Goal: Contribute content: Contribute content

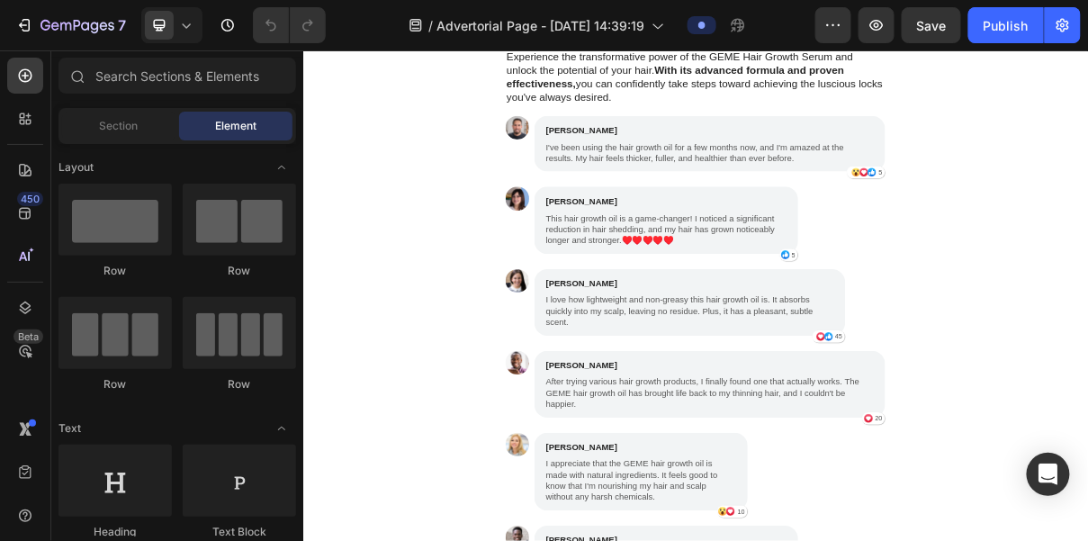
scroll to position [4447, 0]
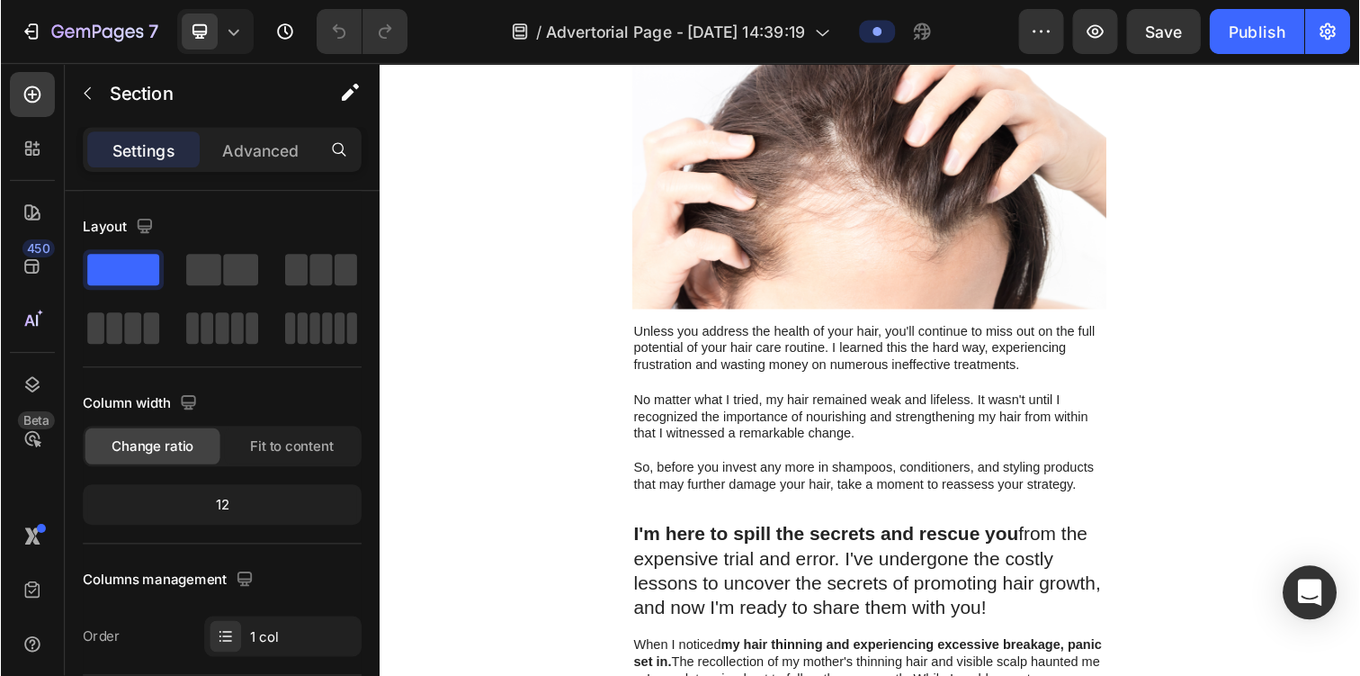
scroll to position [0, 0]
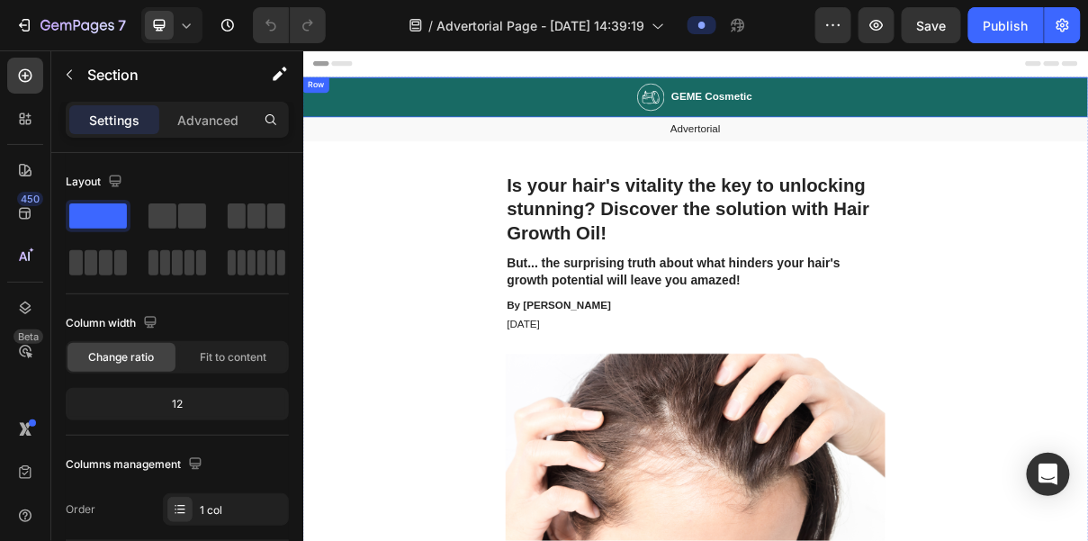
click at [675, 121] on div "Image GEME Cosmetic Heading Row" at bounding box center [841, 113] width 1079 height 55
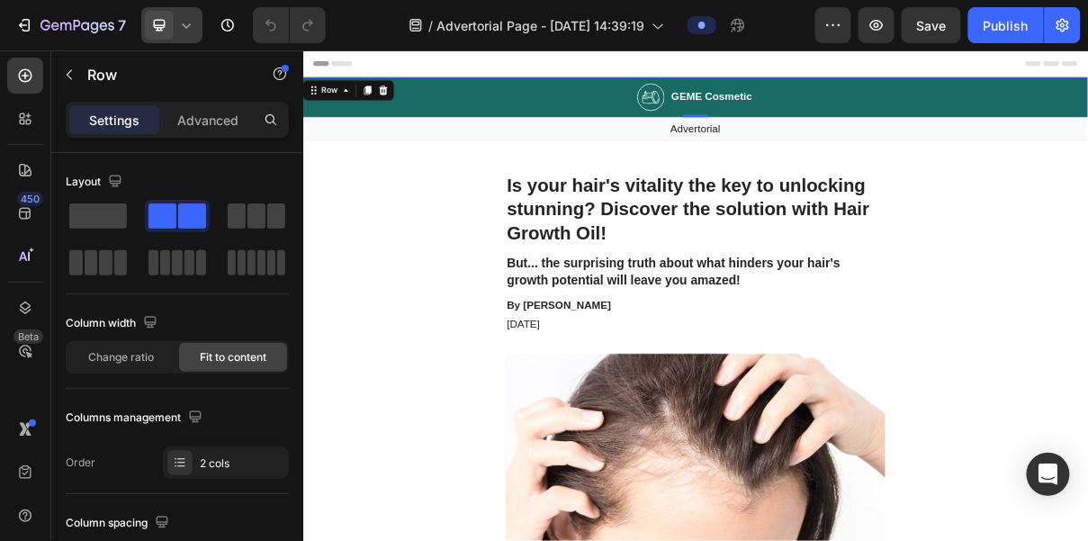
click at [189, 37] on div at bounding box center [171, 25] width 61 height 36
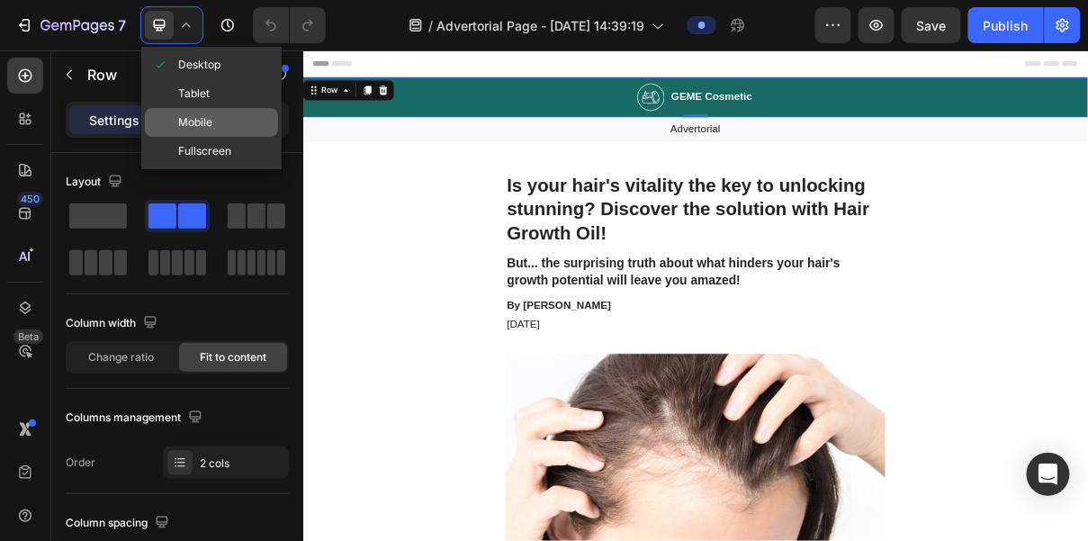
click at [210, 124] on span "Mobile" at bounding box center [195, 122] width 34 height 18
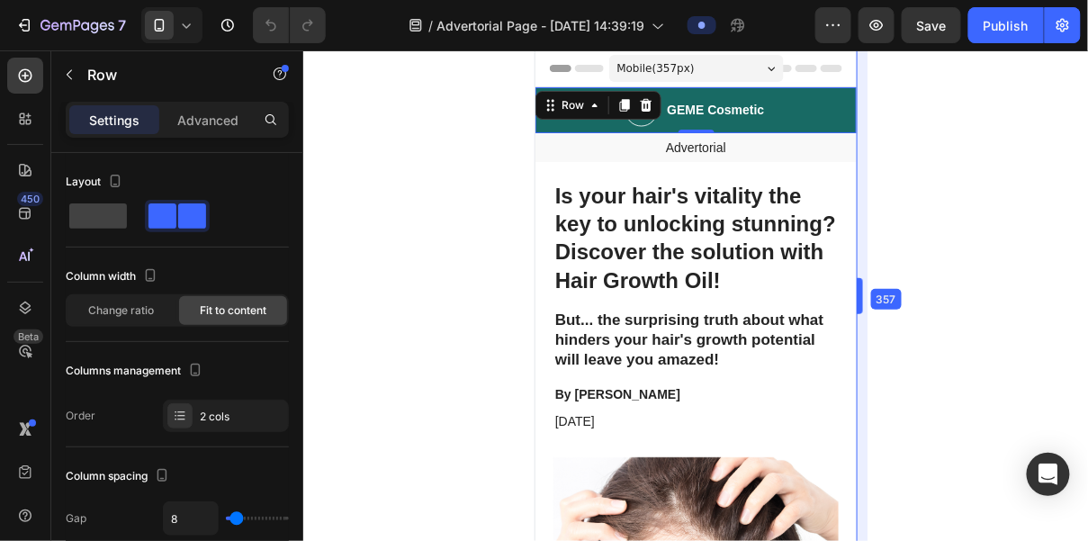
drag, startPoint x: 865, startPoint y: 291, endPoint x: 843, endPoint y: 291, distance: 22.5
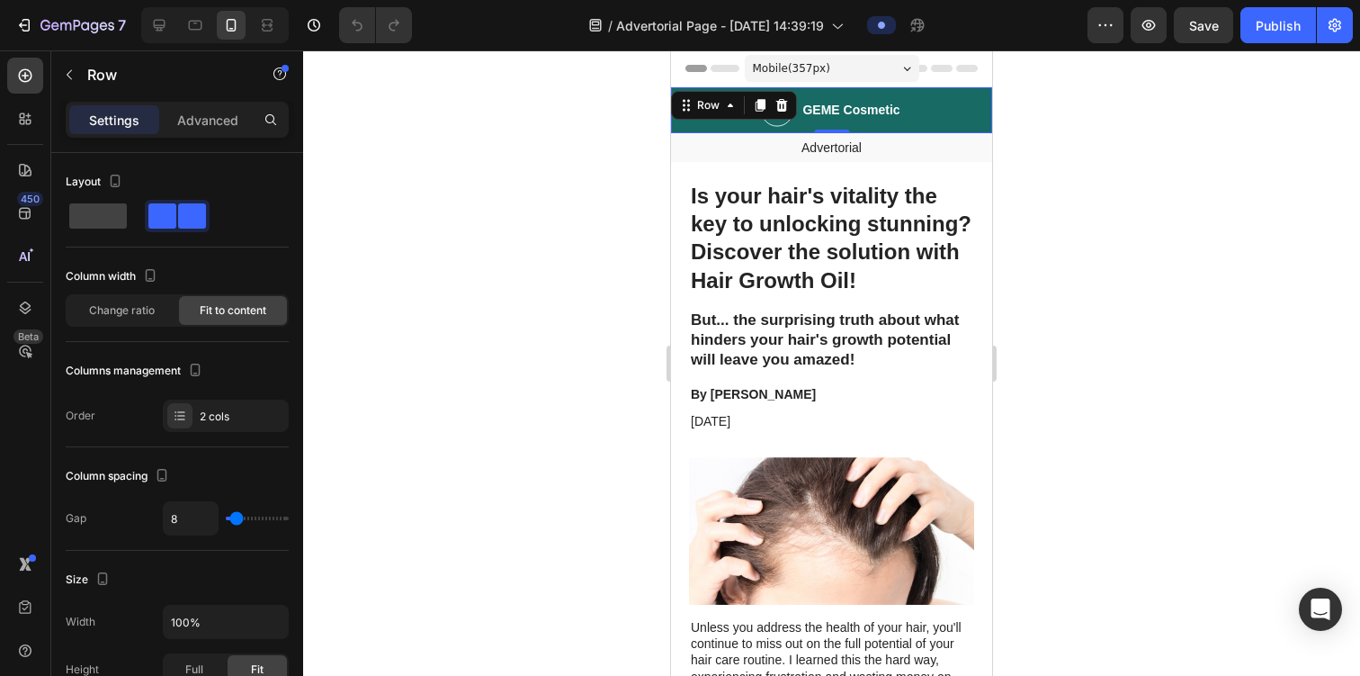
click at [1087, 333] on div at bounding box center [831, 362] width 1057 height 625
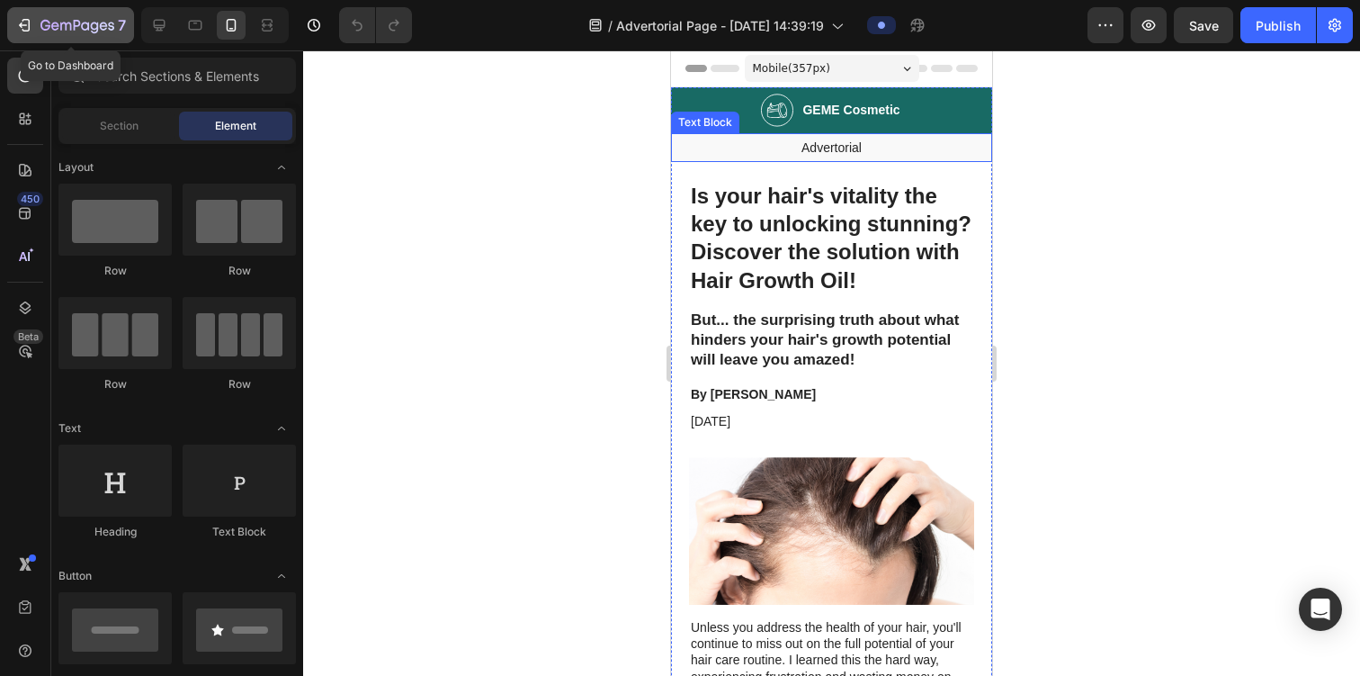
click at [98, 22] on icon "button" at bounding box center [77, 26] width 74 height 15
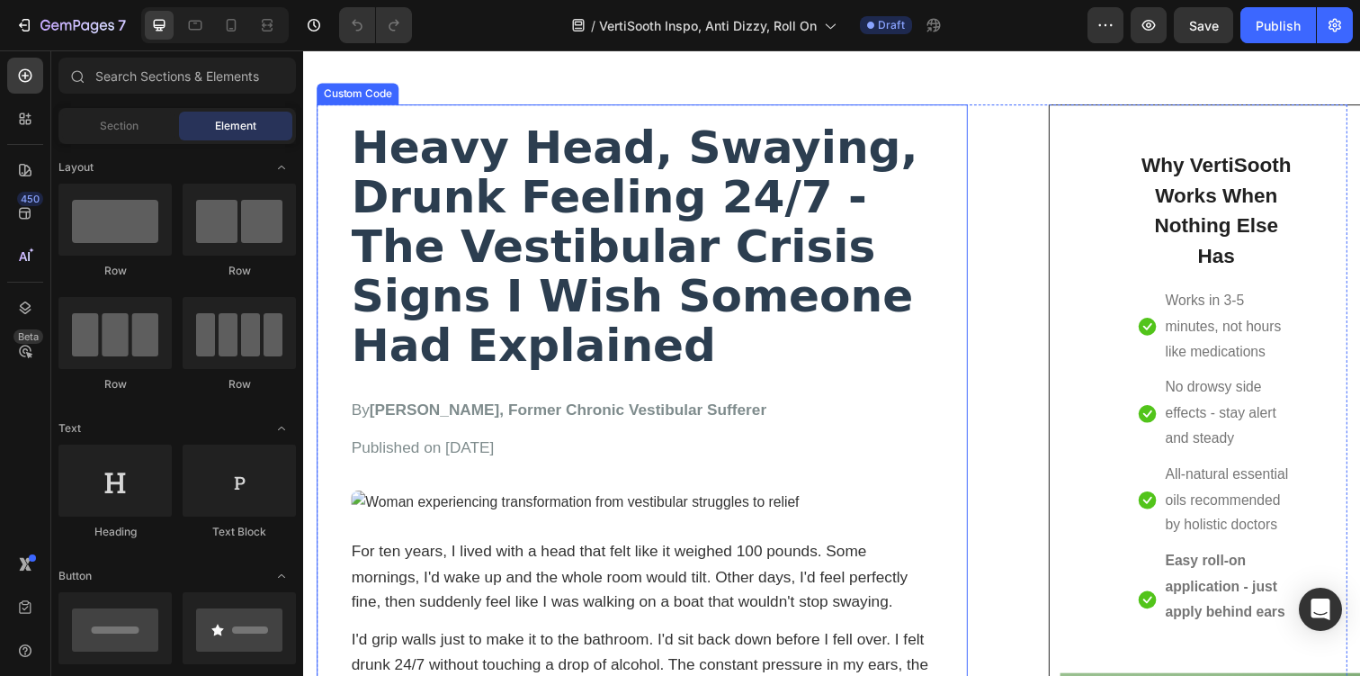
click at [860, 338] on h1 "Heavy Head, Swaying, Drunk Feeling 24/7 - The Vestibular Crisis Signs I Wish So…" at bounding box center [649, 250] width 594 height 254
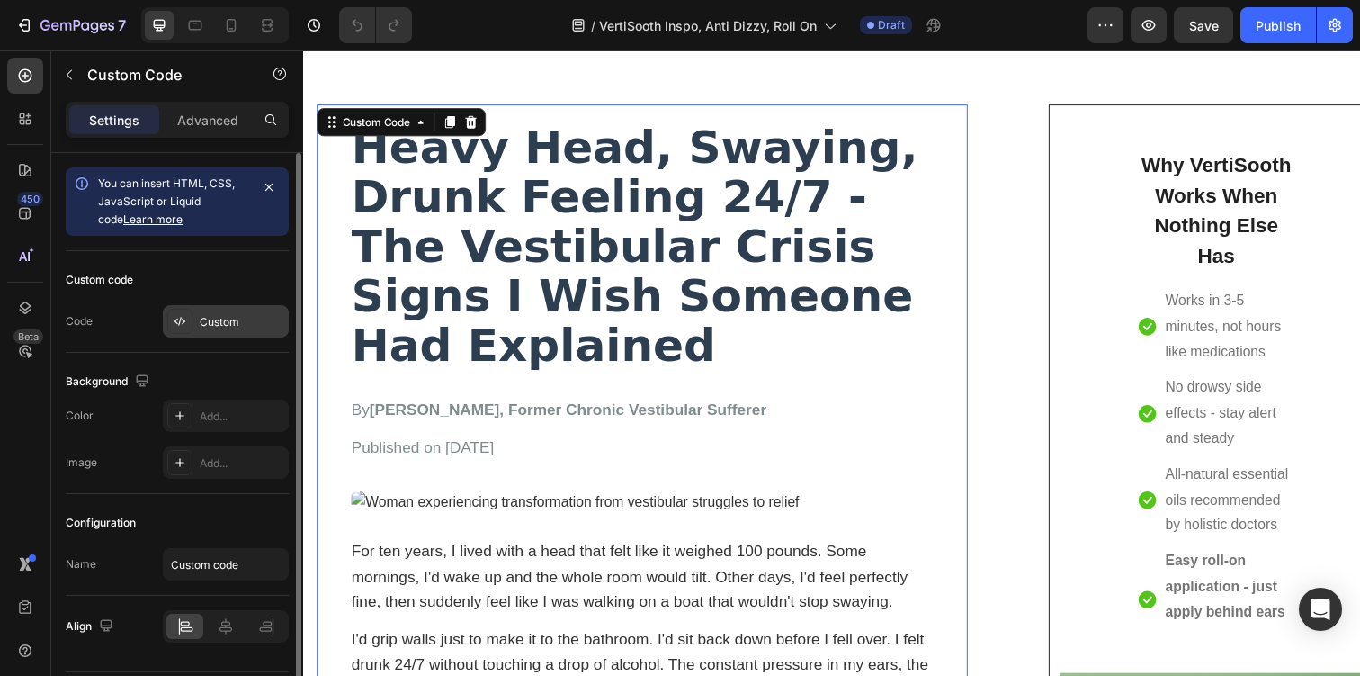
click at [234, 318] on div "Custom" at bounding box center [242, 322] width 85 height 16
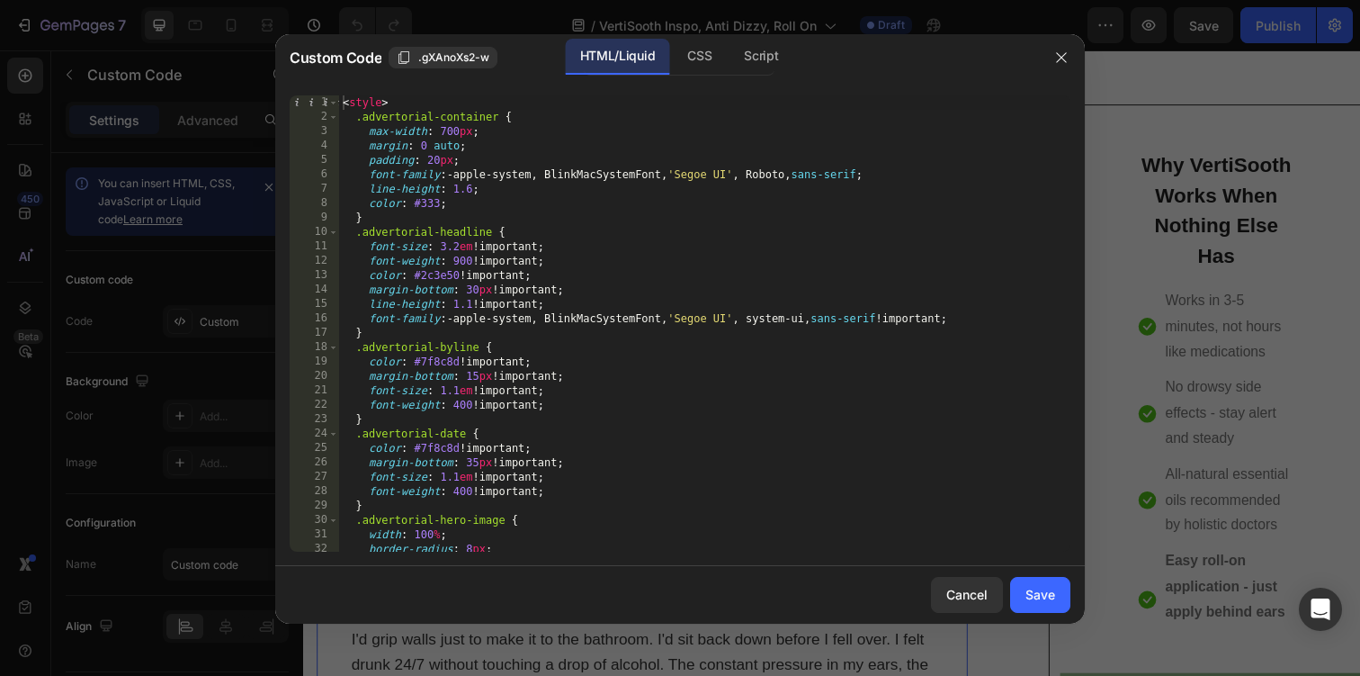
click at [382, 169] on div "< style > .advertorial-container { max-width : 700 px ; margin : 0 auto ; paddi…" at bounding box center [704, 337] width 731 height 485
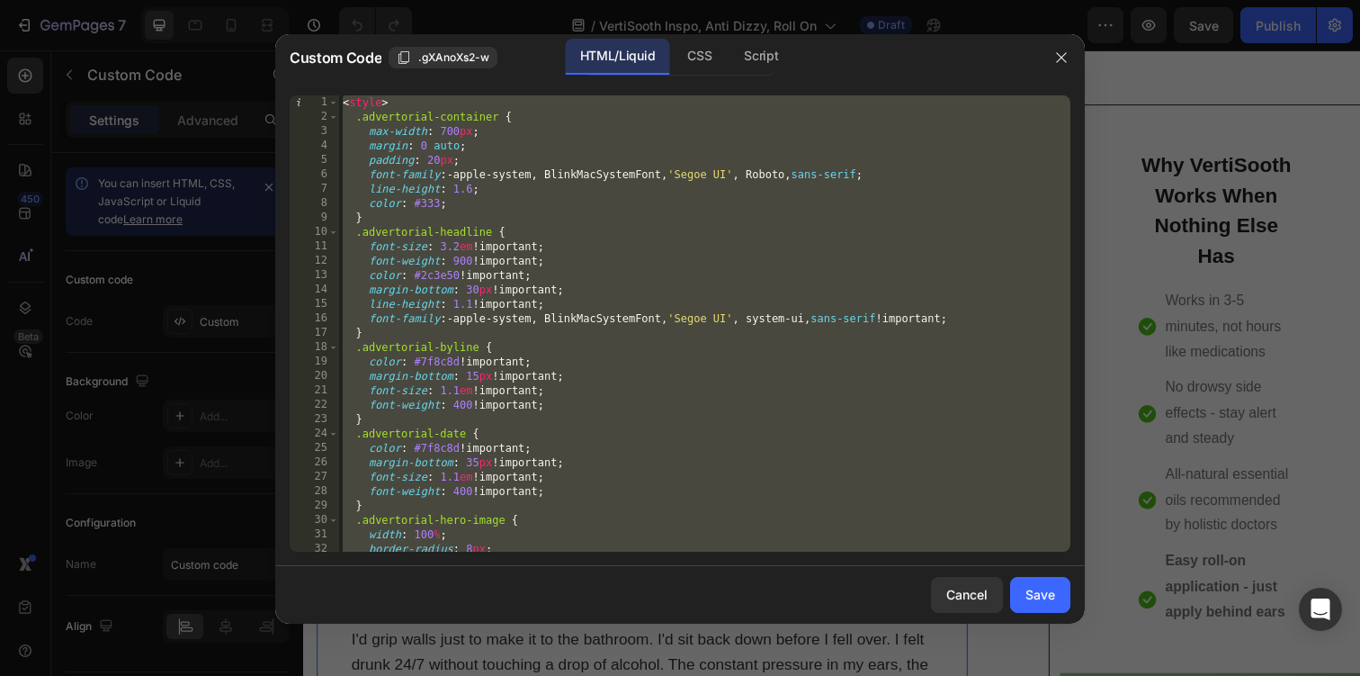
paste textarea
type textarea "</div>"
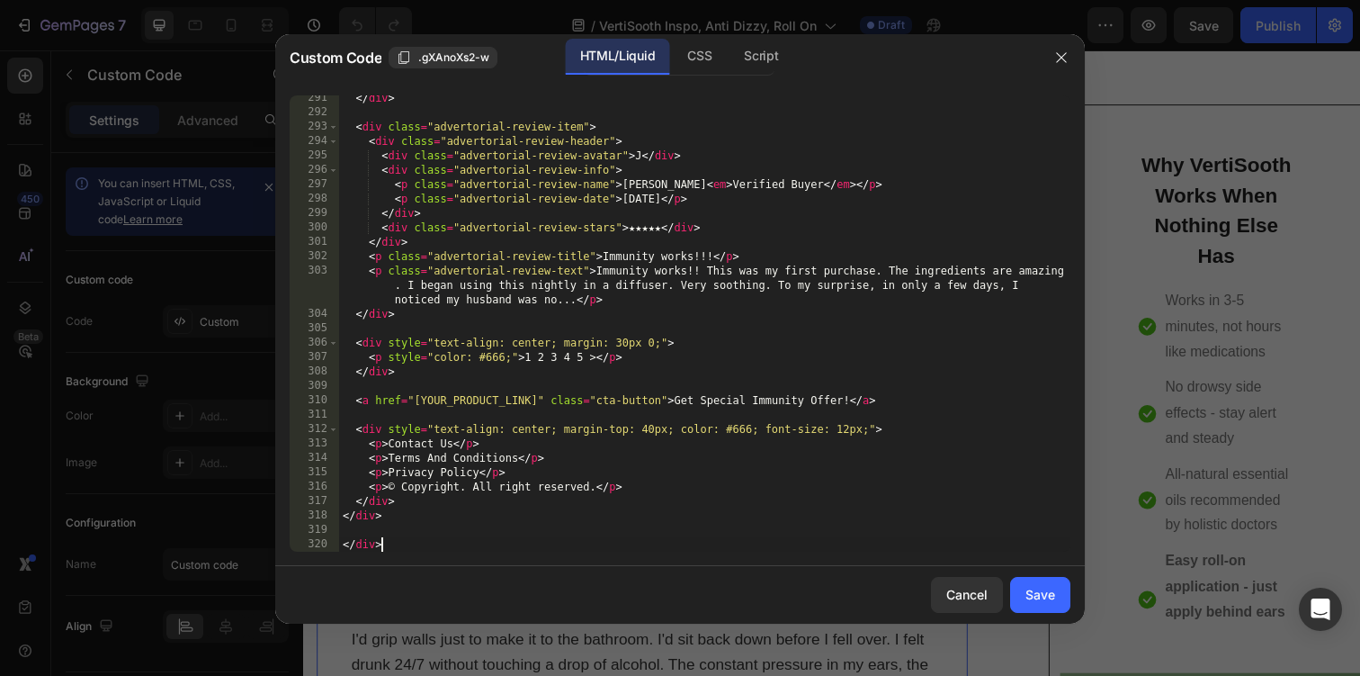
scroll to position [5013, 0]
click at [1048, 584] on button "Save" at bounding box center [1040, 595] width 60 height 36
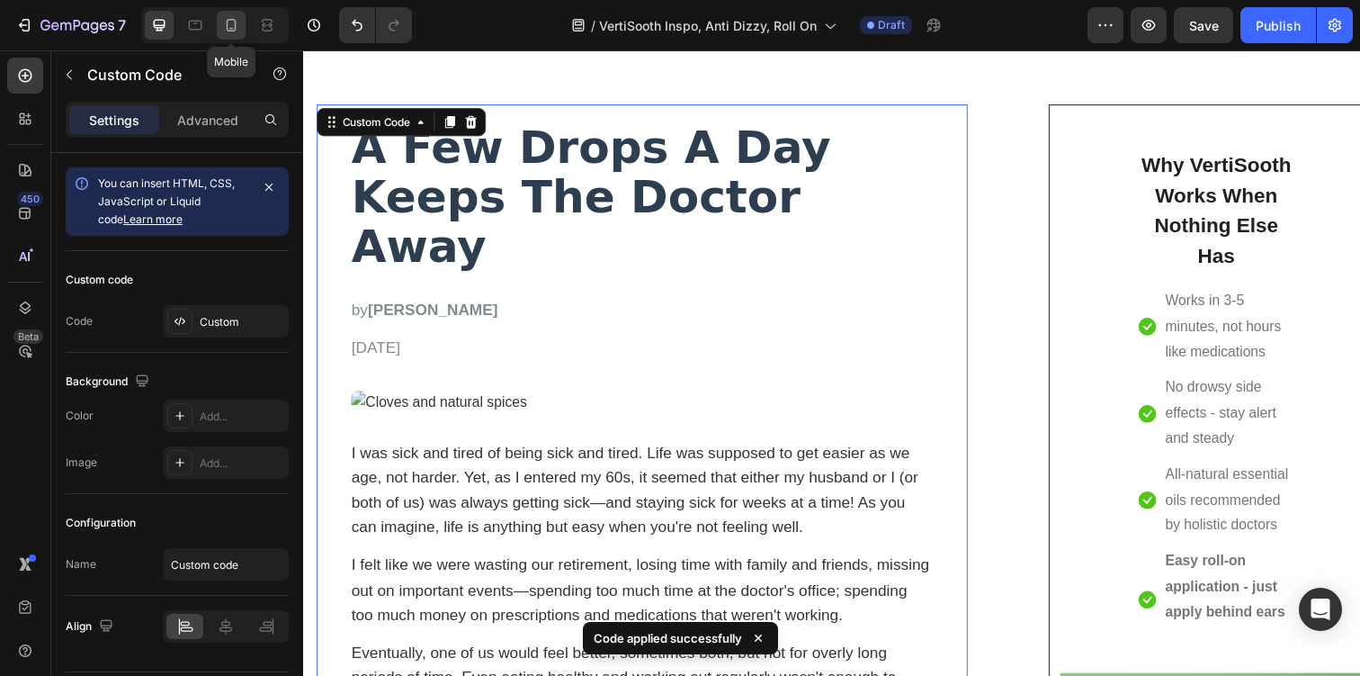
click at [237, 31] on icon at bounding box center [231, 25] width 18 height 18
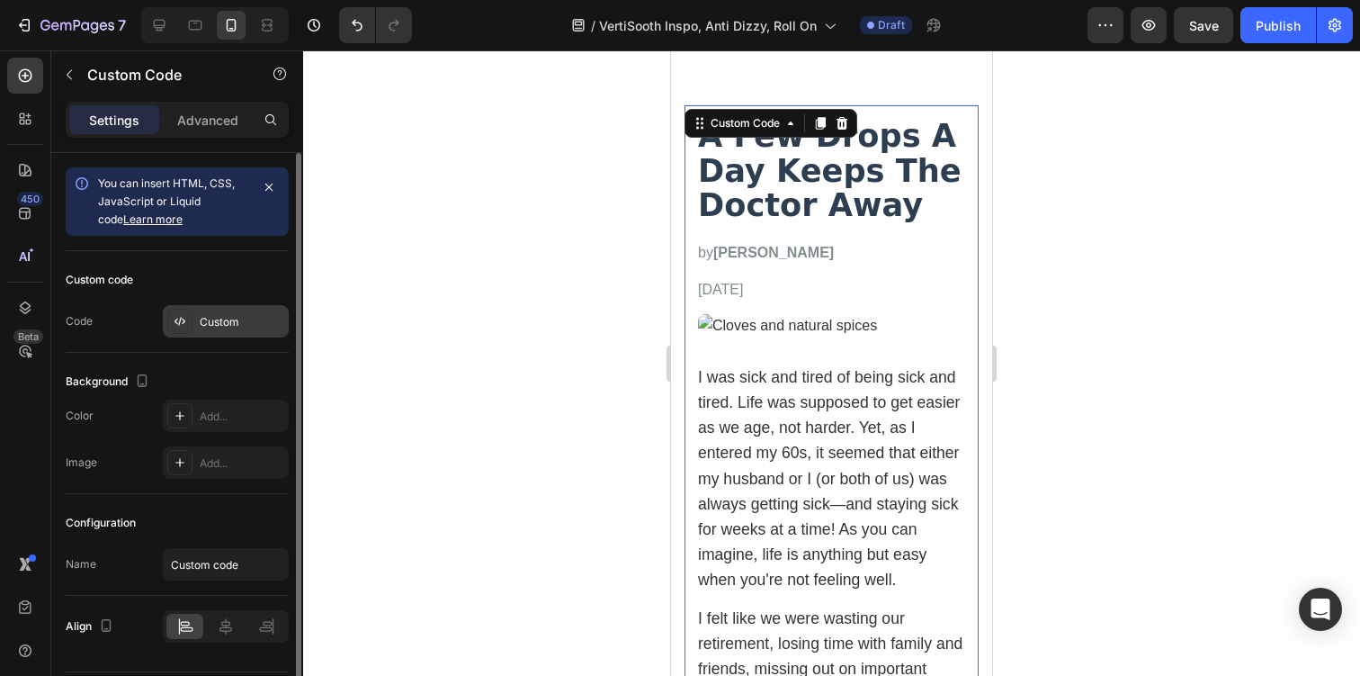
click at [237, 335] on div "Custom" at bounding box center [226, 321] width 126 height 32
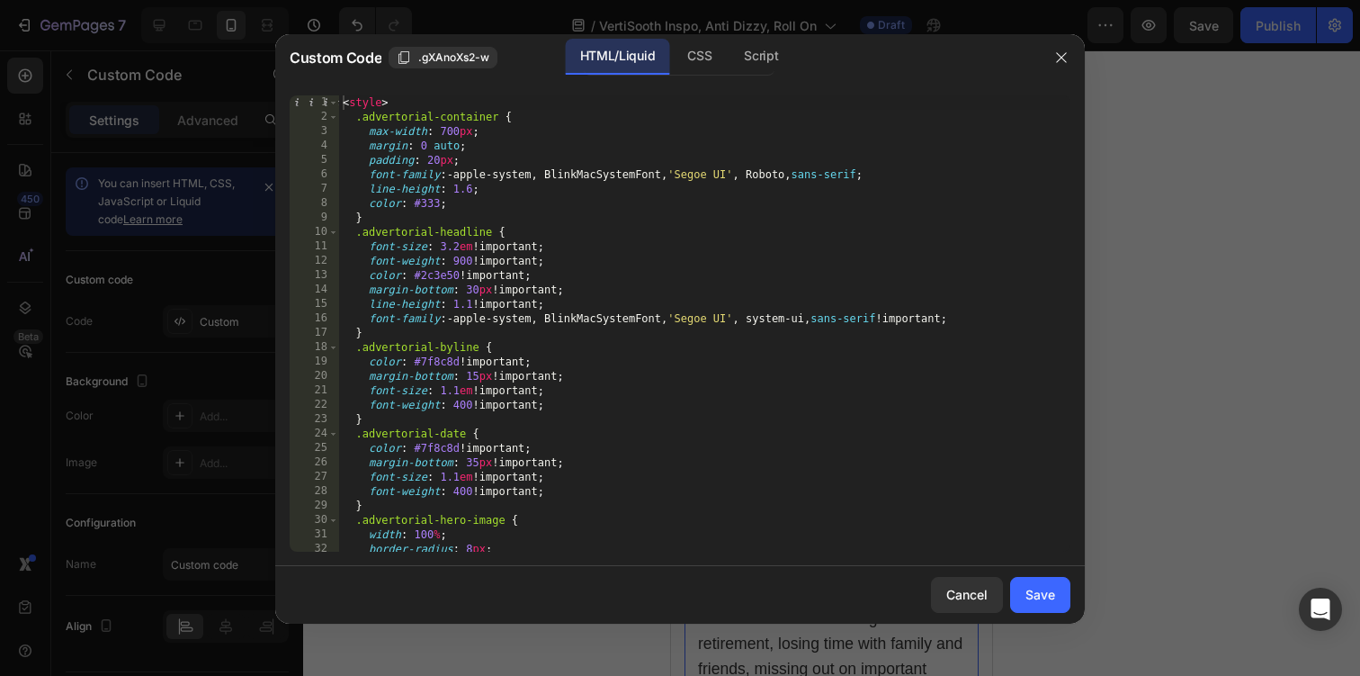
click at [532, 252] on div "< style > .advertorial-container { max-width : 700 px ; margin : 0 auto ; paddi…" at bounding box center [704, 337] width 731 height 485
type textarea "font-size: 3.2em !important;"
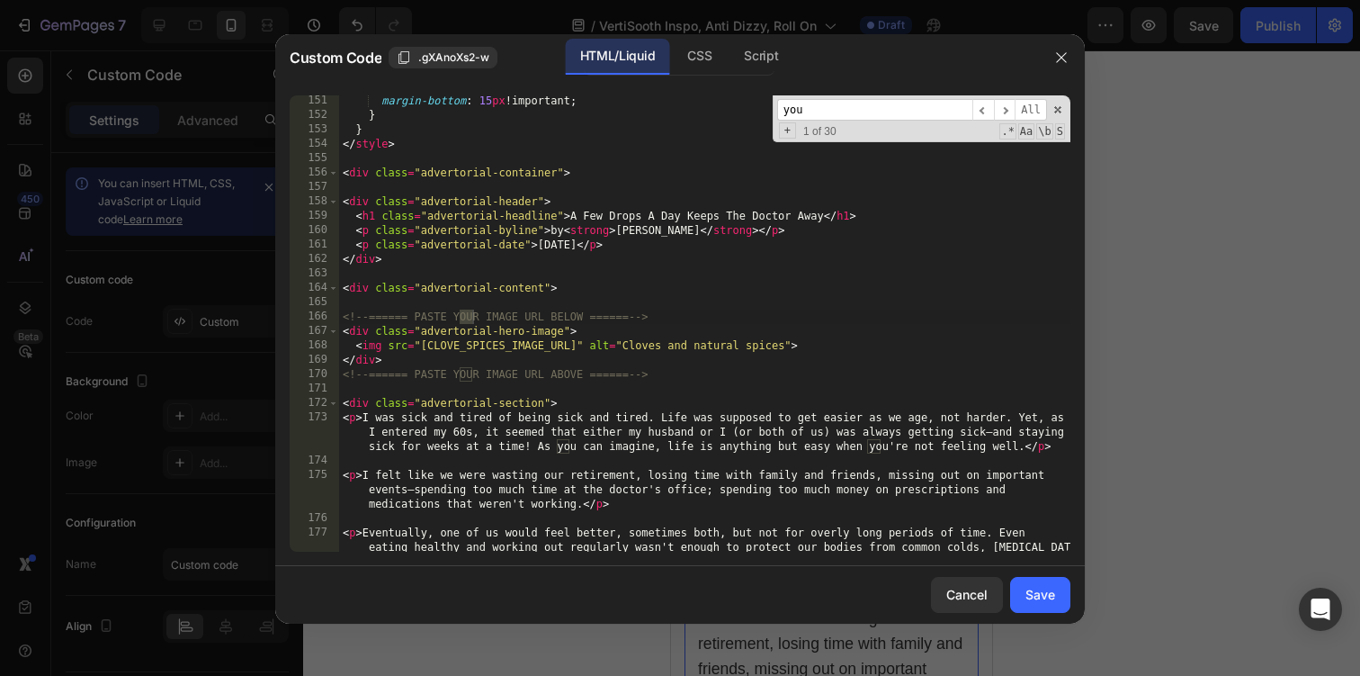
scroll to position [2161, 0]
type input "your"
drag, startPoint x: 422, startPoint y: 333, endPoint x: 567, endPoint y: 331, distance: 144.8
click at [567, 331] on div "margin-bottom : 15 px !important ; } } </ style > < div class = "advertorial-co…" at bounding box center [704, 358] width 731 height 528
click at [561, 380] on div "margin-bottom : 15 px !important ; } } </ style > < div class = "advertorial-co…" at bounding box center [704, 358] width 731 height 528
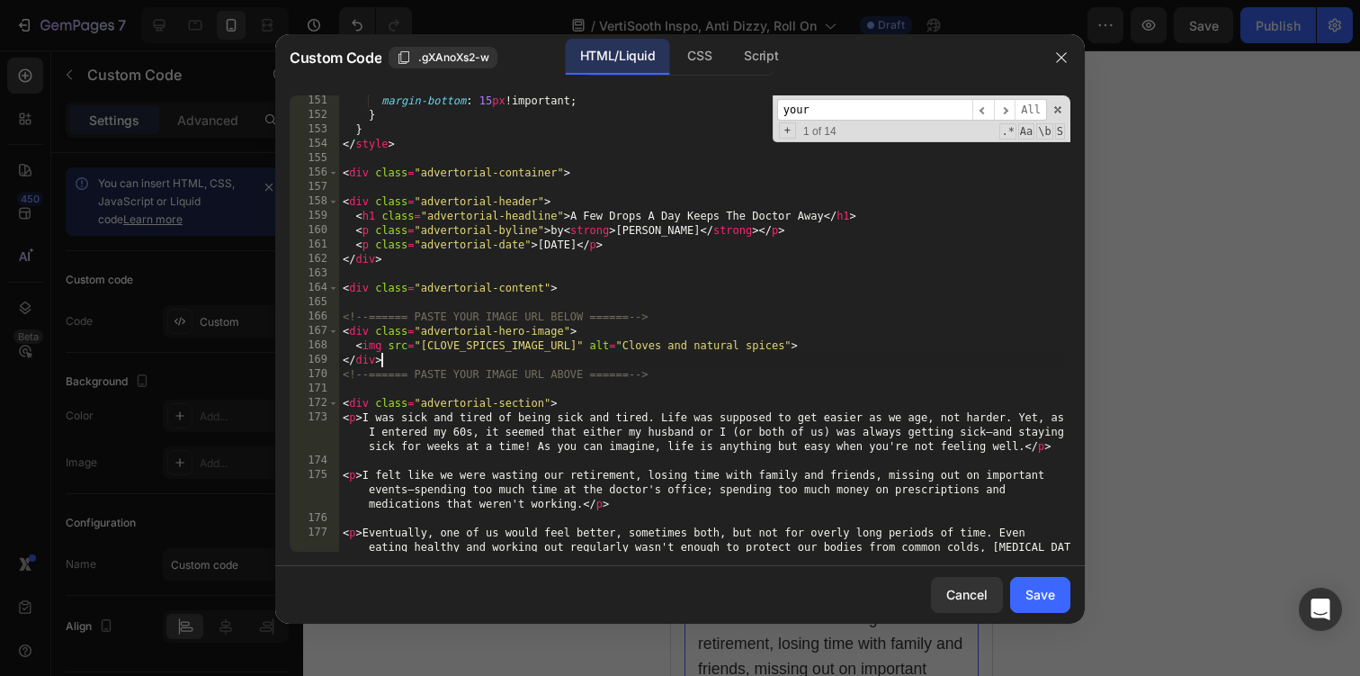
click at [575, 354] on div "margin-bottom : 15 px !important ; } } </ style > < div class = "advertorial-co…" at bounding box center [704, 358] width 731 height 528
drag, startPoint x: 577, startPoint y: 351, endPoint x: 425, endPoint y: 345, distance: 151.3
click at [423, 345] on div "margin-bottom : 15 px !important ; } } </ style > < div class = "advertorial-co…" at bounding box center [704, 358] width 731 height 528
paste textarea "https://media.discordapp.net/attachments/868207942531444737/1409900644357116086…"
type textarea "<img src="https://media.discordapp.net/attachments/868207942531444737/140990064…"
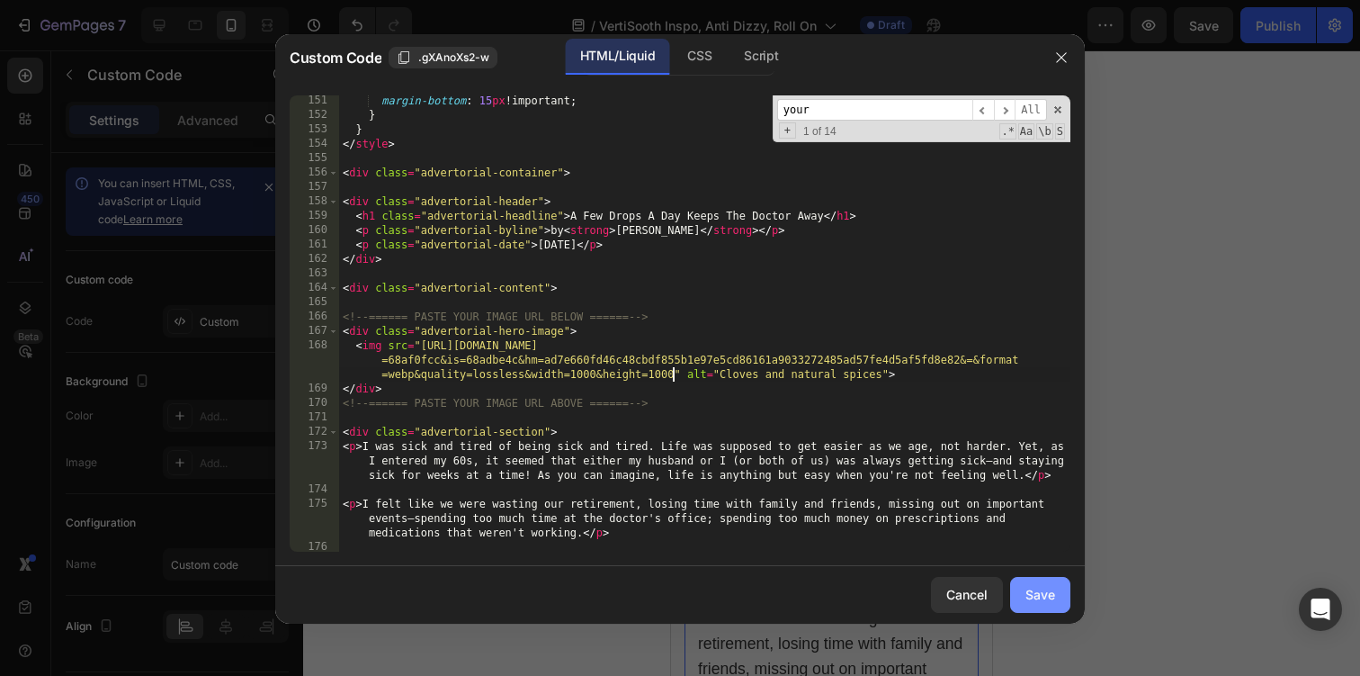
click at [1025, 600] on button "Save" at bounding box center [1040, 595] width 60 height 36
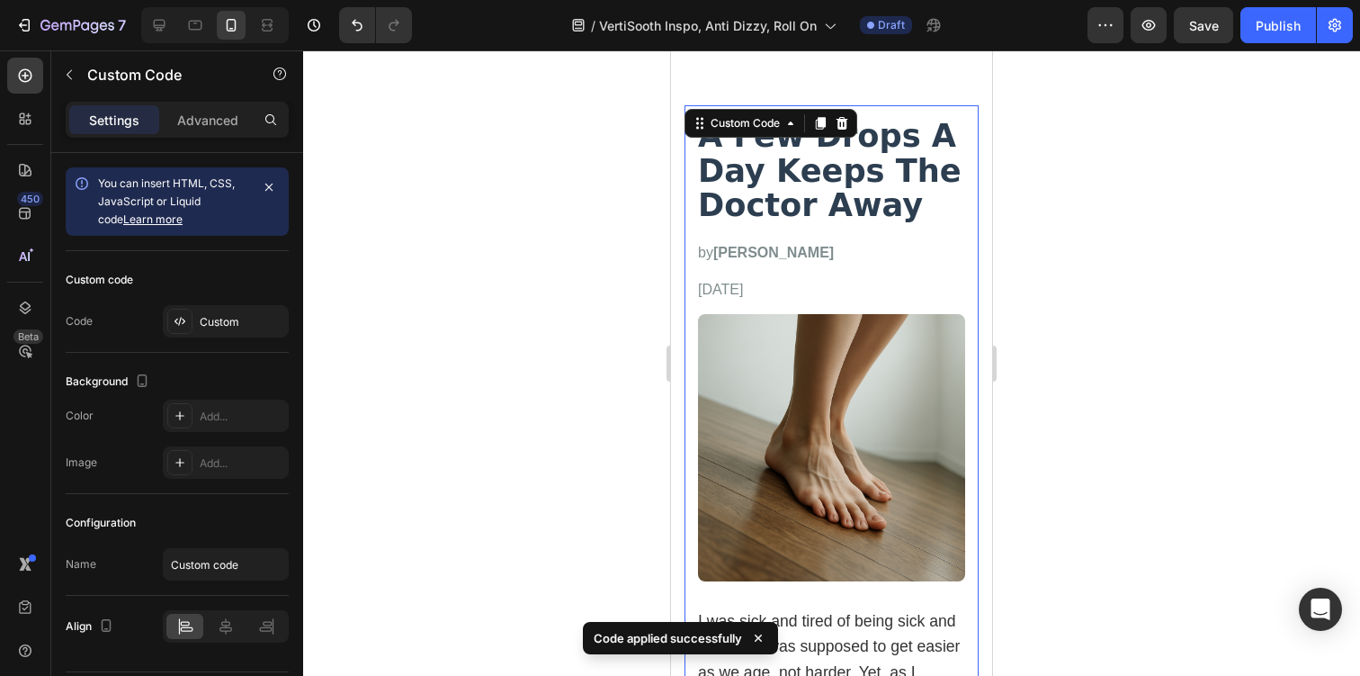
click at [1070, 429] on div at bounding box center [831, 362] width 1057 height 625
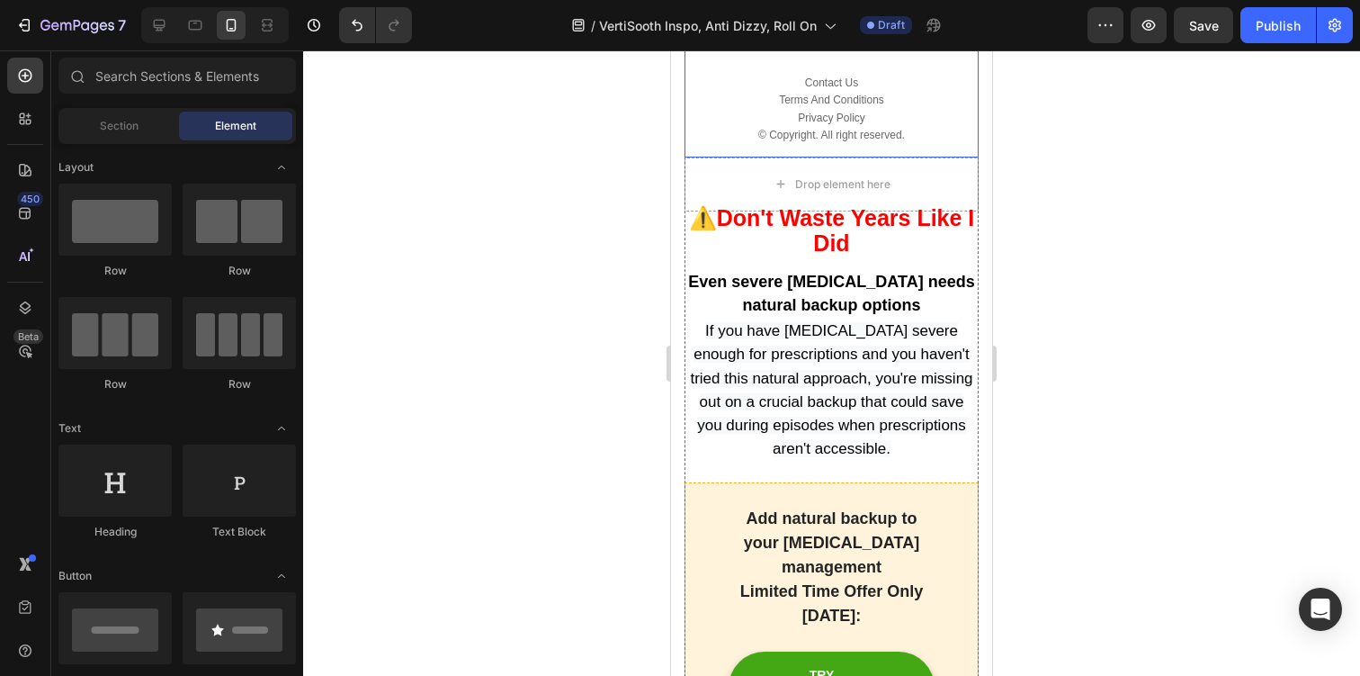
scroll to position [7609, 0]
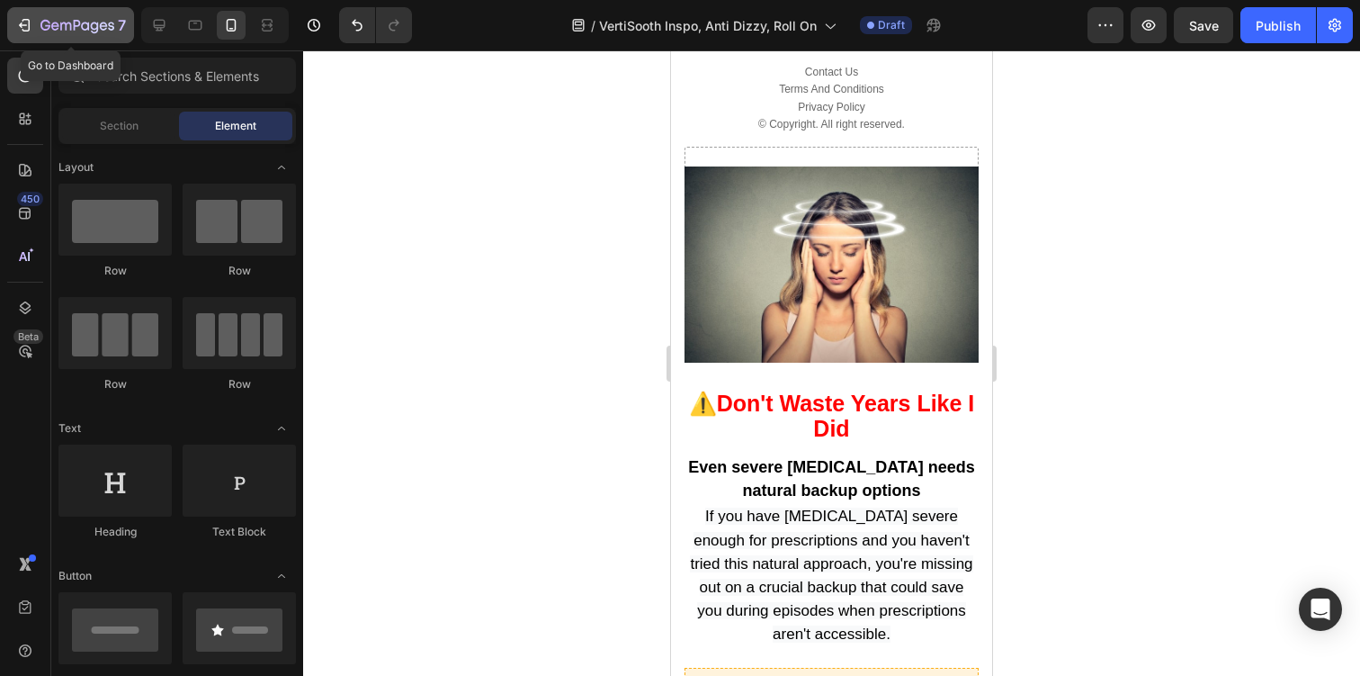
click at [28, 16] on icon "button" at bounding box center [24, 25] width 18 height 18
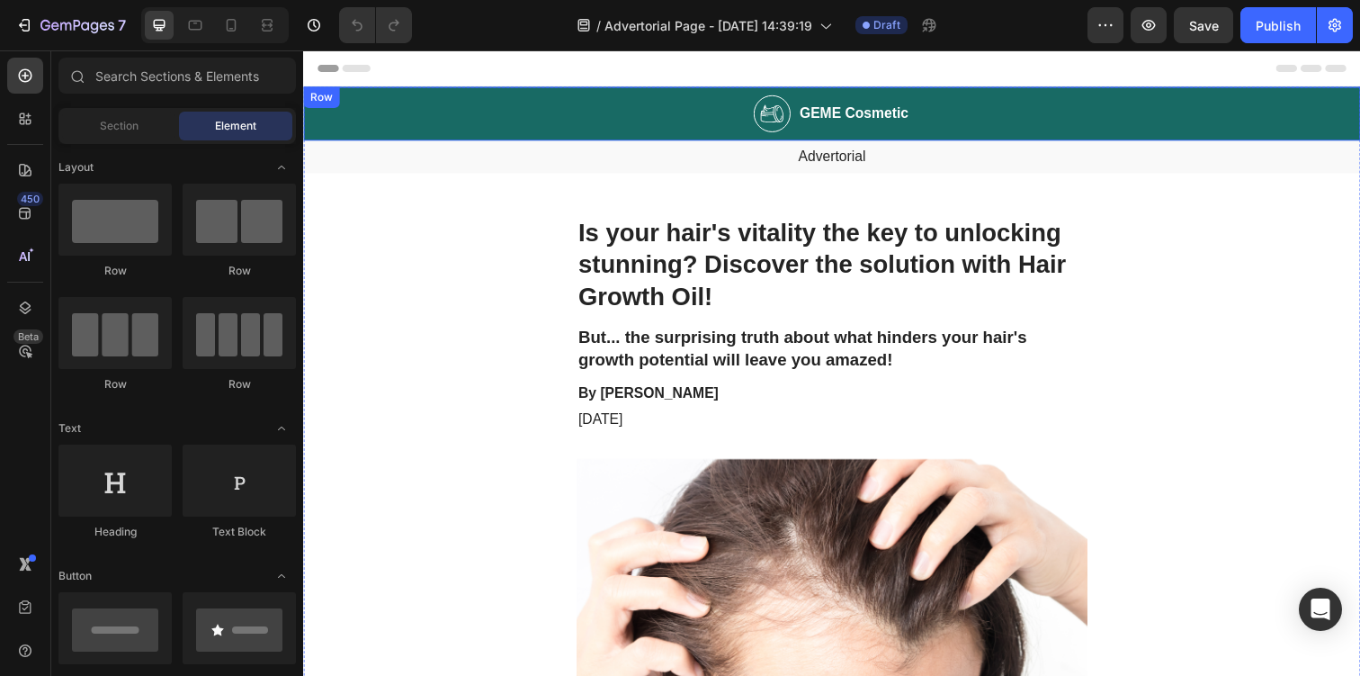
click at [683, 116] on div "Image GEME Cosmetic Heading Row" at bounding box center [842, 114] width 1079 height 55
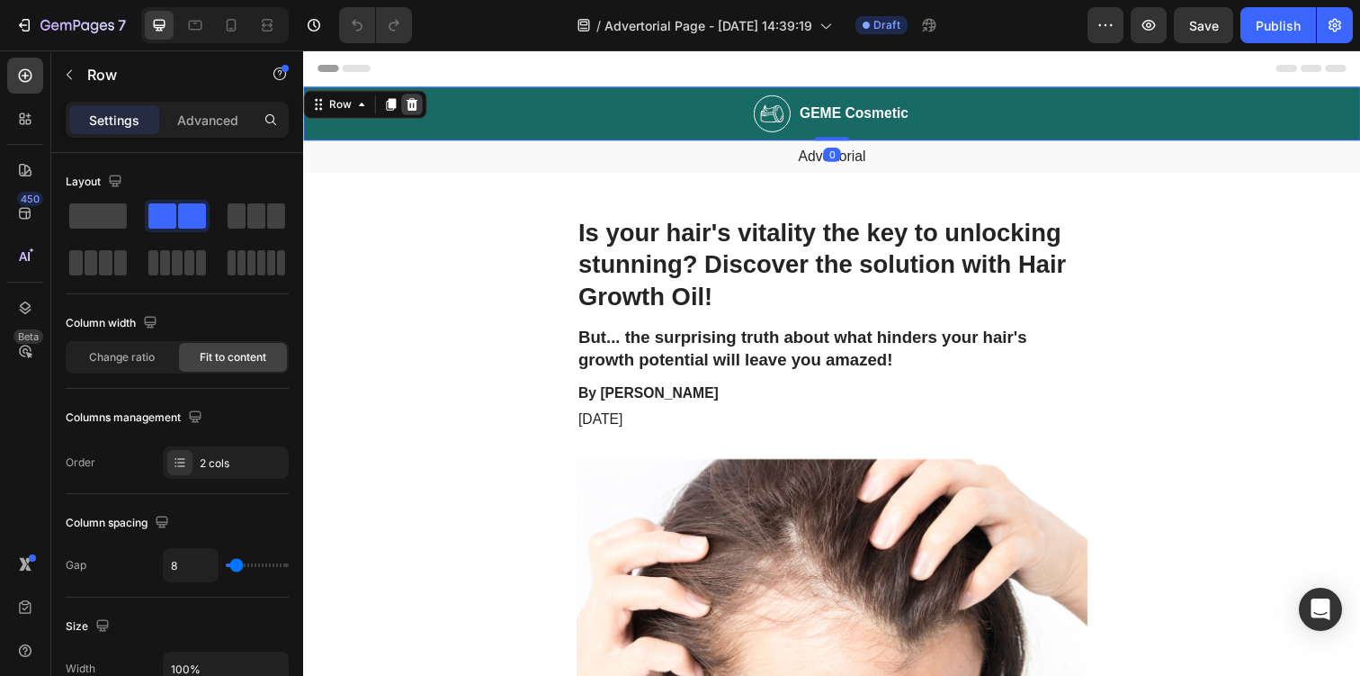
click at [419, 110] on icon at bounding box center [414, 105] width 14 height 14
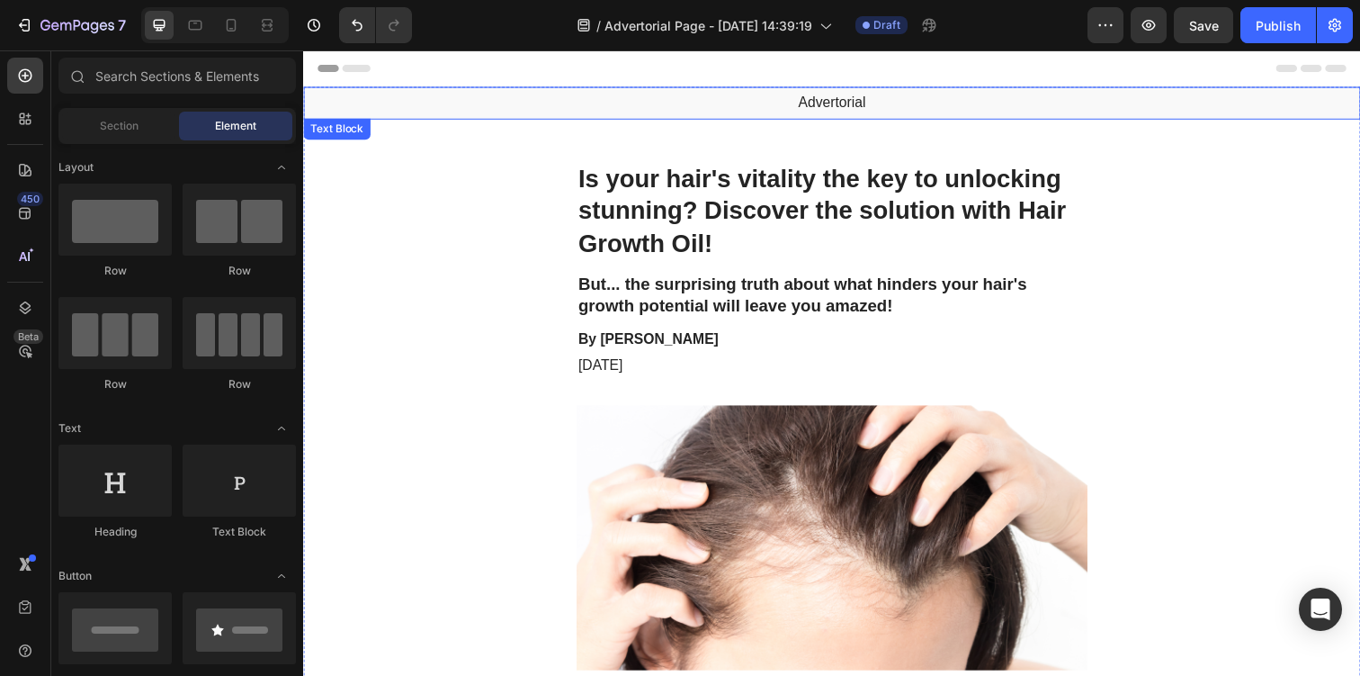
click at [556, 108] on p "Advertorial" at bounding box center [843, 103] width 1076 height 19
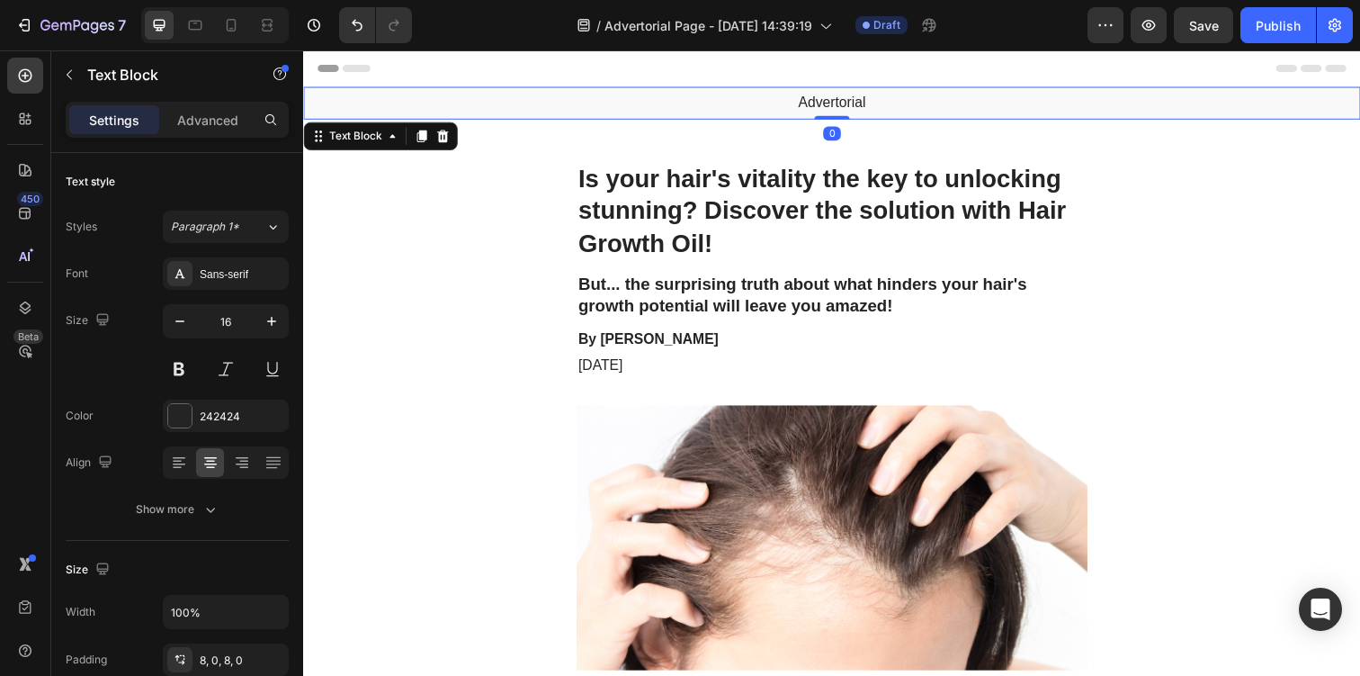
click at [456, 138] on div "Text Block" at bounding box center [381, 137] width 157 height 29
click at [445, 135] on icon at bounding box center [446, 137] width 12 height 13
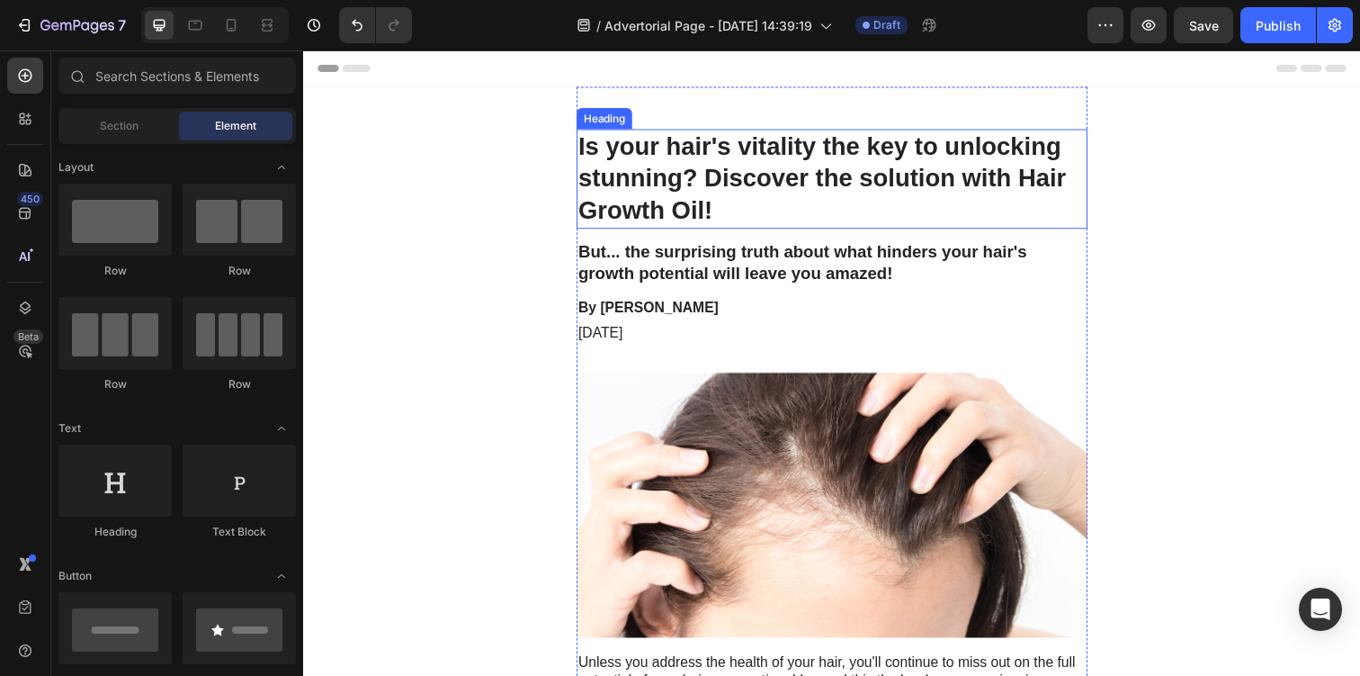
click at [696, 167] on h1 "Is your hair's vitality the key to unlocking stunning? Discover the solution wi…" at bounding box center [843, 181] width 522 height 102
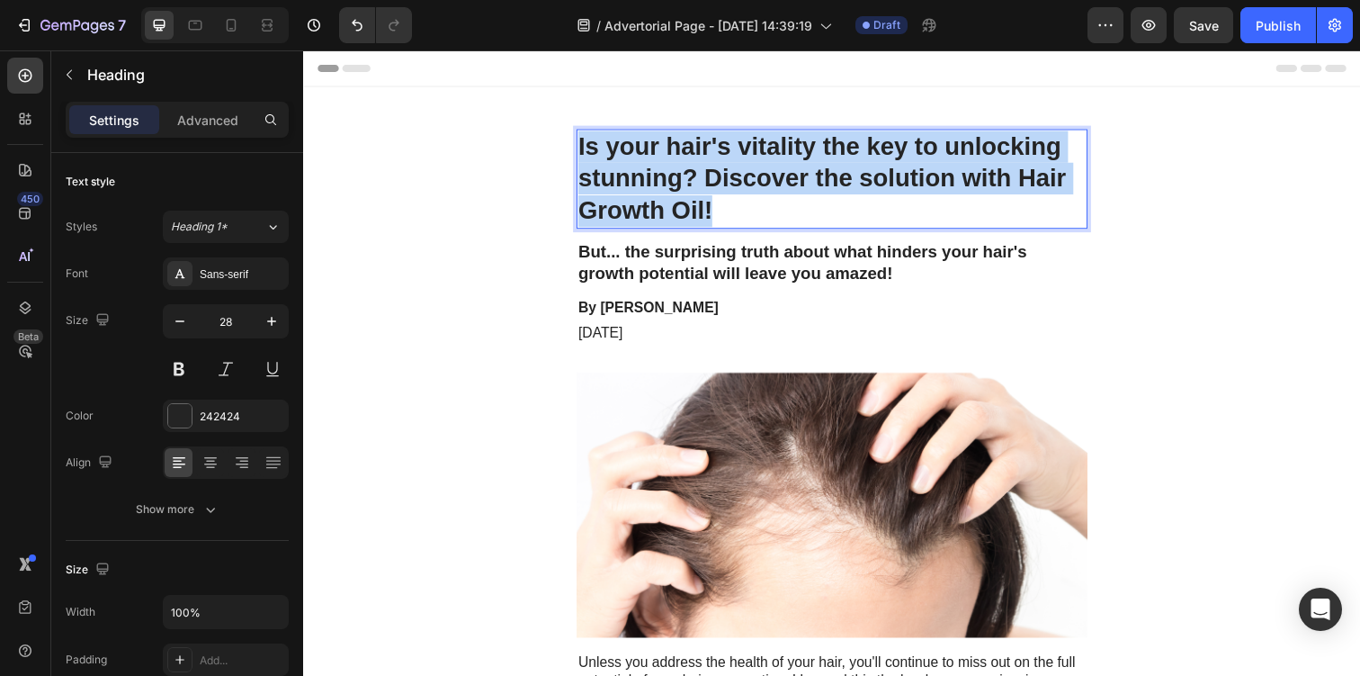
click at [696, 167] on p "Is your hair's vitality the key to unlocking stunning? Discover the solution wi…" at bounding box center [843, 181] width 518 height 98
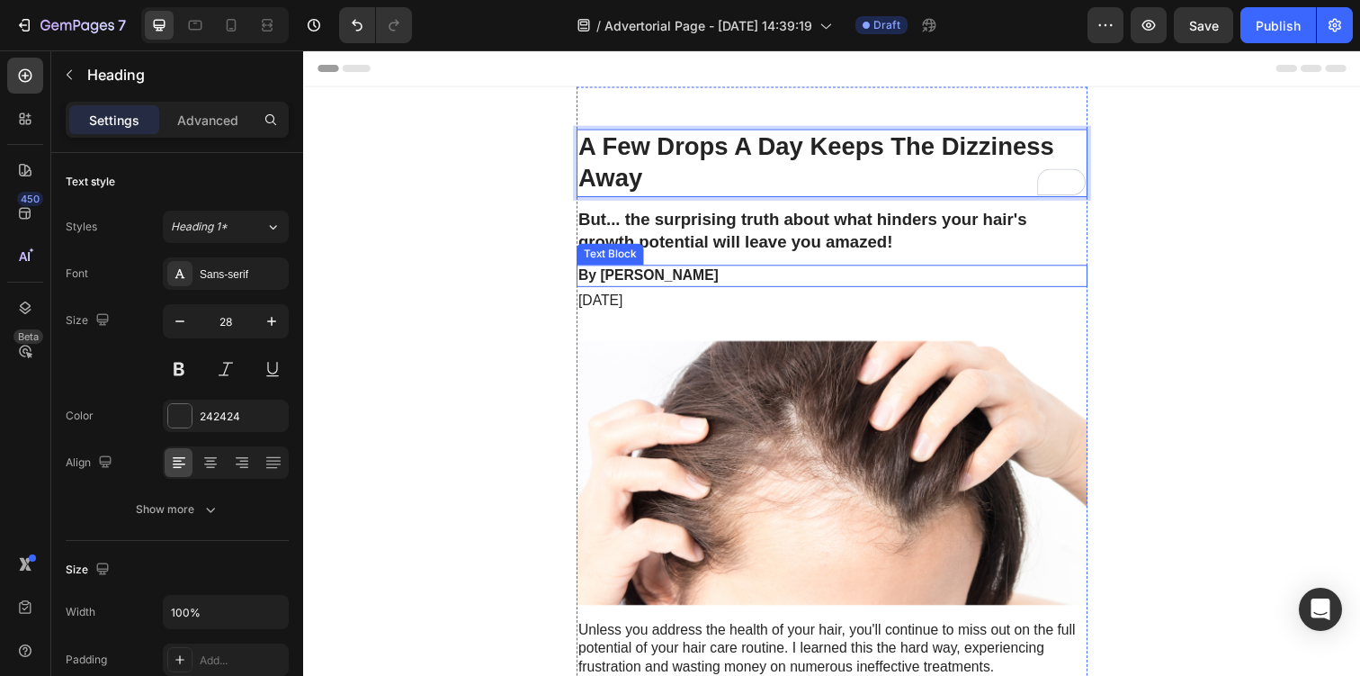
click at [686, 283] on p "By Victoria Miller" at bounding box center [843, 280] width 518 height 19
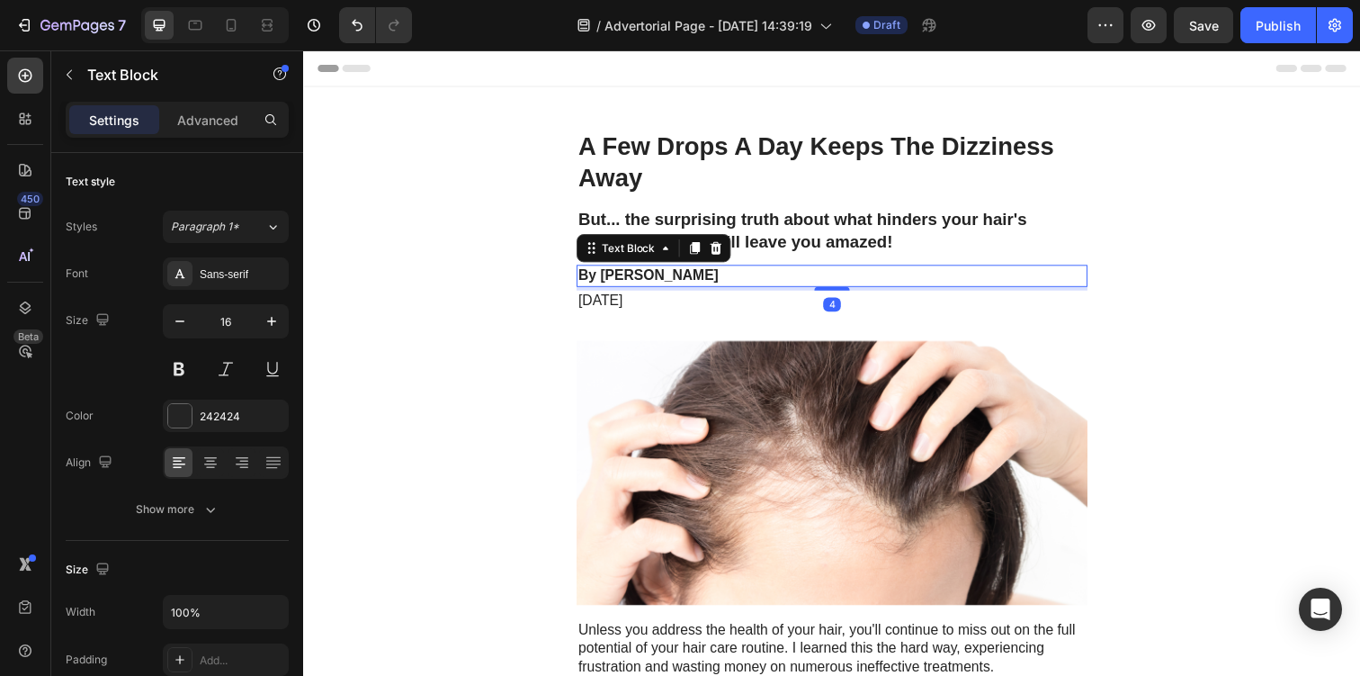
click at [686, 283] on p "By Victoria Miller" at bounding box center [843, 280] width 518 height 19
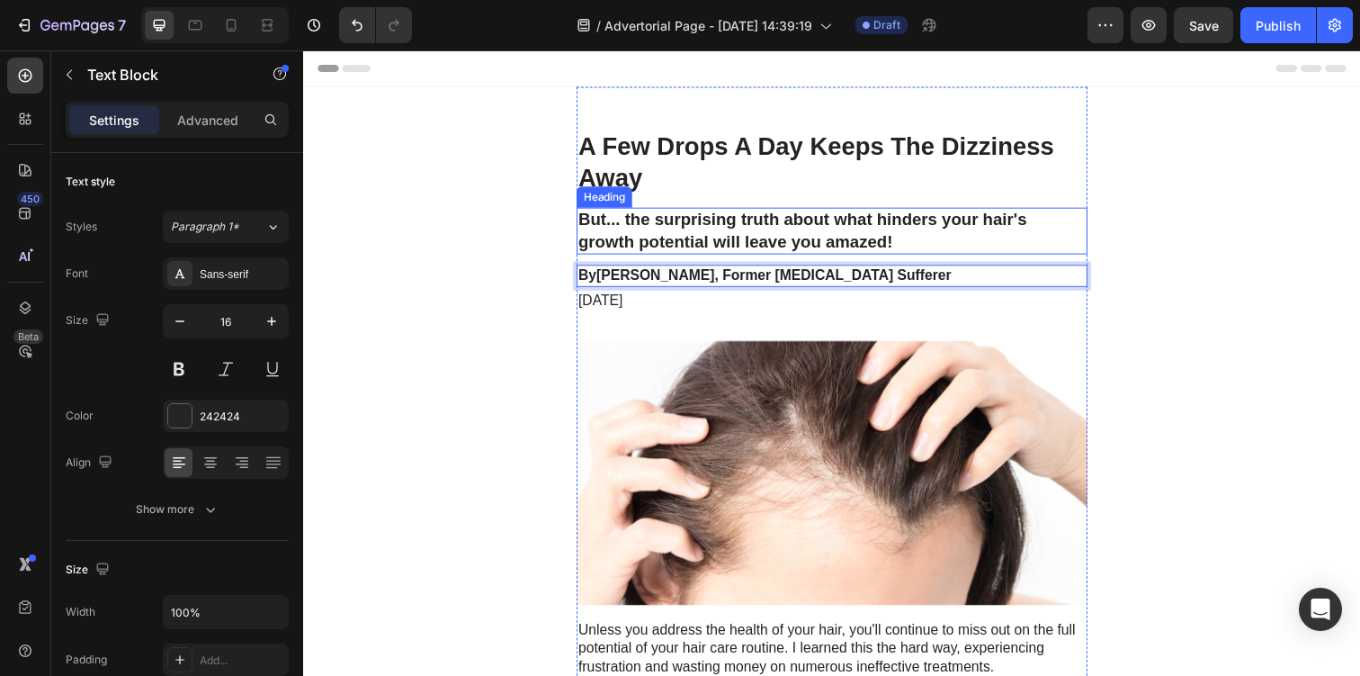
click at [622, 228] on h2 "But... the surprising truth about what hinders your hair's growth potential wil…" at bounding box center [843, 234] width 522 height 48
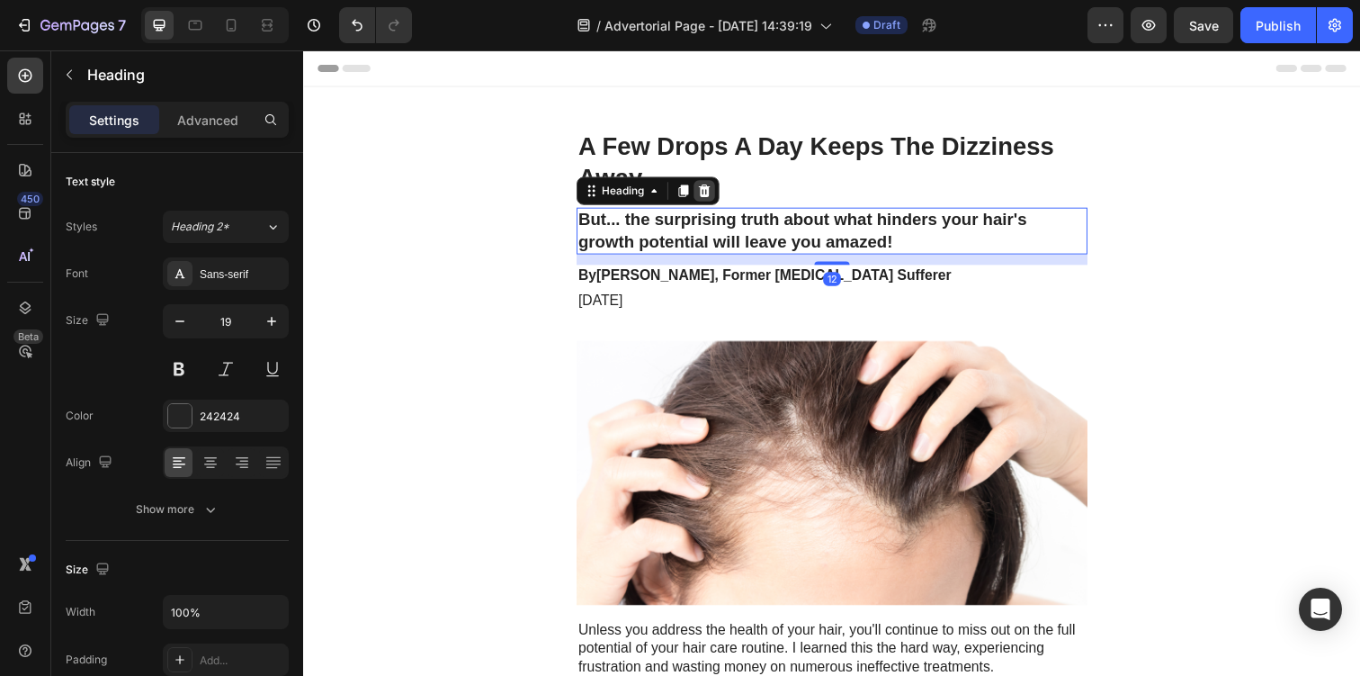
click at [715, 194] on icon at bounding box center [713, 193] width 12 height 13
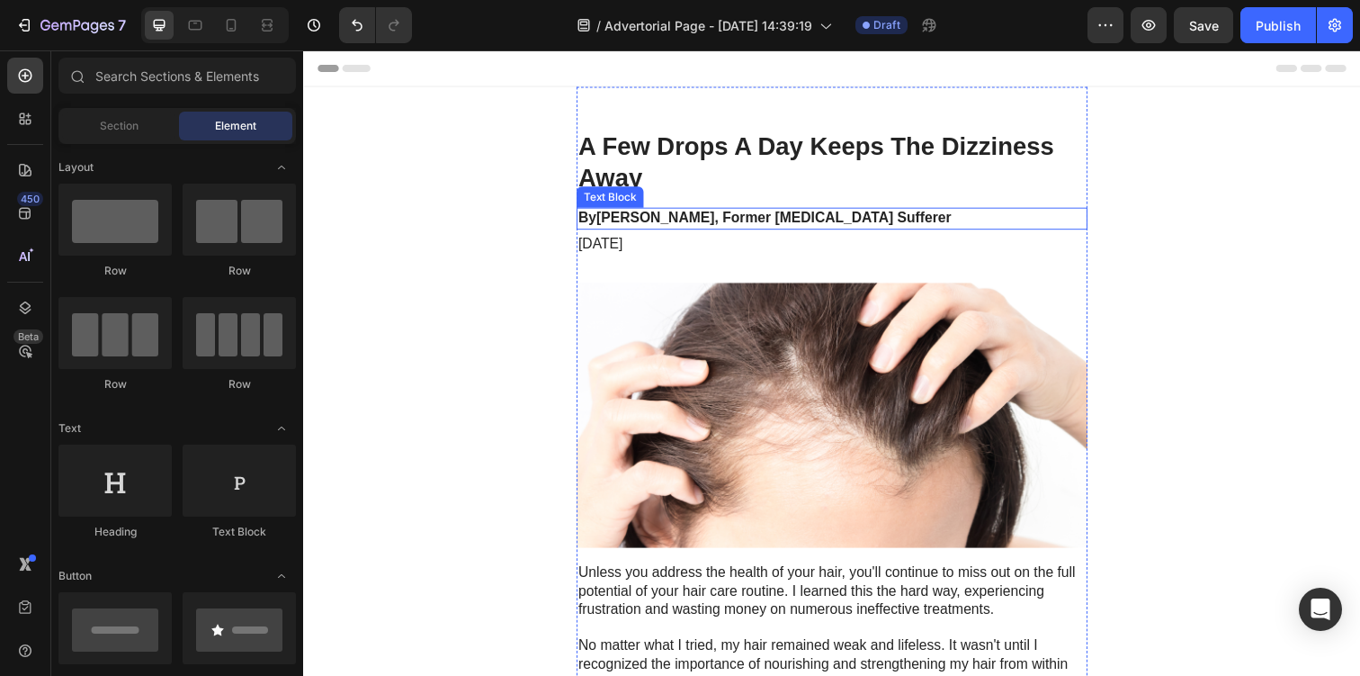
click at [697, 219] on strong "[PERSON_NAME], Former [MEDICAL_DATA] Sufferer" at bounding box center [783, 220] width 363 height 15
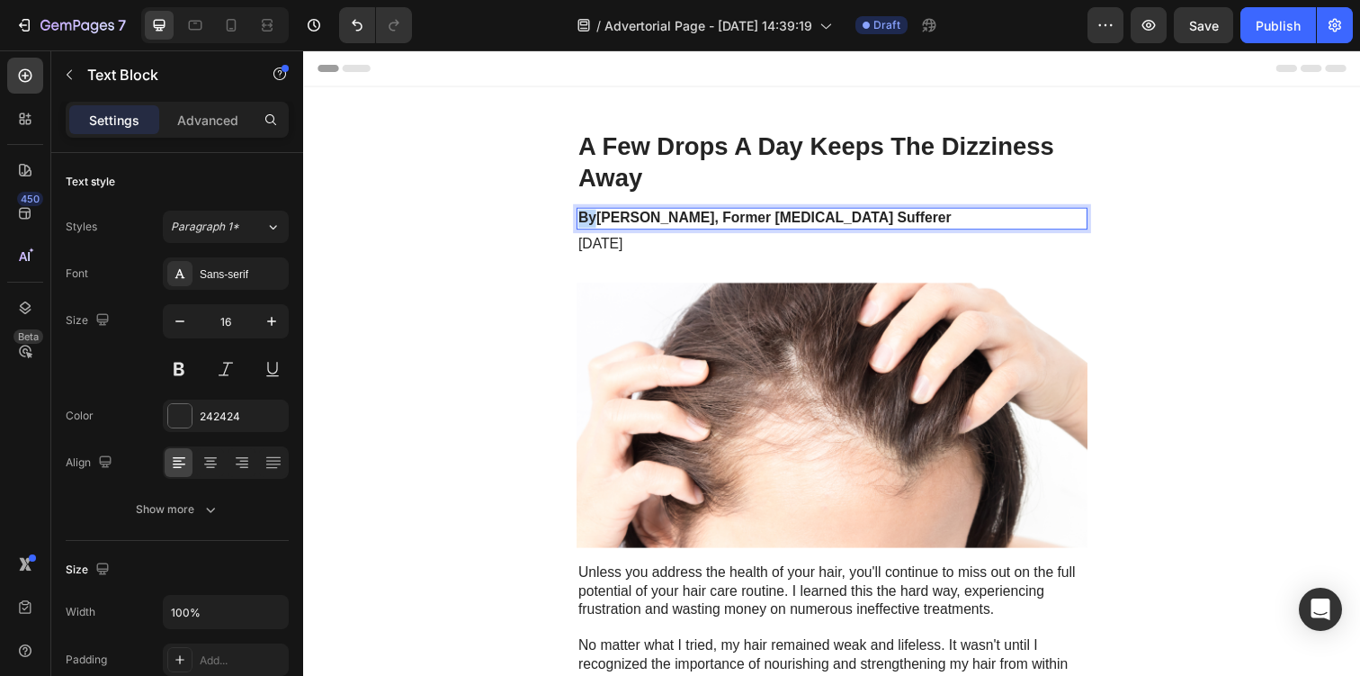
drag, startPoint x: 599, startPoint y: 219, endPoint x: 543, endPoint y: 220, distance: 55.8
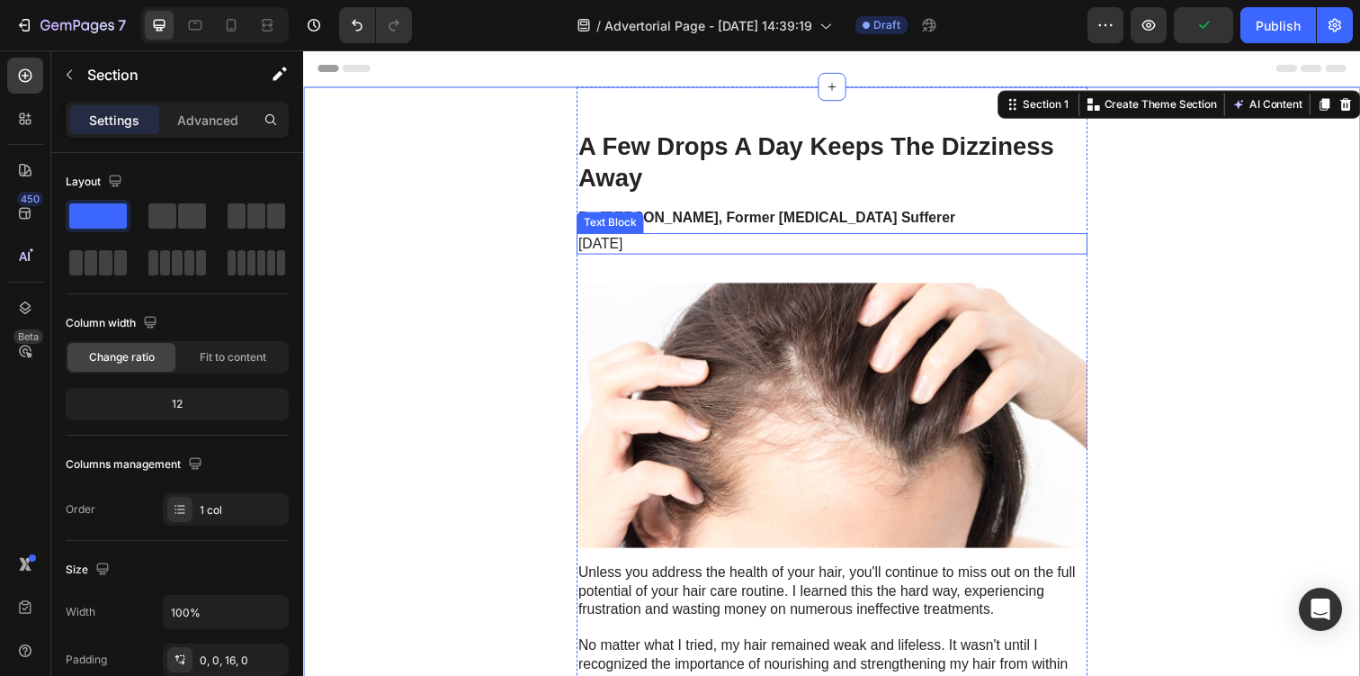
click at [615, 228] on div "Text Block" at bounding box center [616, 226] width 61 height 16
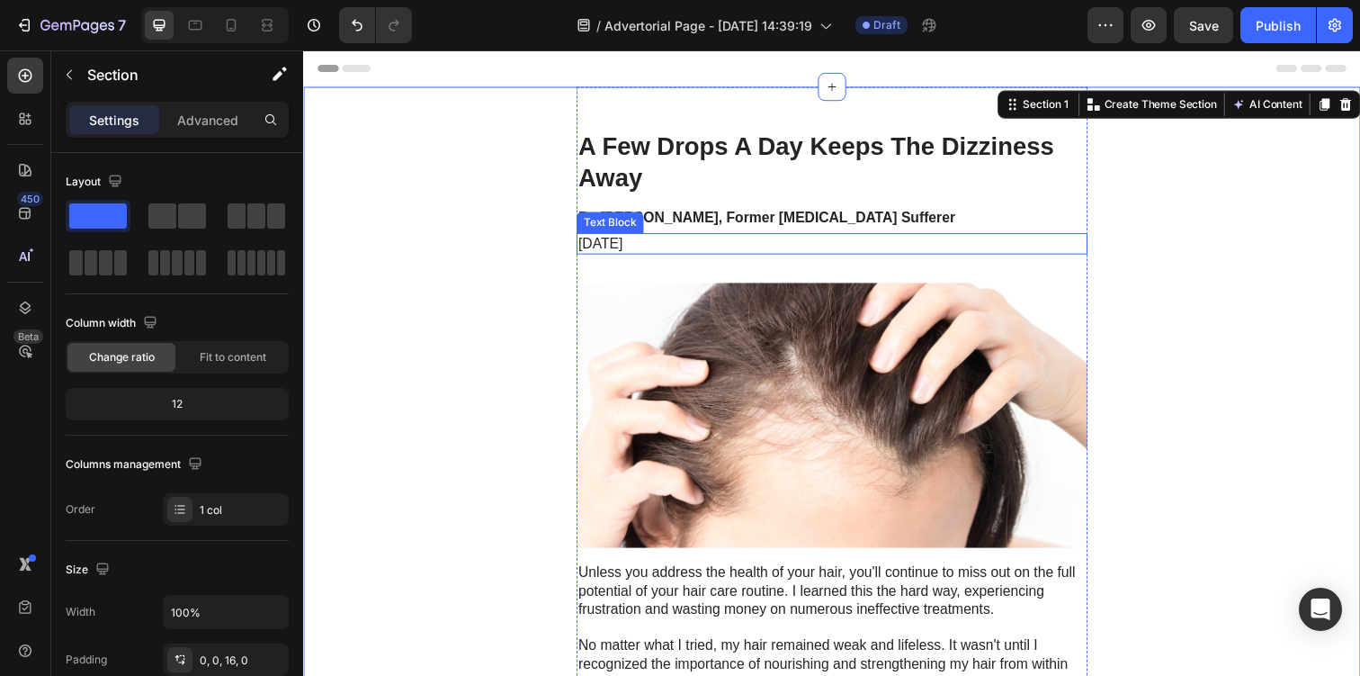
click at [662, 246] on p "November 6, 2023" at bounding box center [843, 247] width 518 height 19
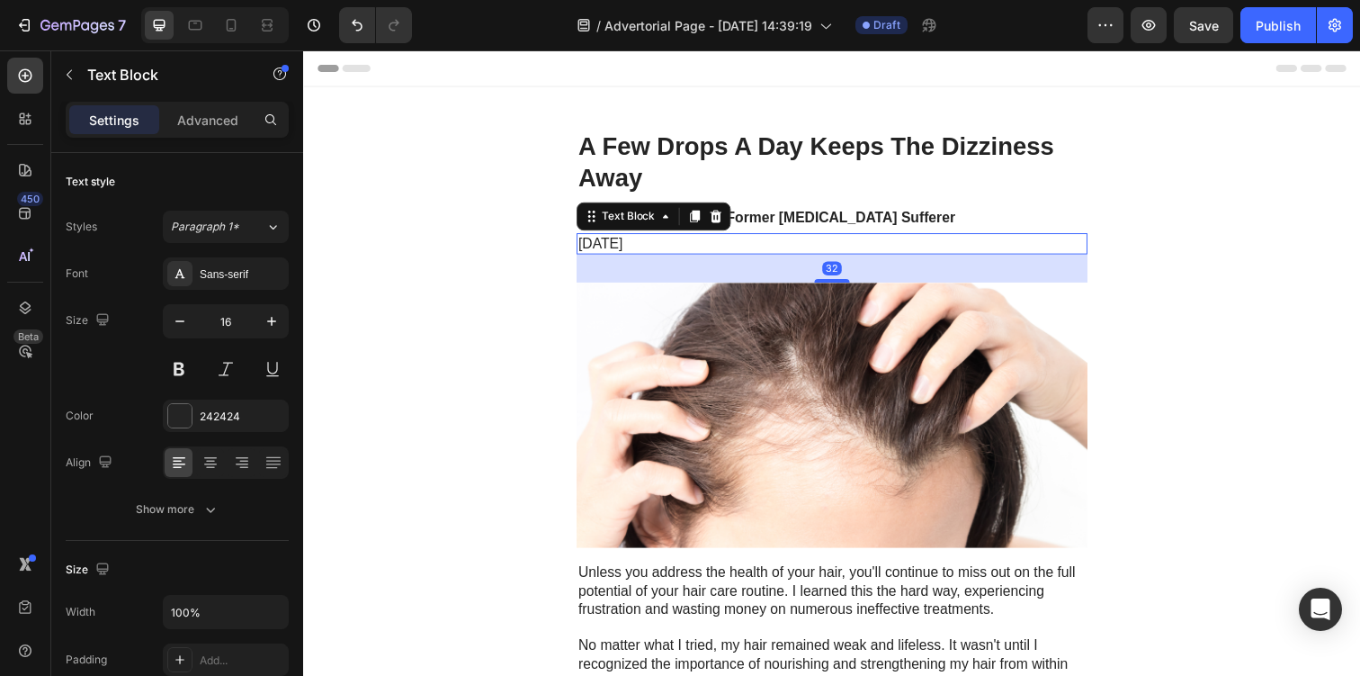
click at [662, 246] on p "November 6, 2023" at bounding box center [843, 247] width 518 height 19
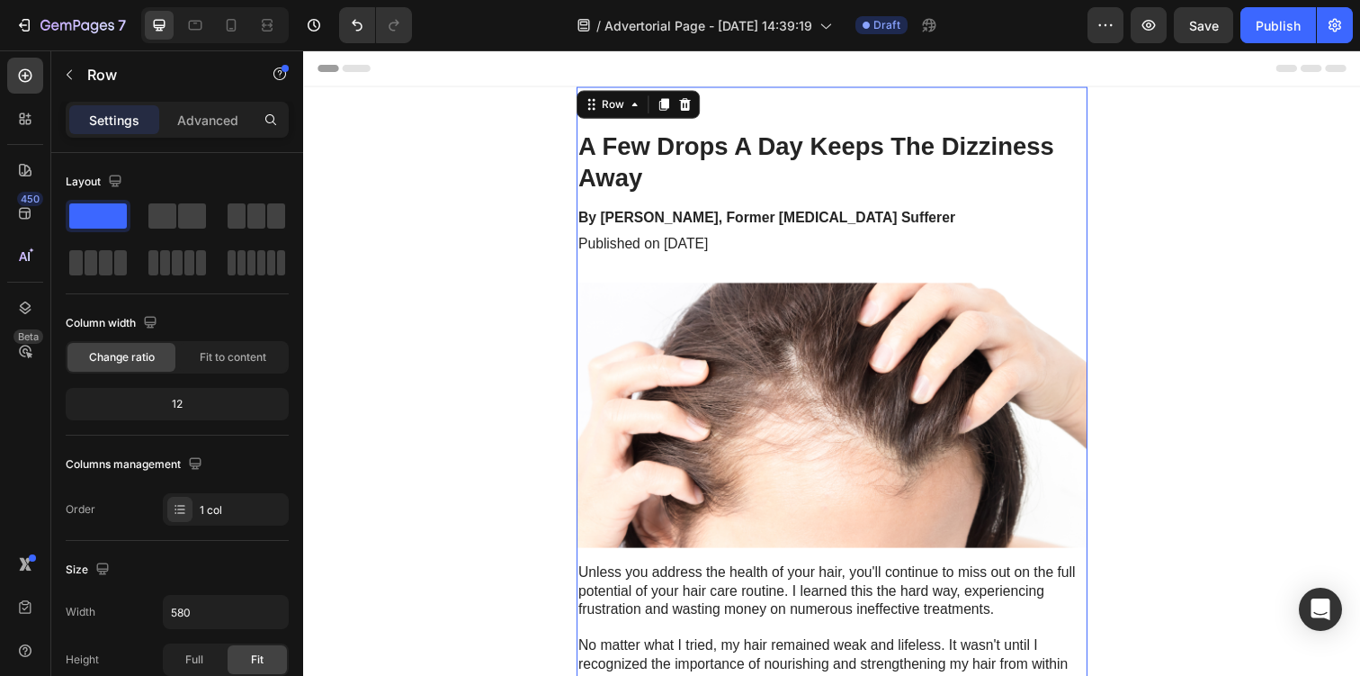
click at [661, 390] on img at bounding box center [843, 422] width 522 height 271
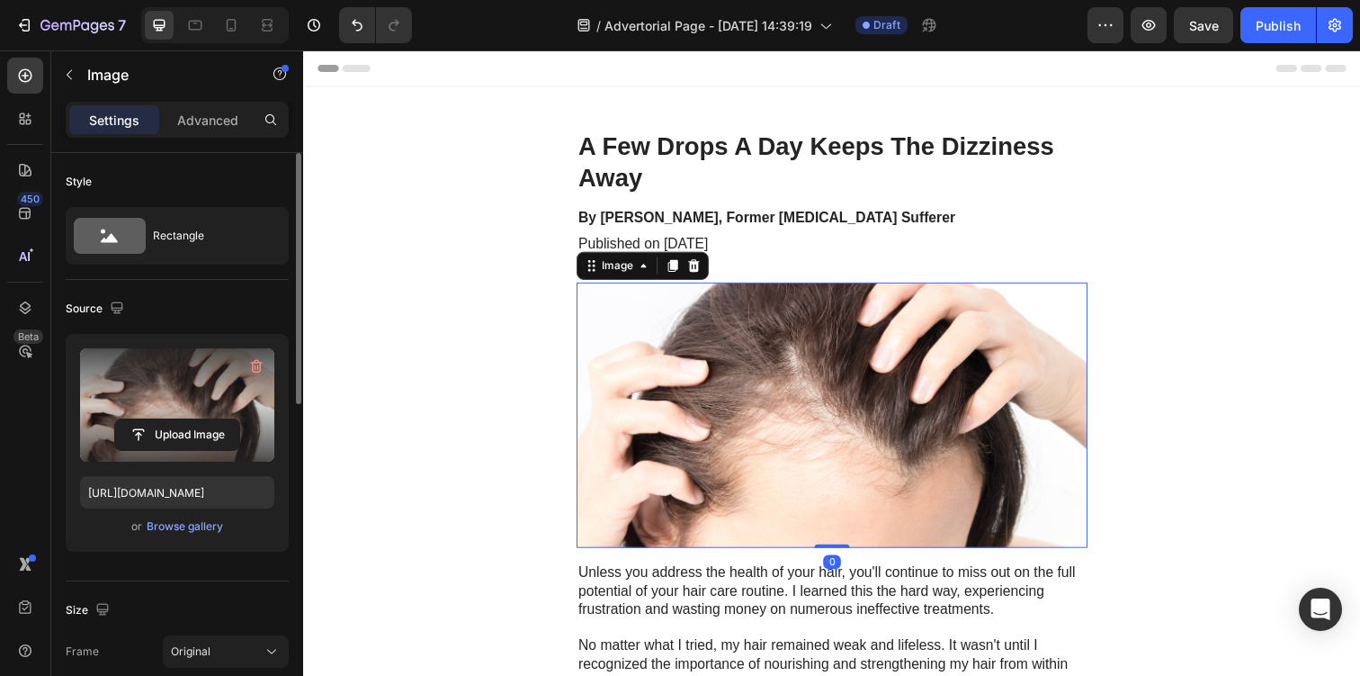
click at [209, 410] on label at bounding box center [177, 404] width 194 height 113
click at [209, 419] on input "file" at bounding box center [177, 434] width 124 height 31
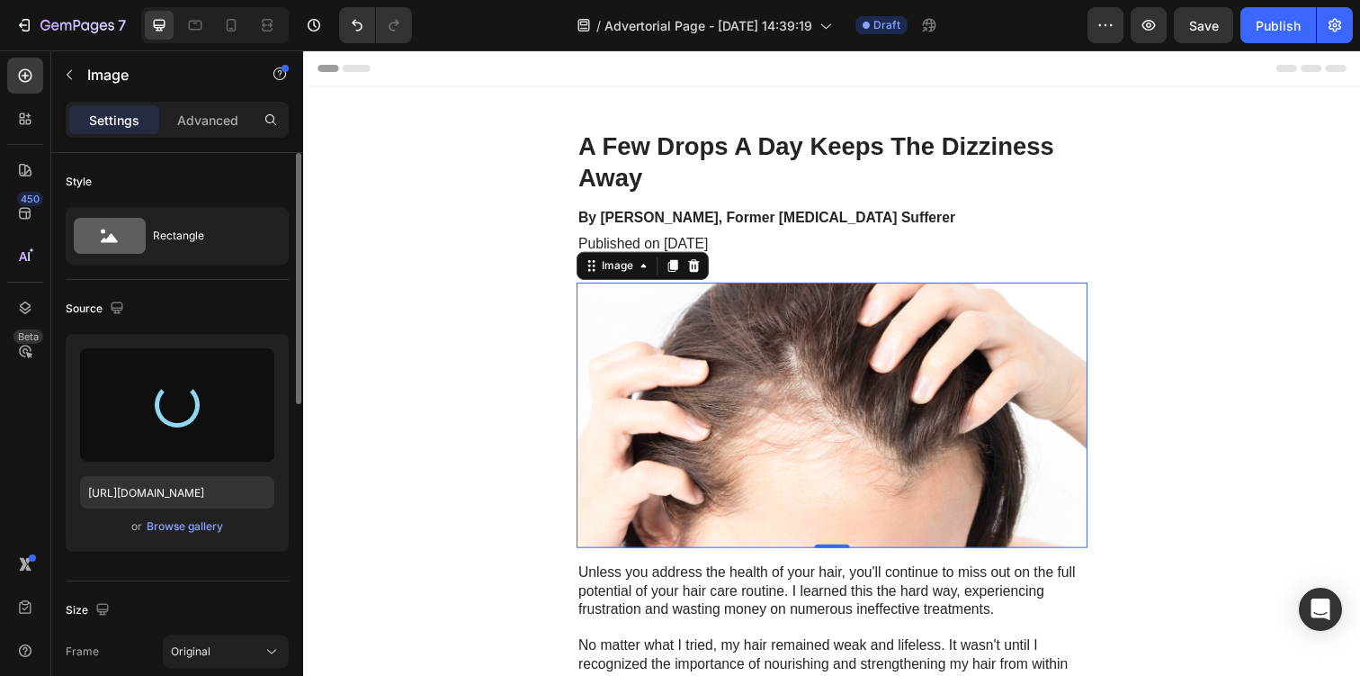
type input "https://cdn.shopify.com/s/files/1/0944/0627/9471/files/gempages_575565689876644…"
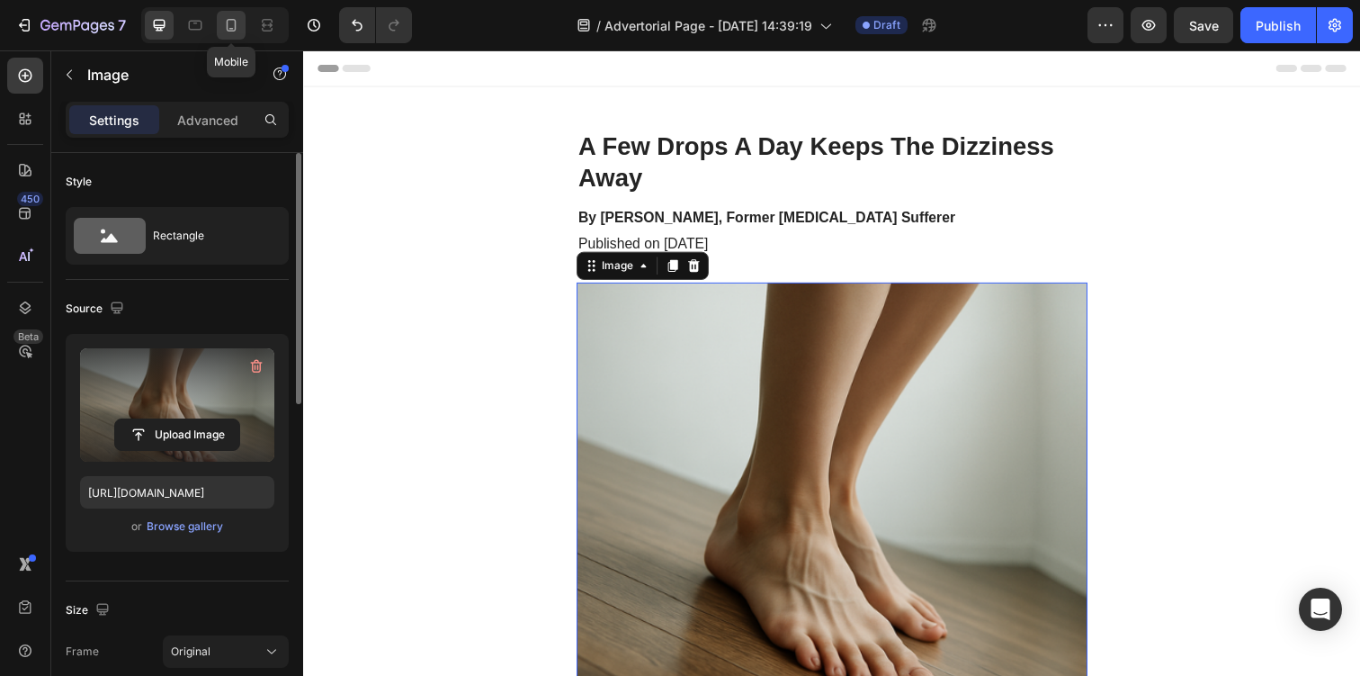
click at [232, 25] on icon at bounding box center [231, 25] width 18 height 18
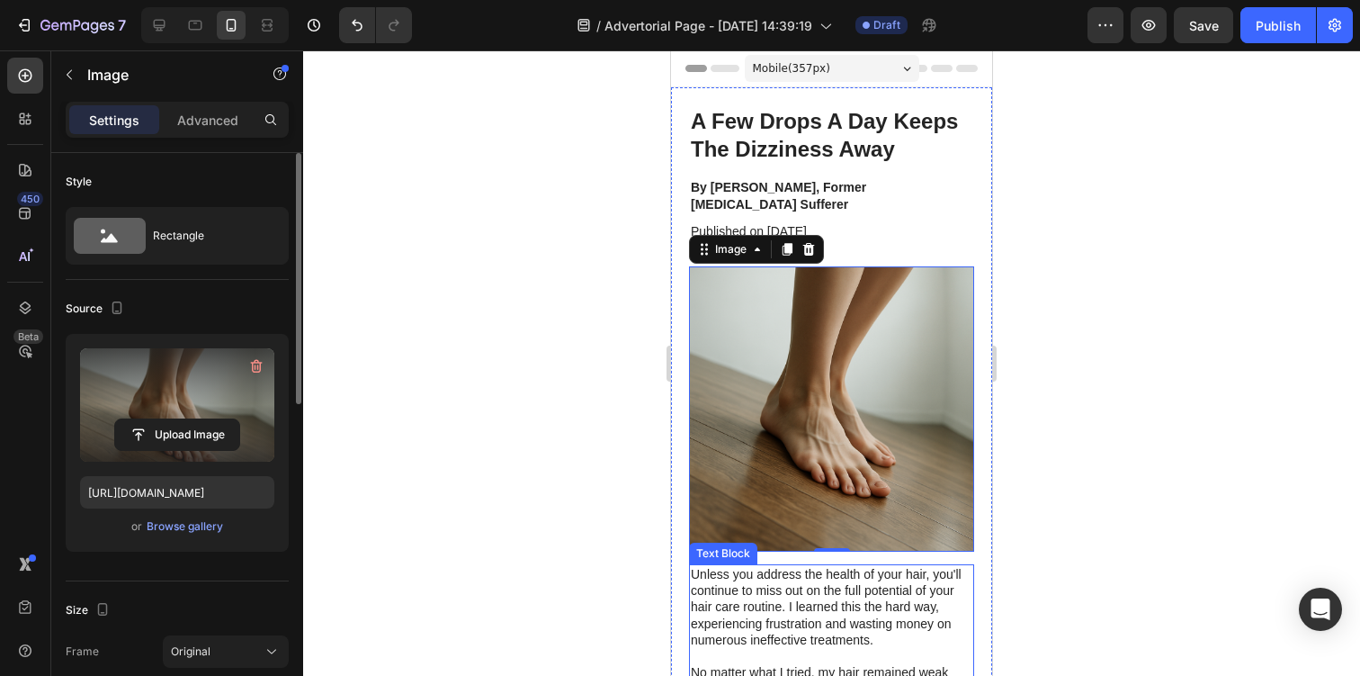
click at [803, 566] on p "Unless you address the health of your hair, you'll continue to miss out on the …" at bounding box center [832, 607] width 282 height 82
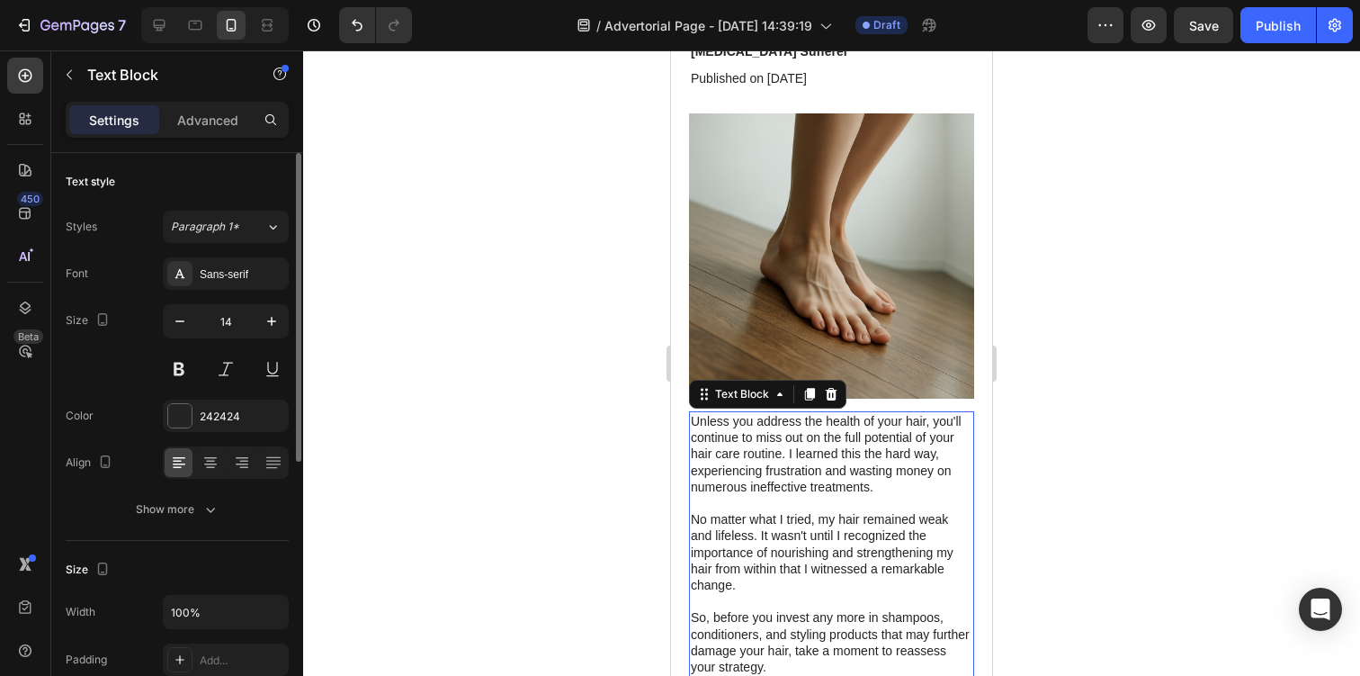
scroll to position [170, 0]
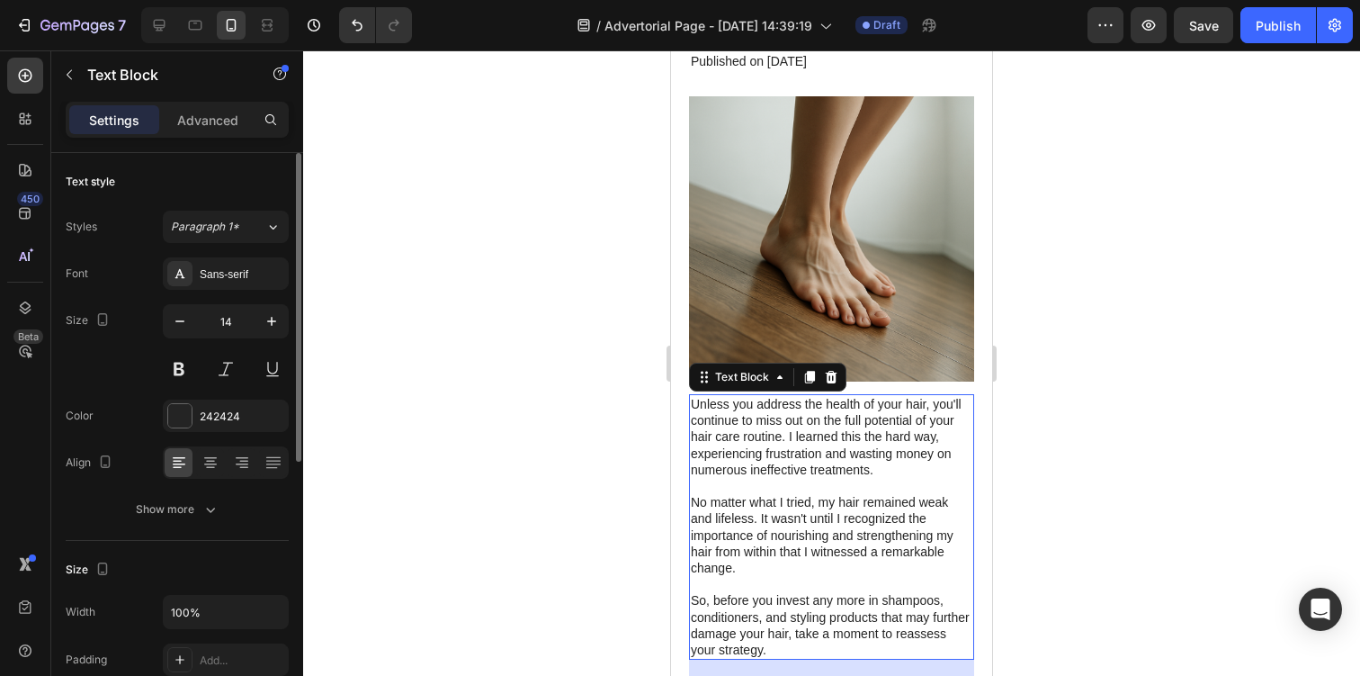
click at [804, 507] on p "No matter what I tried, my hair remained weak and lifeless. It wasn't until I r…" at bounding box center [832, 535] width 282 height 82
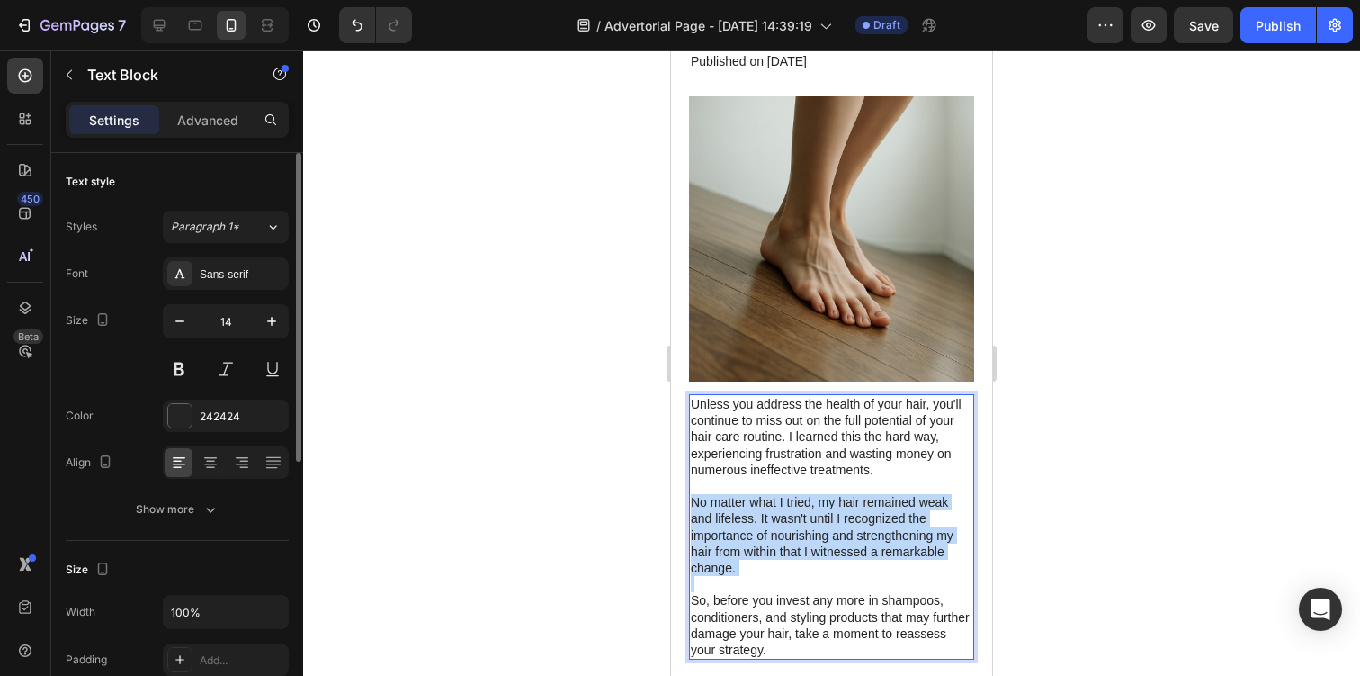
click at [804, 507] on p "No matter what I tried, my hair remained weak and lifeless. It wasn't until I r…" at bounding box center [832, 535] width 282 height 82
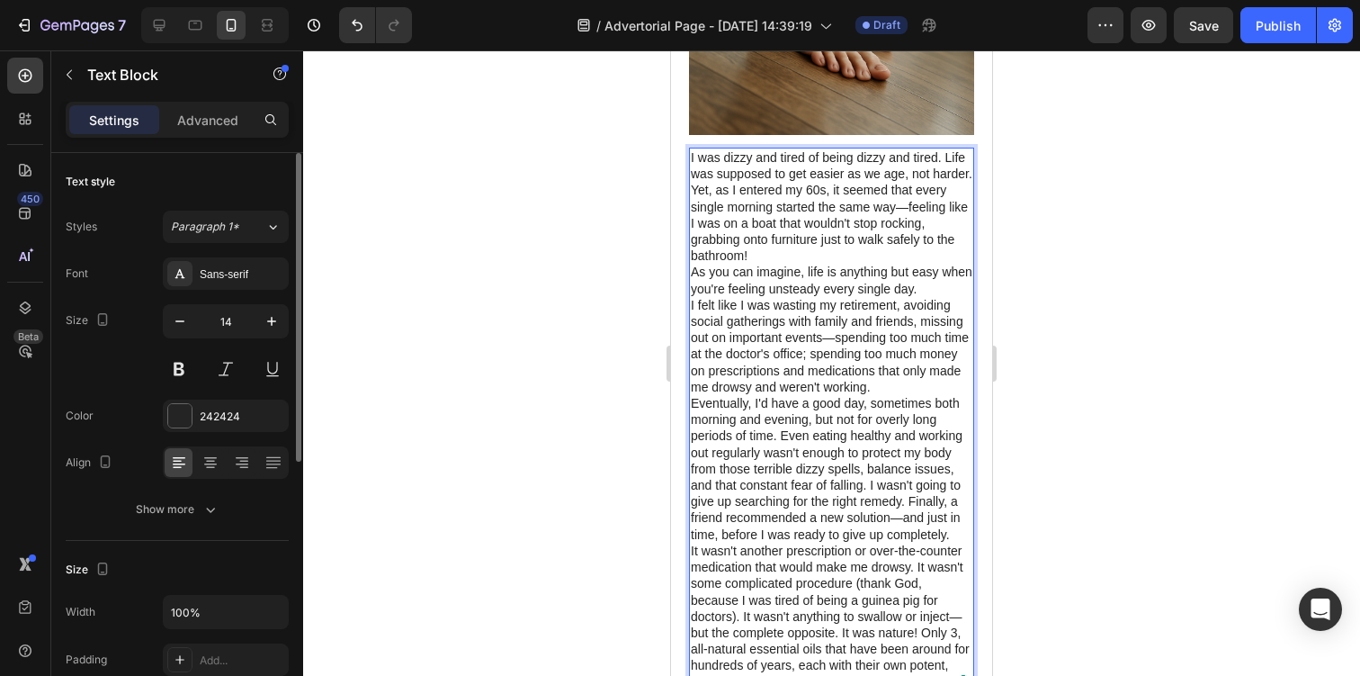
scroll to position [431, 0]
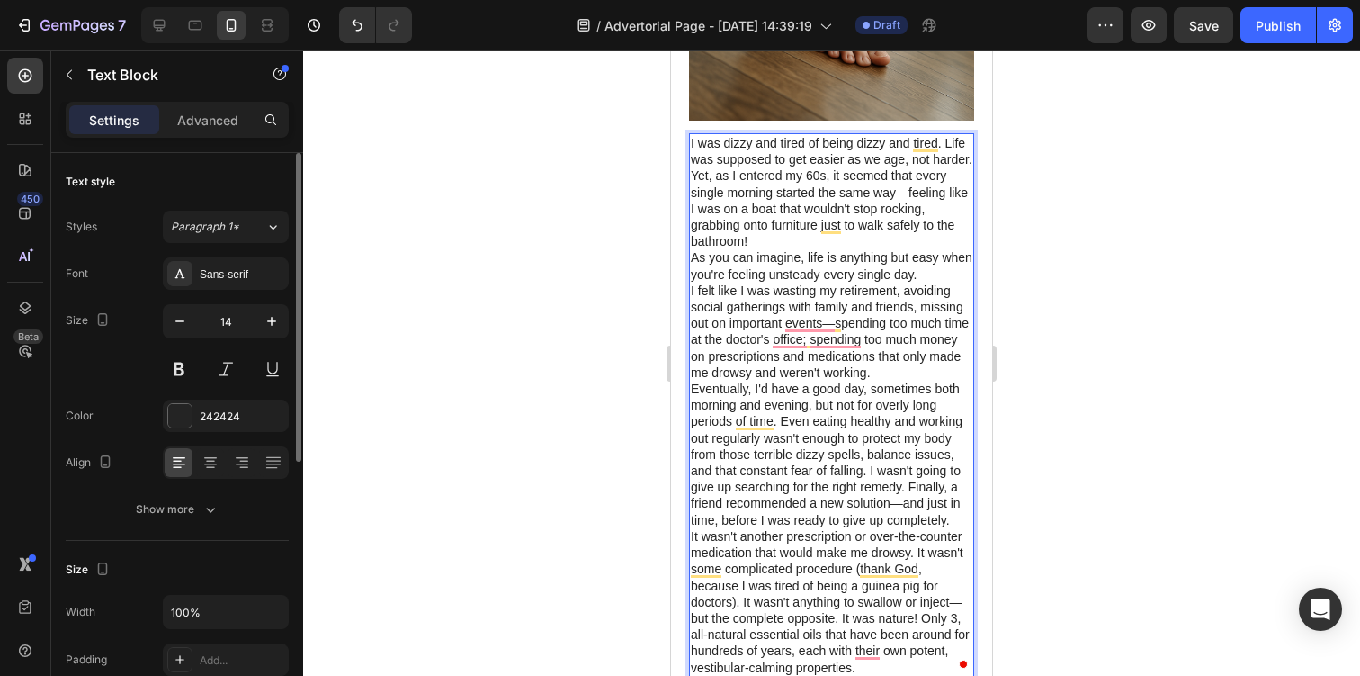
click at [774, 221] on p "I was dizzy and tired of being dizzy and tired. Life was supposed to get easier…" at bounding box center [832, 192] width 282 height 114
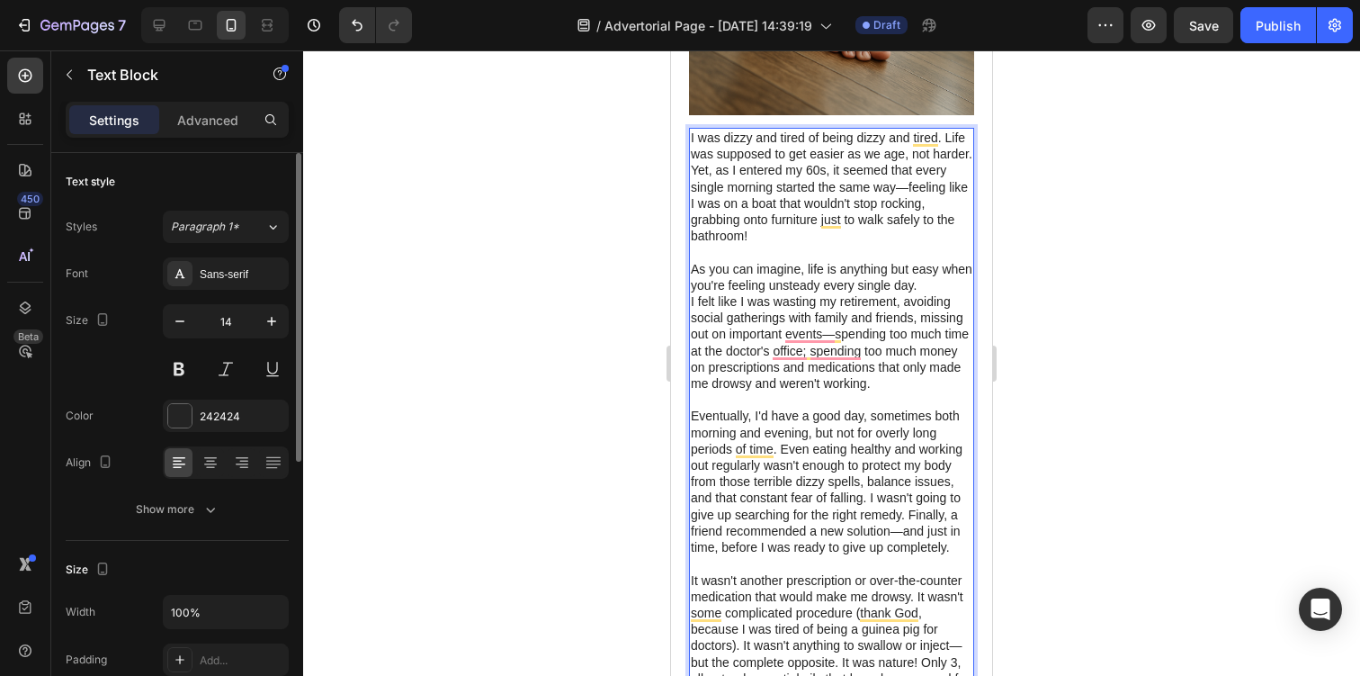
scroll to position [407, 0]
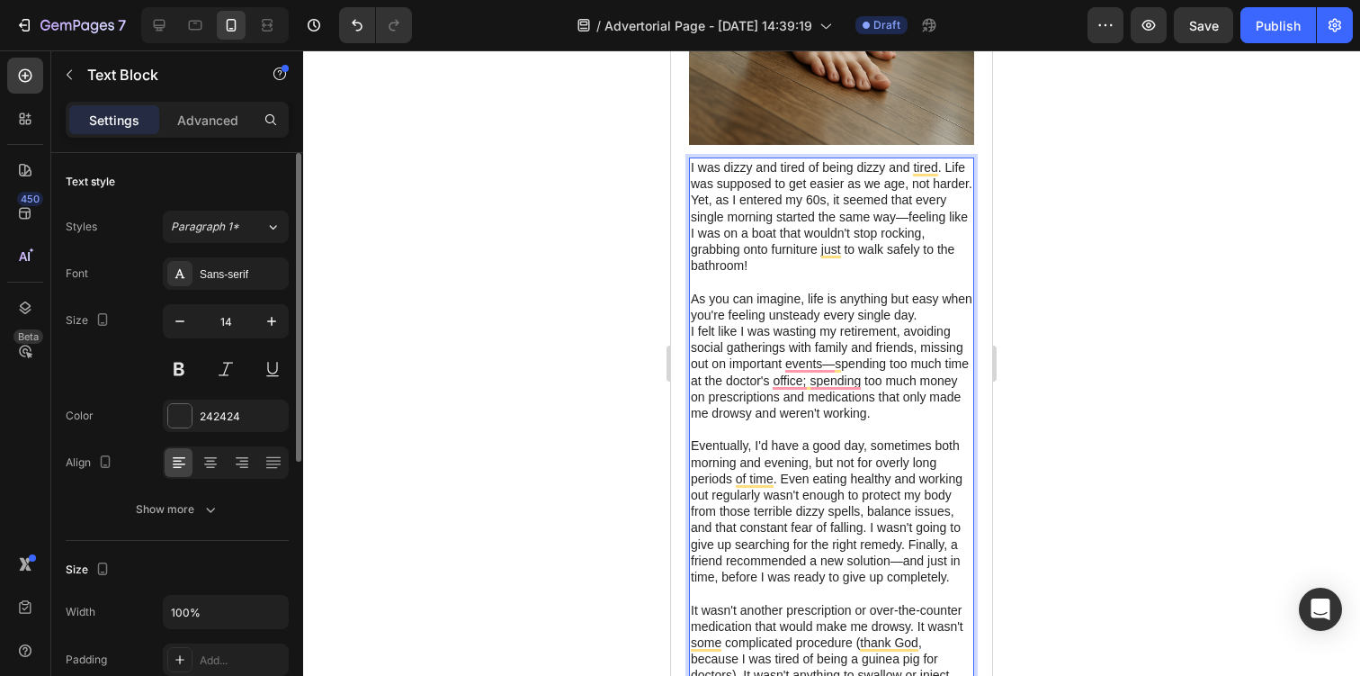
click at [692, 323] on p "I felt like I was wasting my retirement, avoiding social gatherings with family…" at bounding box center [832, 372] width 282 height 98
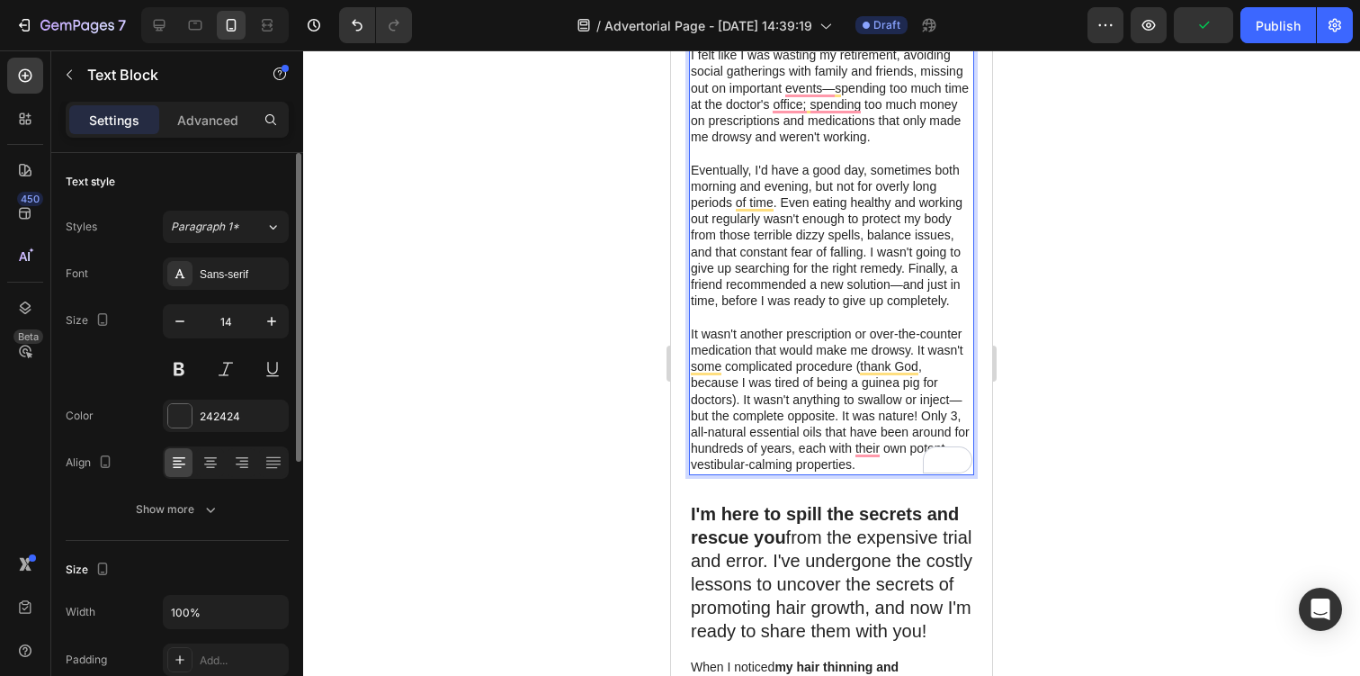
scroll to position [714, 0]
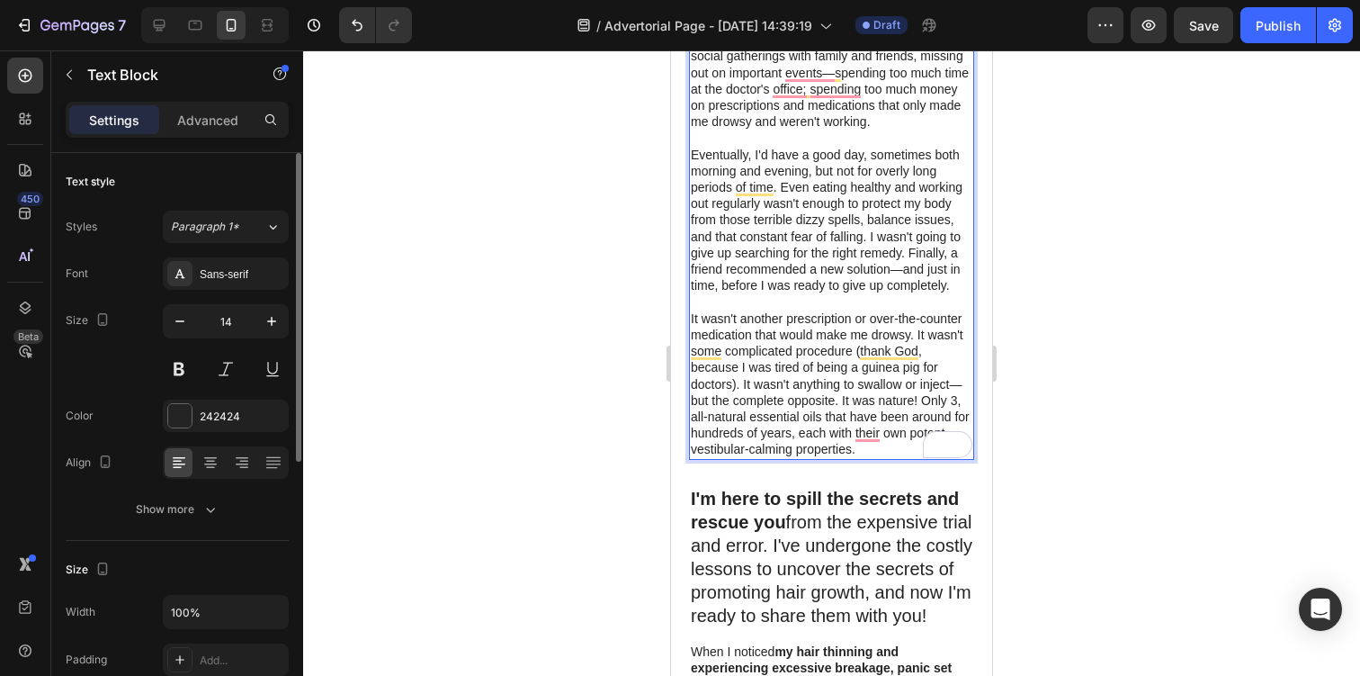
click at [1052, 341] on div at bounding box center [831, 362] width 1057 height 625
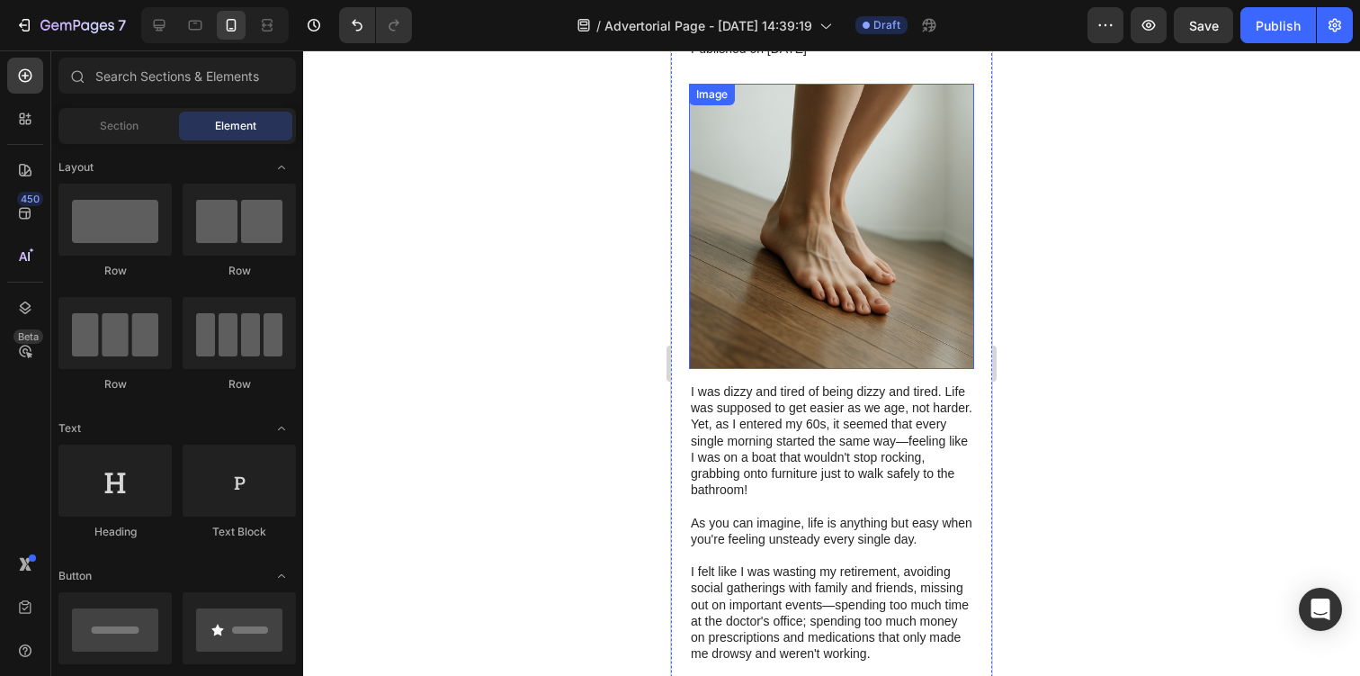
scroll to position [184, 0]
click at [879, 160] on img at bounding box center [831, 225] width 285 height 285
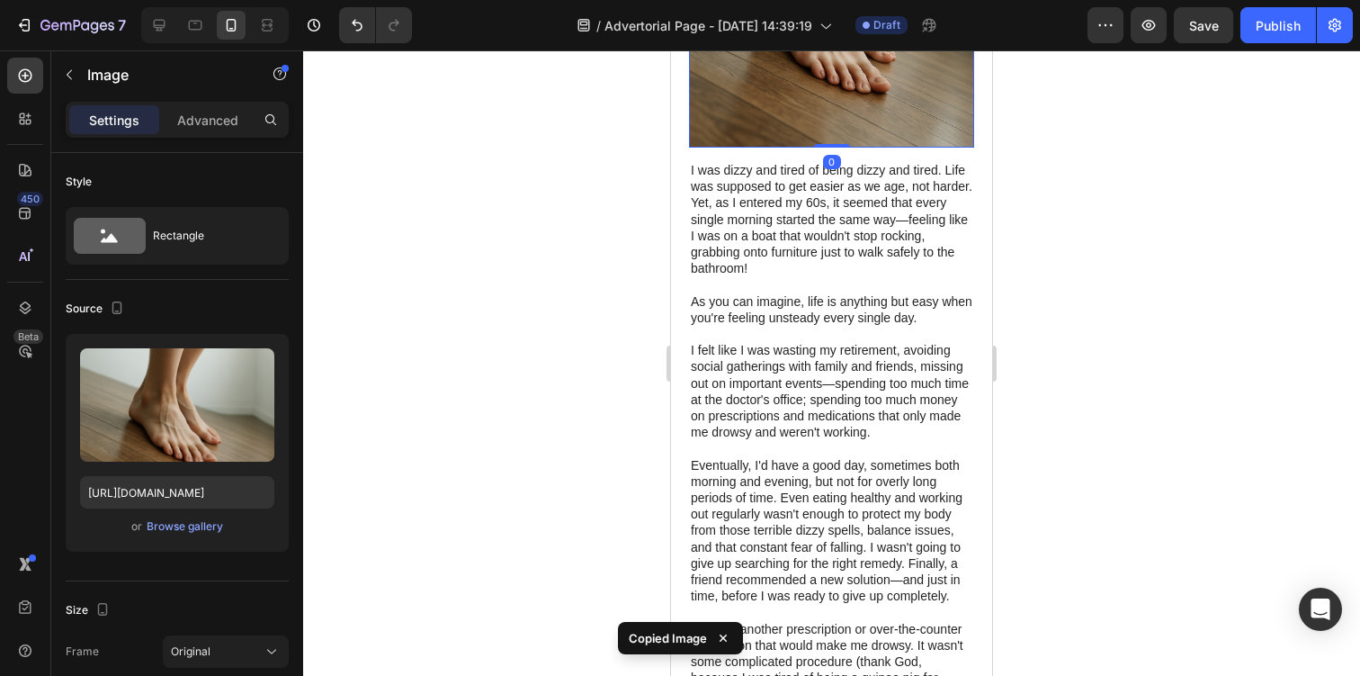
scroll to position [683, 0]
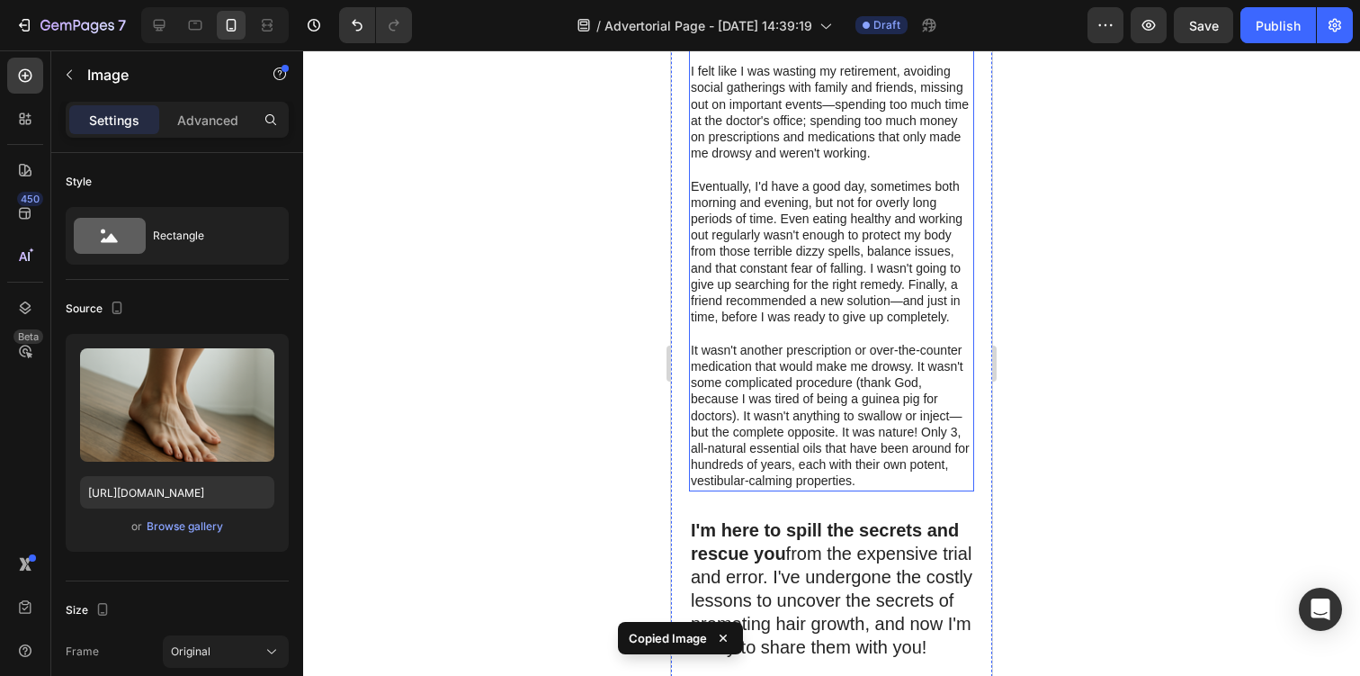
click at [844, 326] on p "Rich Text Editor. Editing area: main" at bounding box center [832, 334] width 282 height 16
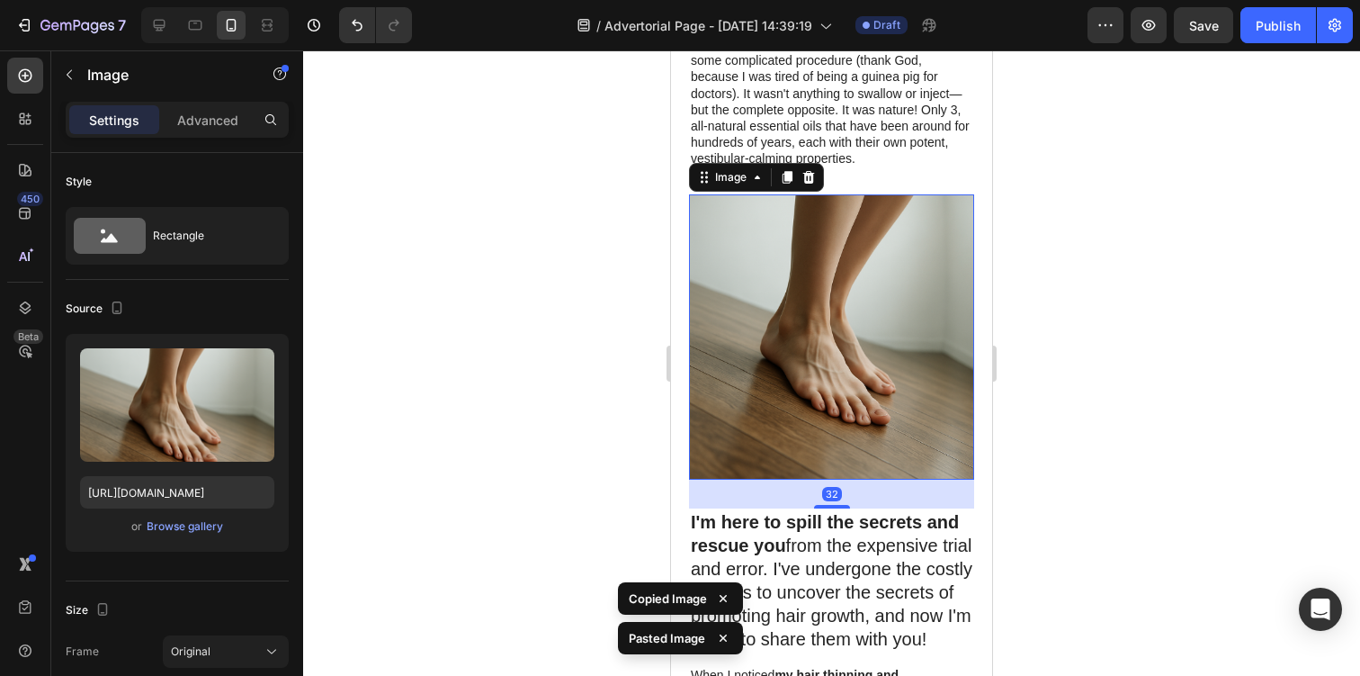
scroll to position [1069, 0]
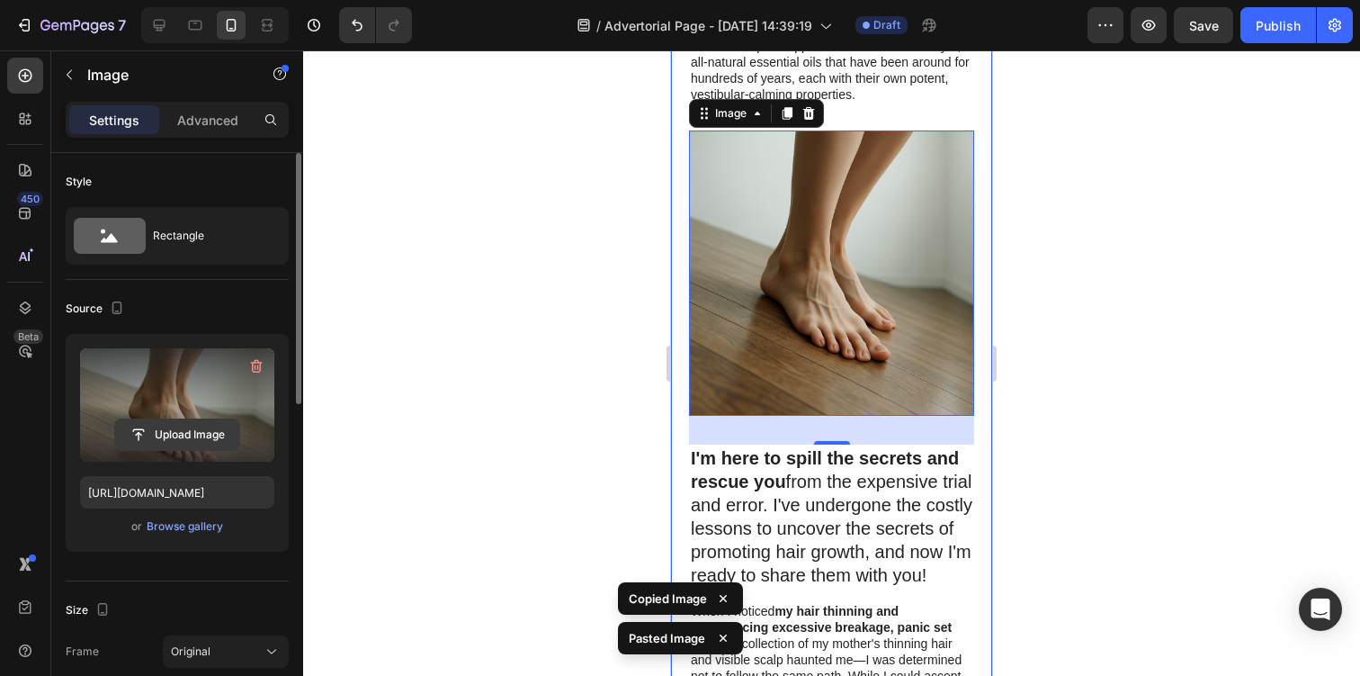
click at [217, 448] on input "file" at bounding box center [177, 434] width 124 height 31
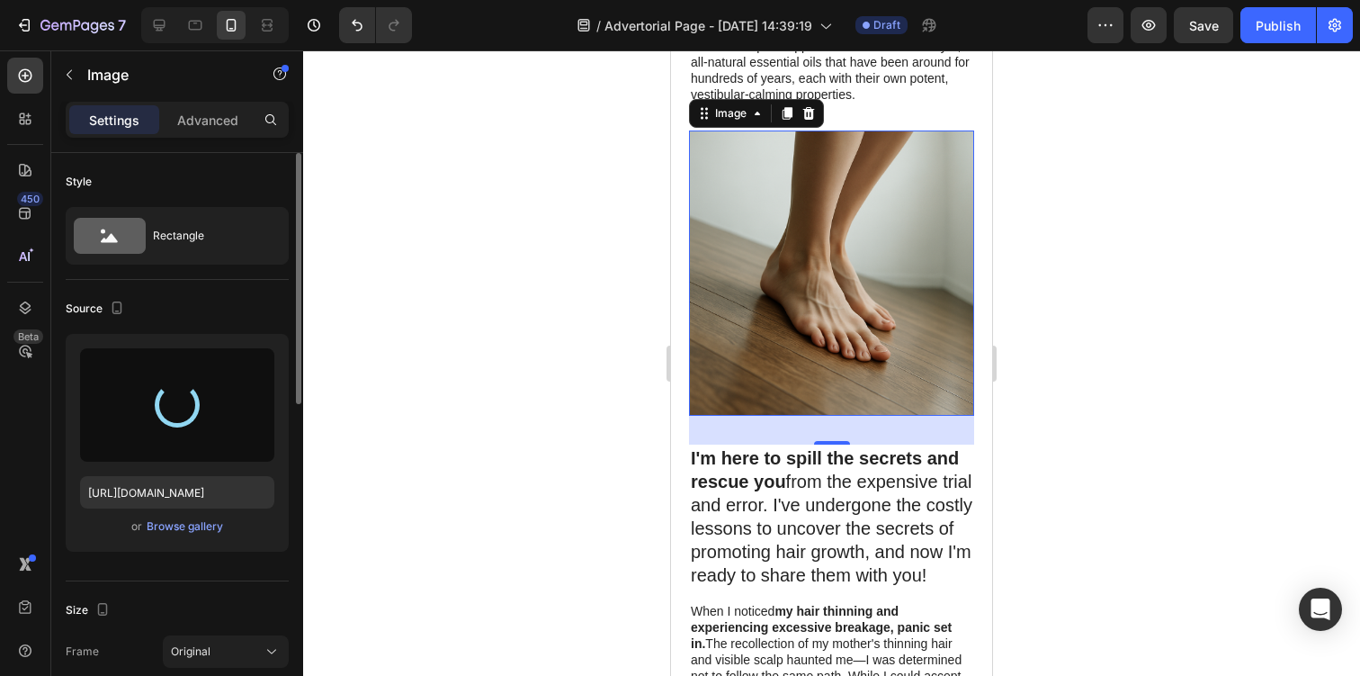
type input "https://cdn.shopify.com/s/files/1/0944/0627/9471/files/gempages_575565689876644…"
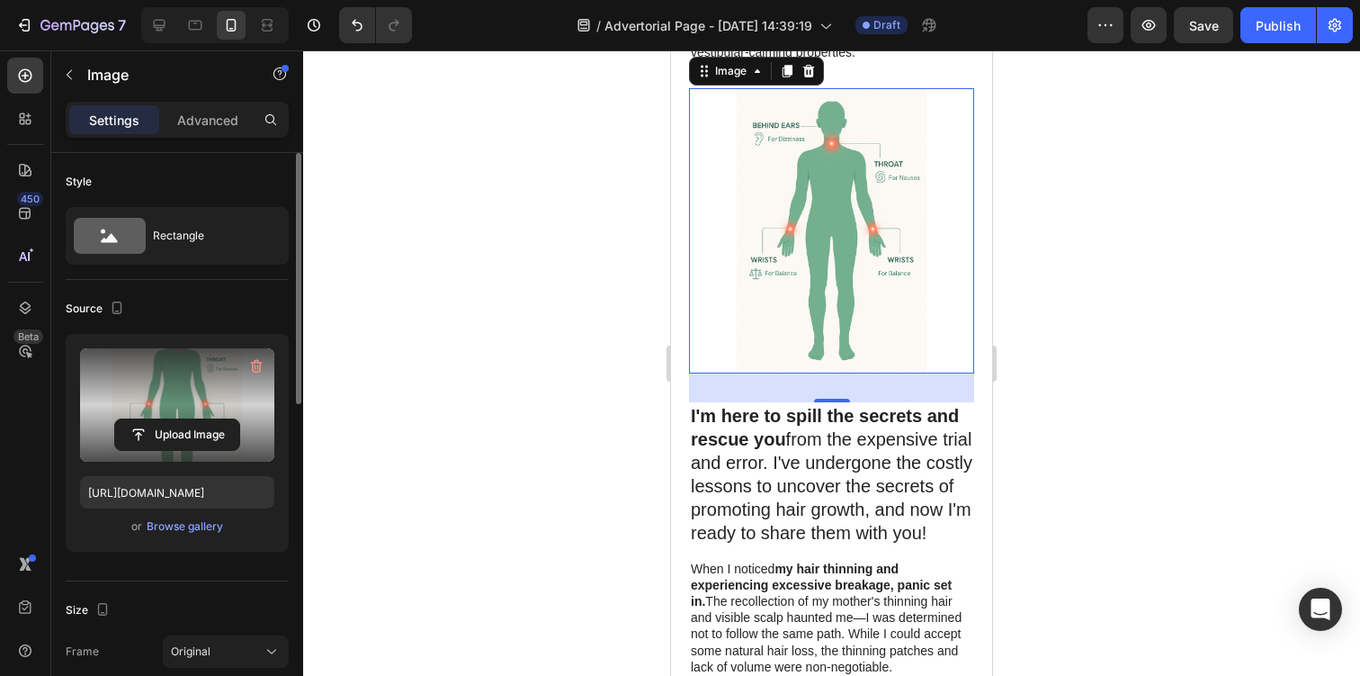
scroll to position [1132, 0]
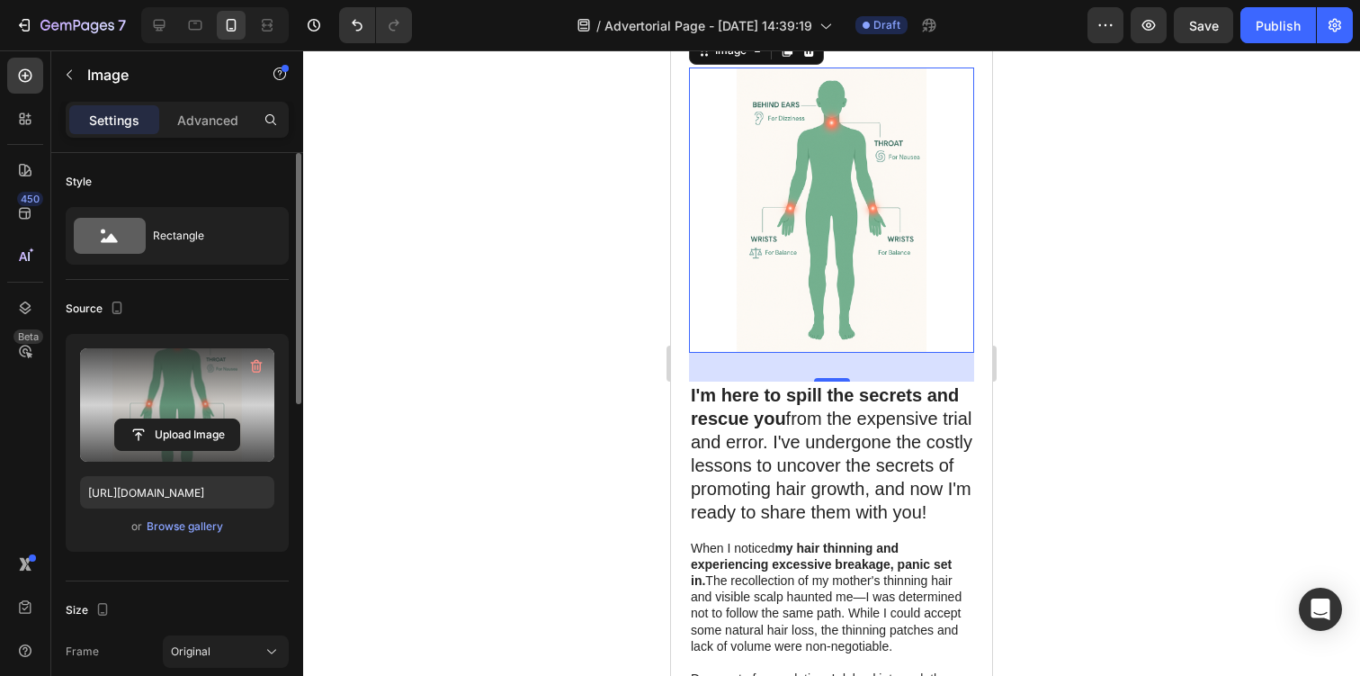
click at [799, 436] on p "I'm here to spill the secrets and rescue you from the expensive trial and error…" at bounding box center [832, 453] width 282 height 140
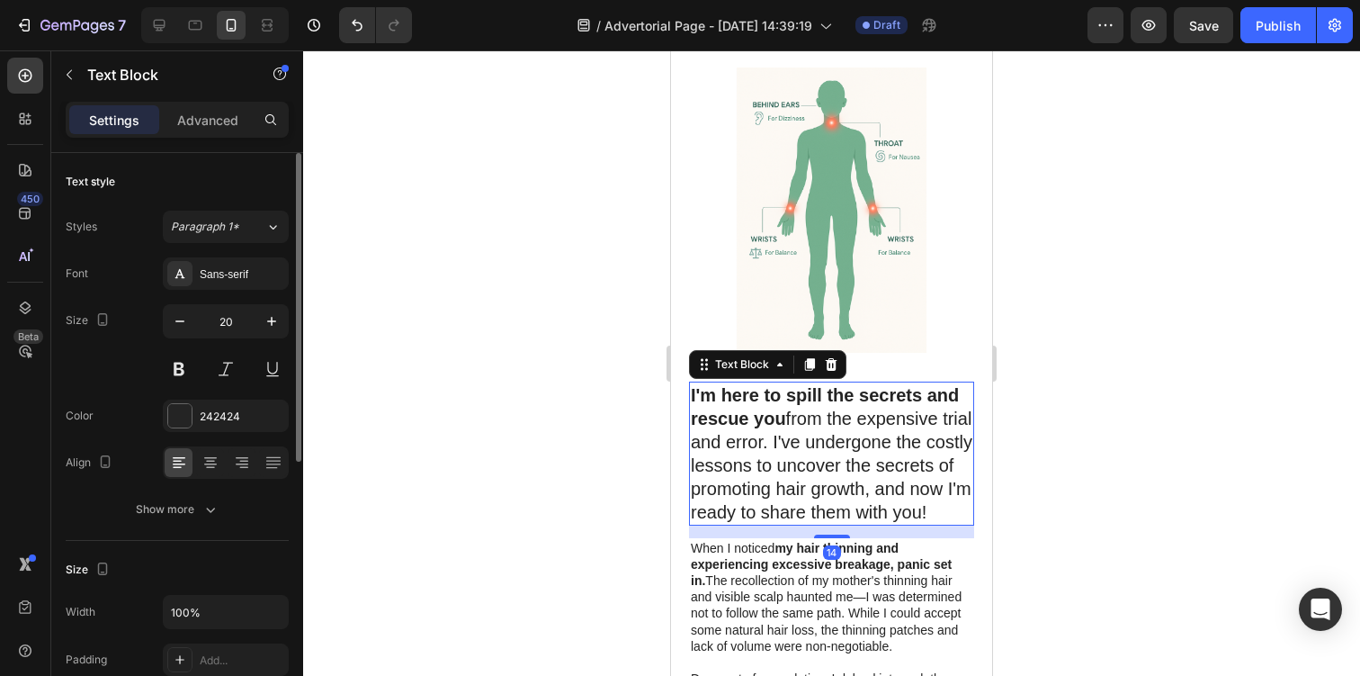
click at [799, 436] on p "I'm here to spill the secrets and rescue you from the expensive trial and error…" at bounding box center [832, 453] width 282 height 140
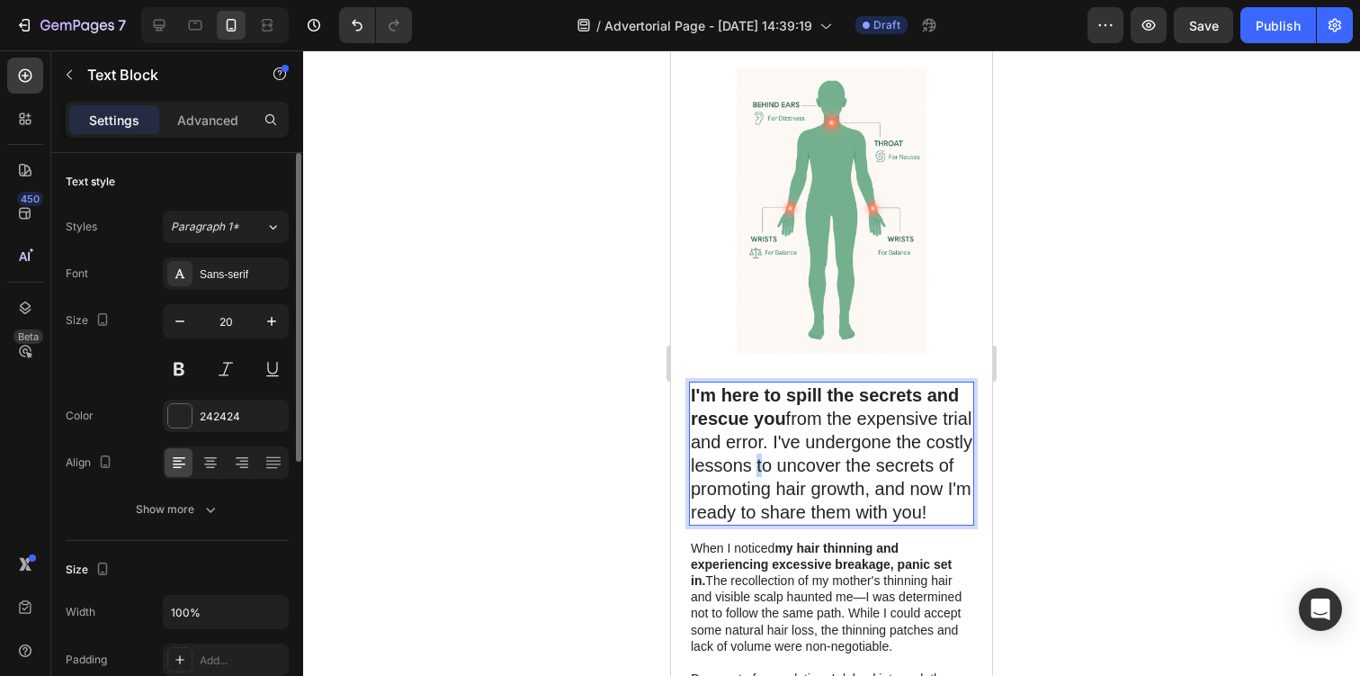
click at [799, 436] on p "I'm here to spill the secrets and rescue you from the expensive trial and error…" at bounding box center [832, 453] width 282 height 140
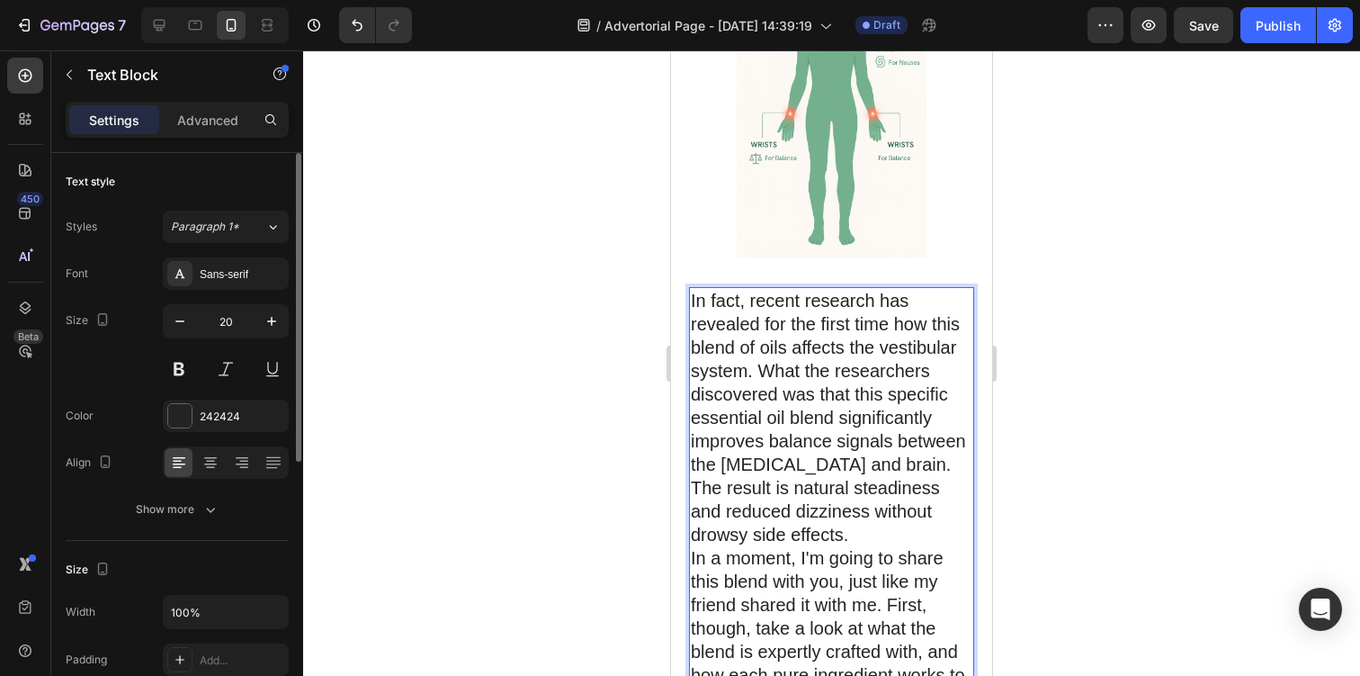
scroll to position [1284, 0]
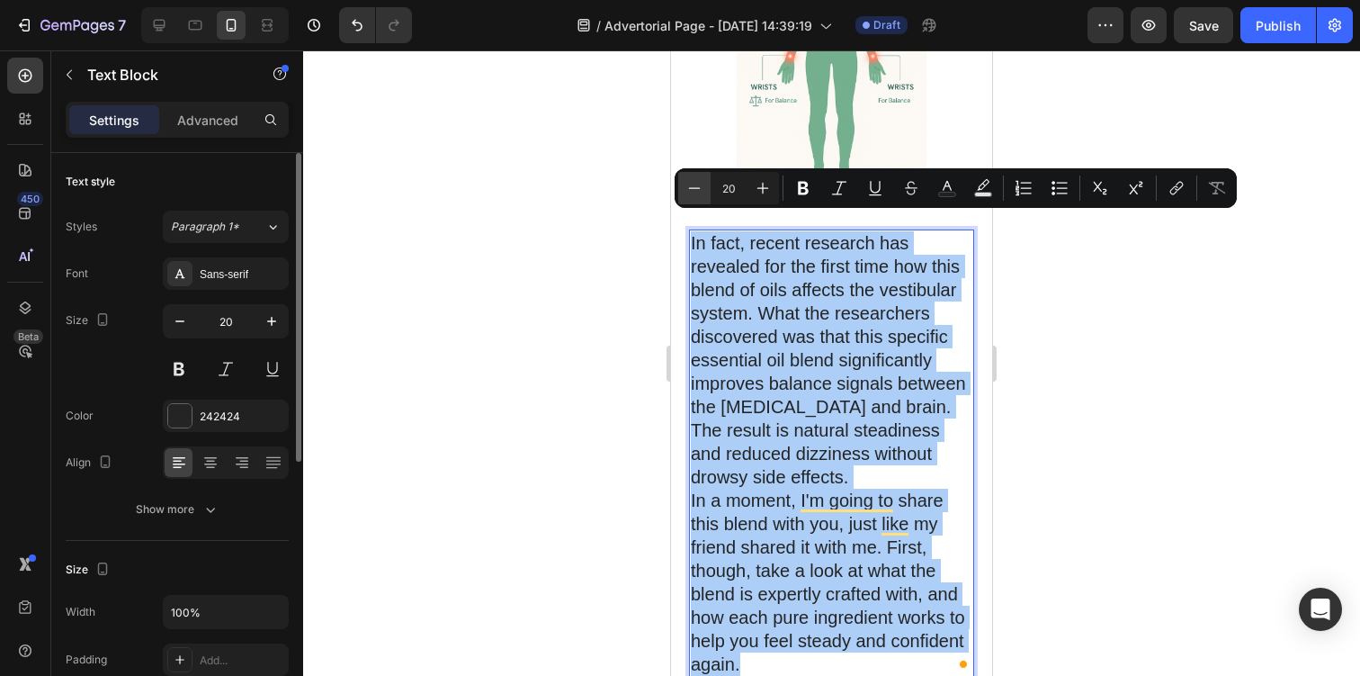
click at [699, 185] on icon "Editor contextual toolbar" at bounding box center [694, 188] width 18 height 18
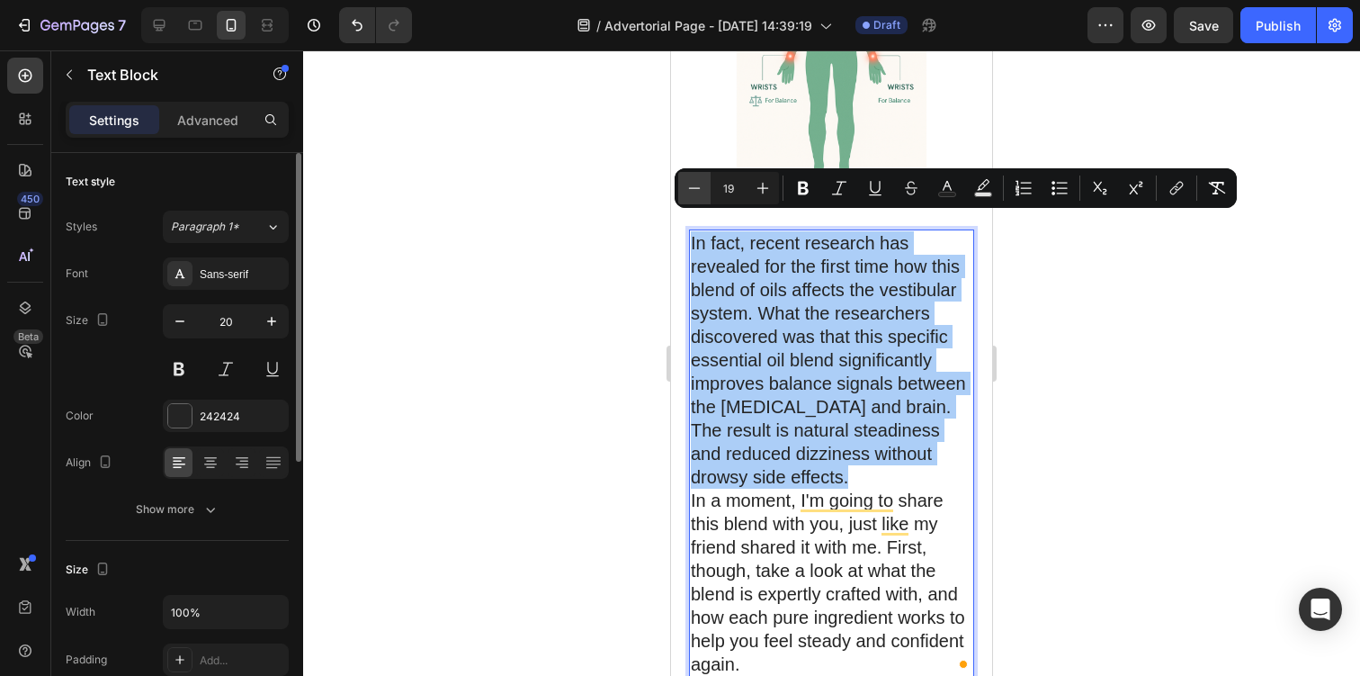
click at [699, 185] on icon "Editor contextual toolbar" at bounding box center [694, 188] width 18 height 18
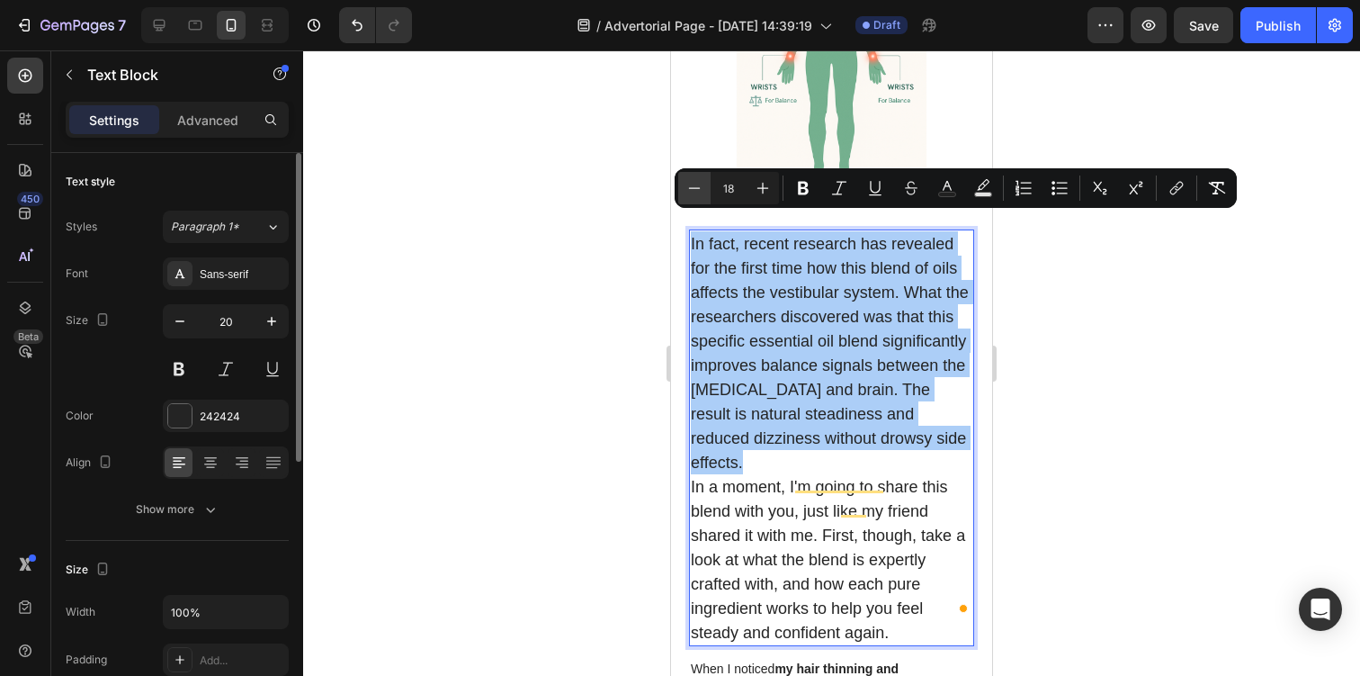
click at [699, 185] on icon "Editor contextual toolbar" at bounding box center [694, 188] width 18 height 18
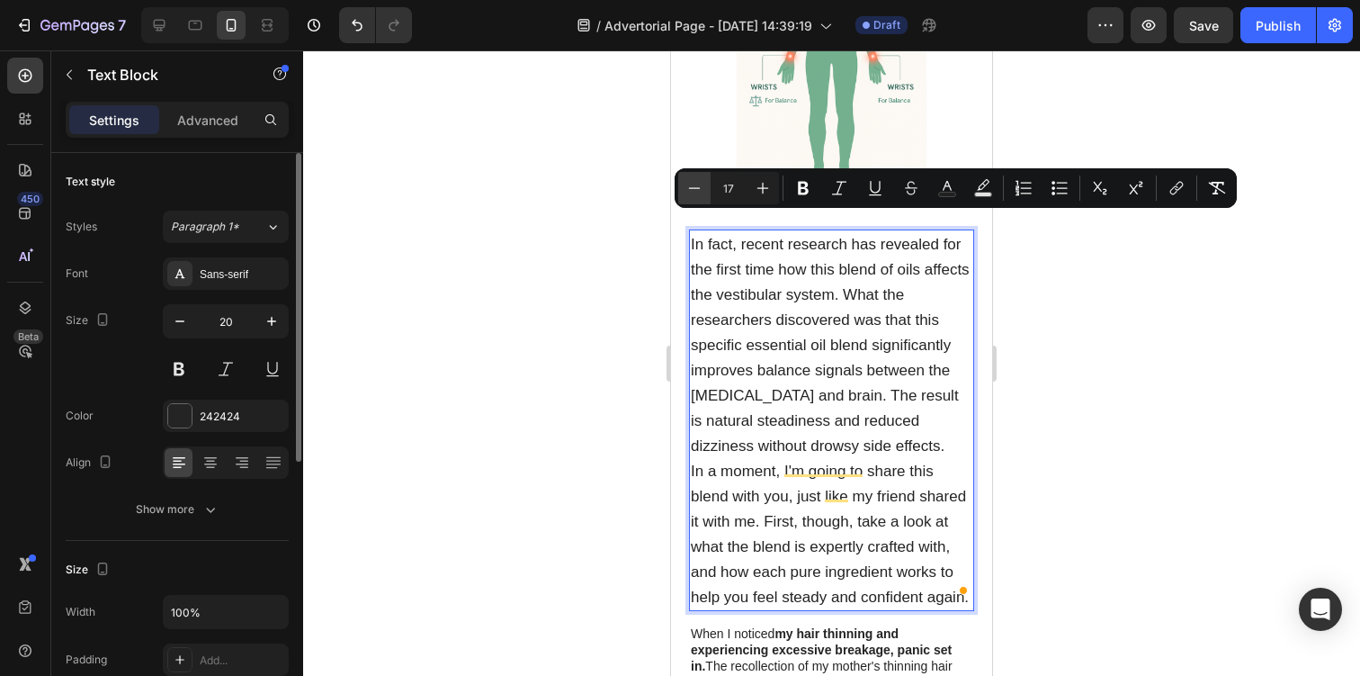
click at [699, 185] on icon "Editor contextual toolbar" at bounding box center [694, 188] width 18 height 18
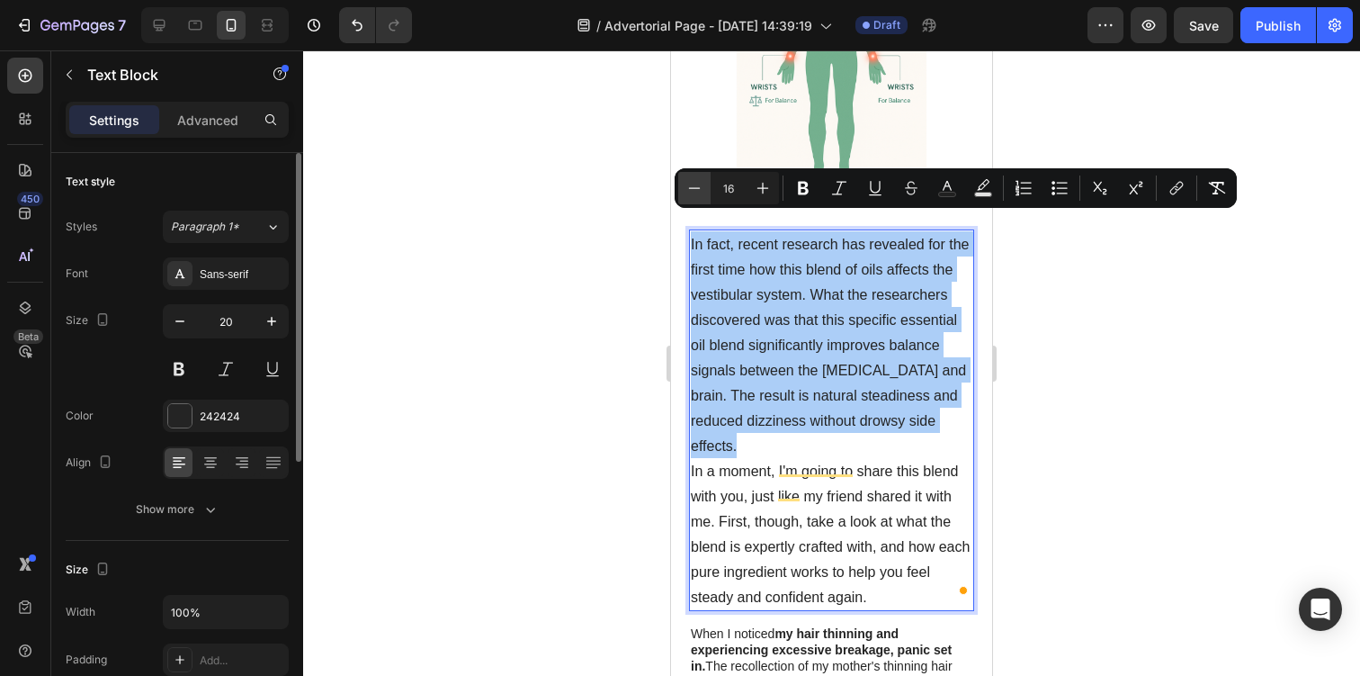
click at [699, 185] on icon "Editor contextual toolbar" at bounding box center [694, 188] width 18 height 18
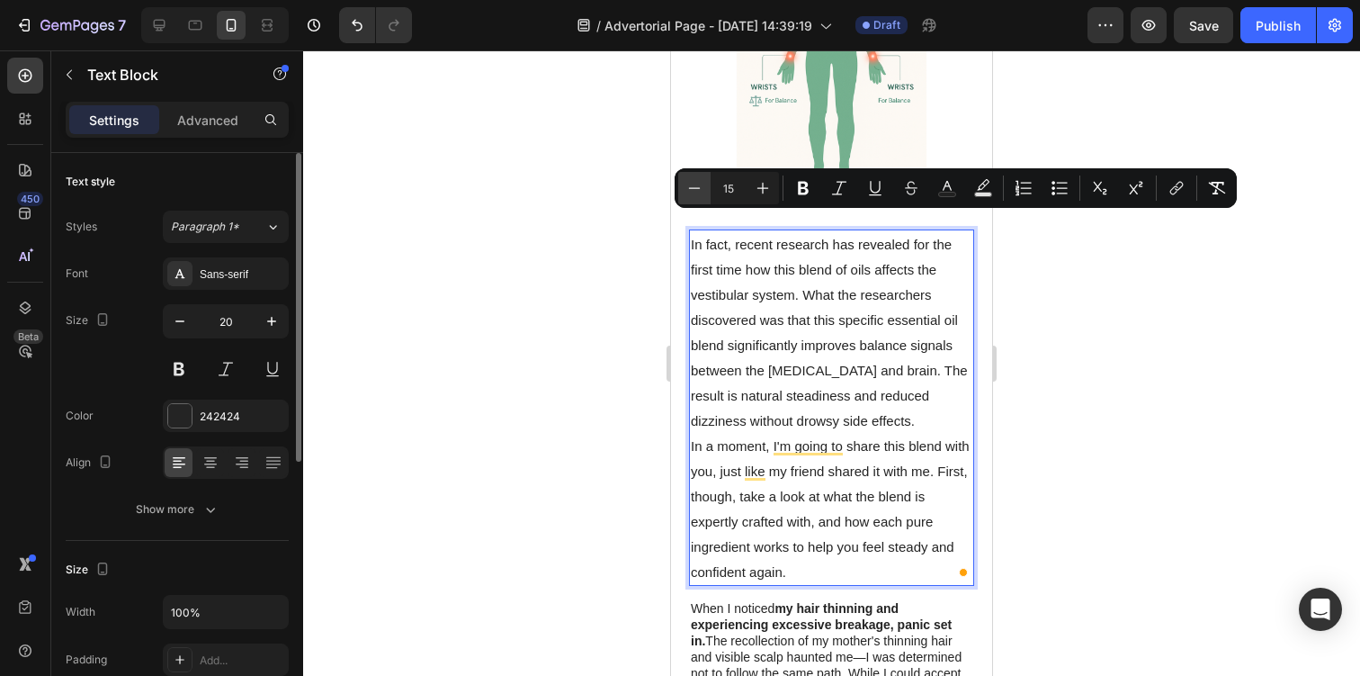
click at [699, 185] on icon "Editor contextual toolbar" at bounding box center [694, 188] width 18 height 18
type input "14"
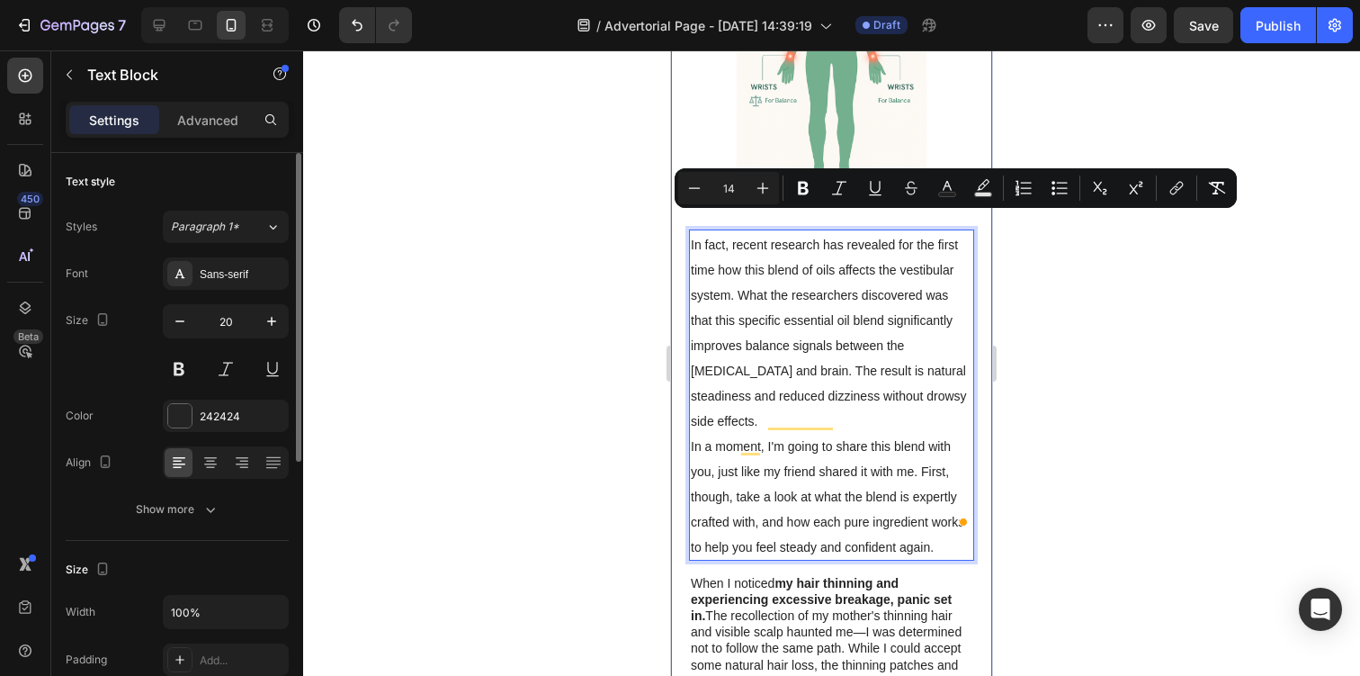
click at [1014, 327] on div at bounding box center [831, 362] width 1057 height 625
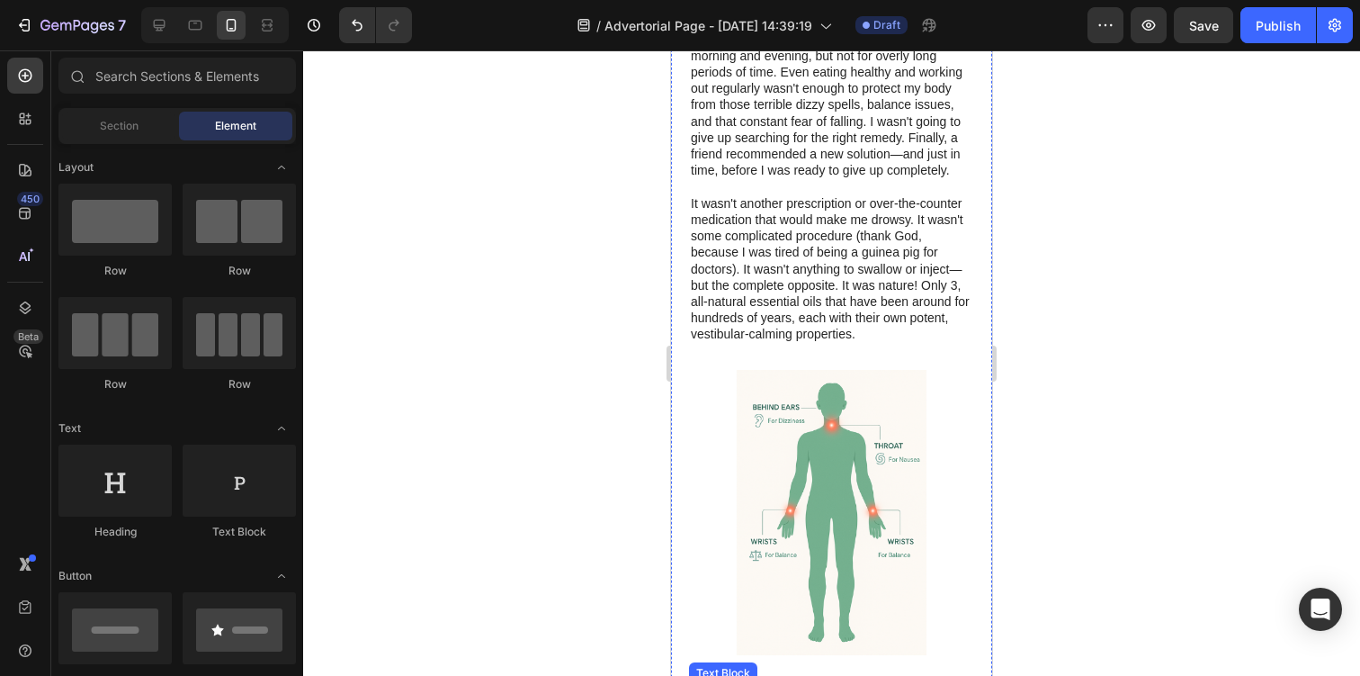
scroll to position [822, 0]
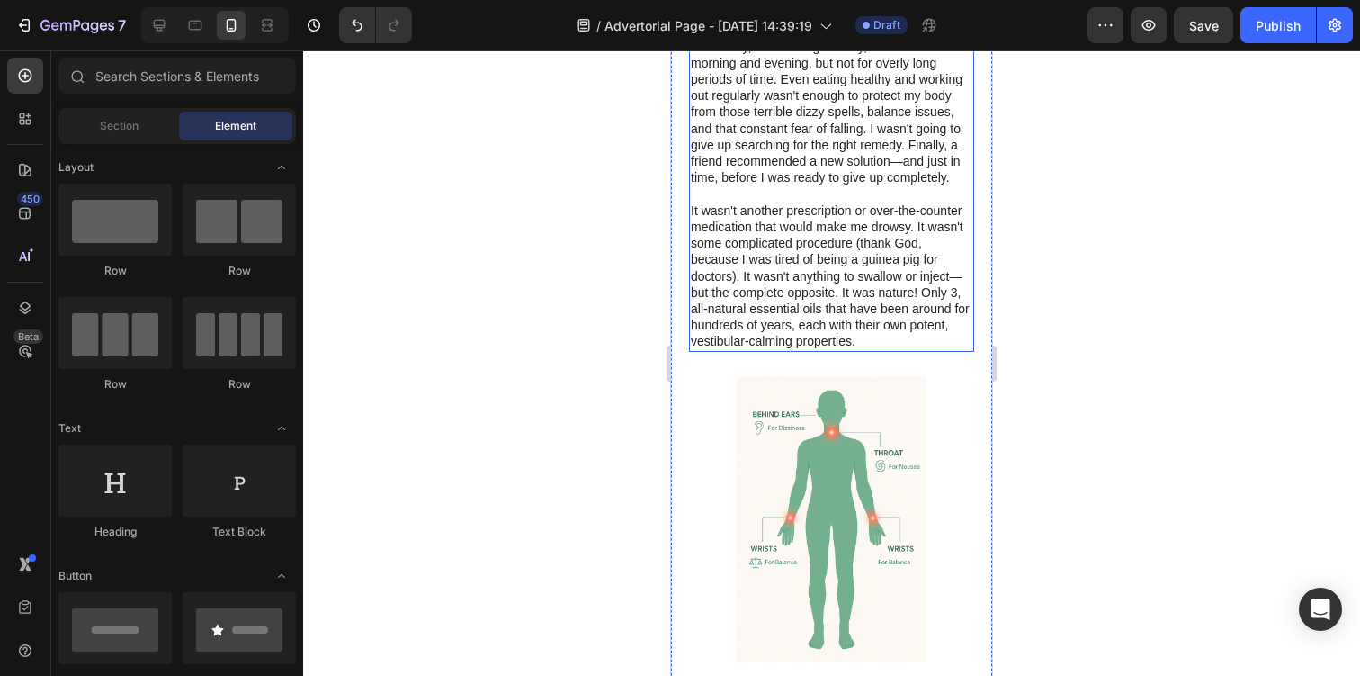
click at [836, 248] on p "It wasn't another prescription or over-the-counter medication that would make m…" at bounding box center [832, 276] width 282 height 148
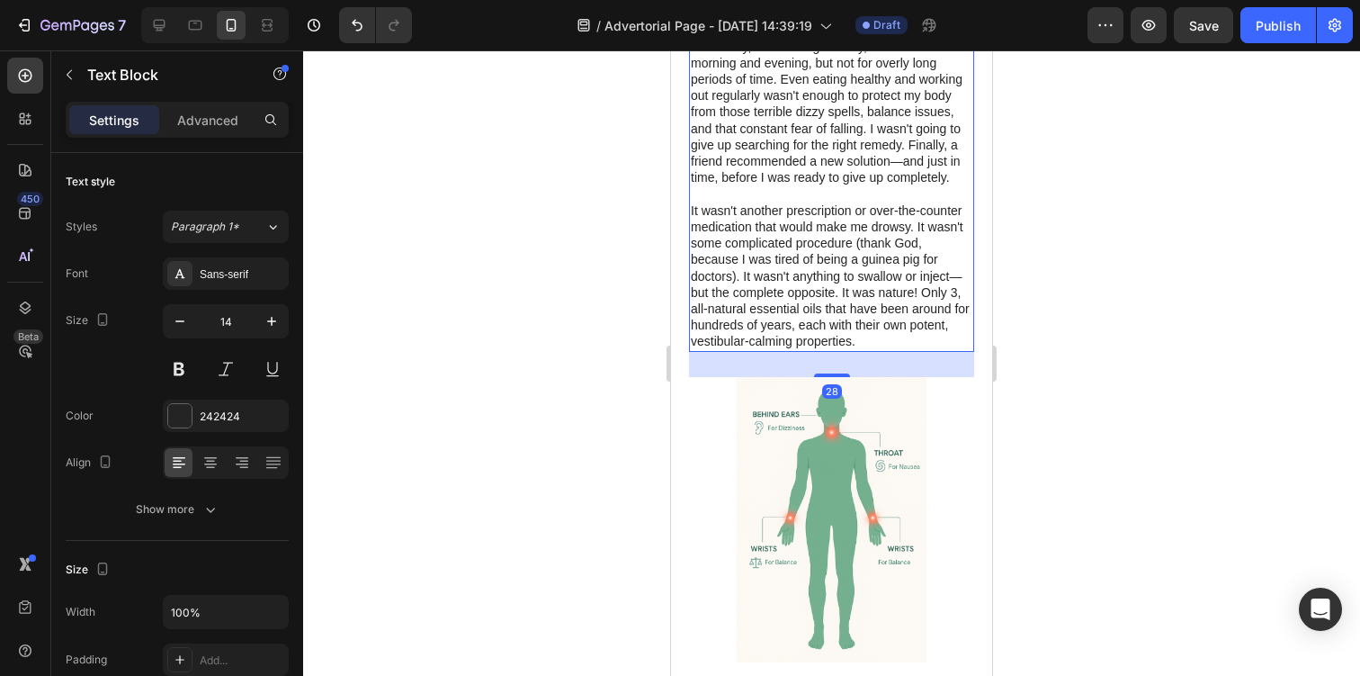
copy span "In fact, recent research has revealed for the first time how this blend of oils…"
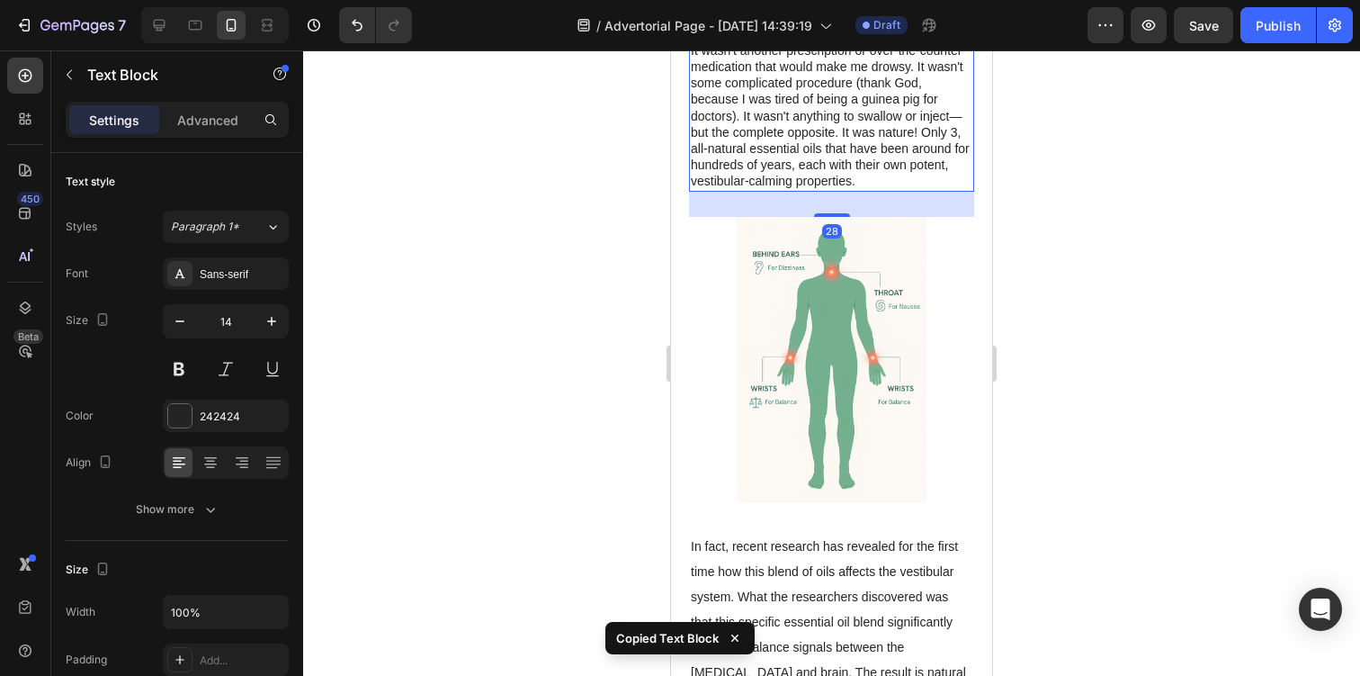
scroll to position [1036, 0]
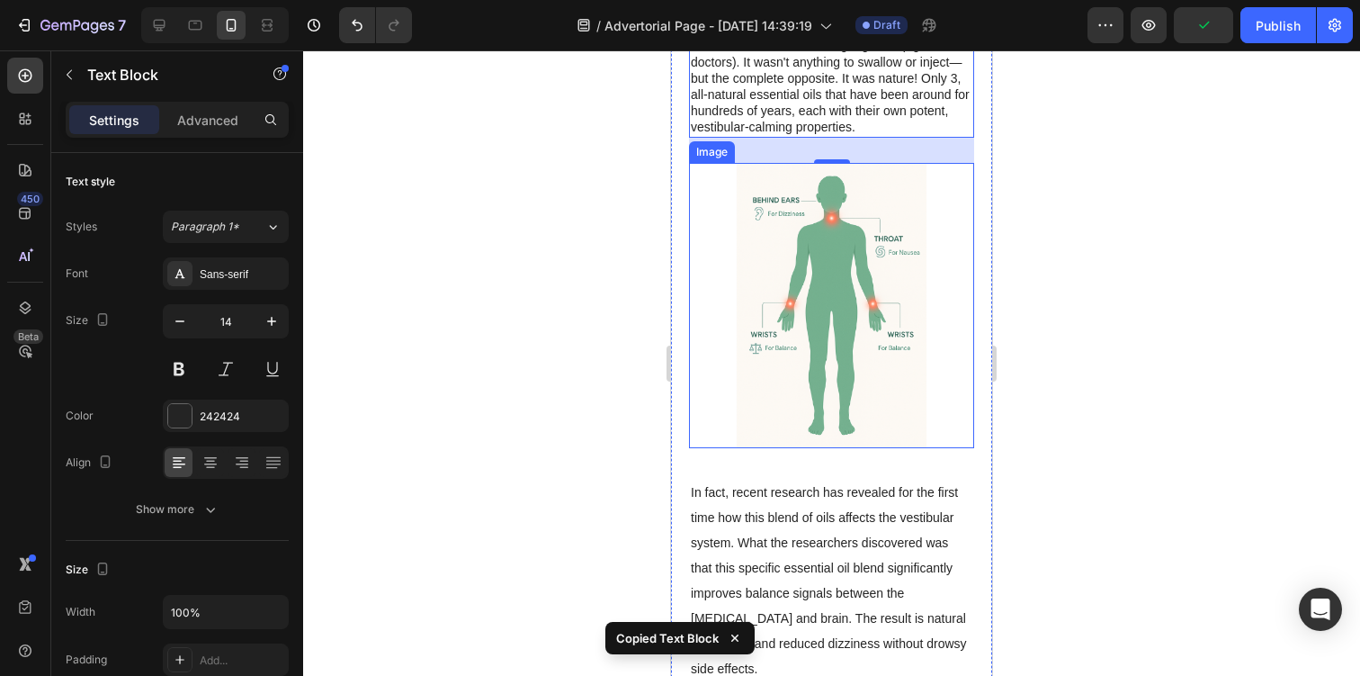
click at [833, 506] on span "In fact, recent research has revealed for the first time how this blend of oils…" at bounding box center [829, 580] width 276 height 191
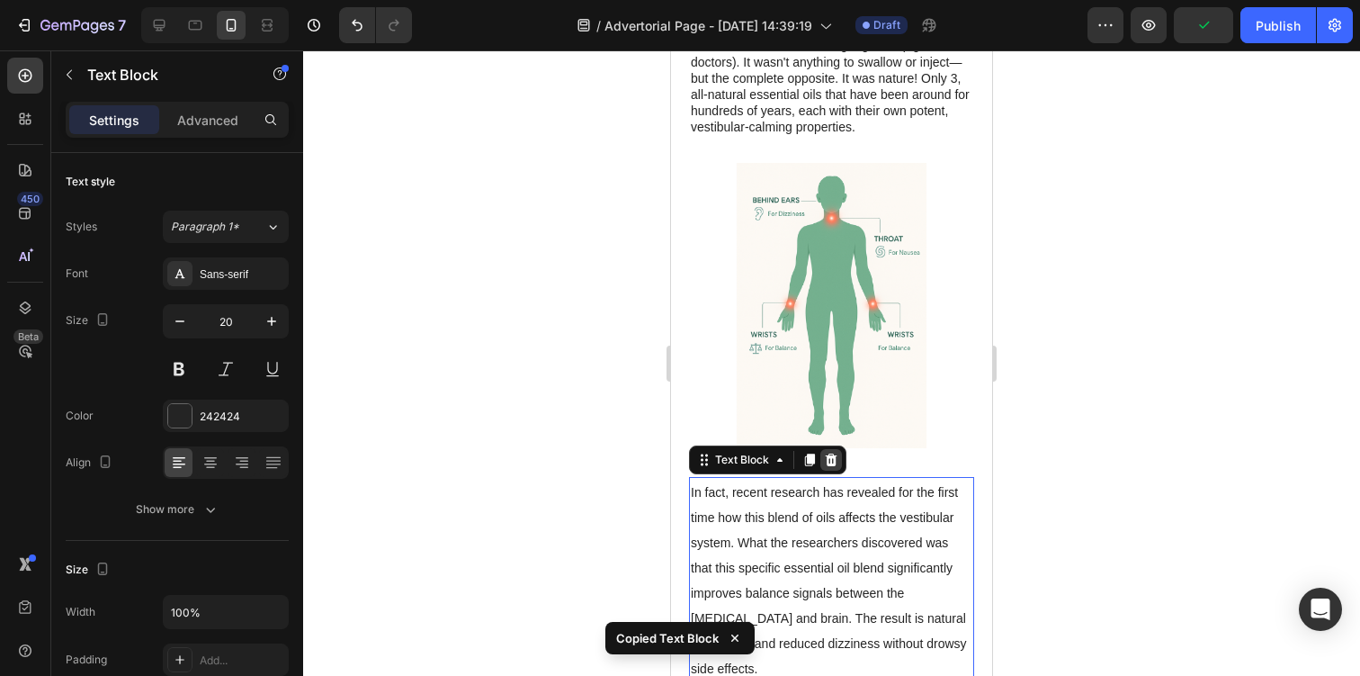
click at [832, 452] on div at bounding box center [831, 460] width 22 height 22
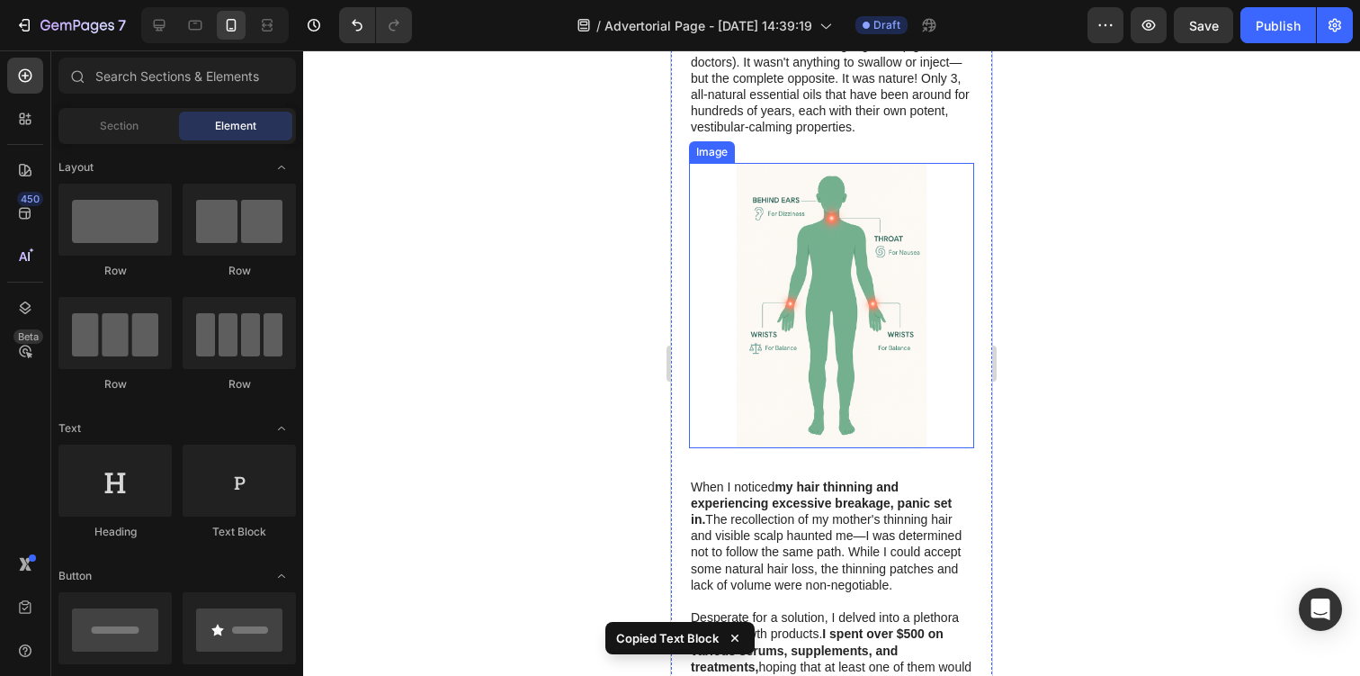
click at [842, 321] on img at bounding box center [831, 305] width 285 height 285
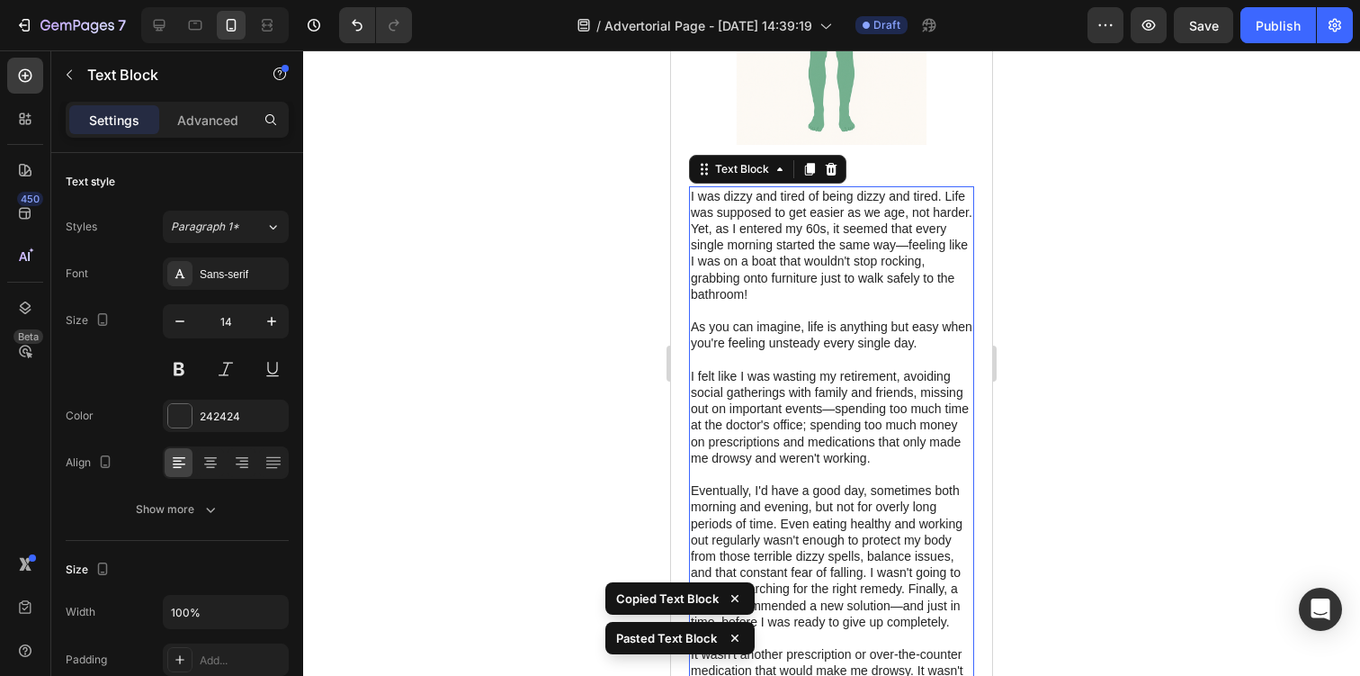
scroll to position [1395, 0]
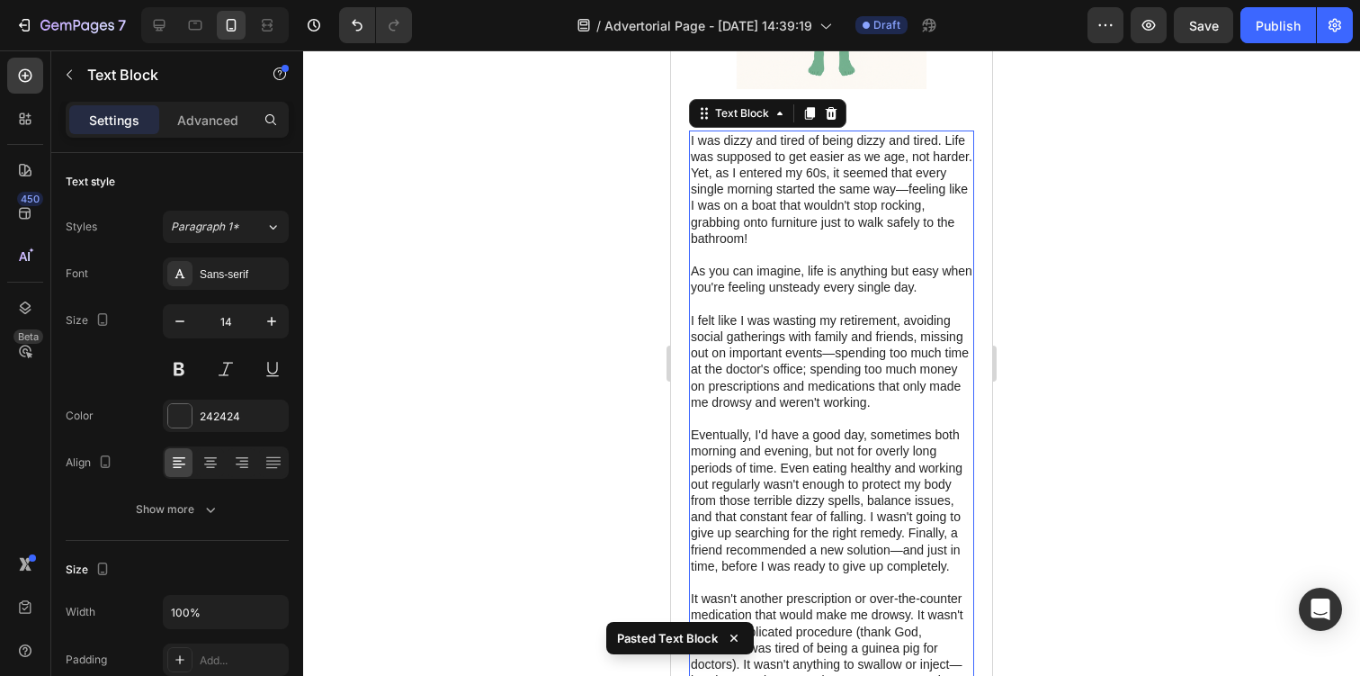
click at [767, 369] on p "I felt like I was wasting my retirement, avoiding social gatherings with family…" at bounding box center [832, 361] width 282 height 98
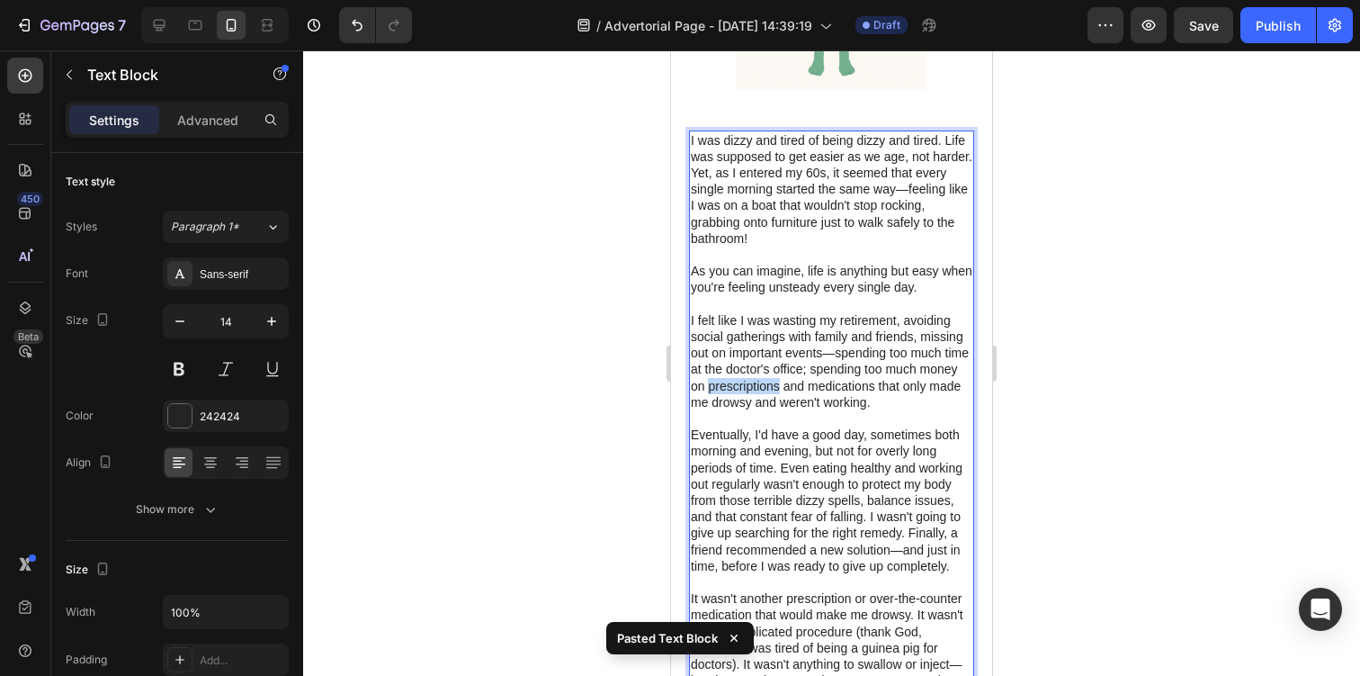
click at [767, 369] on p "I felt like I was wasting my retirement, avoiding social gatherings with family…" at bounding box center [832, 361] width 282 height 98
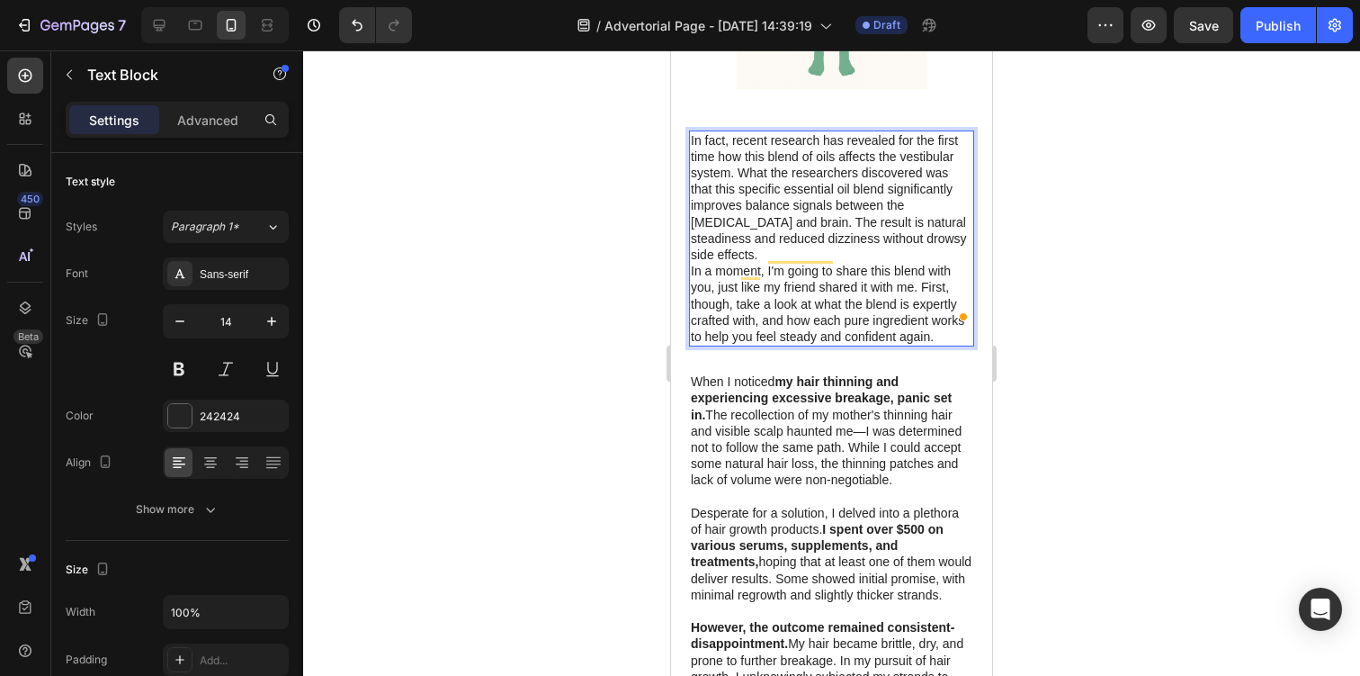
click at [697, 263] on p "In a moment, I'm going to share this blend with you, just like my friend shared…" at bounding box center [832, 304] width 282 height 82
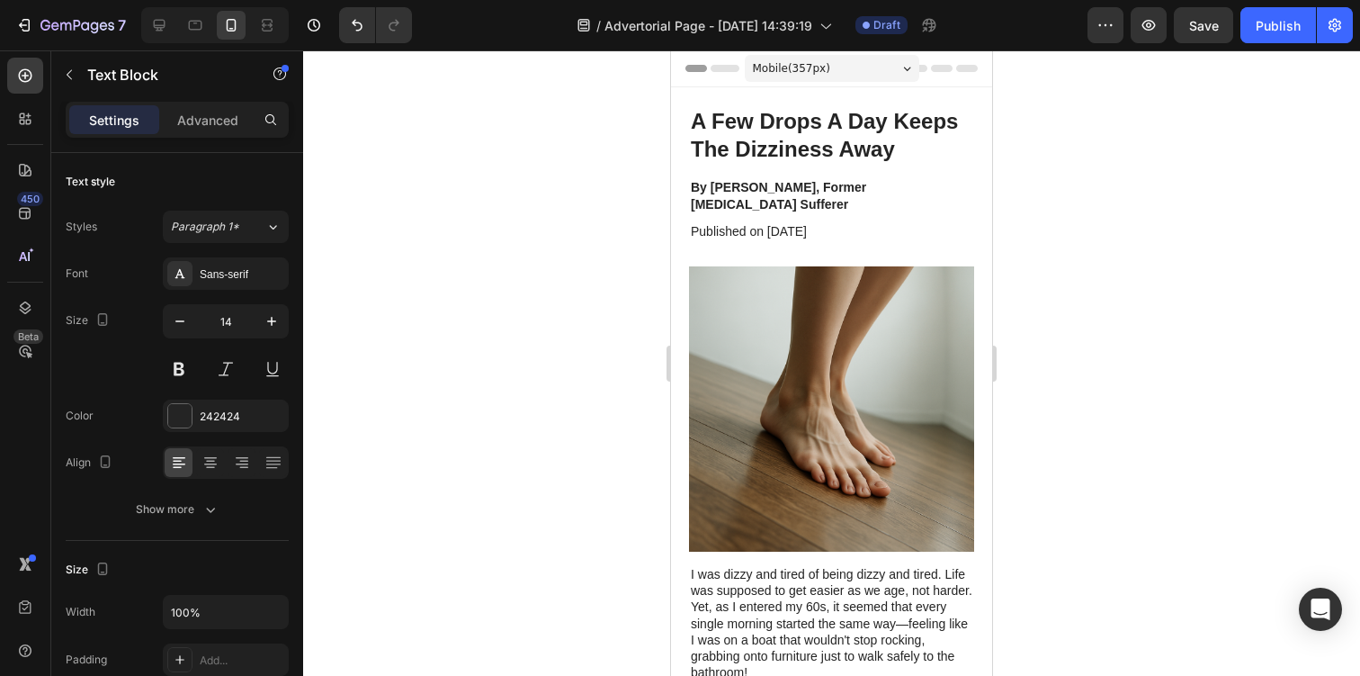
scroll to position [1395, 0]
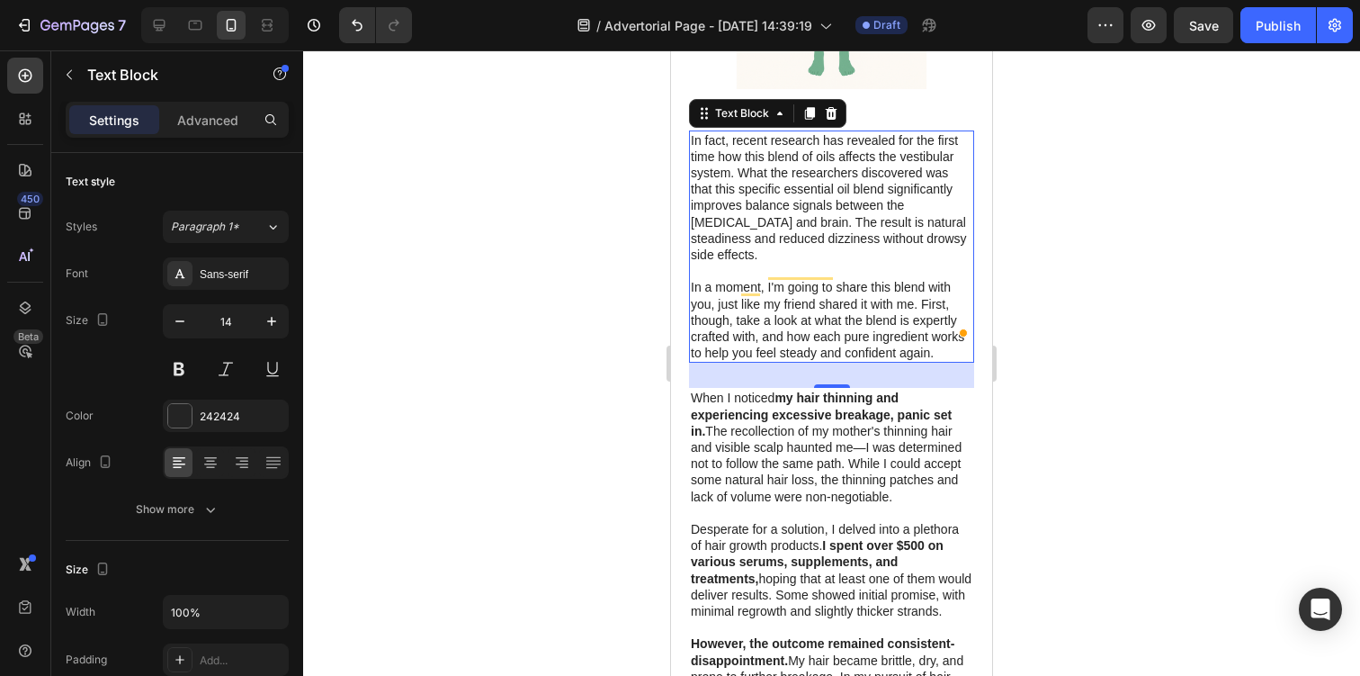
click at [1069, 254] on div at bounding box center [831, 362] width 1057 height 625
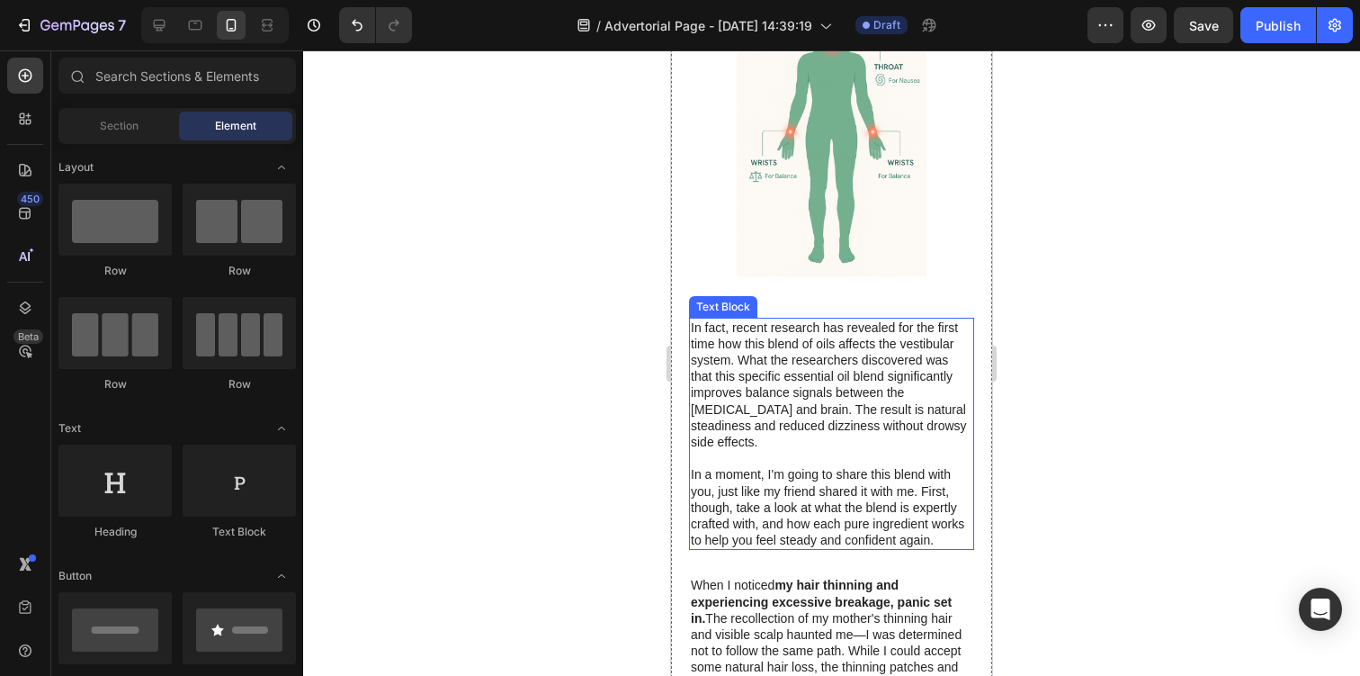
scroll to position [1140, 0]
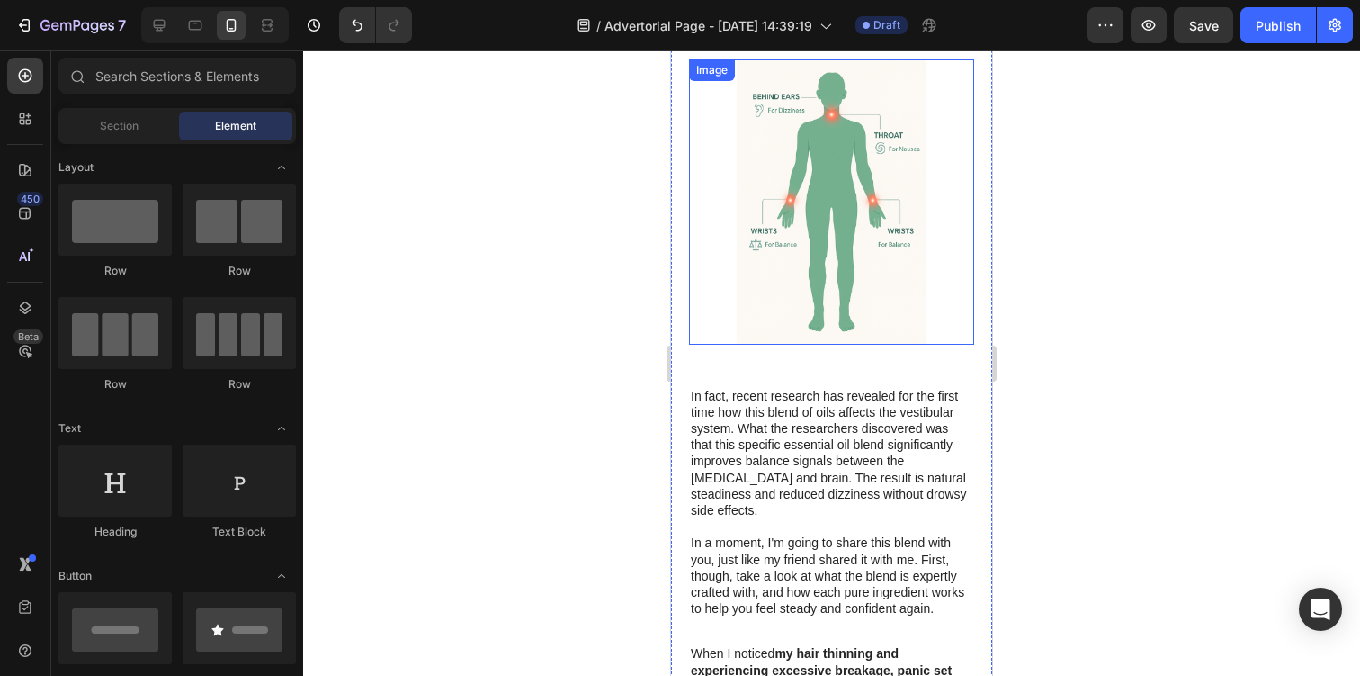
click at [891, 289] on img at bounding box center [831, 201] width 285 height 285
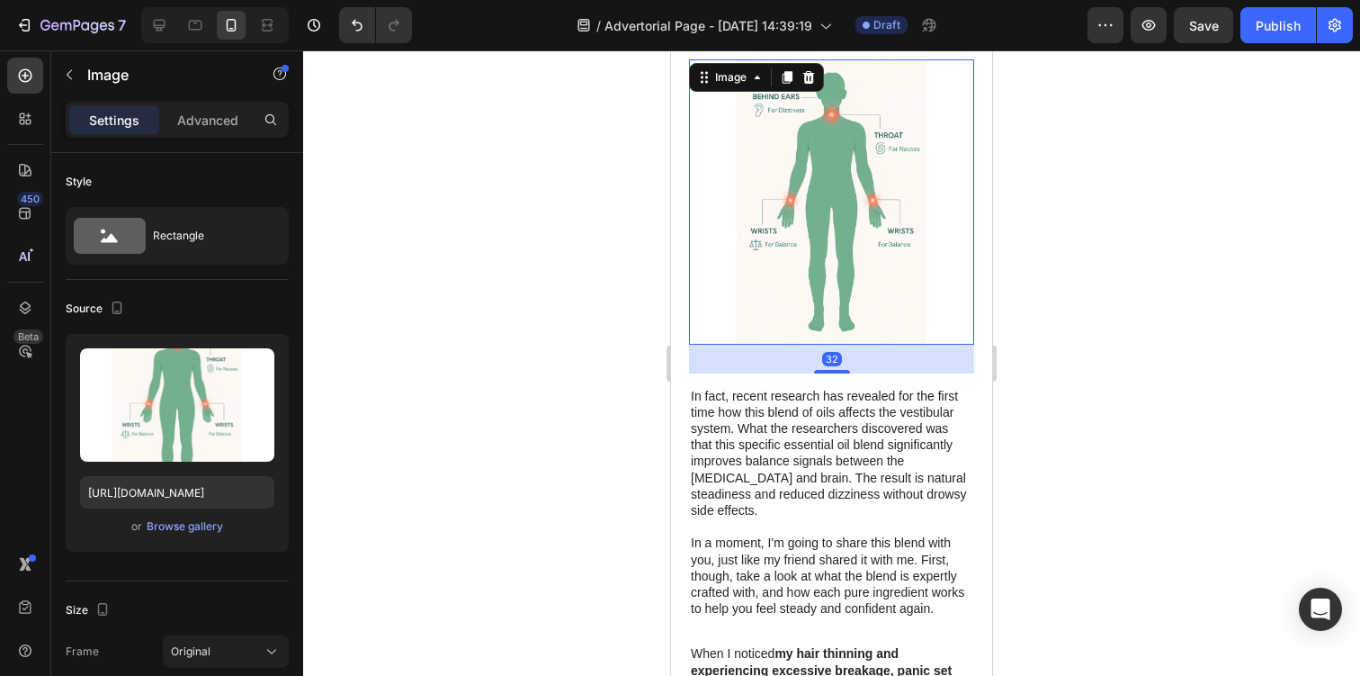
click at [443, 388] on div at bounding box center [831, 362] width 1057 height 625
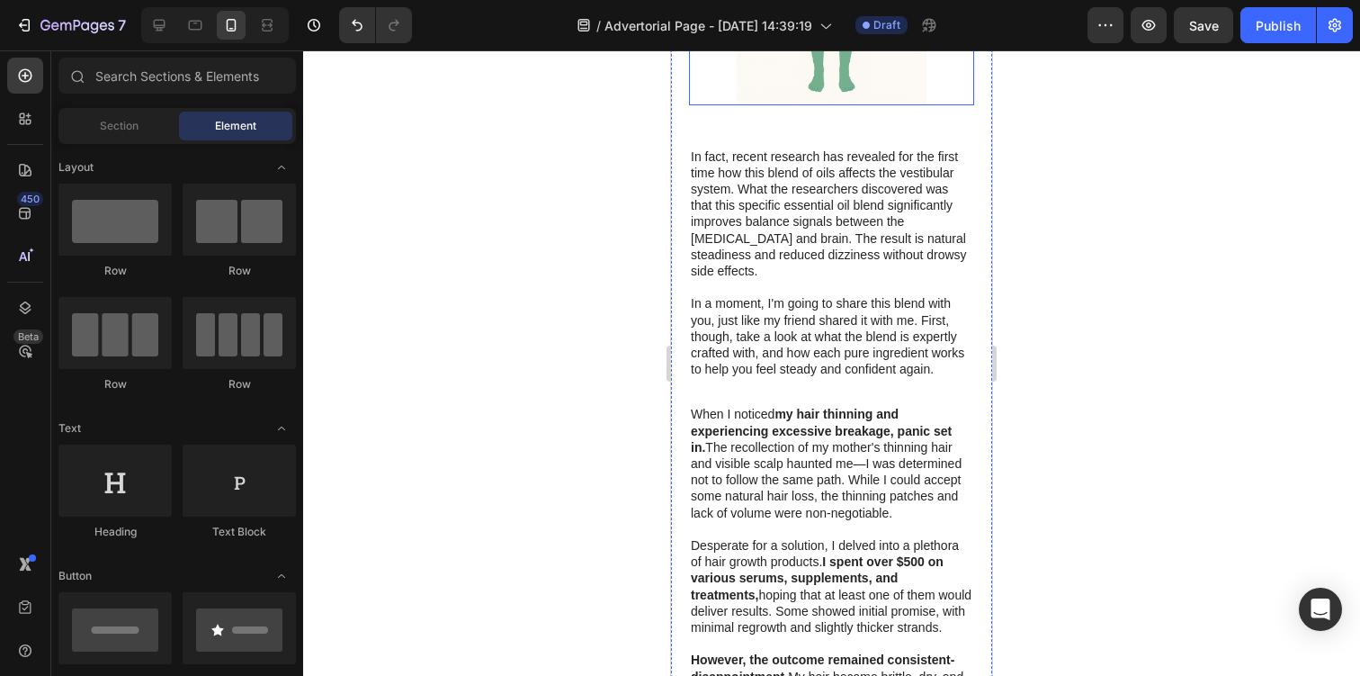
scroll to position [1410, 0]
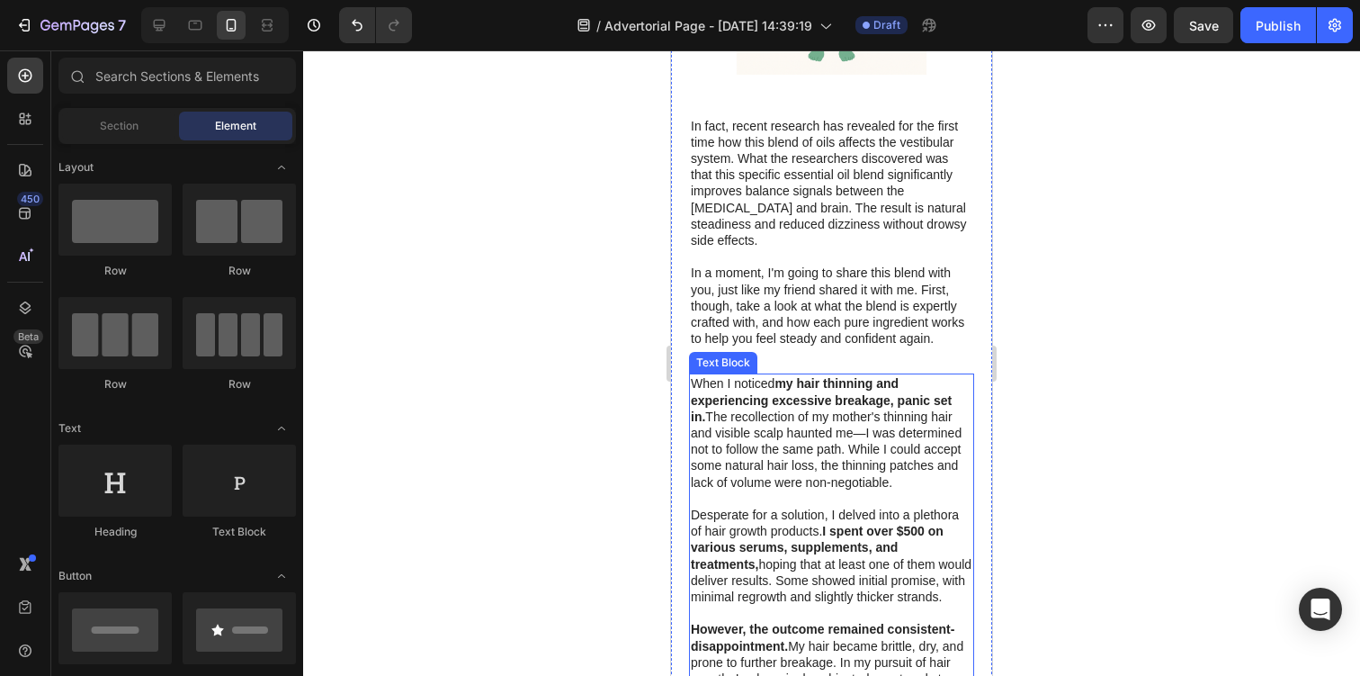
click at [811, 390] on p "When I noticed my hair thinning and experiencing excessive breakage, panic set …" at bounding box center [832, 432] width 282 height 114
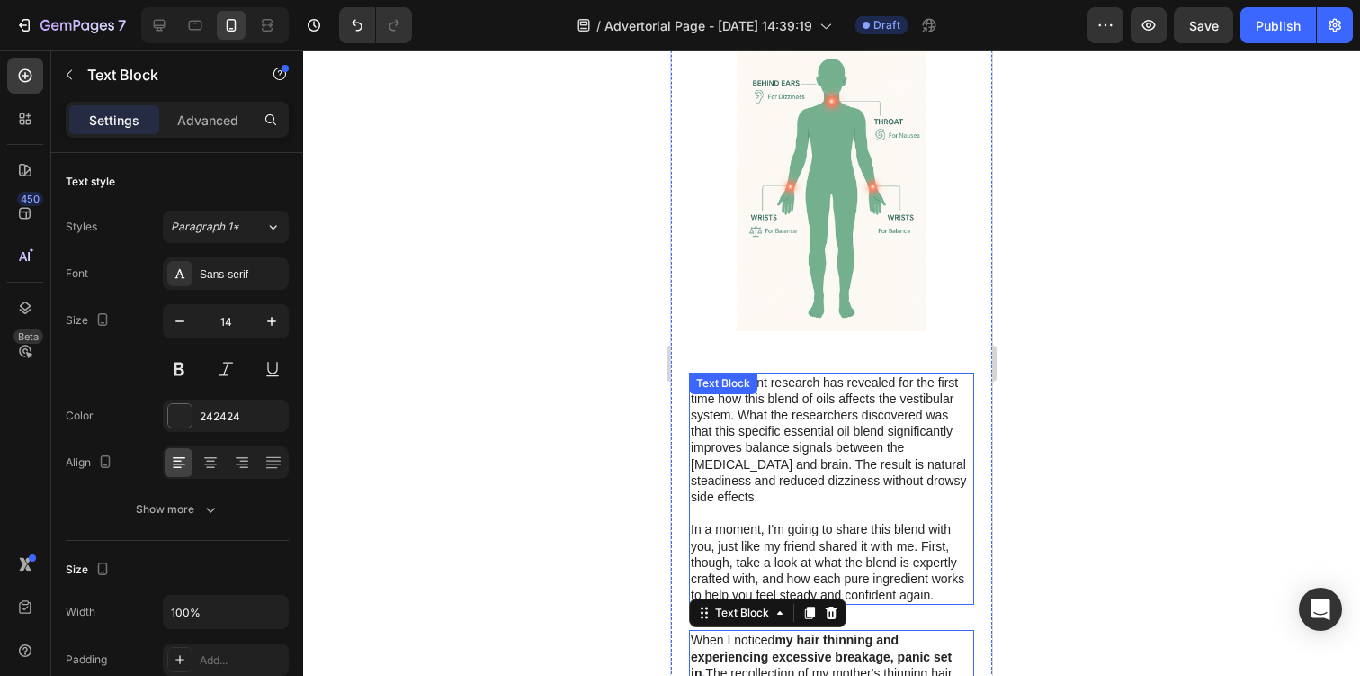
scroll to position [1098, 0]
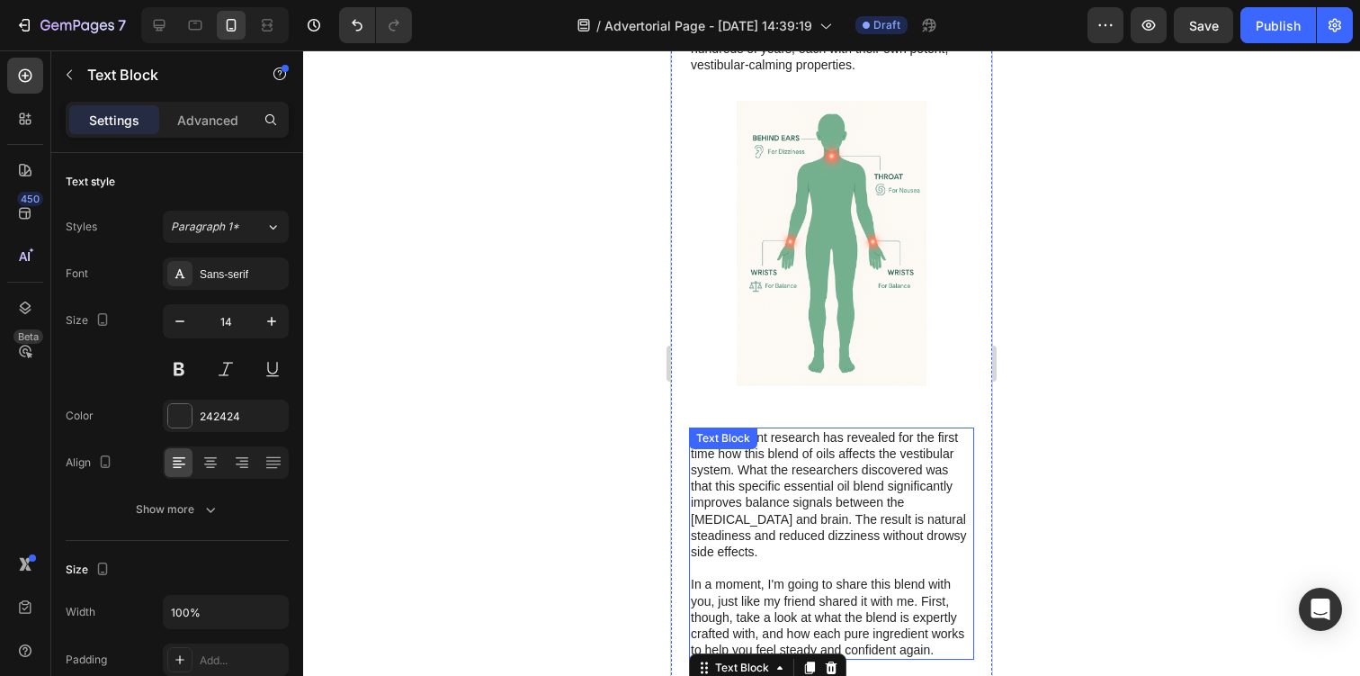
click at [850, 285] on img at bounding box center [831, 243] width 285 height 285
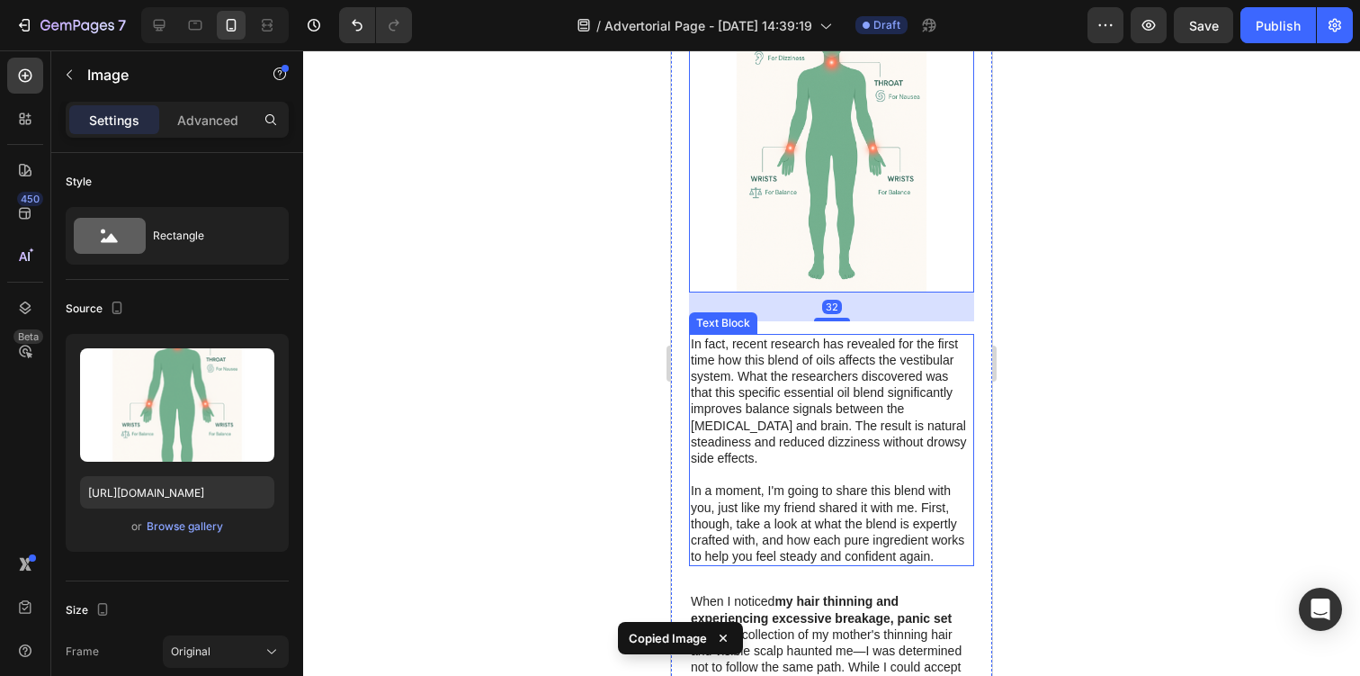
scroll to position [1244, 0]
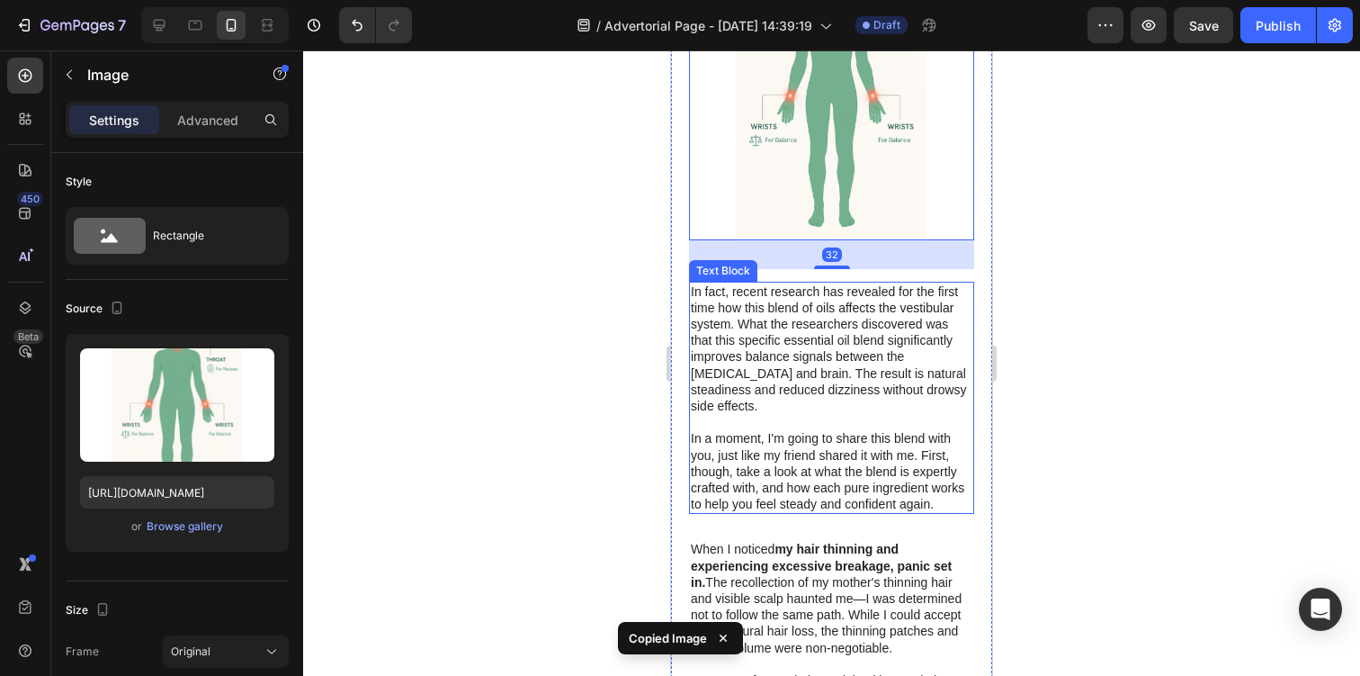
click at [847, 443] on p "In a moment, I'm going to share this blend with you, just like my friend shared…" at bounding box center [832, 471] width 282 height 82
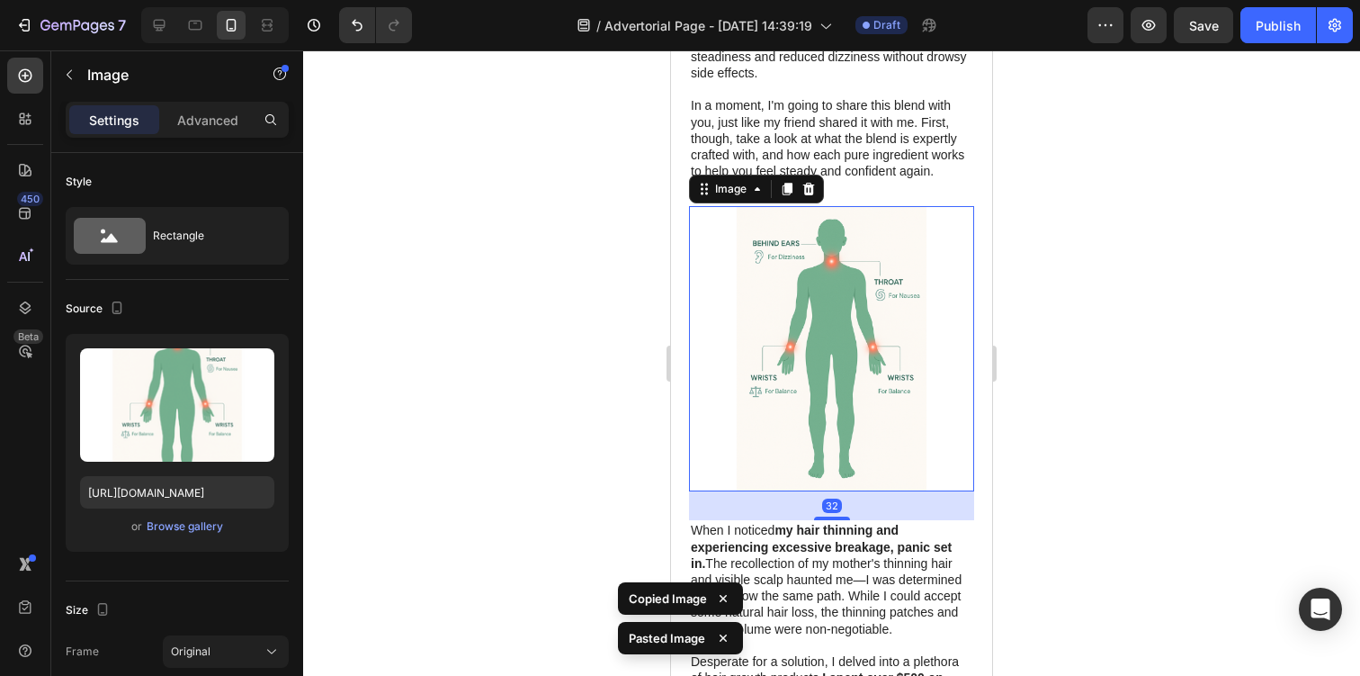
scroll to position [1637, 0]
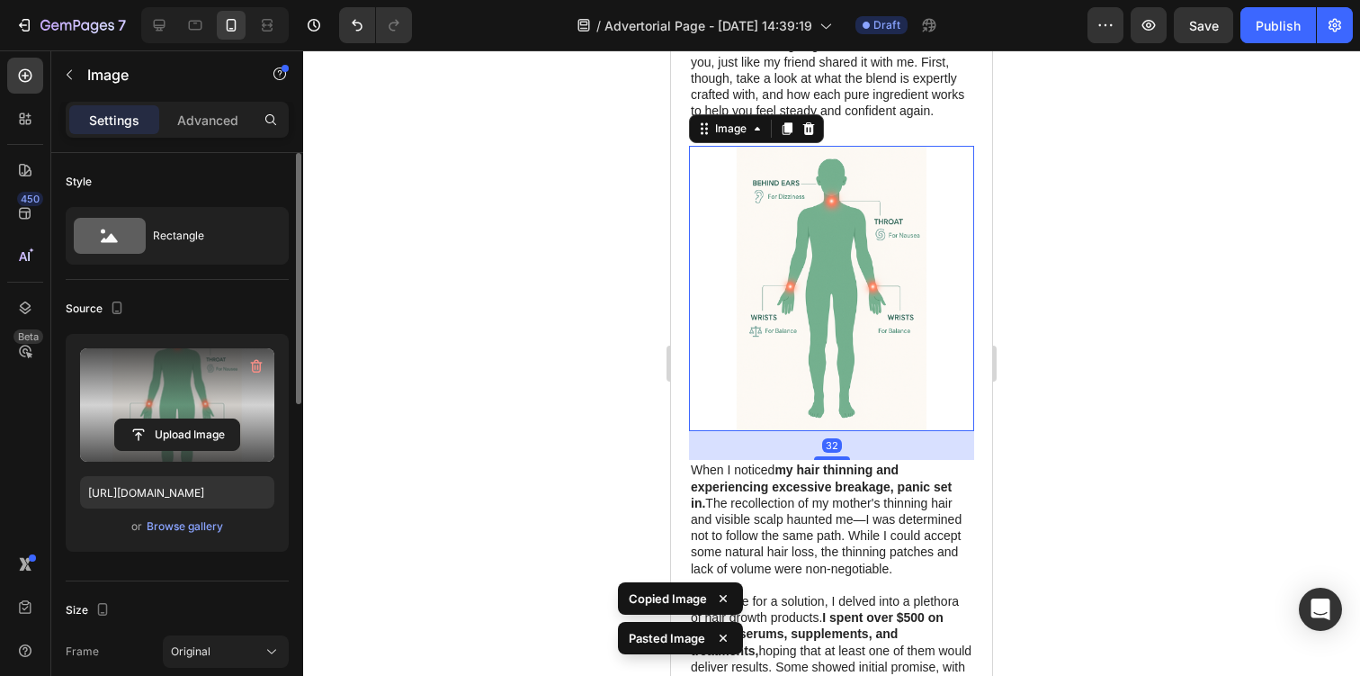
click at [170, 404] on label at bounding box center [177, 404] width 194 height 113
click at [170, 419] on input "file" at bounding box center [177, 434] width 124 height 31
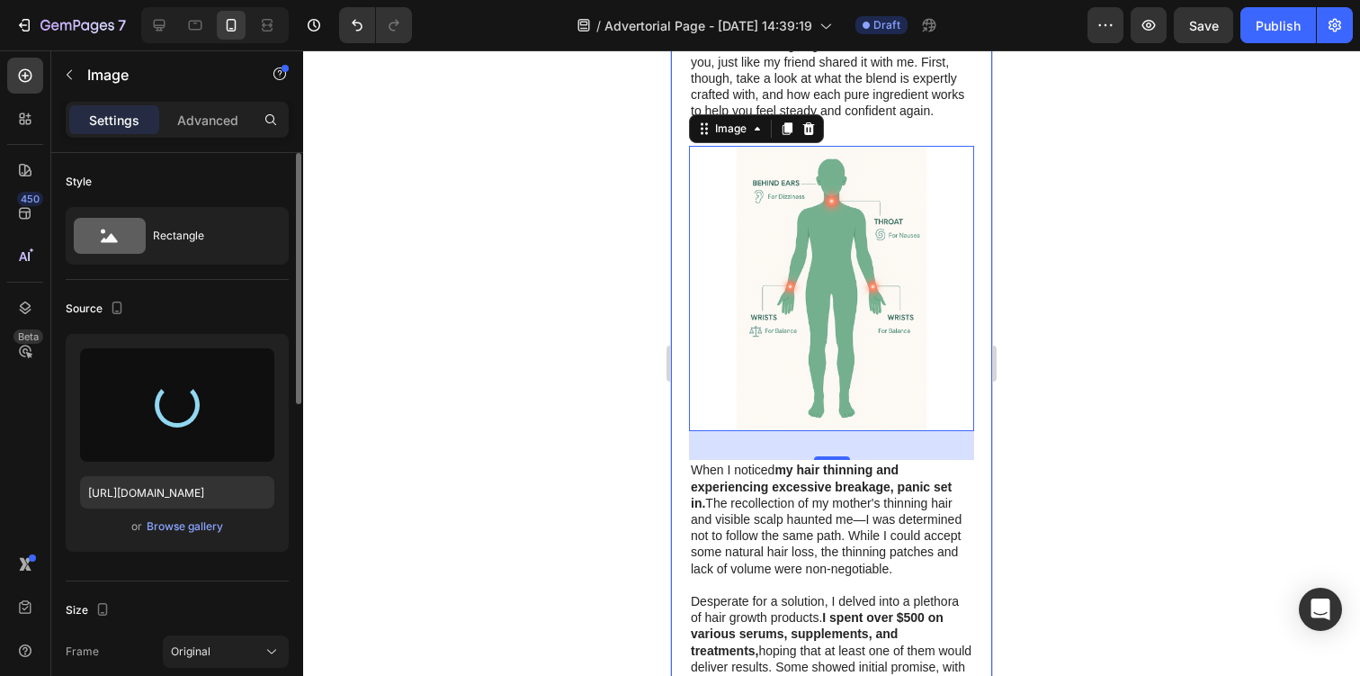
type input "[URL][DOMAIN_NAME]"
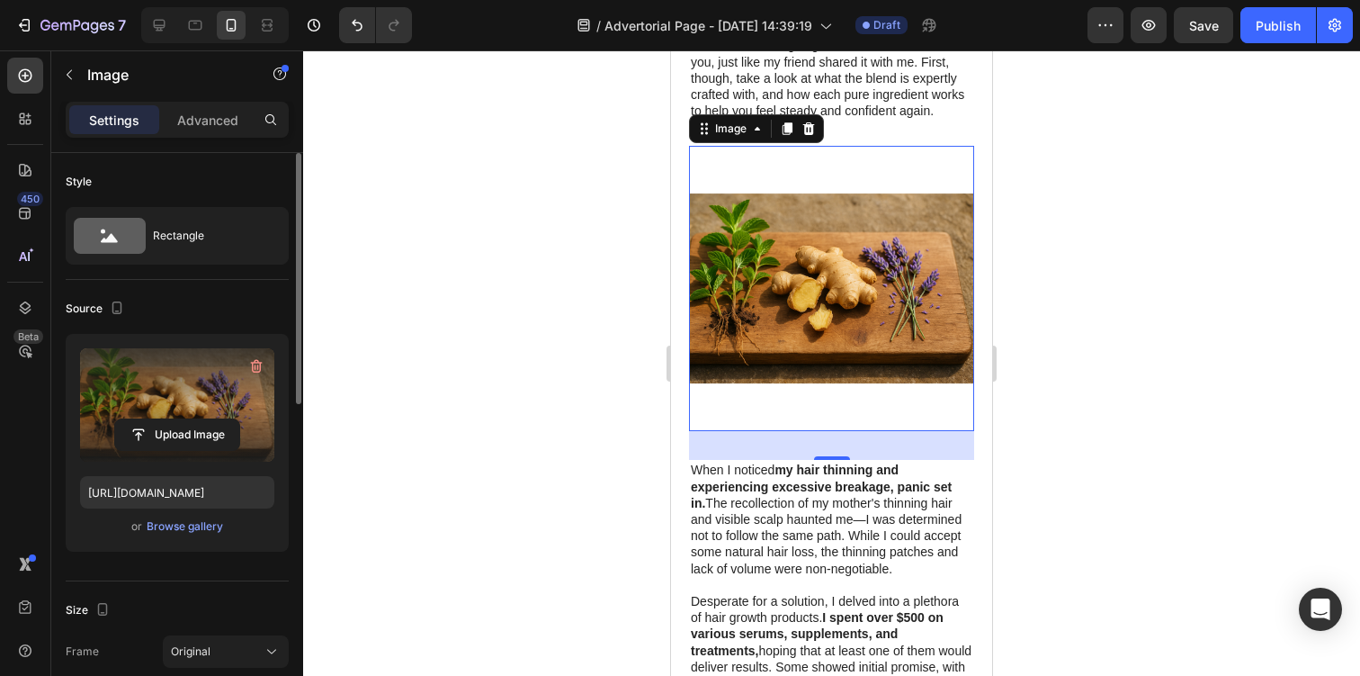
click at [1116, 133] on div at bounding box center [831, 362] width 1057 height 625
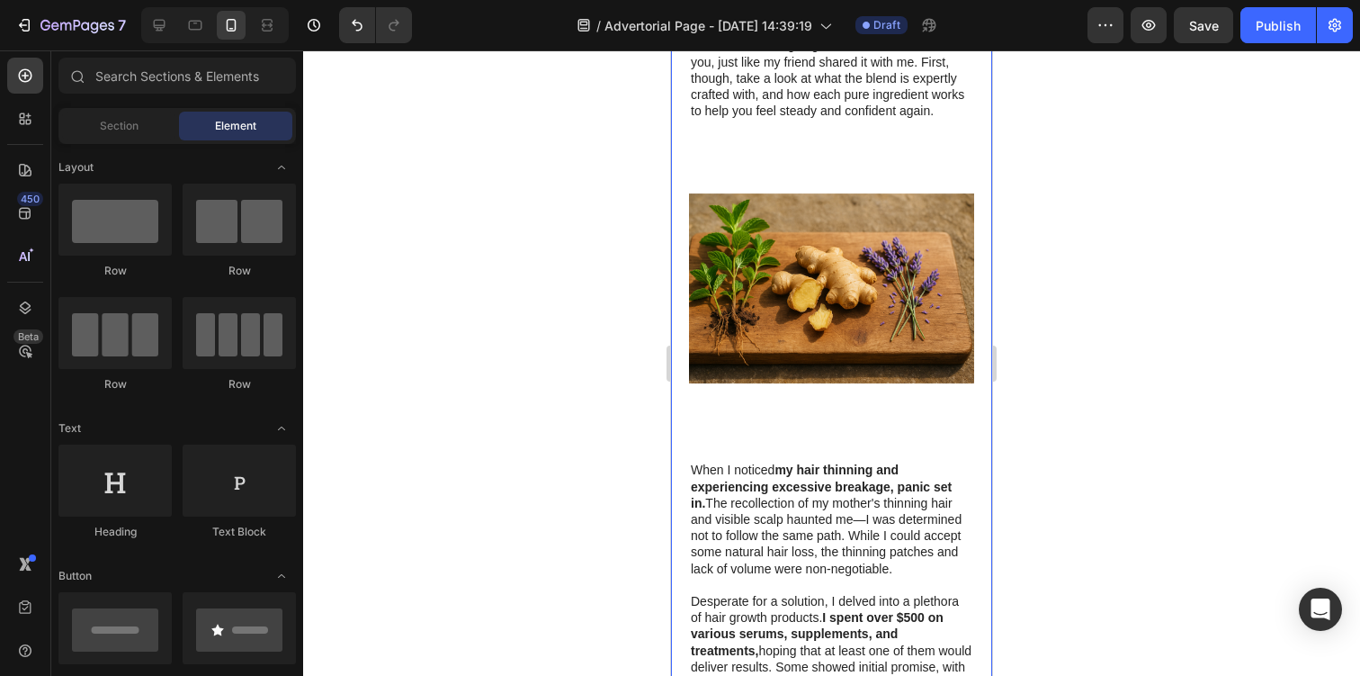
click at [949, 238] on img at bounding box center [831, 288] width 285 height 285
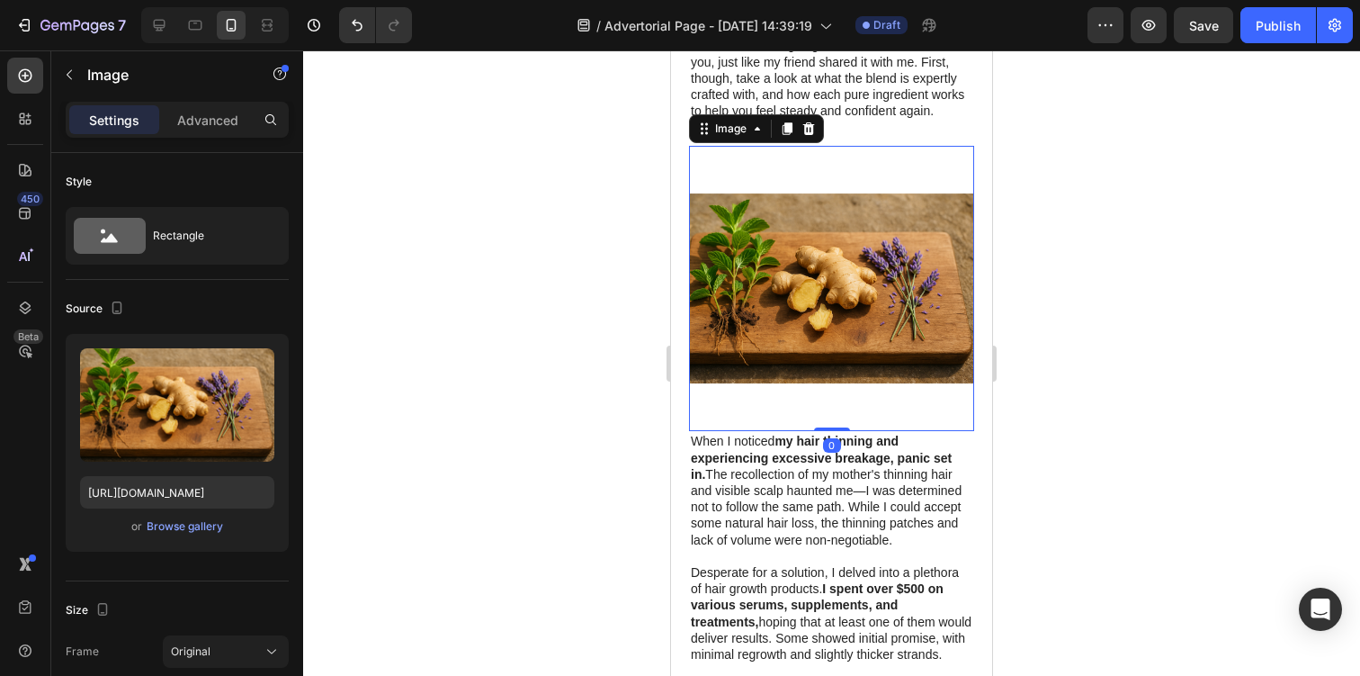
drag, startPoint x: 825, startPoint y: 425, endPoint x: 843, endPoint y: 330, distance: 96.2
click at [842, 336] on div "Image 0" at bounding box center [831, 288] width 285 height 285
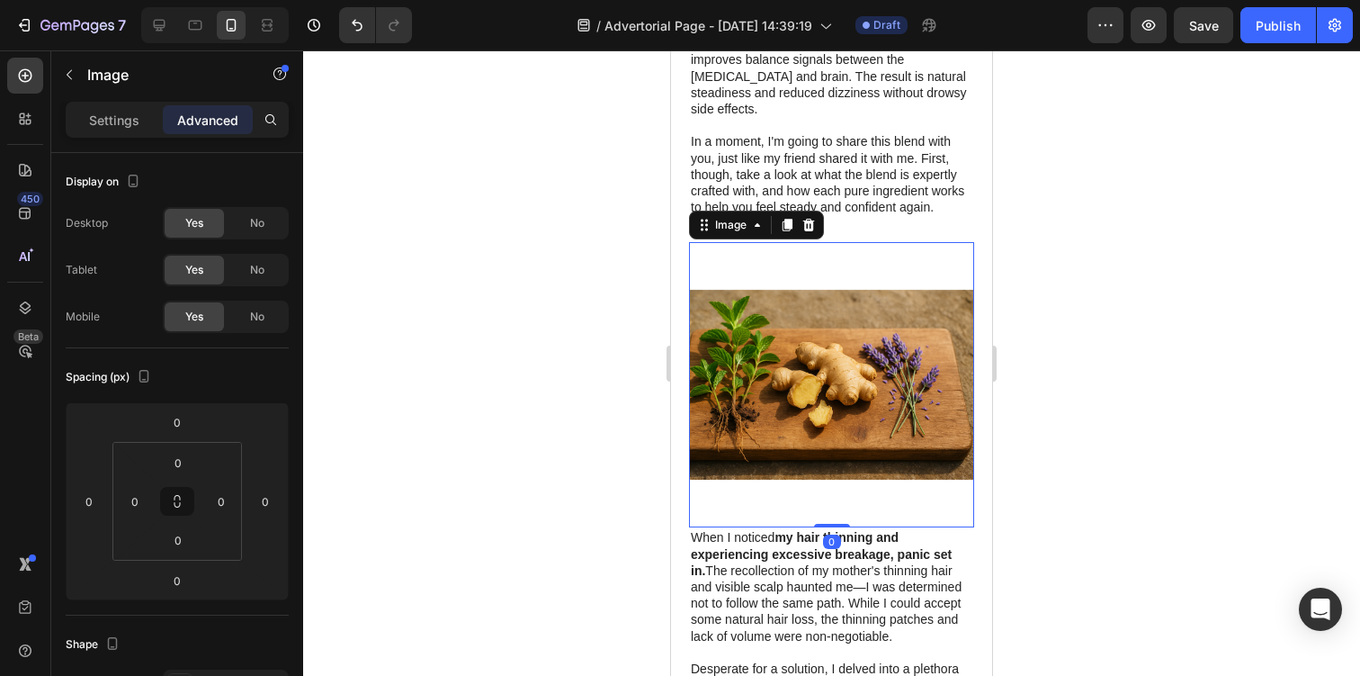
scroll to position [1534, 0]
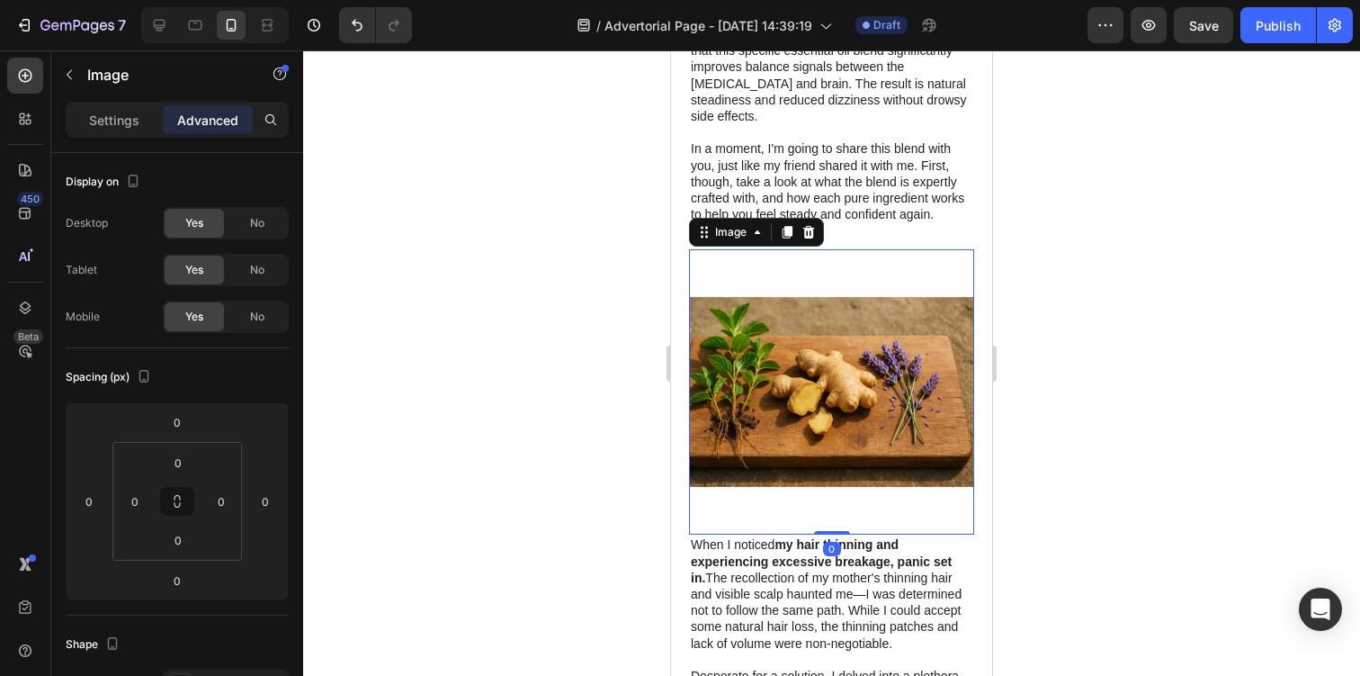
click at [1159, 210] on div at bounding box center [831, 362] width 1057 height 625
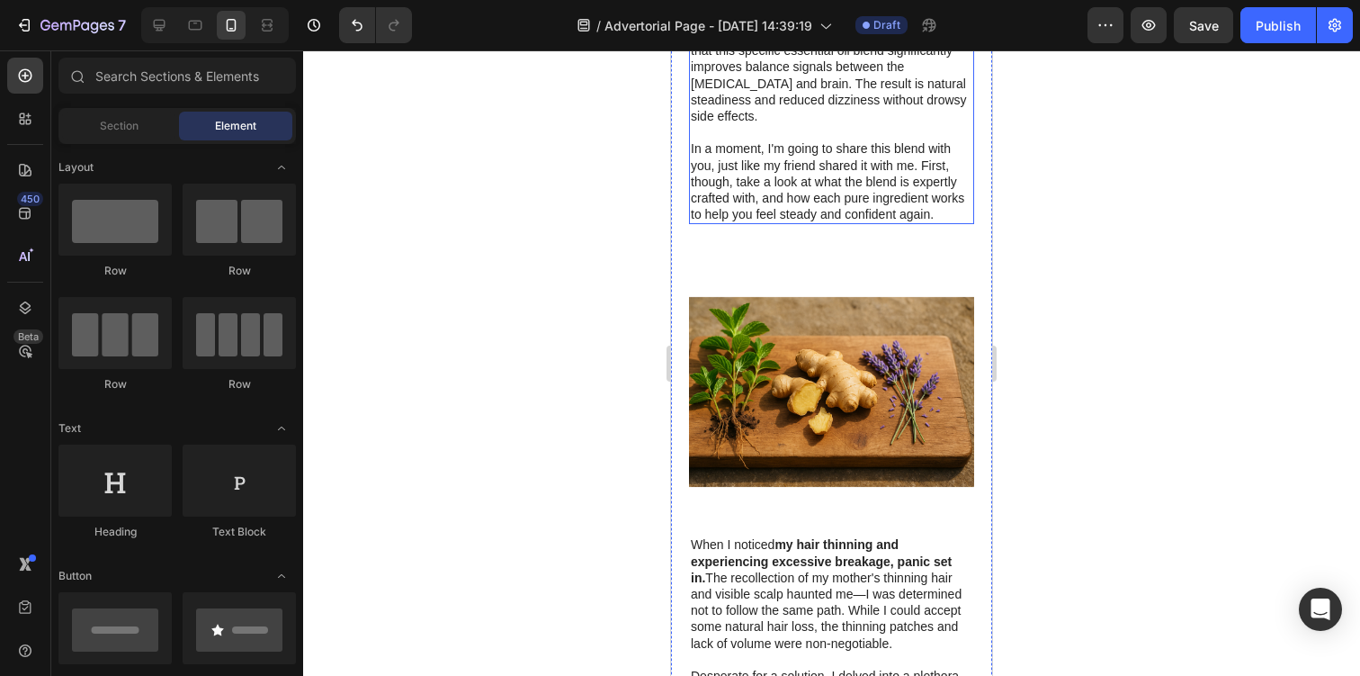
click at [889, 182] on p "In a moment, I'm going to share this blend with you, just like my friend shared…" at bounding box center [832, 181] width 282 height 82
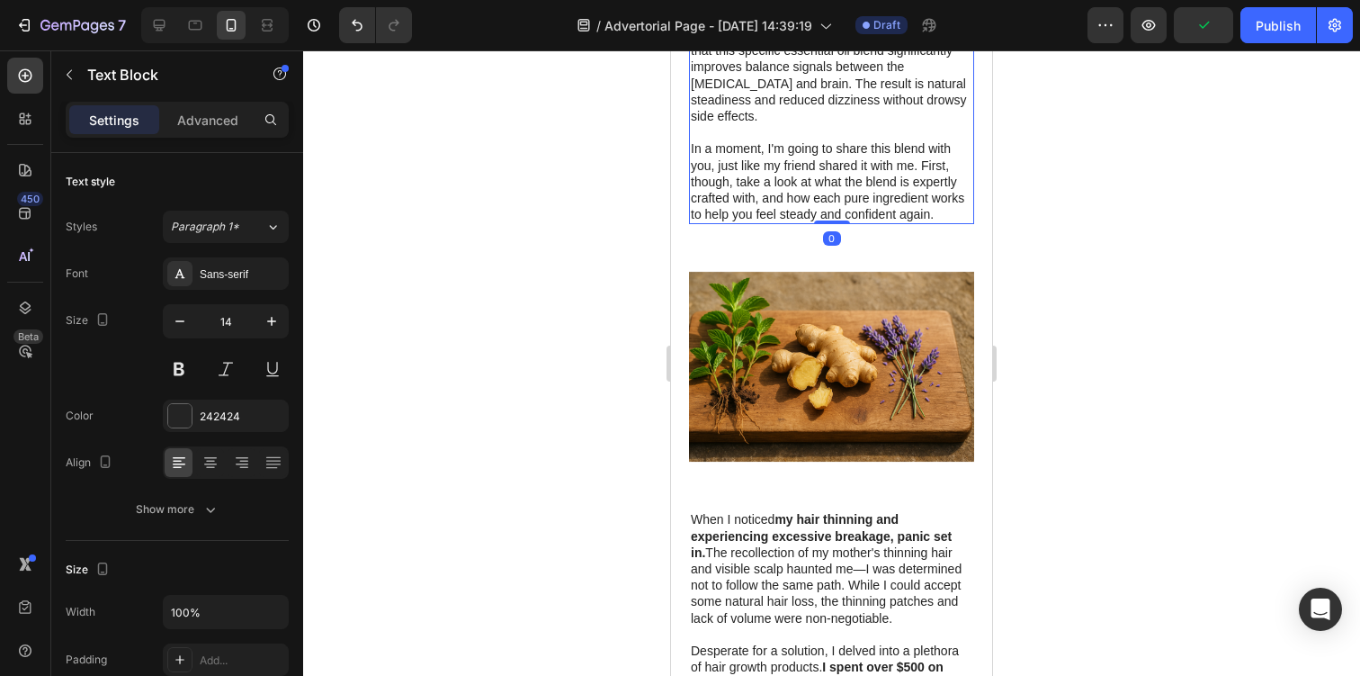
drag, startPoint x: 840, startPoint y: 213, endPoint x: 870, endPoint y: 148, distance: 72.1
click at [845, 153] on div "In fact, recent research has revealed for the first time how this blend of oils…" at bounding box center [831, 108] width 285 height 233
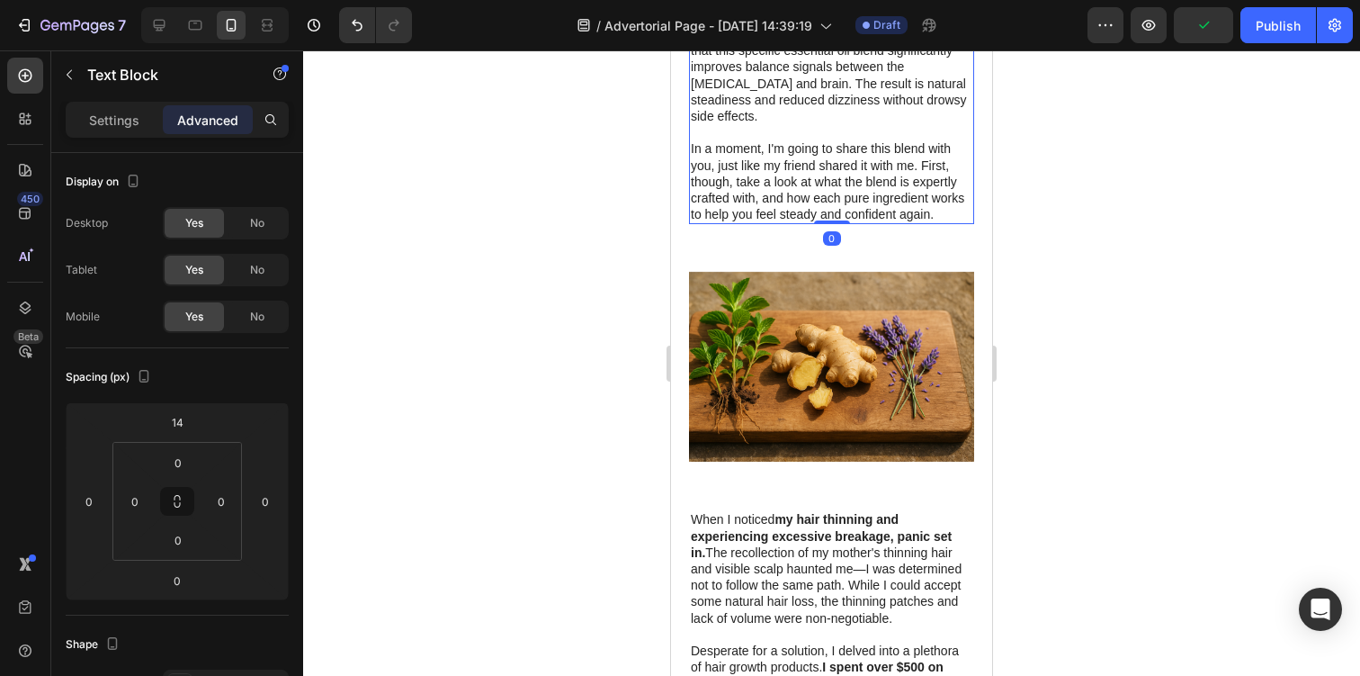
click at [1148, 156] on div at bounding box center [831, 362] width 1057 height 625
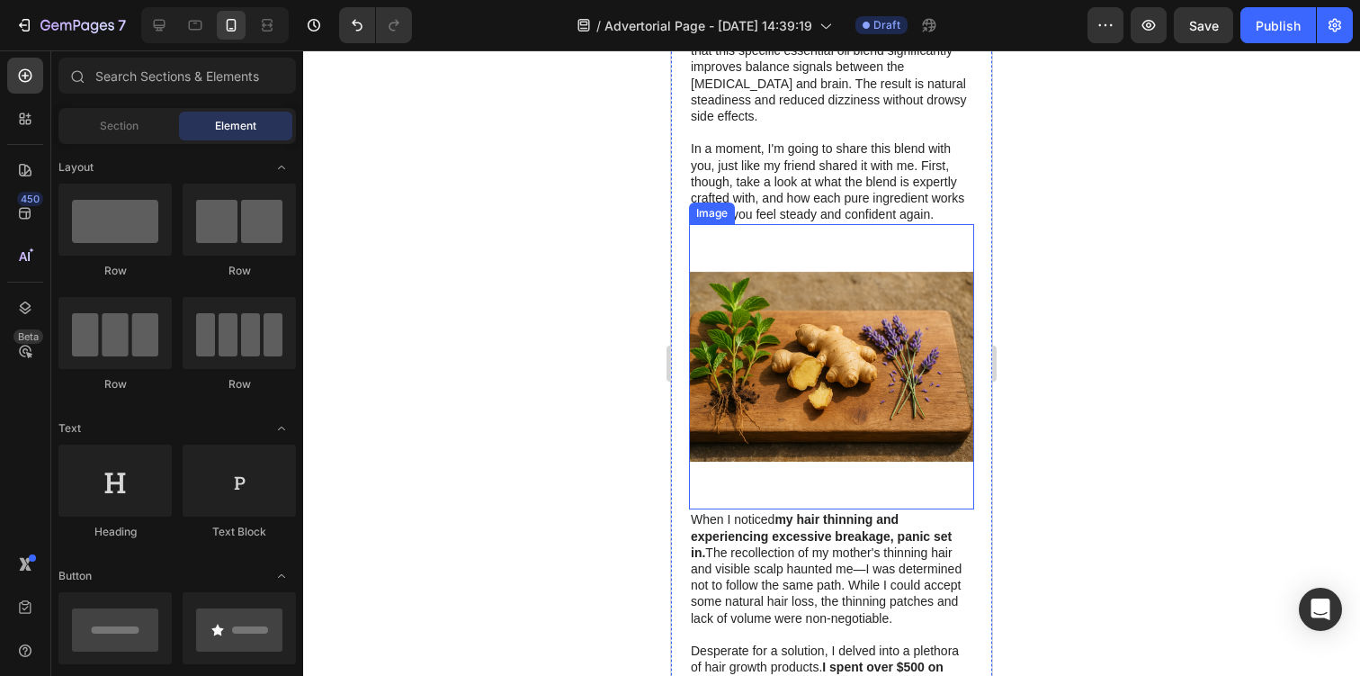
click at [809, 238] on img at bounding box center [831, 366] width 285 height 285
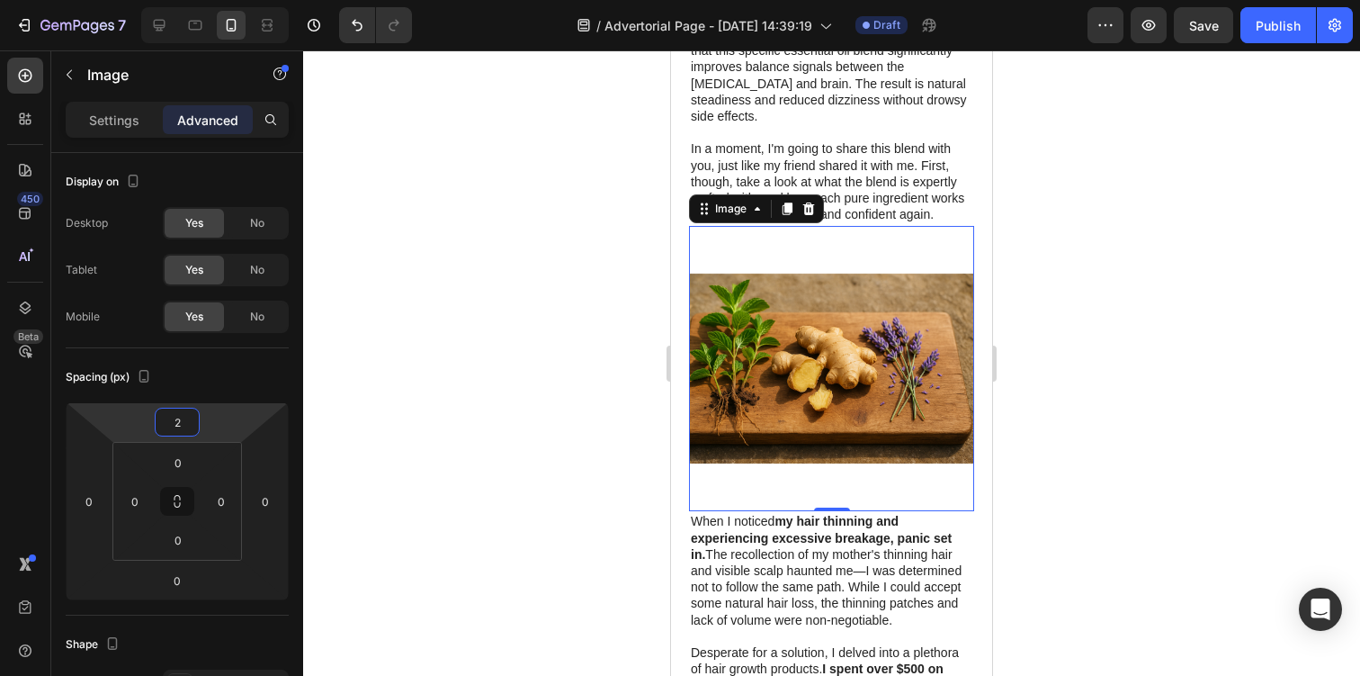
type input "0"
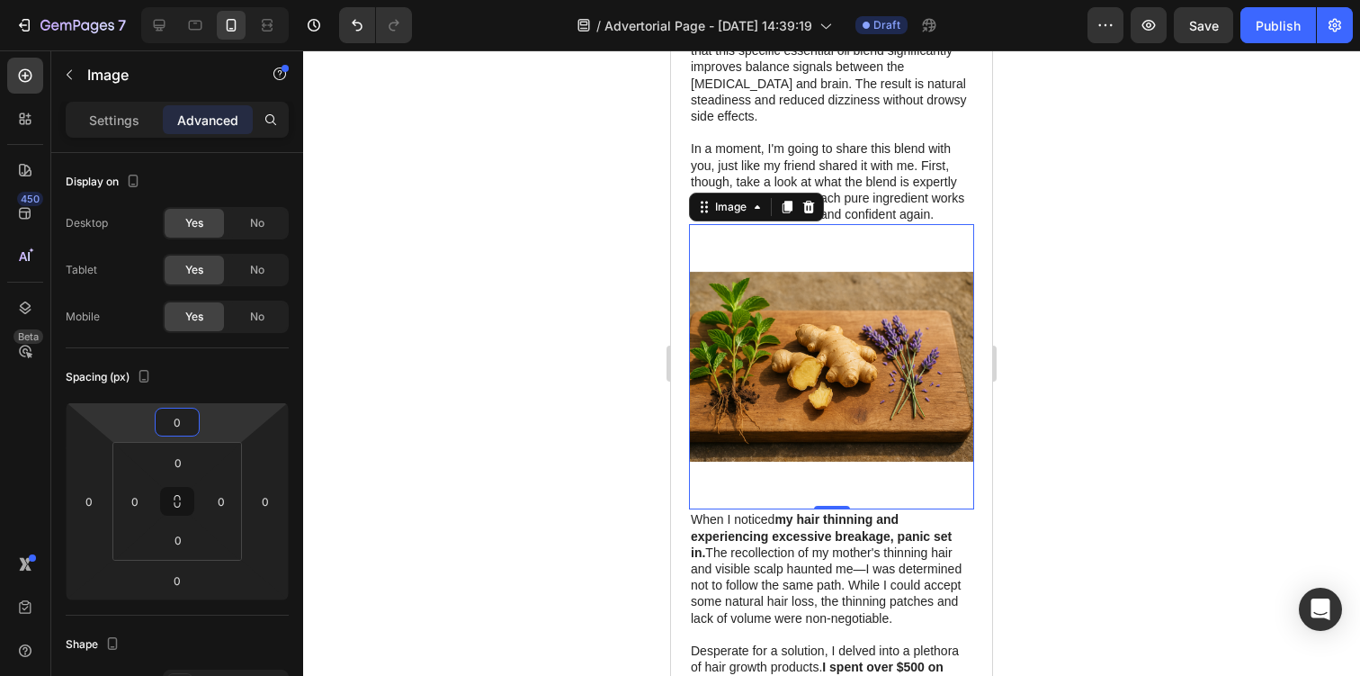
click at [212, 0] on html "7 Version history / Advertorial Page - Aug 25, 14:39:19 Draft Preview Save Publ…" at bounding box center [680, 0] width 1360 height 0
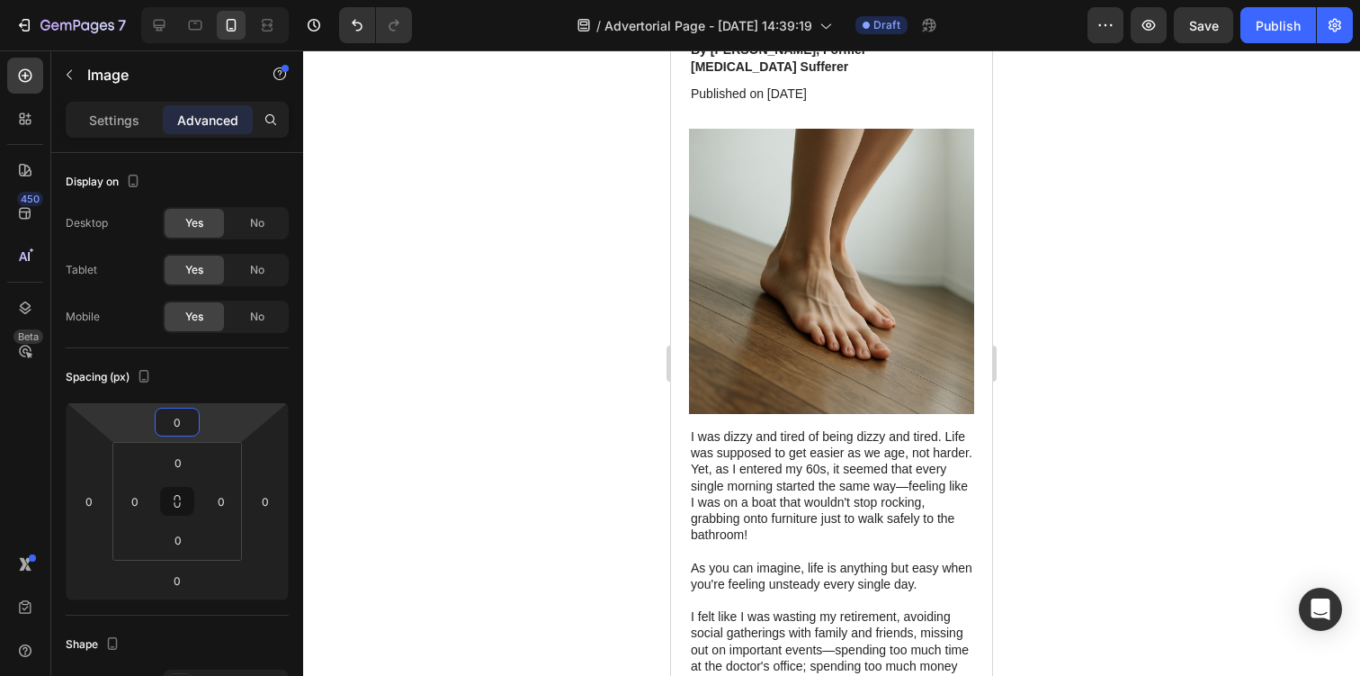
scroll to position [0, 0]
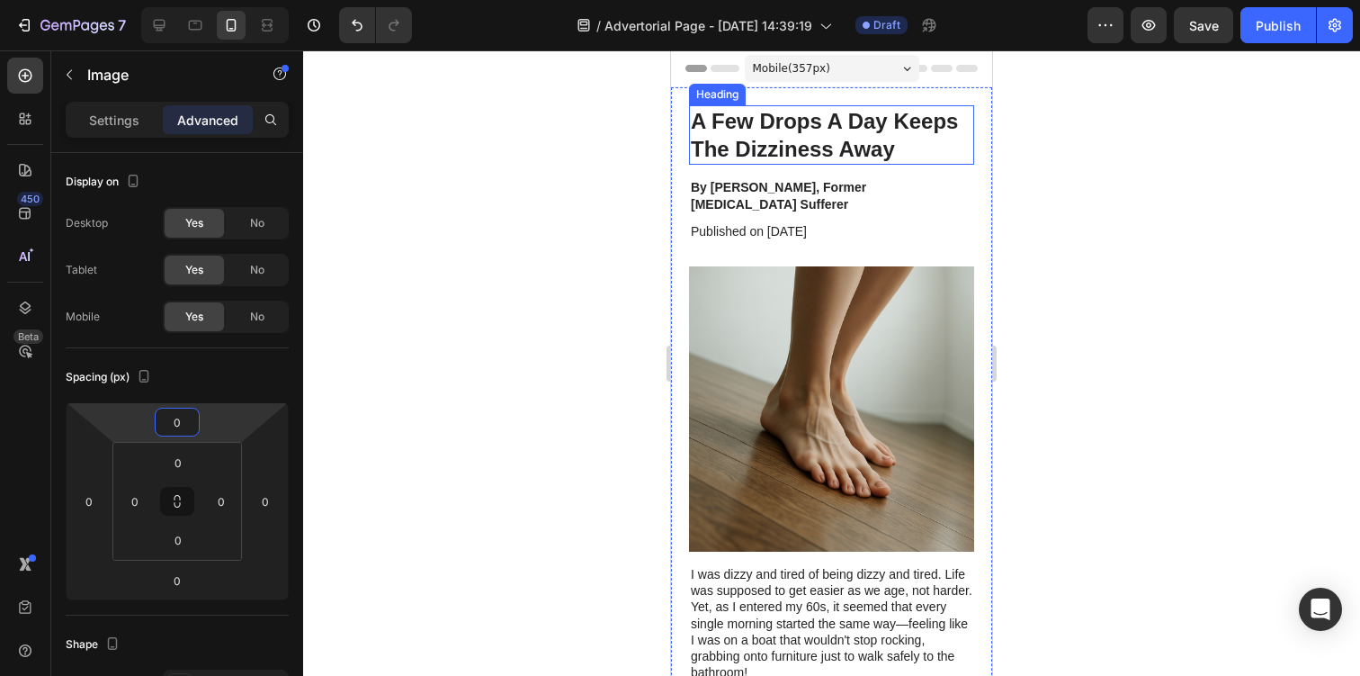
click at [864, 134] on p "A Few Drops A Day Keeps The Dizziness Away" at bounding box center [832, 135] width 282 height 56
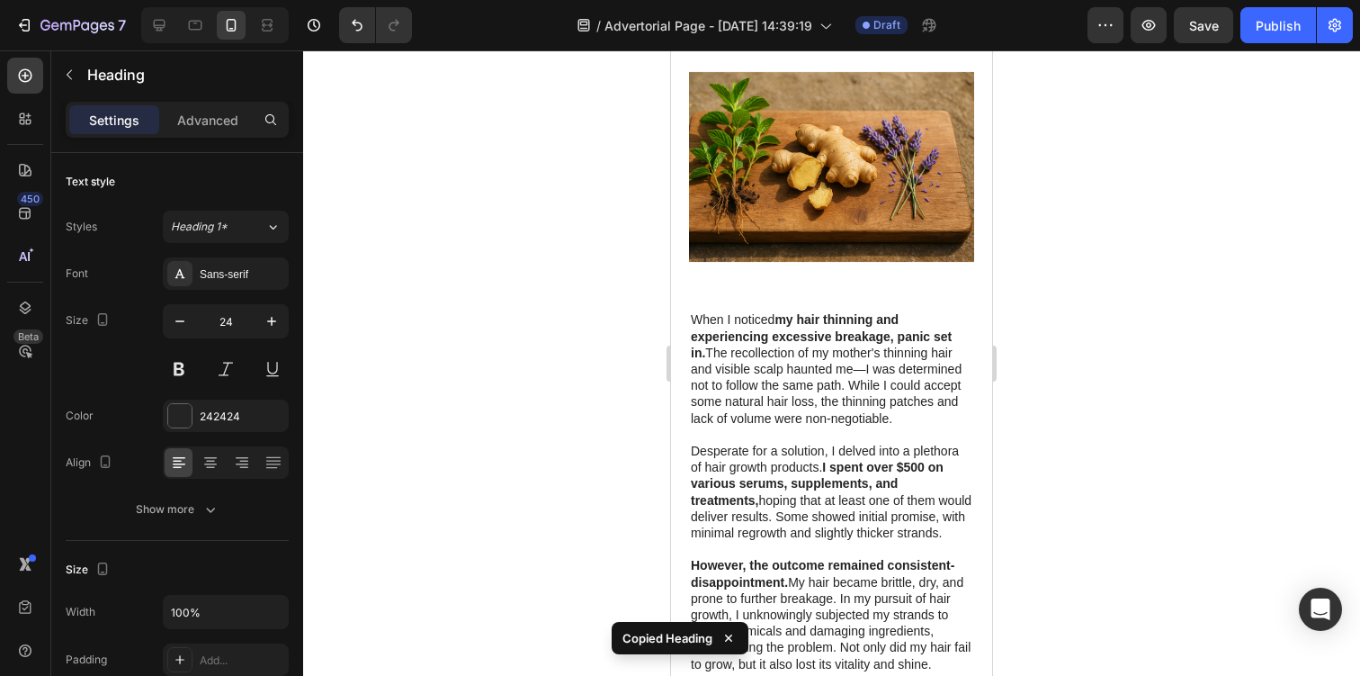
scroll to position [1733, 0]
click at [854, 200] on img at bounding box center [831, 167] width 285 height 285
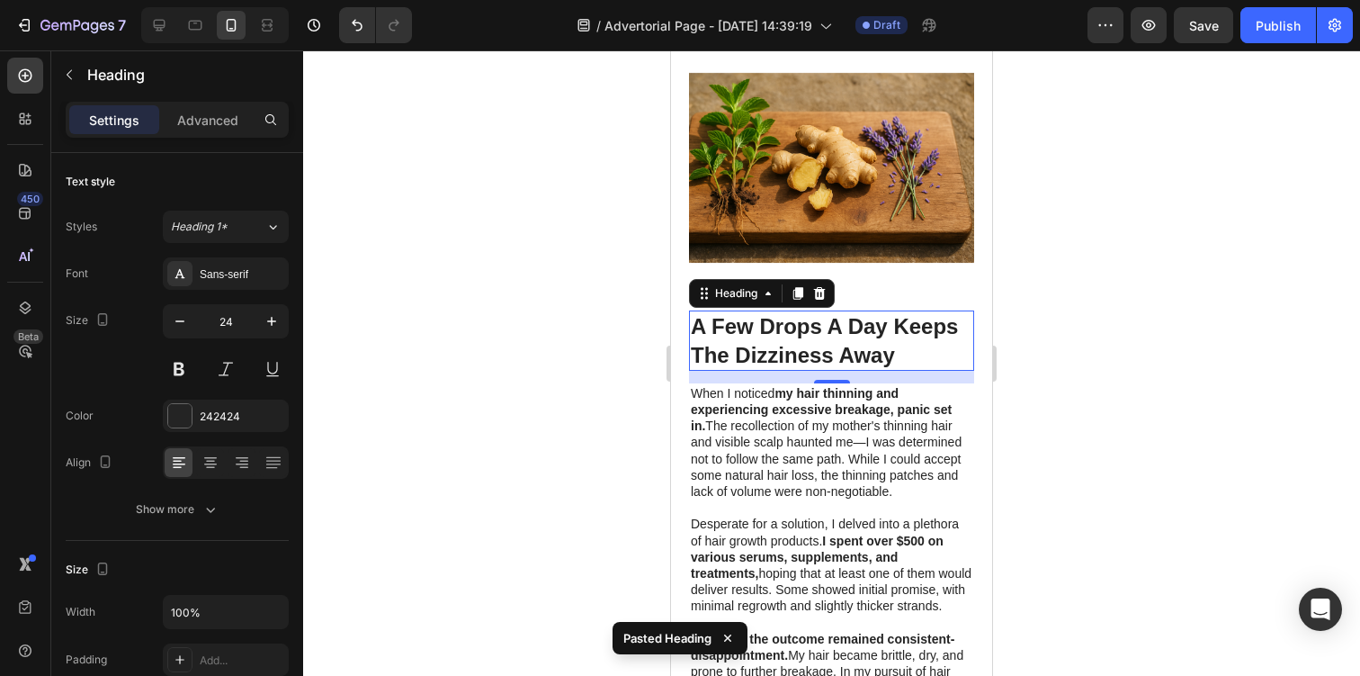
click at [809, 310] on h1 "A Few Drops A Day Keeps The Dizziness Away" at bounding box center [831, 339] width 285 height 59
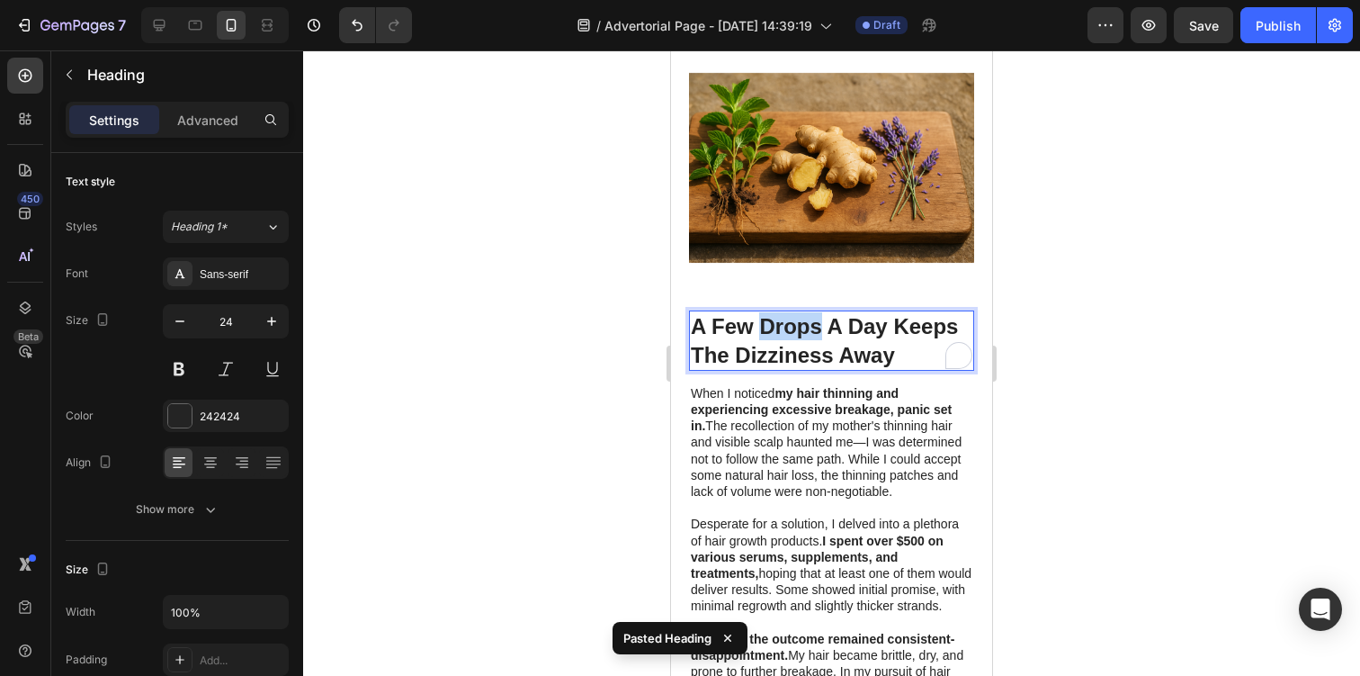
click at [809, 312] on p "A Few Drops A Day Keeps The Dizziness Away" at bounding box center [832, 340] width 282 height 56
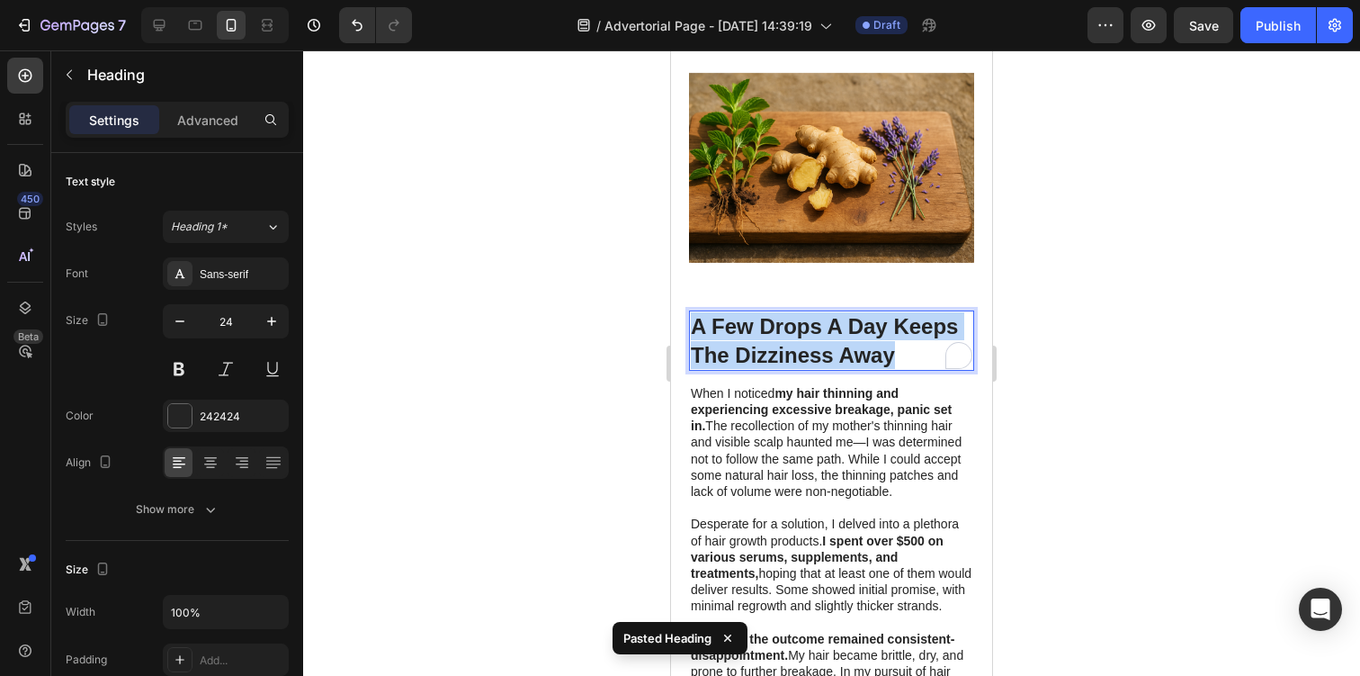
click at [809, 312] on p "A Few Drops A Day Keeps The Dizziness Away" at bounding box center [832, 340] width 282 height 56
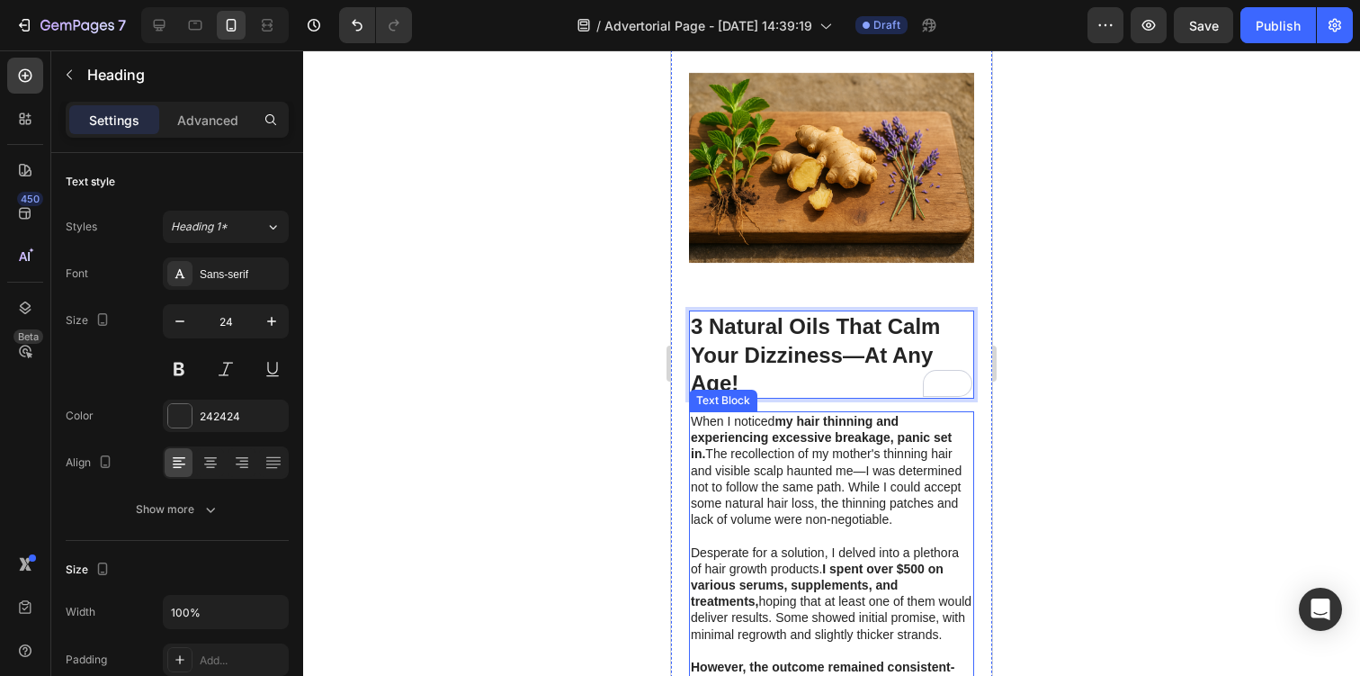
click at [795, 420] on p "When I noticed my hair thinning and experiencing excessive breakage, panic set …" at bounding box center [832, 470] width 282 height 114
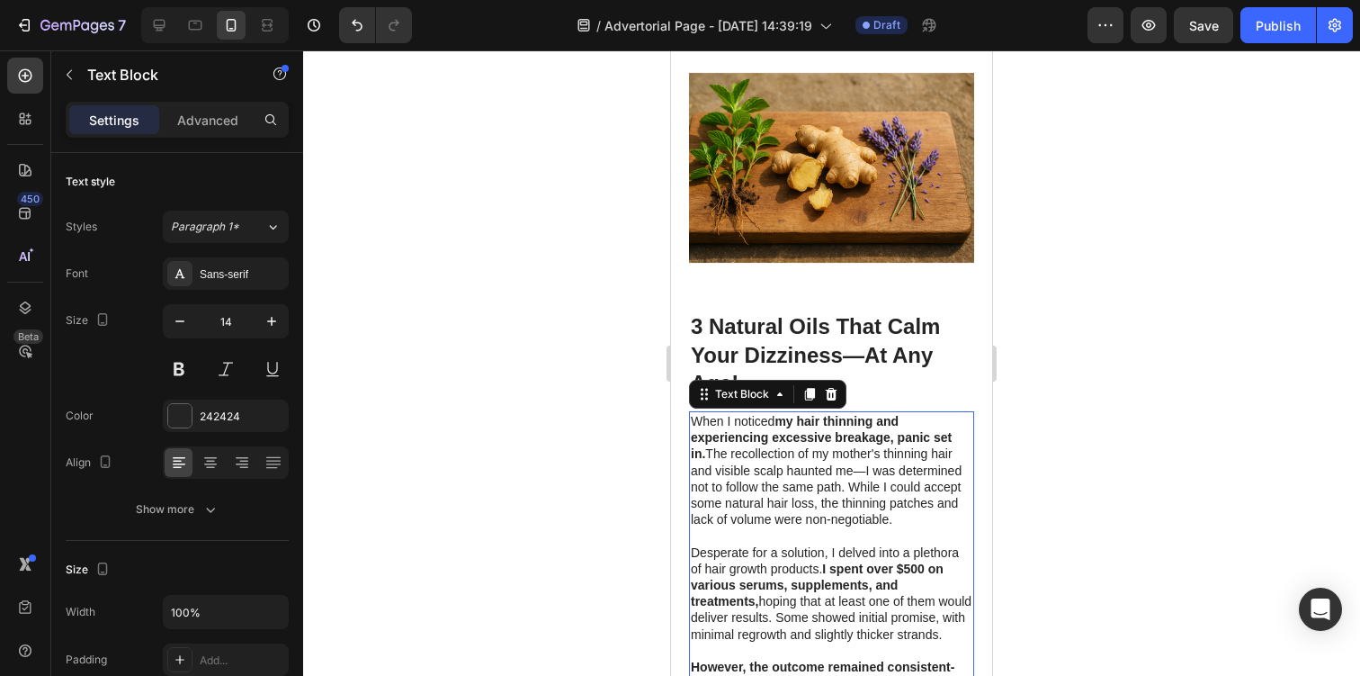
click at [795, 420] on p "When I noticed my hair thinning and experiencing excessive breakage, panic set …" at bounding box center [832, 470] width 282 height 114
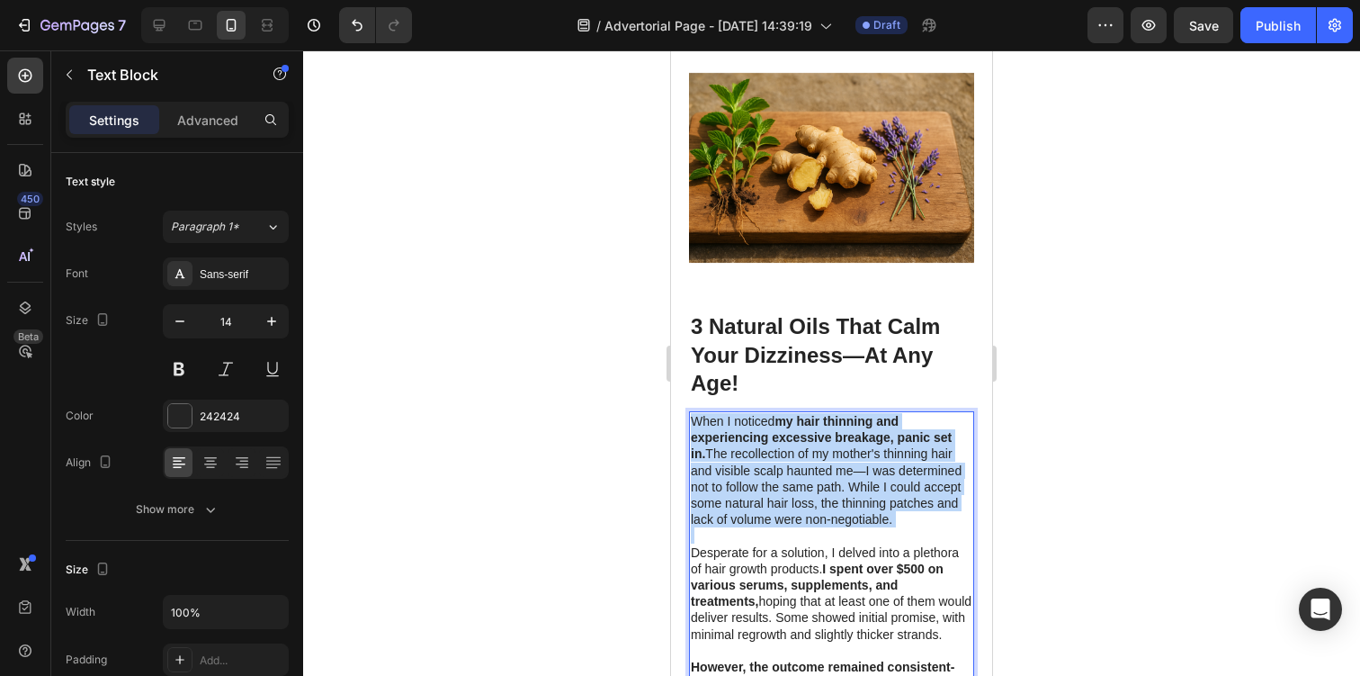
click at [795, 420] on p "When I noticed my hair thinning and experiencing excessive breakage, panic set …" at bounding box center [832, 470] width 282 height 114
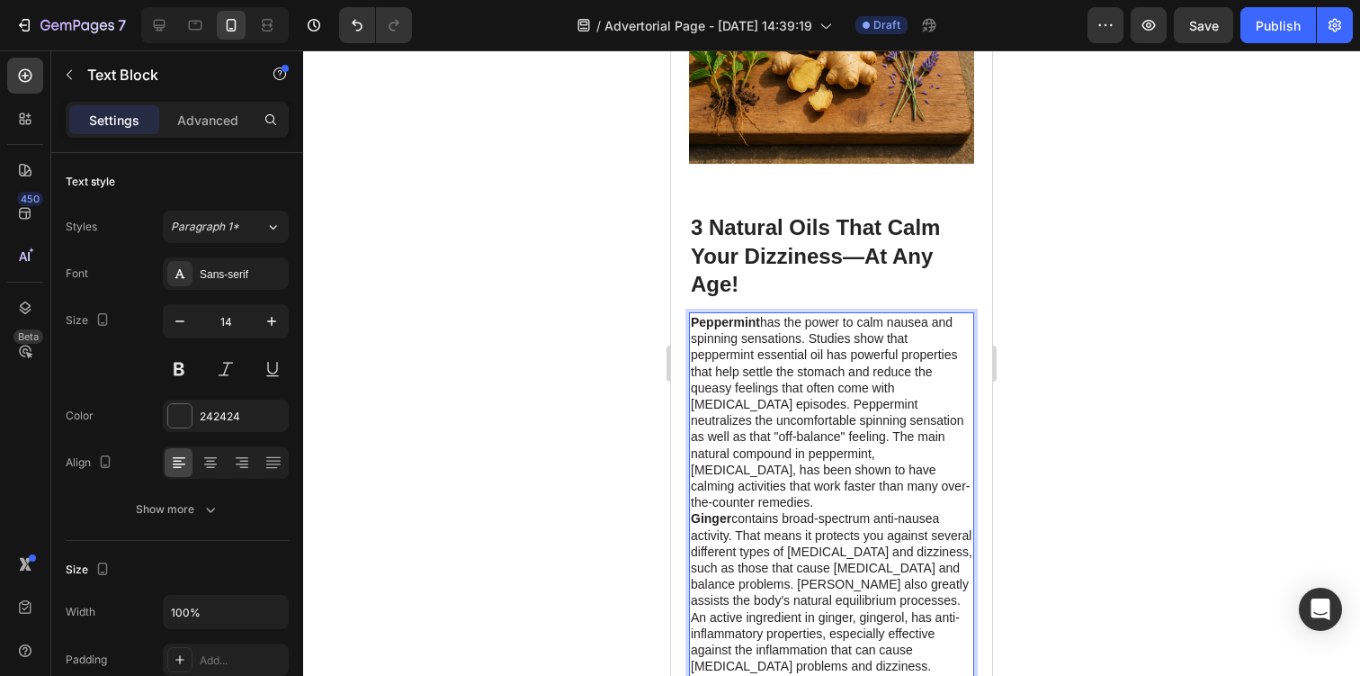
scroll to position [1929, 0]
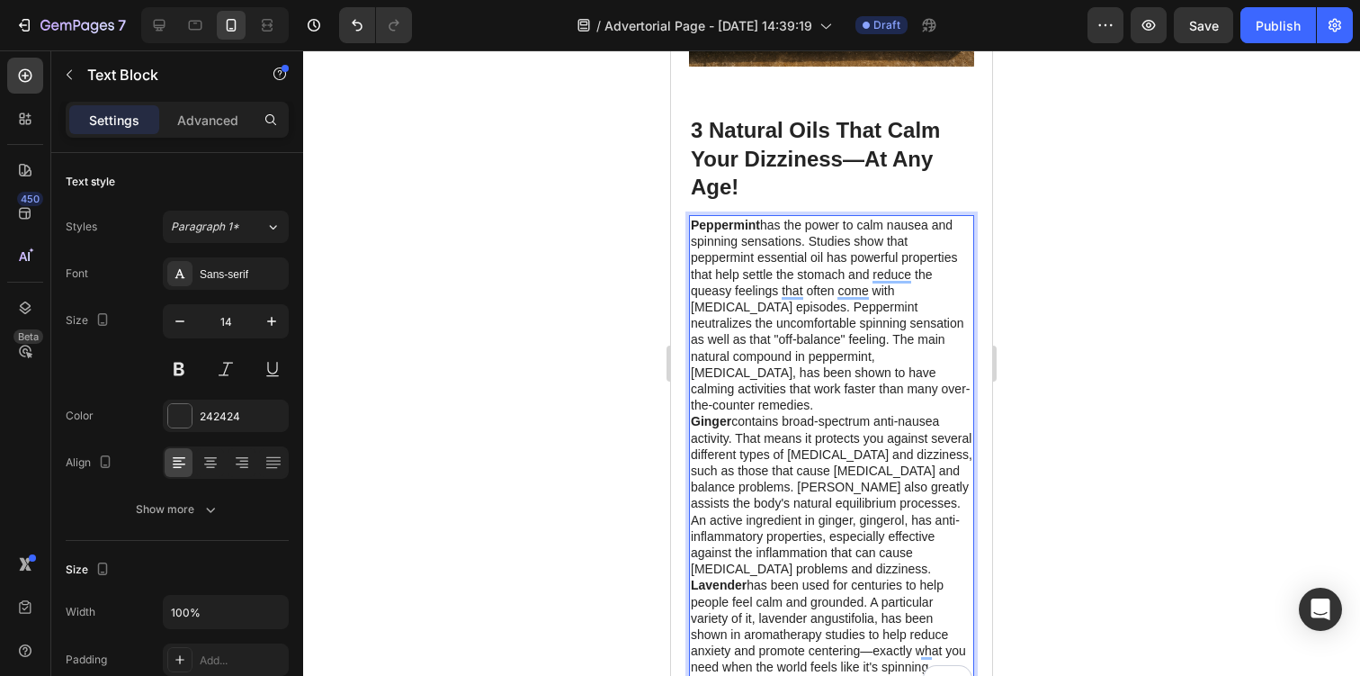
click at [831, 357] on p "Peppermint has the power to calm nausea and spinning sensations. Studies show t…" at bounding box center [832, 315] width 282 height 196
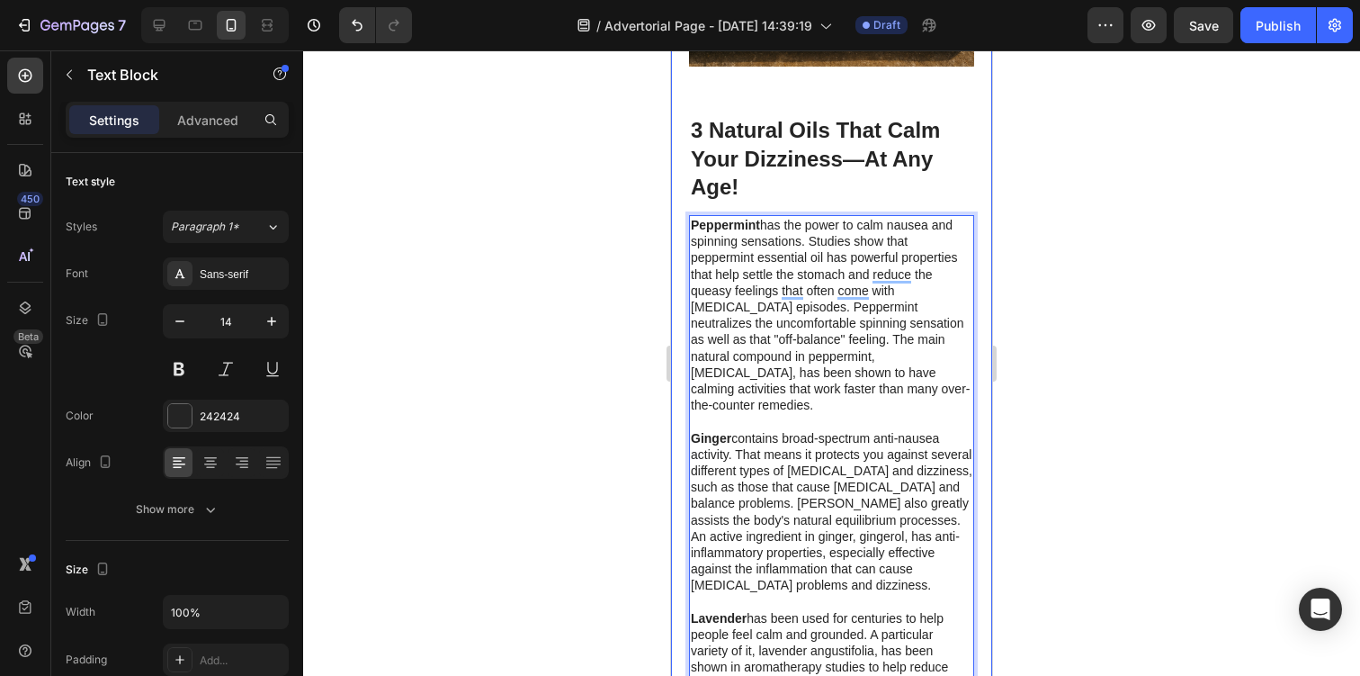
click at [1146, 319] on div at bounding box center [831, 362] width 1057 height 625
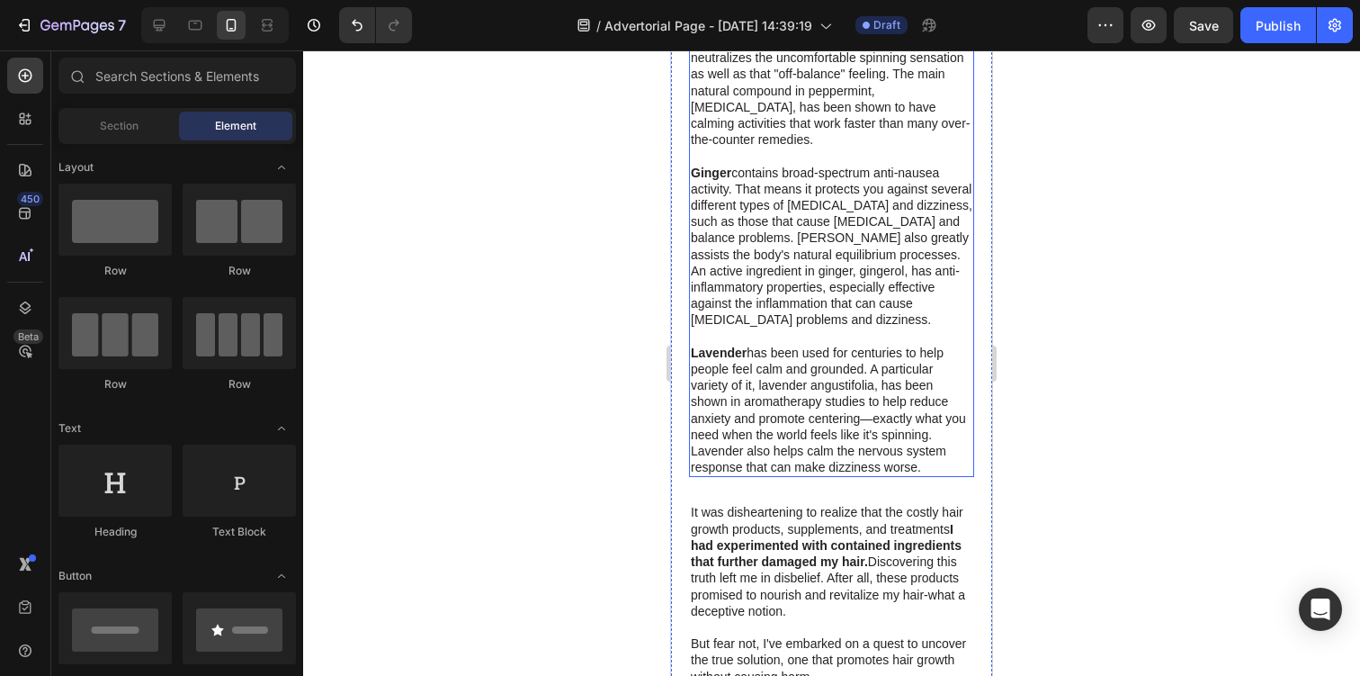
scroll to position [2196, 0]
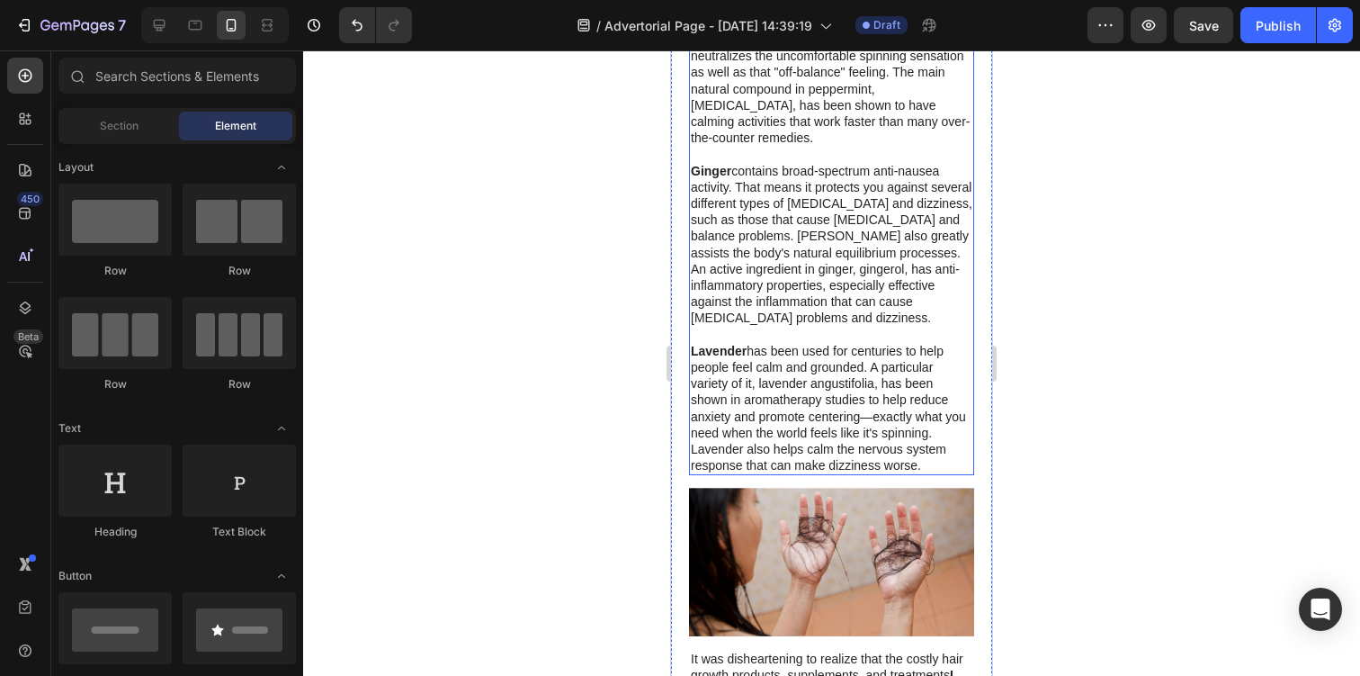
click at [919, 368] on p "Lavender has been used for centuries to help people feel calm and grounded. A p…" at bounding box center [832, 408] width 282 height 131
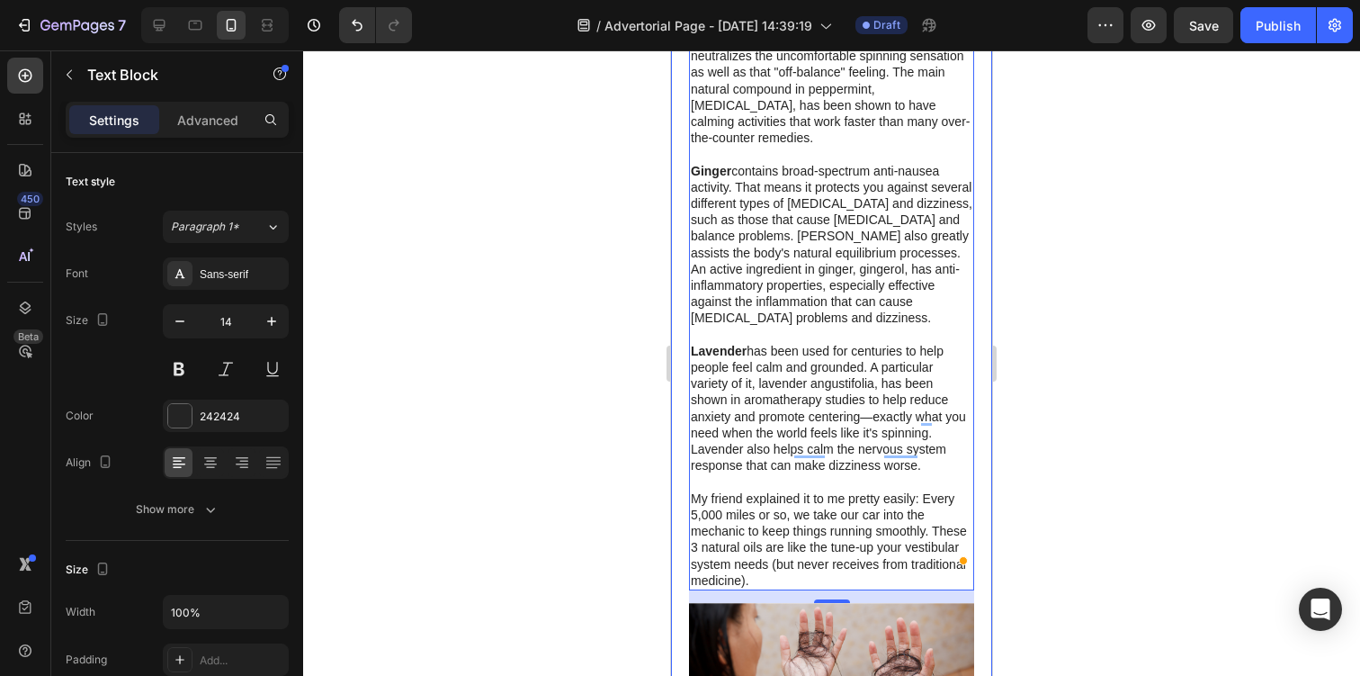
click at [1103, 429] on div at bounding box center [831, 362] width 1057 height 625
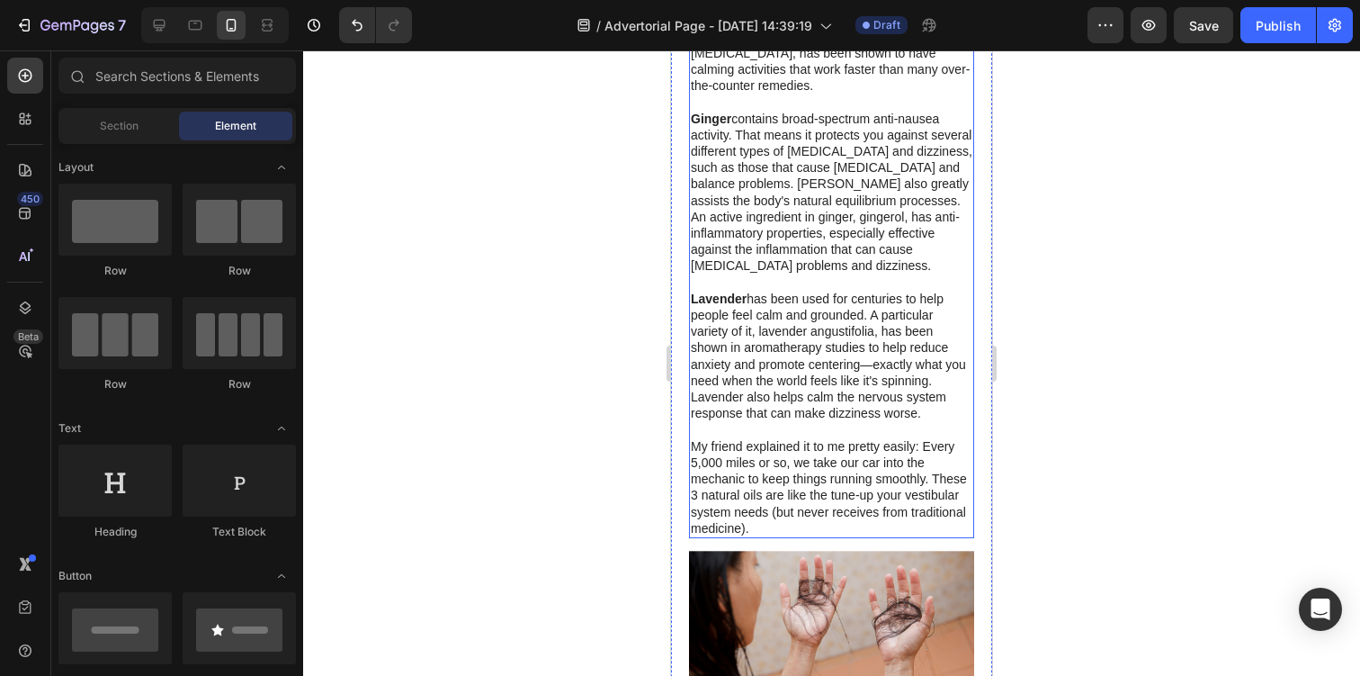
scroll to position [2269, 0]
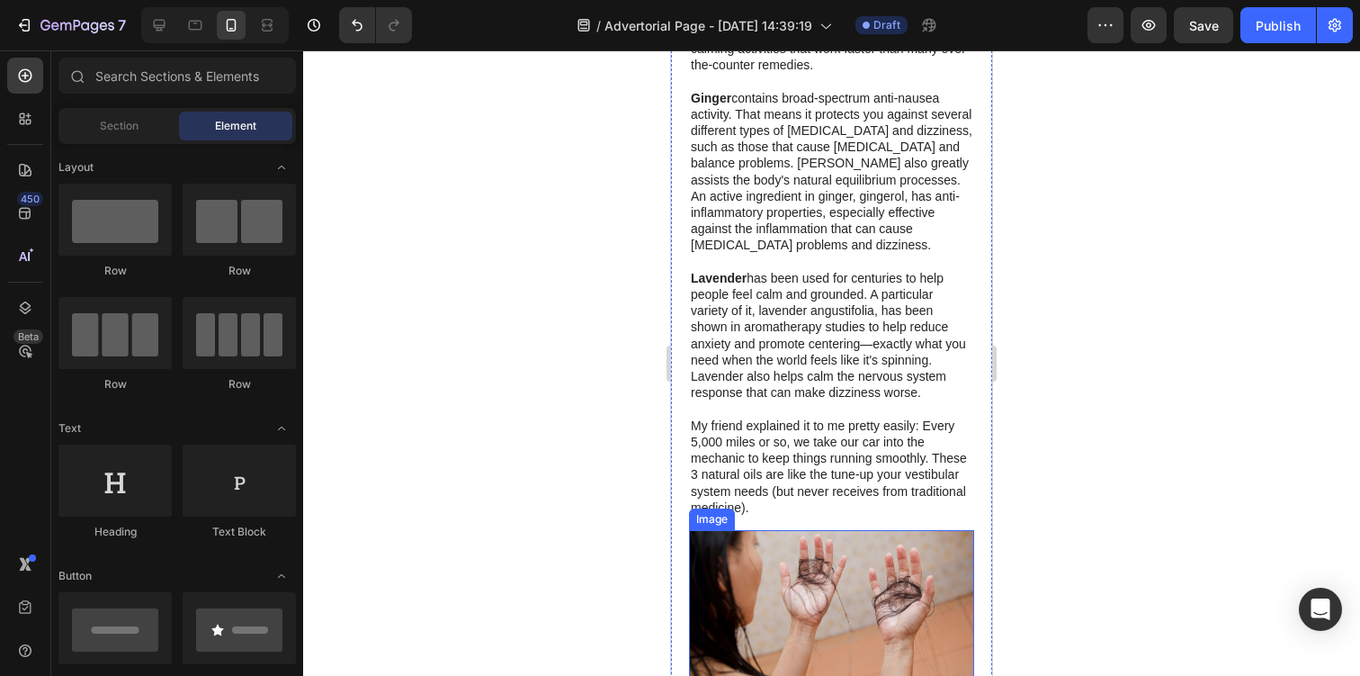
click at [813, 558] on img at bounding box center [831, 604] width 285 height 148
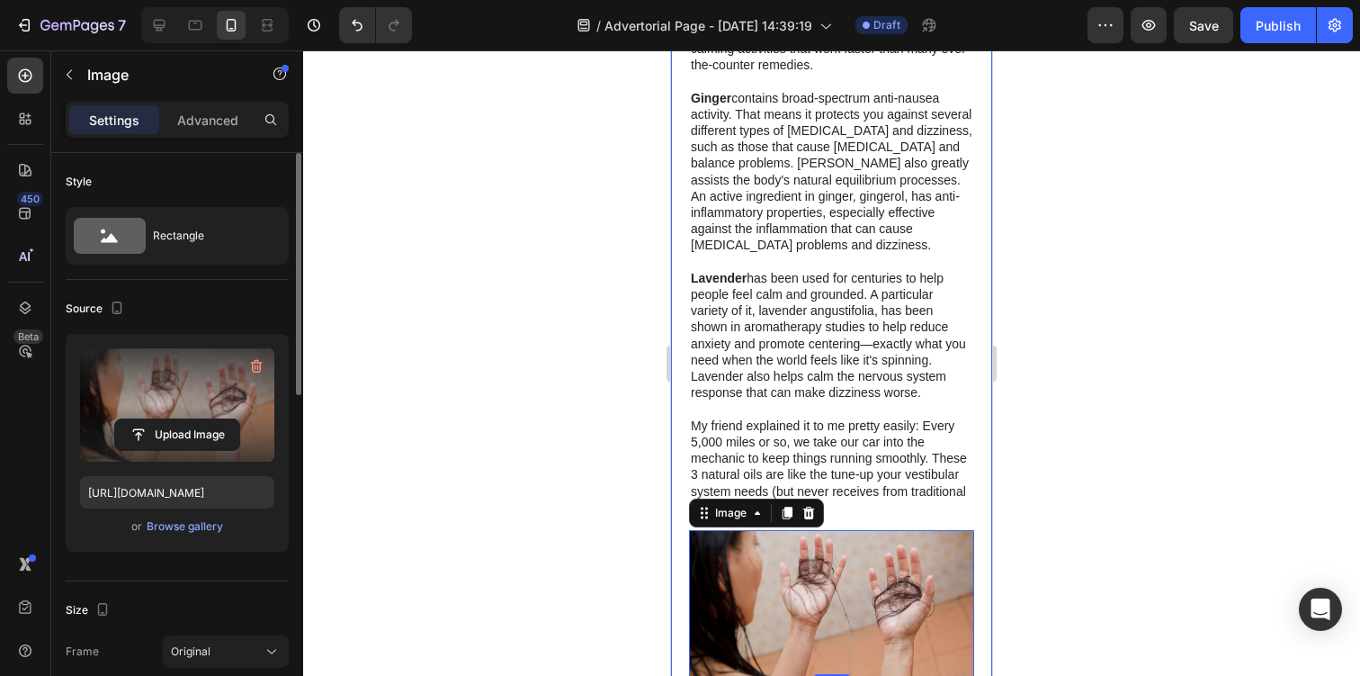
click at [220, 393] on label at bounding box center [177, 404] width 194 height 113
click at [220, 419] on input "file" at bounding box center [177, 434] width 124 height 31
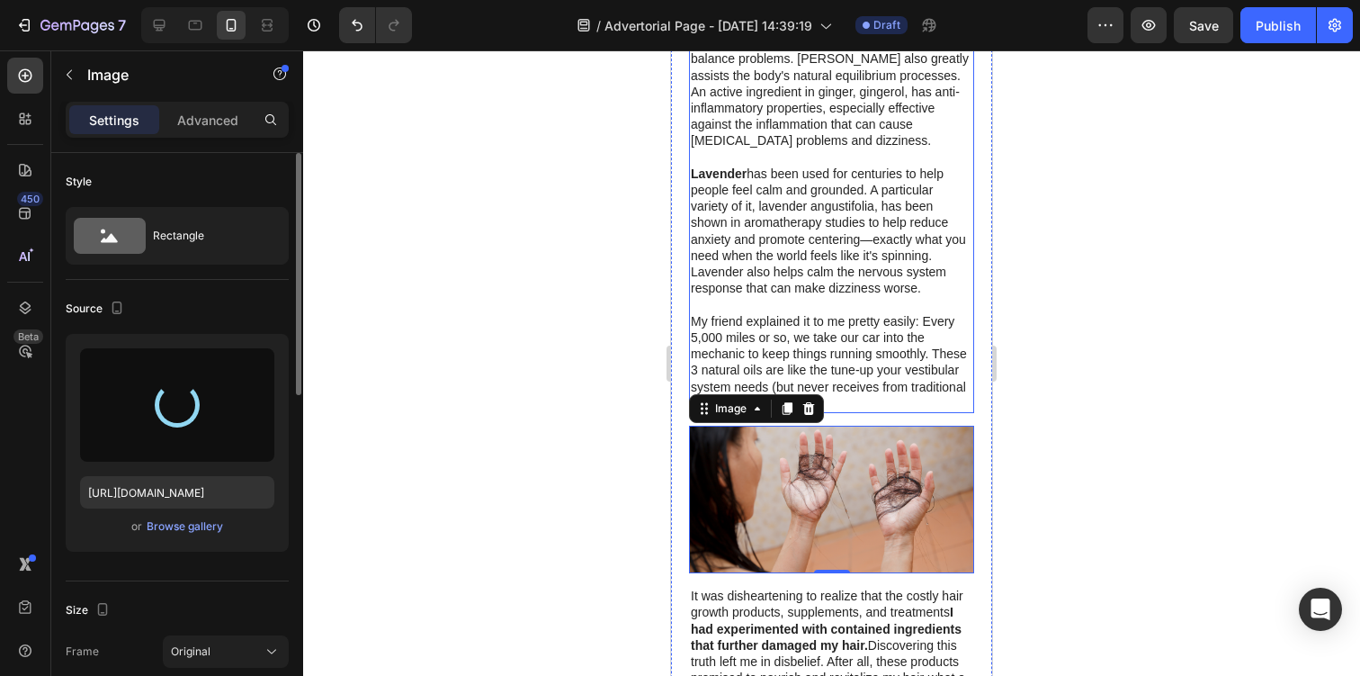
scroll to position [2382, 0]
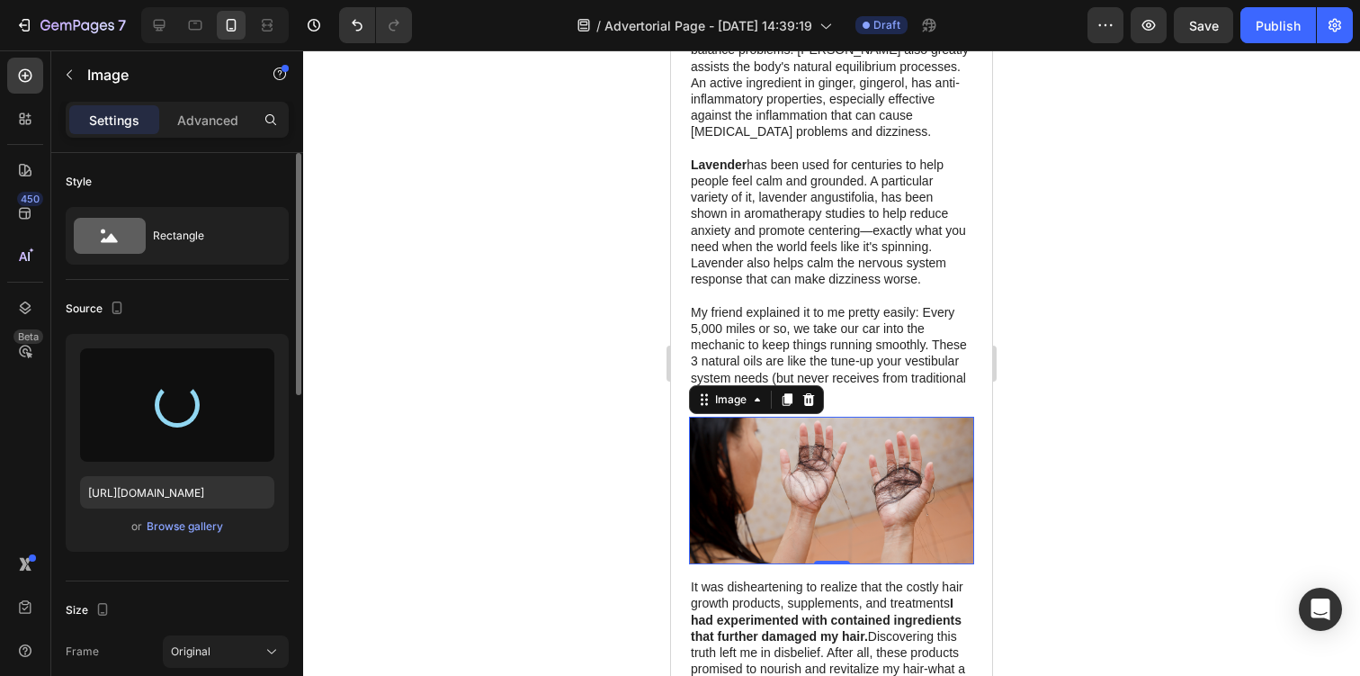
type input "https://cdn.shopify.com/s/files/1/0944/0627/9471/files/gempages_575565689876644…"
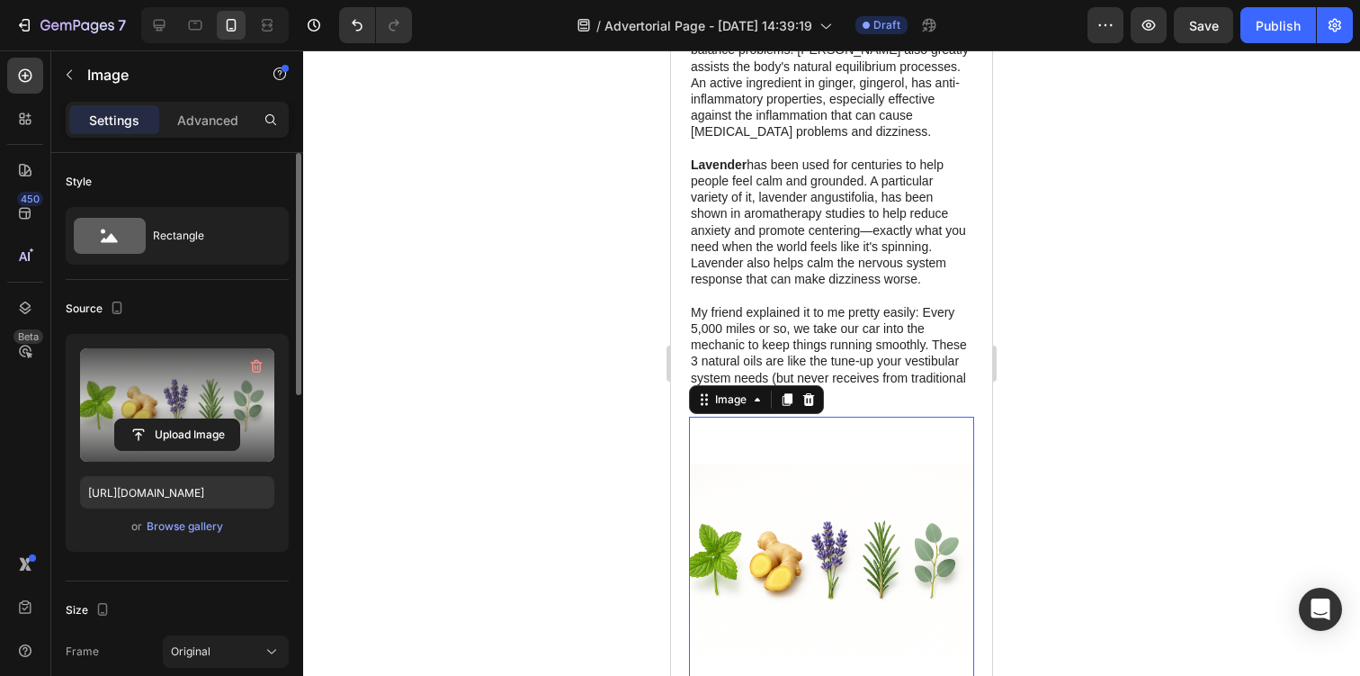
click at [806, 490] on img at bounding box center [831, 558] width 285 height 285
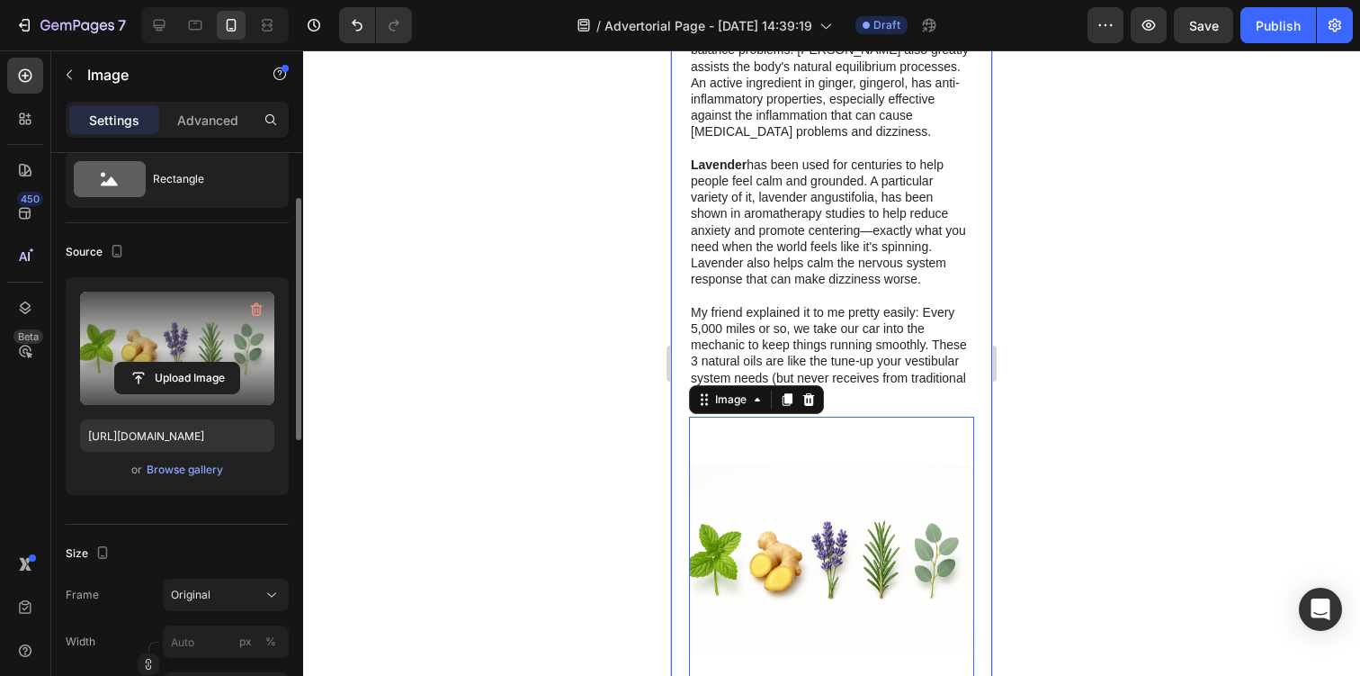
scroll to position [76, 0]
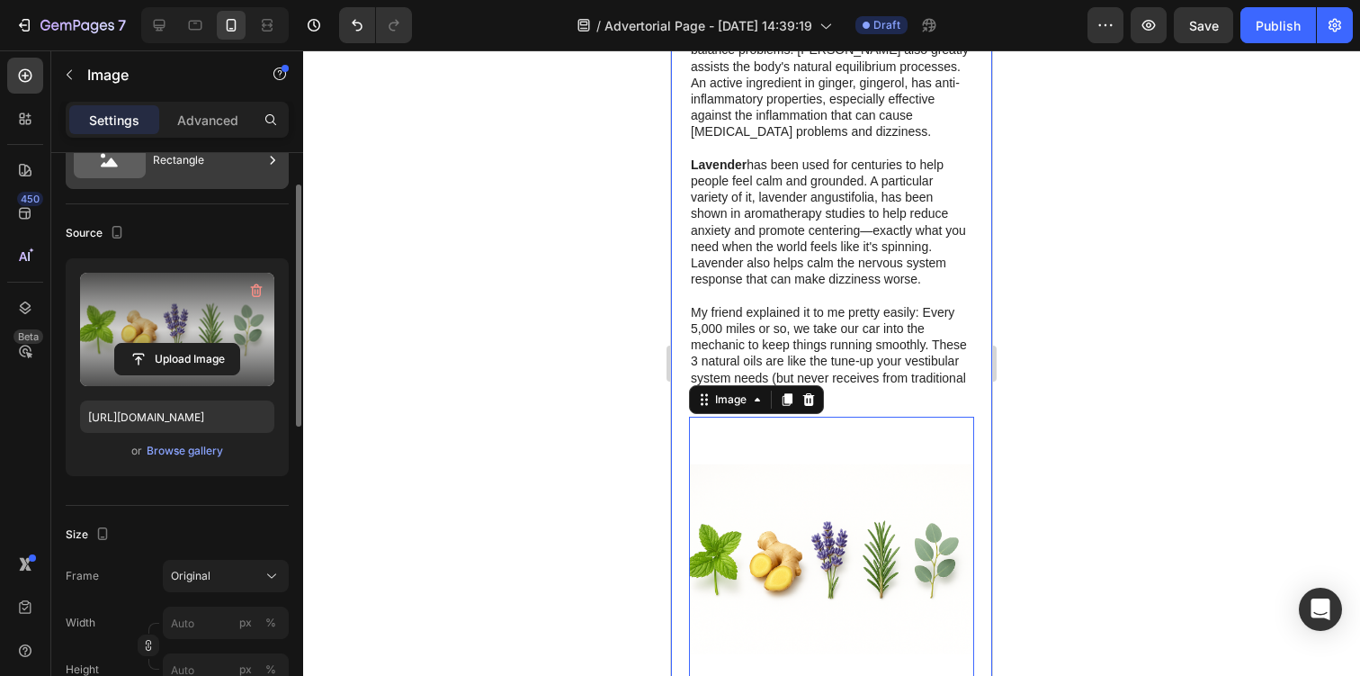
click at [194, 175] on div "Rectangle" at bounding box center [208, 159] width 110 height 41
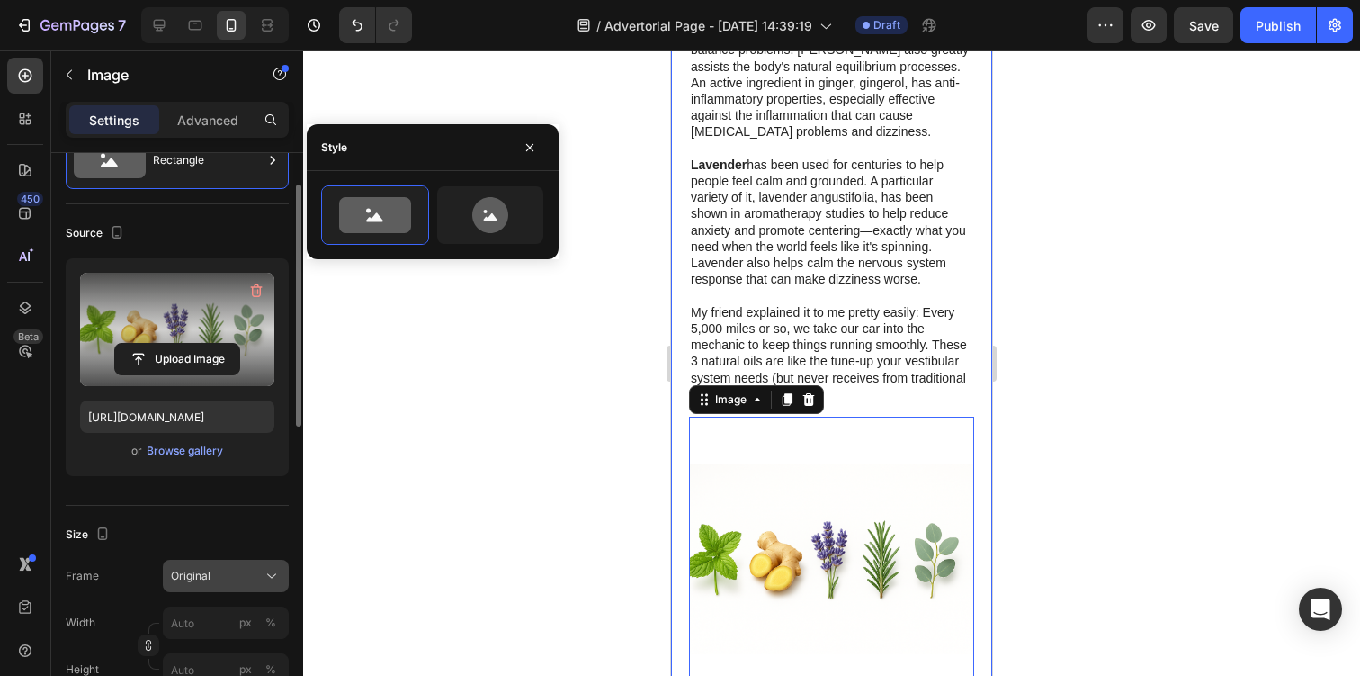
click at [256, 577] on div "Original" at bounding box center [215, 576] width 88 height 16
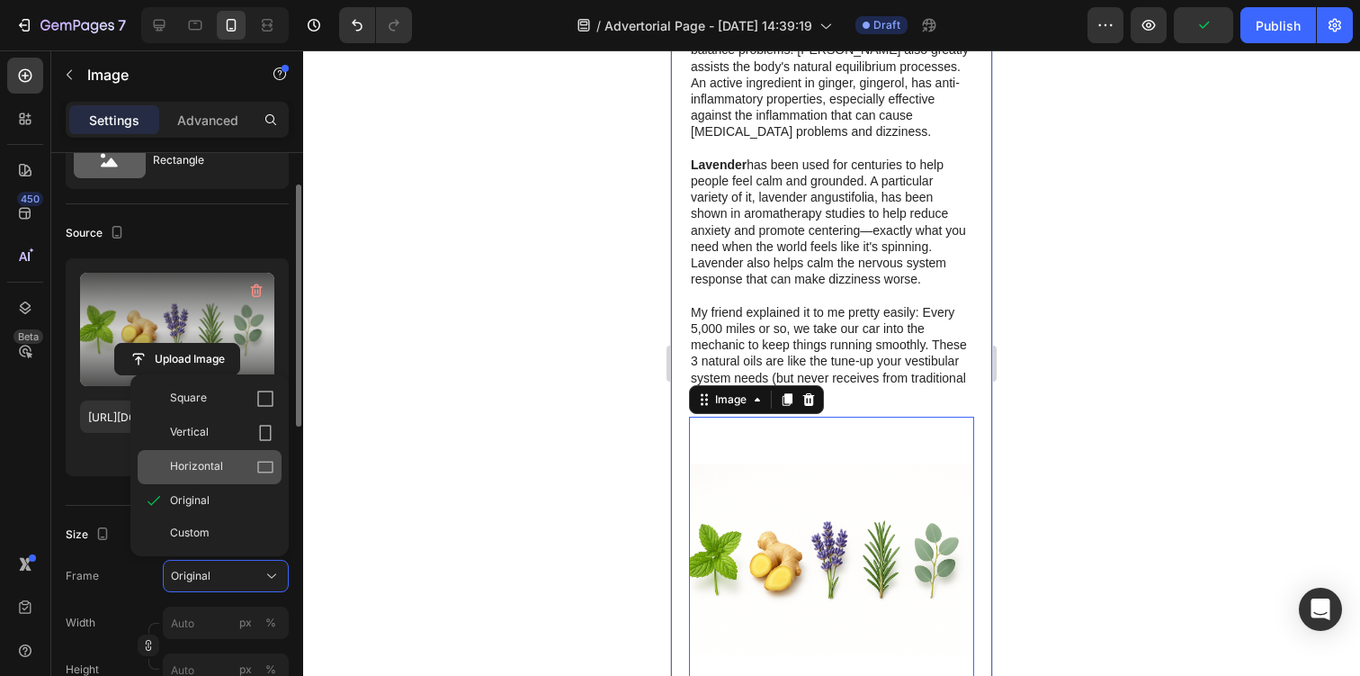
click at [270, 470] on icon at bounding box center [265, 467] width 18 height 18
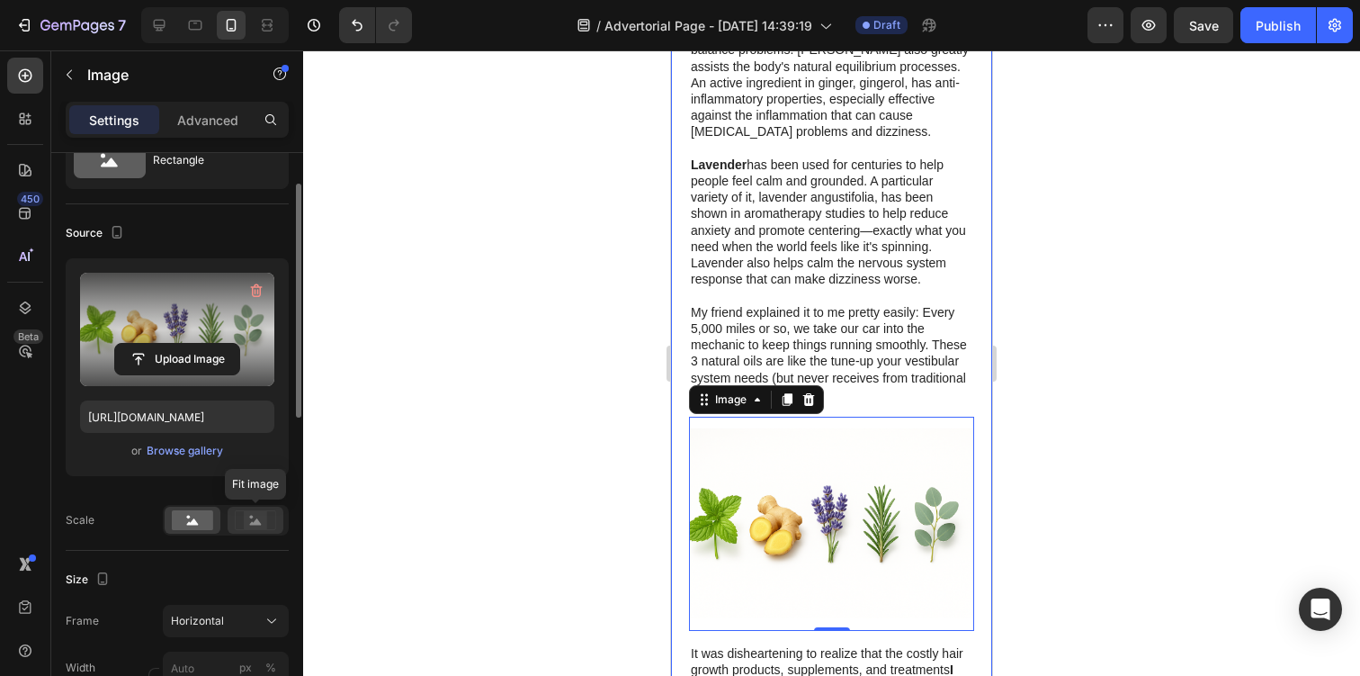
click at [245, 527] on rect at bounding box center [255, 520] width 23 height 18
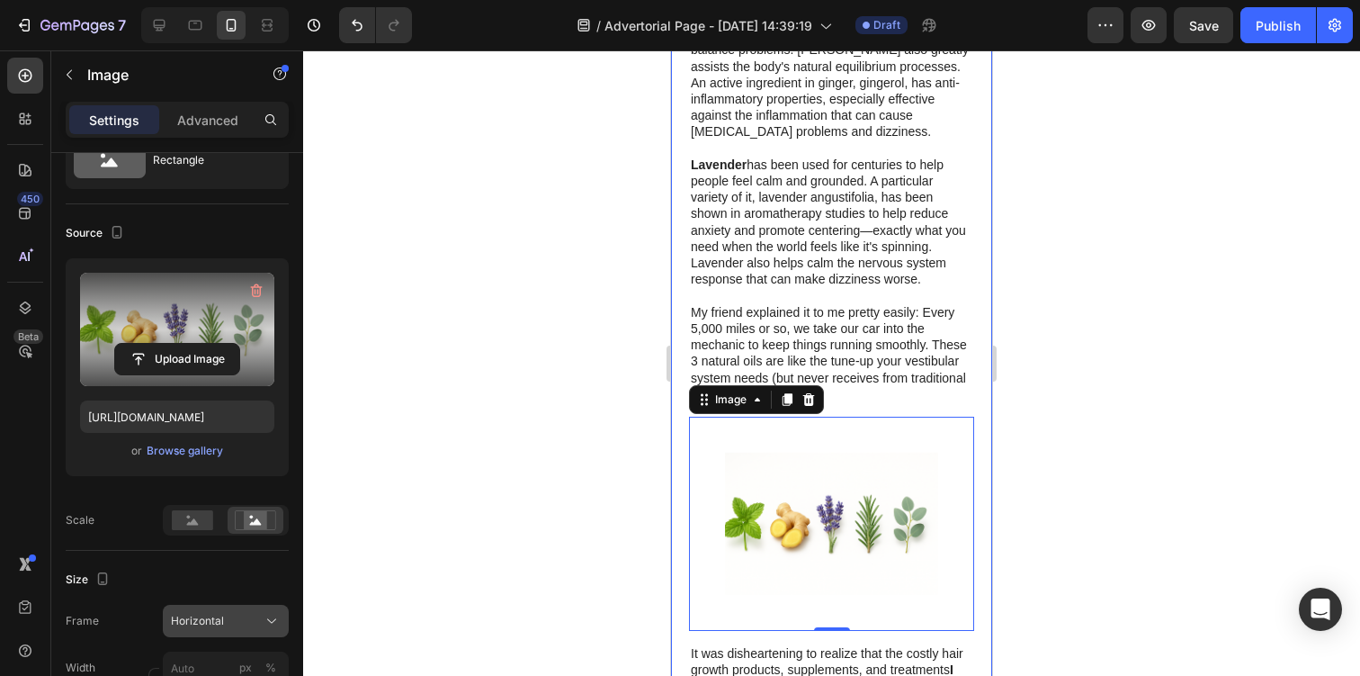
click at [214, 610] on button "Horizontal" at bounding box center [226, 621] width 126 height 32
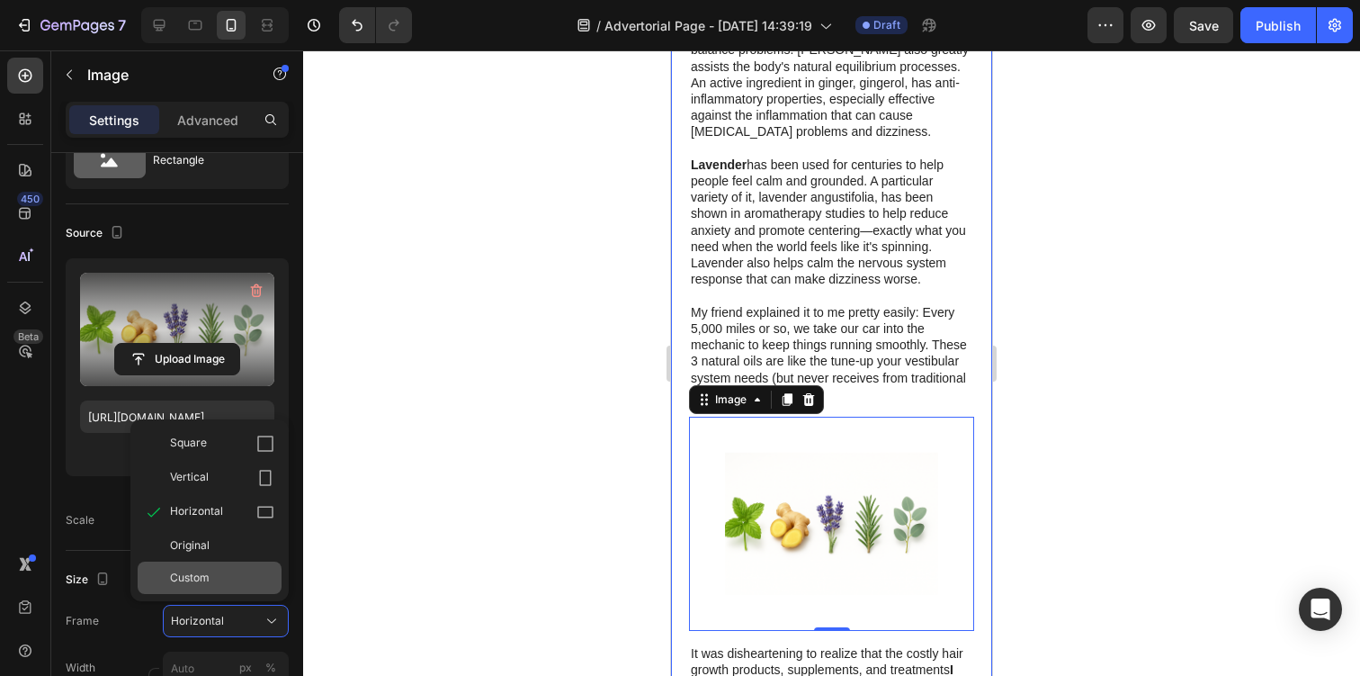
click at [248, 579] on div "Custom" at bounding box center [222, 577] width 104 height 16
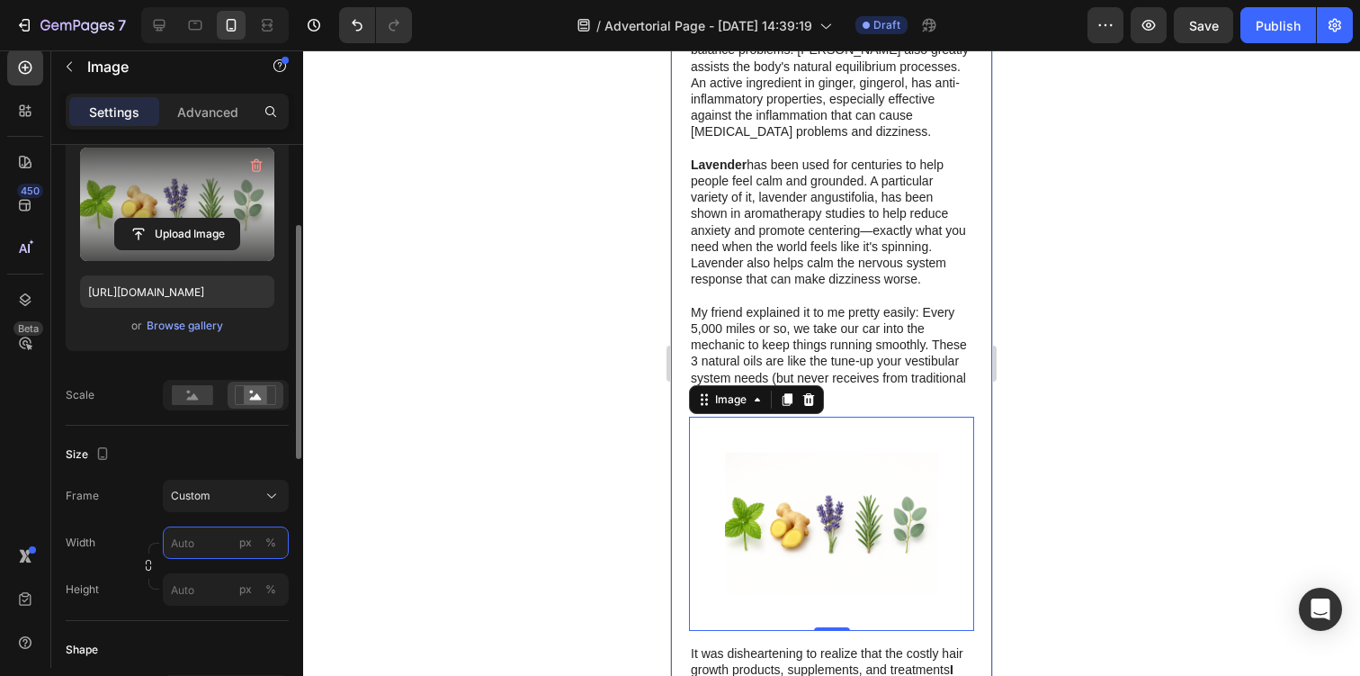
scroll to position [196, 0]
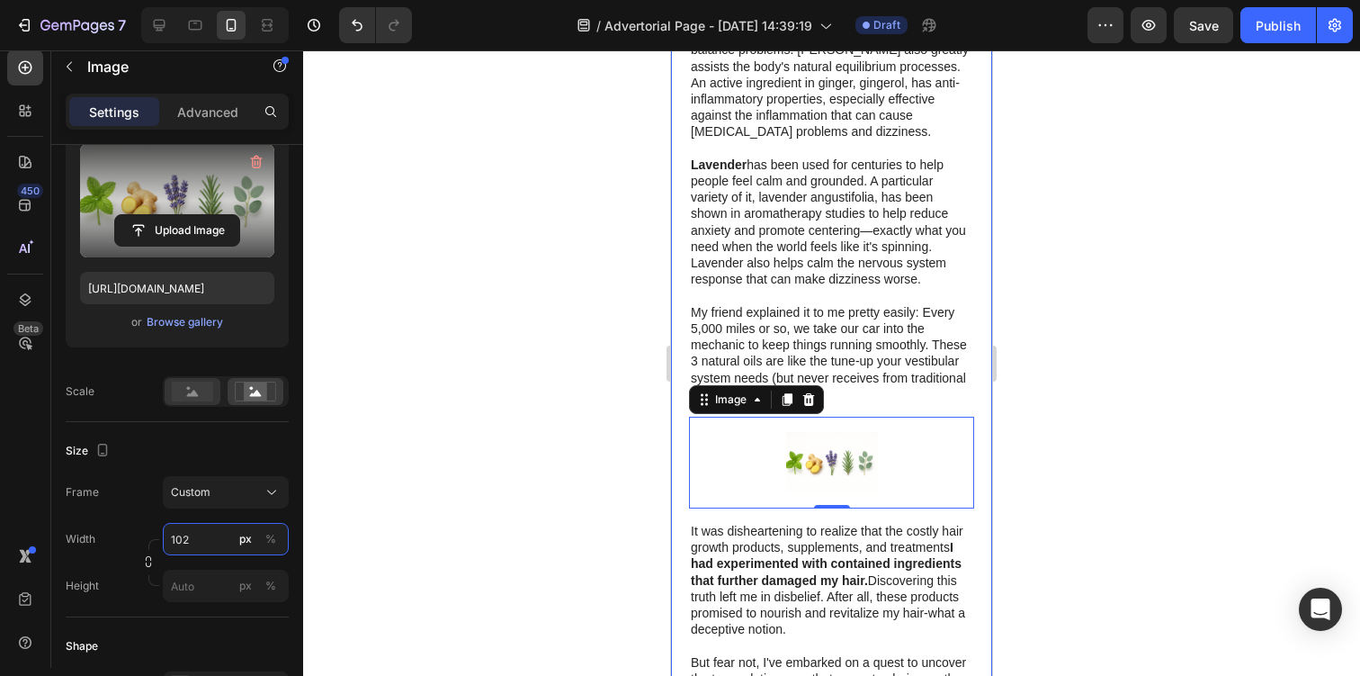
type input "102"
click at [191, 389] on rect at bounding box center [192, 391] width 41 height 20
click at [193, 583] on input "px %" at bounding box center [226, 585] width 126 height 32
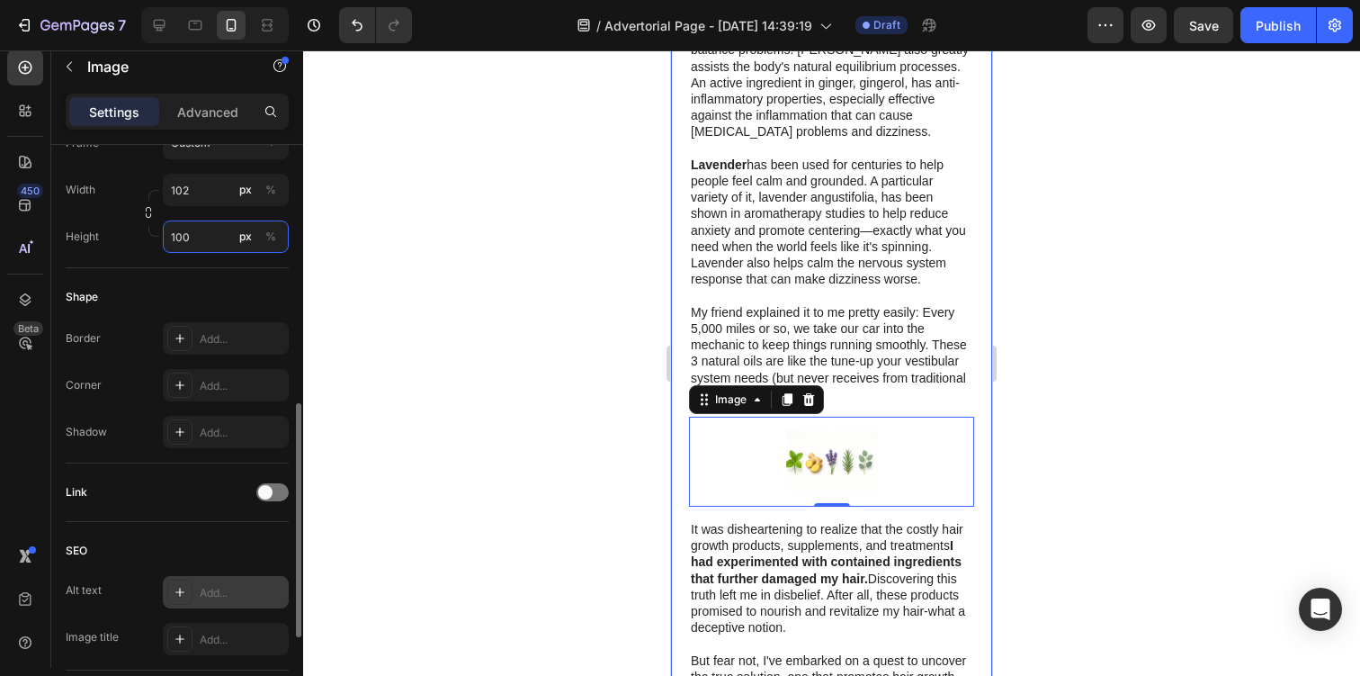
scroll to position [540, 0]
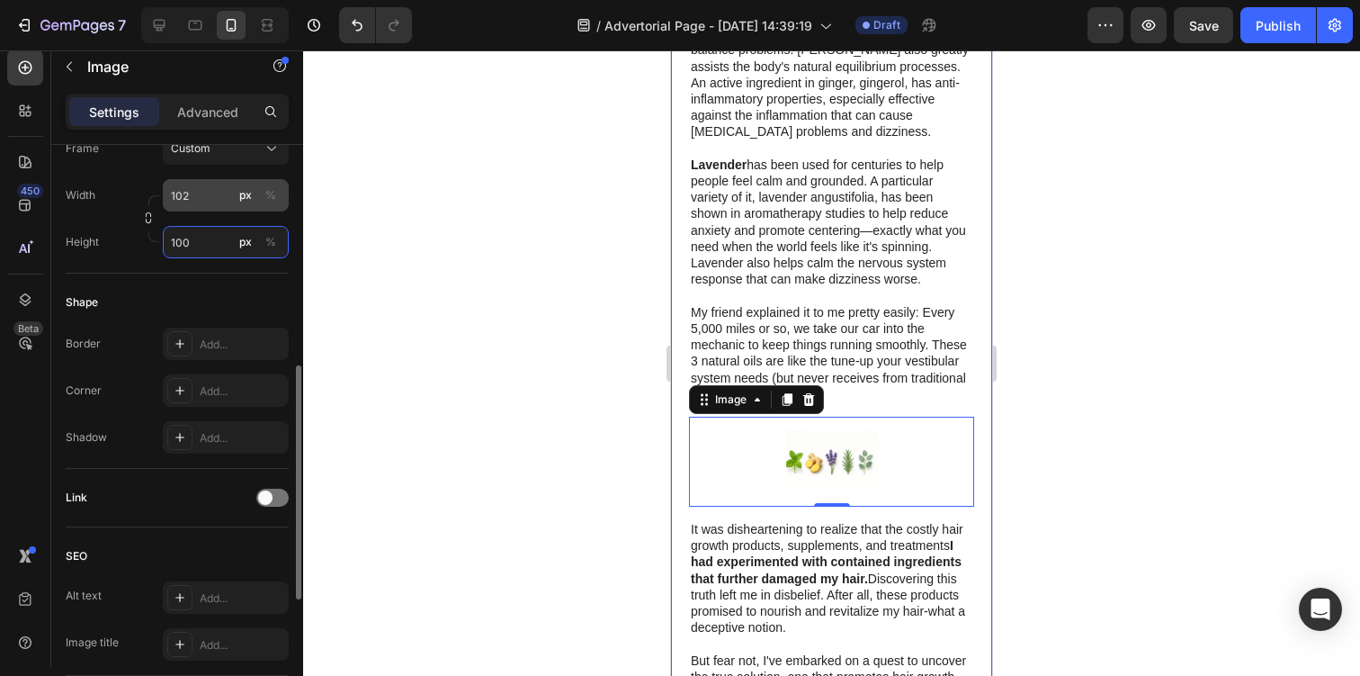
type input "100"
click at [196, 204] on input "102" at bounding box center [226, 195] width 126 height 32
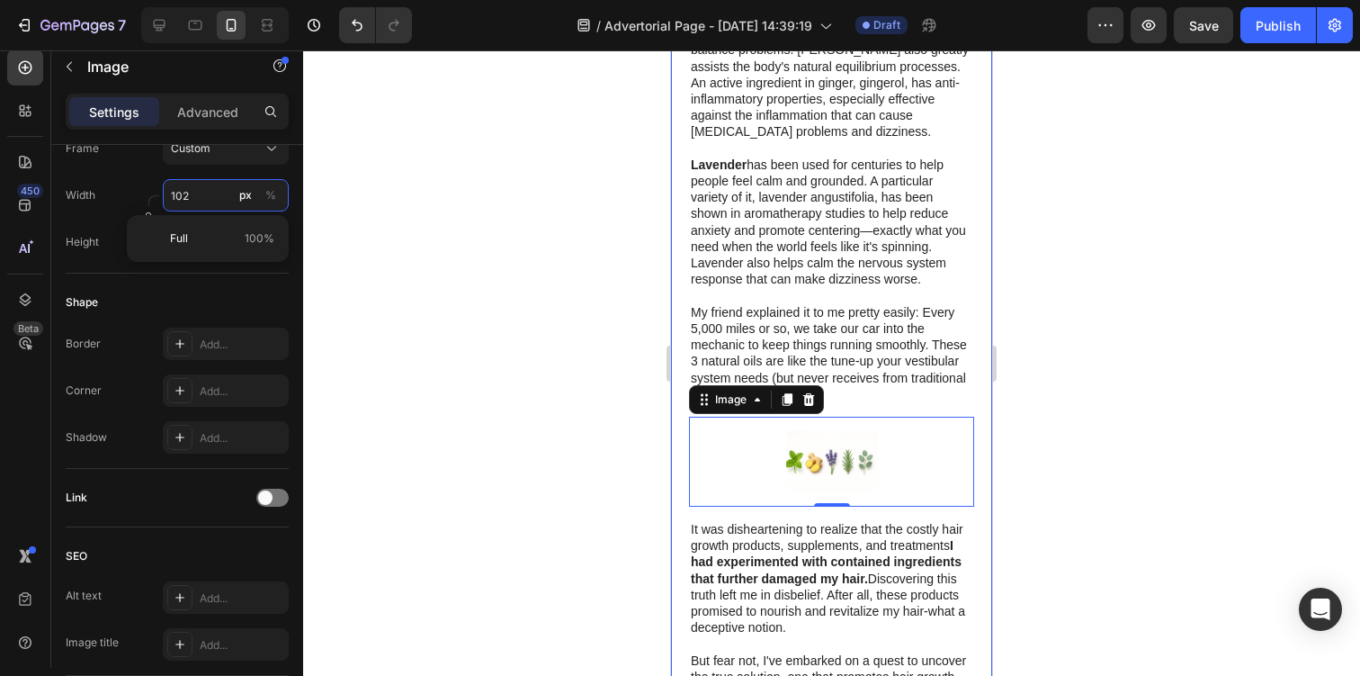
click at [196, 204] on input "102" at bounding box center [226, 195] width 126 height 32
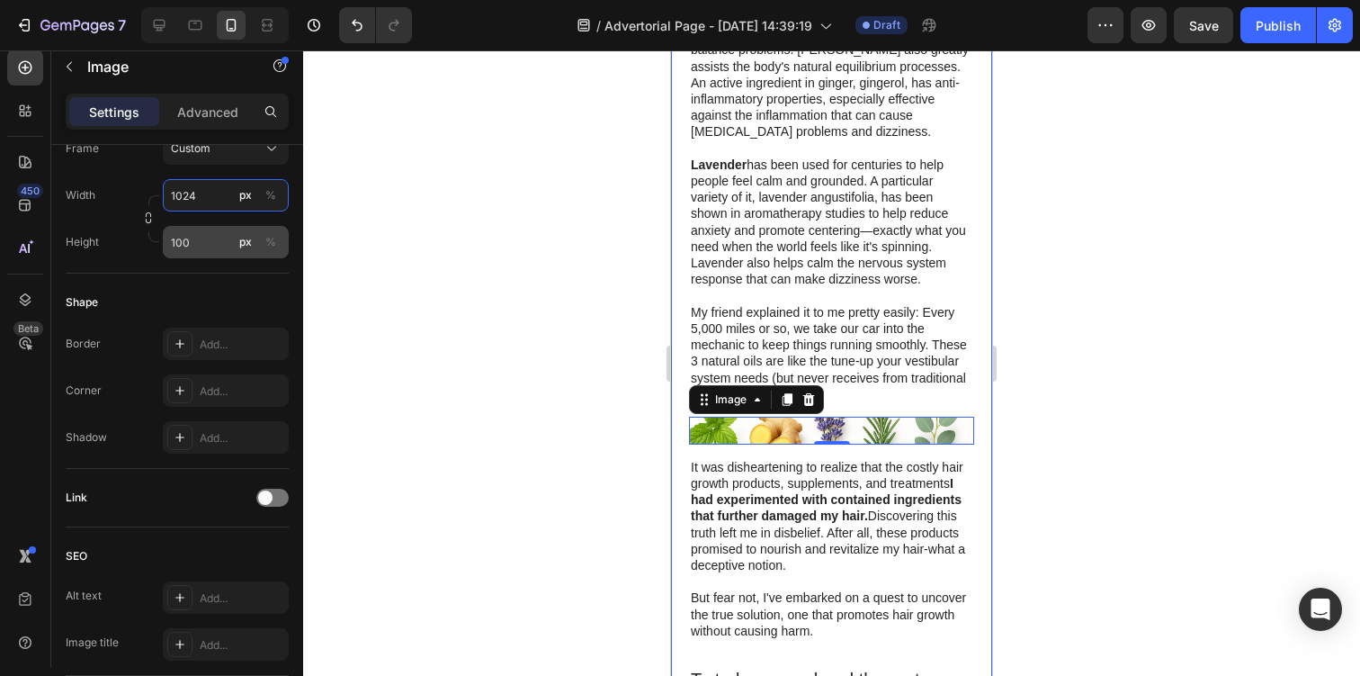
type input "1024"
click at [200, 251] on input "100" at bounding box center [226, 242] width 126 height 32
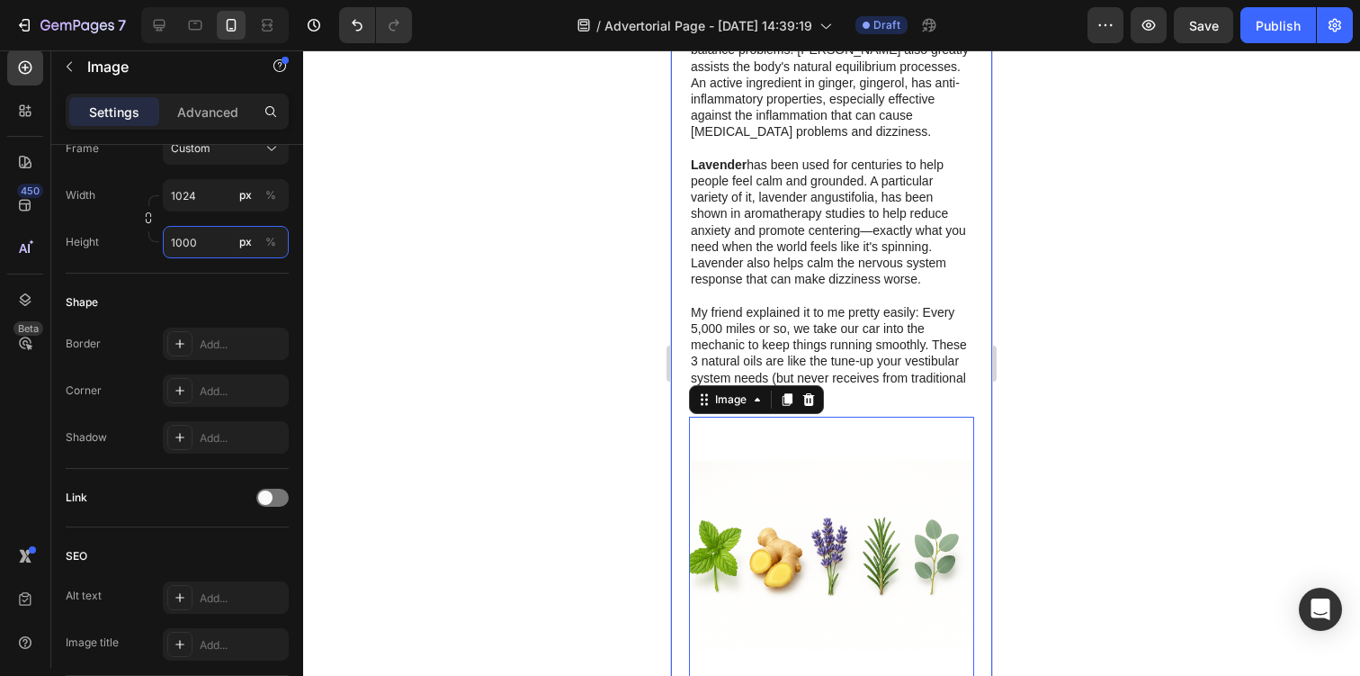
type input "100"
click at [188, 272] on div "Size Frame Custom Width 1024 px % Height 100 px %" at bounding box center [177, 175] width 223 height 195
click at [473, 326] on div at bounding box center [831, 362] width 1057 height 625
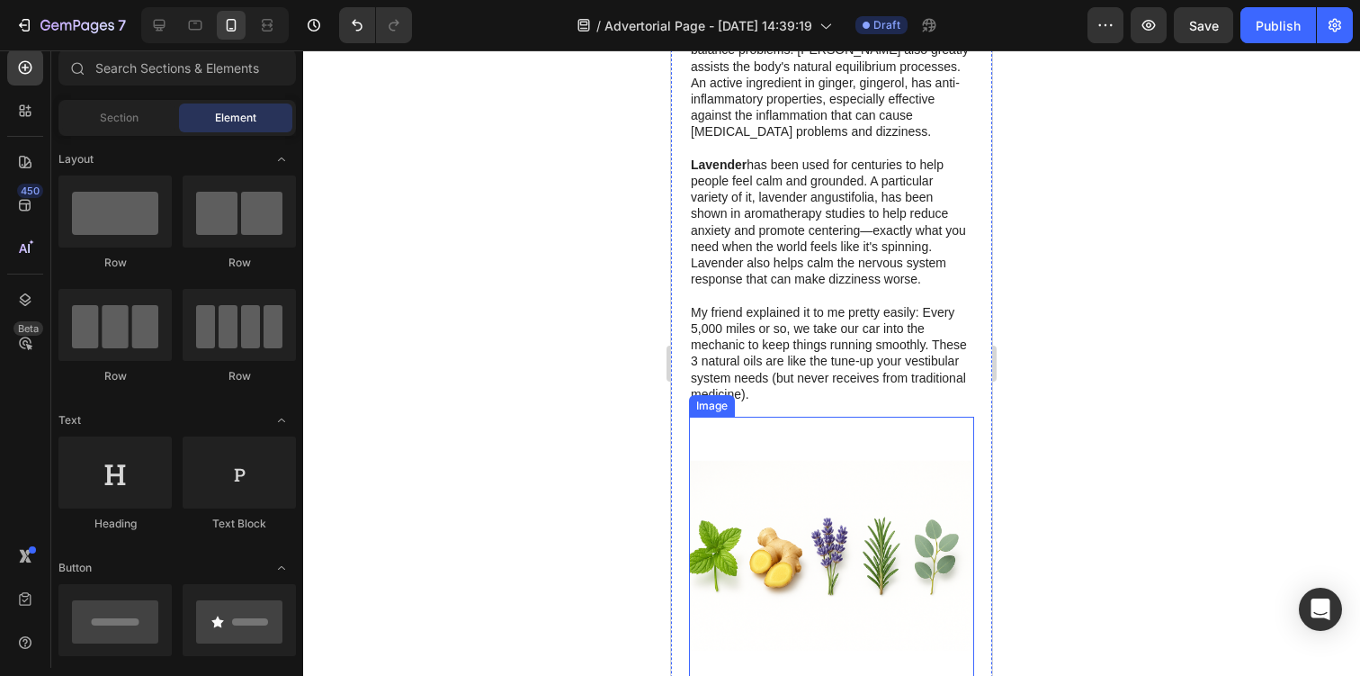
click at [791, 475] on img at bounding box center [831, 555] width 285 height 279
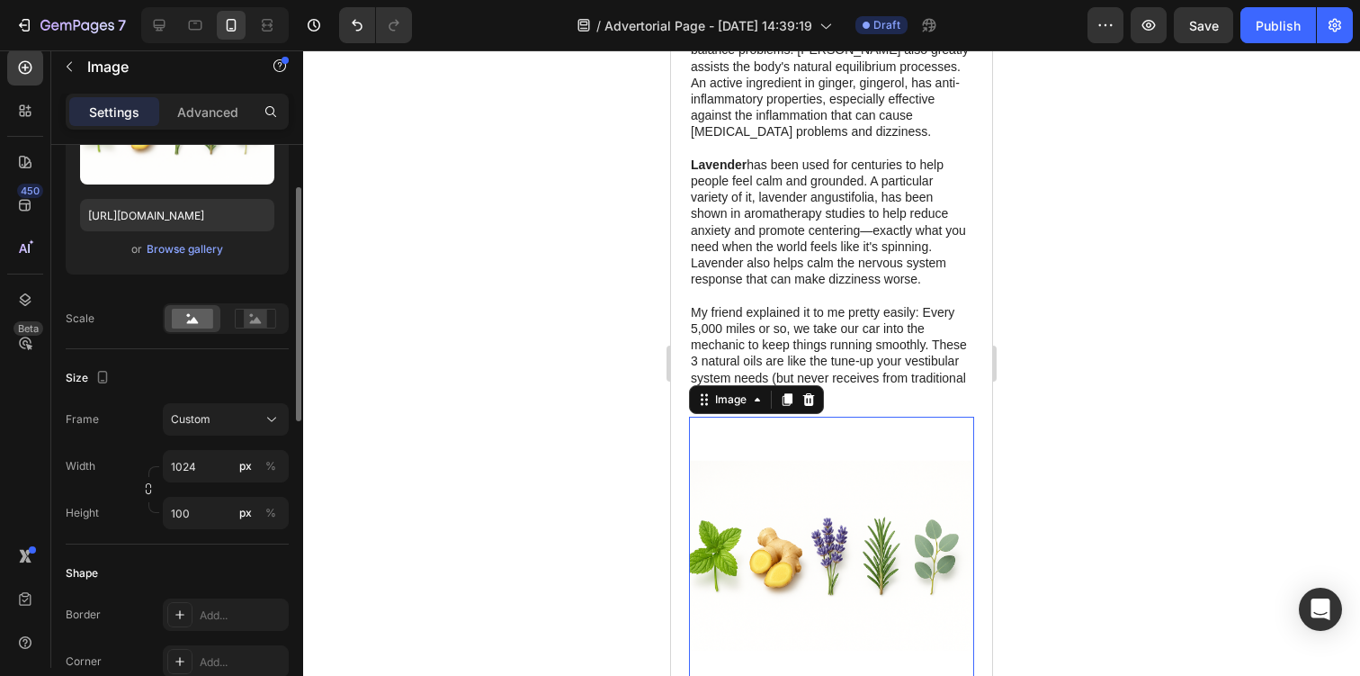
scroll to position [274, 0]
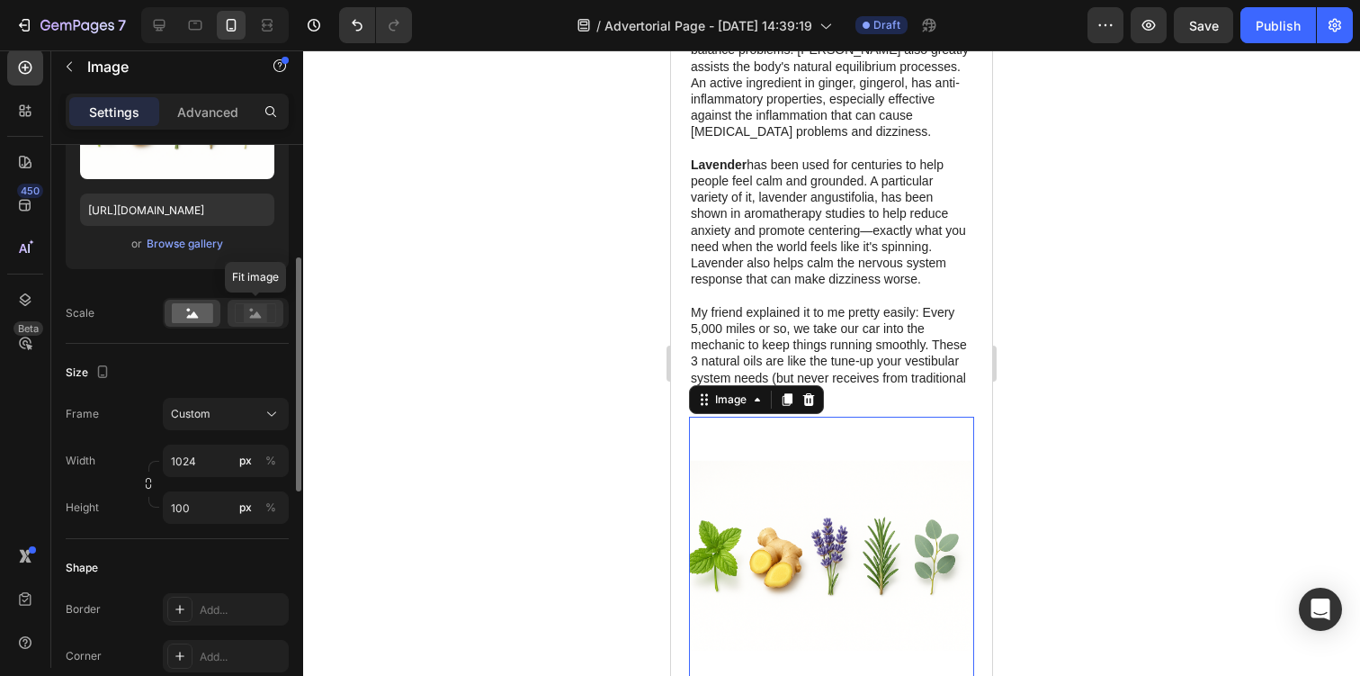
click at [246, 313] on rect at bounding box center [255, 313] width 23 height 18
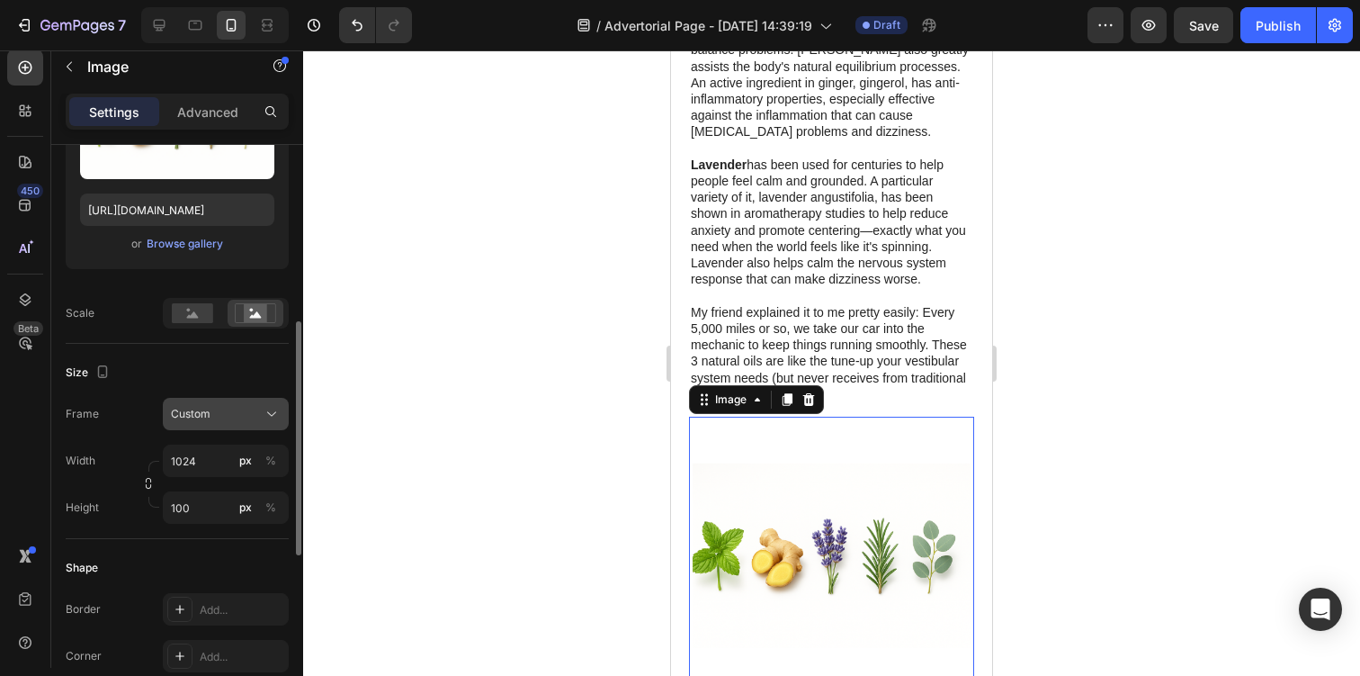
scroll to position [329, 0]
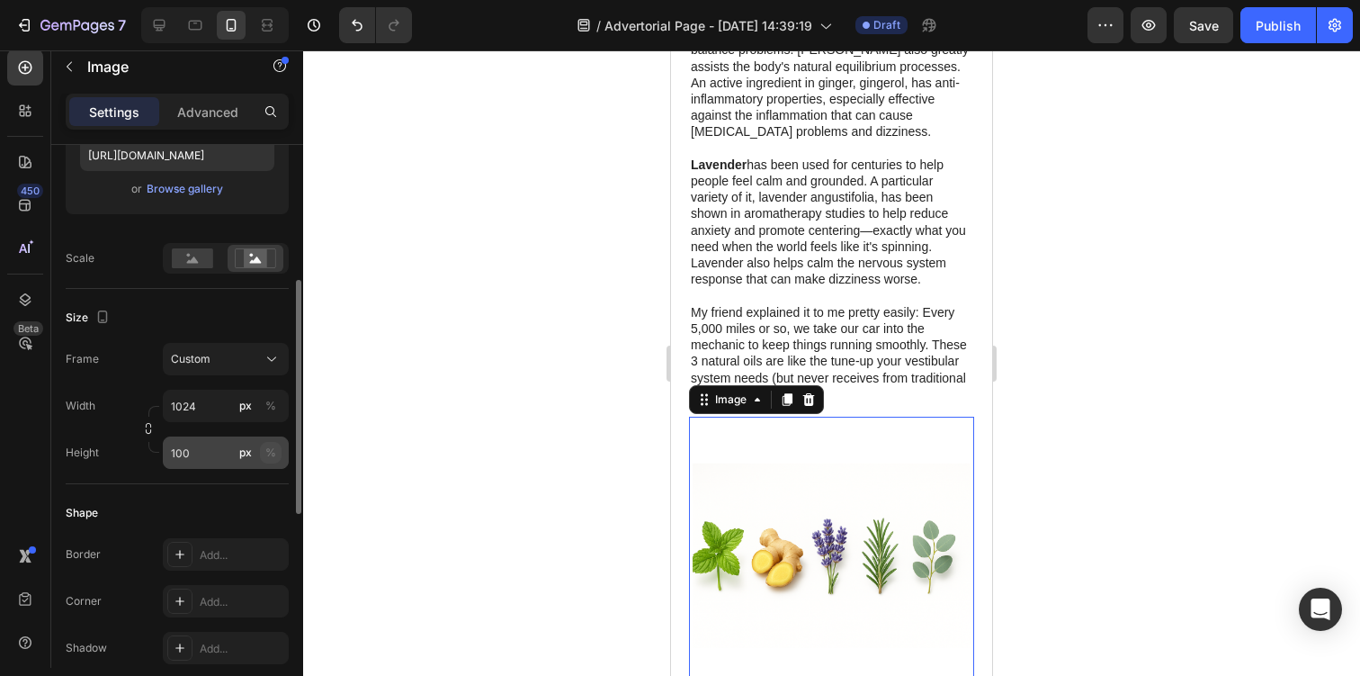
click at [275, 452] on div "%" at bounding box center [270, 452] width 11 height 16
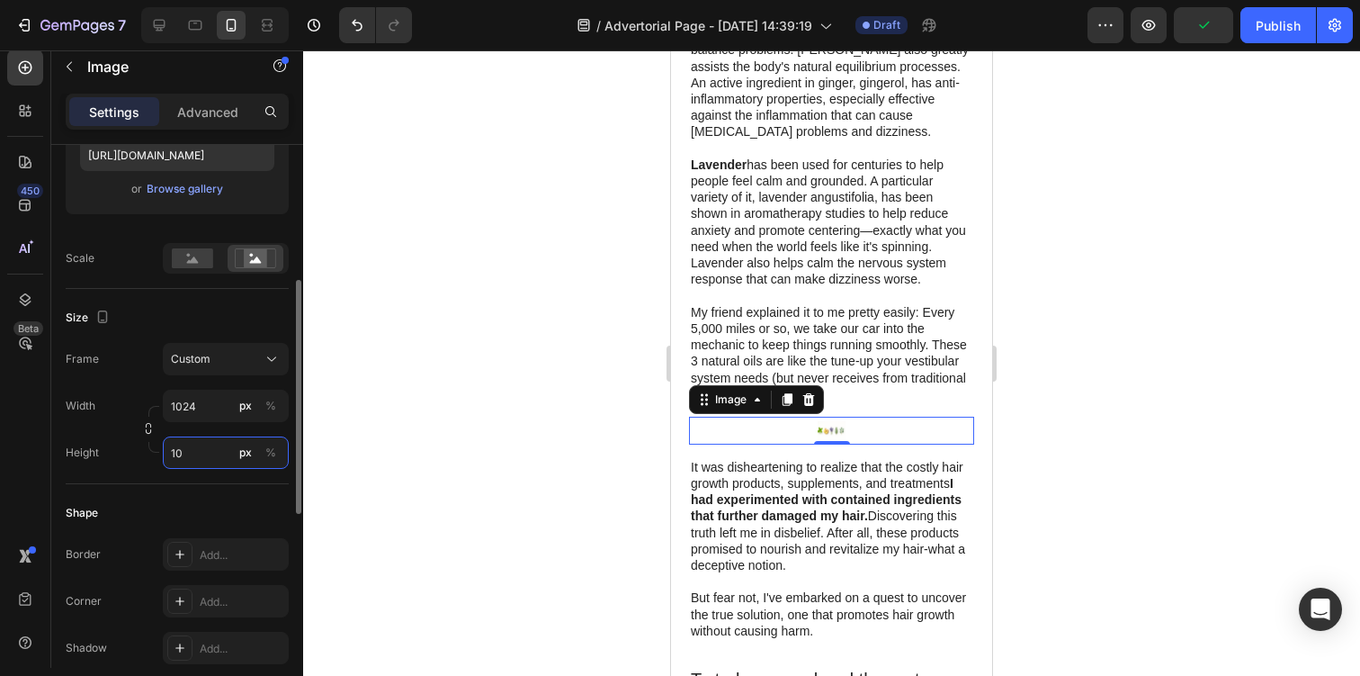
type input "1"
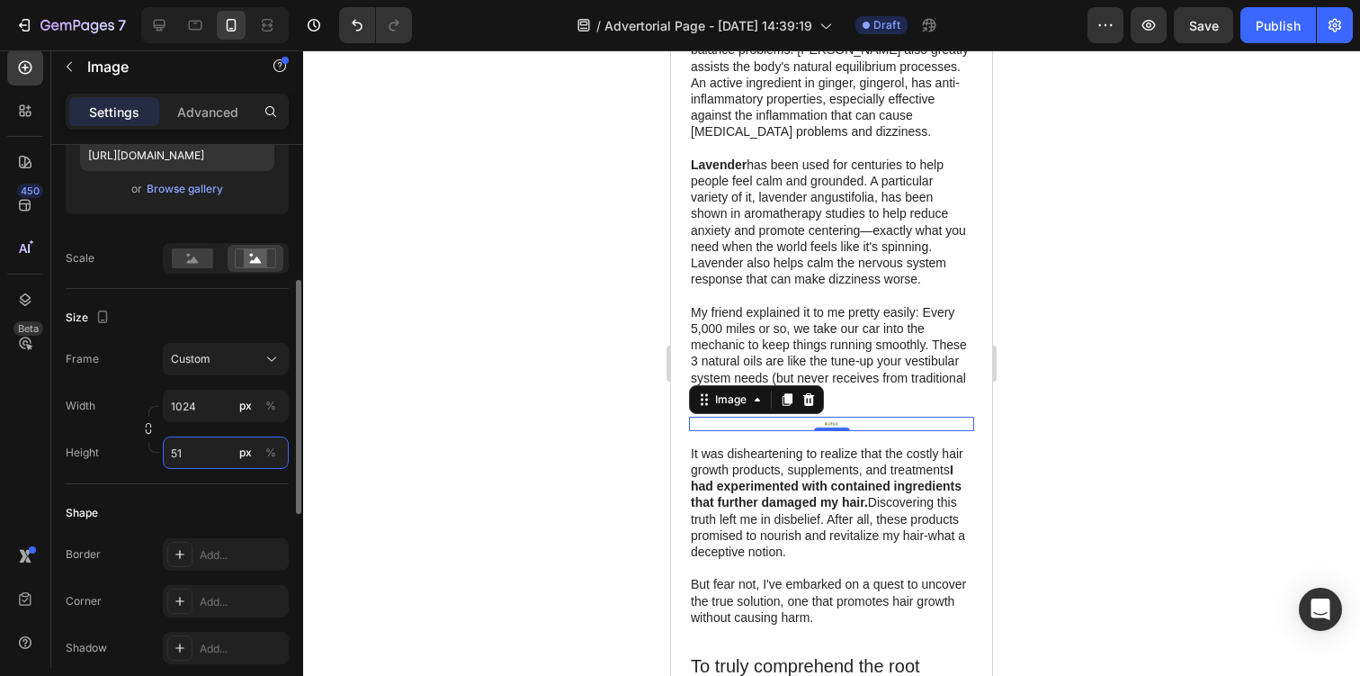
type input "5"
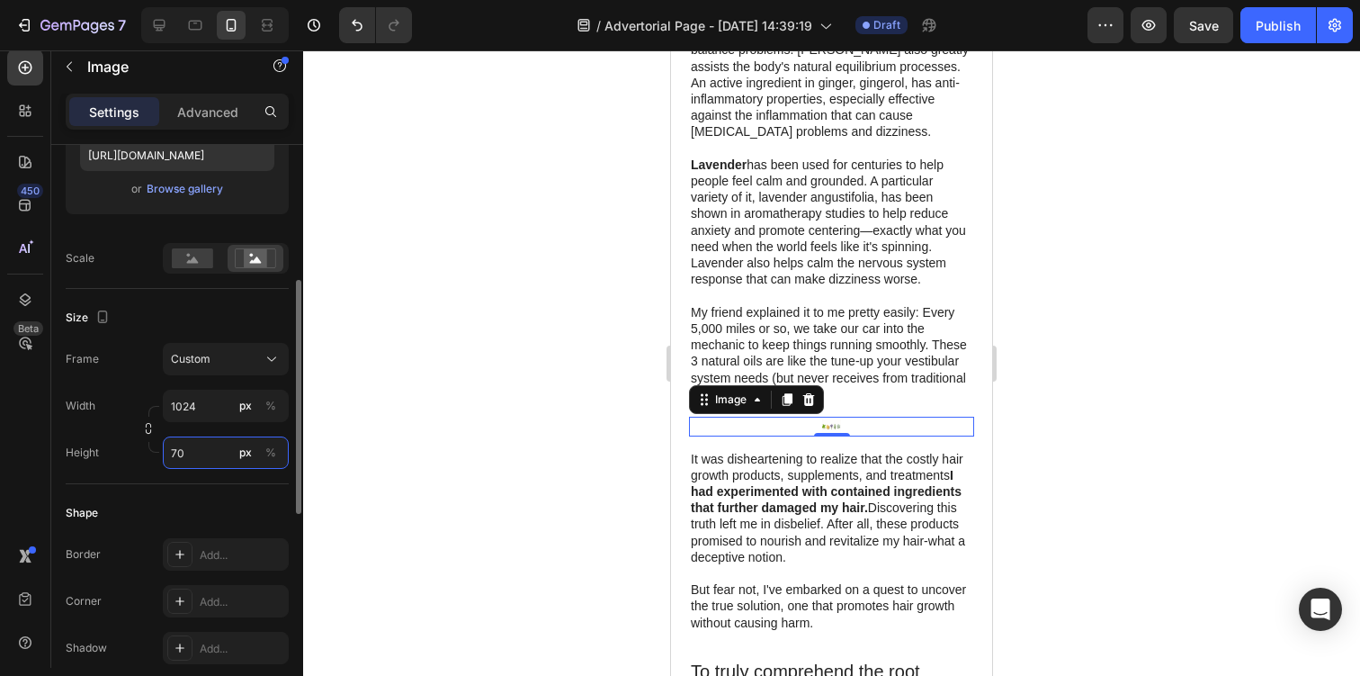
type input "700"
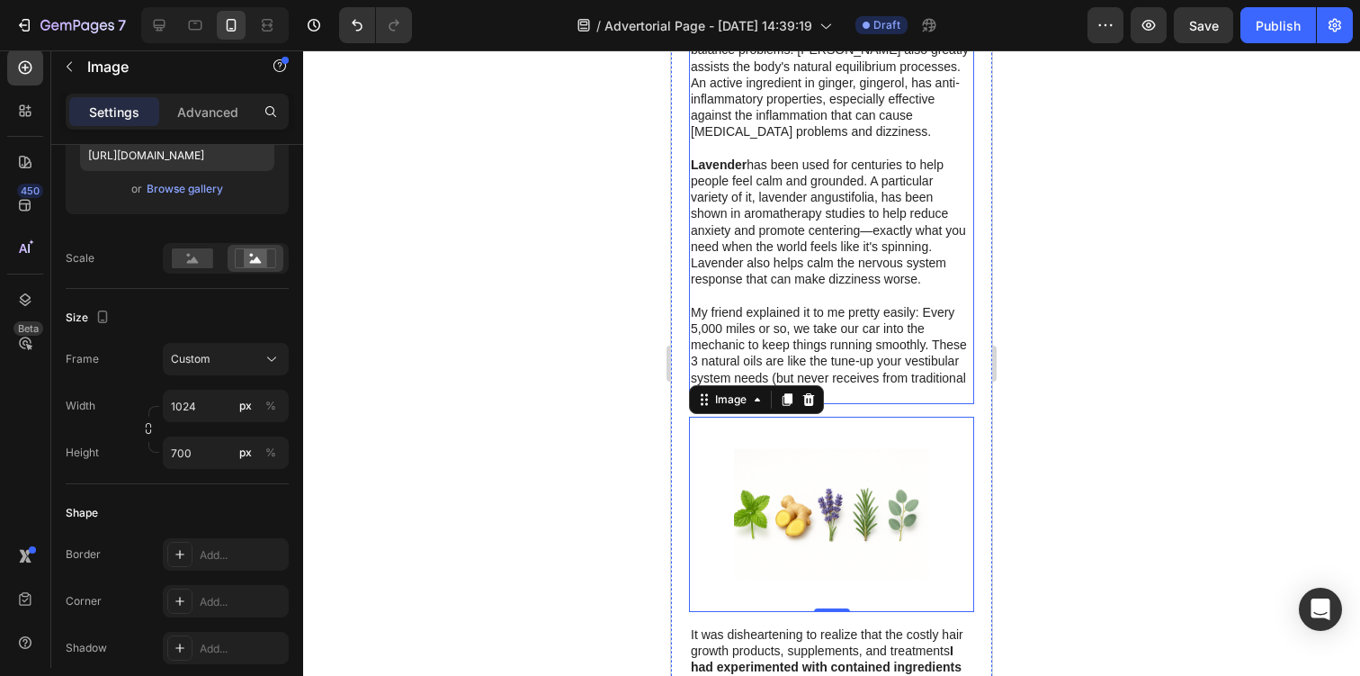
click at [902, 308] on p "My friend explained it to me pretty easily: Every 5,000 miles or so, we take ou…" at bounding box center [832, 353] width 282 height 98
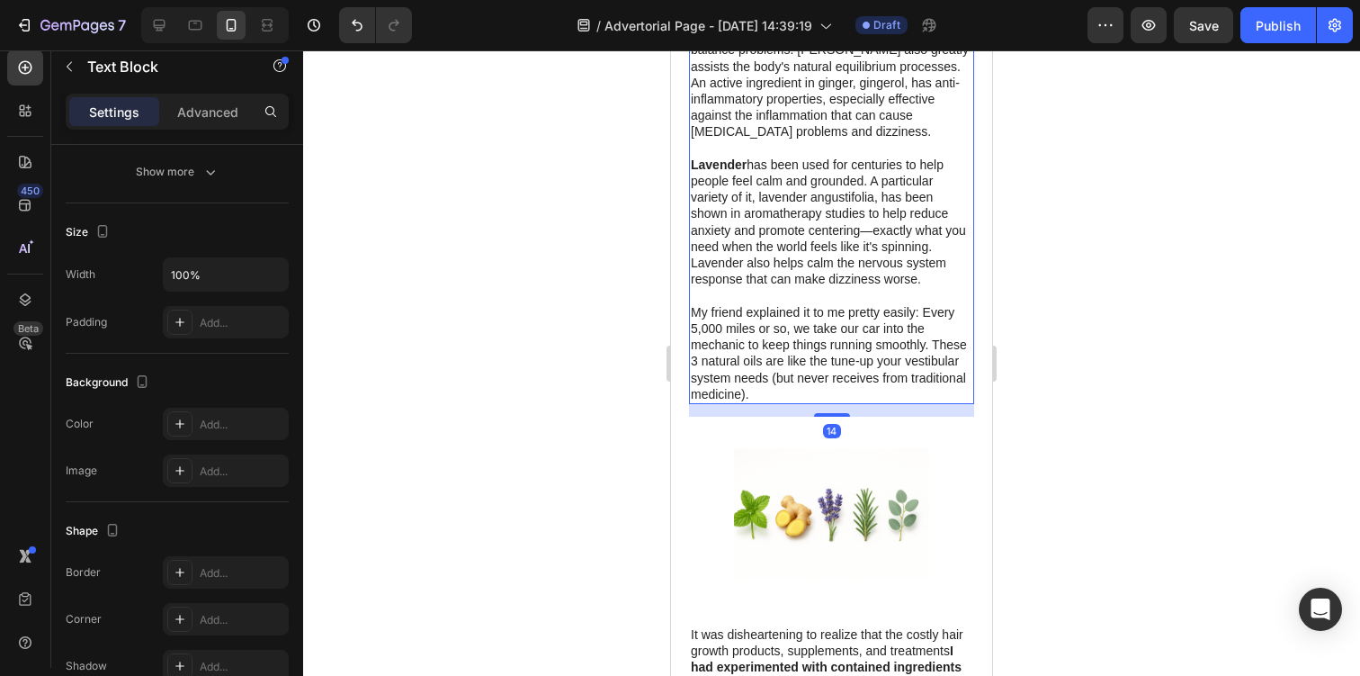
scroll to position [0, 0]
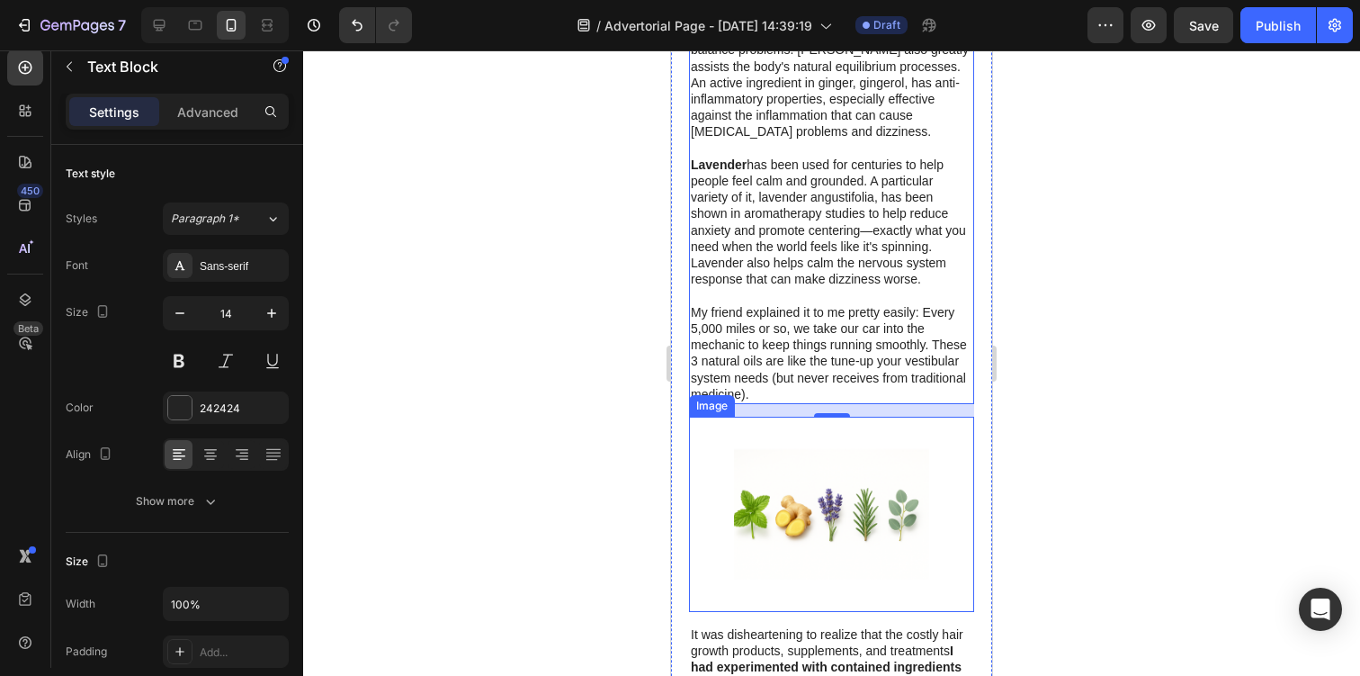
click at [785, 437] on img at bounding box center [831, 513] width 285 height 195
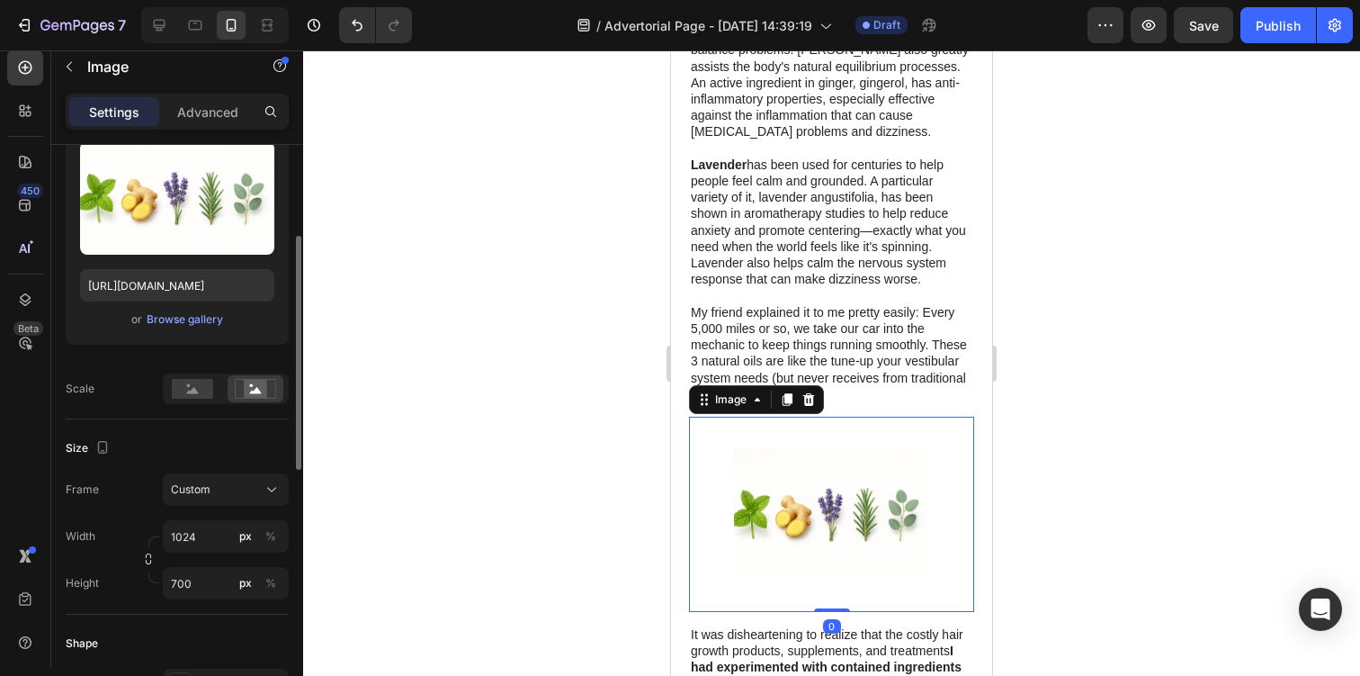
scroll to position [208, 0]
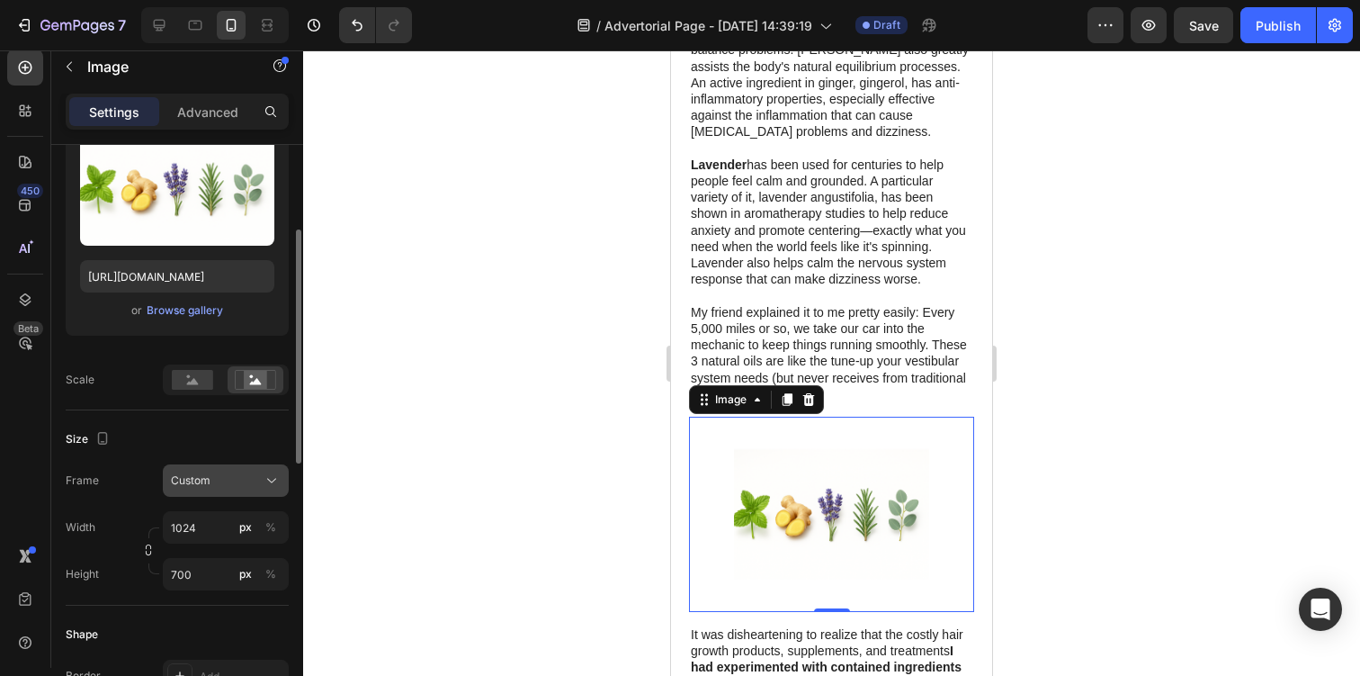
click at [235, 482] on div "Custom" at bounding box center [215, 480] width 88 height 16
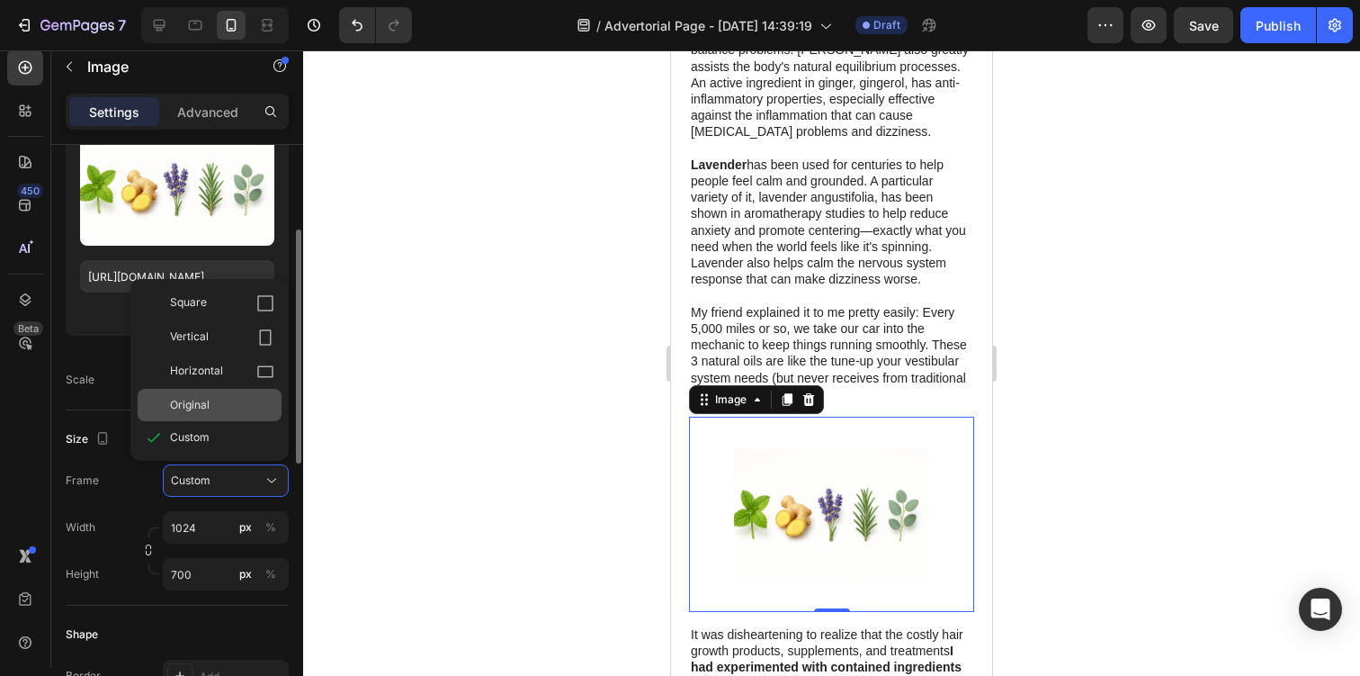
click at [221, 401] on div "Original" at bounding box center [222, 405] width 104 height 16
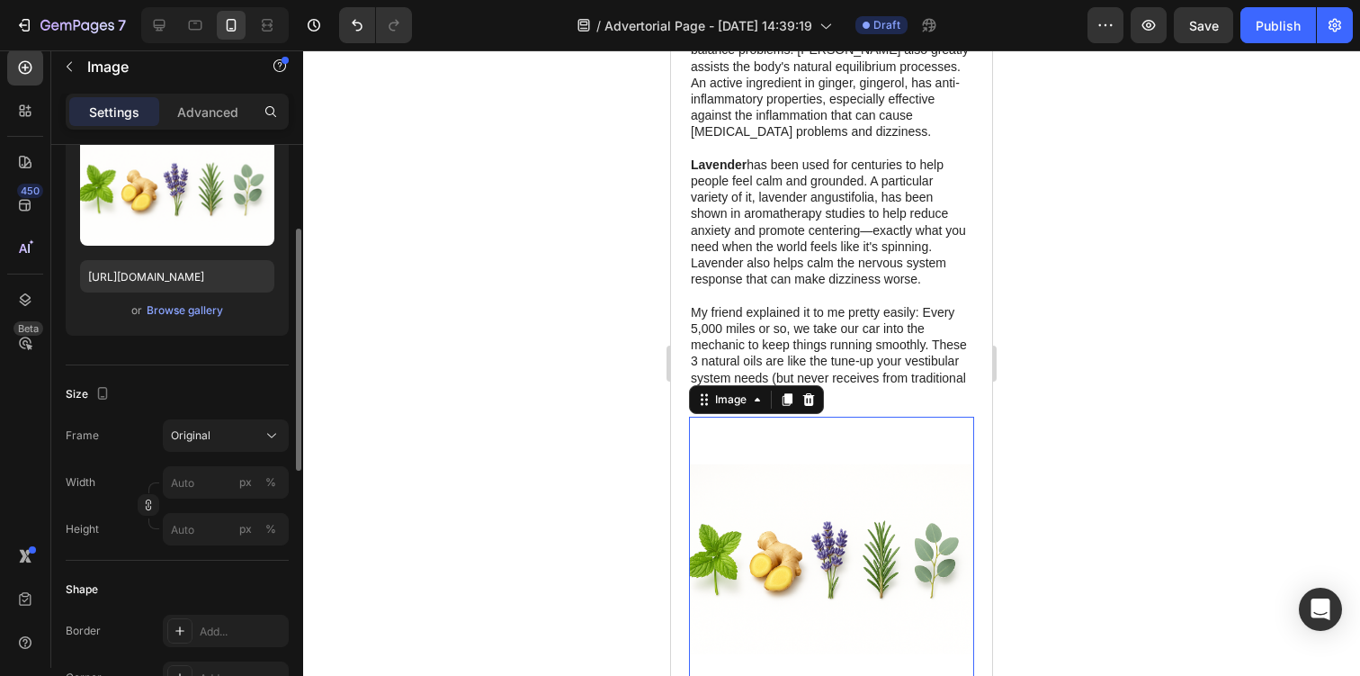
scroll to position [164, 0]
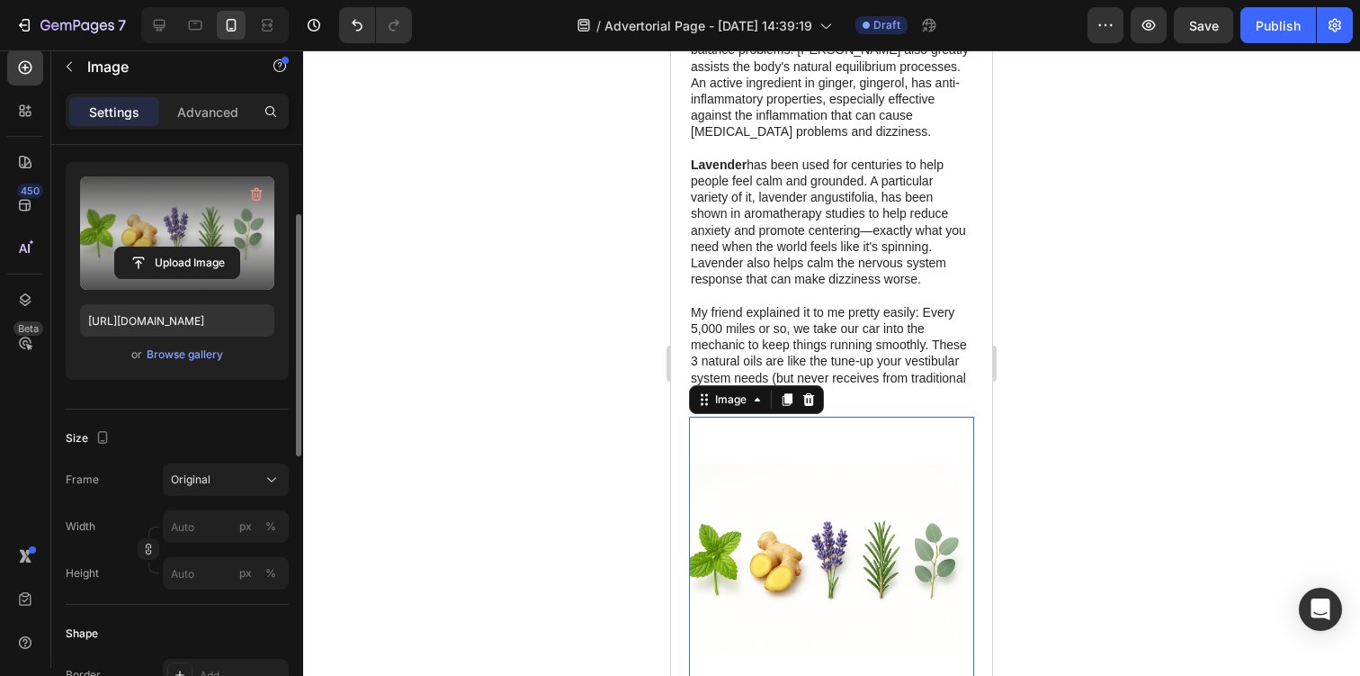
click at [179, 240] on label at bounding box center [177, 232] width 194 height 113
click at [179, 247] on input "file" at bounding box center [177, 262] width 124 height 31
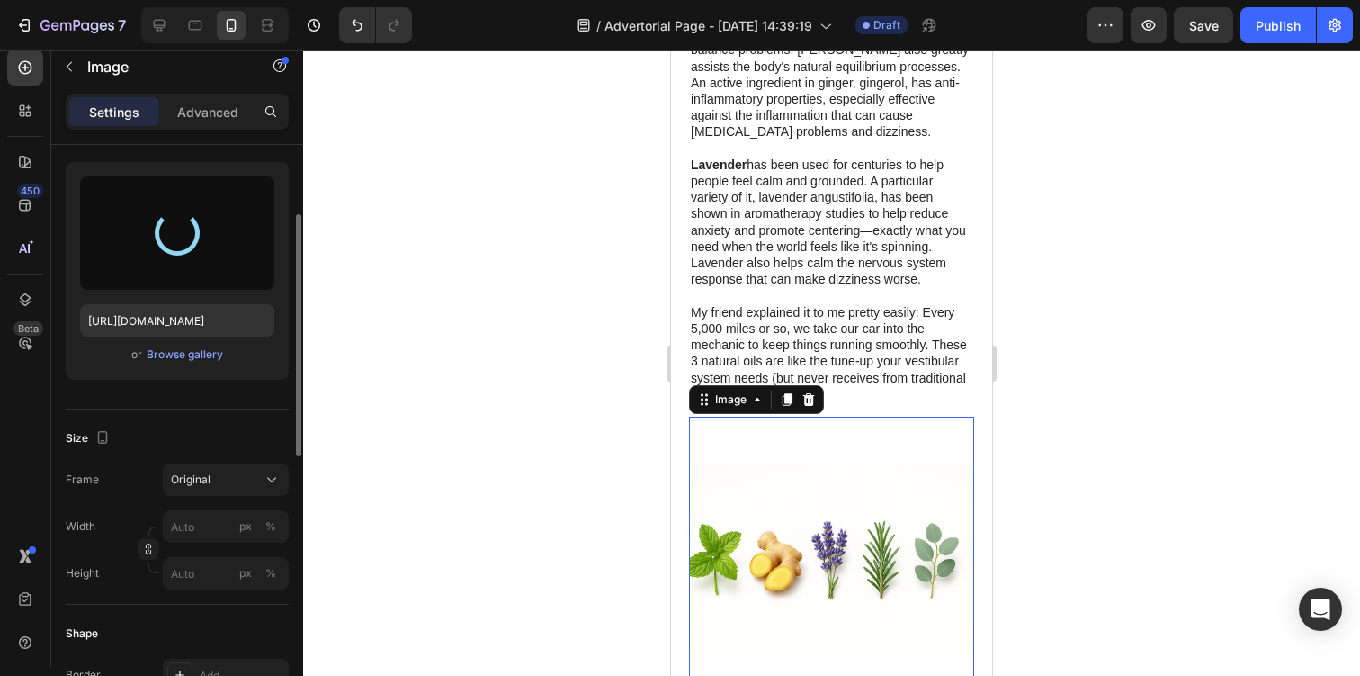
type input "https://cdn.shopify.com/s/files/1/0944/0627/9471/files/gempages_575565689876644…"
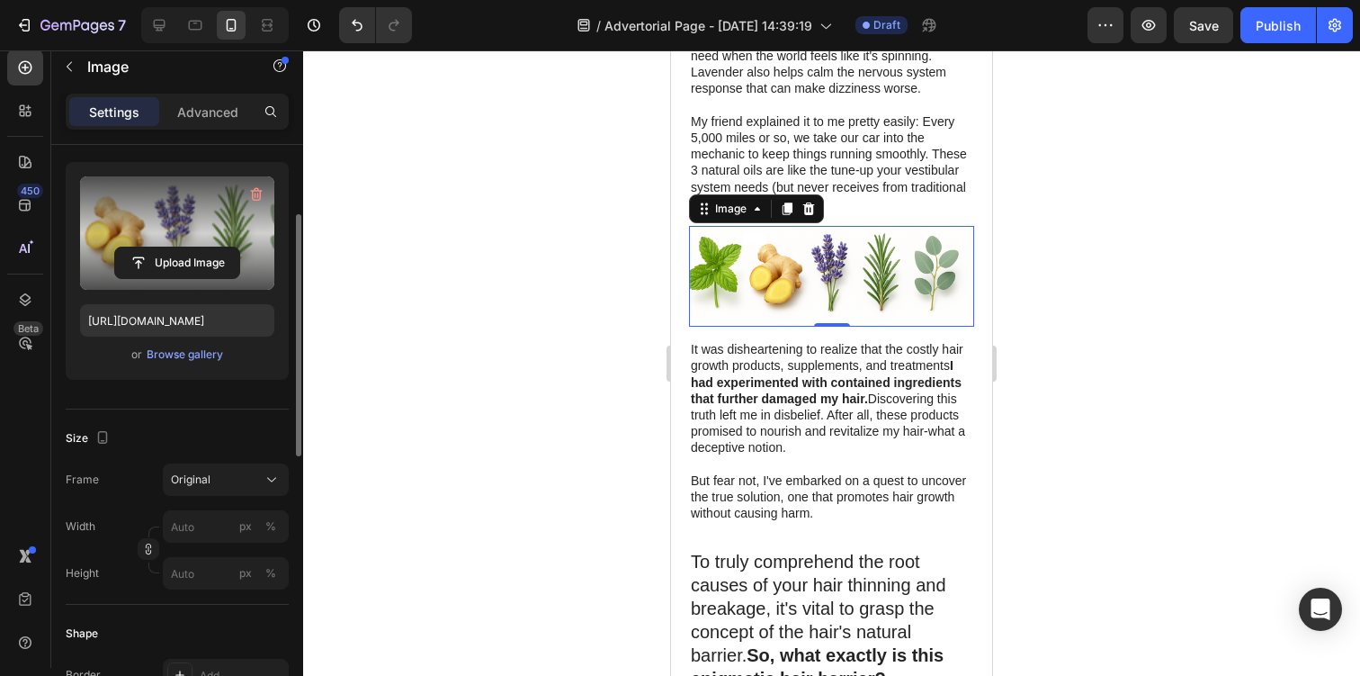
scroll to position [2585, 0]
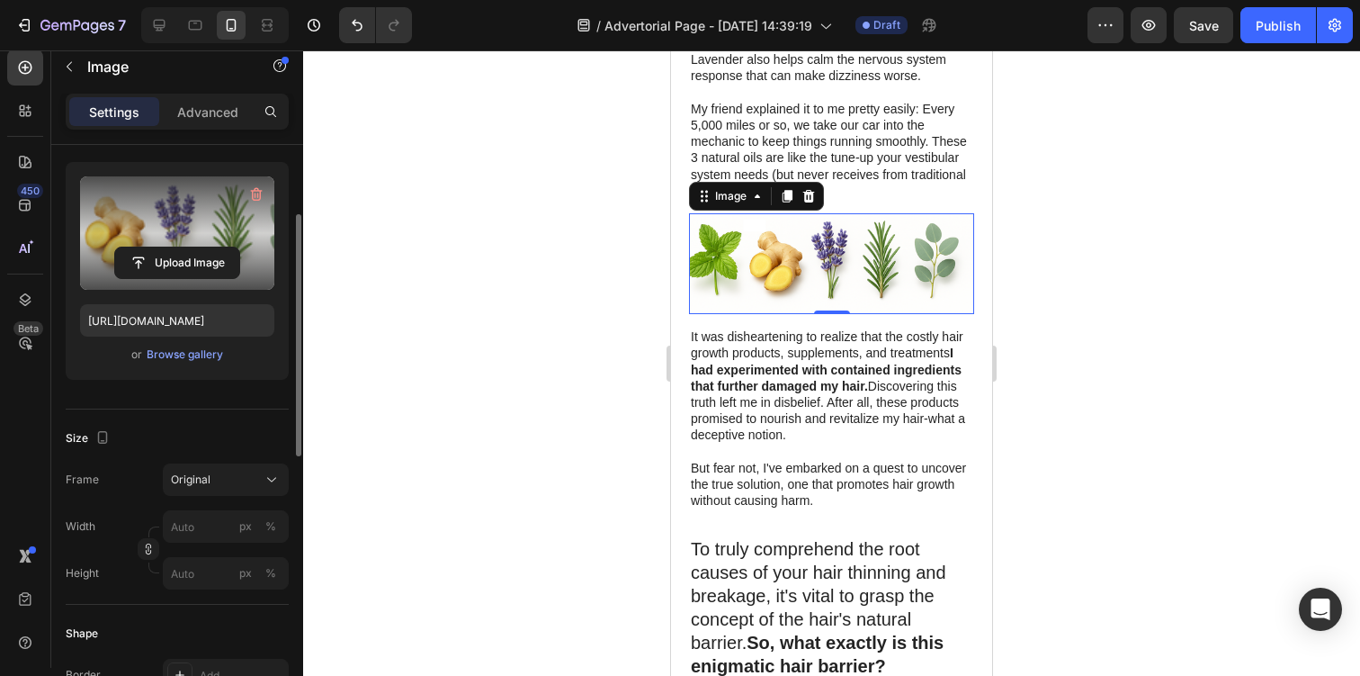
click at [761, 460] on p "But fear not, I've embarked on a quest to uncover the true solution, one that p…" at bounding box center [832, 484] width 282 height 49
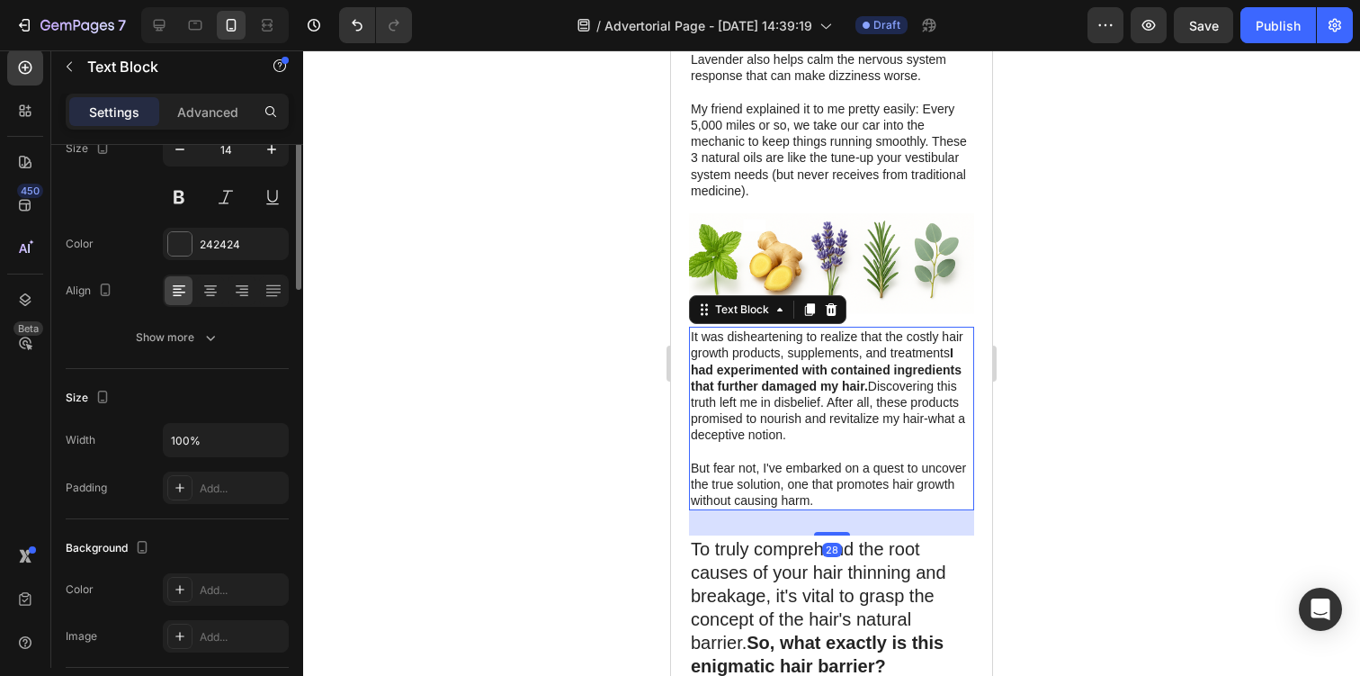
scroll to position [0, 0]
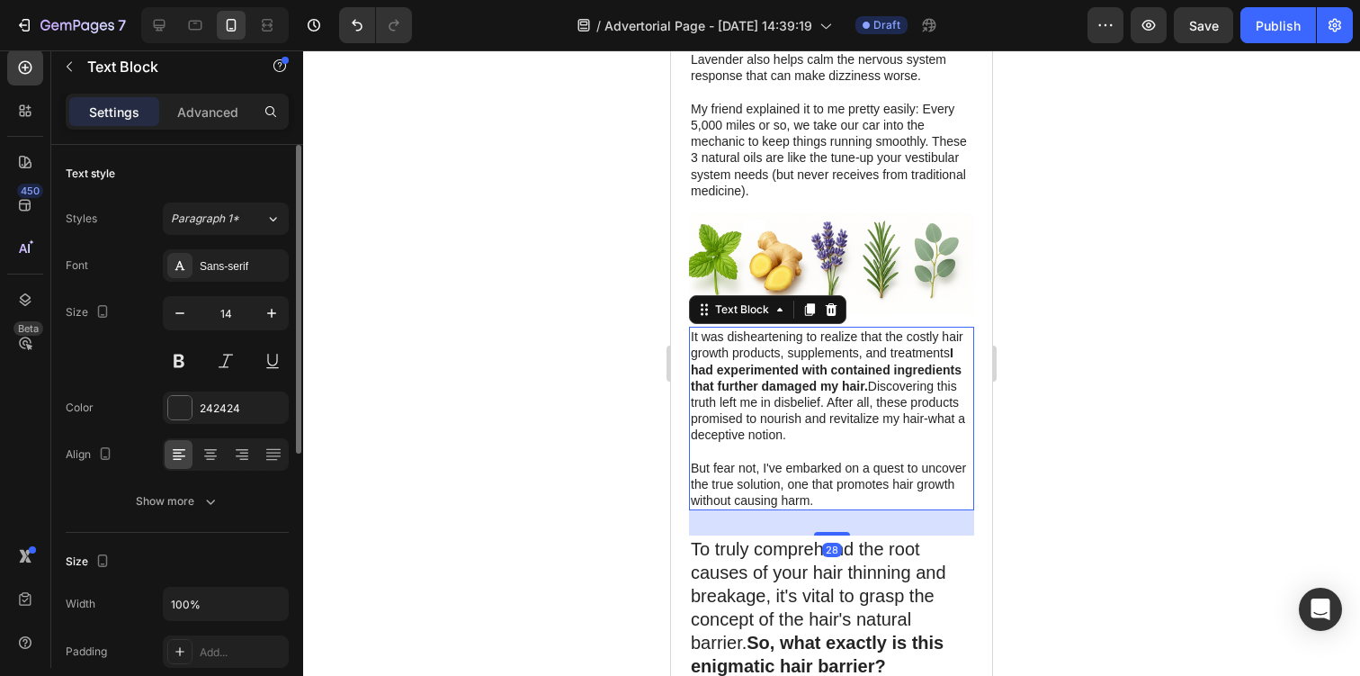
click at [767, 460] on p "But fear not, I've embarked on a quest to uncover the true solution, one that p…" at bounding box center [832, 484] width 282 height 49
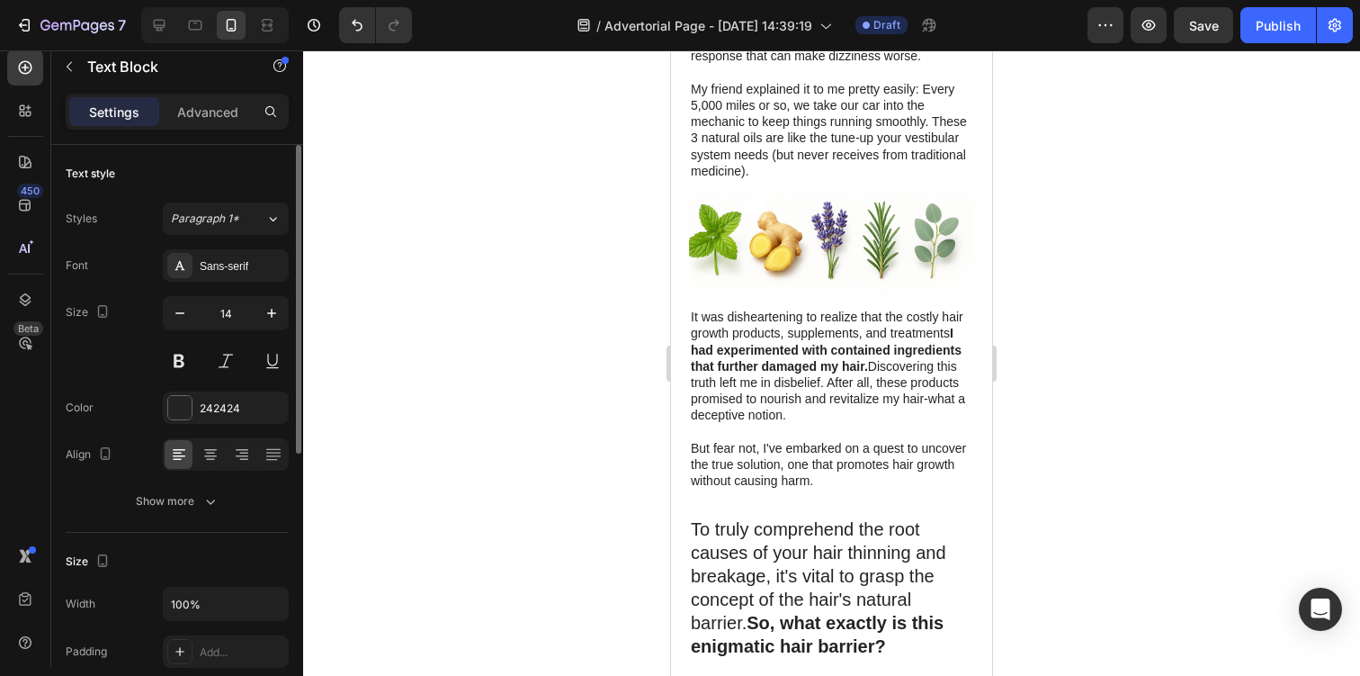
scroll to position [2620, 0]
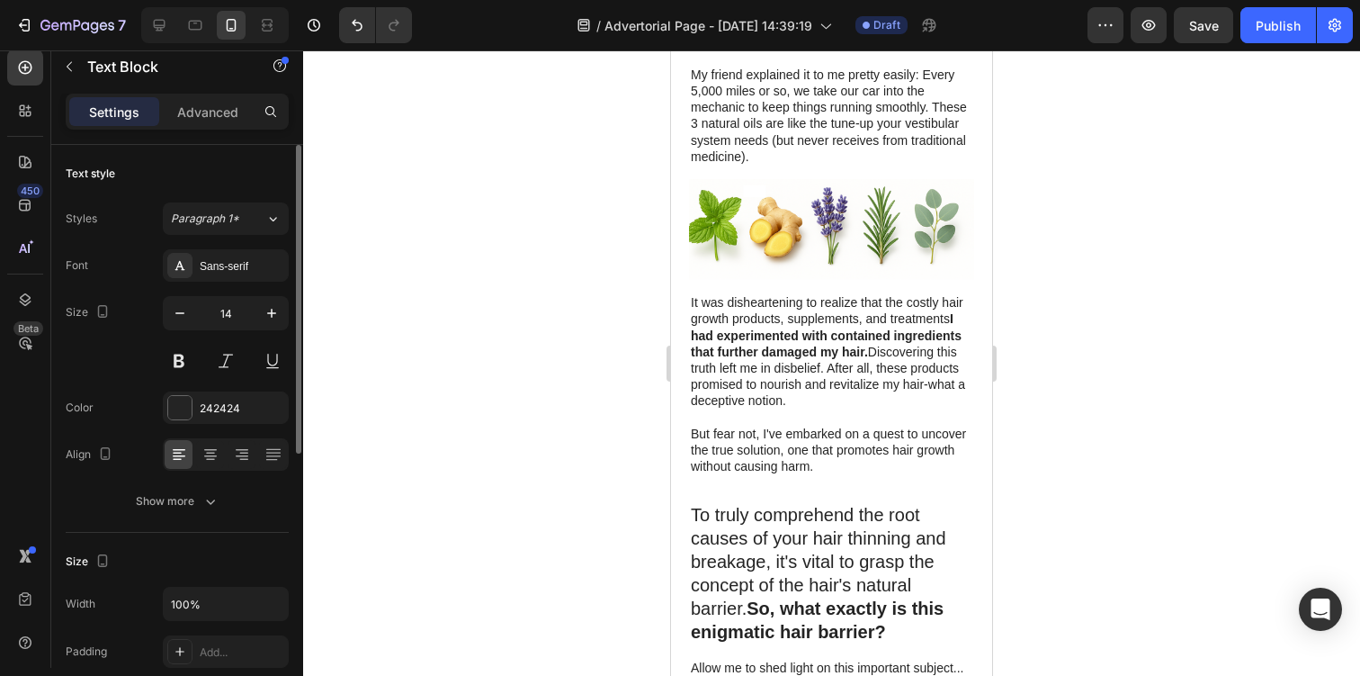
click at [820, 311] on strong "I had experimented with contained ingredients that further damaged my hair." at bounding box center [826, 334] width 271 height 47
click at [799, 425] on p "But fear not, I've embarked on a quest to uncover the true solution, one that p…" at bounding box center [832, 449] width 282 height 49
click at [802, 311] on strong "I had experimented with contained ingredients that further damaged my hair." at bounding box center [826, 334] width 271 height 47
click at [832, 294] on p "It was disheartening to realize that the costly hair growth products, supplemen…" at bounding box center [832, 351] width 282 height 114
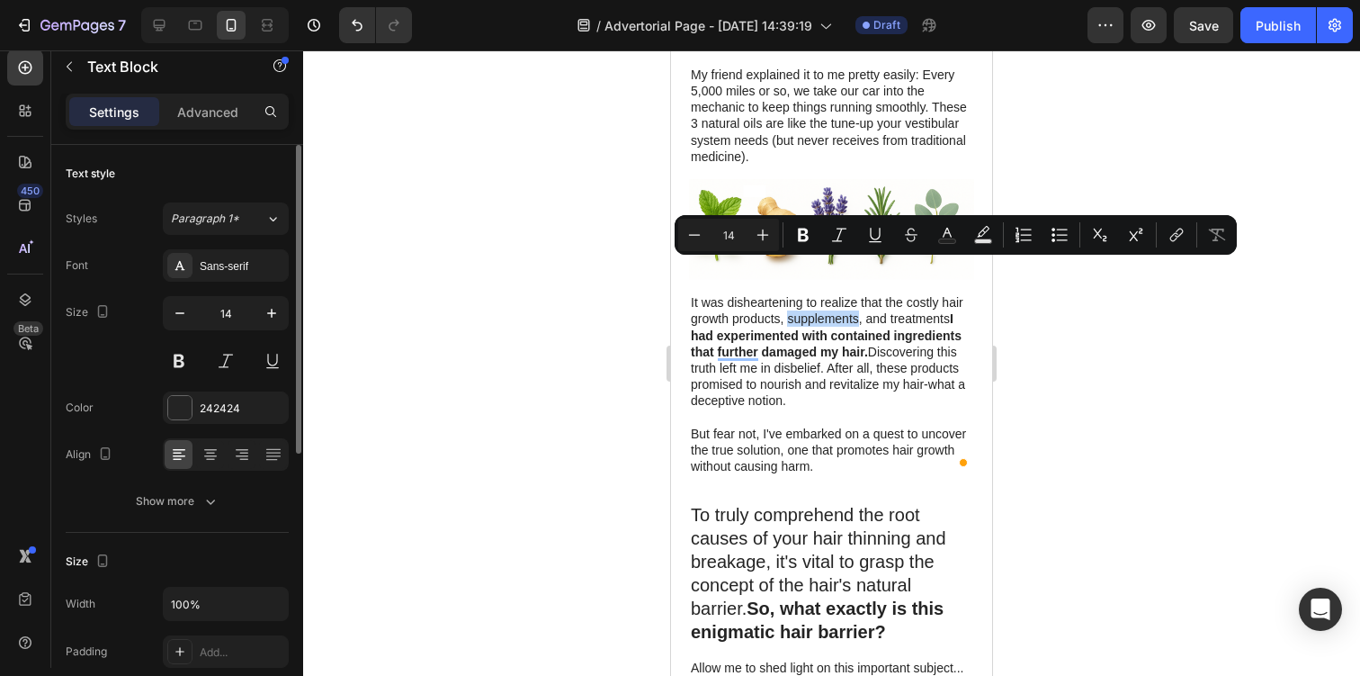
click at [832, 294] on p "It was disheartening to realize that the costly hair growth products, supplemen…" at bounding box center [832, 351] width 282 height 114
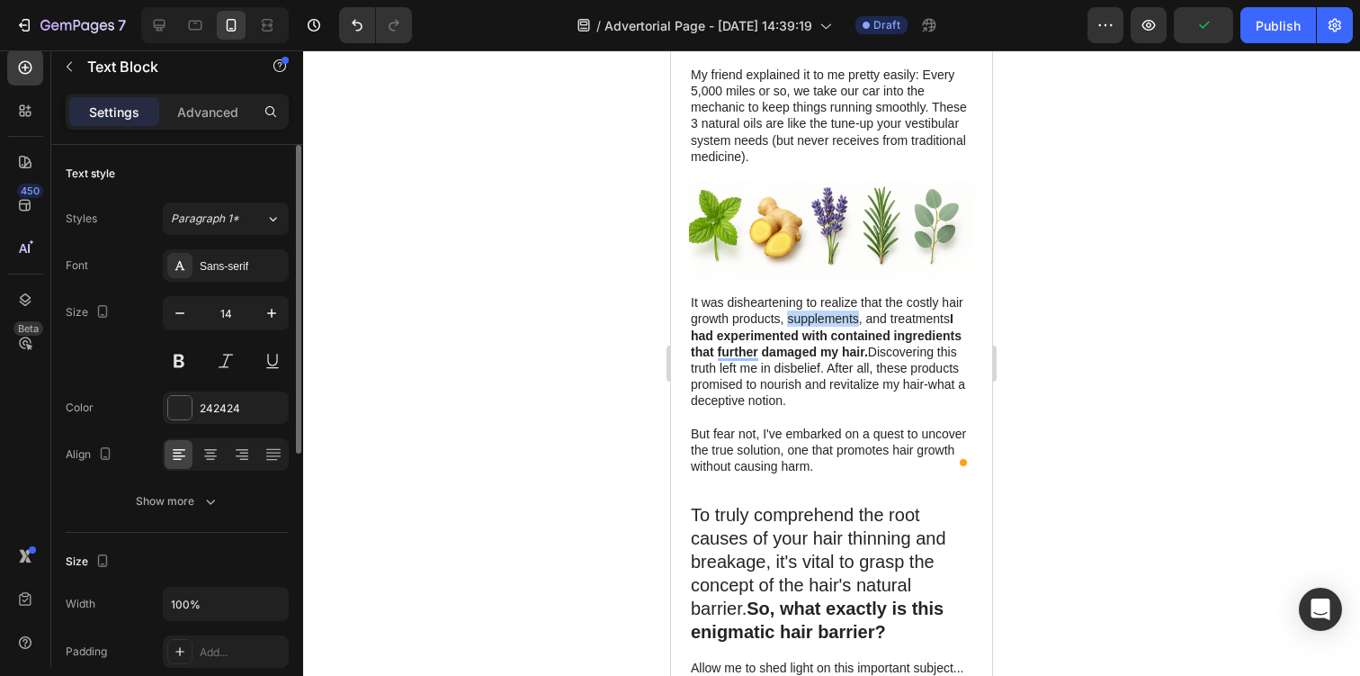
click at [832, 294] on p "It was disheartening to realize that the costly hair growth products, supplemen…" at bounding box center [832, 351] width 282 height 114
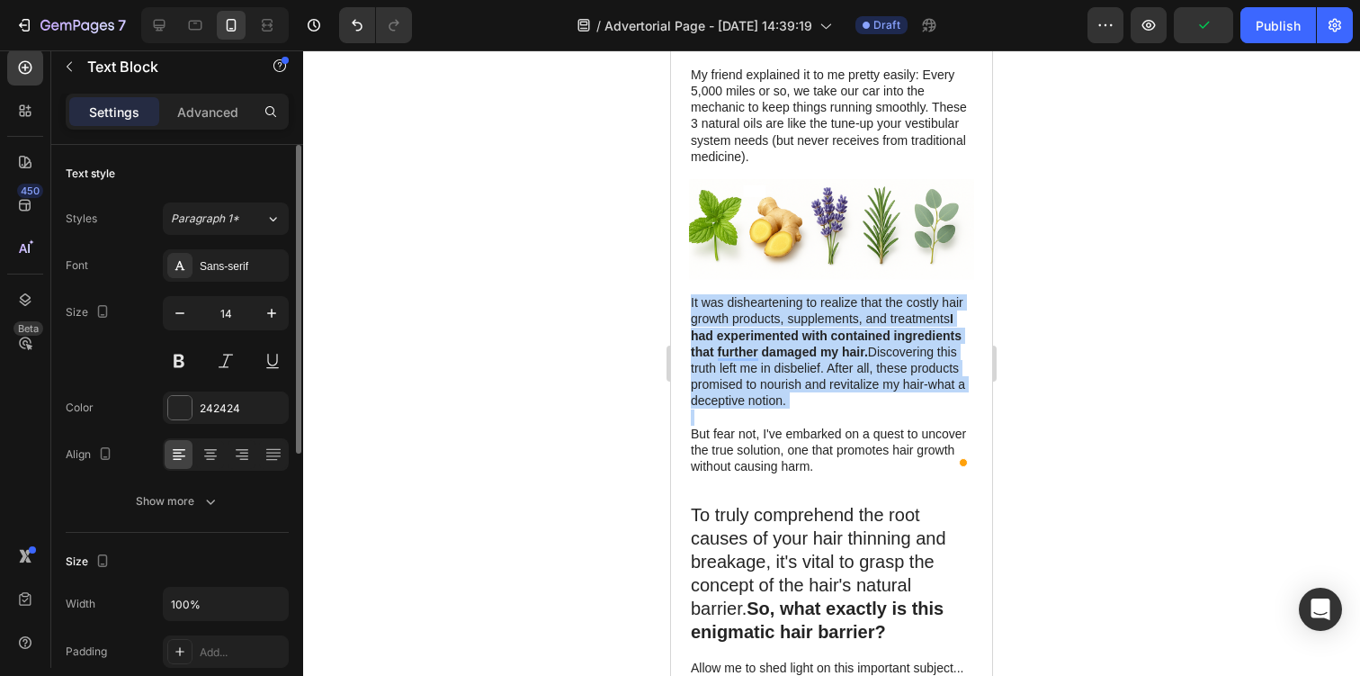
click at [832, 294] on p "It was disheartening to realize that the costly hair growth products, supplemen…" at bounding box center [832, 351] width 282 height 114
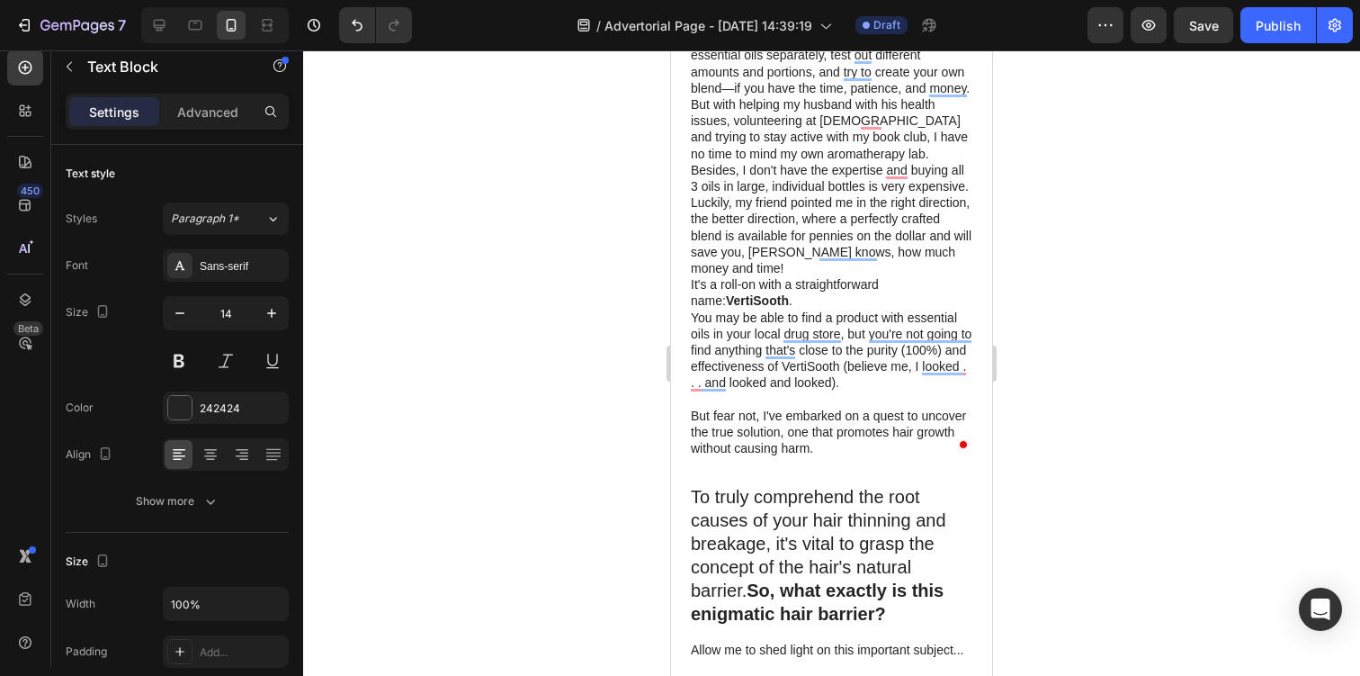
scroll to position [2882, 0]
click at [763, 277] on p "It's a roll-on with a straightforward name: VertiSooth ." at bounding box center [832, 293] width 282 height 32
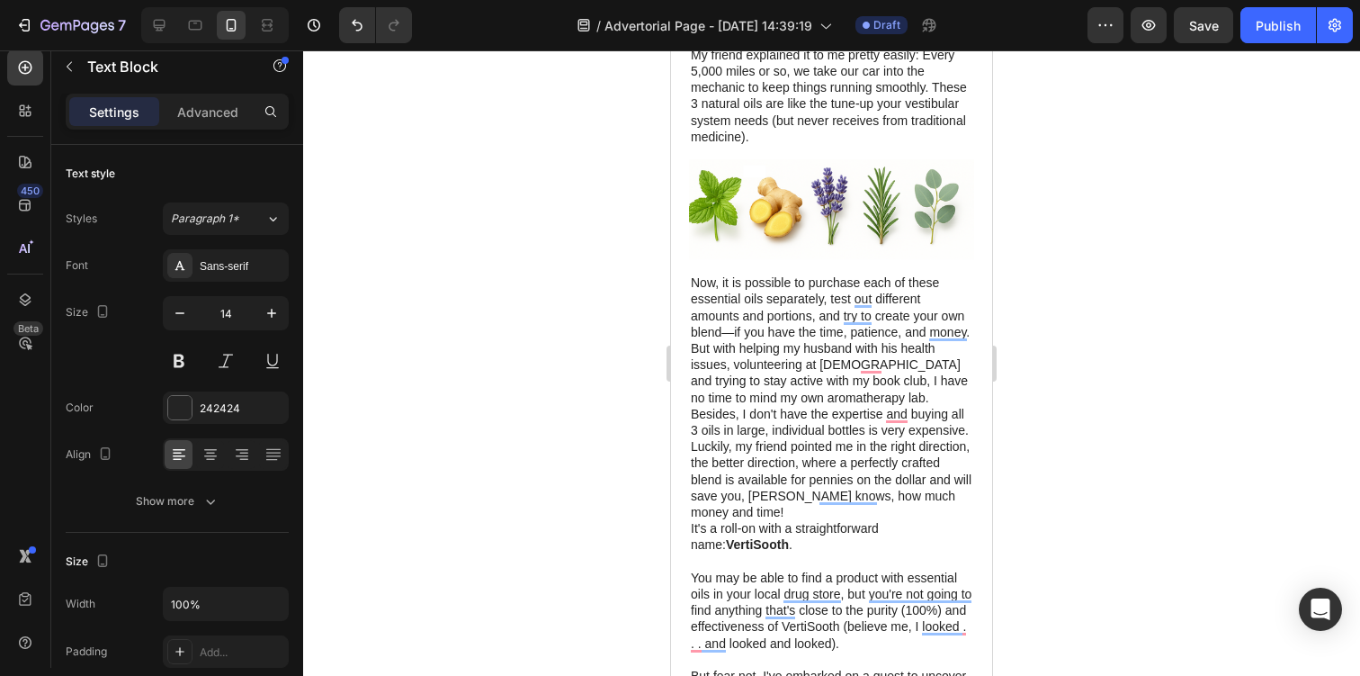
scroll to position [2626, 0]
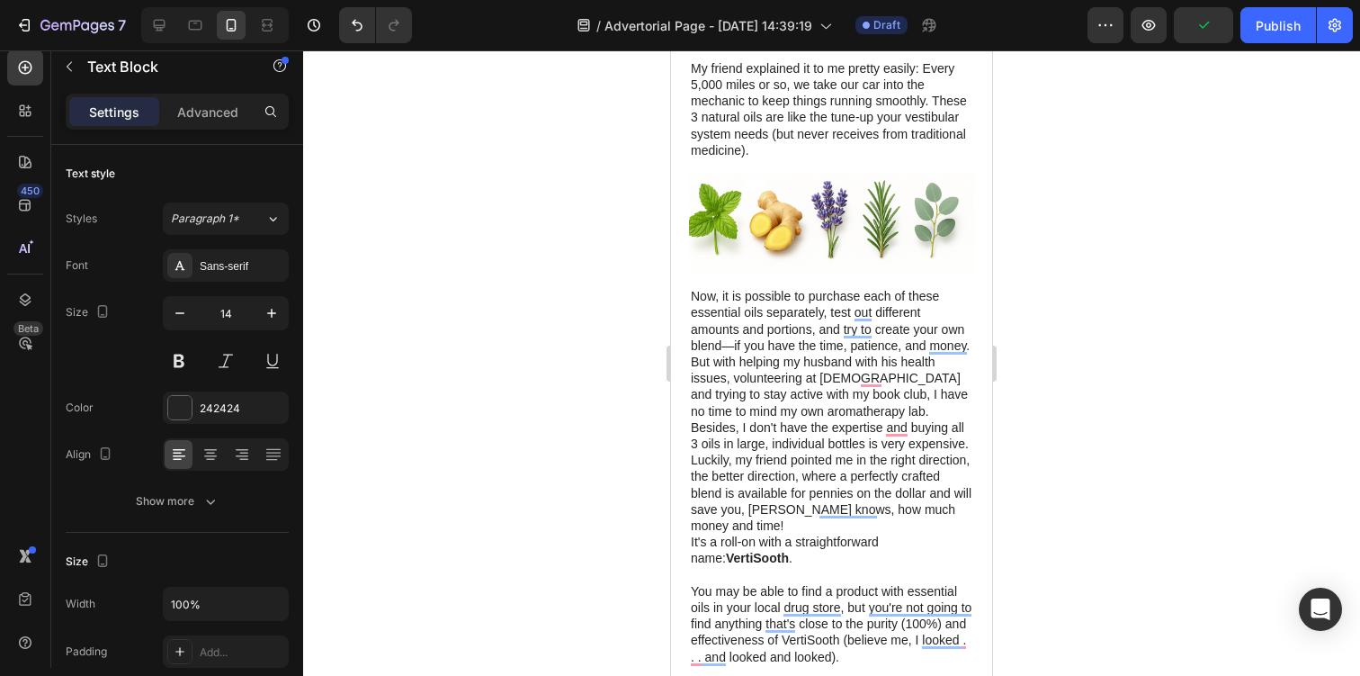
click at [839, 363] on p "Now, it is possible to purchase each of these essential oils separately, test o…" at bounding box center [832, 353] width 282 height 131
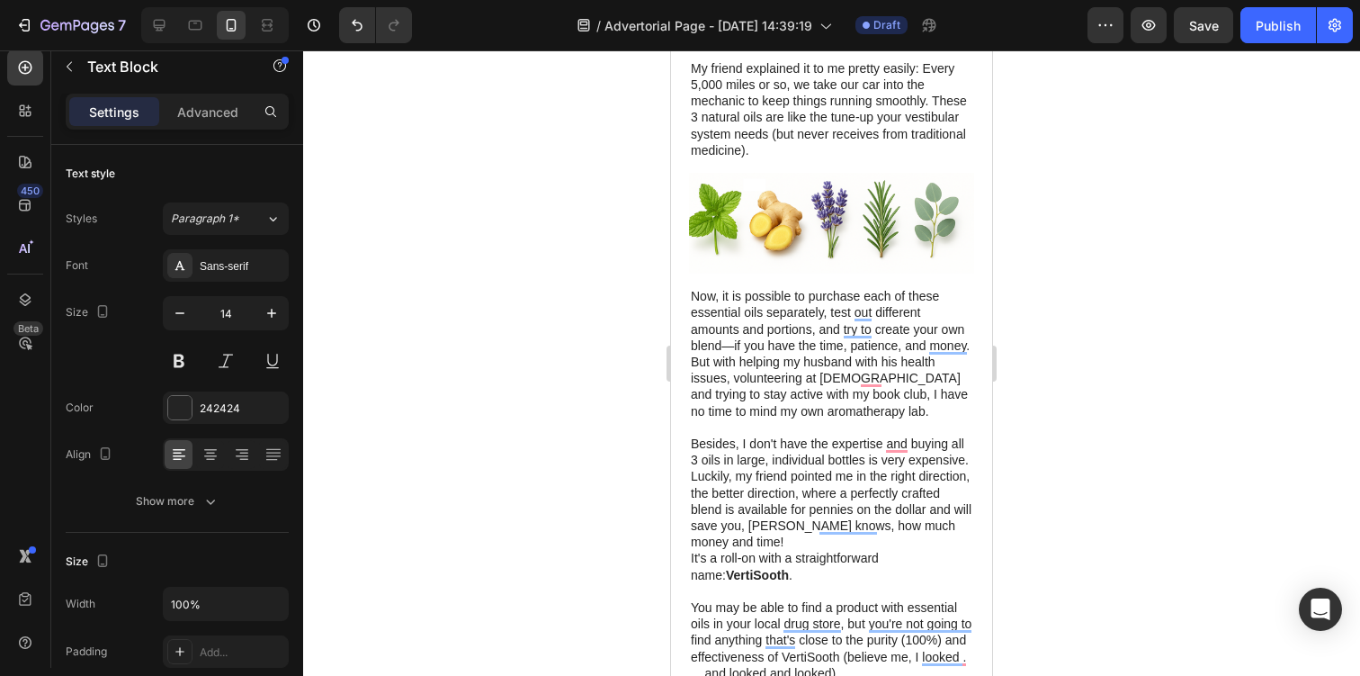
click at [691, 468] on p "Luckily, my friend pointed me in the right direction, the better direction, whe…" at bounding box center [832, 509] width 282 height 82
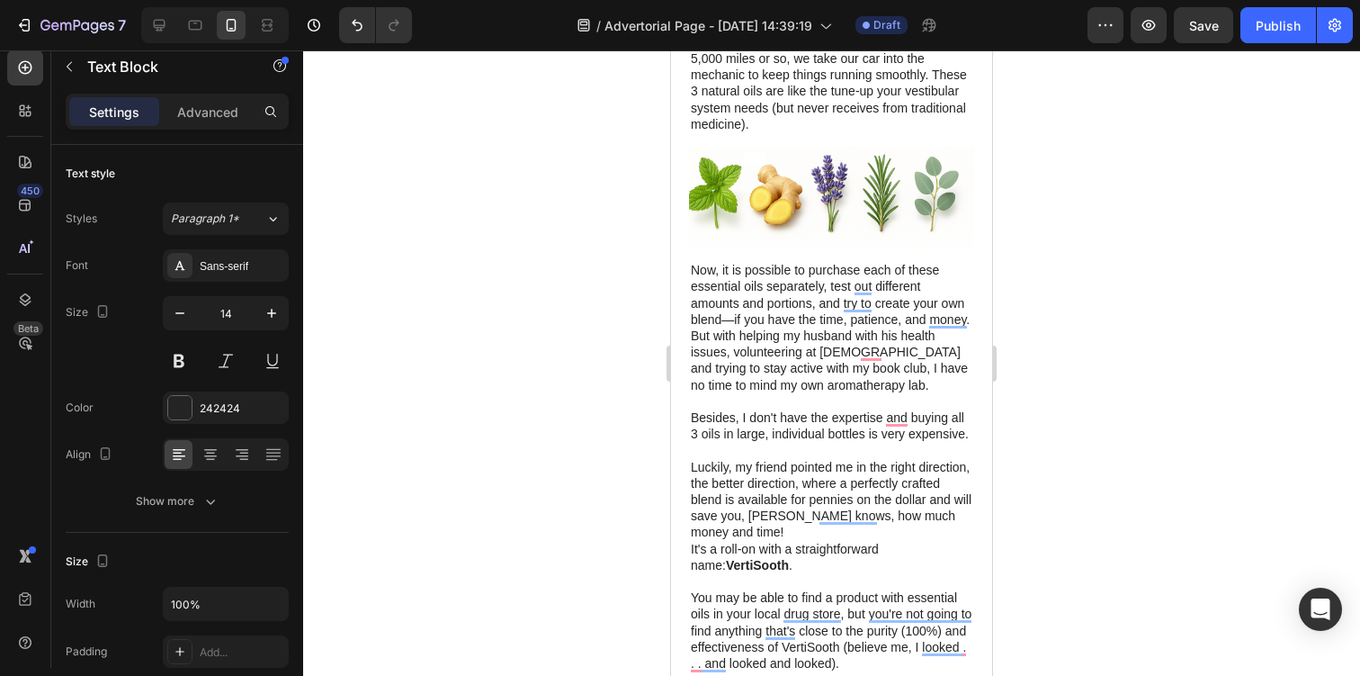
scroll to position [2665, 0]
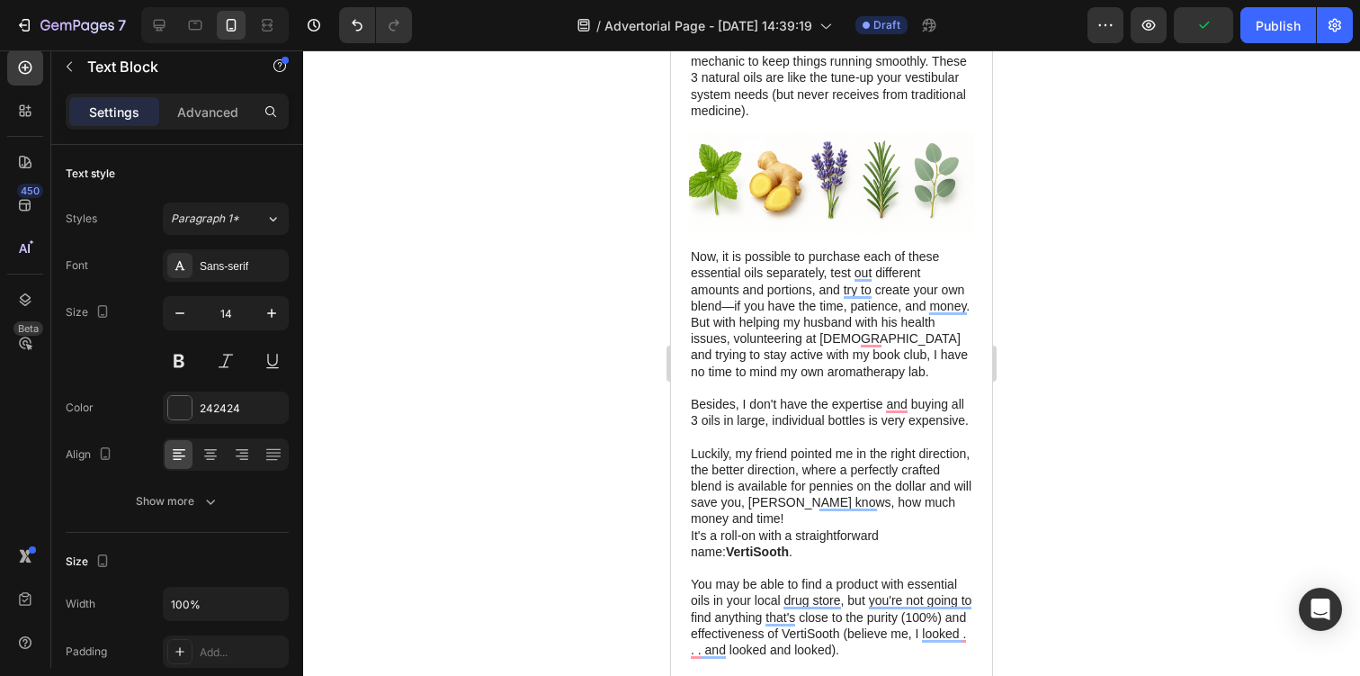
click at [691, 527] on p "It's a roll-on with a straightforward name: VertiSooth ." at bounding box center [832, 543] width 282 height 32
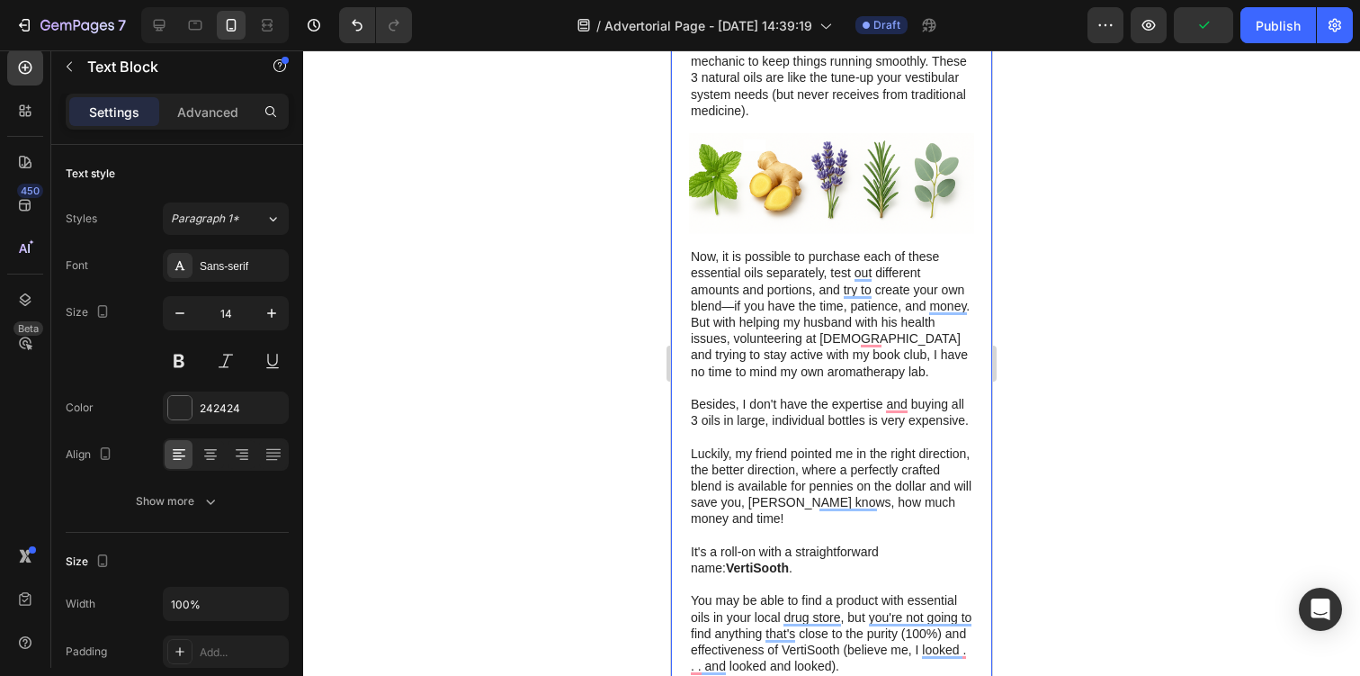
click at [1101, 390] on div at bounding box center [831, 362] width 1057 height 625
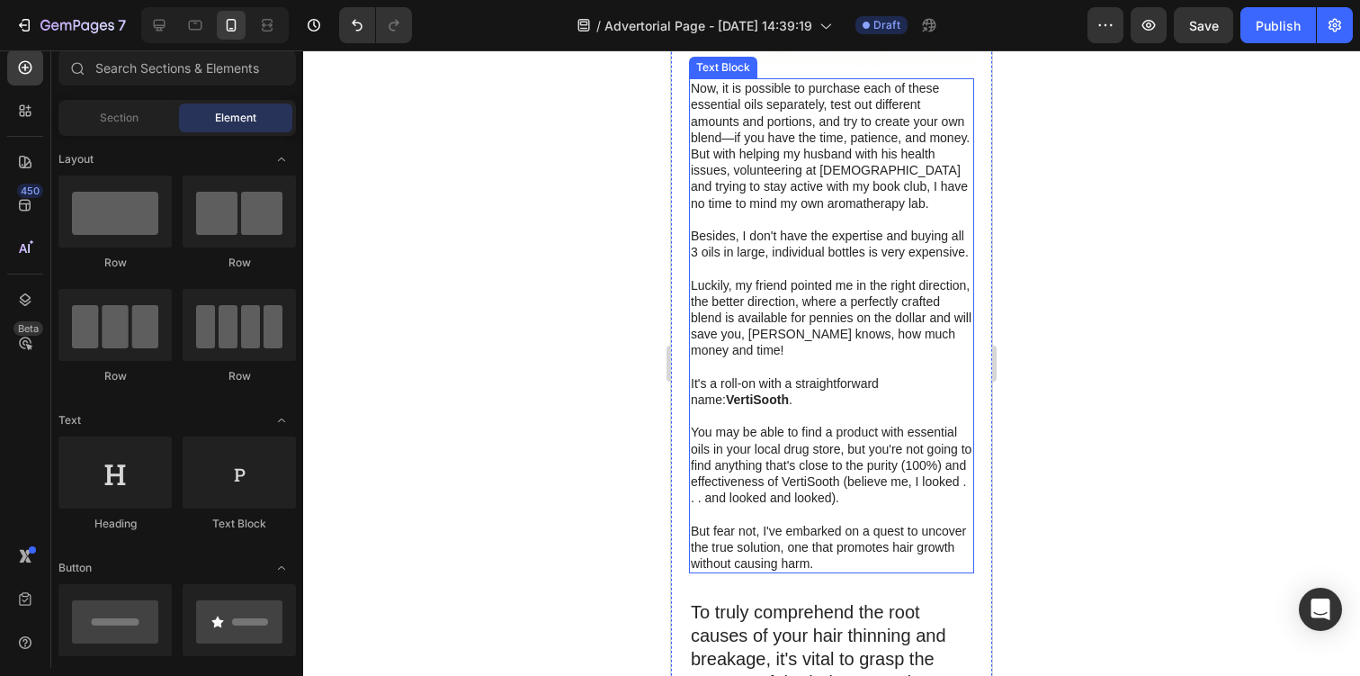
scroll to position [2855, 0]
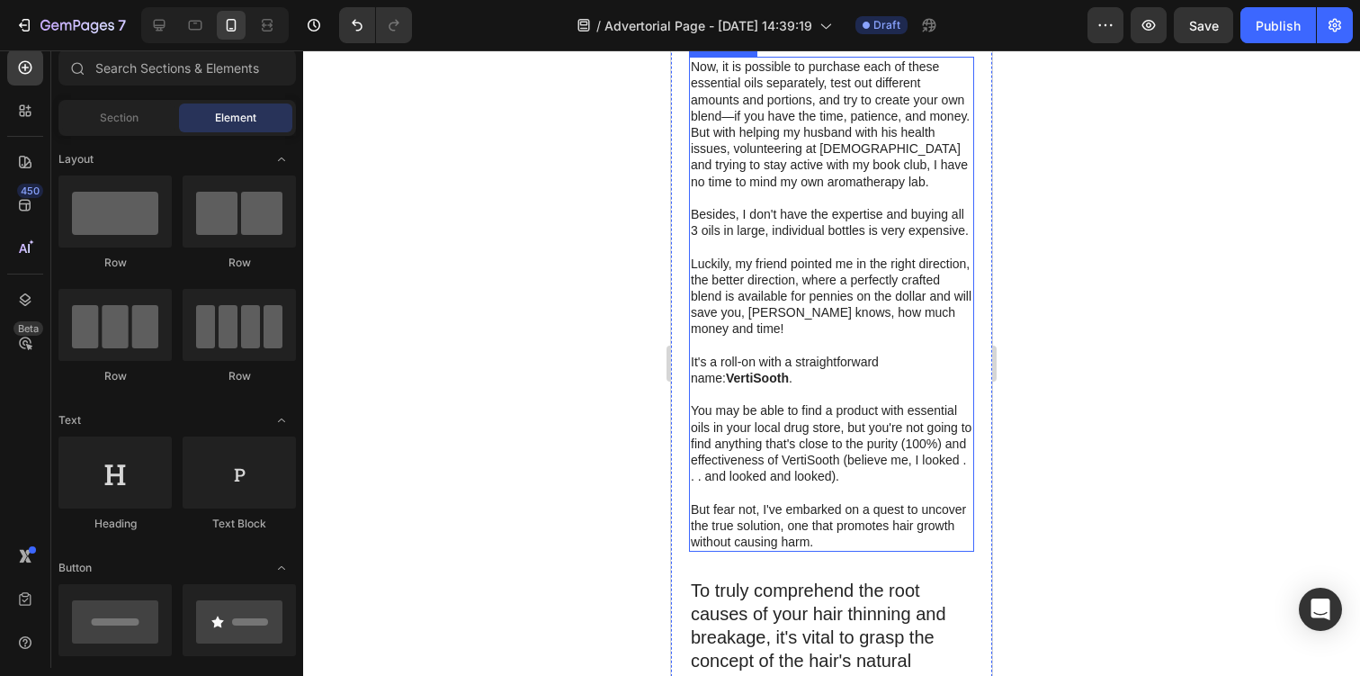
click at [837, 411] on p "You may be able to find a product with essential oils in your local drug store,…" at bounding box center [832, 443] width 282 height 82
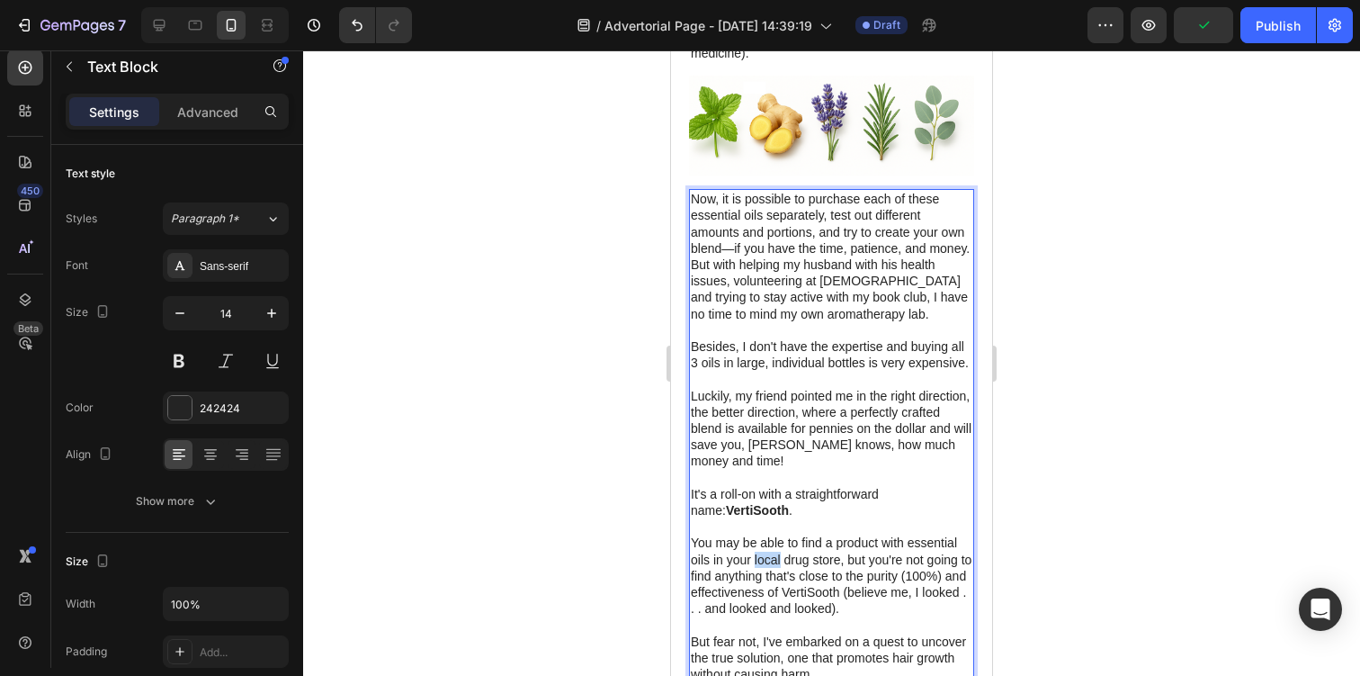
click at [767, 422] on div "Now, it is possible to purchase each of these essential oils separately, test o…" at bounding box center [831, 436] width 285 height 495
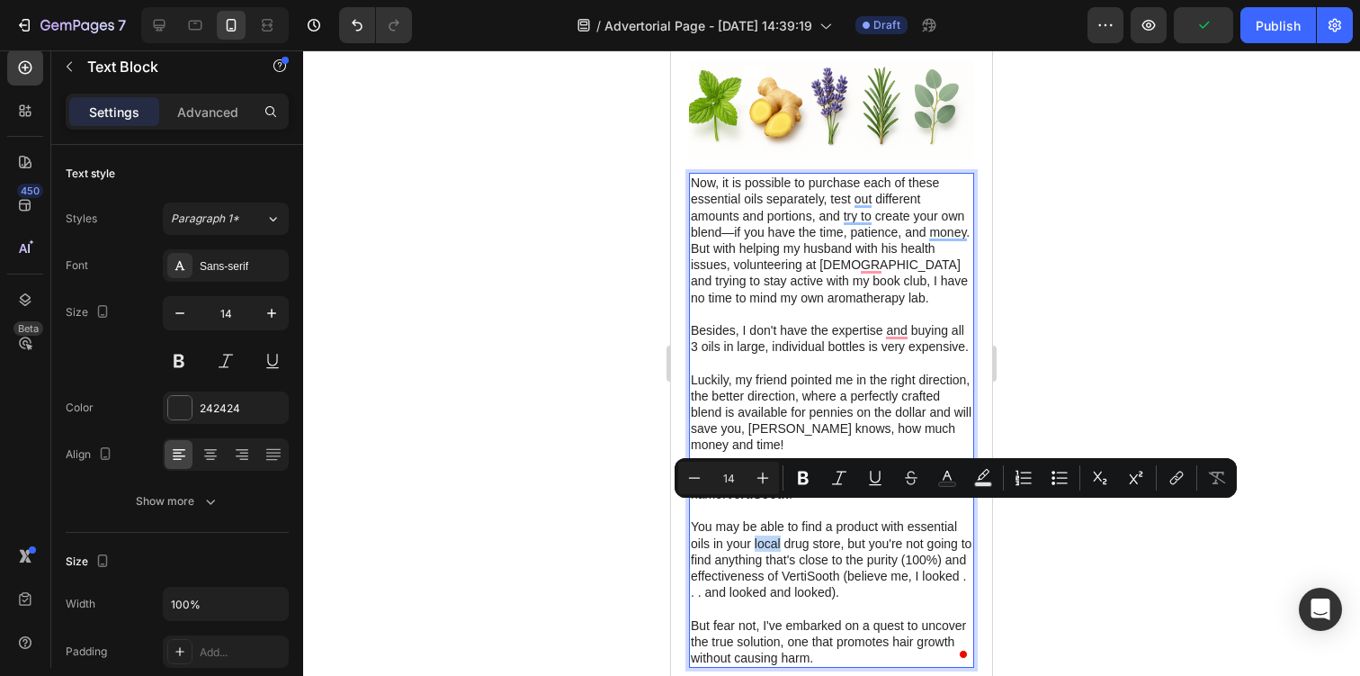
scroll to position [2783, 0]
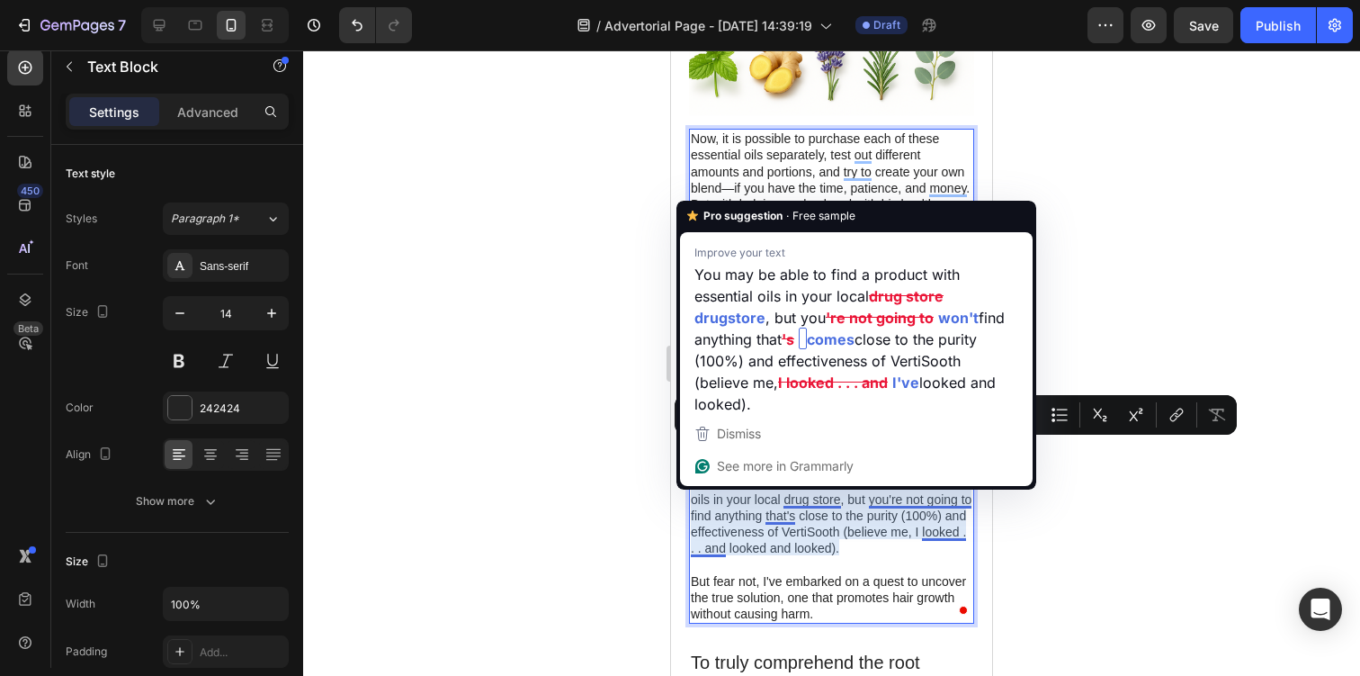
click at [705, 498] on p "You may be able to find a product with essential oils in your local drug store,…" at bounding box center [832, 515] width 282 height 82
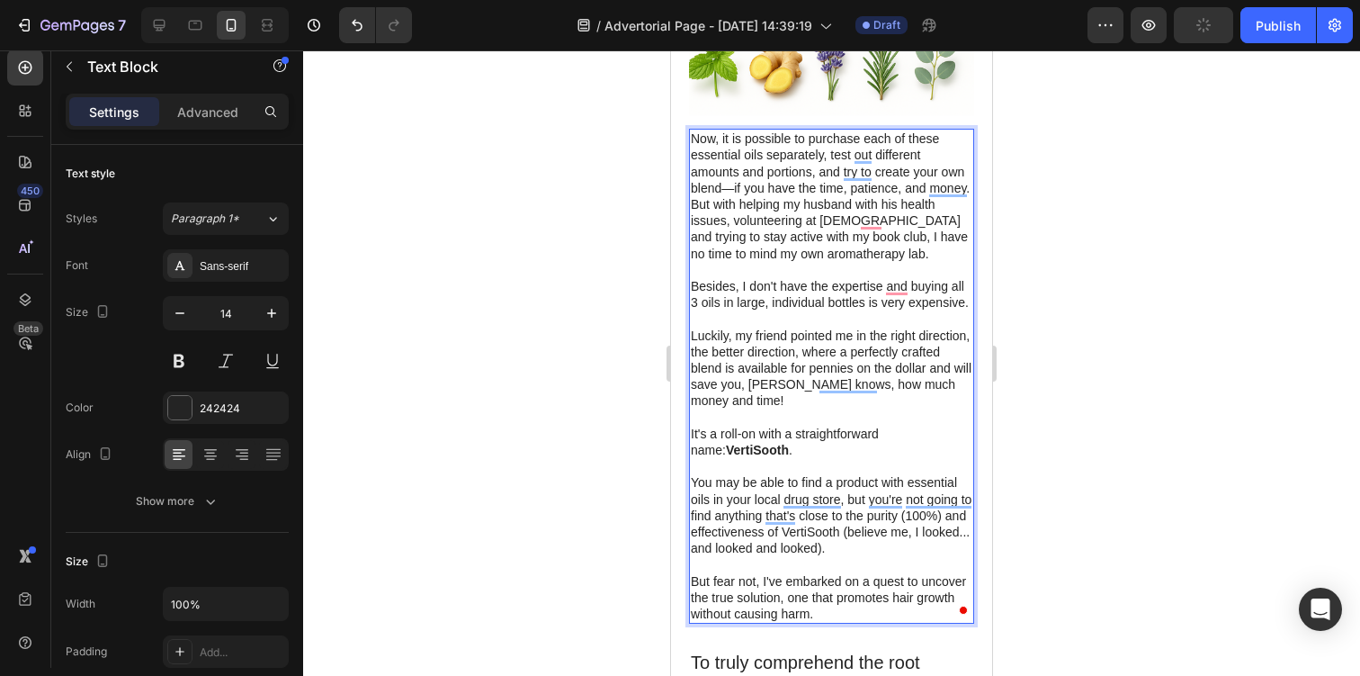
click at [1240, 515] on div at bounding box center [831, 362] width 1057 height 625
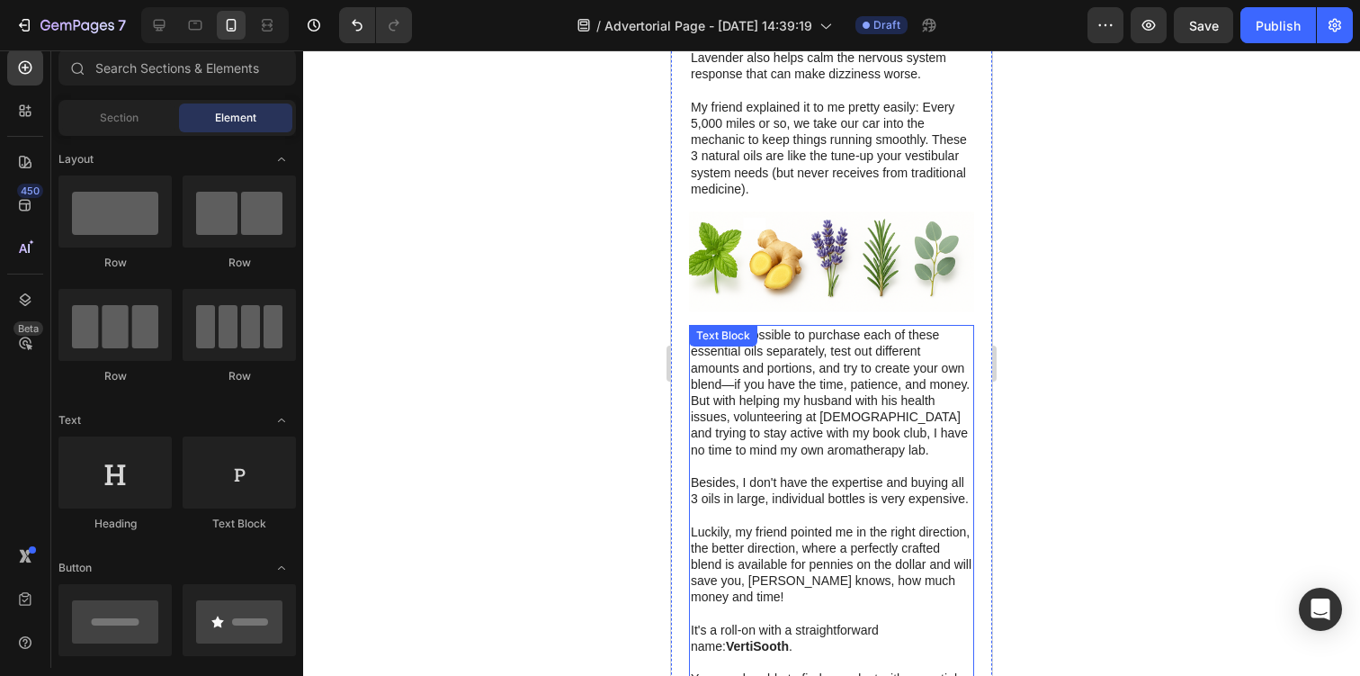
scroll to position [2580, 0]
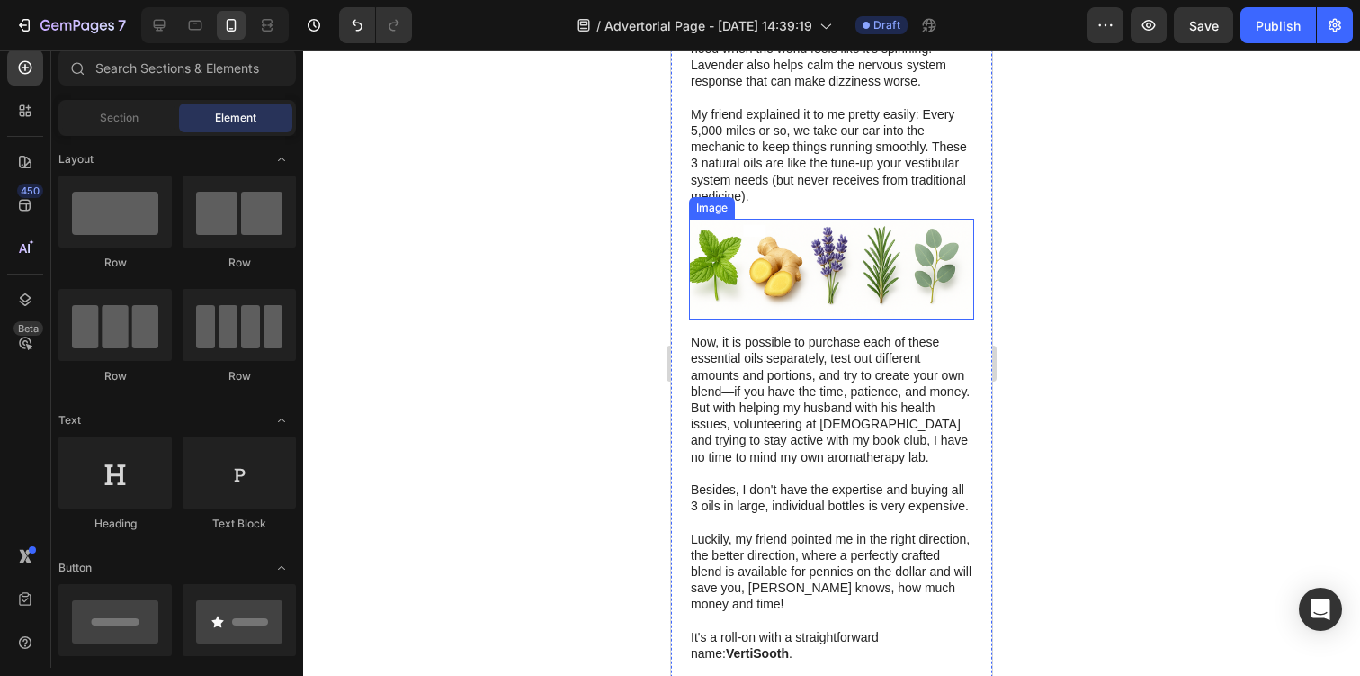
click at [877, 233] on img at bounding box center [831, 269] width 285 height 101
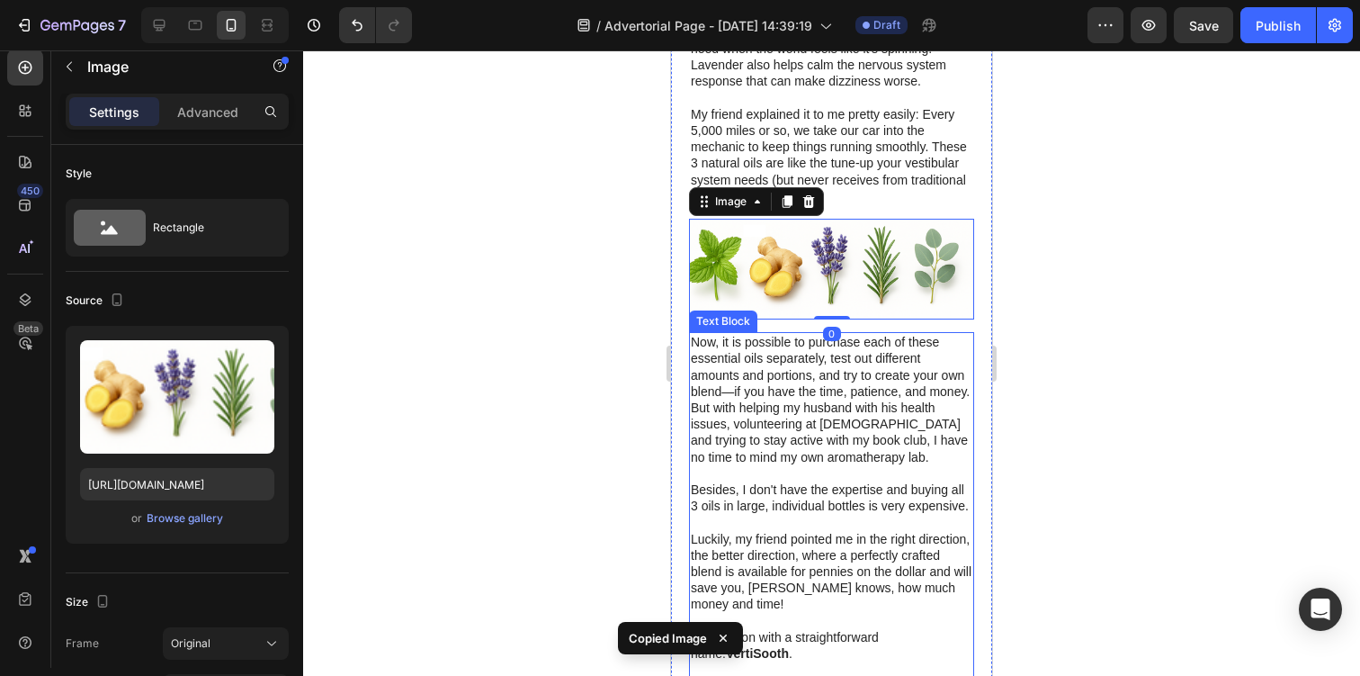
click at [876, 372] on p "Now, it is possible to purchase each of these essential oils separately, test o…" at bounding box center [832, 399] width 282 height 131
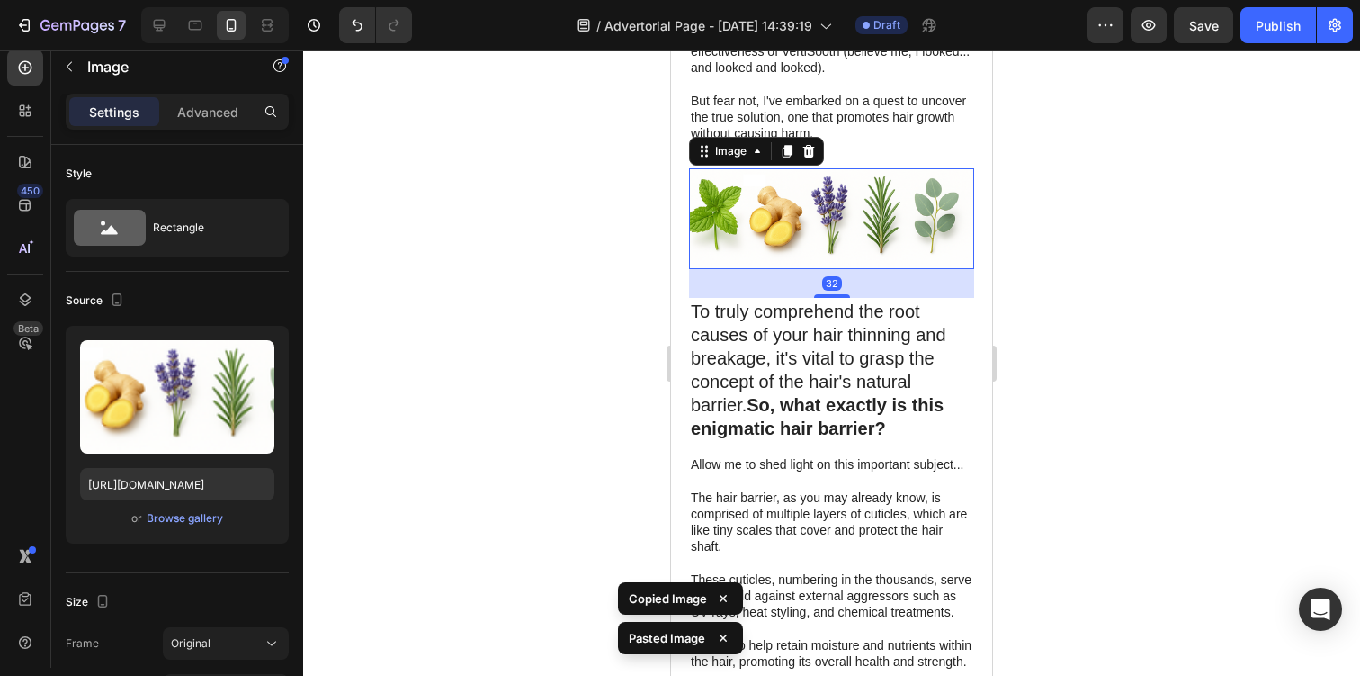
scroll to position [3269, 0]
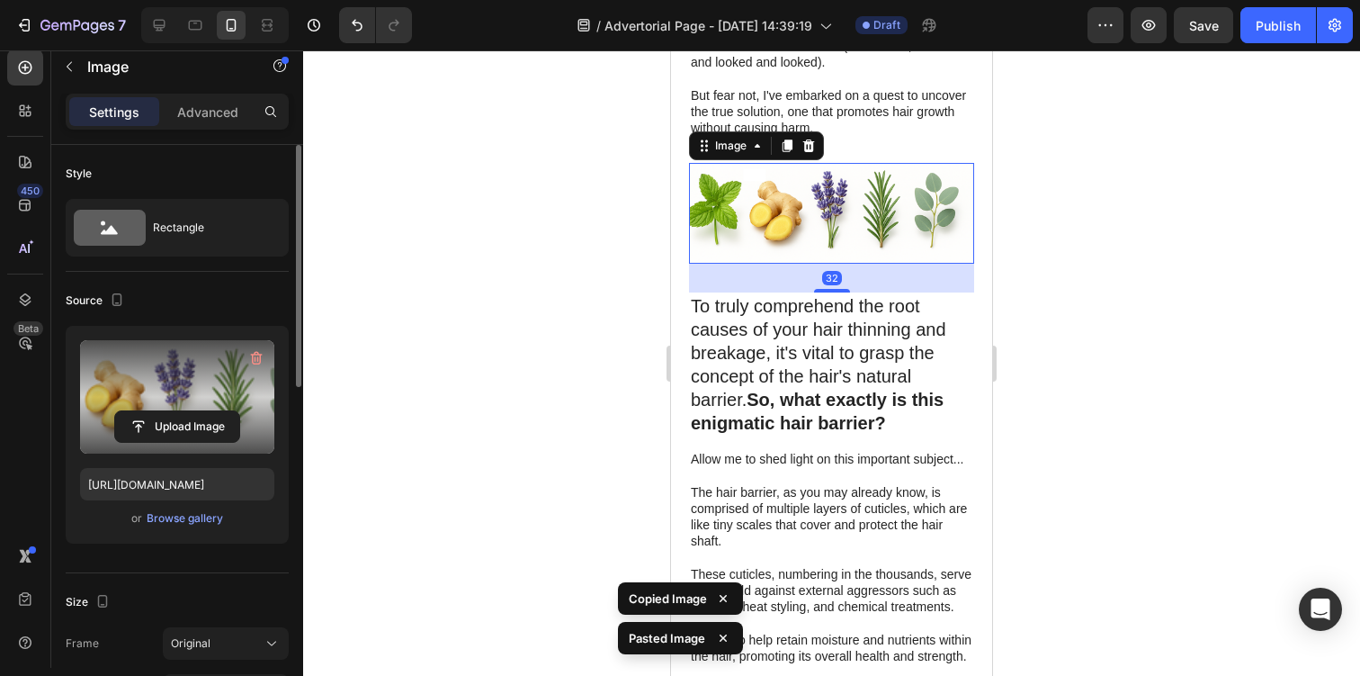
click at [225, 400] on label at bounding box center [177, 396] width 194 height 113
click at [225, 411] on input "file" at bounding box center [177, 426] width 124 height 31
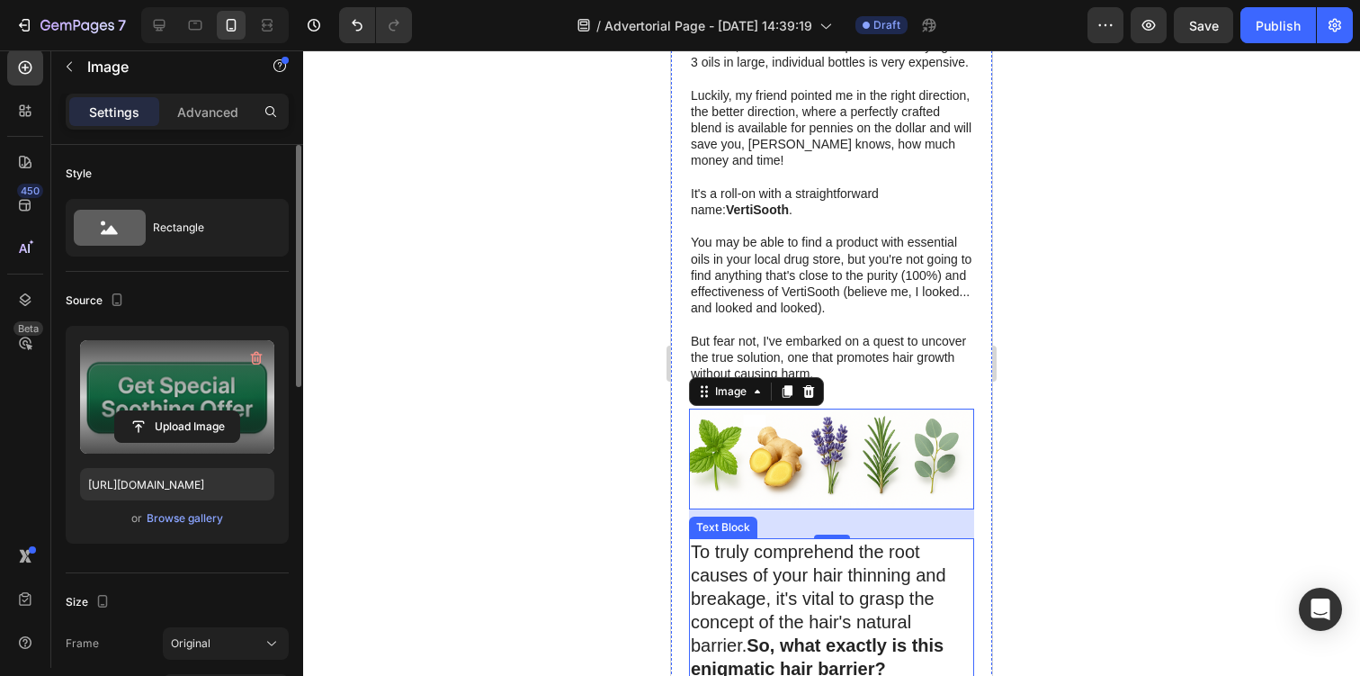
scroll to position [3057, 0]
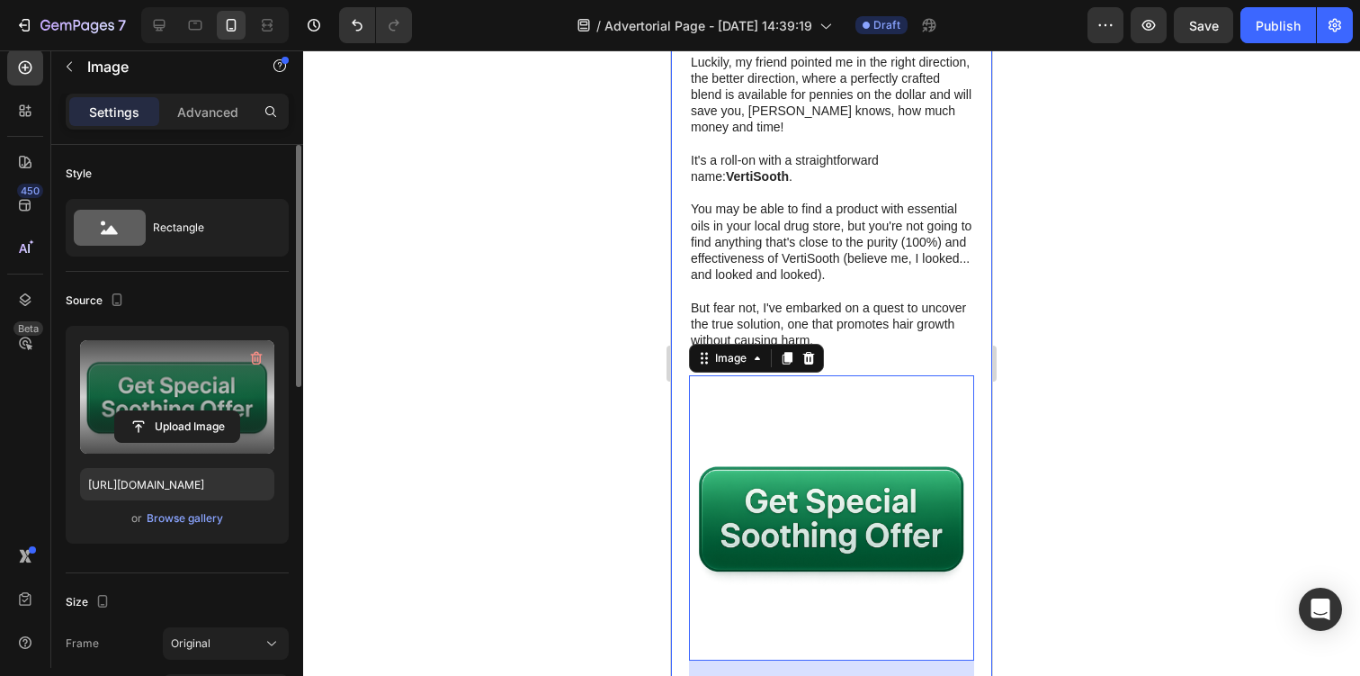
click at [143, 401] on label at bounding box center [177, 396] width 194 height 113
click at [143, 411] on input "file" at bounding box center [177, 426] width 124 height 31
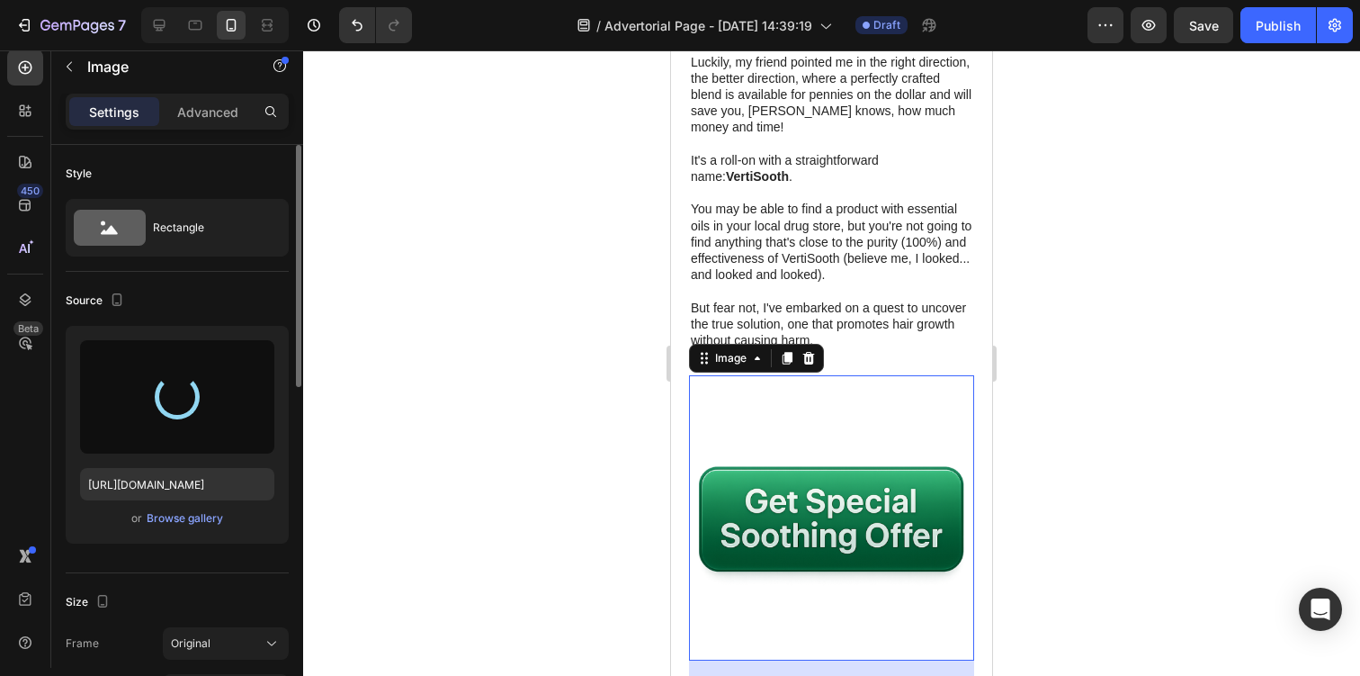
type input "https://cdn.shopify.com/s/files/1/0944/0627/9471/files/gempages_575565689876644…"
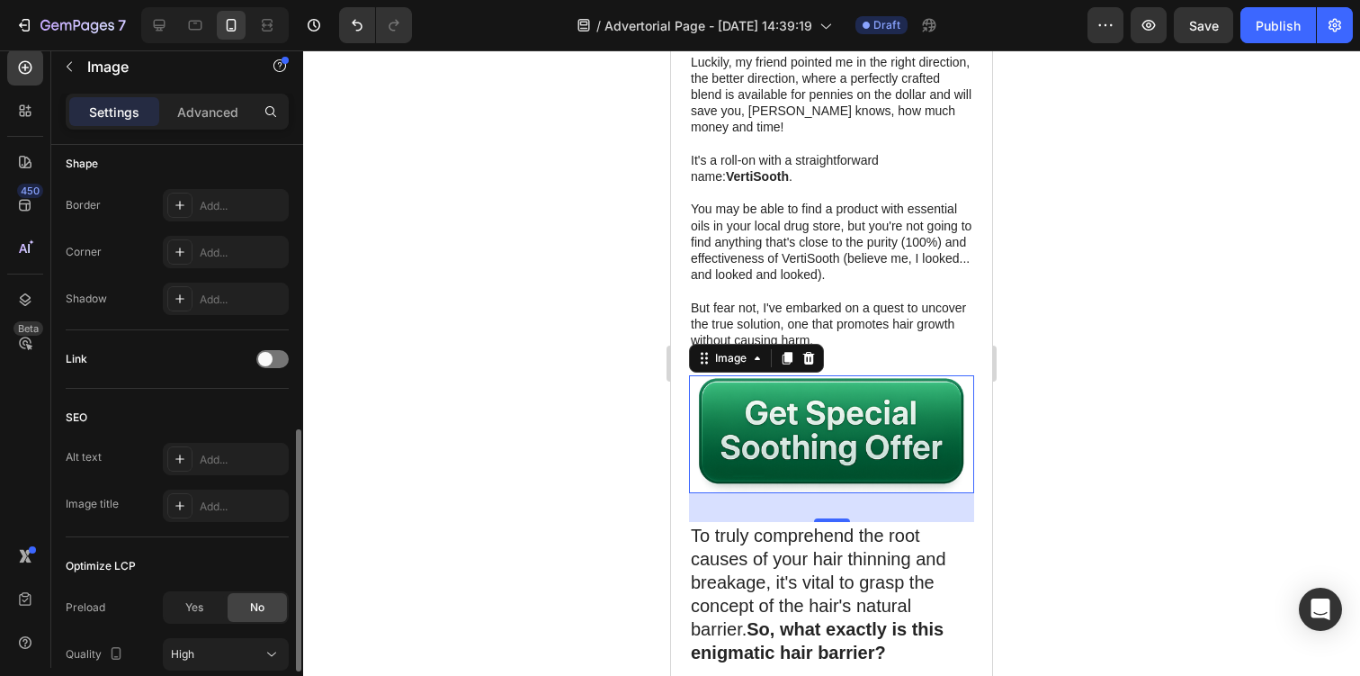
scroll to position [647, 0]
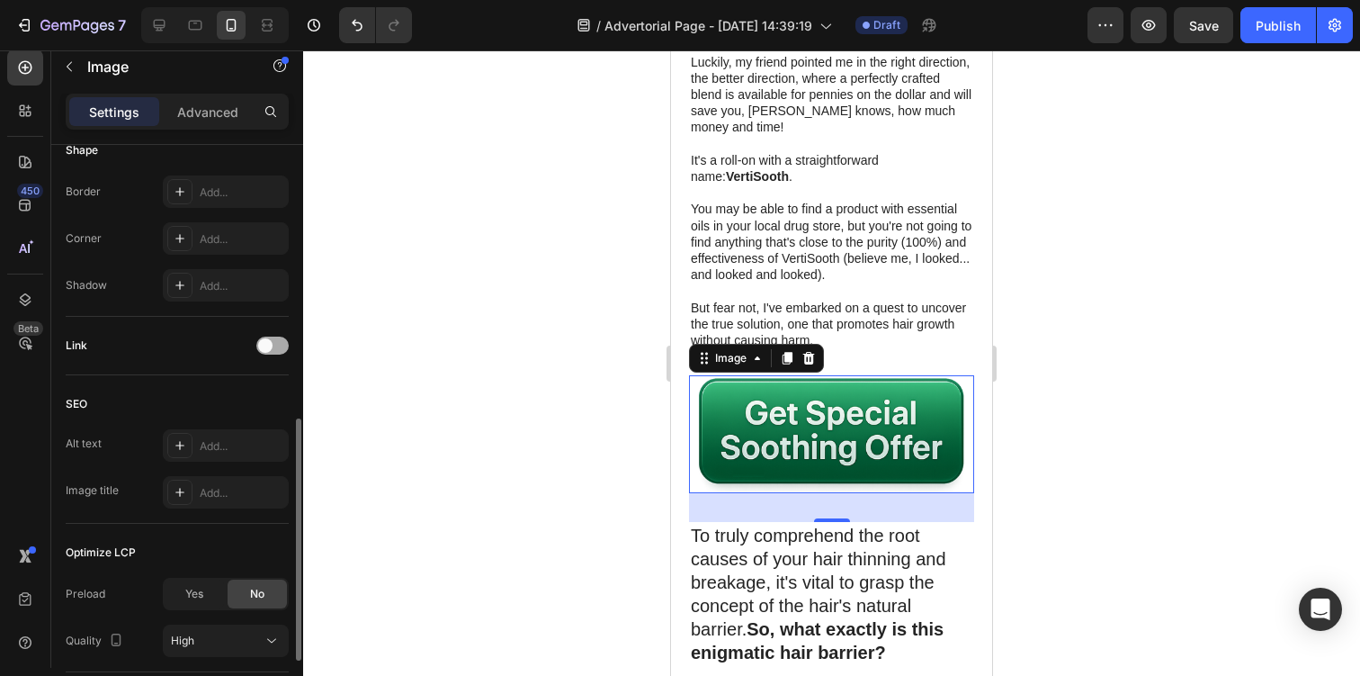
click at [266, 346] on span at bounding box center [265, 345] width 14 height 14
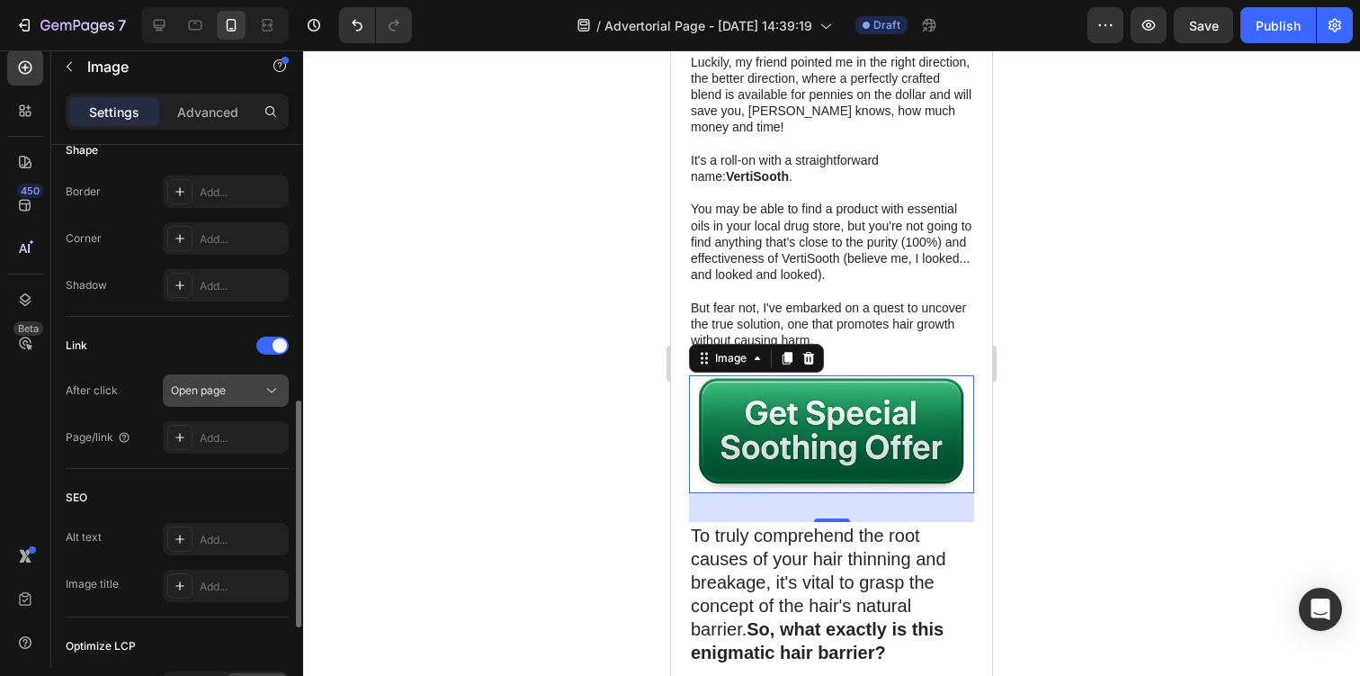
click at [240, 398] on div "Open page" at bounding box center [217, 390] width 92 height 16
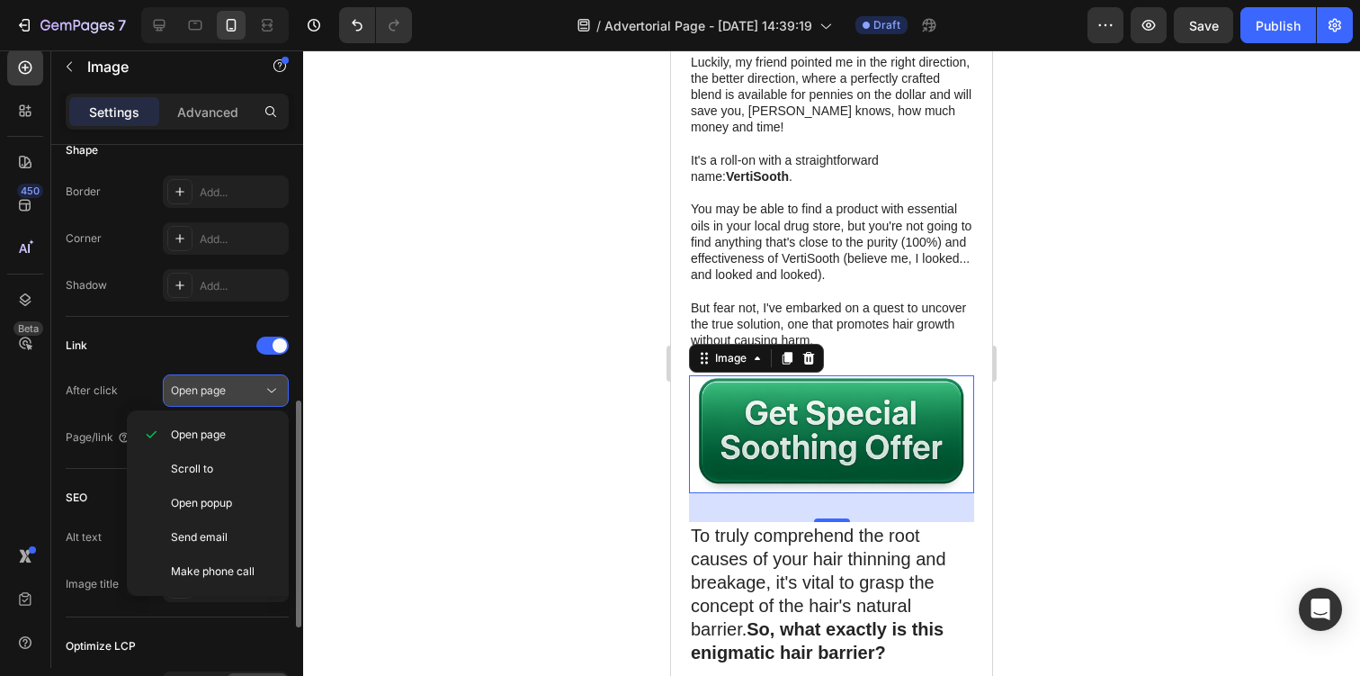
click at [246, 395] on div "Open page" at bounding box center [217, 390] width 92 height 16
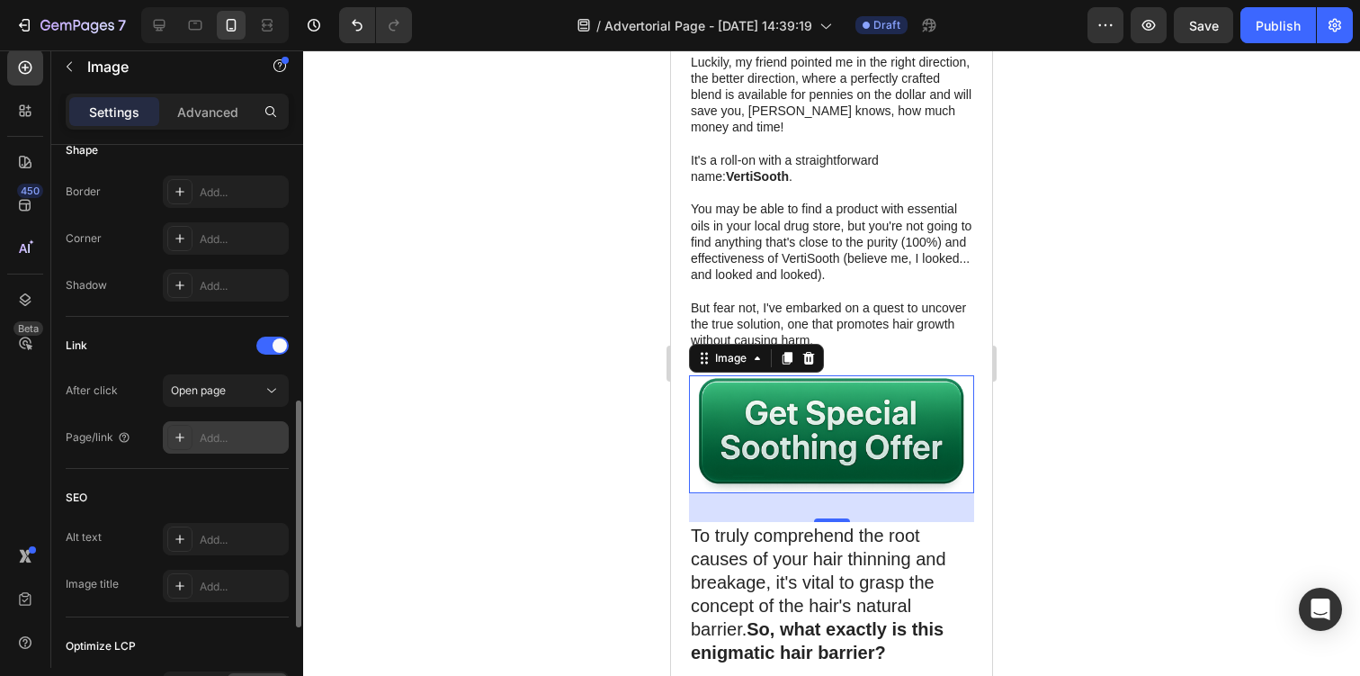
click at [228, 450] on div "Add..." at bounding box center [226, 437] width 126 height 32
click at [246, 438] on div "Add..." at bounding box center [242, 438] width 85 height 16
click at [187, 434] on div at bounding box center [179, 437] width 25 height 25
click at [255, 377] on button "Open page" at bounding box center [226, 390] width 126 height 32
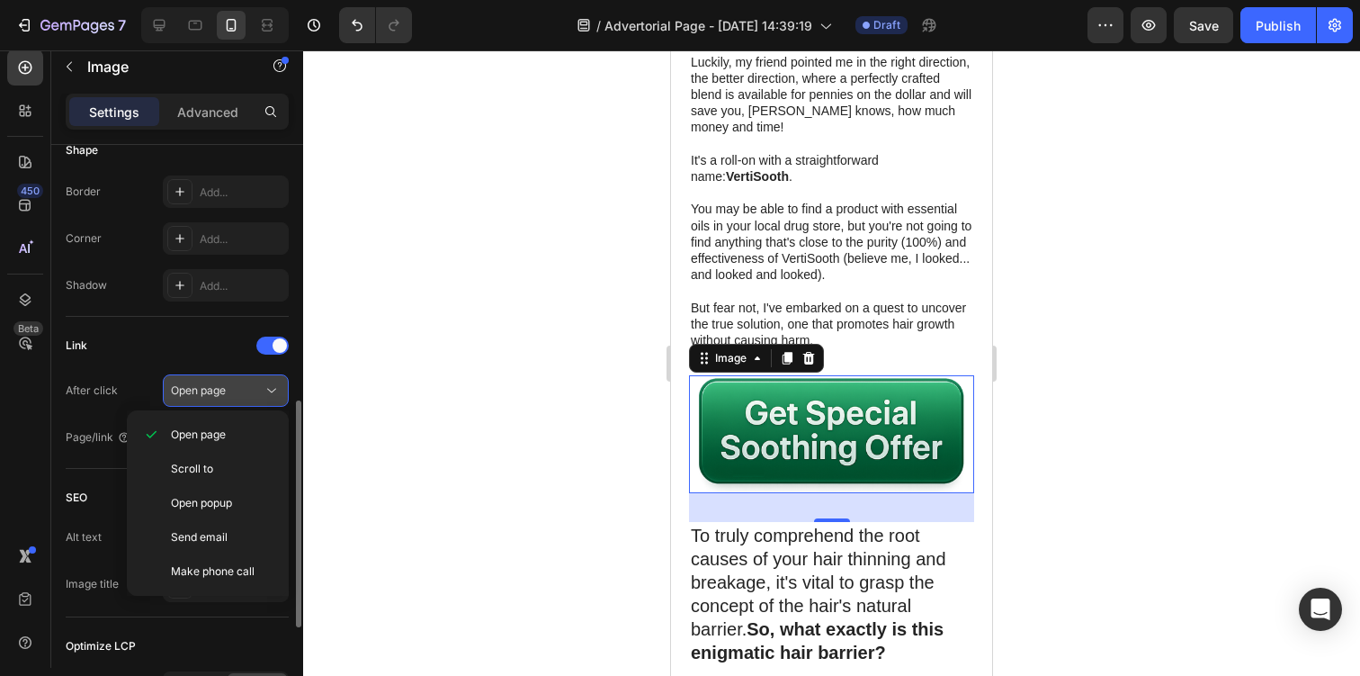
click at [249, 381] on div "Open page" at bounding box center [226, 390] width 110 height 18
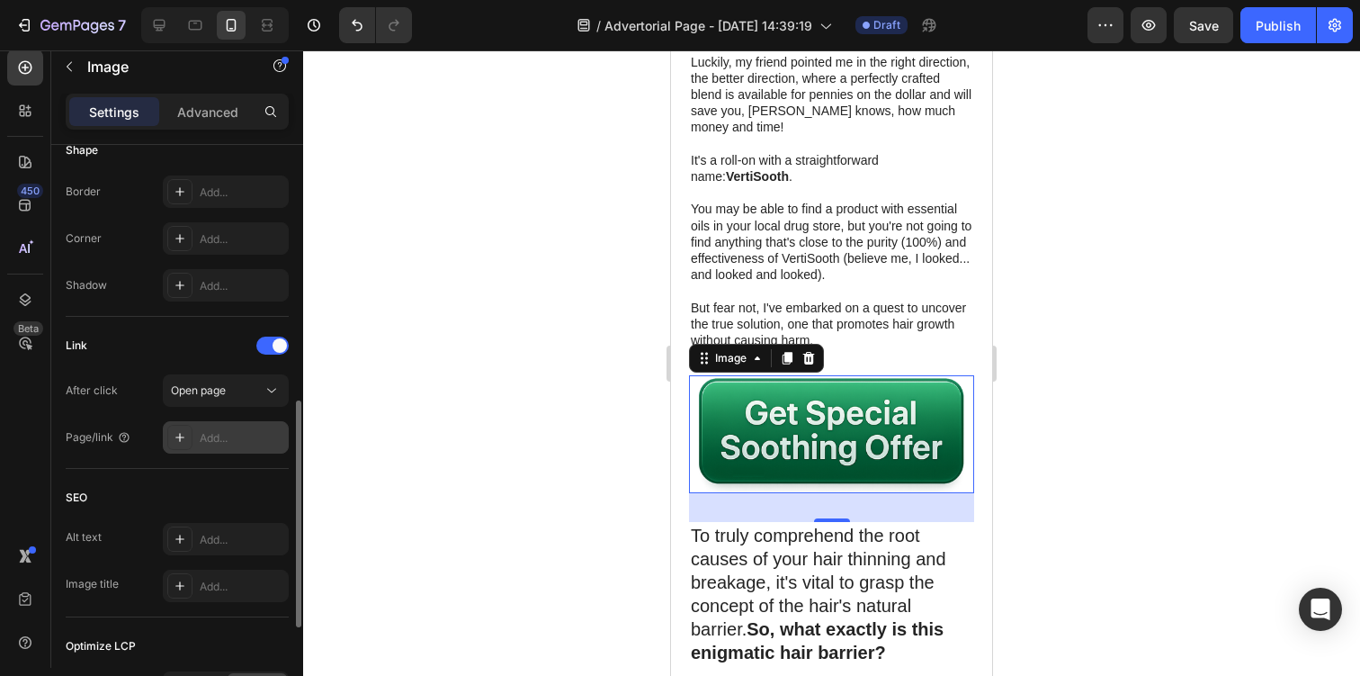
click at [242, 431] on div "Add..." at bounding box center [242, 438] width 85 height 16
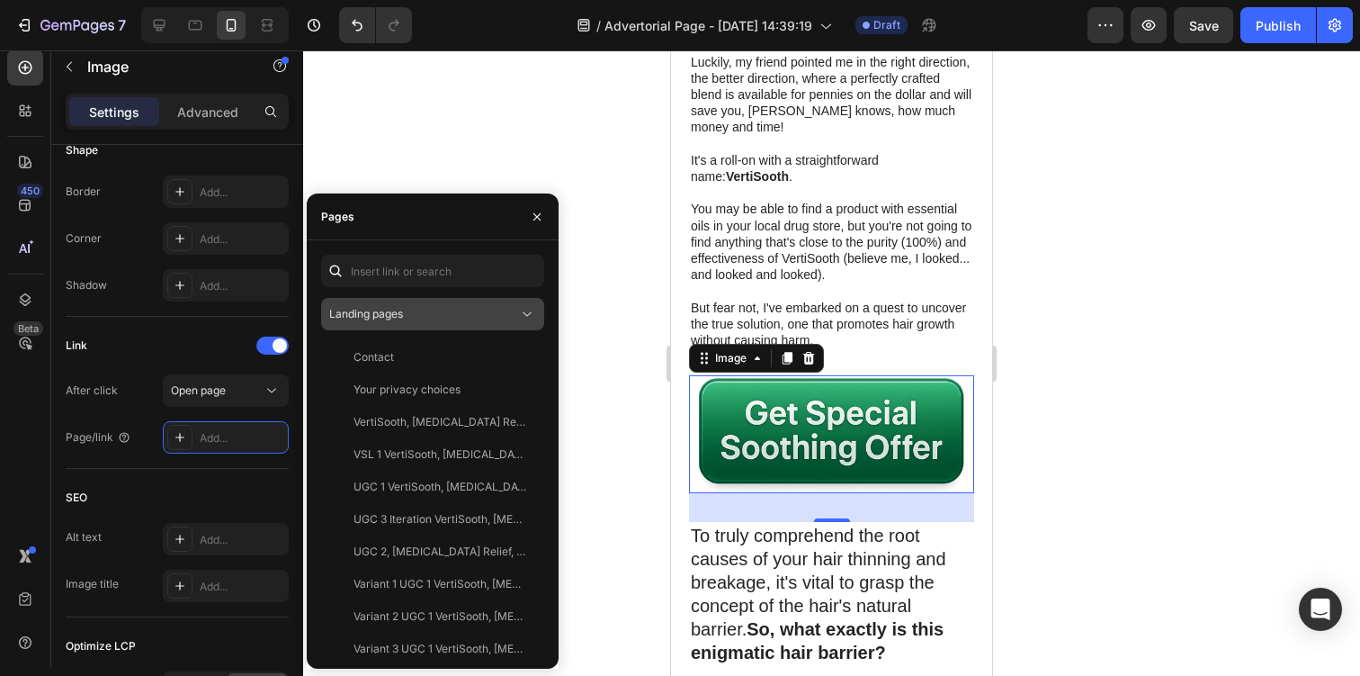
click at [400, 306] on span "Landing pages" at bounding box center [366, 314] width 74 height 16
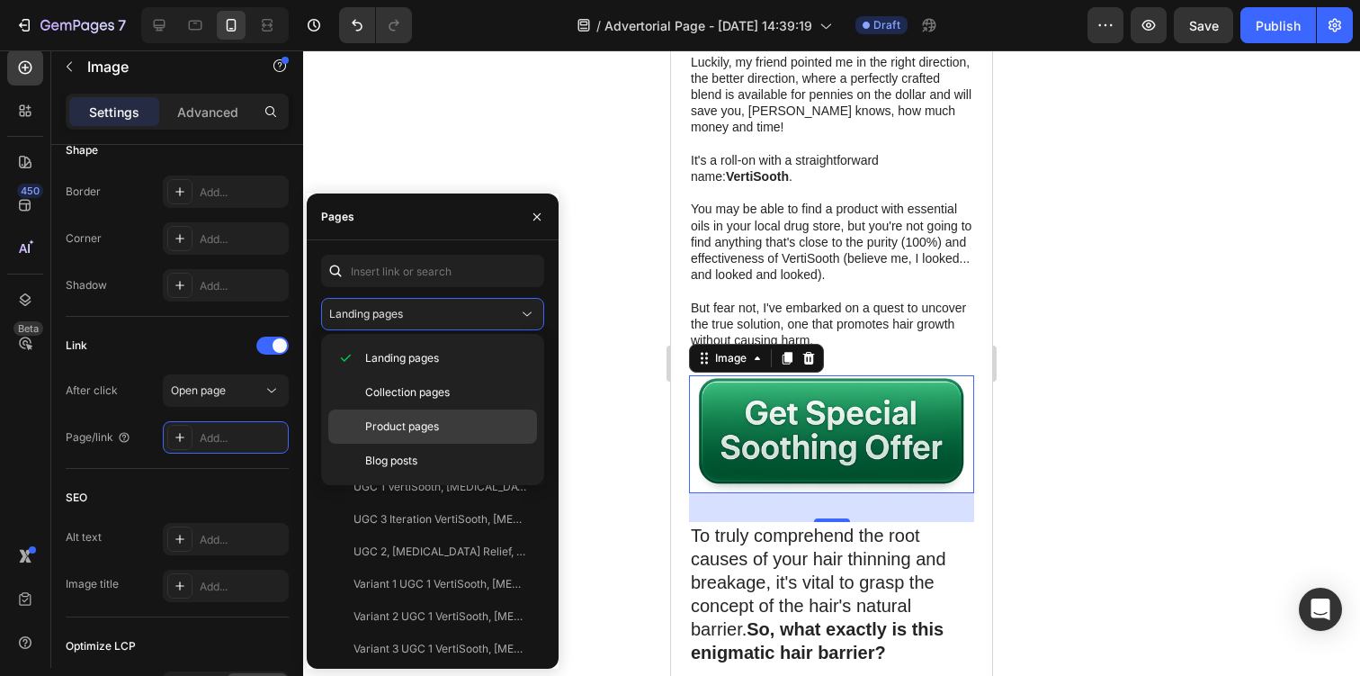
click at [398, 422] on span "Product pages" at bounding box center [402, 426] width 74 height 16
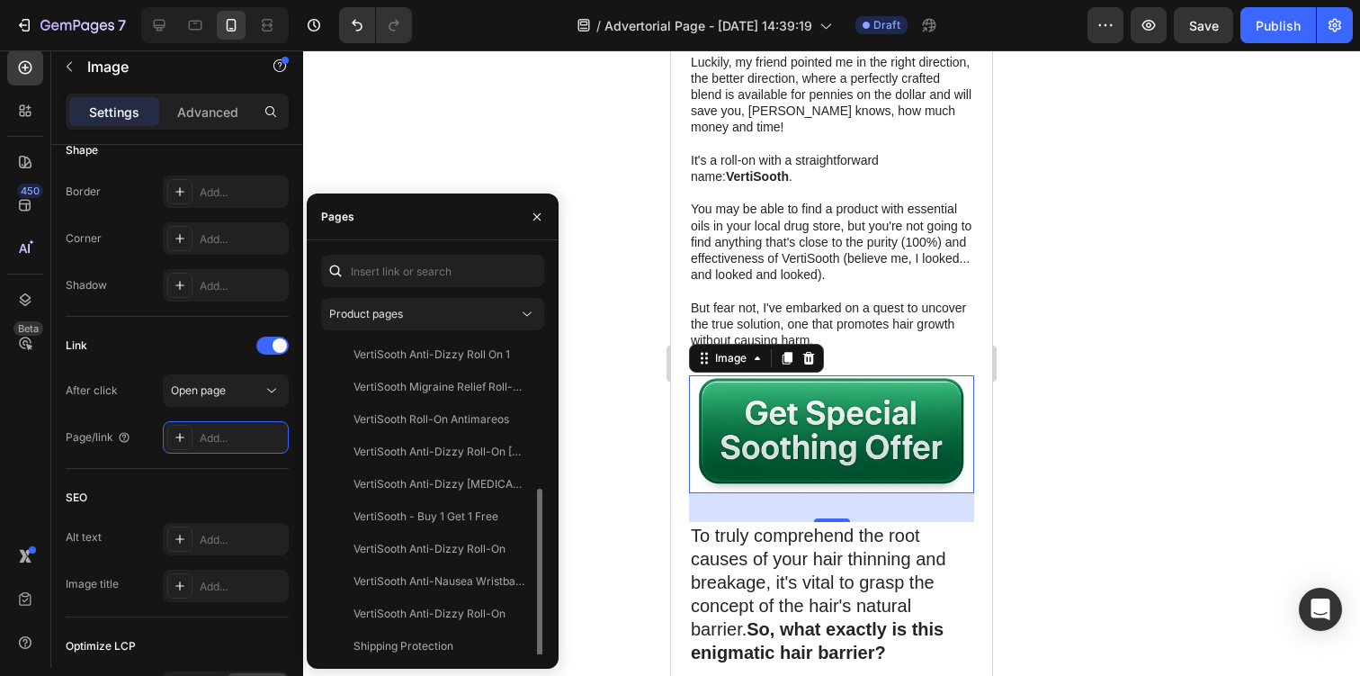
scroll to position [270, 0]
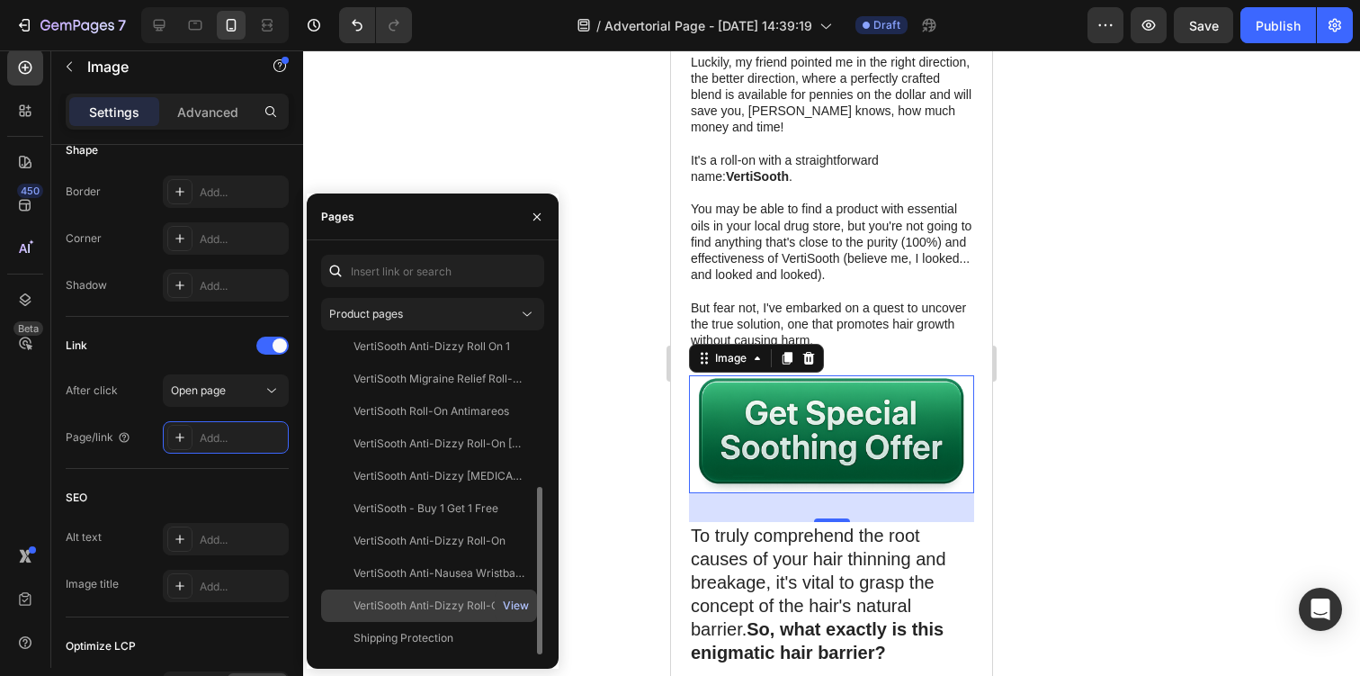
click at [510, 606] on div "View" at bounding box center [516, 605] width 26 height 16
click at [430, 603] on div "VertiSooth Anti-Dizzy Roll-On" at bounding box center [430, 605] width 152 height 16
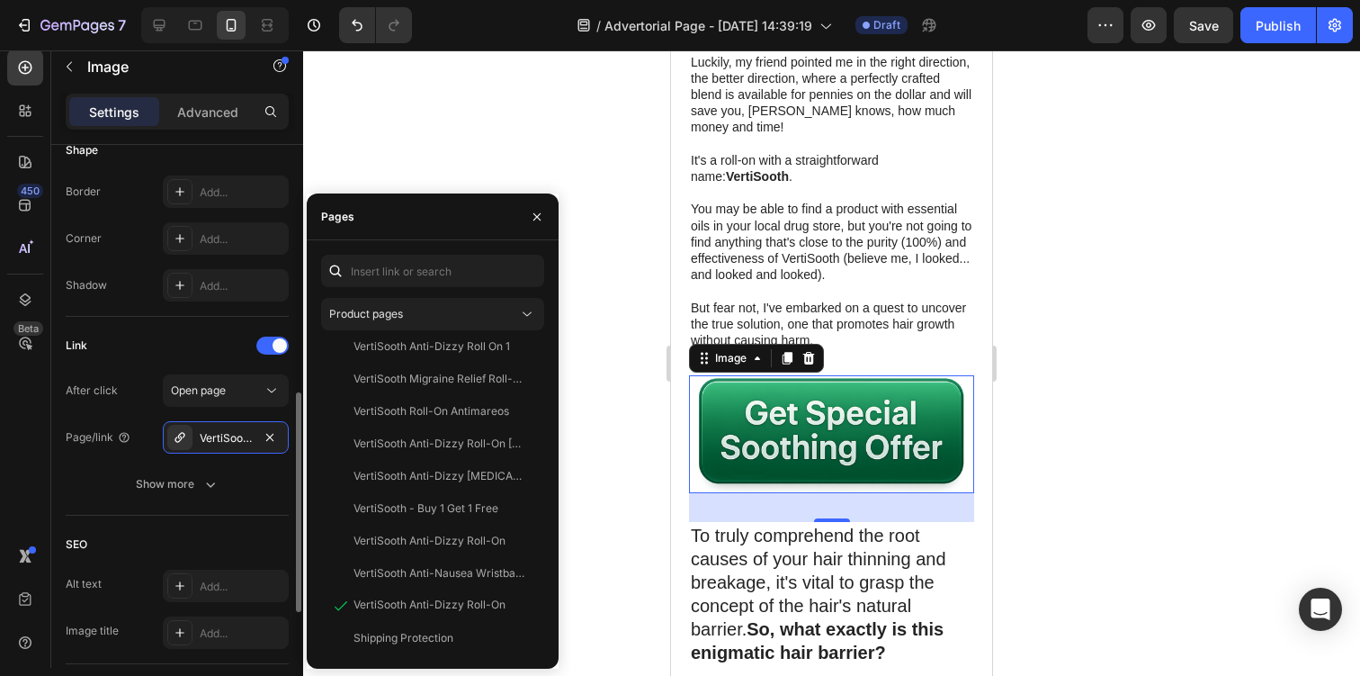
click at [210, 411] on div "After click Open page Page/link VertiSooth Anti-Dizzy Roll-On Show more" at bounding box center [177, 437] width 223 height 126
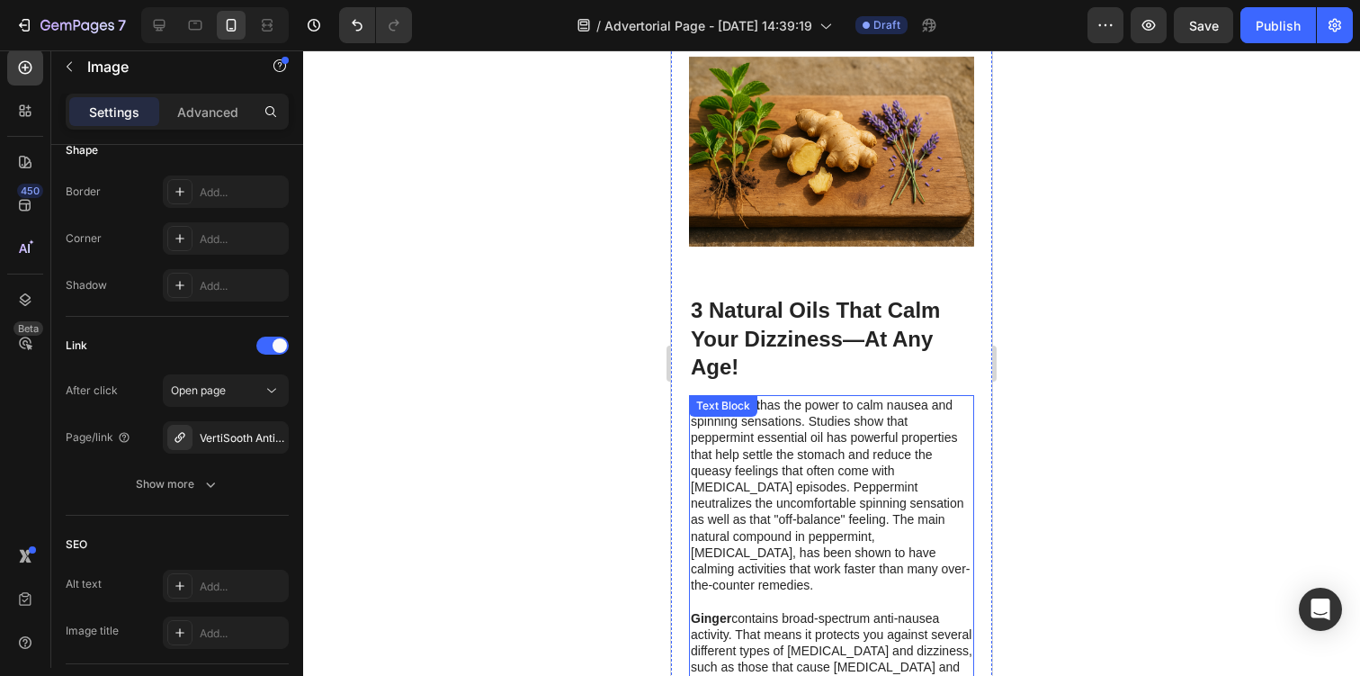
scroll to position [1750, 0]
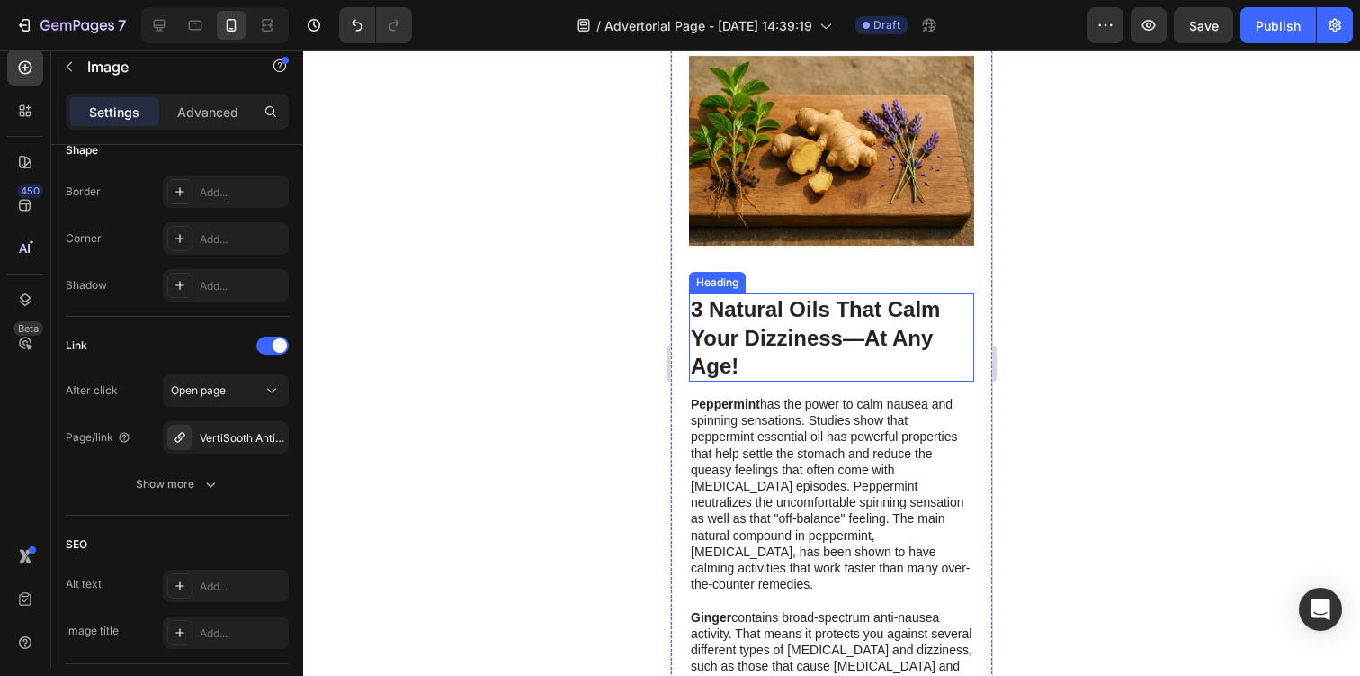
click at [798, 242] on img at bounding box center [831, 150] width 285 height 285
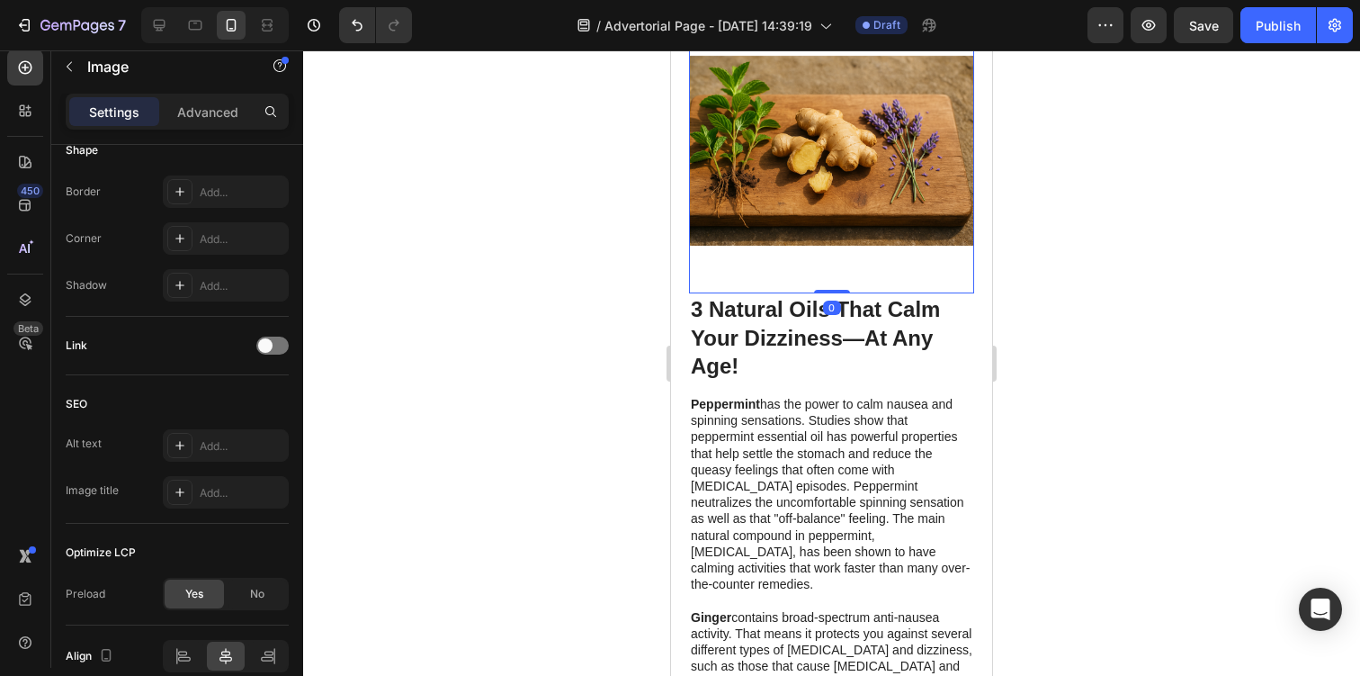
click at [793, 313] on h1 "3 Natural Oils That Calm Your Dizziness—At Any Age!" at bounding box center [831, 337] width 285 height 88
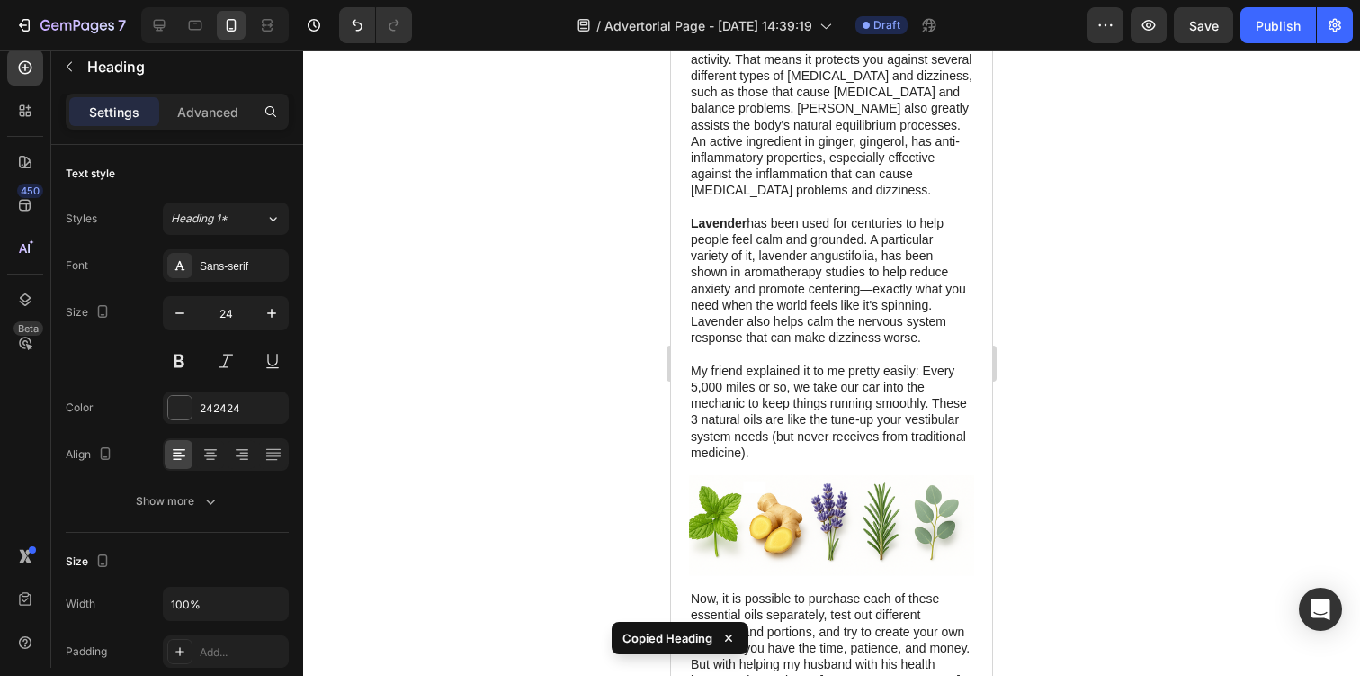
scroll to position [2337, 0]
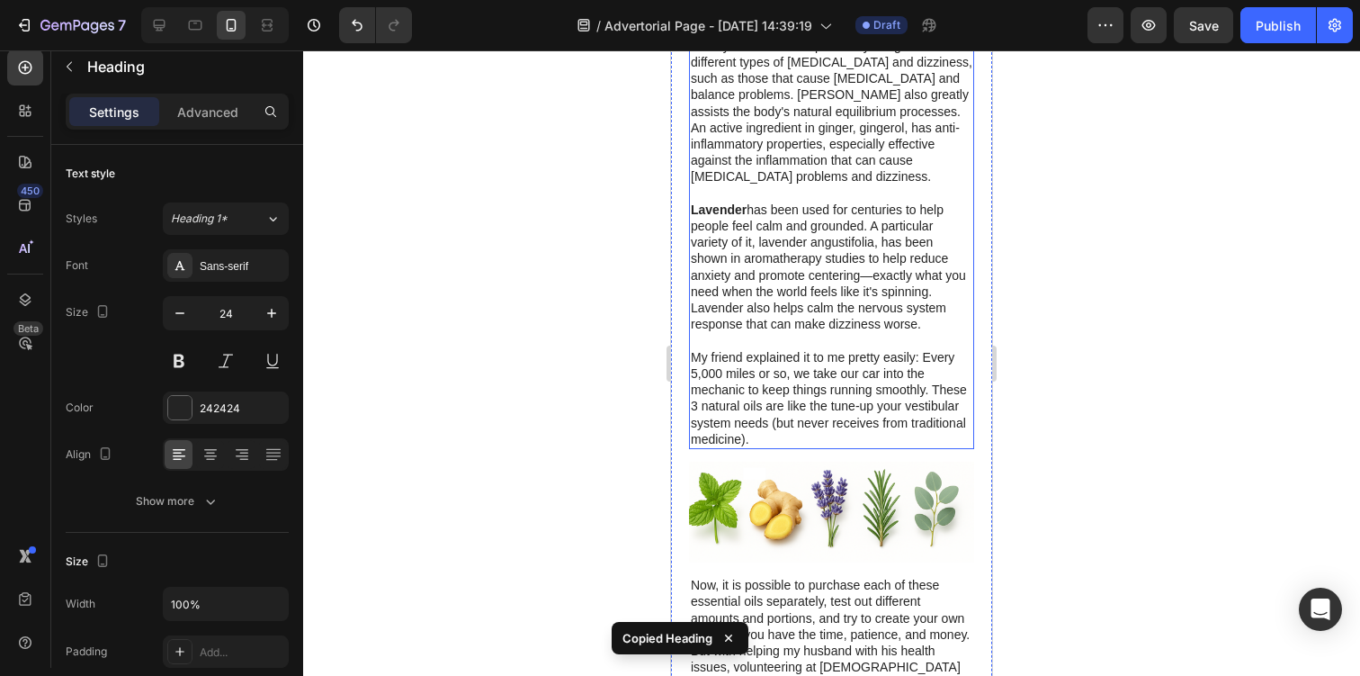
click at [790, 368] on p "My friend explained it to me pretty easily: Every 5,000 miles or so, we take ou…" at bounding box center [832, 398] width 282 height 98
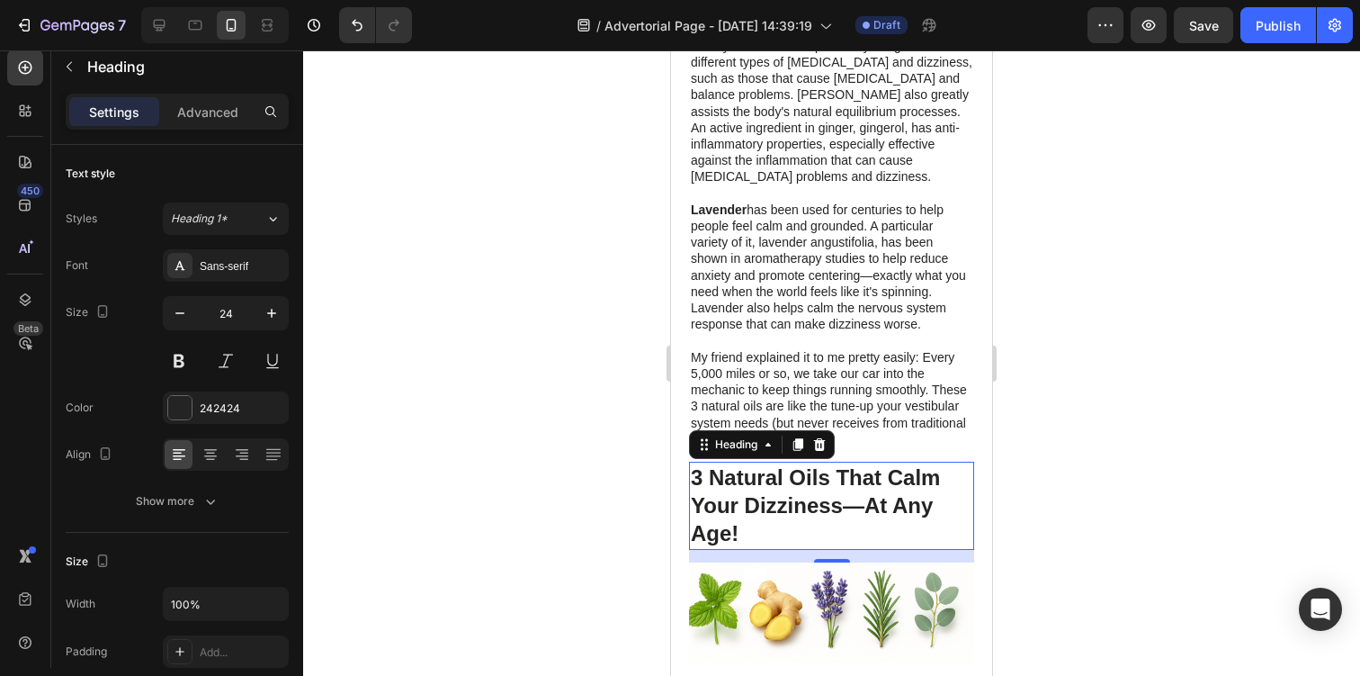
click at [739, 461] on h1 "3 Natural Oils That Calm Your Dizziness—At Any Age!" at bounding box center [831, 505] width 285 height 88
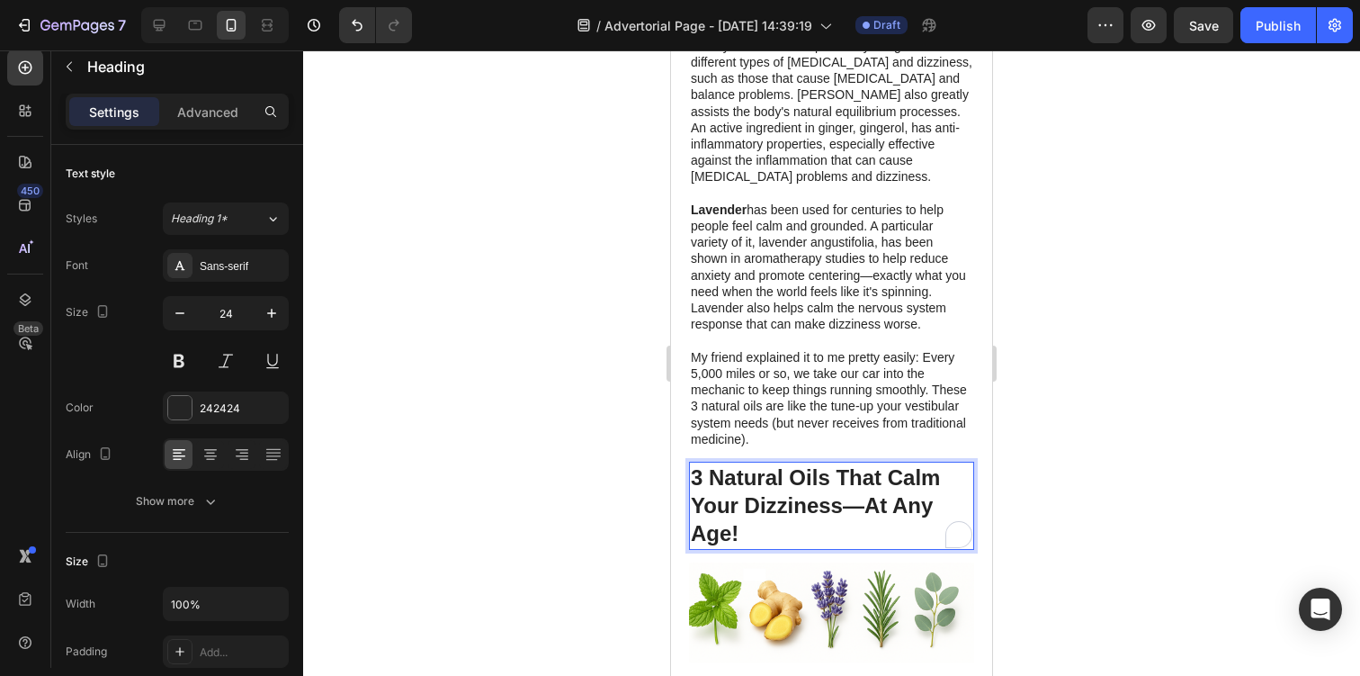
click at [739, 463] on p "3 Natural Oils That Calm Your Dizziness—At Any Age!" at bounding box center [832, 505] width 282 height 85
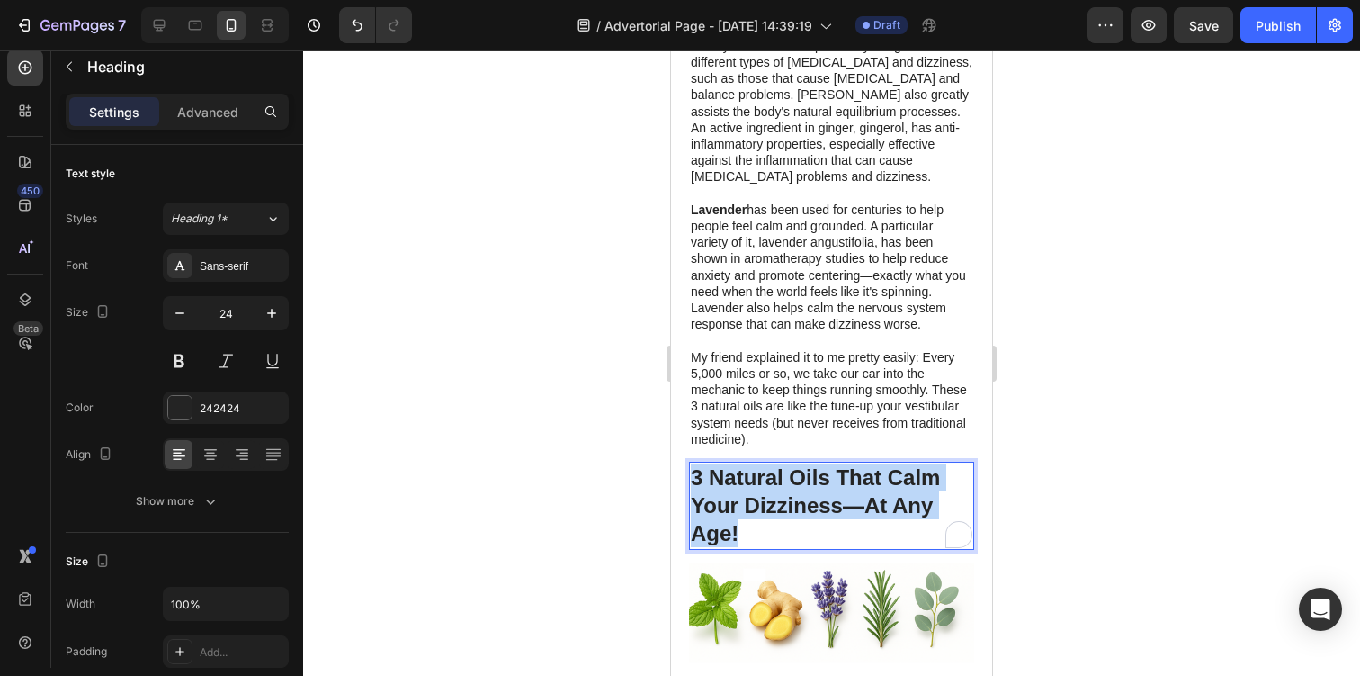
click at [739, 463] on p "3 Natural Oils That Calm Your Dizziness—At Any Age!" at bounding box center [832, 505] width 282 height 85
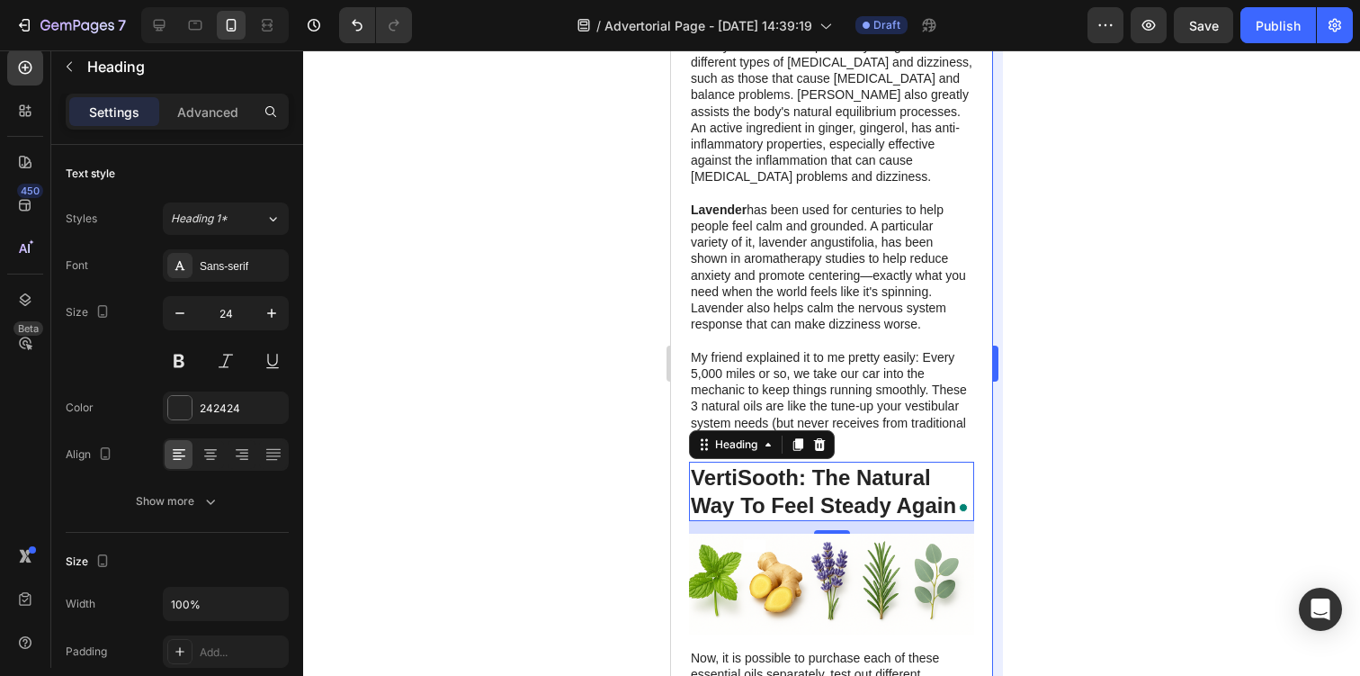
drag, startPoint x: 1086, startPoint y: 587, endPoint x: 999, endPoint y: 673, distance: 122.1
click at [1086, 587] on div at bounding box center [831, 362] width 1057 height 625
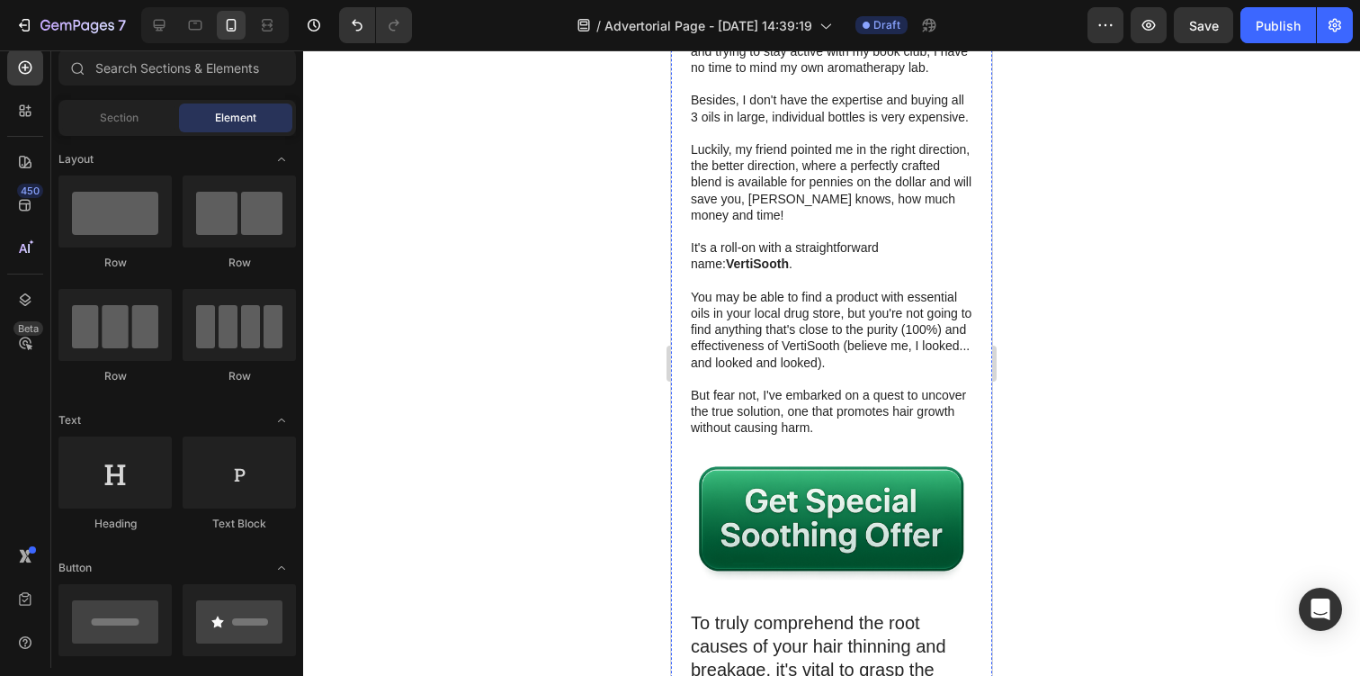
scroll to position [3062, 0]
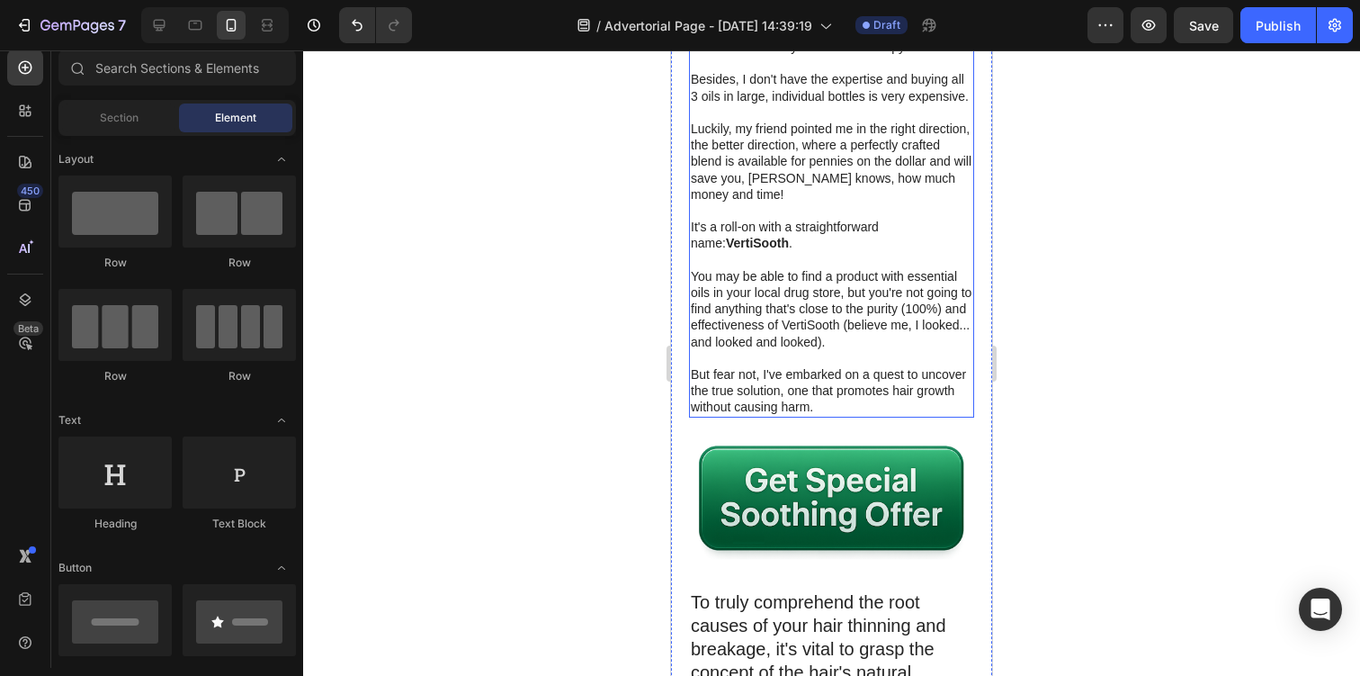
click at [781, 278] on p "You may be able to find a product with essential oils in your local drug store,…" at bounding box center [832, 309] width 282 height 82
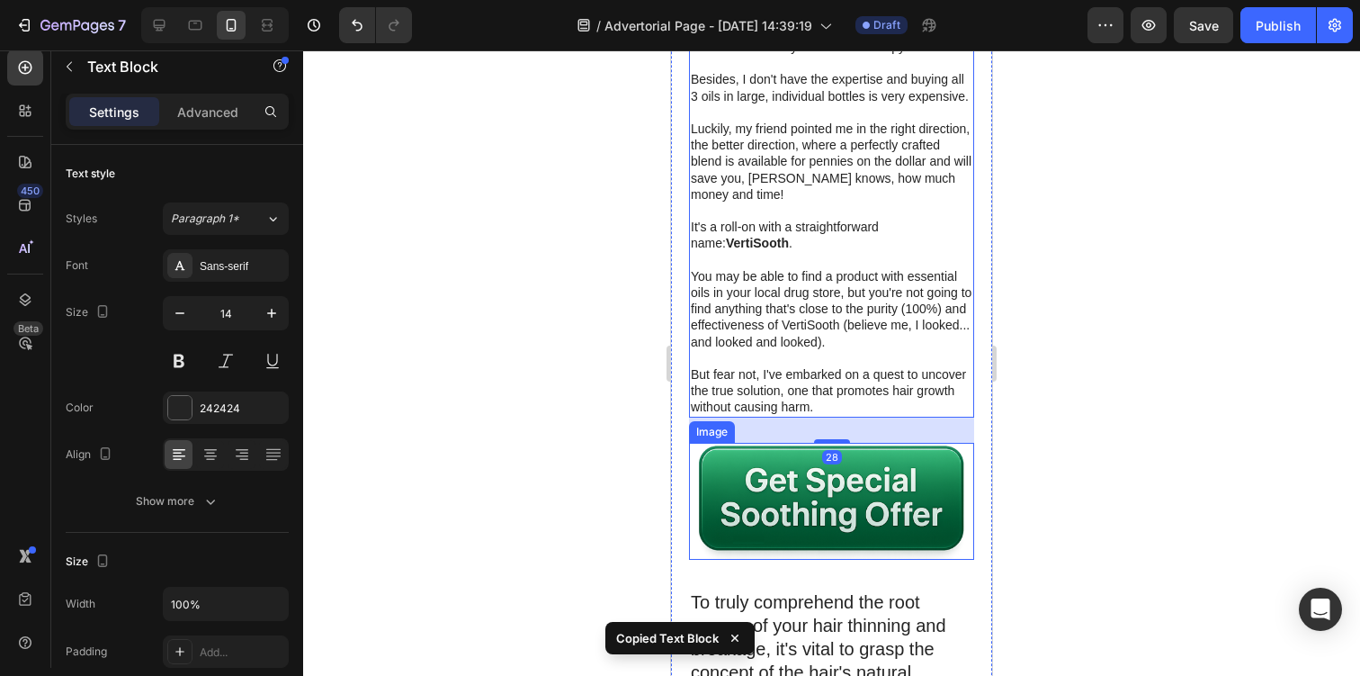
click at [852, 493] on img at bounding box center [831, 502] width 285 height 118
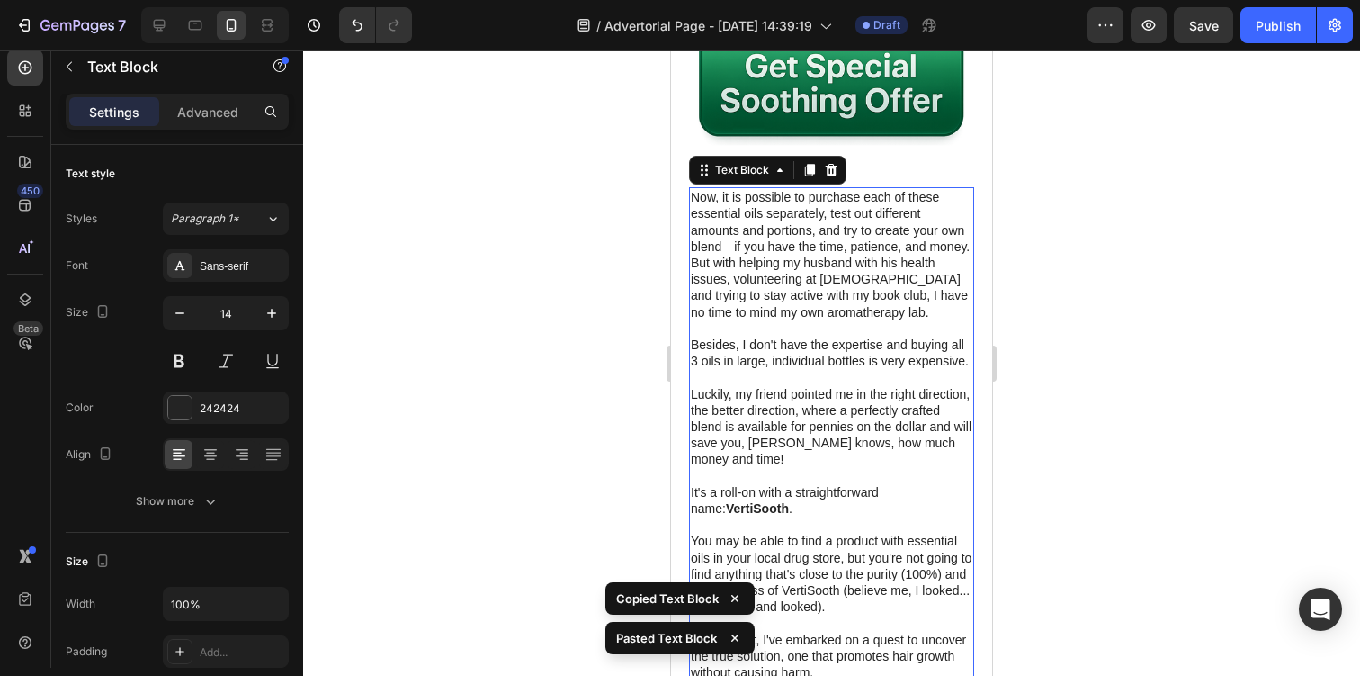
scroll to position [3500, 0]
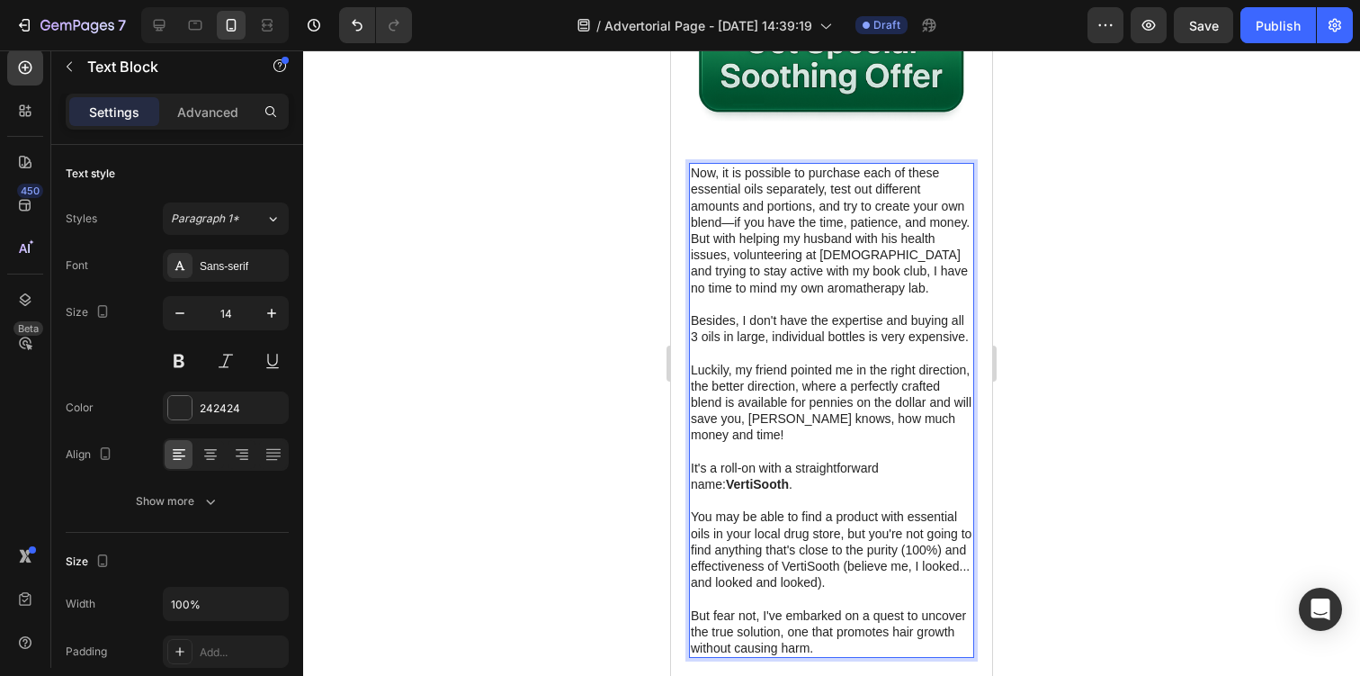
click at [708, 296] on p "To enrich screen reader interactions, please activate Accessibility in Grammarl…" at bounding box center [832, 304] width 282 height 16
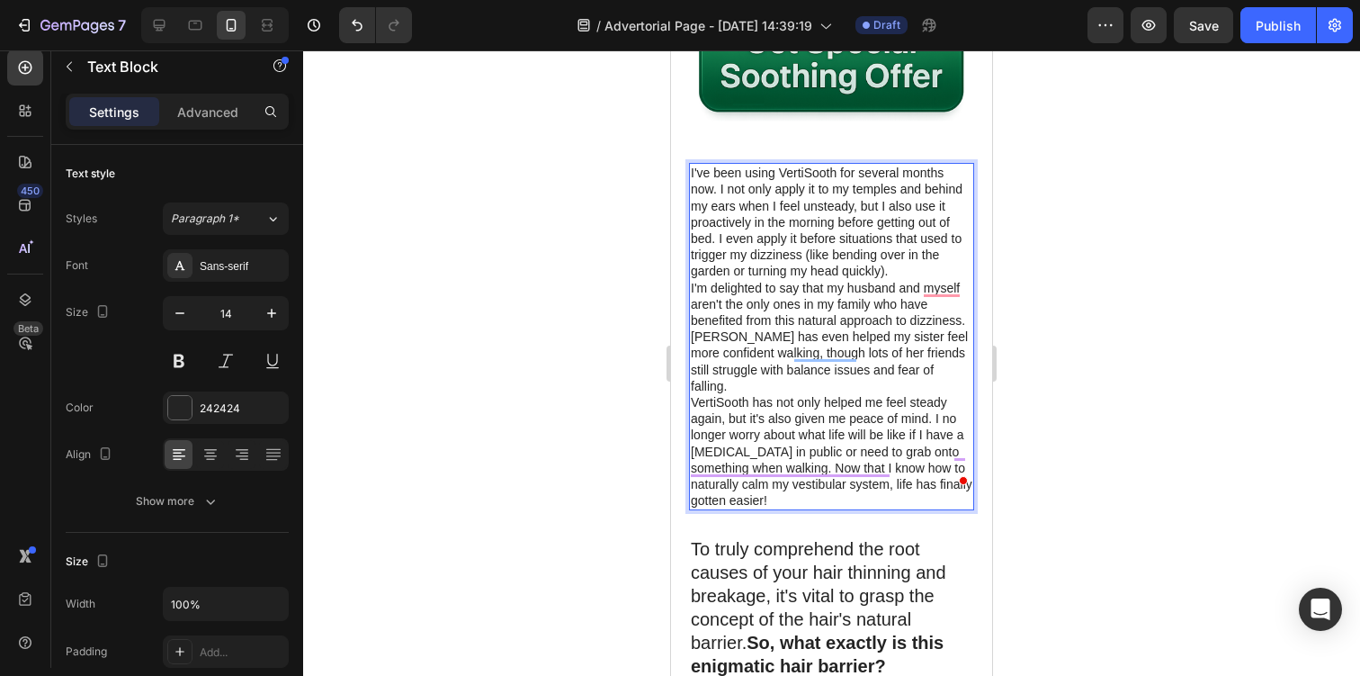
click at [893, 228] on p "I've been using VertiSooth for several months now. I not only apply it to my te…" at bounding box center [832, 222] width 282 height 114
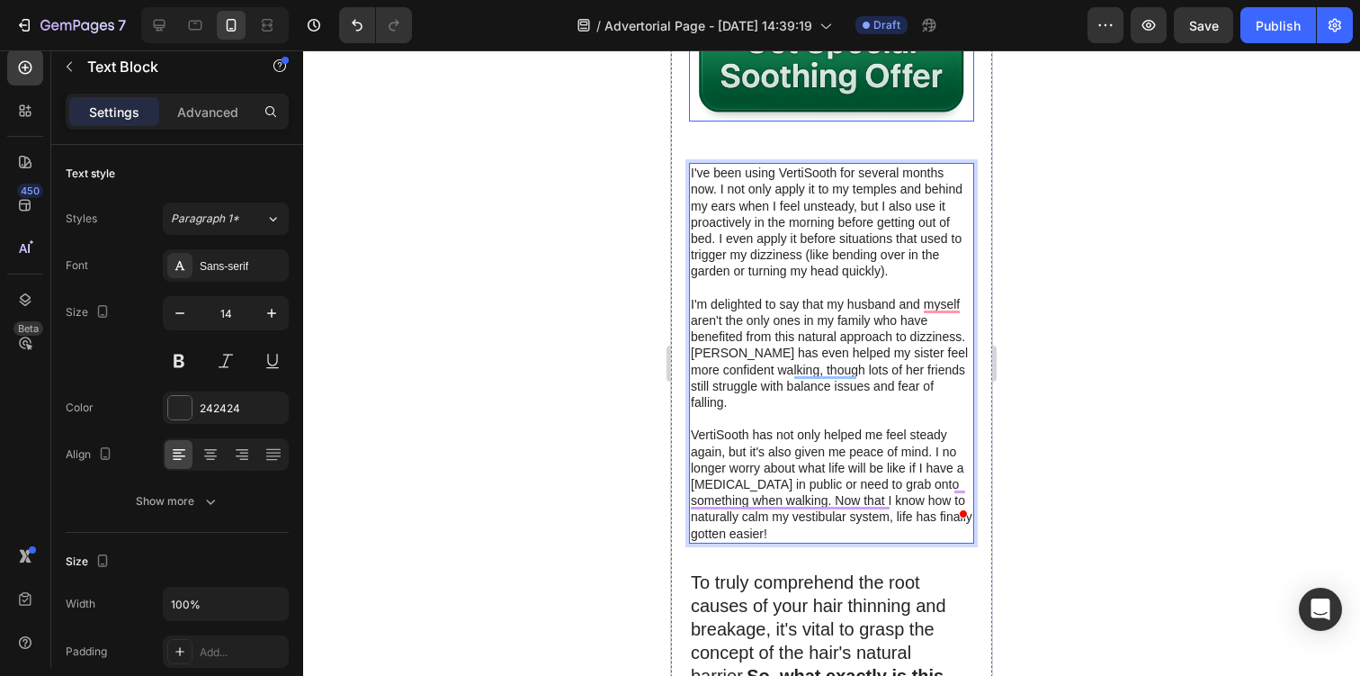
click at [783, 61] on img at bounding box center [831, 63] width 285 height 118
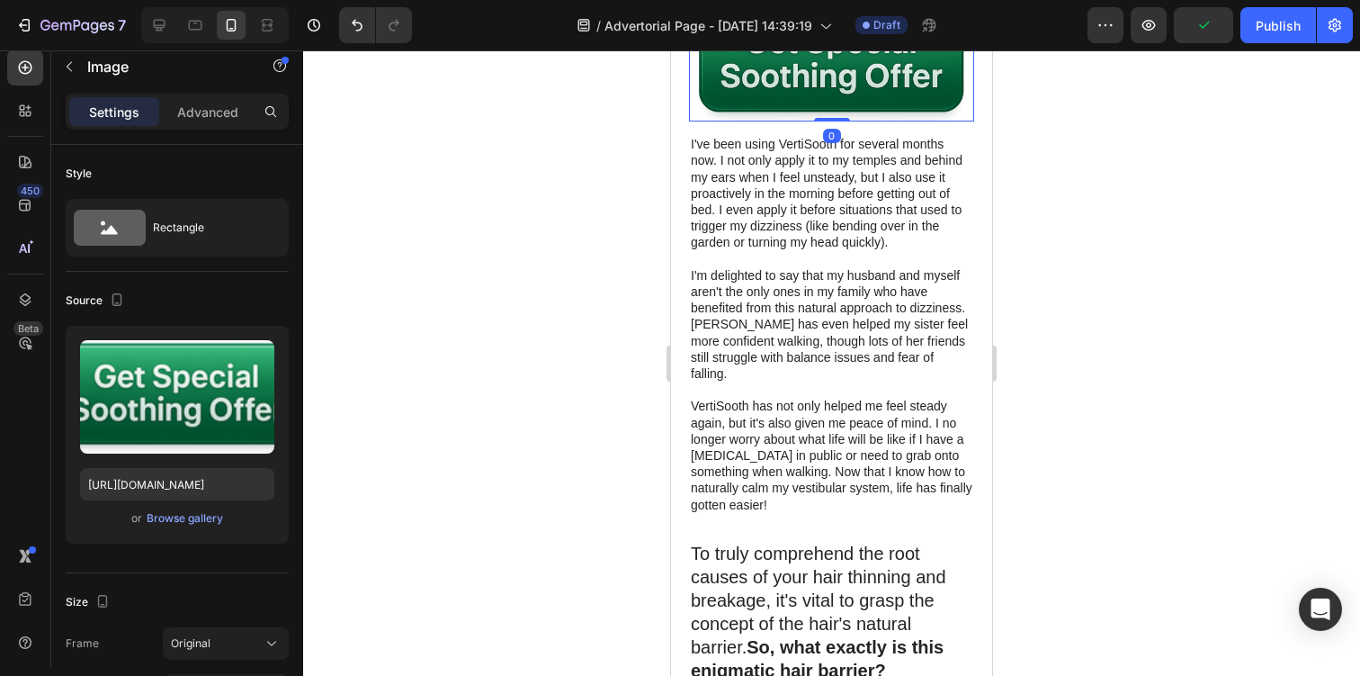
drag, startPoint x: 824, startPoint y: 98, endPoint x: 839, endPoint y: 51, distance: 49.2
click at [839, 51] on div "Image 0" at bounding box center [831, 63] width 285 height 118
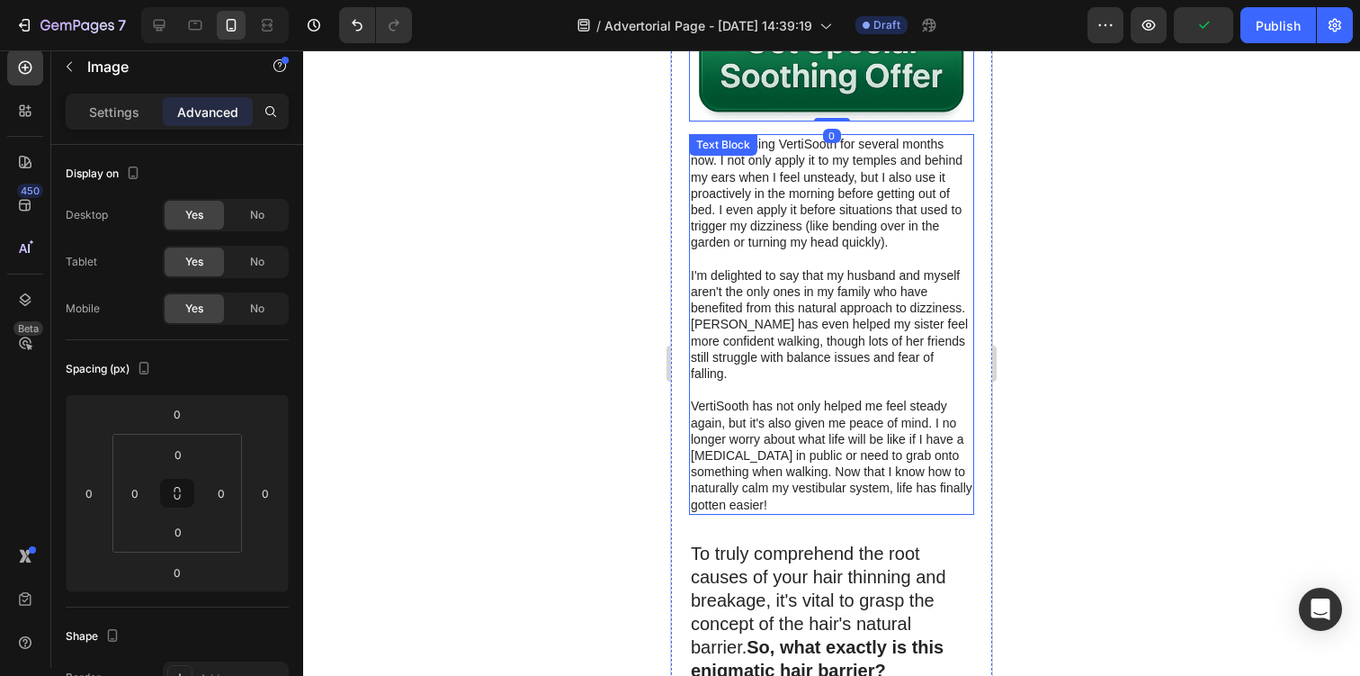
click at [1078, 121] on div at bounding box center [831, 362] width 1057 height 625
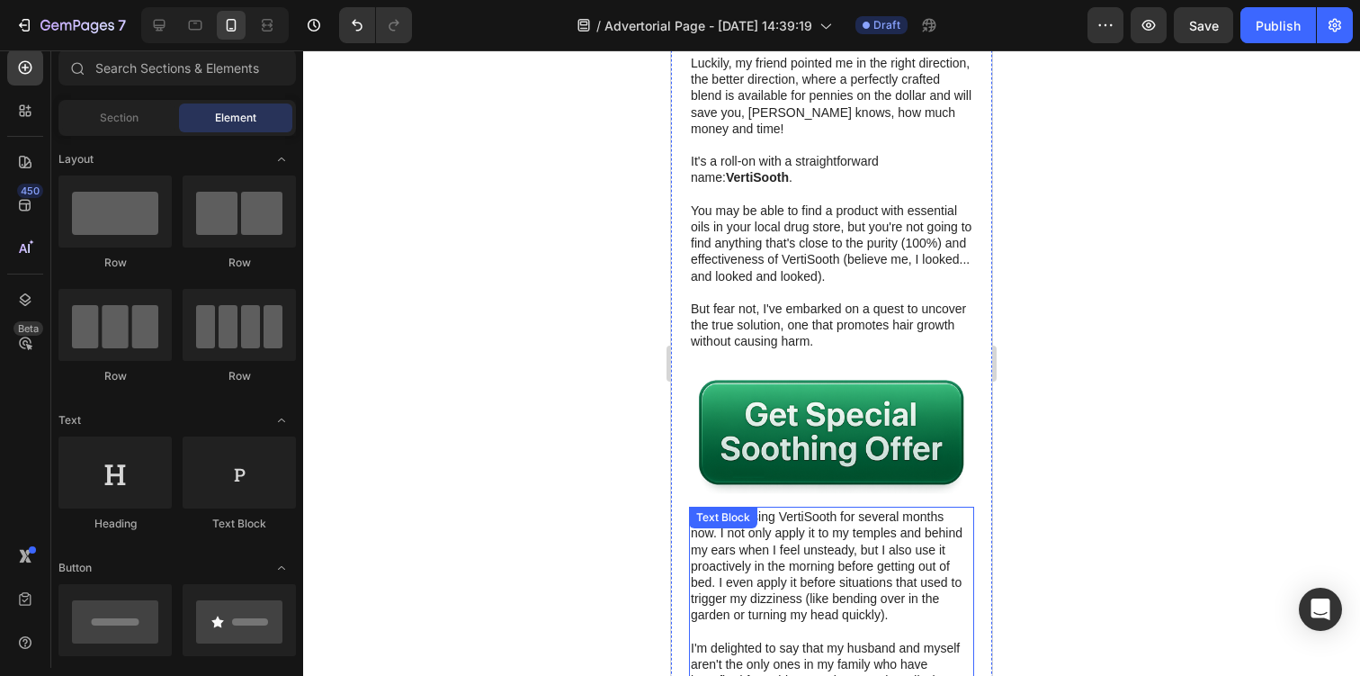
scroll to position [3118, 0]
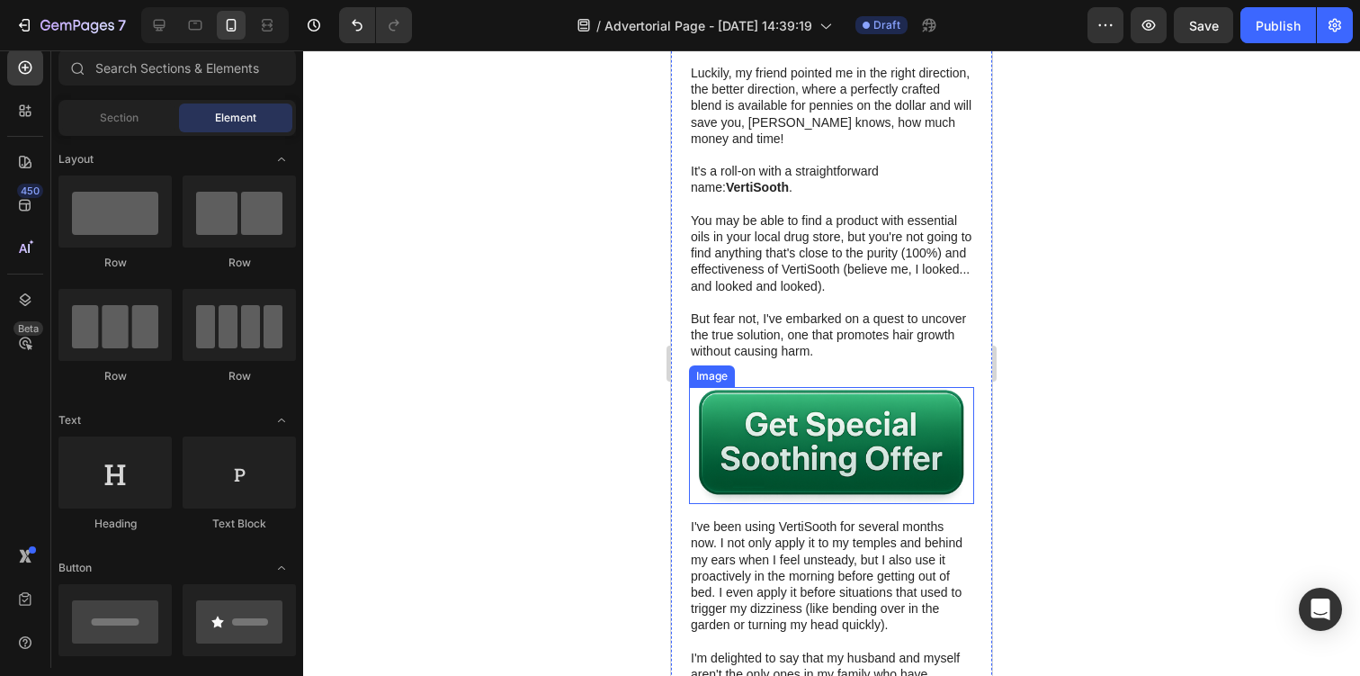
click at [886, 390] on img at bounding box center [831, 446] width 285 height 118
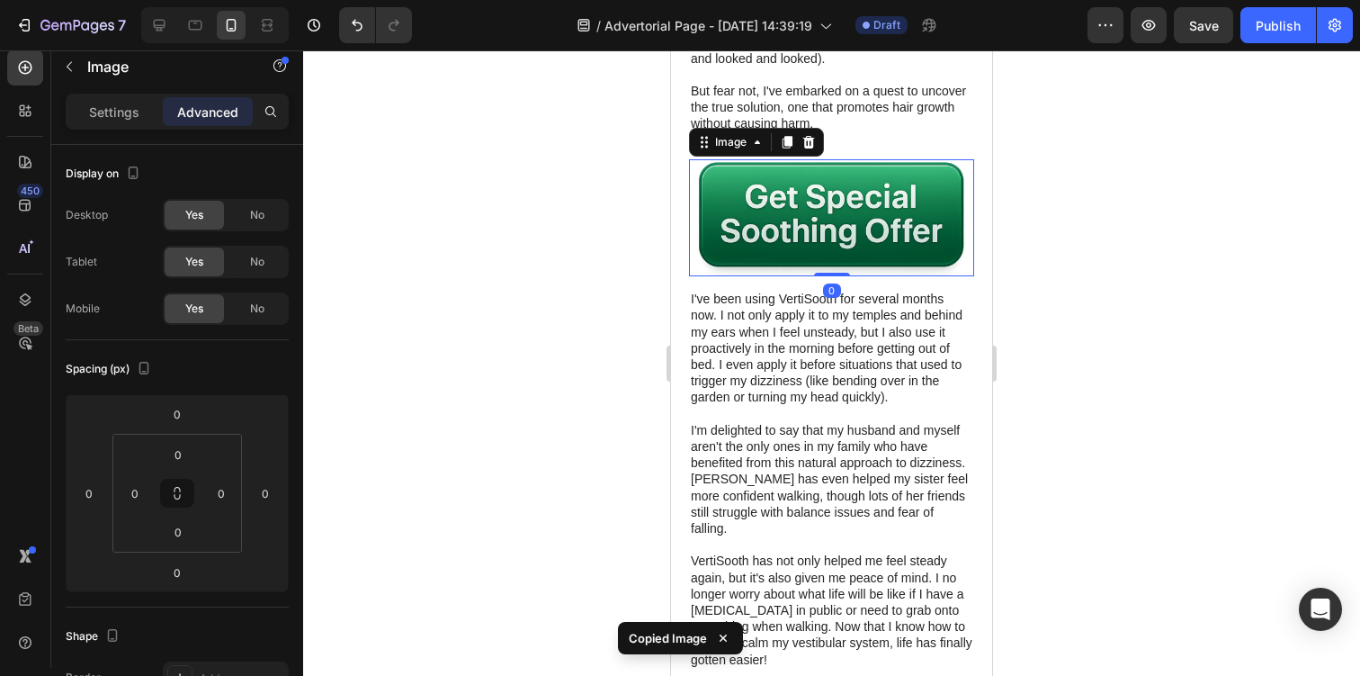
click at [886, 422] on p "I'm delighted to say that my husband and myself aren't the only ones in my fami…" at bounding box center [832, 479] width 282 height 114
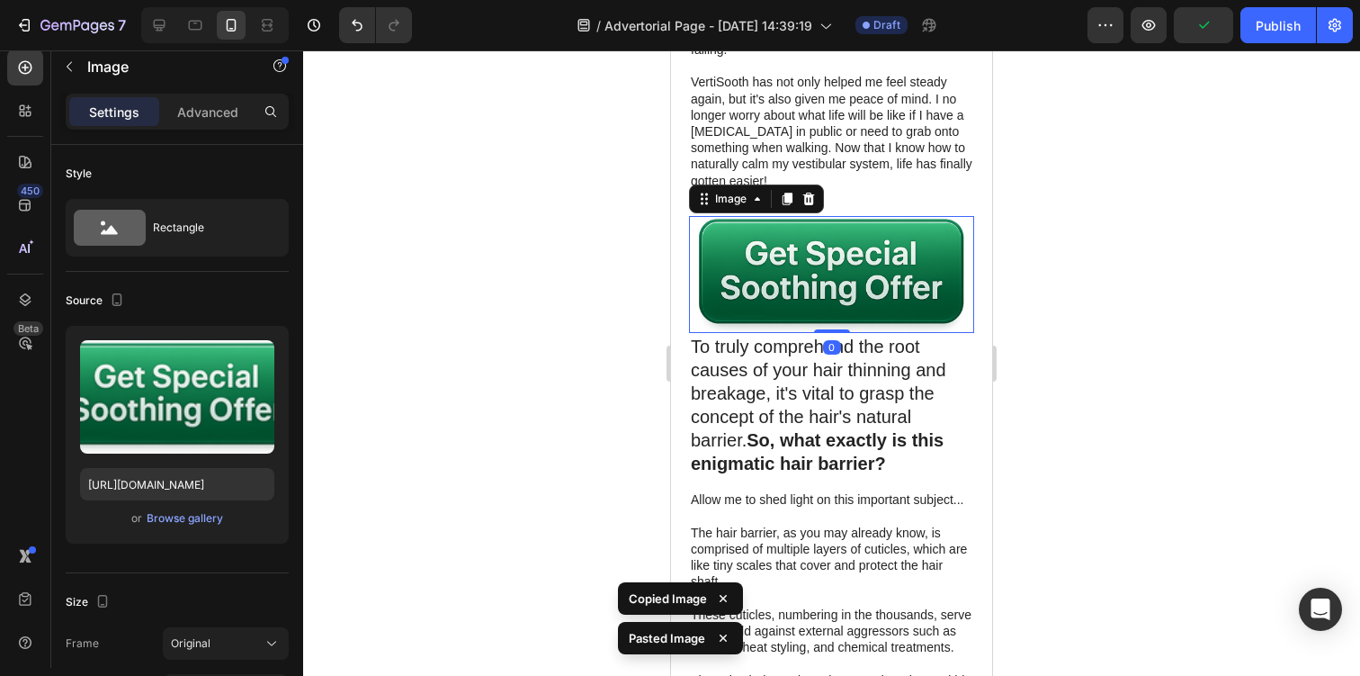
scroll to position [3861, 0]
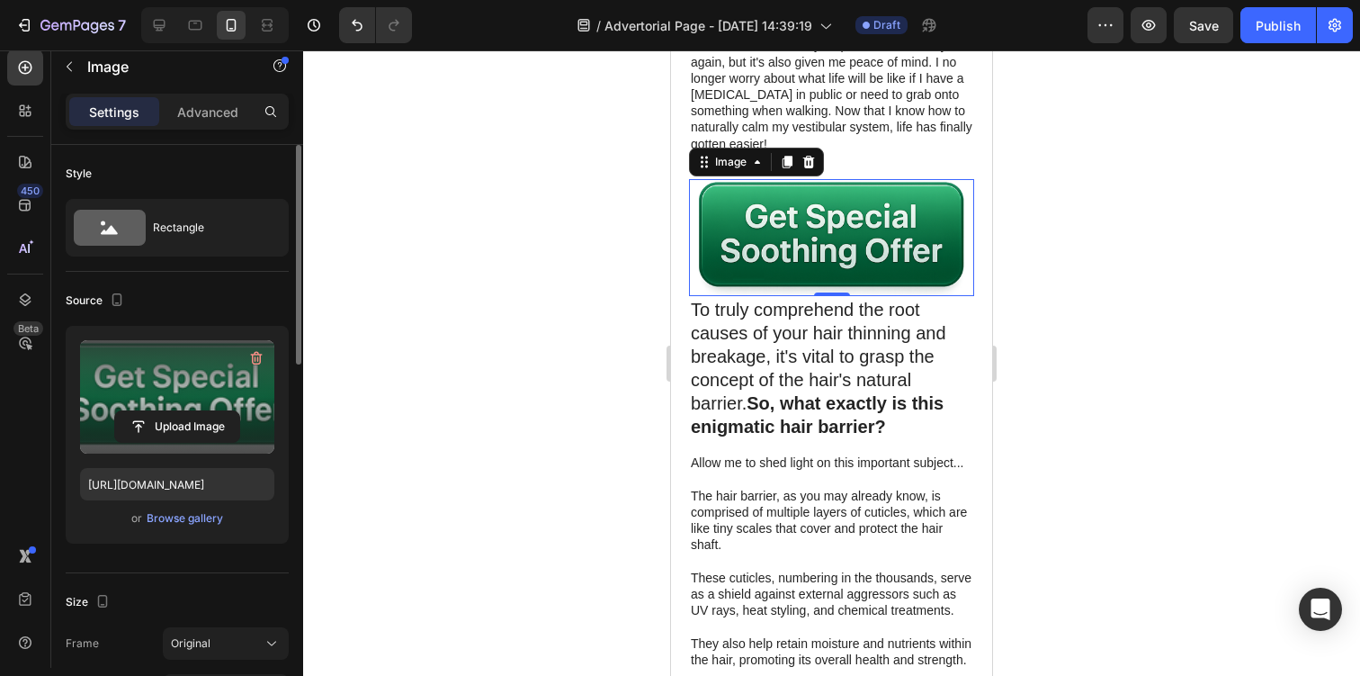
click at [181, 397] on label at bounding box center [177, 396] width 194 height 113
click at [181, 411] on input "file" at bounding box center [177, 426] width 124 height 31
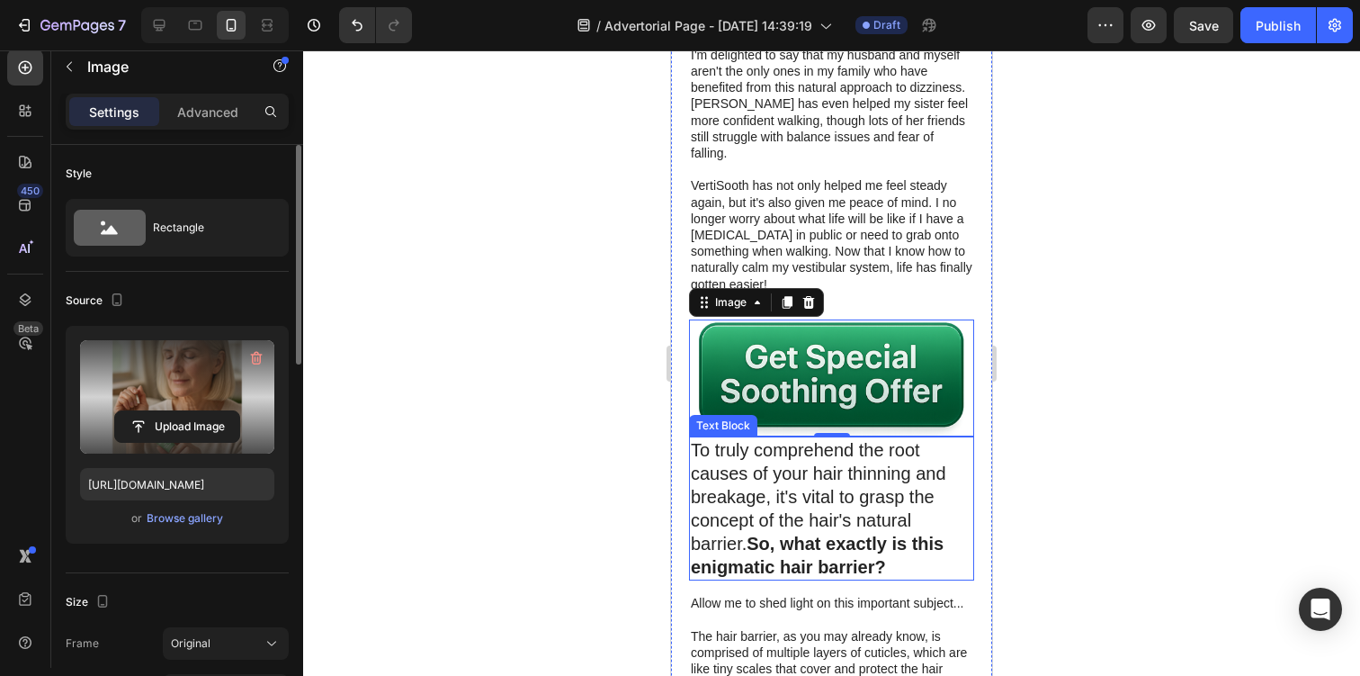
scroll to position [3711, 0]
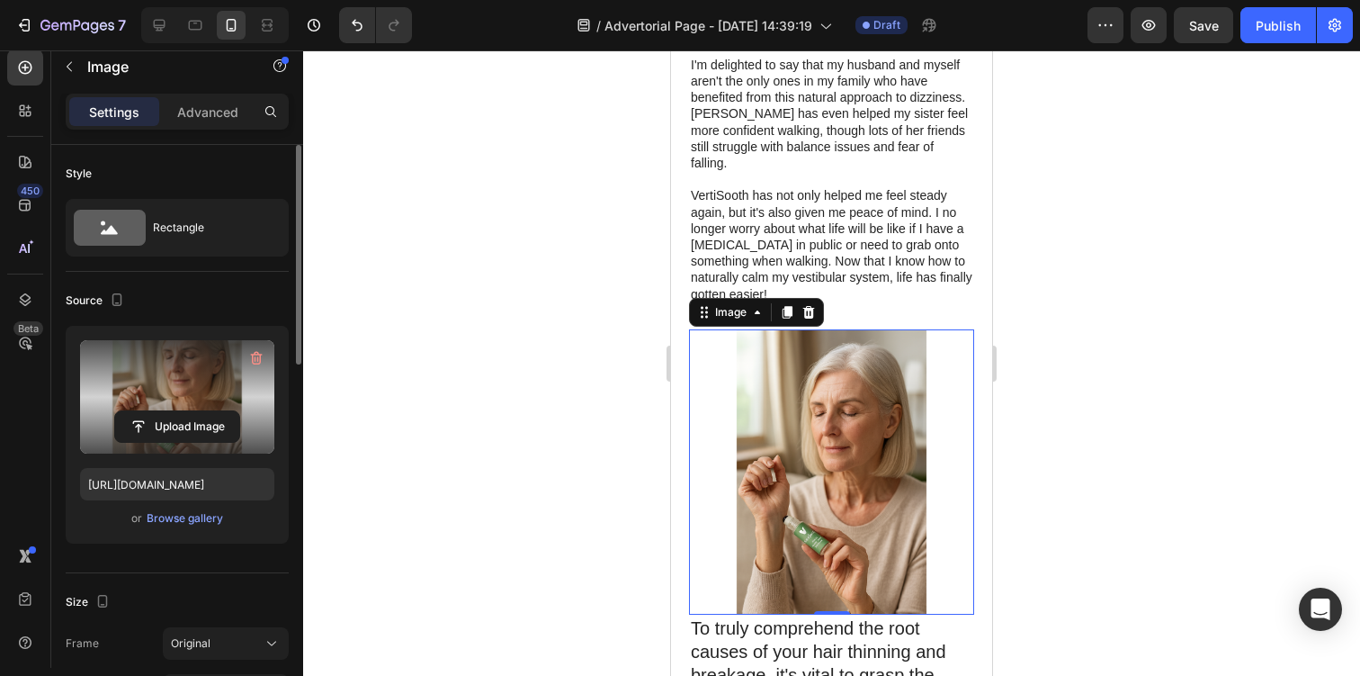
click at [230, 380] on label at bounding box center [177, 396] width 194 height 113
click at [230, 411] on input "file" at bounding box center [177, 426] width 124 height 31
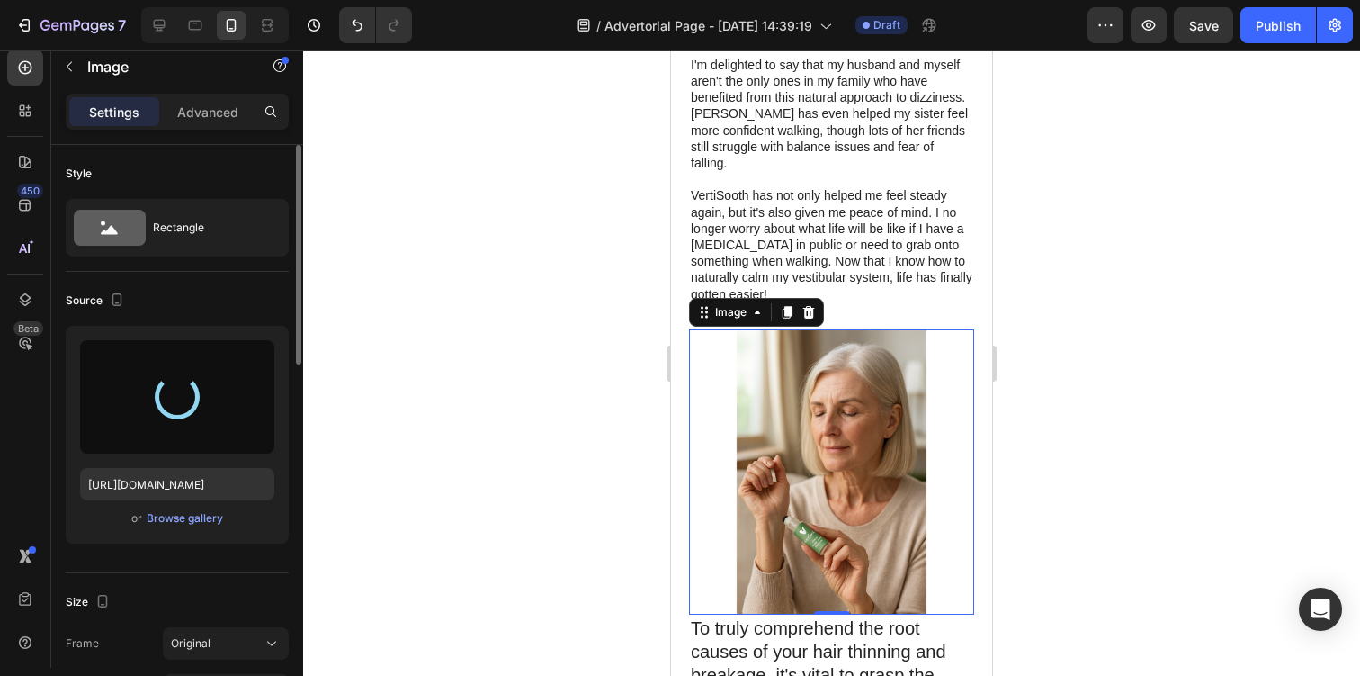
type input "https://cdn.shopify.com/s/files/1/0944/0627/9471/files/gempages_575565689876644…"
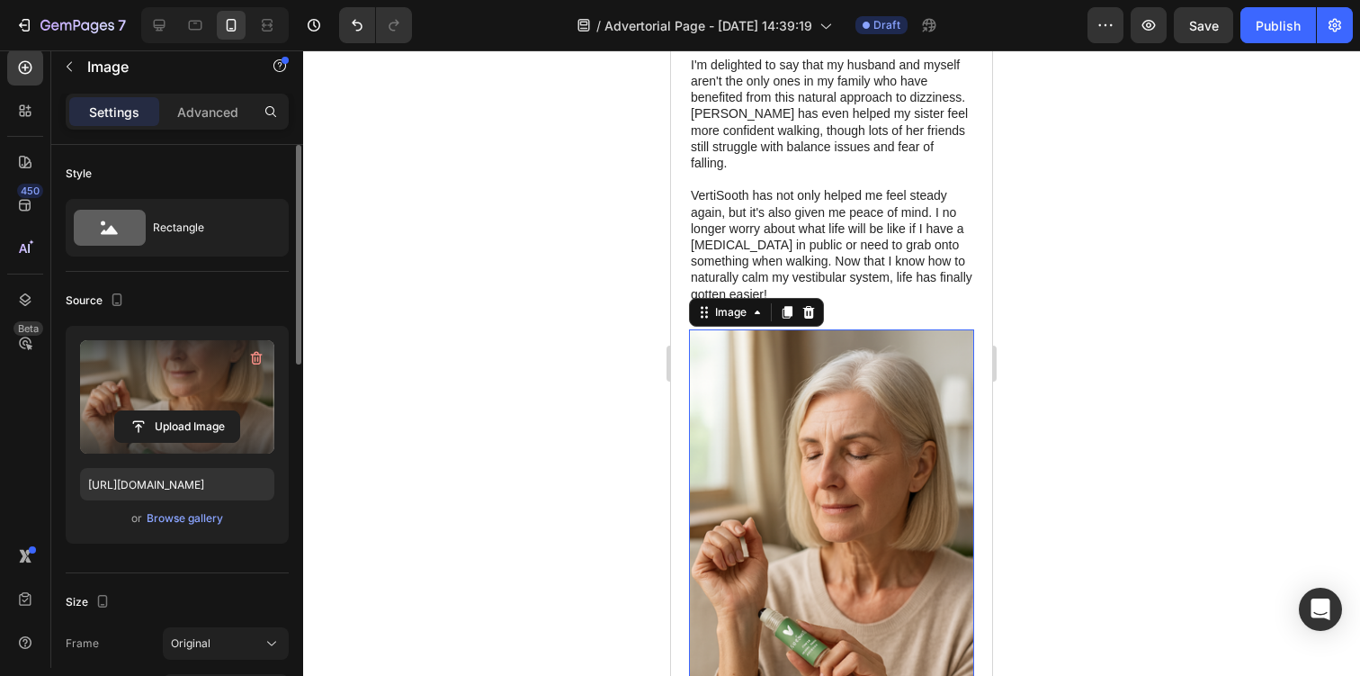
click at [1071, 322] on div at bounding box center [831, 362] width 1057 height 625
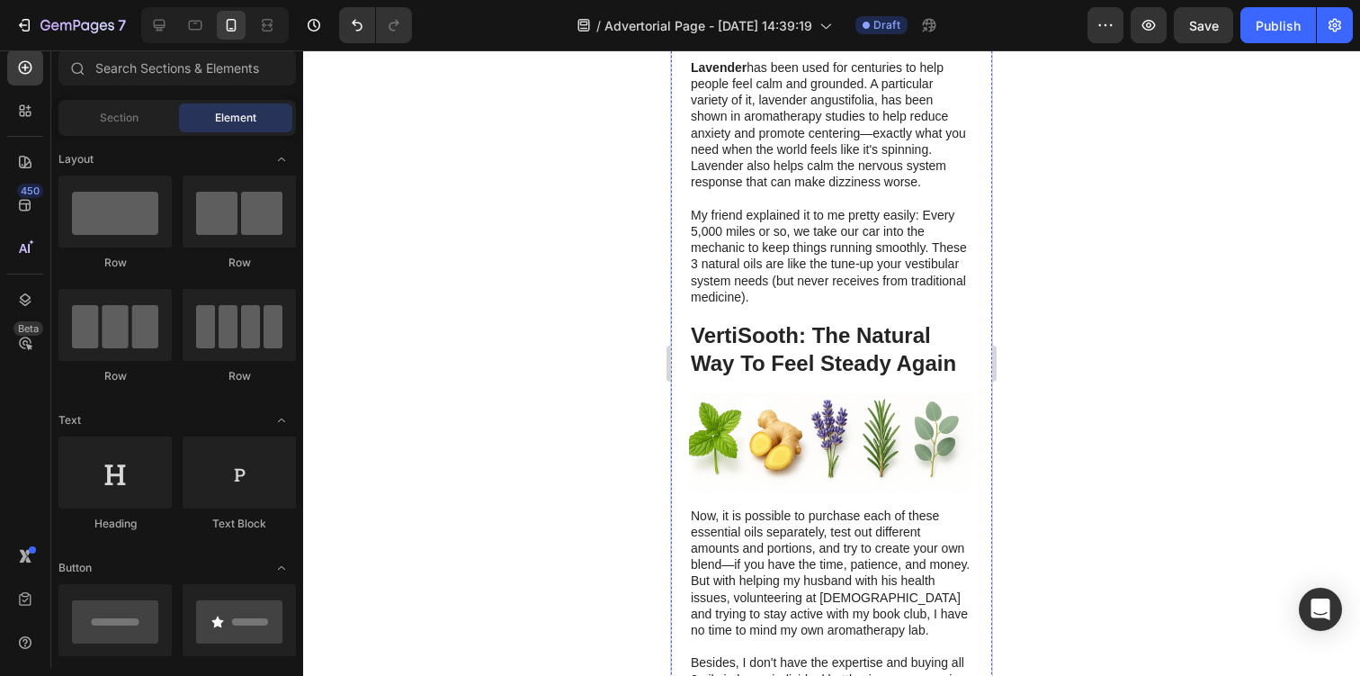
scroll to position [2475, 0]
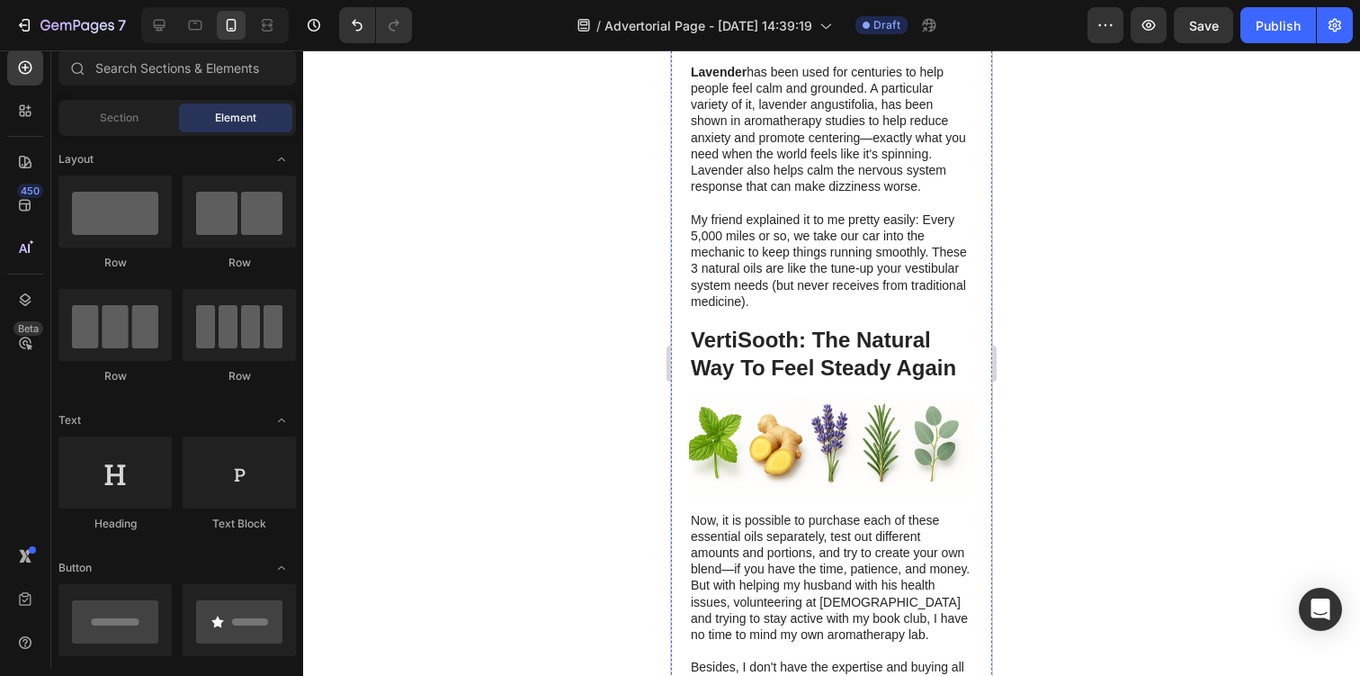
click at [882, 326] on p "VertiSooth: The Natural Way To Feel Steady Again" at bounding box center [832, 354] width 282 height 56
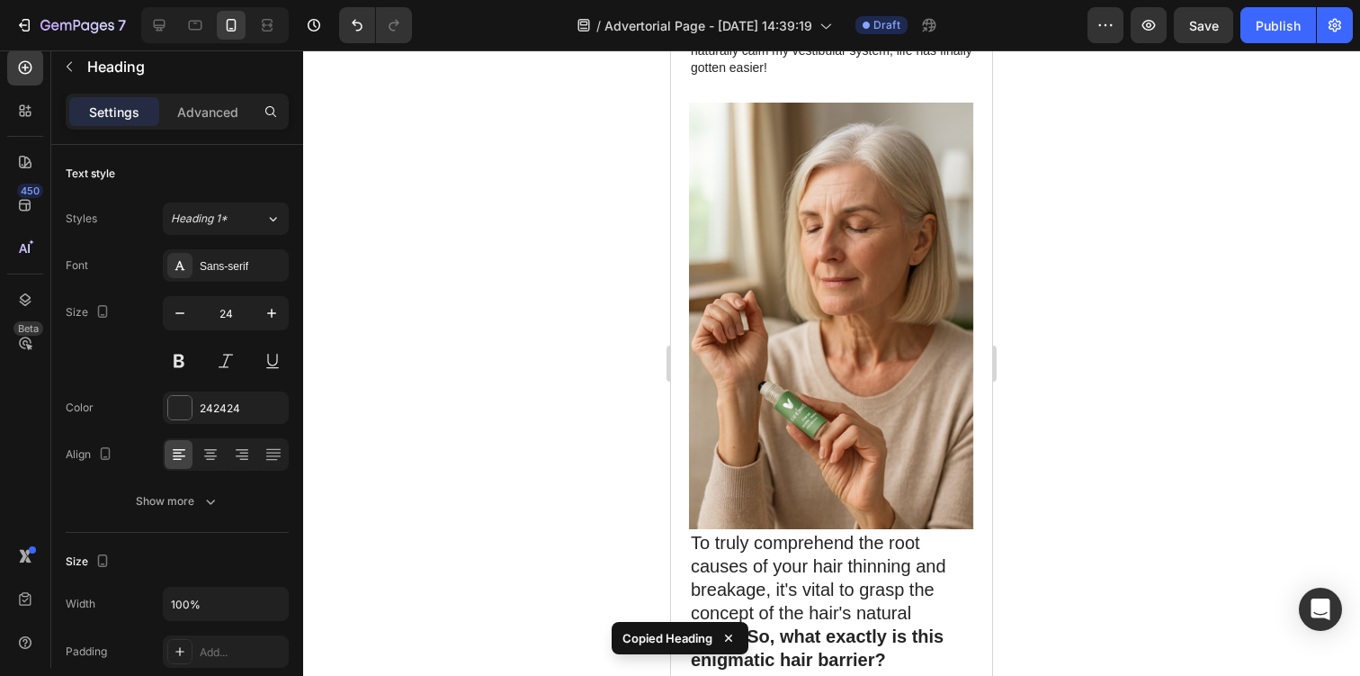
scroll to position [3959, 0]
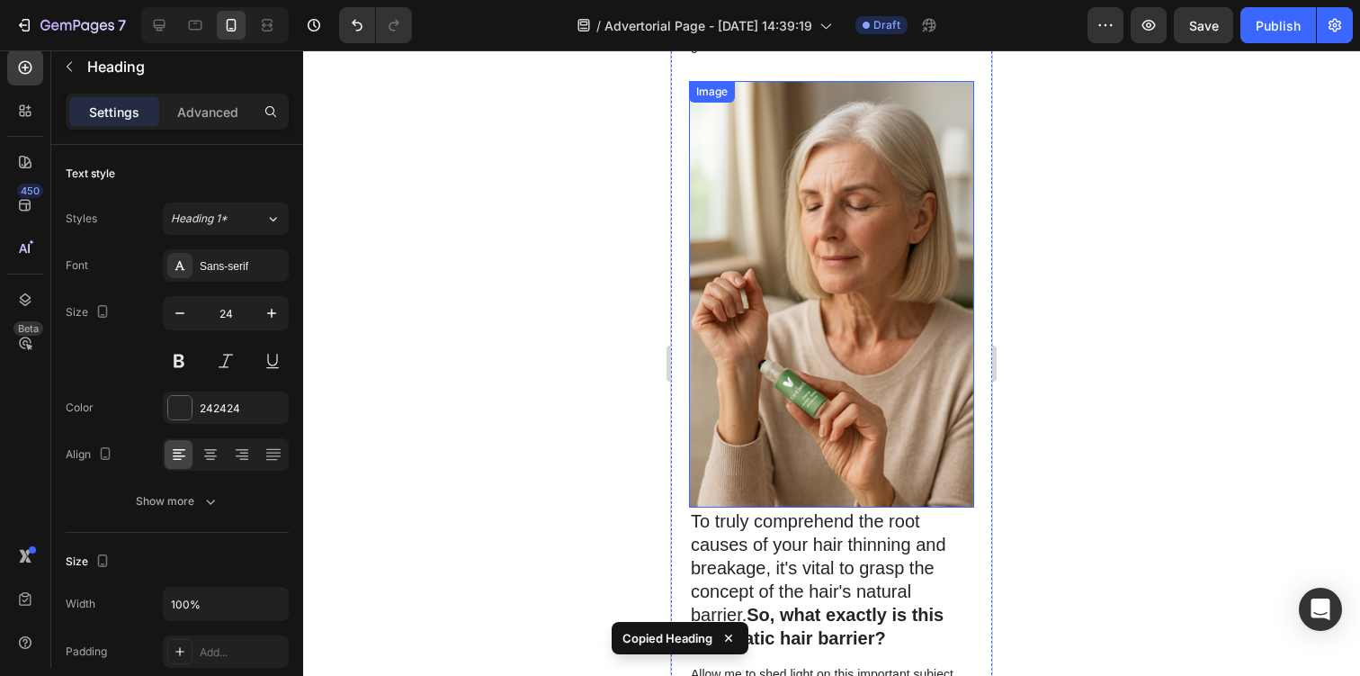
click at [846, 308] on img at bounding box center [831, 294] width 285 height 427
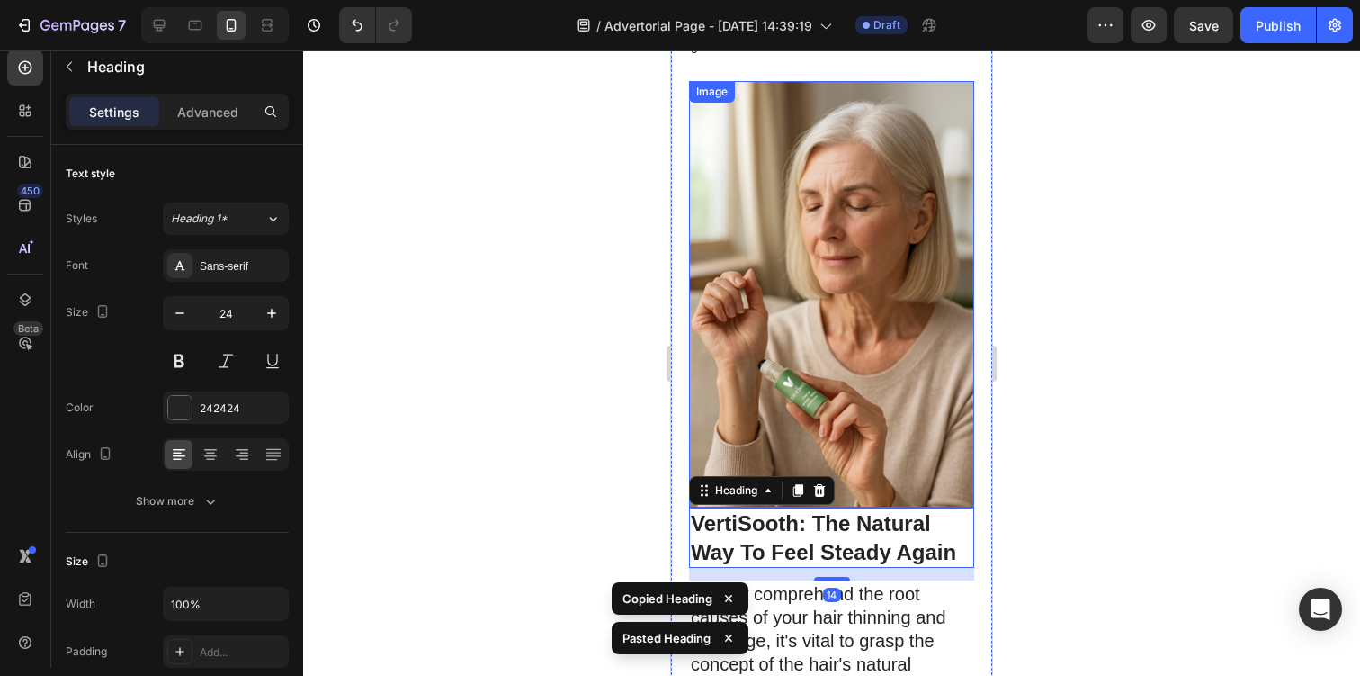
click at [887, 416] on img at bounding box center [831, 294] width 285 height 427
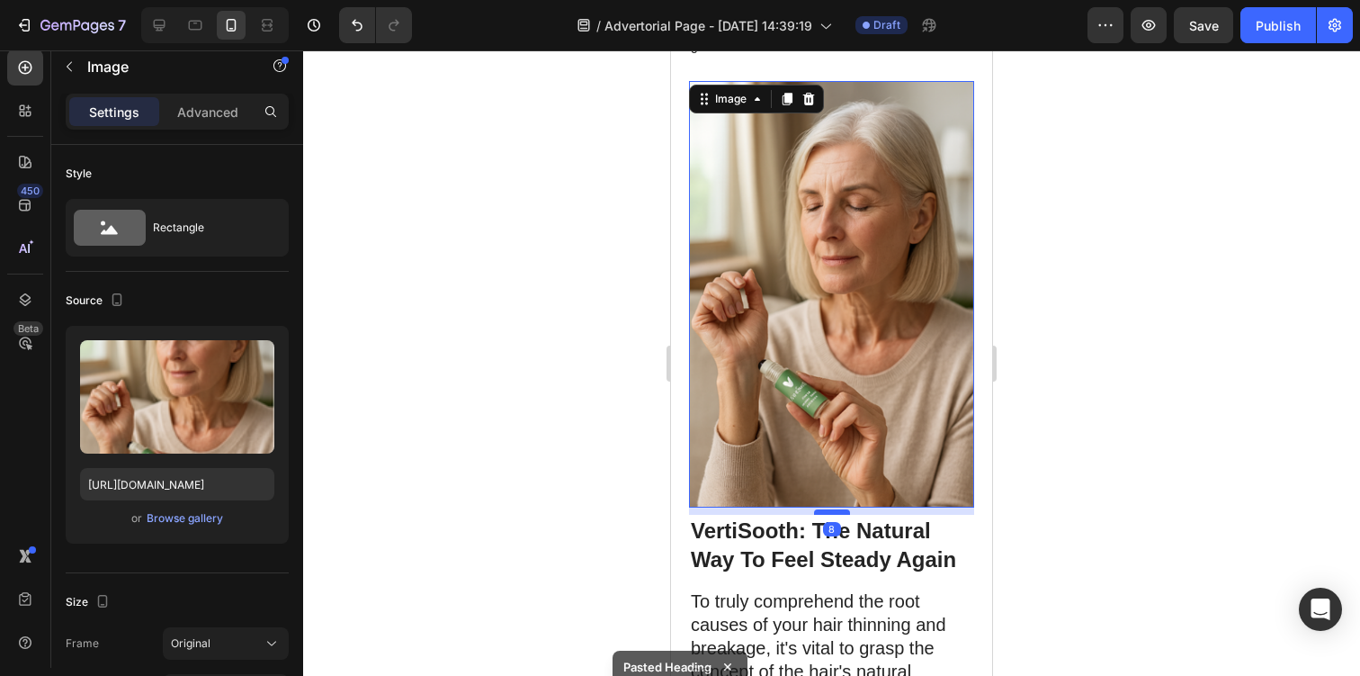
click at [845, 509] on div at bounding box center [832, 511] width 36 height 5
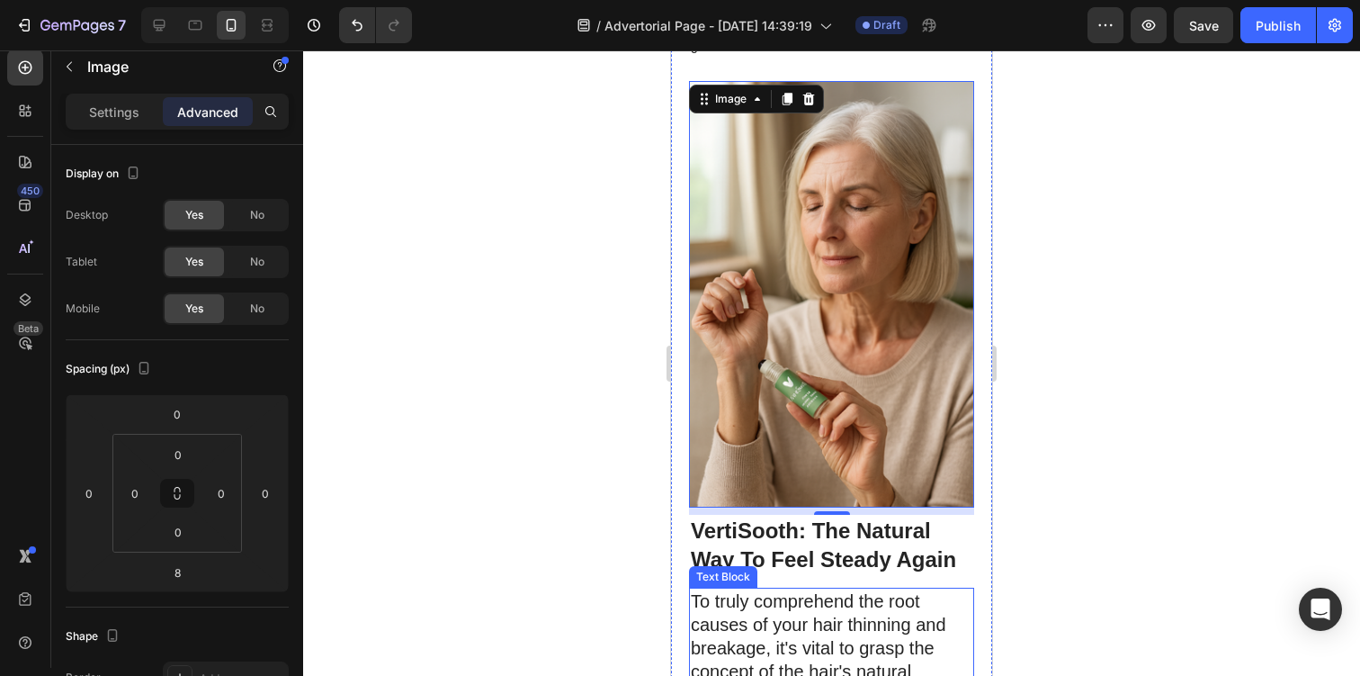
click at [823, 515] on h1 "VertiSooth: The Natural Way To Feel Steady Again" at bounding box center [831, 544] width 285 height 59
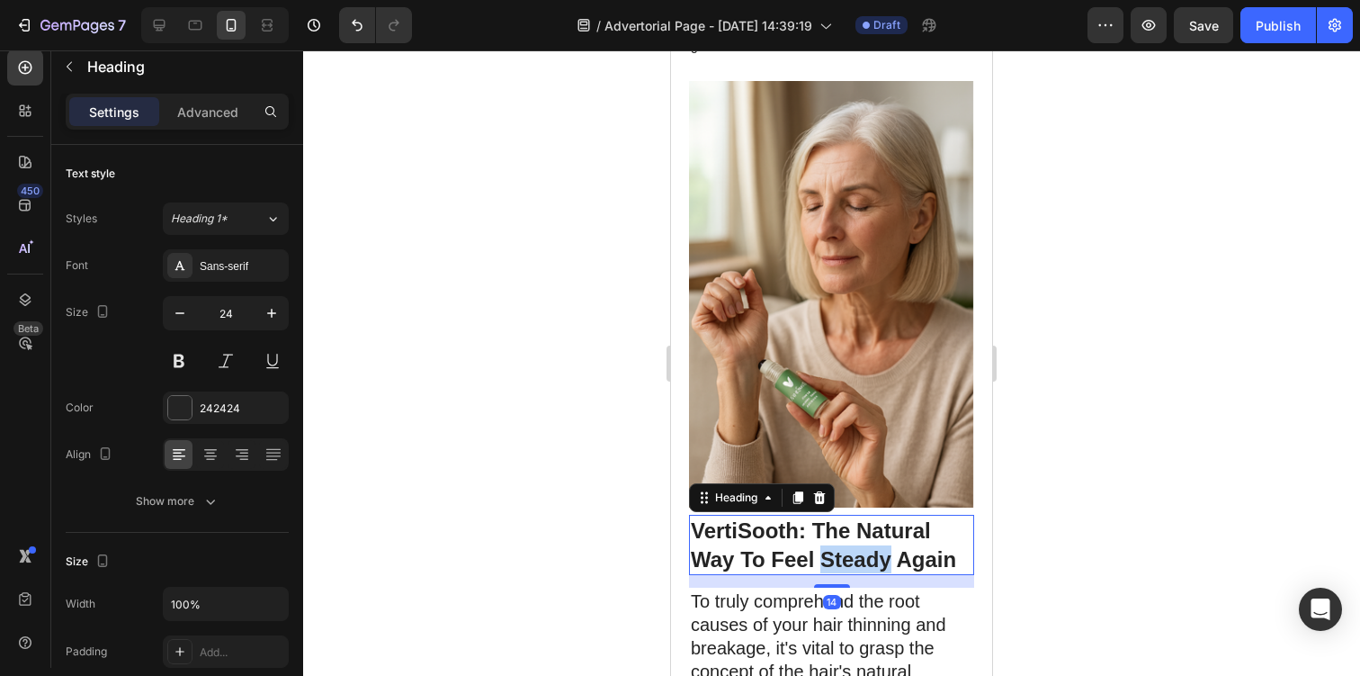
click at [823, 515] on h1 "VertiSooth: The Natural Way To Feel Steady Again" at bounding box center [831, 544] width 285 height 59
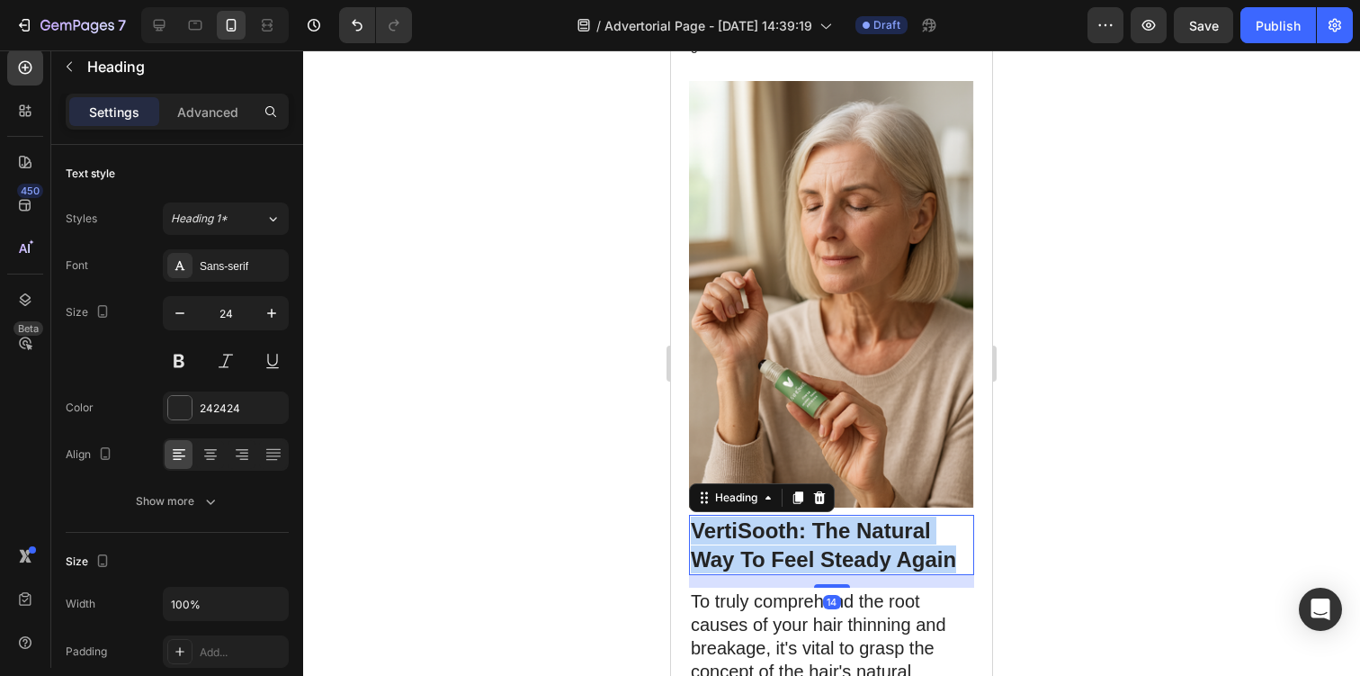
click at [823, 516] on p "VertiSooth: The Natural Way To Feel Steady Again" at bounding box center [832, 544] width 282 height 56
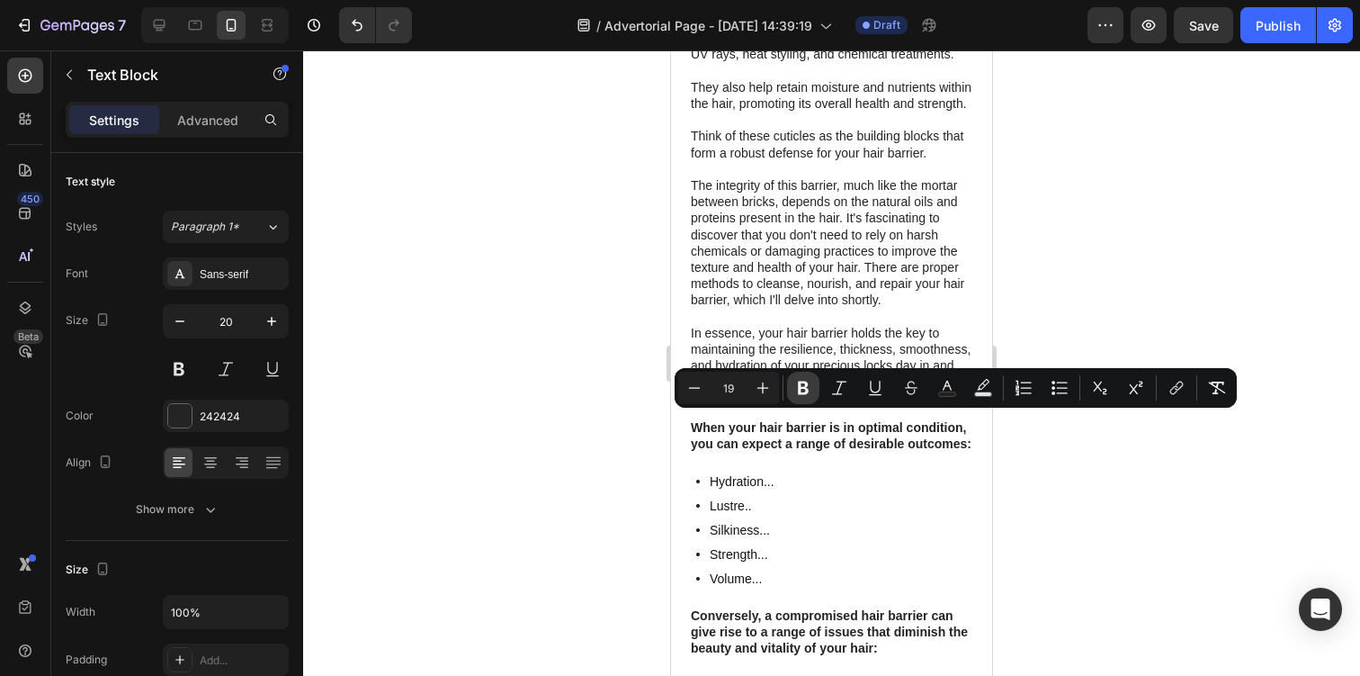
scroll to position [8, 0]
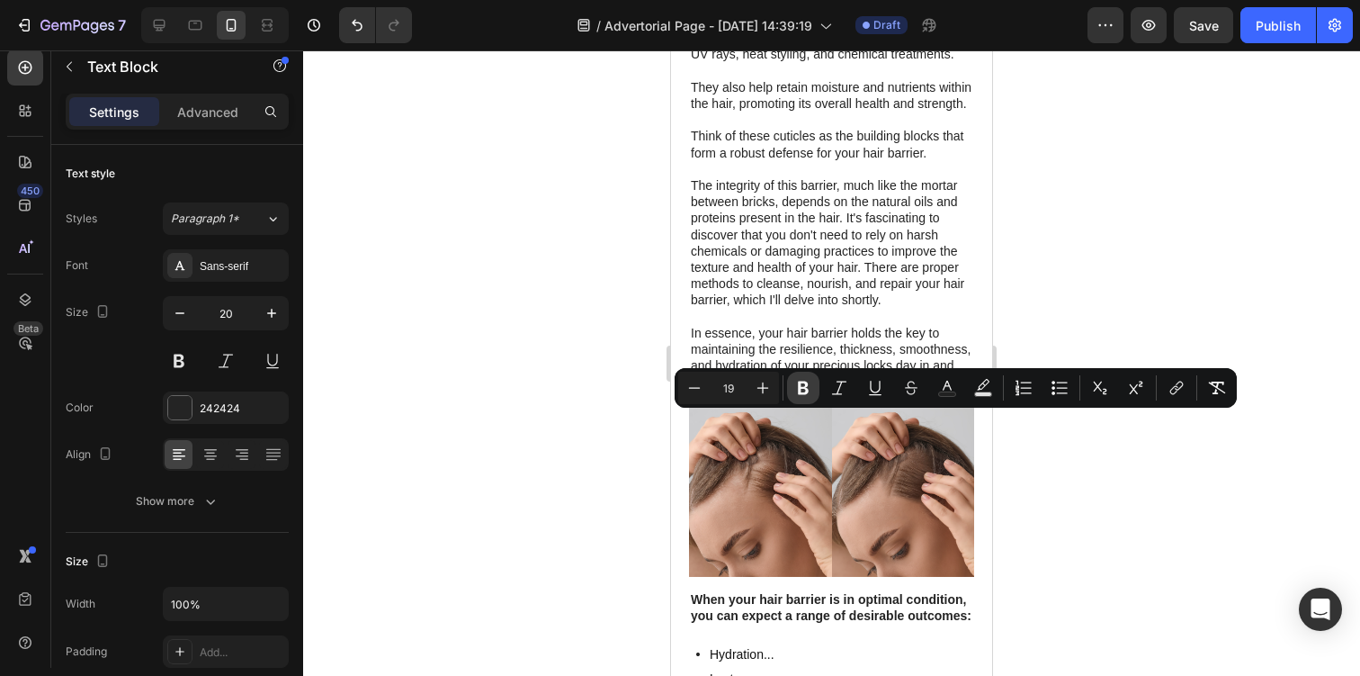
click at [811, 386] on icon "Editor contextual toolbar" at bounding box center [803, 388] width 18 height 18
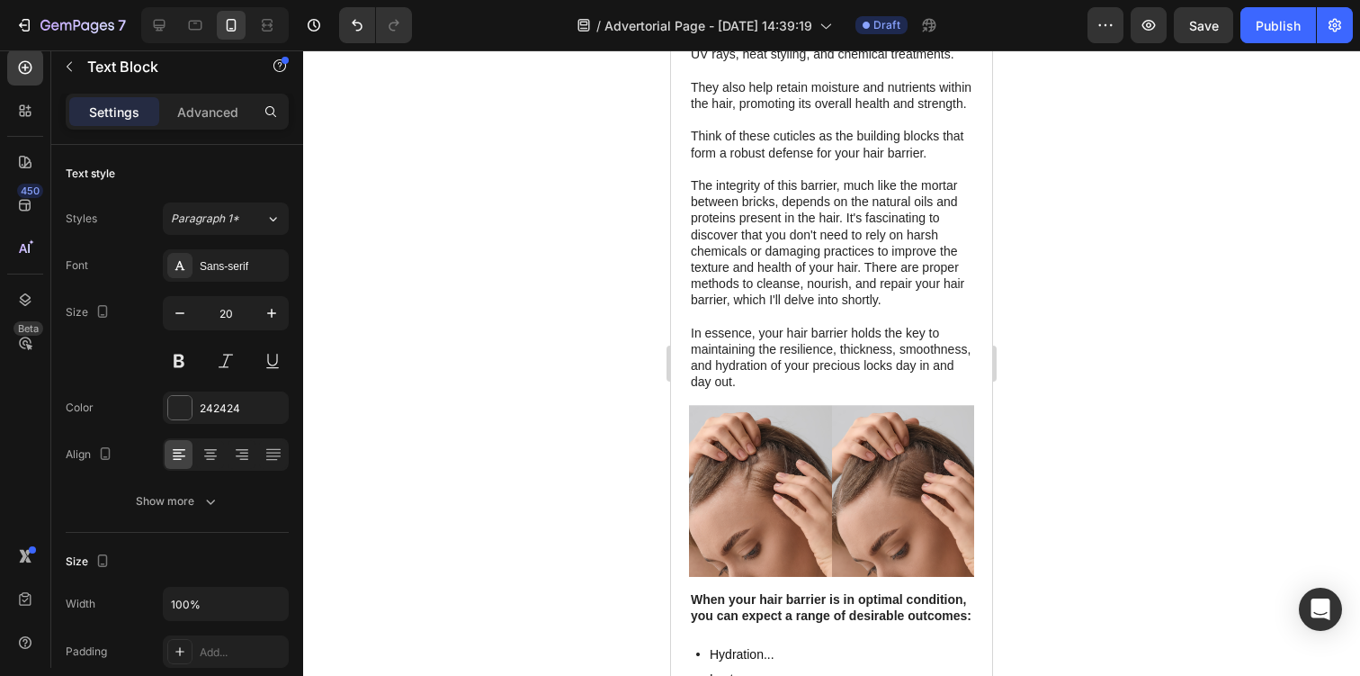
click at [1067, 476] on div at bounding box center [831, 362] width 1057 height 625
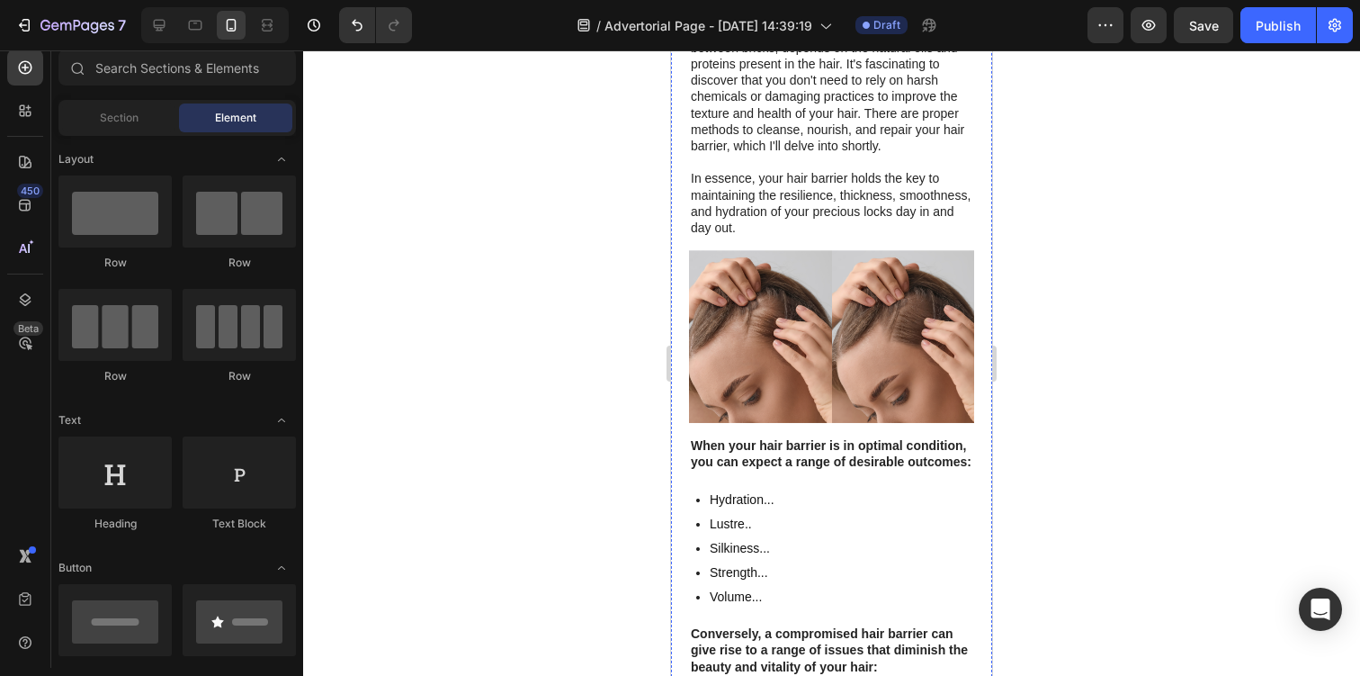
scroll to position [4151, 0]
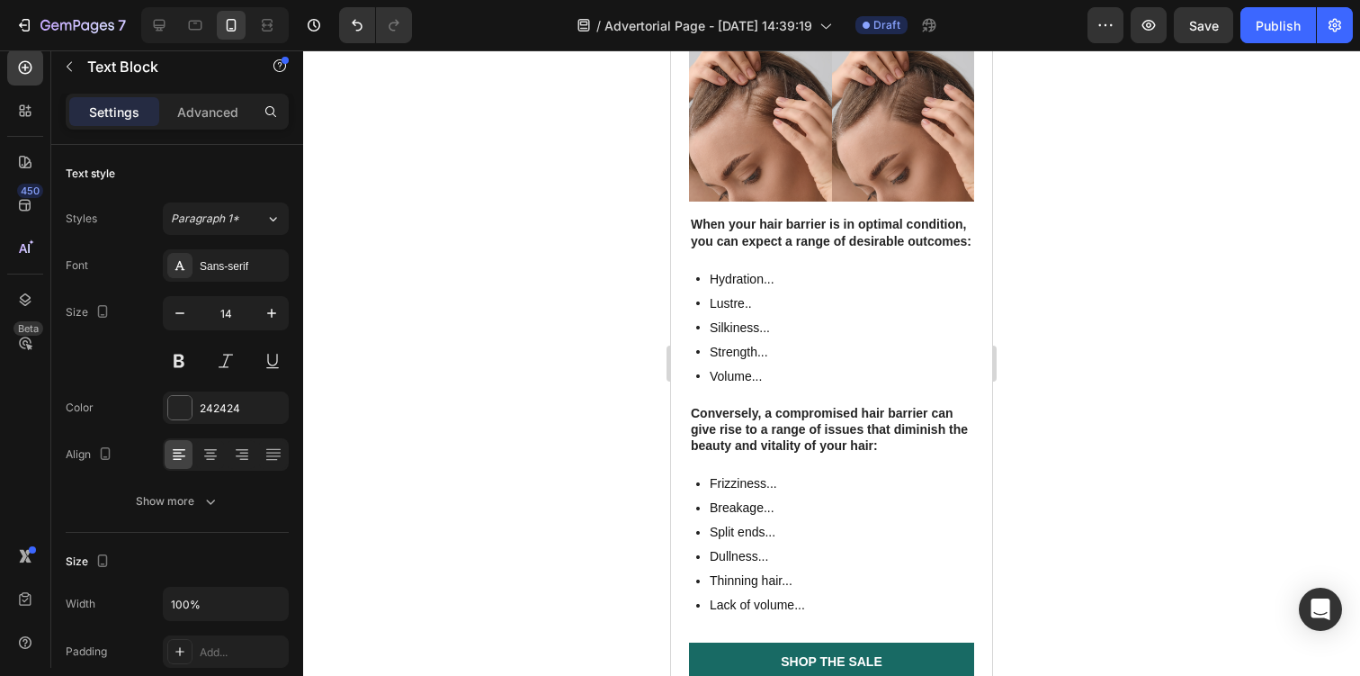
scroll to position [4263, 0]
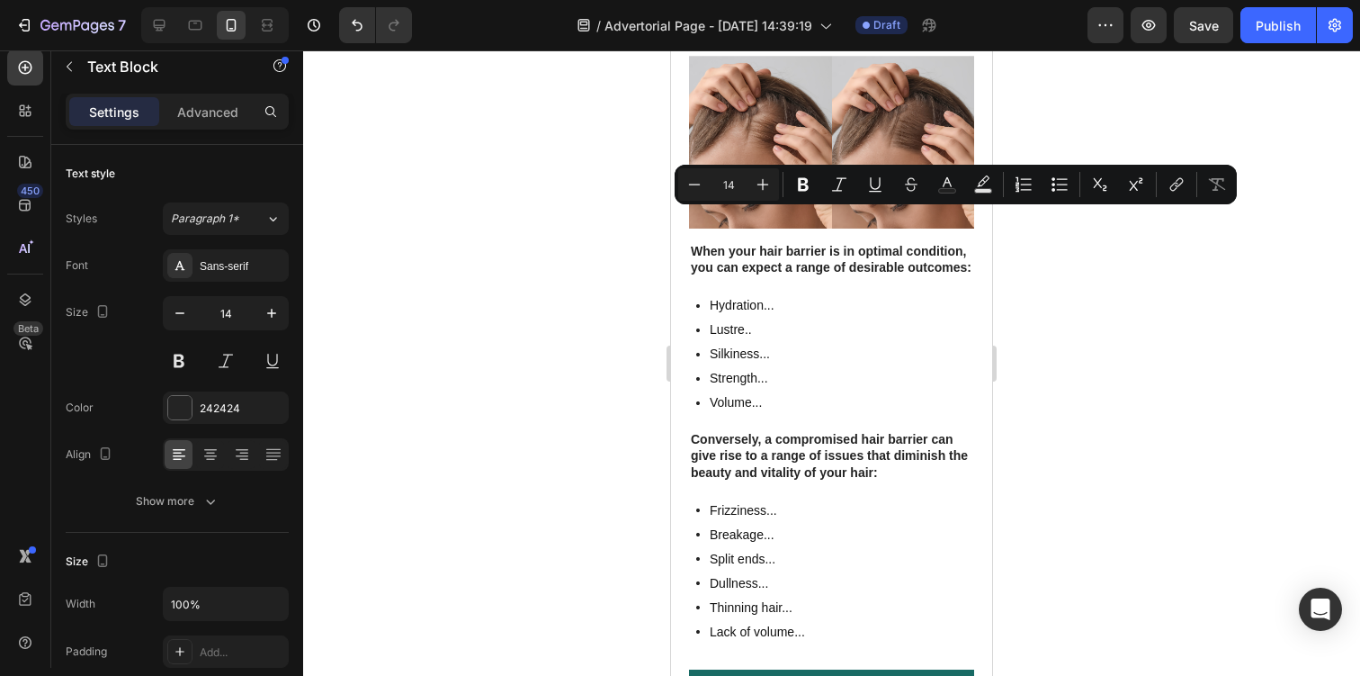
drag, startPoint x: 753, startPoint y: 219, endPoint x: 734, endPoint y: 233, distance: 23.7
click at [1168, 182] on icon "Editor contextual toolbar" at bounding box center [1177, 184] width 18 height 18
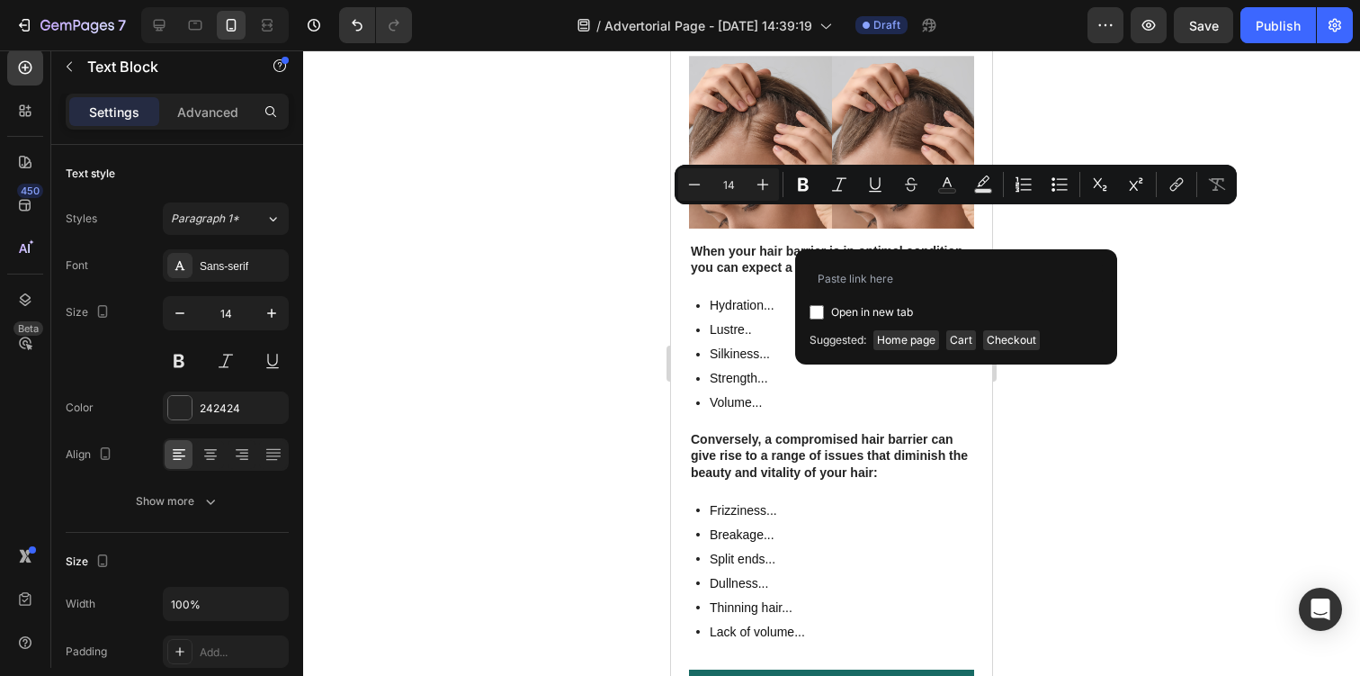
type input "v"
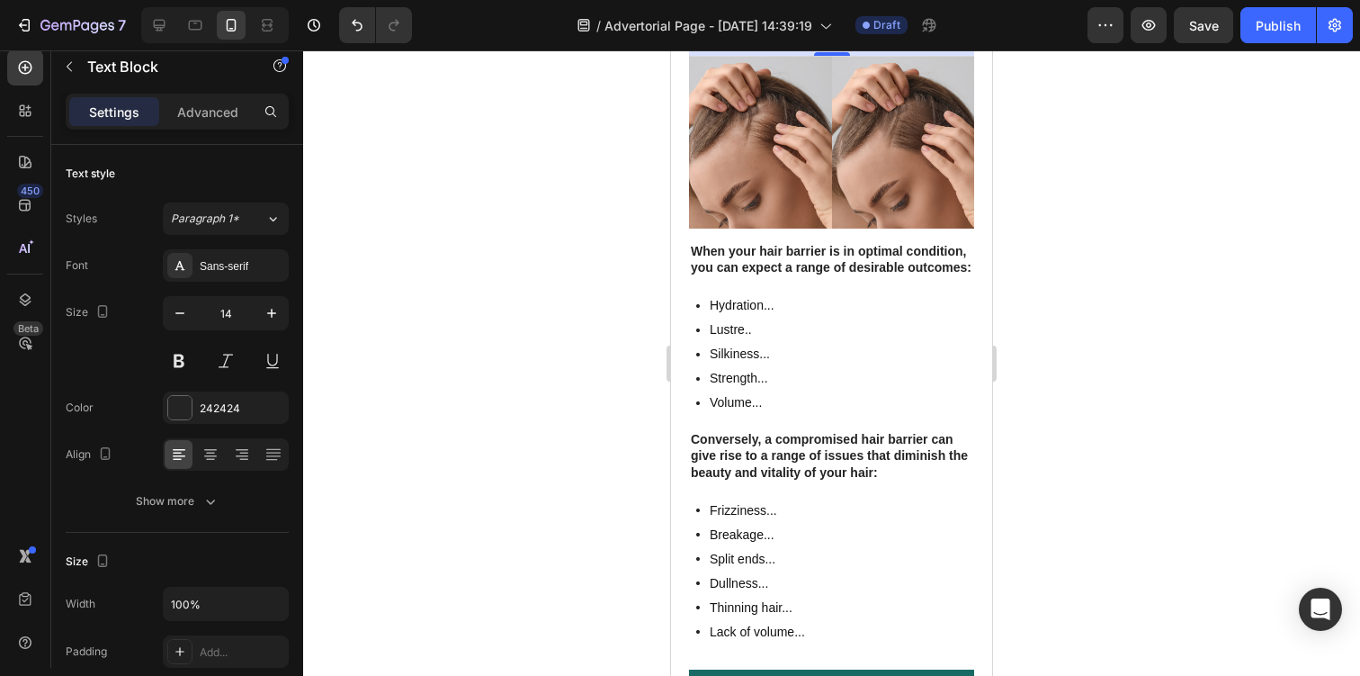
drag, startPoint x: 752, startPoint y: 219, endPoint x: 737, endPoint y: 235, distance: 21.6
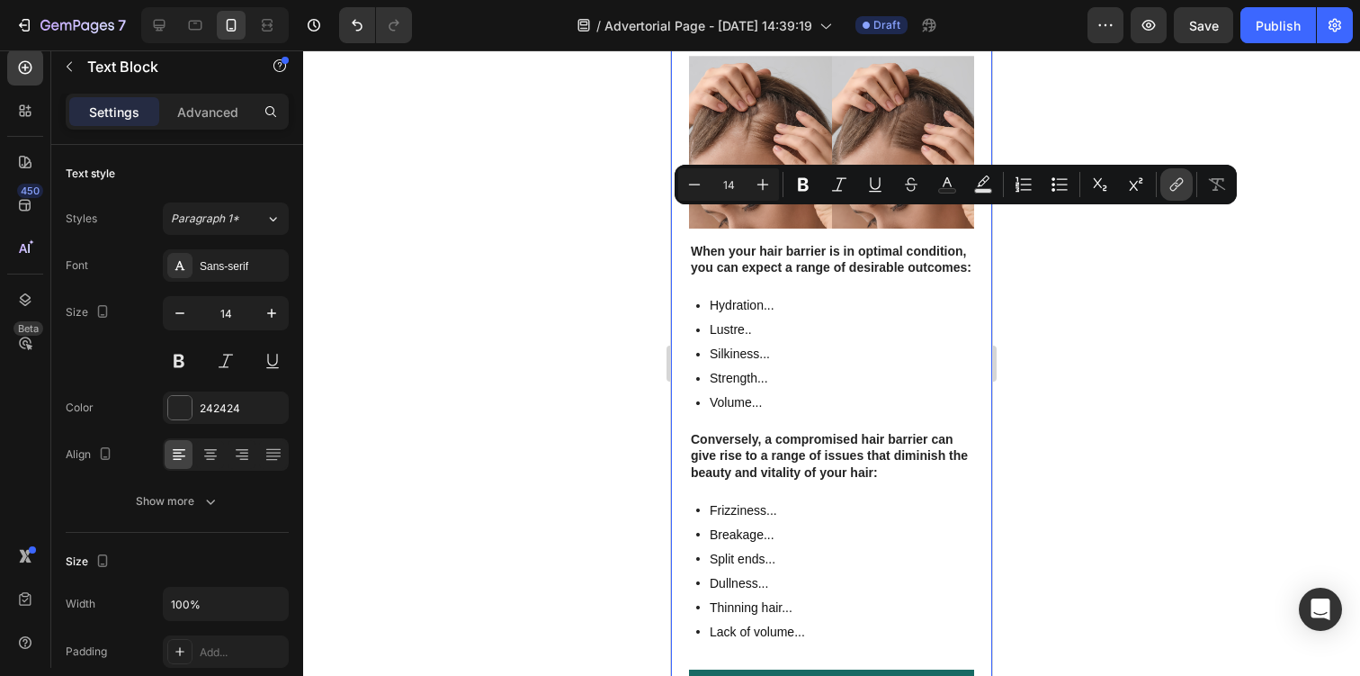
click at [1171, 179] on icon "Editor contextual toolbar" at bounding box center [1177, 184] width 18 height 18
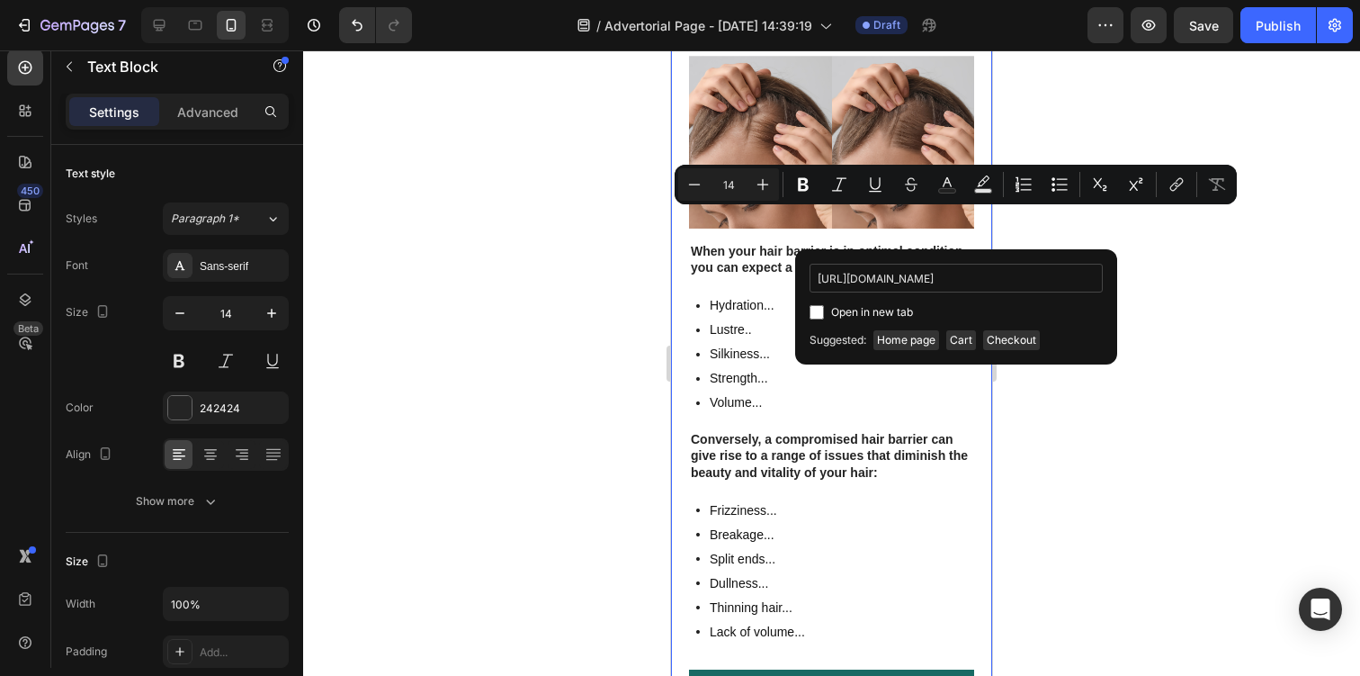
scroll to position [0, 133]
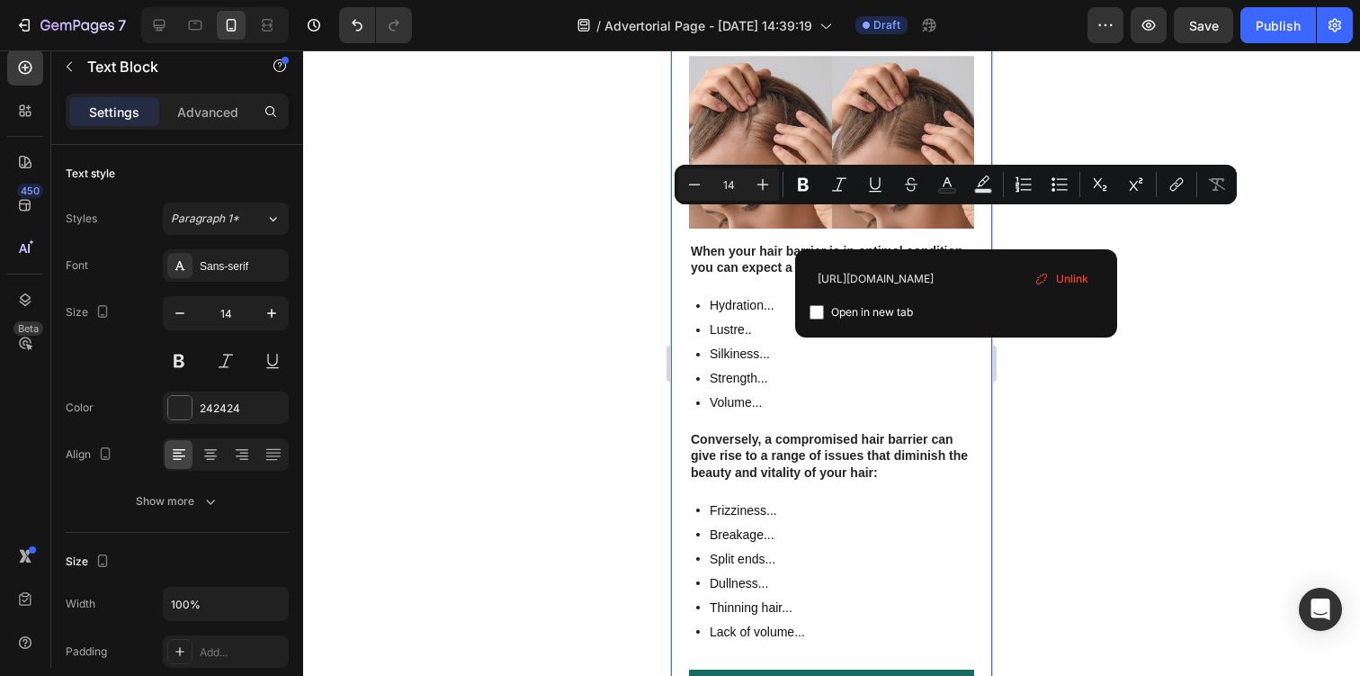
type input "[URL][DOMAIN_NAME]"
click at [897, 320] on span "Open in new tab" at bounding box center [872, 312] width 82 height 22
checkbox input "true"
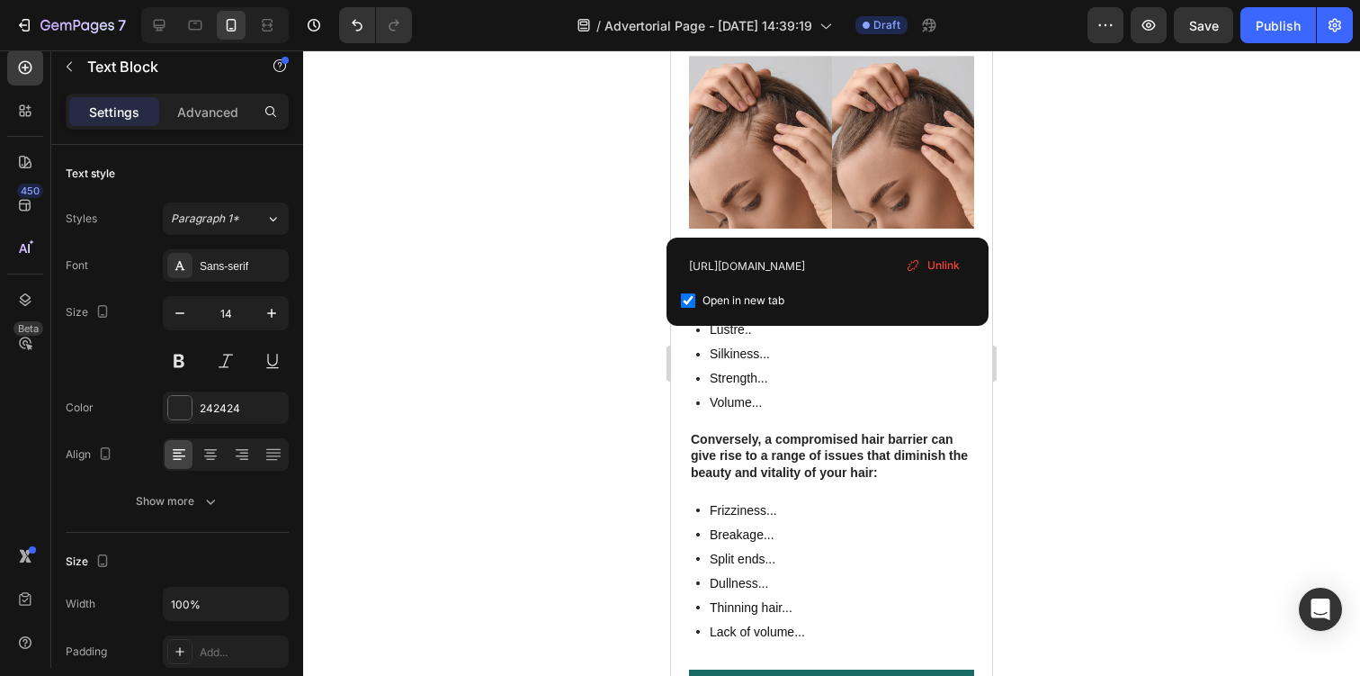
click at [607, 208] on div at bounding box center [831, 362] width 1057 height 625
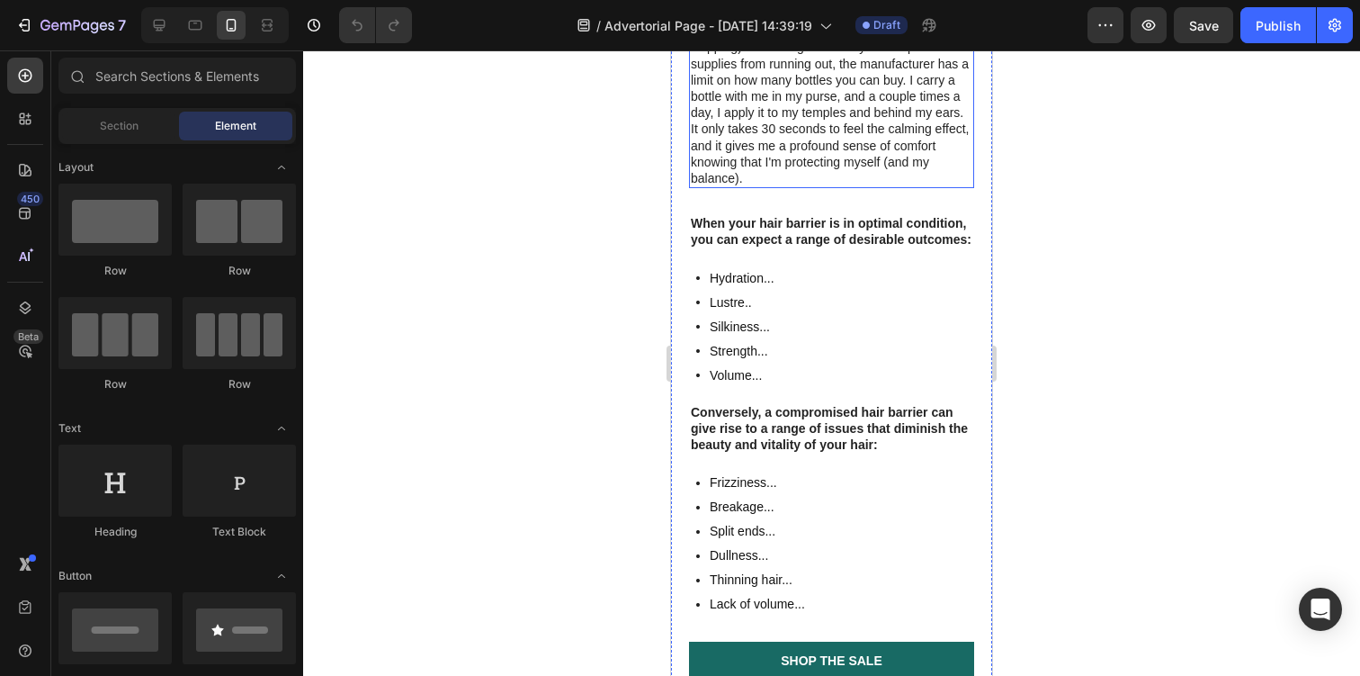
scroll to position [4150, 0]
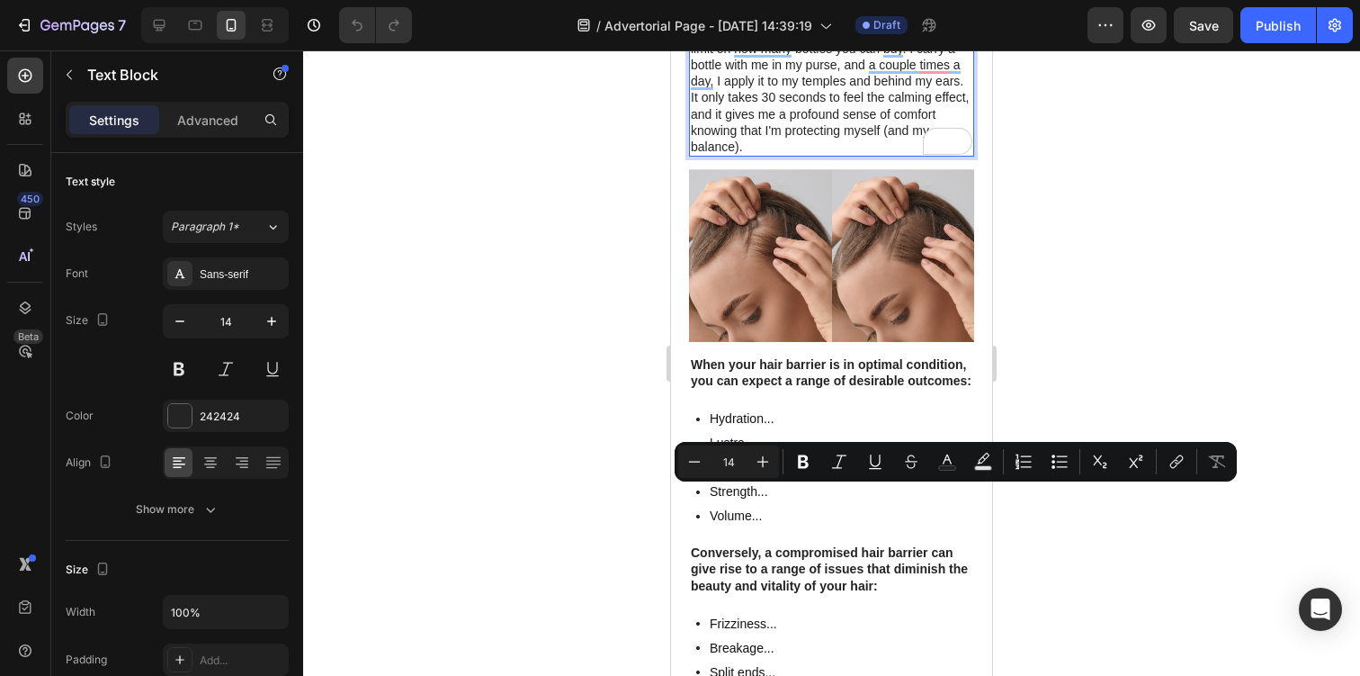
drag, startPoint x: 864, startPoint y: 497, endPoint x: 900, endPoint y: 516, distance: 40.6
click at [1190, 465] on button "link" at bounding box center [1176, 461] width 32 height 32
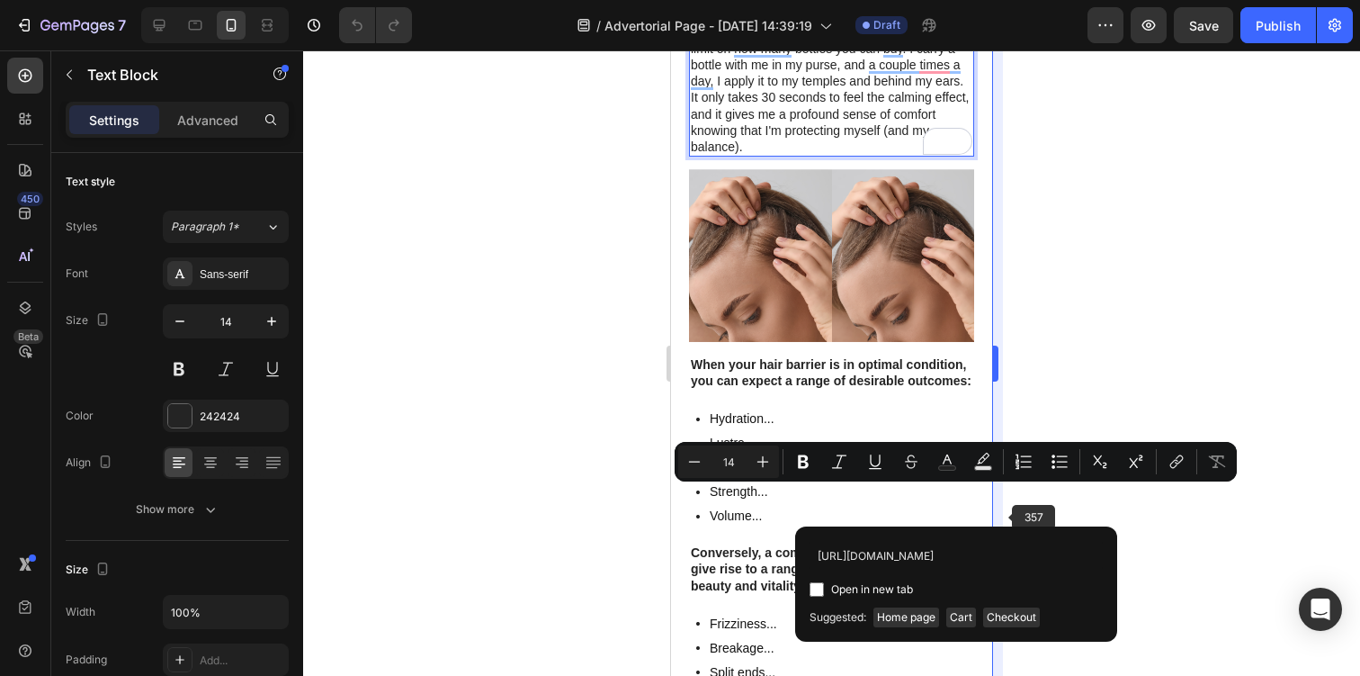
scroll to position [0, 133]
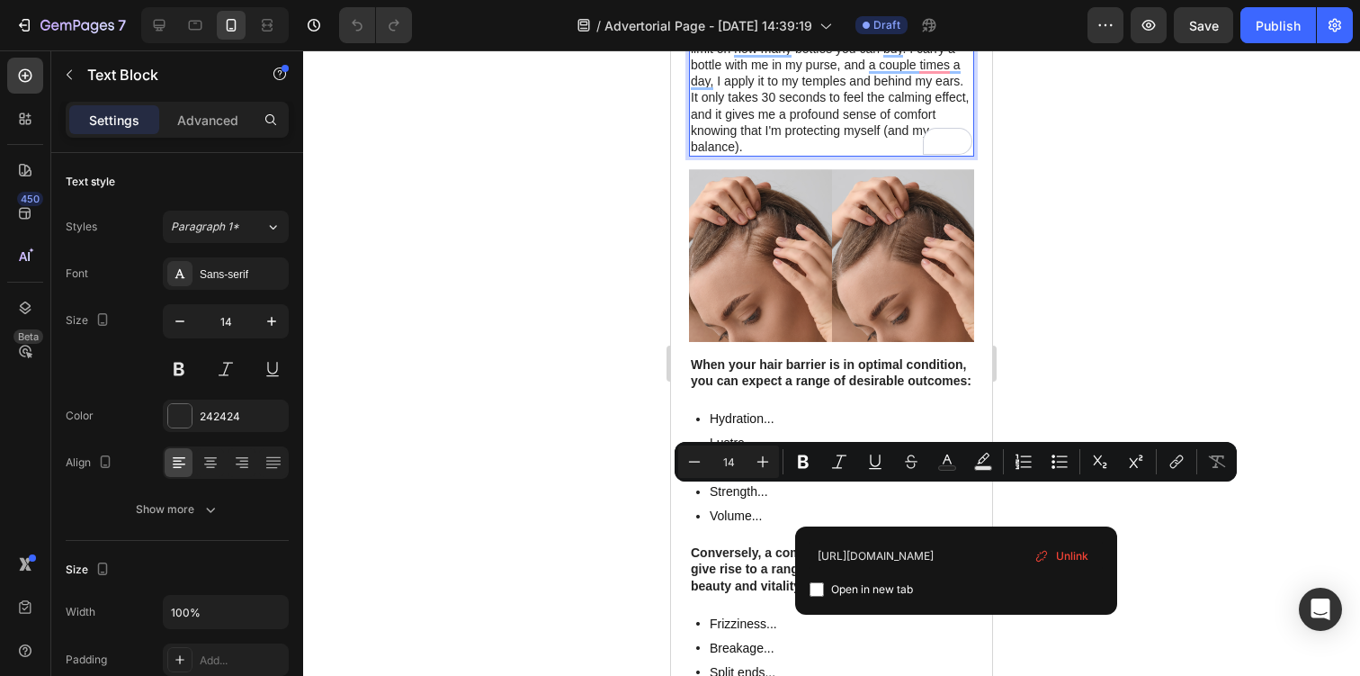
type input "[URL][DOMAIN_NAME]"
click at [878, 587] on span "Open in new tab" at bounding box center [872, 589] width 82 height 22
checkbox input "true"
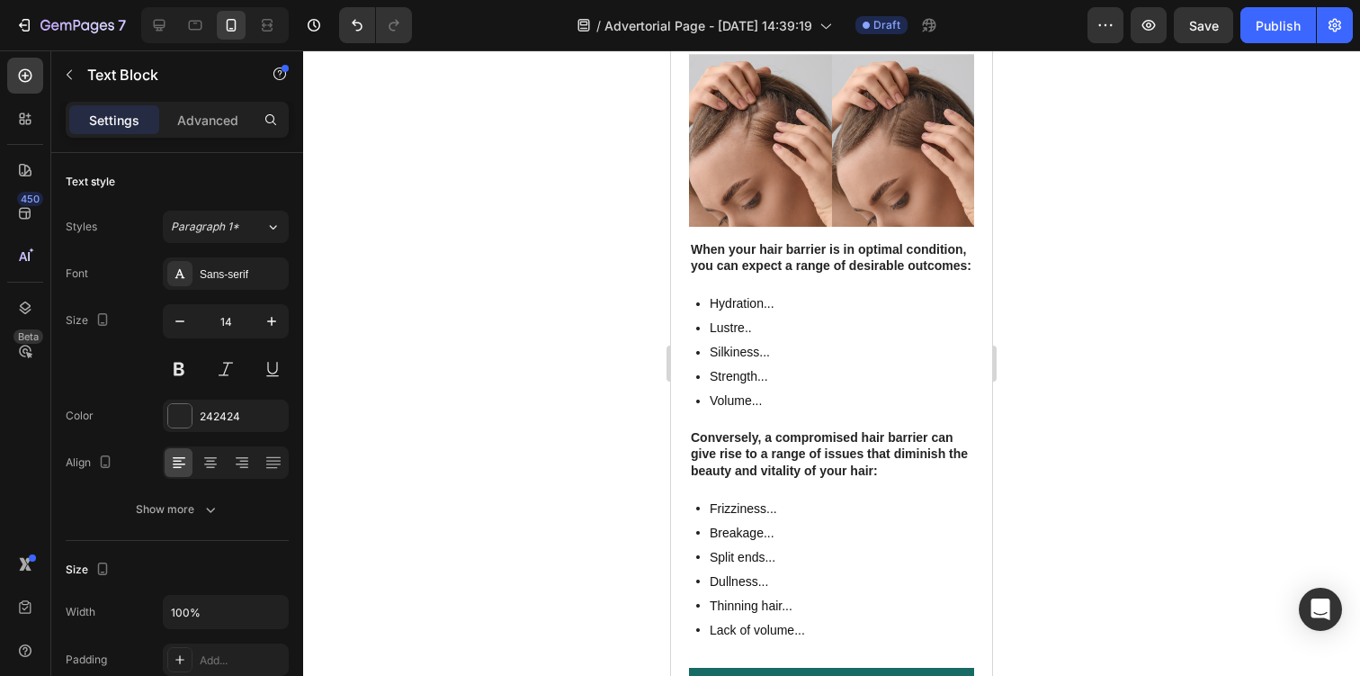
scroll to position [4272, 0]
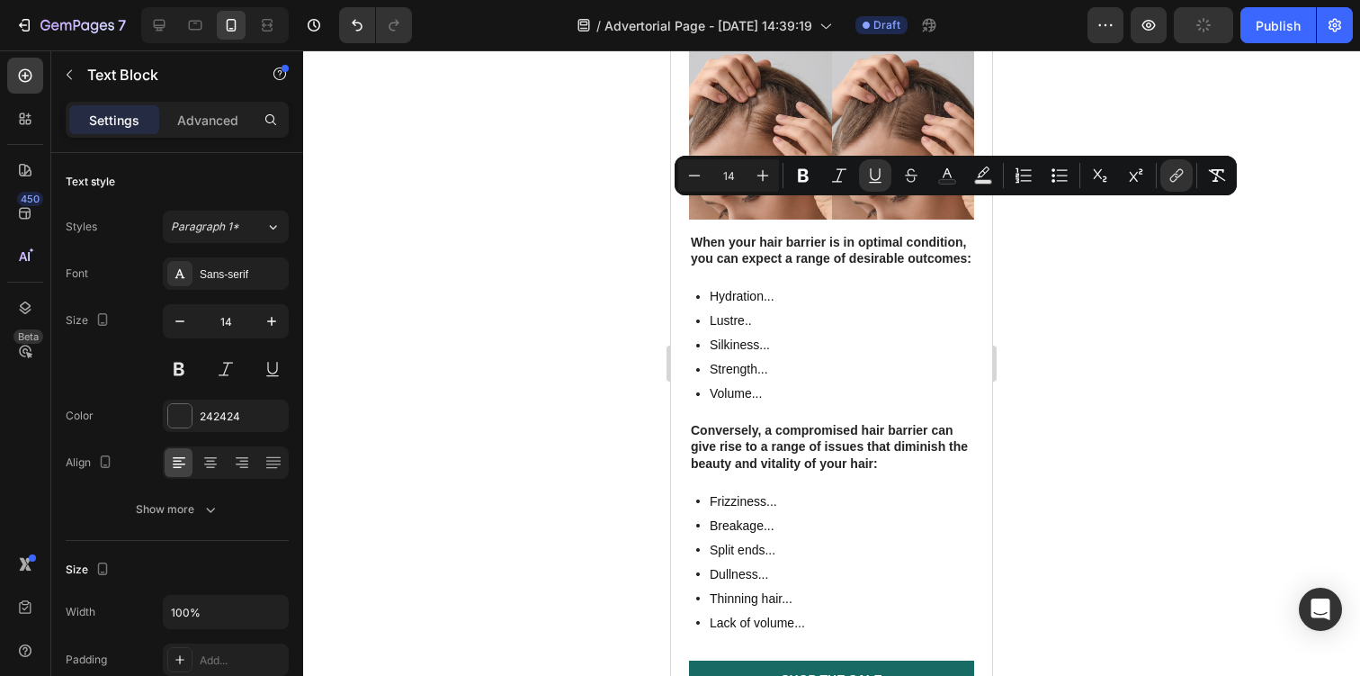
drag, startPoint x: 753, startPoint y: 210, endPoint x: 738, endPoint y: 227, distance: 22.3
click at [947, 183] on rect "Editor contextual toolbar" at bounding box center [947, 182] width 17 height 4
type input "242424"
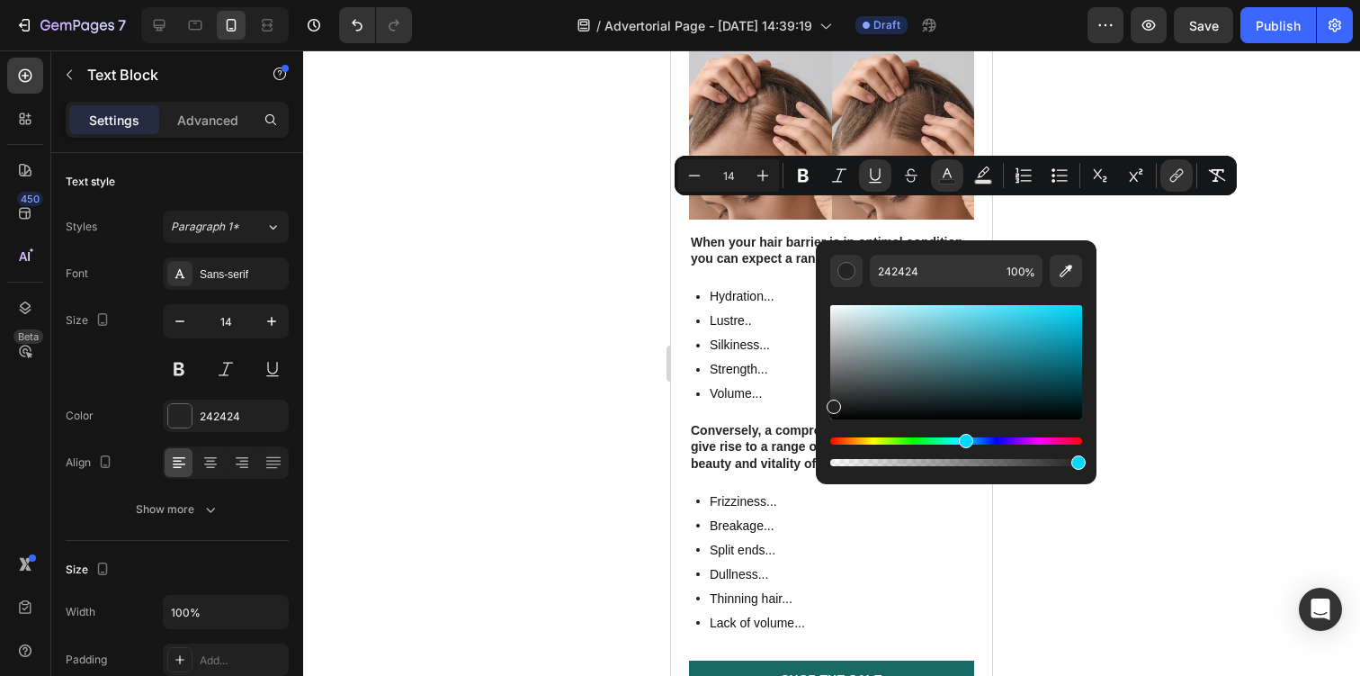
click at [963, 440] on div "Hue" at bounding box center [956, 440] width 252 height 7
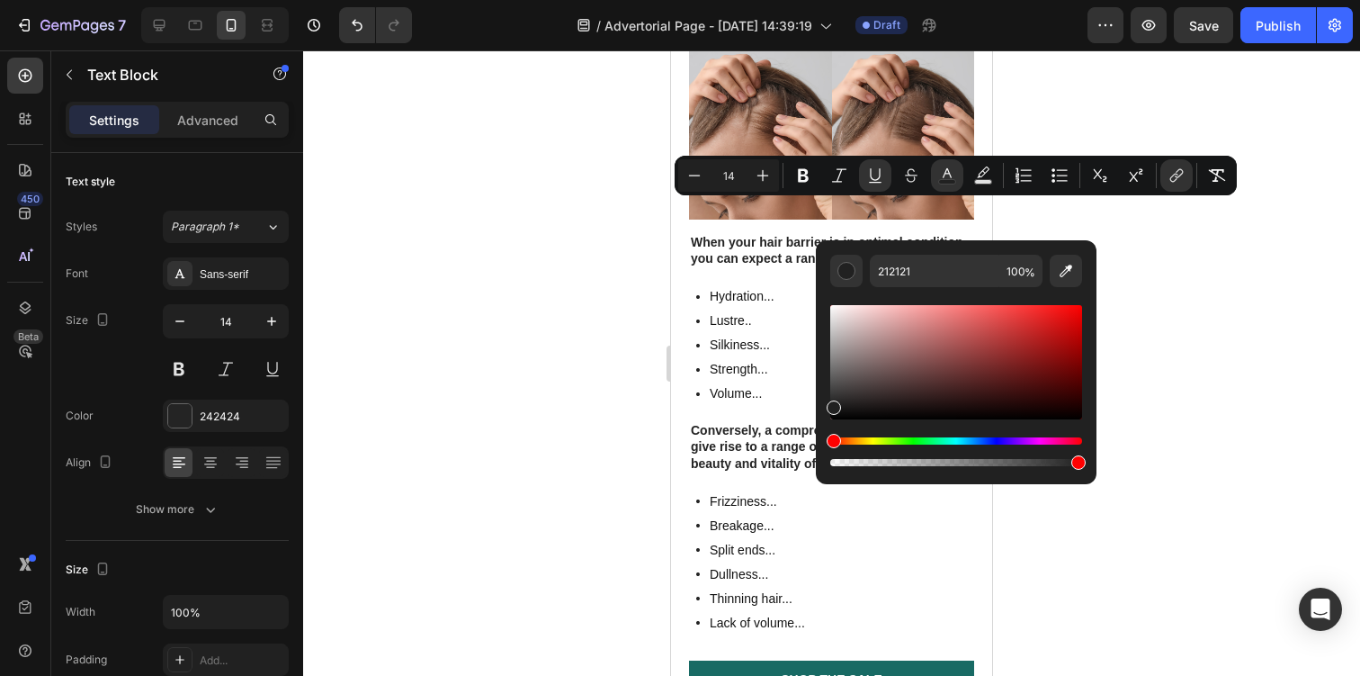
click at [964, 440] on div "Hue" at bounding box center [956, 440] width 252 height 7
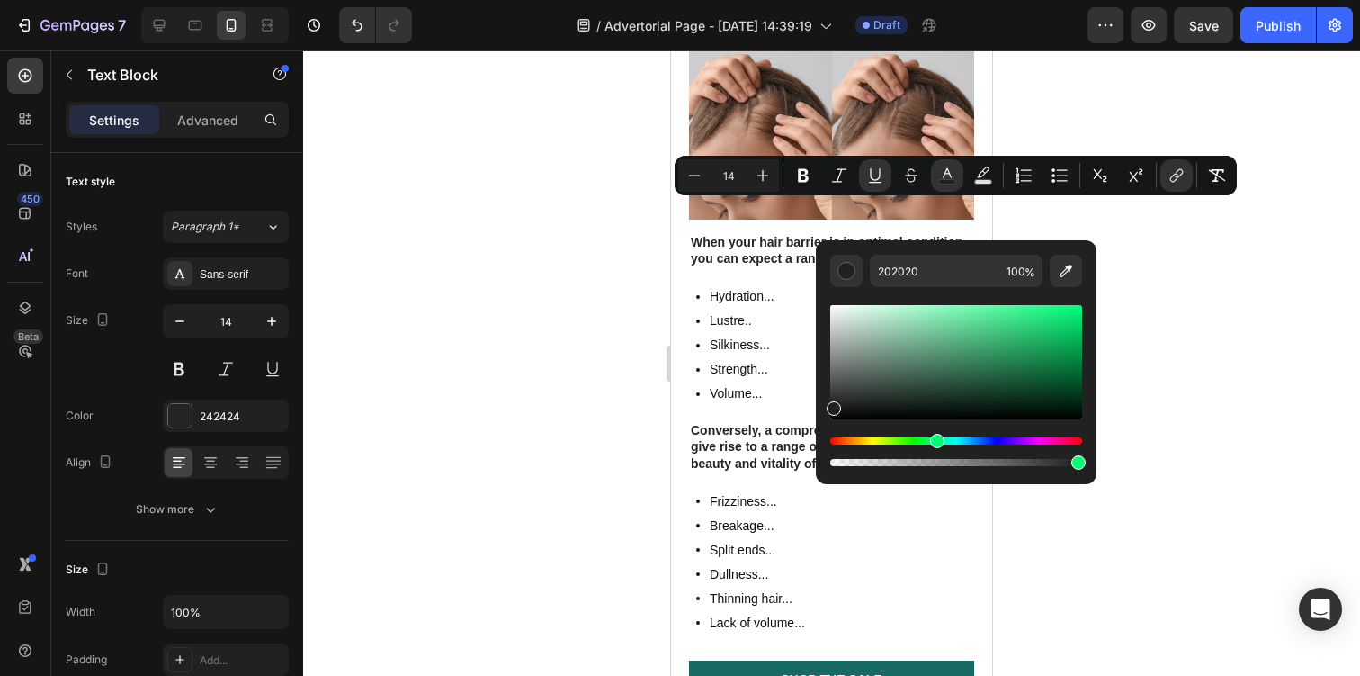
drag, startPoint x: 834, startPoint y: 441, endPoint x: 947, endPoint y: 443, distance: 113.4
click at [945, 443] on div "Hue" at bounding box center [937, 441] width 14 height 14
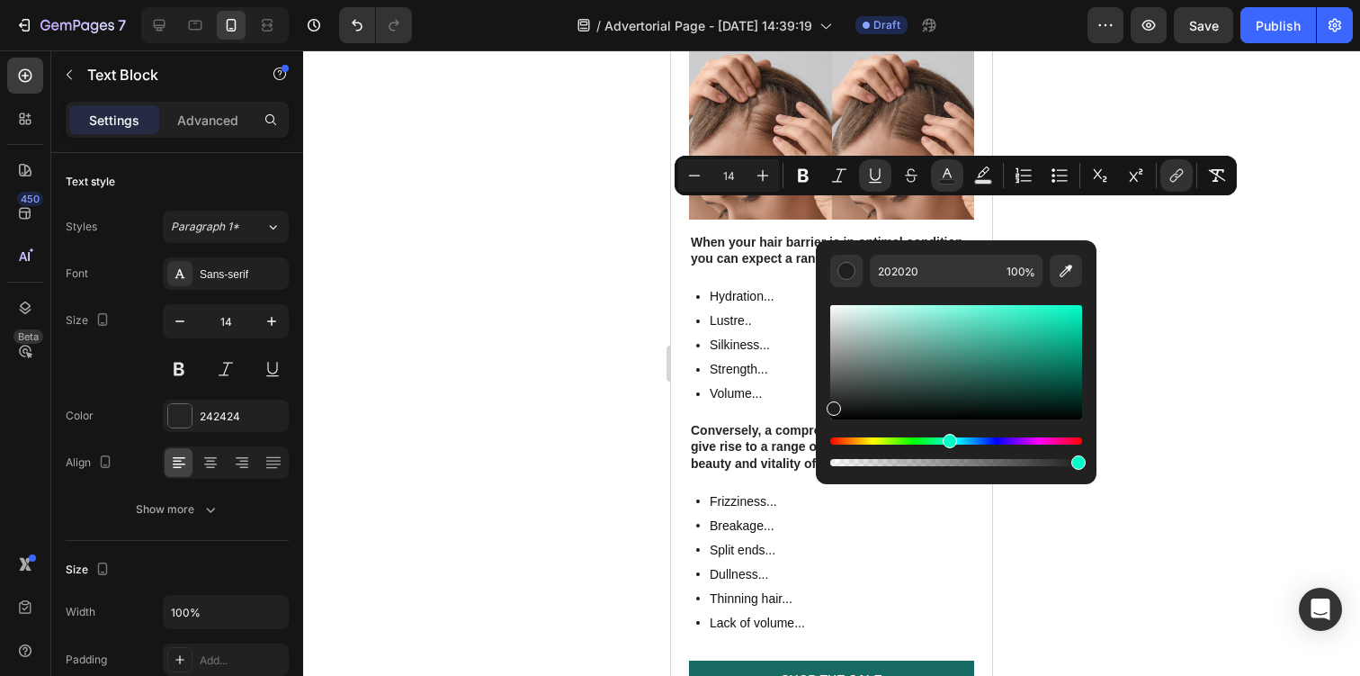
type input "1F1F1F"
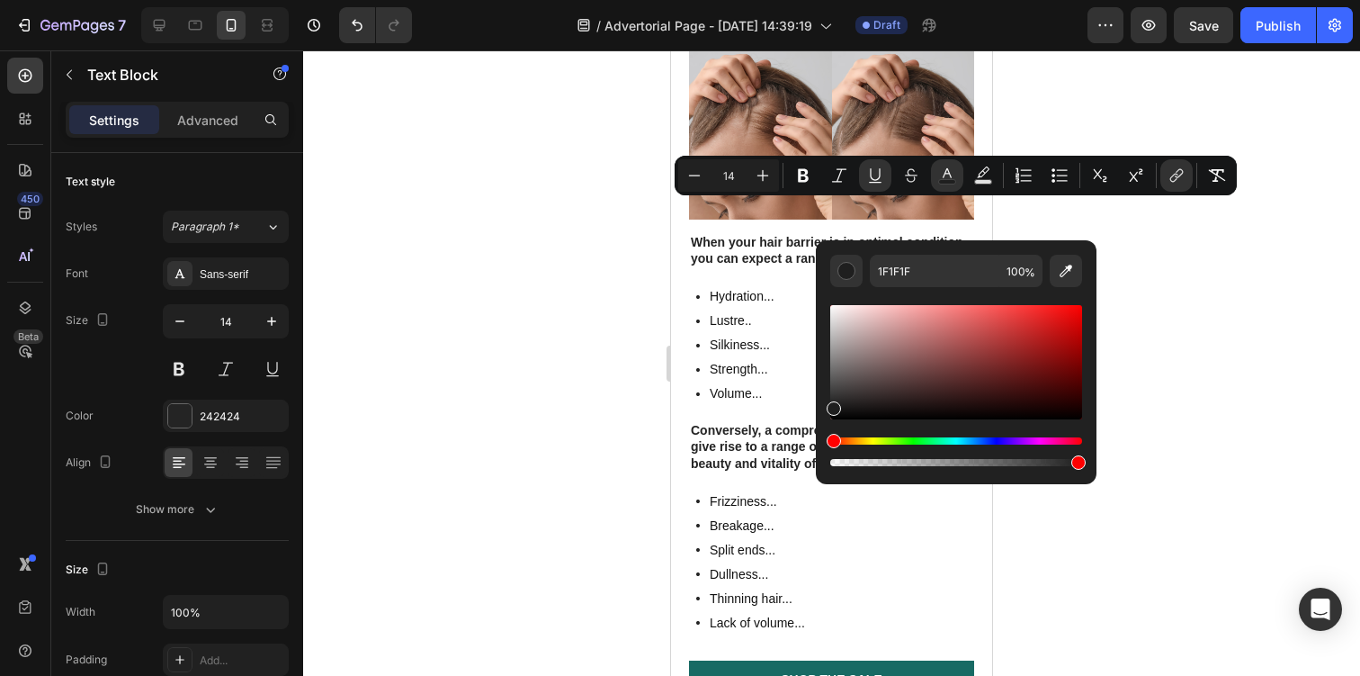
click at [646, 340] on div at bounding box center [831, 362] width 1057 height 625
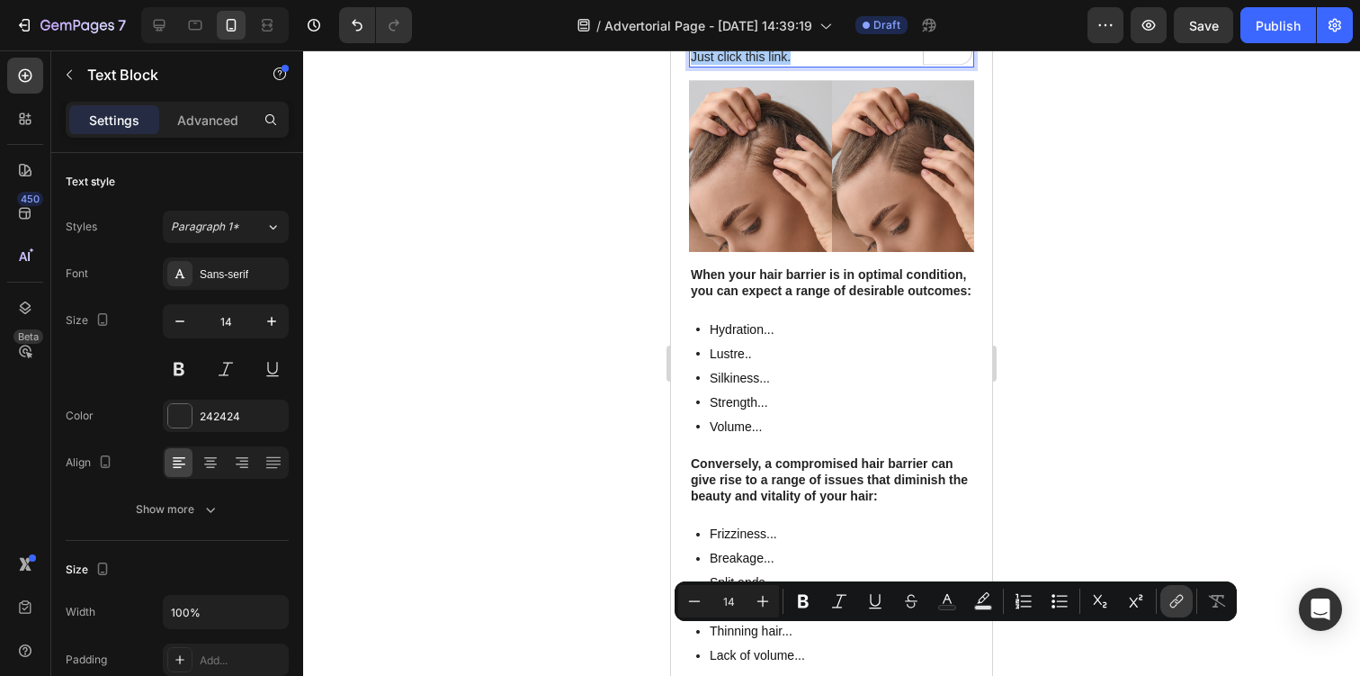
click at [1169, 612] on button "link" at bounding box center [1176, 601] width 32 height 32
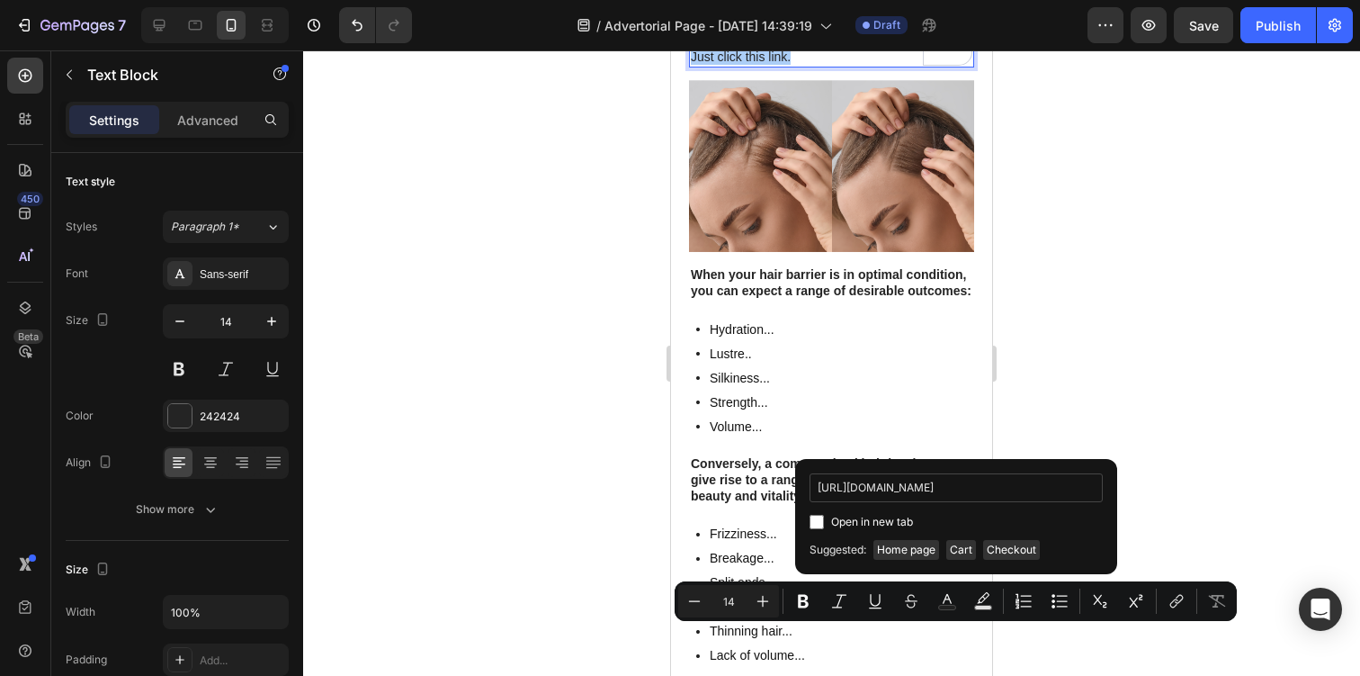
scroll to position [0, 133]
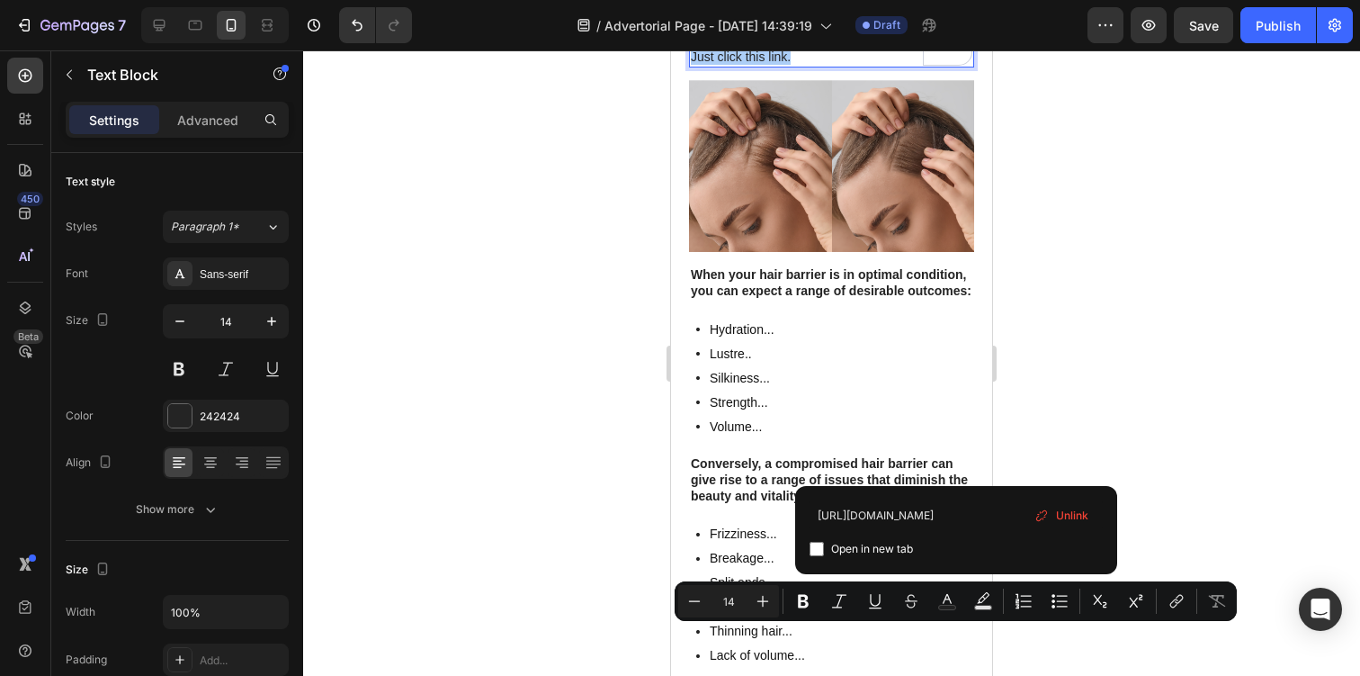
type input "https://www.vertisooth.com/products/vertisooth-anti-dizzy-drops"
click at [864, 546] on span "Open in new tab" at bounding box center [872, 549] width 82 height 22
checkbox input "true"
click at [941, 605] on rect "Editor contextual toolbar" at bounding box center [947, 607] width 17 height 4
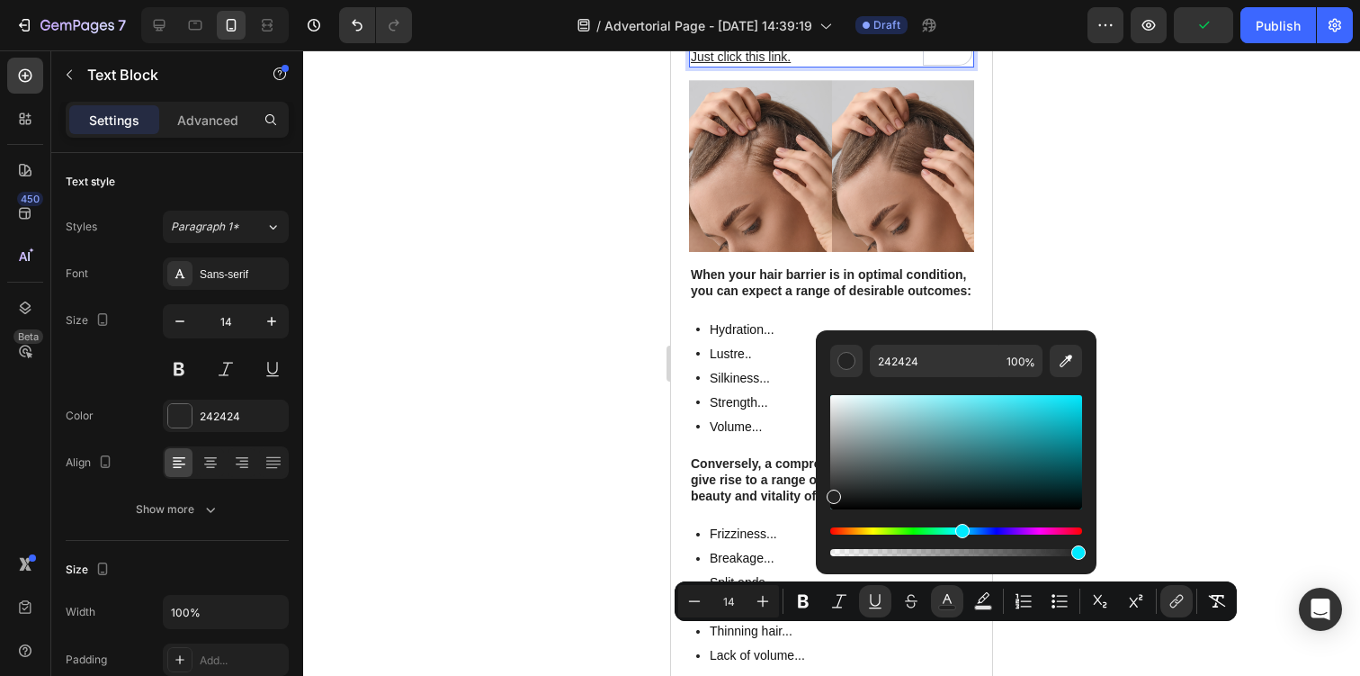
click at [960, 527] on div "Hue" at bounding box center [956, 530] width 252 height 7
type input "222222"
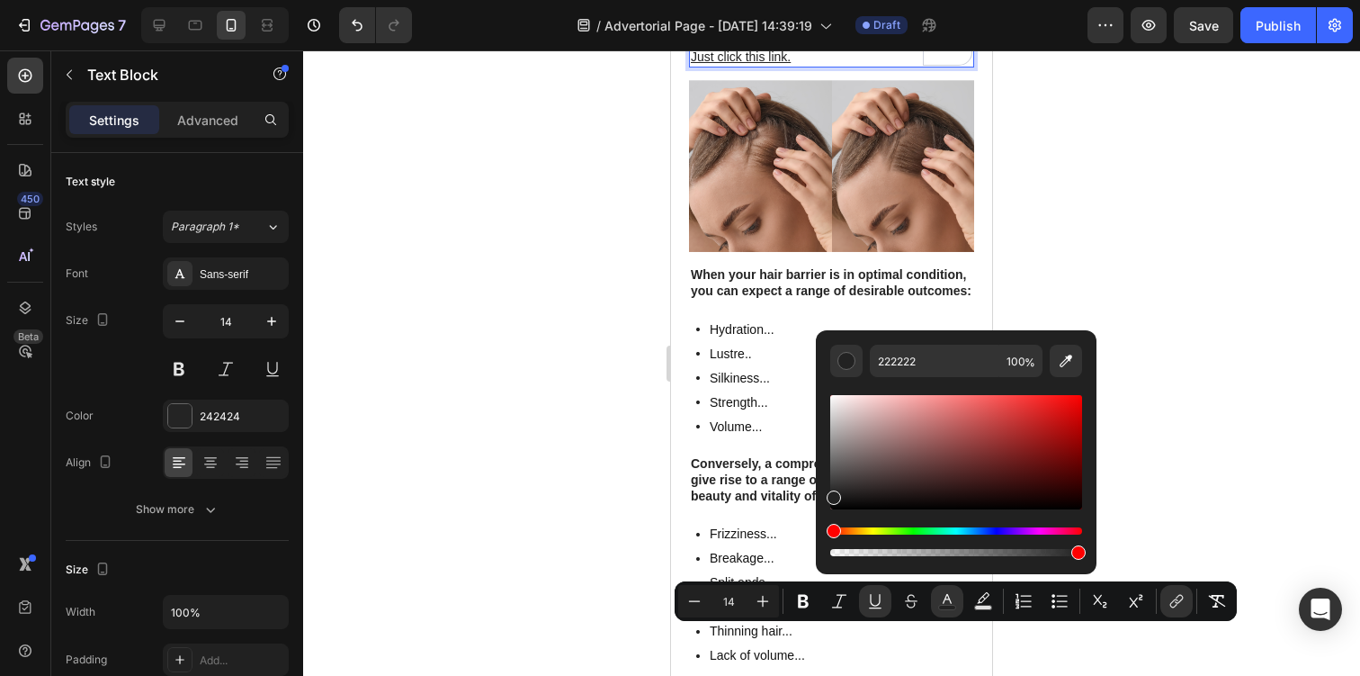
click at [857, 65] on p "Just click this link." at bounding box center [832, 57] width 282 height 16
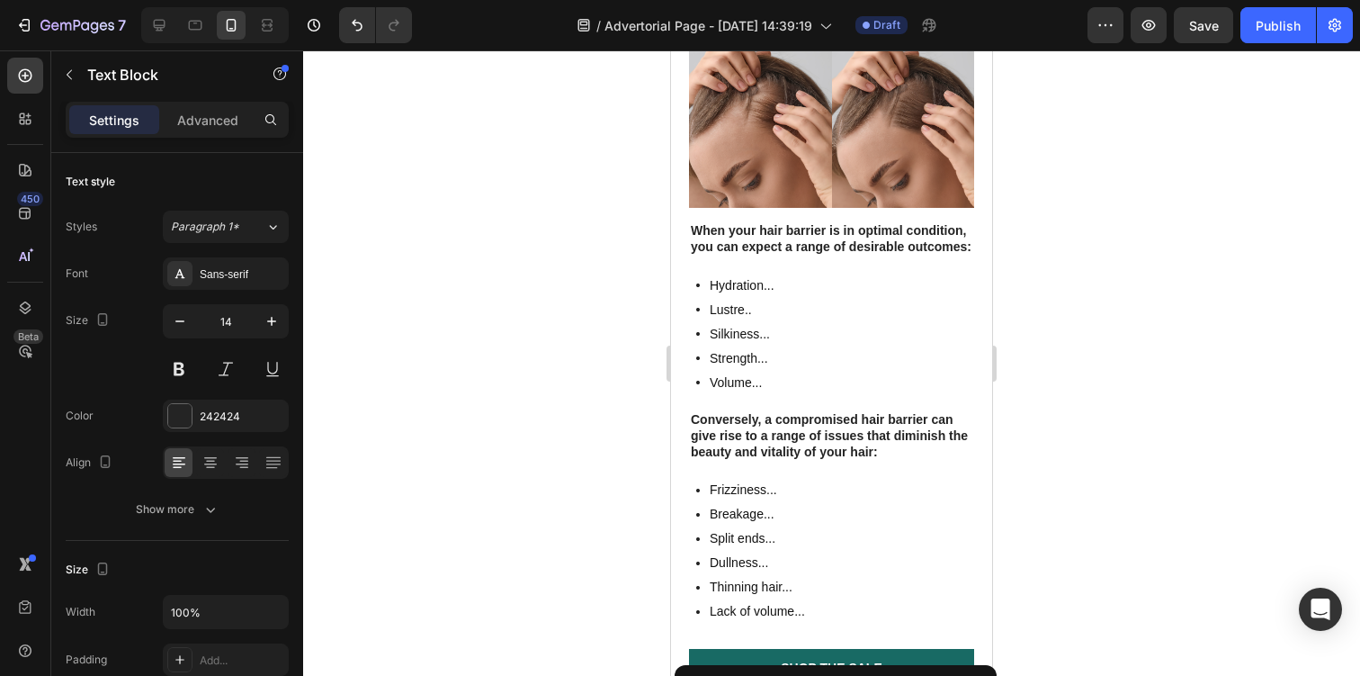
scroll to position [4319, 0]
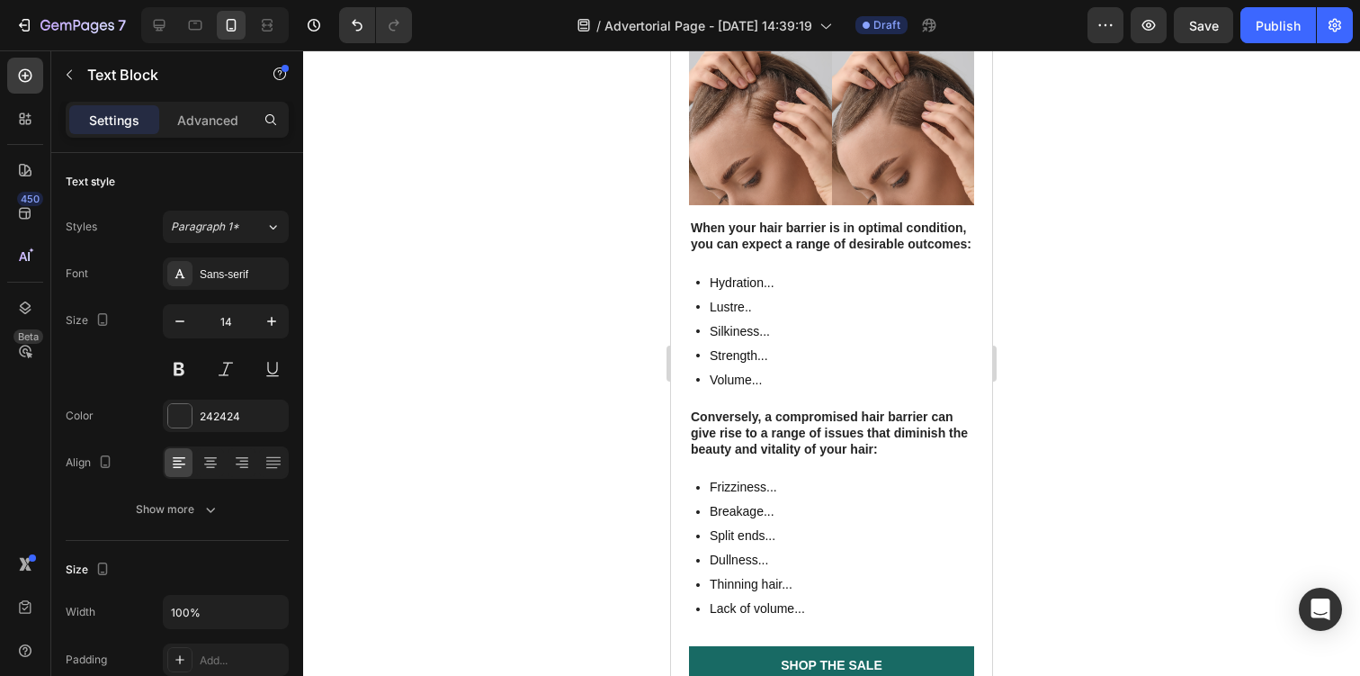
drag, startPoint x: 801, startPoint y: 623, endPoint x: 693, endPoint y: 585, distance: 114.7
click at [693, 18] on p "Just click this link.https://www.vertisooth.com/products/vertisooth-anti-dizzy-…" at bounding box center [832, 10] width 282 height 16
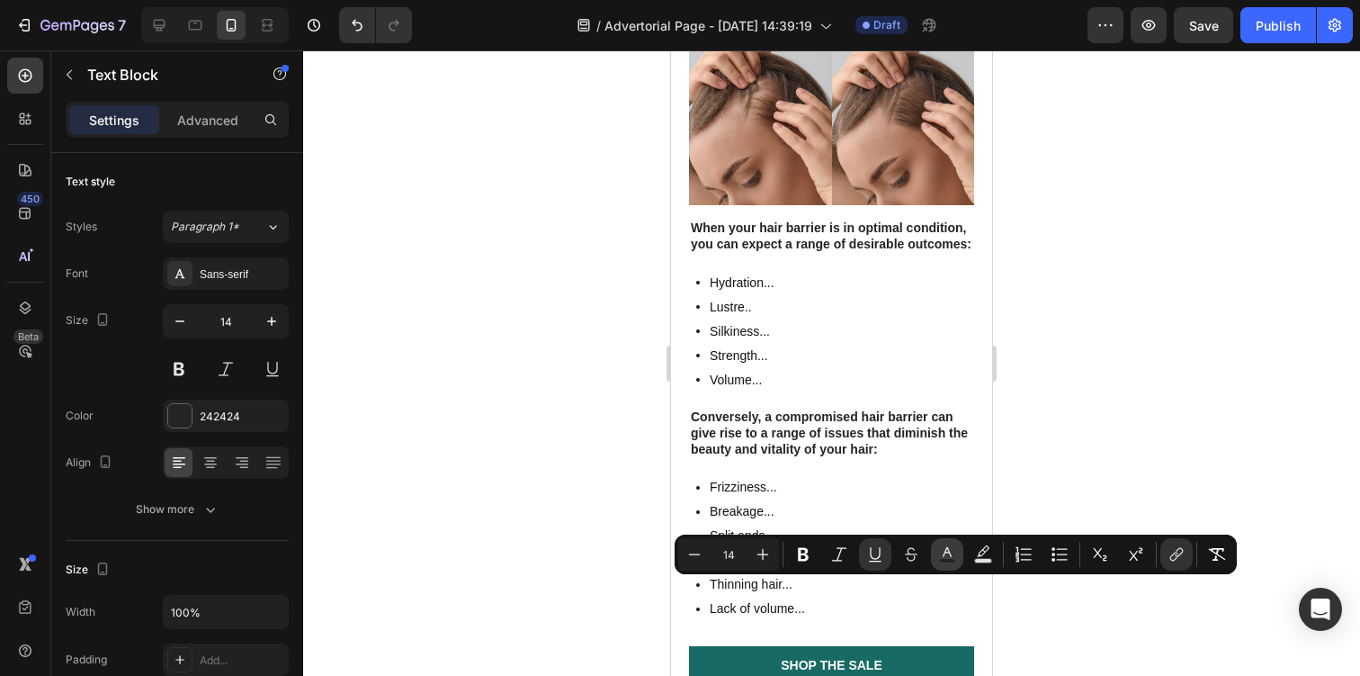
click at [952, 556] on icon "Editor contextual toolbar" at bounding box center [947, 554] width 18 height 18
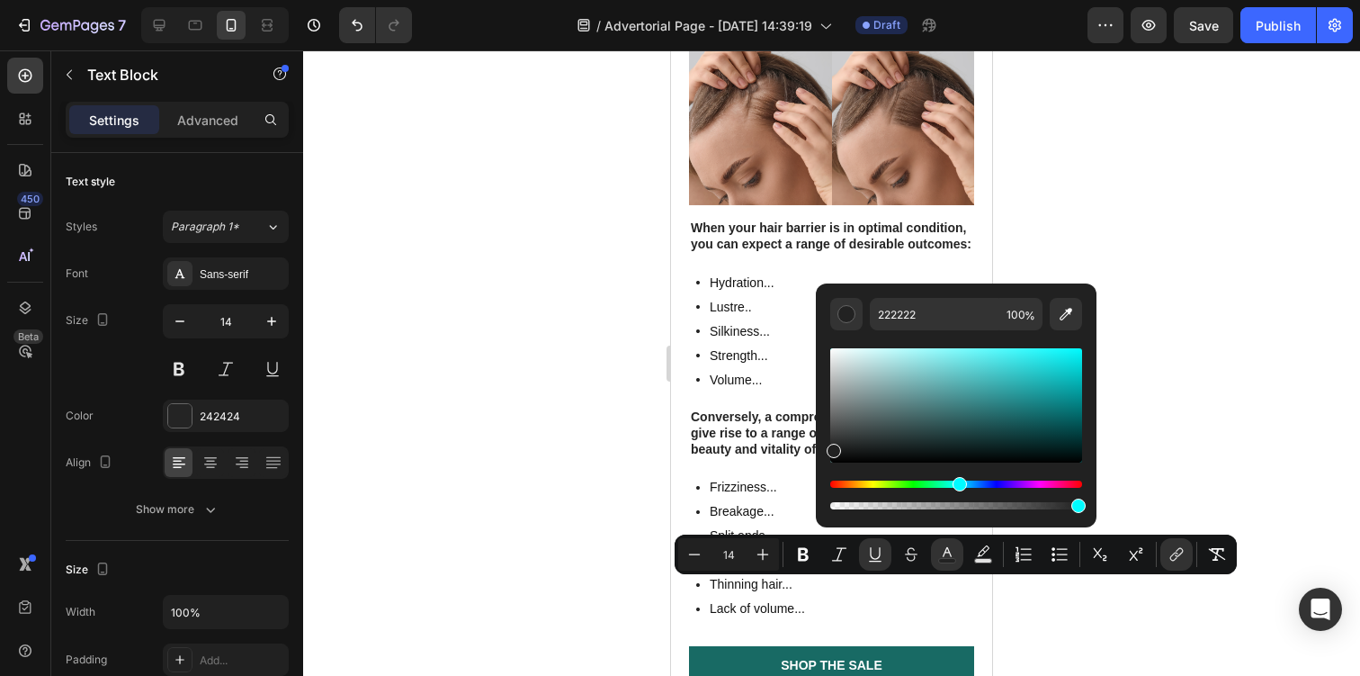
click at [957, 480] on div "Hue" at bounding box center [956, 483] width 252 height 7
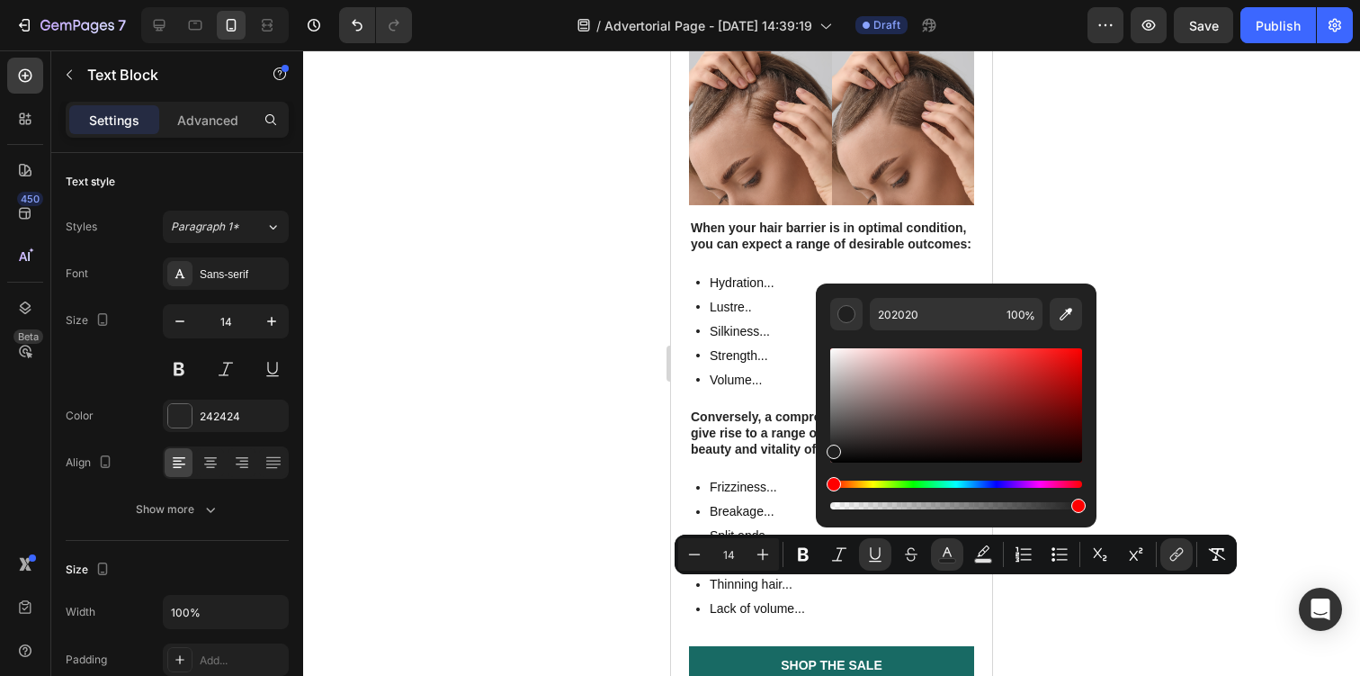
click at [957, 480] on div "Hue" at bounding box center [956, 483] width 252 height 7
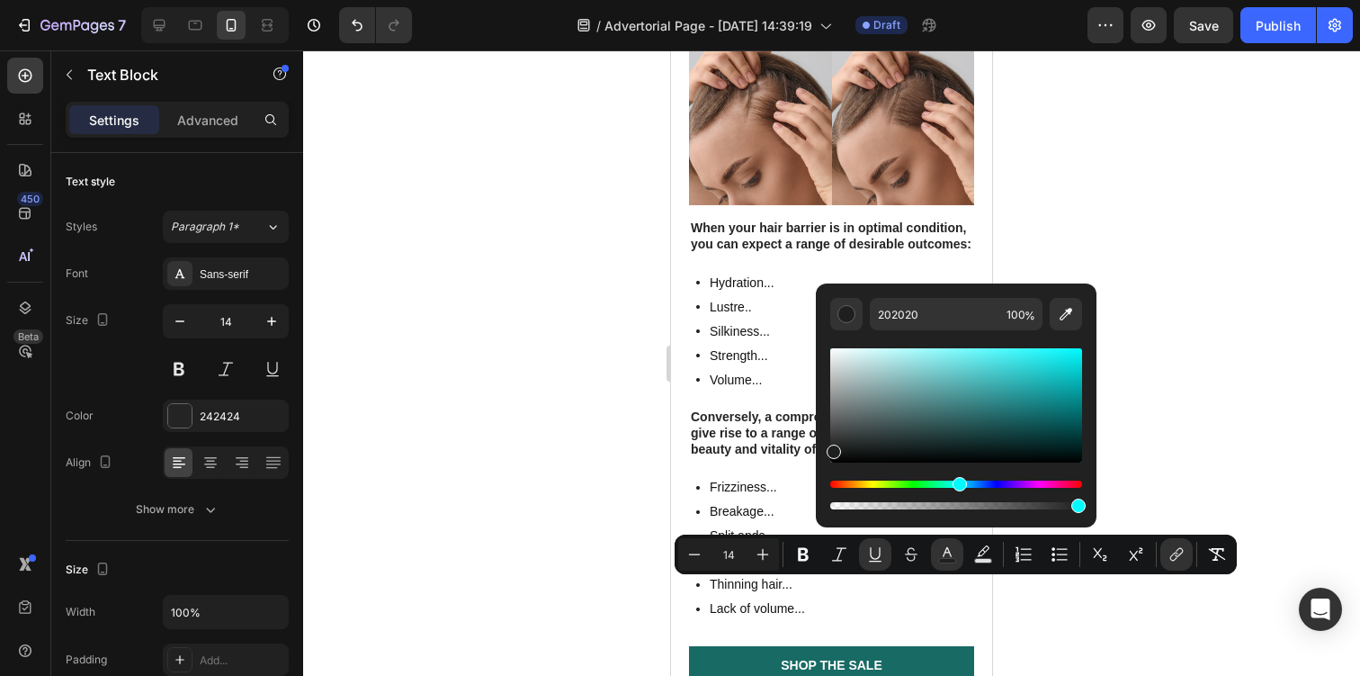
type input "1F1F1F"
click at [957, 480] on div "Hue" at bounding box center [956, 483] width 252 height 7
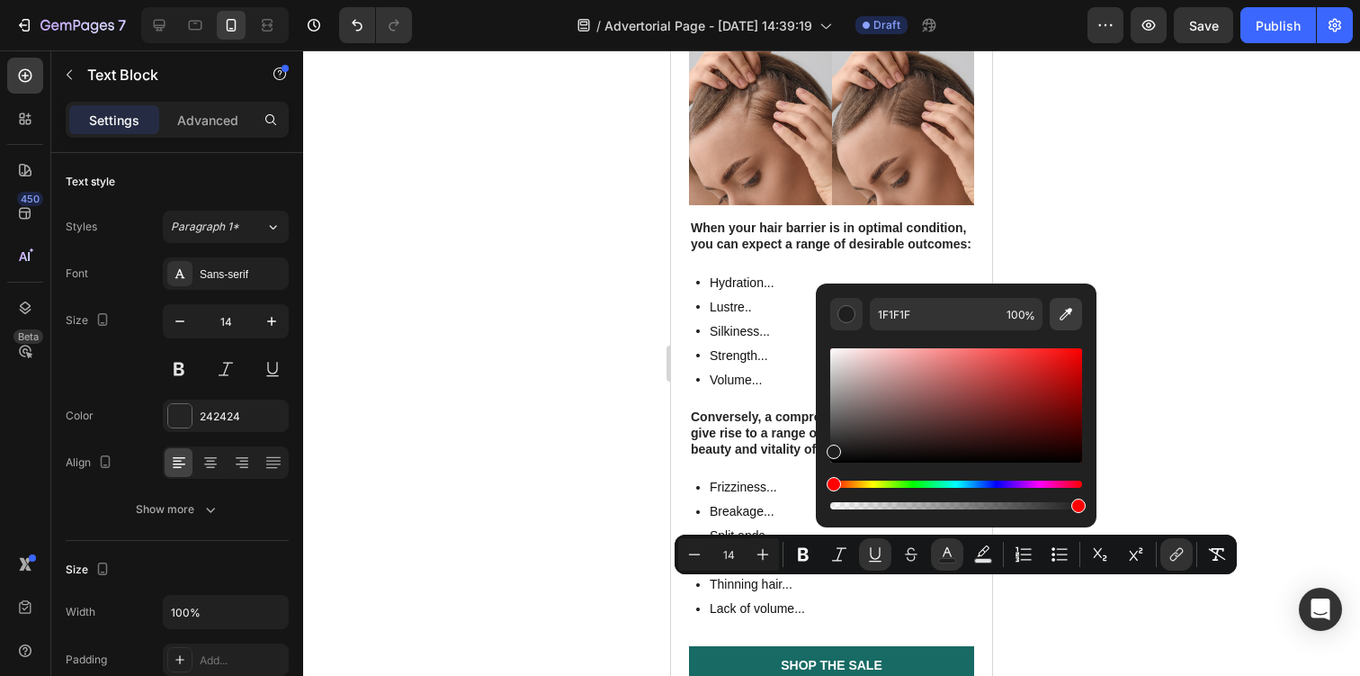
click at [1061, 318] on icon "Editor contextual toolbar" at bounding box center [1066, 314] width 18 height 18
type input "0D70F2"
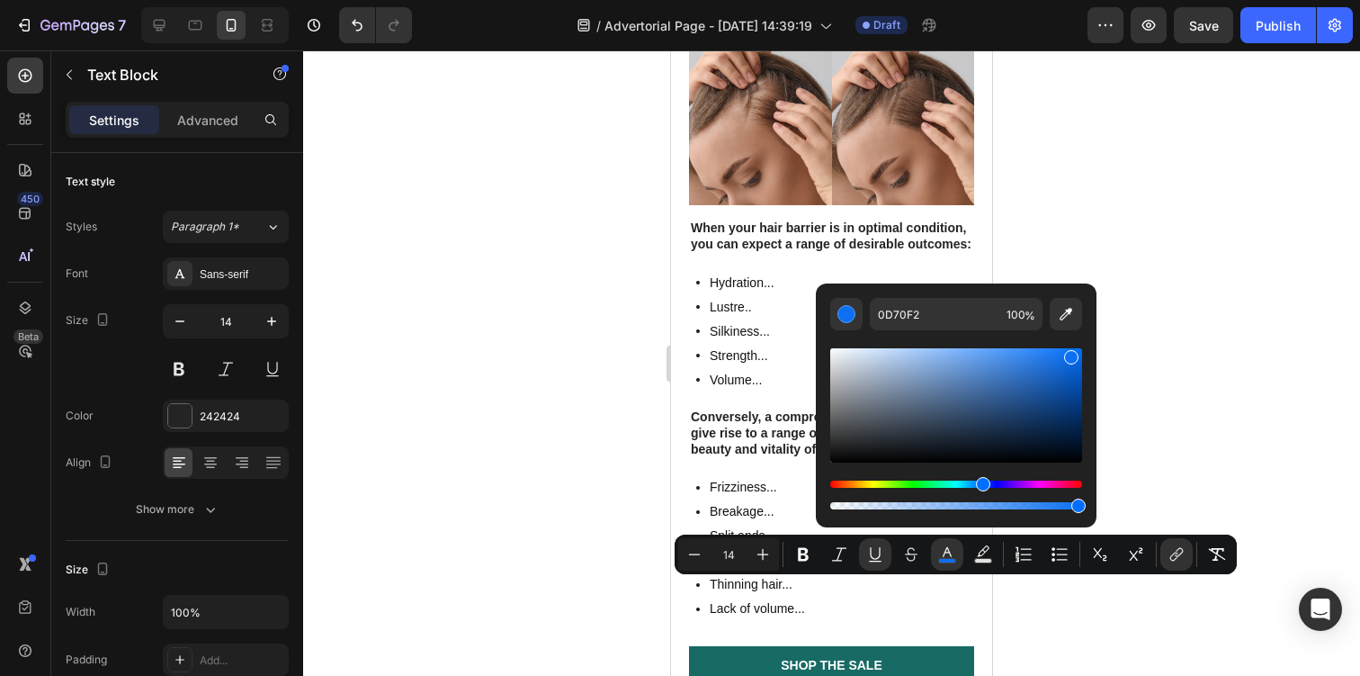
click at [1139, 411] on div at bounding box center [831, 362] width 1057 height 625
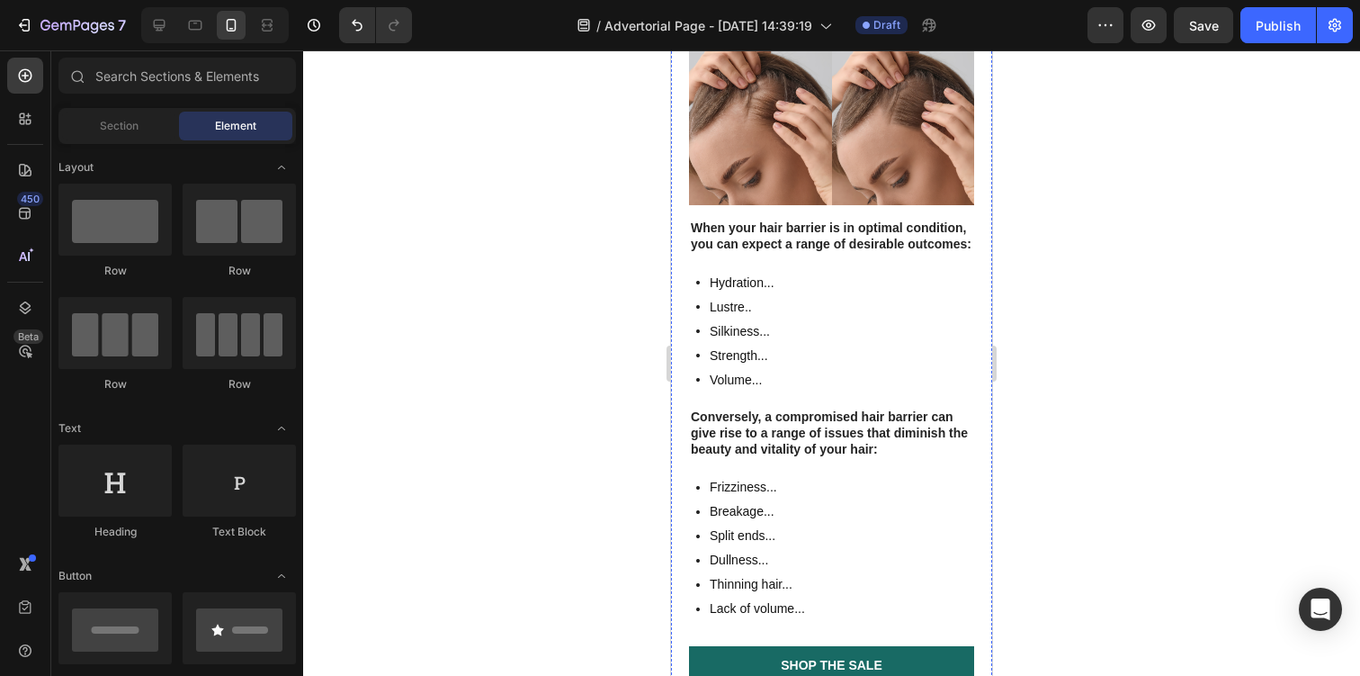
click at [802, 18] on p "Just click this link.https://www.vertisooth.com/products/vertisooth-anti-dizzy-…" at bounding box center [832, 10] width 282 height 16
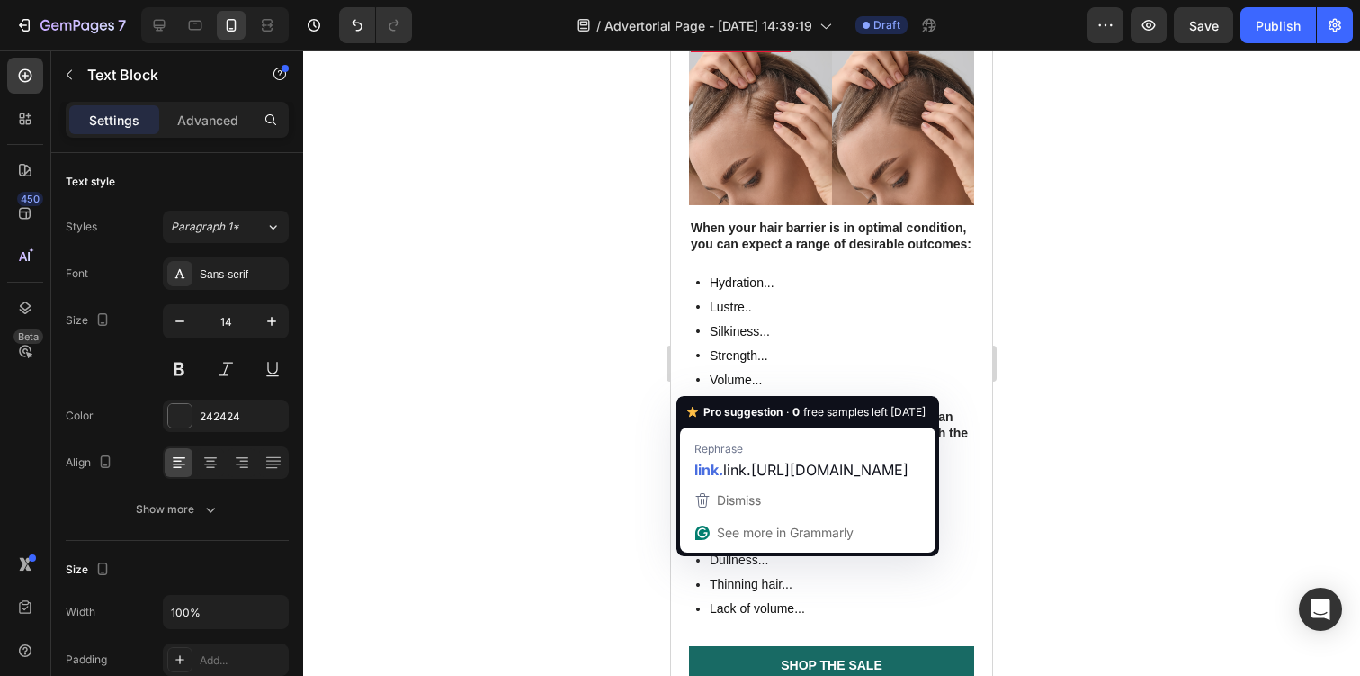
drag, startPoint x: 802, startPoint y: 619, endPoint x: 694, endPoint y: 612, distance: 108.2
click at [694, 18] on p "Just click this link.https://www.vertisooth.com/products/vertisooth-anti-dizzy-…" at bounding box center [832, 10] width 282 height 16
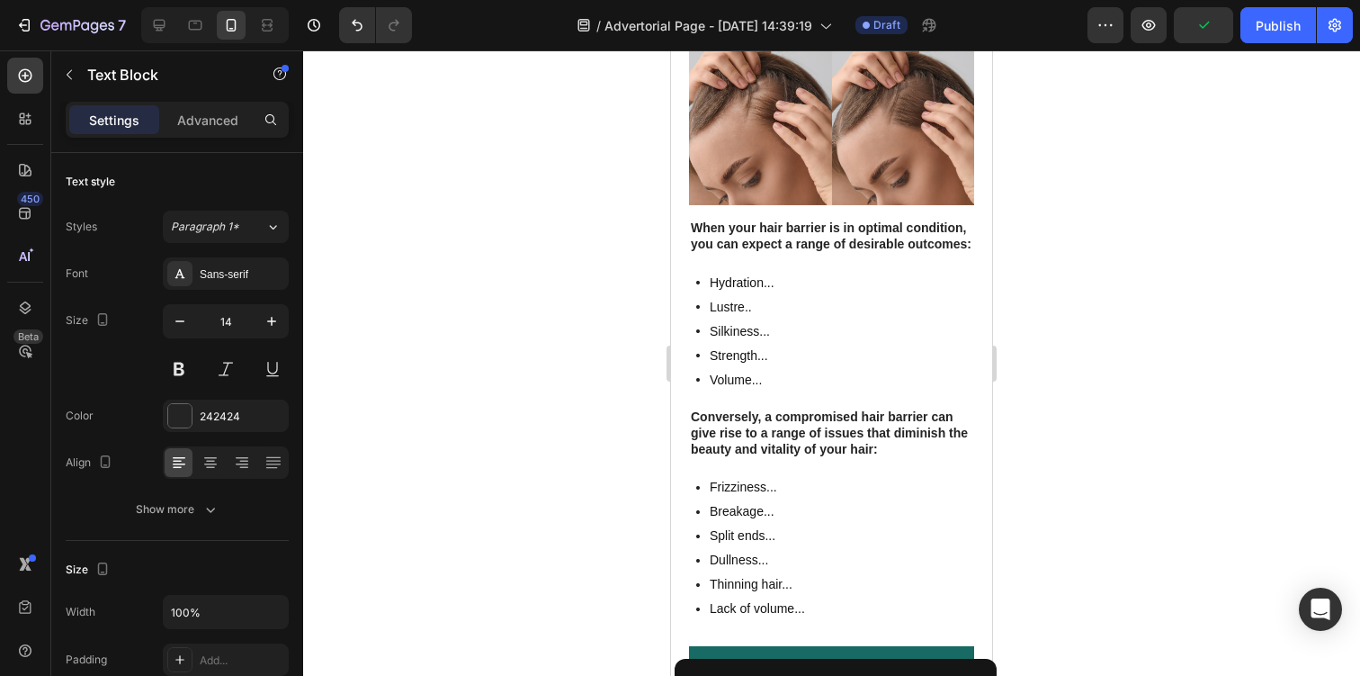
click at [1124, 471] on div at bounding box center [831, 362] width 1057 height 625
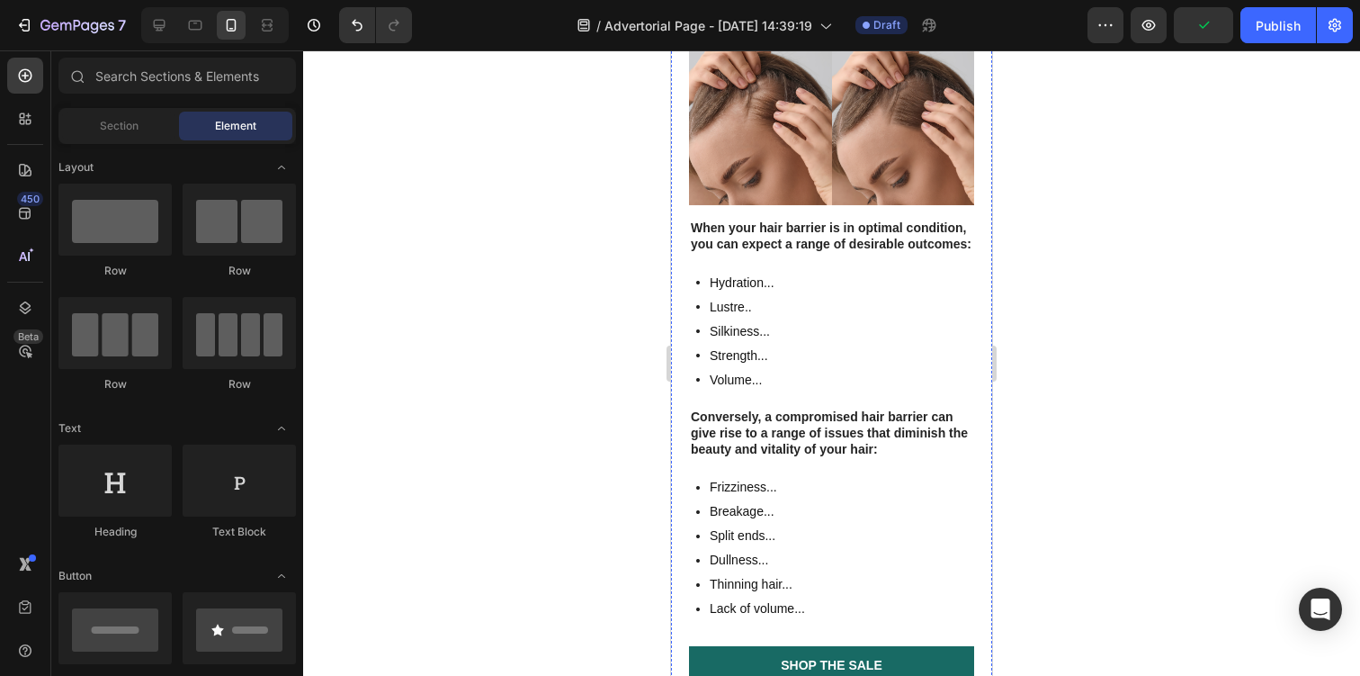
click at [735, 17] on u "Just click this" at bounding box center [728, 10] width 74 height 14
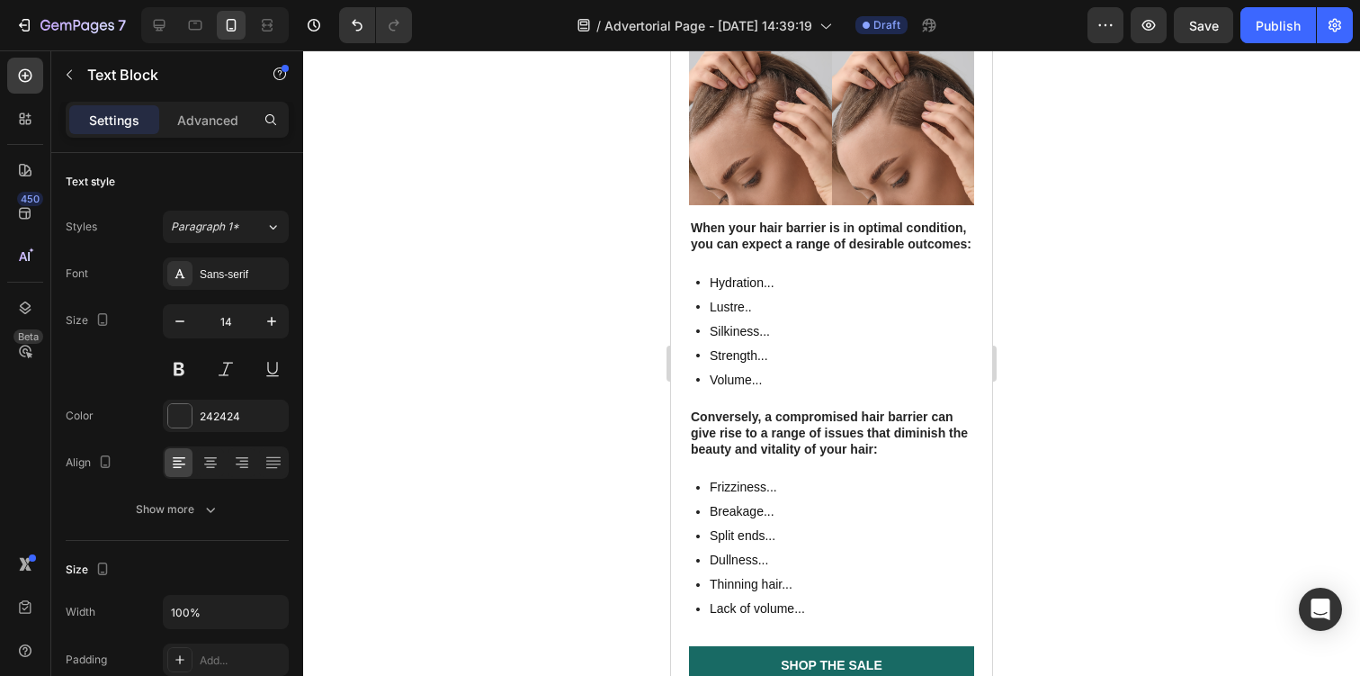
click at [735, 17] on u "Just click this" at bounding box center [728, 10] width 74 height 14
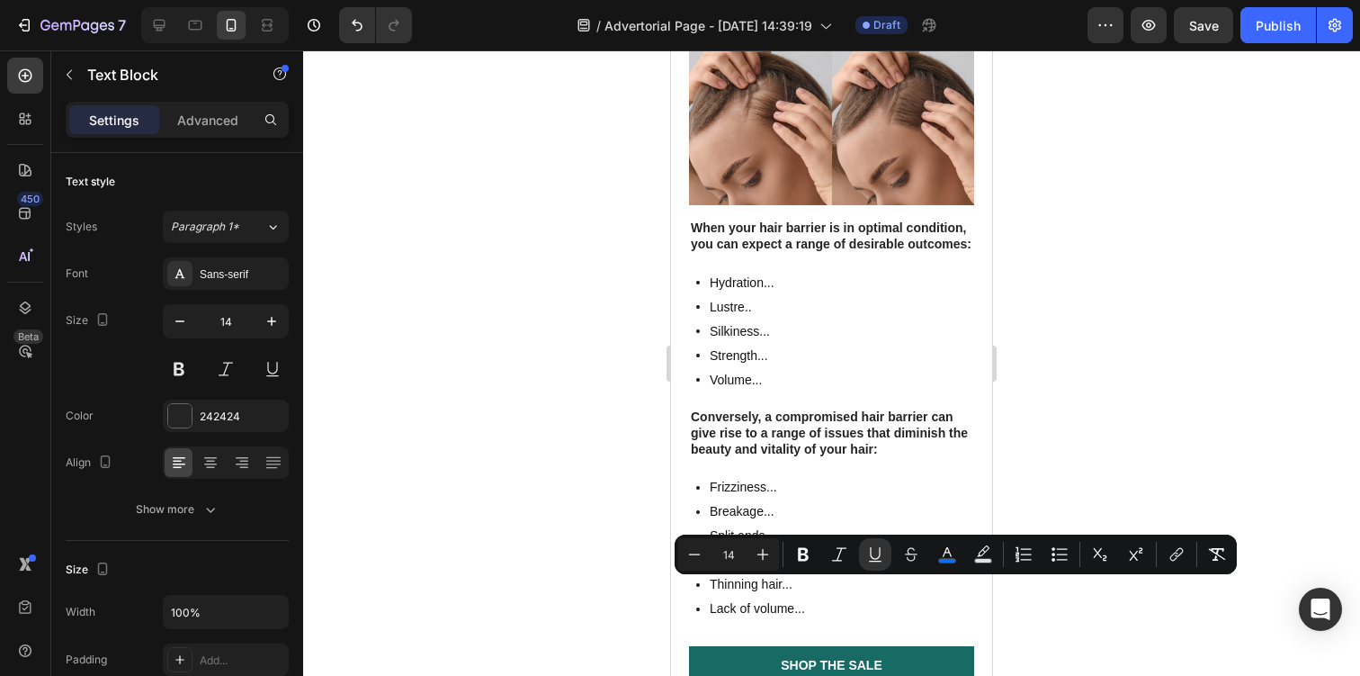
click at [735, 17] on u "Just click this" at bounding box center [728, 10] width 74 height 14
click at [1180, 555] on icon "Editor contextual toolbar" at bounding box center [1177, 554] width 18 height 18
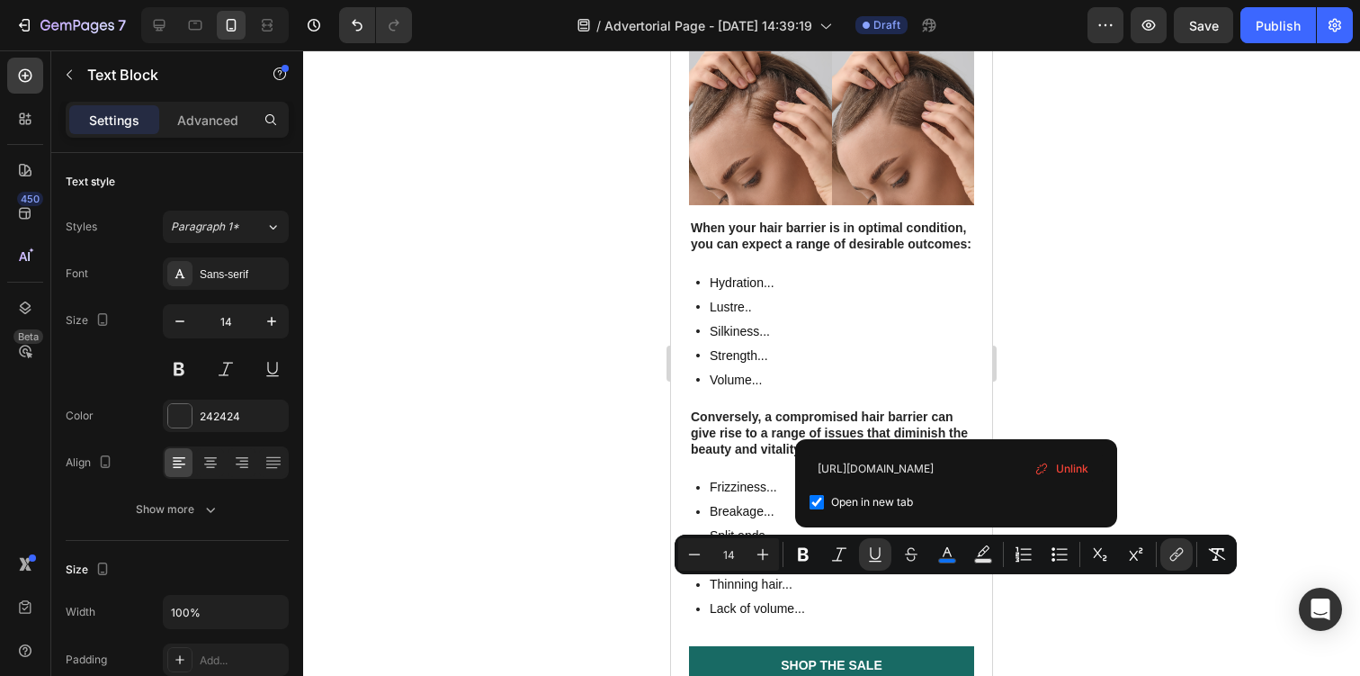
scroll to position [0, 0]
click at [1054, 470] on div "Unlink" at bounding box center [1061, 468] width 68 height 27
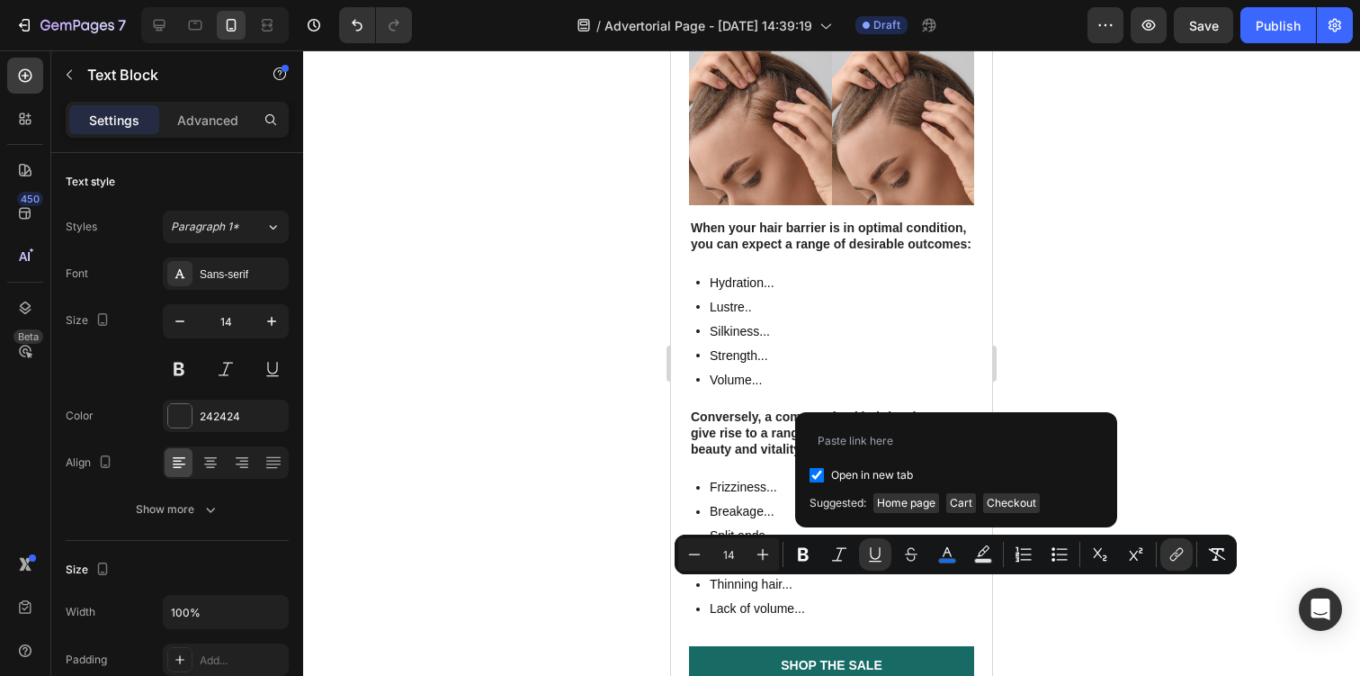
click at [844, 479] on span "Open in new tab" at bounding box center [872, 475] width 82 height 22
checkbox input "true"
click at [877, 449] on input "Editor contextual toolbar" at bounding box center [956, 440] width 293 height 29
type input "https://www.vertisooth.com/products/vertisooth-anti-dizzy-drops"
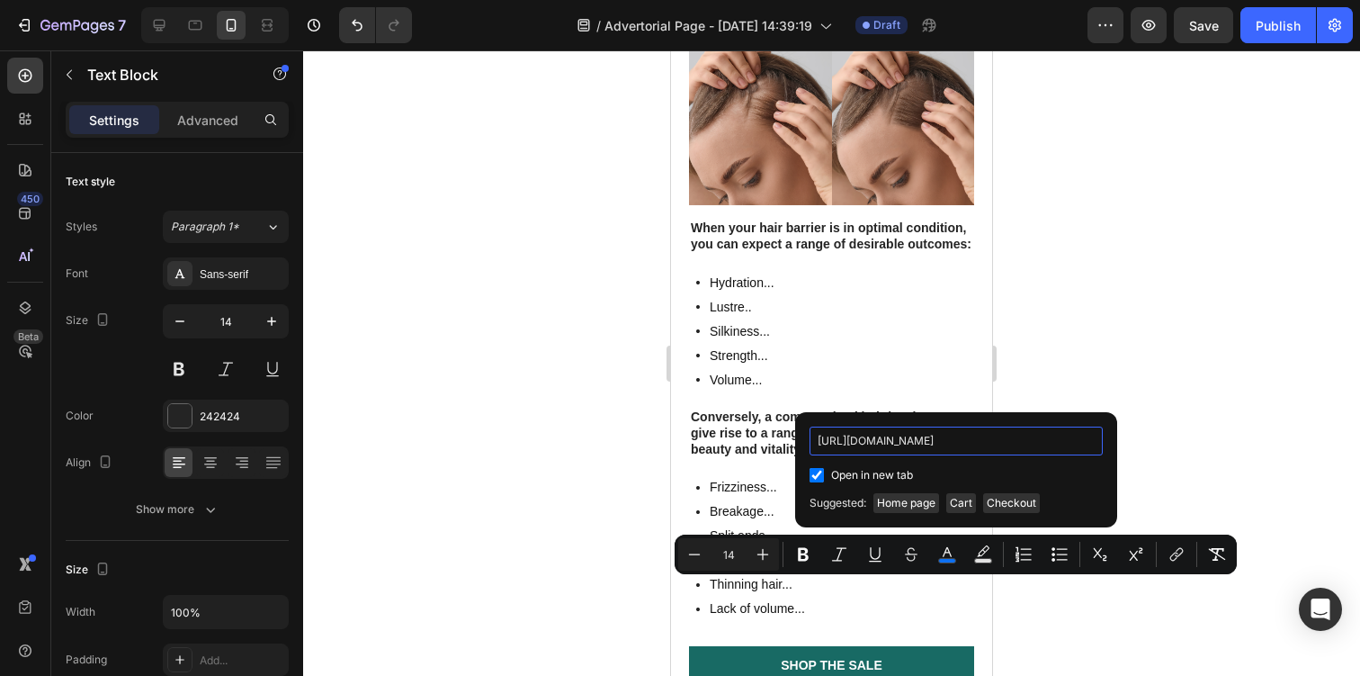
scroll to position [0, 133]
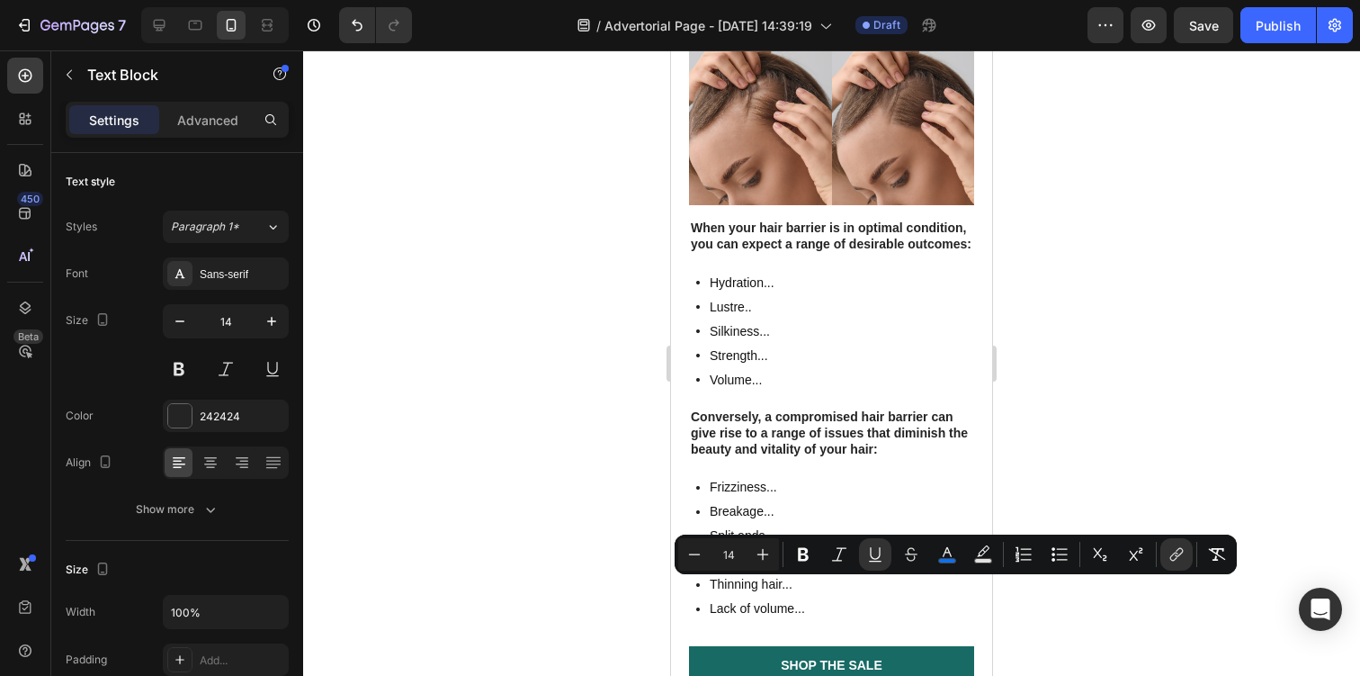
click at [1159, 437] on div at bounding box center [831, 362] width 1057 height 625
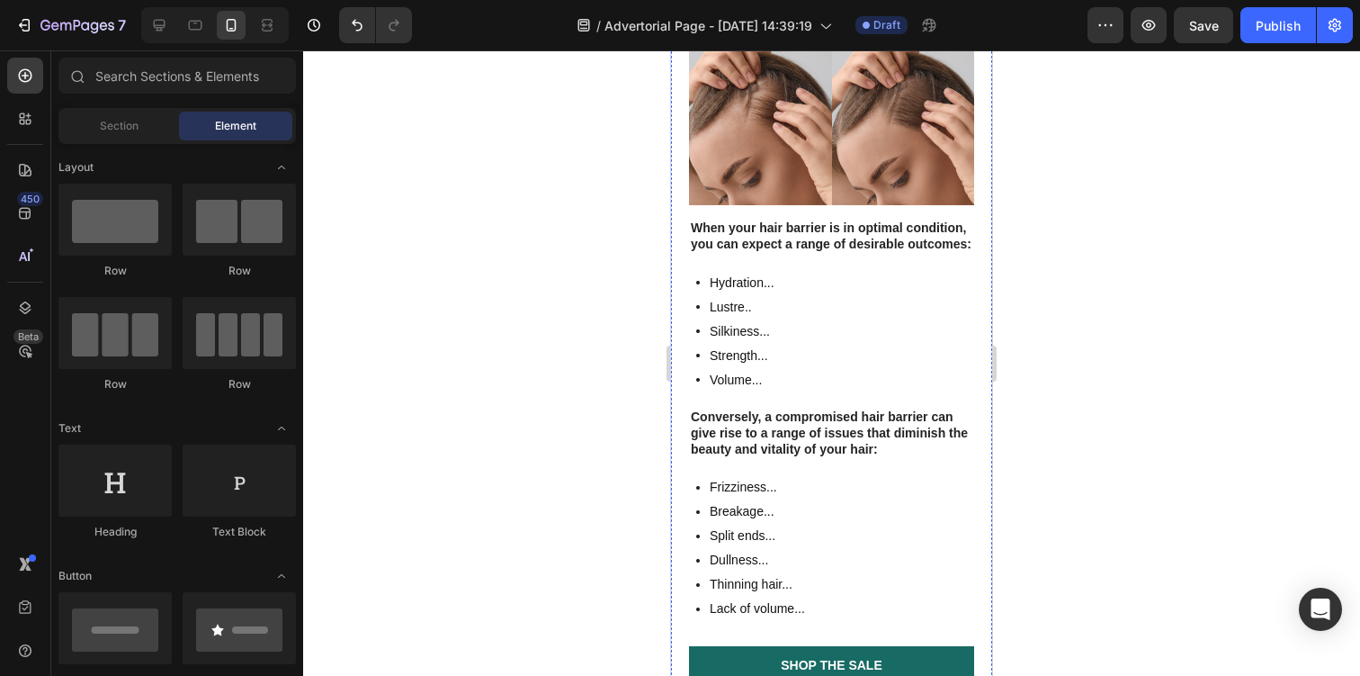
click at [757, 17] on u "Just click this" at bounding box center [728, 10] width 74 height 14
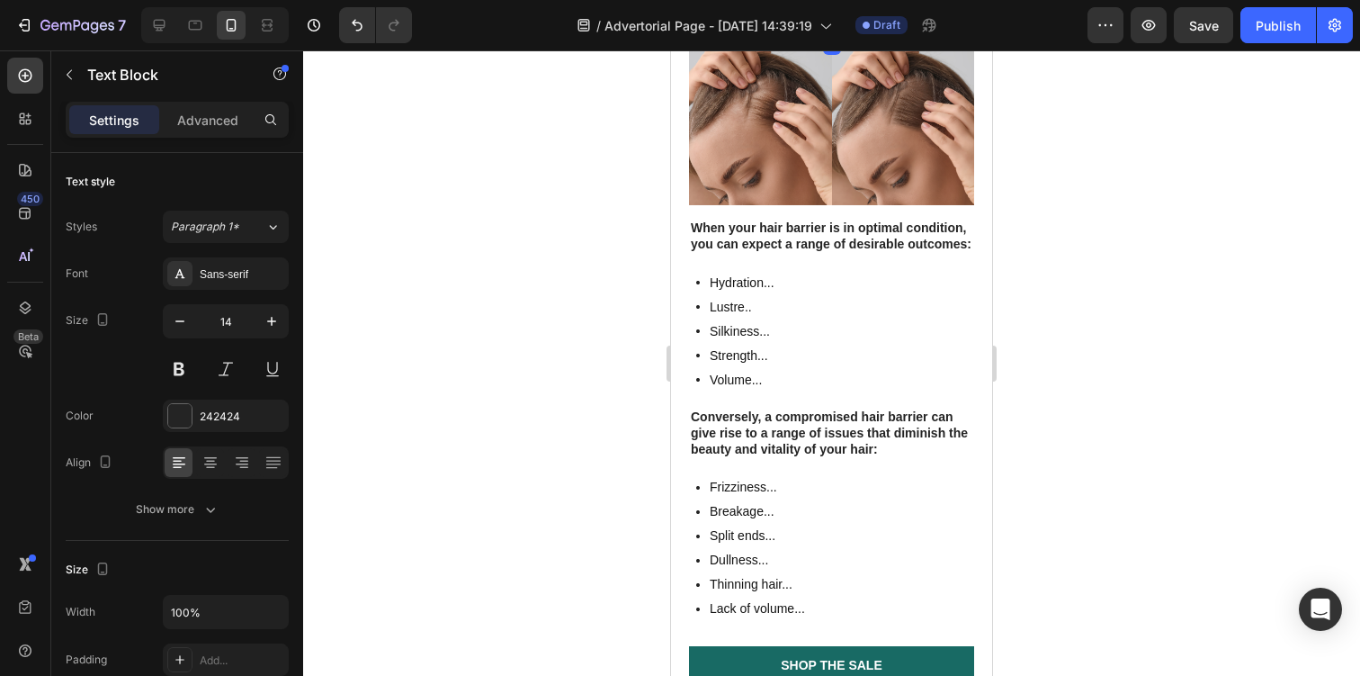
click at [757, 17] on u "Just click this" at bounding box center [728, 10] width 74 height 14
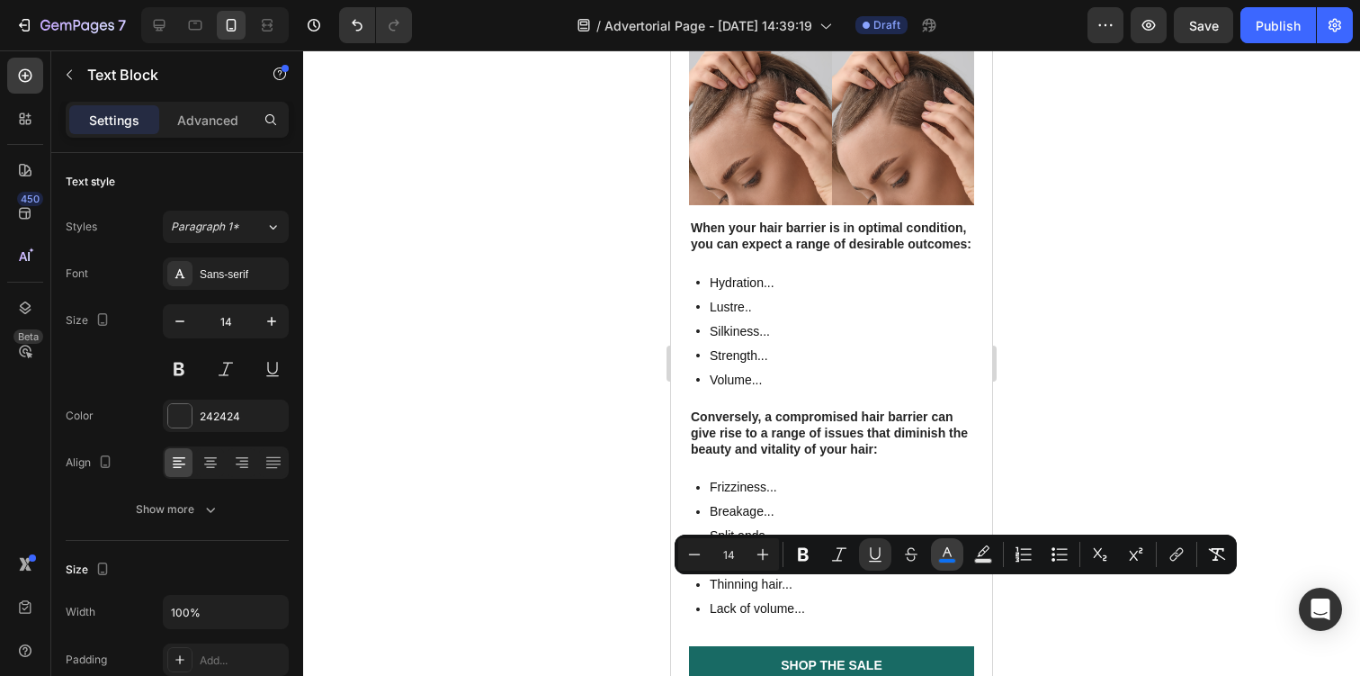
click at [949, 543] on button "color" at bounding box center [947, 554] width 32 height 32
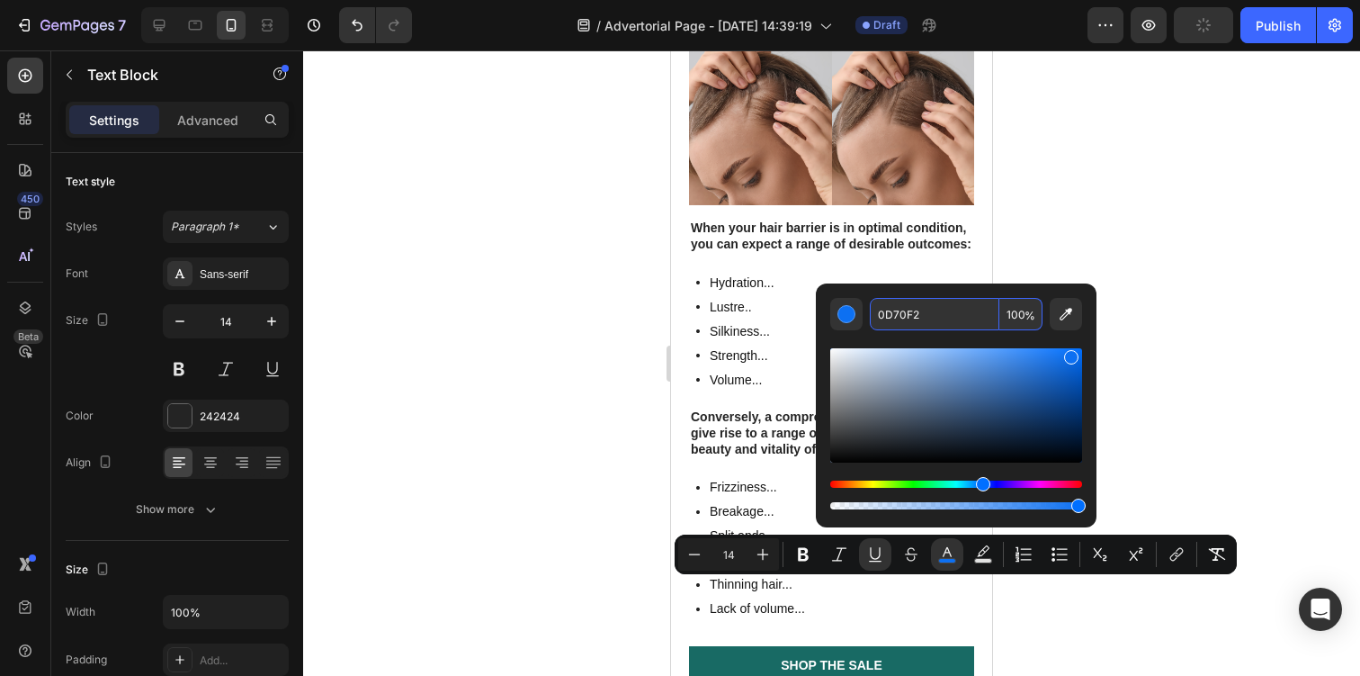
click at [925, 317] on input "0D70F2" at bounding box center [935, 314] width 130 height 32
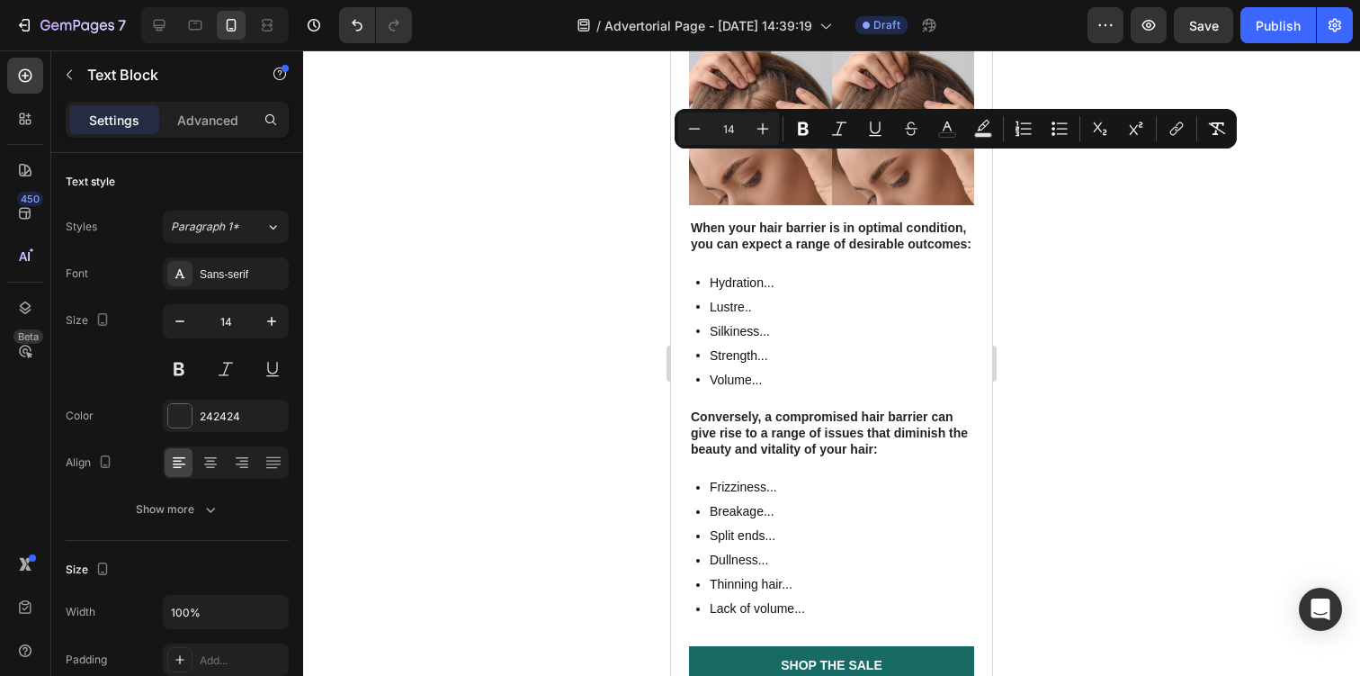
drag, startPoint x: 750, startPoint y: 165, endPoint x: 736, endPoint y: 179, distance: 20.4
click at [954, 123] on icon "Editor contextual toolbar" at bounding box center [947, 129] width 18 height 18
type input "242424"
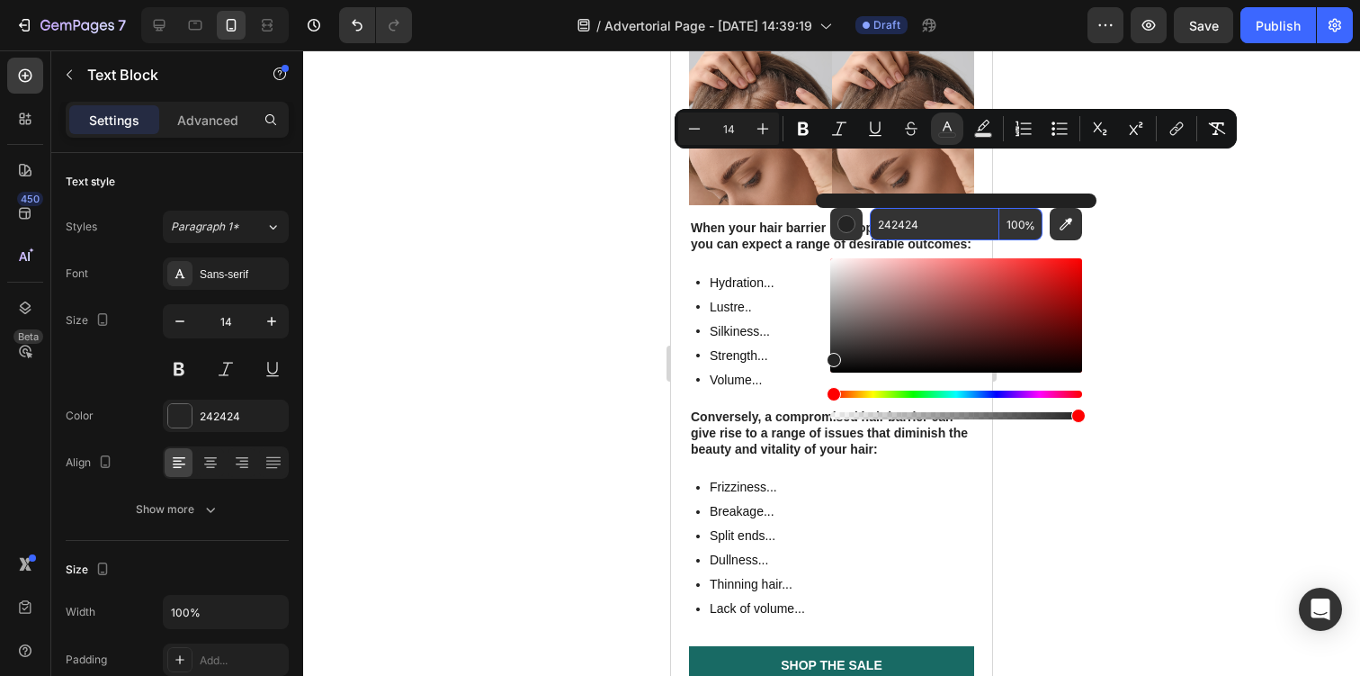
click at [918, 235] on input "242424" at bounding box center [935, 224] width 130 height 32
paste input "0D70F2"
type input "0D70F2"
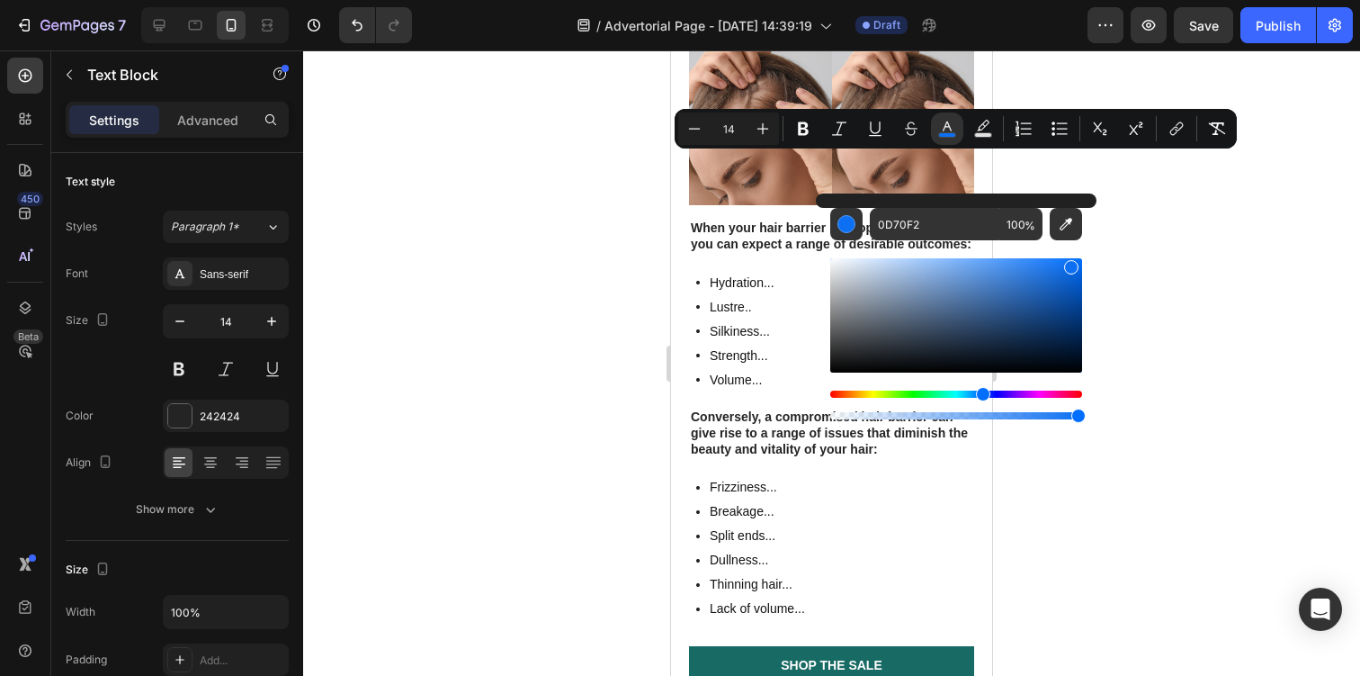
click at [1142, 266] on div at bounding box center [831, 362] width 1057 height 625
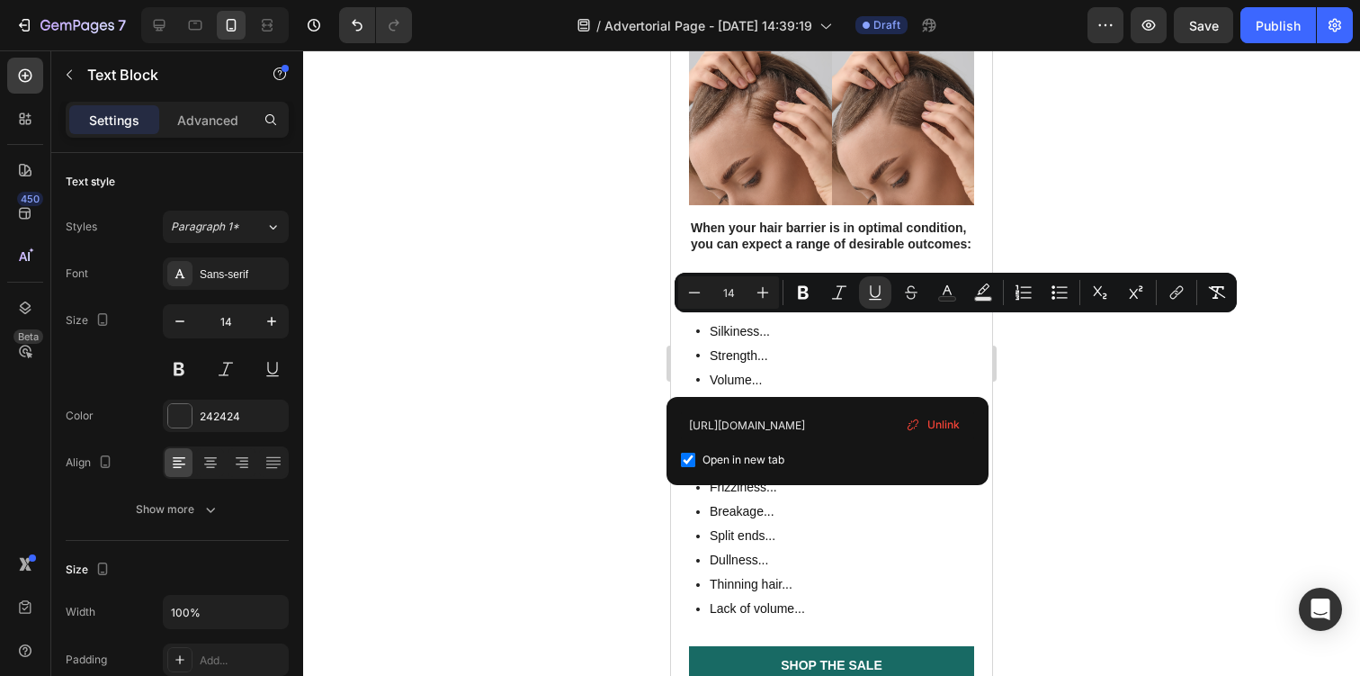
drag, startPoint x: 868, startPoint y: 327, endPoint x: 901, endPoint y: 347, distance: 38.7
click at [948, 302] on button "Text Color" at bounding box center [947, 292] width 32 height 32
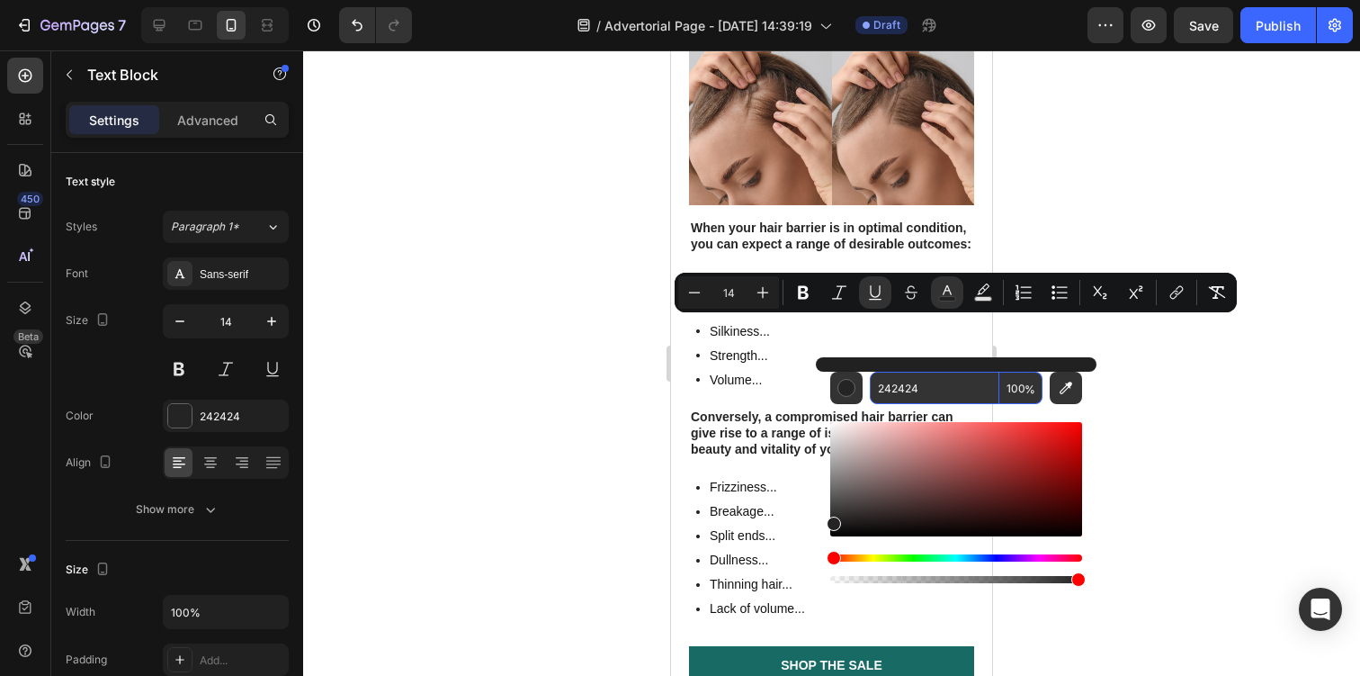
click at [910, 395] on input "242424" at bounding box center [935, 388] width 130 height 32
paste input "0D70F2"
type input "0D70F2"
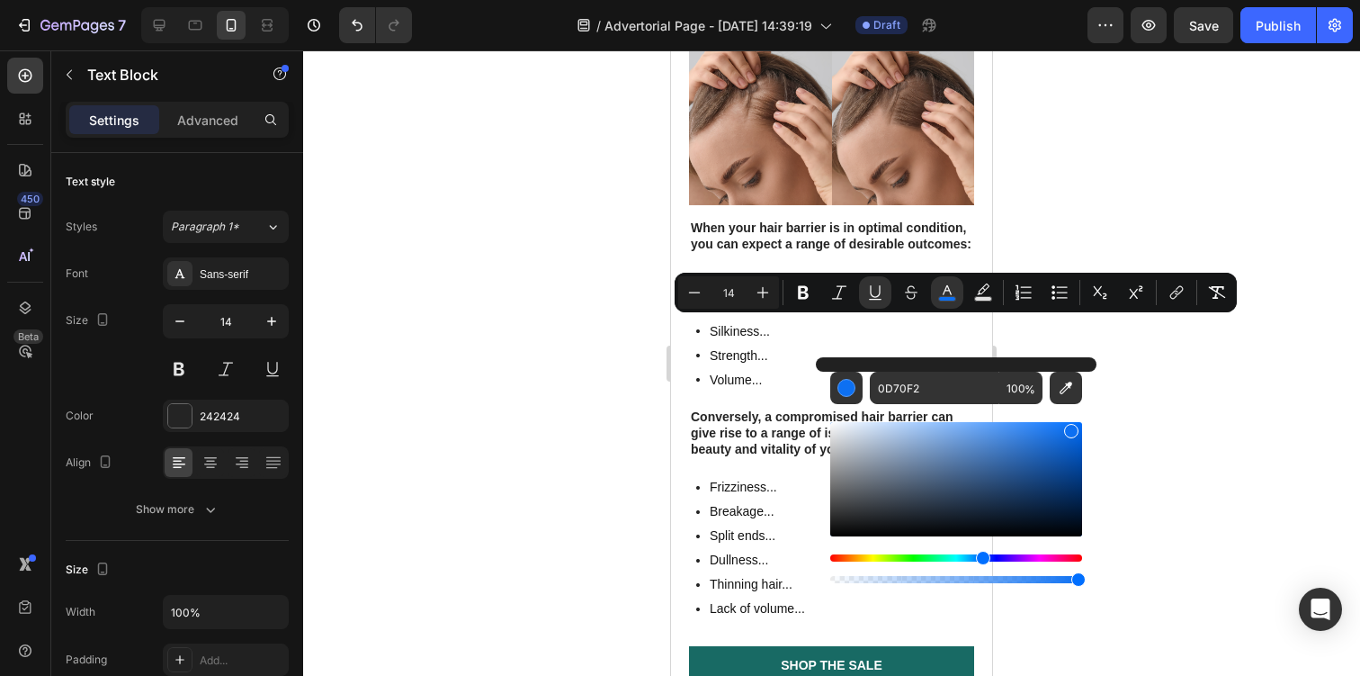
type input "16"
click at [1185, 466] on div at bounding box center [831, 362] width 1057 height 625
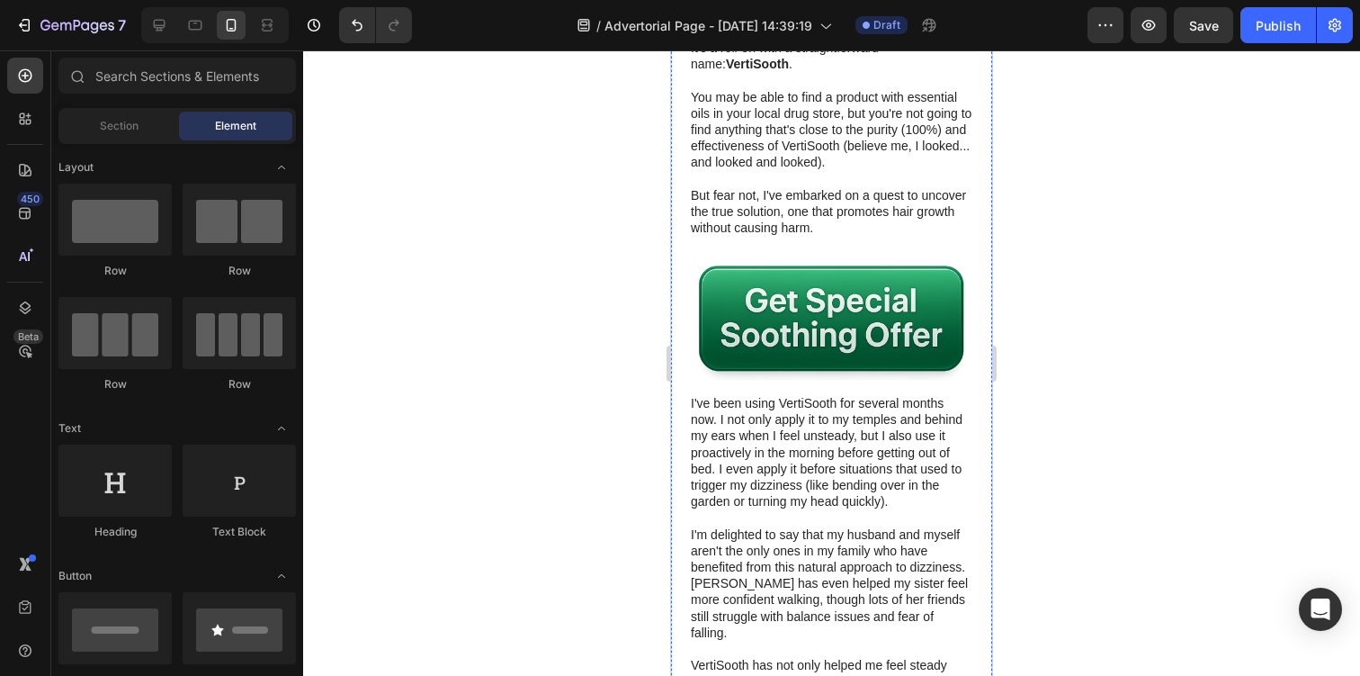
scroll to position [3156, 0]
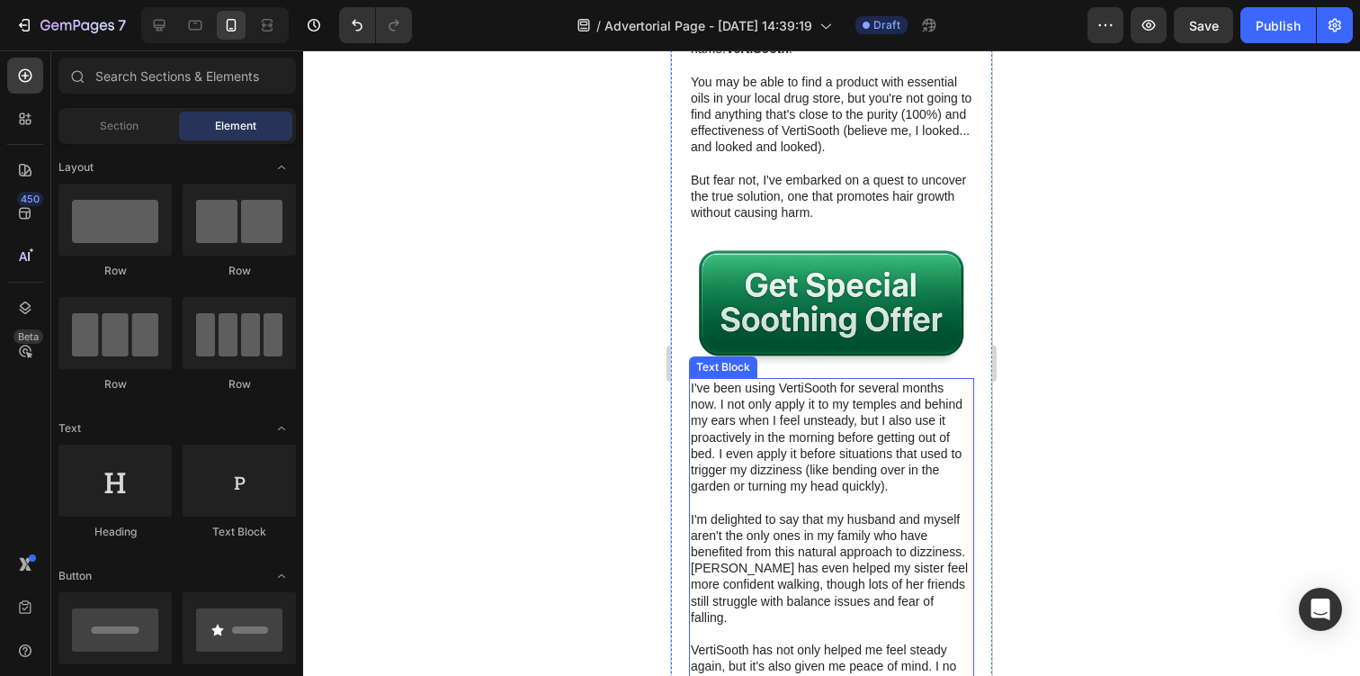
click at [826, 489] on p "I've been using VertiSooth for several months now. I not only apply it to my te…" at bounding box center [832, 437] width 282 height 114
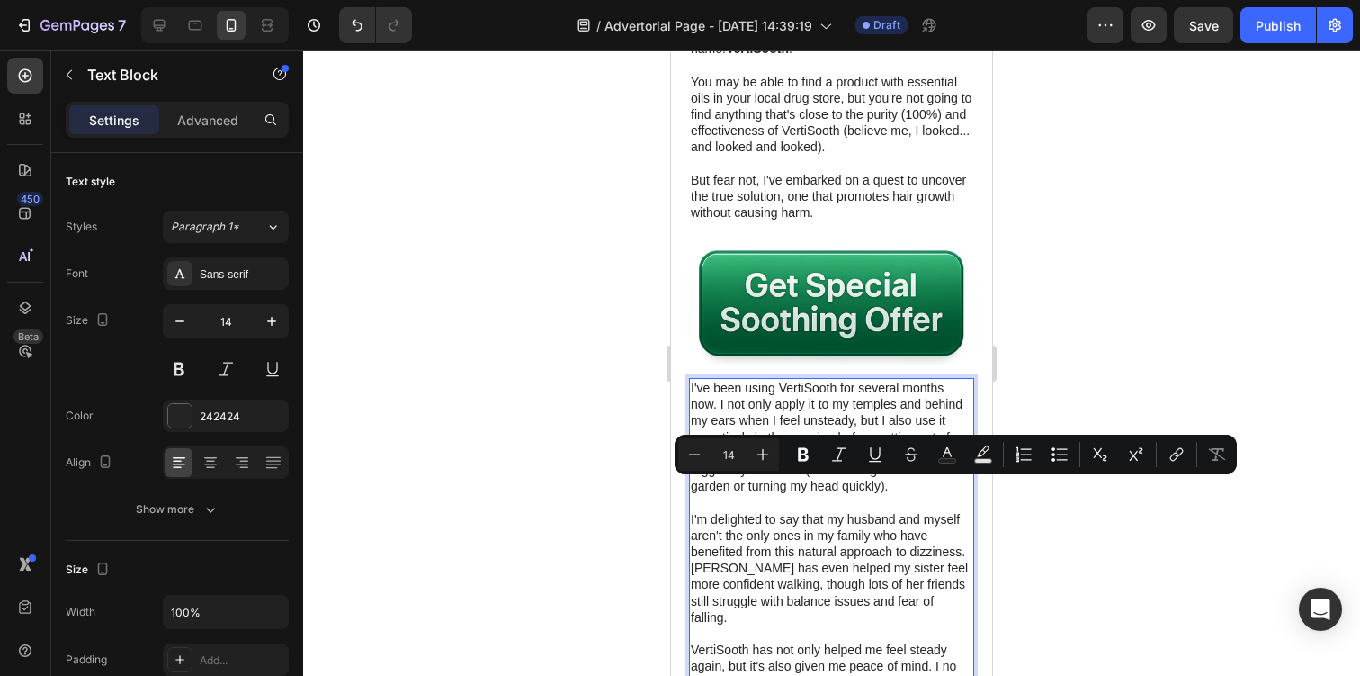
click at [820, 494] on p "I've been using VertiSooth for several months now. I not only apply it to my te…" at bounding box center [832, 437] width 282 height 114
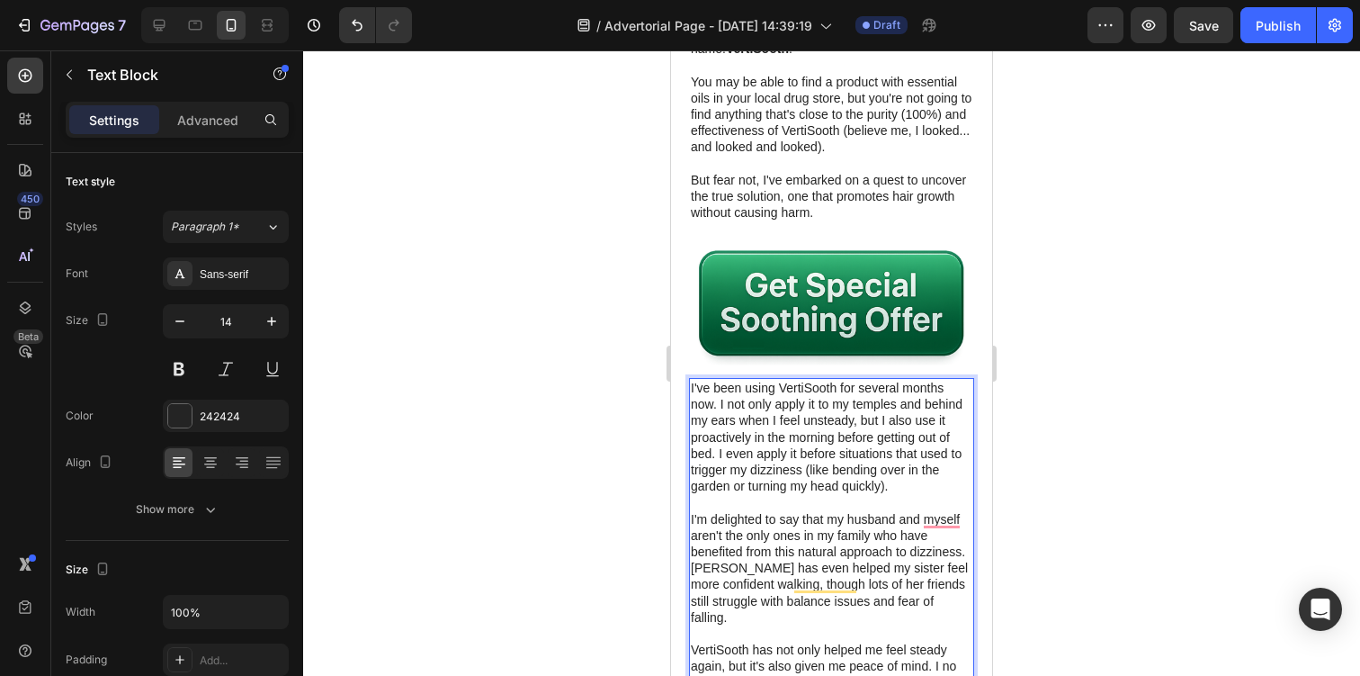
click at [783, 439] on p "I've been using VertiSooth for several months now. I not only apply it to my te…" at bounding box center [832, 437] width 282 height 114
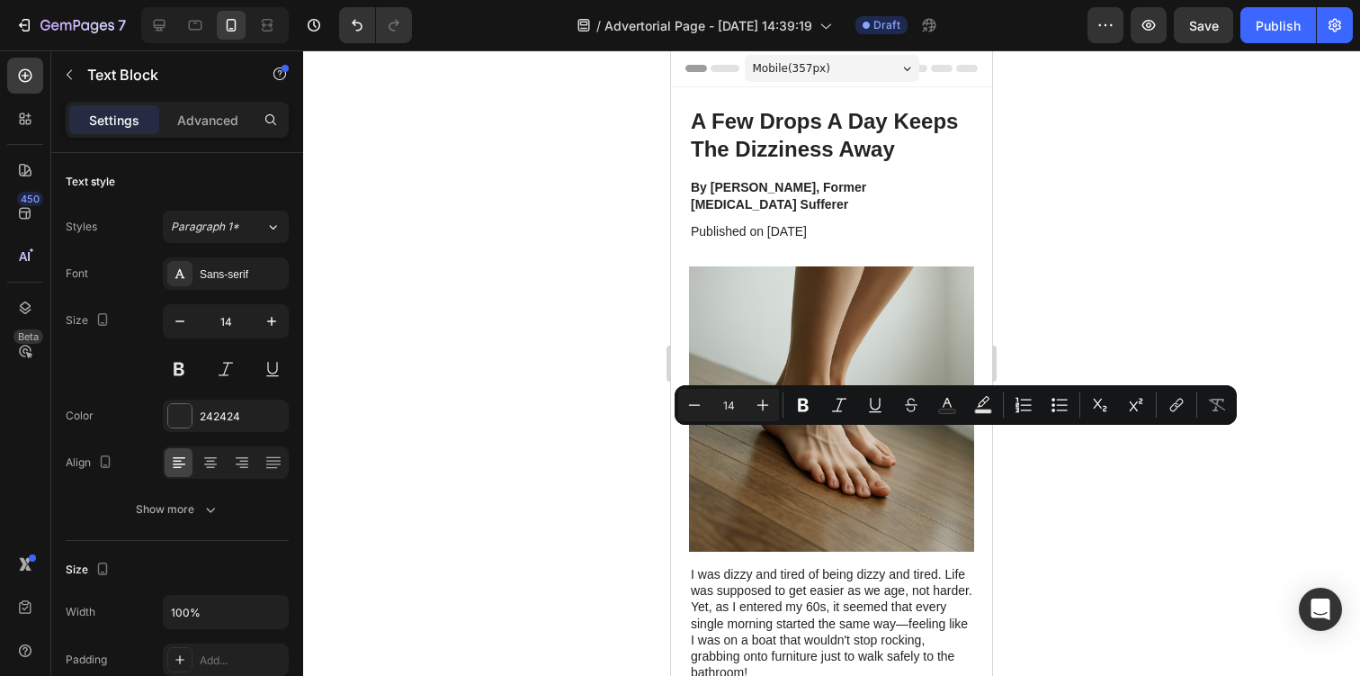
scroll to position [3156, 0]
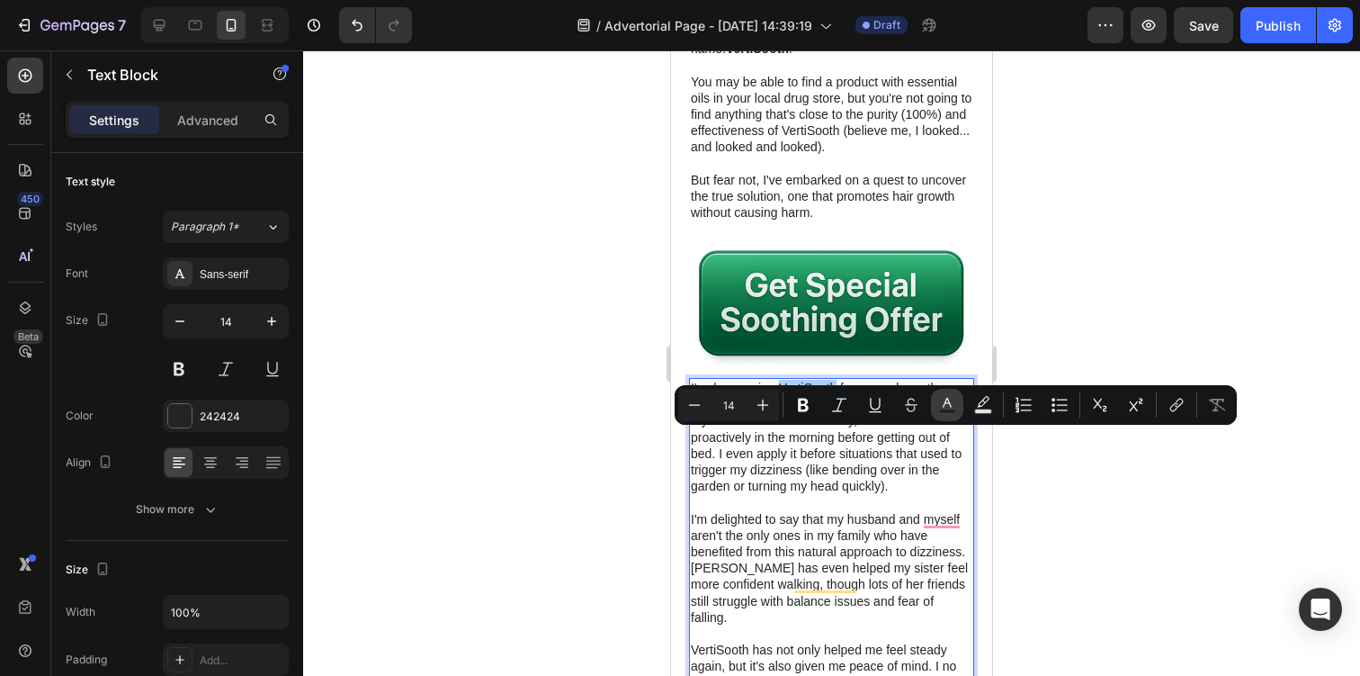
click at [941, 408] on icon "Editor contextual toolbar" at bounding box center [947, 405] width 18 height 18
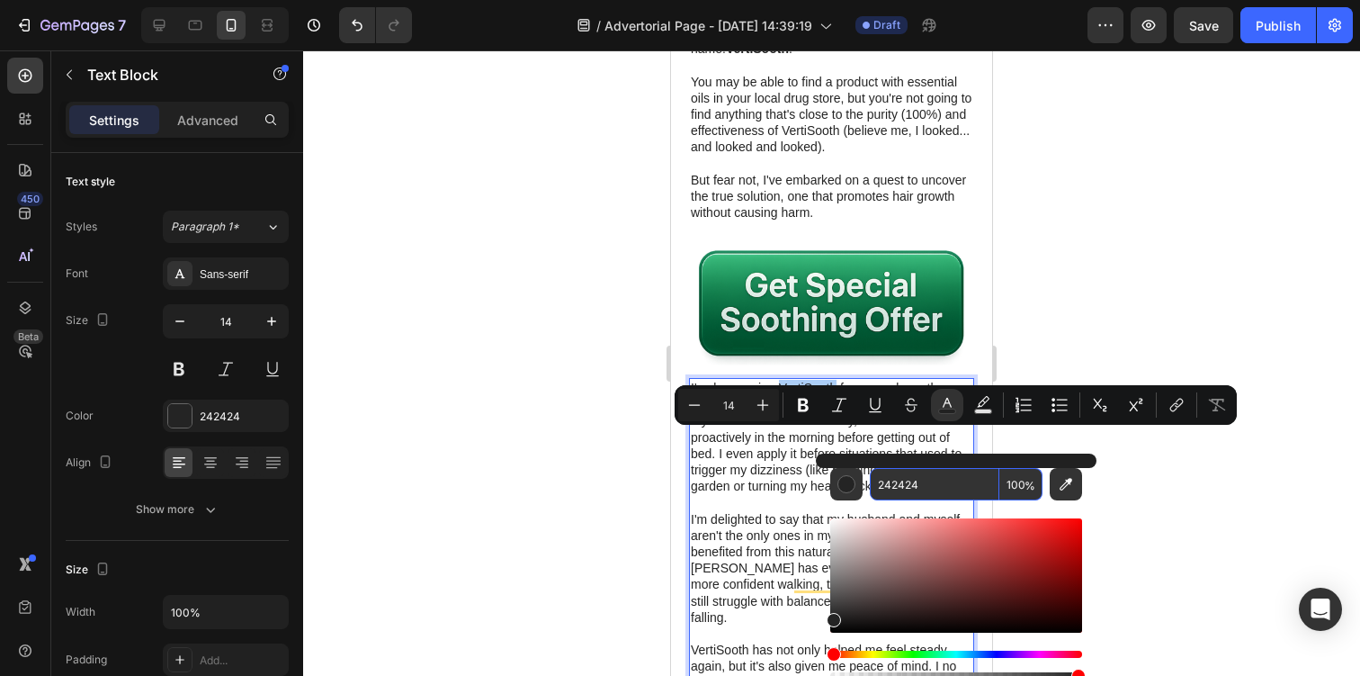
click at [911, 493] on input "242424" at bounding box center [935, 484] width 130 height 32
paste input "0D70F2"
type input "0D70F2"
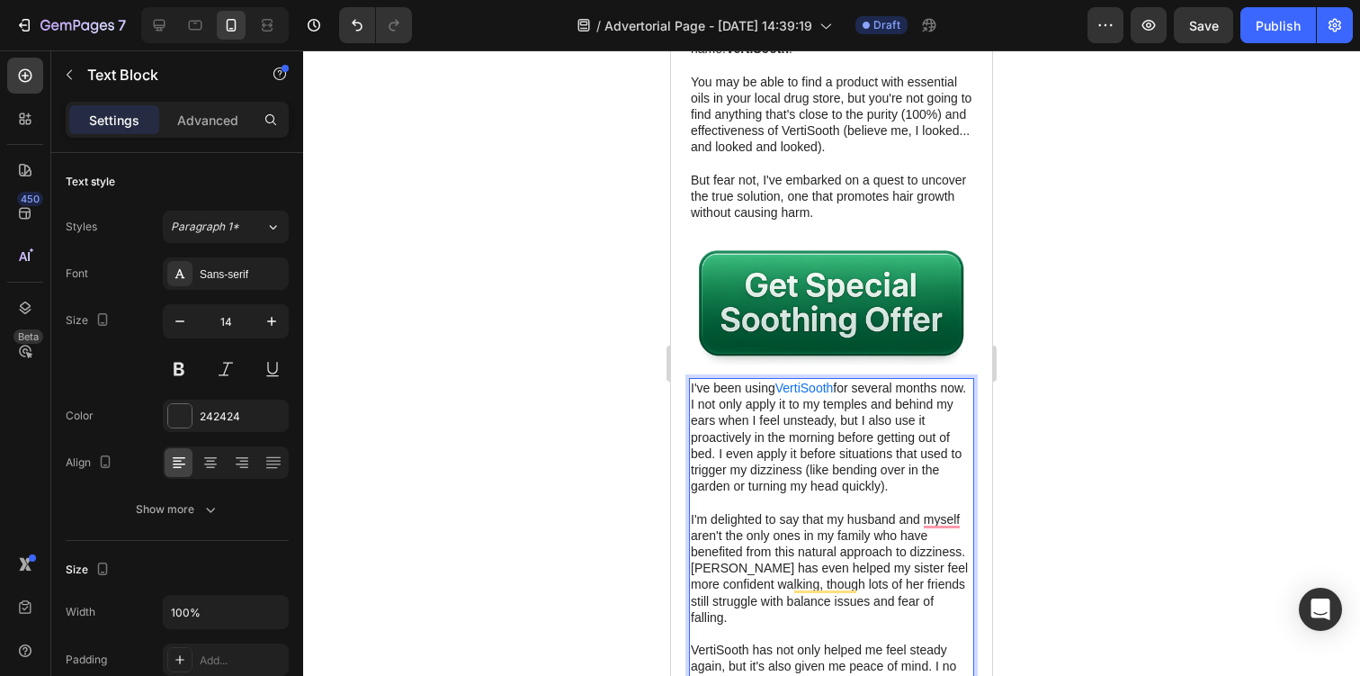
click at [719, 493] on p "I've been using VertiSooth for several months now. I not only apply it to my te…" at bounding box center [832, 437] width 282 height 114
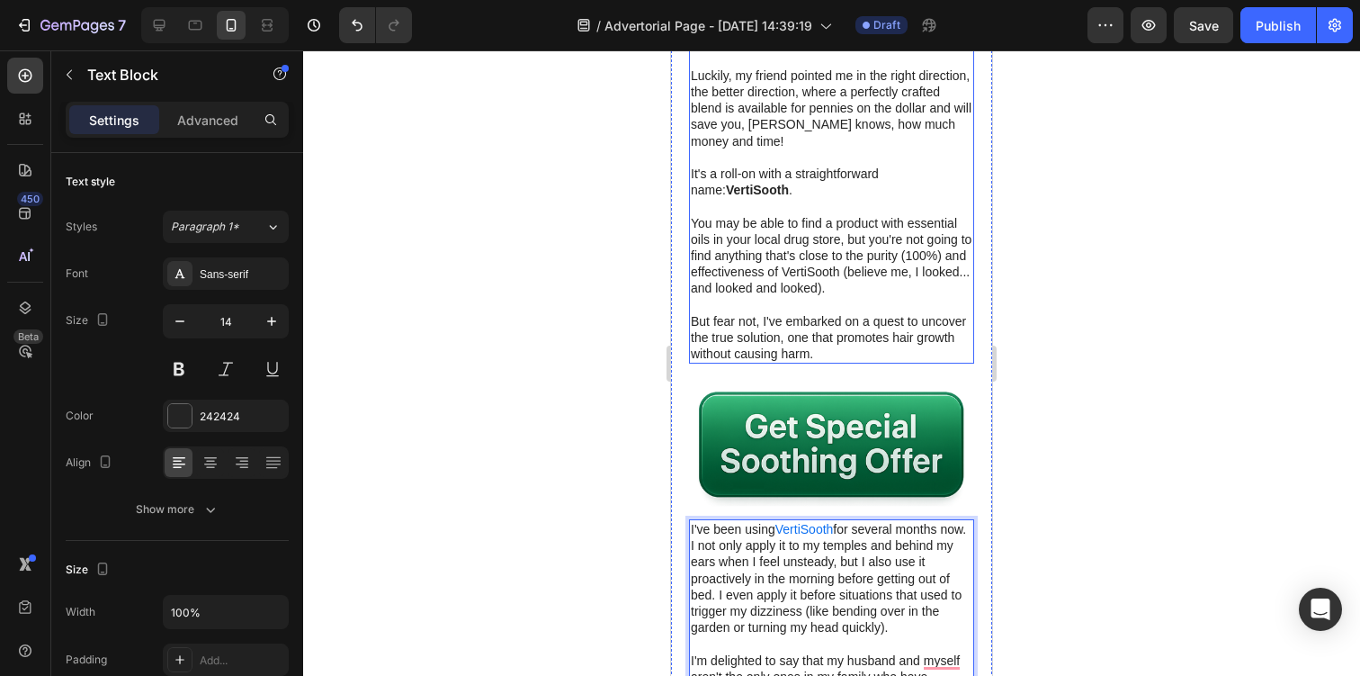
scroll to position [3001, 0]
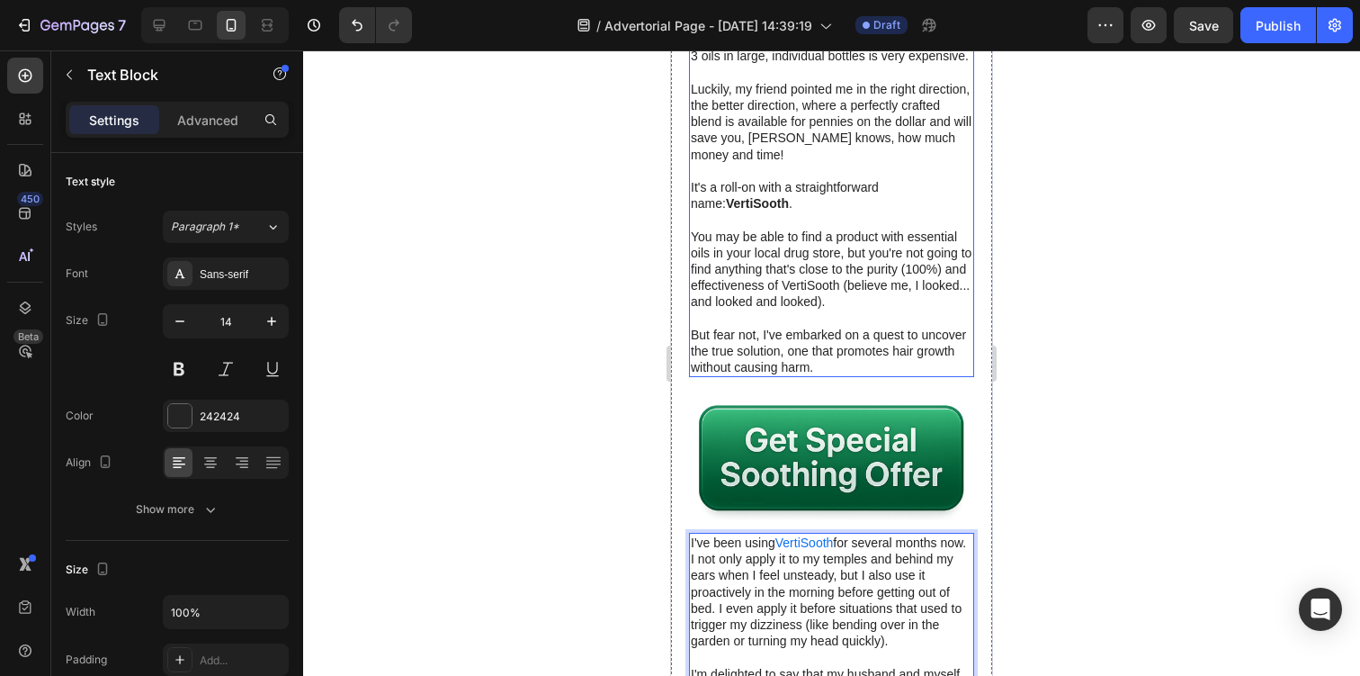
click at [765, 211] on p "It's a roll-on with a straightforward name: VertiSooth ." at bounding box center [832, 195] width 282 height 32
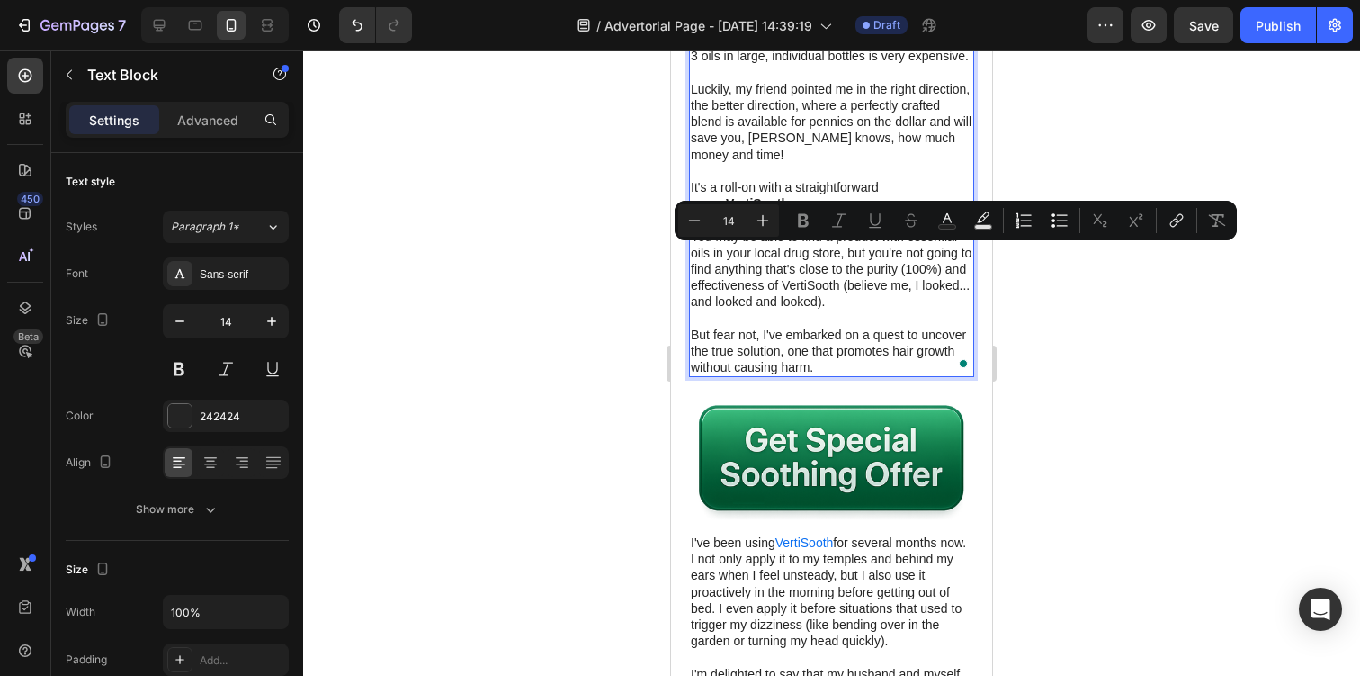
click at [762, 211] on p "It's a roll-on with a straightforward name: VertiSooth ." at bounding box center [832, 195] width 282 height 32
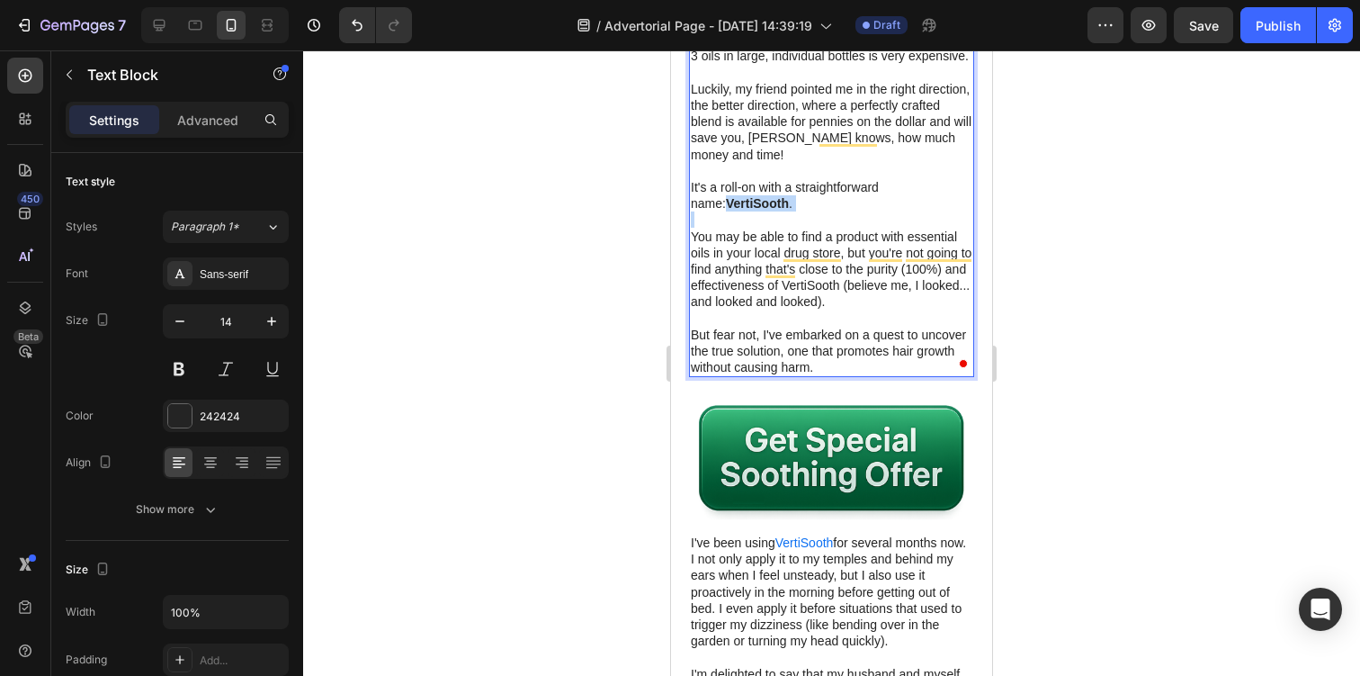
drag, startPoint x: 762, startPoint y: 254, endPoint x: 701, endPoint y: 256, distance: 61.2
click at [701, 211] on p "It's a roll-on with a straightforward name: VertiSooth ." at bounding box center [832, 195] width 282 height 32
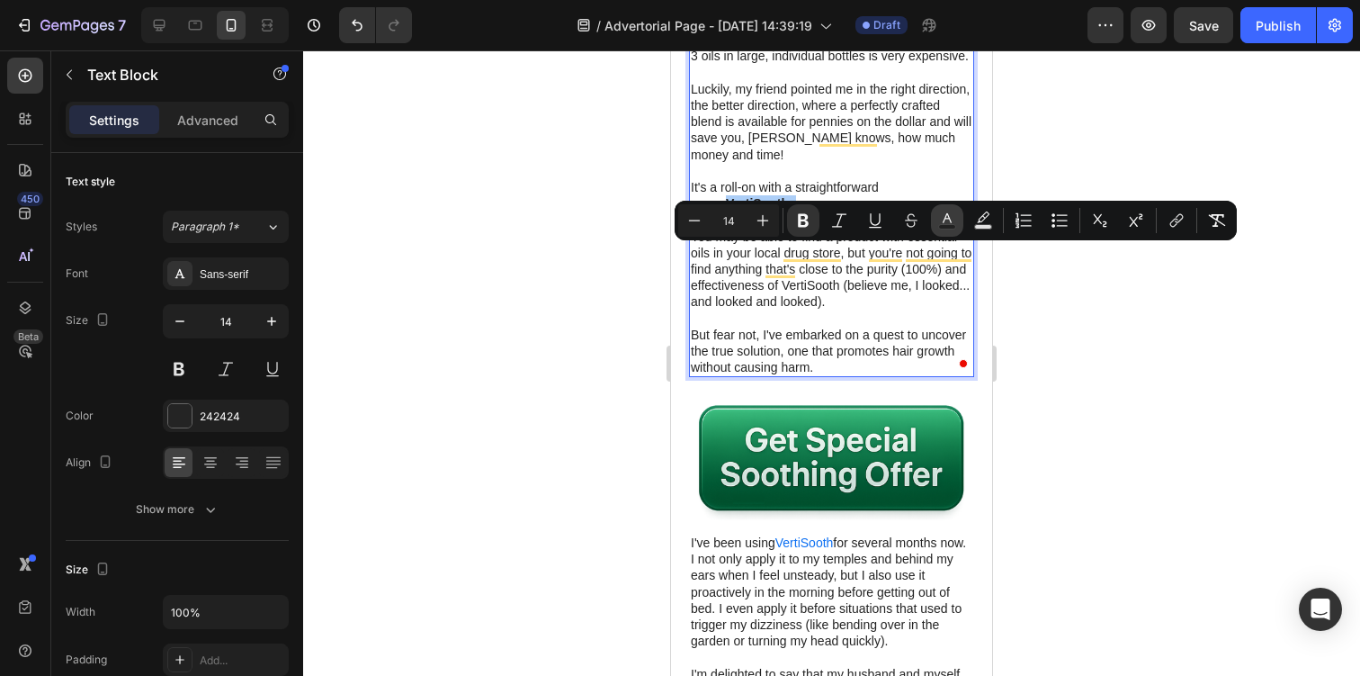
click at [946, 221] on icon "Editor contextual toolbar" at bounding box center [947, 220] width 18 height 18
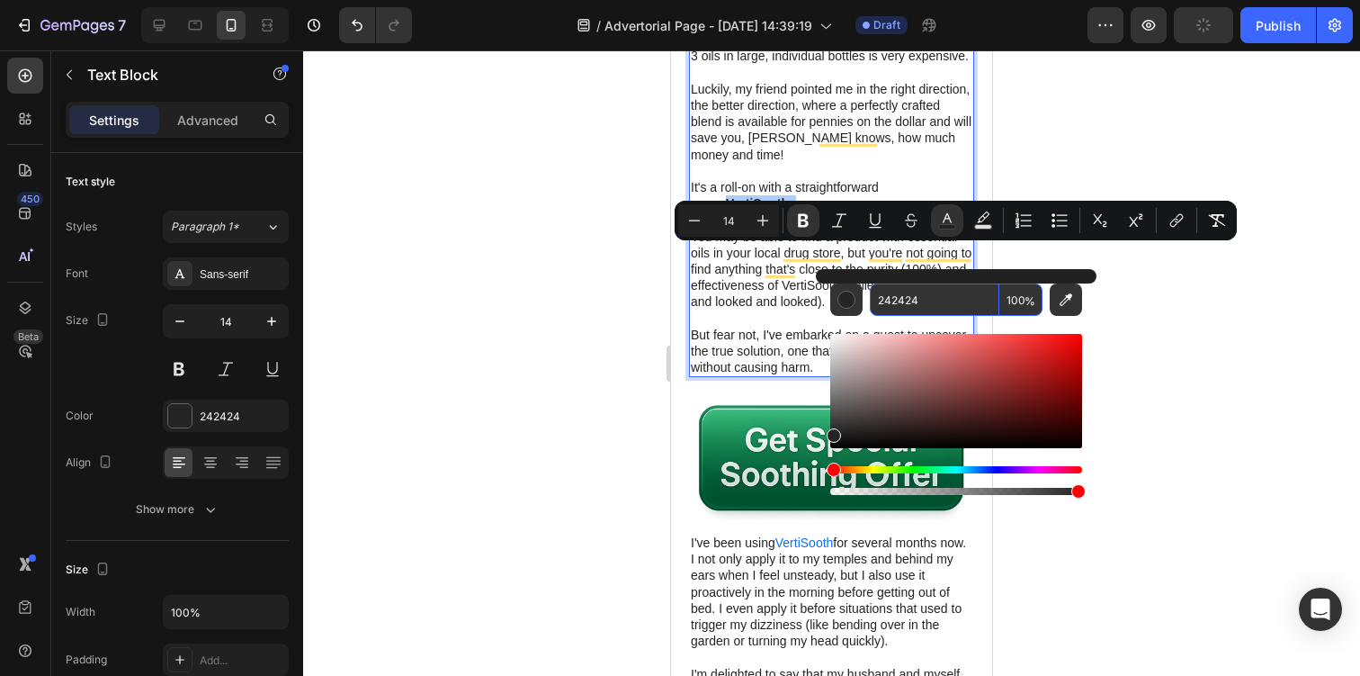
click at [915, 291] on input "242424" at bounding box center [935, 299] width 130 height 32
paste input "0D70F2"
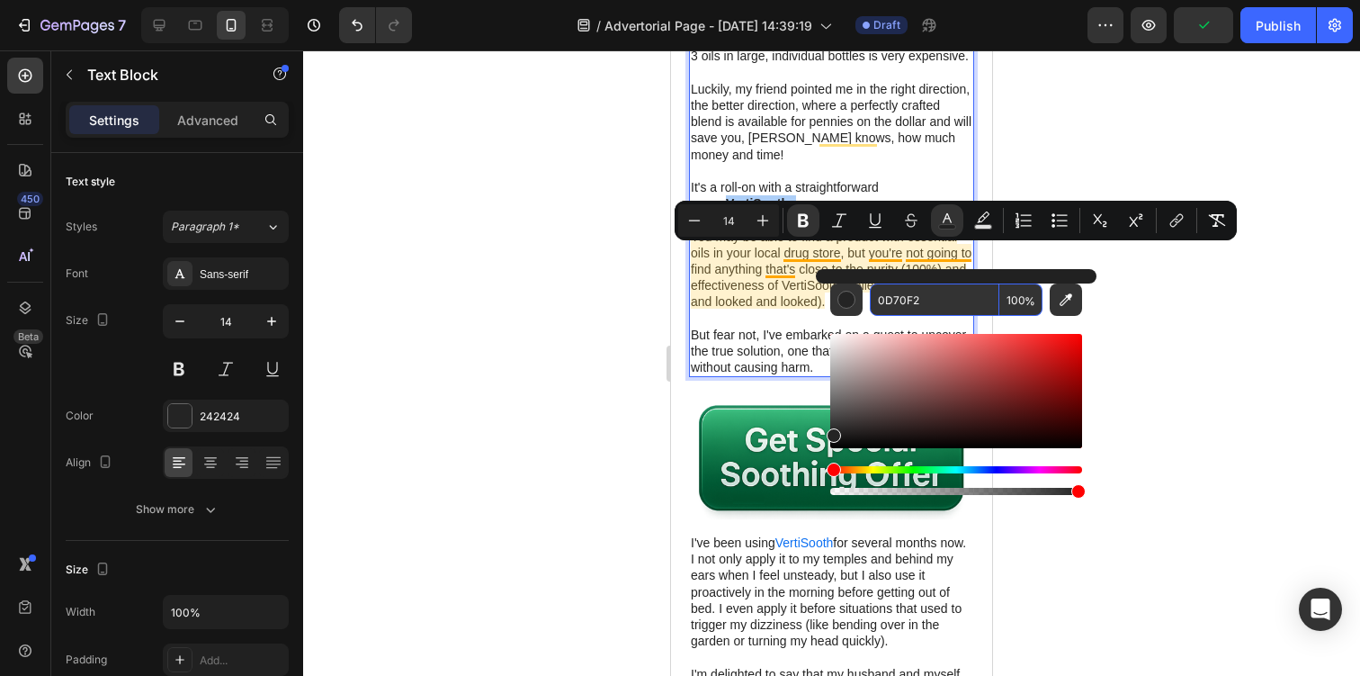
type input "0D70F2"
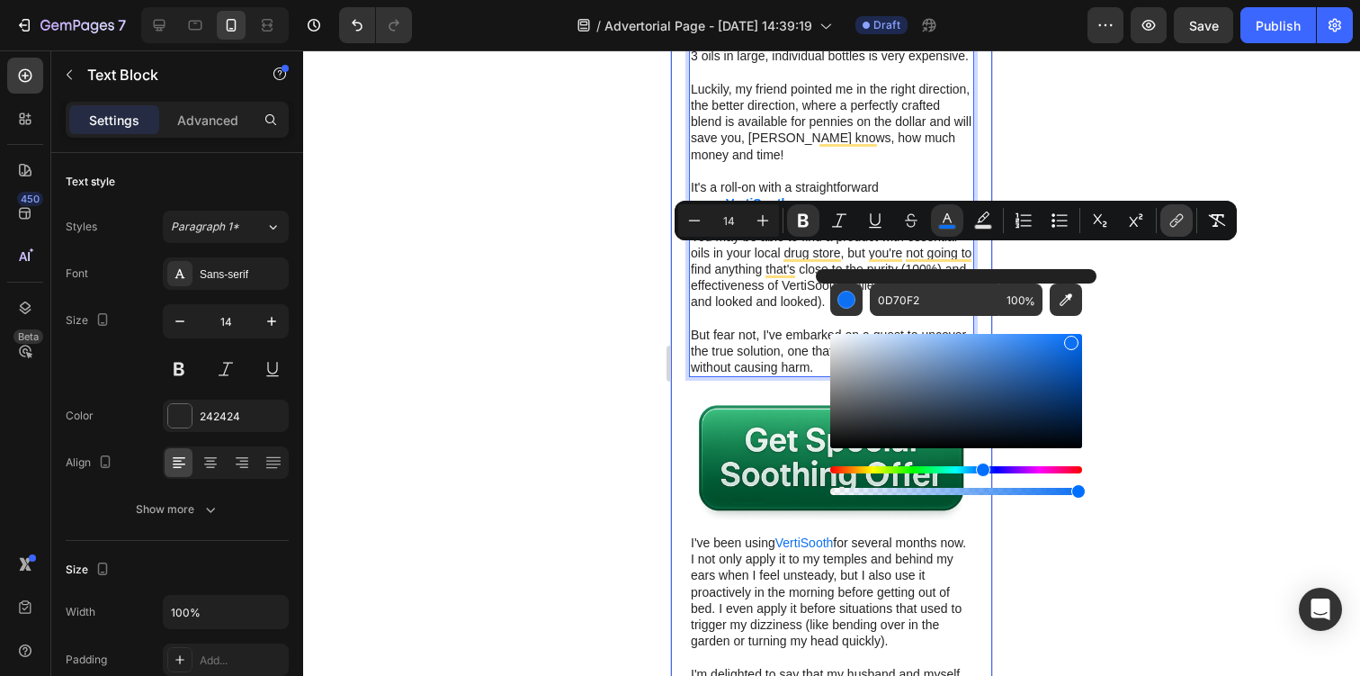
click at [1191, 225] on button "link" at bounding box center [1176, 220] width 32 height 32
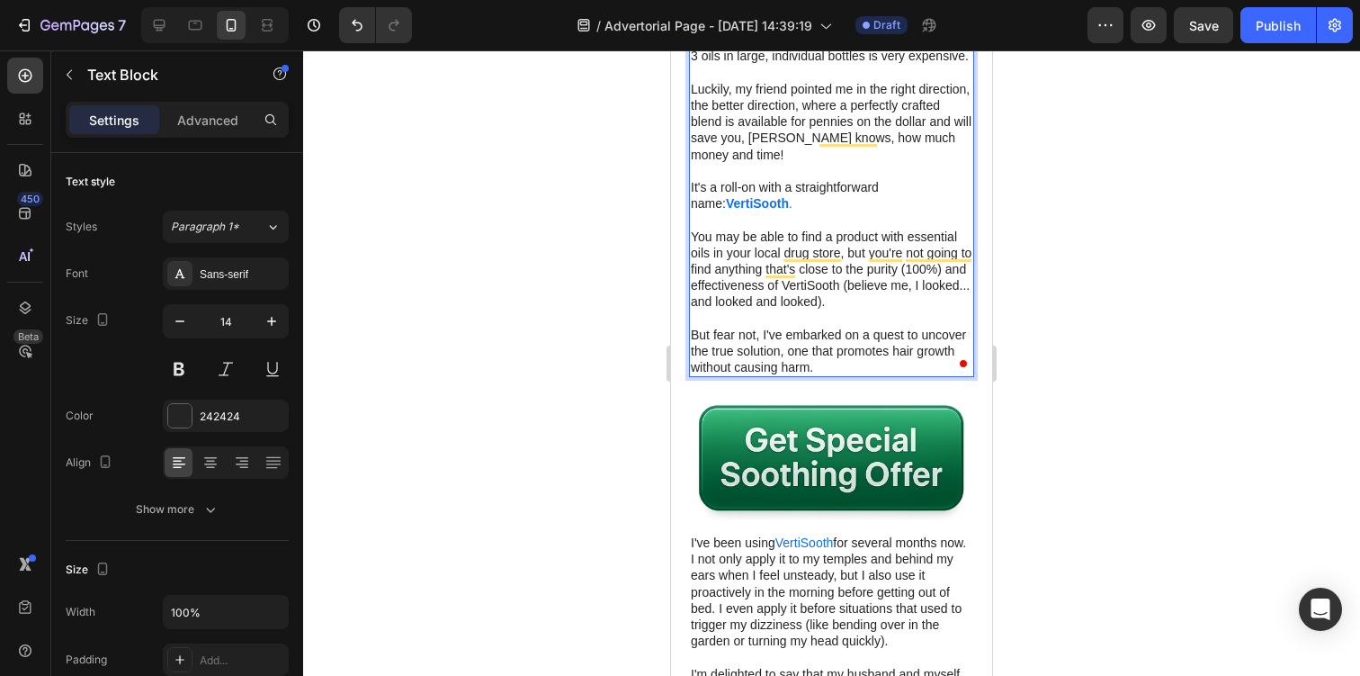
click at [766, 211] on p "It's a roll-on with a straightforward name: VertiSooth ." at bounding box center [832, 195] width 282 height 32
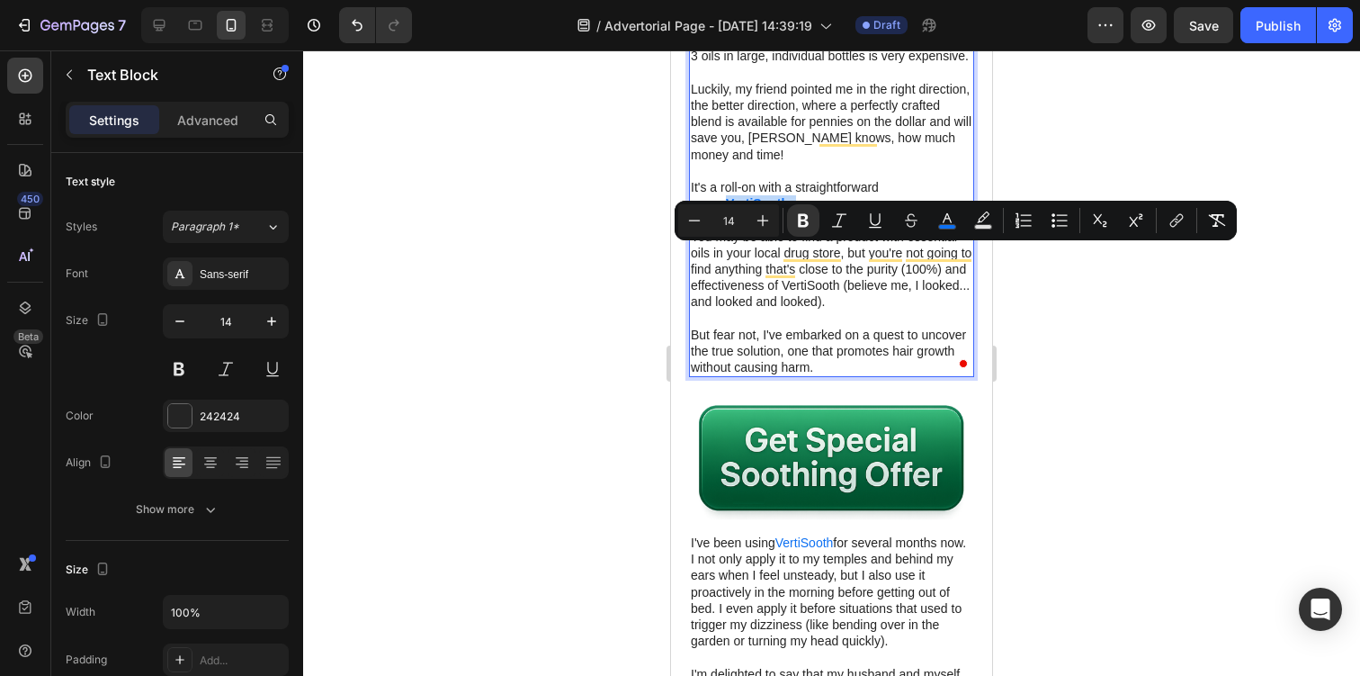
drag, startPoint x: 766, startPoint y: 254, endPoint x: 703, endPoint y: 252, distance: 63.9
click at [703, 211] on p "It's a roll-on with a straightforward name: VertiSooth ." at bounding box center [832, 195] width 282 height 32
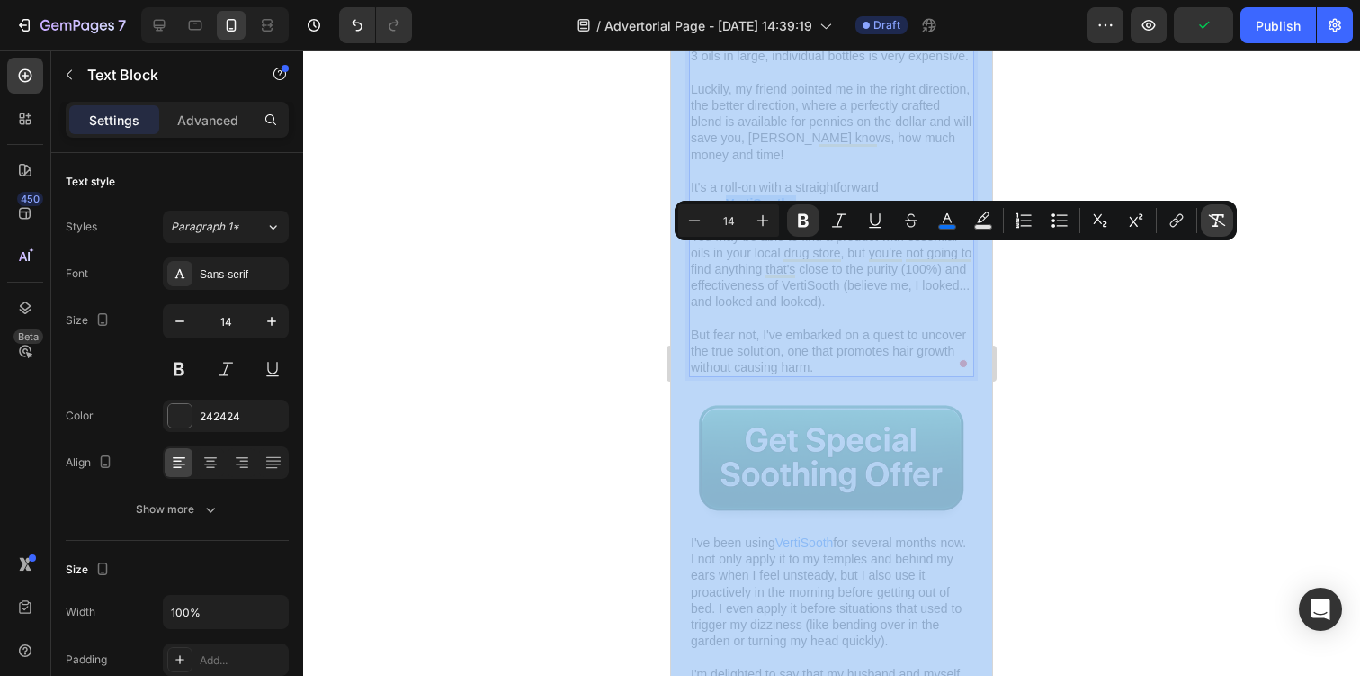
drag, startPoint x: 1240, startPoint y: 229, endPoint x: 1230, endPoint y: 229, distance: 10.8
click at [1230, 0] on body "7 Version history / Advertorial Page - Aug 25, 14:39:19 Draft Preview Publish 4…" at bounding box center [680, 0] width 1360 height 0
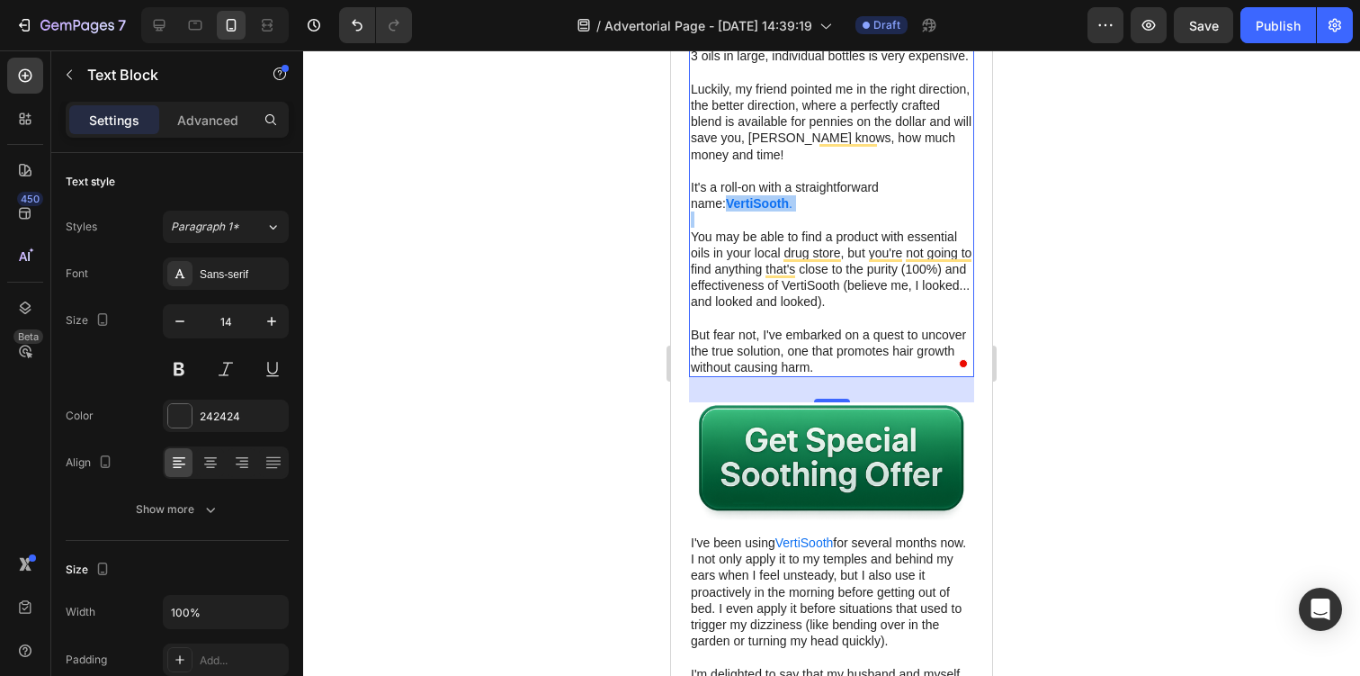
click at [1080, 218] on div at bounding box center [831, 362] width 1057 height 625
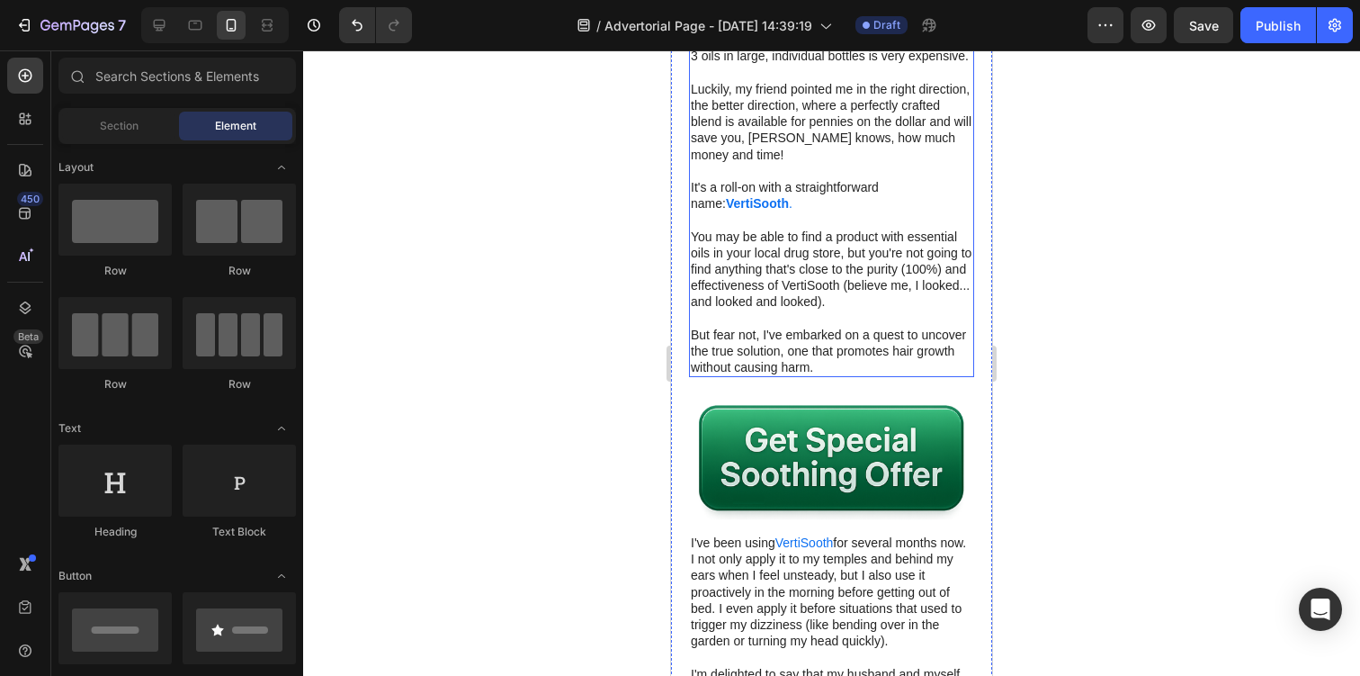
click at [779, 211] on p "It's a roll-on with a straightforward name: VertiSooth ." at bounding box center [832, 195] width 282 height 32
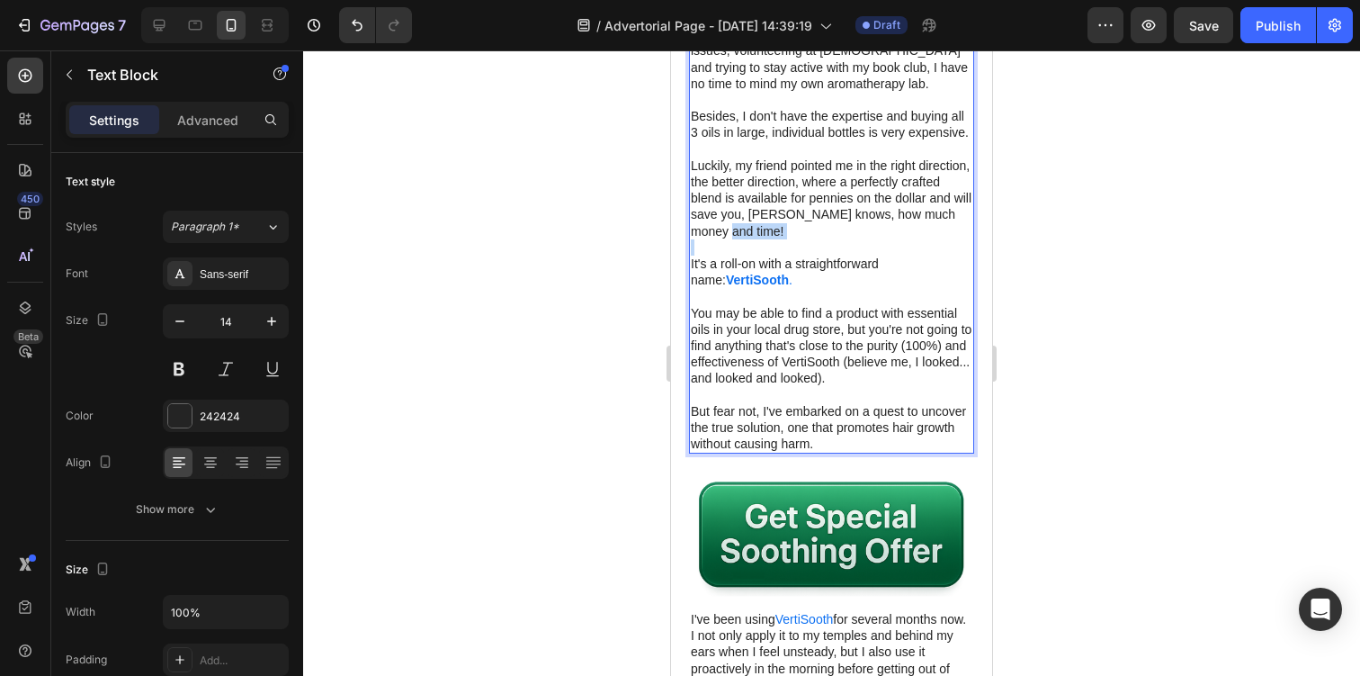
click at [739, 239] on p "Luckily, my friend pointed me in the right direction, the better direction, whe…" at bounding box center [832, 198] width 282 height 82
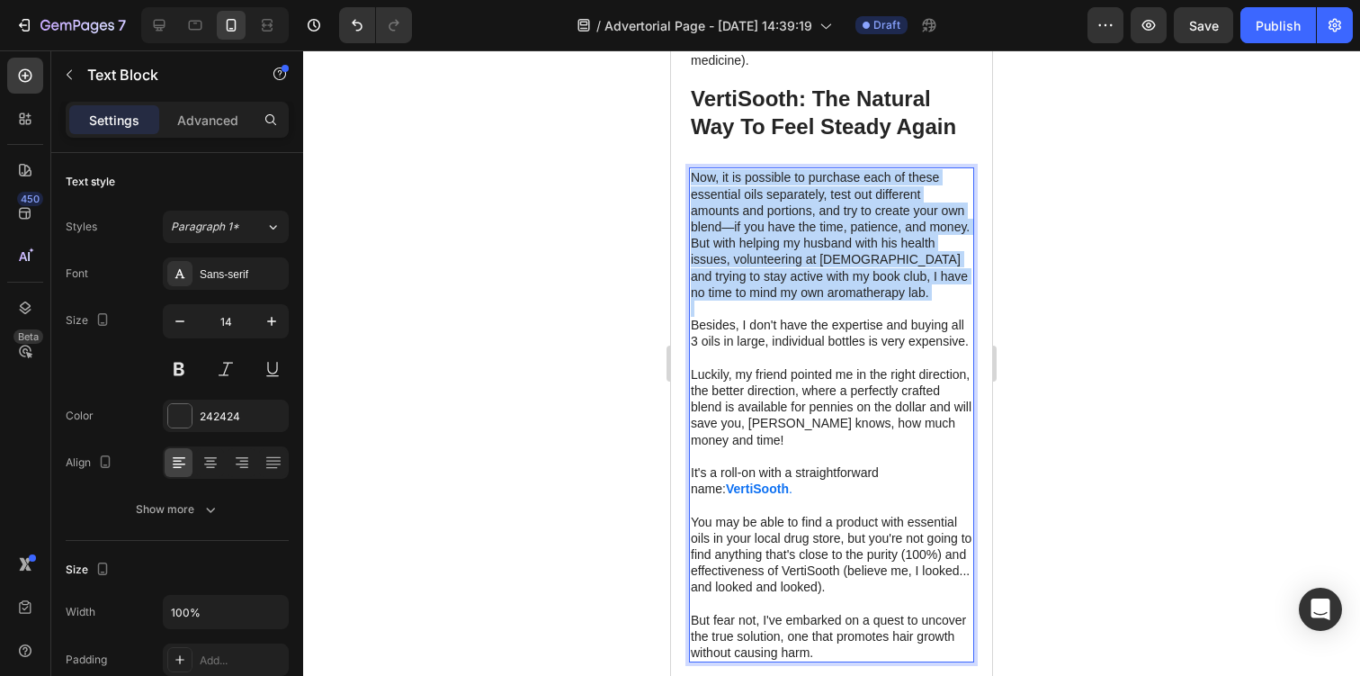
click at [739, 271] on p "Now, it is possible to purchase each of these essential oils separately, test o…" at bounding box center [832, 336] width 282 height 131
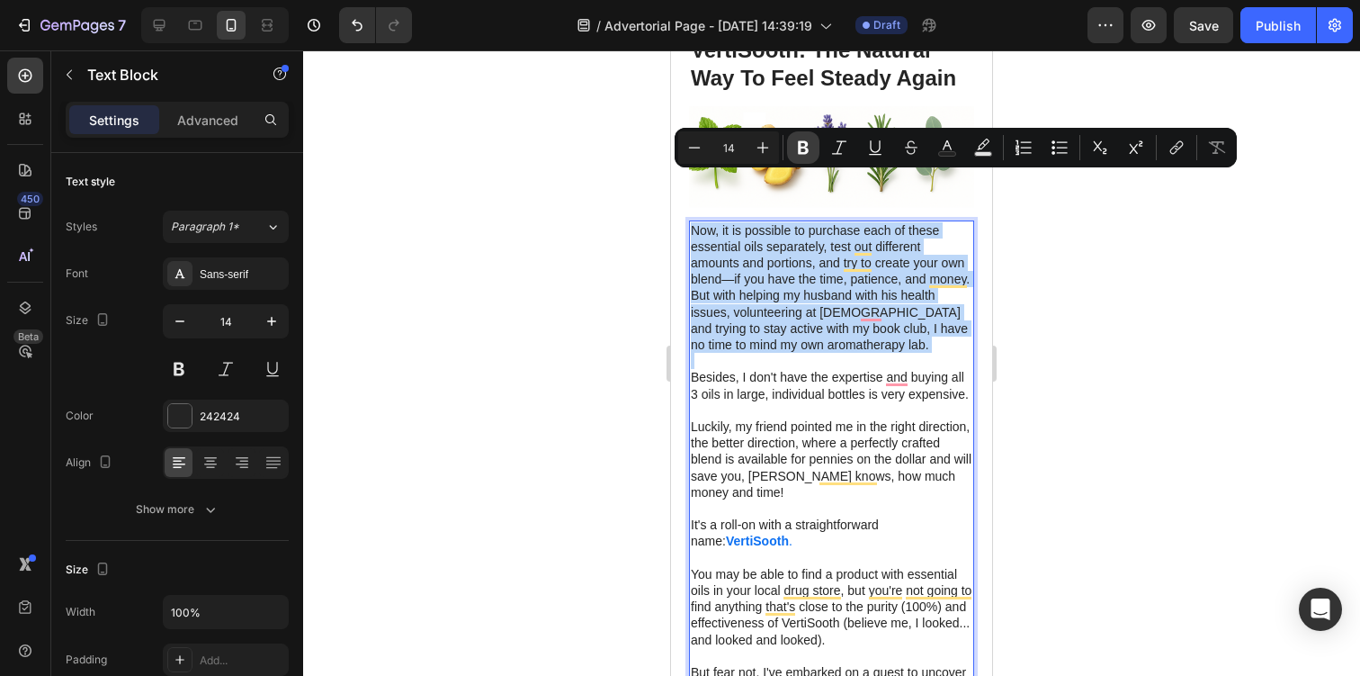
scroll to position [2769, 0]
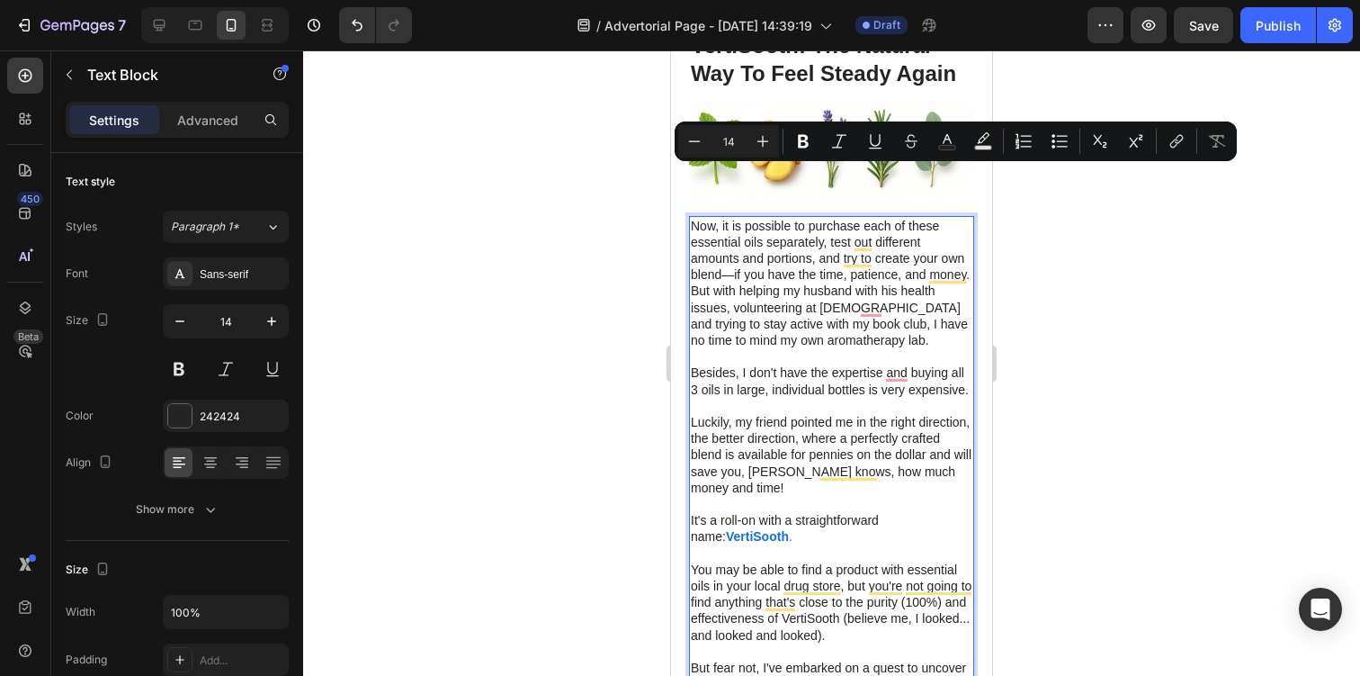
click at [775, 512] on p "It's a roll-on with a straightforward name: VertiSooth ." at bounding box center [832, 528] width 282 height 32
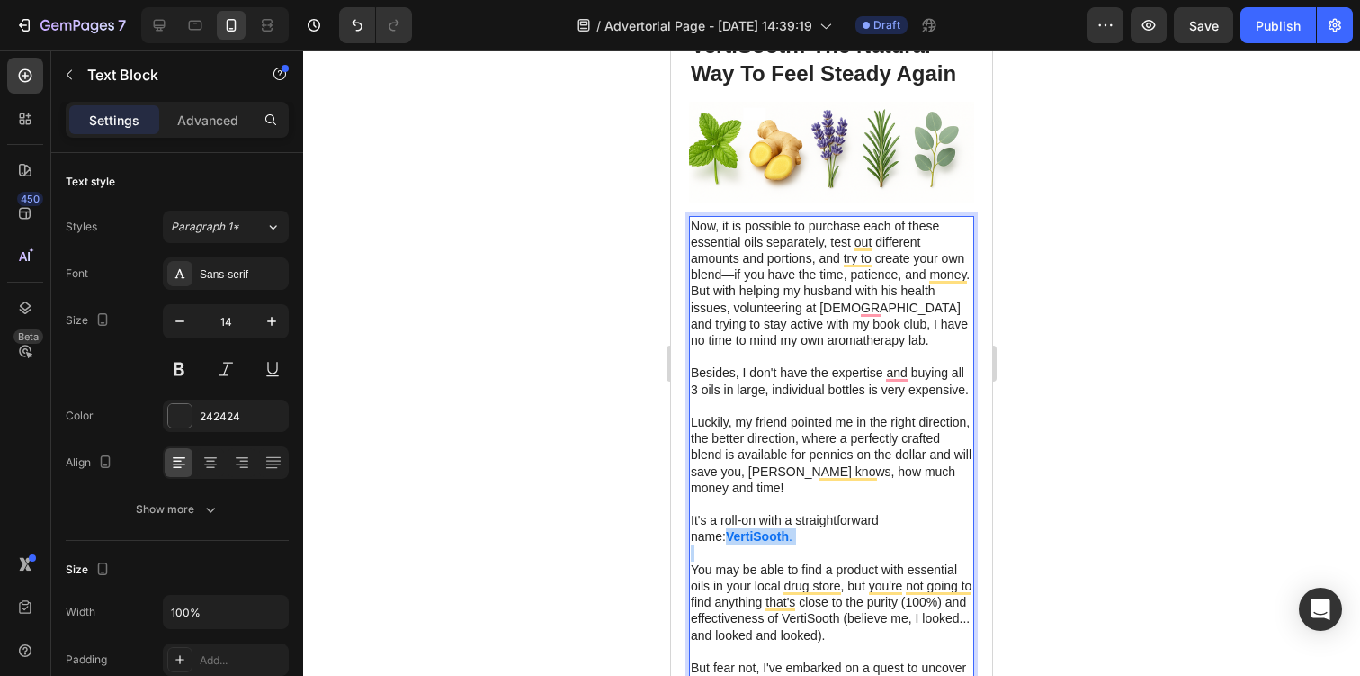
drag, startPoint x: 775, startPoint y: 481, endPoint x: 685, endPoint y: 486, distance: 89.2
click at [685, 486] on div "A Few Drops A Day Keeps The Dizziness Away Heading By Margaret Stevens, Former …" at bounding box center [831, 12] width 321 height 5388
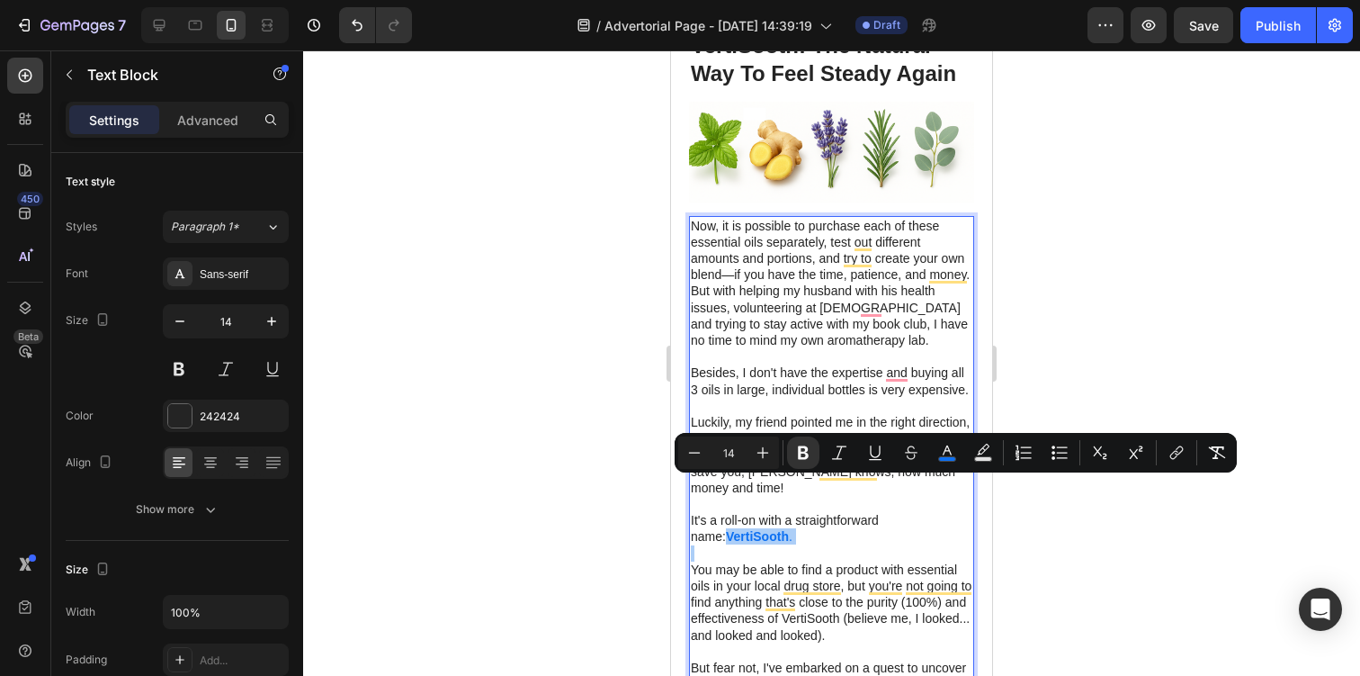
click at [1194, 456] on div "Minus 14 Plus Bold Italic Underline Strikethrough color Text Background Color N…" at bounding box center [955, 452] width 555 height 32
click at [1185, 456] on icon "Editor contextual toolbar" at bounding box center [1177, 452] width 18 height 18
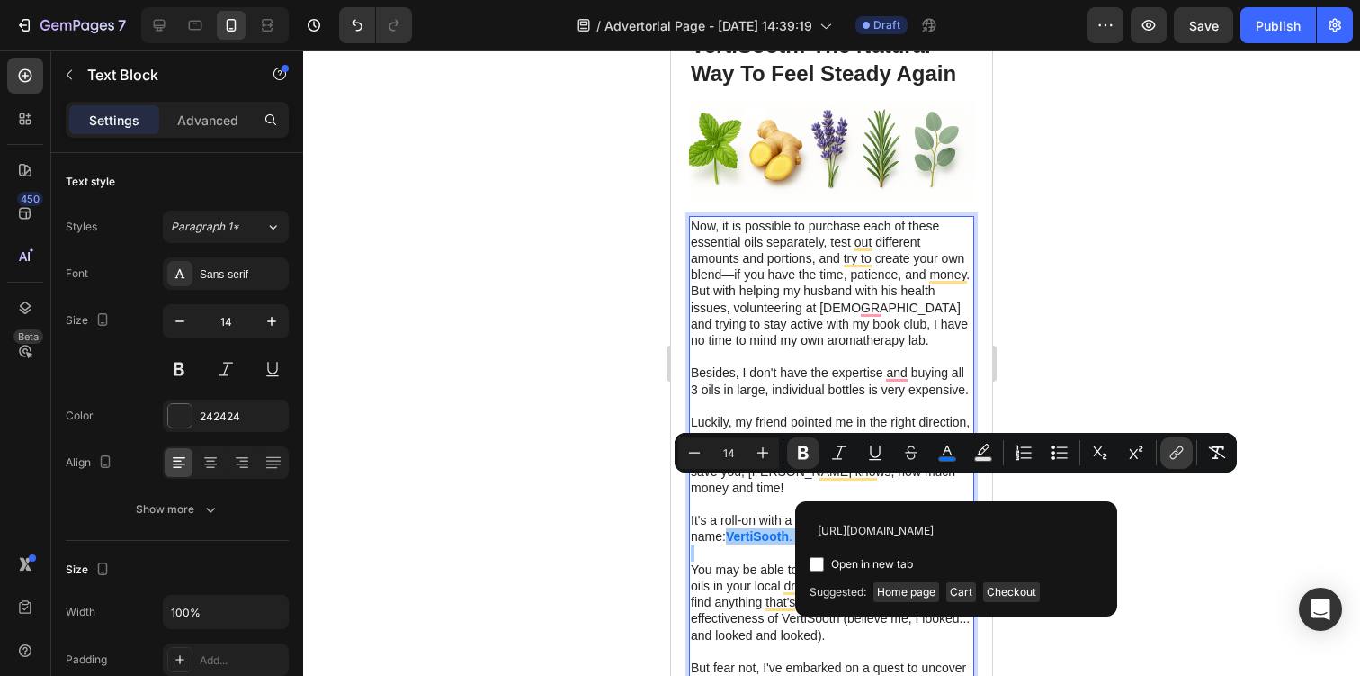
scroll to position [0, 133]
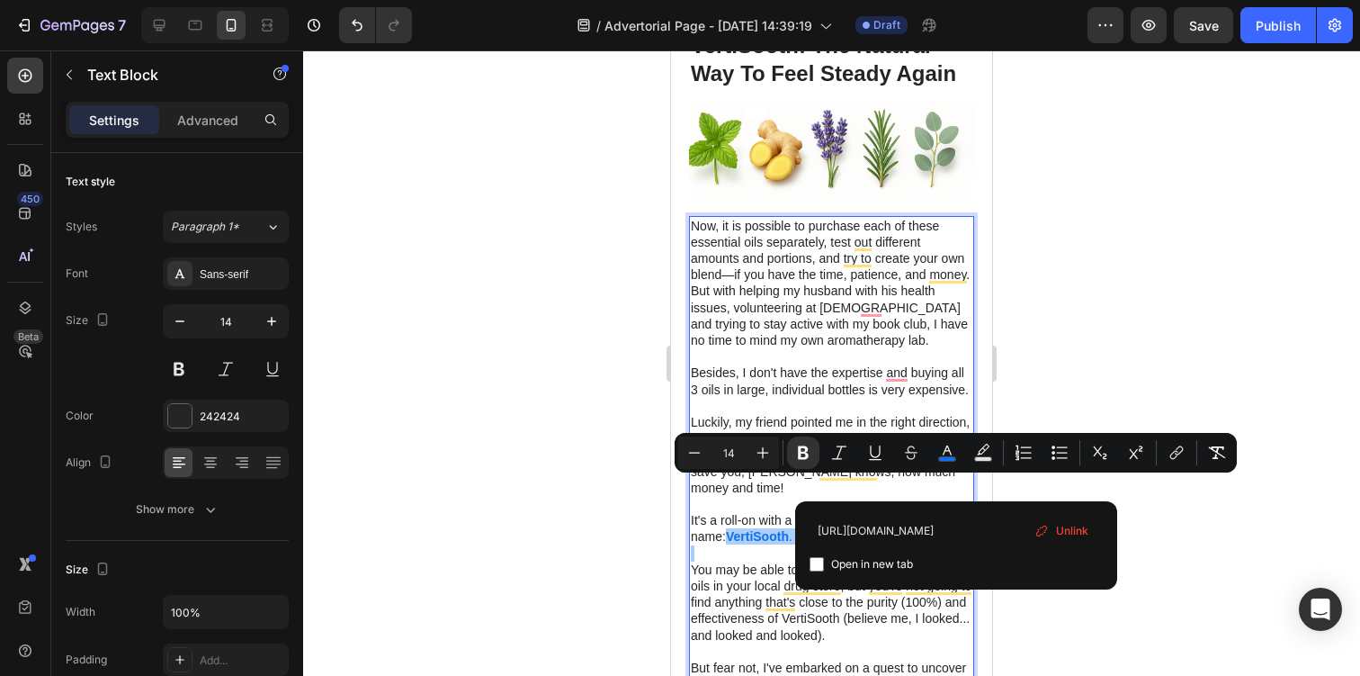
type input "https://www.vertisooth.com/products/vertisooth-anti-dizzy-drops"
click at [889, 573] on span "Open in new tab" at bounding box center [872, 564] width 82 height 22
checkbox input "true"
click at [727, 561] on p "You may be able to find a product with essential oils in your local drug store,…" at bounding box center [832, 602] width 282 height 82
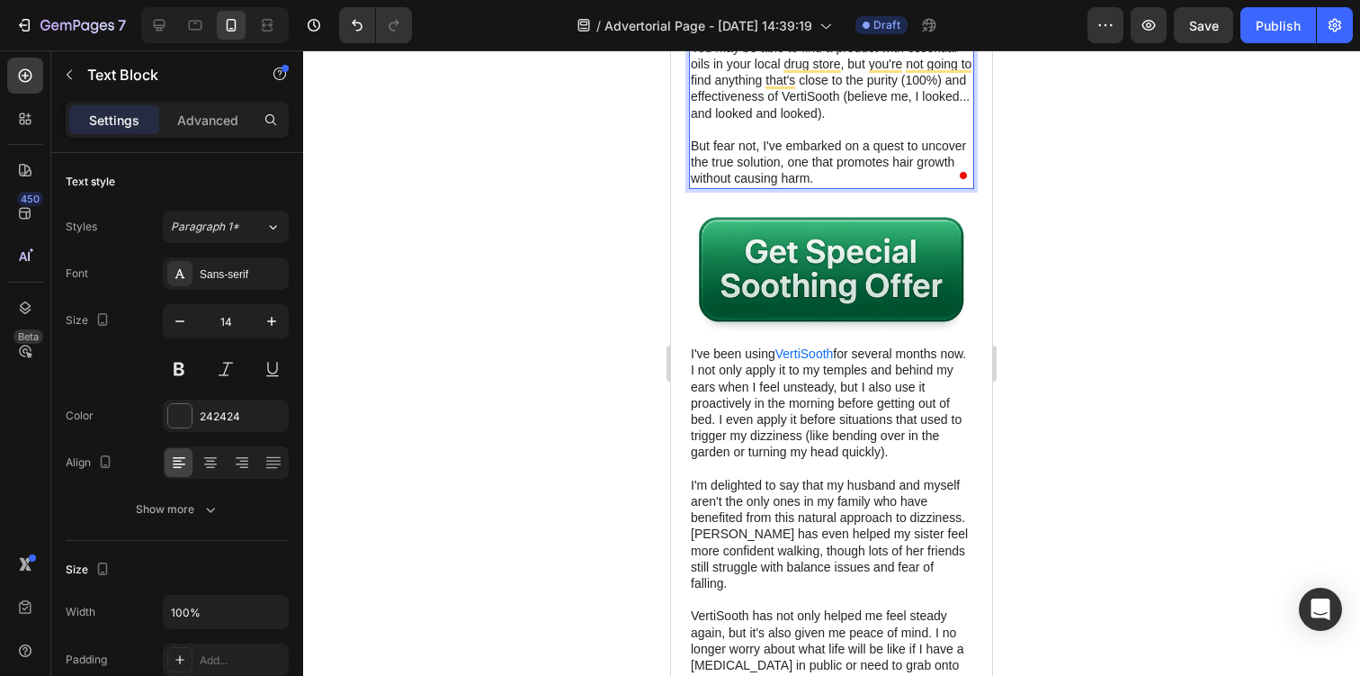
scroll to position [3342, 0]
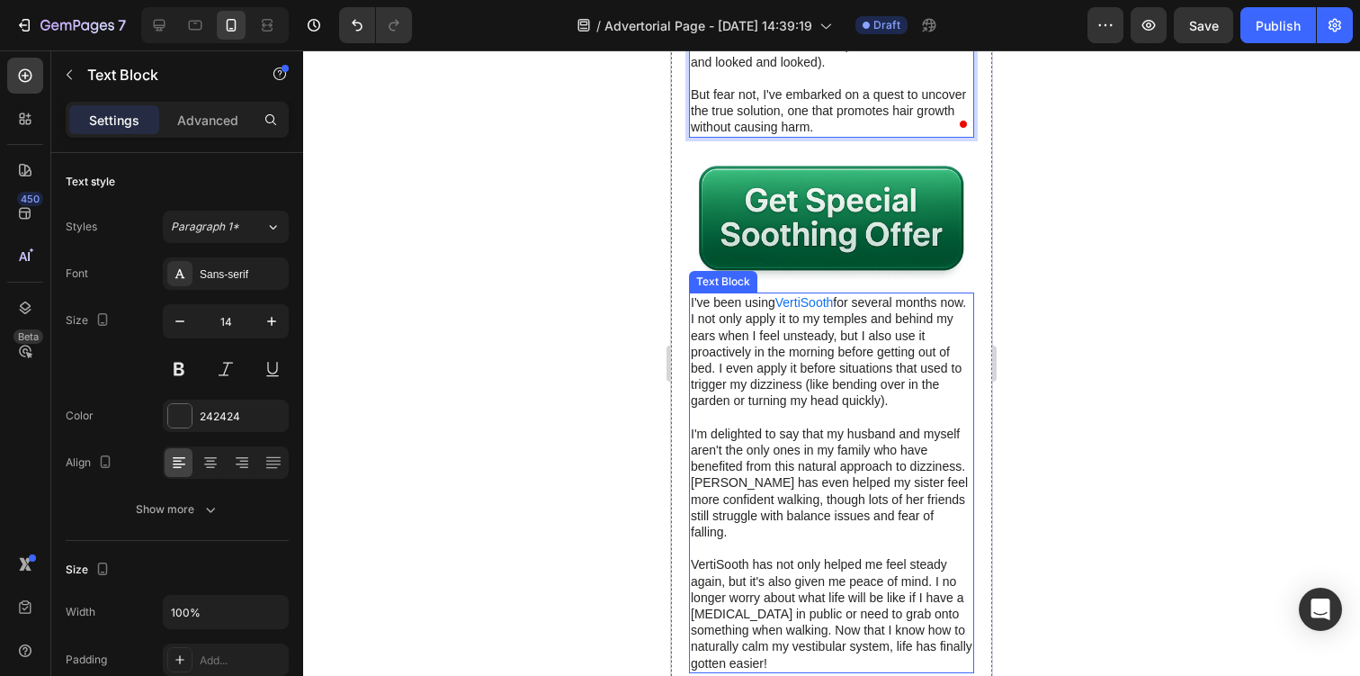
click at [831, 294] on p "I've been using VertiSooth for several months now. I not only apply it to my te…" at bounding box center [832, 351] width 282 height 114
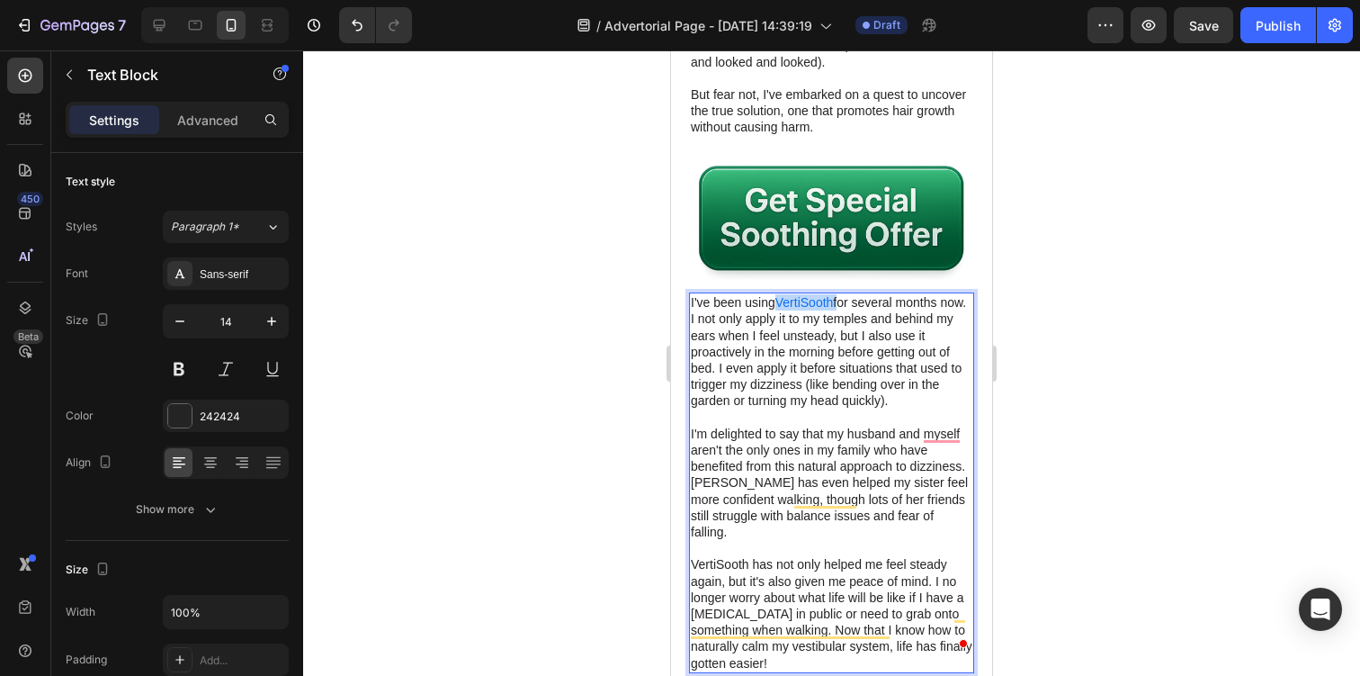
drag, startPoint x: 838, startPoint y: 252, endPoint x: 774, endPoint y: 257, distance: 65.0
click at [774, 294] on p "I've been using VertiSooth for several months now. I not only apply it to my te…" at bounding box center [832, 351] width 282 height 114
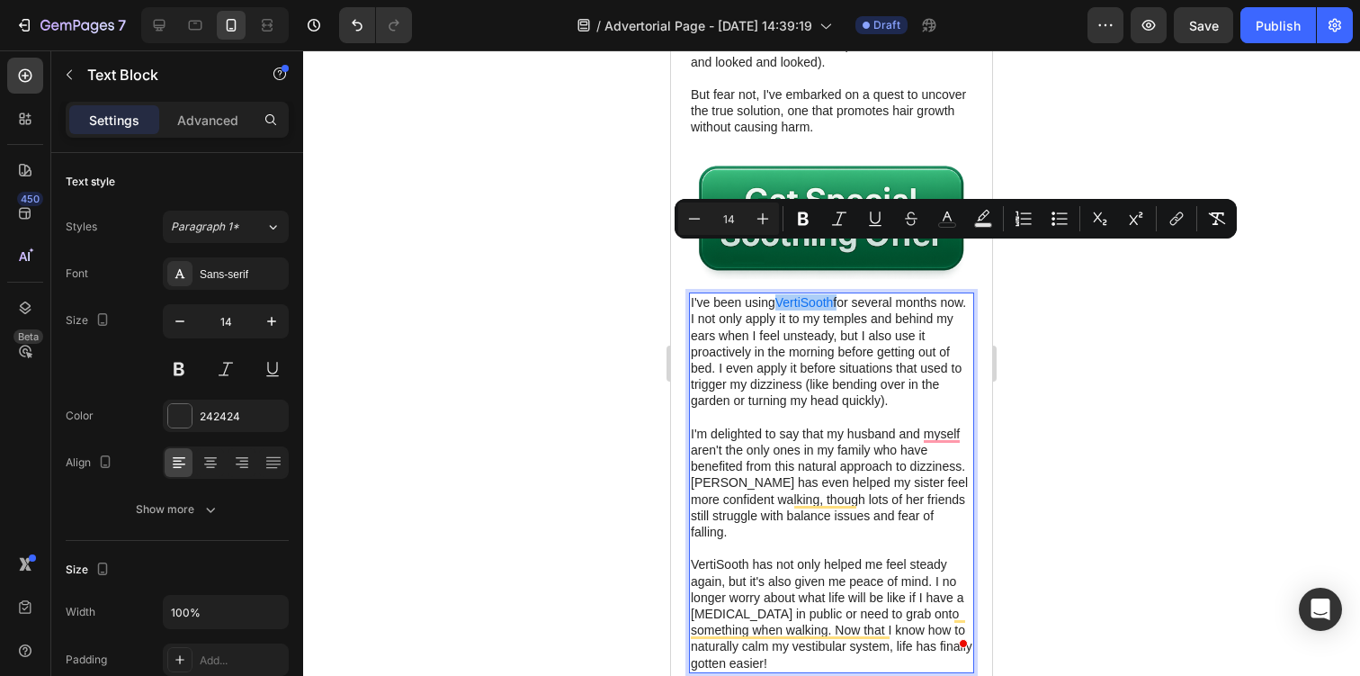
click at [1194, 229] on div "Minus 14 Plus Bold Italic Underline Strikethrough color Text Background Color N…" at bounding box center [955, 218] width 555 height 32
click at [1180, 221] on icon "Editor contextual toolbar" at bounding box center [1177, 219] width 18 height 18
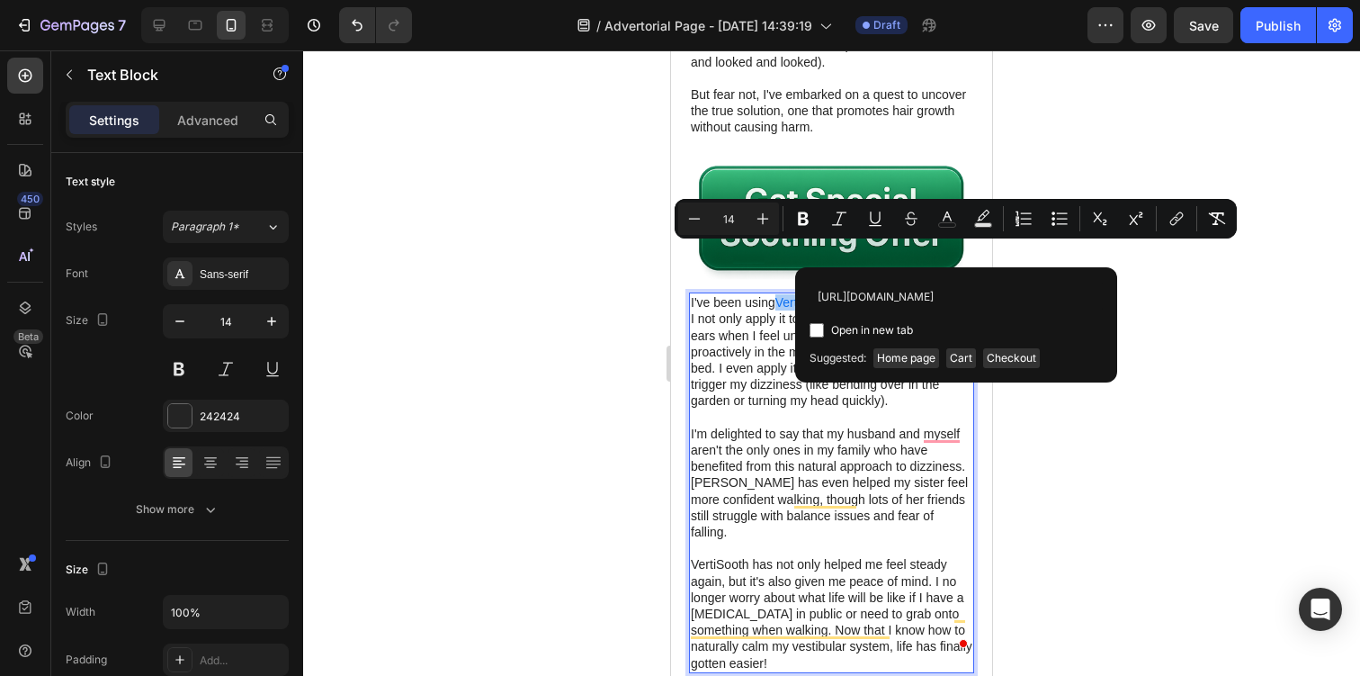
scroll to position [0, 133]
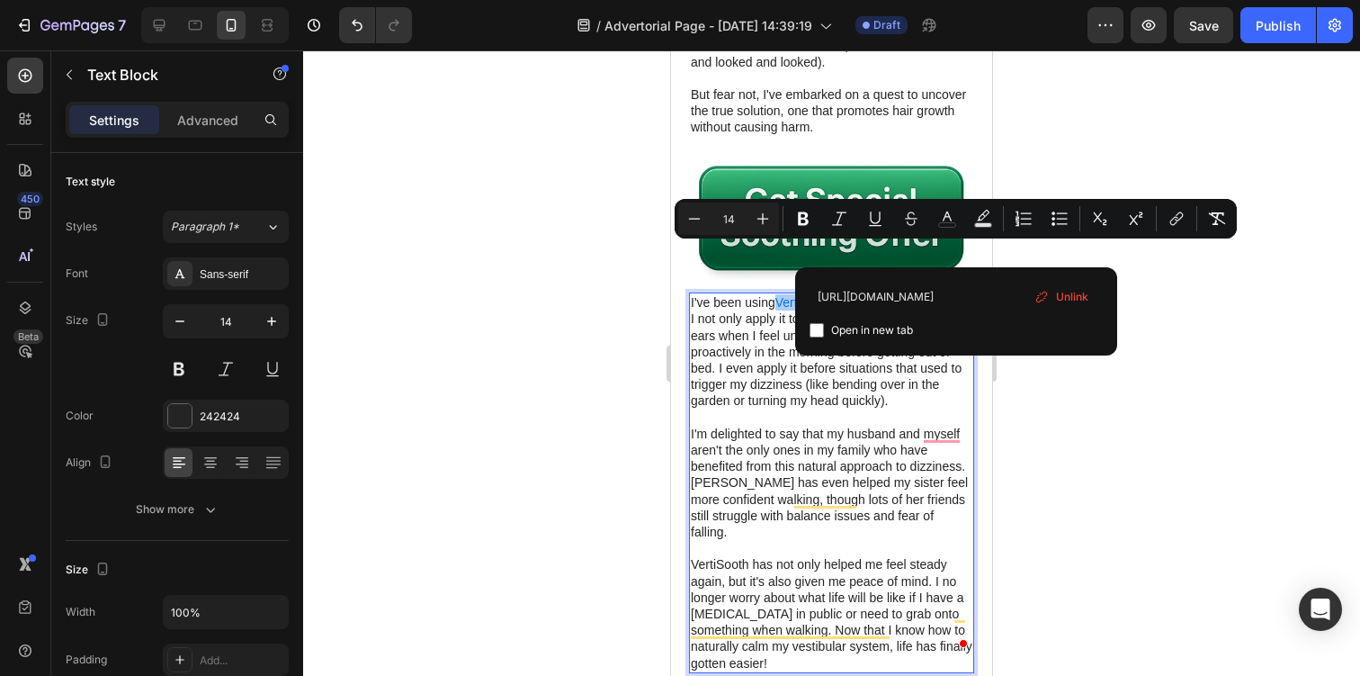
type input "https://www.vertisooth.com/products/vertisooth-anti-dizzy-drops"
click at [893, 331] on span "Open in new tab" at bounding box center [872, 330] width 82 height 22
checkbox input "true"
click at [913, 427] on p "I'm delighted to say that my husband and myself aren't the only ones in my fami…" at bounding box center [832, 482] width 282 height 114
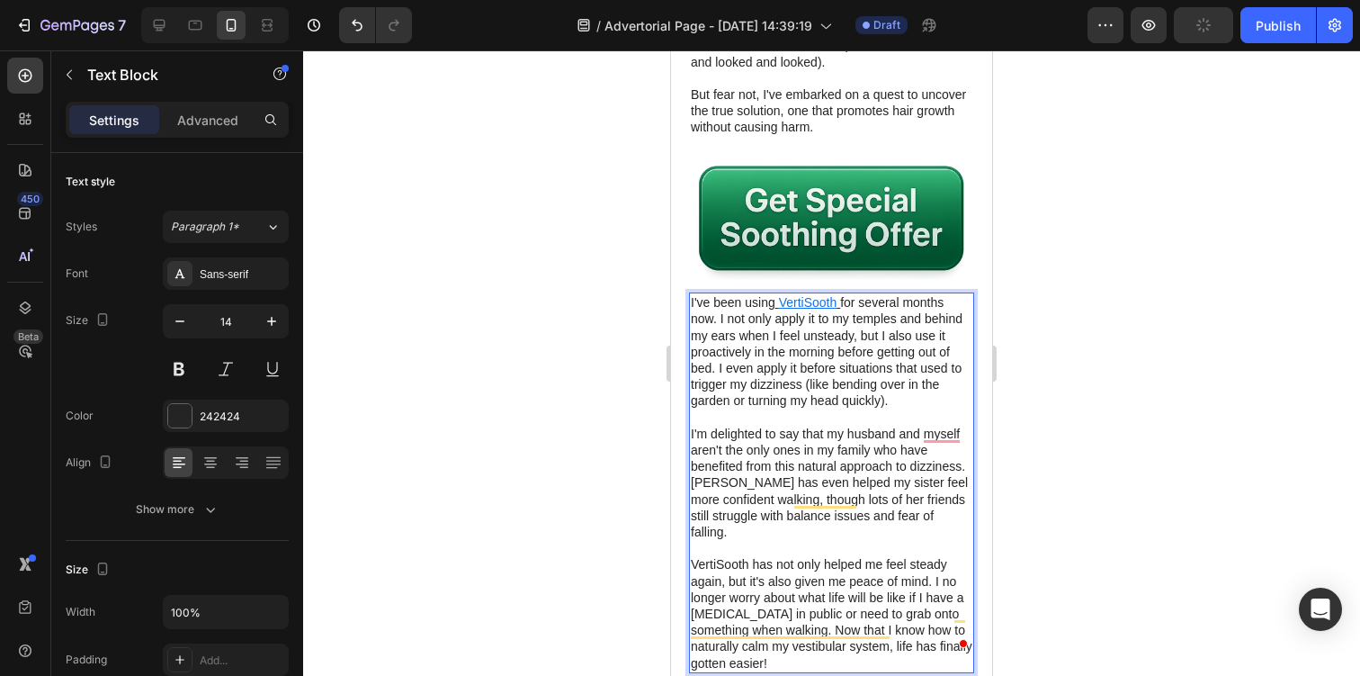
click at [832, 295] on u "VertiSooth" at bounding box center [808, 302] width 58 height 14
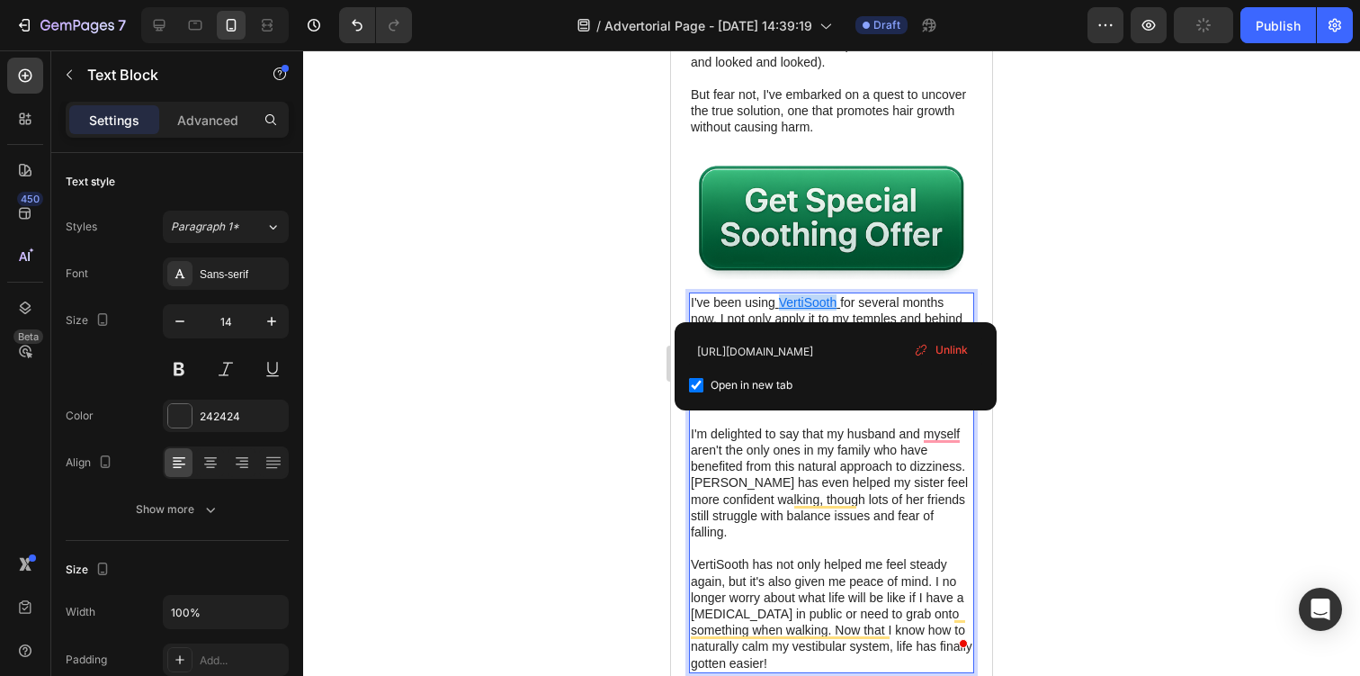
click at [832, 295] on u "VertiSooth" at bounding box center [808, 302] width 58 height 14
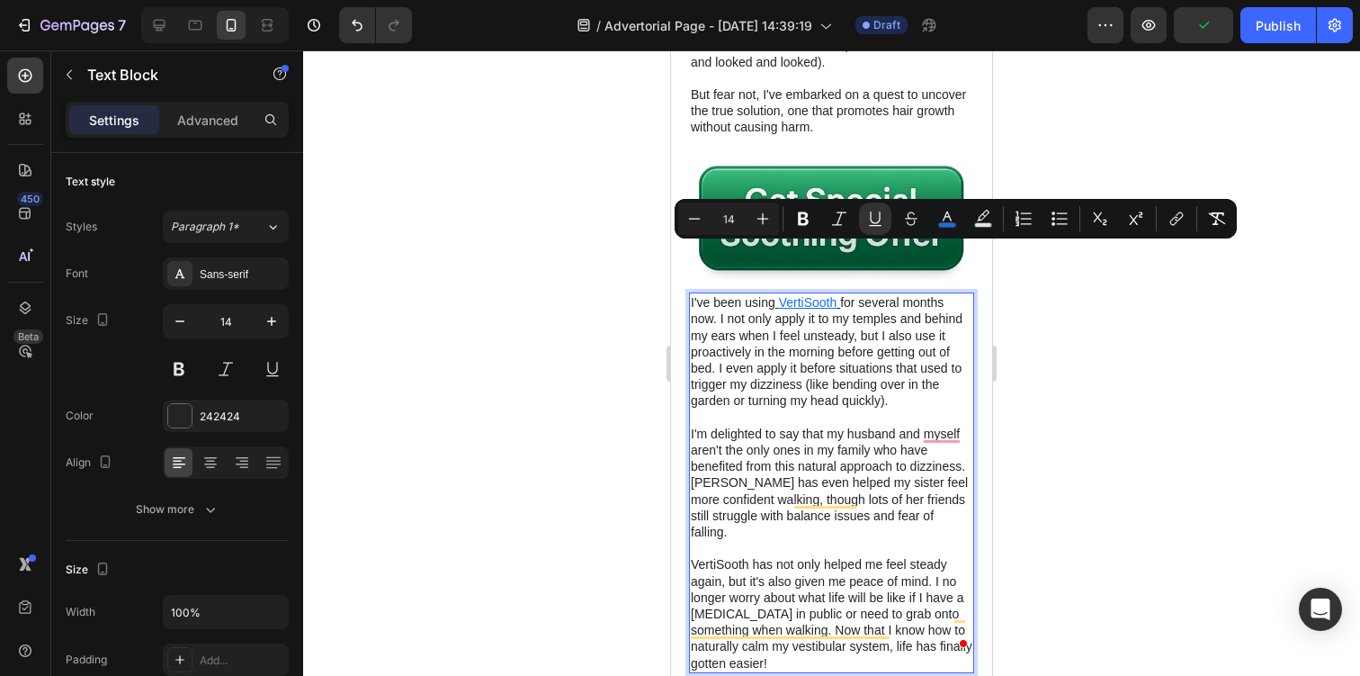
click at [840, 294] on p "I've been using VertiSooth for several months now. I not only apply it to my te…" at bounding box center [832, 351] width 282 height 114
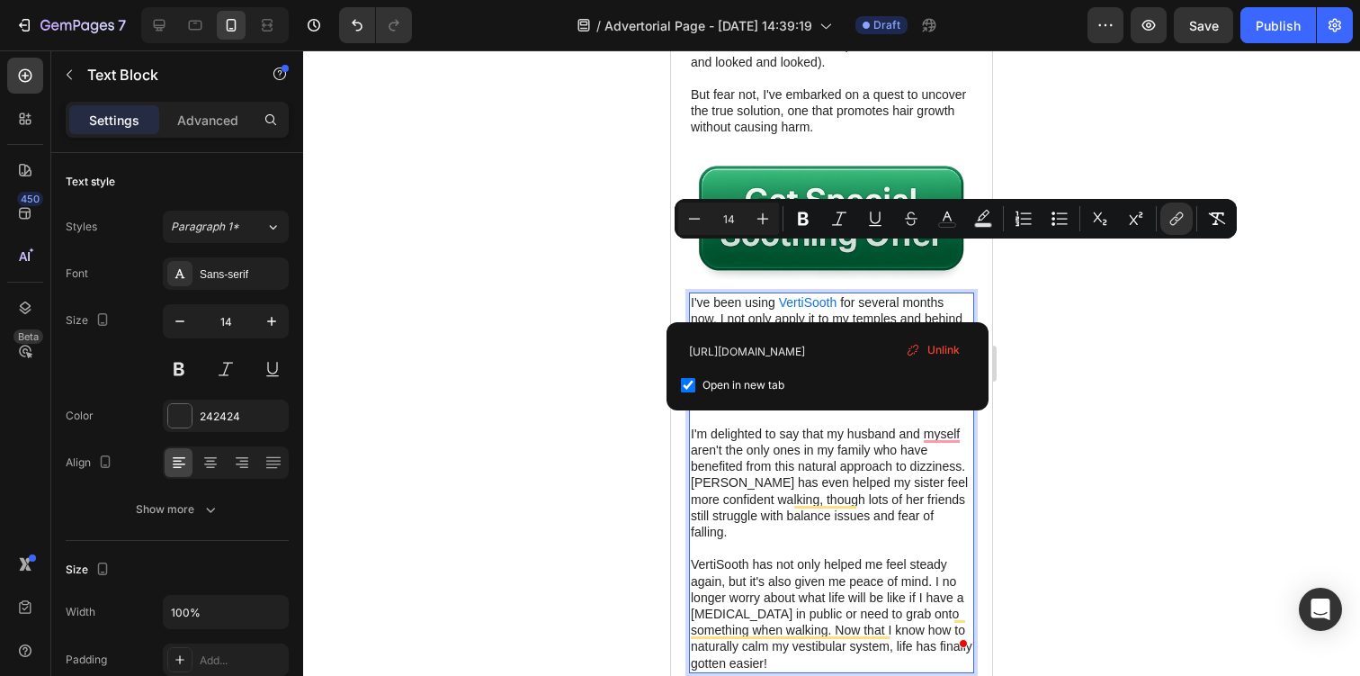
click at [845, 294] on p "I've been using VertiSooth for several months now. I not only apply it to my te…" at bounding box center [832, 351] width 282 height 114
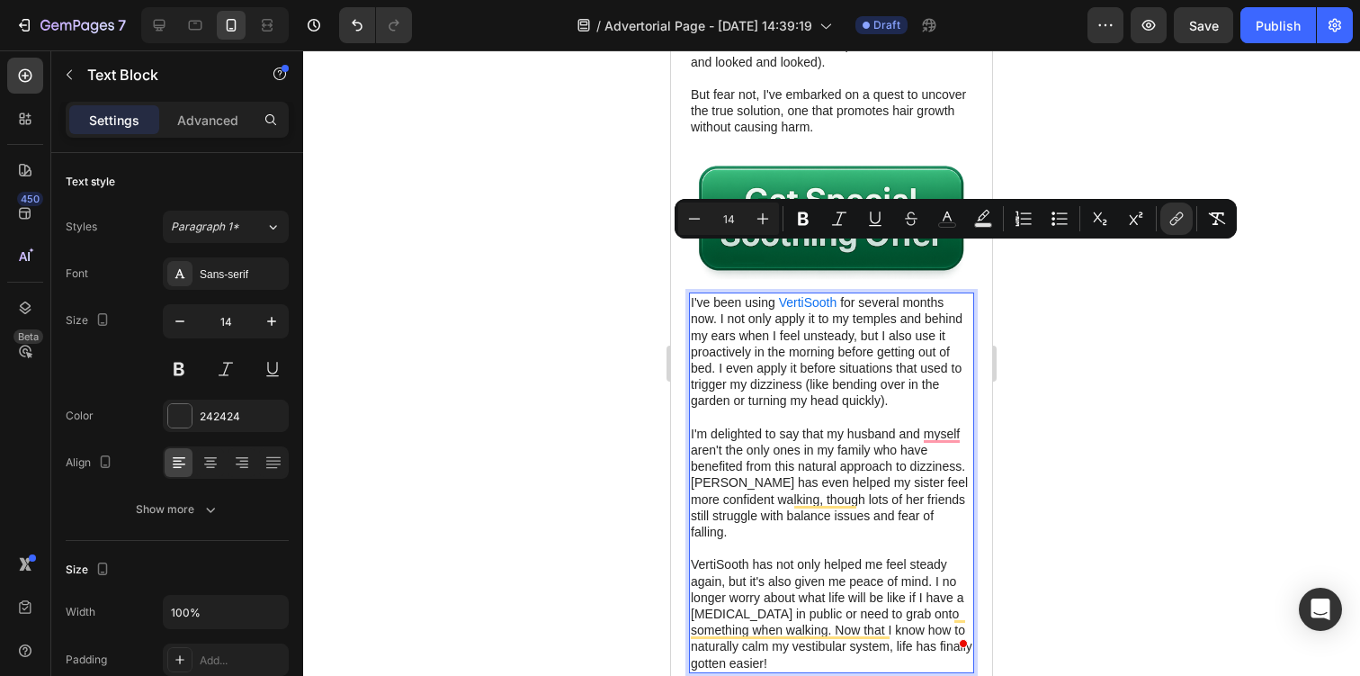
click at [854, 294] on p "I've been using VertiSooth for several months now. I not only apply it to my te…" at bounding box center [832, 351] width 282 height 114
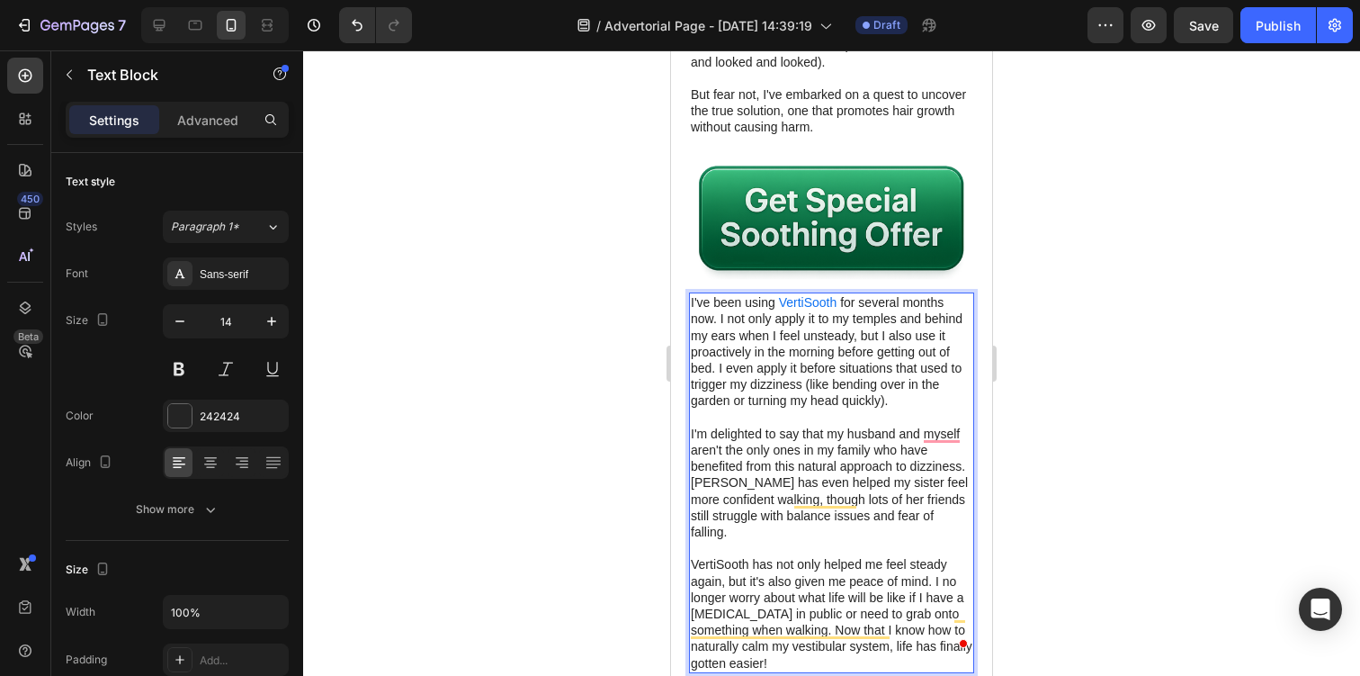
click at [834, 295] on span "VertiSooth" at bounding box center [808, 302] width 58 height 14
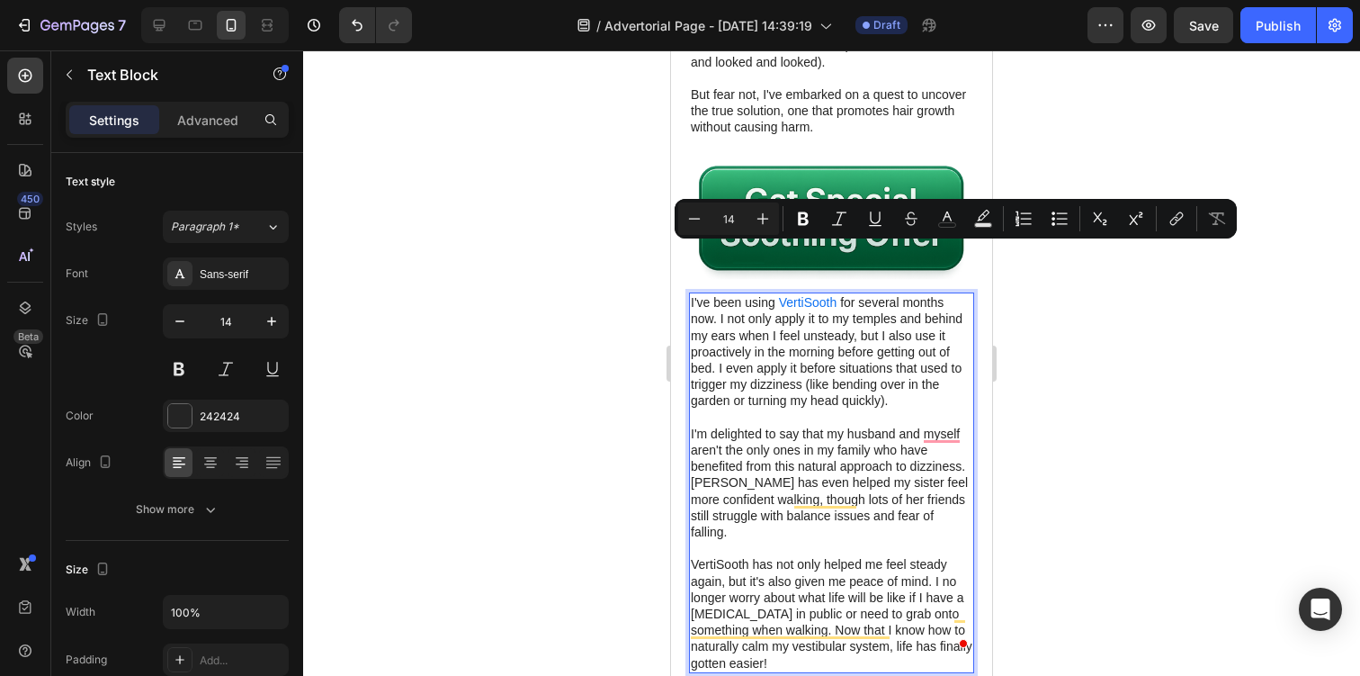
click at [843, 294] on p "I've been using VertiSooth for several months now. I not only apply it to my te…" at bounding box center [832, 351] width 282 height 114
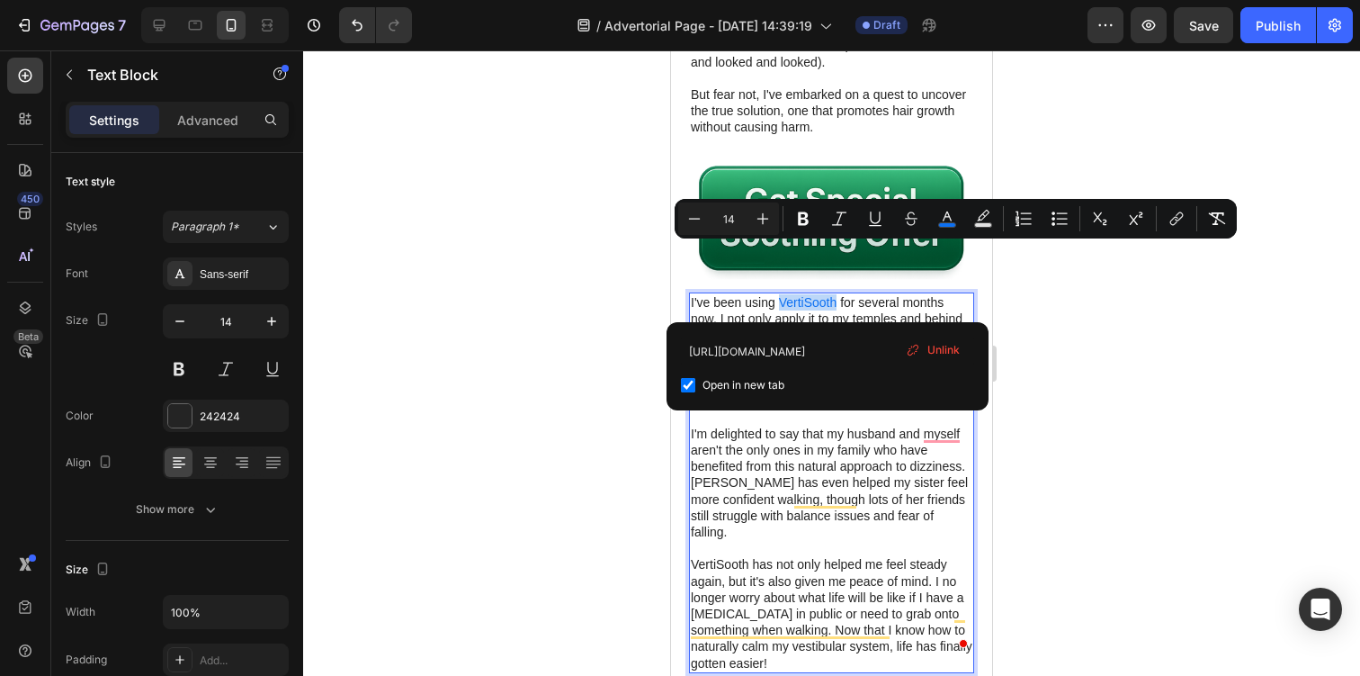
drag, startPoint x: 837, startPoint y: 255, endPoint x: 782, endPoint y: 256, distance: 54.9
click at [782, 295] on link "VertiSooth" at bounding box center [807, 302] width 65 height 14
click at [1164, 217] on button "link" at bounding box center [1176, 218] width 32 height 32
type input "16"
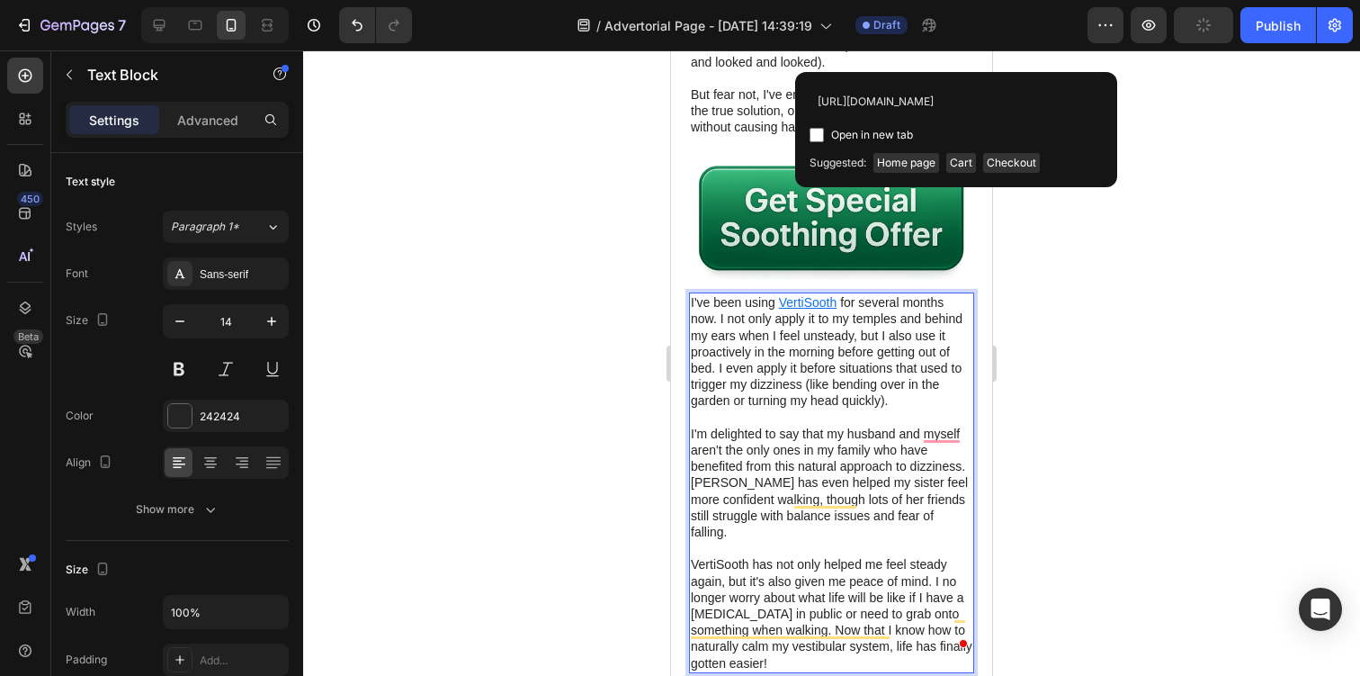
scroll to position [0, 133]
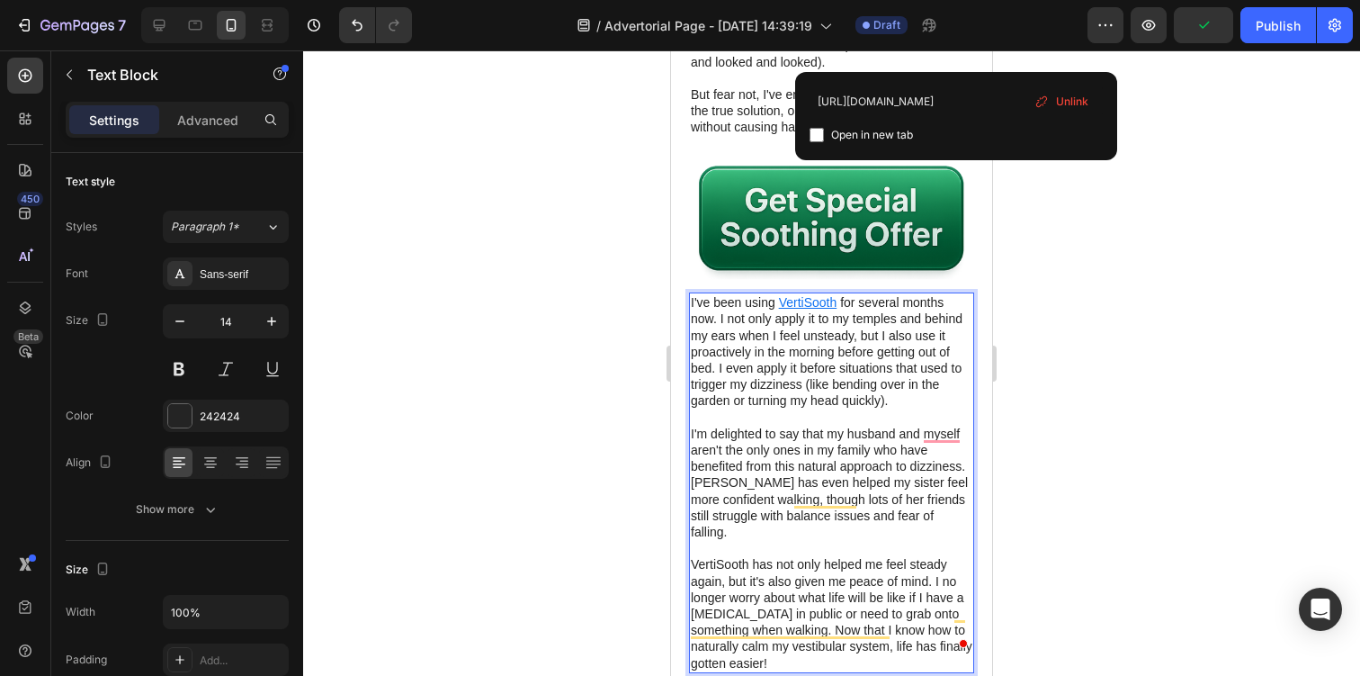
type input "https://www.vertisooth.com/products/vertisooth-anti-dizzy-drops"
click at [891, 138] on span "Open in new tab" at bounding box center [872, 135] width 82 height 22
type input "14"
checkbox input "true"
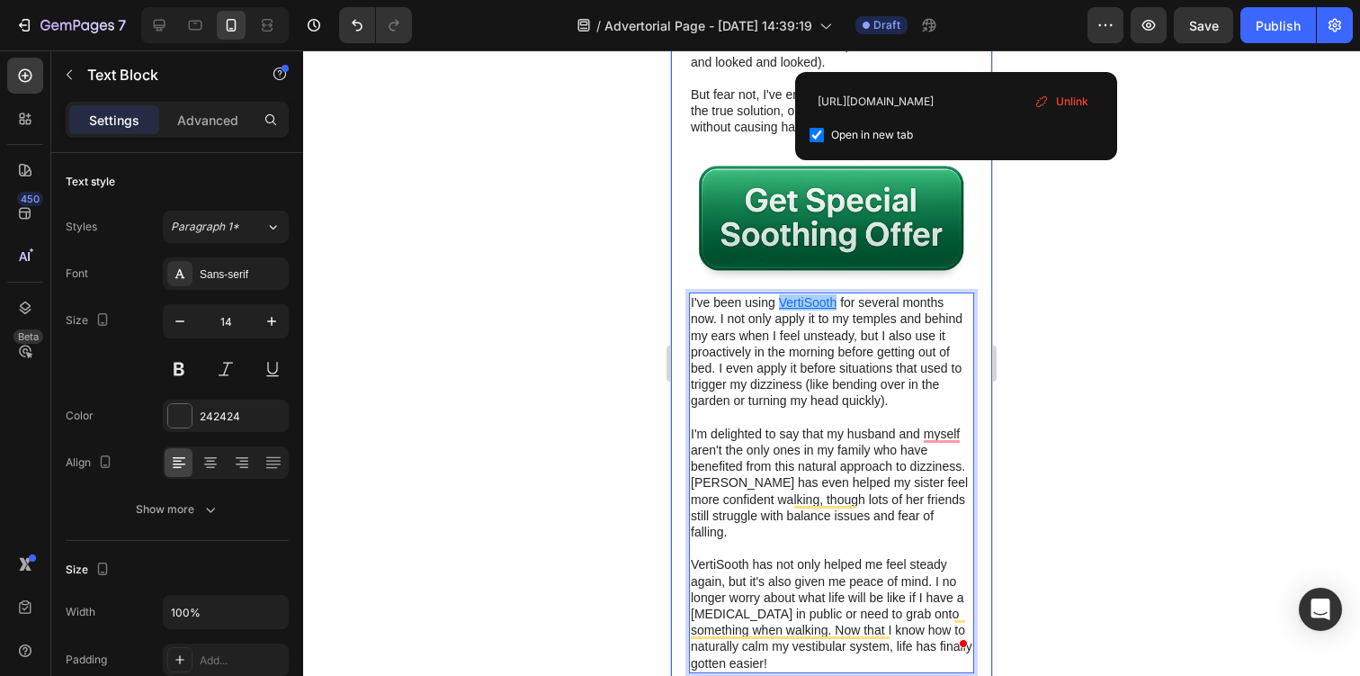
click at [1093, 344] on div at bounding box center [831, 362] width 1057 height 625
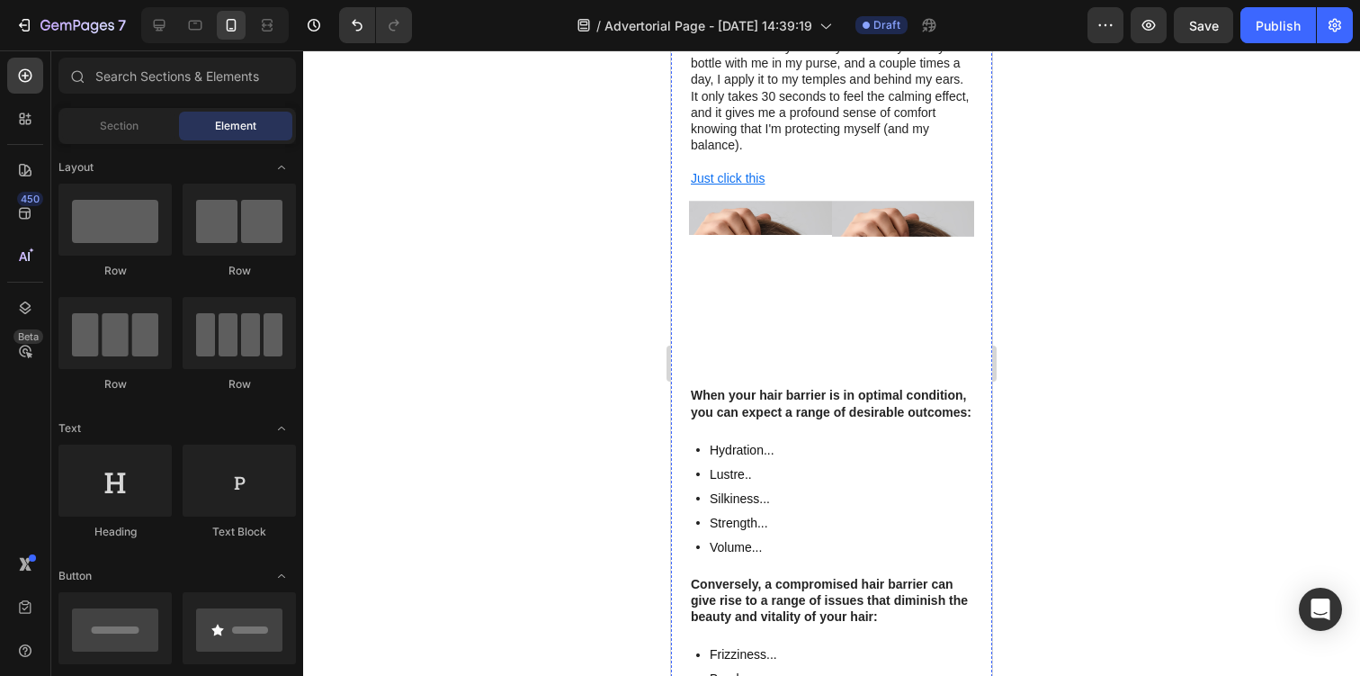
scroll to position [4803, 0]
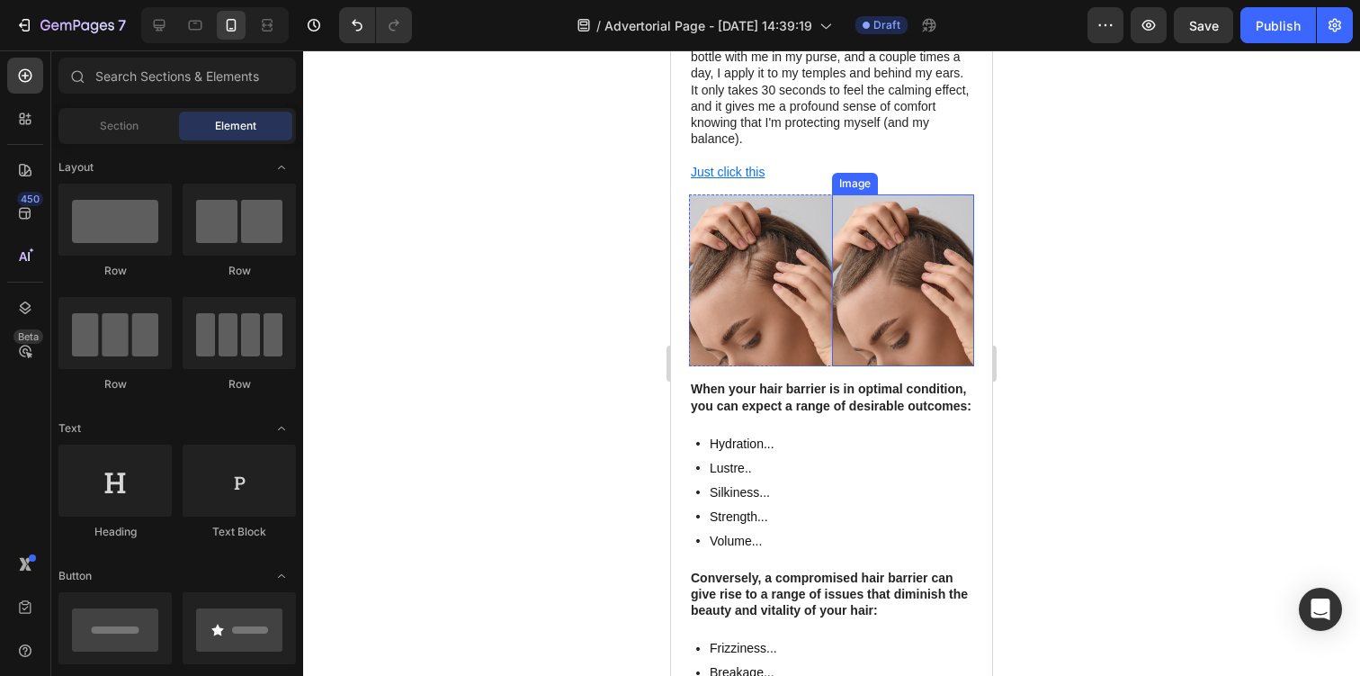
click at [852, 194] on img at bounding box center [903, 280] width 143 height 173
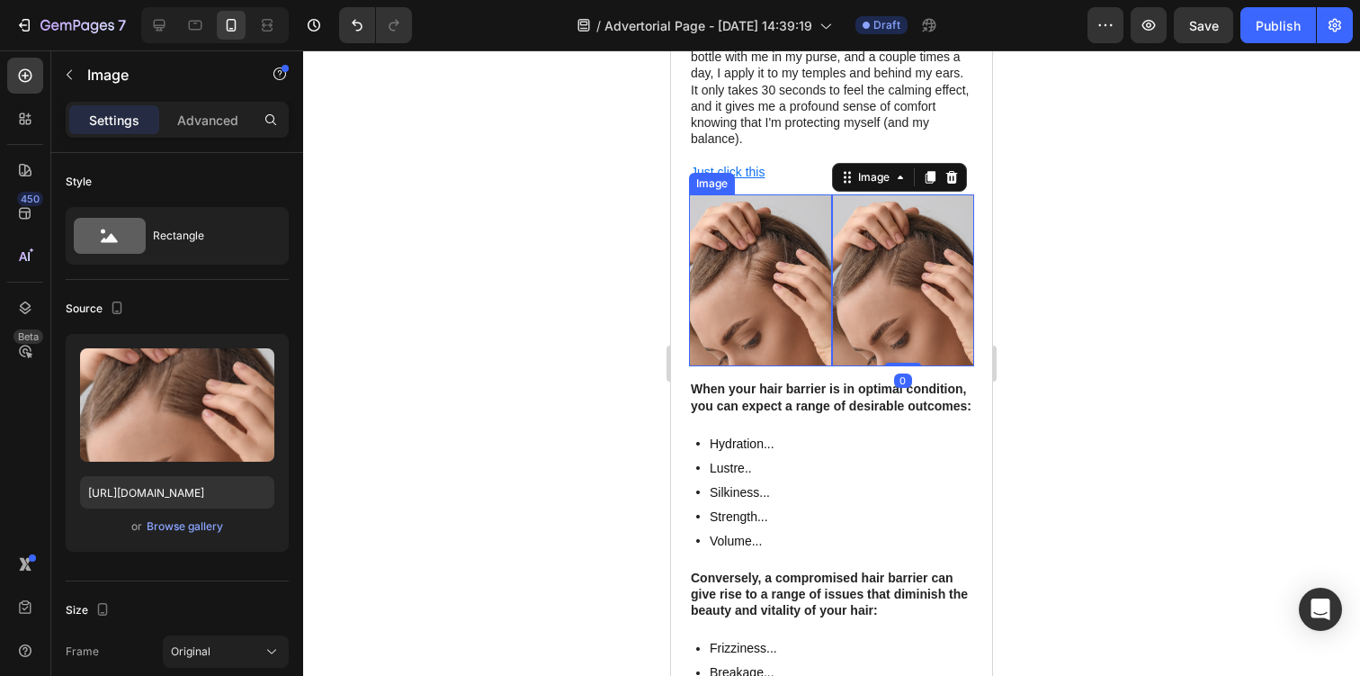
click at [738, 216] on img at bounding box center [760, 280] width 143 height 173
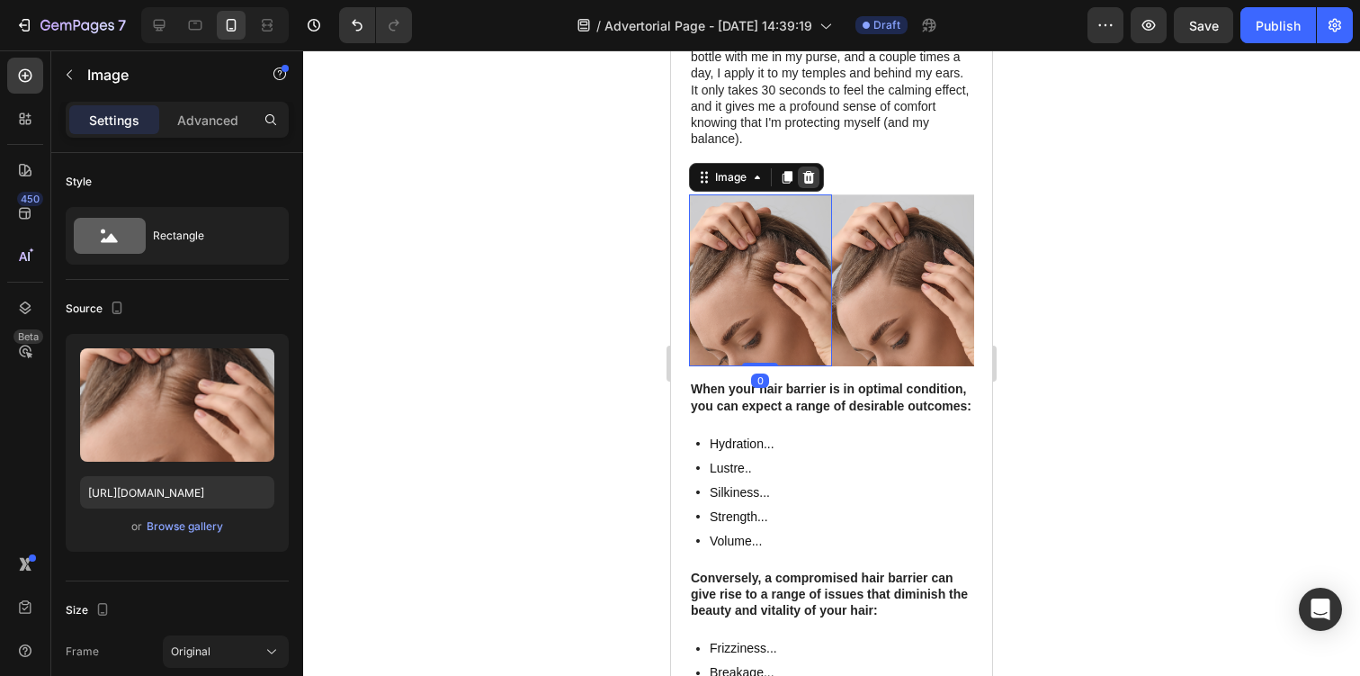
click at [816, 170] on icon at bounding box center [809, 177] width 14 height 14
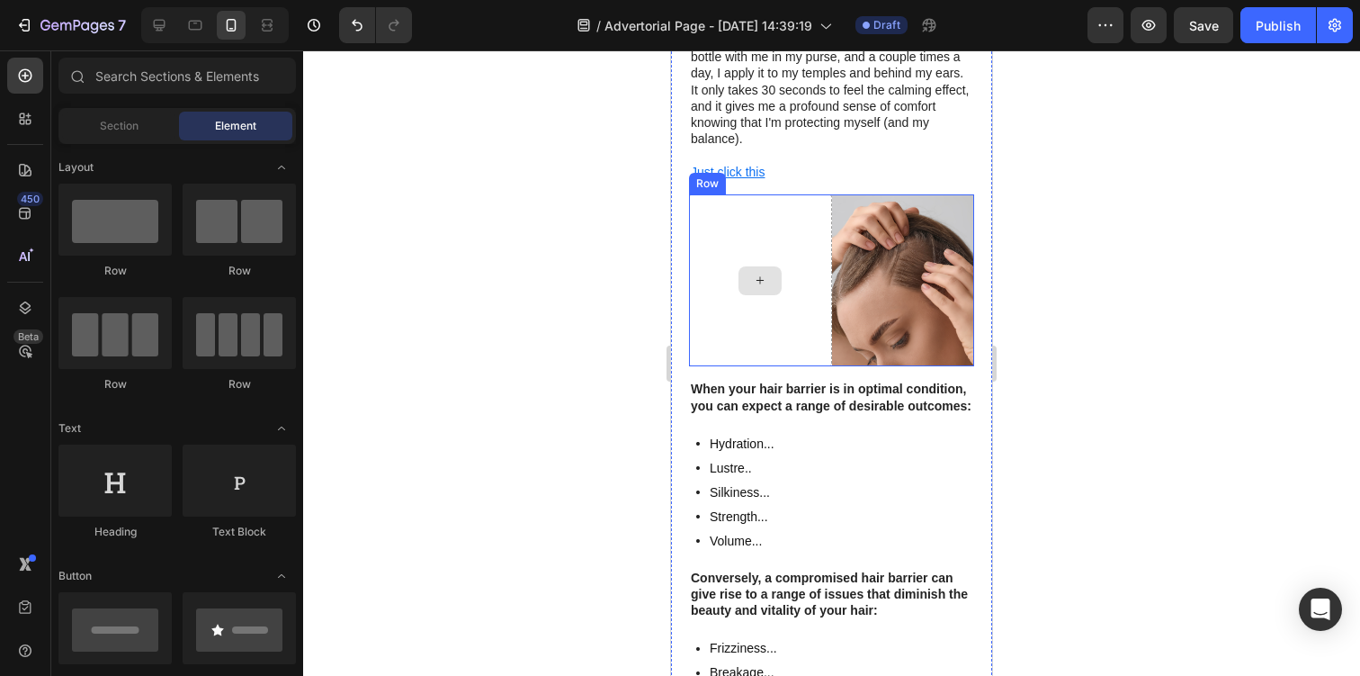
click at [767, 194] on div at bounding box center [760, 280] width 143 height 173
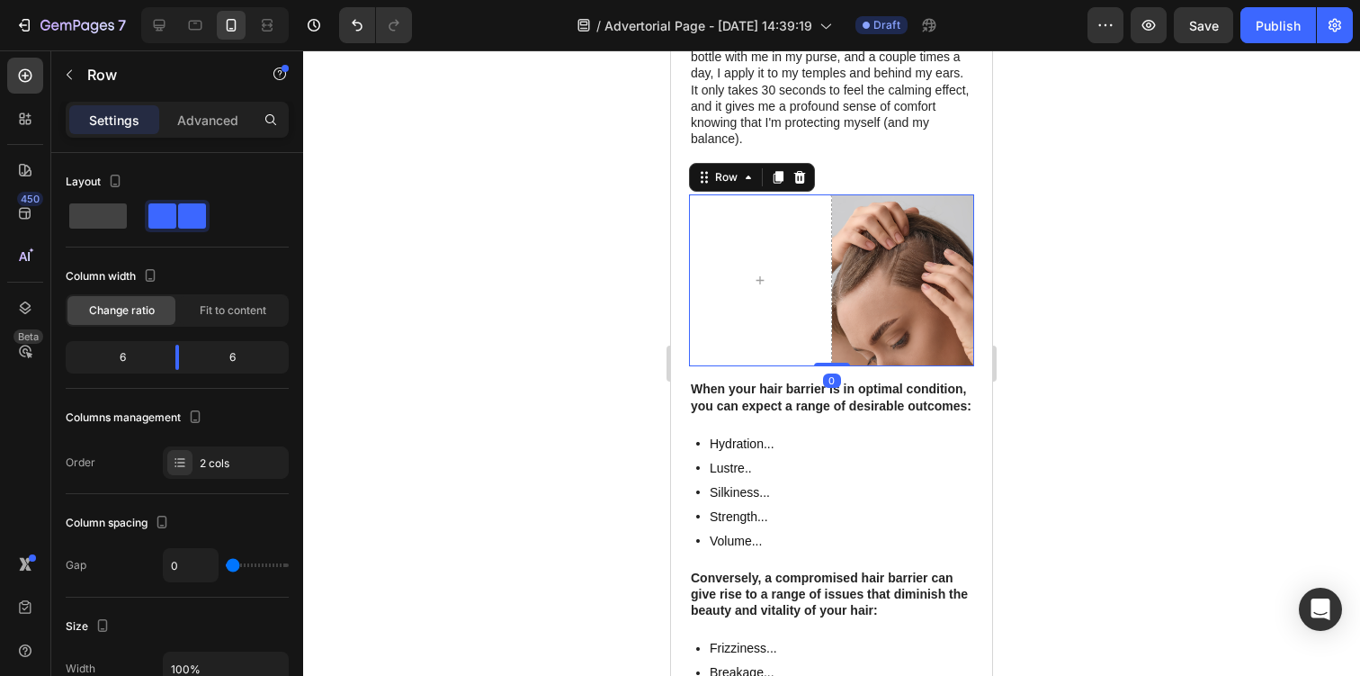
click at [802, 171] on icon at bounding box center [800, 177] width 12 height 13
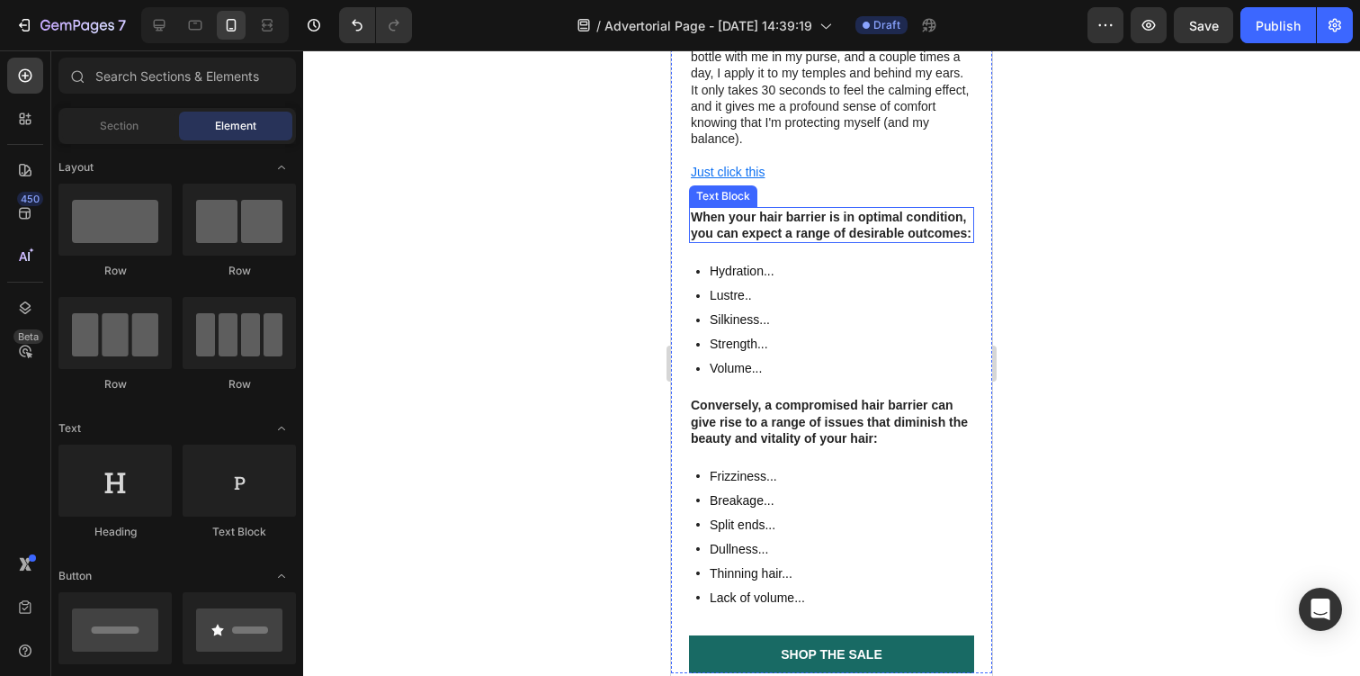
click at [836, 210] on strong "When your hair barrier is in optimal condition, you can expect a range of desir…" at bounding box center [831, 225] width 281 height 31
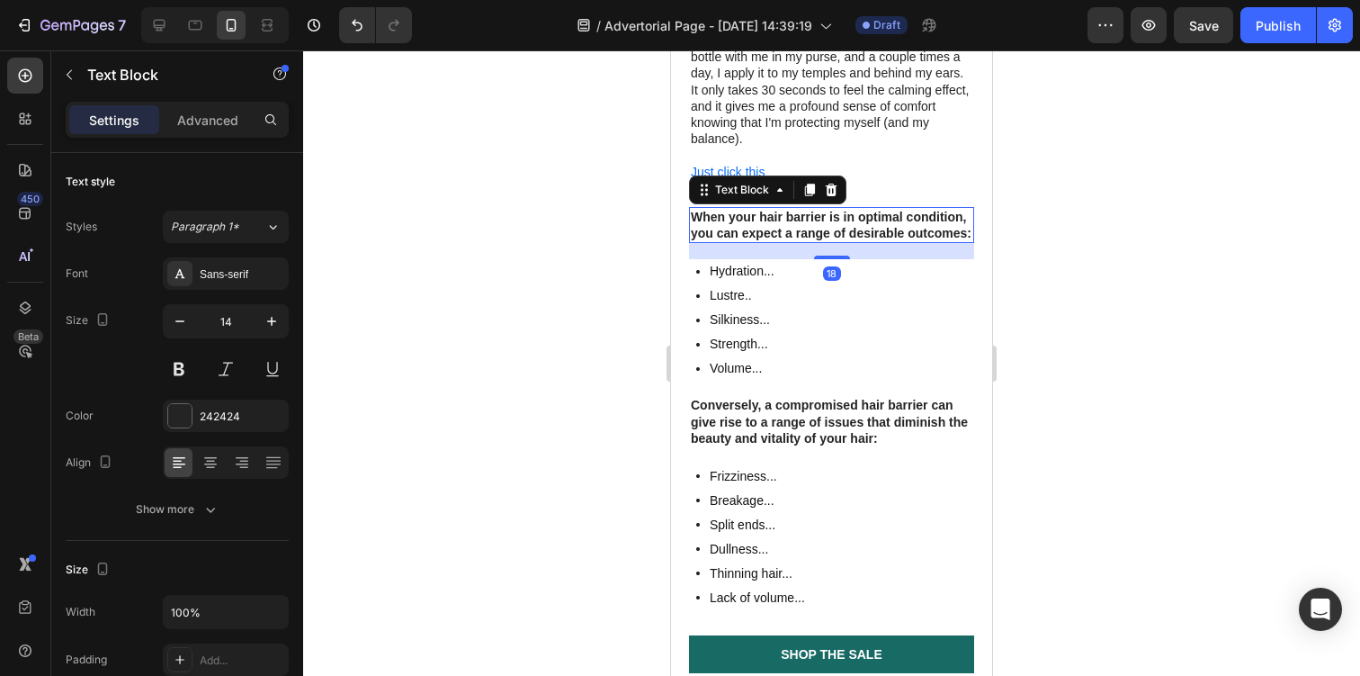
click at [826, 183] on icon at bounding box center [831, 190] width 14 height 14
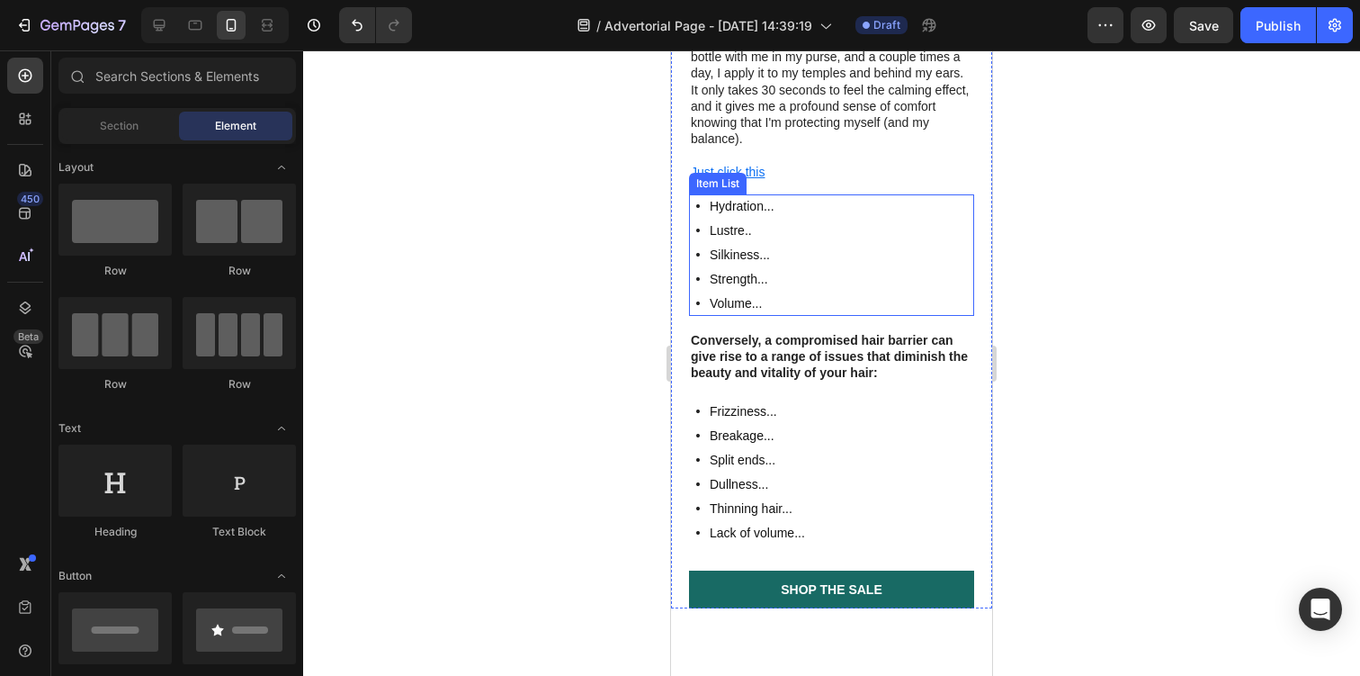
click at [824, 194] on div "Hydration... Lustre.. Silkiness... Strength... Volume..." at bounding box center [831, 254] width 285 height 121
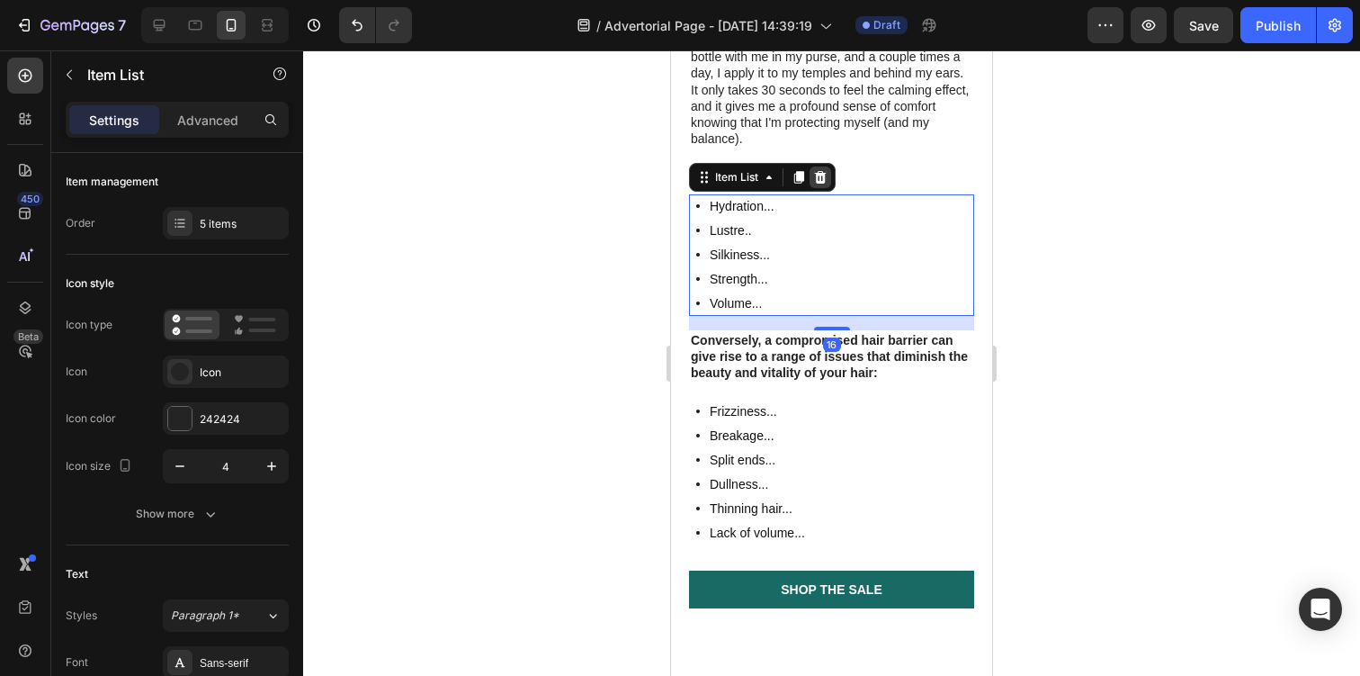
click at [825, 171] on icon at bounding box center [821, 177] width 12 height 13
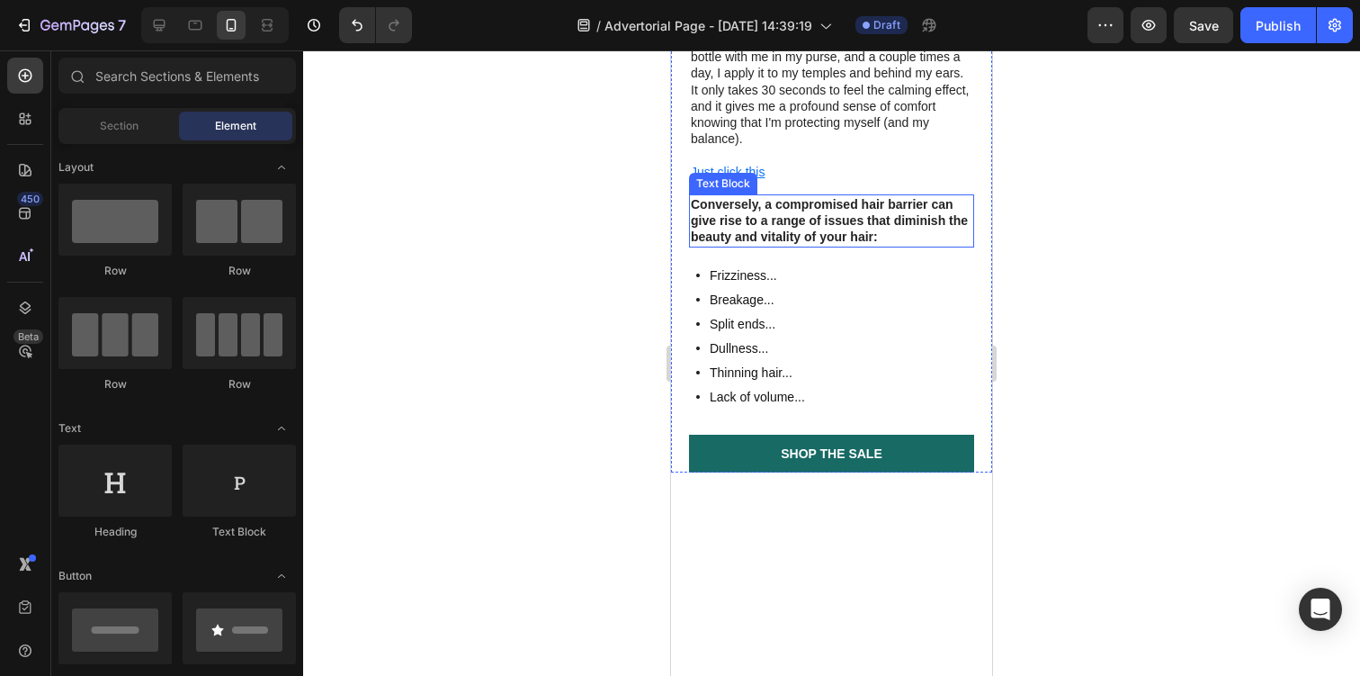
click at [824, 197] on strong "Conversely, a compromised hair barrier can give rise to a range of issues that …" at bounding box center [829, 220] width 277 height 47
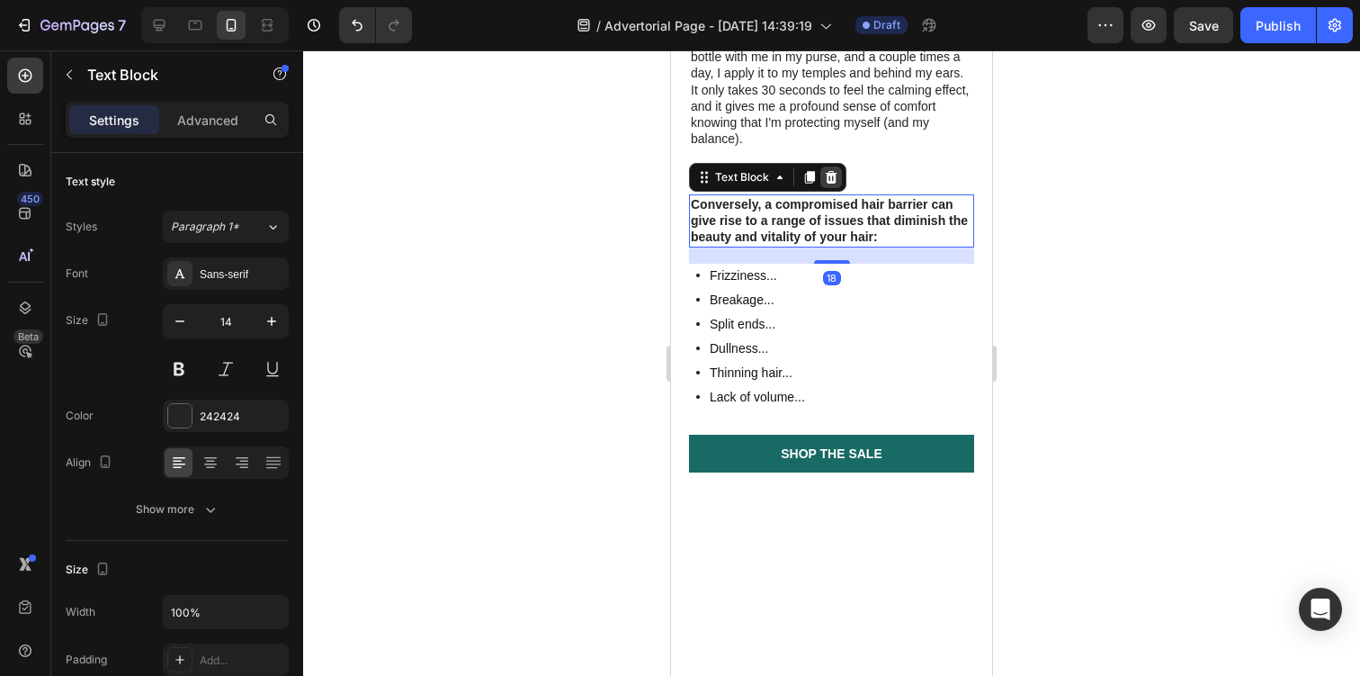
click at [837, 170] on icon at bounding box center [831, 177] width 14 height 14
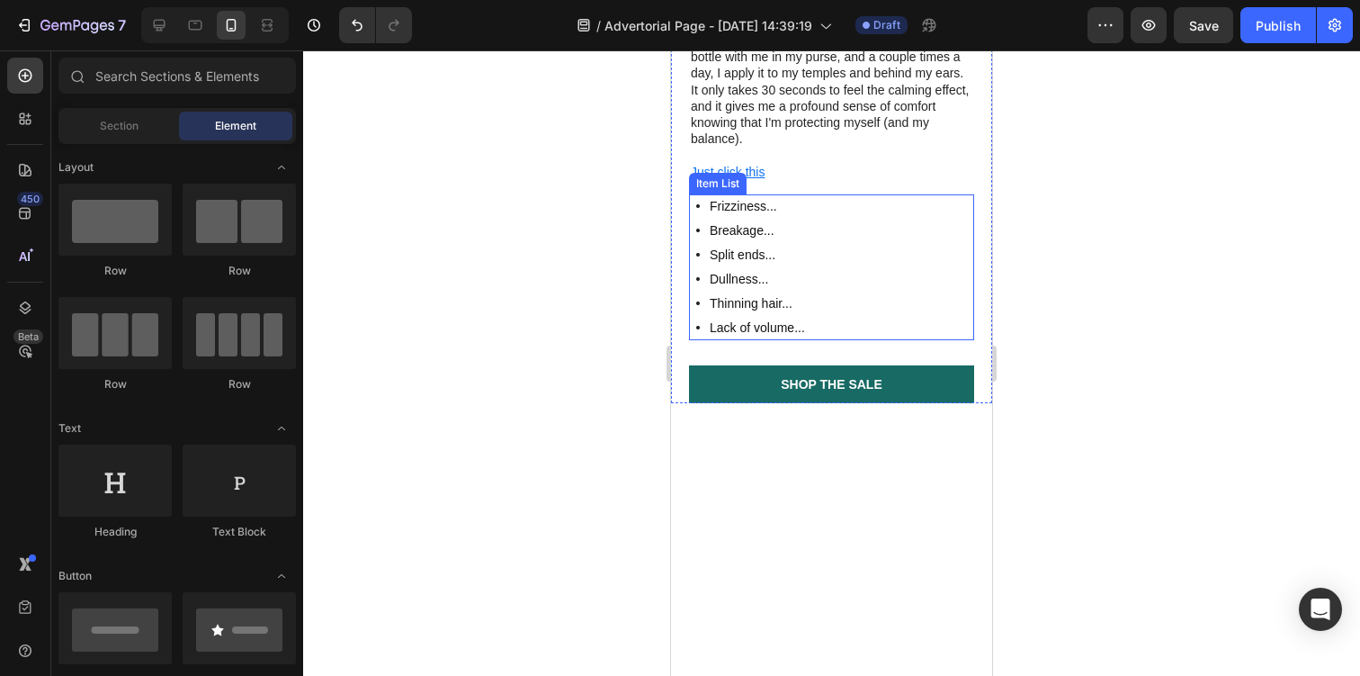
click at [826, 194] on div "Frizziness... Breakage... Split ends... Dullness... Thinning hair... Lack of vo…" at bounding box center [831, 267] width 285 height 146
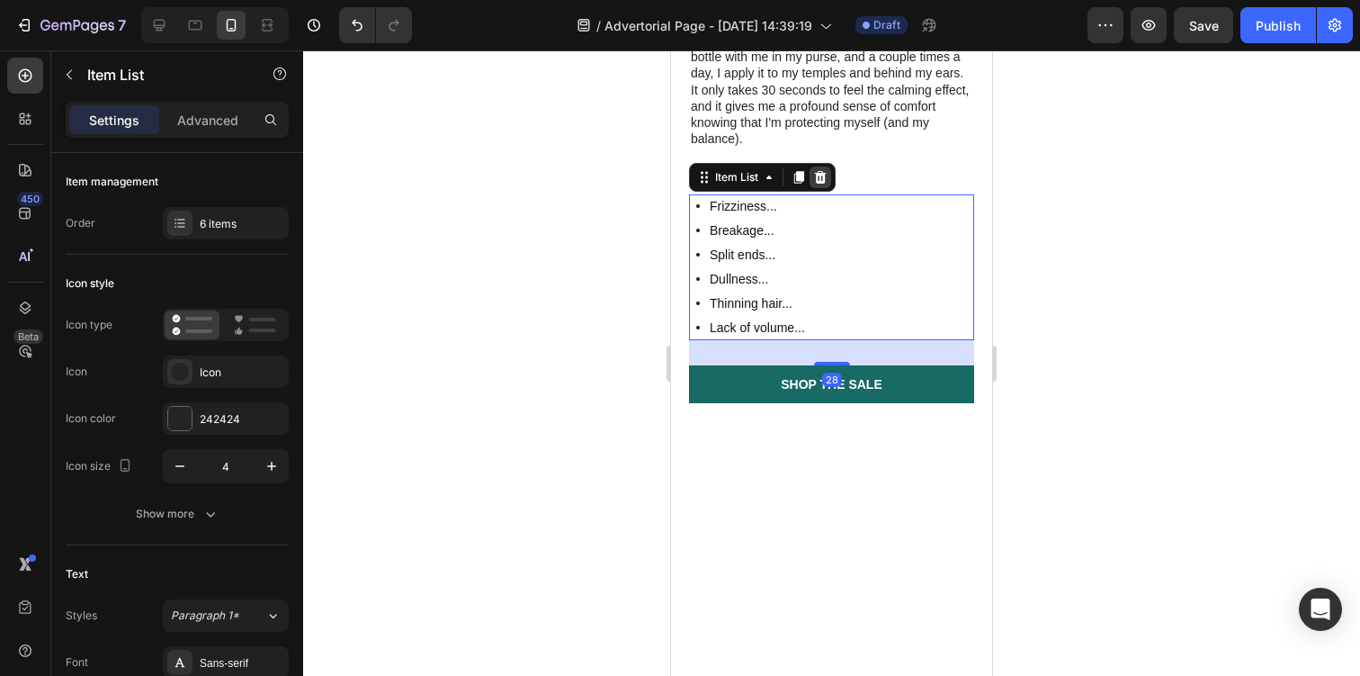
click at [825, 171] on icon at bounding box center [821, 177] width 12 height 13
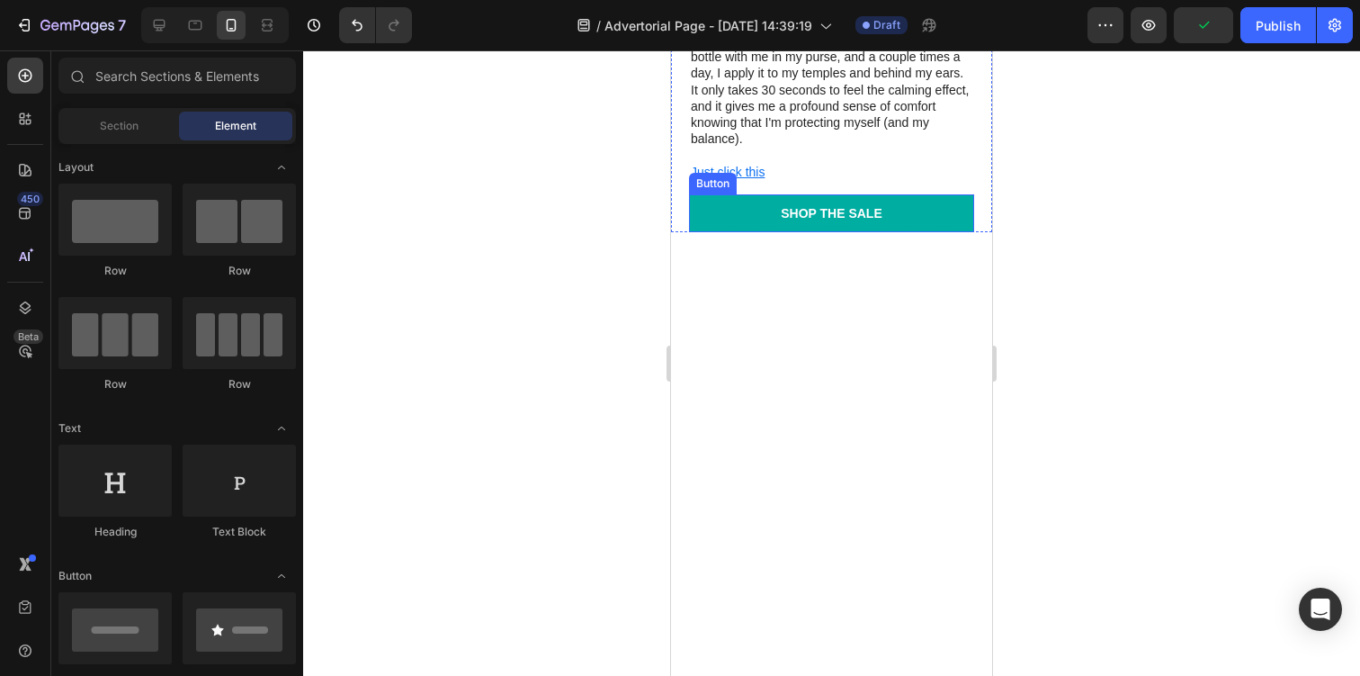
click at [713, 194] on link "Shop the Sale" at bounding box center [831, 213] width 285 height 38
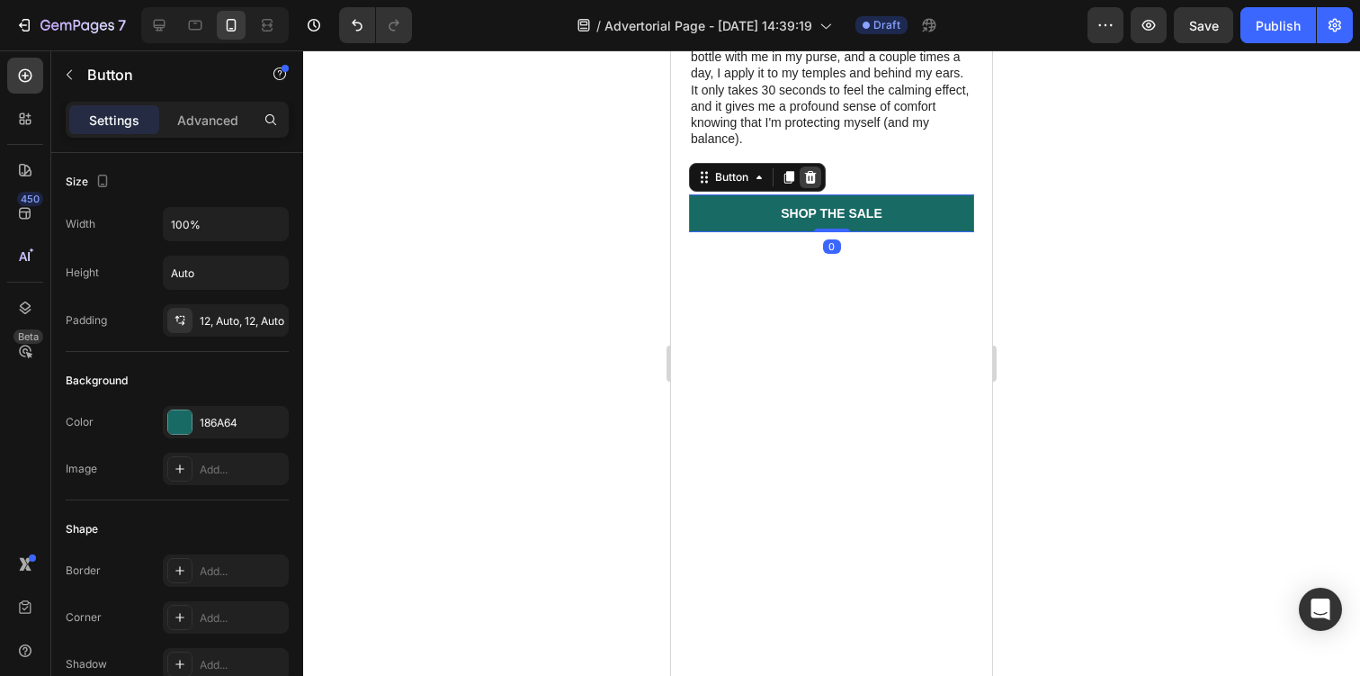
click at [803, 170] on icon at bounding box center [810, 177] width 14 height 14
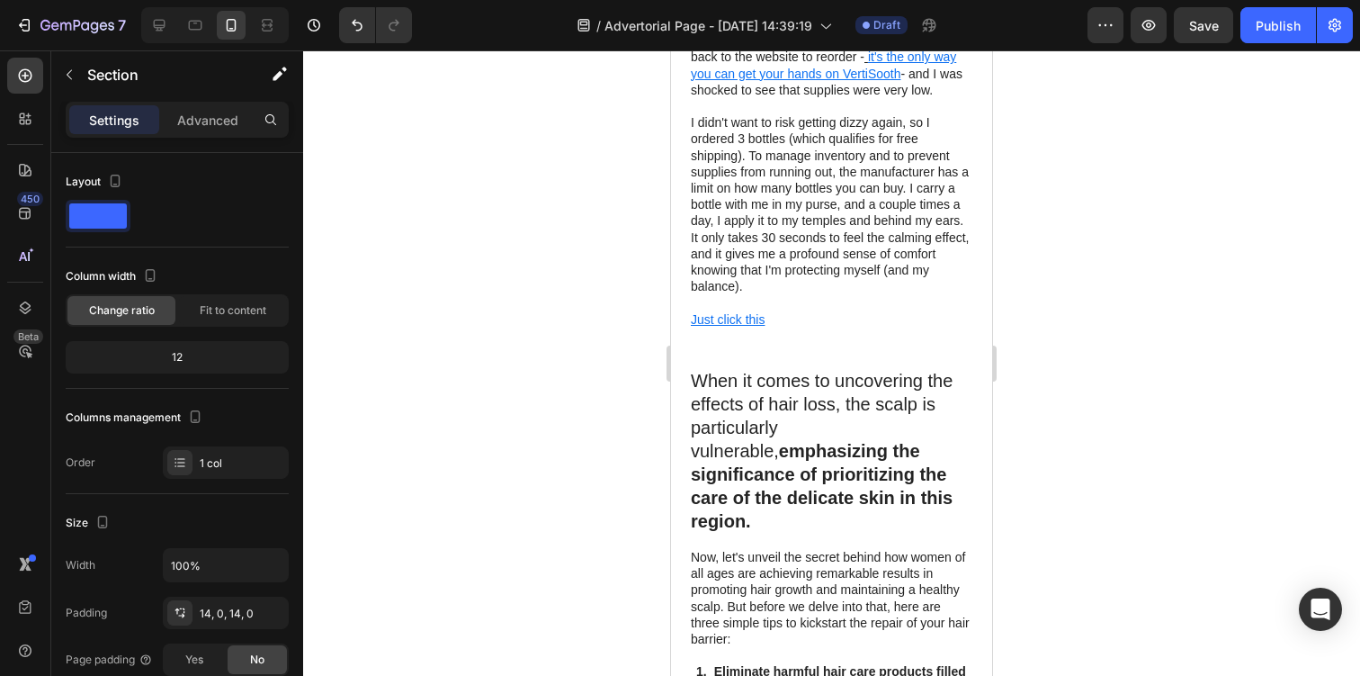
scroll to position [4649, 0]
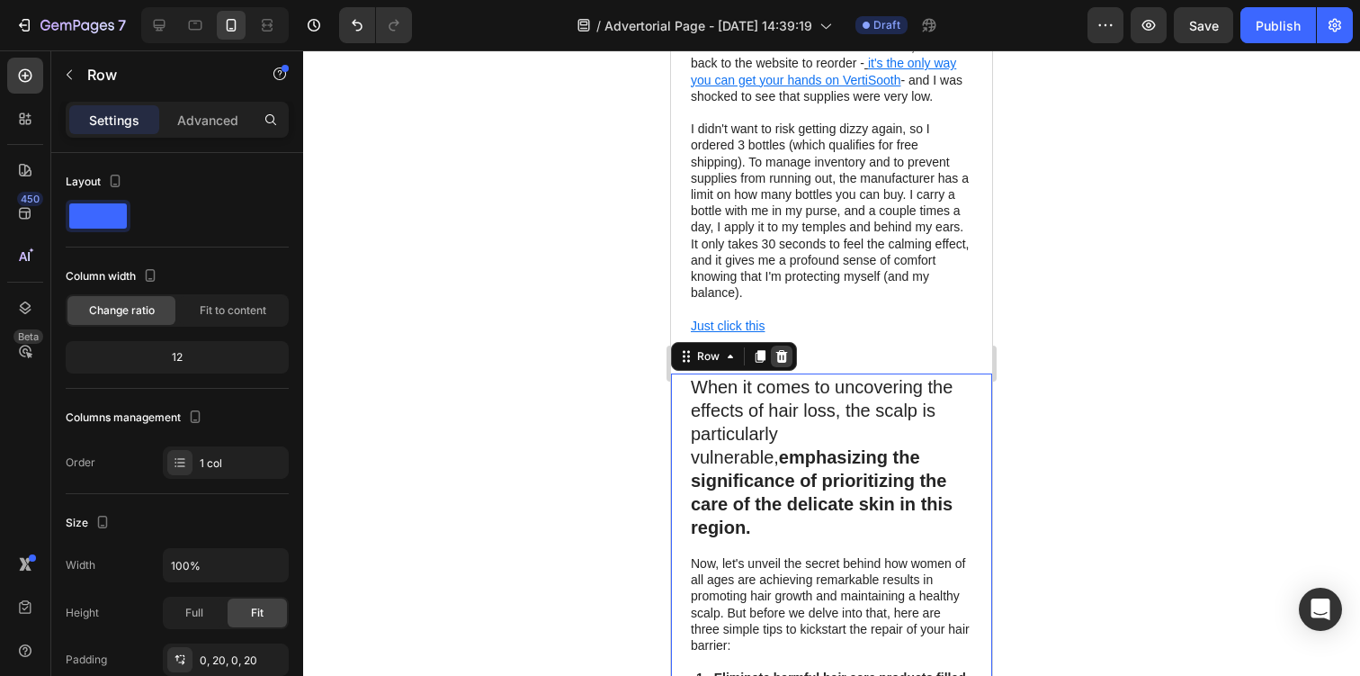
click at [788, 349] on icon at bounding box center [782, 356] width 14 height 14
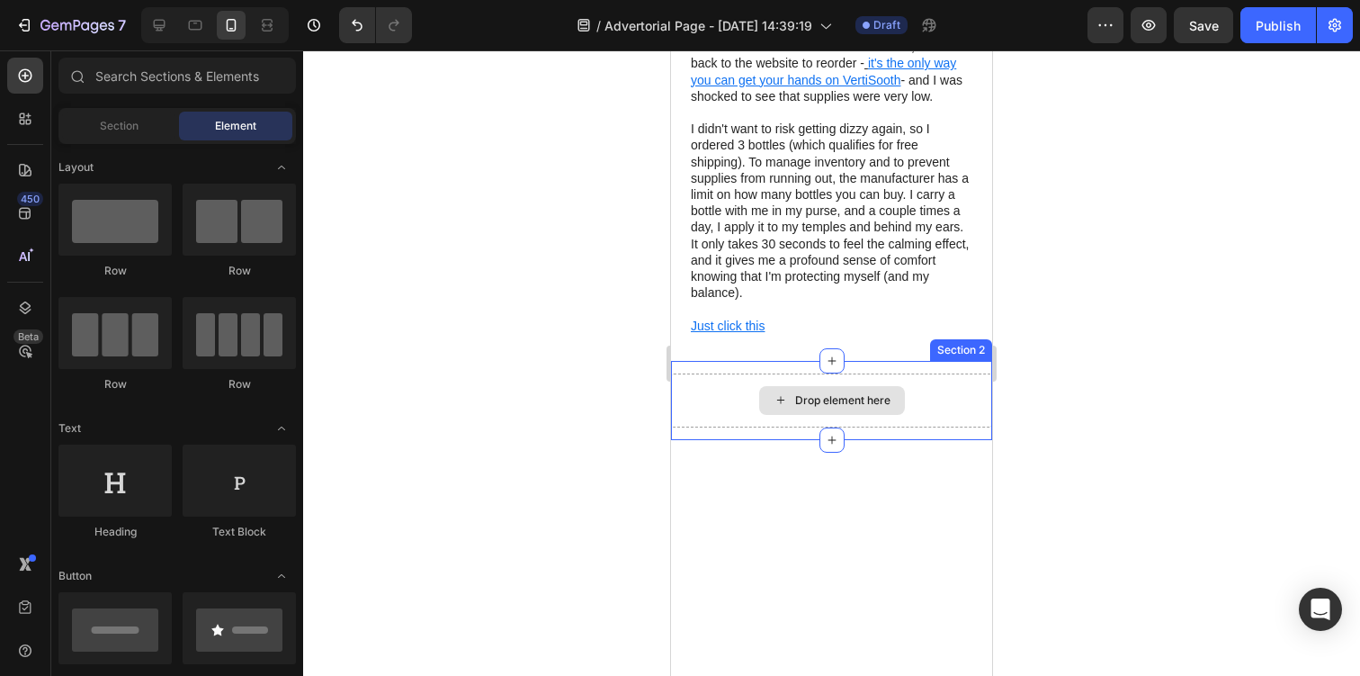
click at [705, 373] on div "Drop element here" at bounding box center [831, 400] width 321 height 54
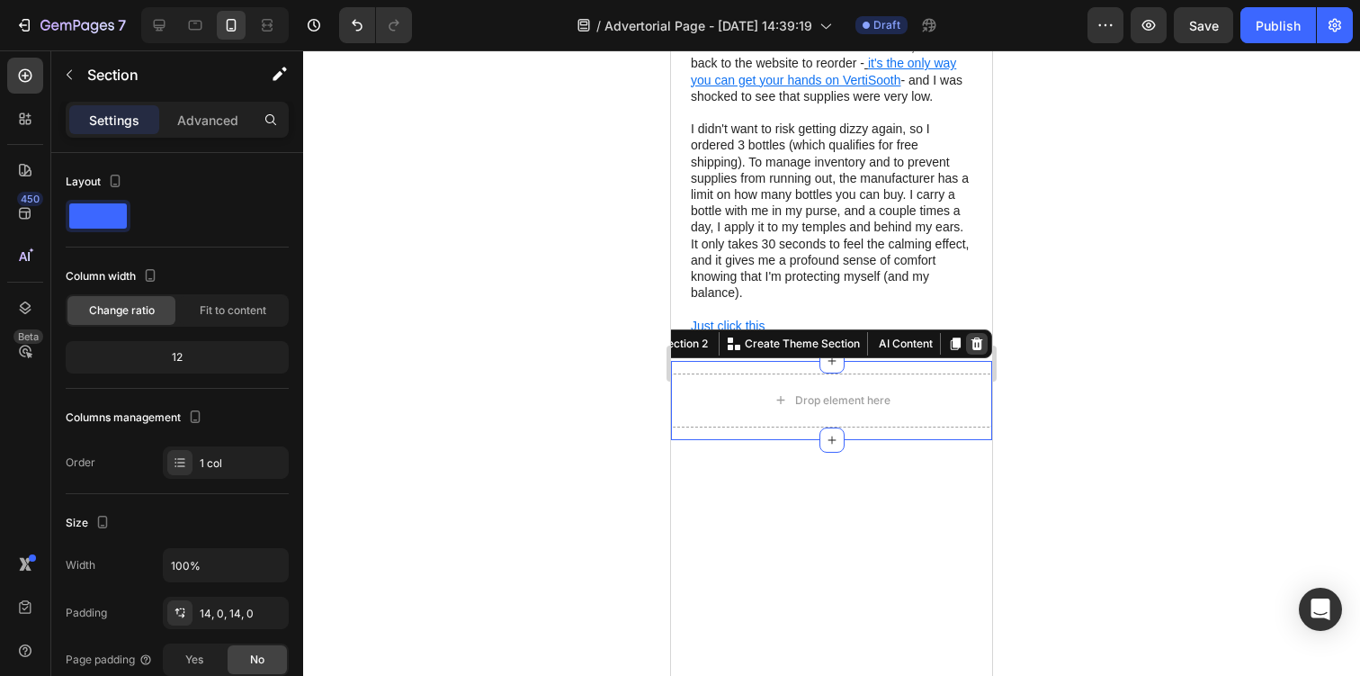
click at [973, 337] on icon at bounding box center [978, 343] width 12 height 13
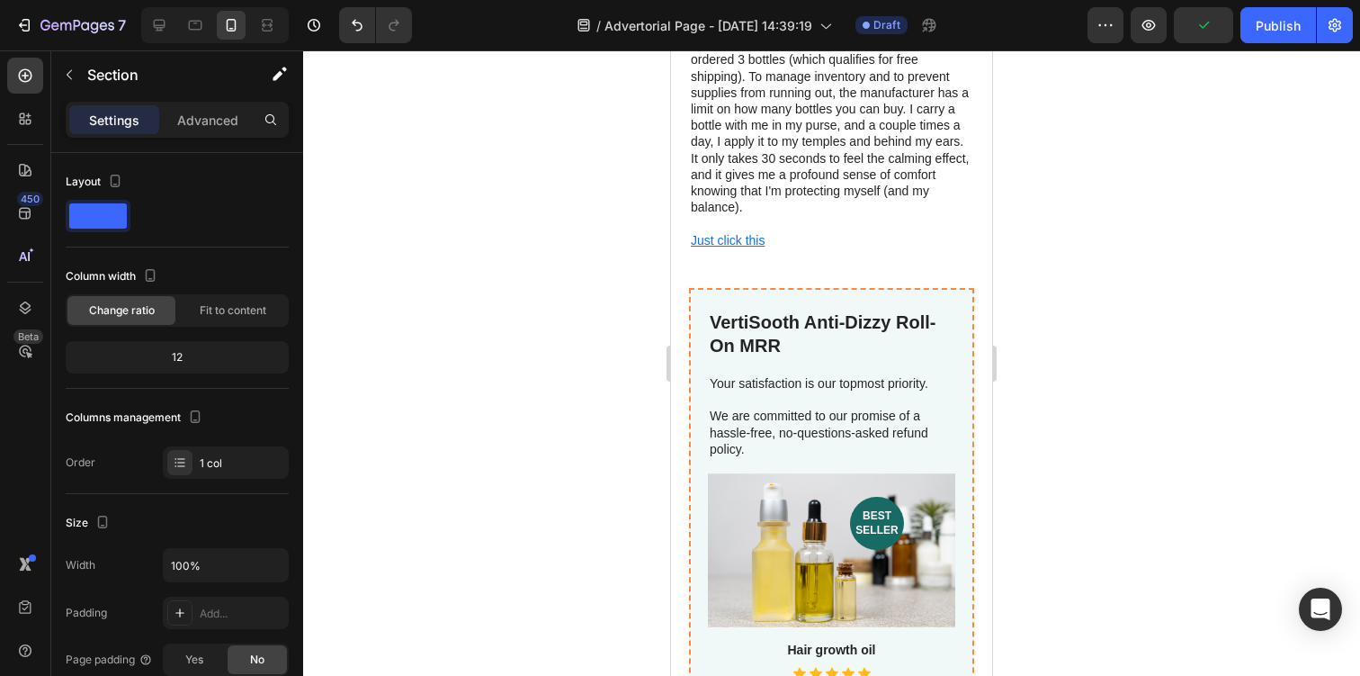
scroll to position [4735, 0]
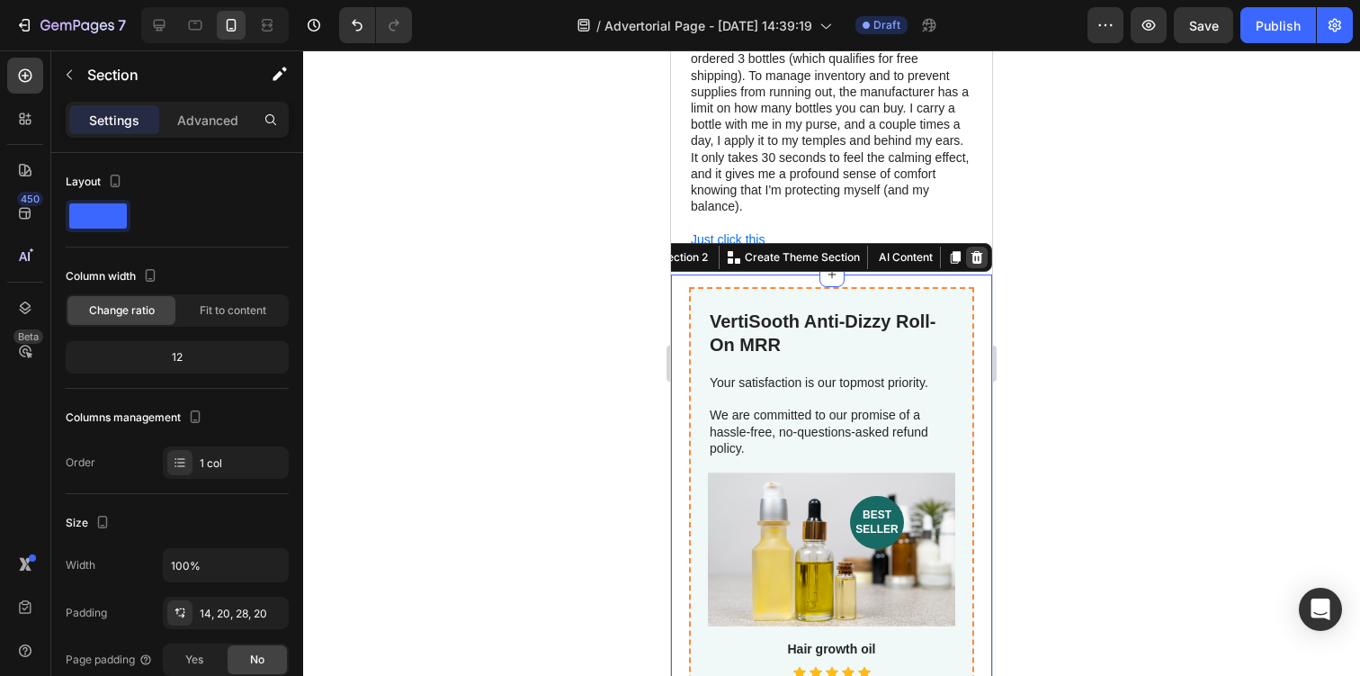
click at [981, 251] on icon at bounding box center [978, 257] width 12 height 13
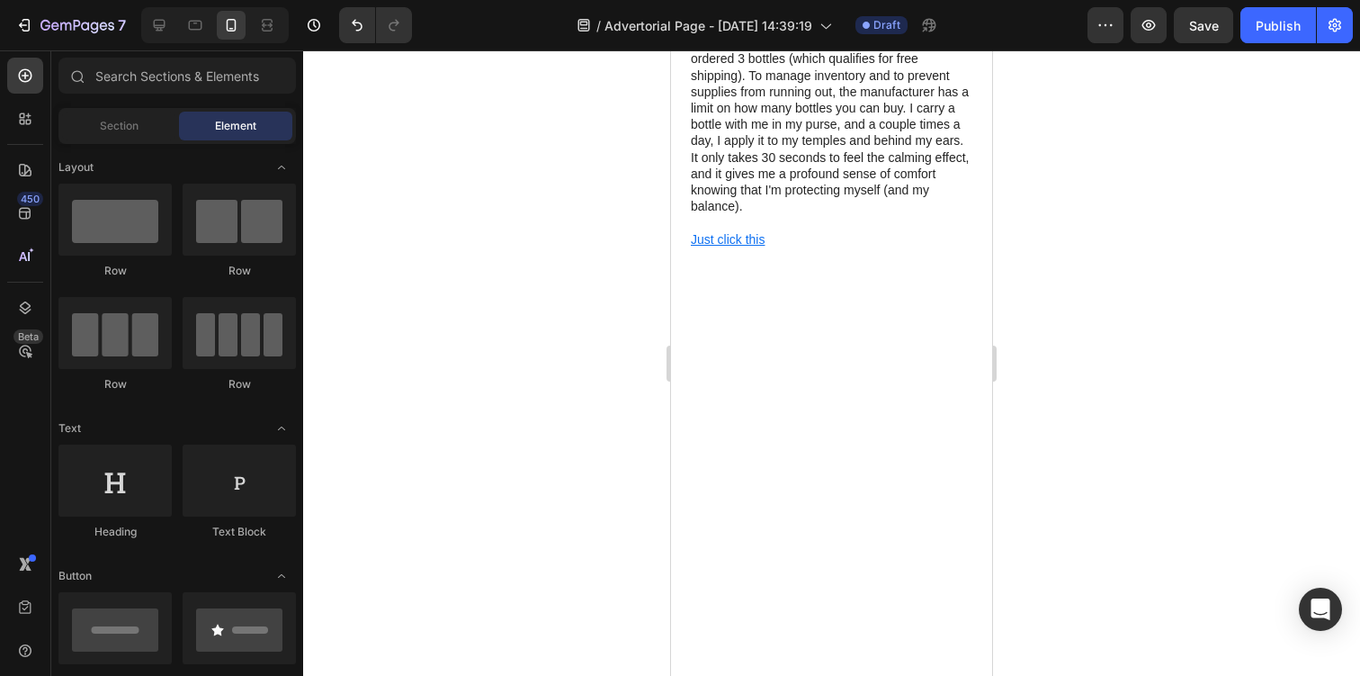
click at [928, 274] on div at bounding box center [831, 622] width 321 height 697
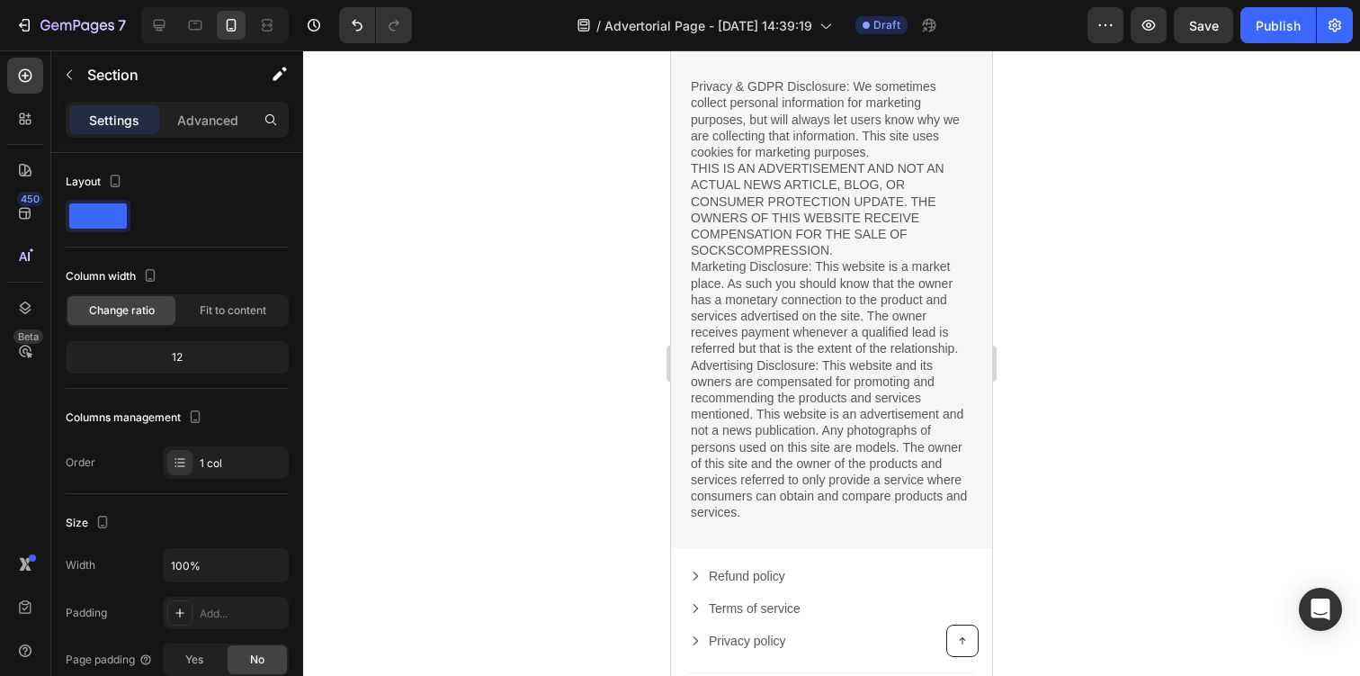
scroll to position [4823, 0]
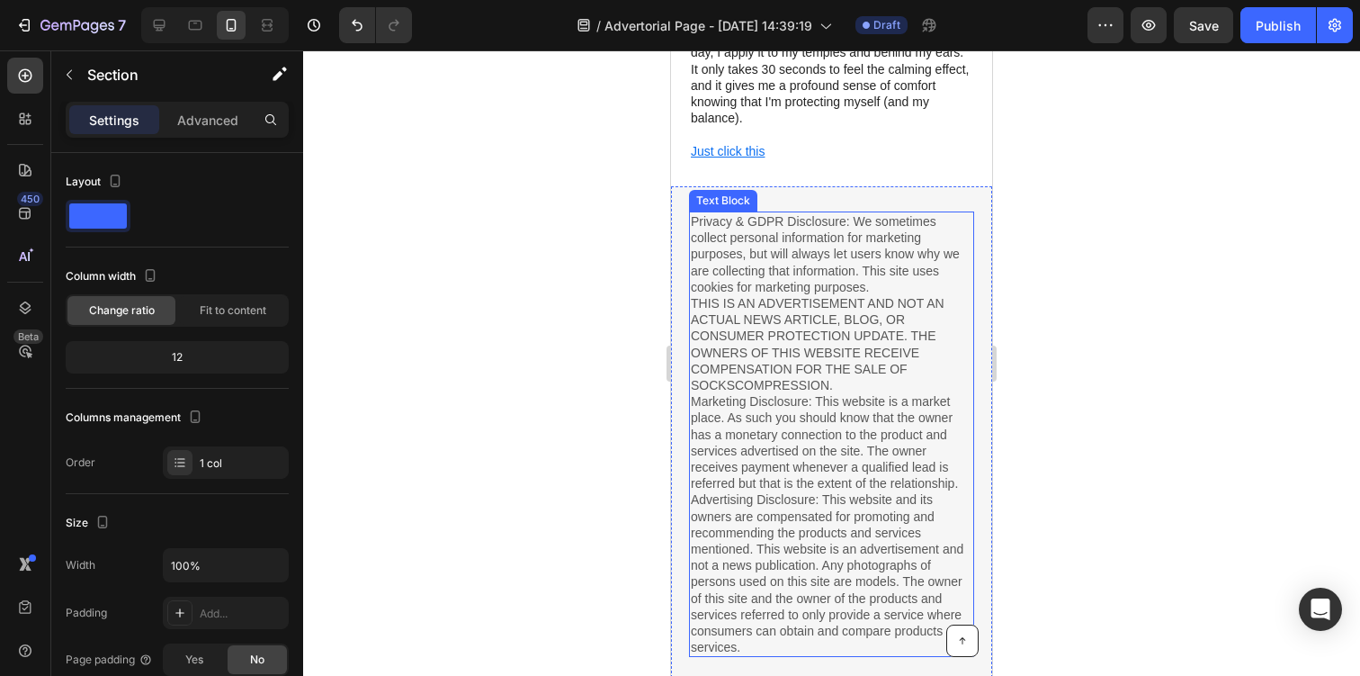
click at [943, 213] on p "Privacy & GDPR Disclosure: We sometimes collect personal information for market…" at bounding box center [832, 434] width 282 height 442
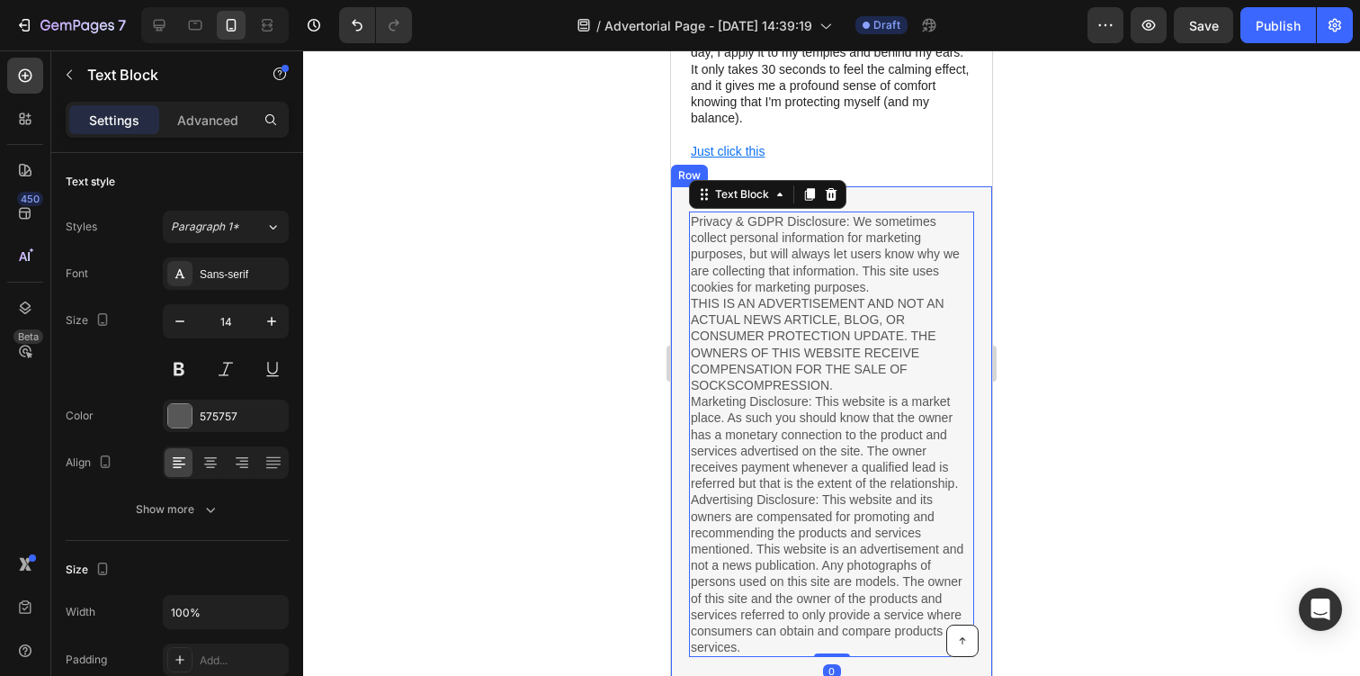
click at [948, 186] on div "Privacy & GDPR Disclosure: We sometimes collect personal information for market…" at bounding box center [831, 434] width 321 height 496
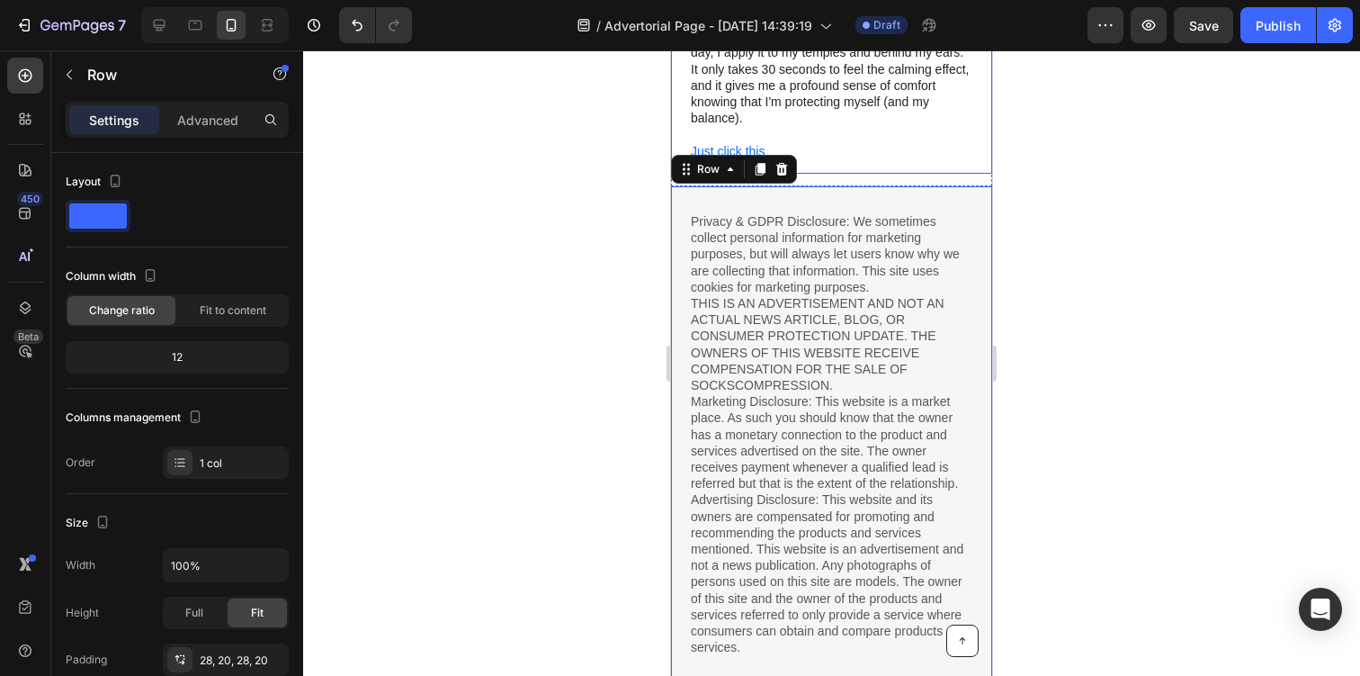
click at [772, 186] on div "Privacy & GDPR Disclosure: We sometimes collect personal information for market…" at bounding box center [831, 434] width 321 height 496
click at [779, 162] on icon at bounding box center [782, 169] width 14 height 14
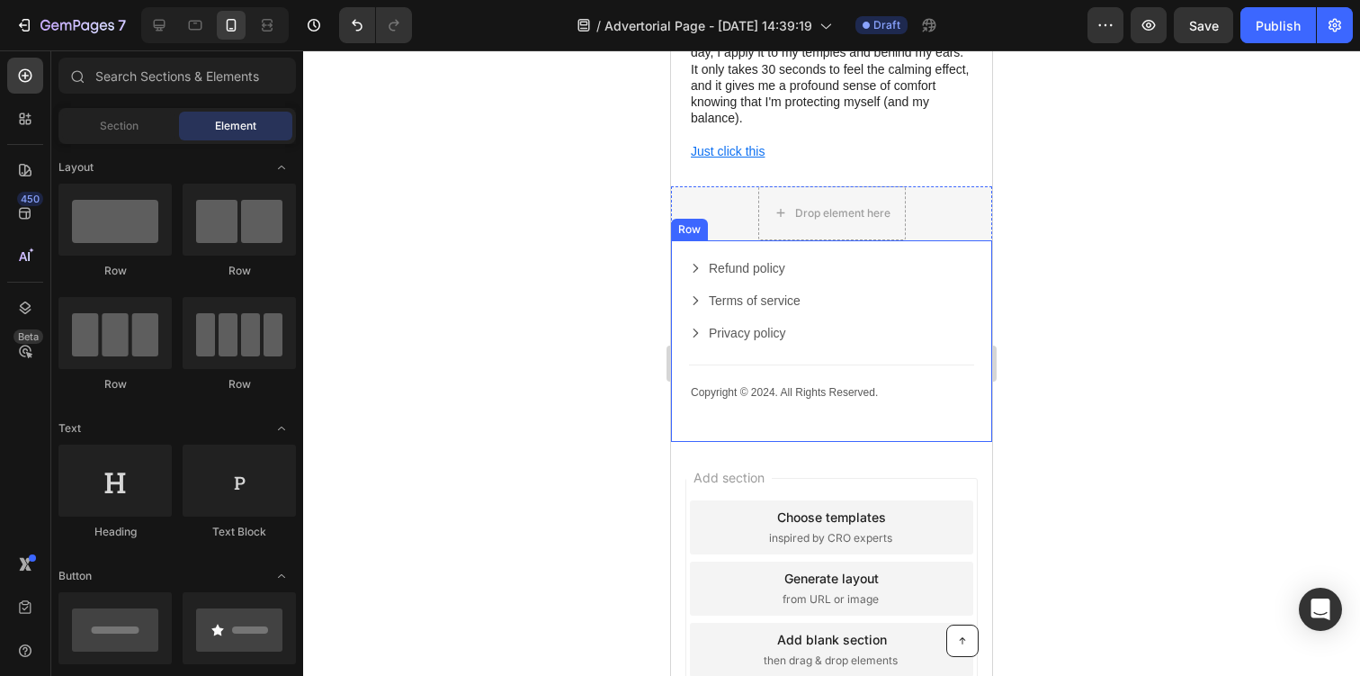
click at [885, 240] on div "Copyright © 2024. All Rights Reserved. Text Block Refund policy Button Terms of…" at bounding box center [831, 341] width 321 height 202
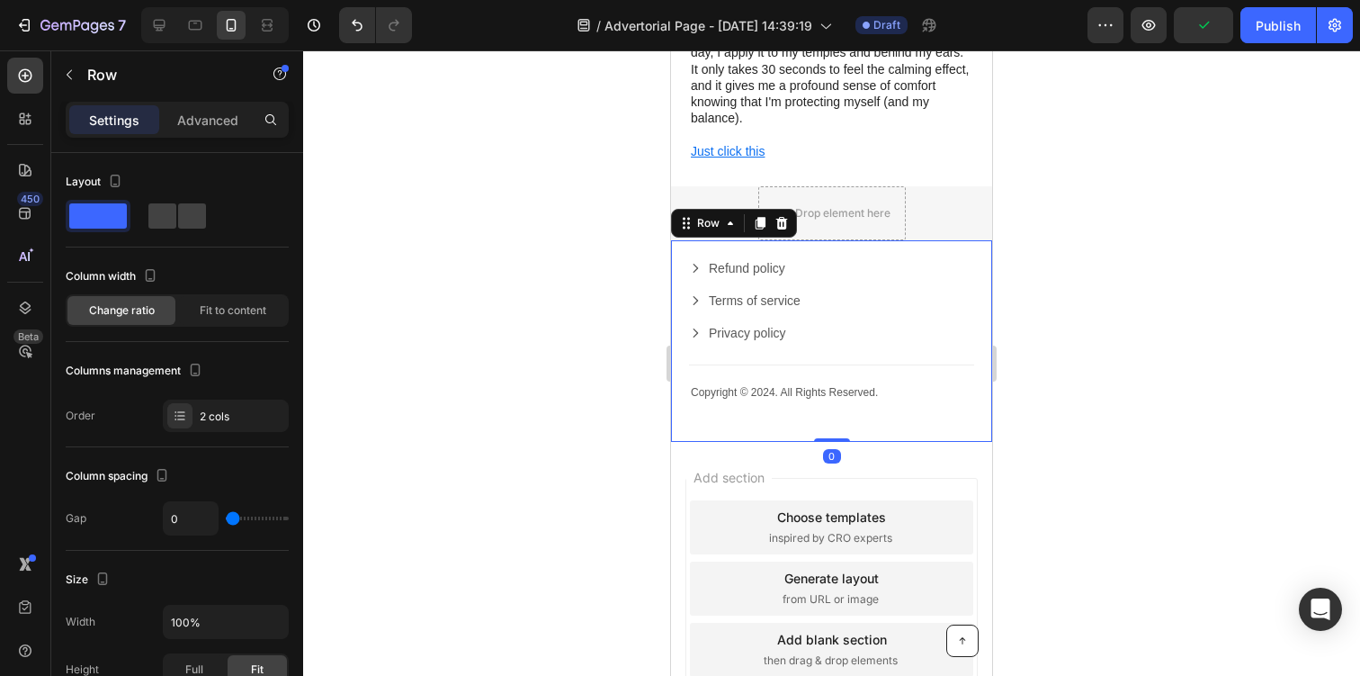
click at [786, 216] on icon at bounding box center [782, 223] width 14 height 14
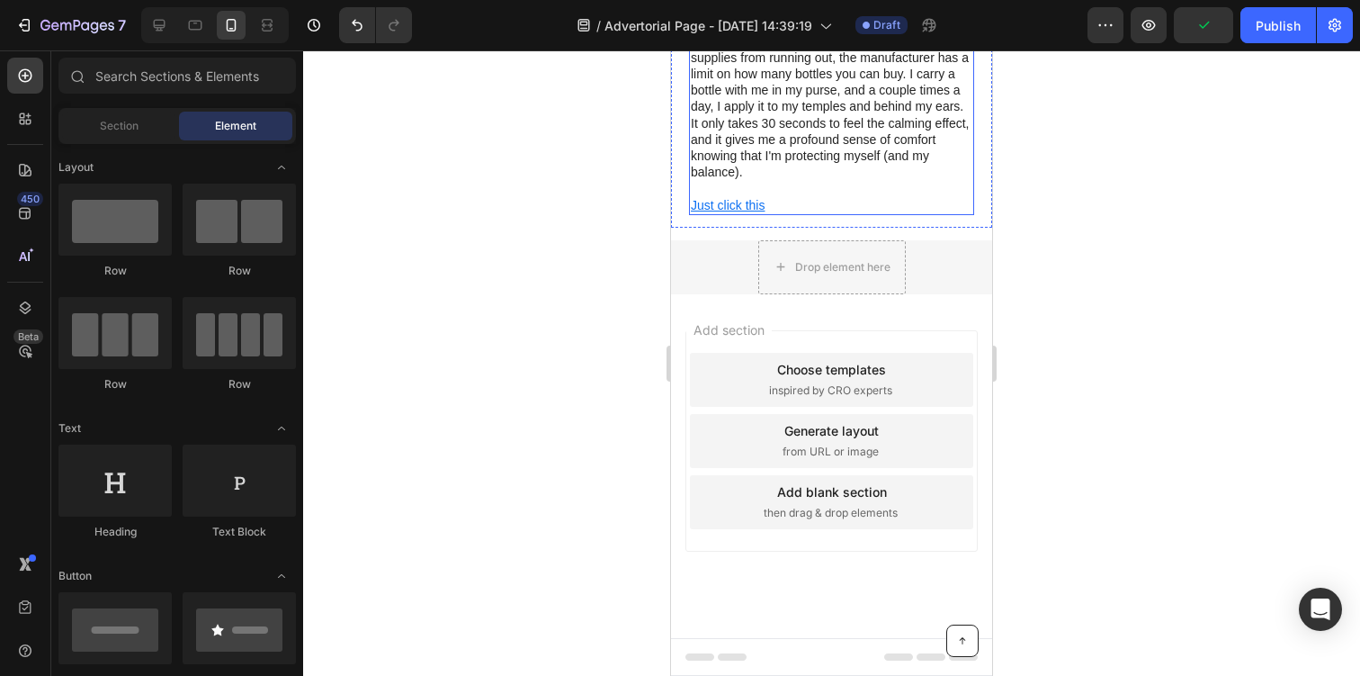
scroll to position [4703, 0]
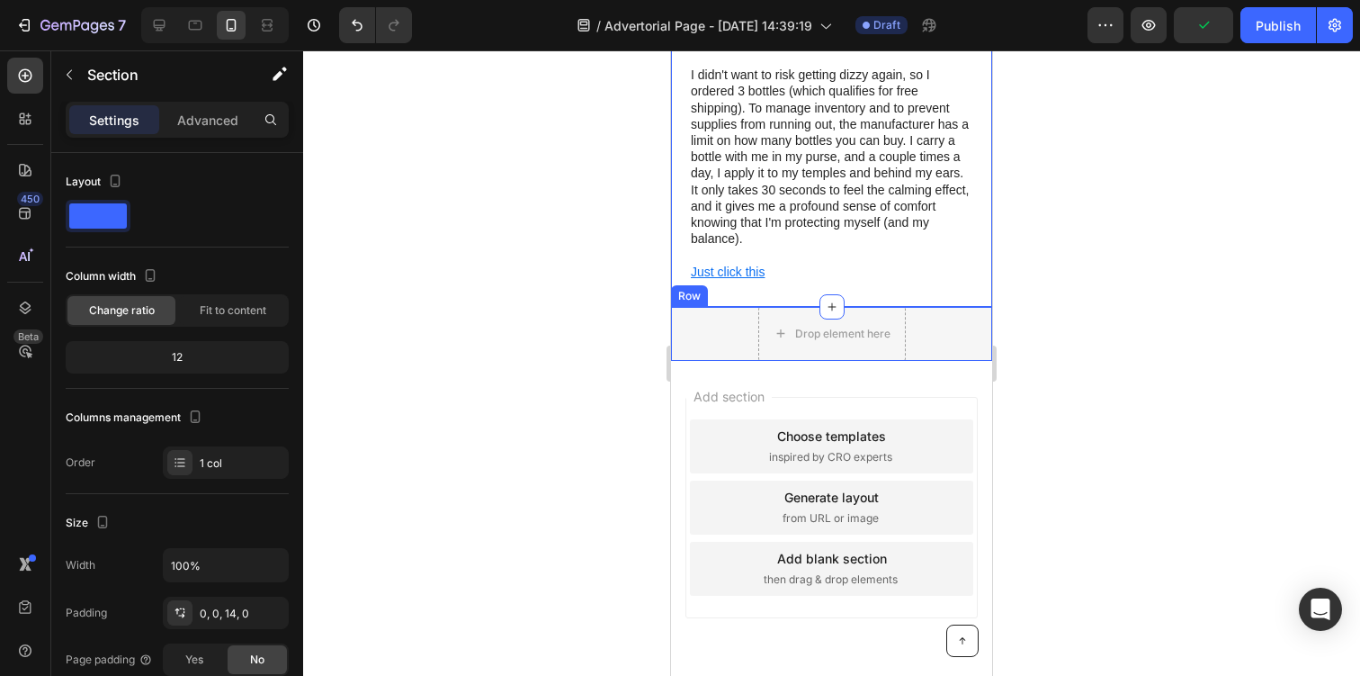
click at [728, 307] on div "Drop element here Row" at bounding box center [831, 334] width 321 height 54
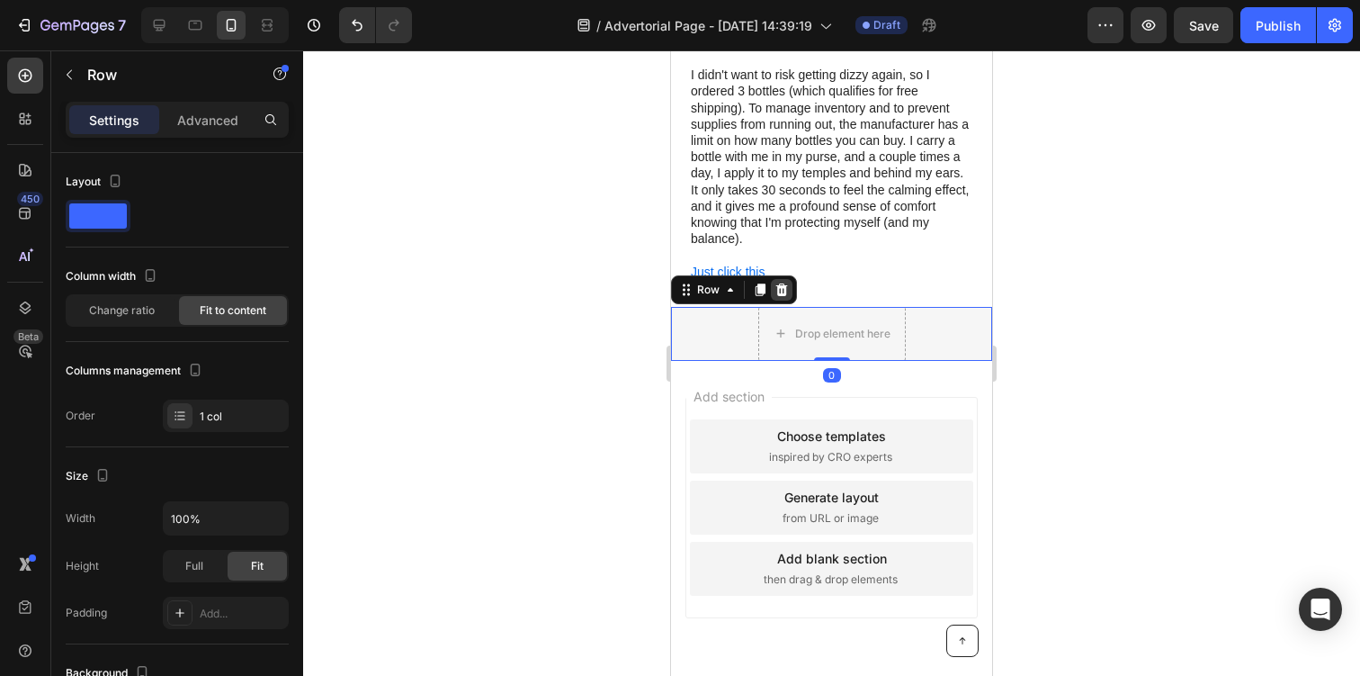
click at [778, 283] on icon at bounding box center [782, 289] width 12 height 13
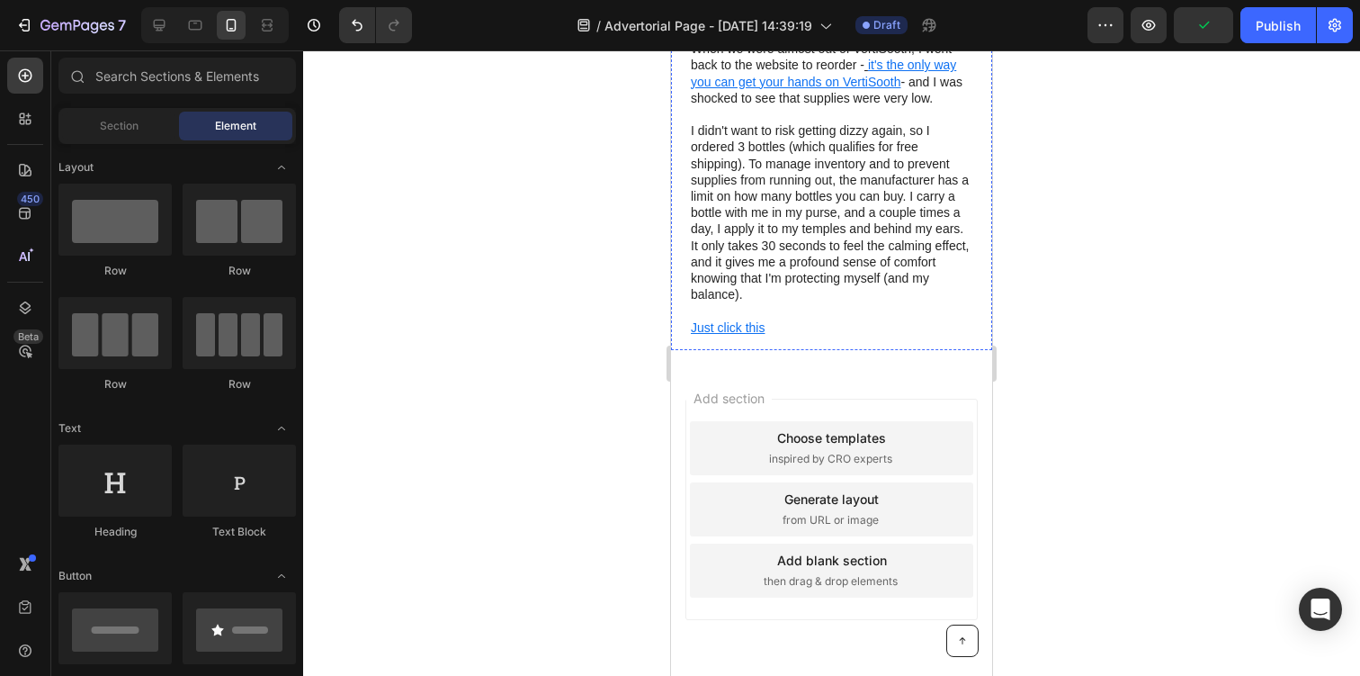
scroll to position [4648, 0]
click at [160, 31] on icon at bounding box center [160, 26] width 12 height 12
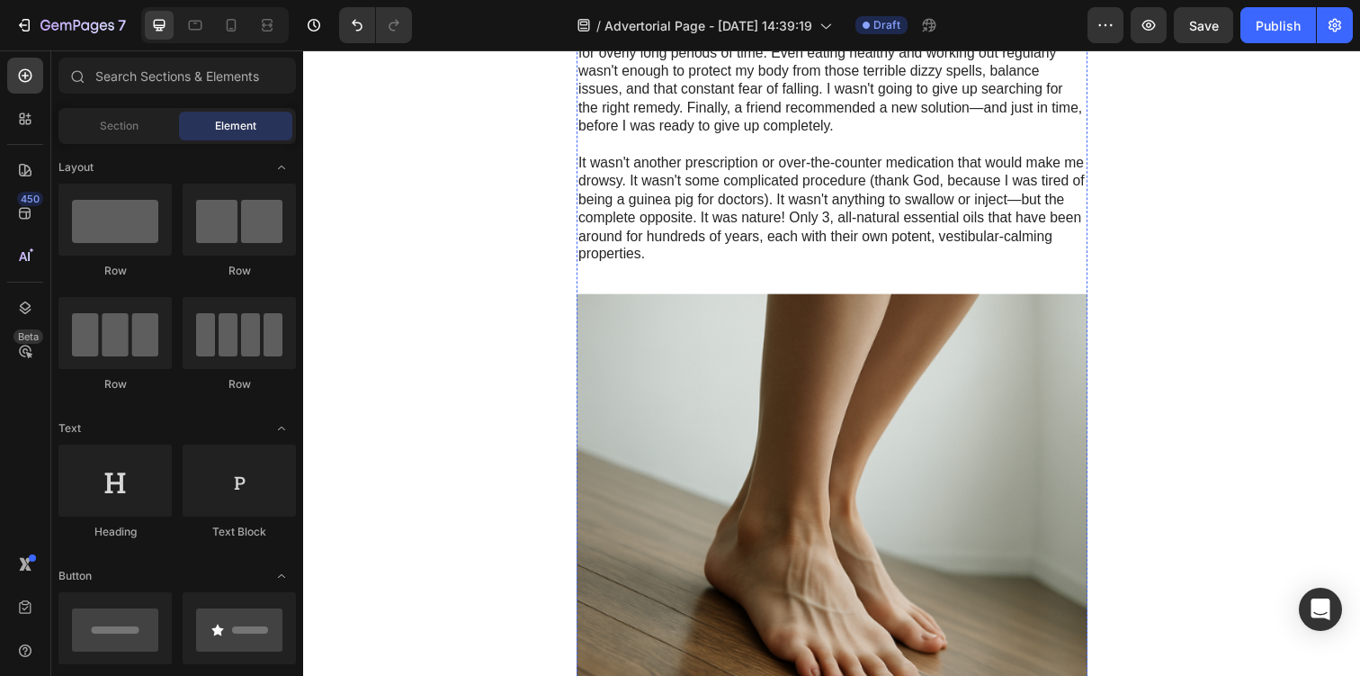
scroll to position [1056, 0]
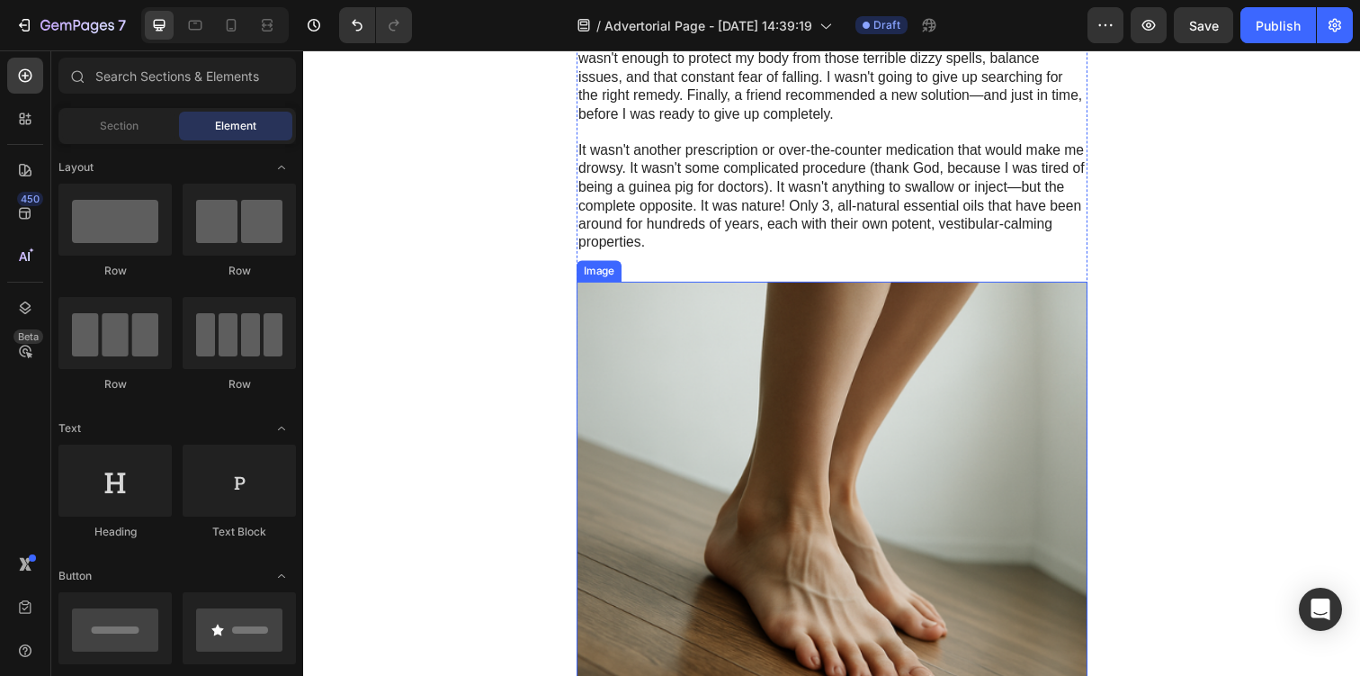
click at [736, 491] on img at bounding box center [843, 547] width 522 height 522
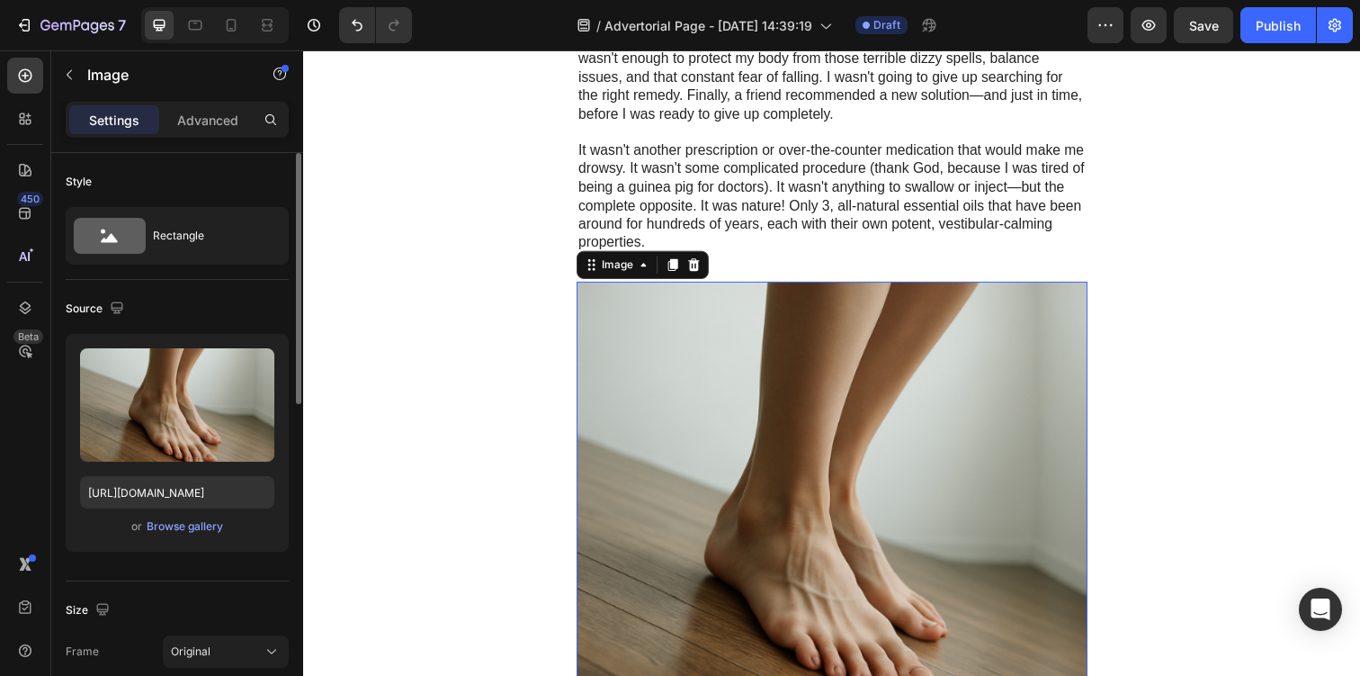
click at [172, 546] on div "Upload Image https://cdn.shopify.com/s/files/1/0944/0627/9471/files/gempages_57…" at bounding box center [177, 443] width 223 height 218
click at [177, 532] on div "Browse gallery" at bounding box center [185, 526] width 76 height 16
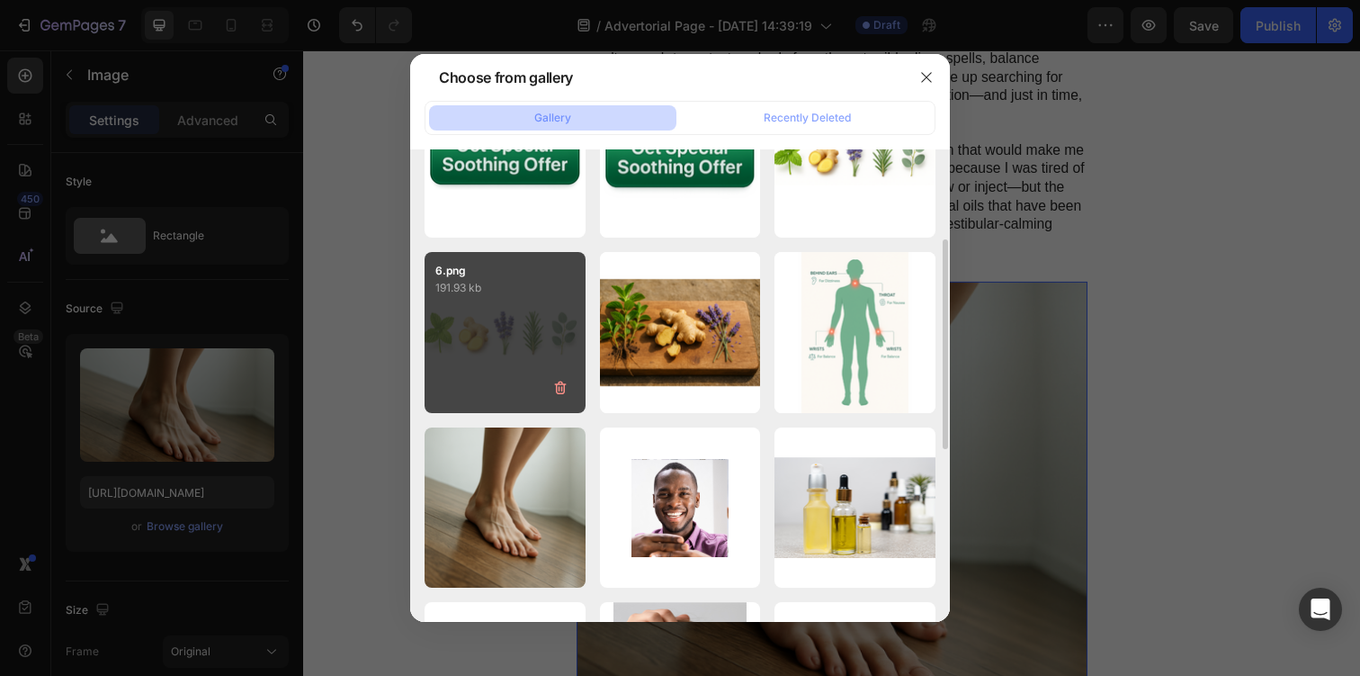
scroll to position [268, 0]
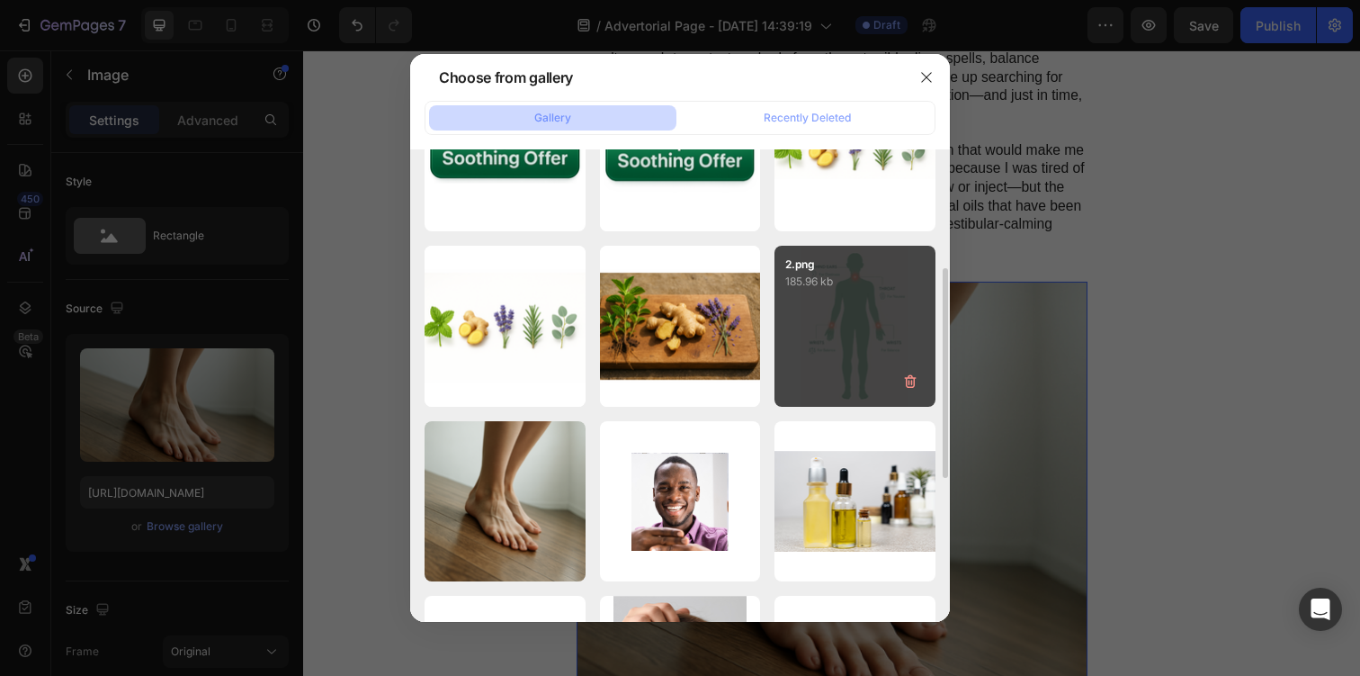
click at [830, 359] on div "2.png 185.96 kb" at bounding box center [855, 326] width 161 height 161
type input "https://cdn.shopify.com/s/files/1/0944/0627/9471/files/gempages_575565689876644…"
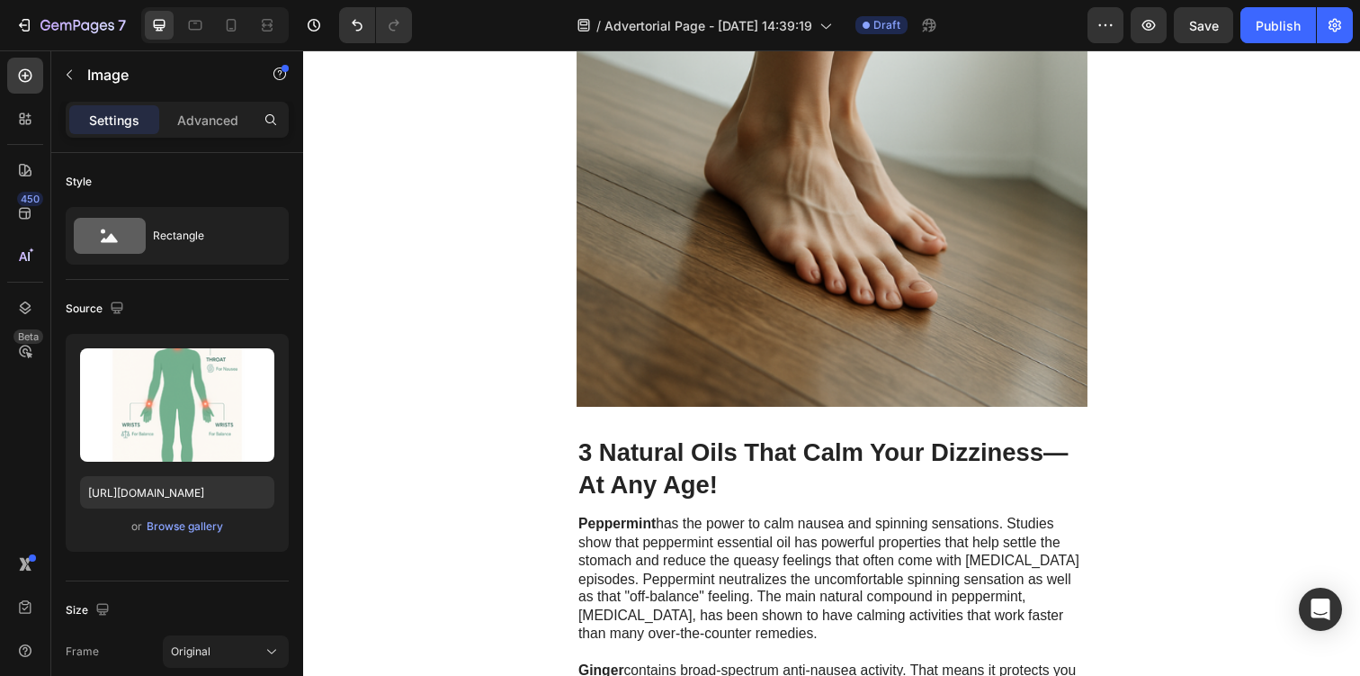
scroll to position [2223, 0]
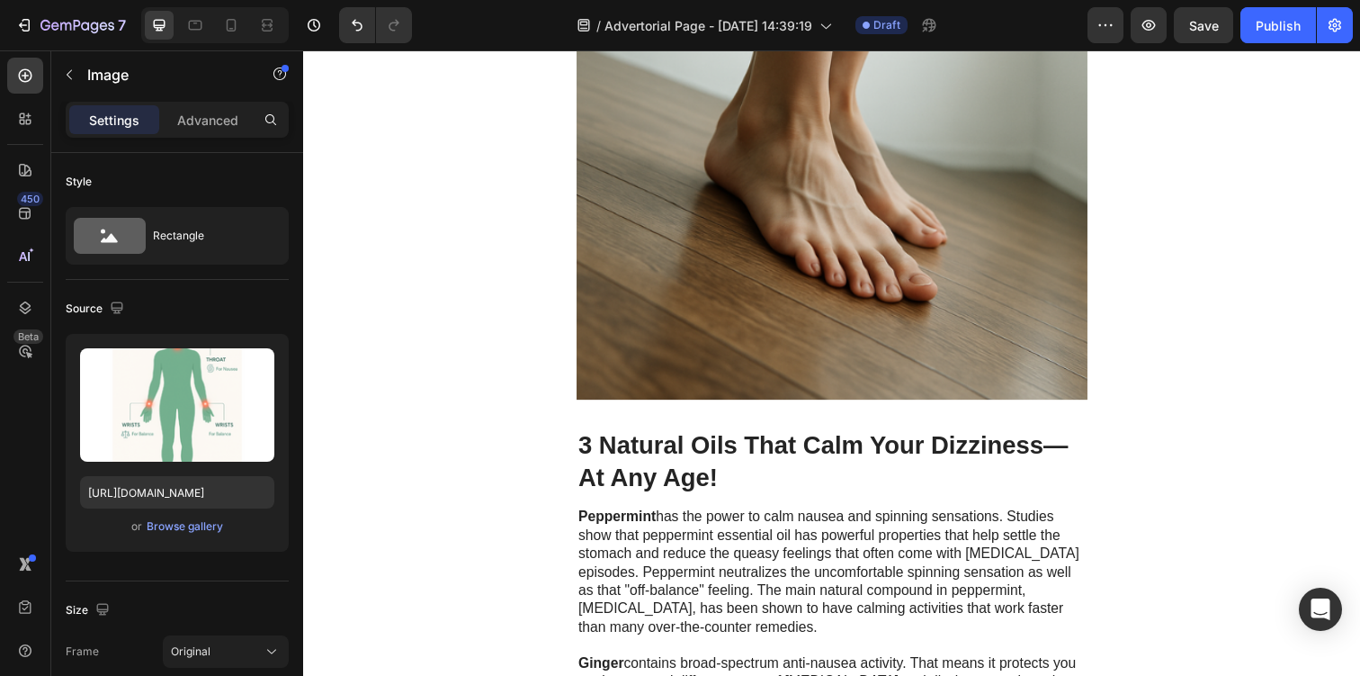
click at [842, 363] on img at bounding box center [843, 146] width 522 height 522
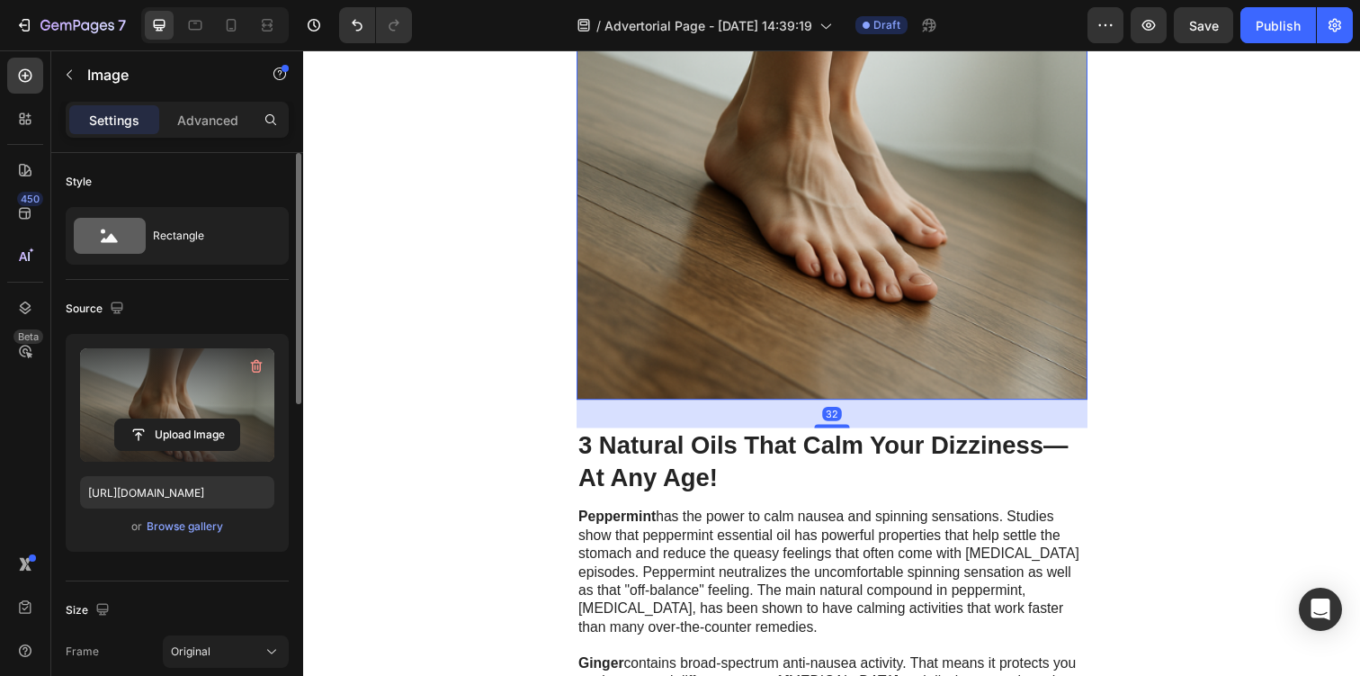
click at [159, 393] on label at bounding box center [177, 404] width 194 height 113
click at [159, 419] on input "file" at bounding box center [177, 434] width 124 height 31
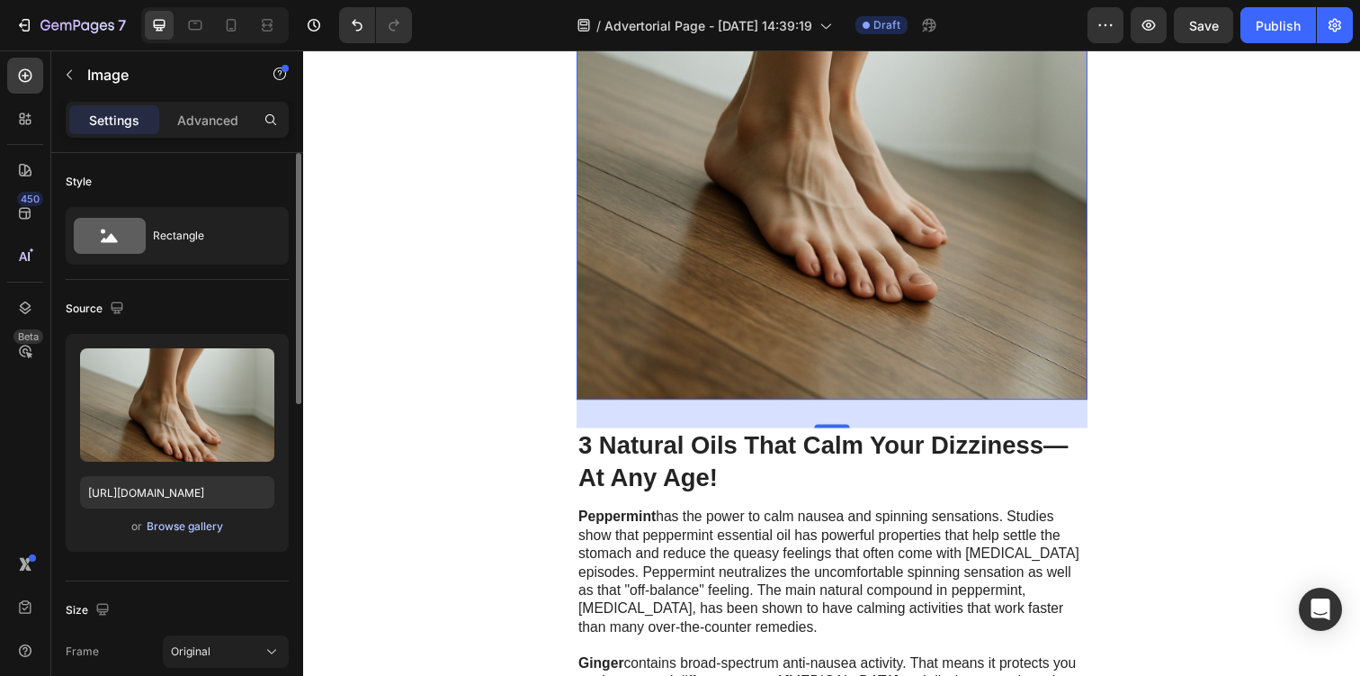
click at [182, 528] on div "Browse gallery" at bounding box center [185, 526] width 76 height 16
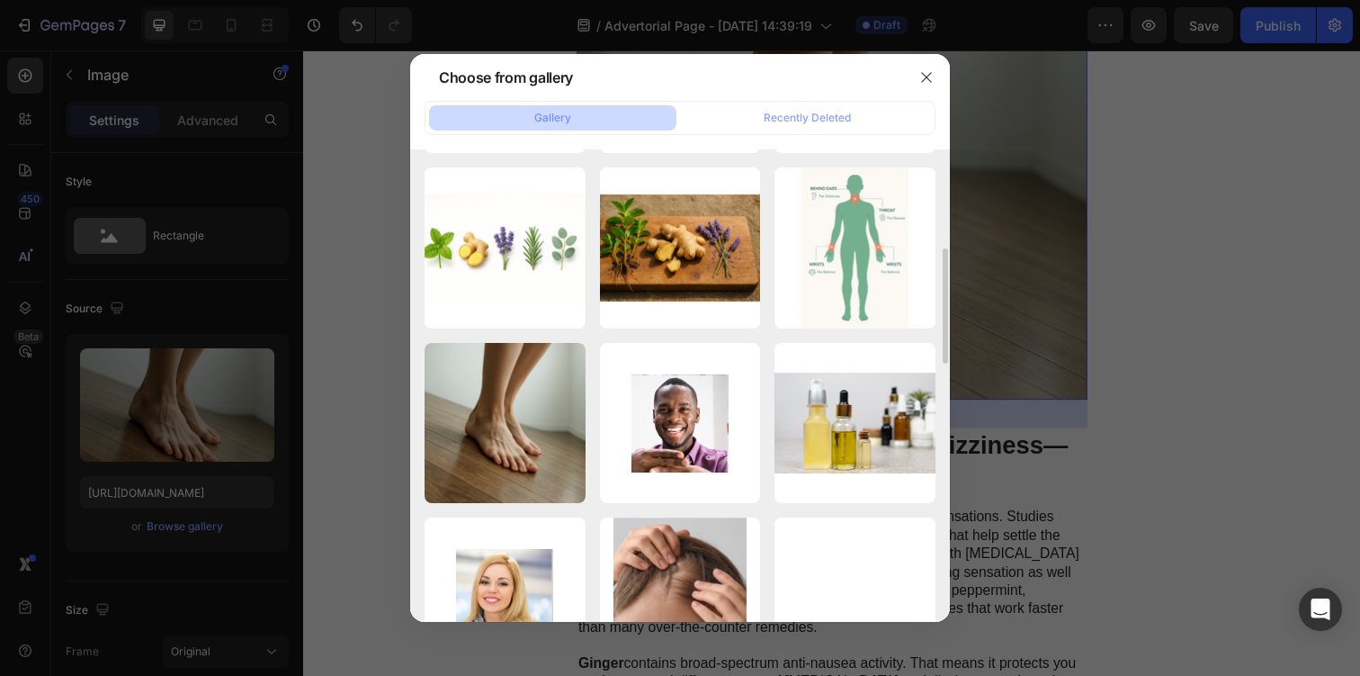
scroll to position [300, 0]
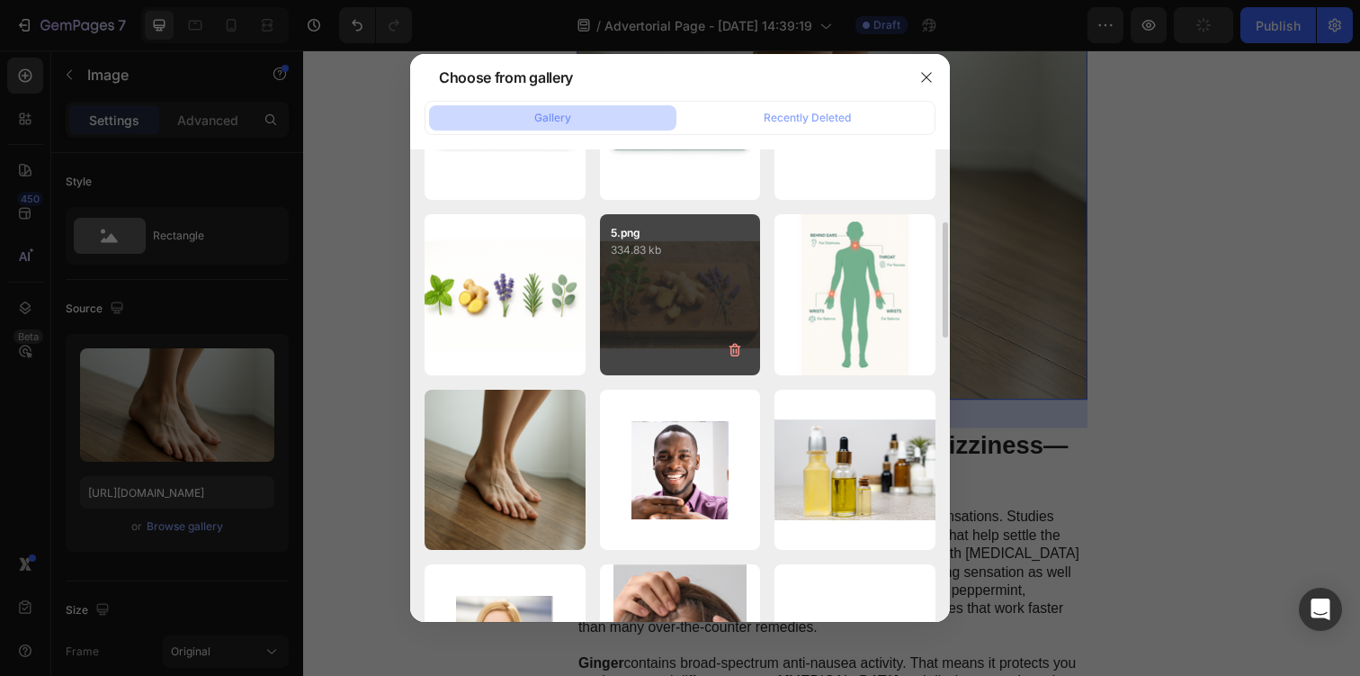
click at [631, 279] on div "5.png 334.83 kb" at bounding box center [680, 294] width 161 height 161
type input "https://cdn.shopify.com/s/files/1/0944/0627/9471/files/gempages_575565689876644…"
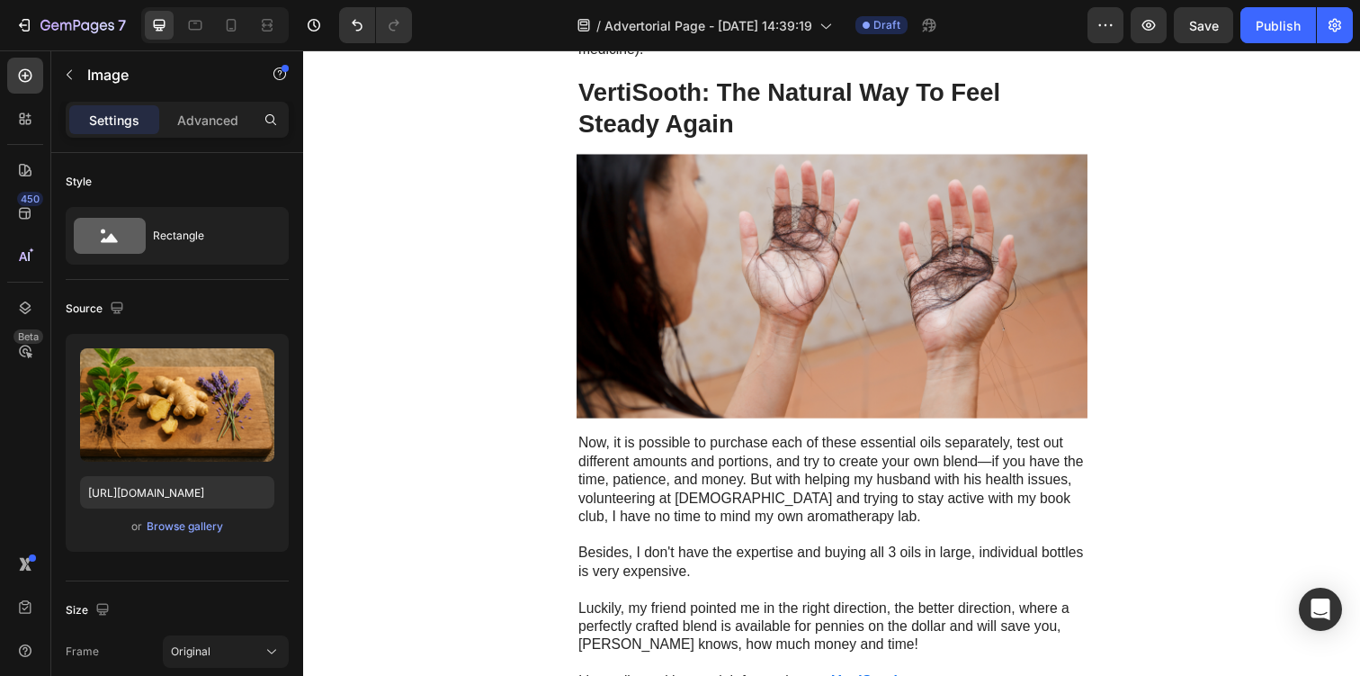
scroll to position [3179, 0]
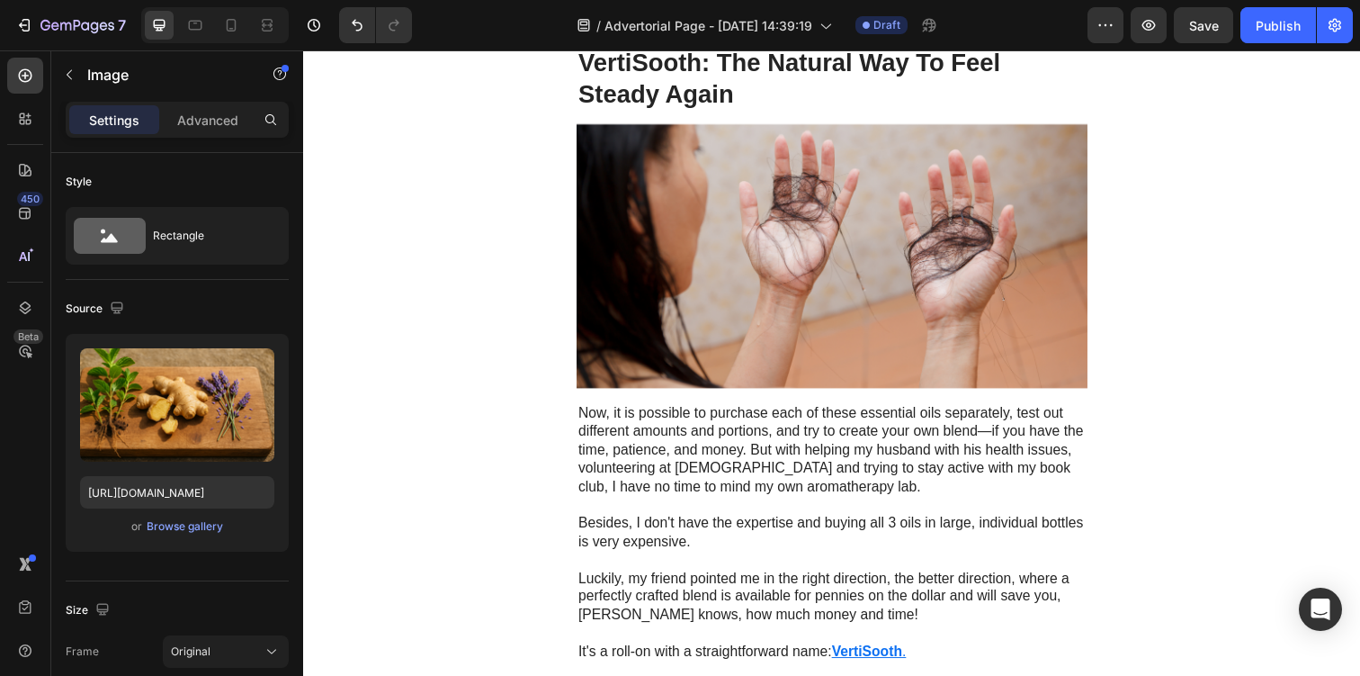
click at [818, 346] on img at bounding box center [843, 260] width 522 height 271
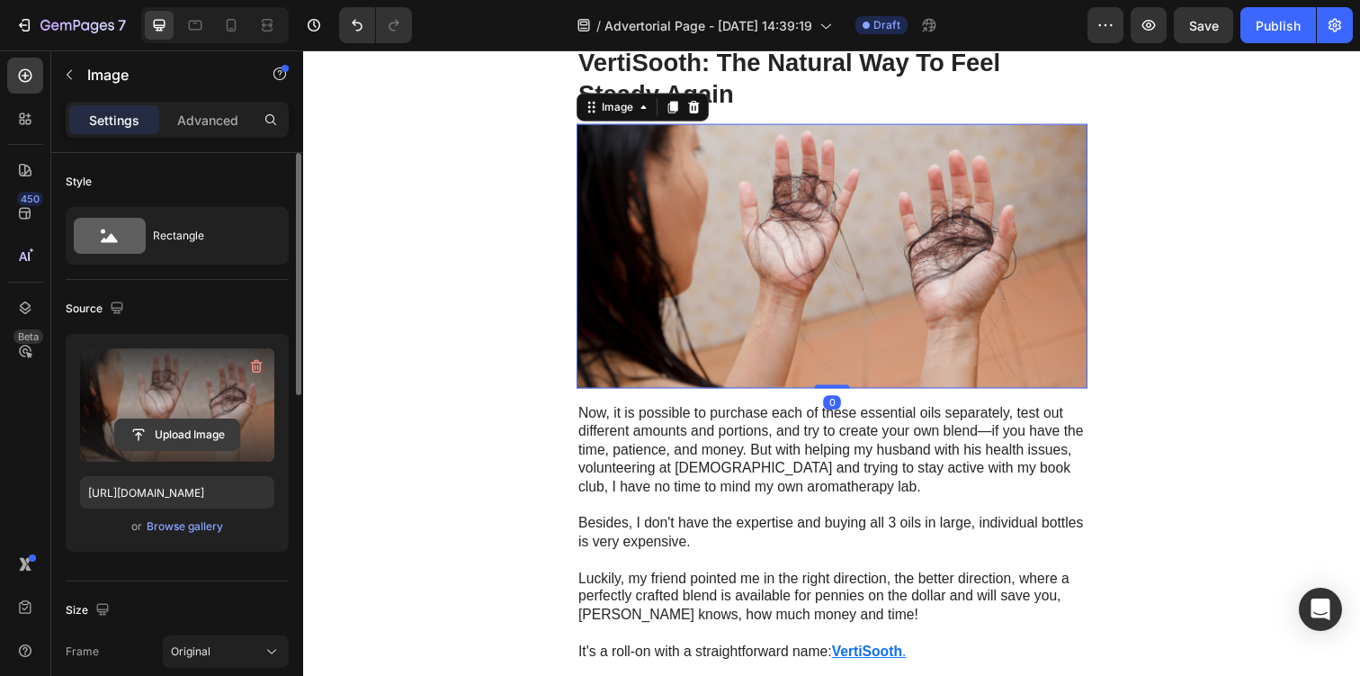
click at [232, 435] on input "file" at bounding box center [177, 434] width 124 height 31
click at [198, 530] on div "Browse gallery" at bounding box center [185, 526] width 76 height 16
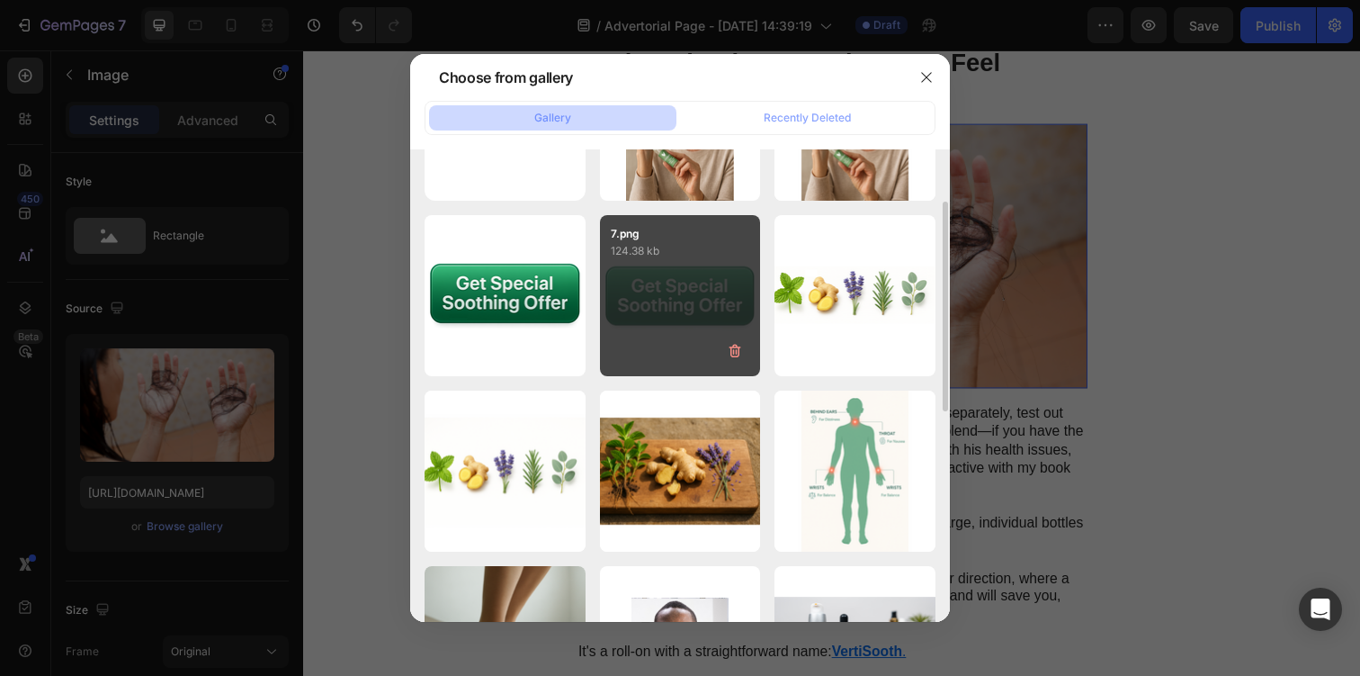
scroll to position [119, 0]
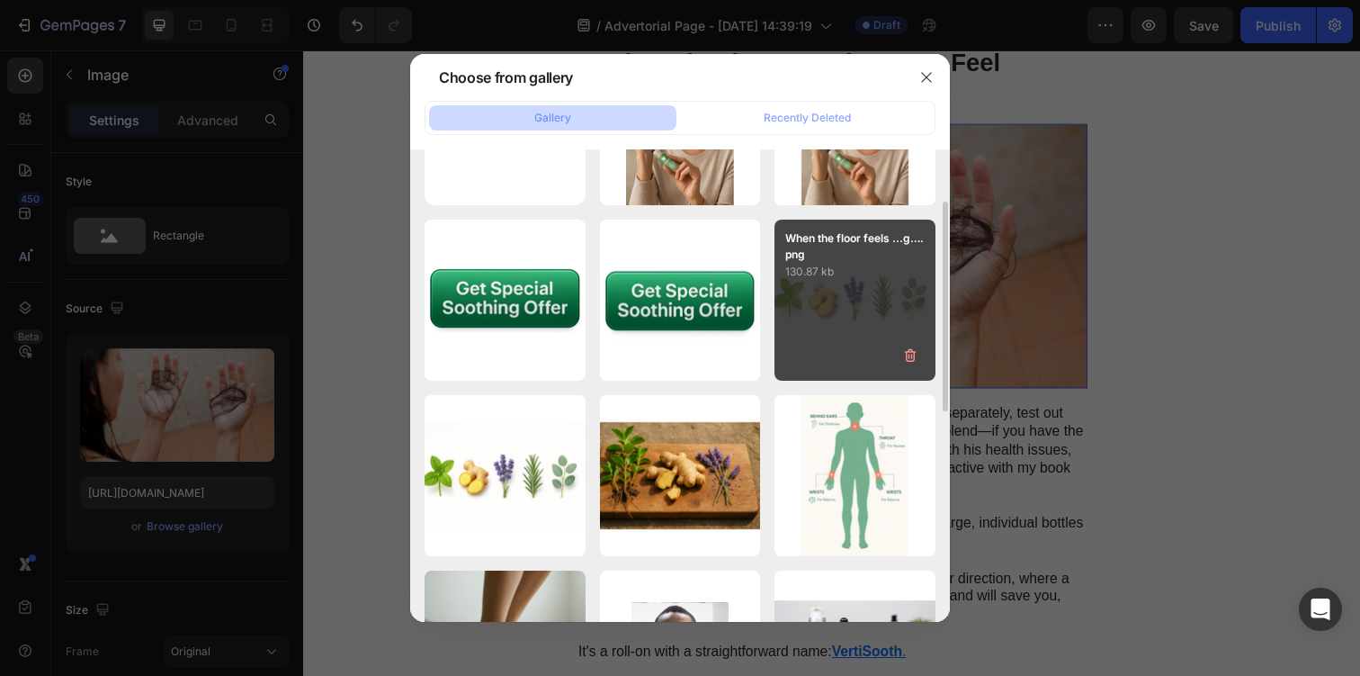
click at [844, 312] on div "When the floor feels ...g….png 130.87 kb" at bounding box center [855, 299] width 161 height 161
type input "https://cdn.shopify.com/s/files/1/0944/0627/9471/files/gempages_575565689876644…"
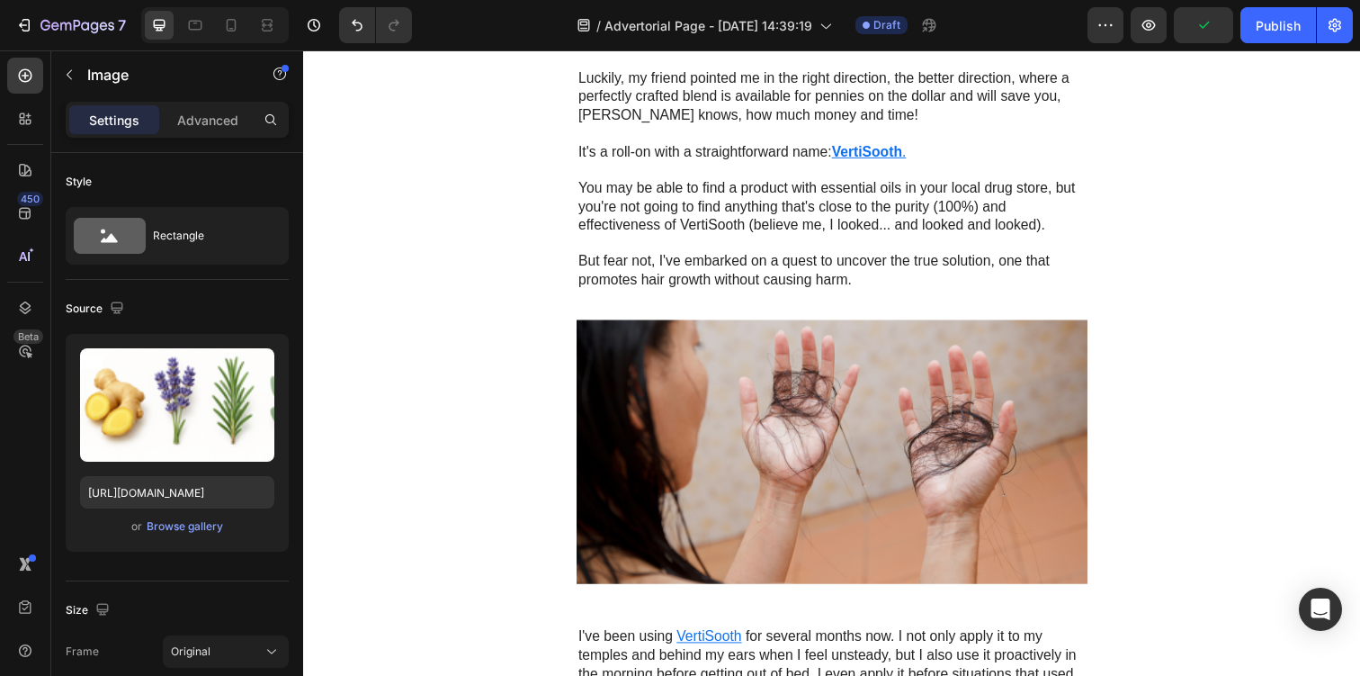
scroll to position [3605, 0]
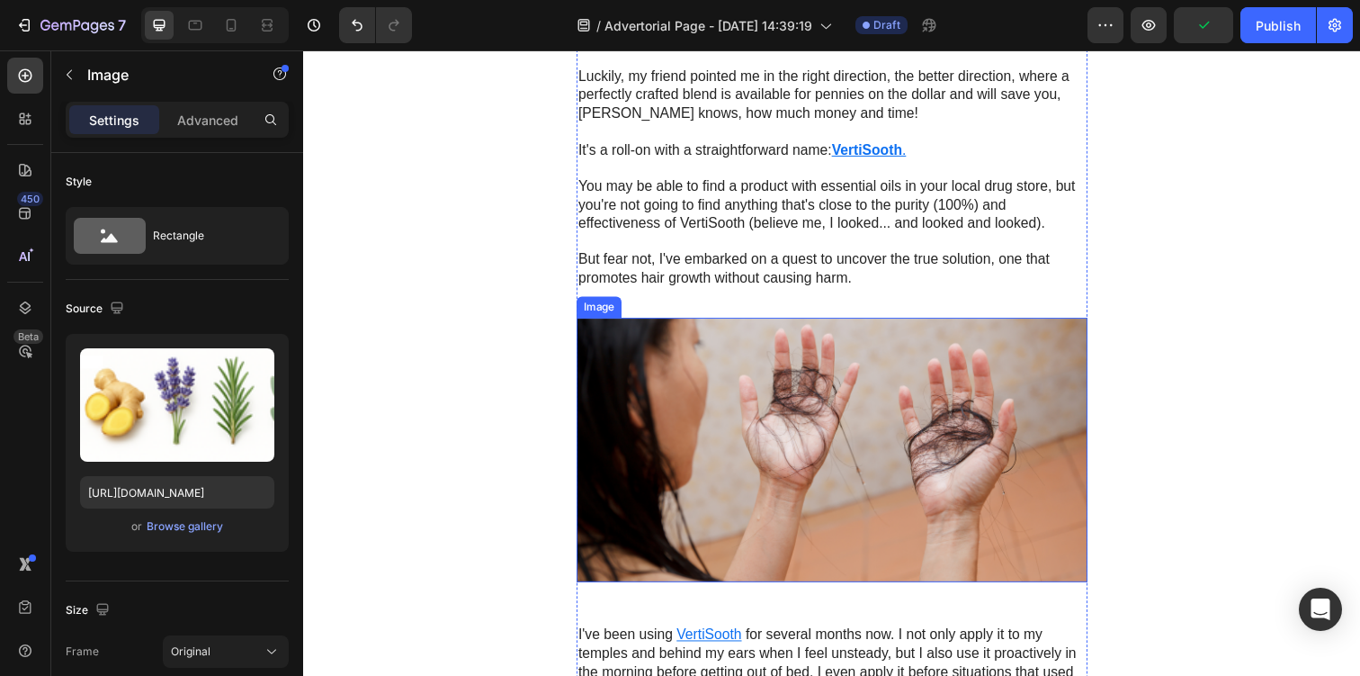
click at [808, 425] on img at bounding box center [843, 458] width 522 height 271
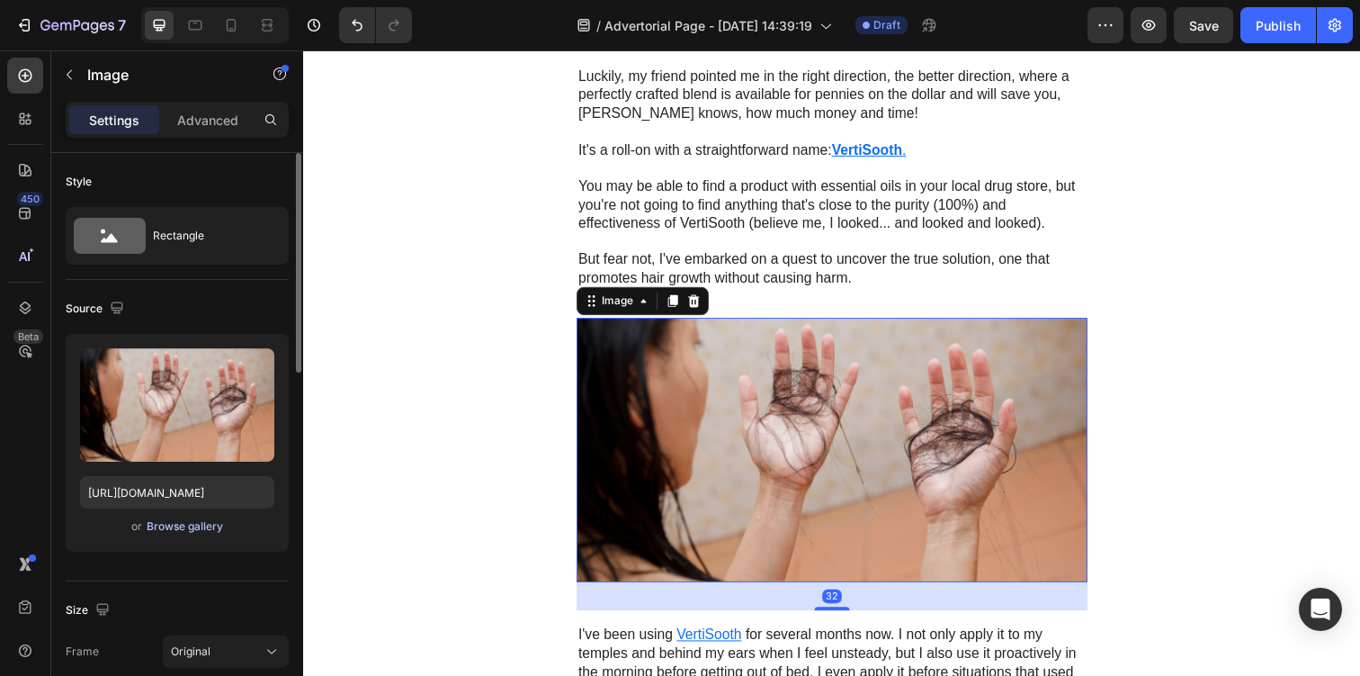
click at [209, 519] on div "Browse gallery" at bounding box center [185, 526] width 76 height 16
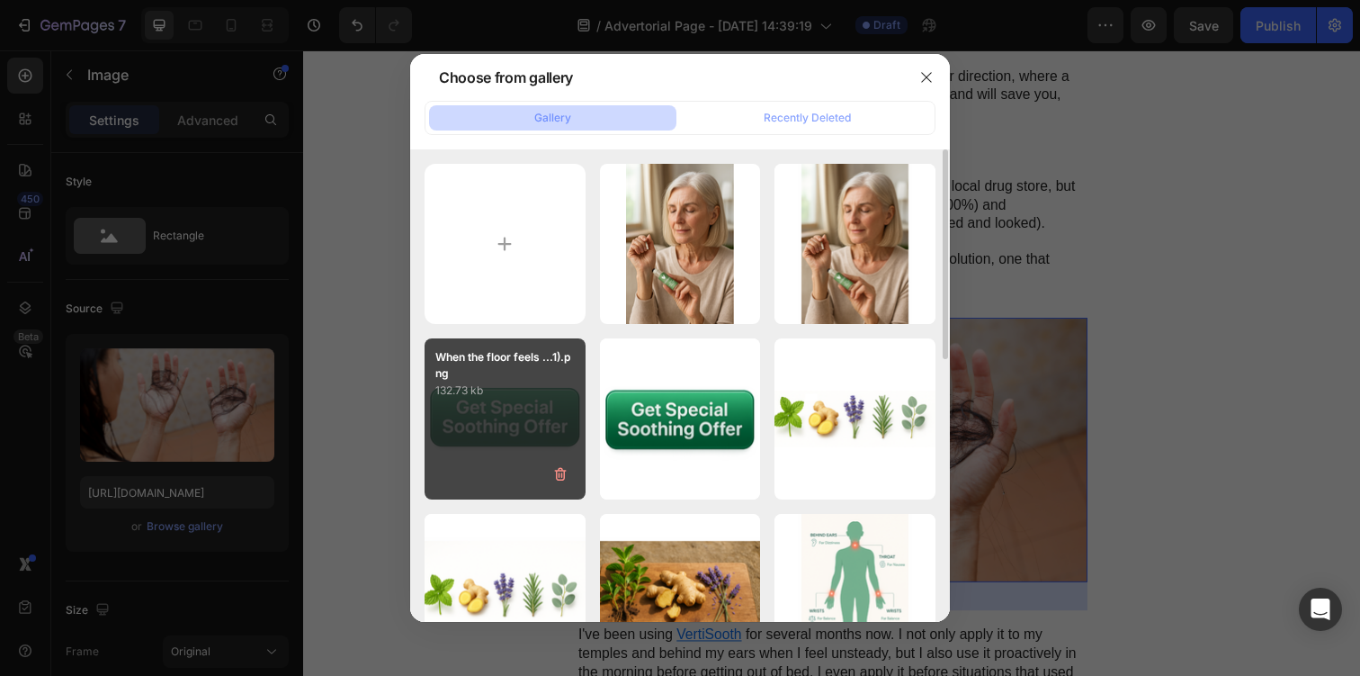
click at [507, 396] on p "132.73 kb" at bounding box center [504, 390] width 139 height 18
type input "https://cdn.shopify.com/s/files/1/0944/0627/9471/files/gempages_575565689876644…"
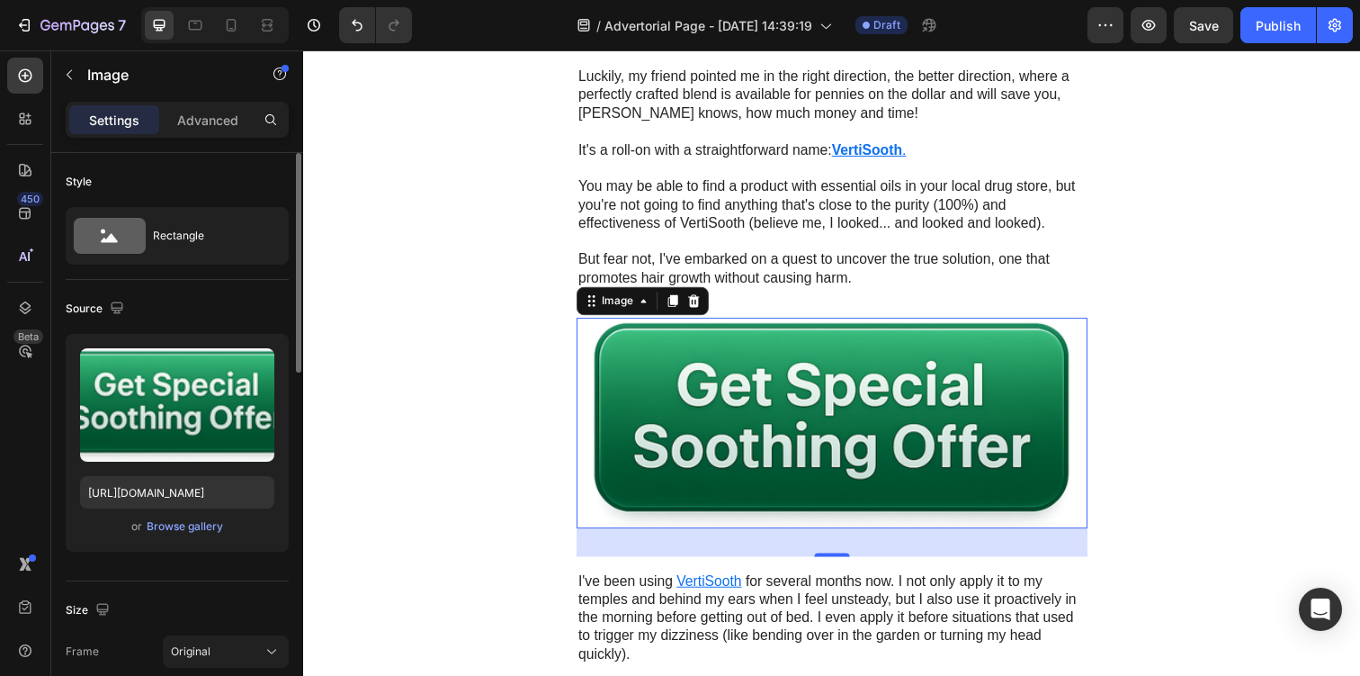
click at [204, 538] on div "Upload Image https://cdn.shopify.com/s/files/1/0944/0627/9471/files/gempages_57…" at bounding box center [177, 443] width 223 height 218
click at [204, 528] on div "Browse gallery" at bounding box center [185, 526] width 76 height 16
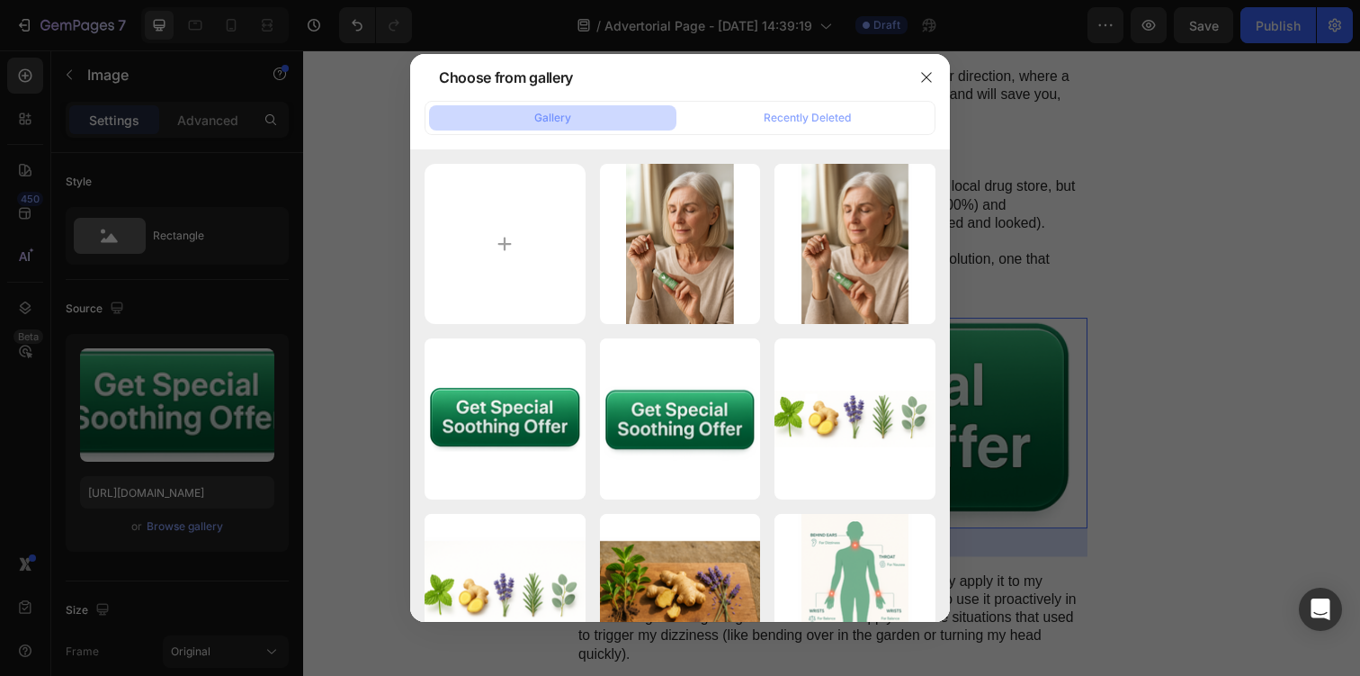
click at [1004, 157] on div at bounding box center [680, 338] width 1360 height 676
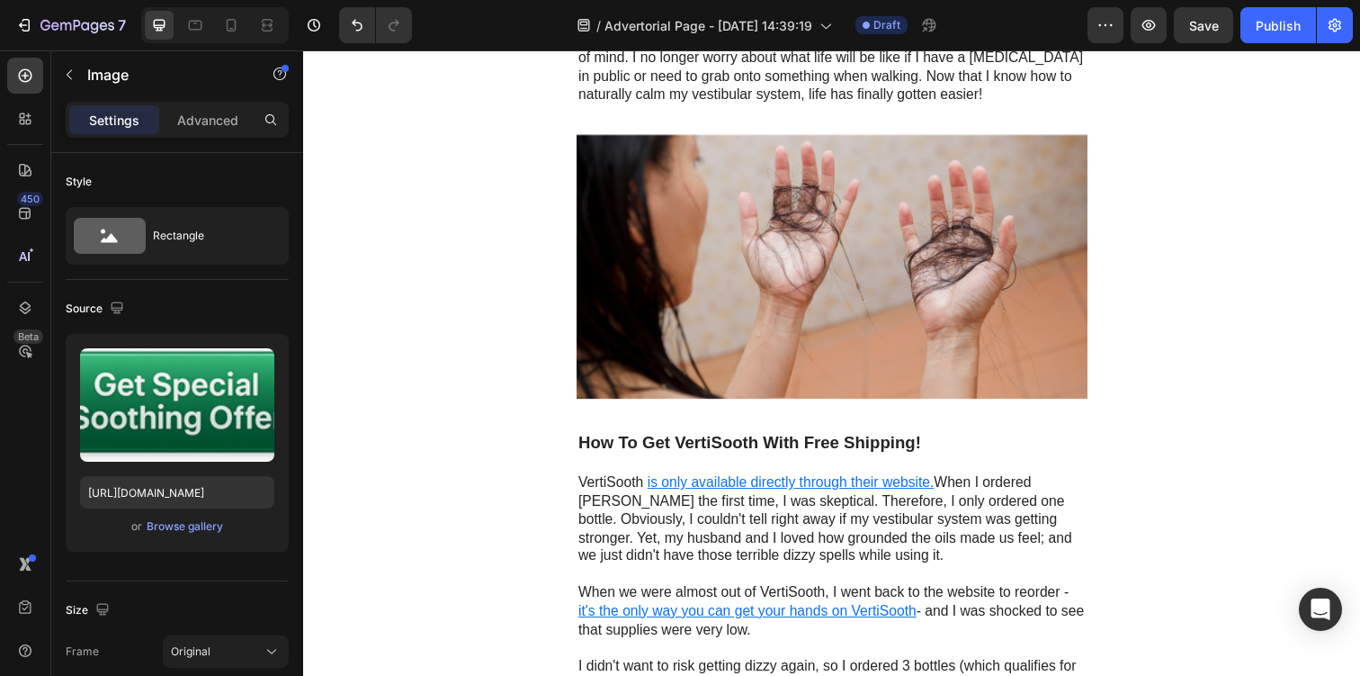
scroll to position [4371, 0]
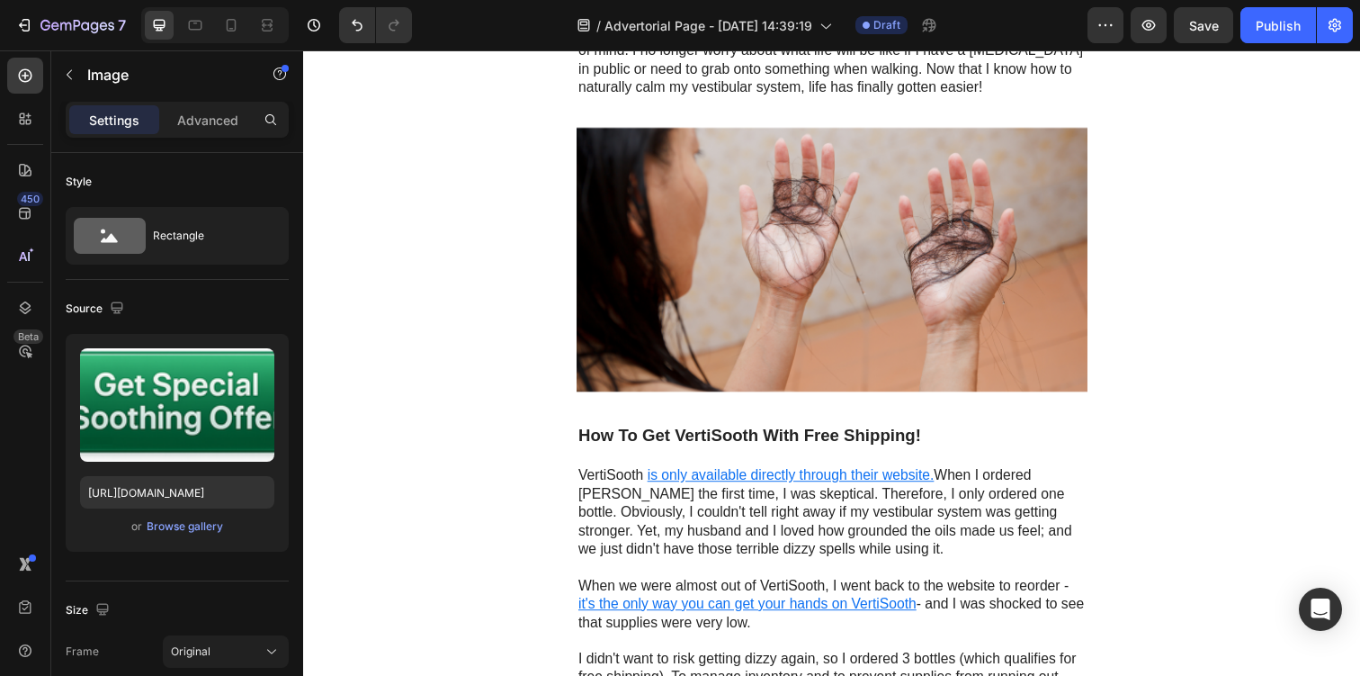
click at [945, 254] on img at bounding box center [843, 264] width 522 height 271
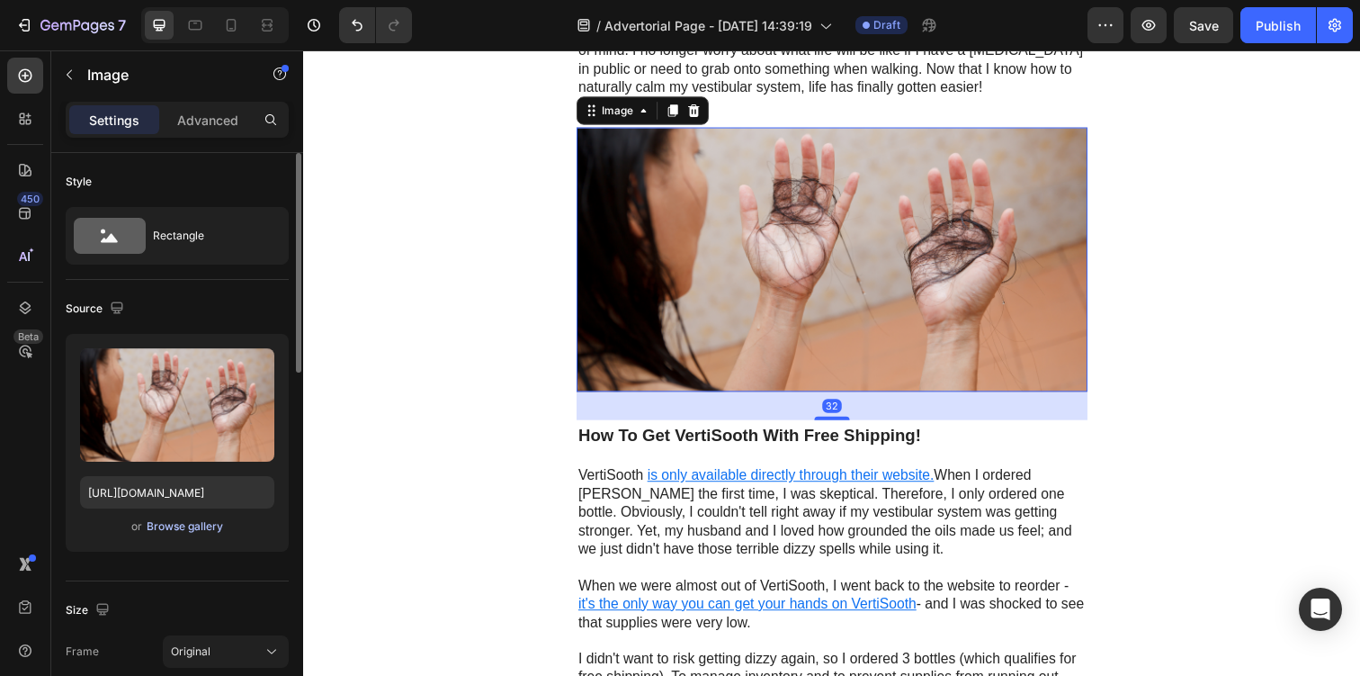
click at [209, 533] on div "Browse gallery" at bounding box center [185, 526] width 76 height 16
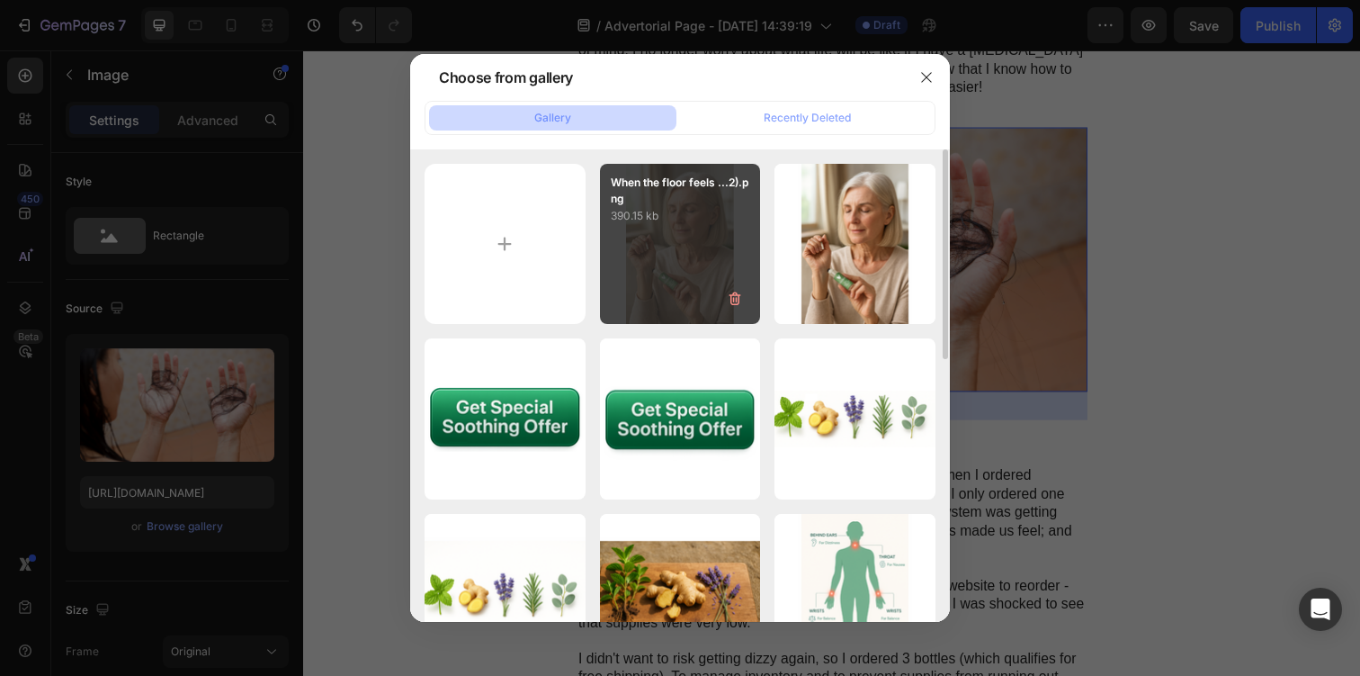
click at [687, 236] on div "When the floor feels ...2).png 390.15 kb" at bounding box center [680, 244] width 161 height 161
type input "https://cdn.shopify.com/s/files/1/0944/0627/9471/files/gempages_575565689876644…"
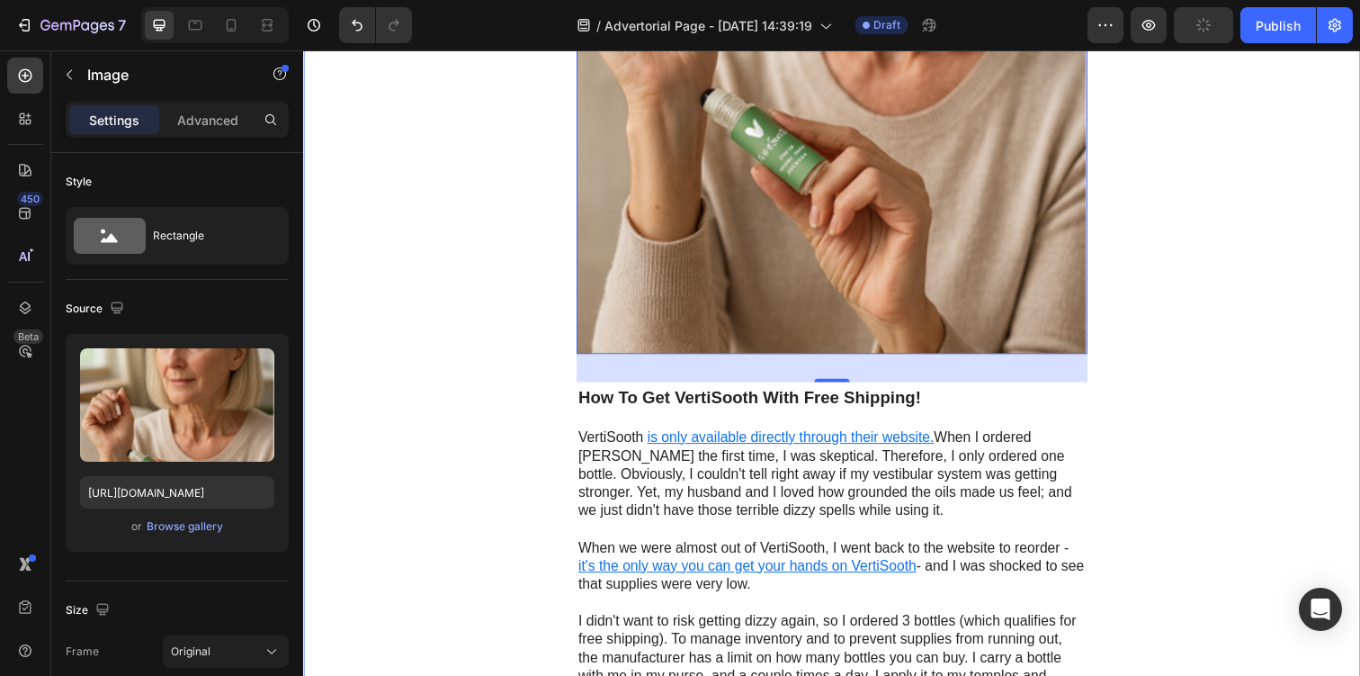
scroll to position [5298, 0]
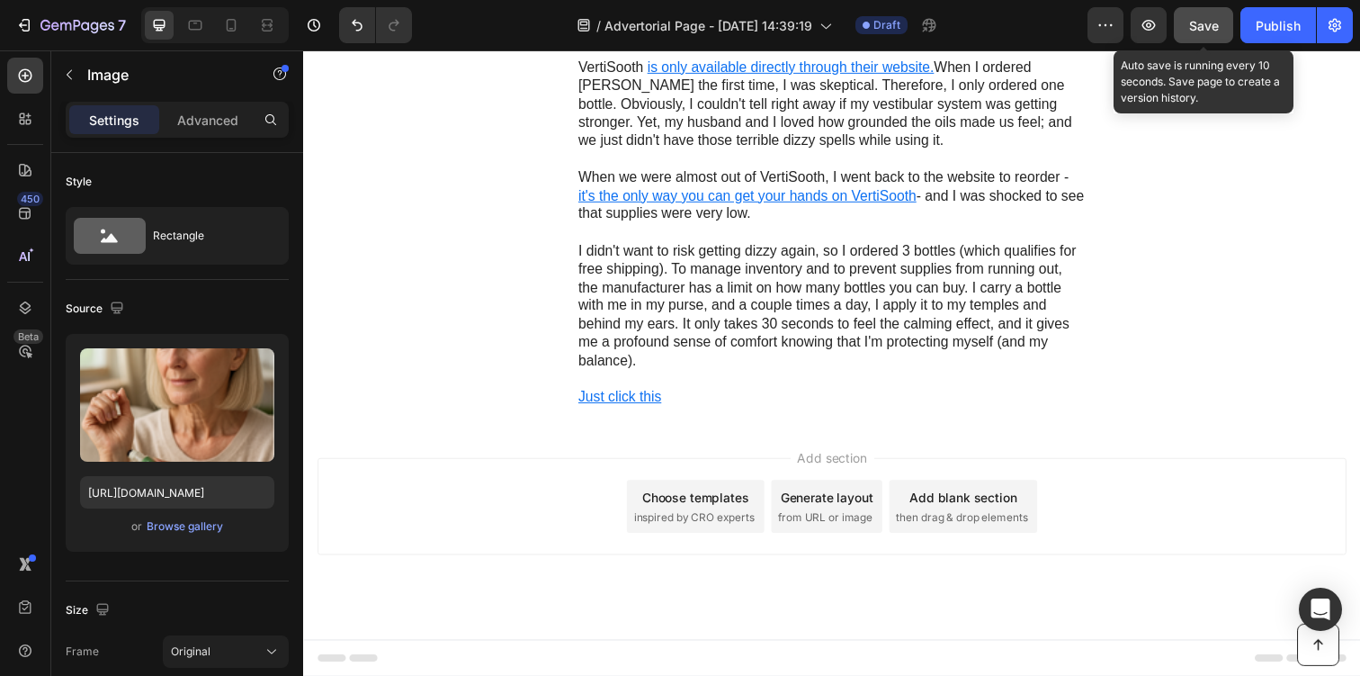
click at [1205, 16] on div "Save" at bounding box center [1204, 25] width 30 height 19
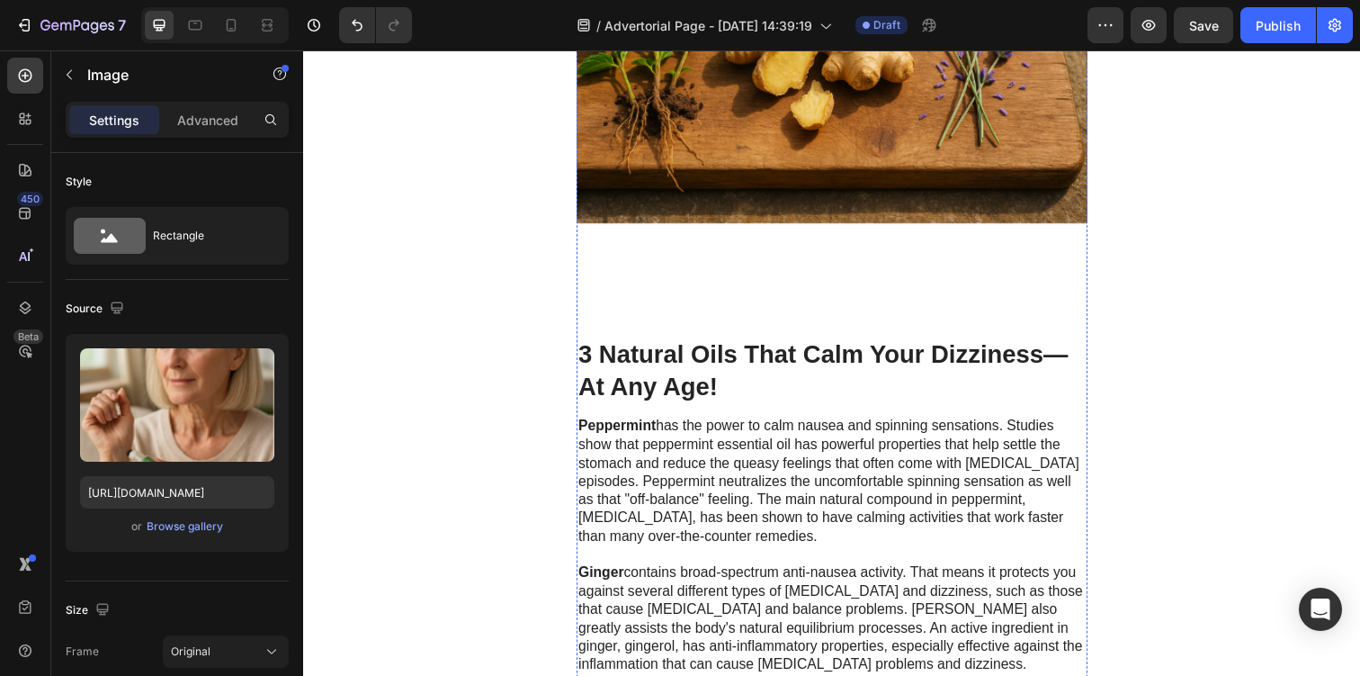
scroll to position [2321, 0]
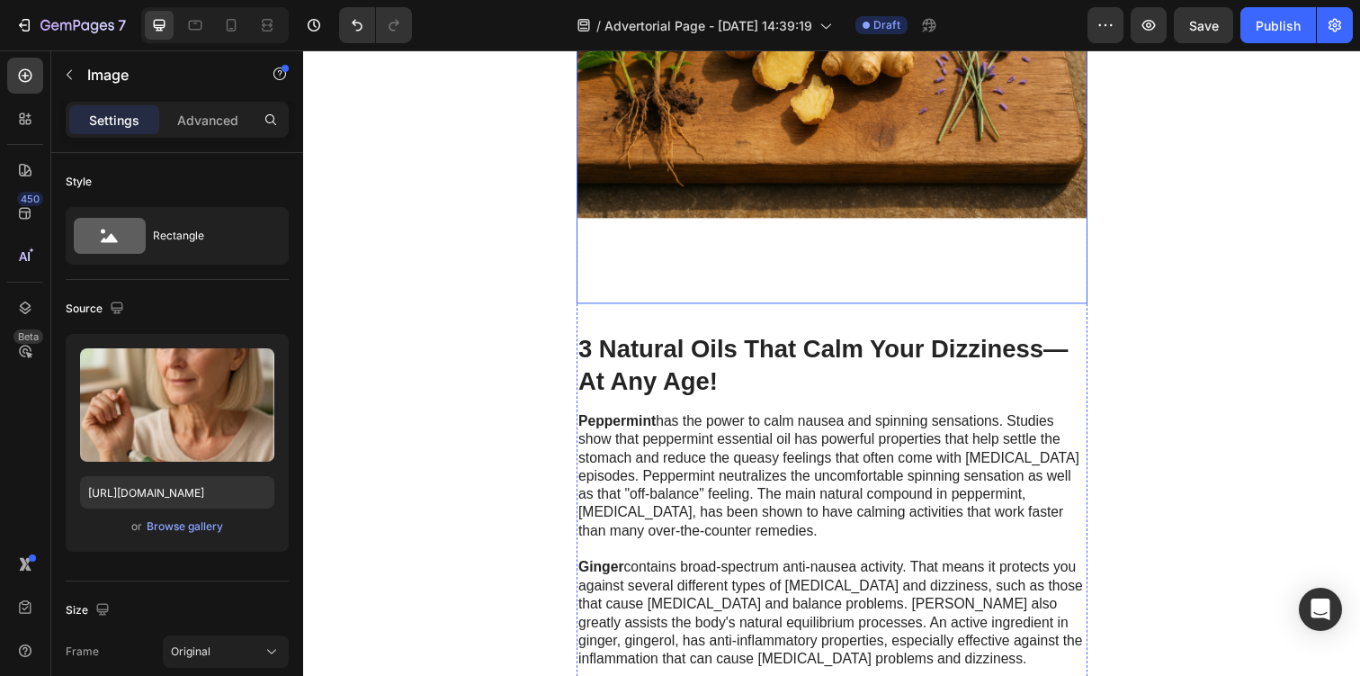
click at [873, 202] on img at bounding box center [843, 48] width 522 height 522
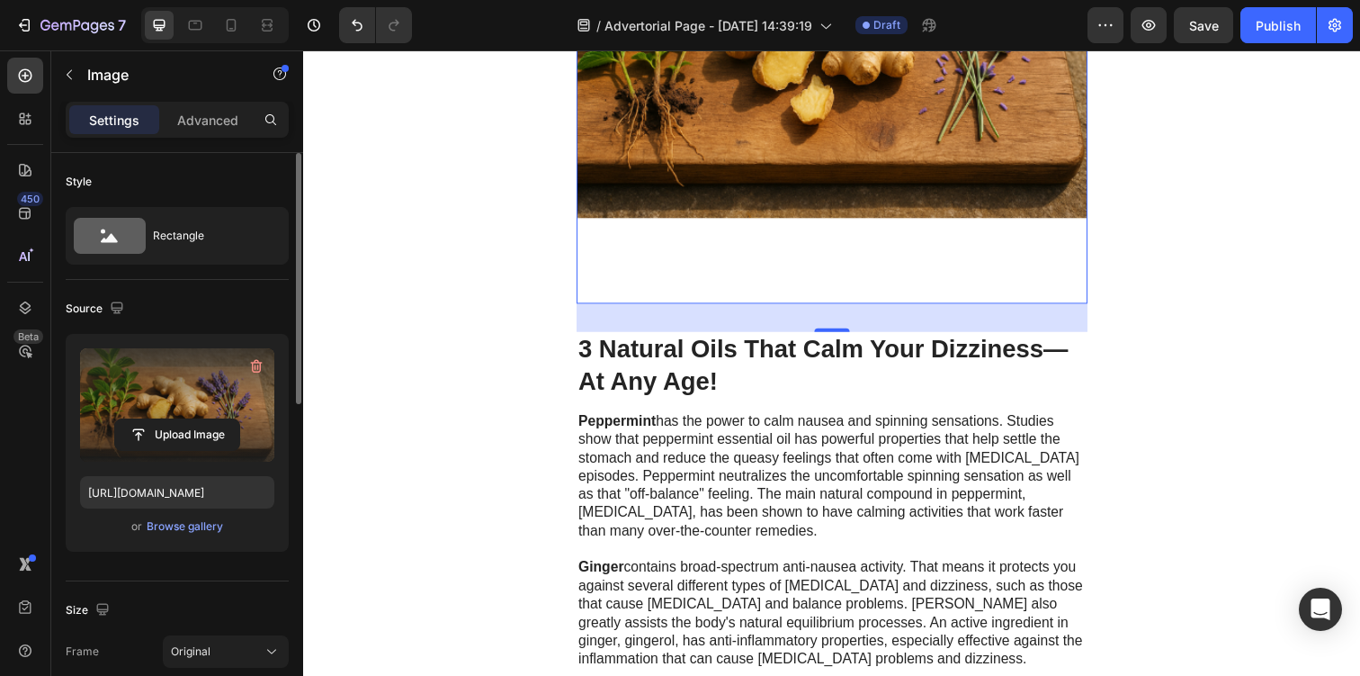
click at [149, 412] on label at bounding box center [177, 404] width 194 height 113
click at [149, 419] on input "file" at bounding box center [177, 434] width 124 height 31
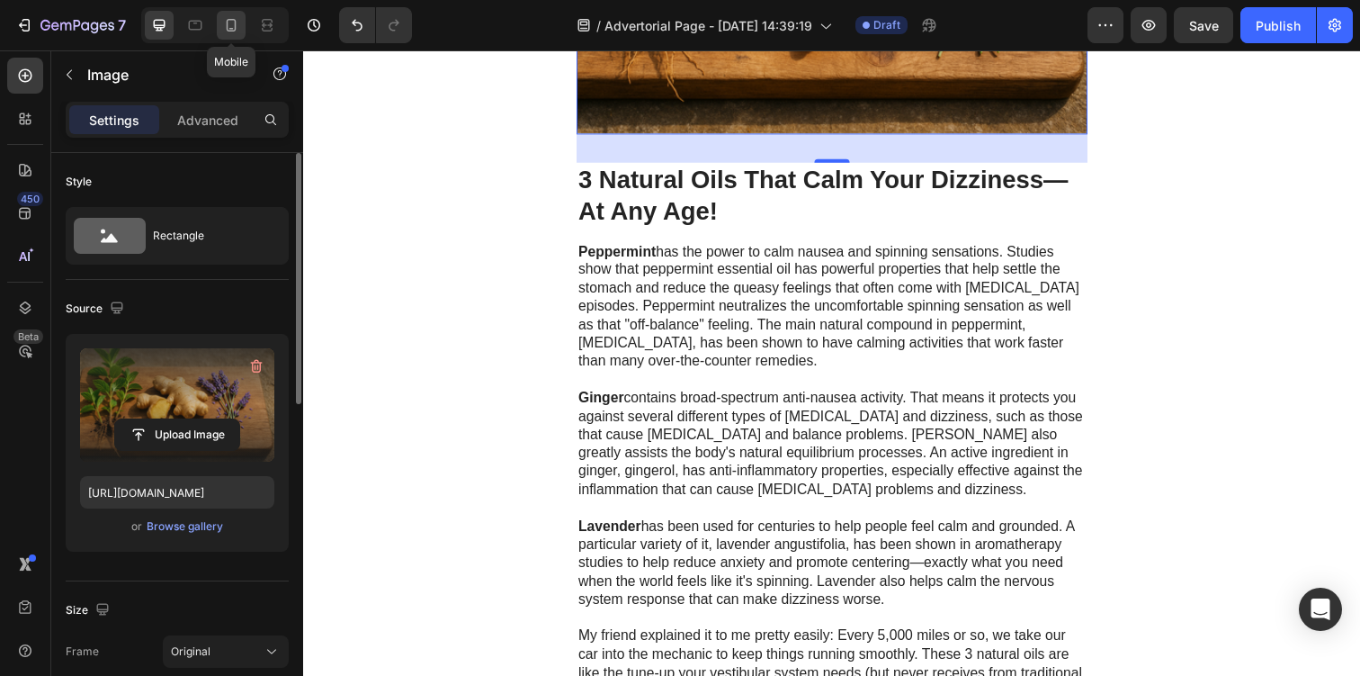
click at [241, 30] on div at bounding box center [231, 25] width 29 height 29
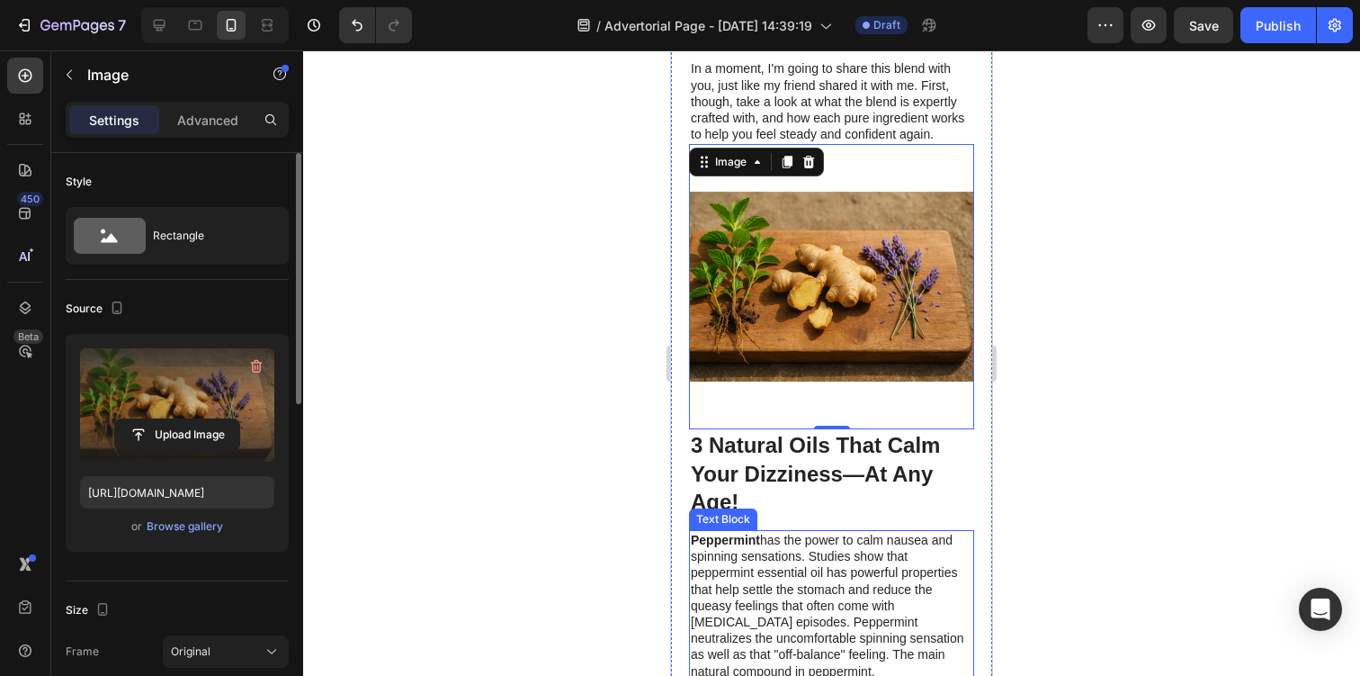
scroll to position [1612, 0]
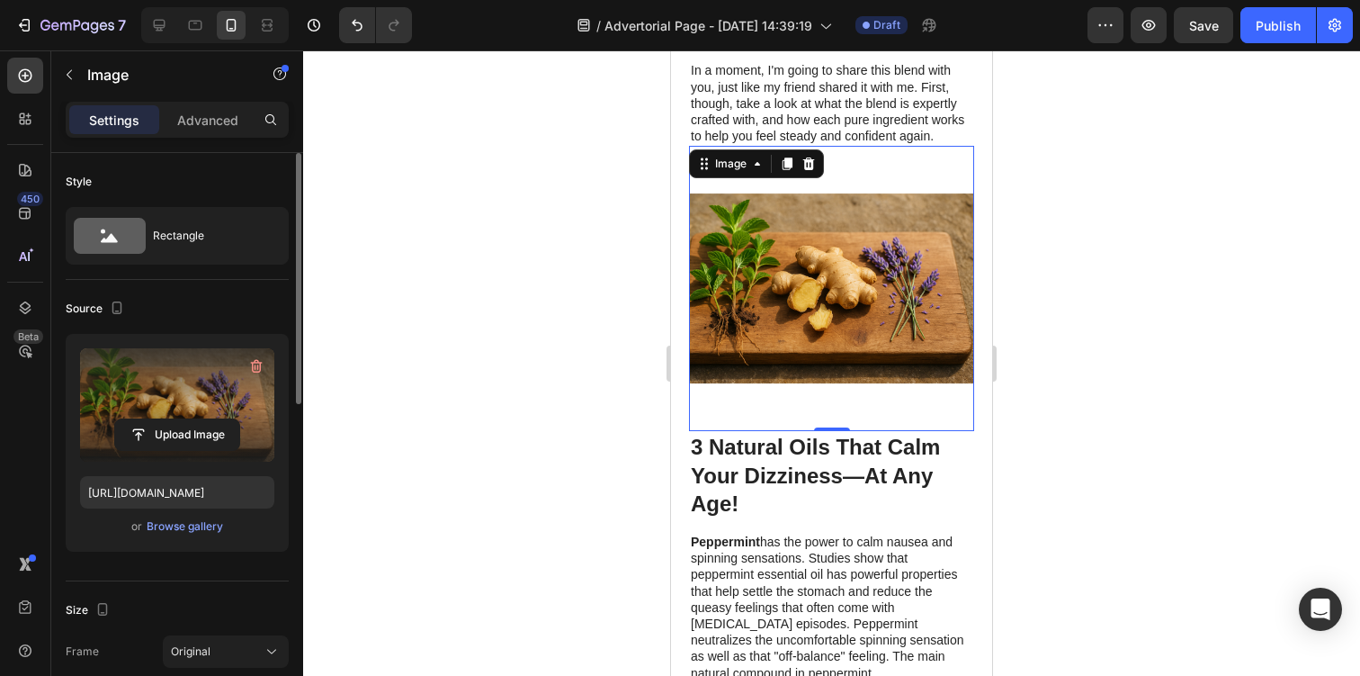
click at [821, 281] on img at bounding box center [831, 288] width 285 height 285
click at [201, 416] on label at bounding box center [177, 404] width 194 height 113
click at [201, 419] on input "file" at bounding box center [177, 434] width 124 height 31
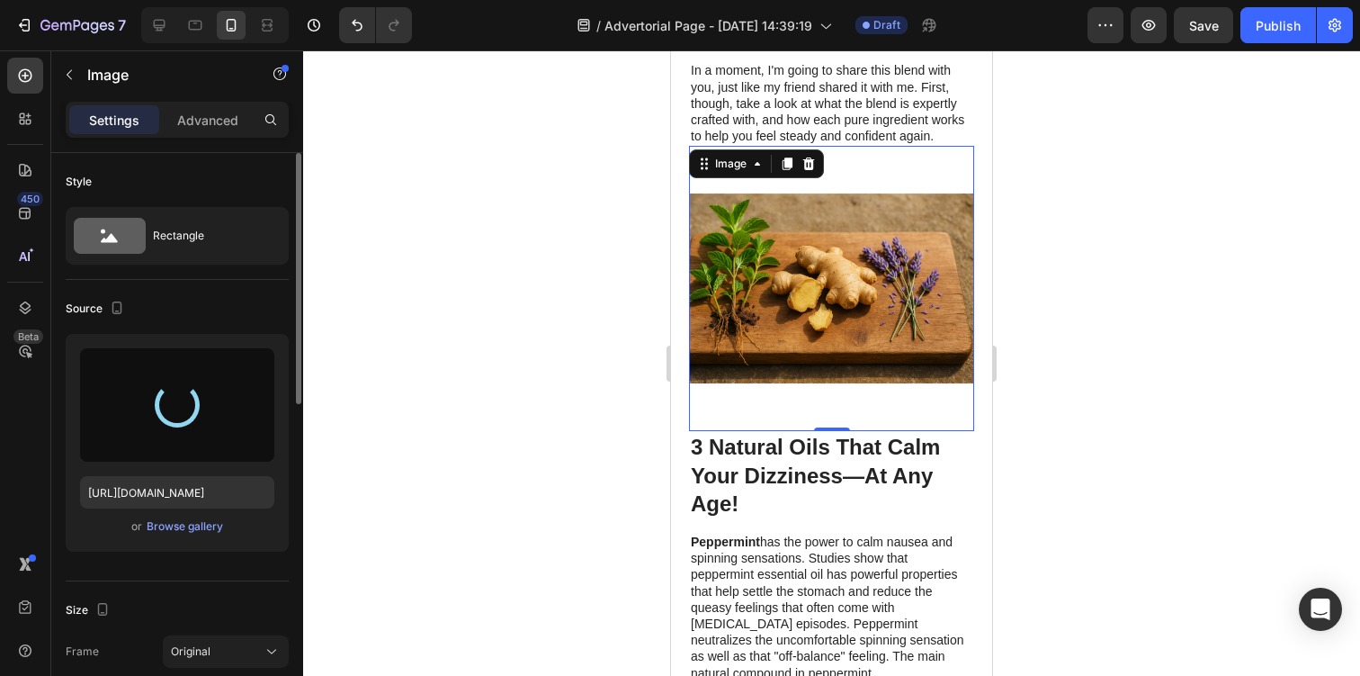
type input "https://cdn.shopify.com/s/files/1/0944/0627/9471/files/gempages_575565689876644…"
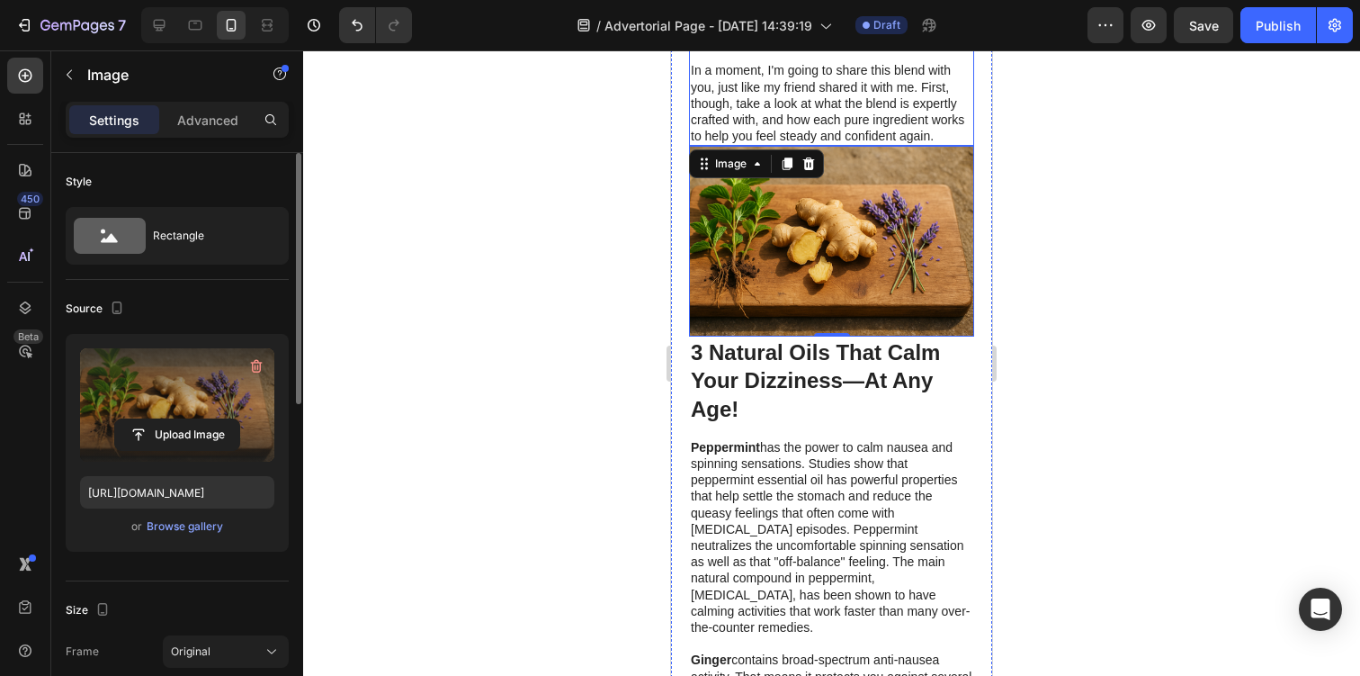
click at [900, 91] on p "In a moment, I'm going to share this blend with you, just like my friend shared…" at bounding box center [832, 103] width 282 height 82
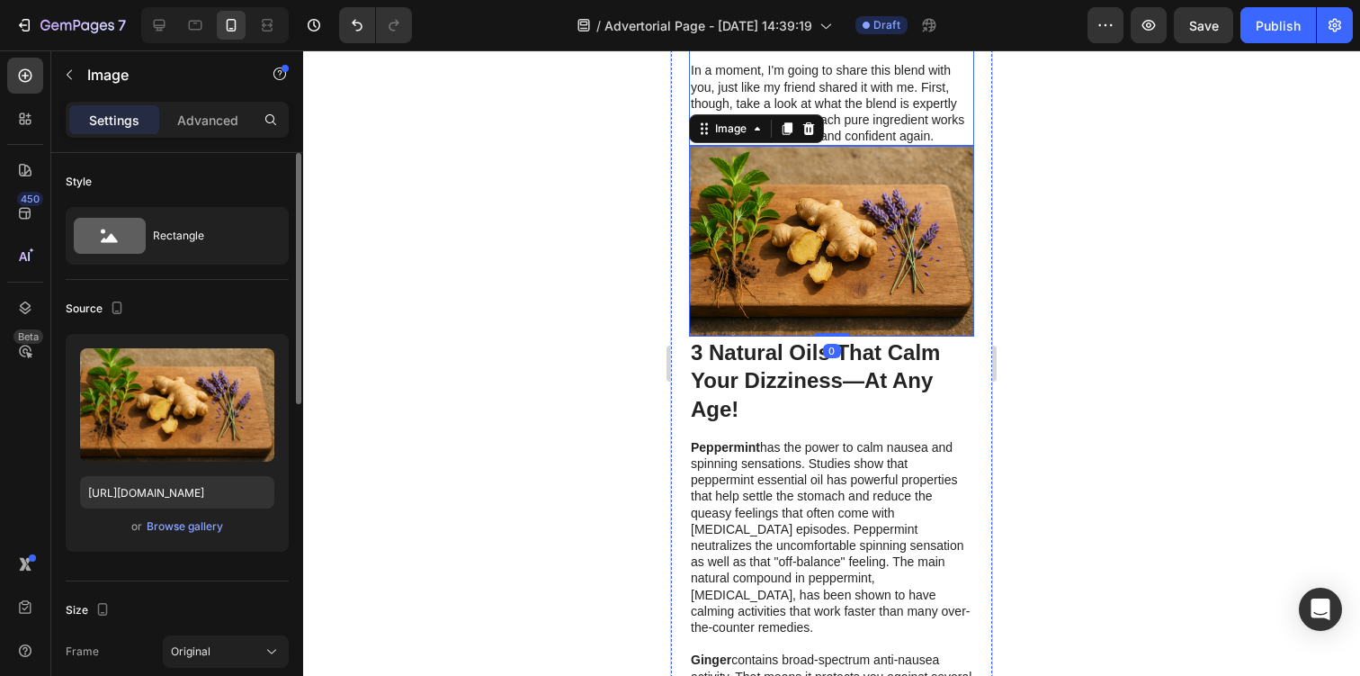
click at [842, 101] on p "In a moment, I'm going to share this blend with you, just like my friend shared…" at bounding box center [832, 103] width 282 height 82
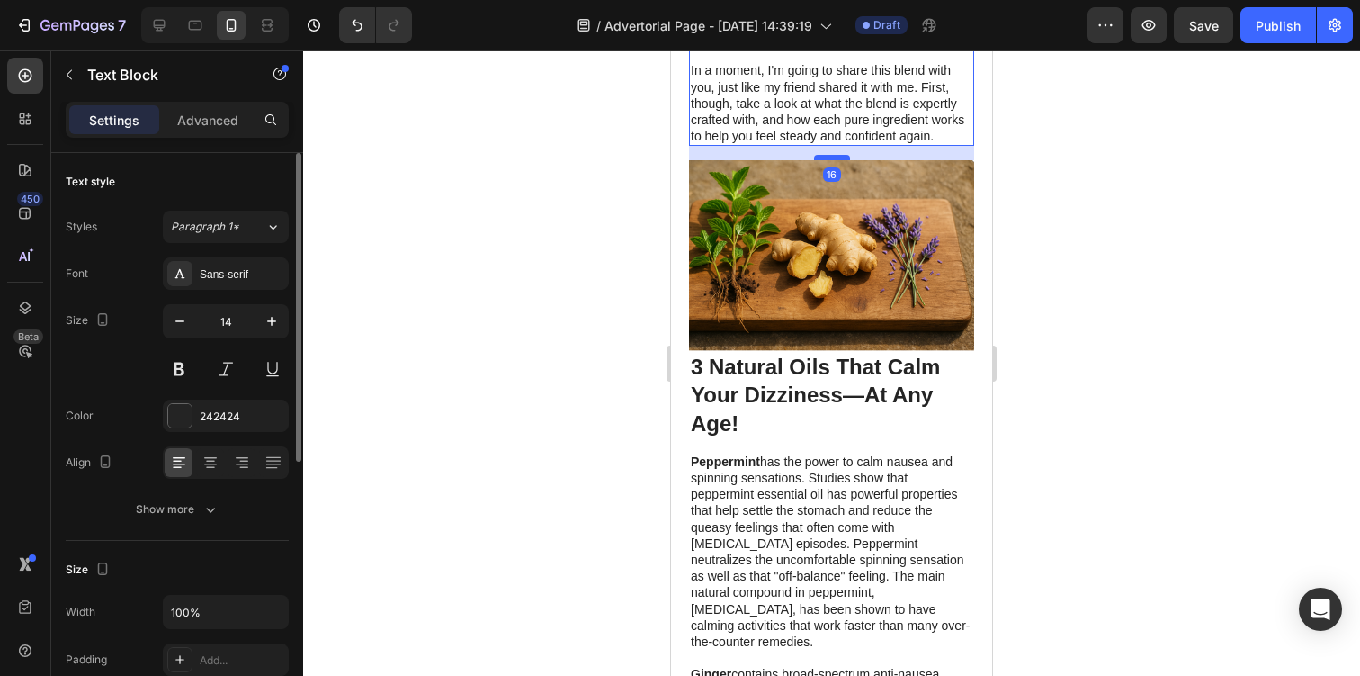
drag, startPoint x: 837, startPoint y: 111, endPoint x: 836, endPoint y: 124, distance: 13.6
click at [836, 155] on div at bounding box center [832, 157] width 36 height 5
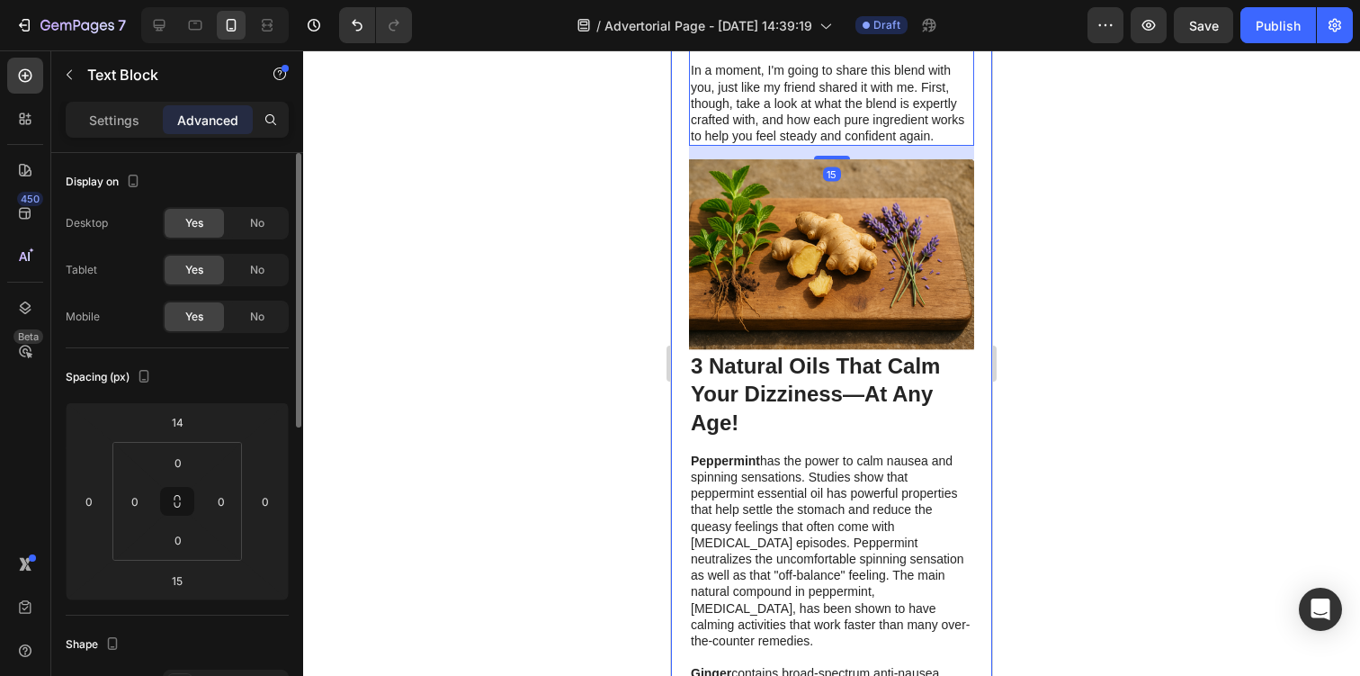
click at [1111, 168] on div at bounding box center [831, 362] width 1057 height 625
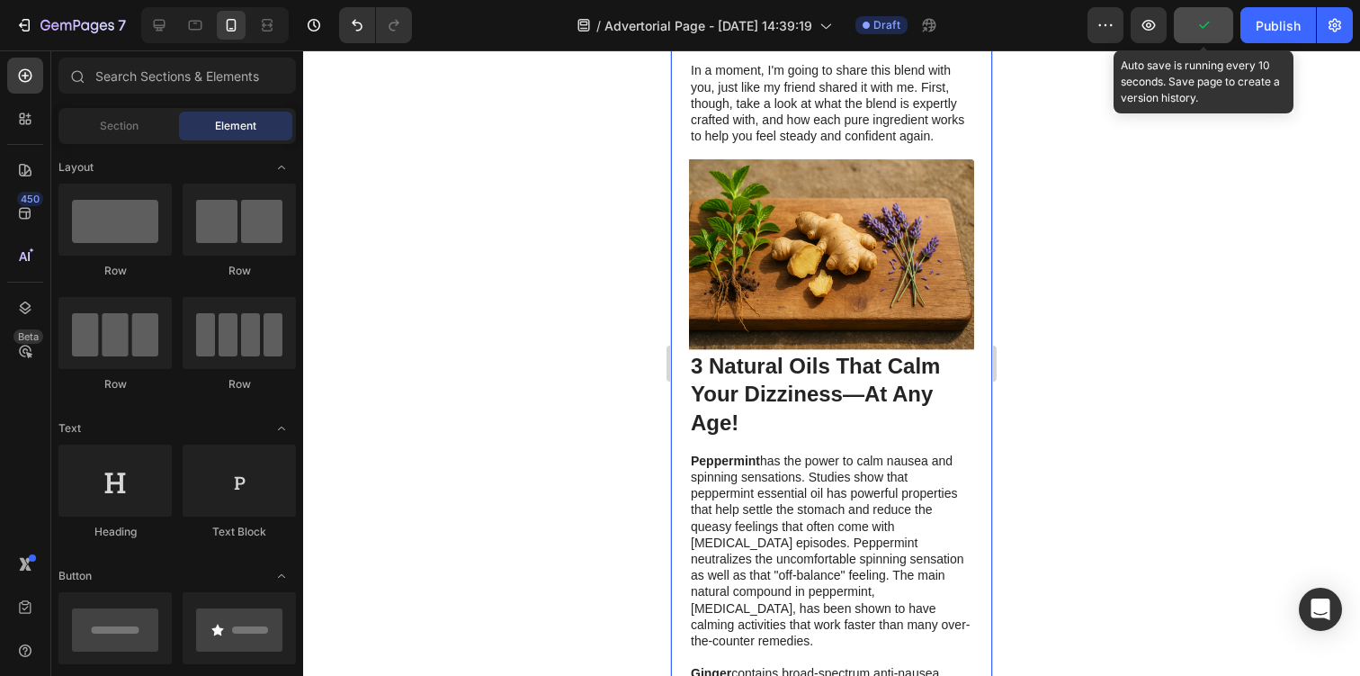
click at [1211, 24] on icon "button" at bounding box center [1204, 25] width 18 height 18
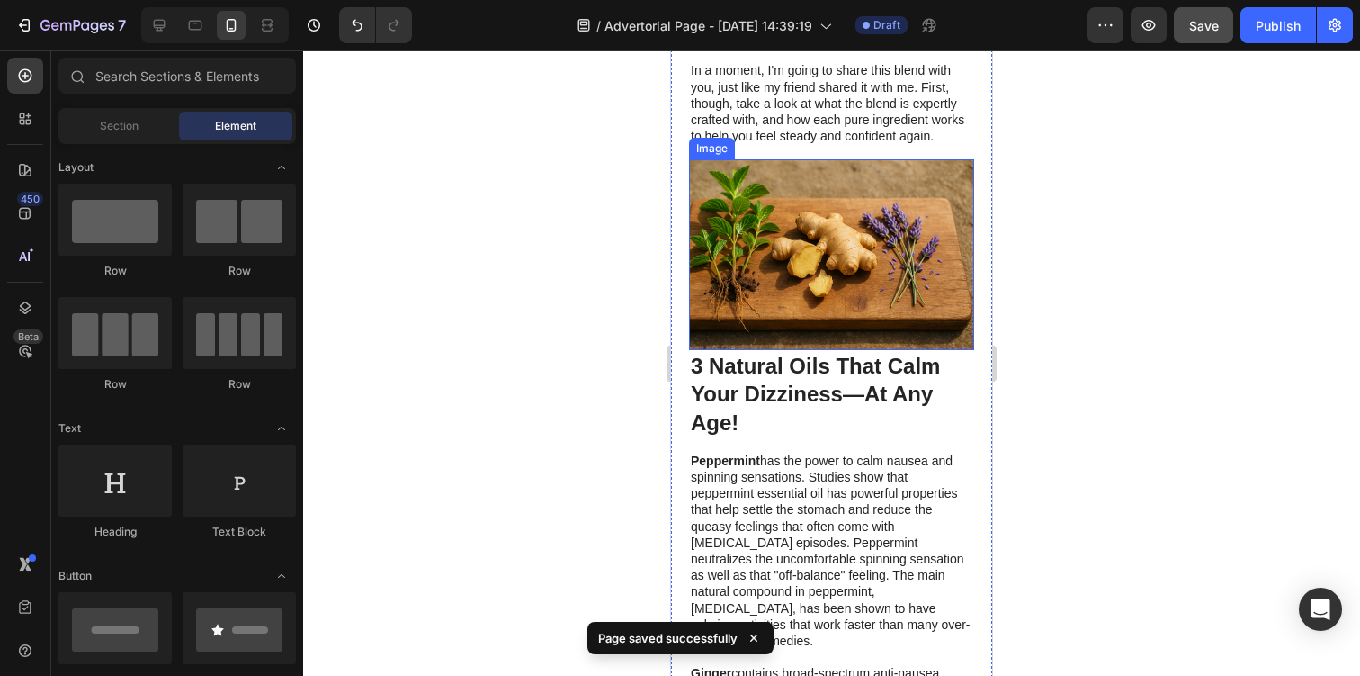
click at [910, 273] on img at bounding box center [831, 254] width 285 height 191
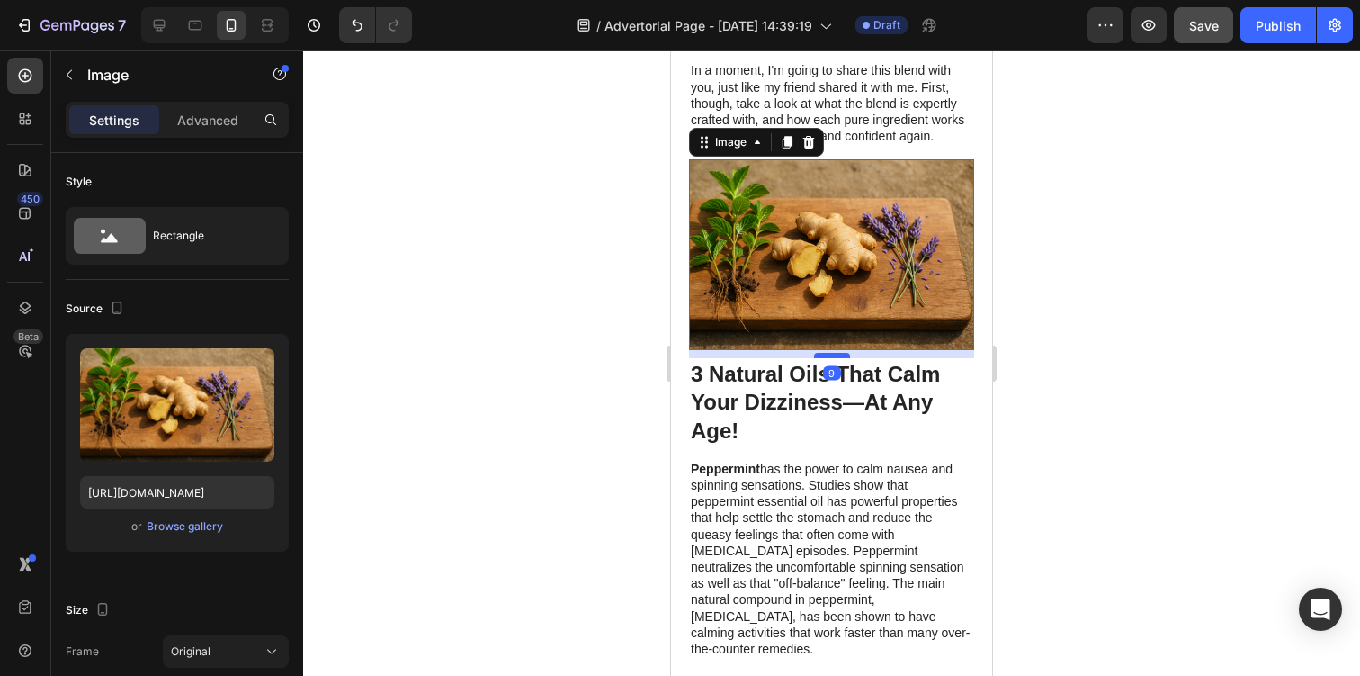
drag, startPoint x: 838, startPoint y: 313, endPoint x: 841, endPoint y: 322, distance: 9.4
click at [841, 353] on div at bounding box center [832, 355] width 36 height 5
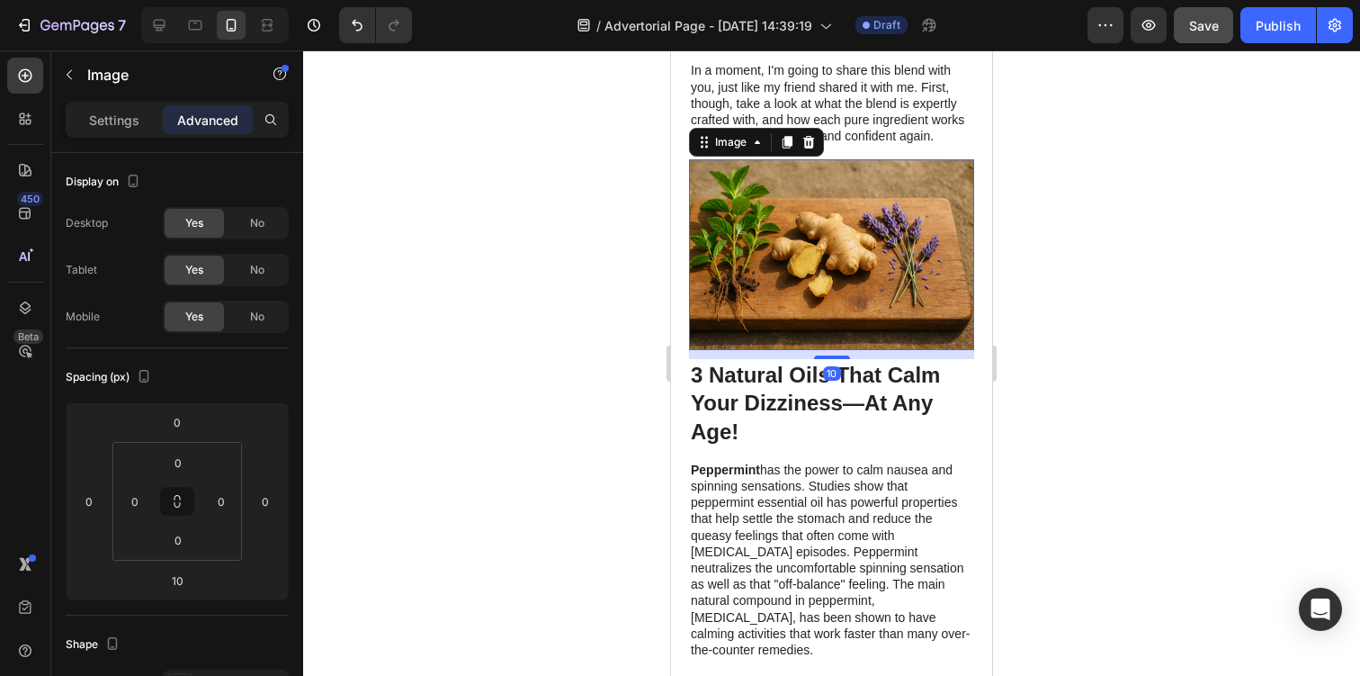
click at [1122, 254] on div at bounding box center [831, 362] width 1057 height 625
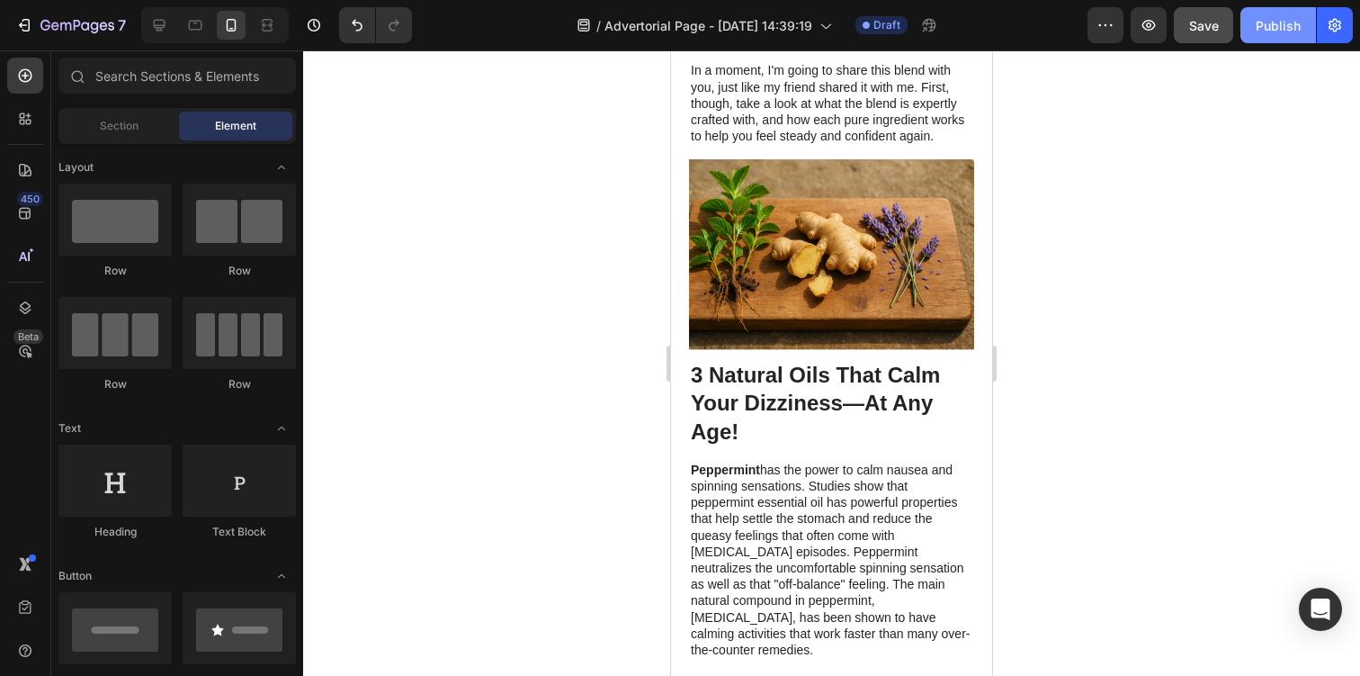
click at [1270, 38] on button "Publish" at bounding box center [1278, 25] width 76 height 36
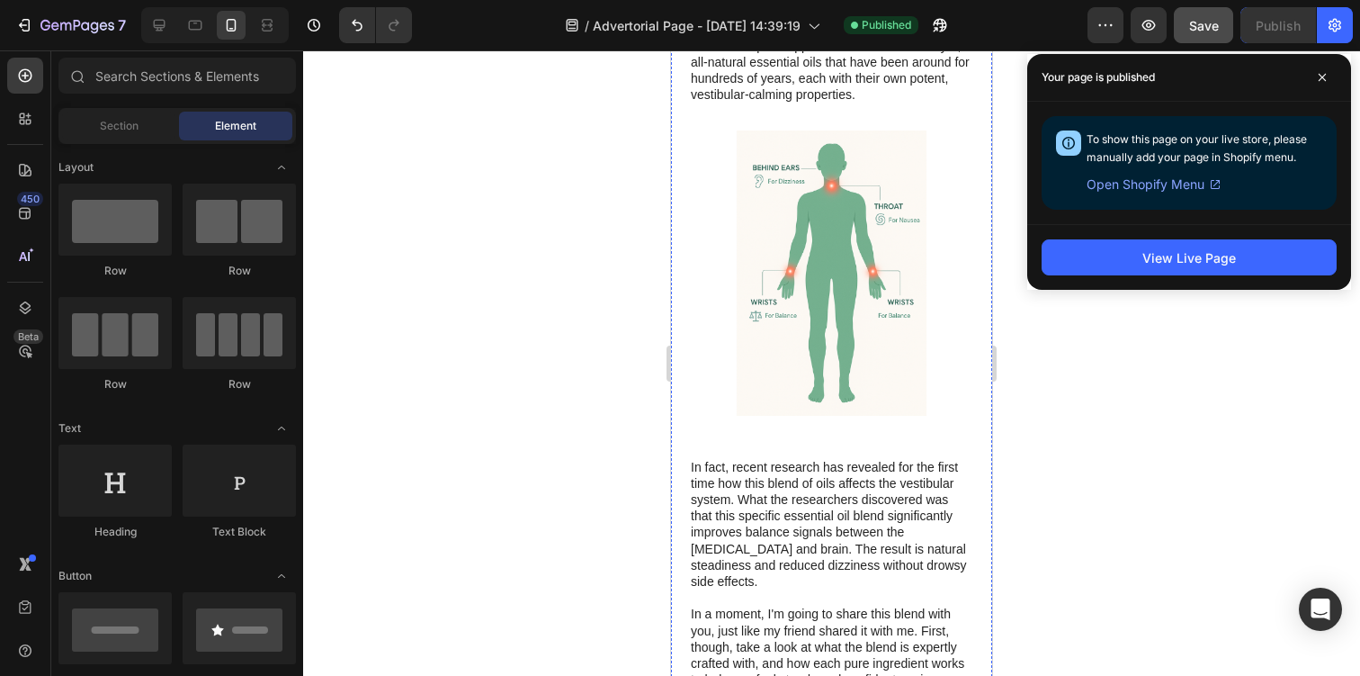
scroll to position [990, 0]
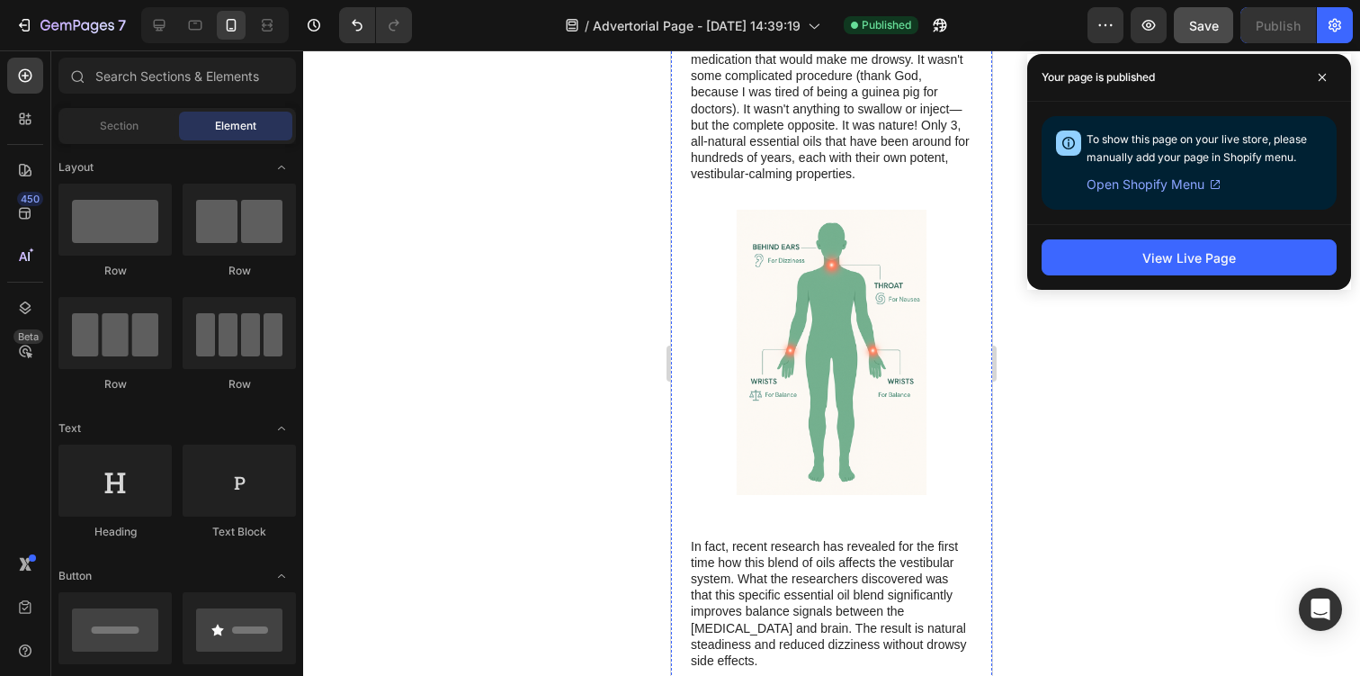
click at [814, 310] on img at bounding box center [831, 352] width 285 height 285
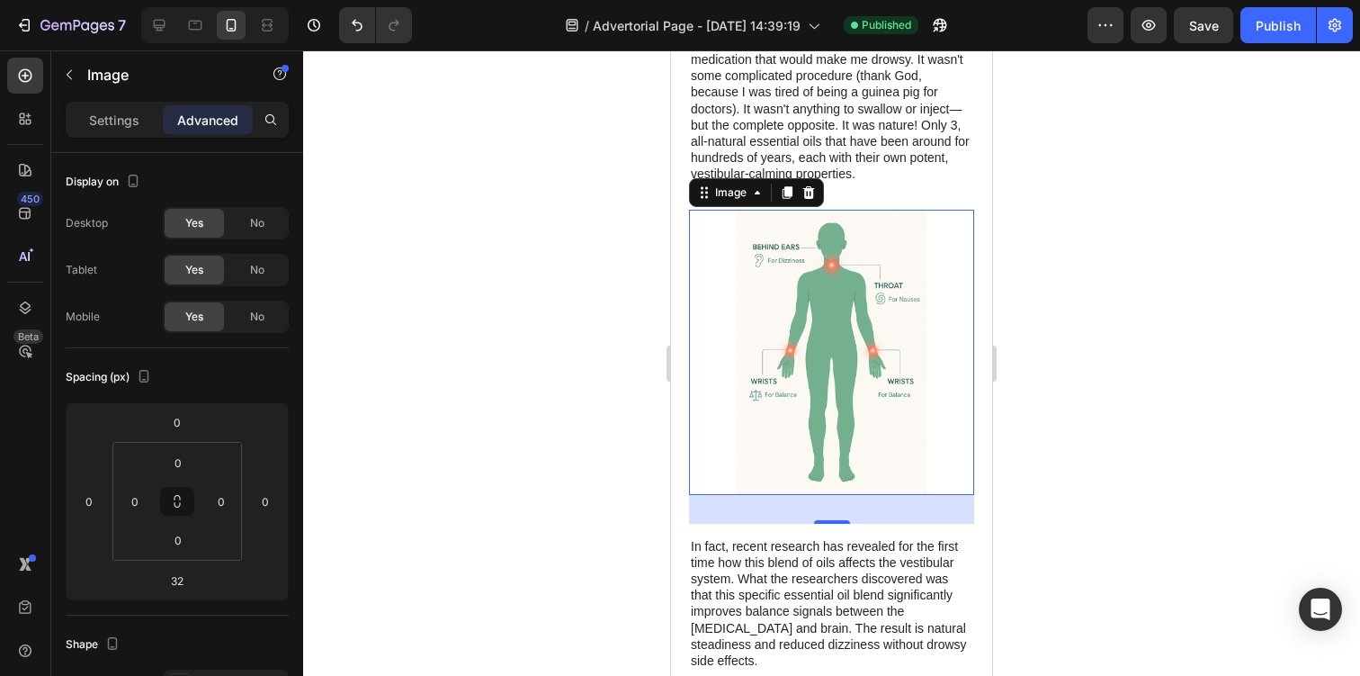
scroll to position [990, 0]
click at [769, 354] on img at bounding box center [831, 352] width 285 height 285
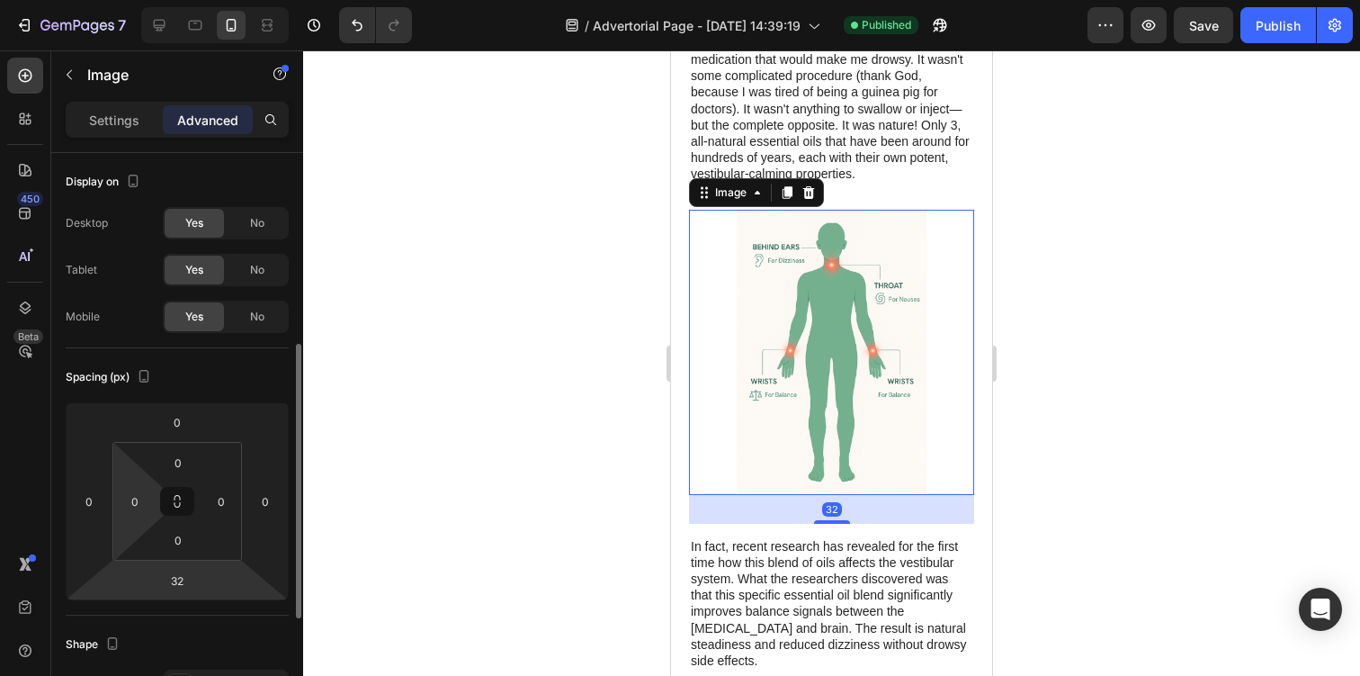
scroll to position [160, 0]
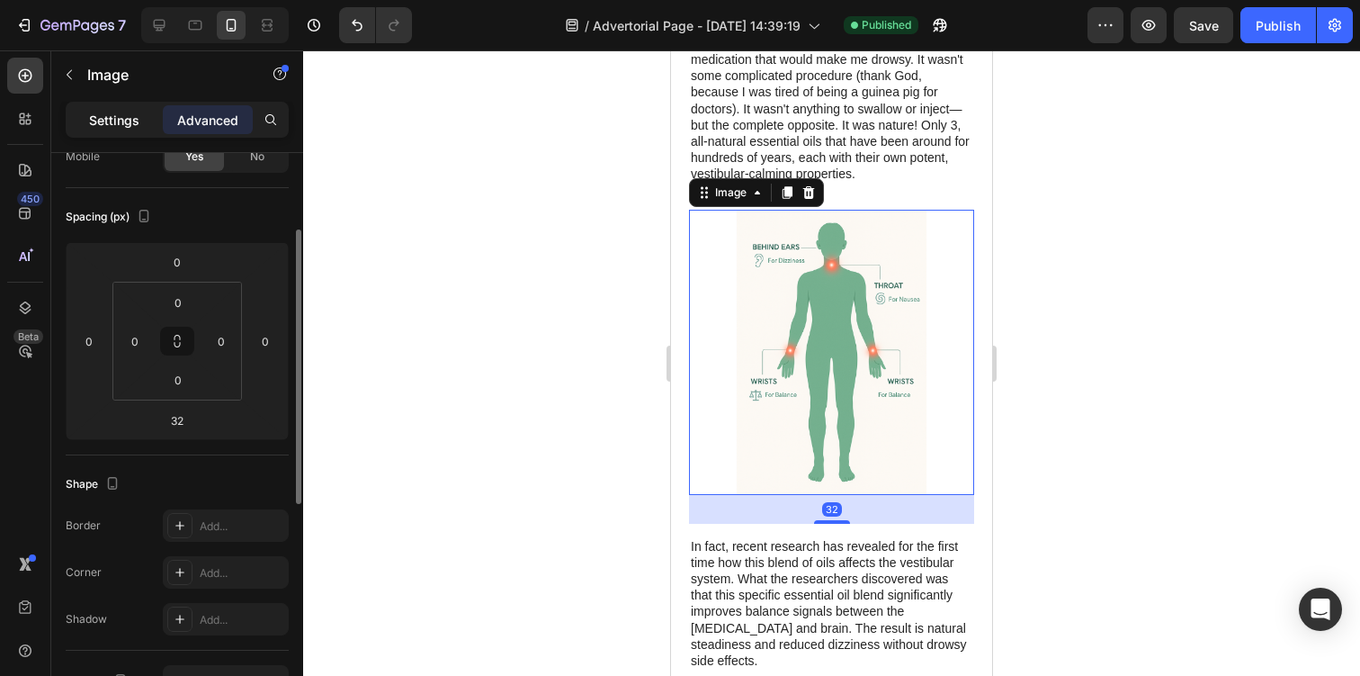
click at [108, 117] on p "Settings" at bounding box center [114, 120] width 50 height 19
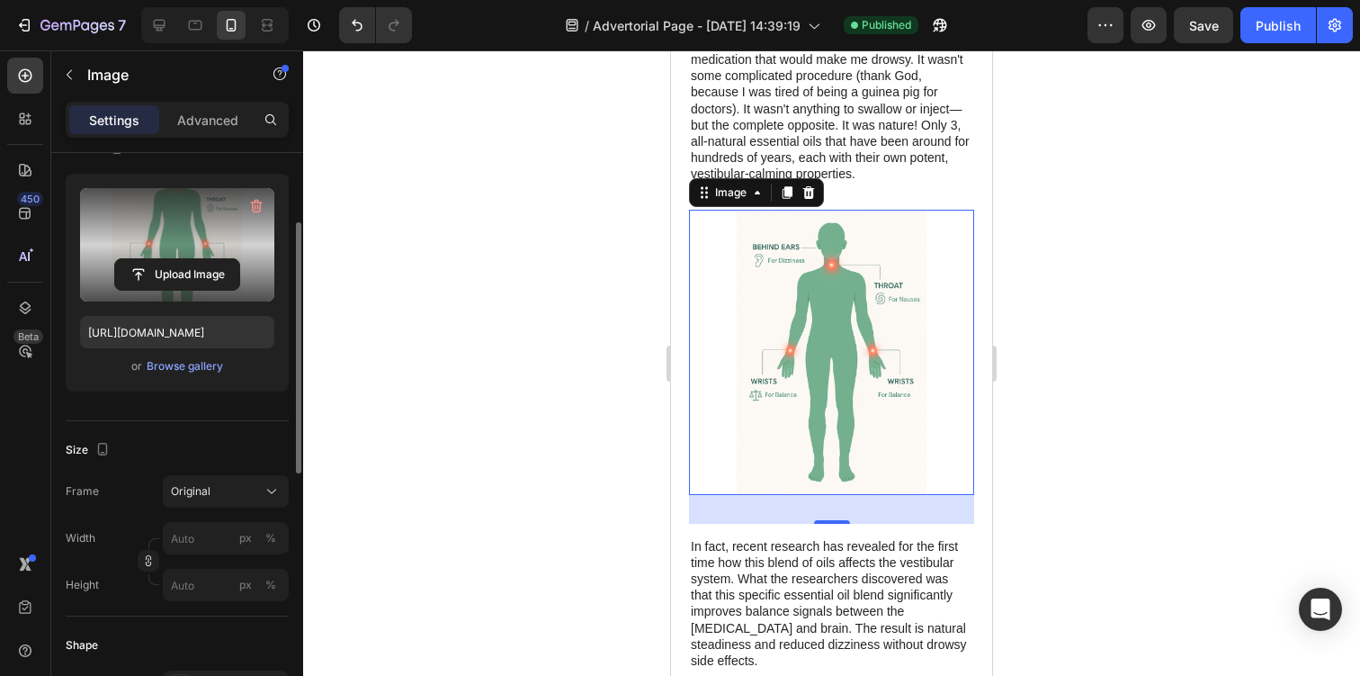
click at [202, 251] on label at bounding box center [177, 244] width 194 height 113
click at [202, 259] on input "file" at bounding box center [177, 274] width 124 height 31
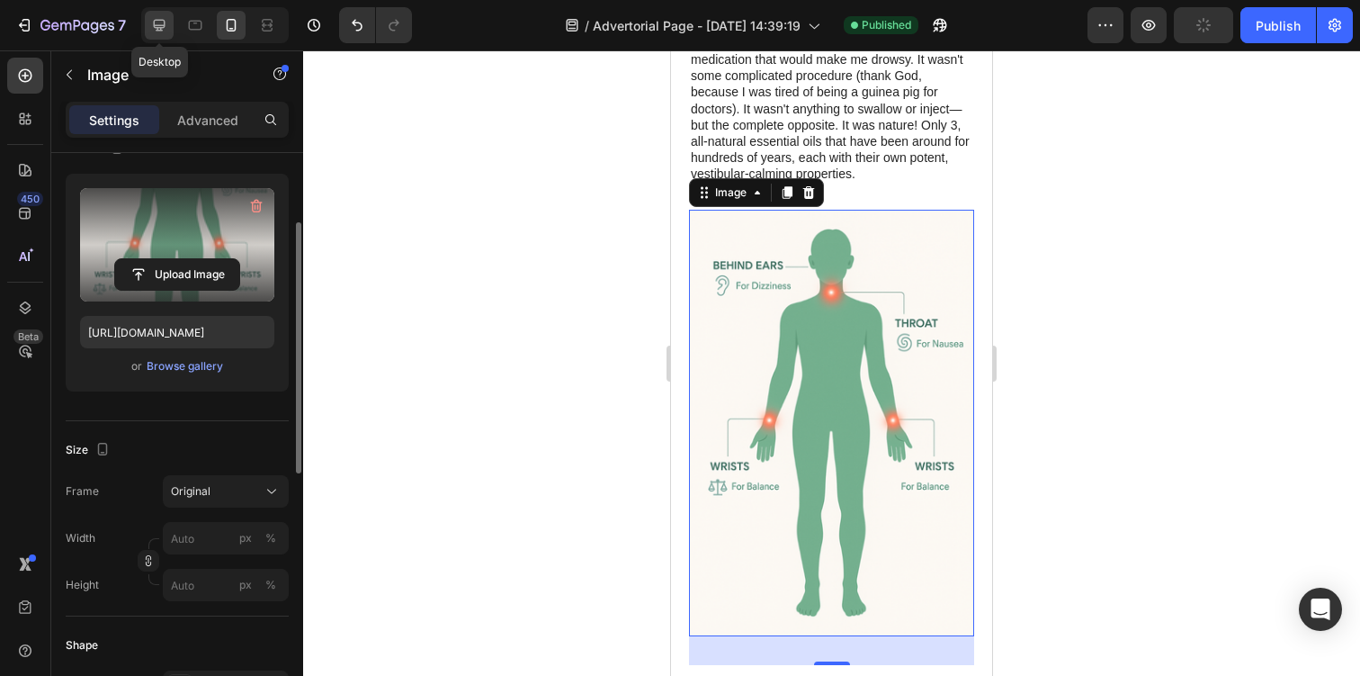
click at [170, 25] on div at bounding box center [159, 25] width 29 height 29
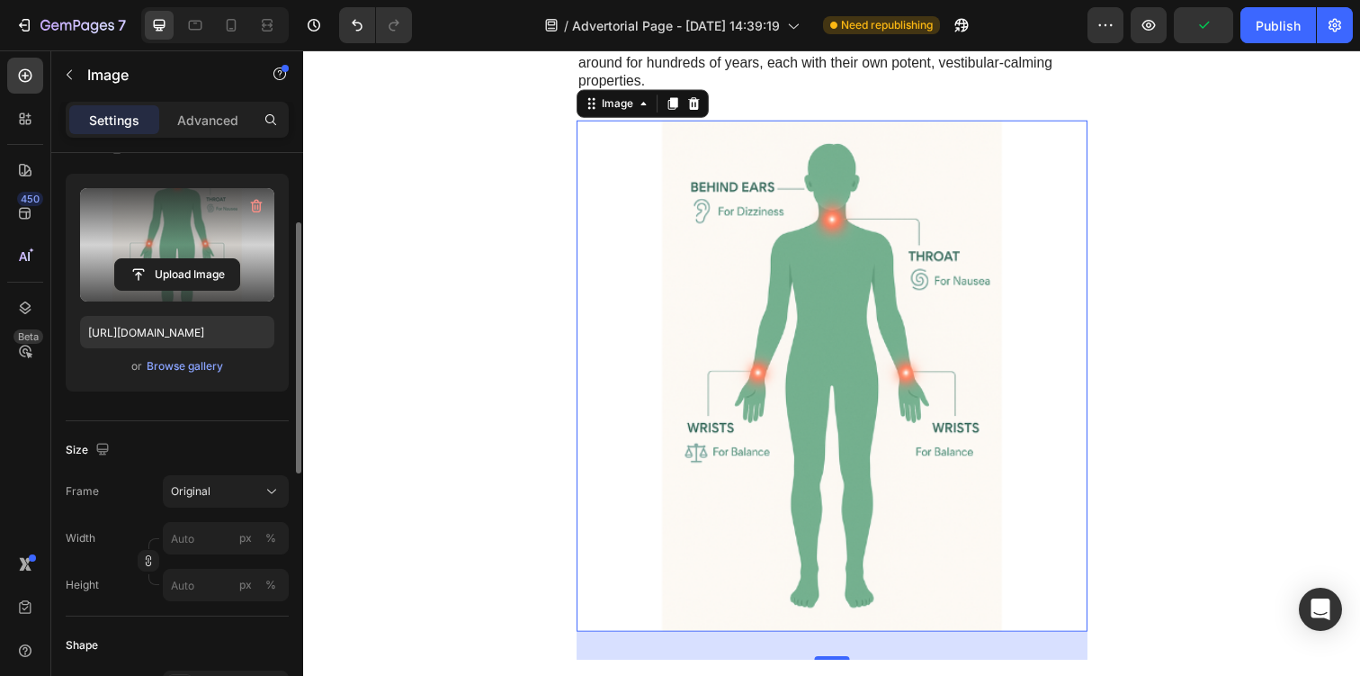
scroll to position [1229, 0]
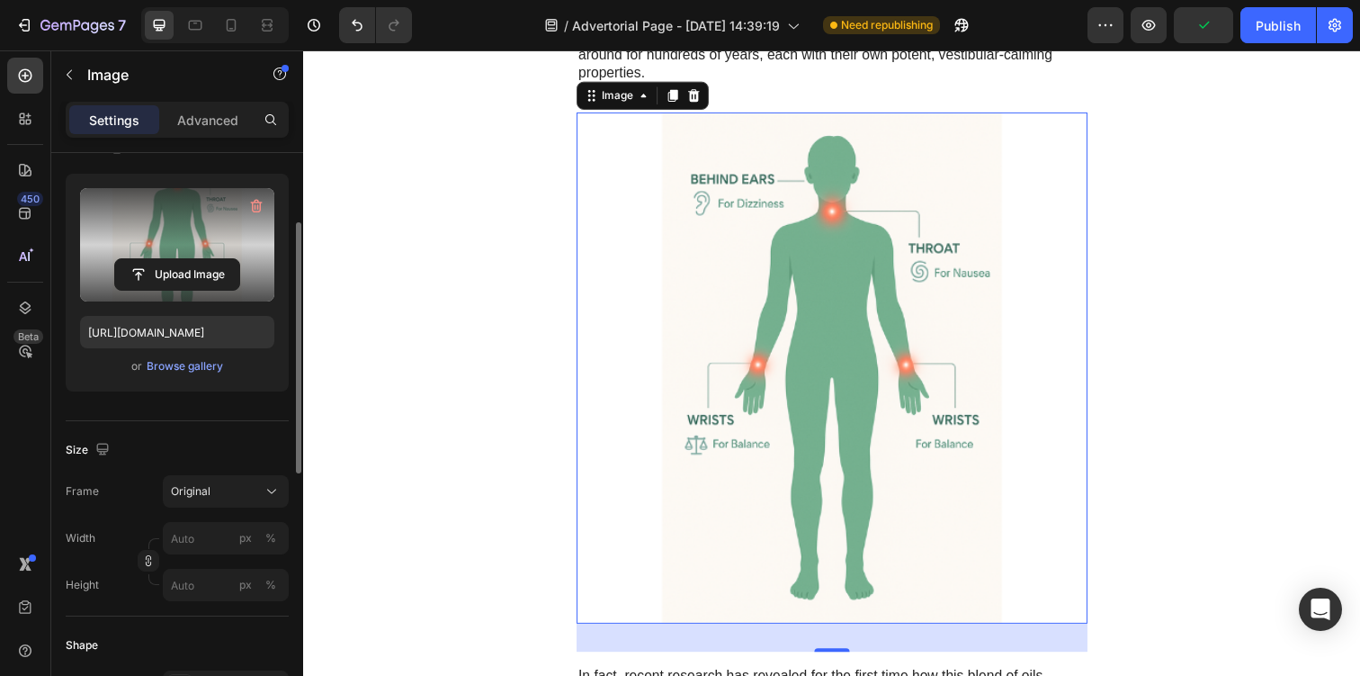
click at [132, 227] on label at bounding box center [177, 244] width 194 height 113
click at [132, 259] on input "file" at bounding box center [177, 274] width 124 height 31
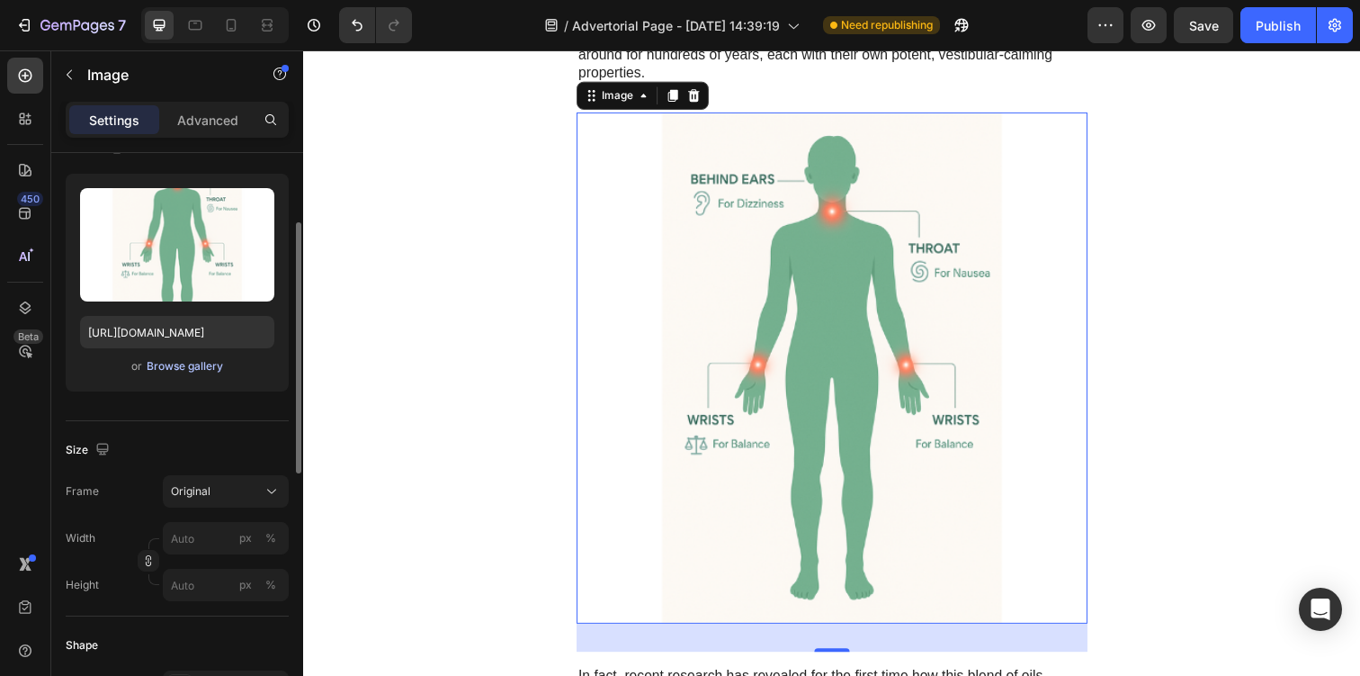
click at [206, 372] on div "Browse gallery" at bounding box center [185, 366] width 76 height 16
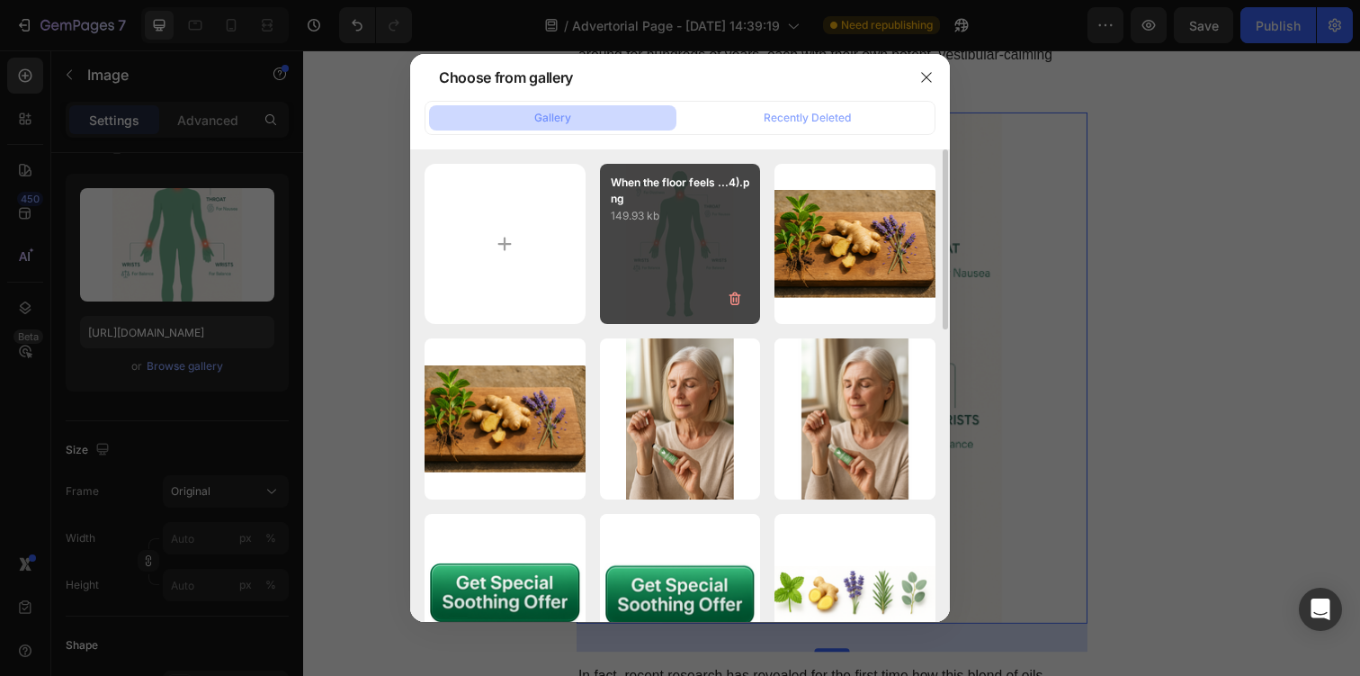
click at [673, 262] on div "When the floor feels ...4).png 149.93 kb" at bounding box center [680, 244] width 161 height 161
type input "[URL][DOMAIN_NAME]"
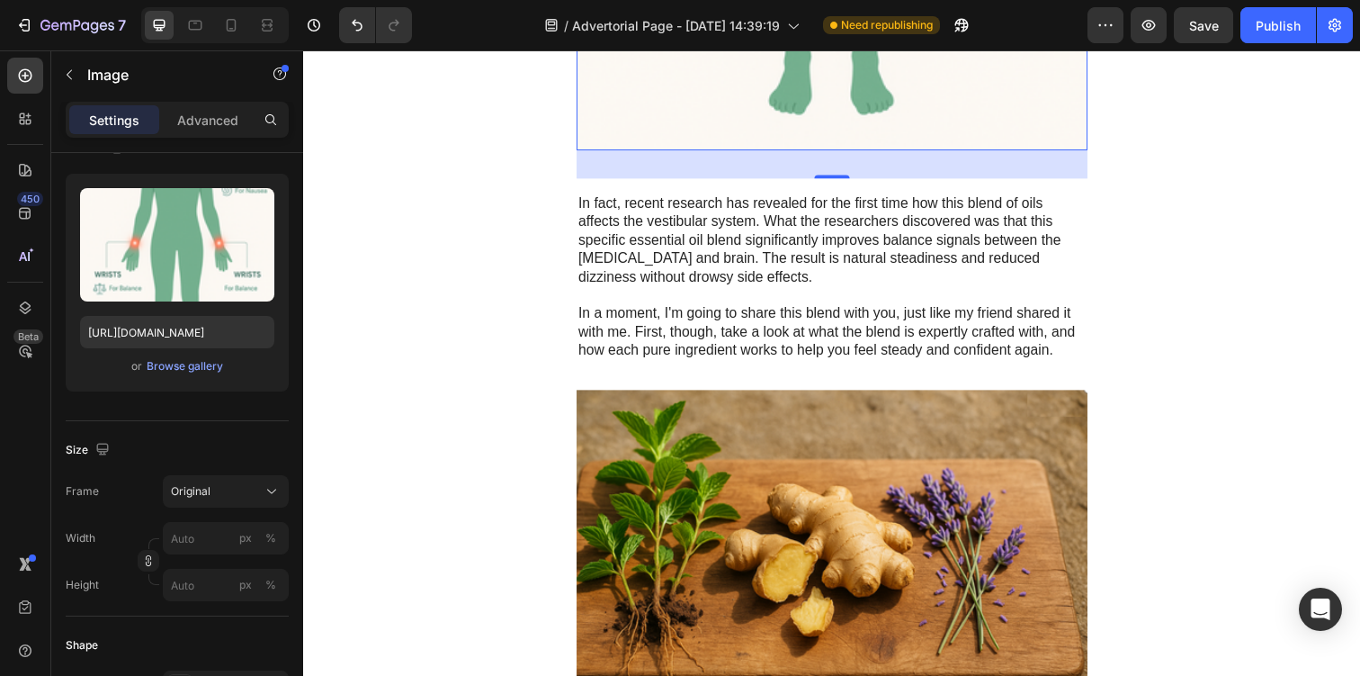
scroll to position [1957, 0]
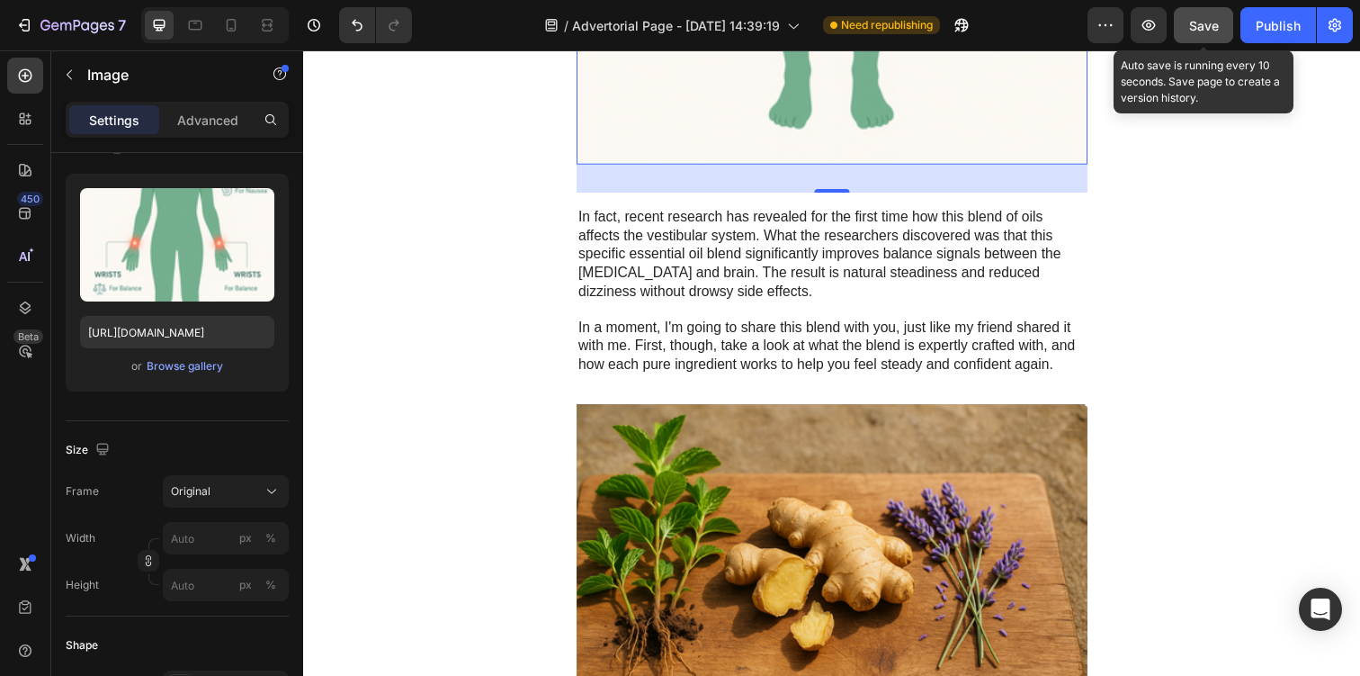
click at [1223, 34] on button "Save" at bounding box center [1203, 25] width 59 height 36
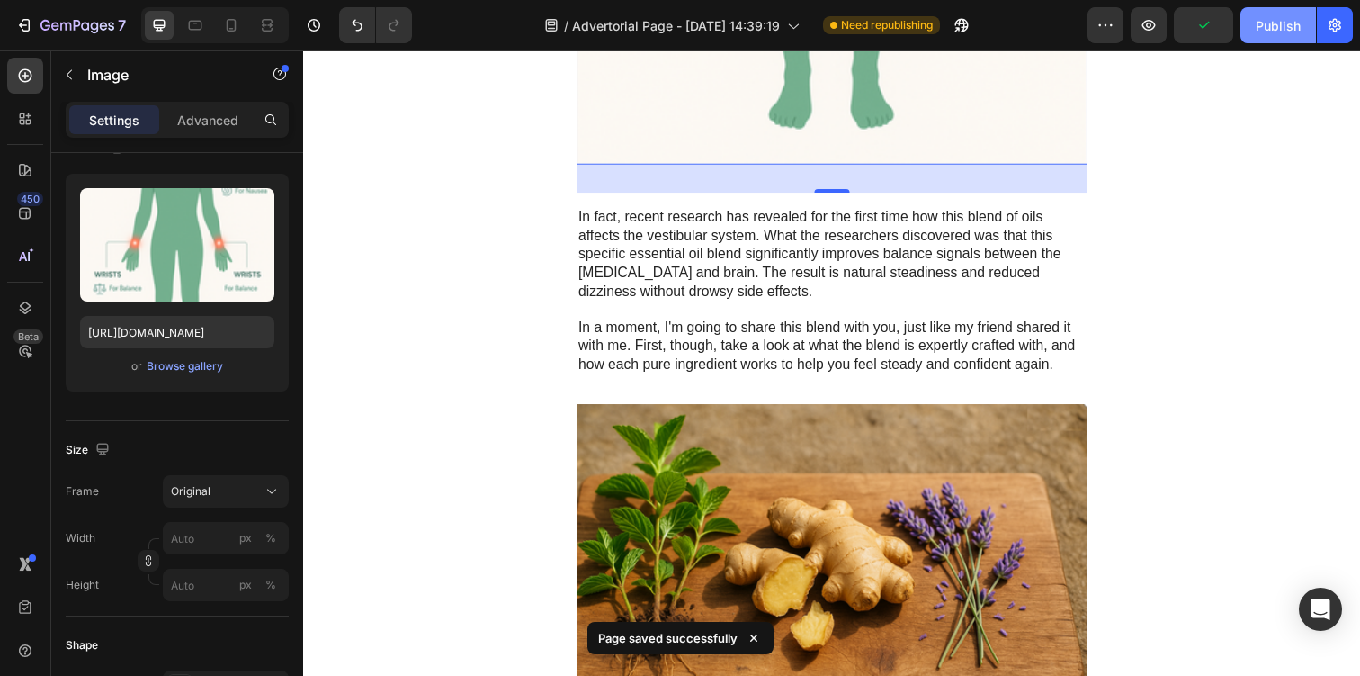
click at [1280, 42] on button "Publish" at bounding box center [1278, 25] width 76 height 36
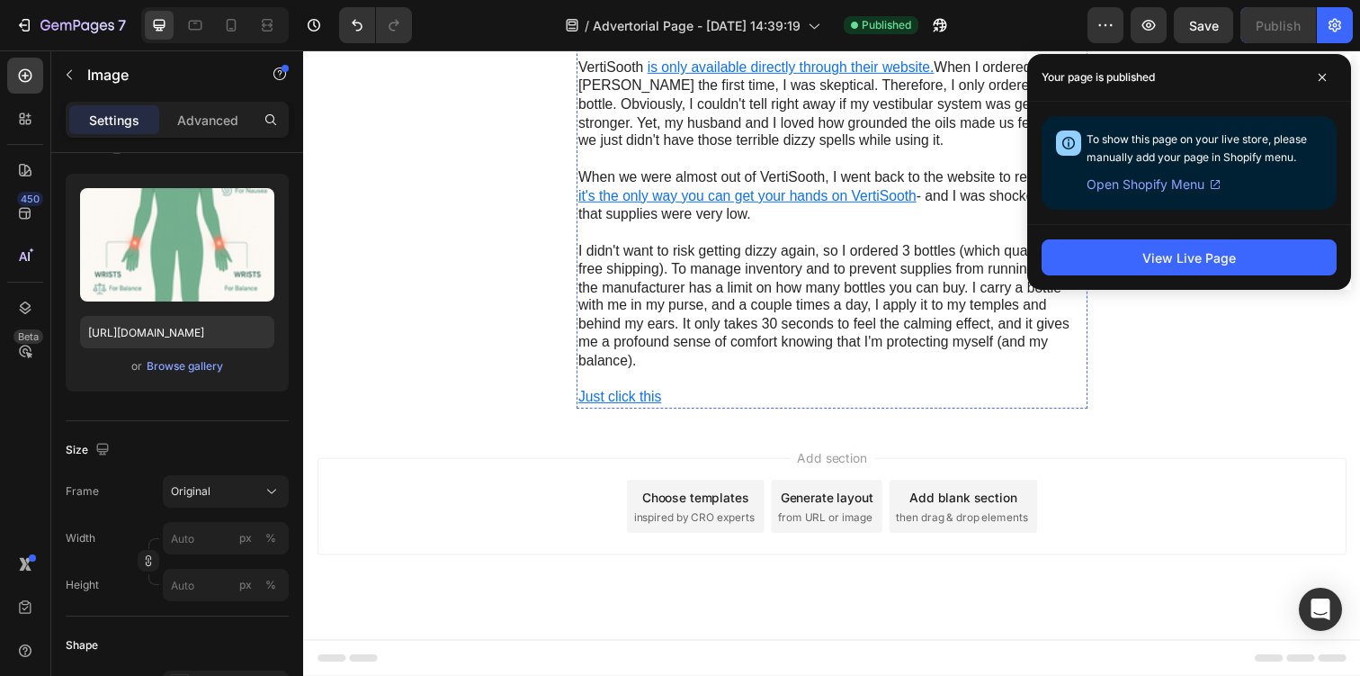
scroll to position [5385, 0]
click at [855, 408] on p "Just click this" at bounding box center [843, 404] width 518 height 19
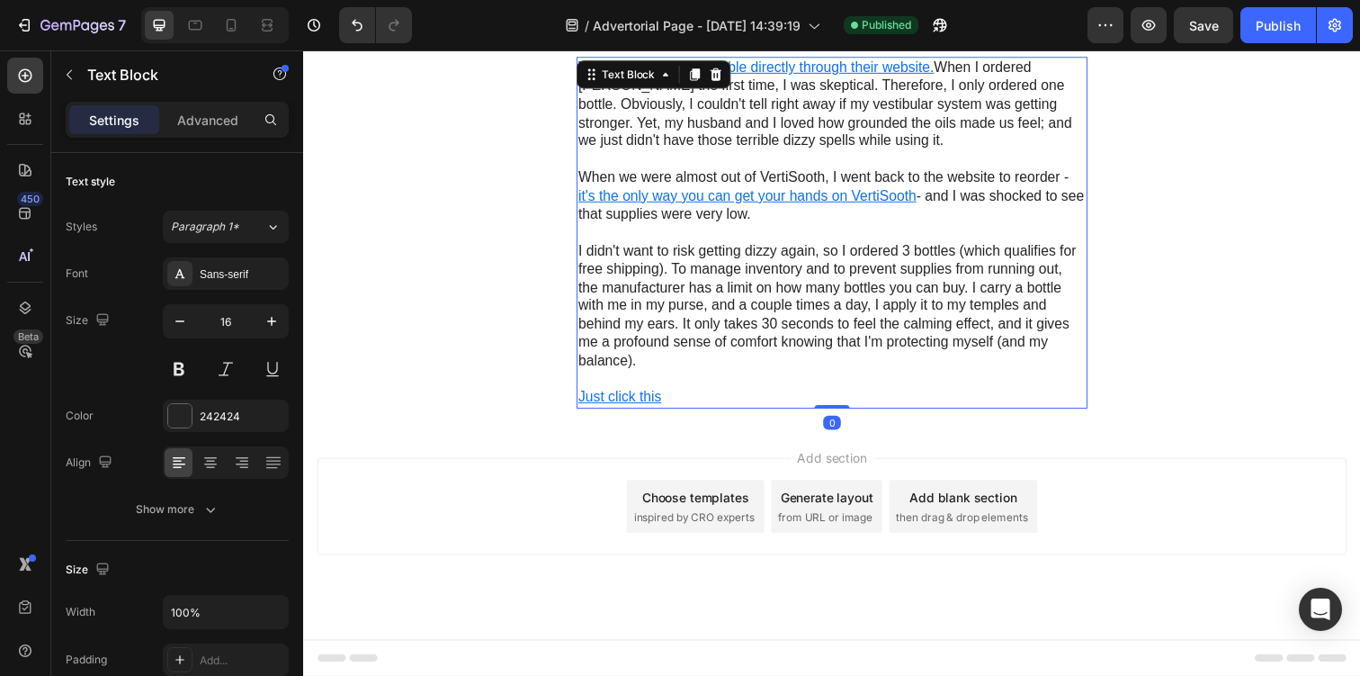
scroll to position [4606, 0]
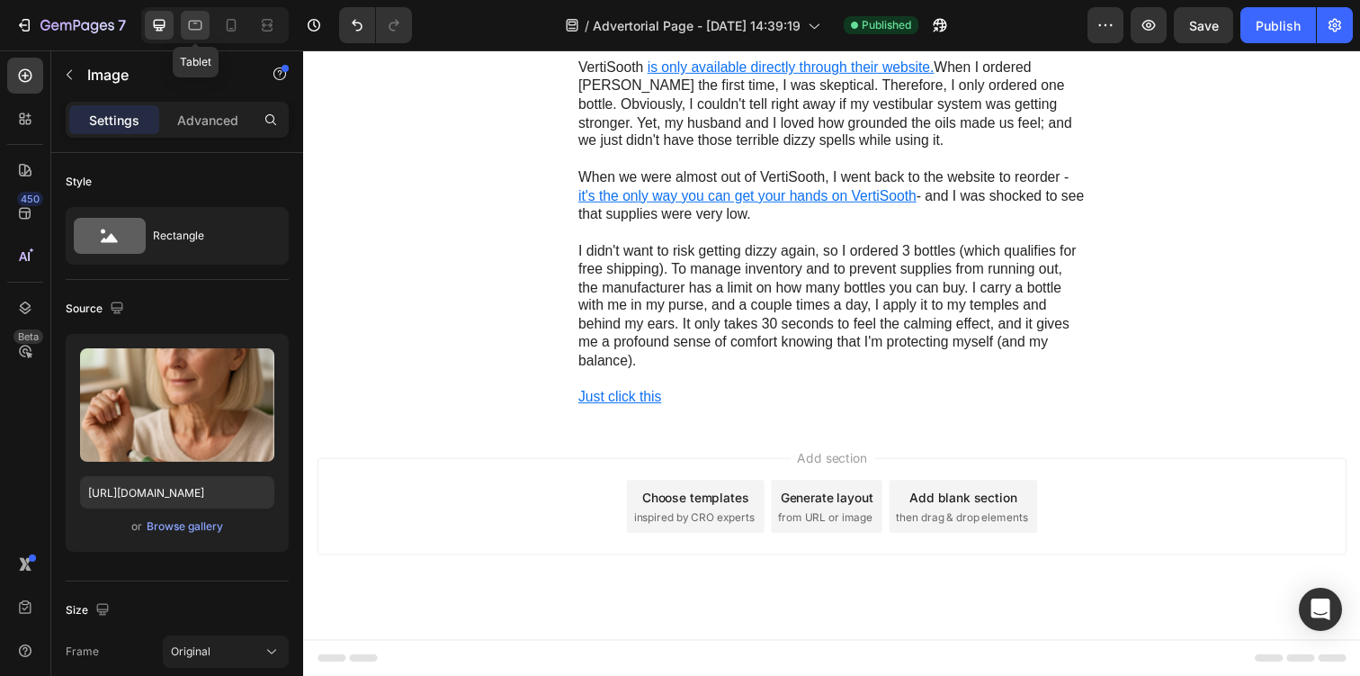
click at [197, 22] on icon at bounding box center [195, 26] width 13 height 10
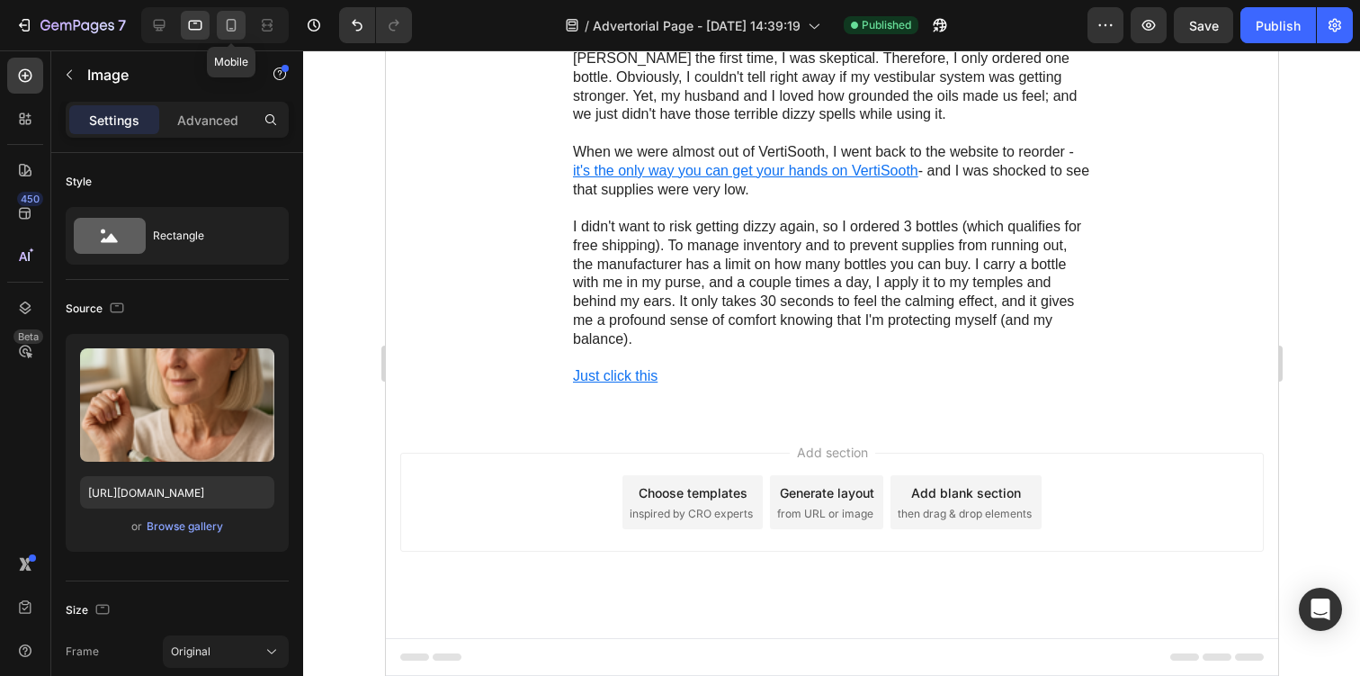
click at [230, 24] on icon at bounding box center [231, 25] width 18 height 18
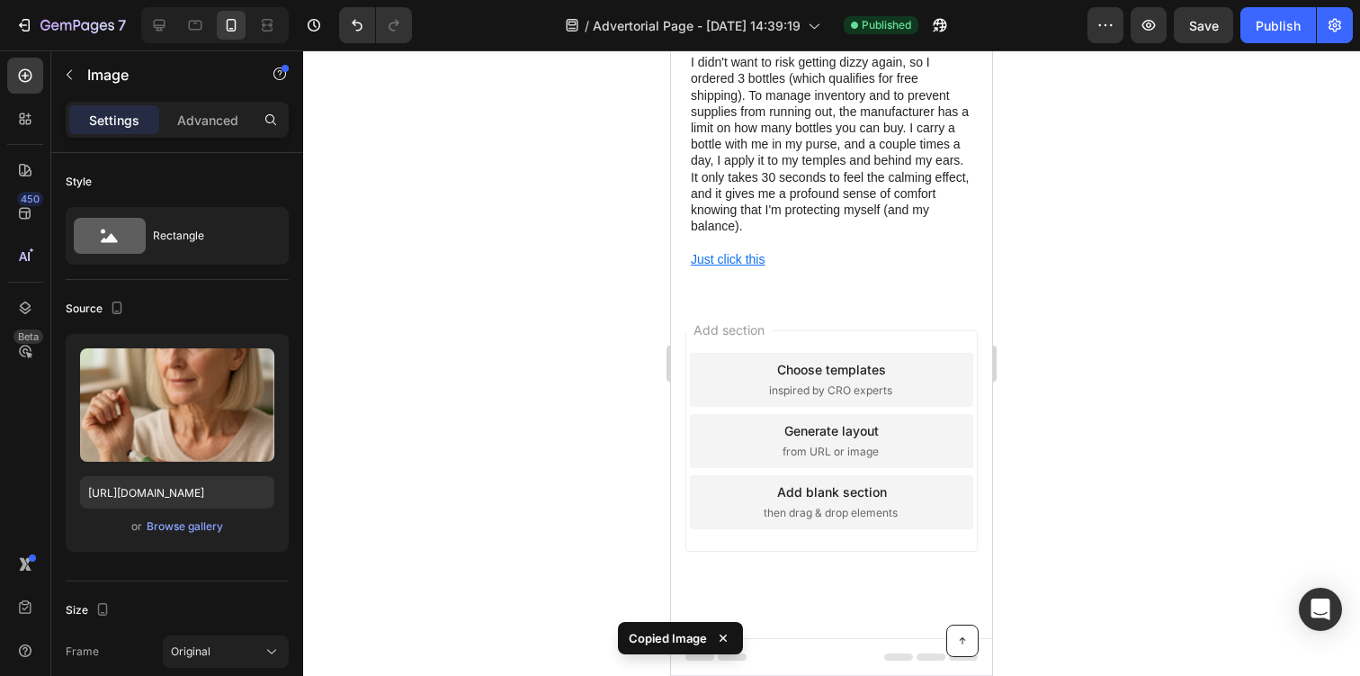
scroll to position [4718, 0]
click at [837, 207] on p "I didn't want to risk getting dizzy again, so I ordered 3 bottles (which qualif…" at bounding box center [832, 144] width 282 height 180
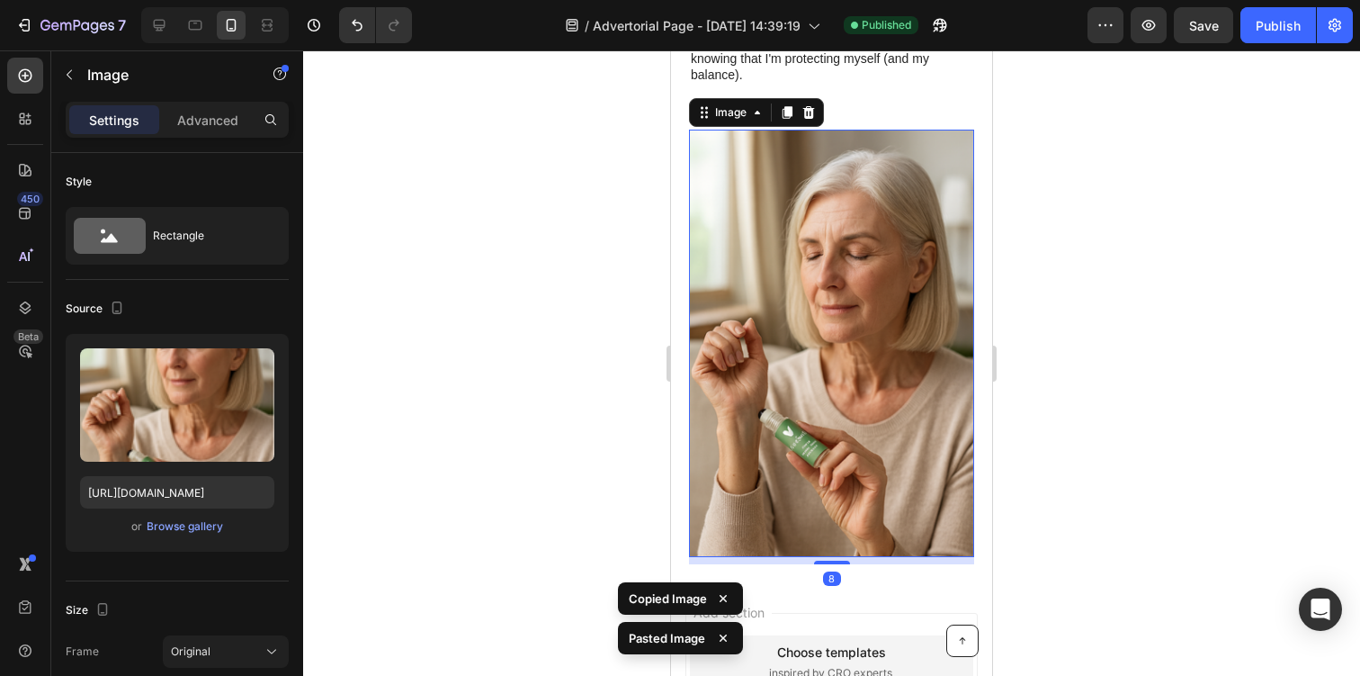
click at [837, 474] on img at bounding box center [831, 343] width 285 height 427
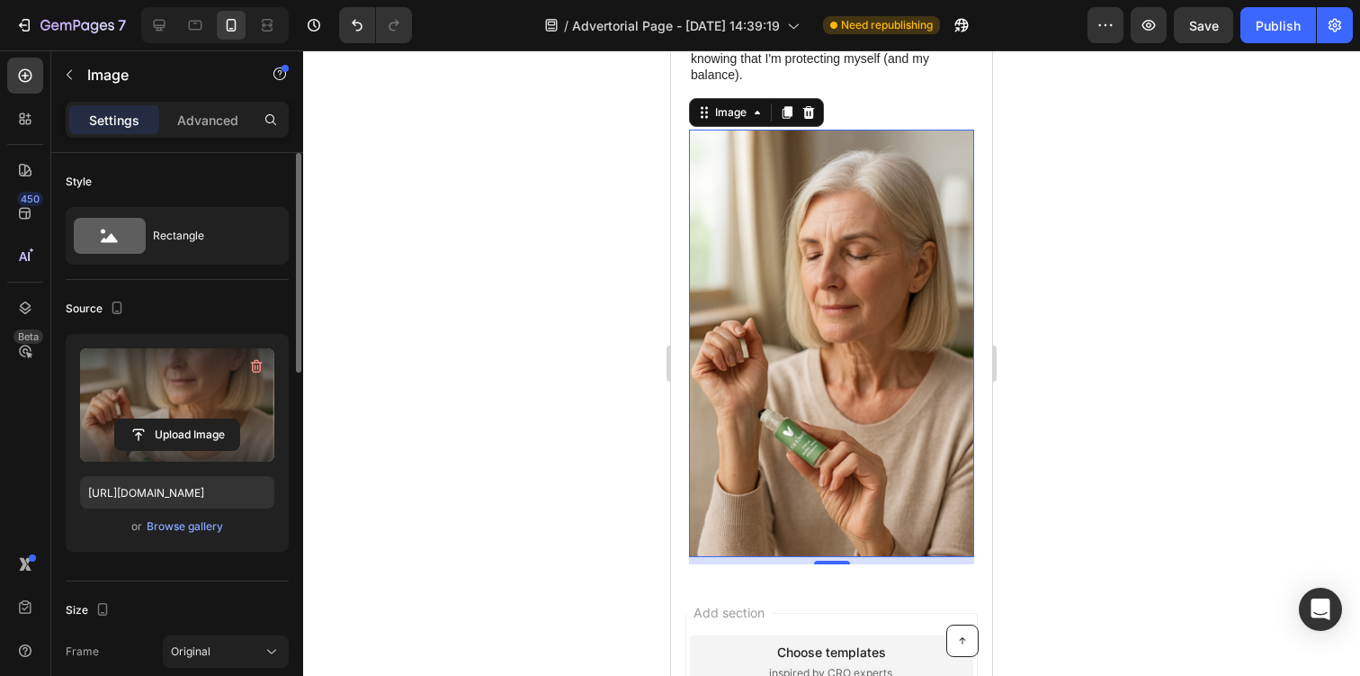
click at [199, 392] on label at bounding box center [177, 404] width 194 height 113
click at [199, 419] on input "file" at bounding box center [177, 434] width 124 height 31
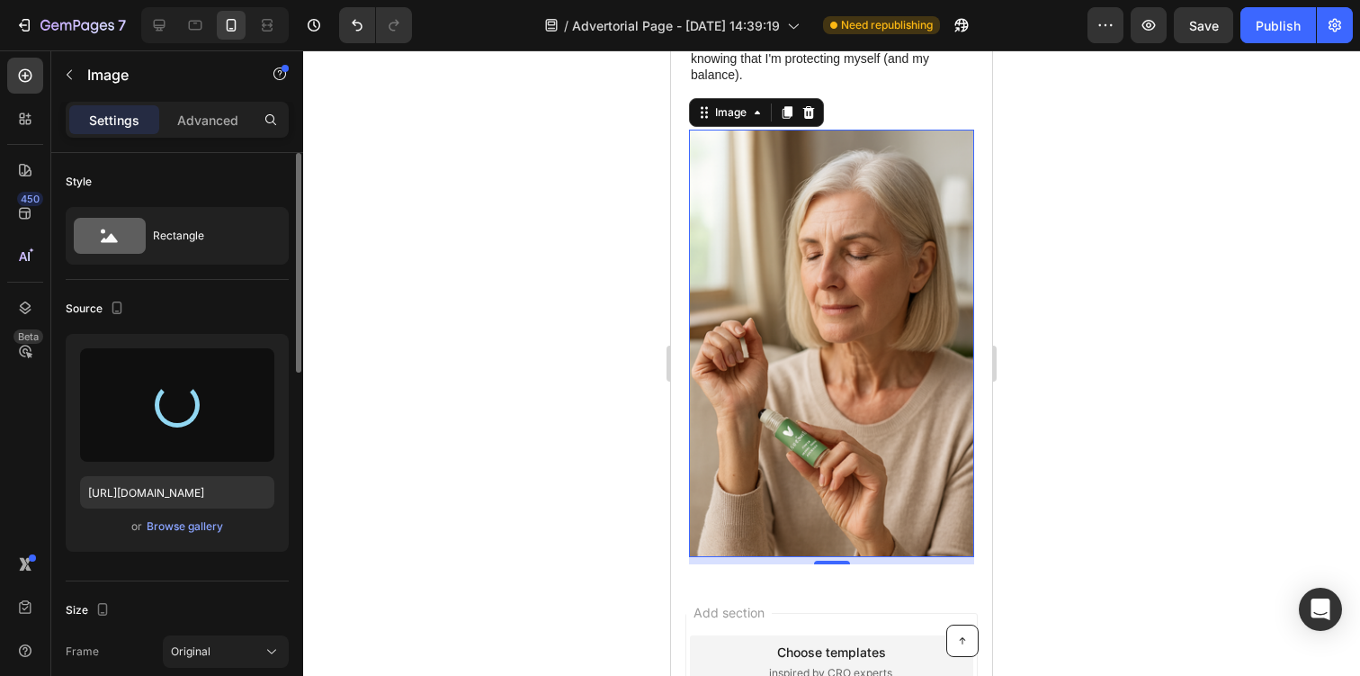
type input "[URL][DOMAIN_NAME]"
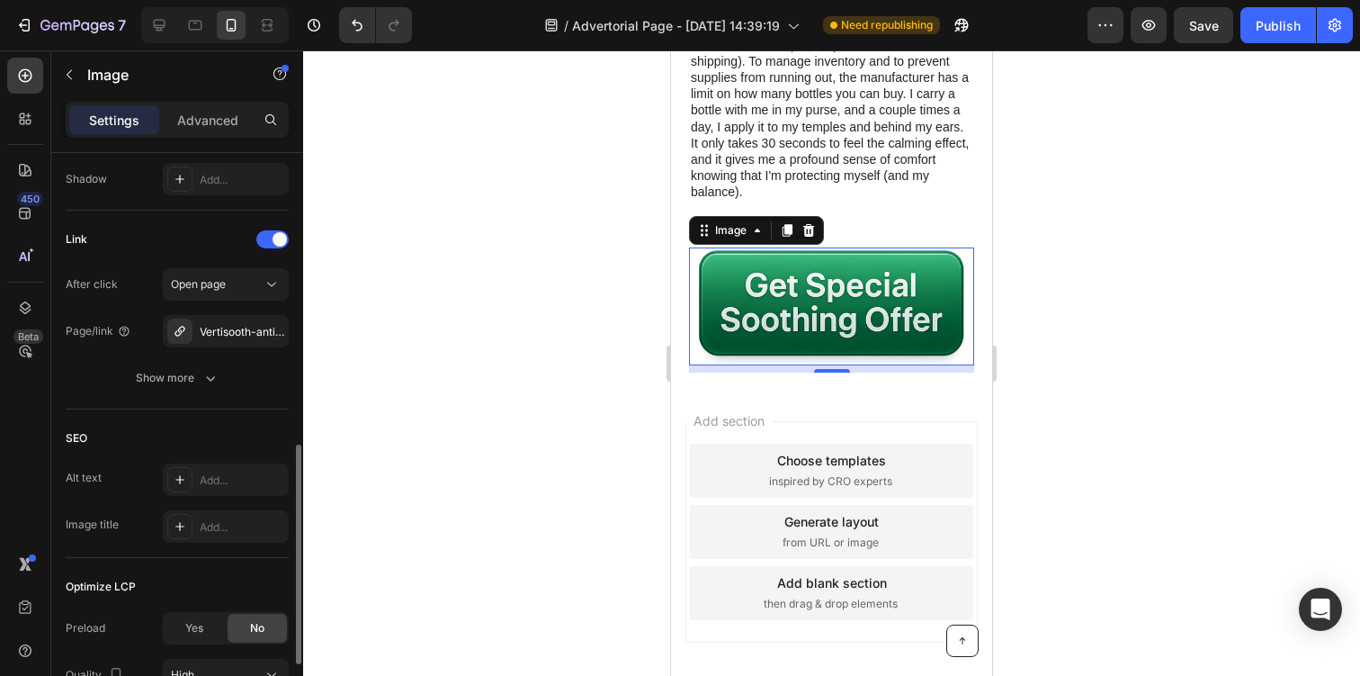
scroll to position [759, 0]
click at [337, 371] on div at bounding box center [831, 362] width 1057 height 625
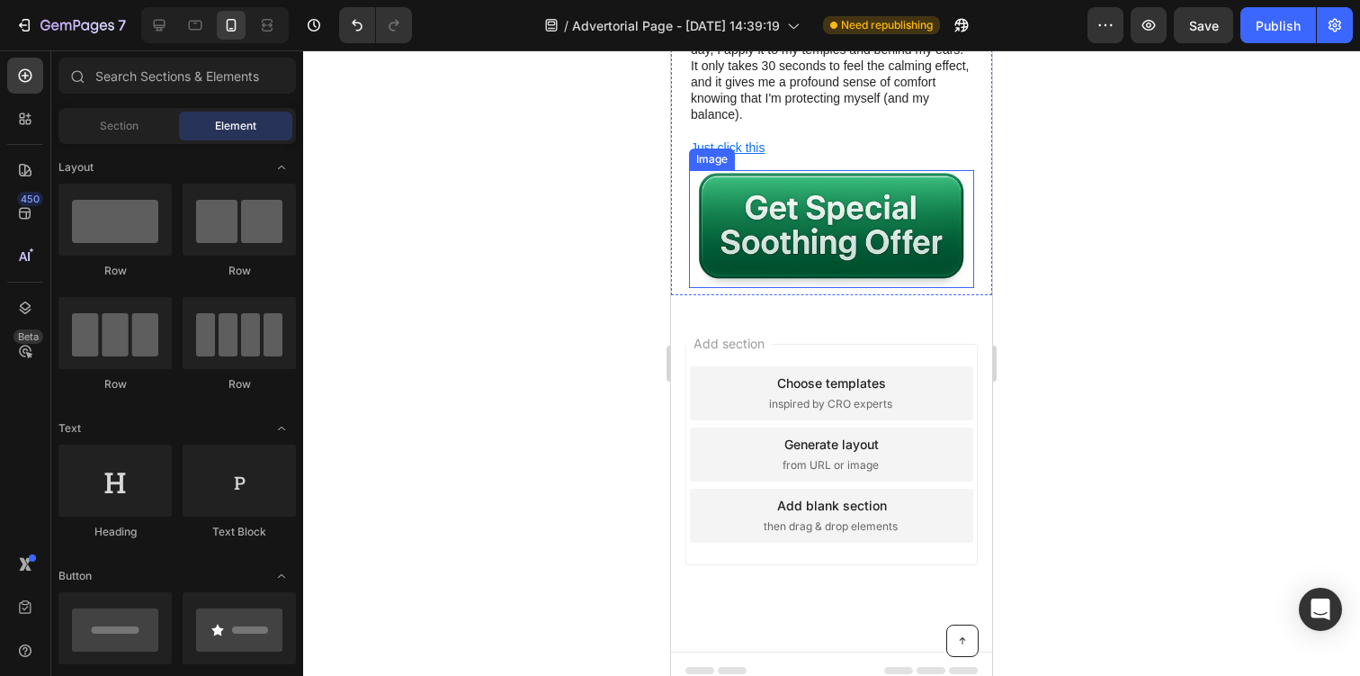
scroll to position [4843, 0]
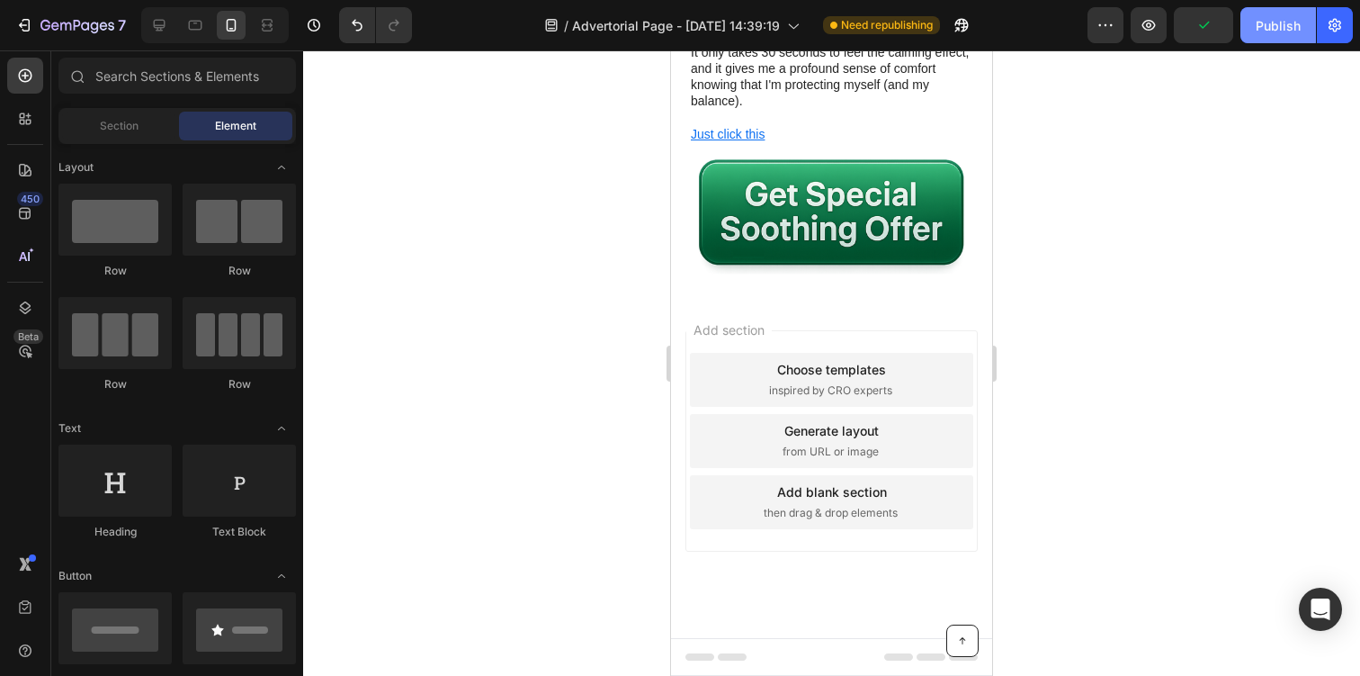
click at [1262, 30] on div "Publish" at bounding box center [1278, 25] width 45 height 19
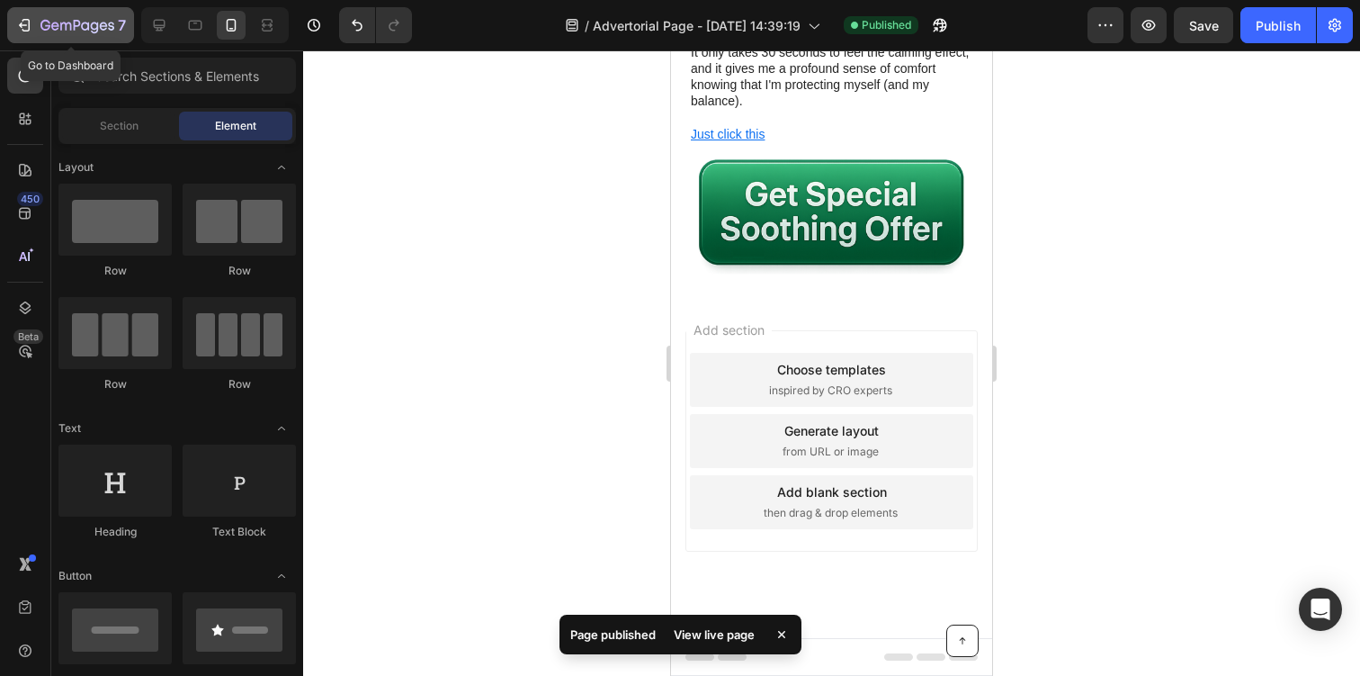
click at [95, 28] on icon "button" at bounding box center [95, 28] width 8 height 12
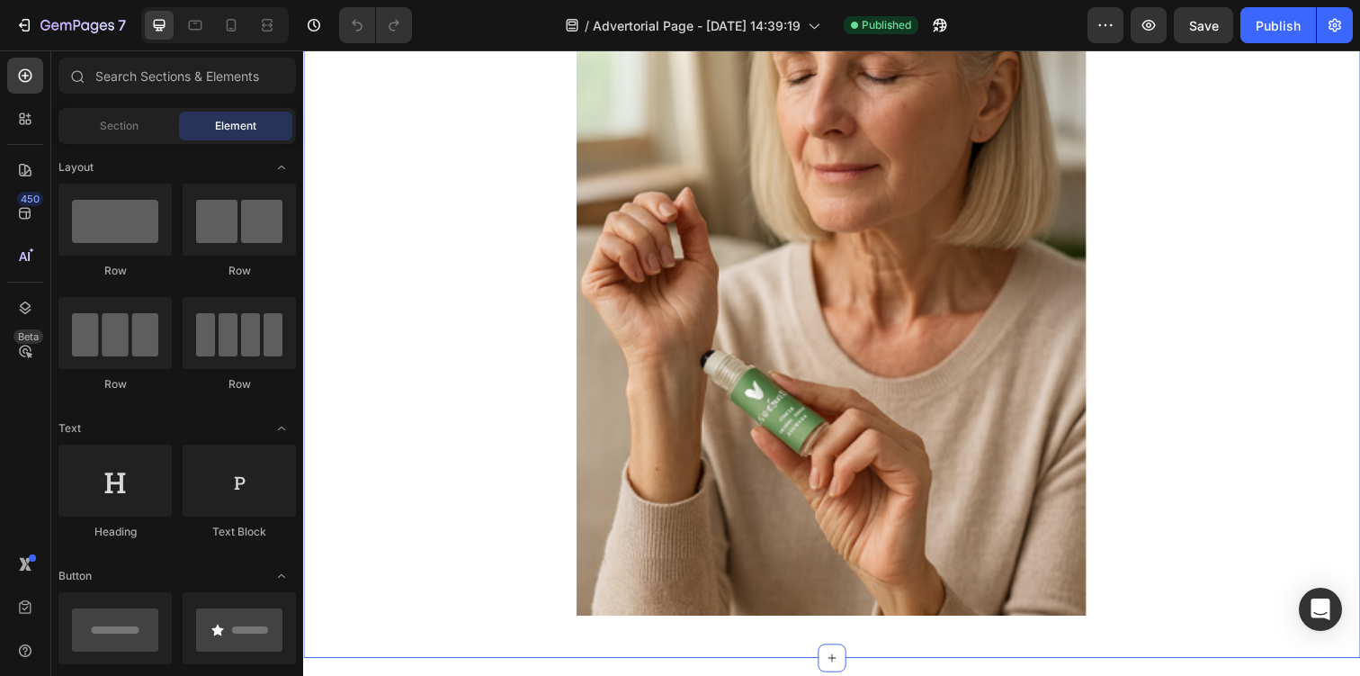
scroll to position [6194, 0]
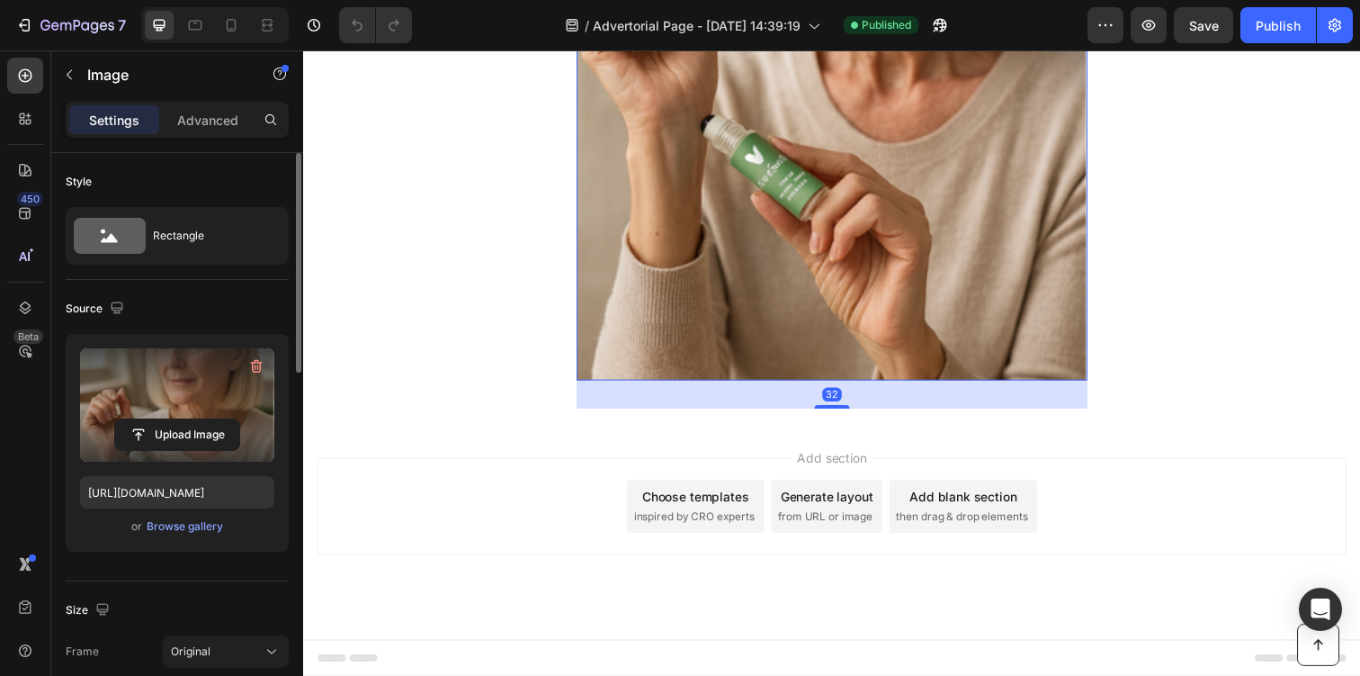
click at [156, 399] on label at bounding box center [177, 404] width 194 height 113
click at [156, 419] on input "file" at bounding box center [177, 434] width 124 height 31
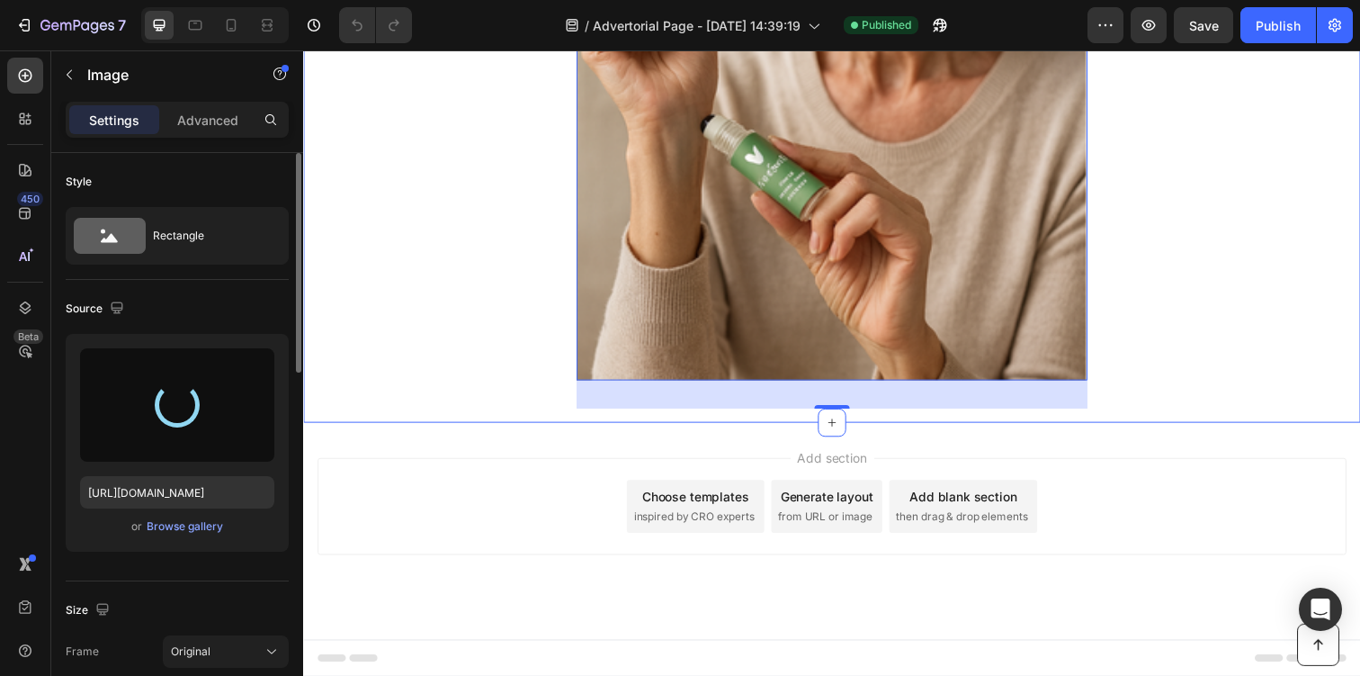
type input "https://cdn.shopify.com/s/files/1/0944/0627/9471/files/gempages_575565689876644…"
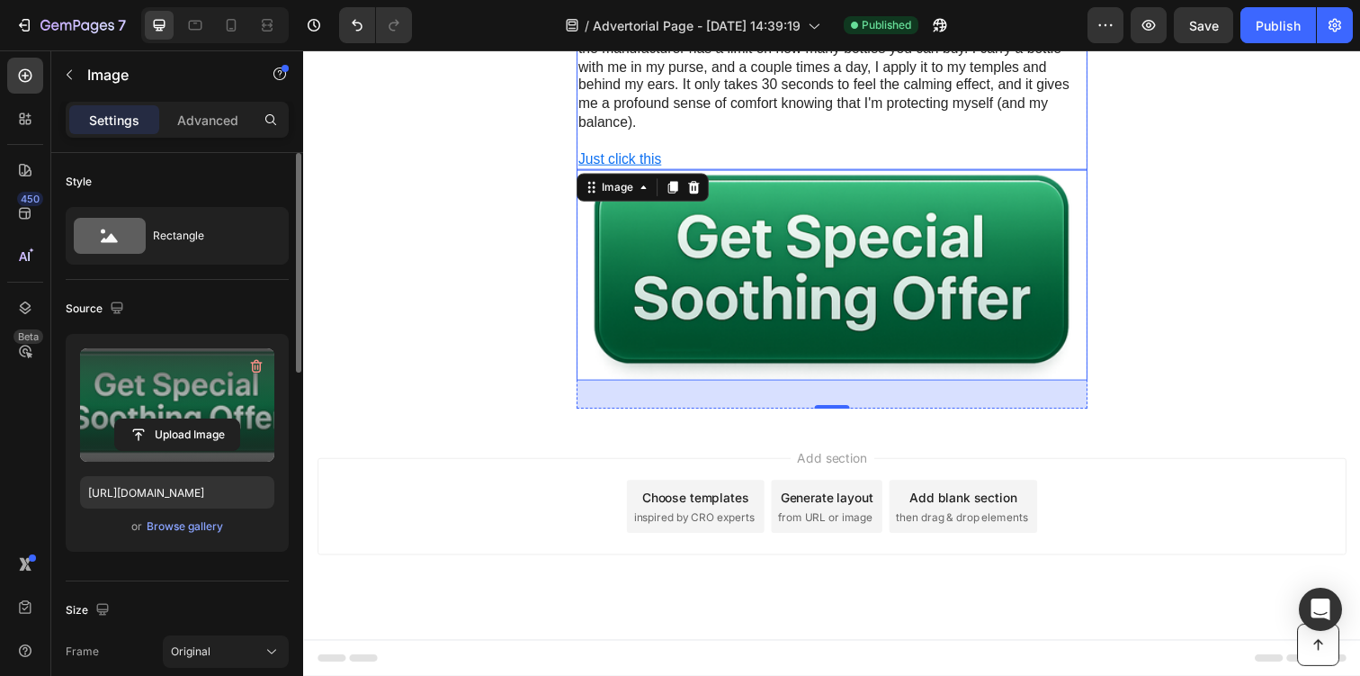
scroll to position [5469, 0]
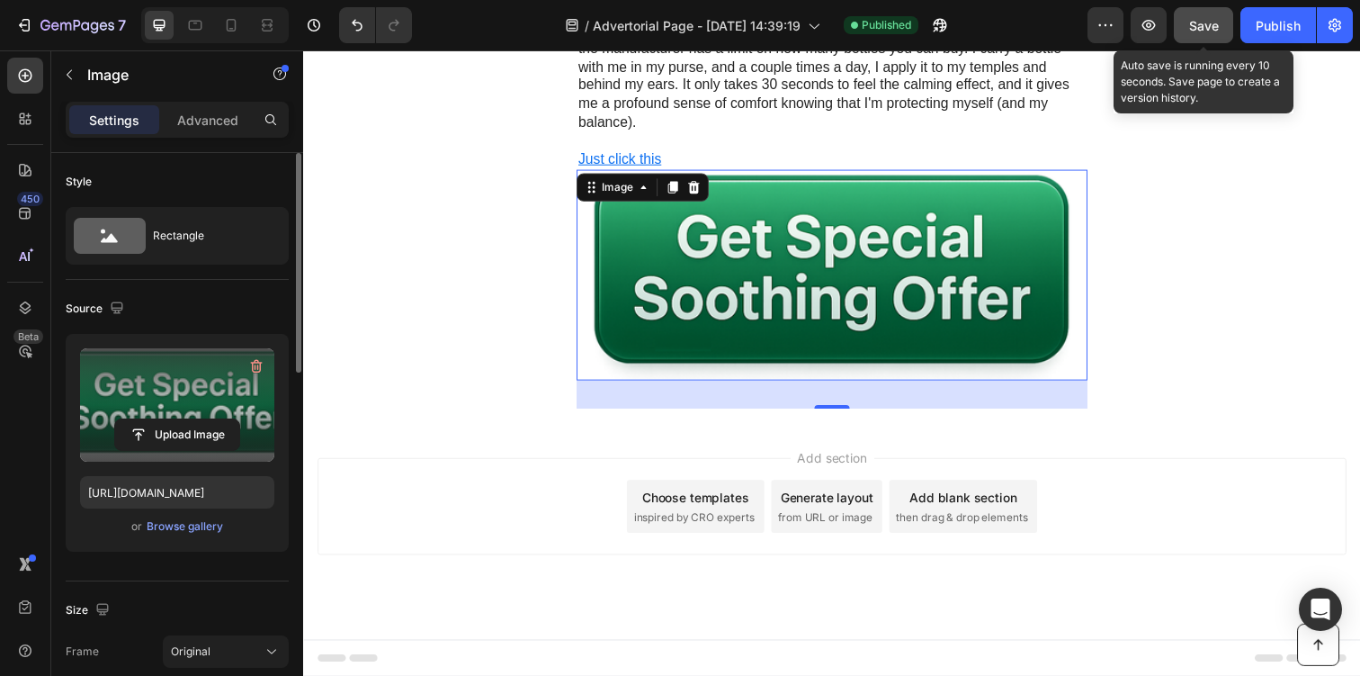
click at [1225, 22] on button "Save" at bounding box center [1203, 25] width 59 height 36
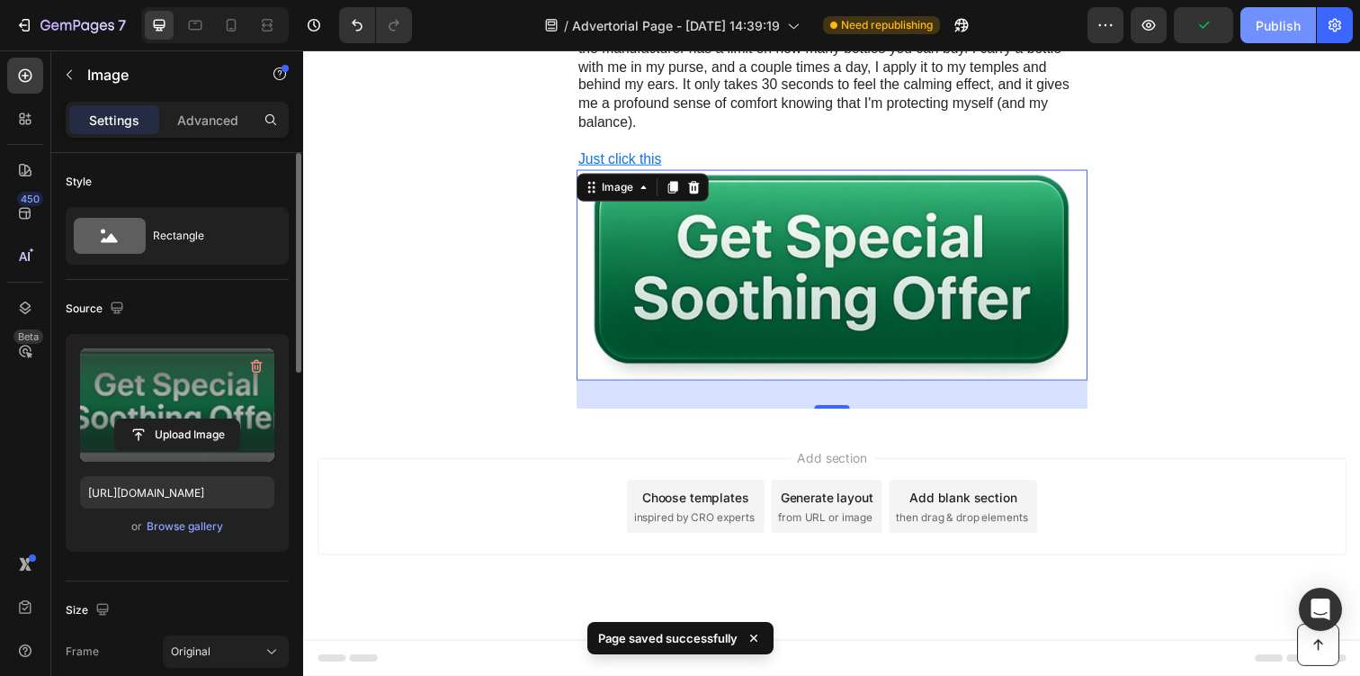
click at [1269, 27] on div "Publish" at bounding box center [1278, 25] width 45 height 19
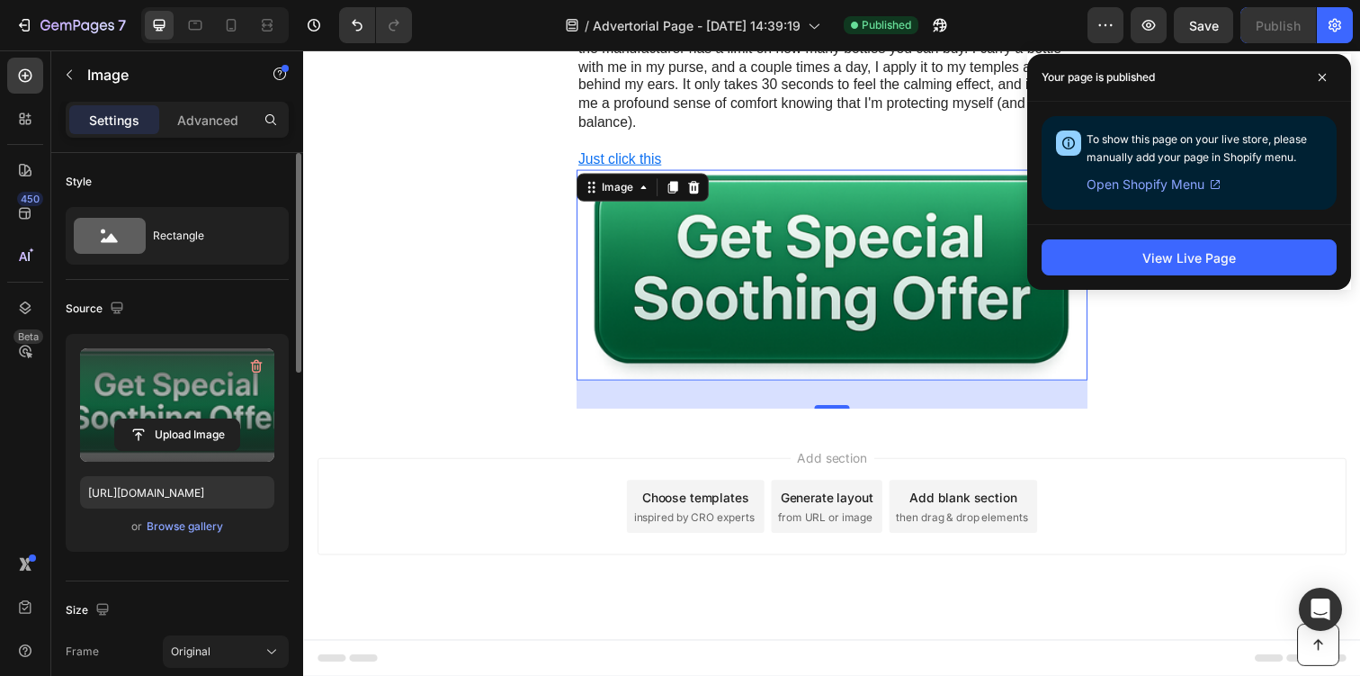
scroll to position [5629, 0]
click at [918, 504] on div "Add blank section then drag & drop elements" at bounding box center [976, 515] width 151 height 54
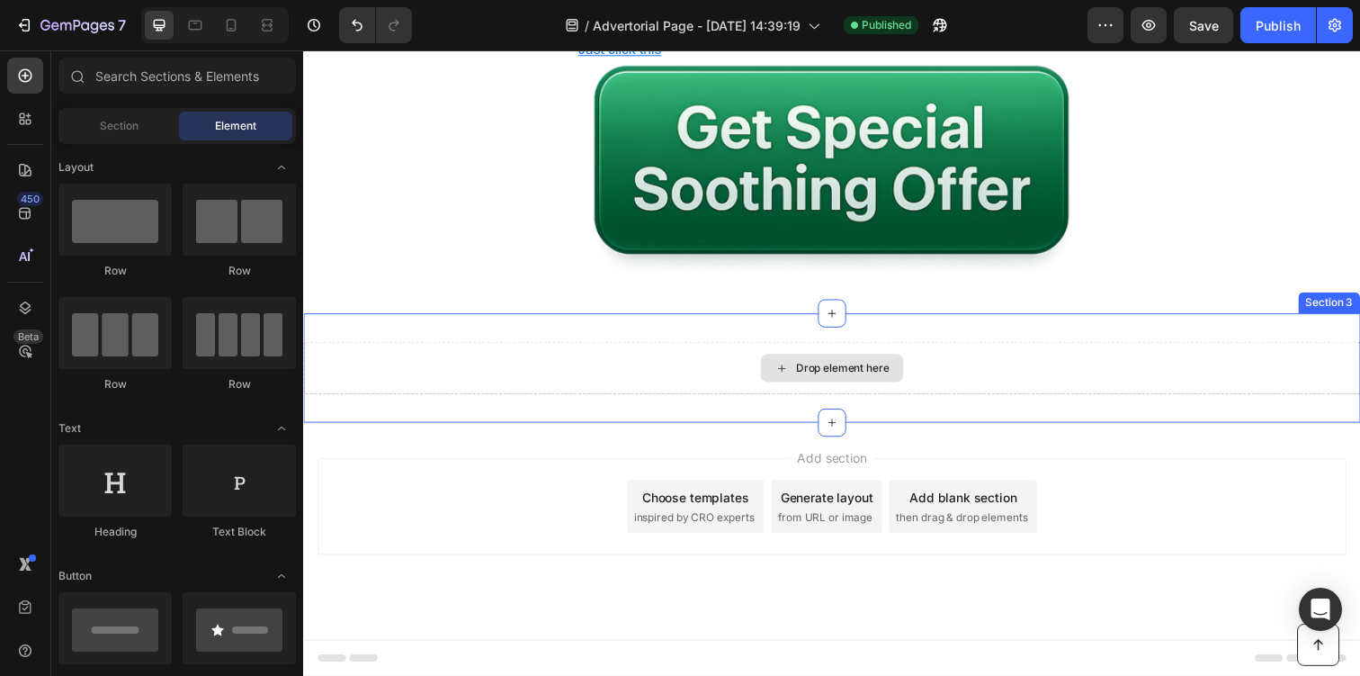
click at [909, 389] on div "Drop element here" at bounding box center [843, 374] width 146 height 29
click at [130, 120] on span "Section" at bounding box center [119, 126] width 39 height 16
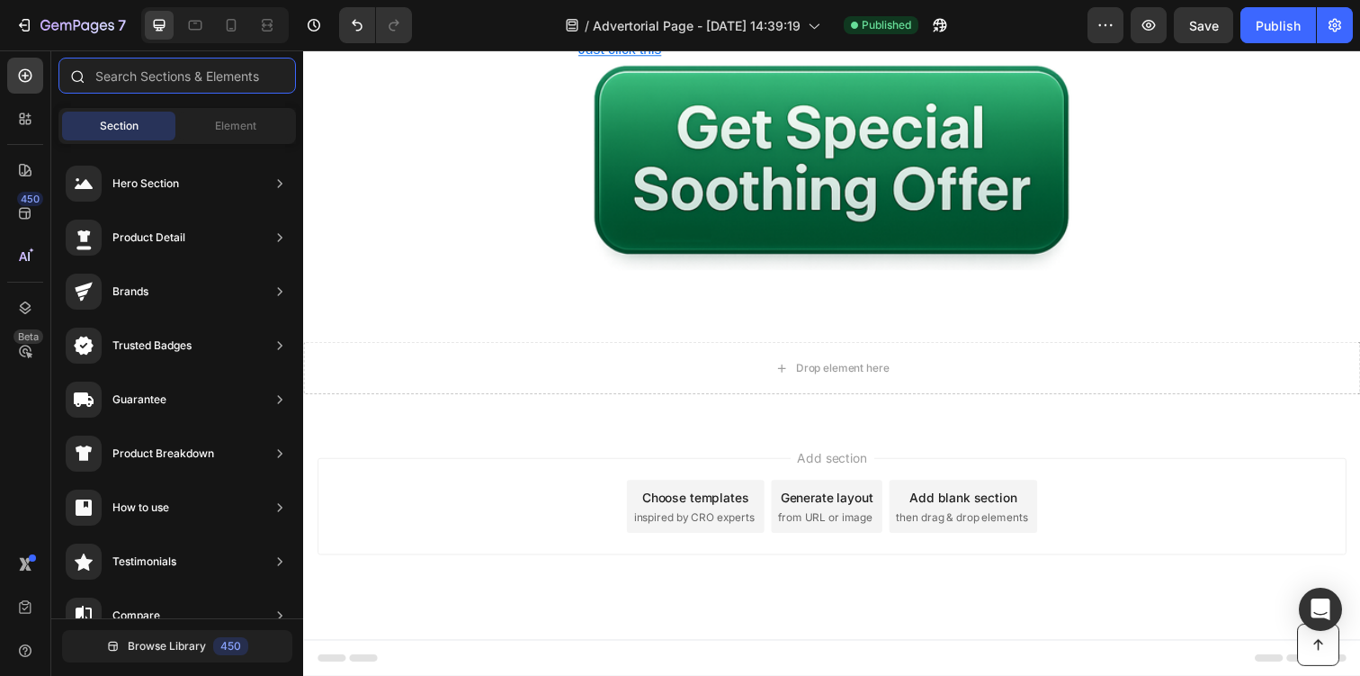
click at [162, 79] on input "text" at bounding box center [176, 76] width 237 height 36
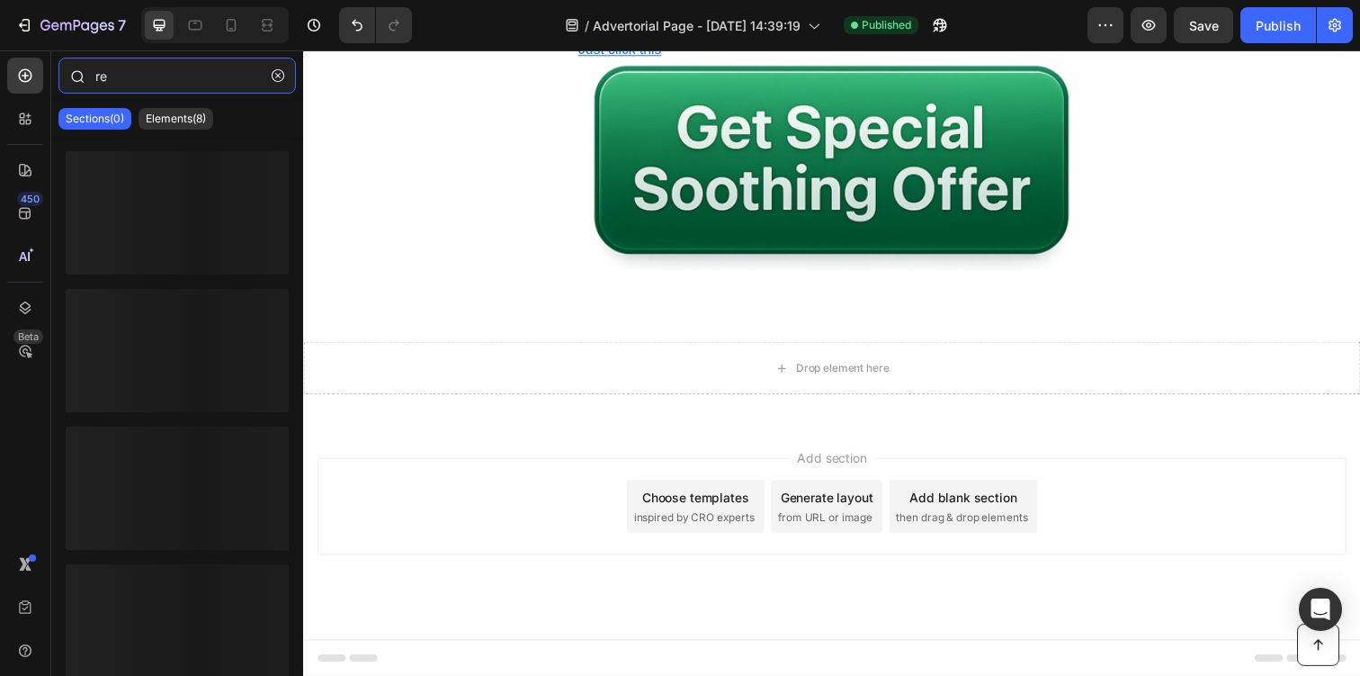
type input "r"
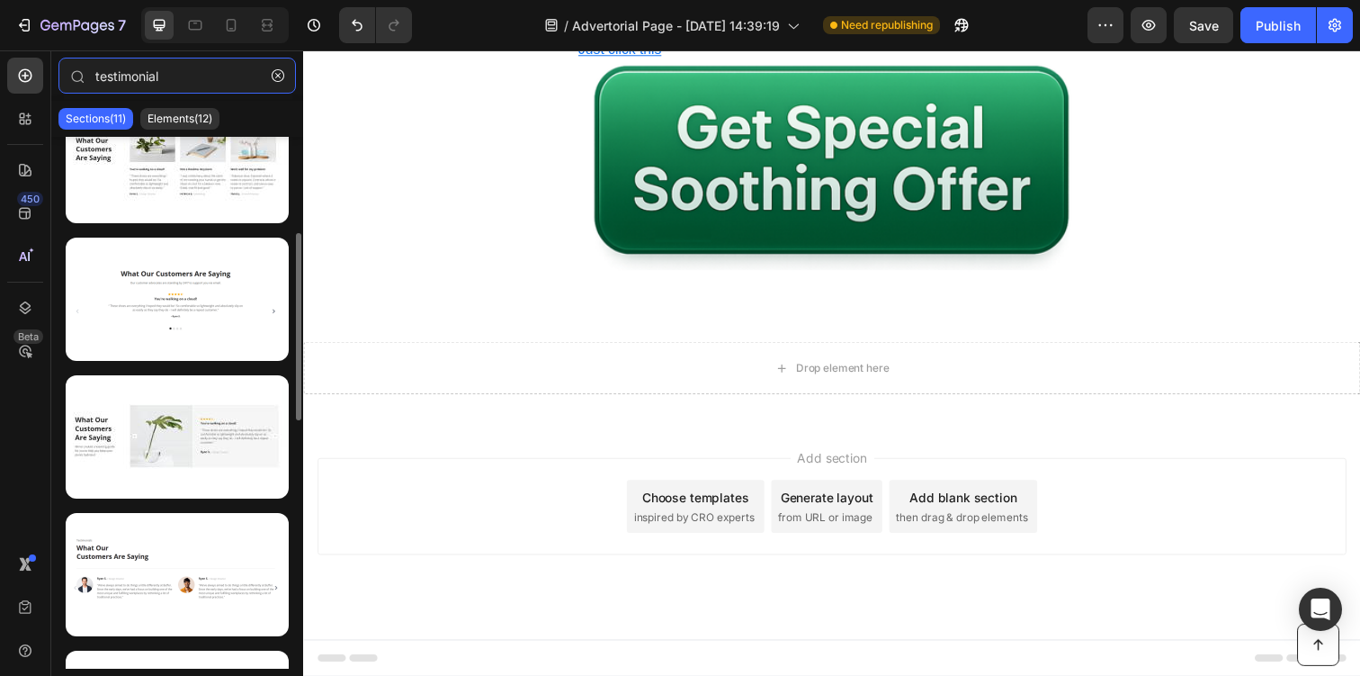
scroll to position [0, 0]
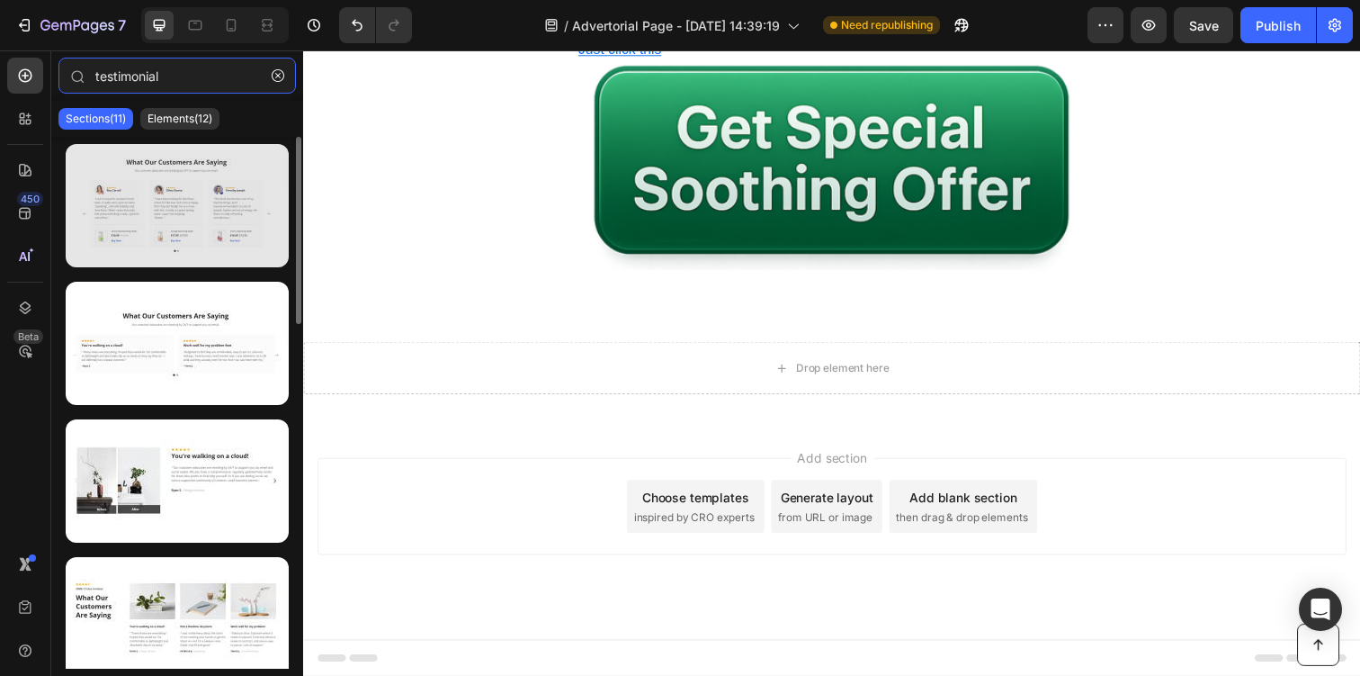
type input "testimonial"
click at [179, 191] on div at bounding box center [177, 205] width 223 height 123
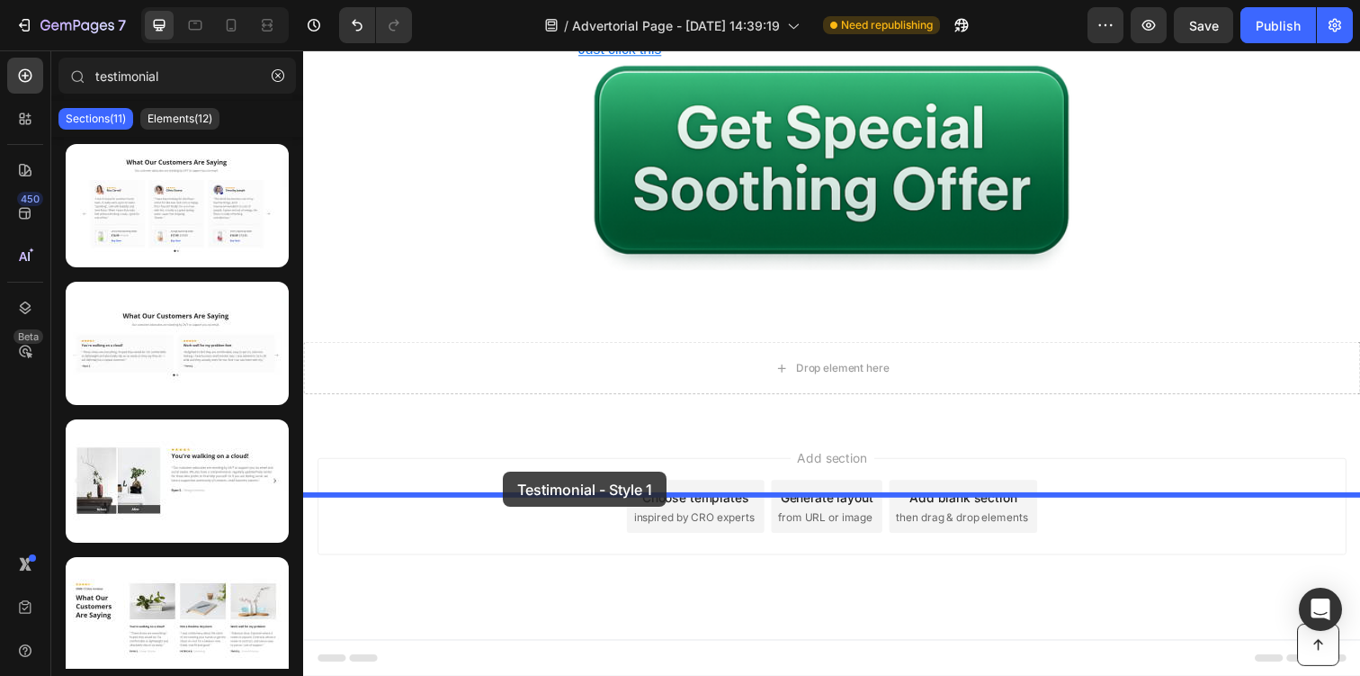
drag, startPoint x: 482, startPoint y: 258, endPoint x: 507, endPoint y: 481, distance: 224.5
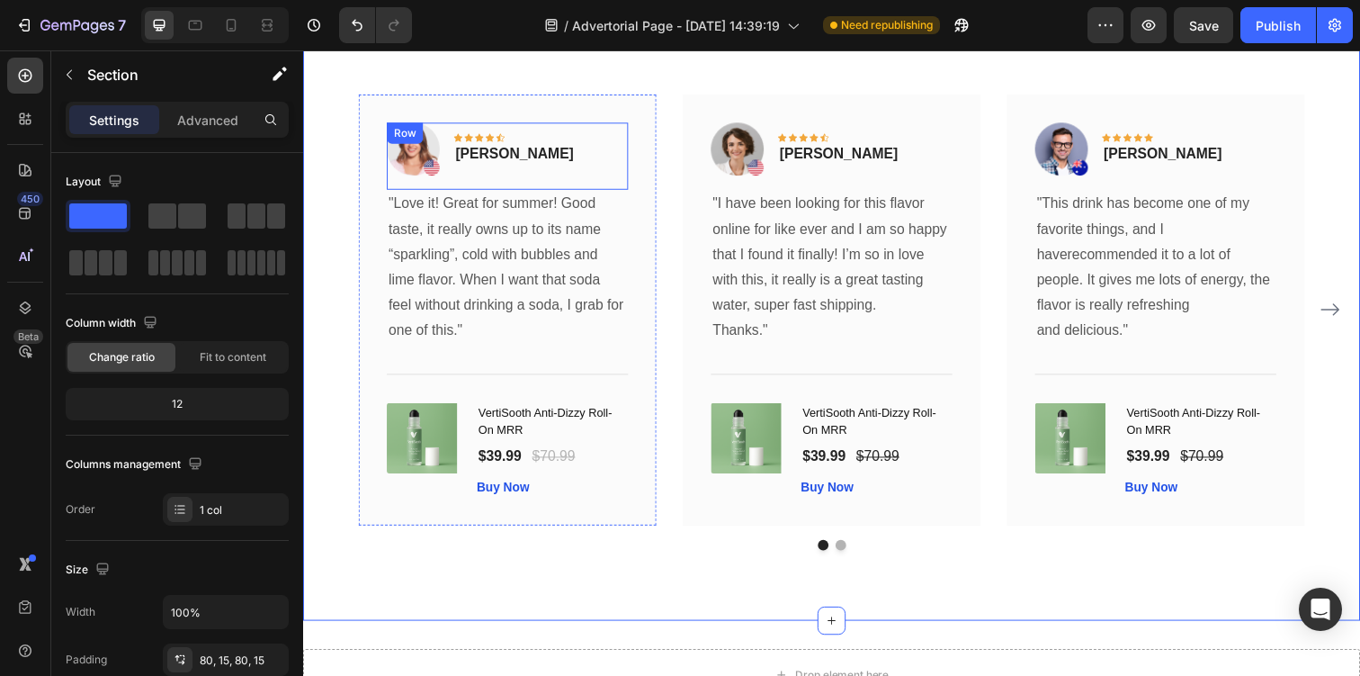
scroll to position [6183, 0]
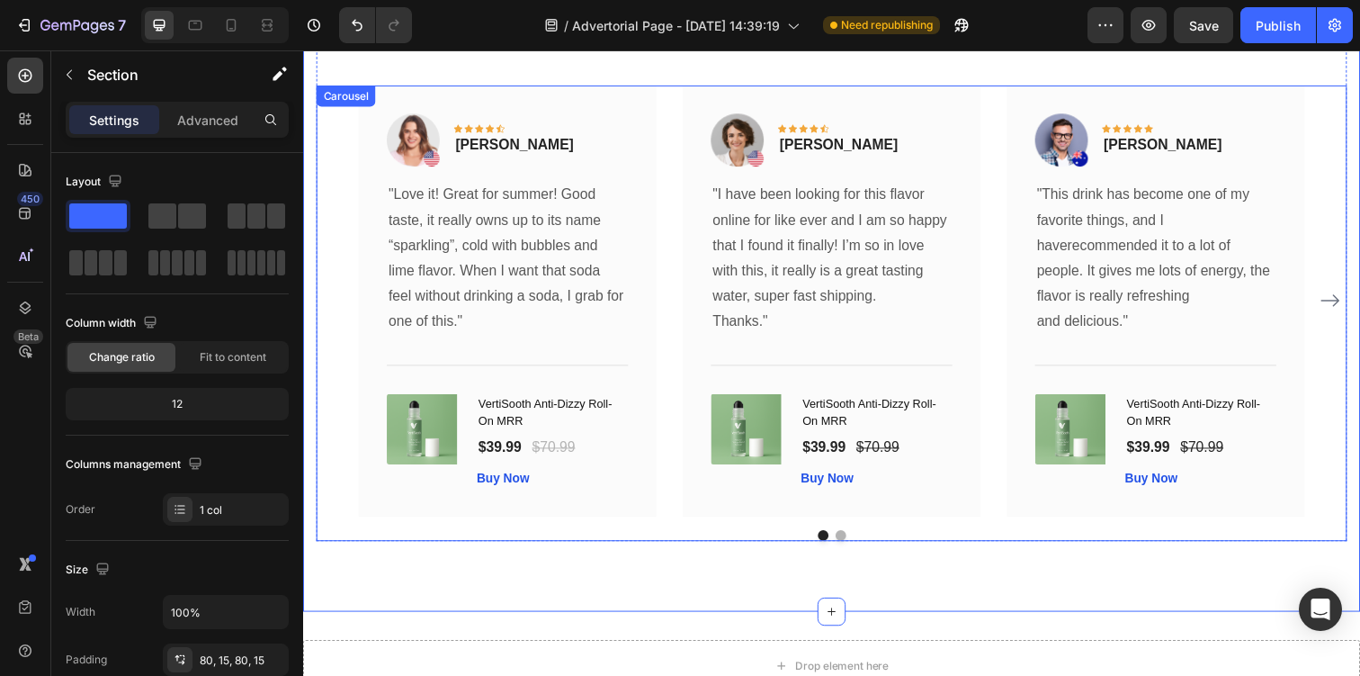
click at [850, 543] on button "Dot" at bounding box center [851, 545] width 11 height 11
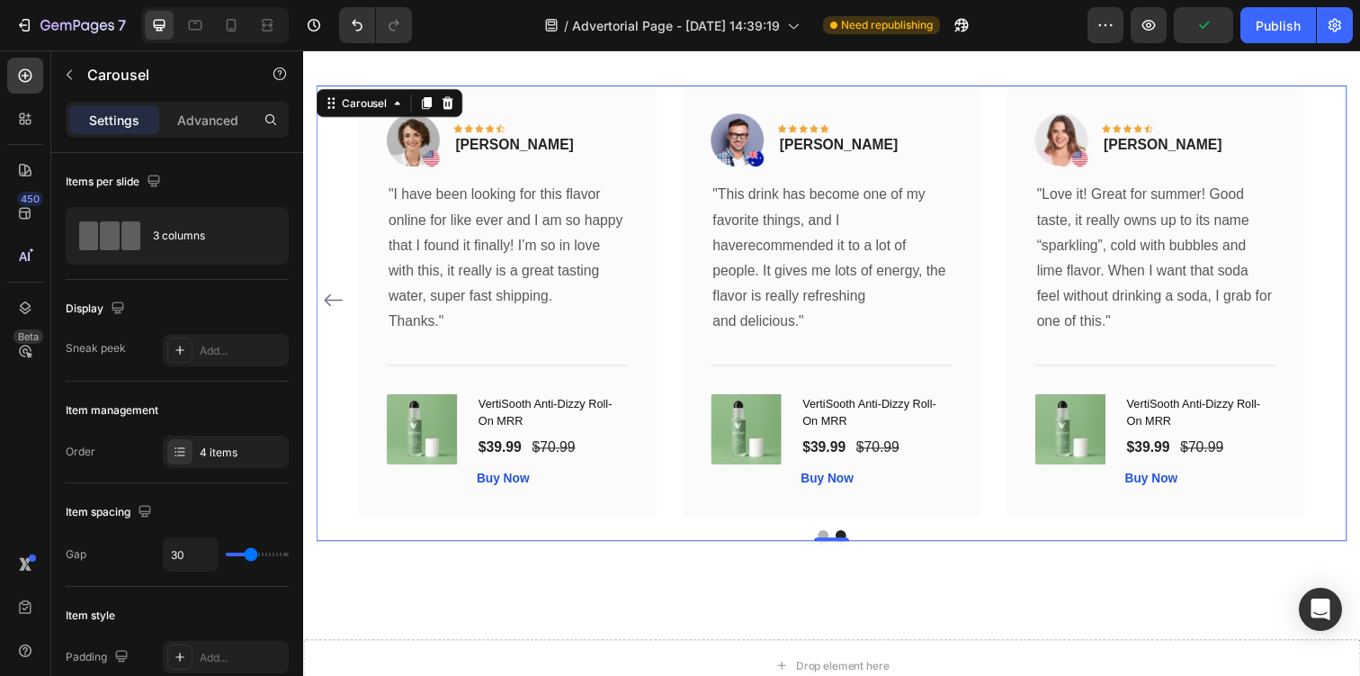
click at [830, 542] on button "Dot" at bounding box center [833, 545] width 11 height 11
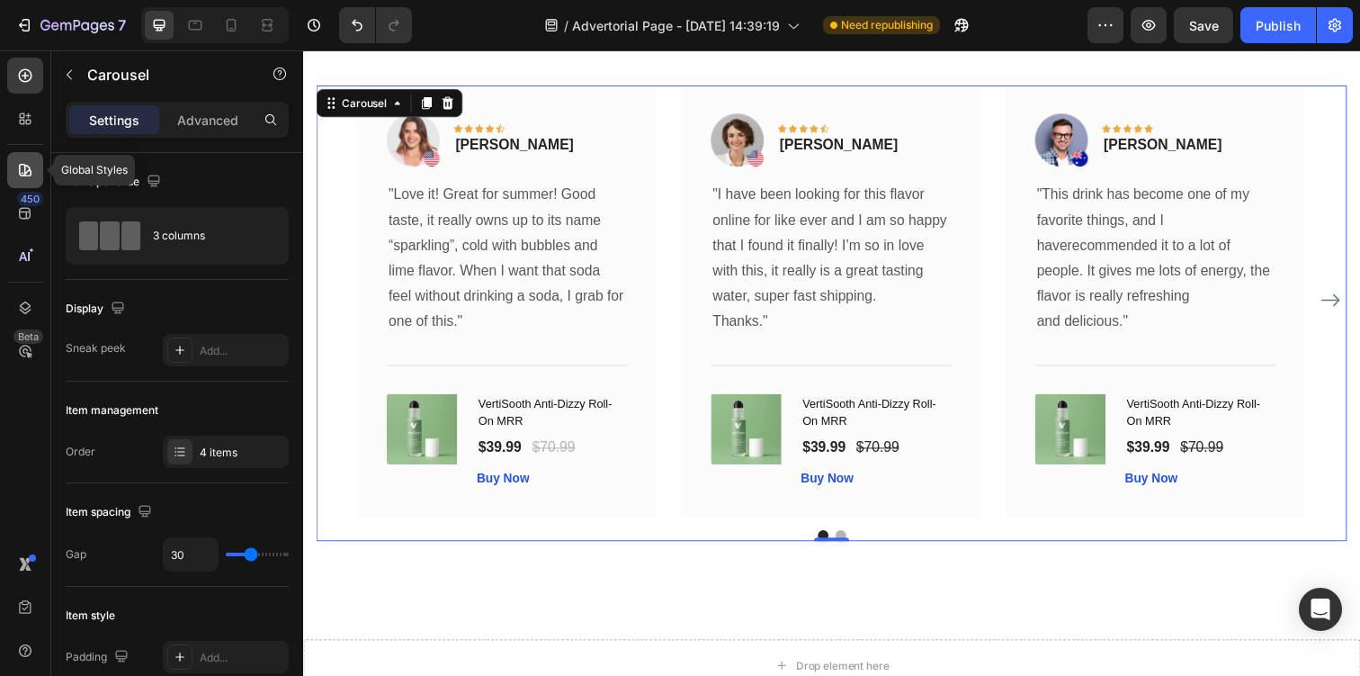
click at [31, 179] on div at bounding box center [25, 170] width 36 height 36
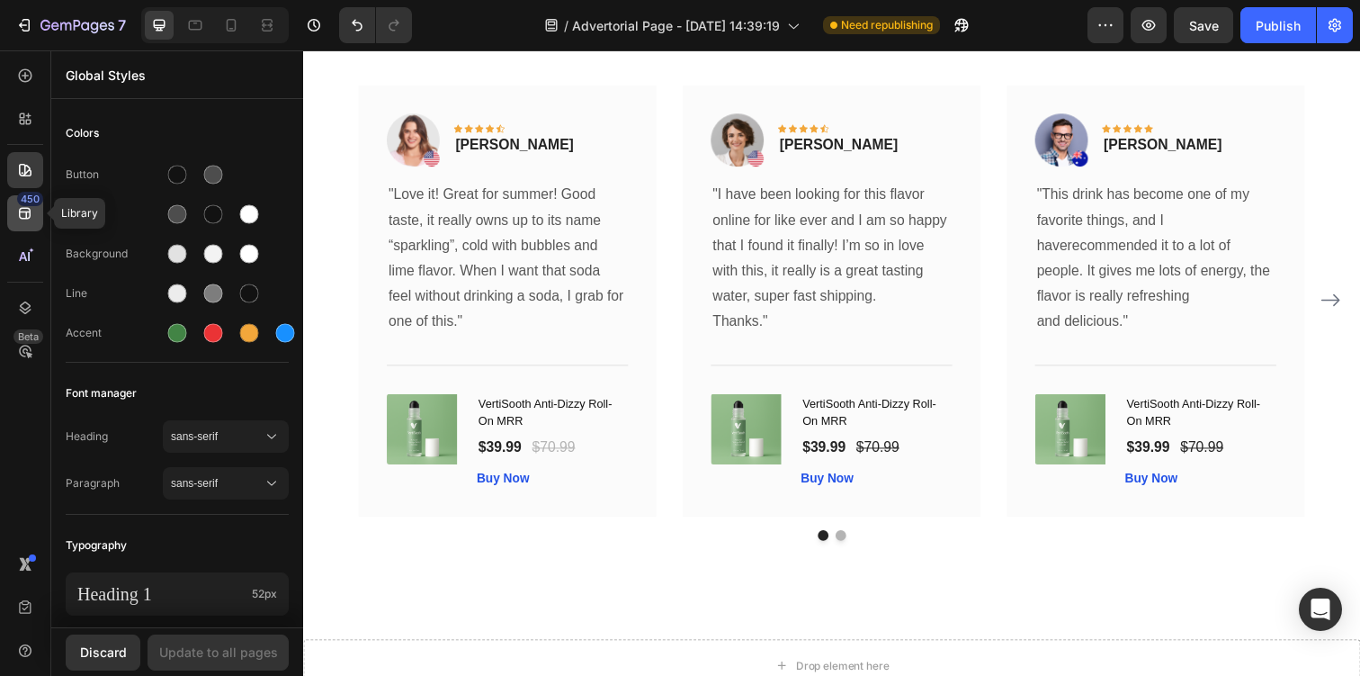
click at [27, 210] on icon at bounding box center [25, 213] width 18 height 18
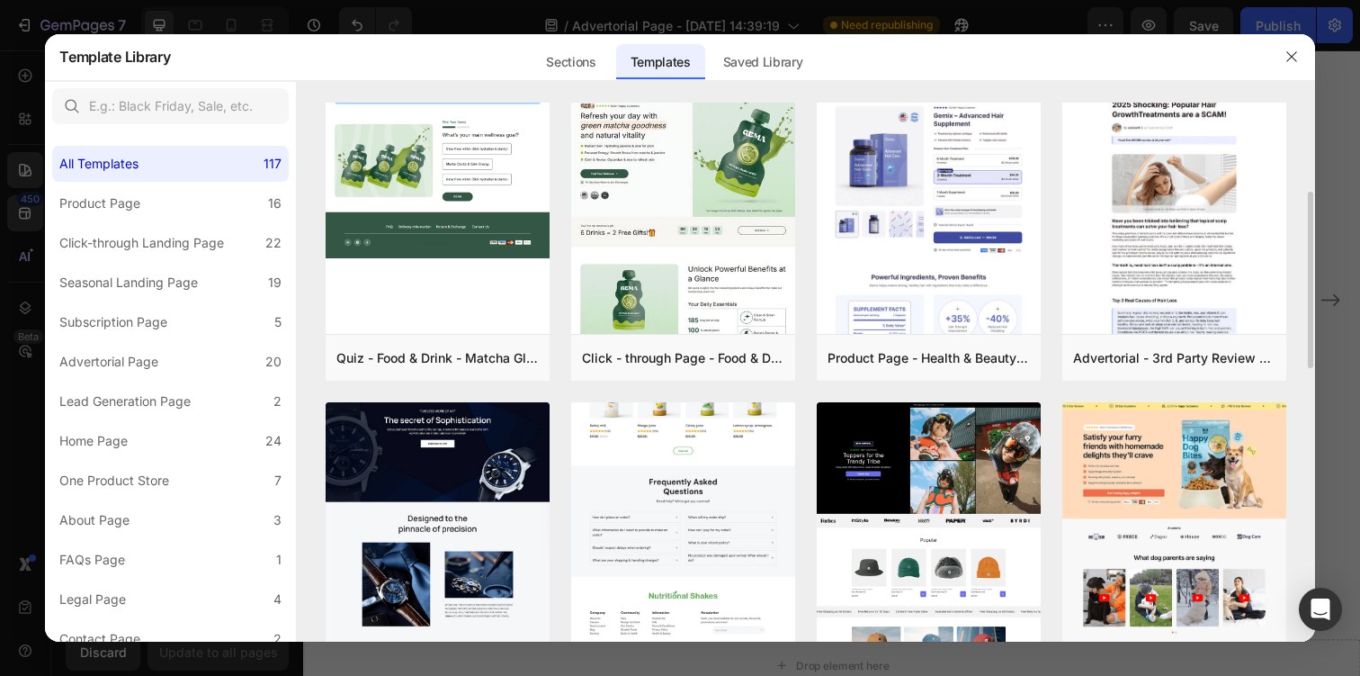
scroll to position [0, 0]
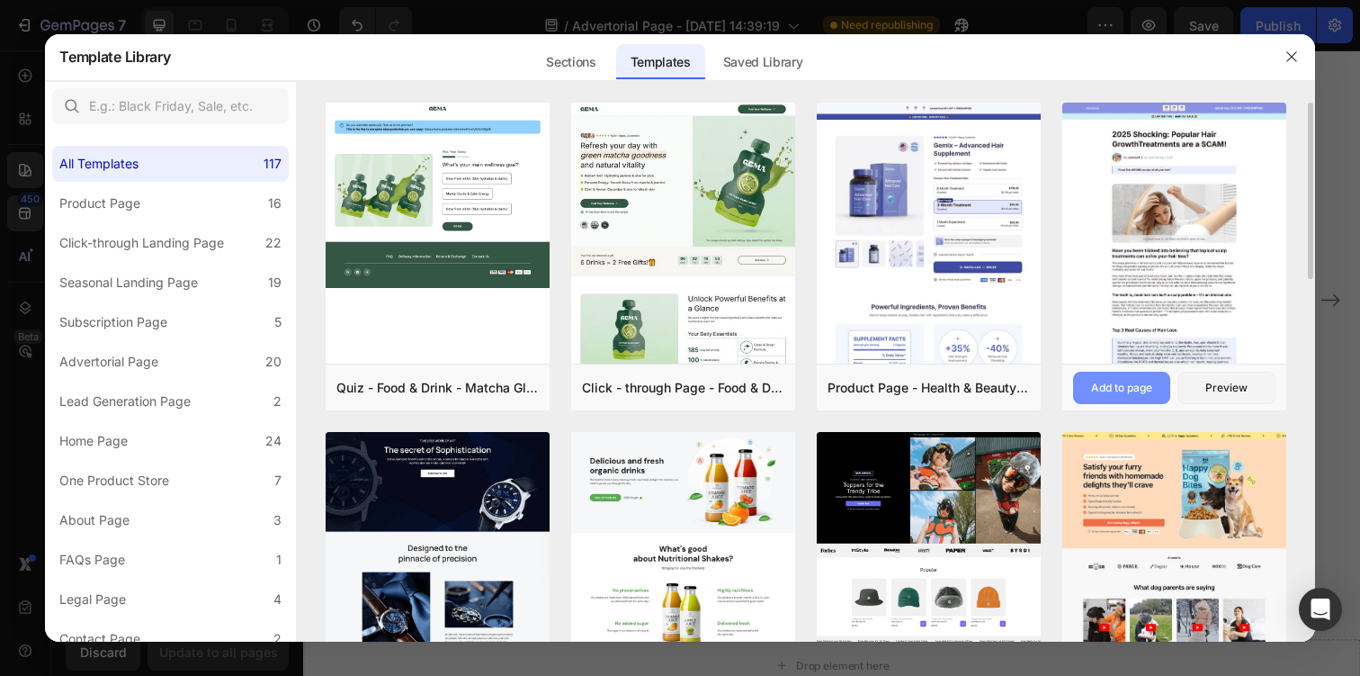
click at [1130, 386] on div "Add to page" at bounding box center [1121, 388] width 61 height 16
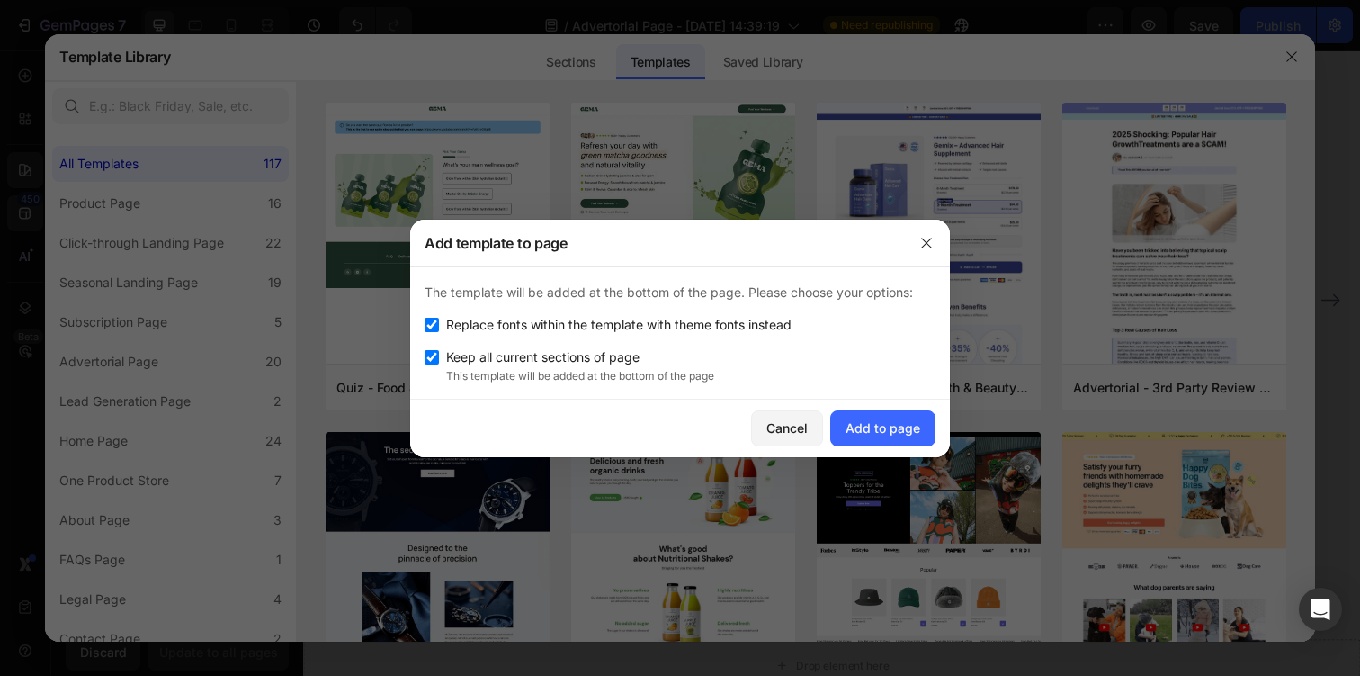
click at [605, 329] on span "Replace fonts within the template with theme fonts instead" at bounding box center [618, 325] width 345 height 22
checkbox input "false"
click at [856, 424] on div "Add to page" at bounding box center [883, 427] width 75 height 19
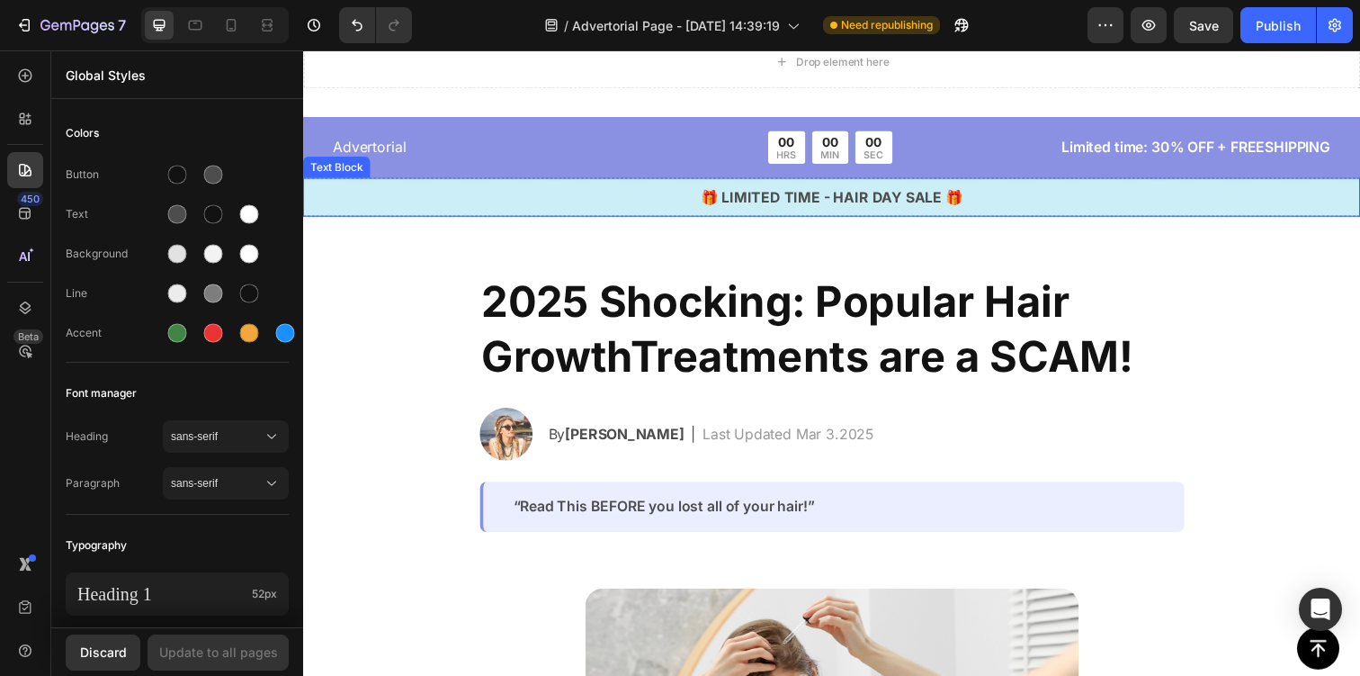
scroll to position [6782, 0]
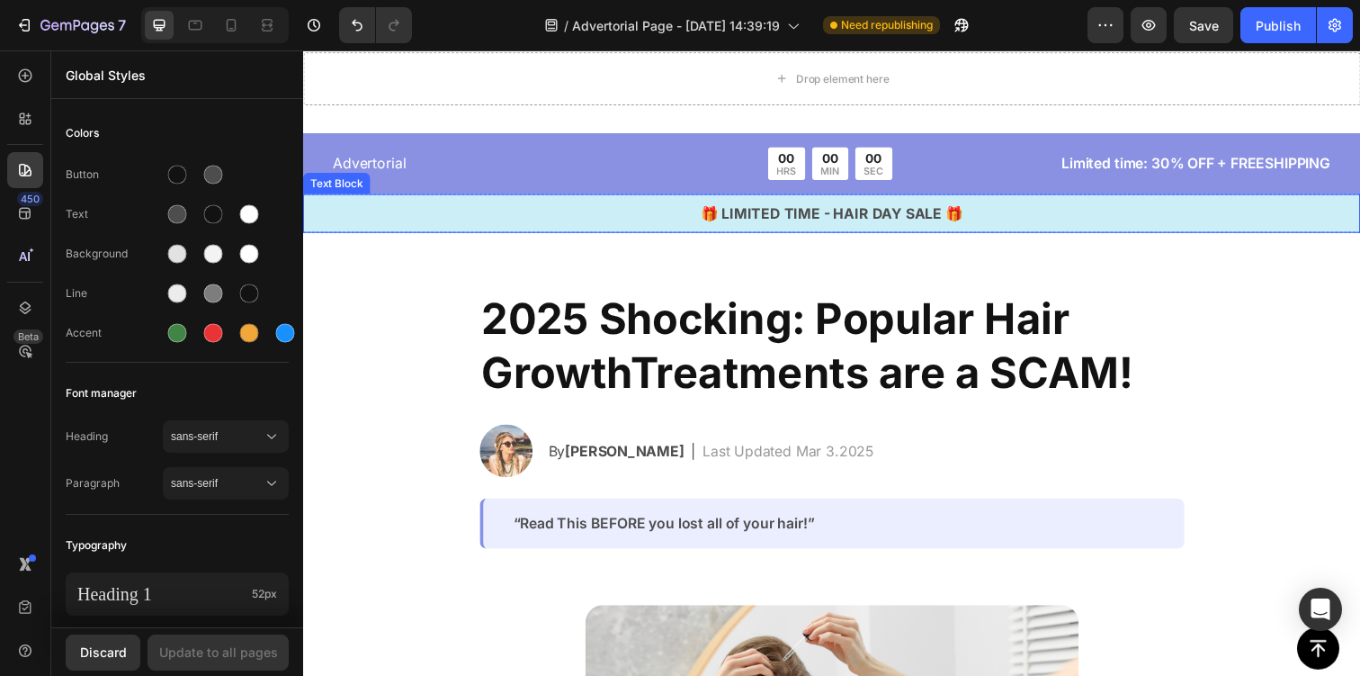
click at [596, 217] on p "🎁 LIMITED TIME - HAIR DAY SALE 🎁" at bounding box center [843, 217] width 1076 height 22
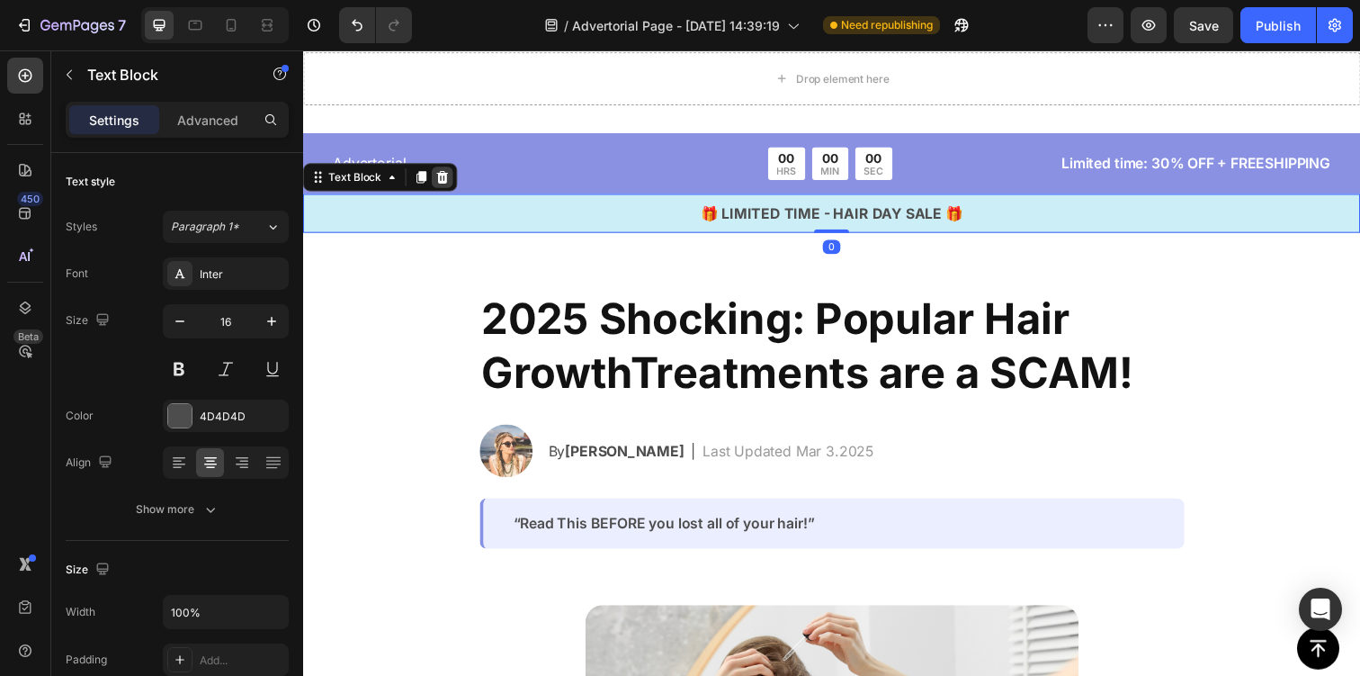
click at [447, 178] on icon at bounding box center [446, 180] width 12 height 13
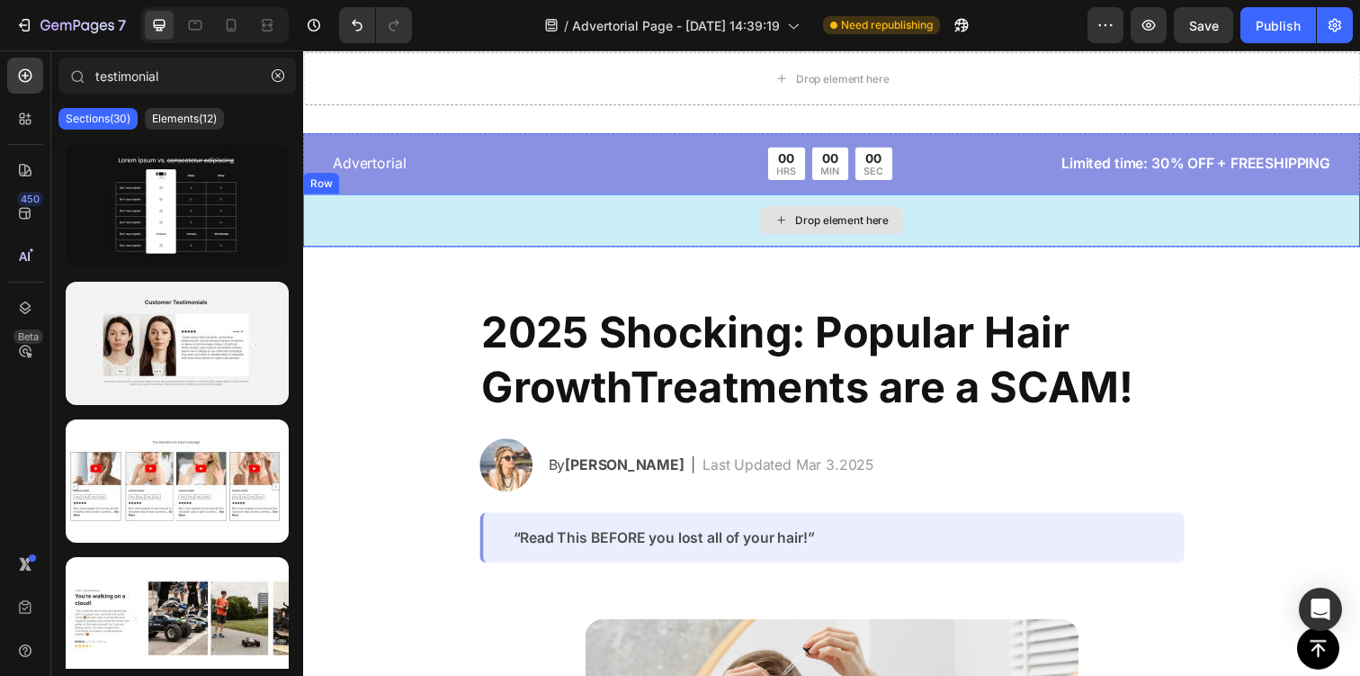
click at [452, 237] on div "Drop element here" at bounding box center [842, 224] width 1079 height 54
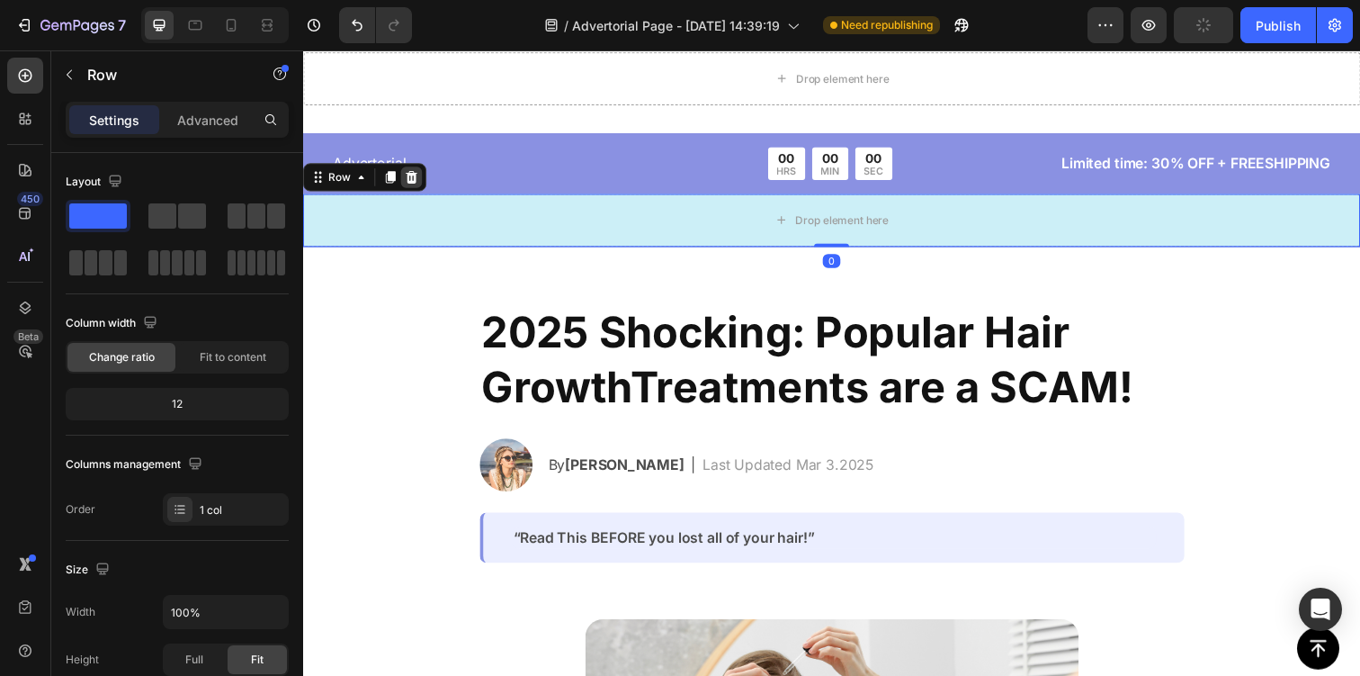
click at [414, 176] on icon at bounding box center [414, 180] width 12 height 13
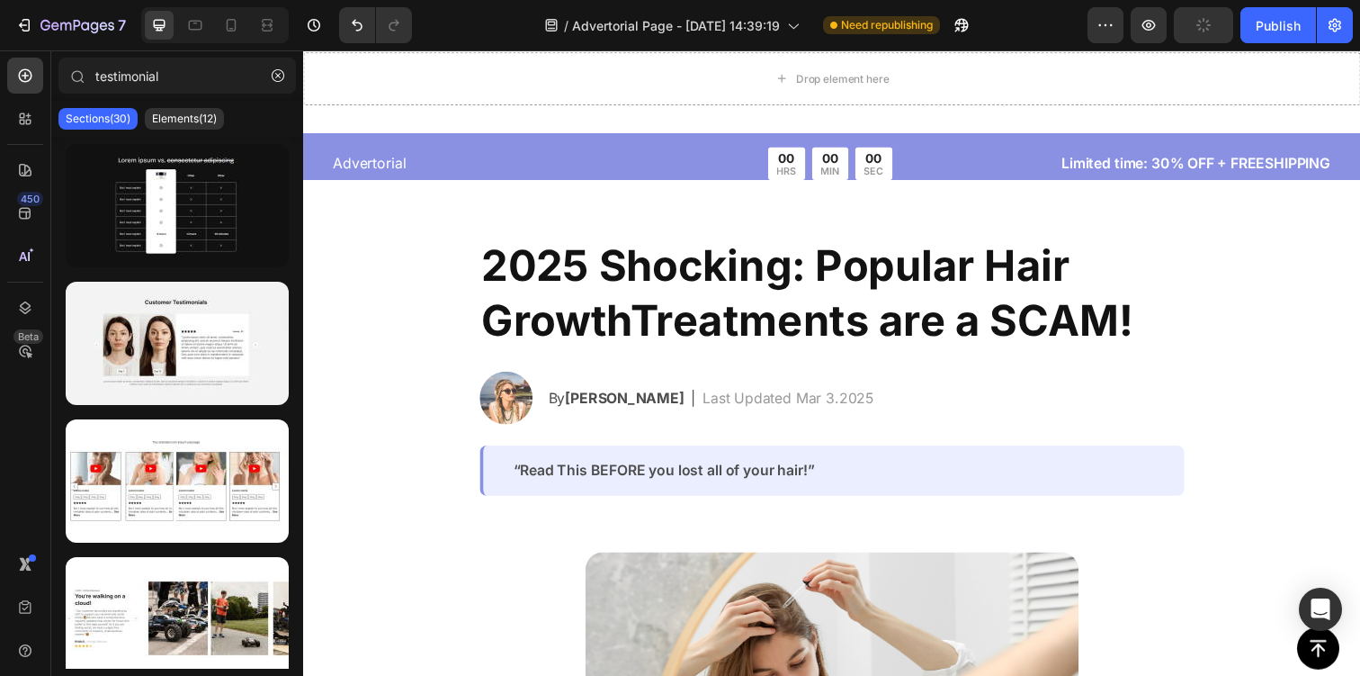
click at [423, 253] on div "Drop element here Section 4 Button Sticky Advertorial Text Block 00 HRS 00 MIN …" at bounding box center [842, 113] width 1079 height 13617
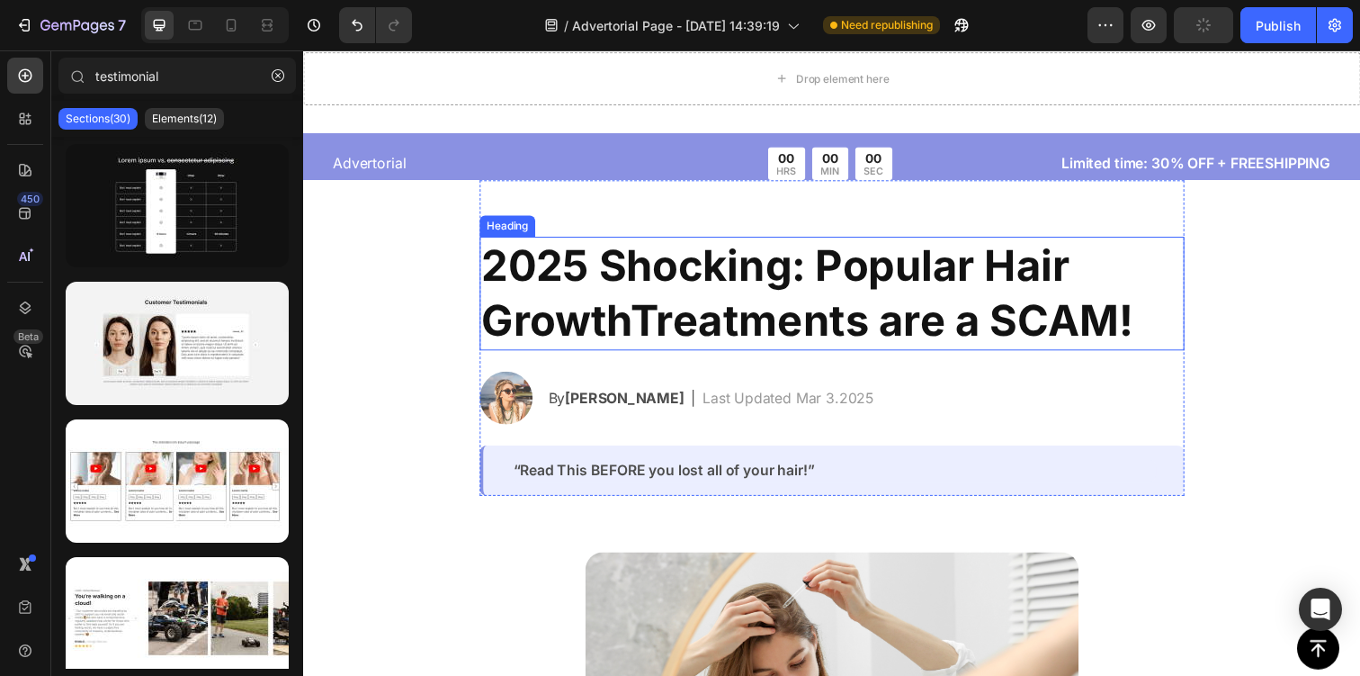
click at [539, 284] on h2 "2025 Shocking: Popular Hair GrowthTreatments are a SCAM!" at bounding box center [843, 298] width 720 height 116
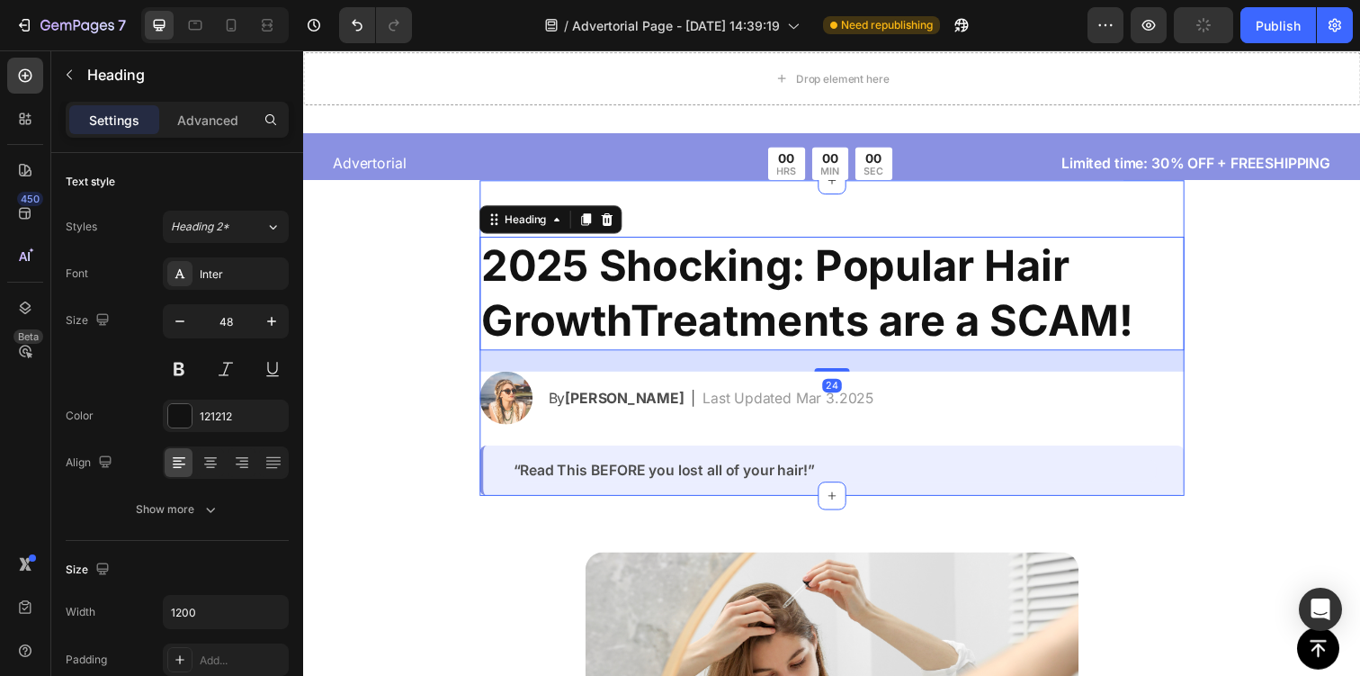
click at [505, 199] on div "2025 Shocking: Popular Hair GrowthTreatments are a SCAM! Heading 24 Image By Je…" at bounding box center [843, 344] width 720 height 322
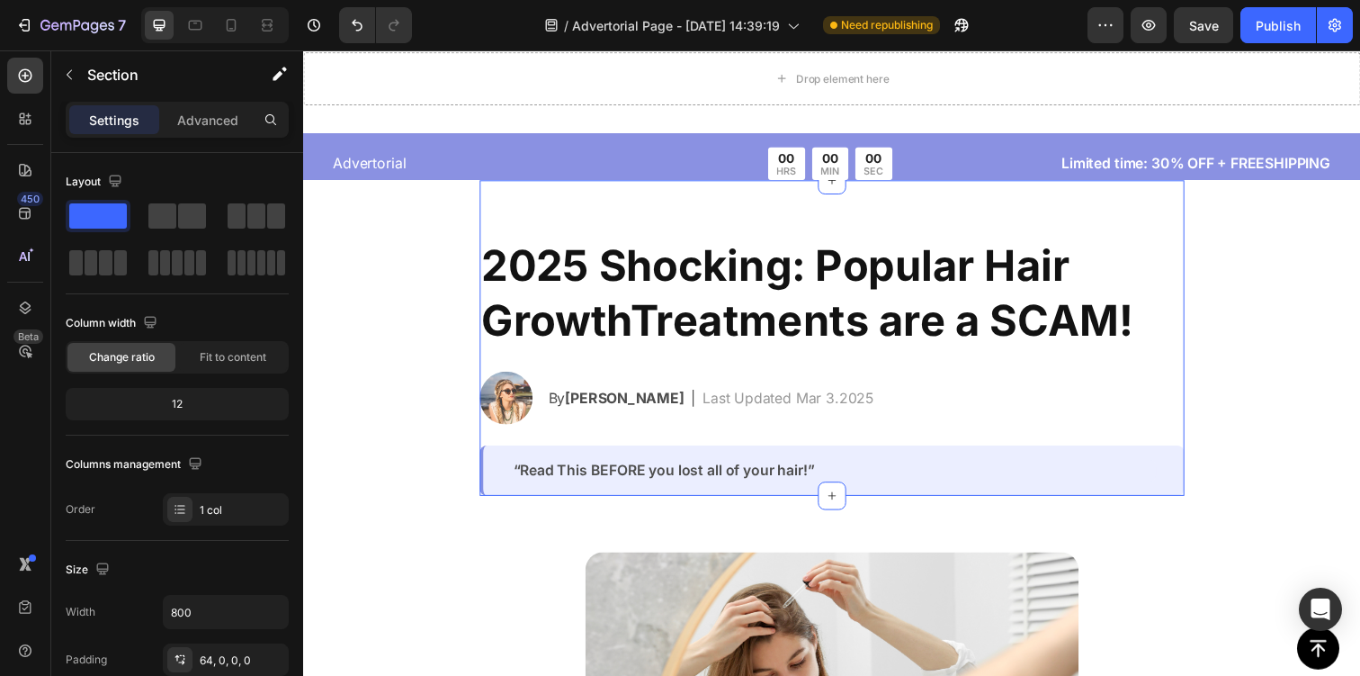
click at [1103, 205] on div "2025 Shocking: Popular Hair GrowthTreatments are a SCAM! Heading Image By Jessi…" at bounding box center [843, 344] width 720 height 322
click at [355, 354] on div "Drop element here Section 4 Button Sticky Advertorial Text Block 00 HRS 00 MIN …" at bounding box center [842, 113] width 1079 height 13617
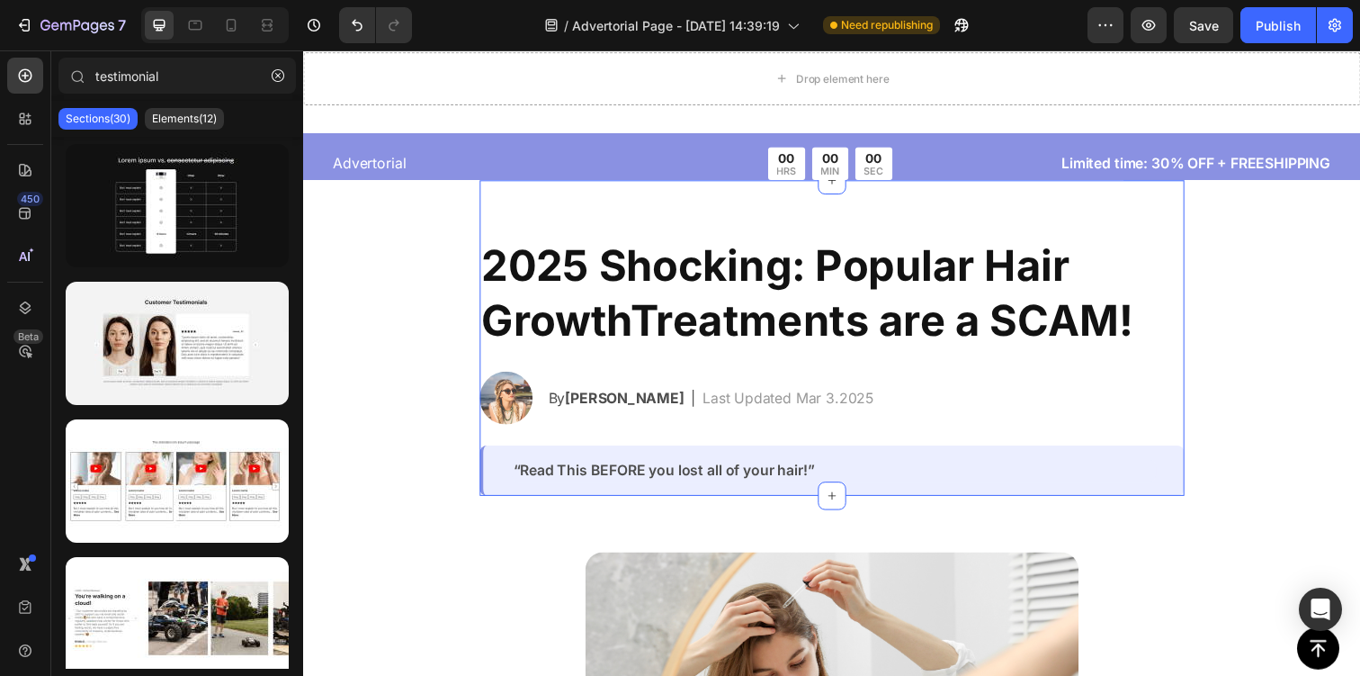
click at [562, 227] on div "2025 Shocking: Popular Hair GrowthTreatments are a SCAM! Heading Image By Jessi…" at bounding box center [843, 344] width 720 height 322
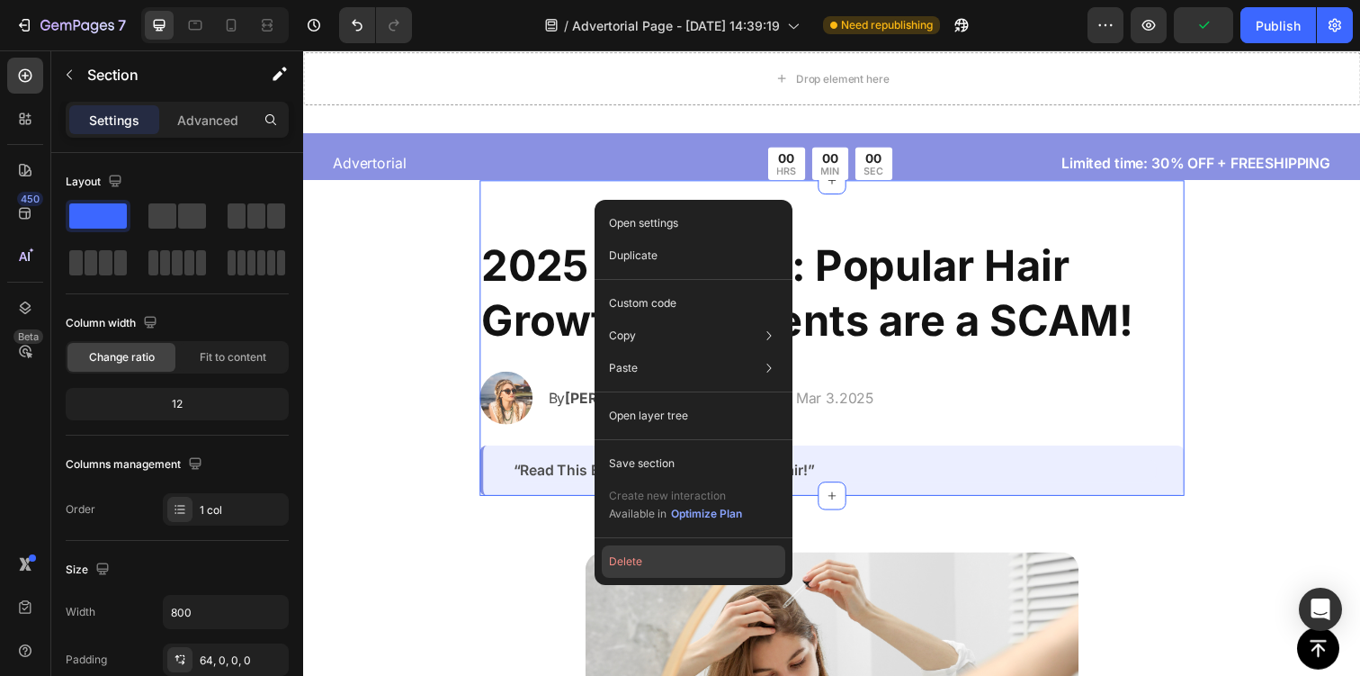
click at [640, 555] on button "Delete" at bounding box center [694, 561] width 184 height 32
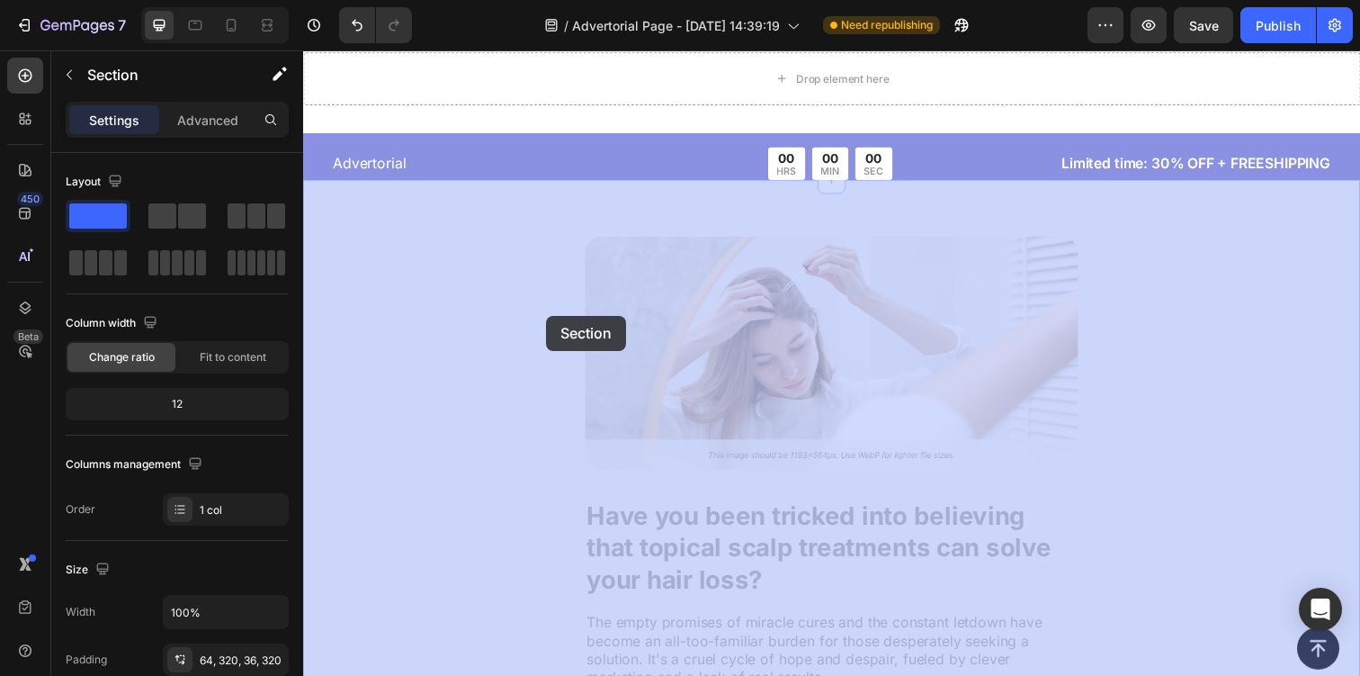
drag, startPoint x: 480, startPoint y: 222, endPoint x: 551, endPoint y: 321, distance: 121.8
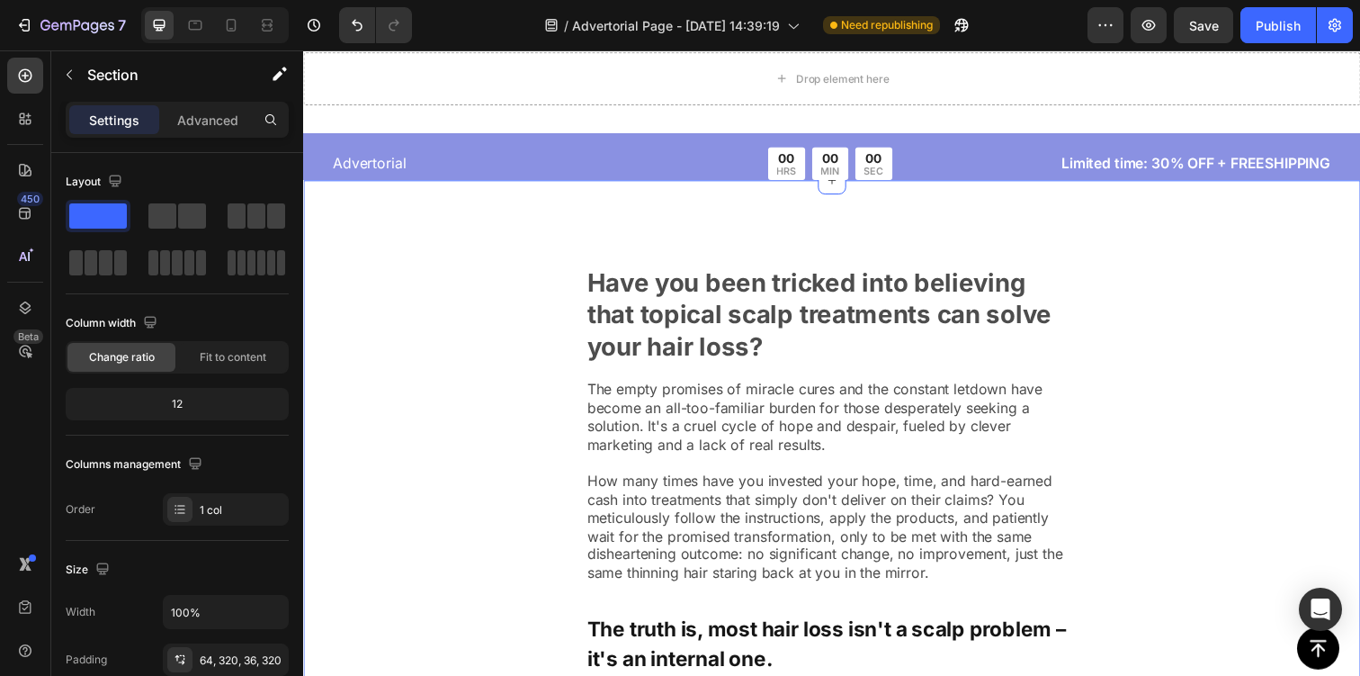
click at [459, 236] on div "Image Have you been tricked into believing that topical scalp treatments can so…" at bounding box center [842, 527] width 1079 height 688
click at [622, 240] on img at bounding box center [843, 240] width 504 height 0
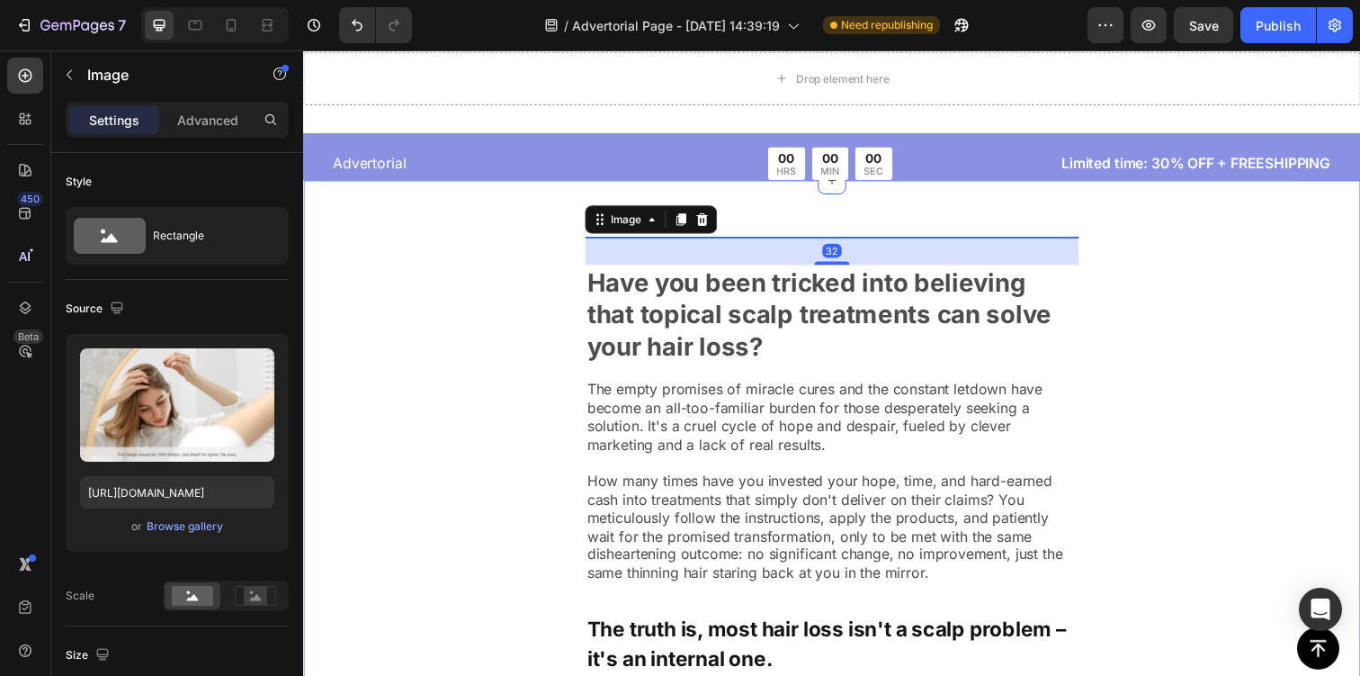
click at [561, 312] on div "Image 32 Have you been tricked into believing that topical scalp treatments can…" at bounding box center [842, 527] width 1079 height 688
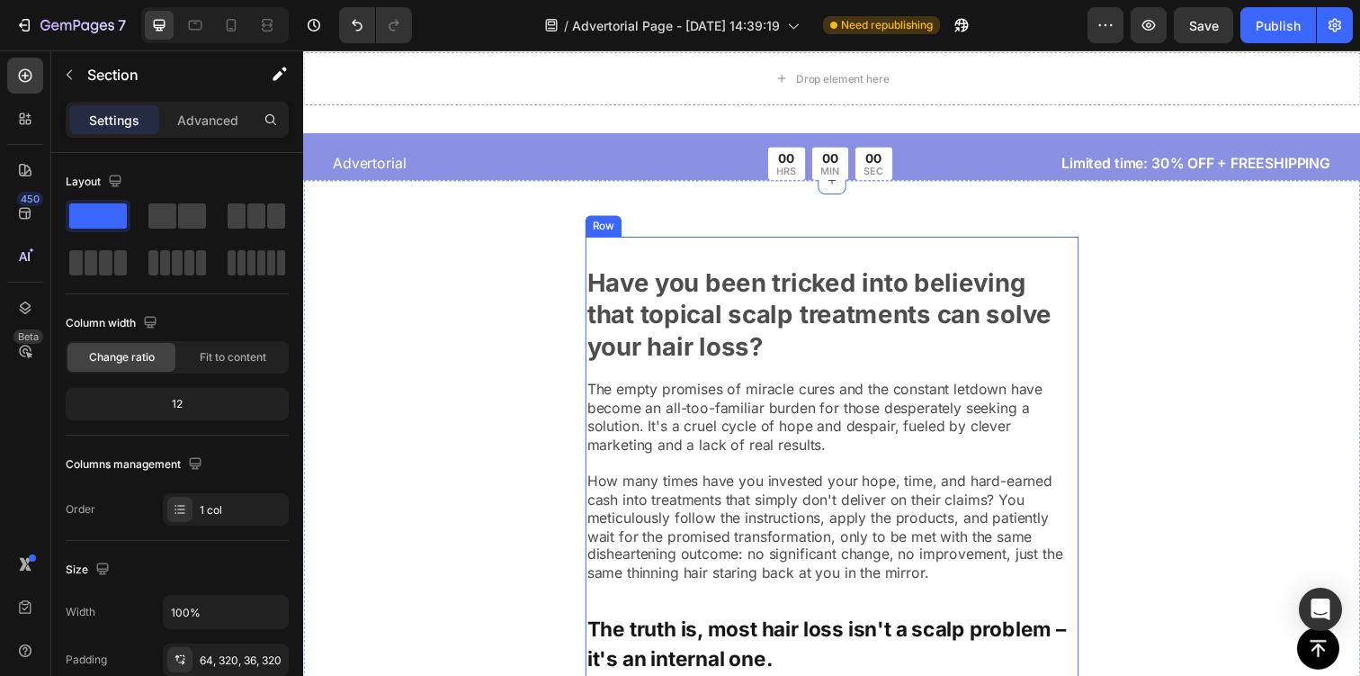
click at [657, 492] on div "Image Have you been tricked into believing that topical scalp treatments can so…" at bounding box center [843, 539] width 504 height 598
click at [707, 216] on icon at bounding box center [701, 223] width 14 height 14
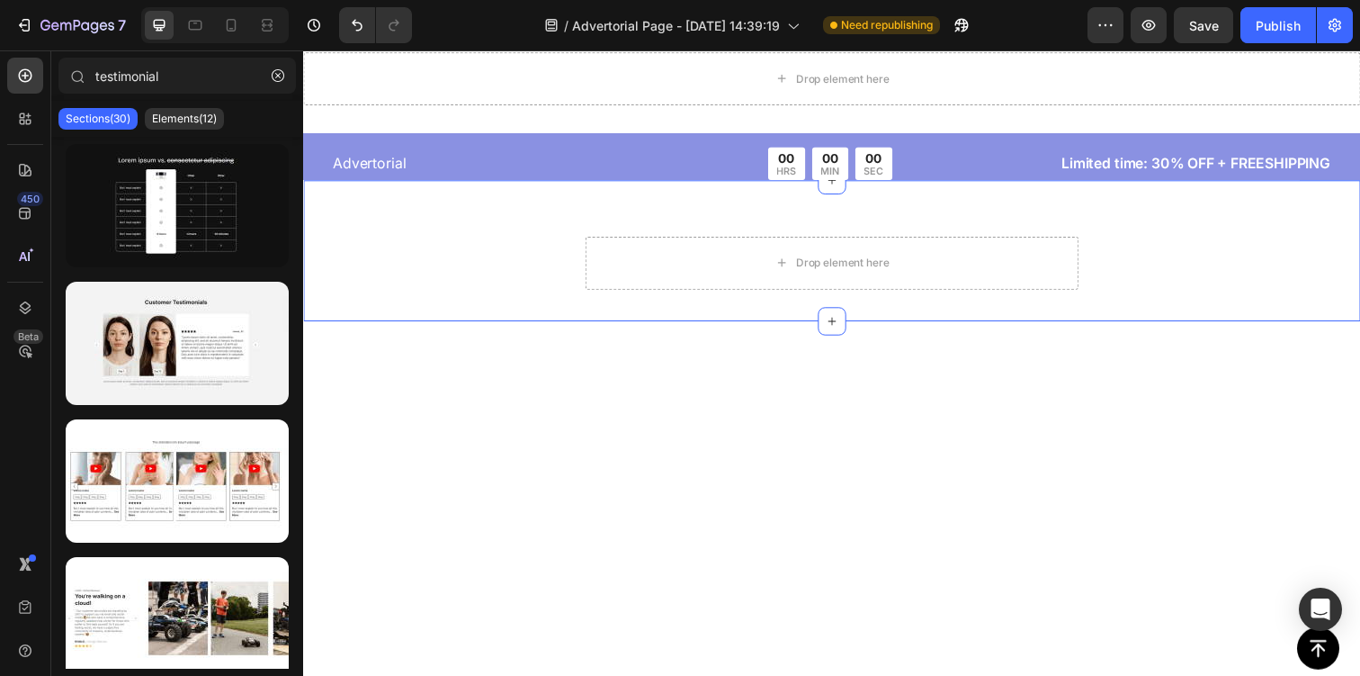
click at [649, 311] on div "Drop element here Section 7" at bounding box center [842, 255] width 1079 height 144
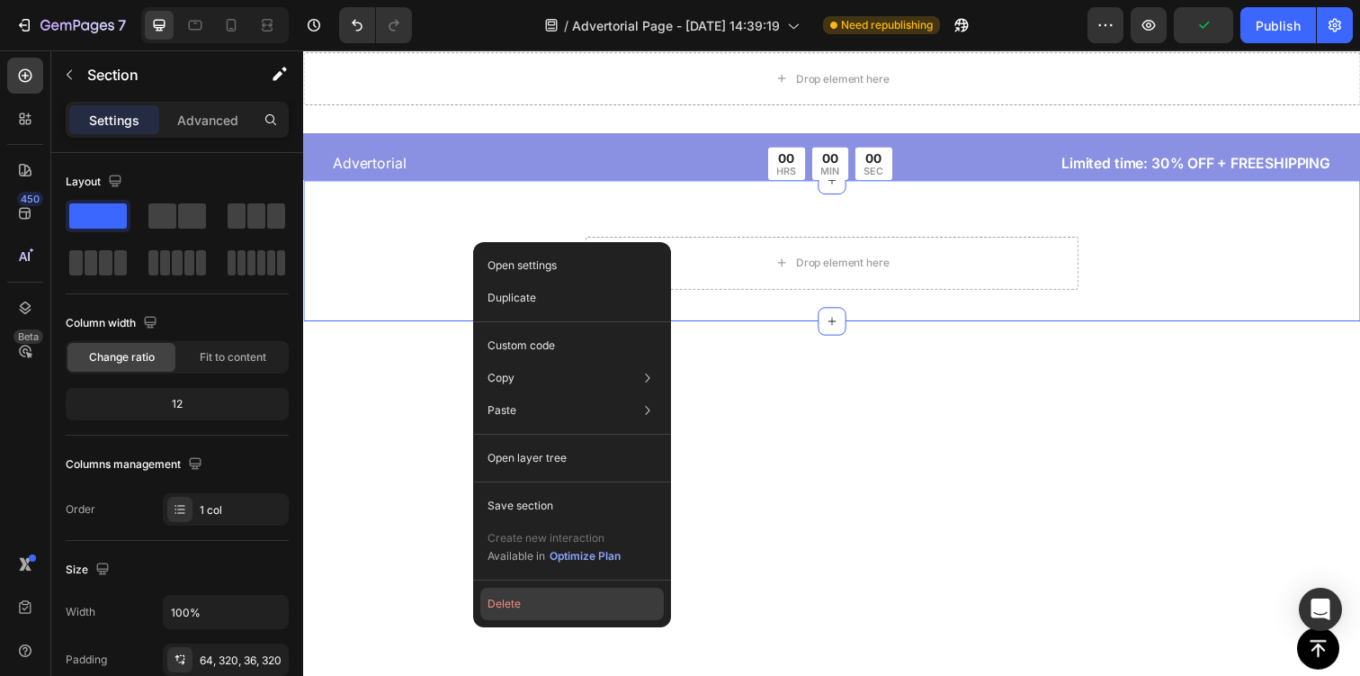
click at [585, 596] on button "Delete" at bounding box center [572, 603] width 184 height 32
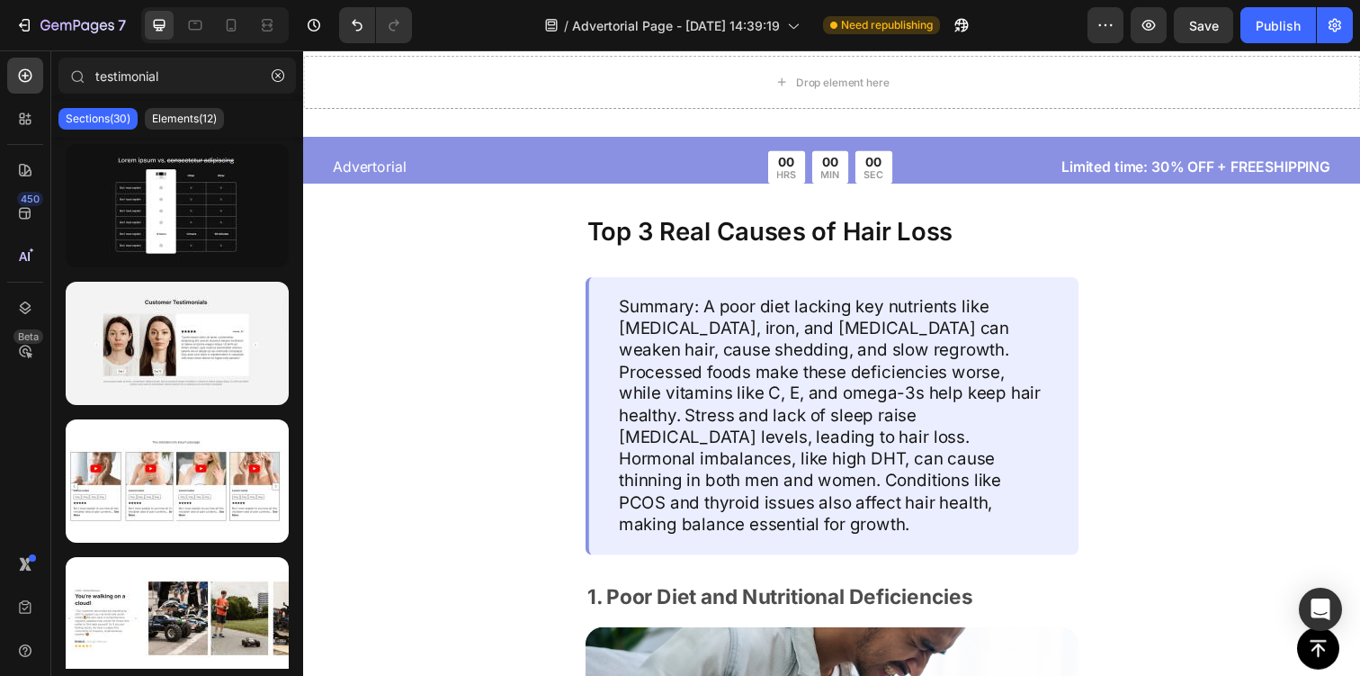
scroll to position [6753, 0]
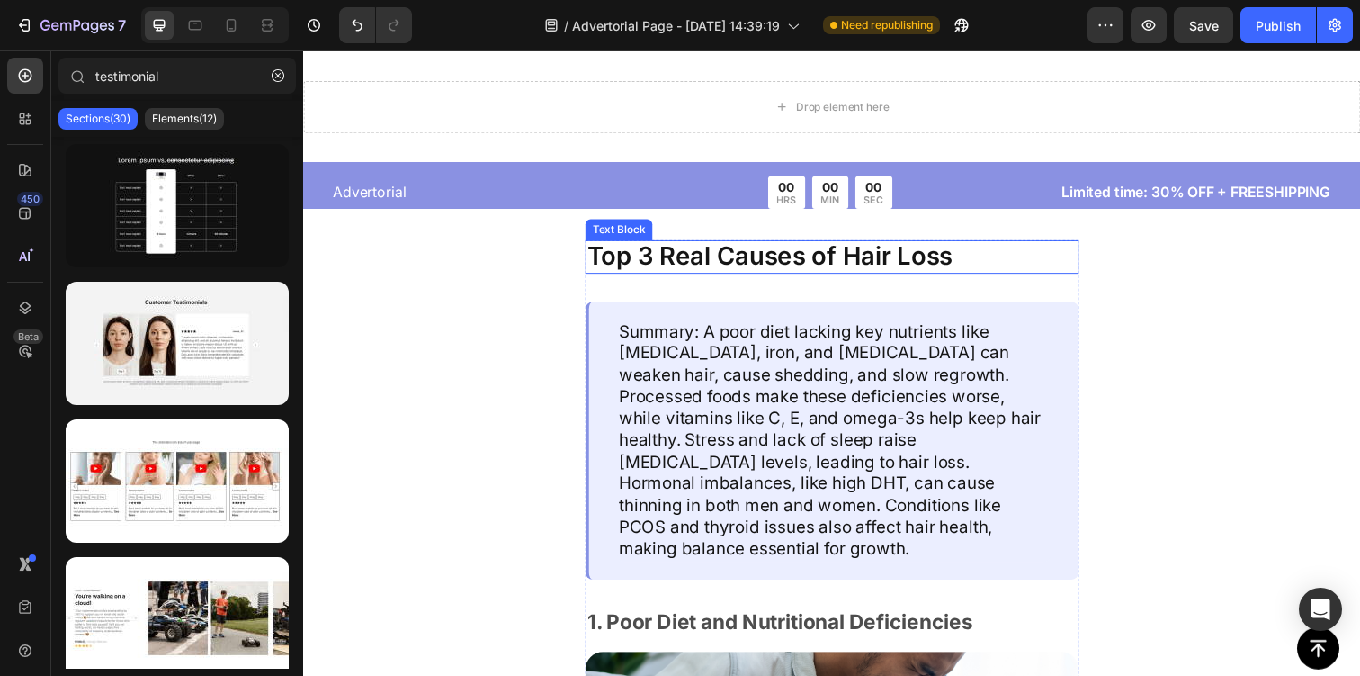
click at [672, 276] on p "Top 3 Real Causes of Hair Loss" at bounding box center [843, 261] width 500 height 31
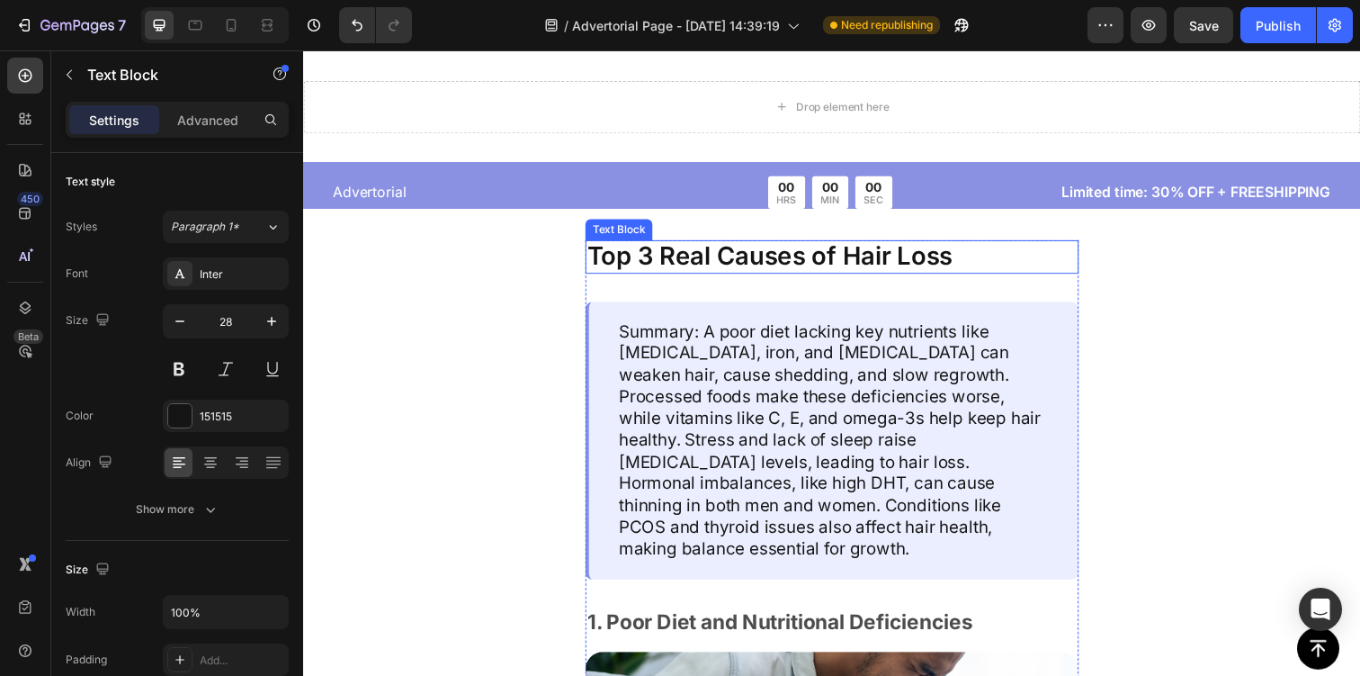
scroll to position [6648, 0]
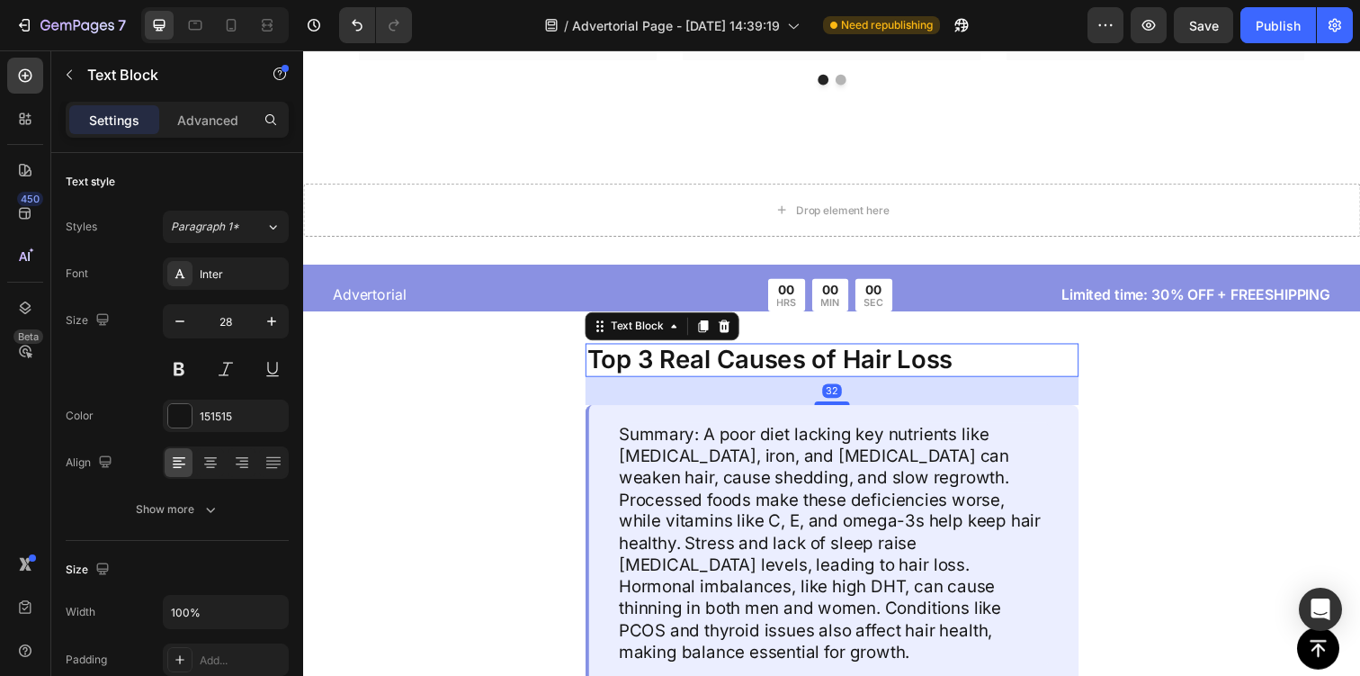
click at [638, 396] on div "32" at bounding box center [843, 397] width 504 height 29
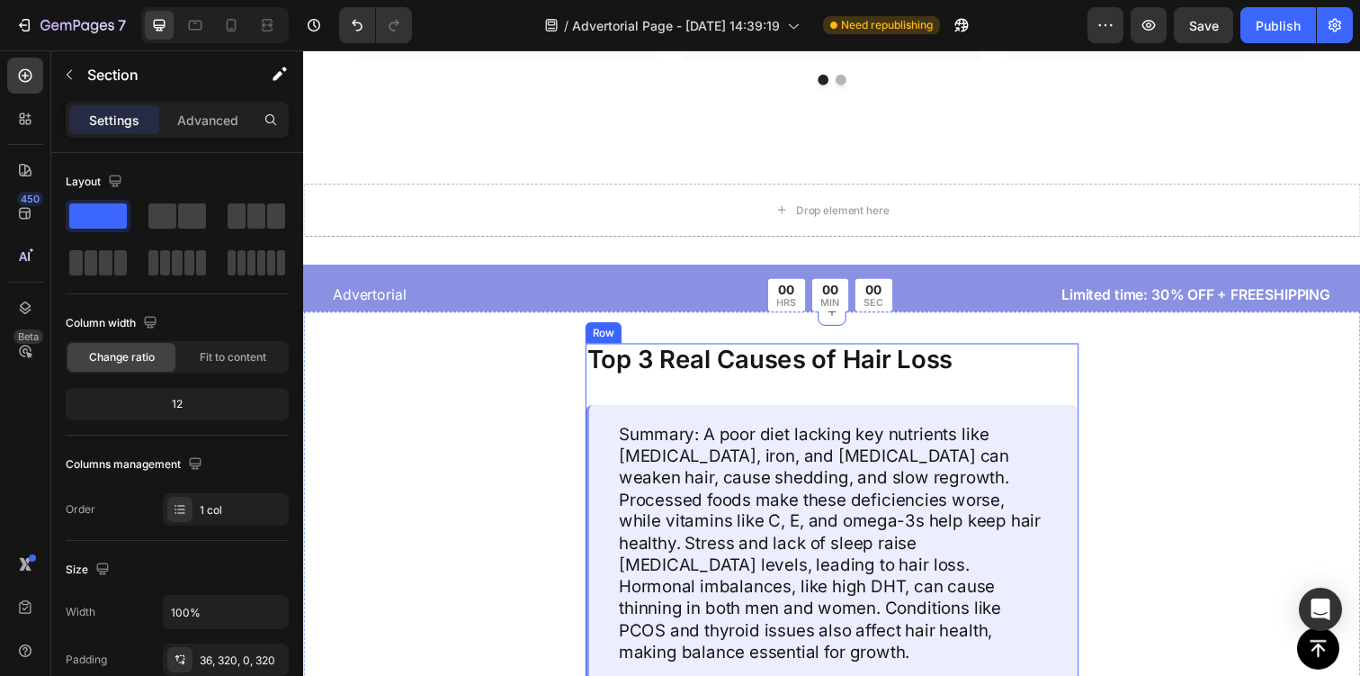
click at [713, 336] on div "Row" at bounding box center [654, 332] width 126 height 29
click at [700, 331] on icon at bounding box center [702, 332] width 12 height 13
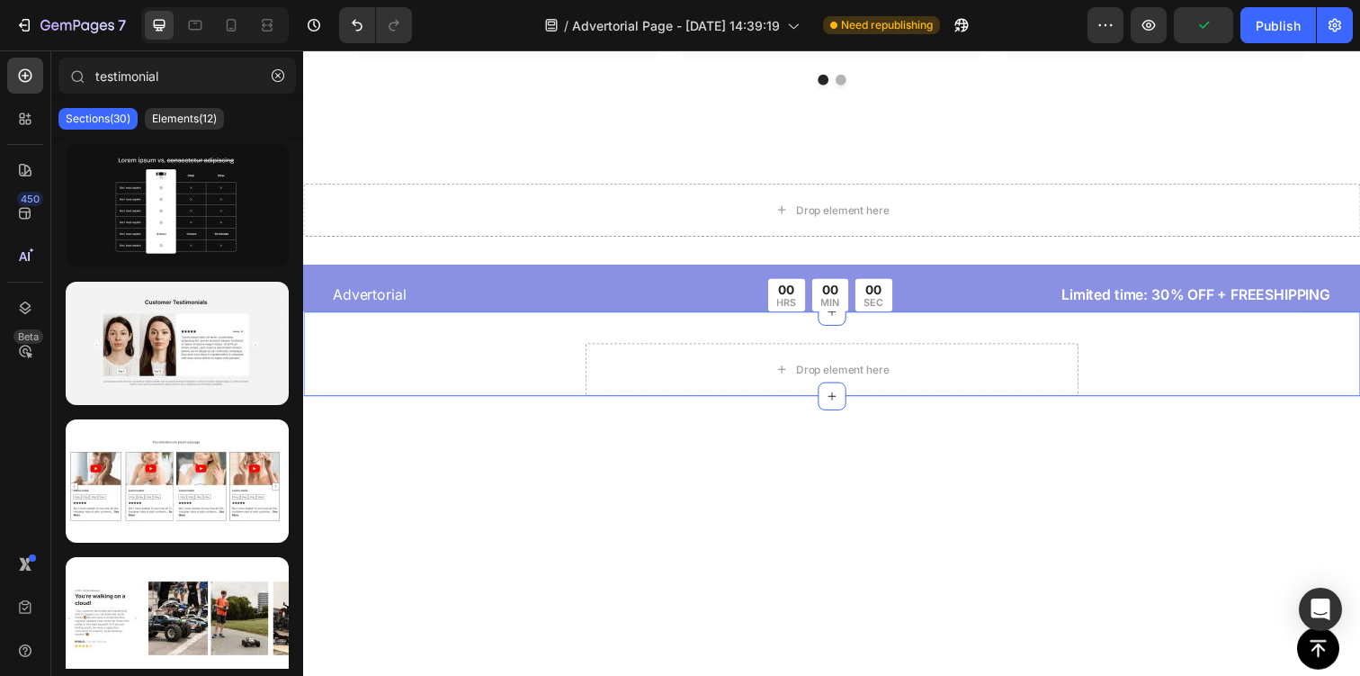
click at [516, 390] on div "Drop element here Section 7" at bounding box center [842, 360] width 1079 height 86
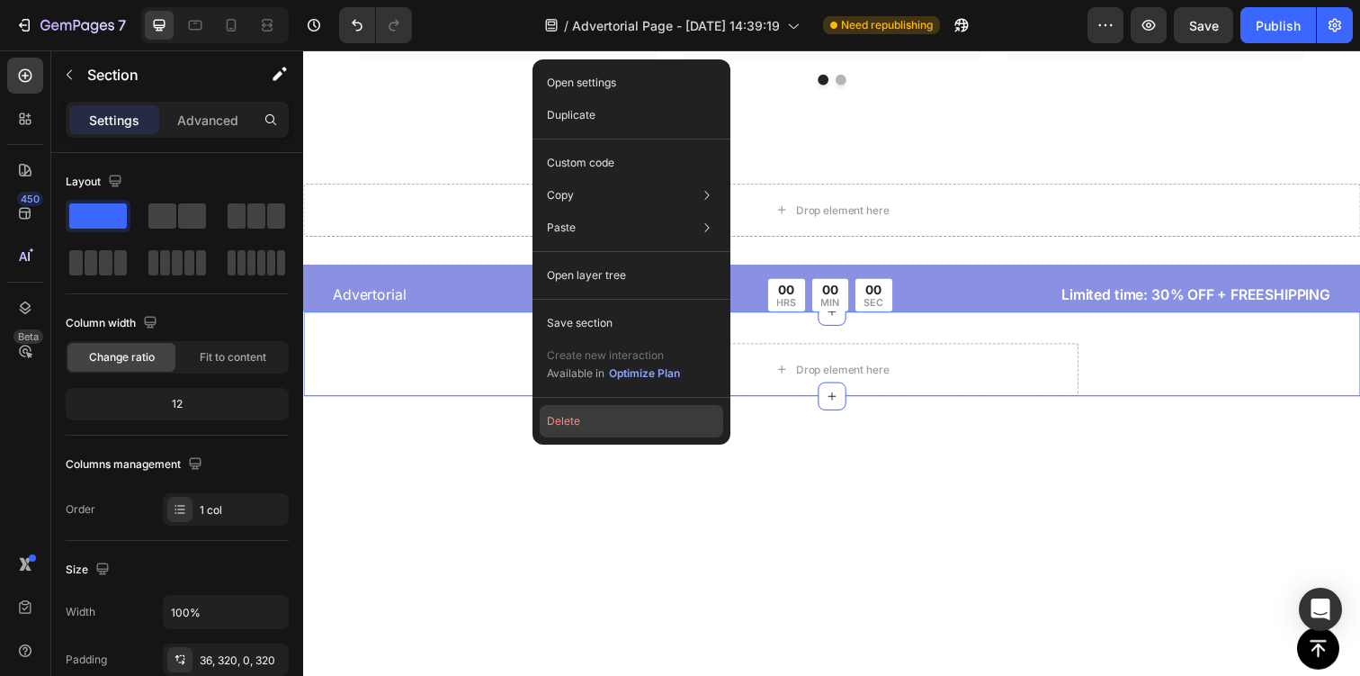
click at [584, 429] on button "Delete" at bounding box center [632, 421] width 184 height 32
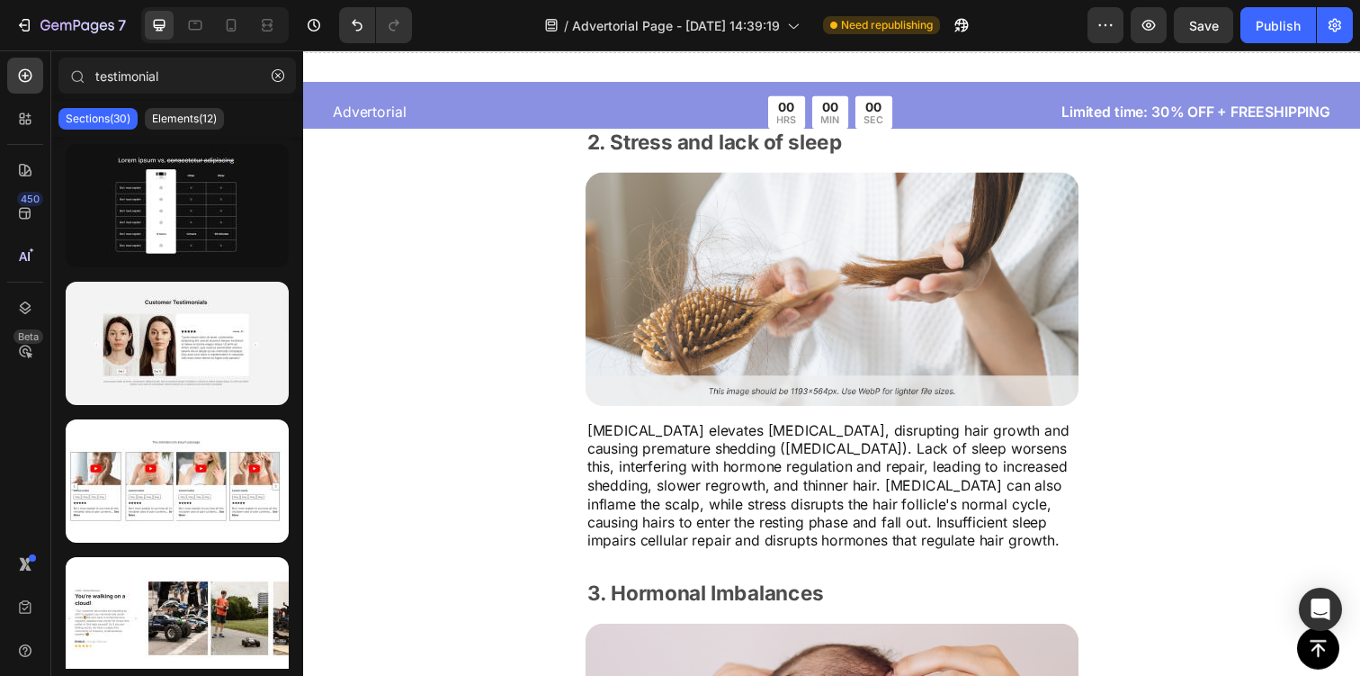
scroll to position [6836, 0]
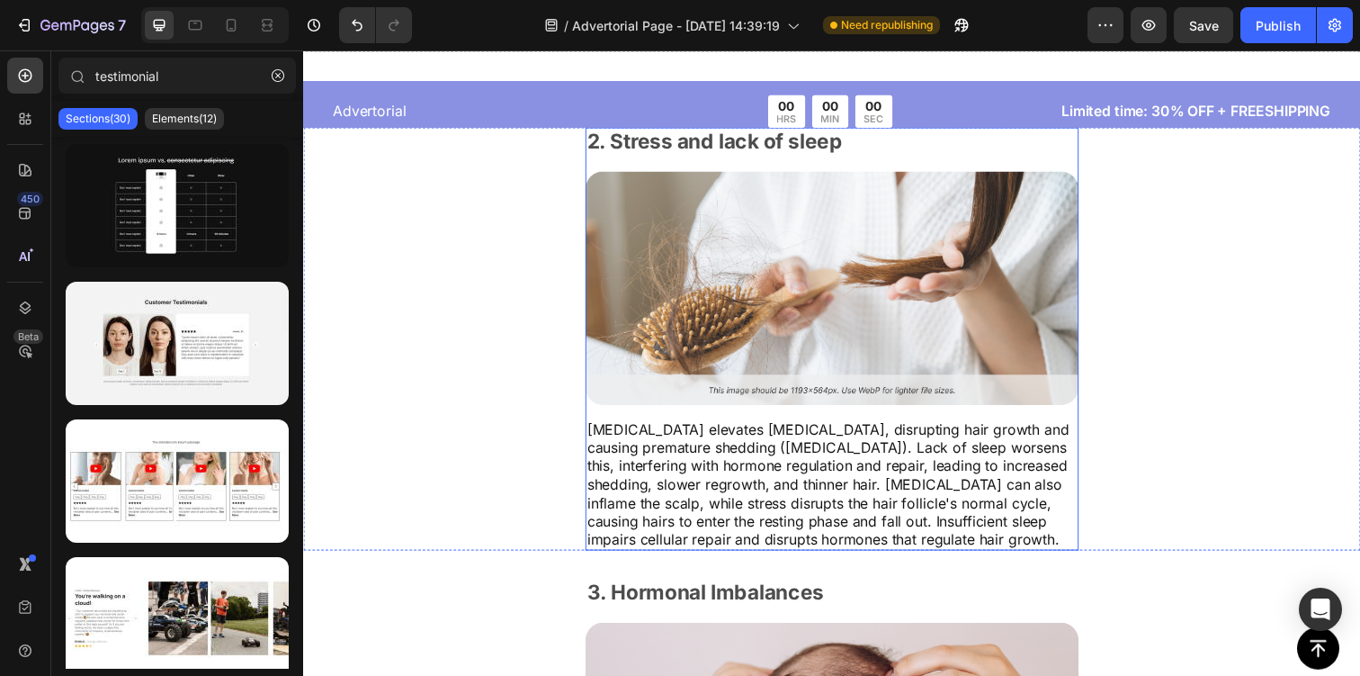
click at [664, 419] on div "2. Stress and lack of sleep Text Block Image Chronic stress elevates cortisol, …" at bounding box center [843, 345] width 504 height 432
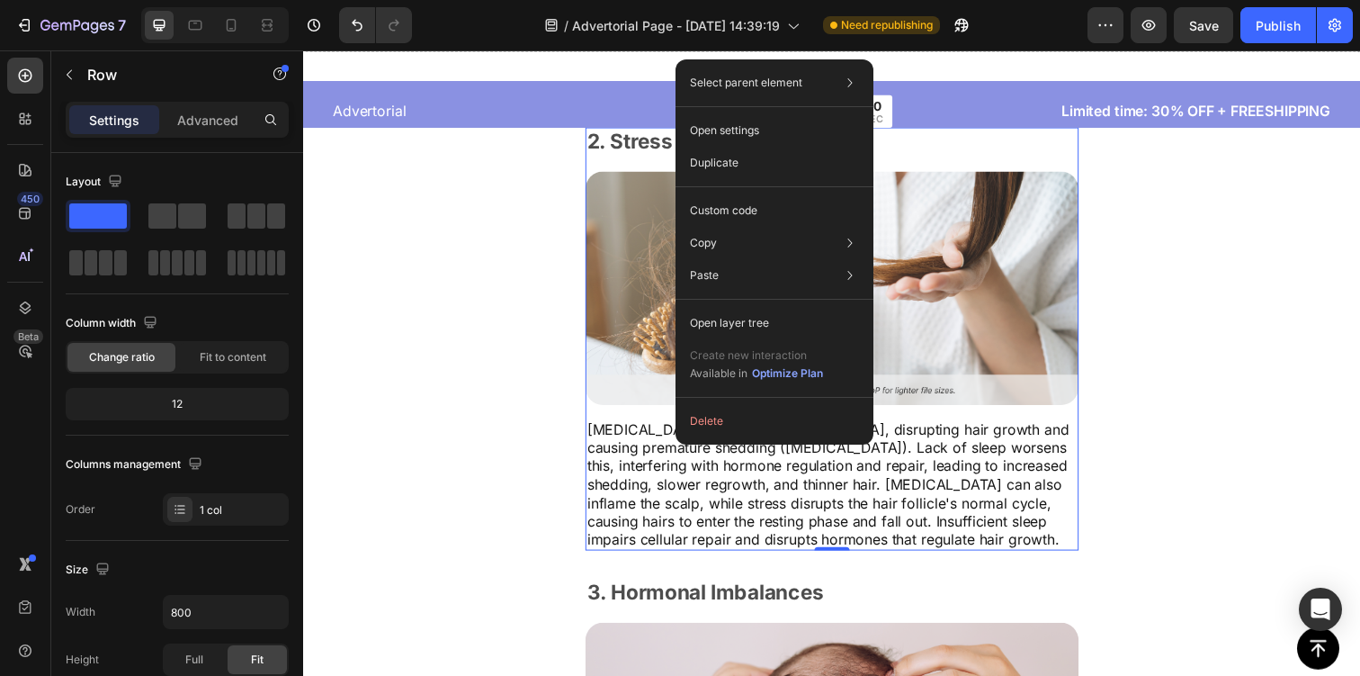
click at [712, 437] on div "Select parent element Section Row 1 col Open settings Duplicate Custom code Cop…" at bounding box center [775, 251] width 198 height 385
click at [714, 429] on button "Delete" at bounding box center [775, 421] width 184 height 32
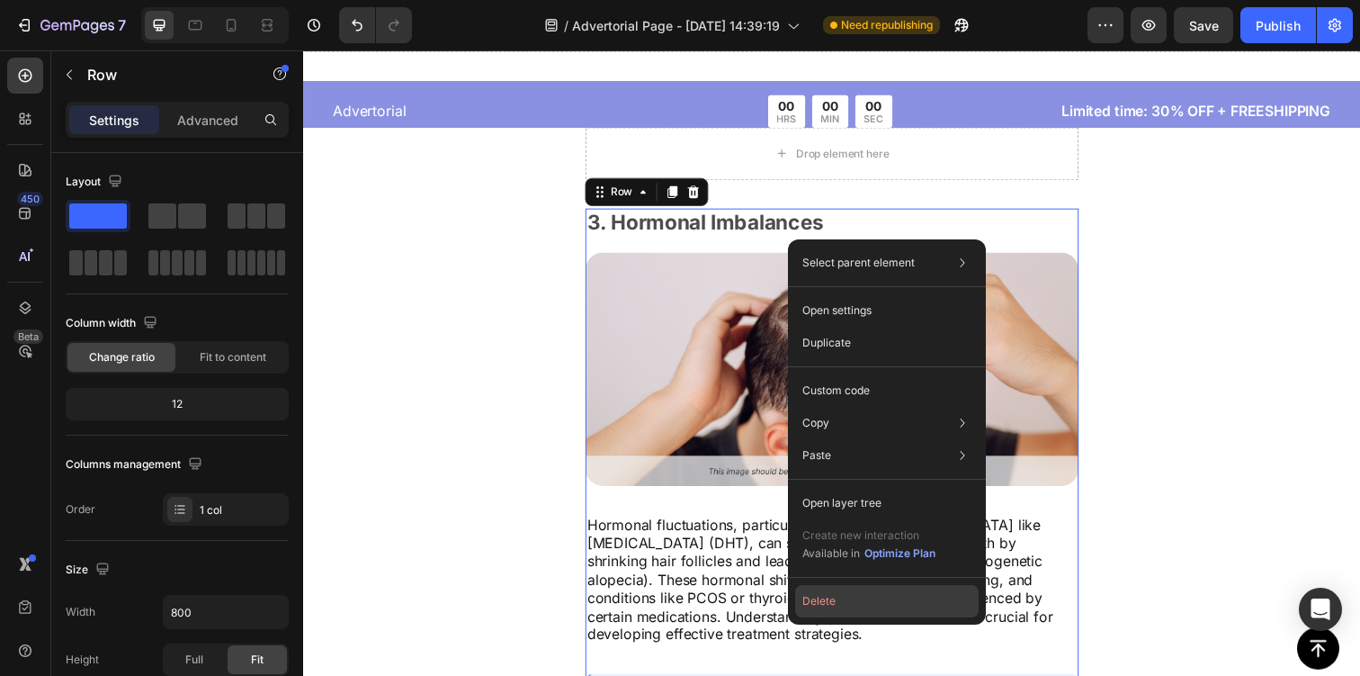
click at [843, 589] on button "Delete" at bounding box center [887, 601] width 184 height 32
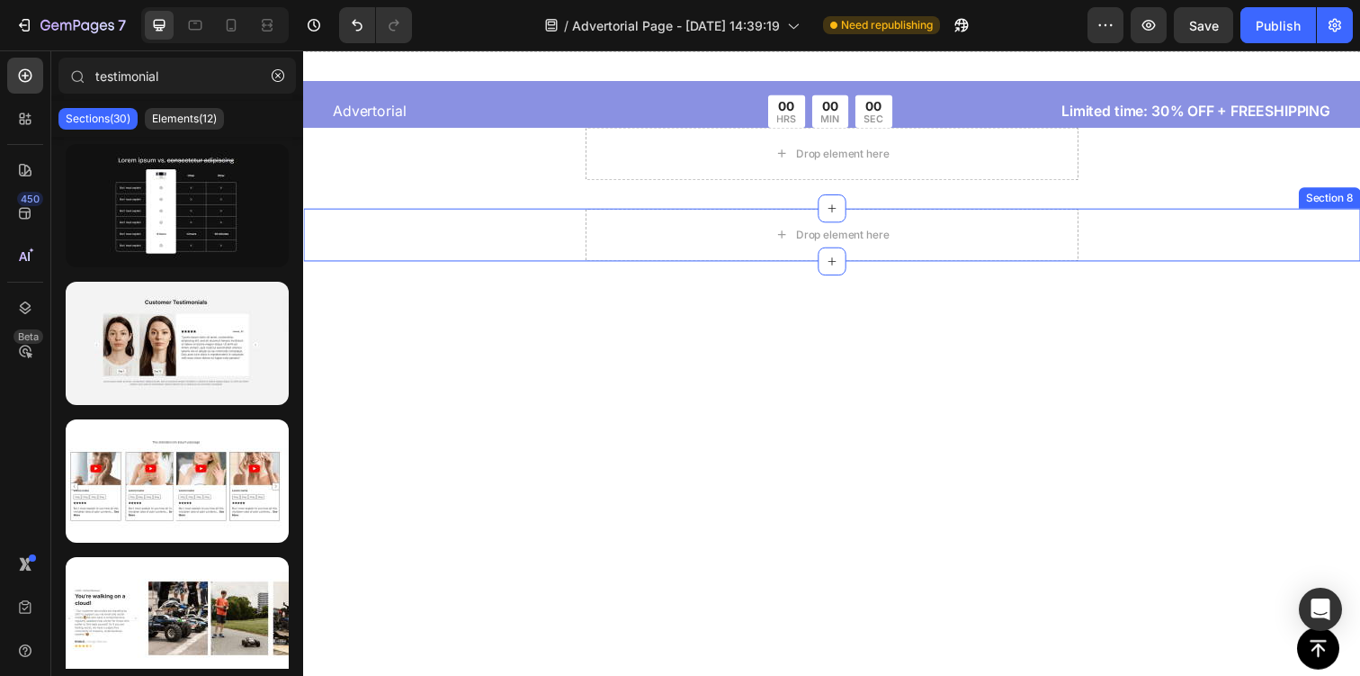
click at [559, 228] on div "Drop element here Section 8" at bounding box center [842, 238] width 1079 height 54
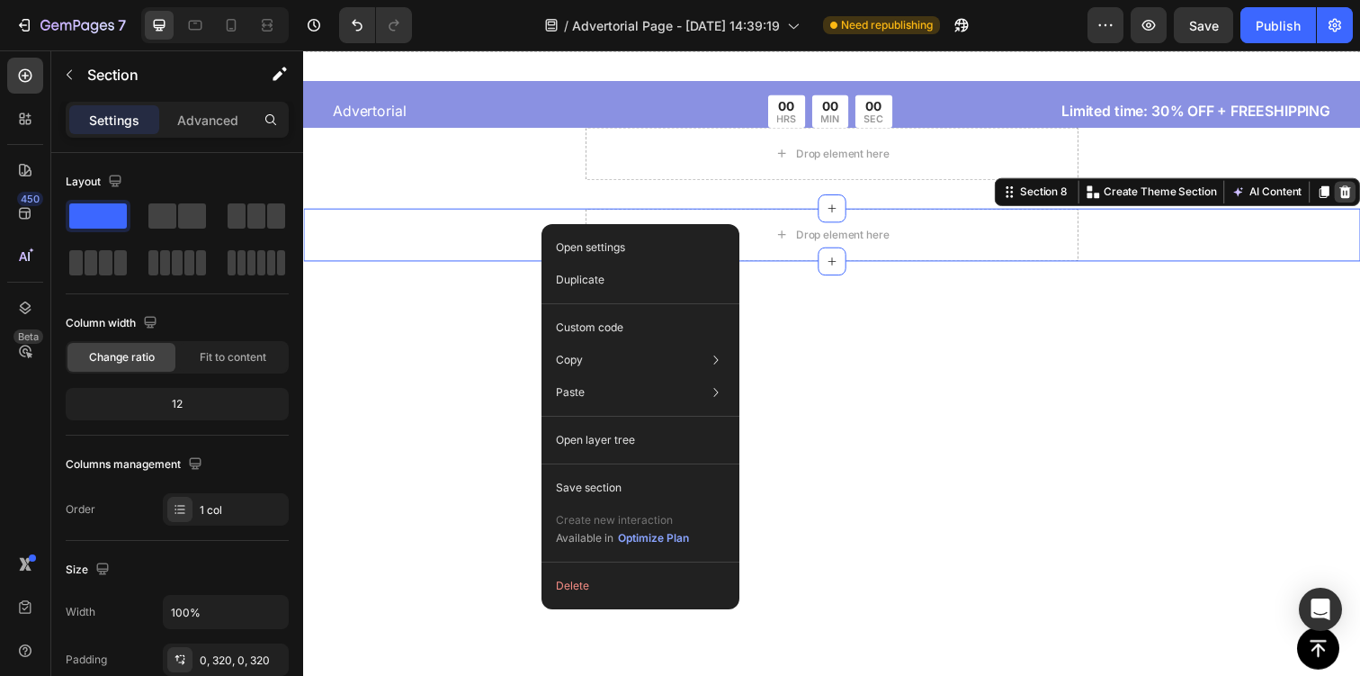
click at [1359, 189] on icon at bounding box center [1367, 194] width 14 height 14
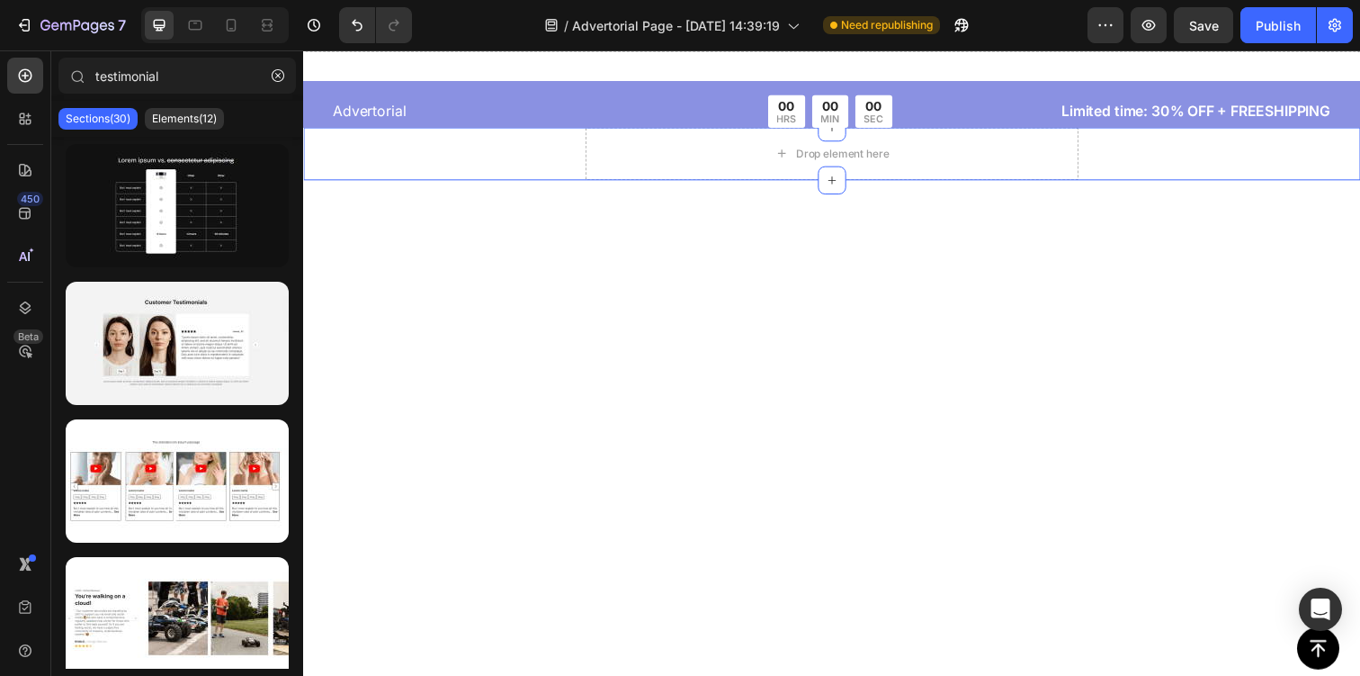
click at [1335, 157] on div "Drop element here Section 7" at bounding box center [842, 156] width 1079 height 54
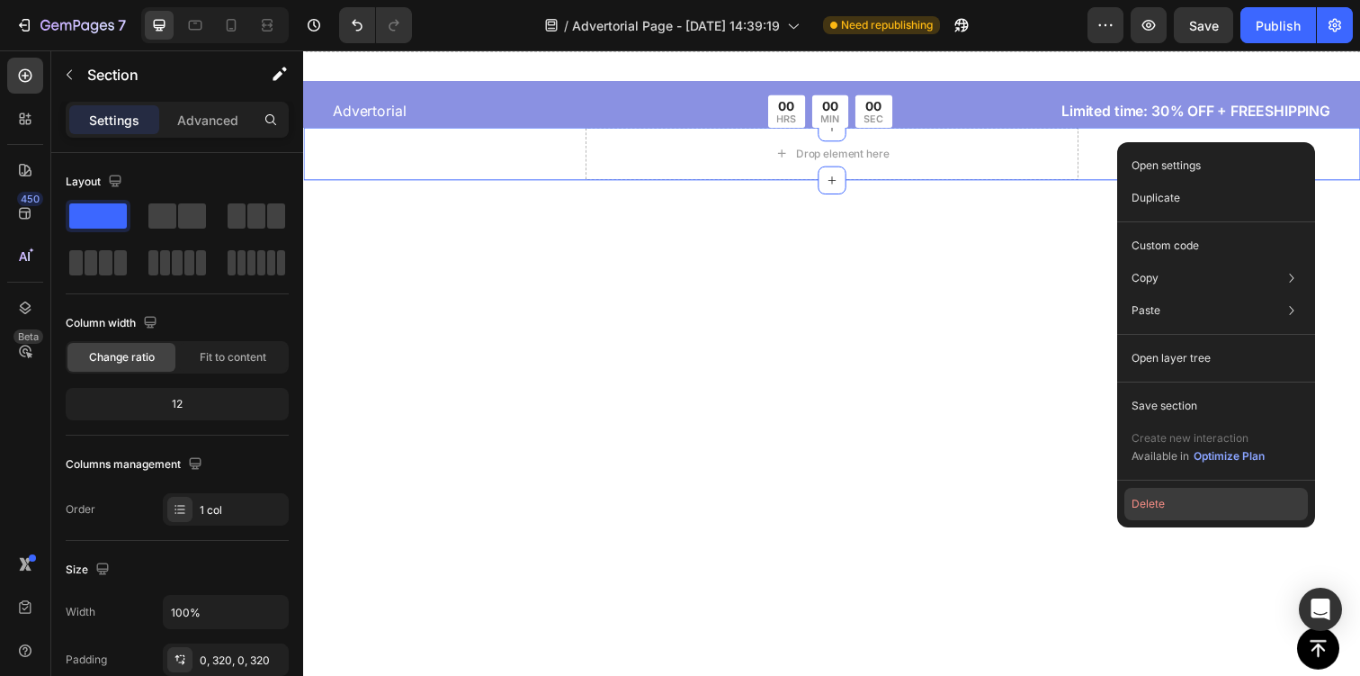
click at [1219, 491] on button "Delete" at bounding box center [1216, 504] width 184 height 32
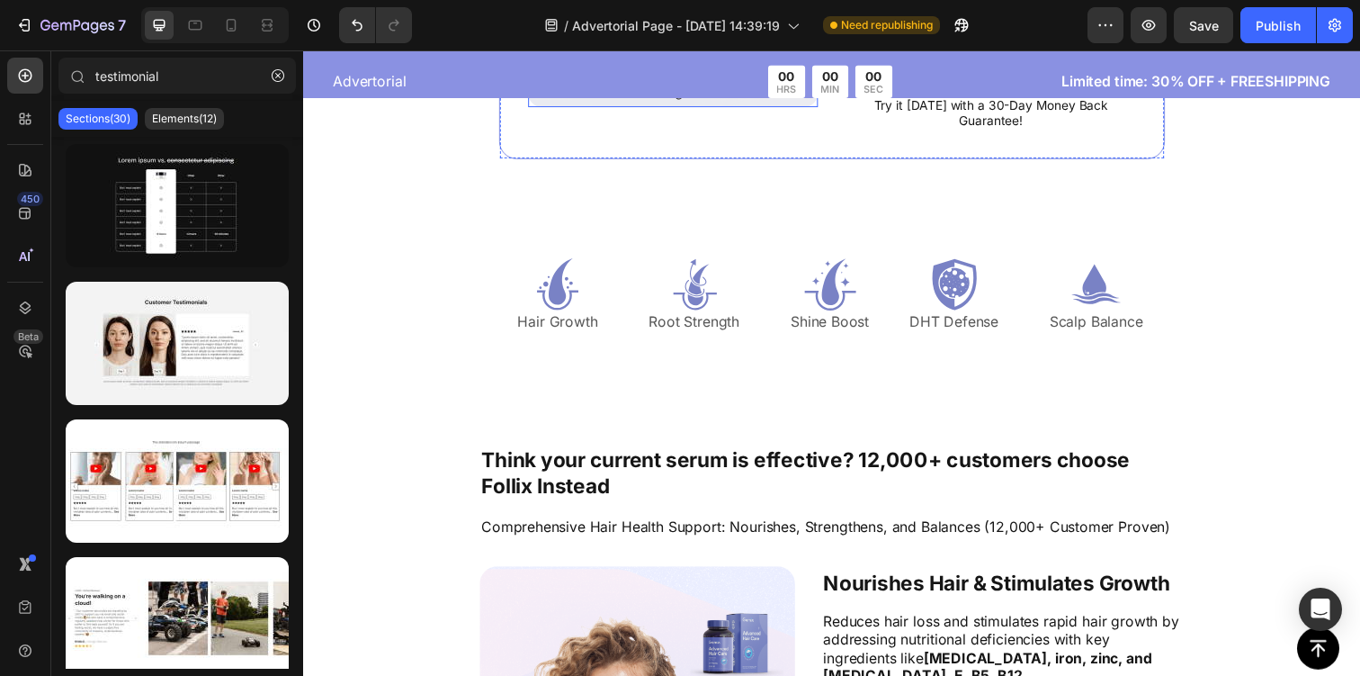
scroll to position [7260, 0]
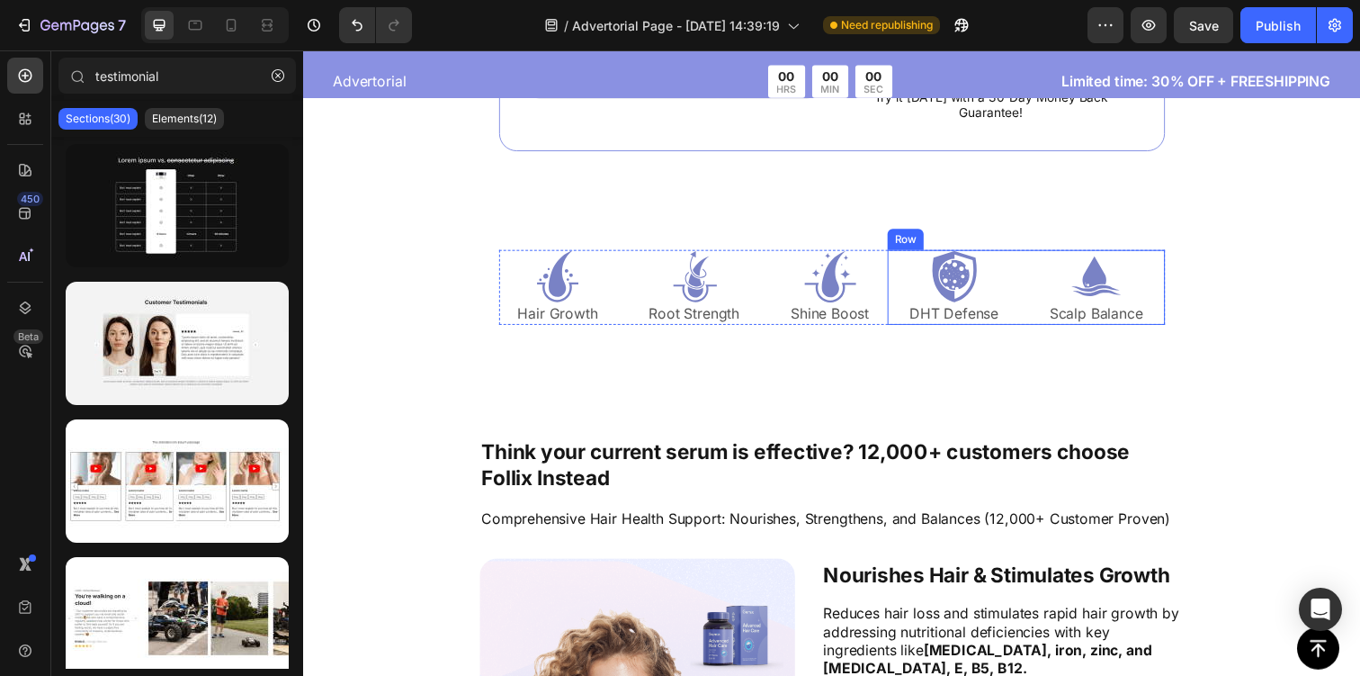
click at [910, 291] on div "Icon DHT Defense Text Block Icon Scalp Balance Text Block Row" at bounding box center [1041, 292] width 283 height 76
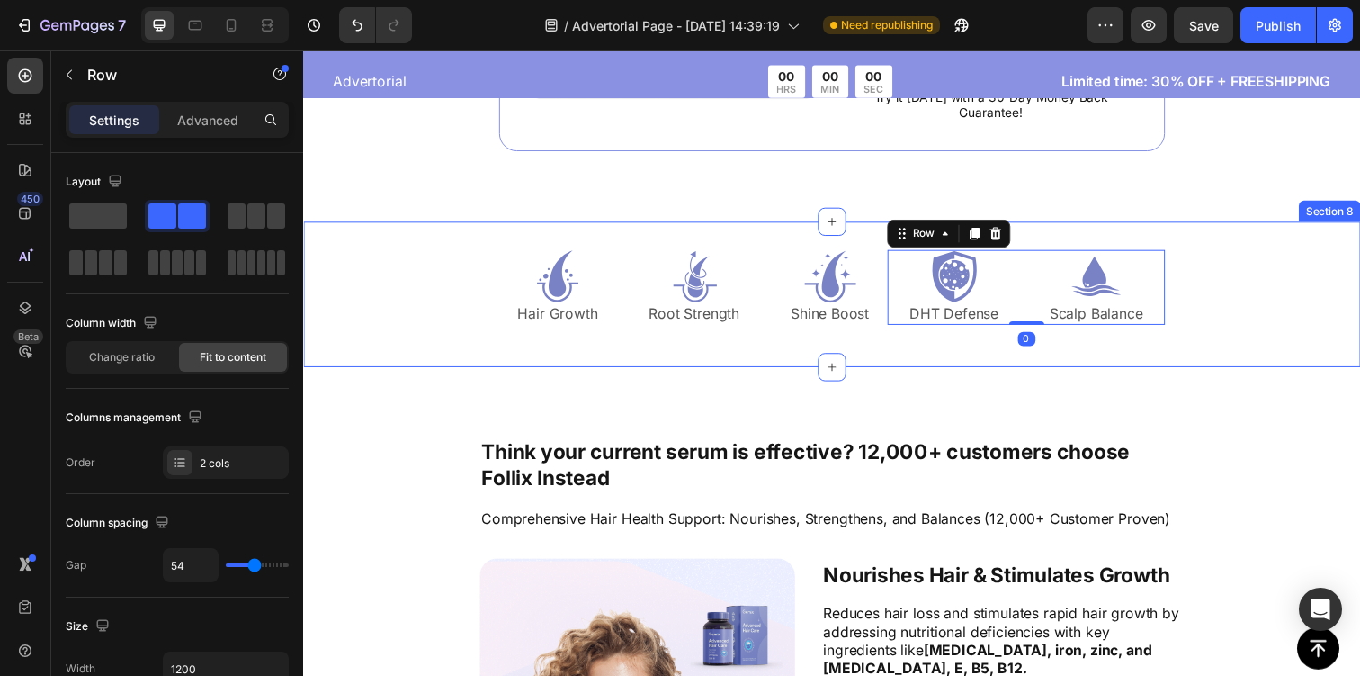
click at [1210, 281] on div "Icon Hair Growth Text Block Icon Root Strength Text Block Icon Shine Boost Text…" at bounding box center [842, 299] width 1079 height 148
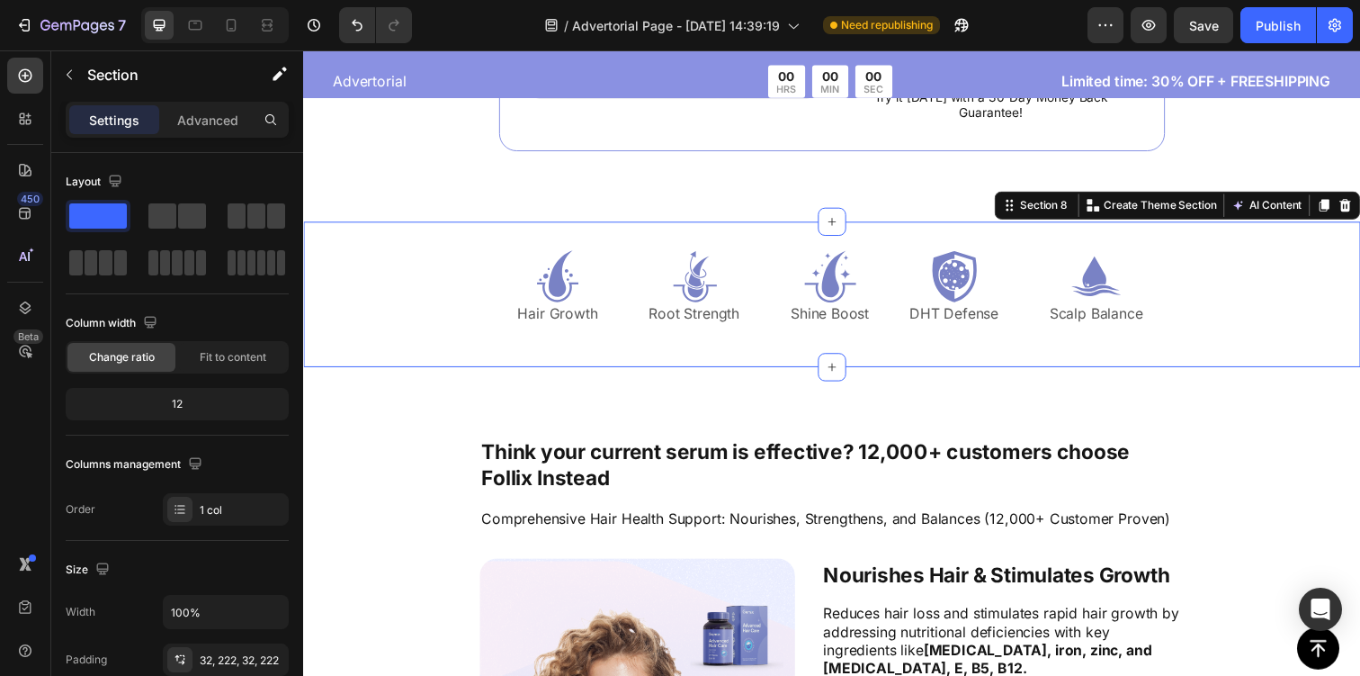
click at [1210, 281] on div "Icon Hair Growth Text Block Icon Root Strength Text Block Icon Shine Boost Text…" at bounding box center [842, 299] width 1079 height 148
click at [1359, 212] on icon at bounding box center [1368, 208] width 12 height 13
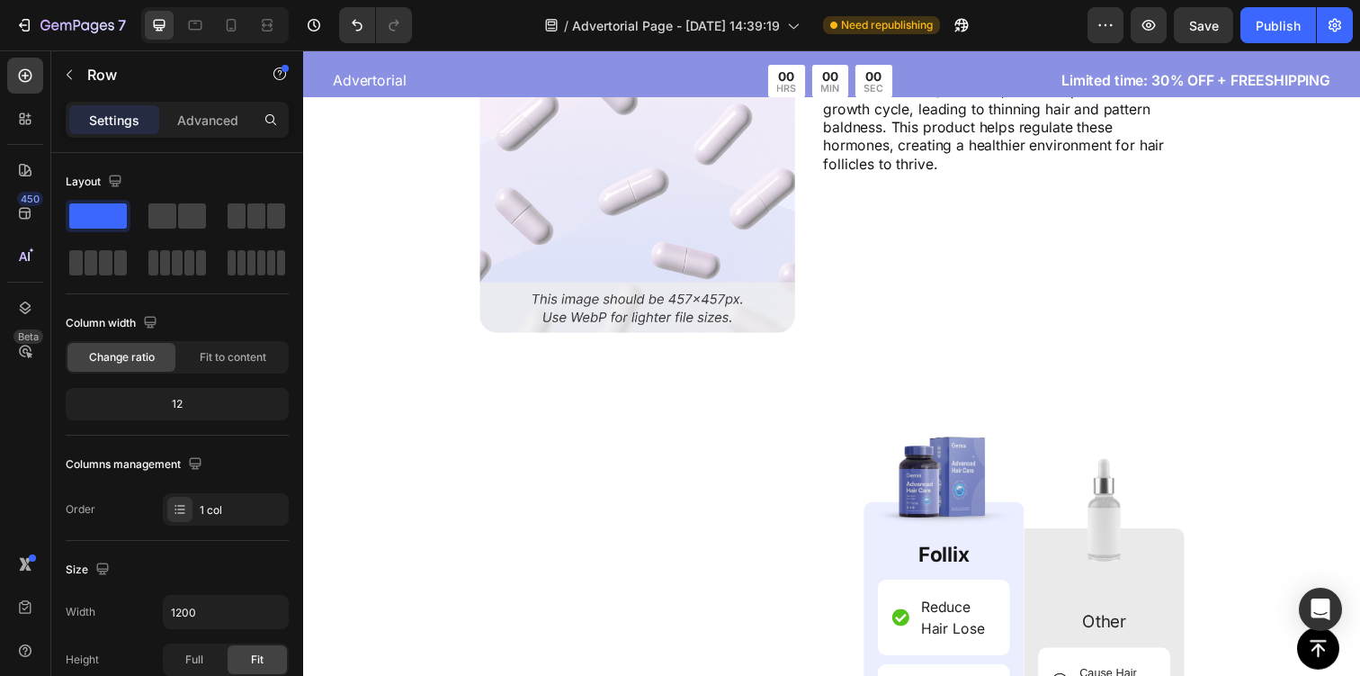
scroll to position [8331, 0]
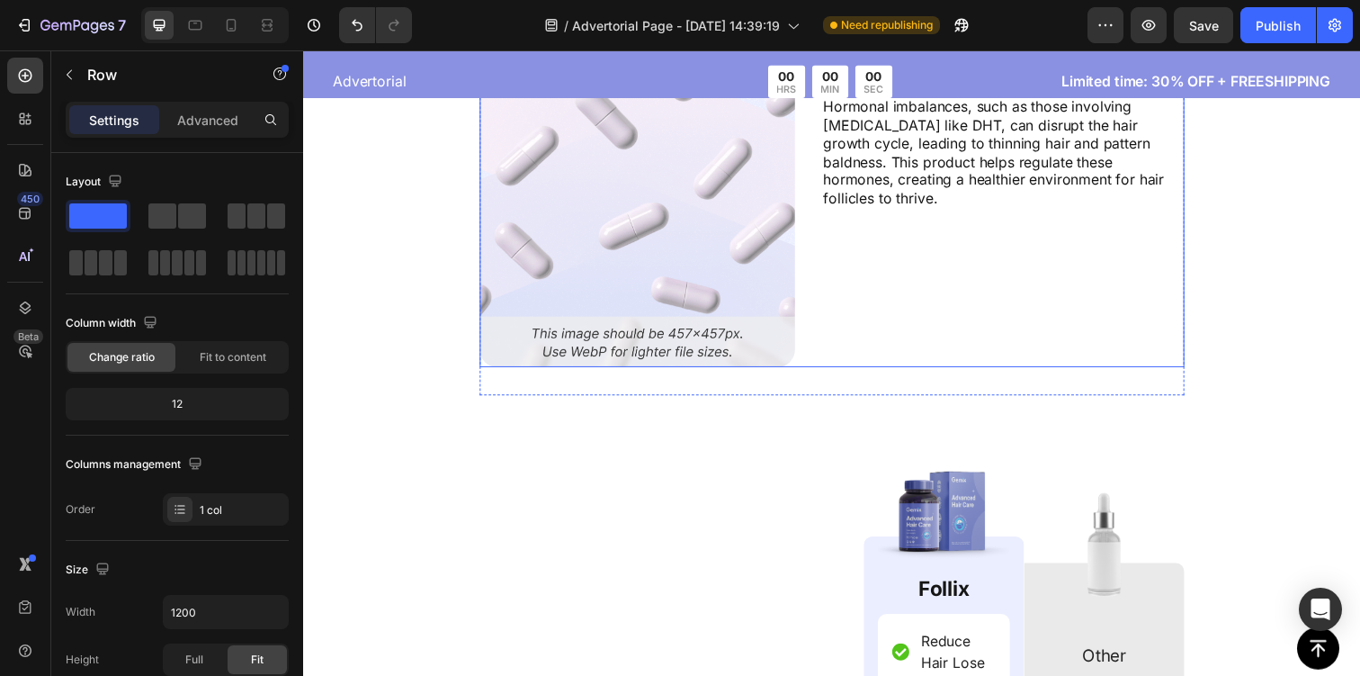
click at [1006, 243] on div "Balances Hormones for Hair Growth Text Block Hormonal imbalances, such as those…" at bounding box center [1017, 212] width 371 height 322
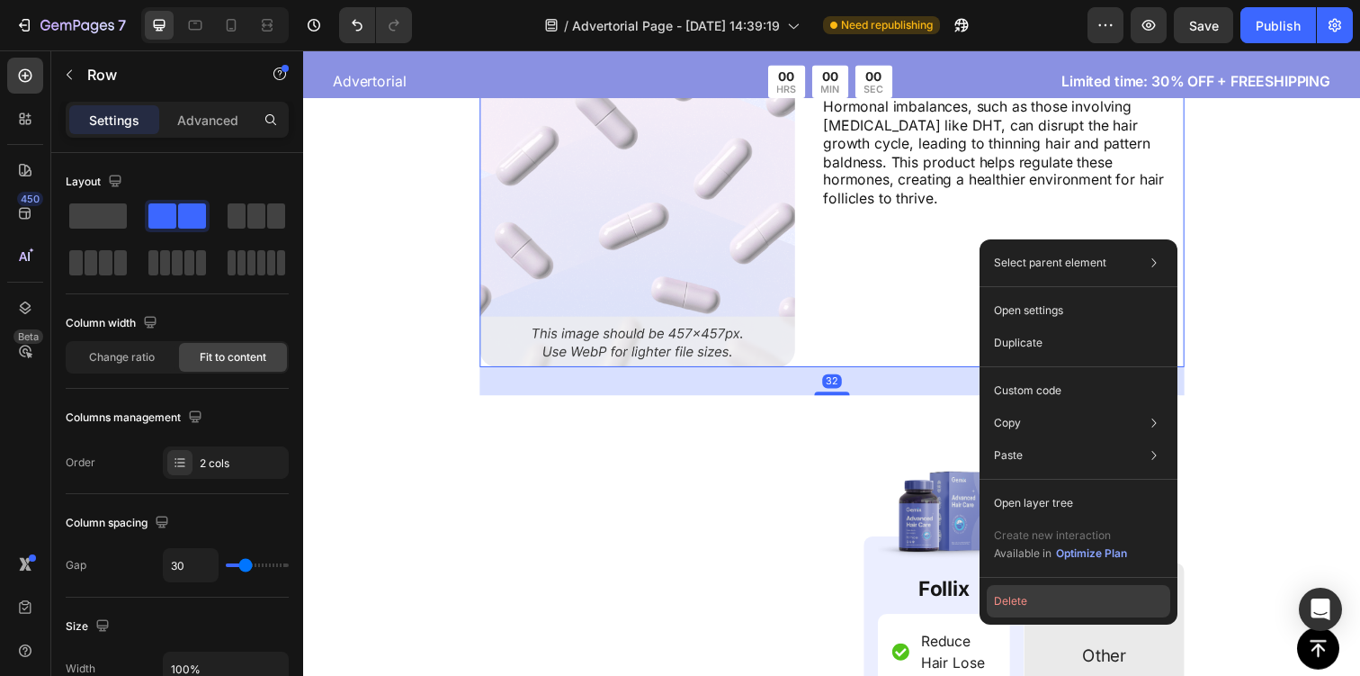
click at [1054, 605] on button "Delete" at bounding box center [1079, 601] width 184 height 32
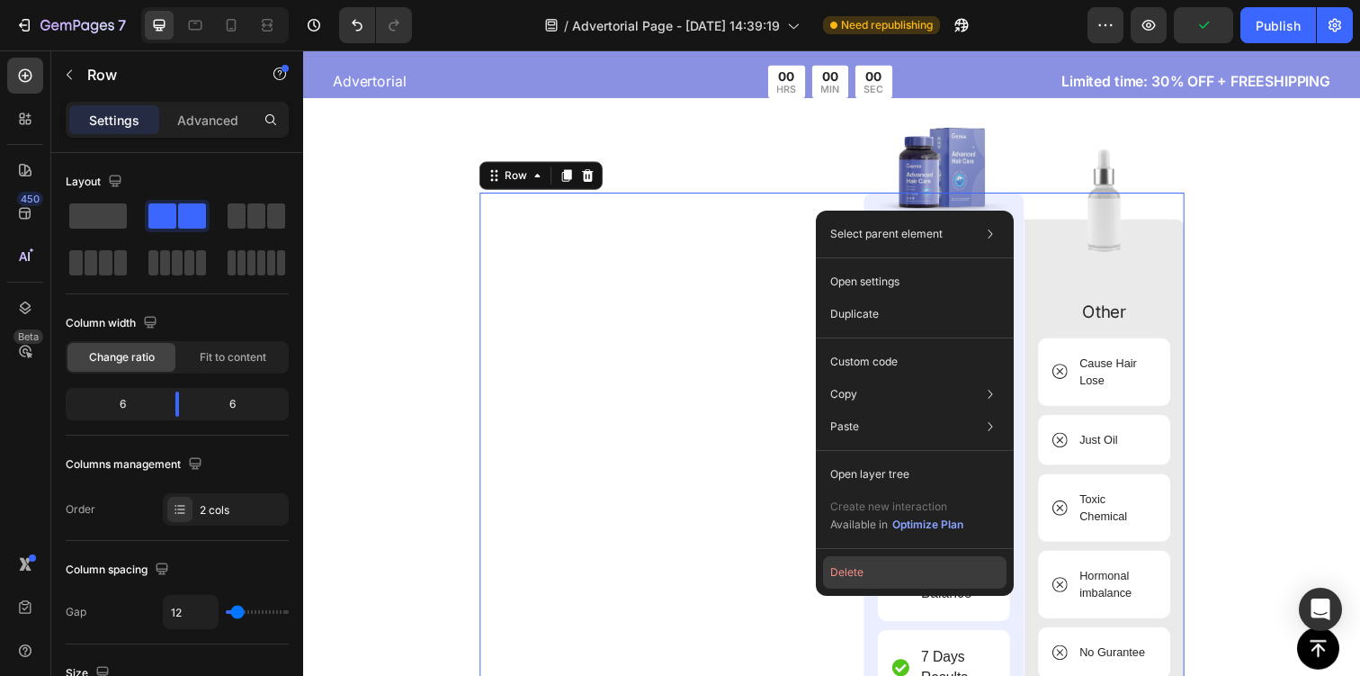
click at [891, 560] on button "Delete" at bounding box center [915, 572] width 184 height 32
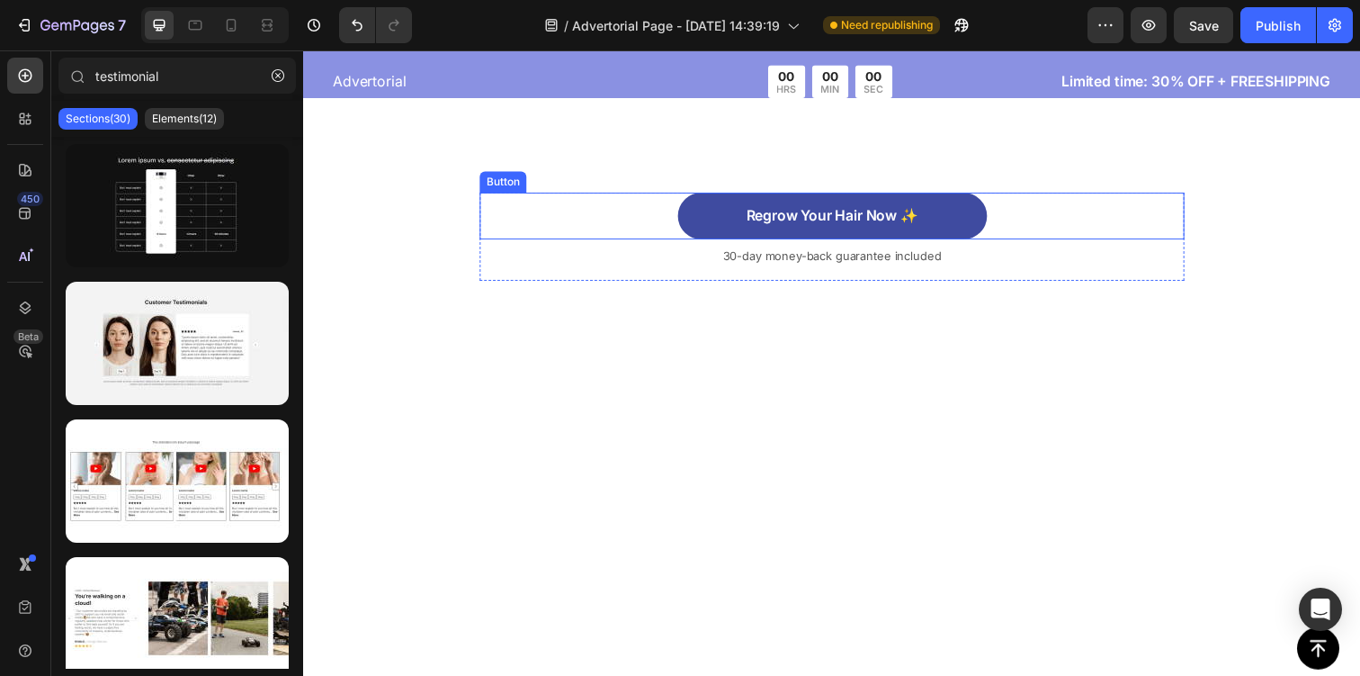
click at [1175, 215] on div "Regrow Your Hair Now ✨ Button" at bounding box center [843, 219] width 720 height 48
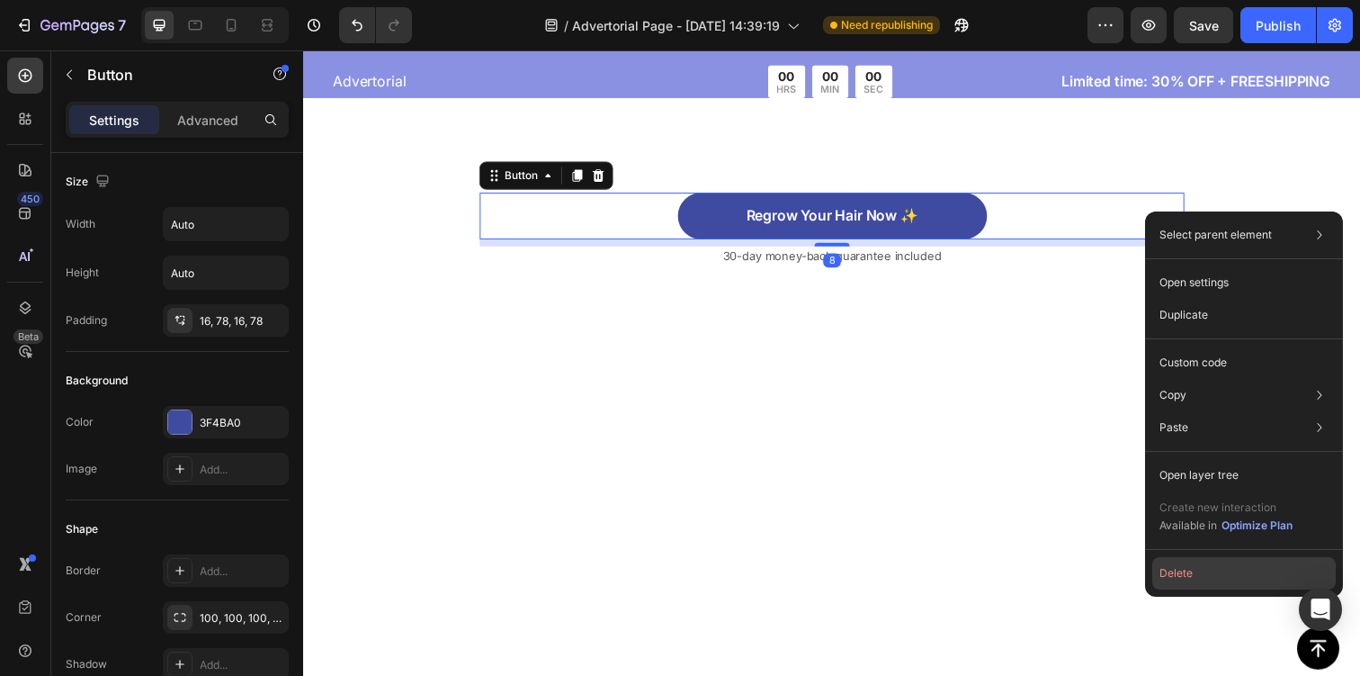
click at [1191, 561] on button "Delete" at bounding box center [1244, 573] width 184 height 32
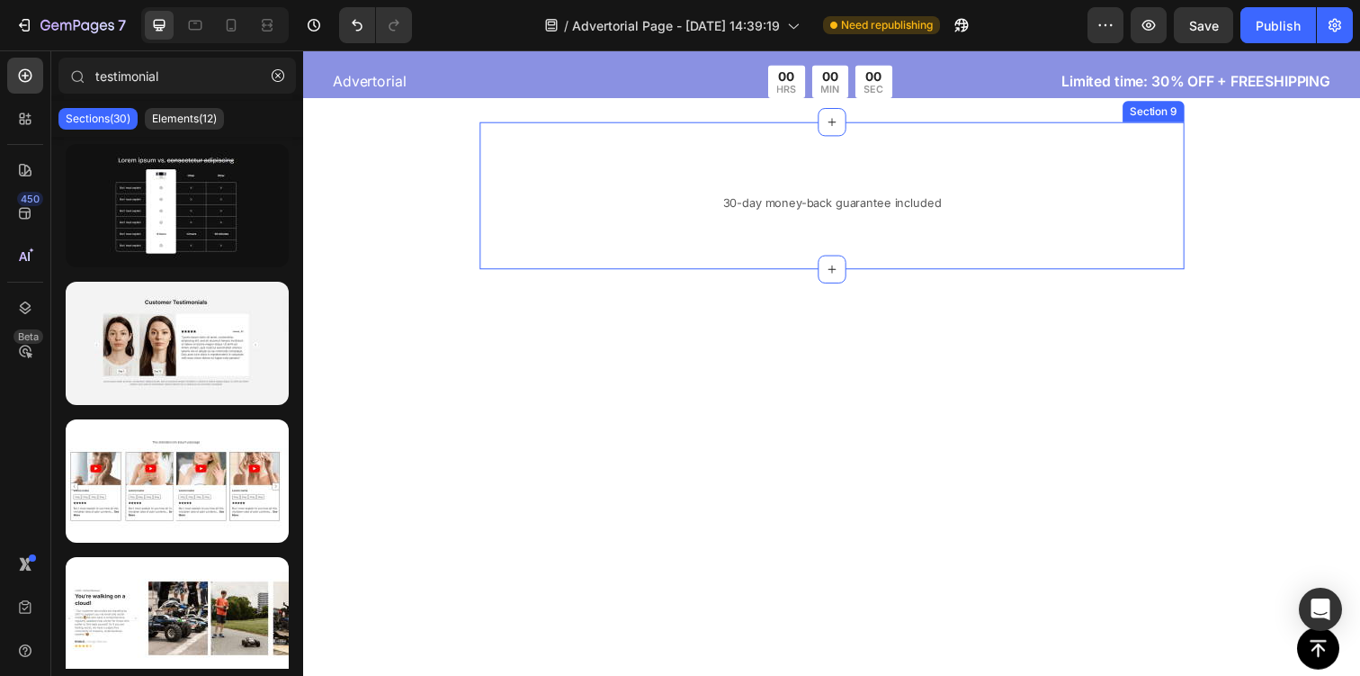
click at [1070, 246] on div "30-day money-back guarantee included Text Block Row Section 9" at bounding box center [843, 198] width 720 height 151
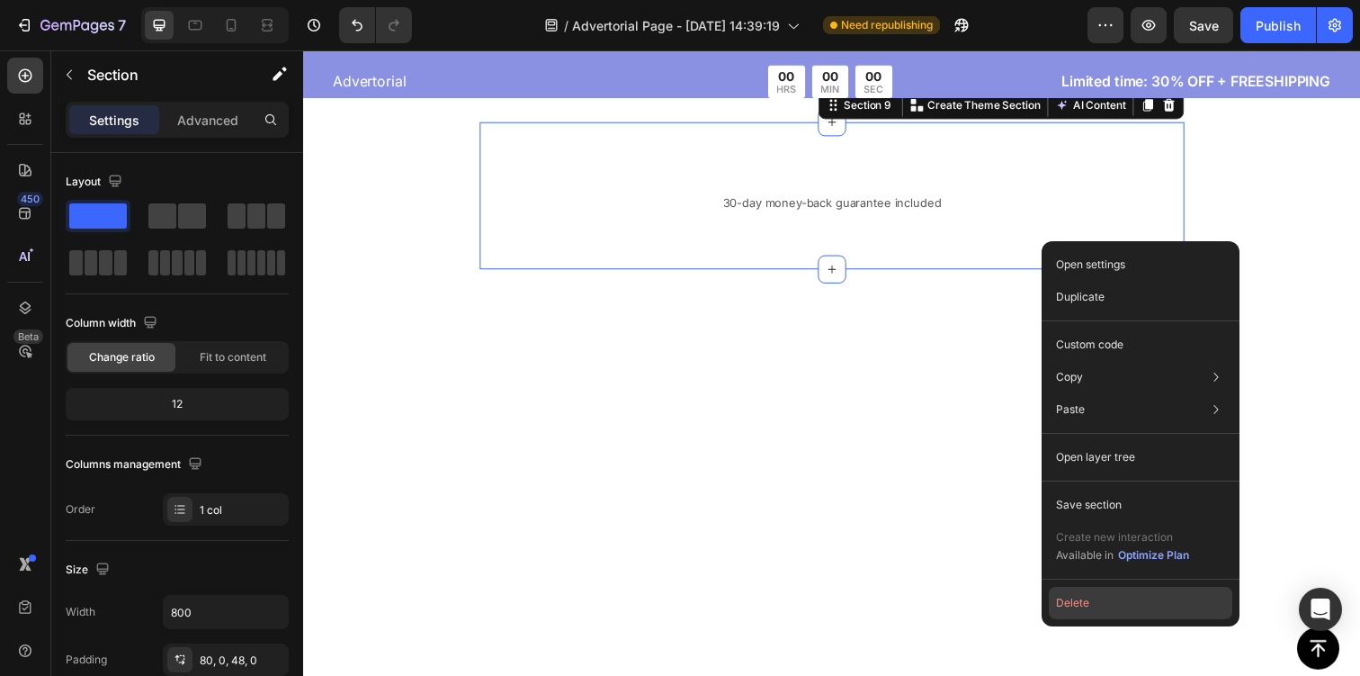
click at [1111, 596] on button "Delete" at bounding box center [1141, 603] width 184 height 32
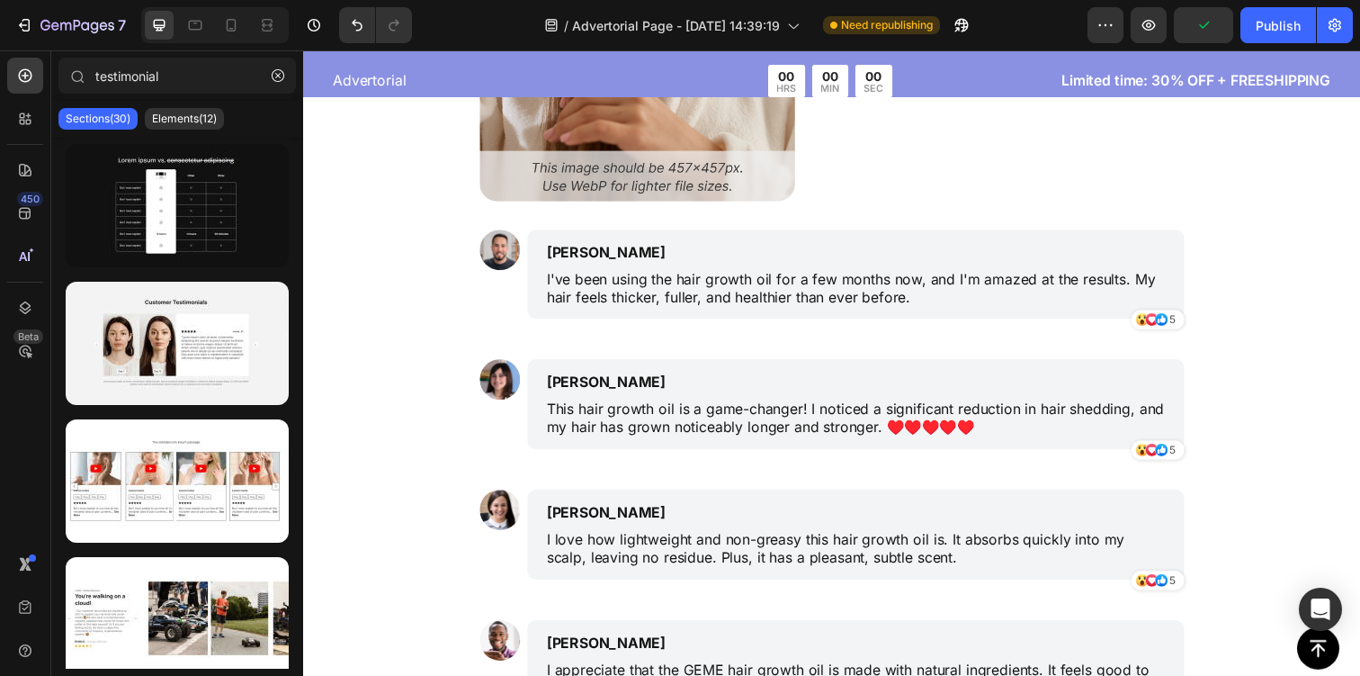
scroll to position [8162, 0]
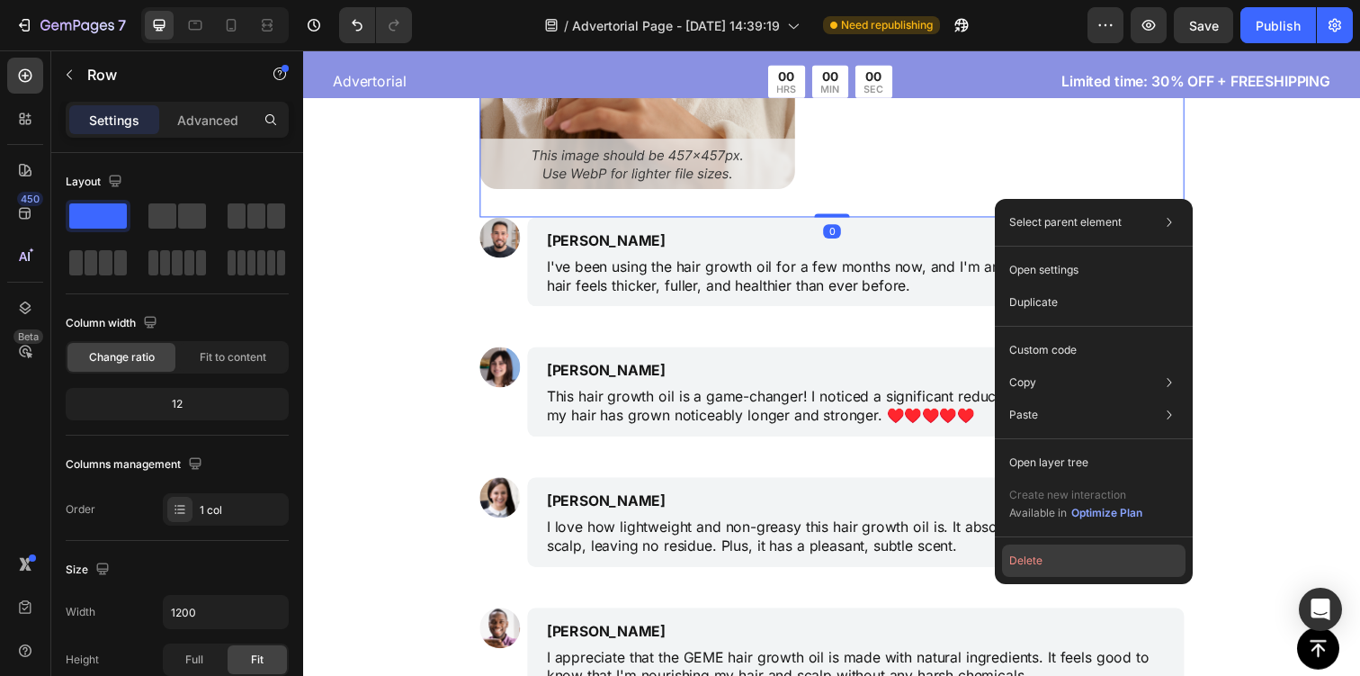
click at [1097, 564] on button "Delete" at bounding box center [1094, 560] width 184 height 32
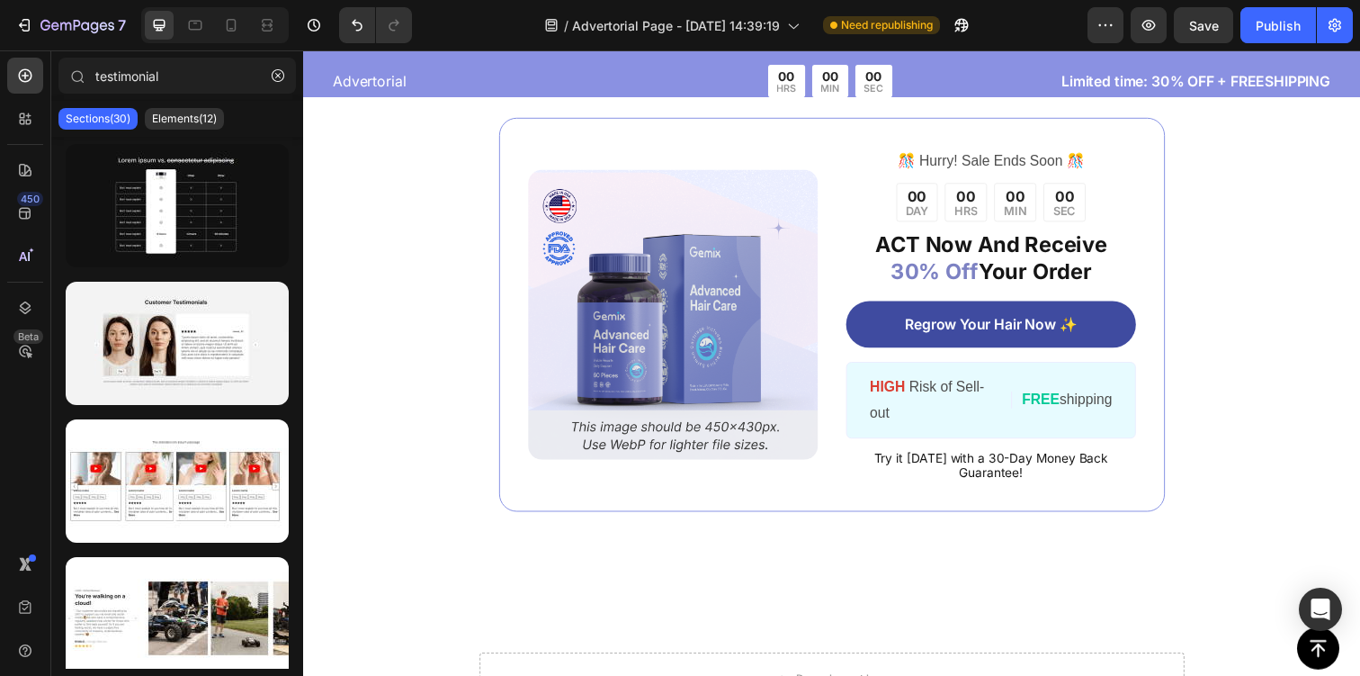
scroll to position [6880, 0]
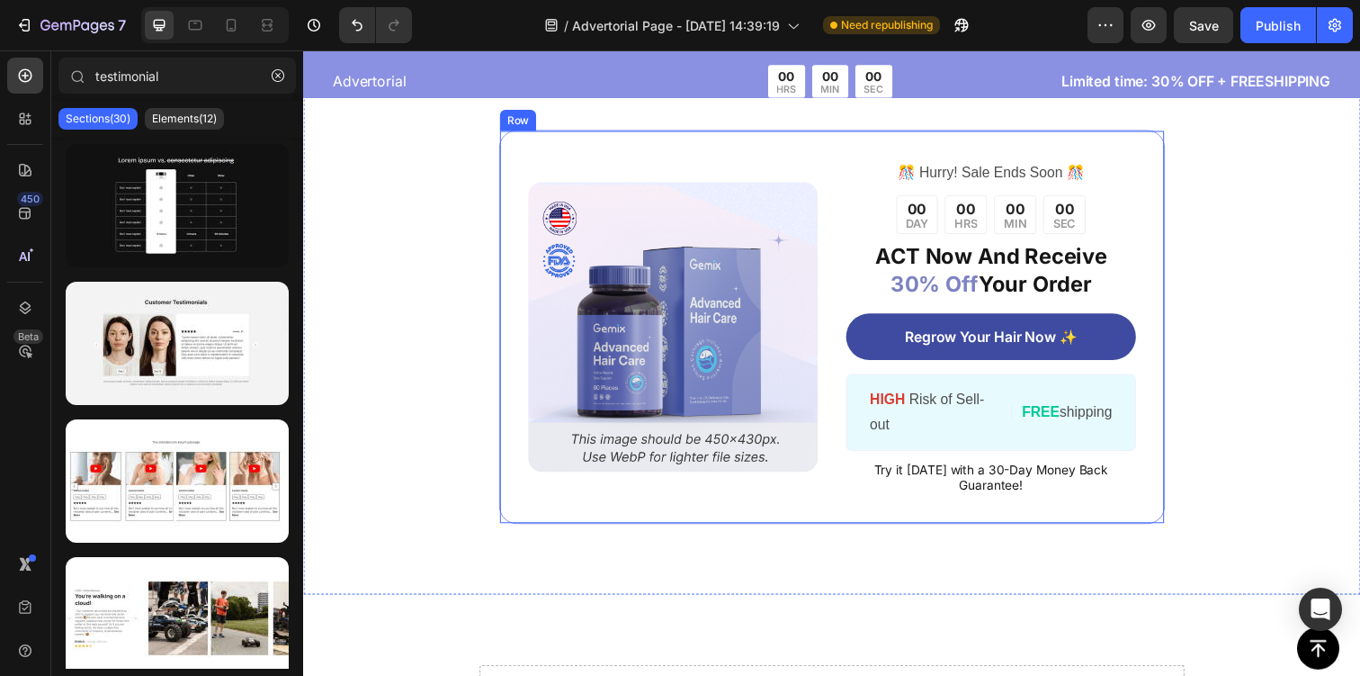
click at [1029, 522] on div "Image ️🎊 Hurry! Sale Ends Soon ️🎊 Text Block 00 DAY 00 HRS 00 MIN 00 SEC Countd…" at bounding box center [843, 332] width 680 height 402
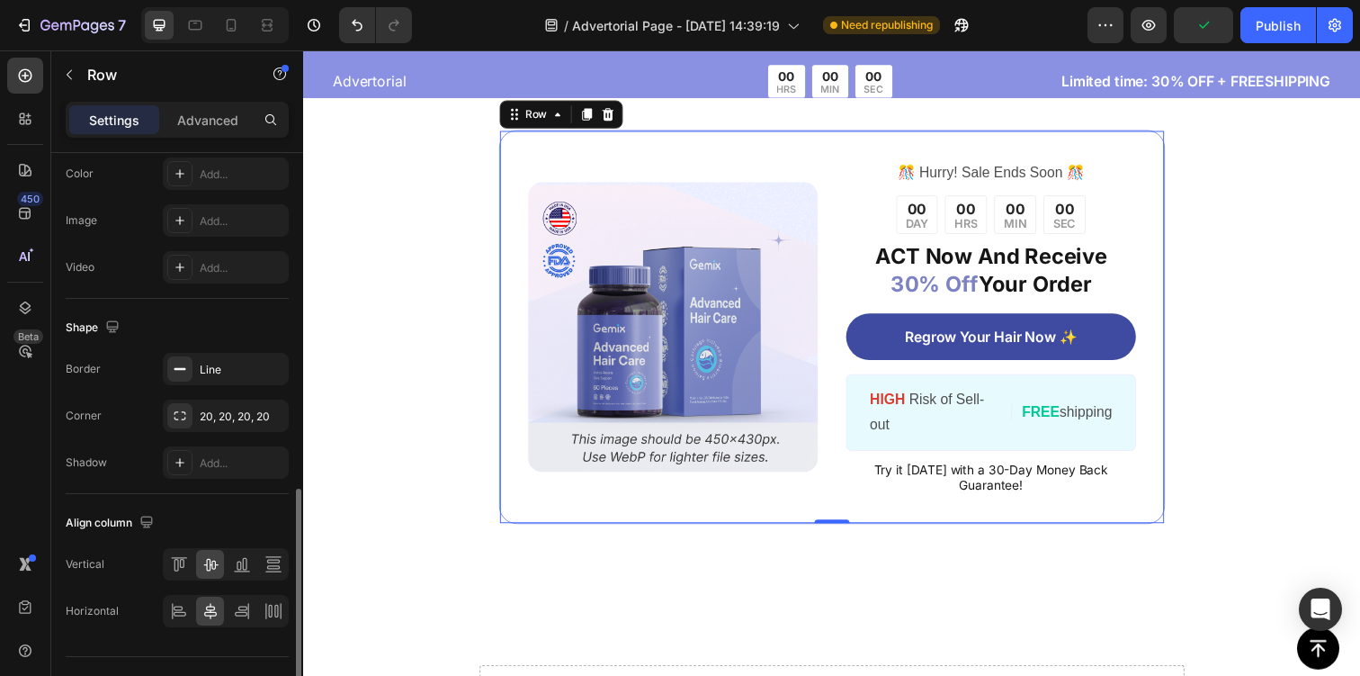
scroll to position [729, 0]
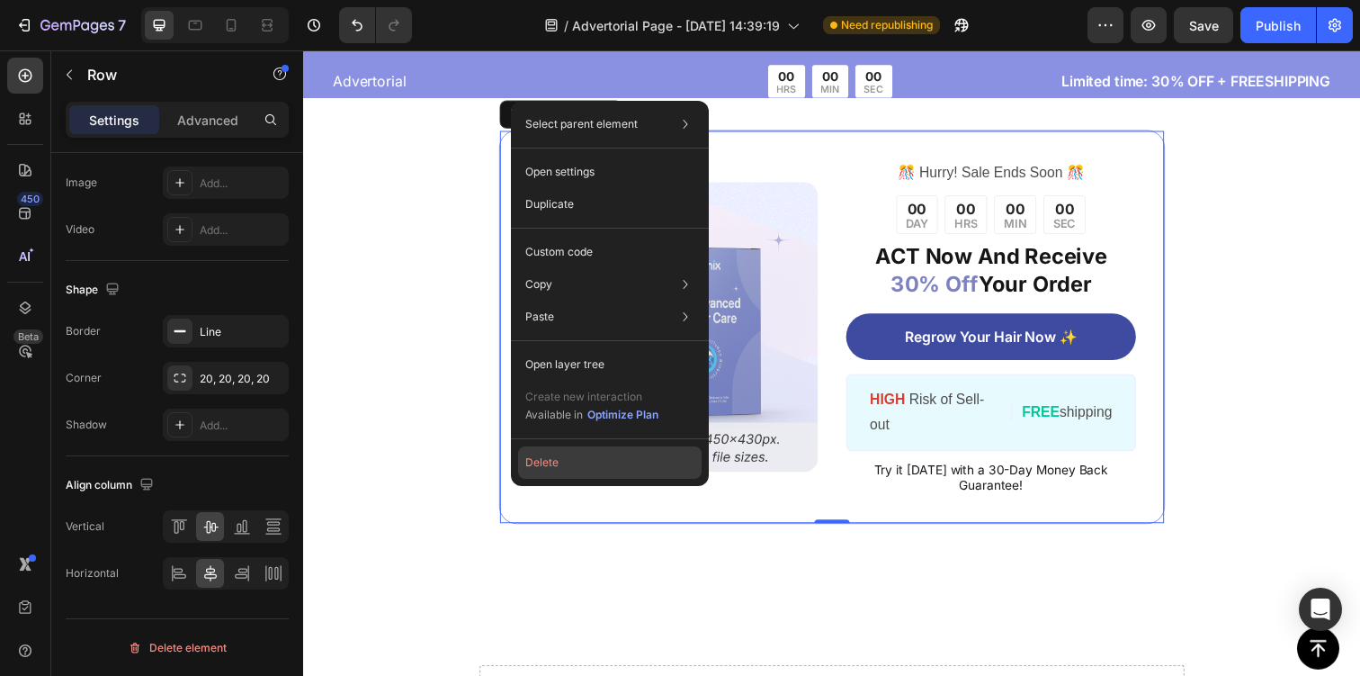
click at [602, 473] on button "Delete" at bounding box center [610, 462] width 184 height 32
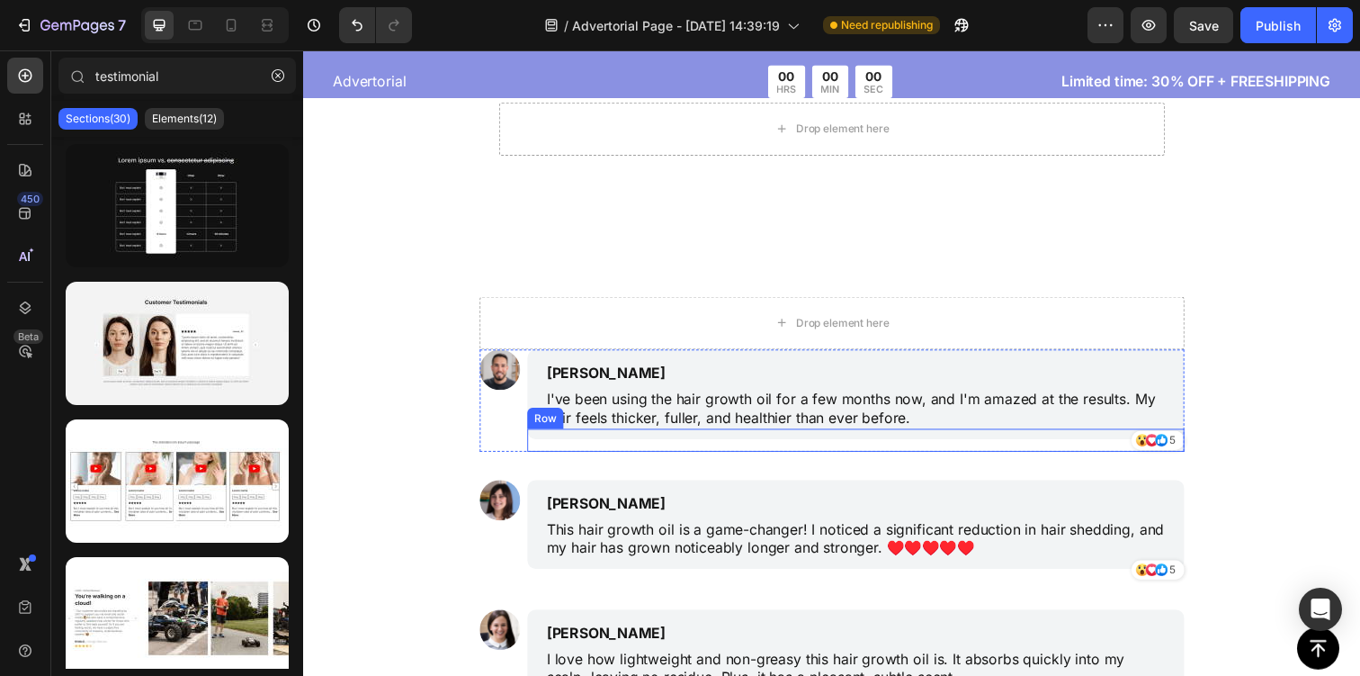
scroll to position [6907, 0]
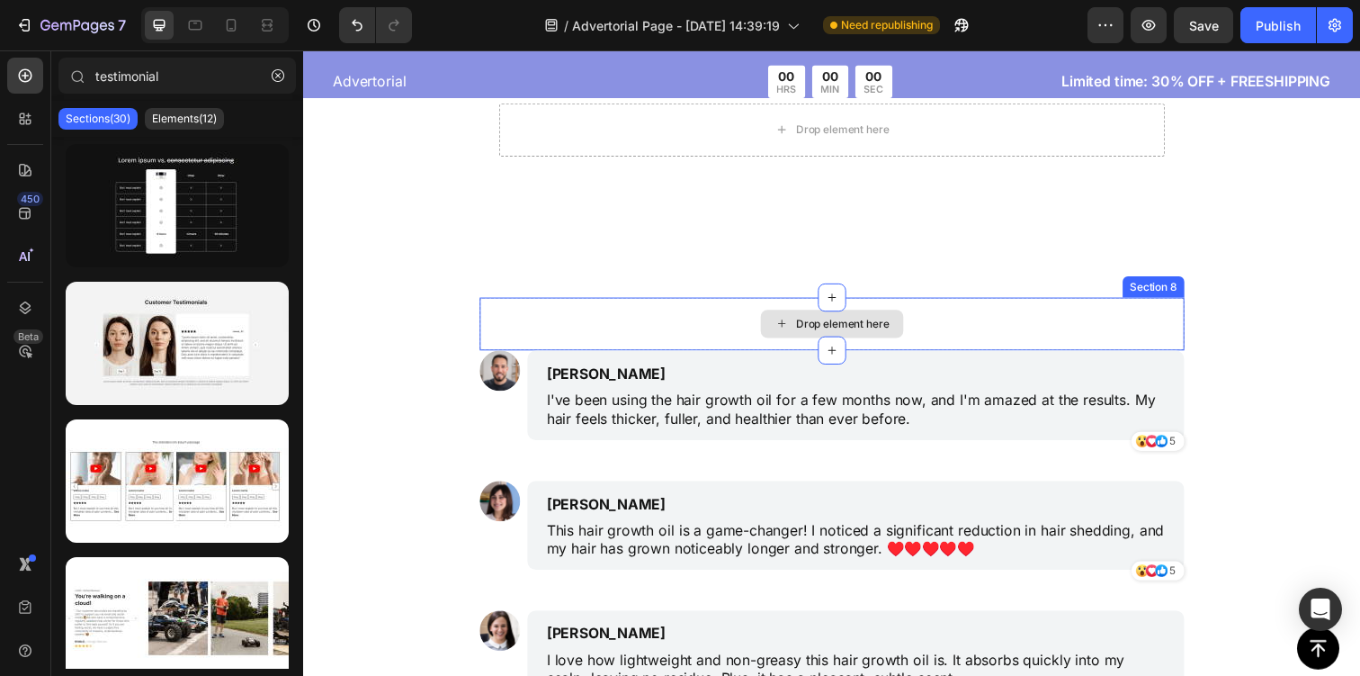
click at [531, 317] on div "Drop element here" at bounding box center [843, 329] width 720 height 54
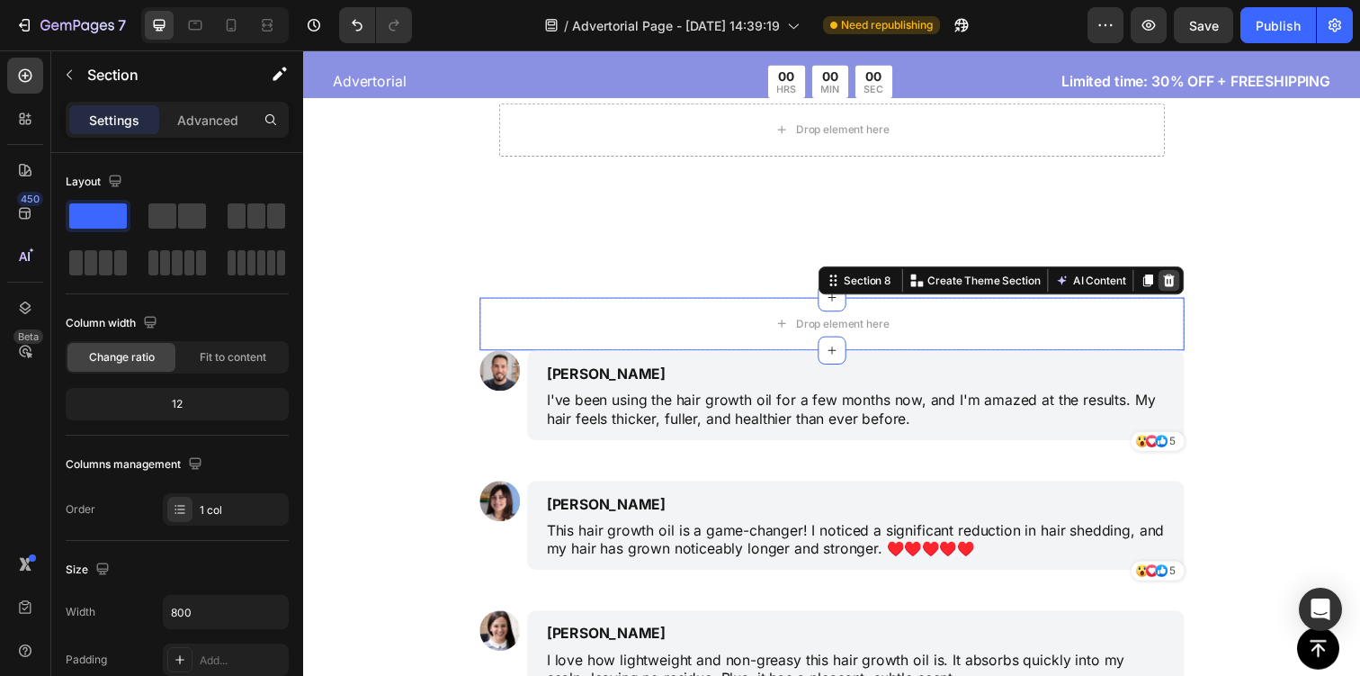
click at [1181, 282] on icon at bounding box center [1187, 285] width 14 height 14
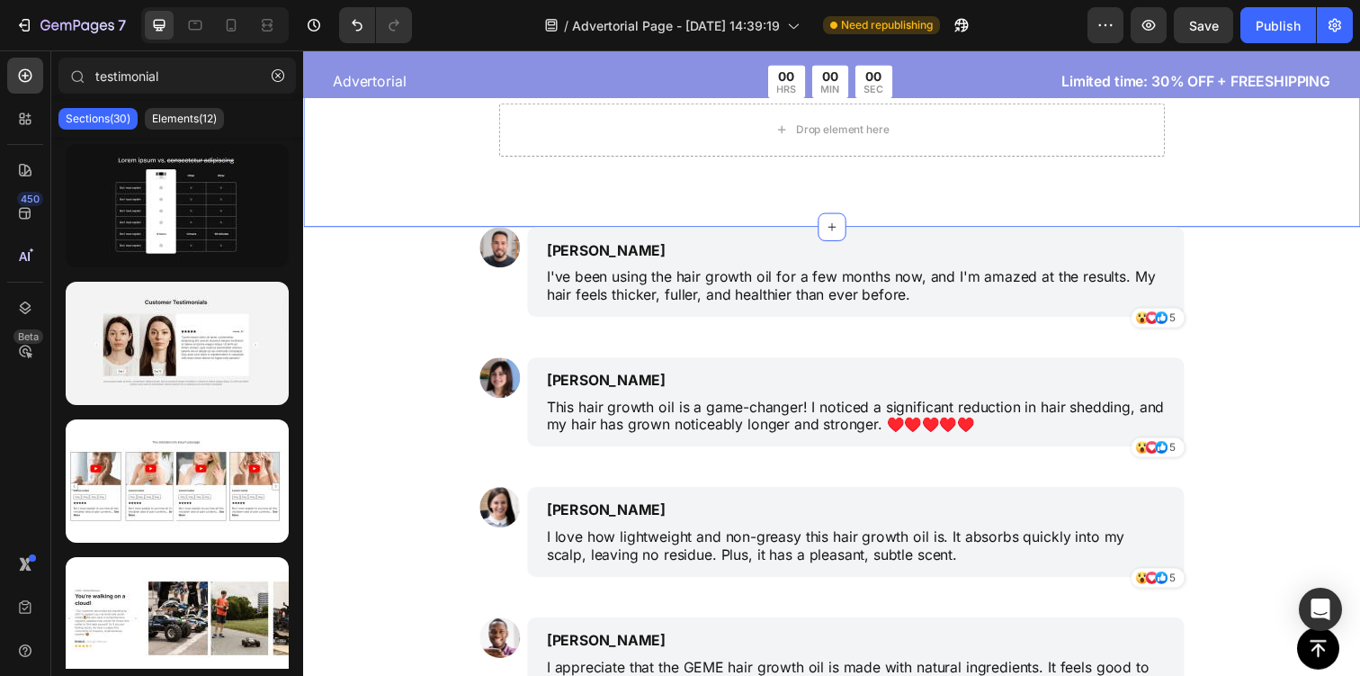
click at [1147, 218] on div "Drop element here Section 7" at bounding box center [842, 131] width 1079 height 198
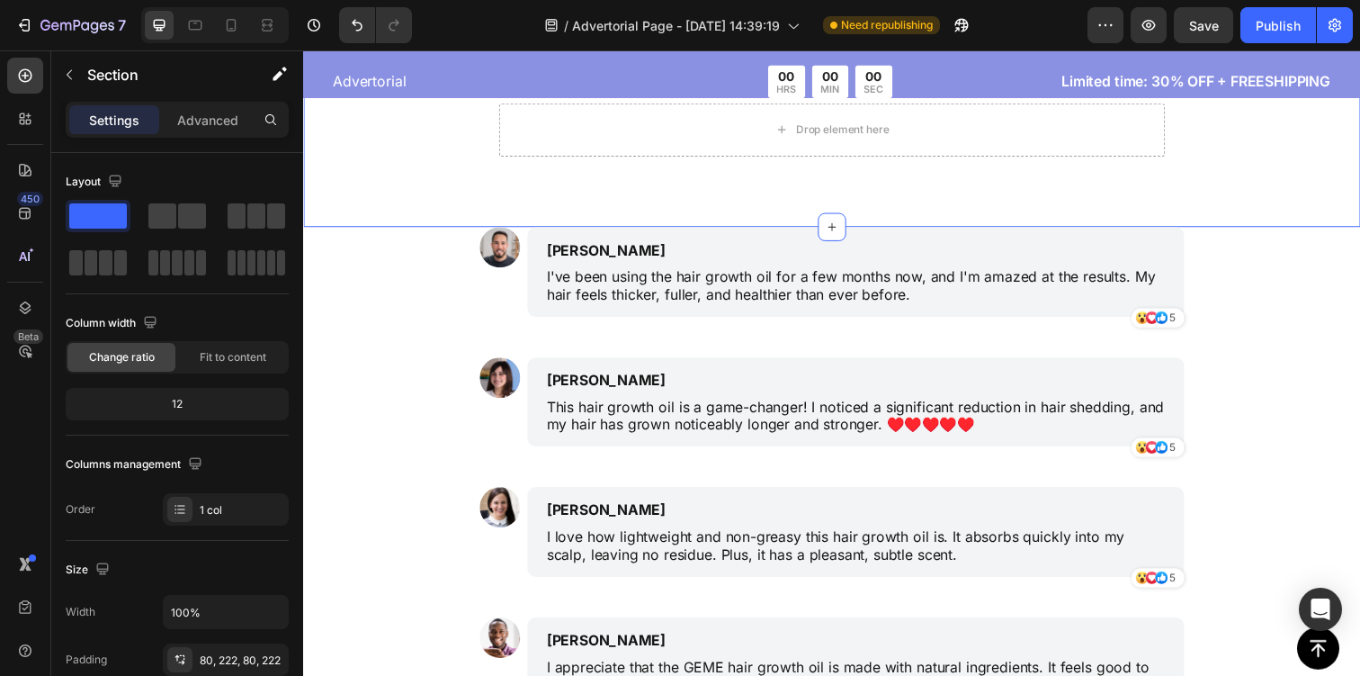
click at [714, 167] on div "Drop element here Section 7 You can create reusable sections Create Theme Secti…" at bounding box center [842, 131] width 1079 height 198
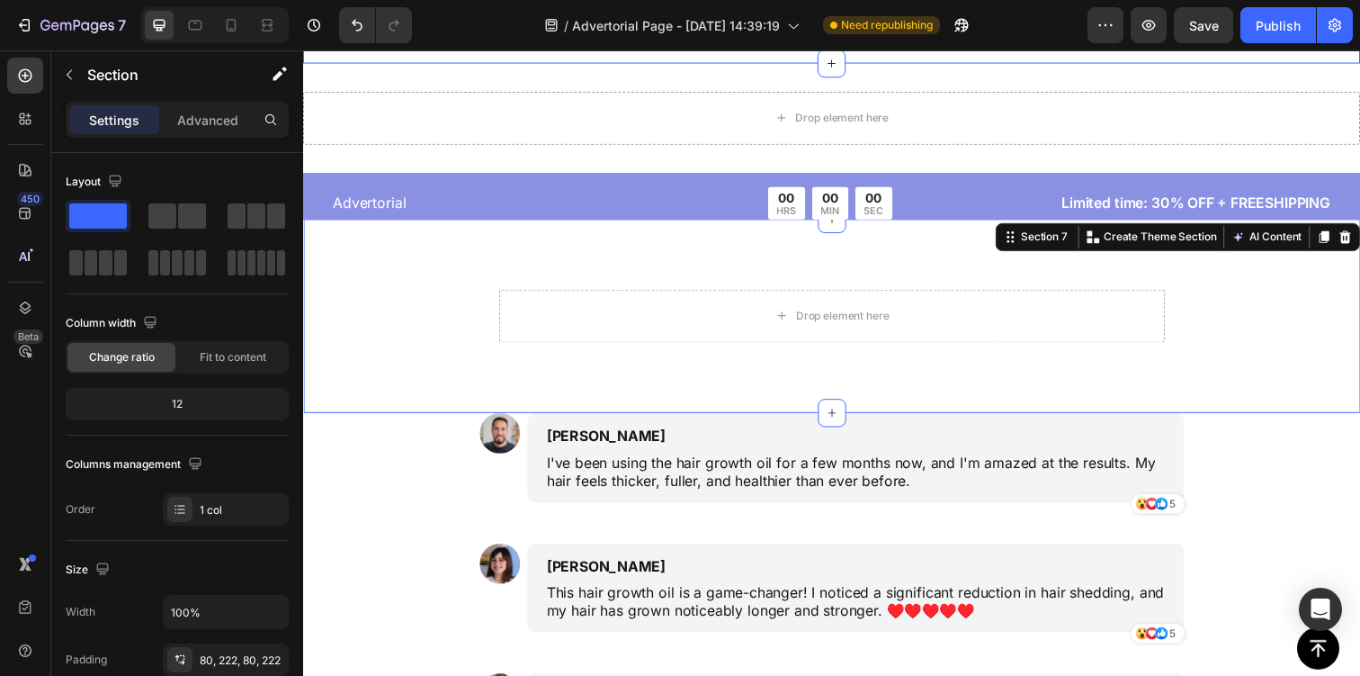
scroll to position [6544, 0]
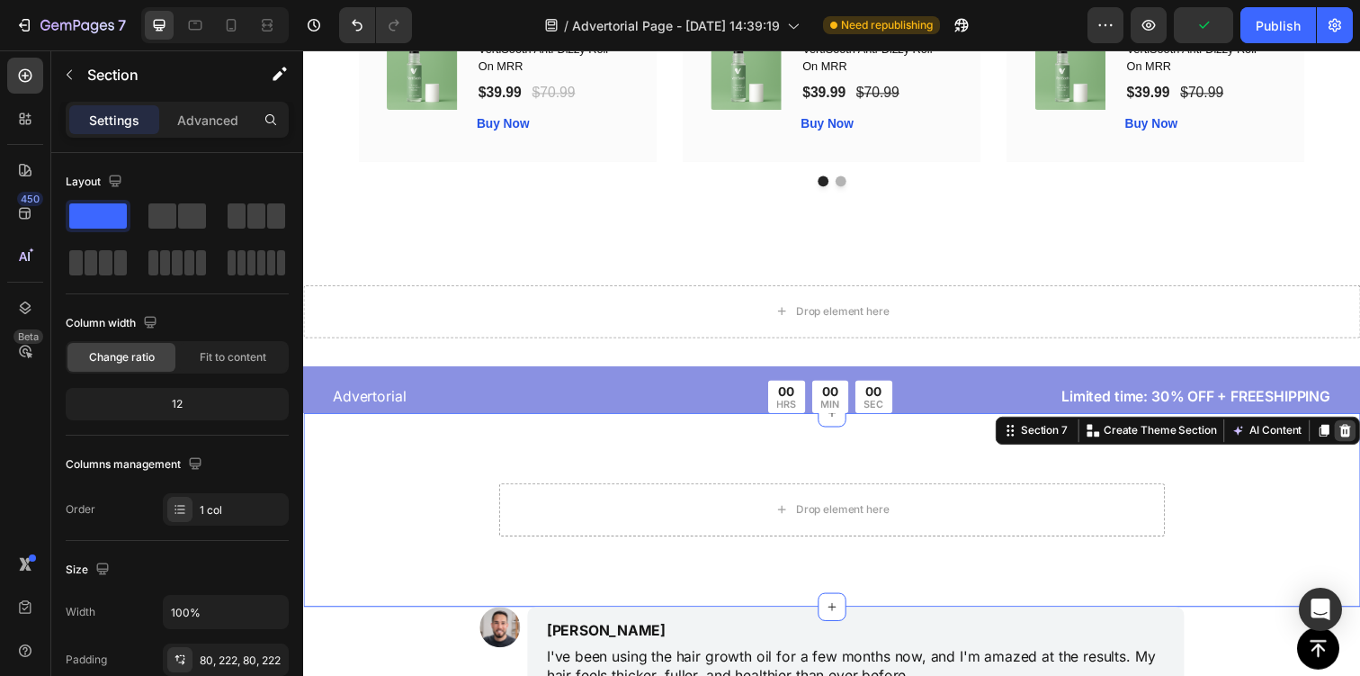
click at [1359, 438] on icon at bounding box center [1367, 438] width 14 height 14
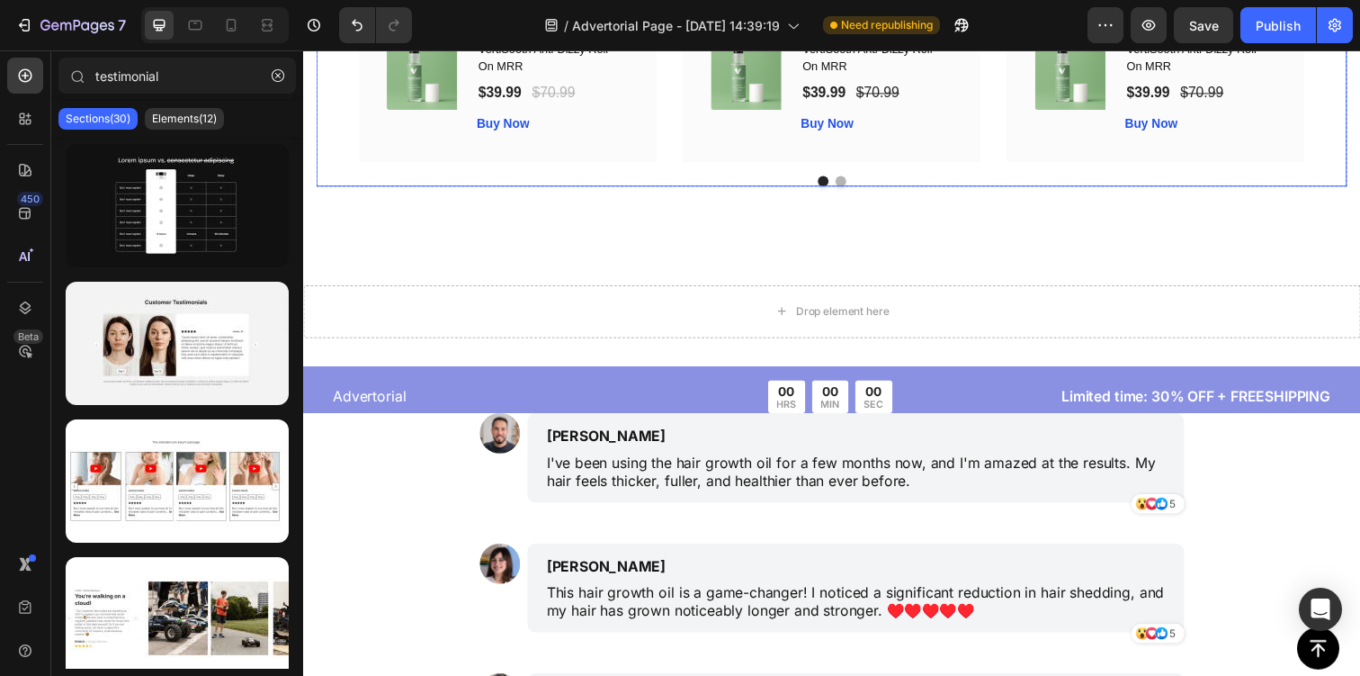
click at [902, 178] on div at bounding box center [843, 183] width 1052 height 11
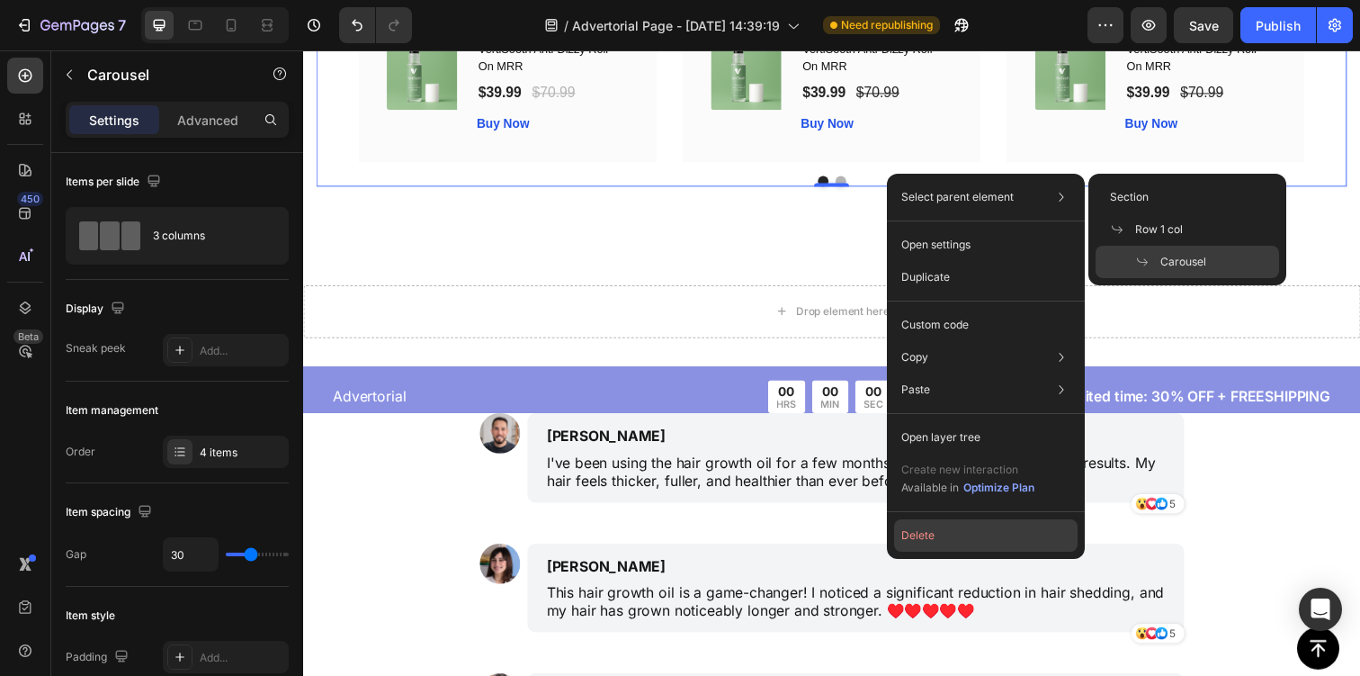
click at [930, 536] on button "Delete" at bounding box center [986, 535] width 184 height 32
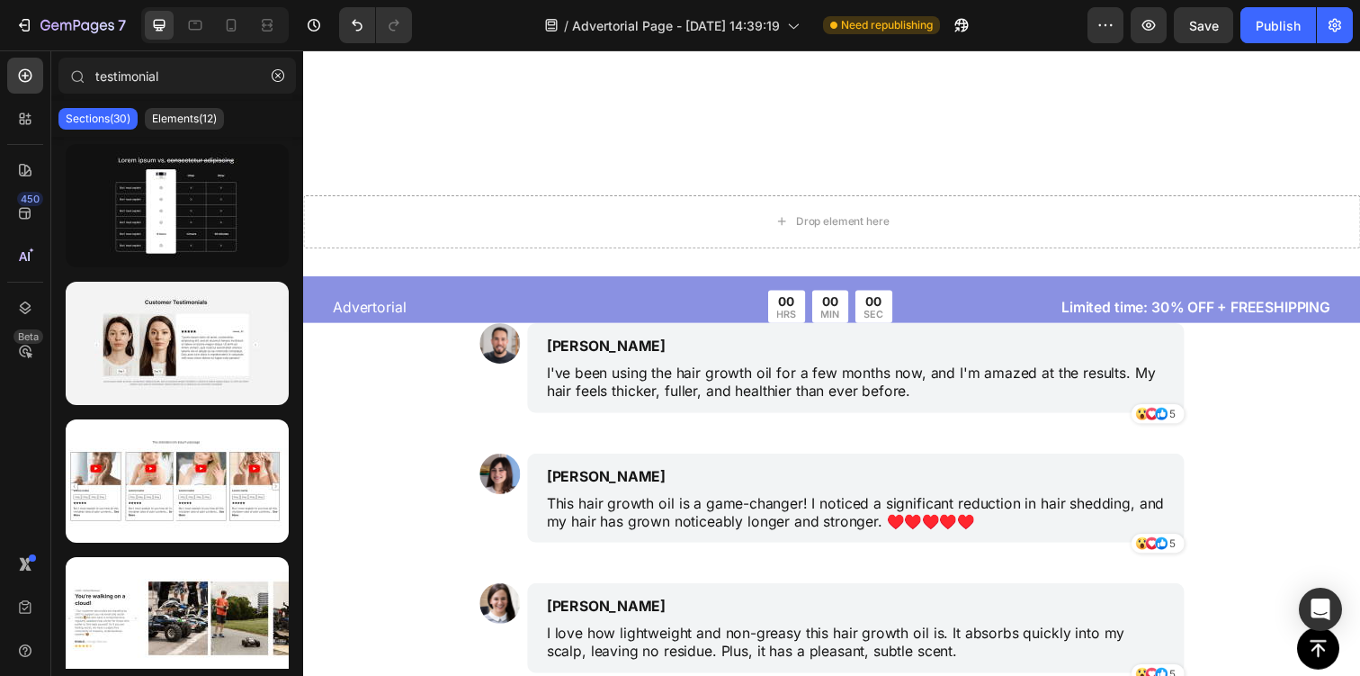
scroll to position [6179, 0]
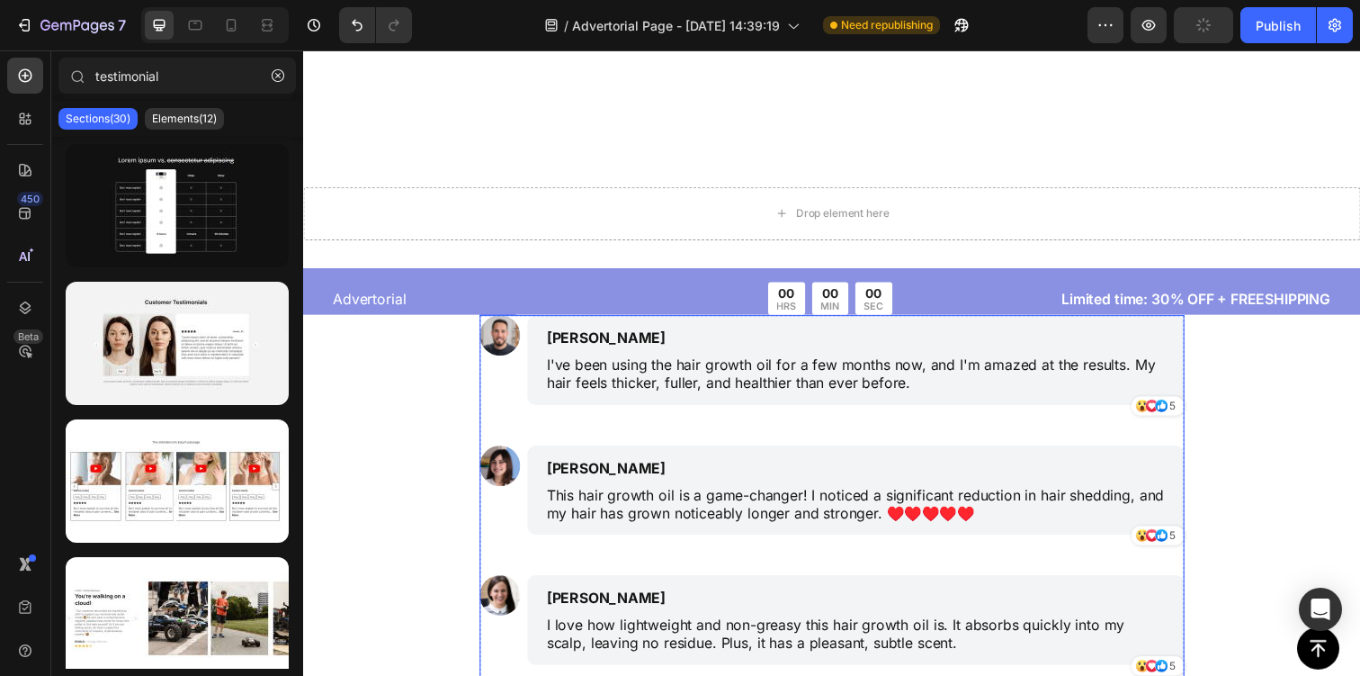
click at [504, 426] on div "Image James Smith Text Block I've been using the hair growth oil for a few mont…" at bounding box center [843, 661] width 720 height 683
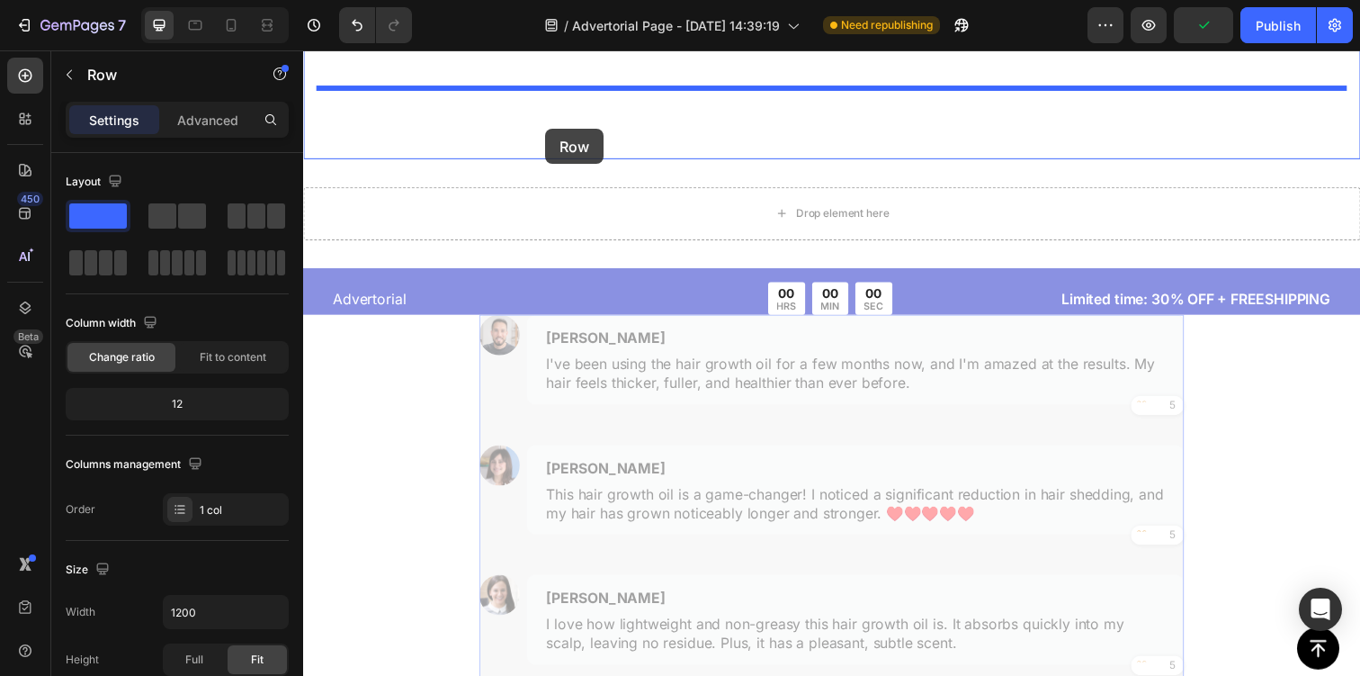
drag, startPoint x: 504, startPoint y: 426, endPoint x: 551, endPoint y: 130, distance: 299.6
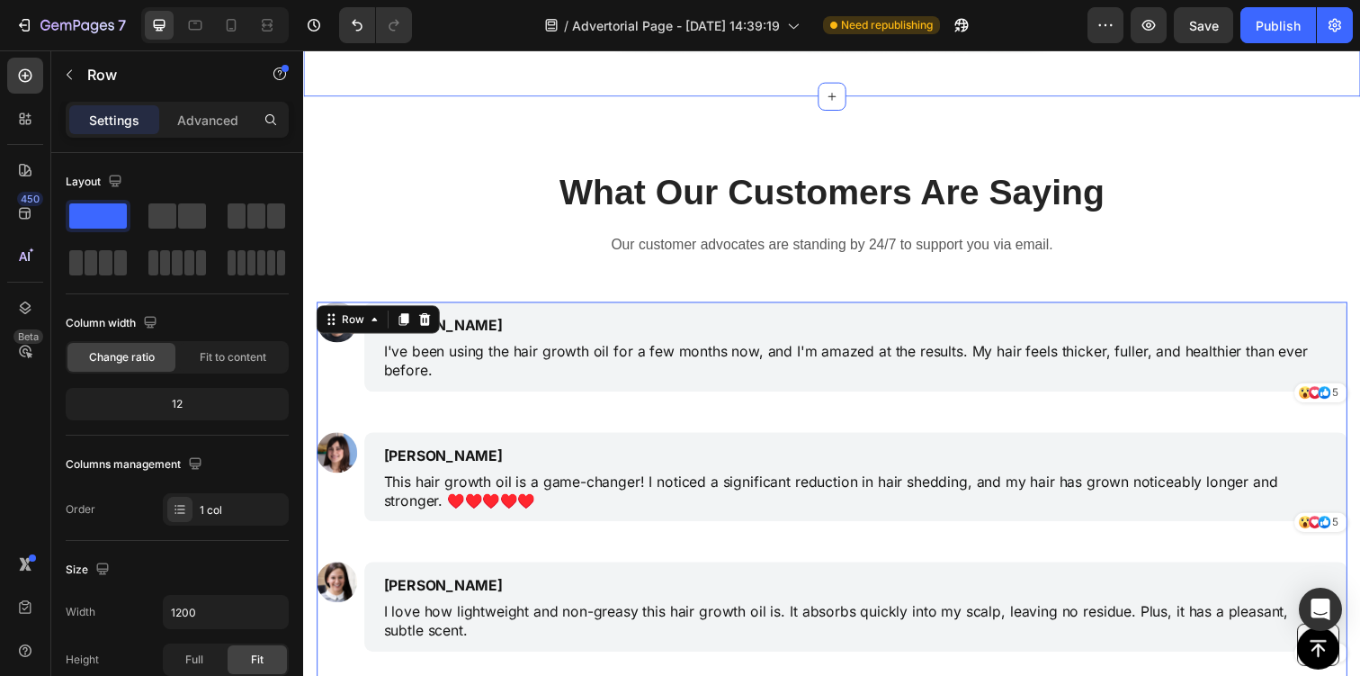
scroll to position [5787, 0]
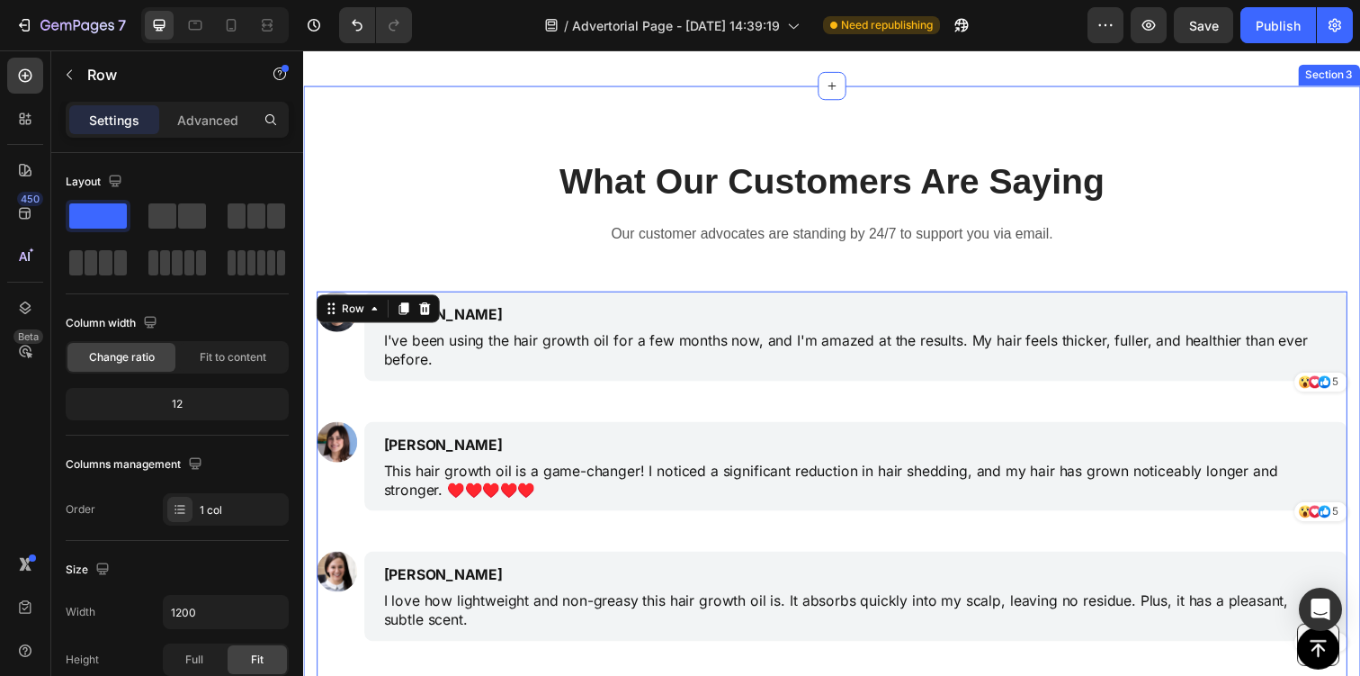
click at [677, 294] on div "What Our Customers Are Saying Heading Our customer advocates are standing by 24…" at bounding box center [842, 558] width 1079 height 945
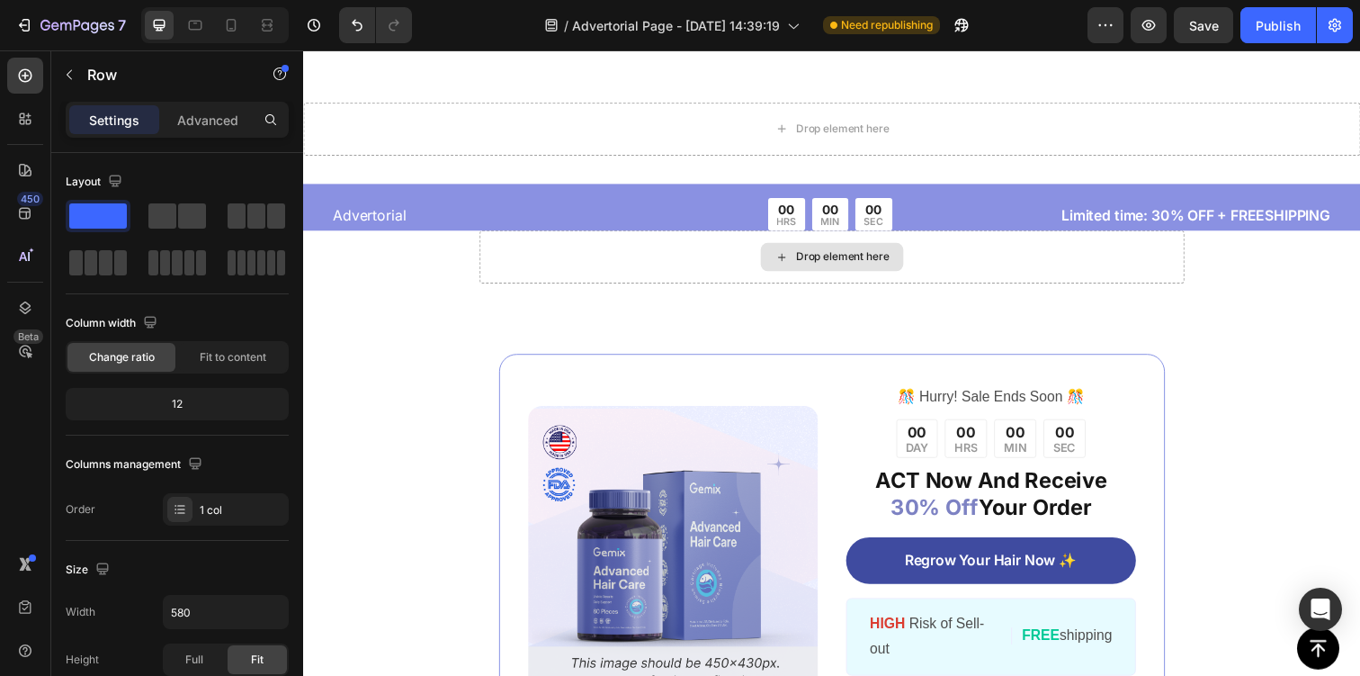
scroll to position [6953, 0]
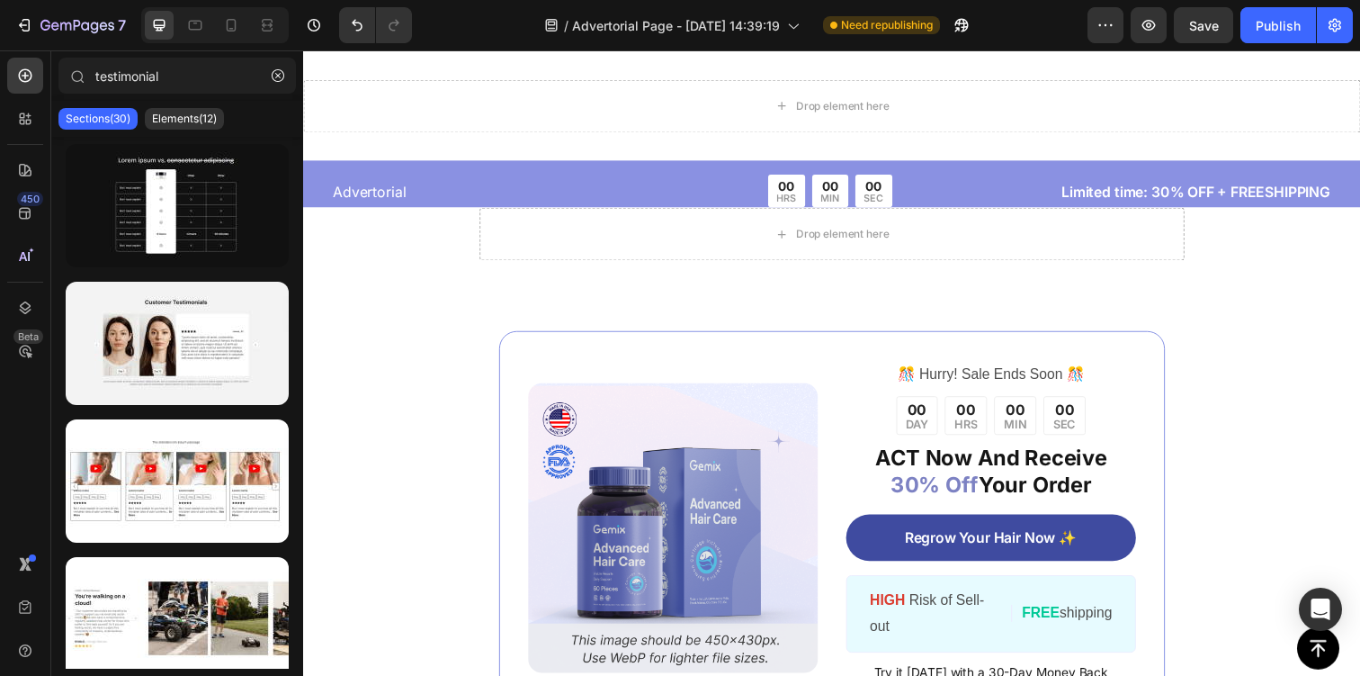
click at [501, 231] on div "Drop element here" at bounding box center [843, 237] width 720 height 54
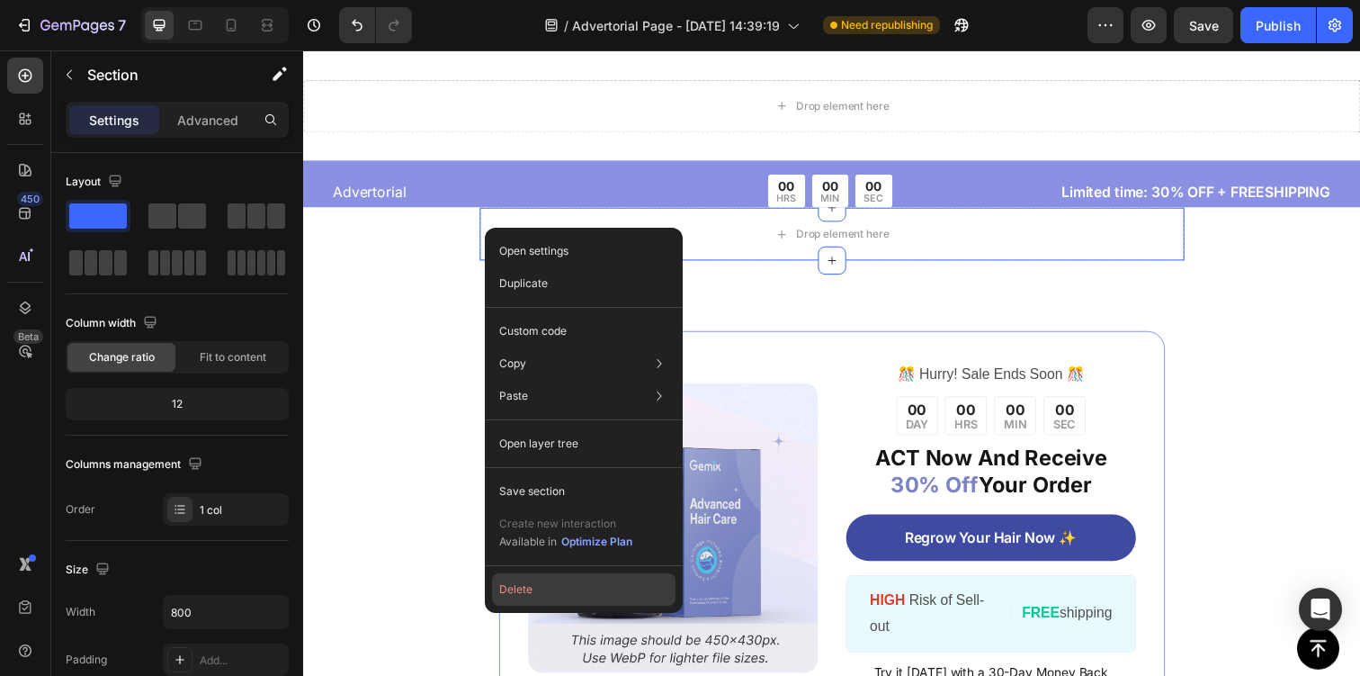
click at [635, 592] on button "Delete" at bounding box center [584, 589] width 184 height 32
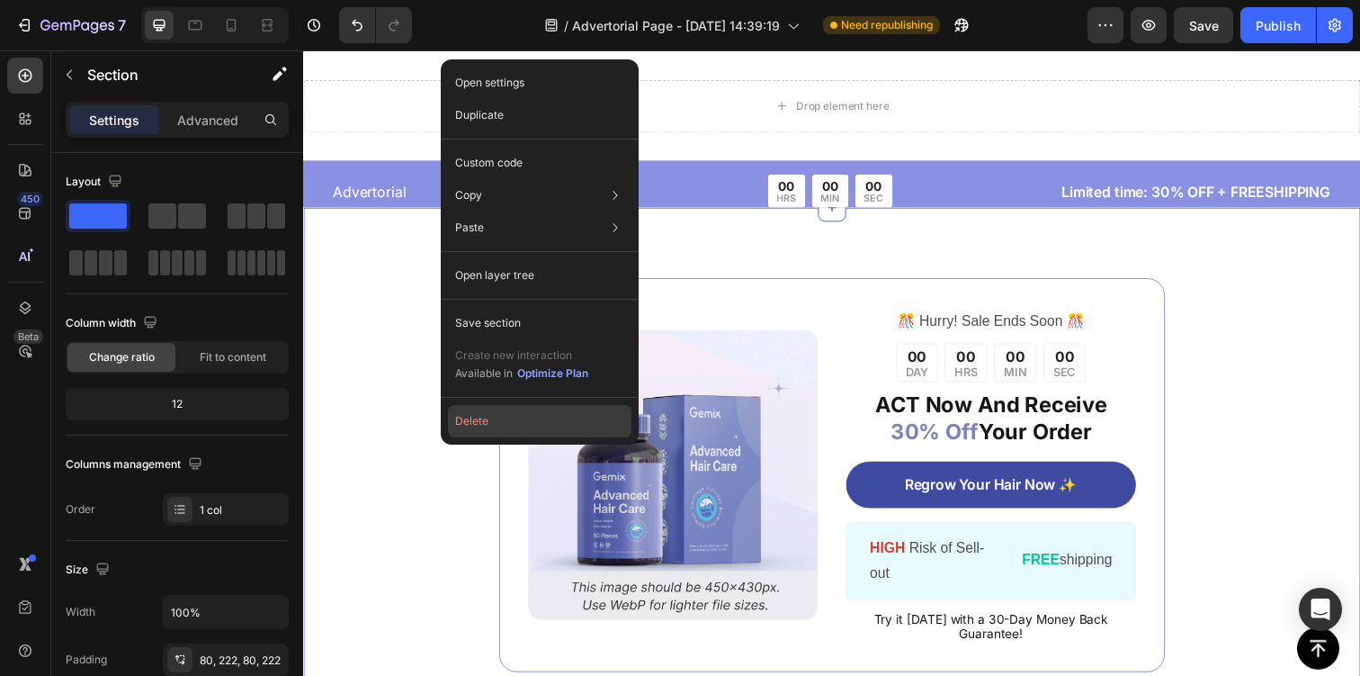
click at [498, 408] on button "Delete" at bounding box center [540, 421] width 184 height 32
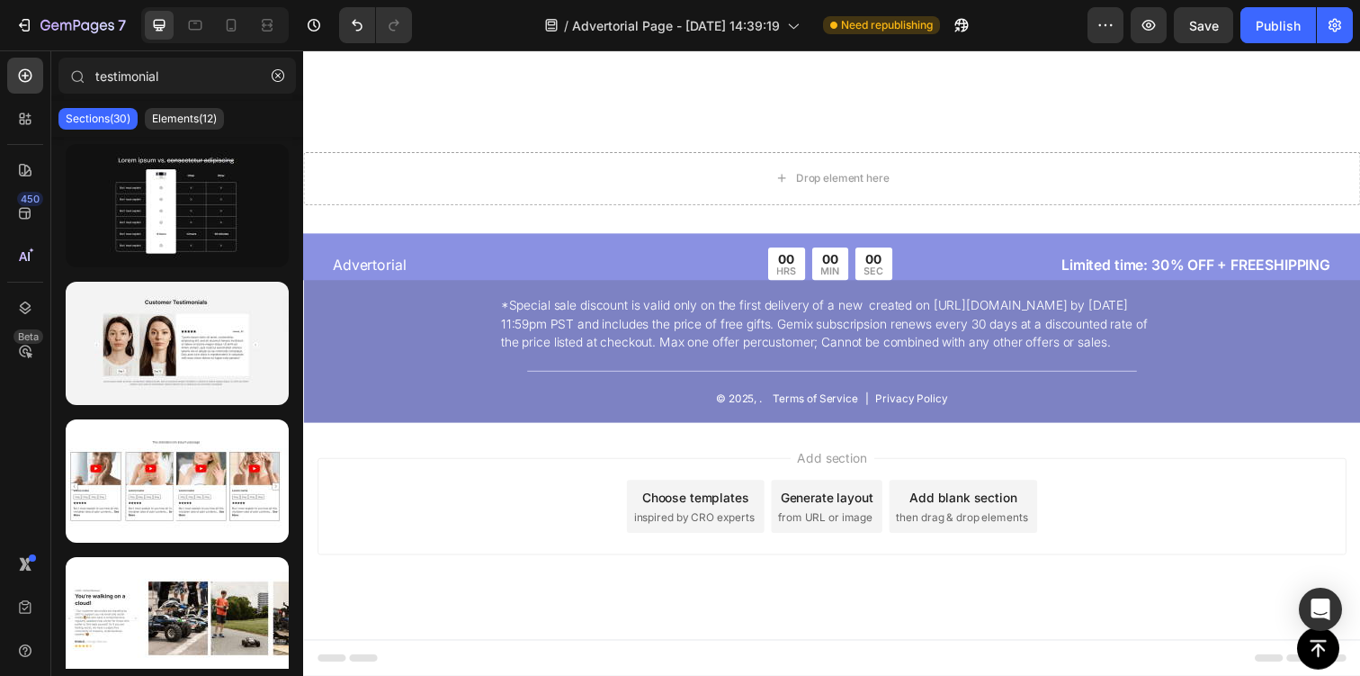
scroll to position [6879, 0]
click at [420, 361] on div "*Special sale discount is valid only on the first delivery of a new created on …" at bounding box center [842, 357] width 1079 height 146
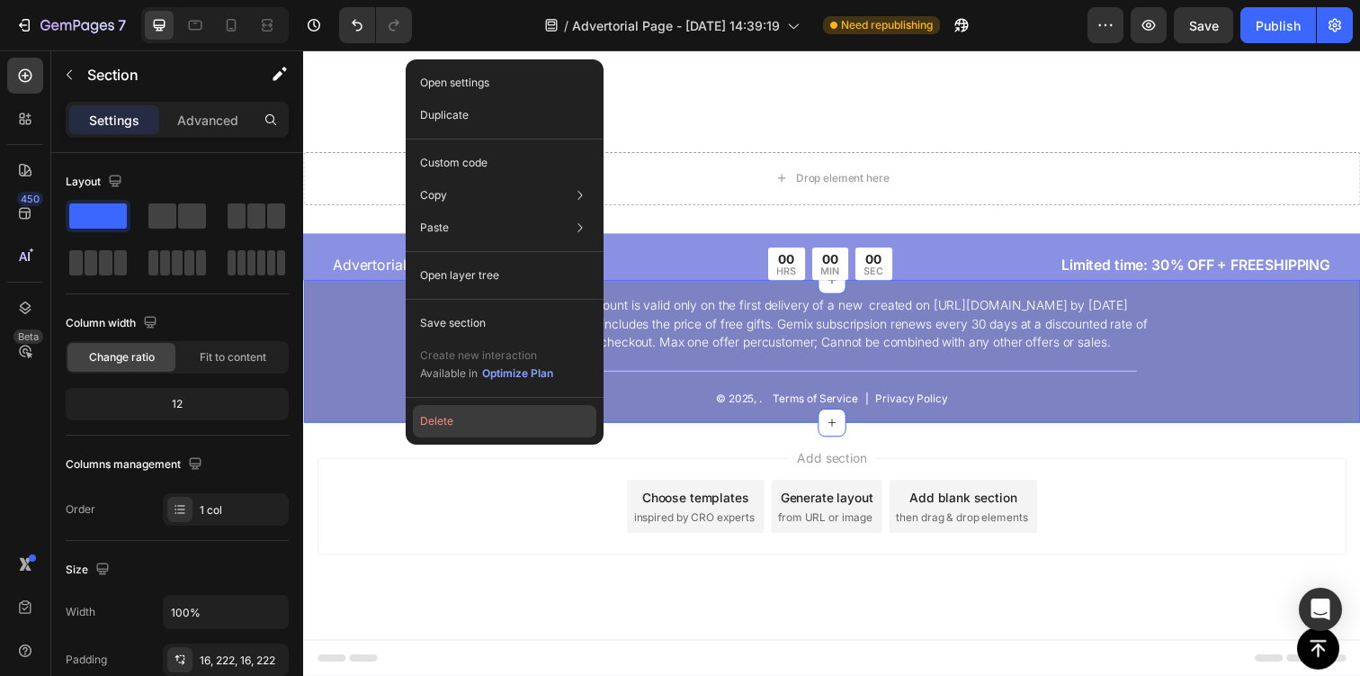
click at [473, 434] on button "Delete" at bounding box center [505, 421] width 184 height 32
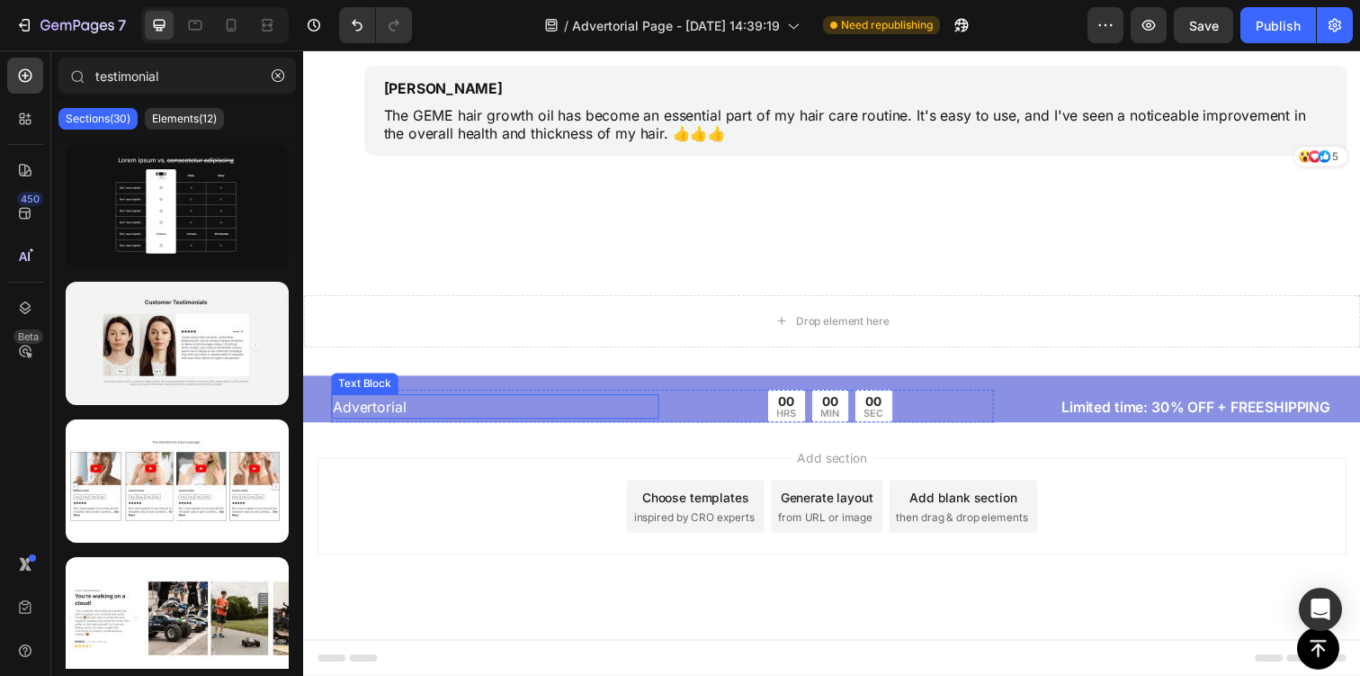
click at [408, 415] on p "Advertorial" at bounding box center [499, 414] width 331 height 22
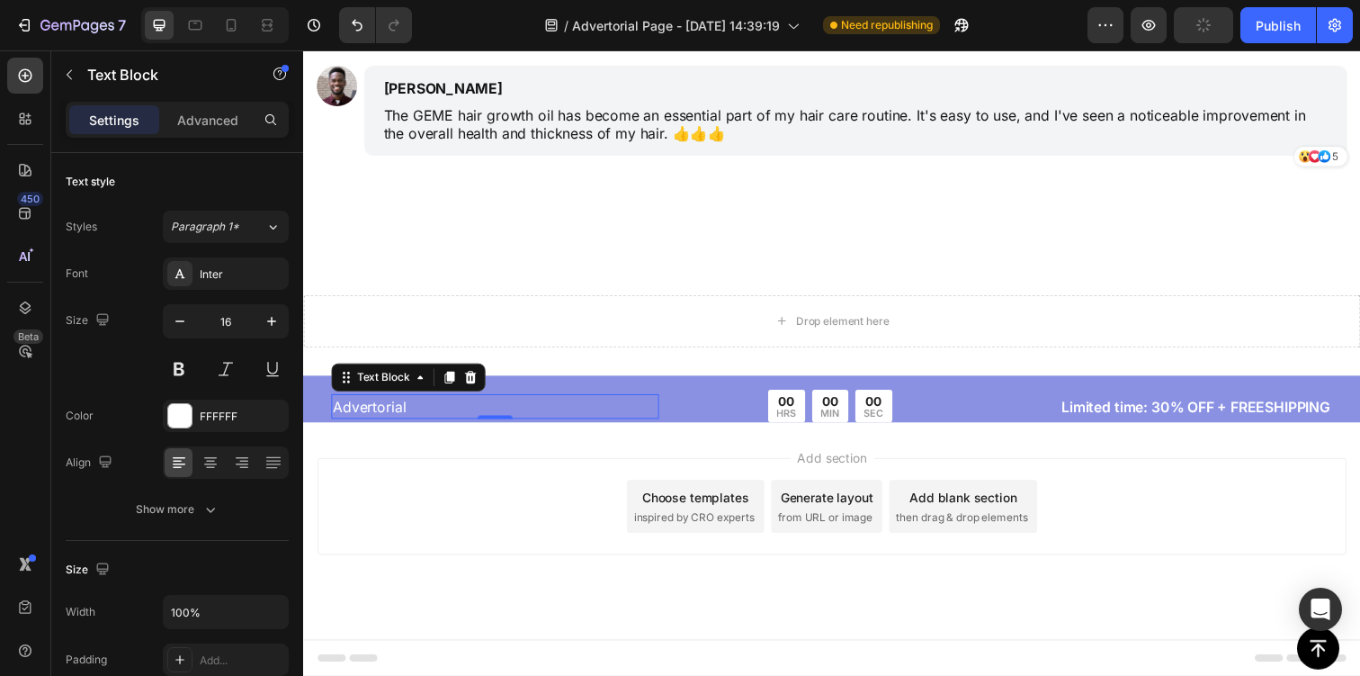
click at [379, 418] on p "Advertorial" at bounding box center [499, 414] width 331 height 22
click at [316, 405] on div "VertiSooth Text Block 0 00 HRS 00 MIN 00 SEC Countdown Timer Row Limited time: …" at bounding box center [842, 413] width 1079 height 33
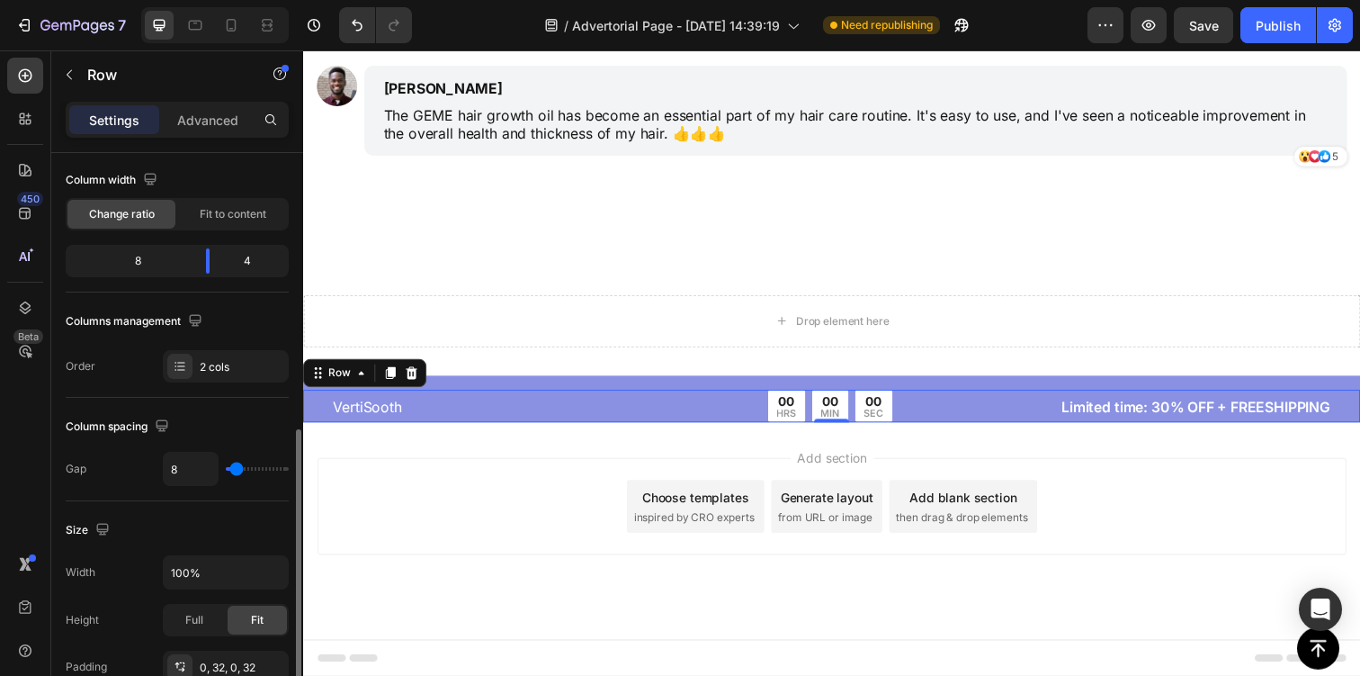
scroll to position [0, 0]
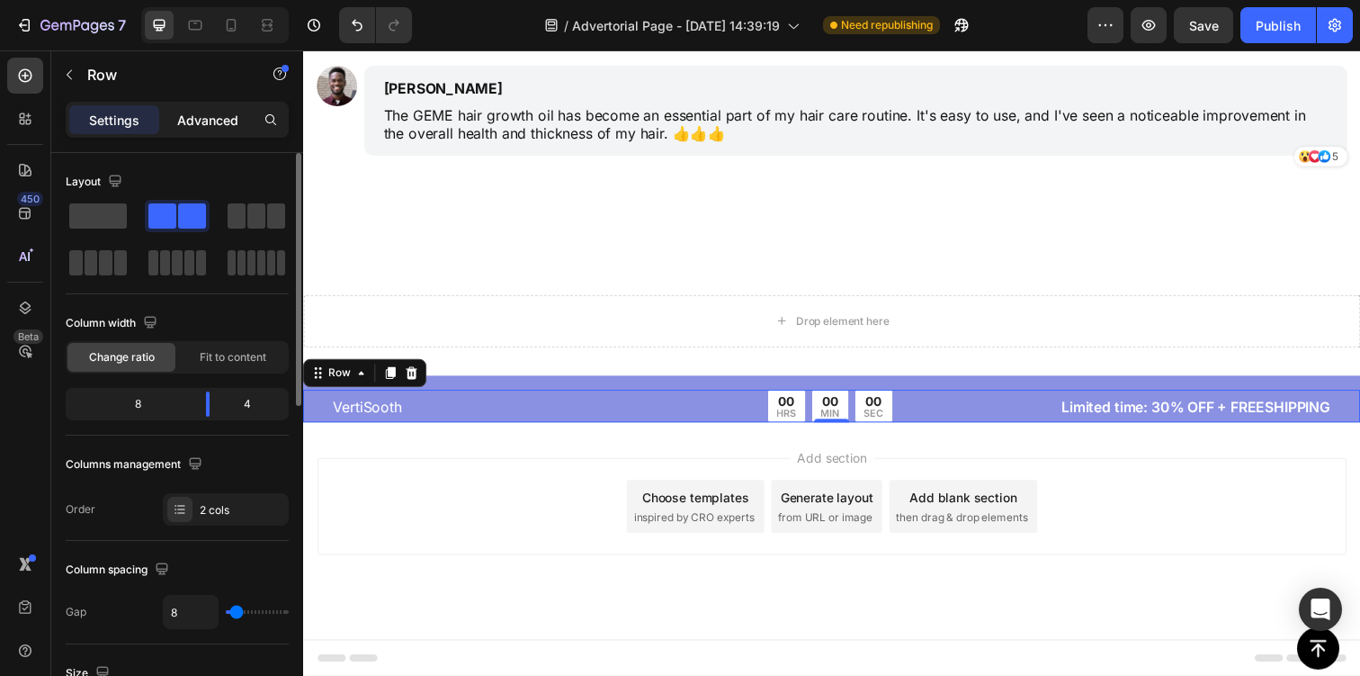
click at [220, 114] on p "Advanced" at bounding box center [207, 120] width 61 height 19
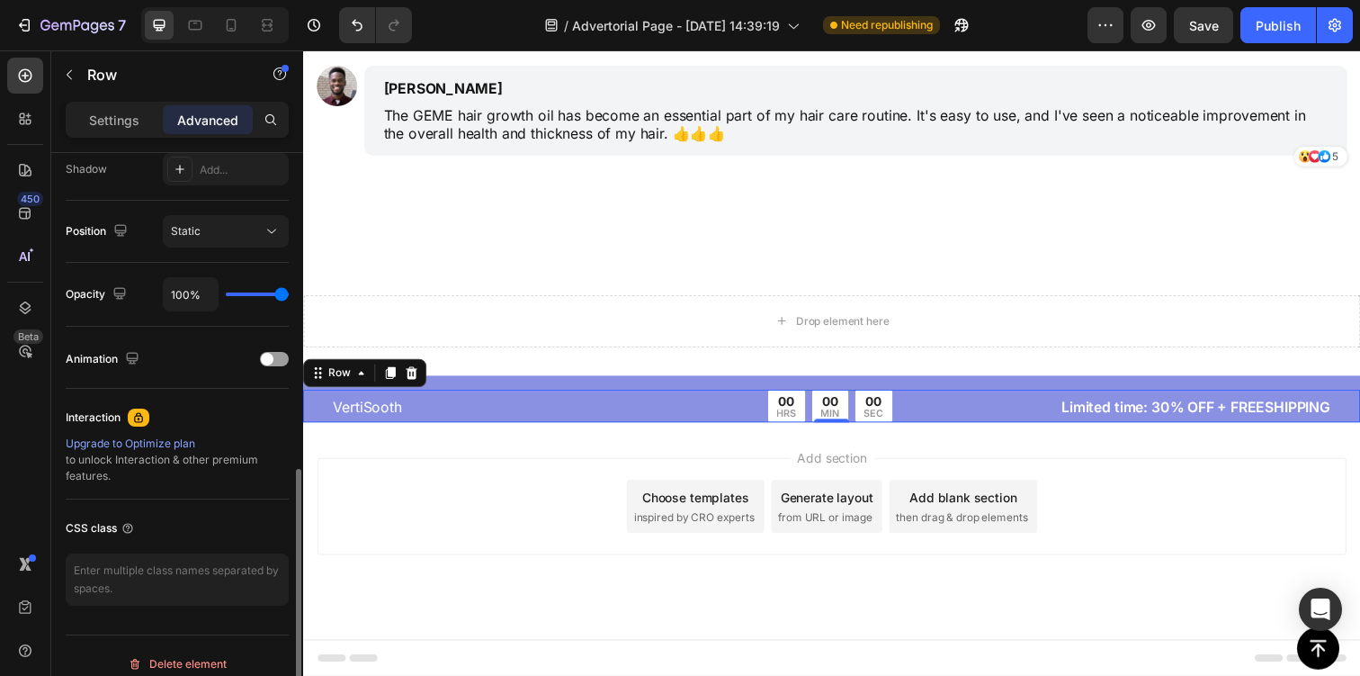
scroll to position [626, 0]
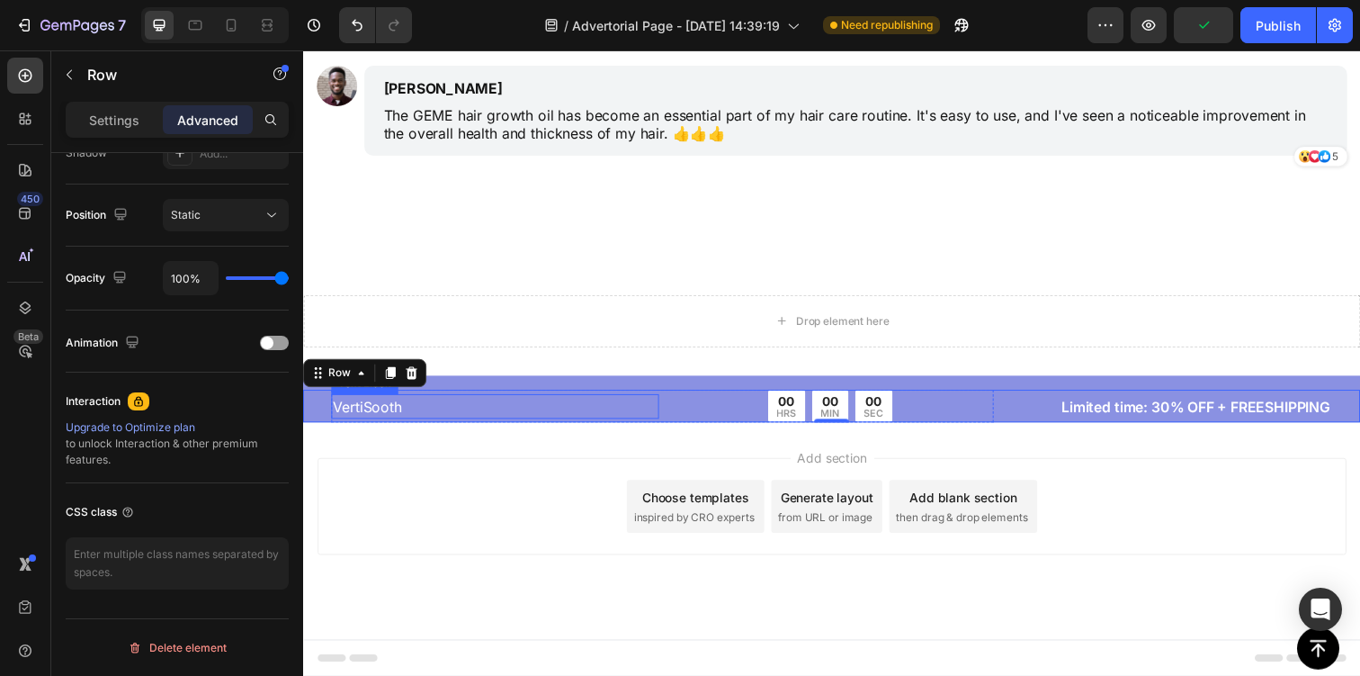
click at [461, 415] on p "VertiSooth" at bounding box center [499, 414] width 331 height 22
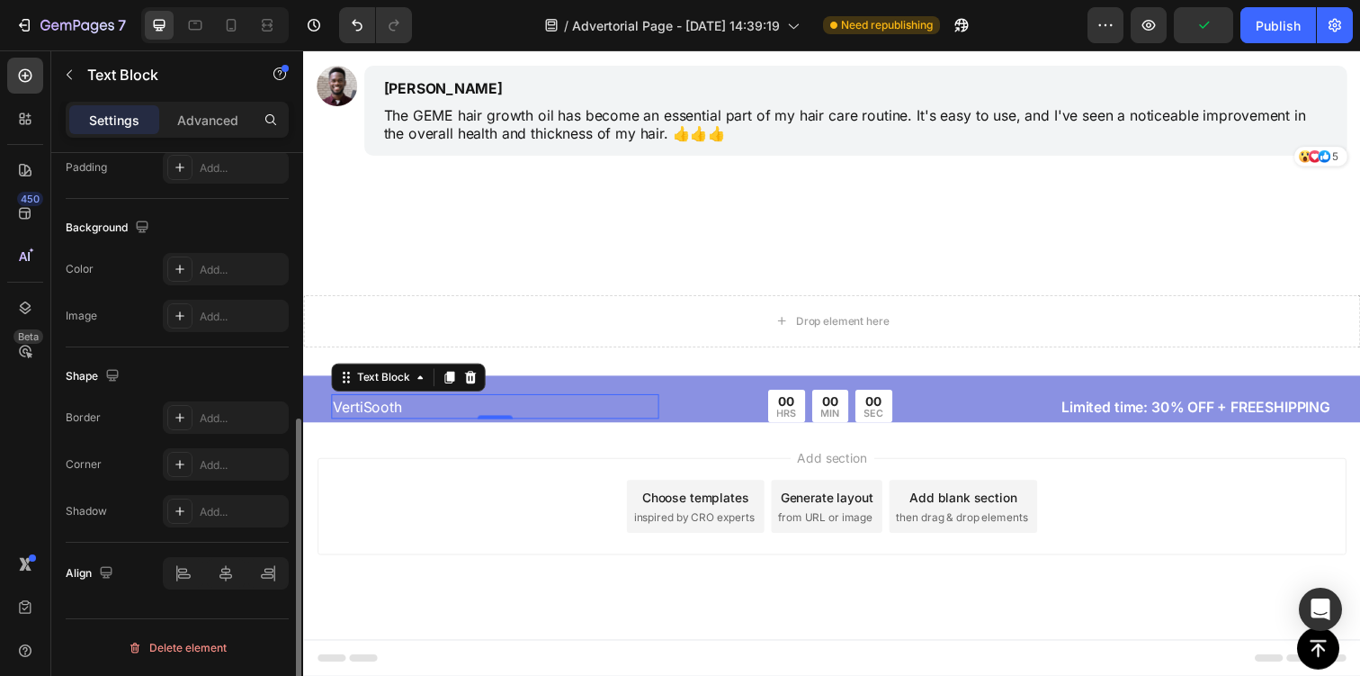
scroll to position [0, 0]
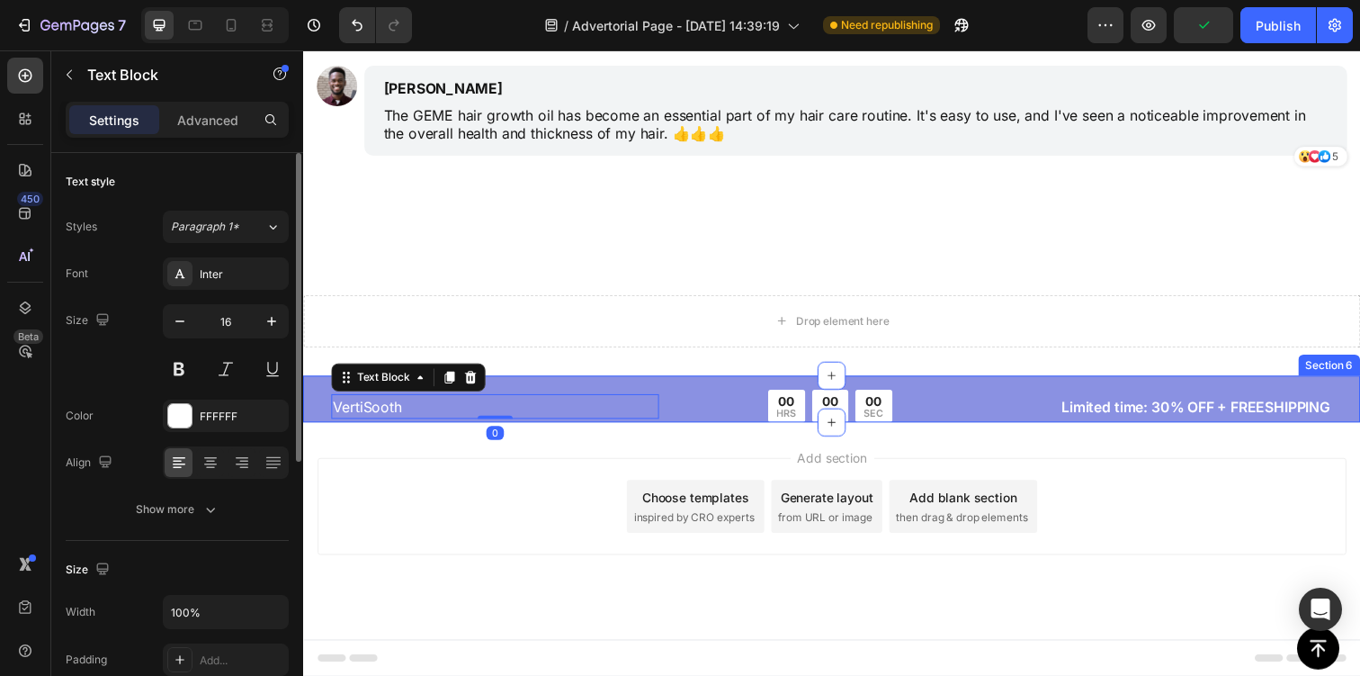
click at [515, 392] on div "VertiSooth Text Block 0 00 HRS 00 MIN 00 SEC Countdown Timer Row Limited time: …" at bounding box center [842, 406] width 1079 height 48
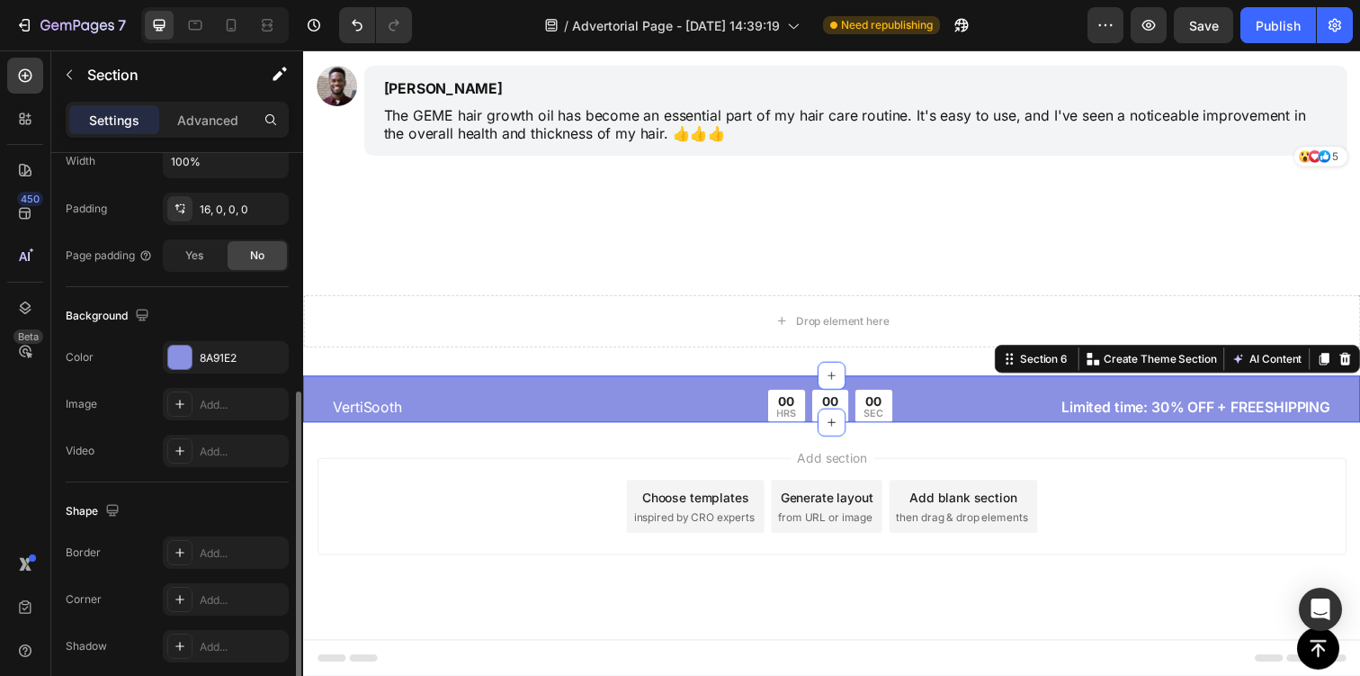
scroll to position [452, 0]
click at [196, 355] on div "8A91E2" at bounding box center [226, 355] width 126 height 32
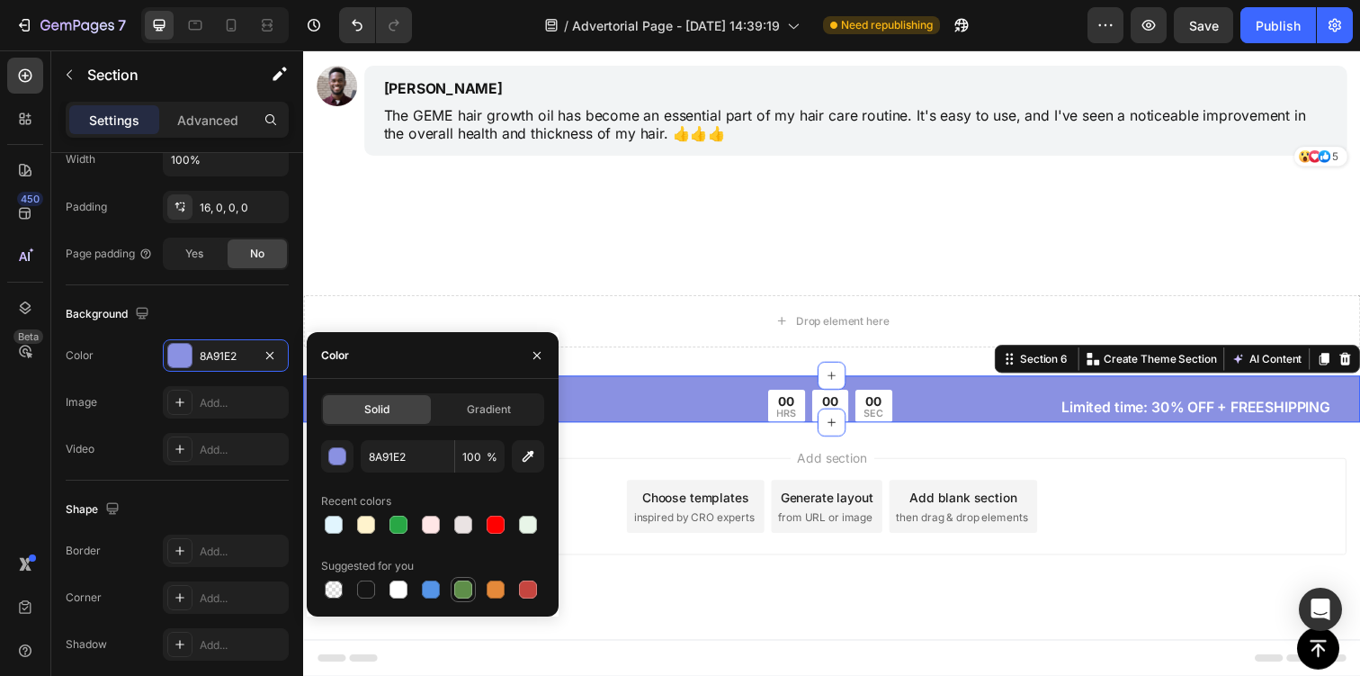
click at [469, 597] on div at bounding box center [463, 589] width 18 height 18
type input "5E8E49"
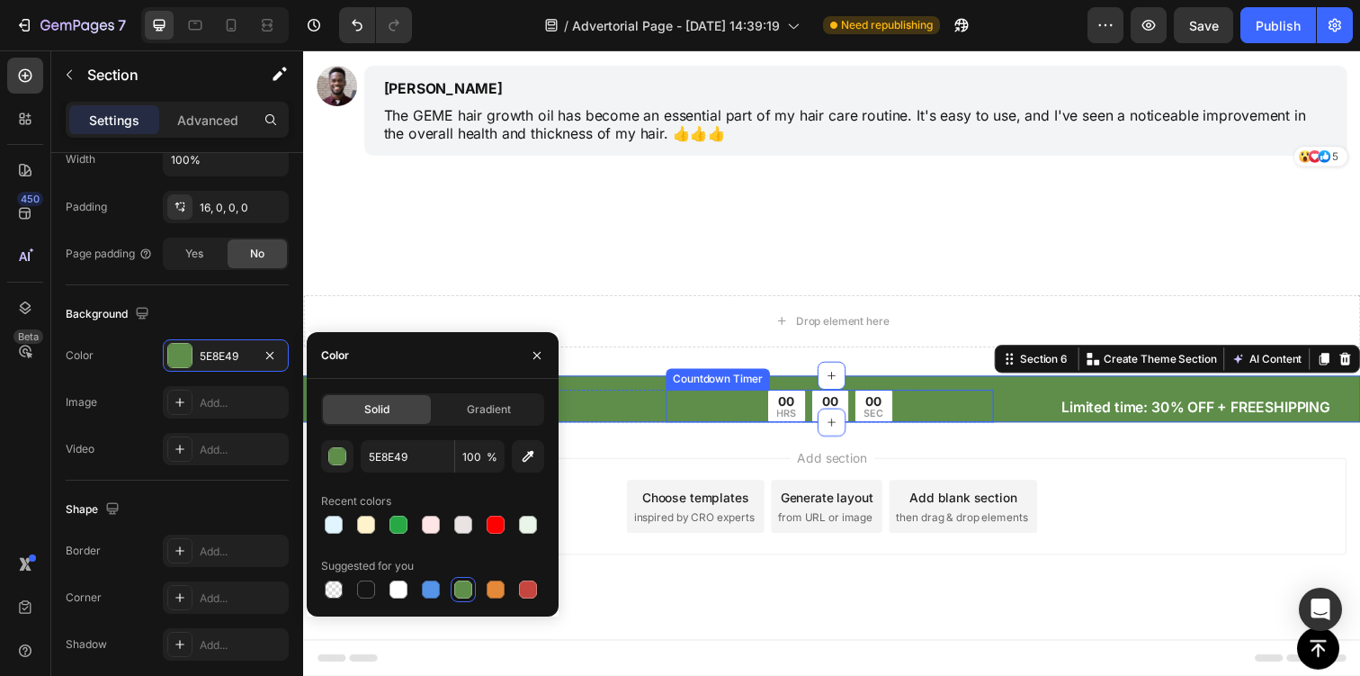
click at [757, 407] on div "00 HRS 00 MIN 00 SEC" at bounding box center [841, 413] width 335 height 33
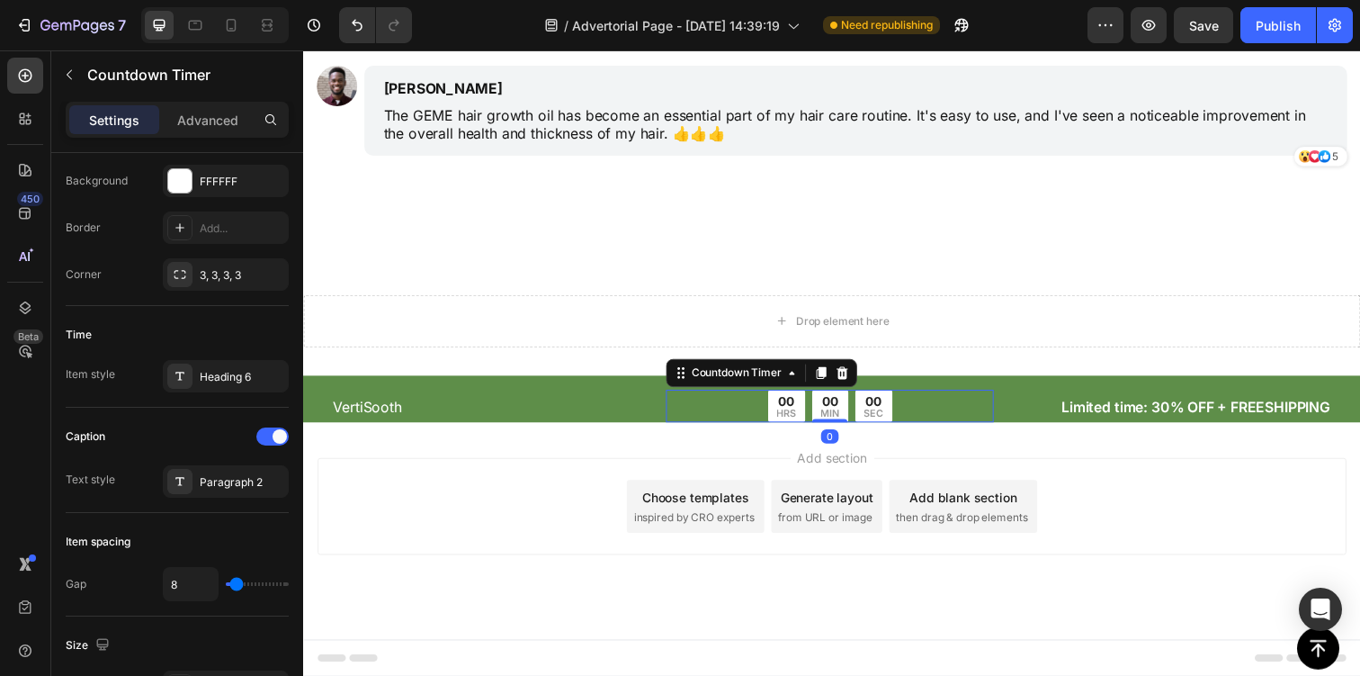
scroll to position [0, 0]
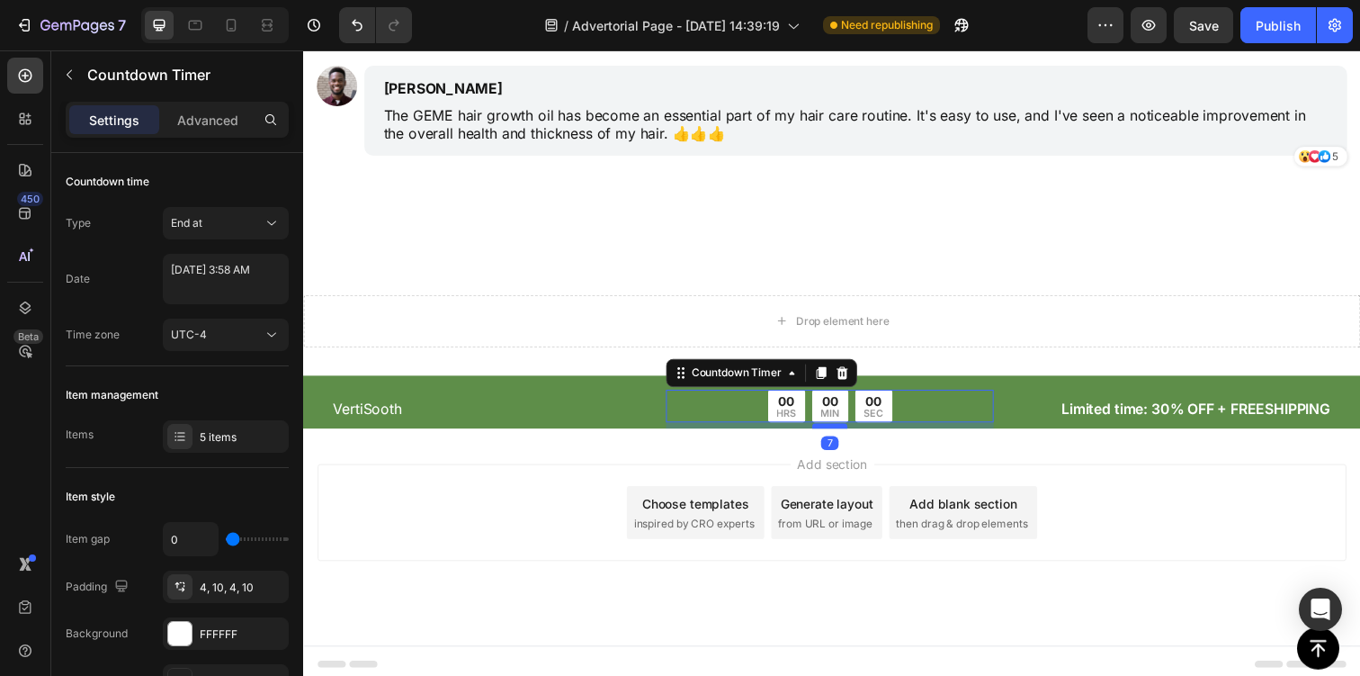
click at [835, 432] on div at bounding box center [841, 433] width 36 height 5
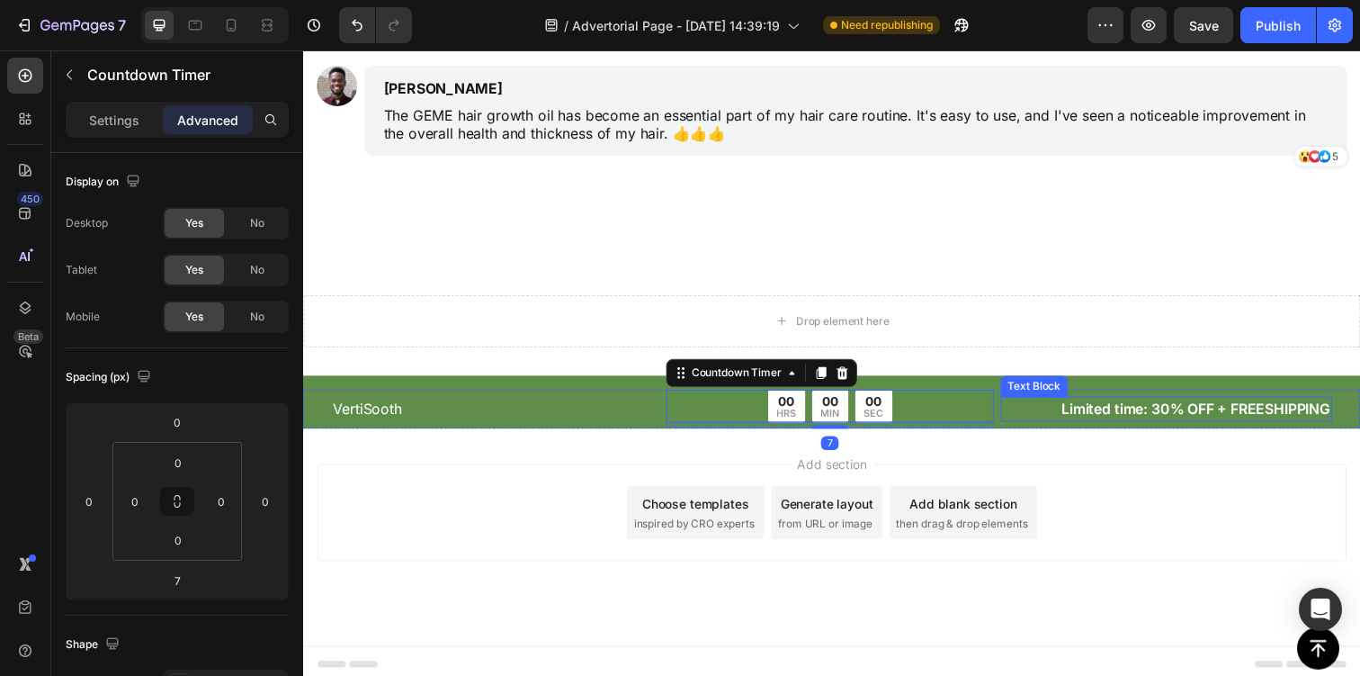
click at [1117, 419] on p "Limited time: 30% OFF + FREESHIPPING" at bounding box center [1184, 417] width 335 height 22
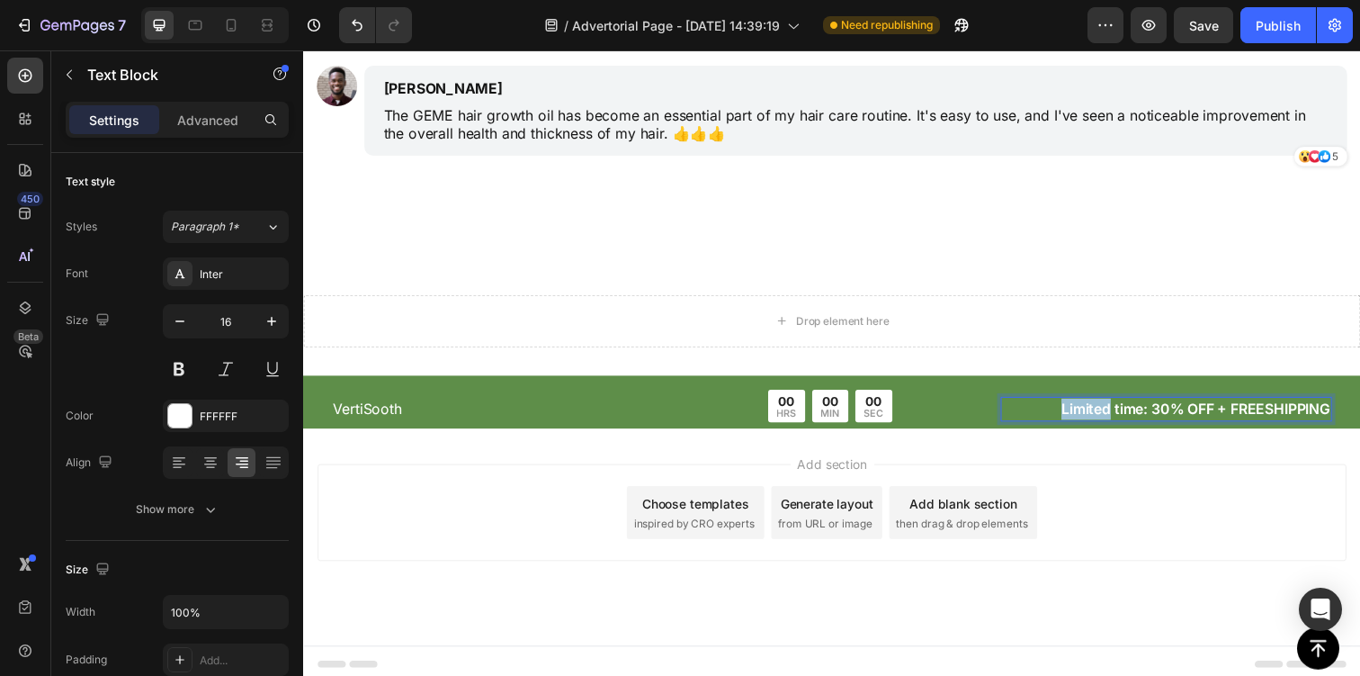
click at [1117, 419] on p "Limited time: 30% OFF + FREESHIPPING" at bounding box center [1184, 417] width 335 height 22
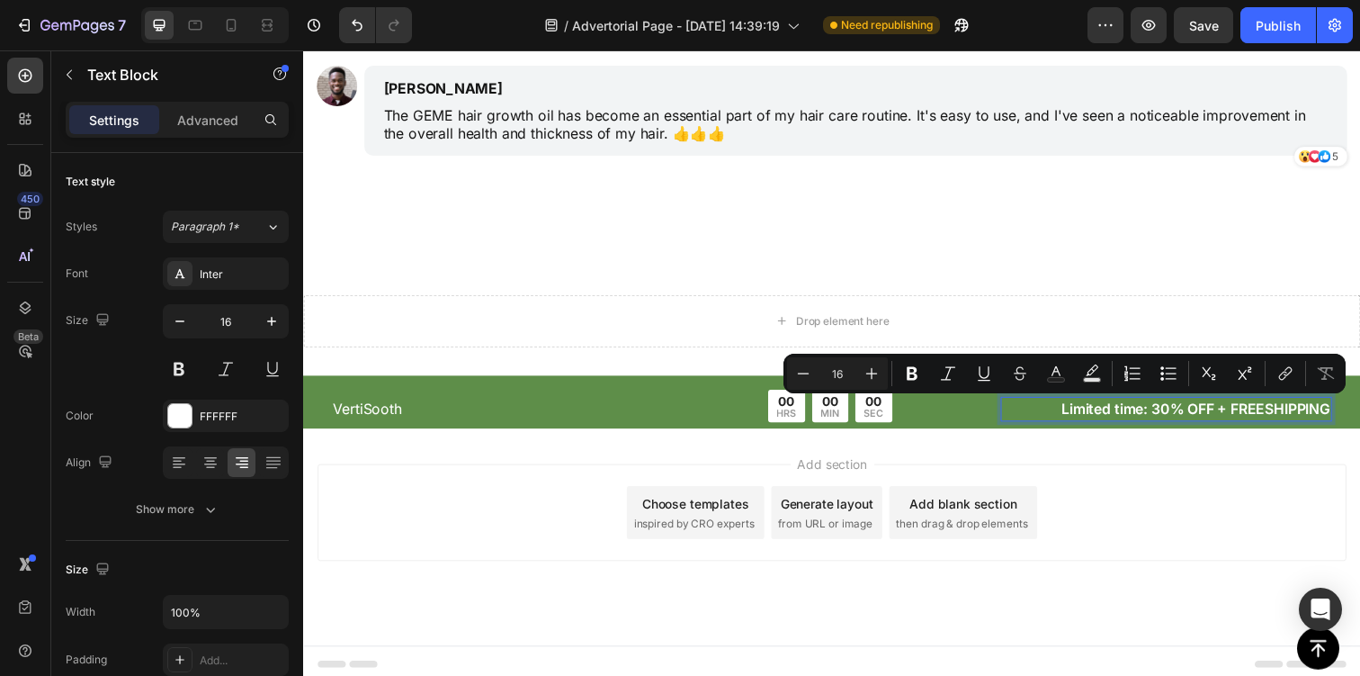
click at [1190, 419] on p "Limited time: 30% OFF + FREESHIPPING" at bounding box center [1184, 417] width 335 height 22
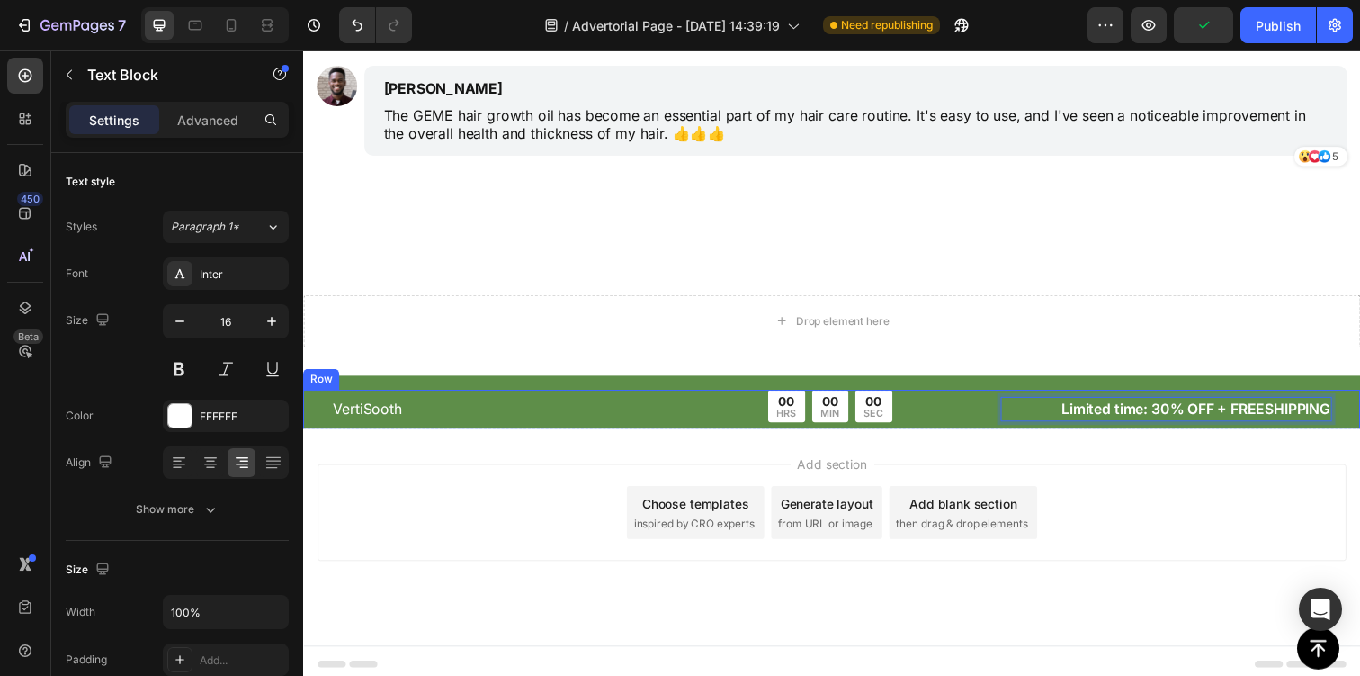
drag, startPoint x: 1171, startPoint y: 418, endPoint x: 1382, endPoint y: 423, distance: 210.5
click at [1359, 423] on div "VertiSooth Text Block 00 HRS 00 MIN 00 SEC Countdown Timer Row Limited time: 30…" at bounding box center [842, 417] width 1079 height 40
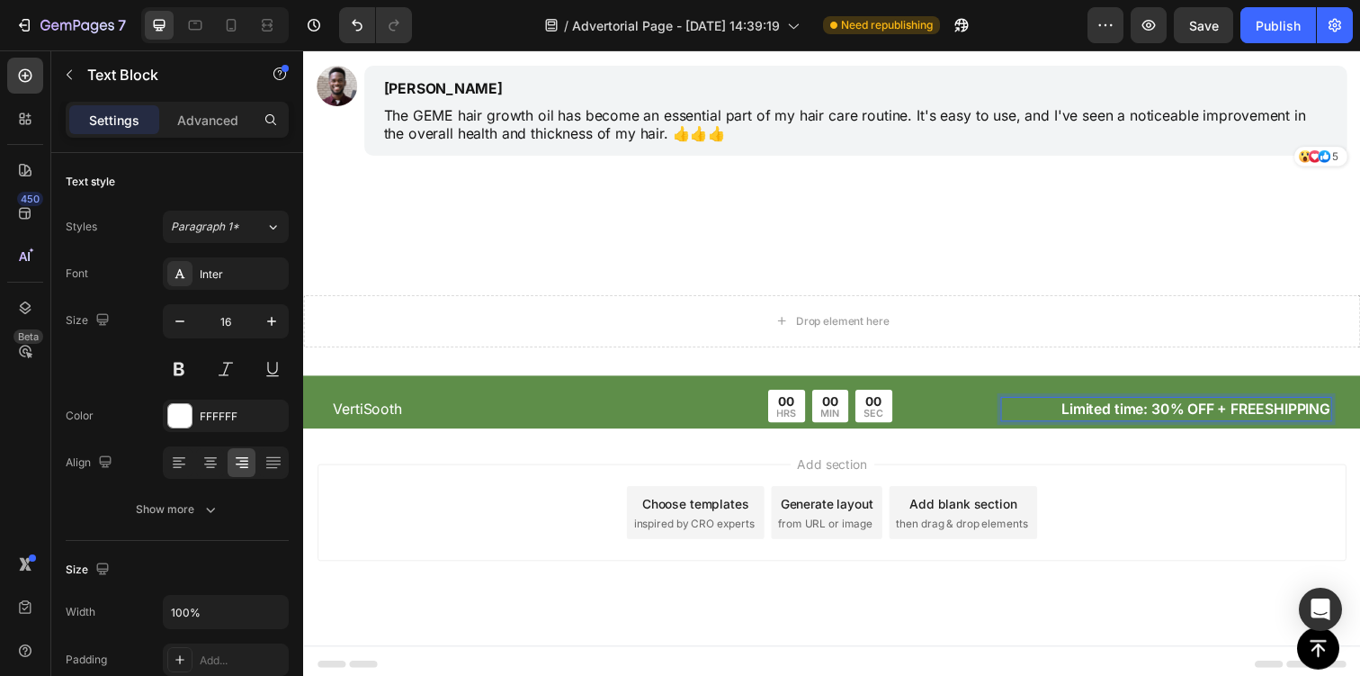
click at [1182, 417] on p "Limited time: 30% OFF + FREESHIPPING" at bounding box center [1184, 417] width 335 height 22
click at [623, 393] on div "VertiSooth Text Block 00 HRS 00 MIN 00 SEC Countdown Timer Row Limited time: 20…" at bounding box center [842, 409] width 1079 height 54
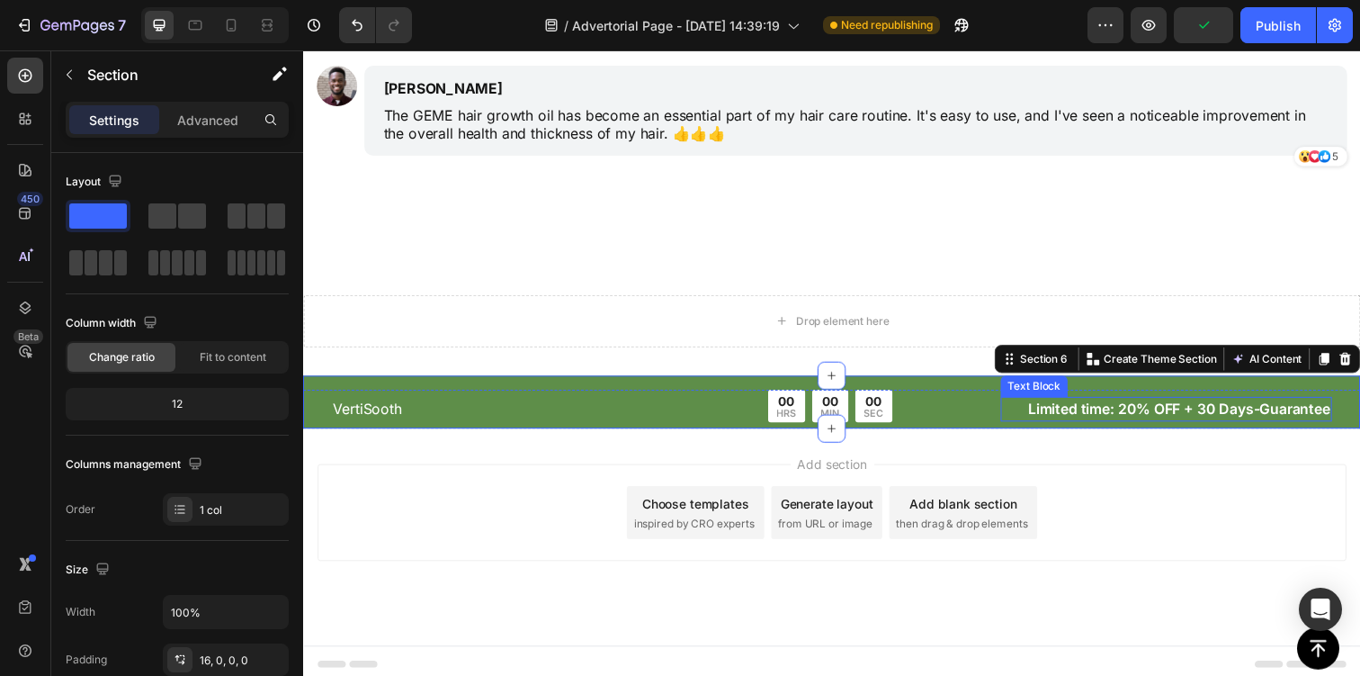
click at [1051, 414] on p "Limited time: 20% OFF + 30 Days-Guarantee" at bounding box center [1184, 417] width 335 height 22
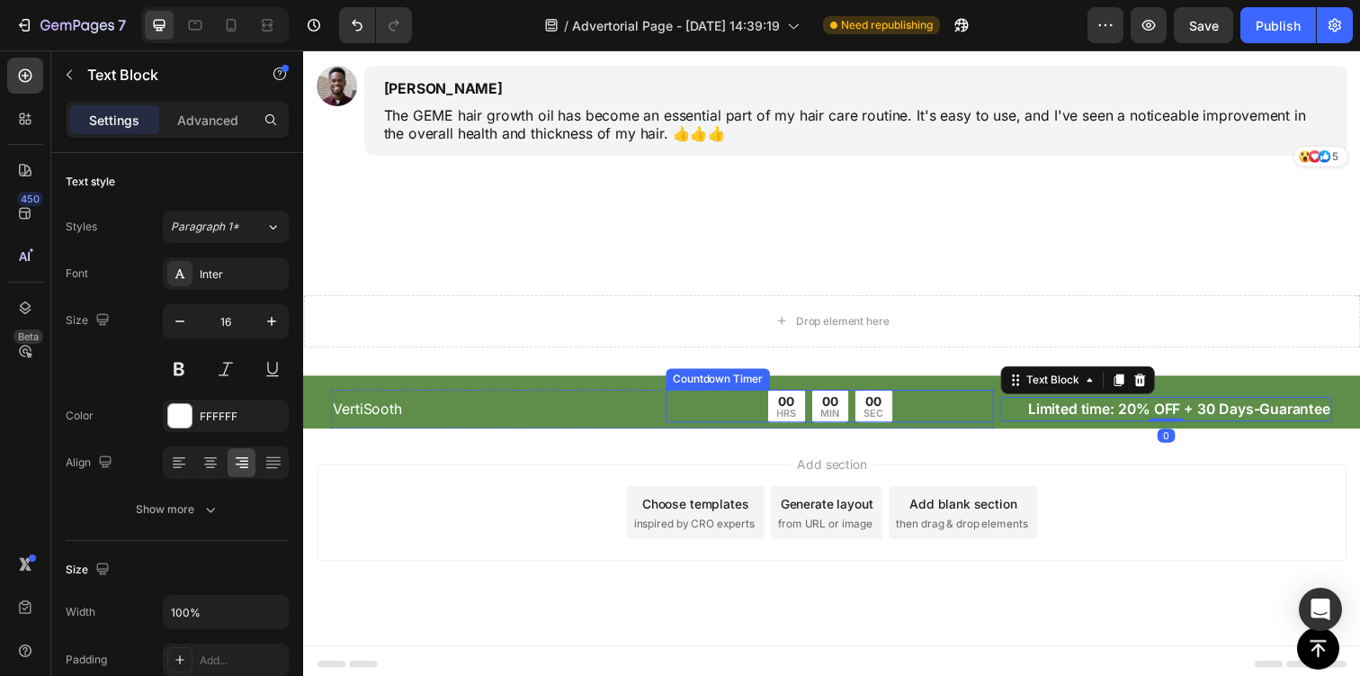
click at [826, 400] on div "00 MIN" at bounding box center [841, 413] width 37 height 33
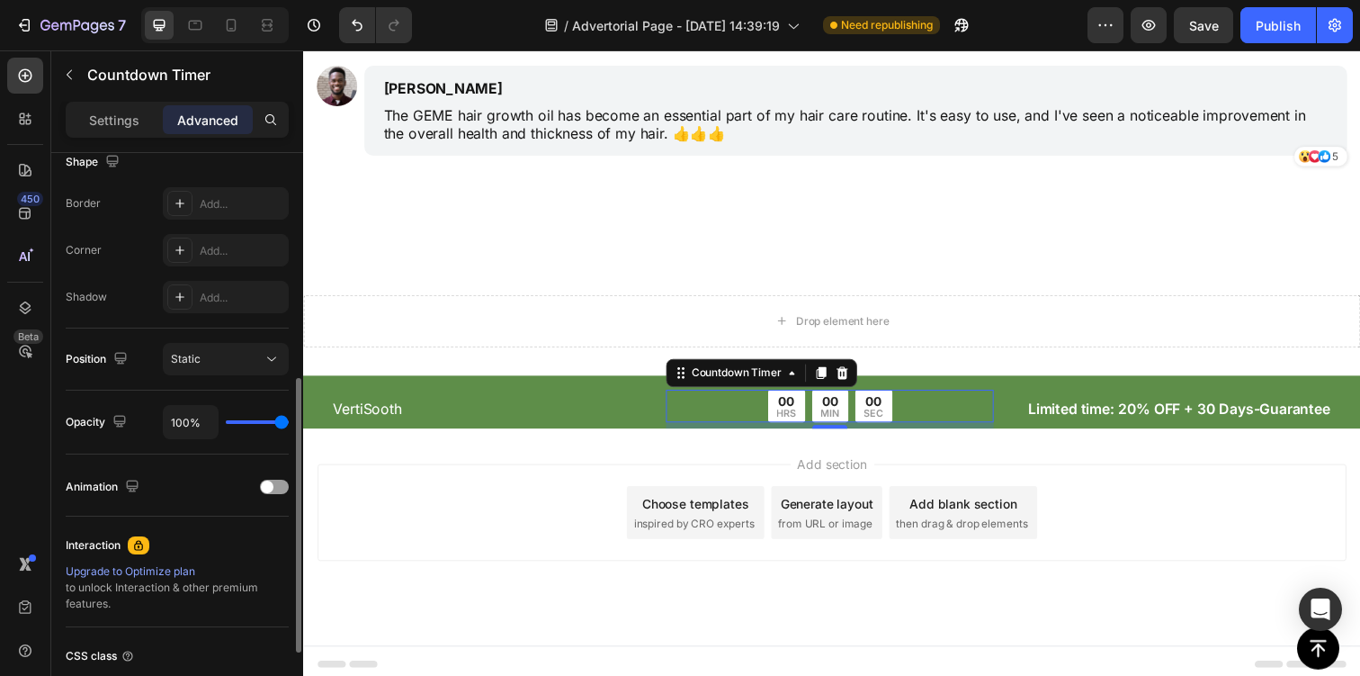
scroll to position [479, 0]
click at [105, 114] on p "Settings" at bounding box center [114, 120] width 50 height 19
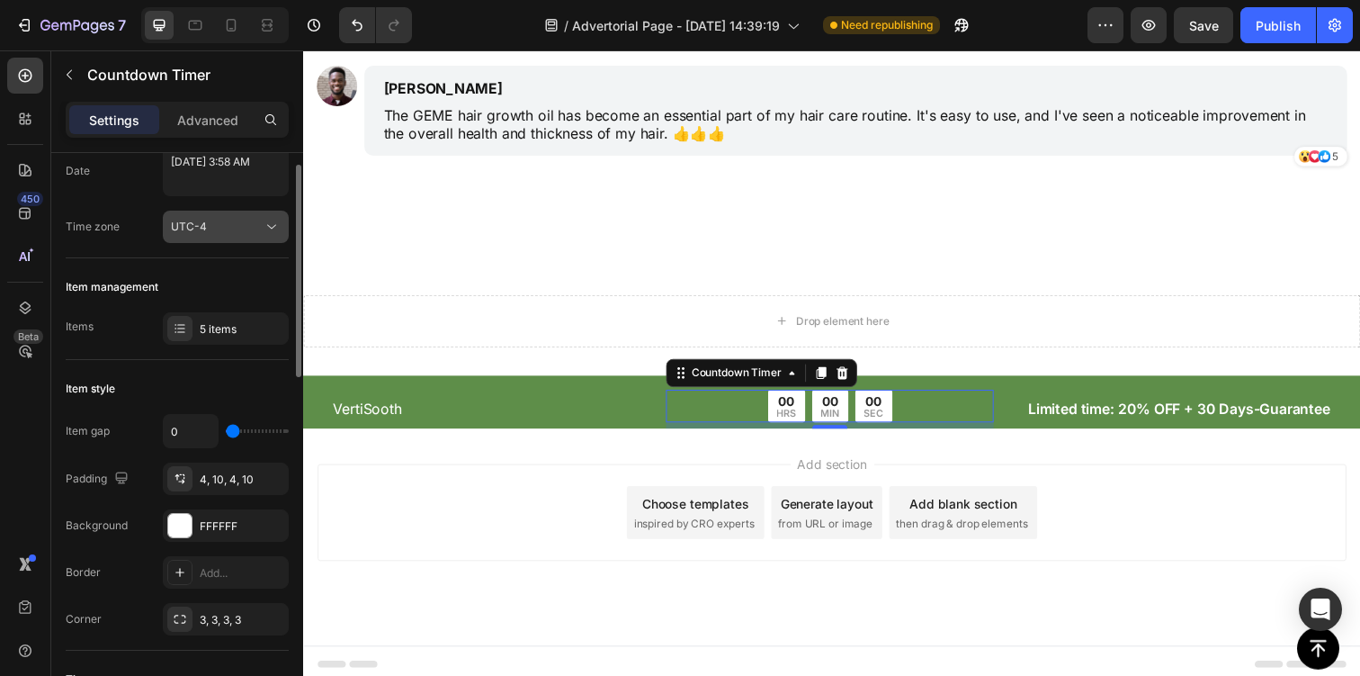
scroll to position [146, 0]
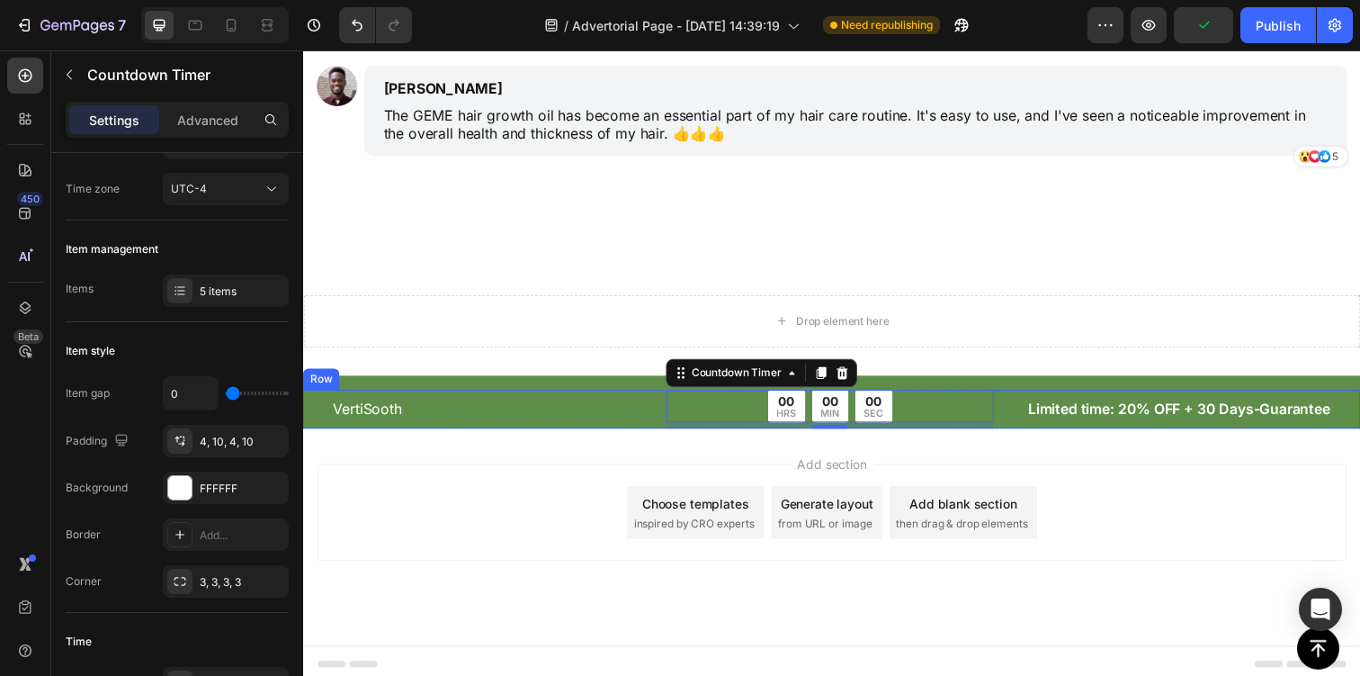
click at [310, 406] on div "VertiSooth Text Block 00 HRS 00 MIN 00 SEC Countdown Timer 7 Row Limited time: …" at bounding box center [842, 417] width 1079 height 40
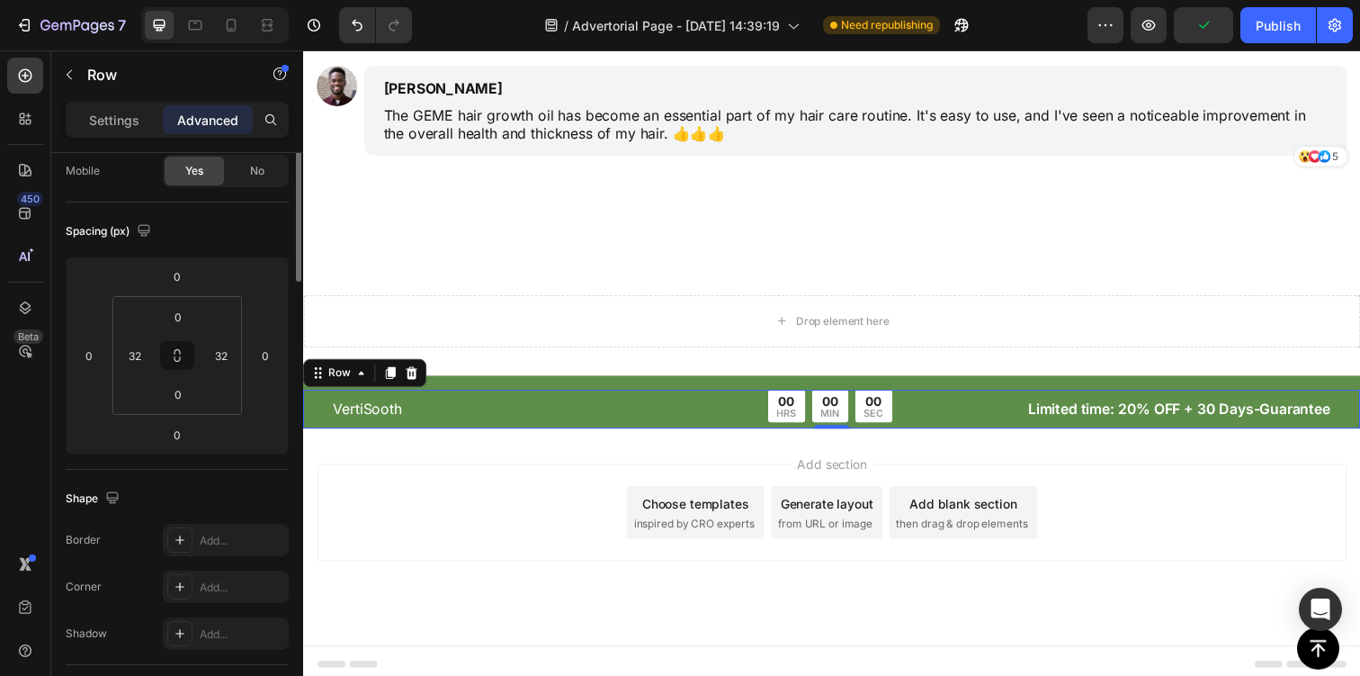
scroll to position [0, 0]
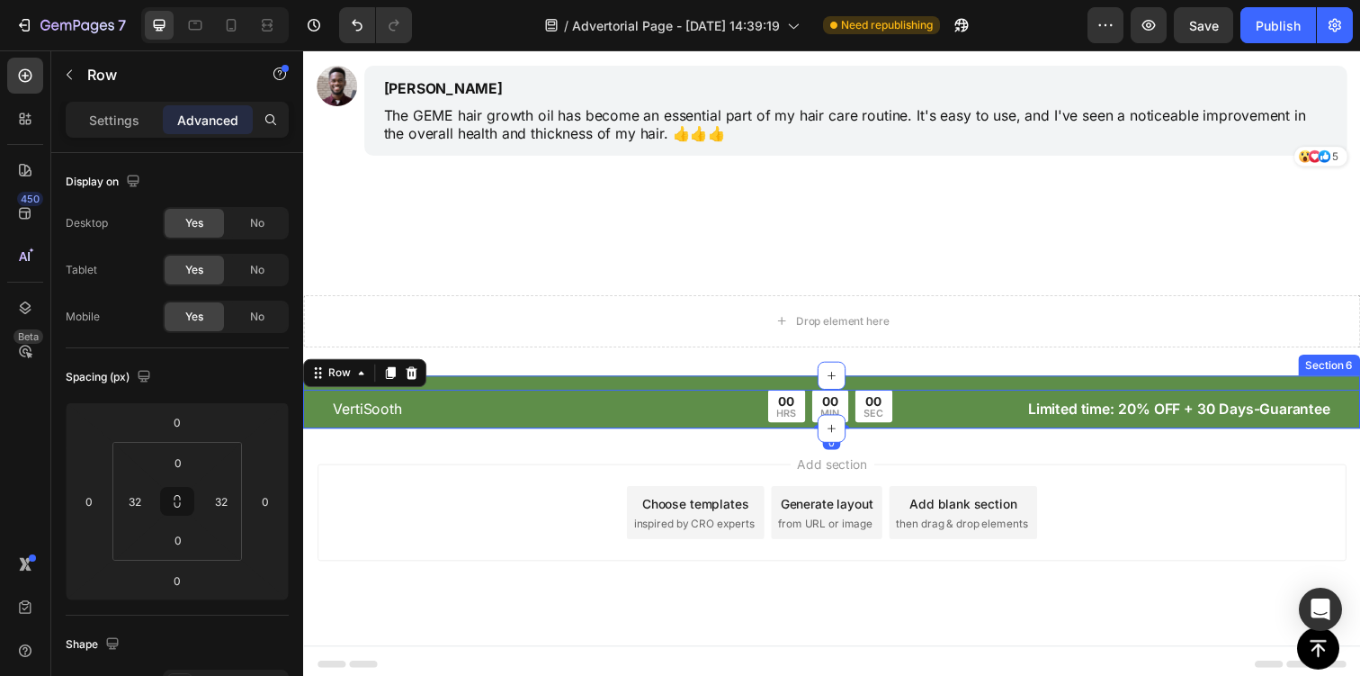
click at [468, 387] on div "VertiSooth Text Block 00 HRS 00 MIN 00 SEC Countdown Timer Row Limited time: 20…" at bounding box center [842, 409] width 1079 height 54
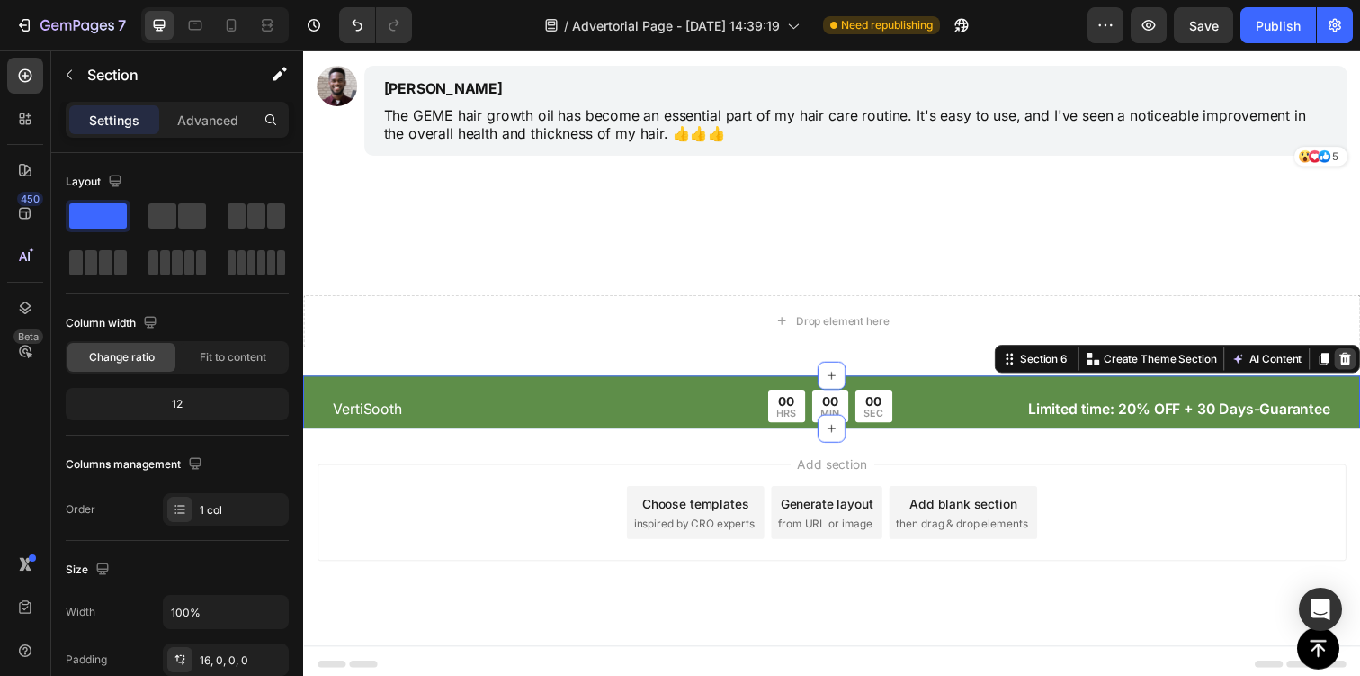
click at [1359, 363] on icon at bounding box center [1367, 365] width 14 height 14
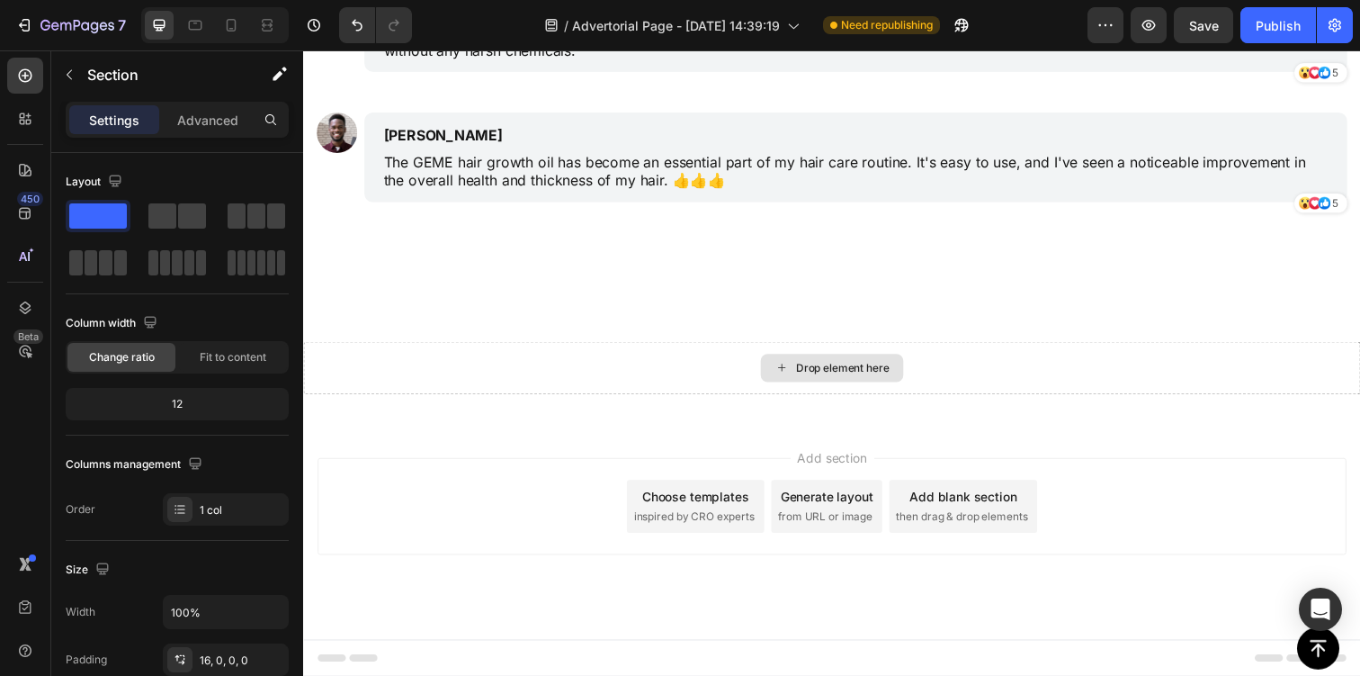
scroll to position [6686, 0]
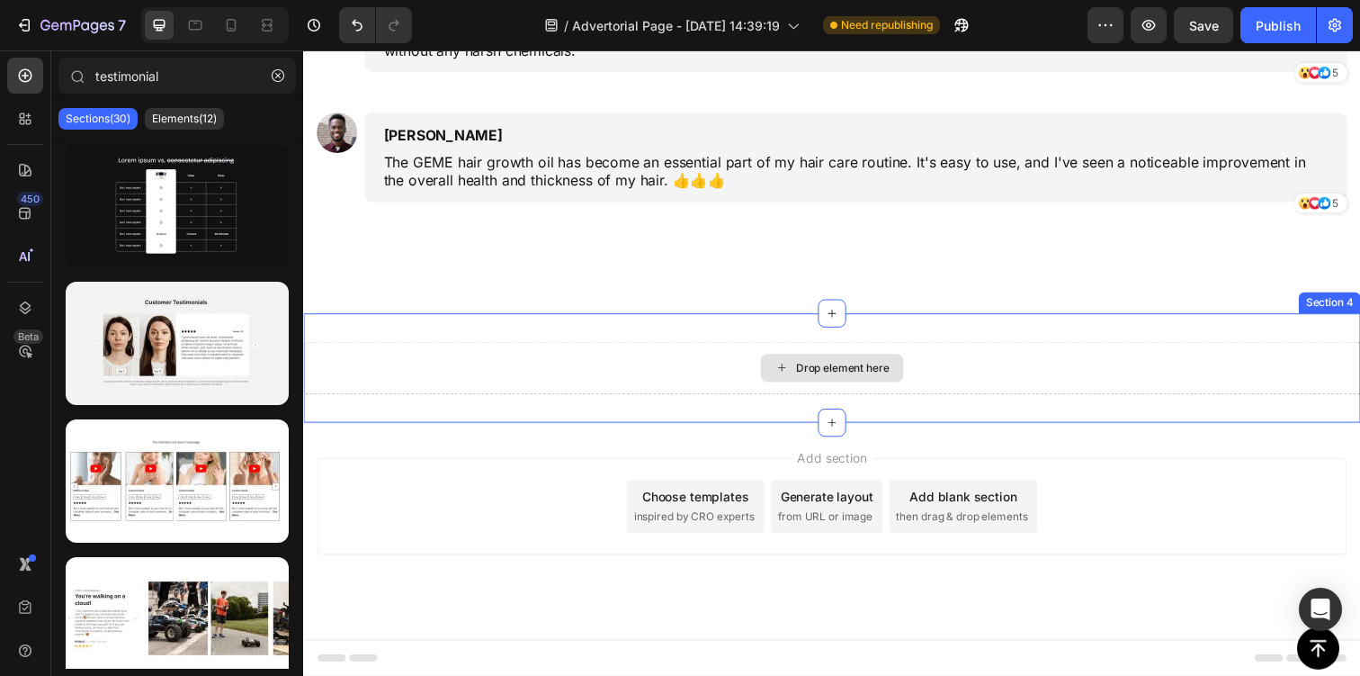
click at [1231, 375] on div "Drop element here" at bounding box center [842, 374] width 1079 height 54
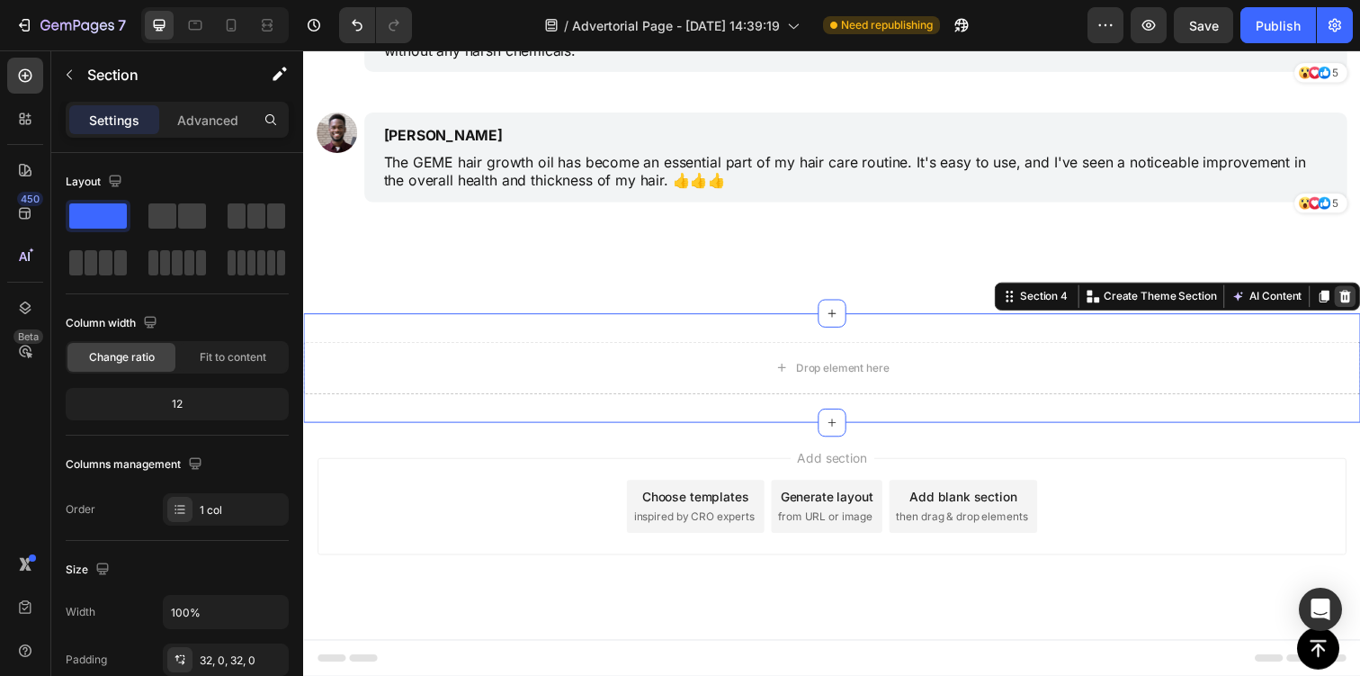
click at [1359, 305] on icon at bounding box center [1368, 301] width 12 height 13
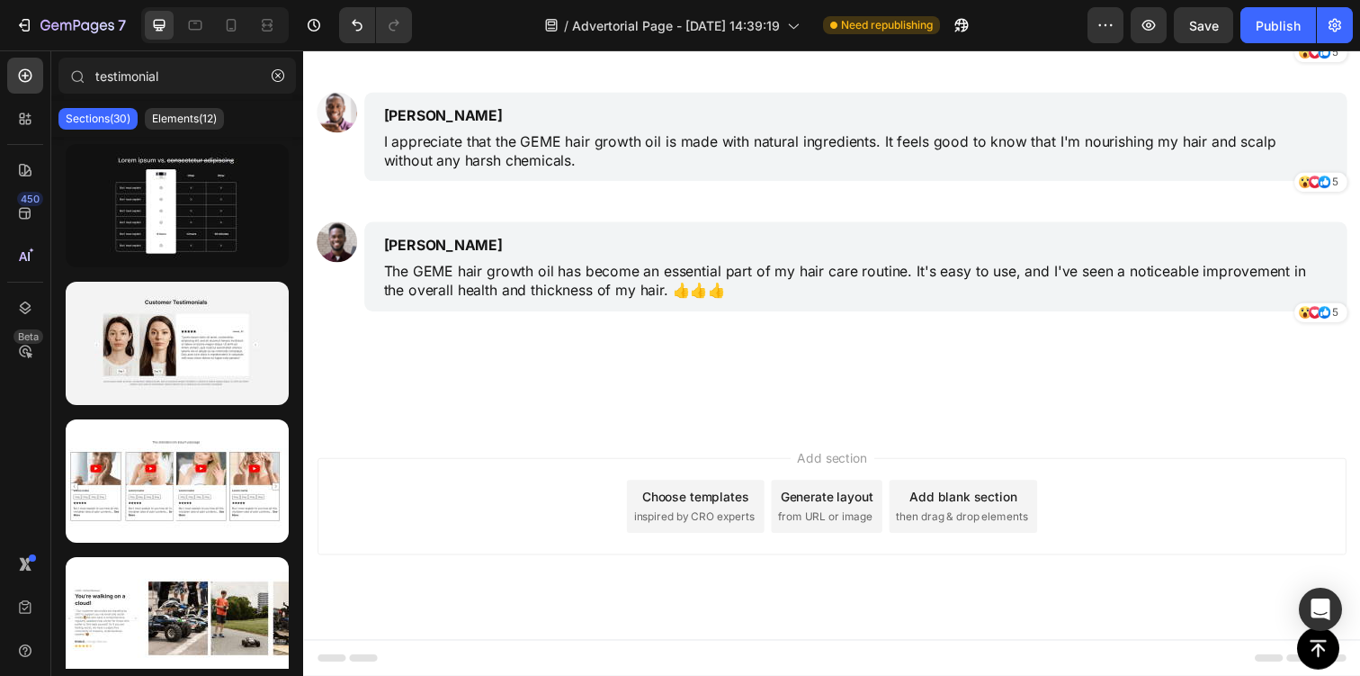
scroll to position [6574, 0]
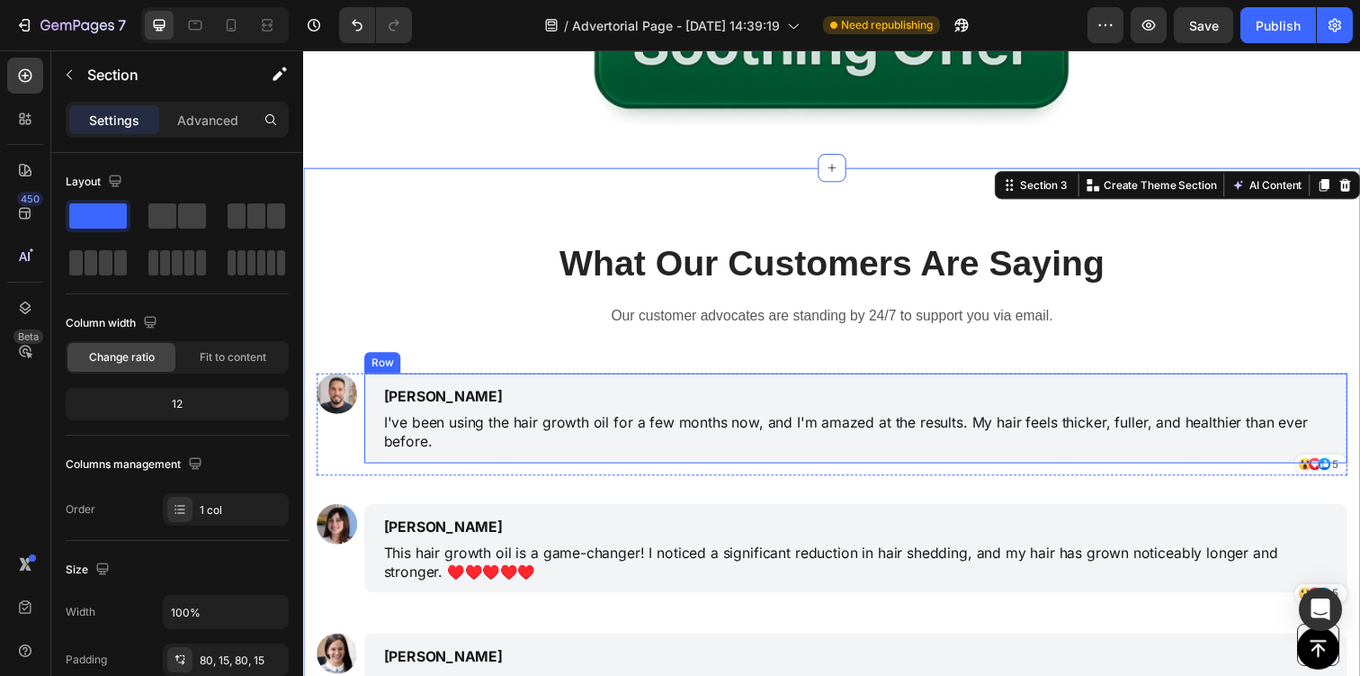
scroll to position [5743, 0]
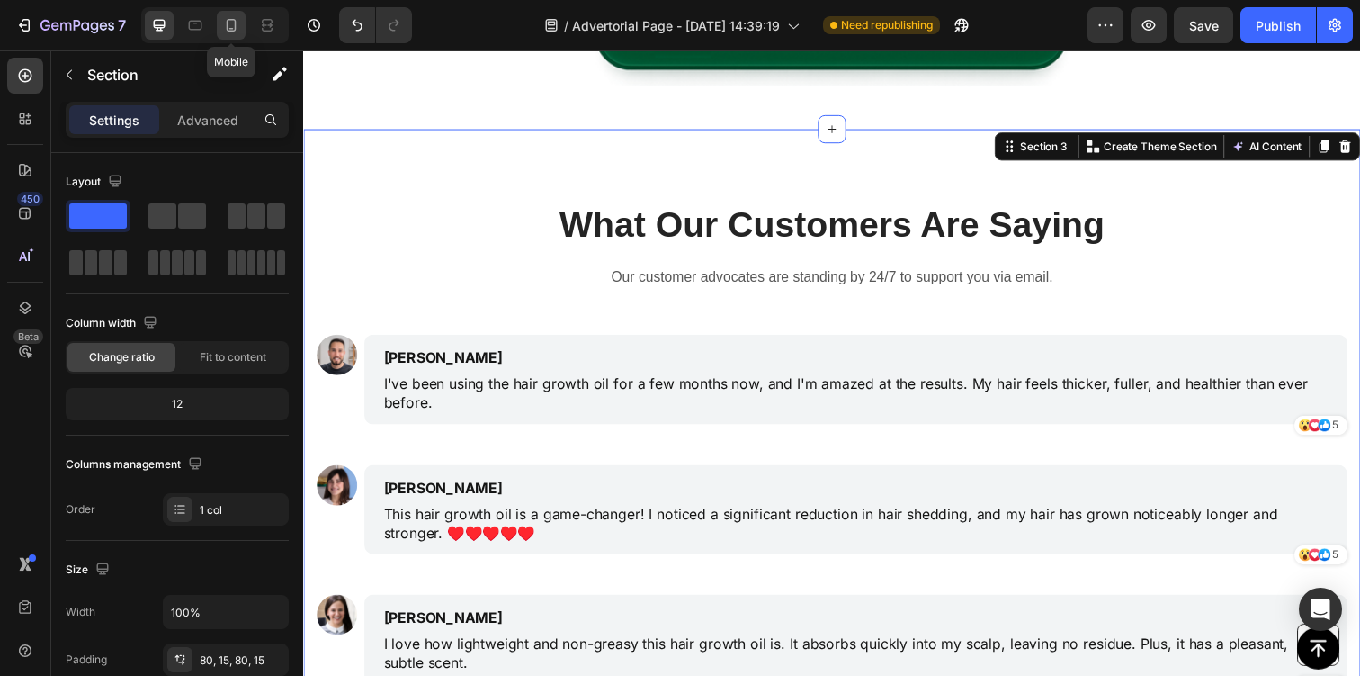
click at [233, 20] on icon at bounding box center [231, 25] width 18 height 18
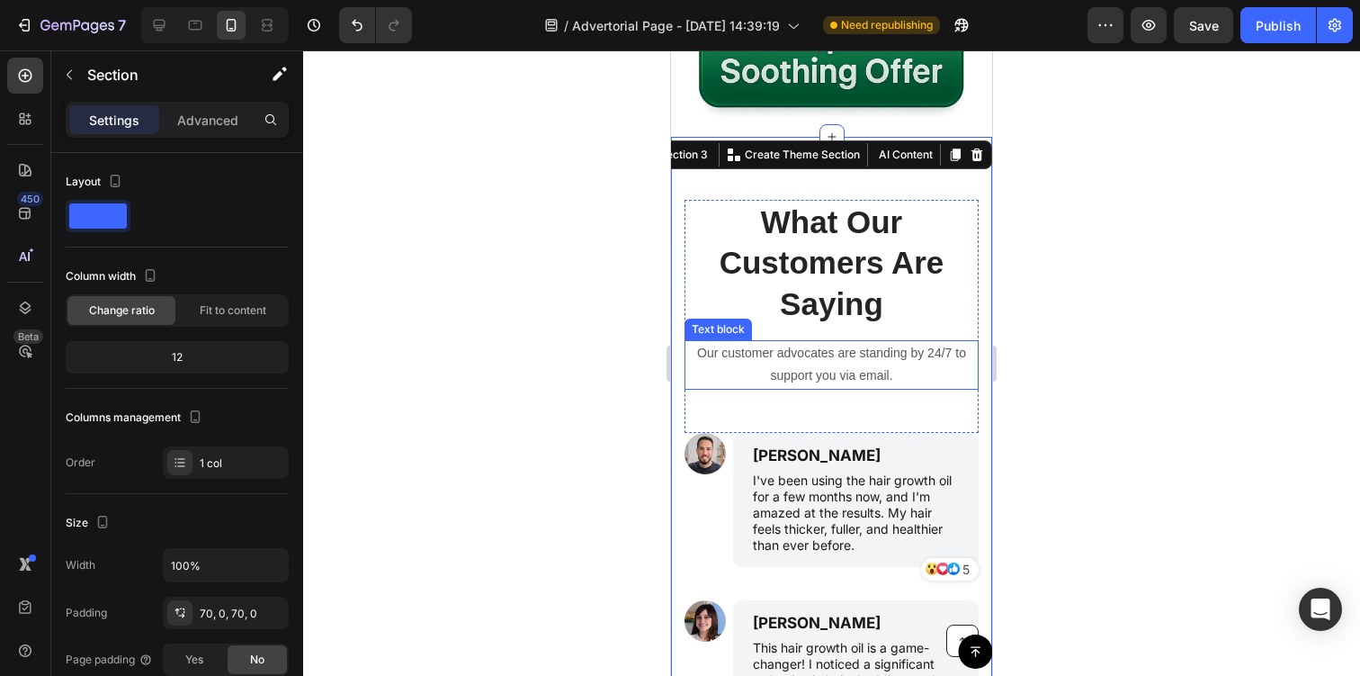
scroll to position [4972, 0]
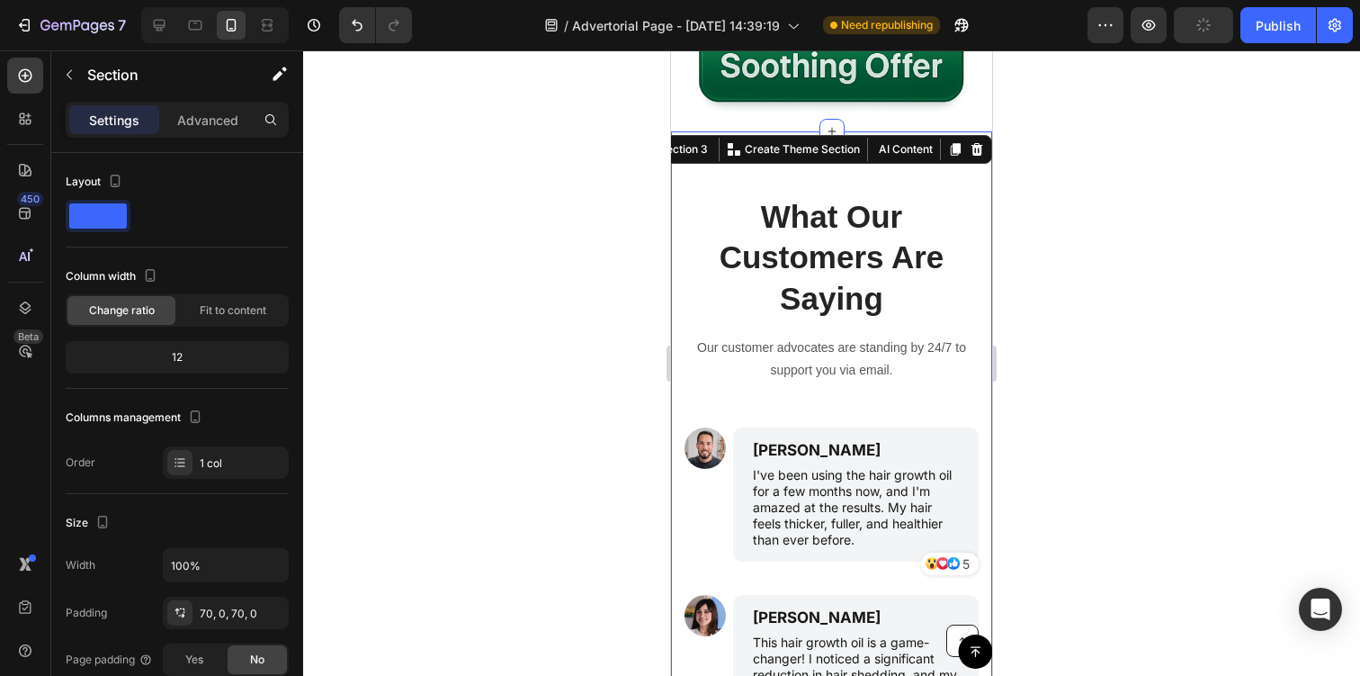
click at [1104, 242] on div at bounding box center [831, 362] width 1057 height 625
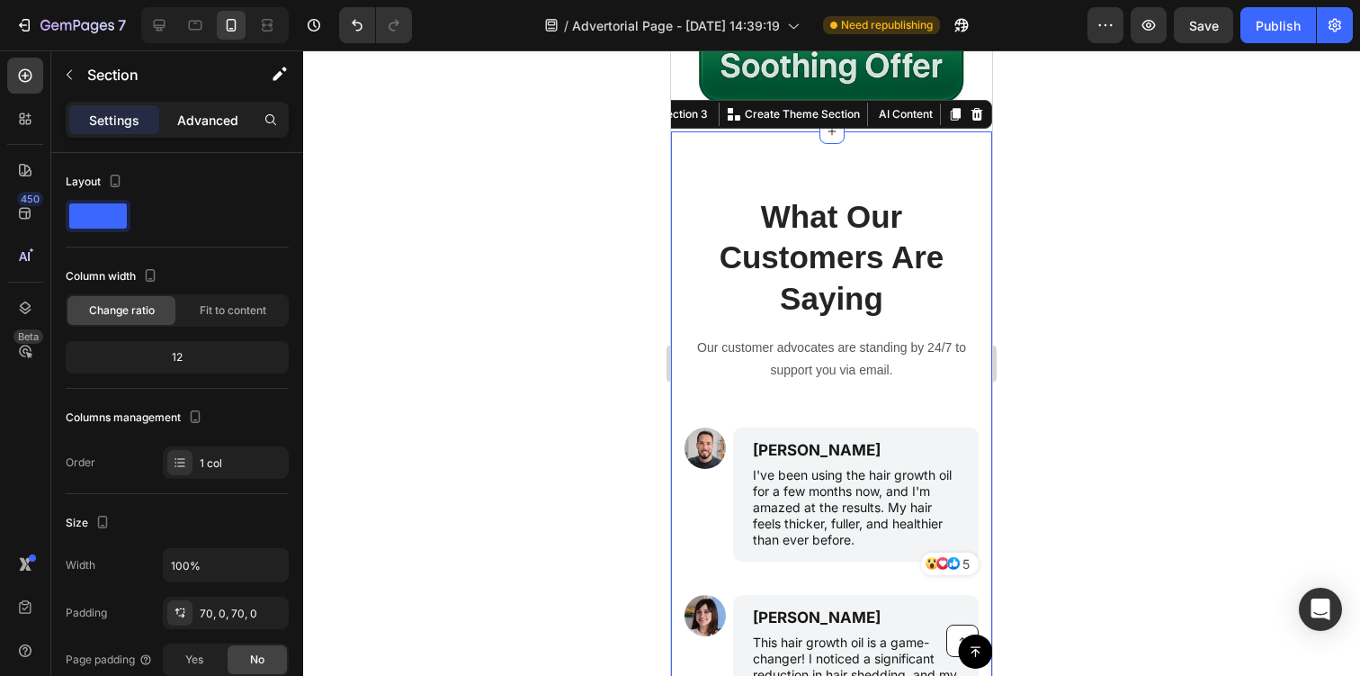
click at [211, 119] on p "Advanced" at bounding box center [207, 120] width 61 height 19
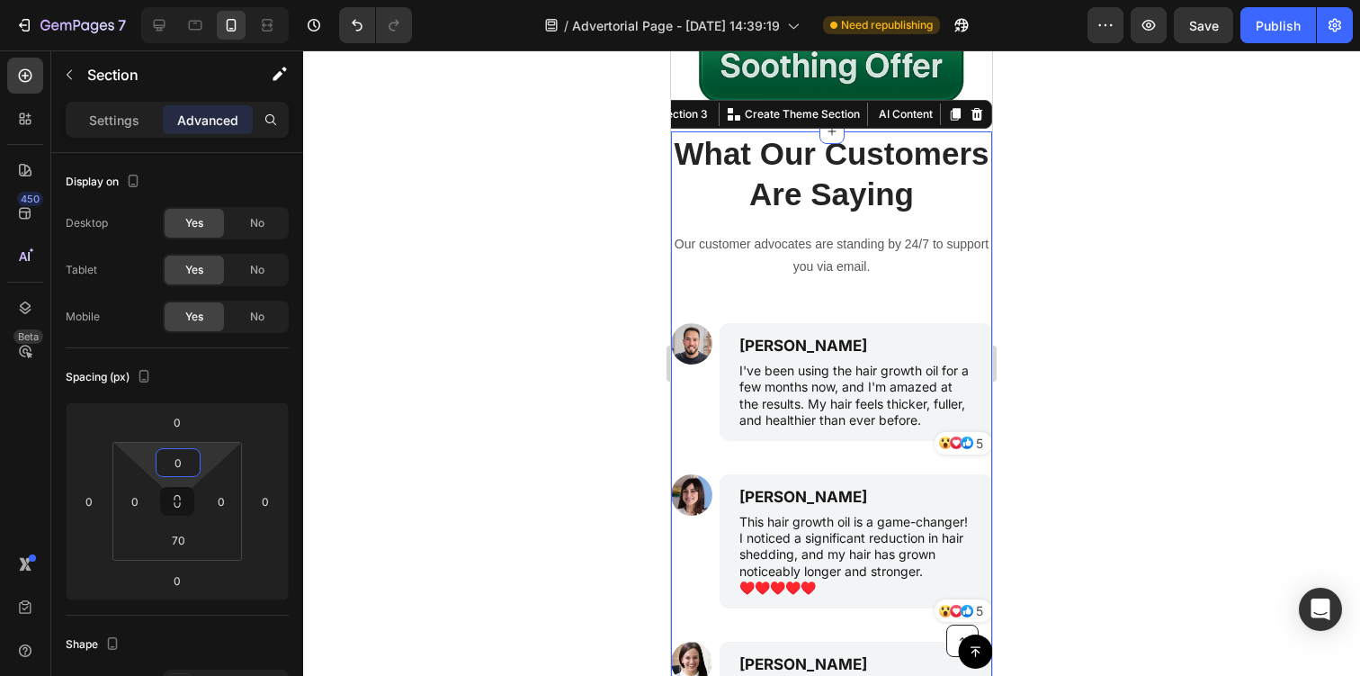
drag, startPoint x: 200, startPoint y: 447, endPoint x: 387, endPoint y: 372, distance: 201.8
click at [199, 0] on html "7 Version history / Advertorial Page - Aug 25, 14:39:19 Need republishing Previ…" at bounding box center [680, 0] width 1360 height 0
type input "4"
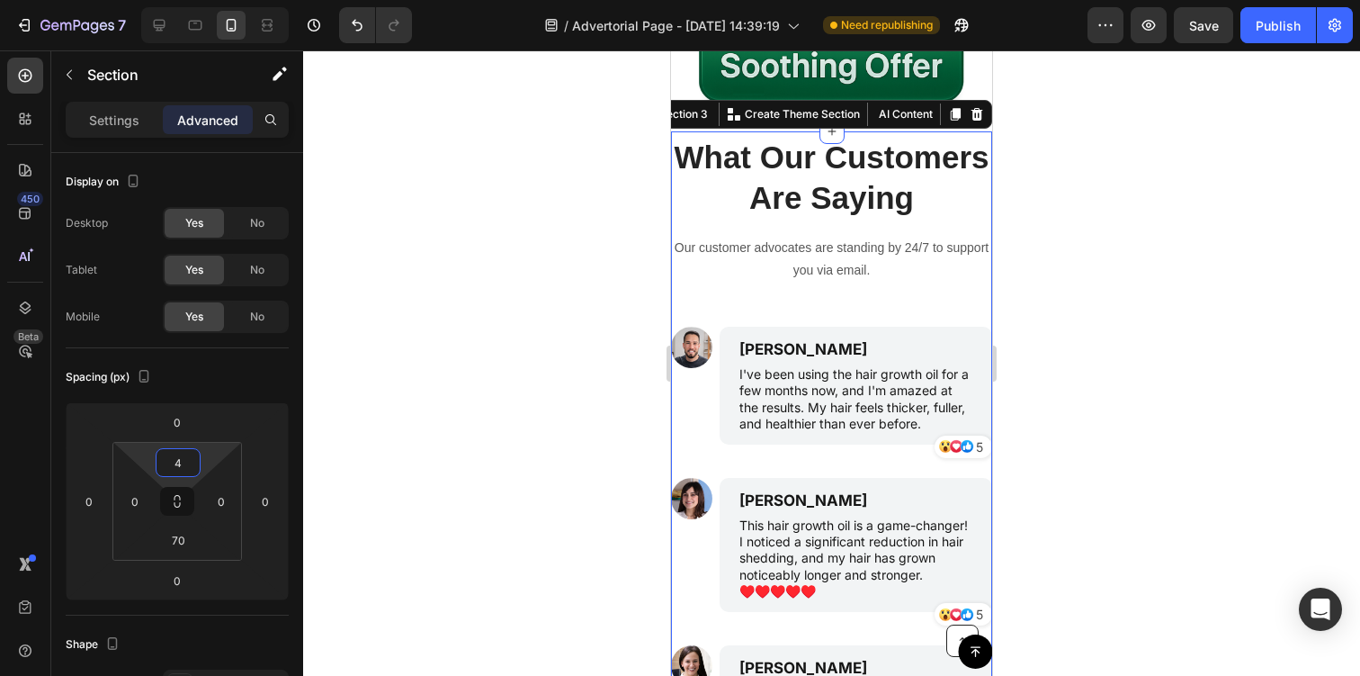
click at [467, 338] on div at bounding box center [831, 362] width 1057 height 625
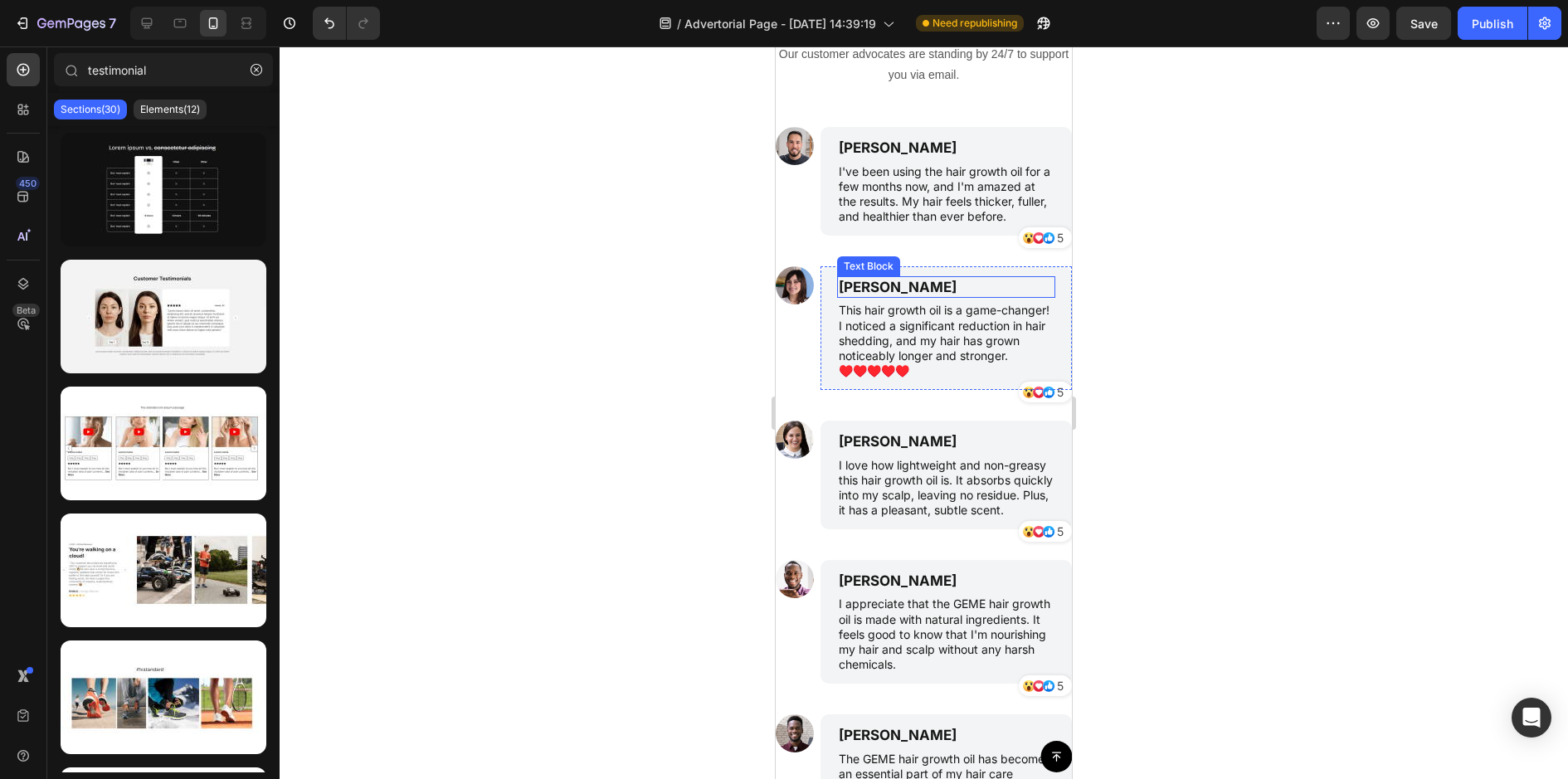
scroll to position [4771, 0]
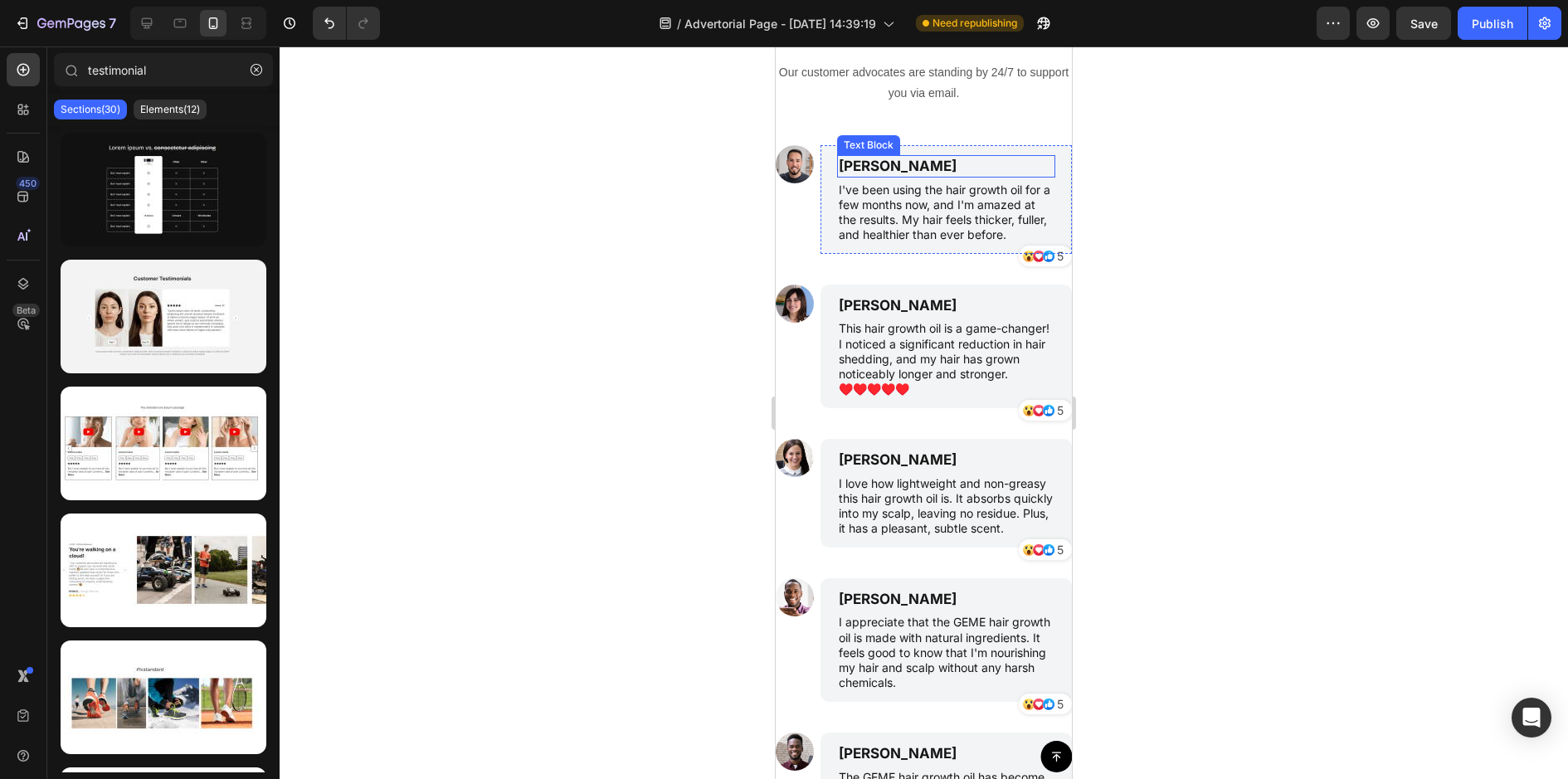
click at [909, 164] on p "[PERSON_NAME]" at bounding box center [945, 166] width 215 height 18
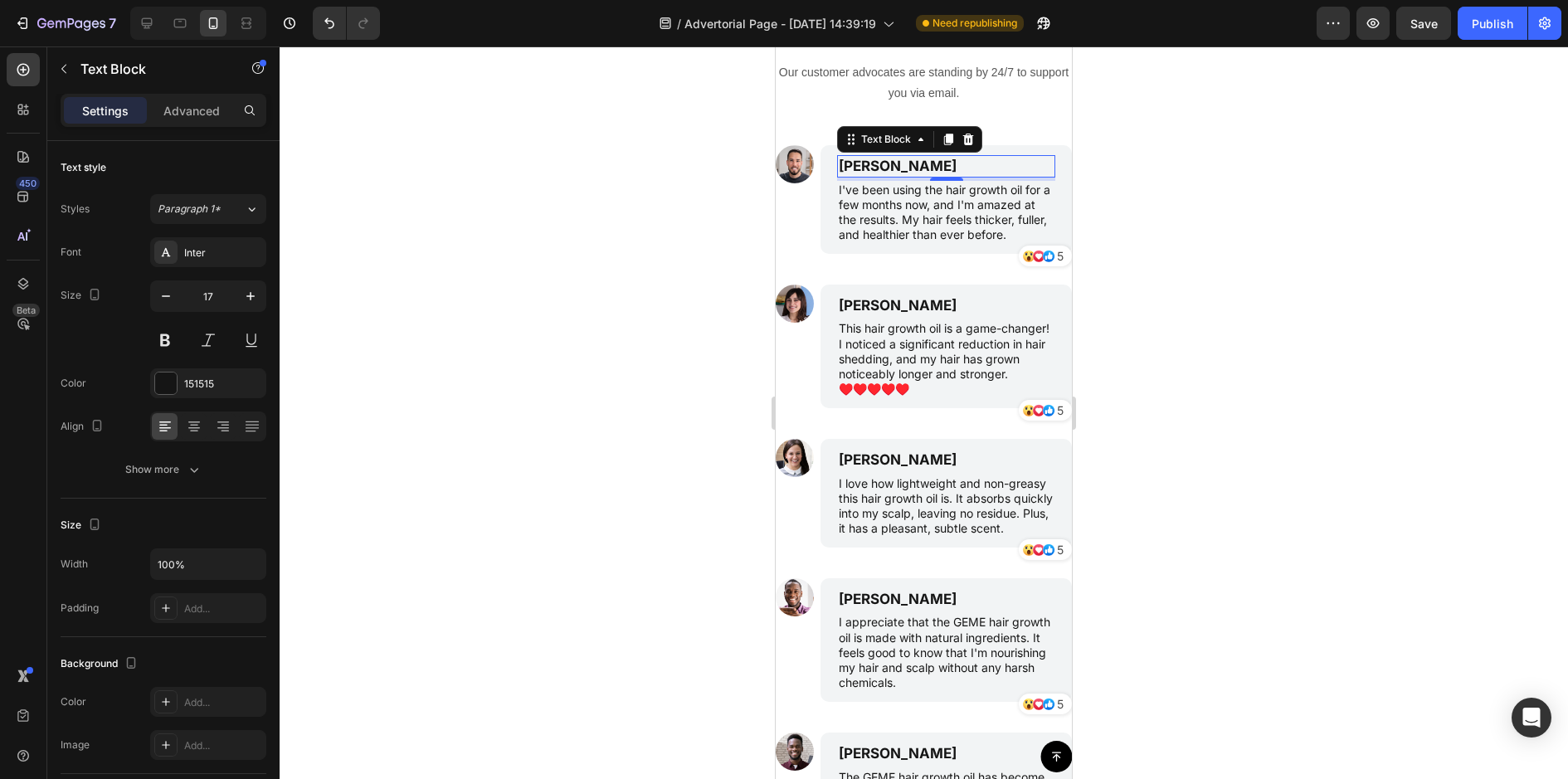
click at [909, 164] on p "[PERSON_NAME]" at bounding box center [945, 166] width 215 height 18
click at [900, 200] on p "I've been using the hair growth oil for a few months now, and I'm amazed at the…" at bounding box center [945, 213] width 215 height 61
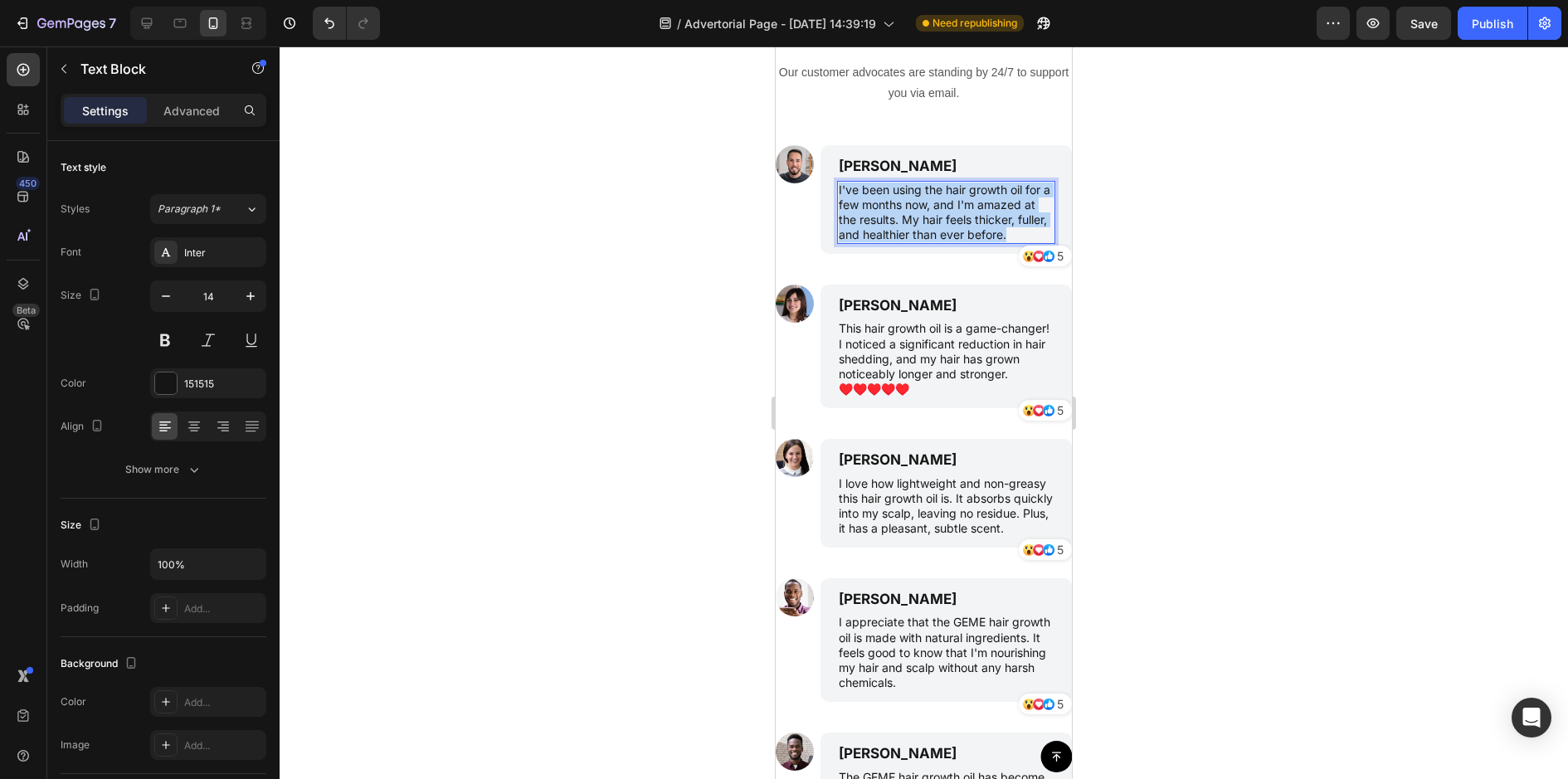
click at [900, 200] on p "I've been using the hair growth oil for a few months now, and I'm amazed at the…" at bounding box center [945, 213] width 215 height 61
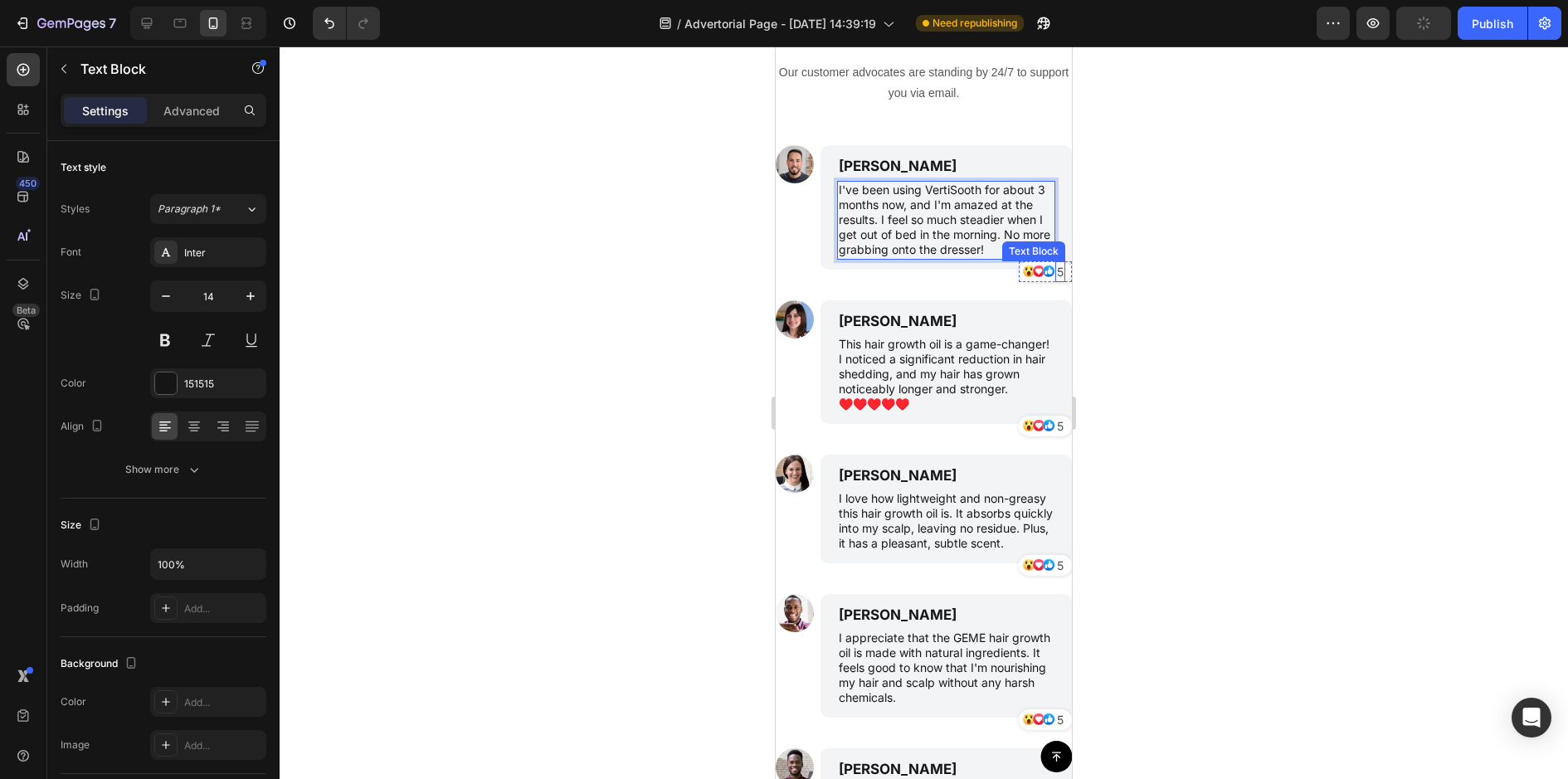
click at [1062, 269] on p "5" at bounding box center [1060, 271] width 6 height 18
click at [1174, 307] on div at bounding box center [923, 412] width 1289 height 732
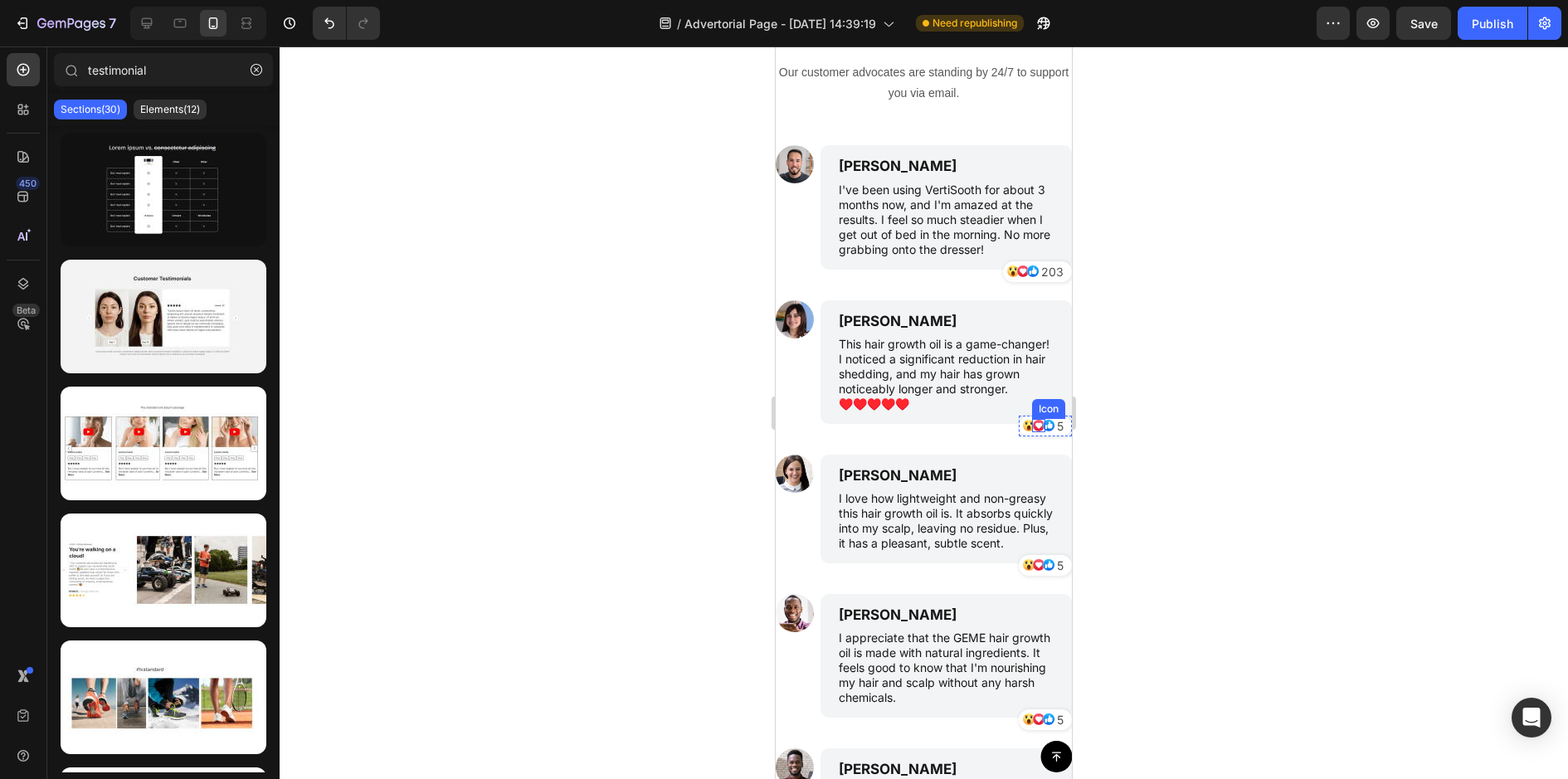
click at [1037, 424] on icon at bounding box center [1039, 426] width 6 height 6
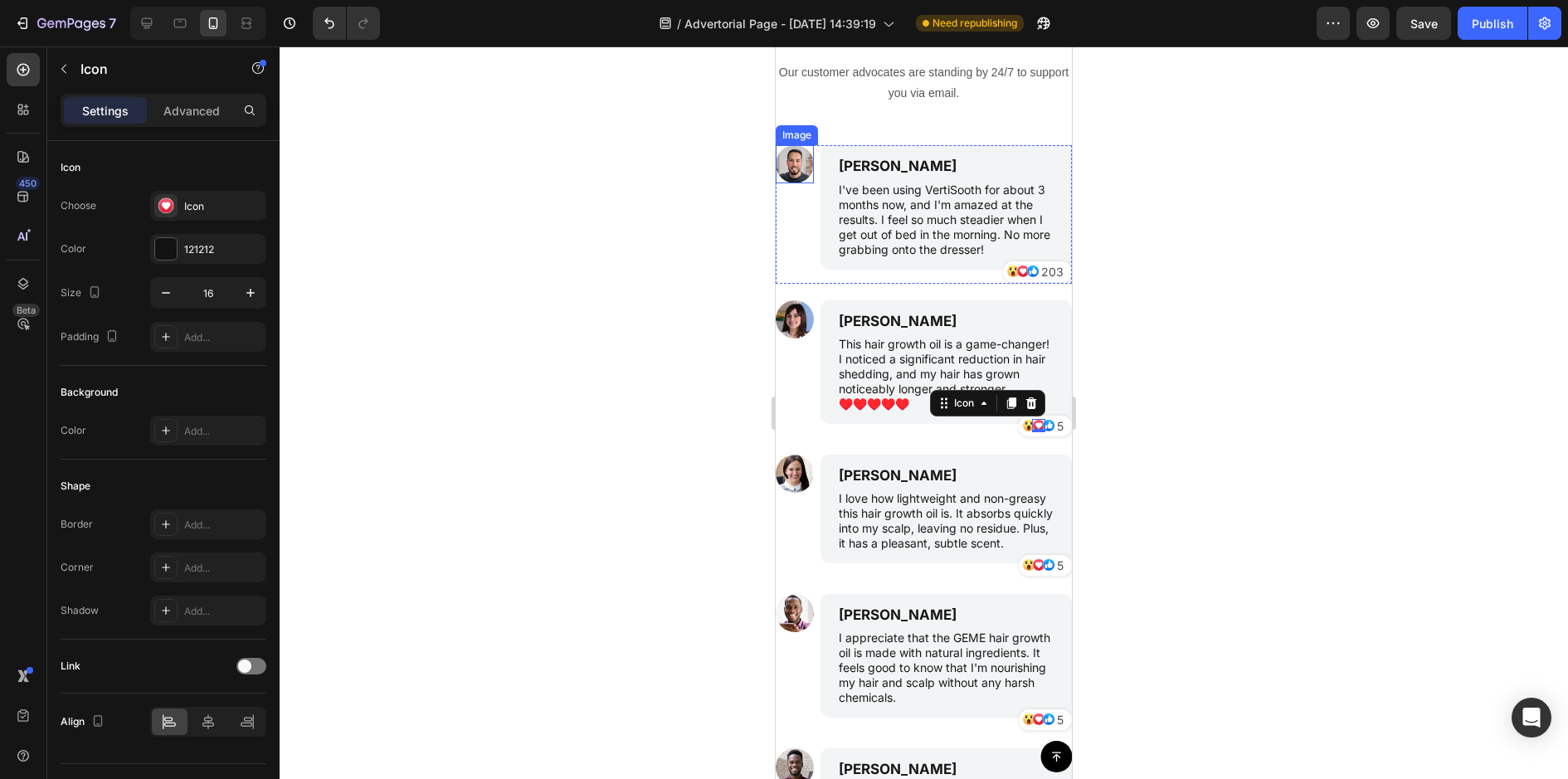
click at [804, 171] on img at bounding box center [794, 163] width 38 height 38
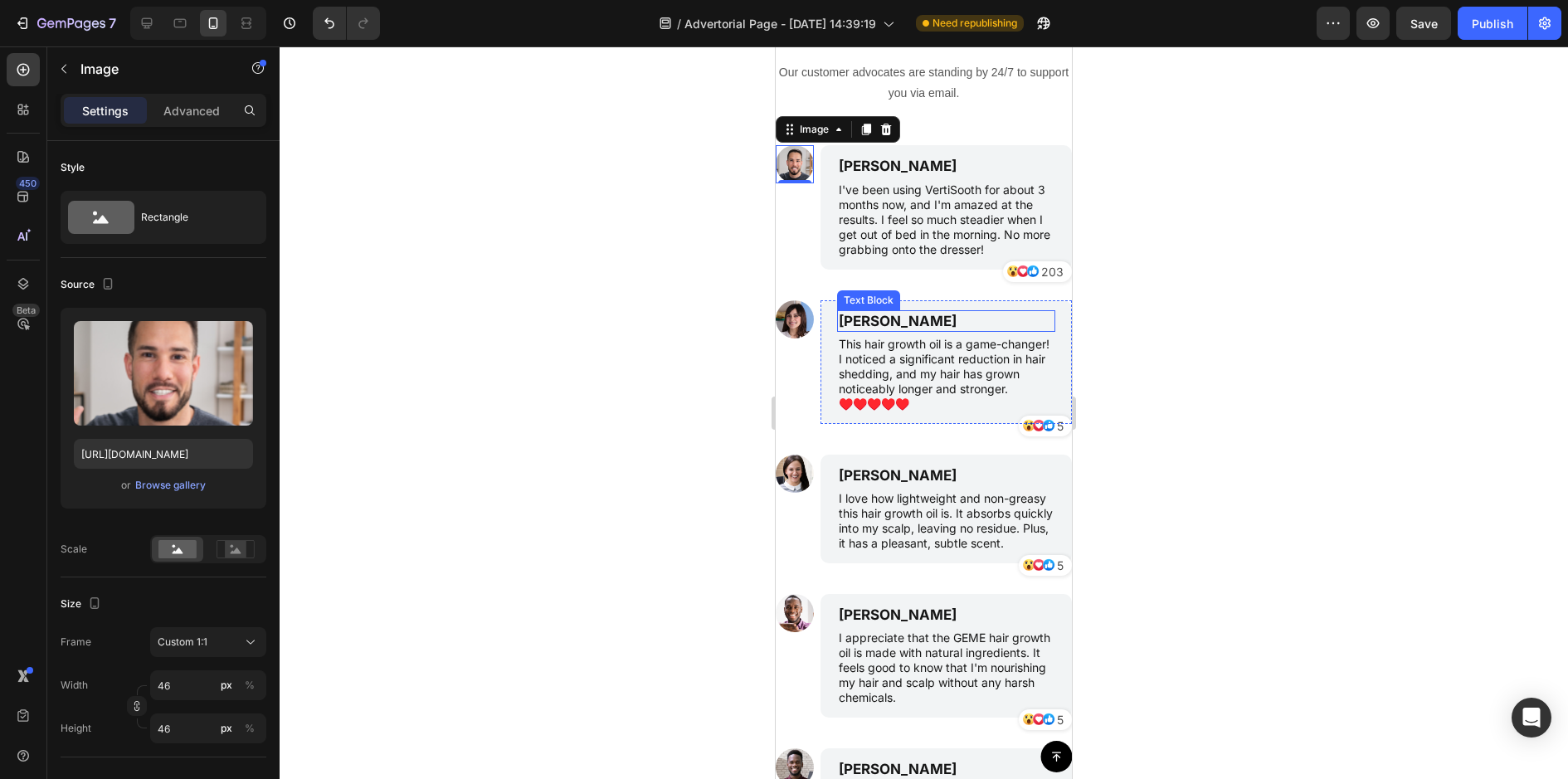
click at [887, 322] on p "Emily Johnson" at bounding box center [945, 321] width 215 height 18
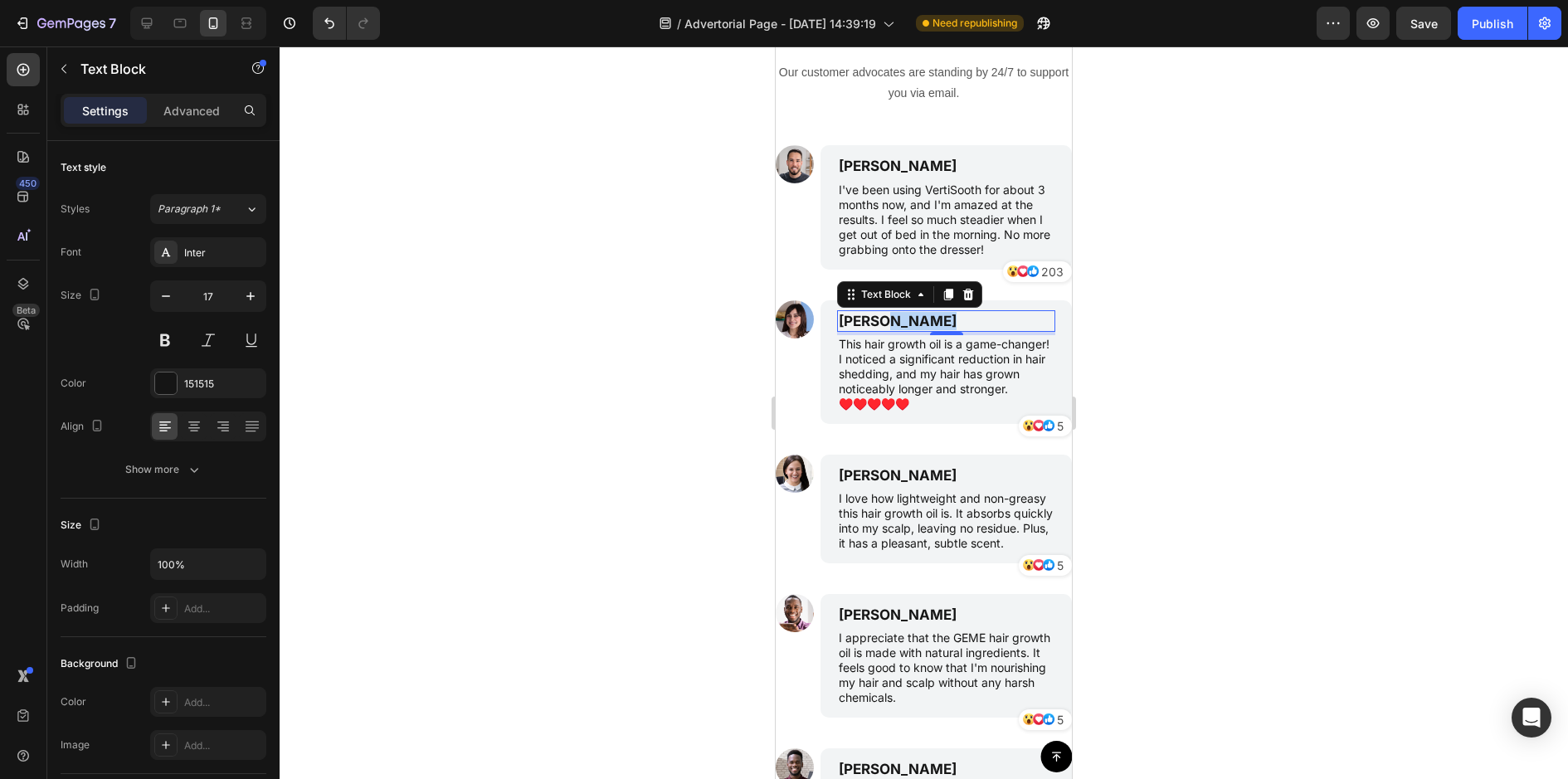
click at [887, 322] on p "Emily Johnson" at bounding box center [945, 321] width 215 height 18
click at [893, 362] on p "This hair growth oil is a game-changer! I noticed a significant reduction in ha…" at bounding box center [945, 374] width 215 height 76
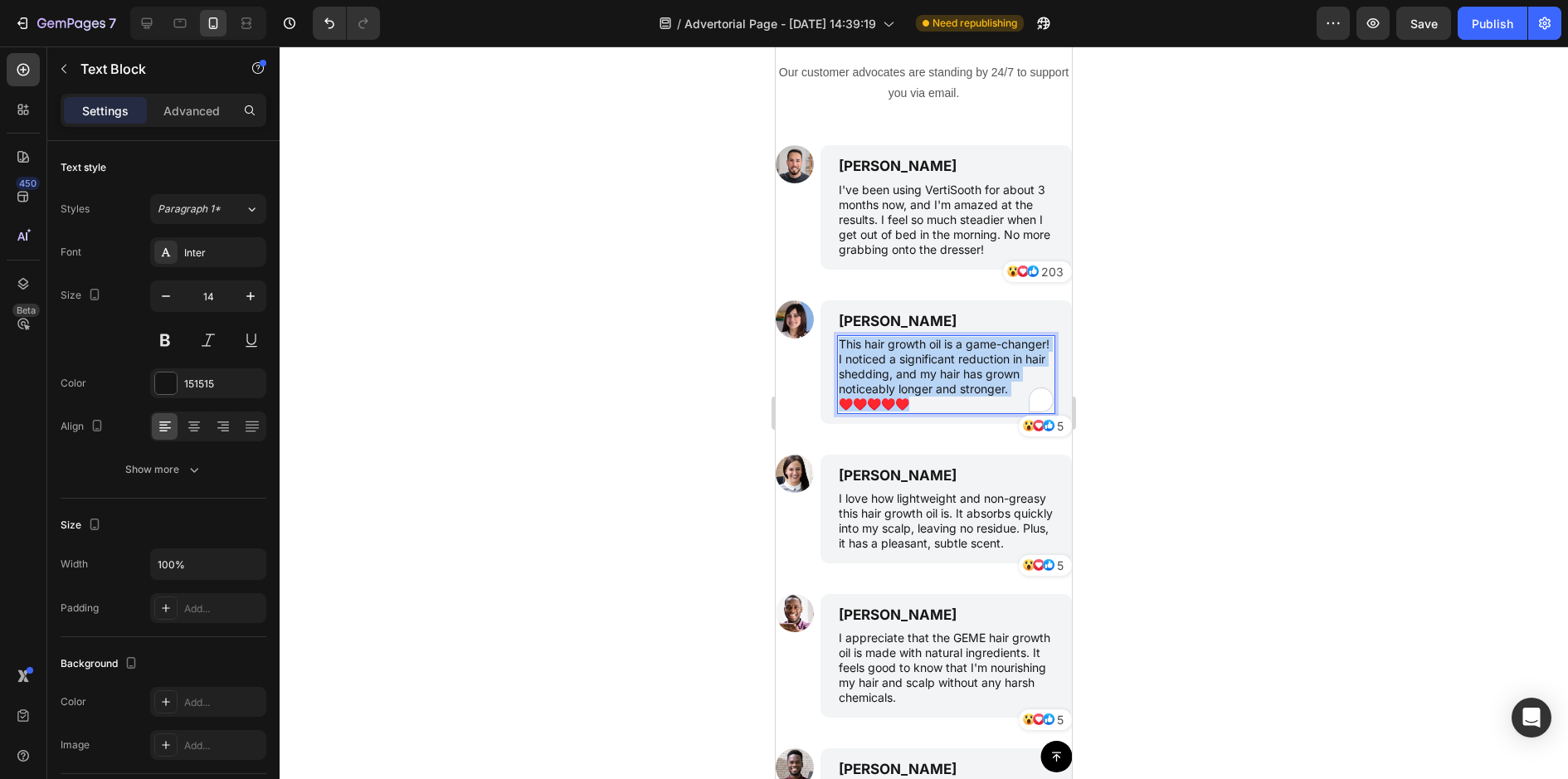
click at [893, 362] on p "This hair growth oil is a game-changer! I noticed a significant reduction in ha…" at bounding box center [945, 374] width 215 height 76
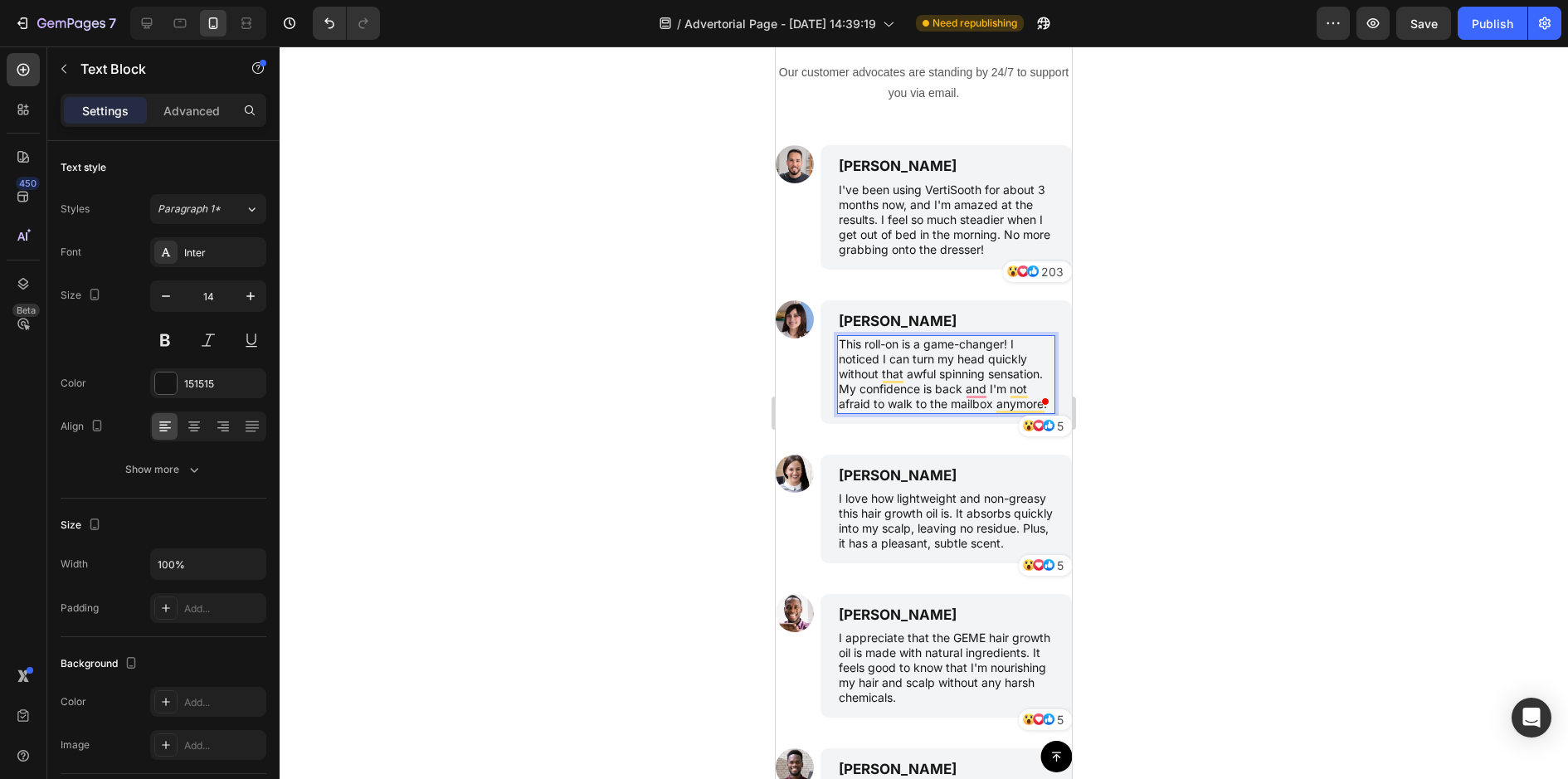
click at [1253, 408] on div at bounding box center [923, 412] width 1289 height 732
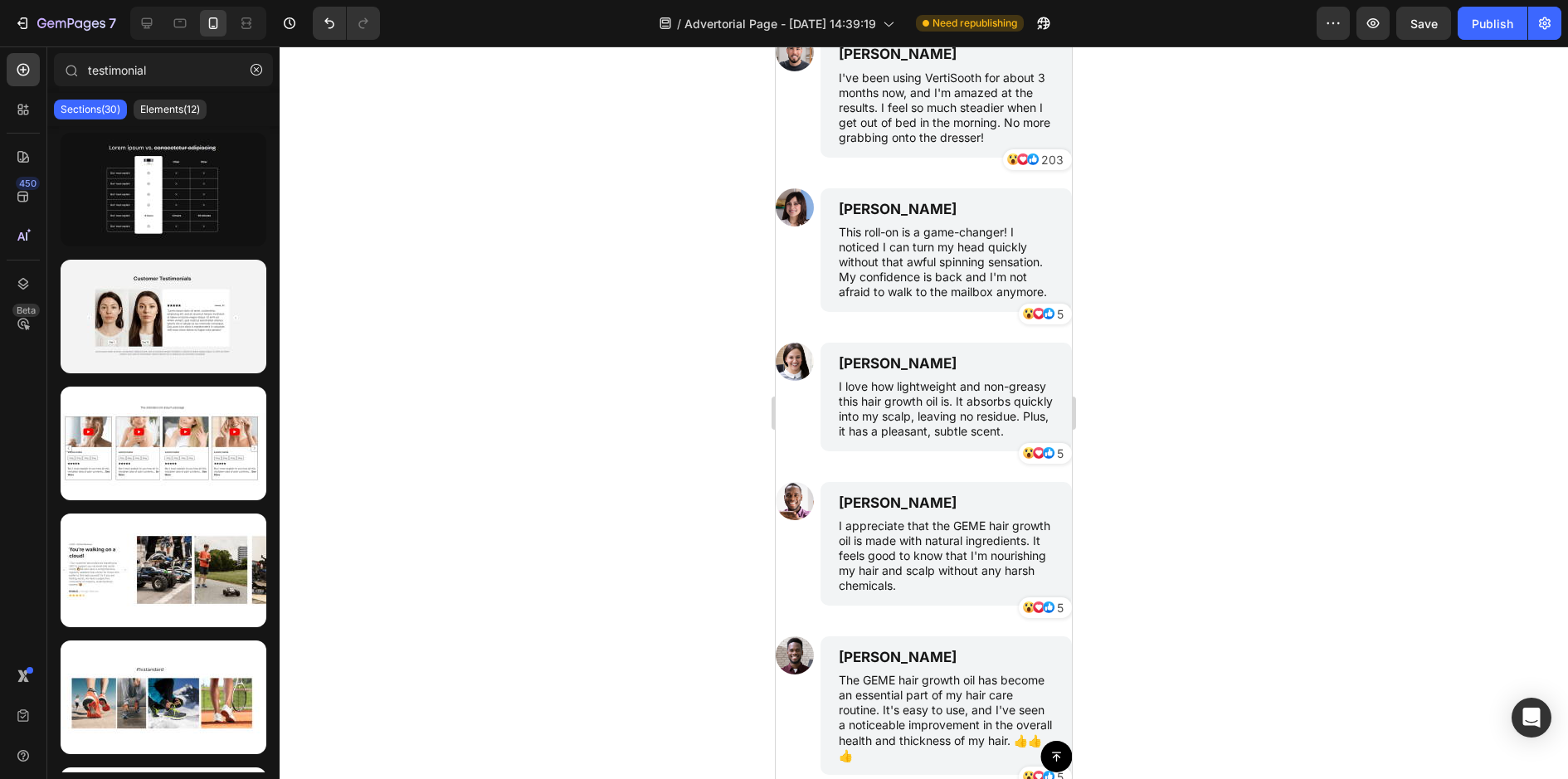
scroll to position [4927, 0]
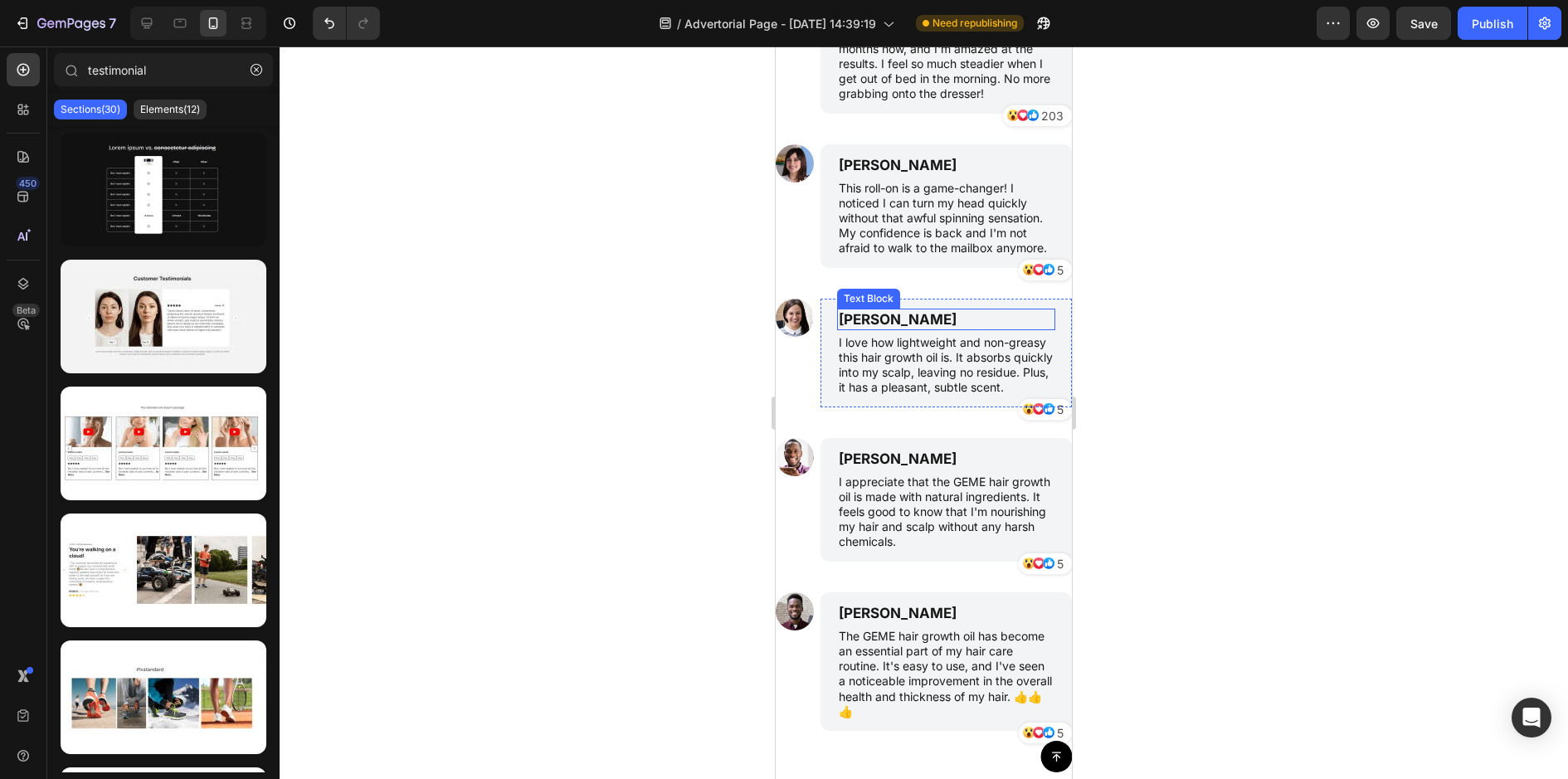
click at [849, 314] on p "[PERSON_NAME]" at bounding box center [945, 319] width 215 height 18
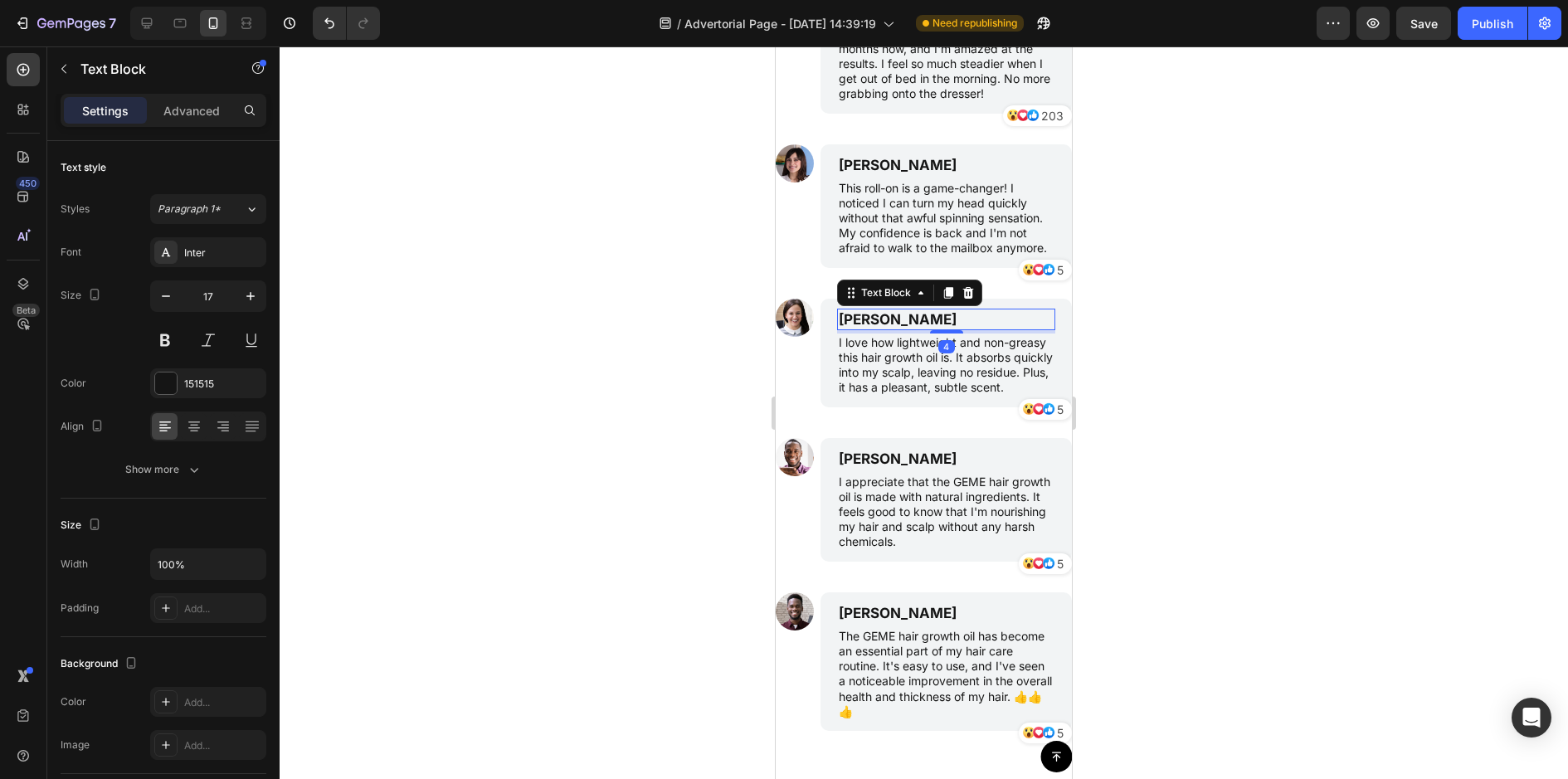
click at [849, 314] on p "[PERSON_NAME]" at bounding box center [945, 319] width 215 height 18
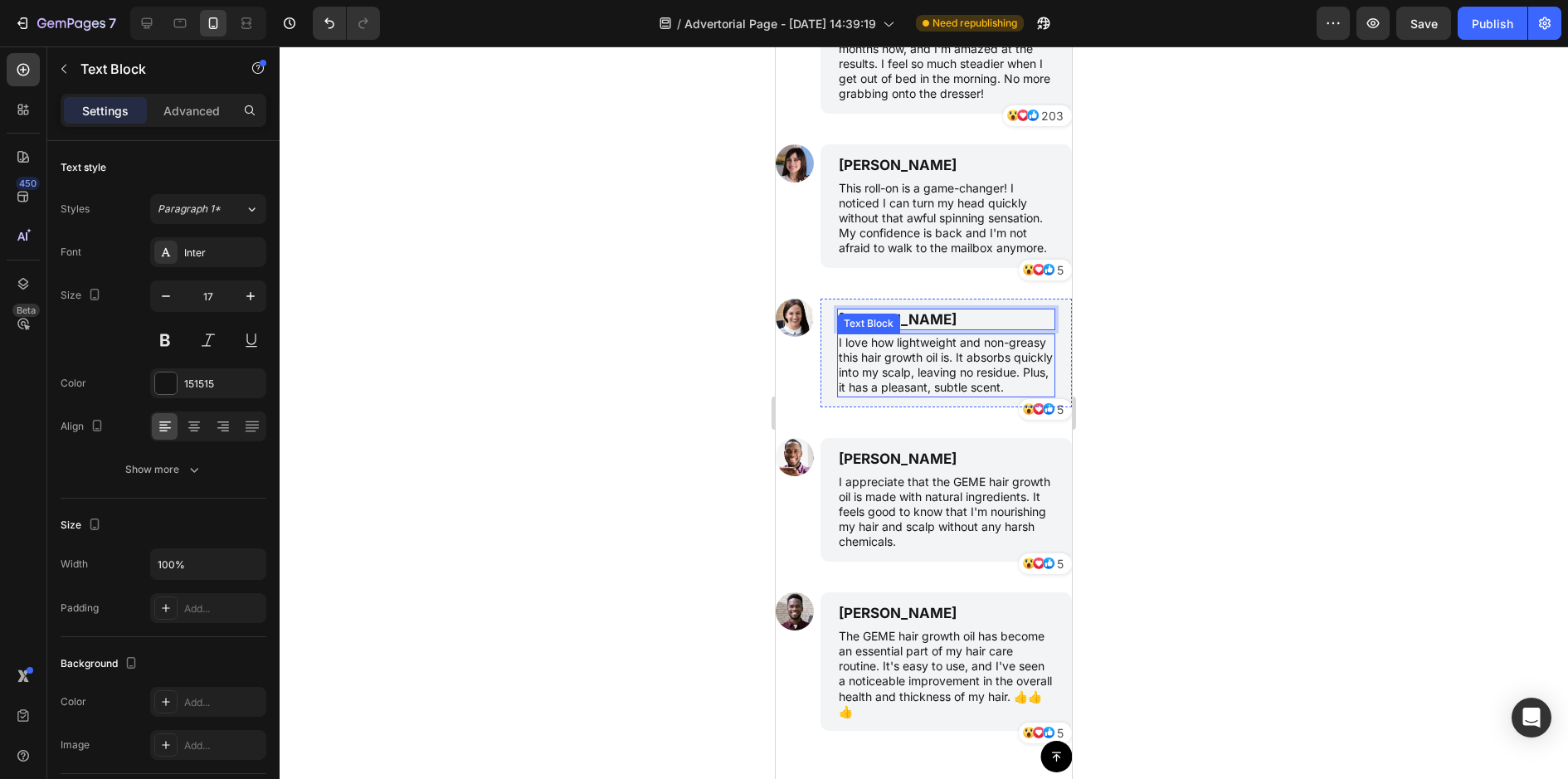
click at [901, 370] on p "I love how lightweight and non-greasy this hair growth oil is. It absorbs quick…" at bounding box center [945, 365] width 215 height 61
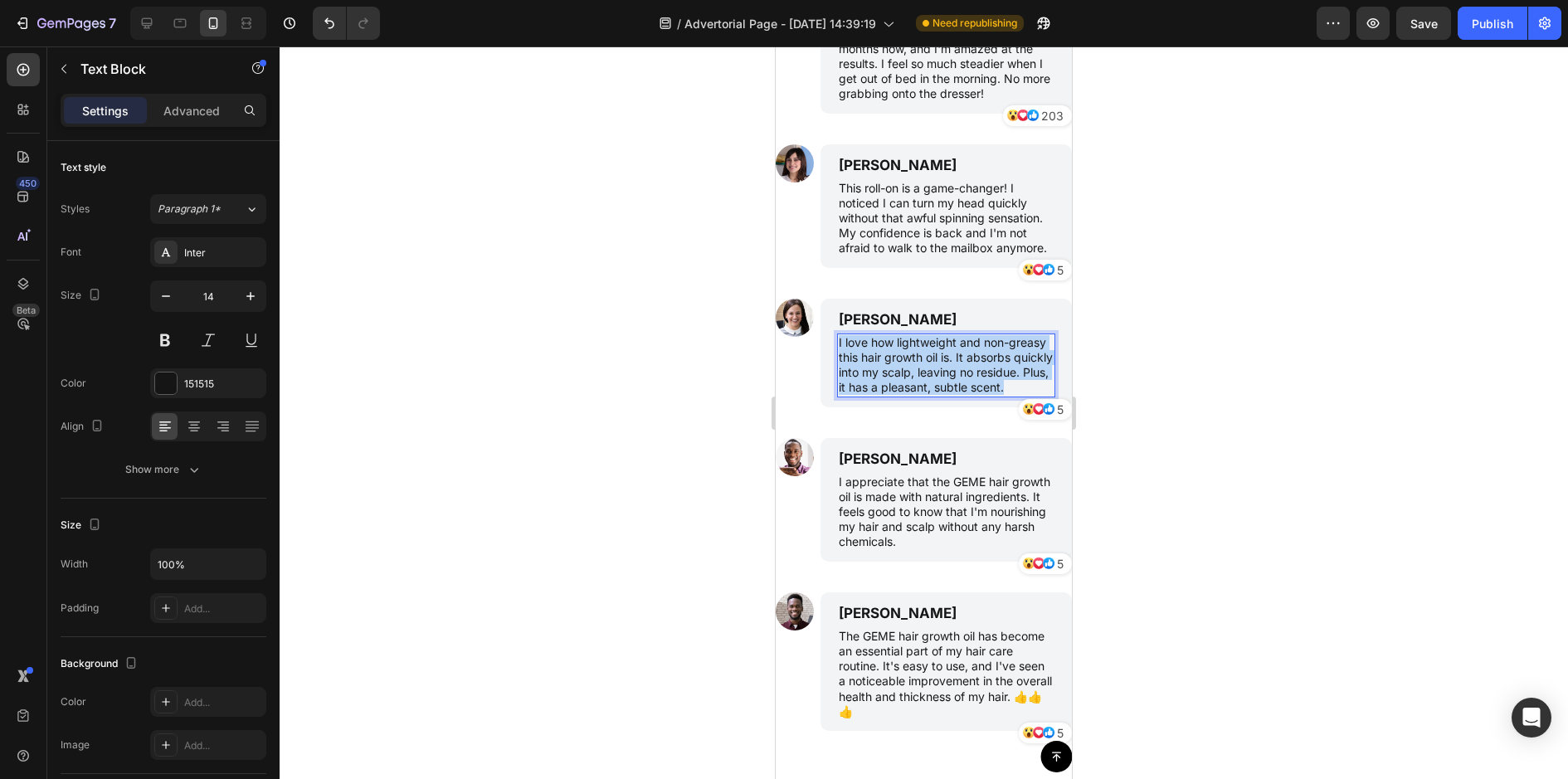
click at [901, 370] on p "I love how lightweight and non-greasy this hair growth oil is. It absorbs quick…" at bounding box center [945, 365] width 215 height 61
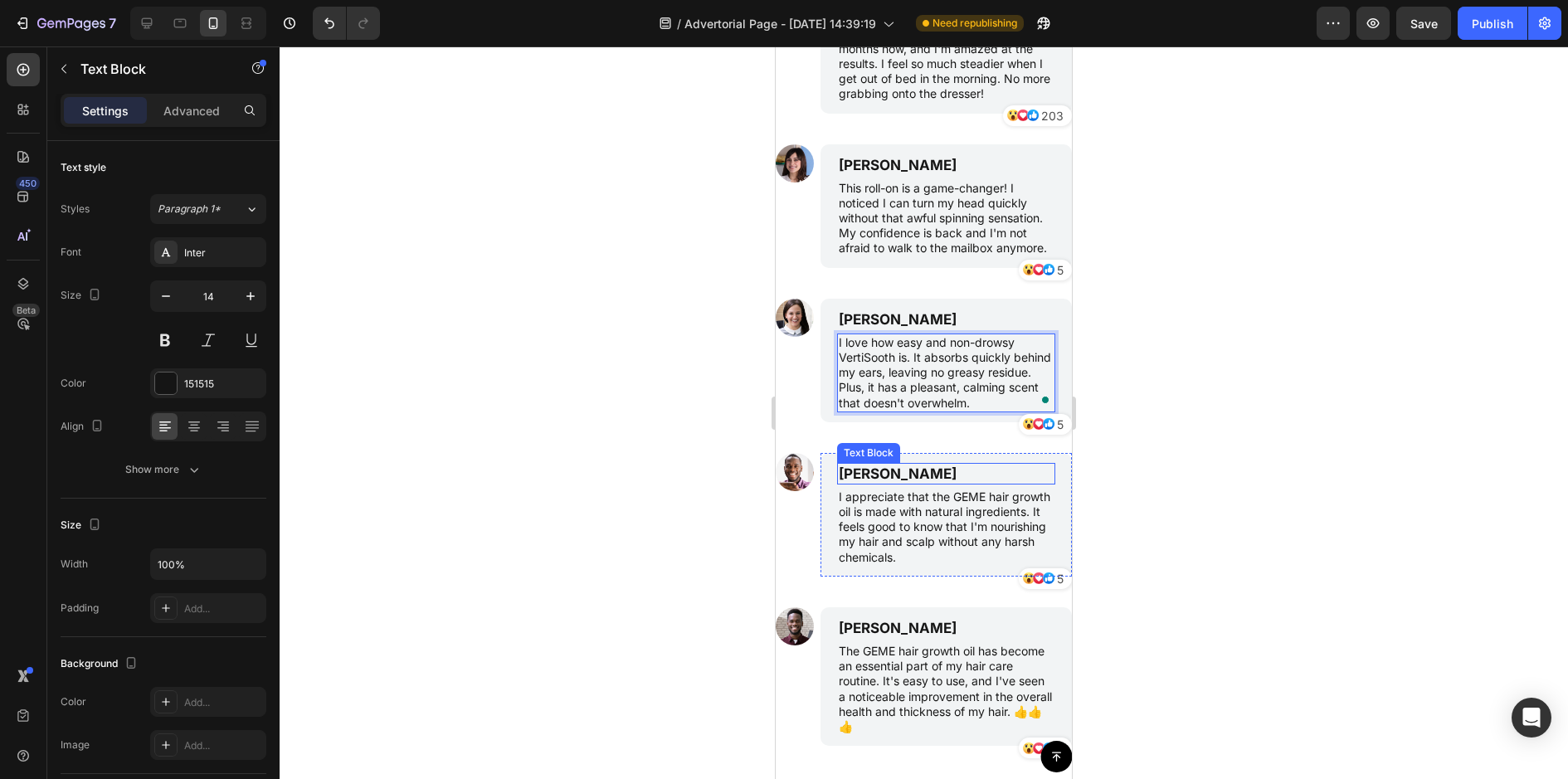
click at [895, 470] on p "[PERSON_NAME]" at bounding box center [945, 474] width 215 height 18
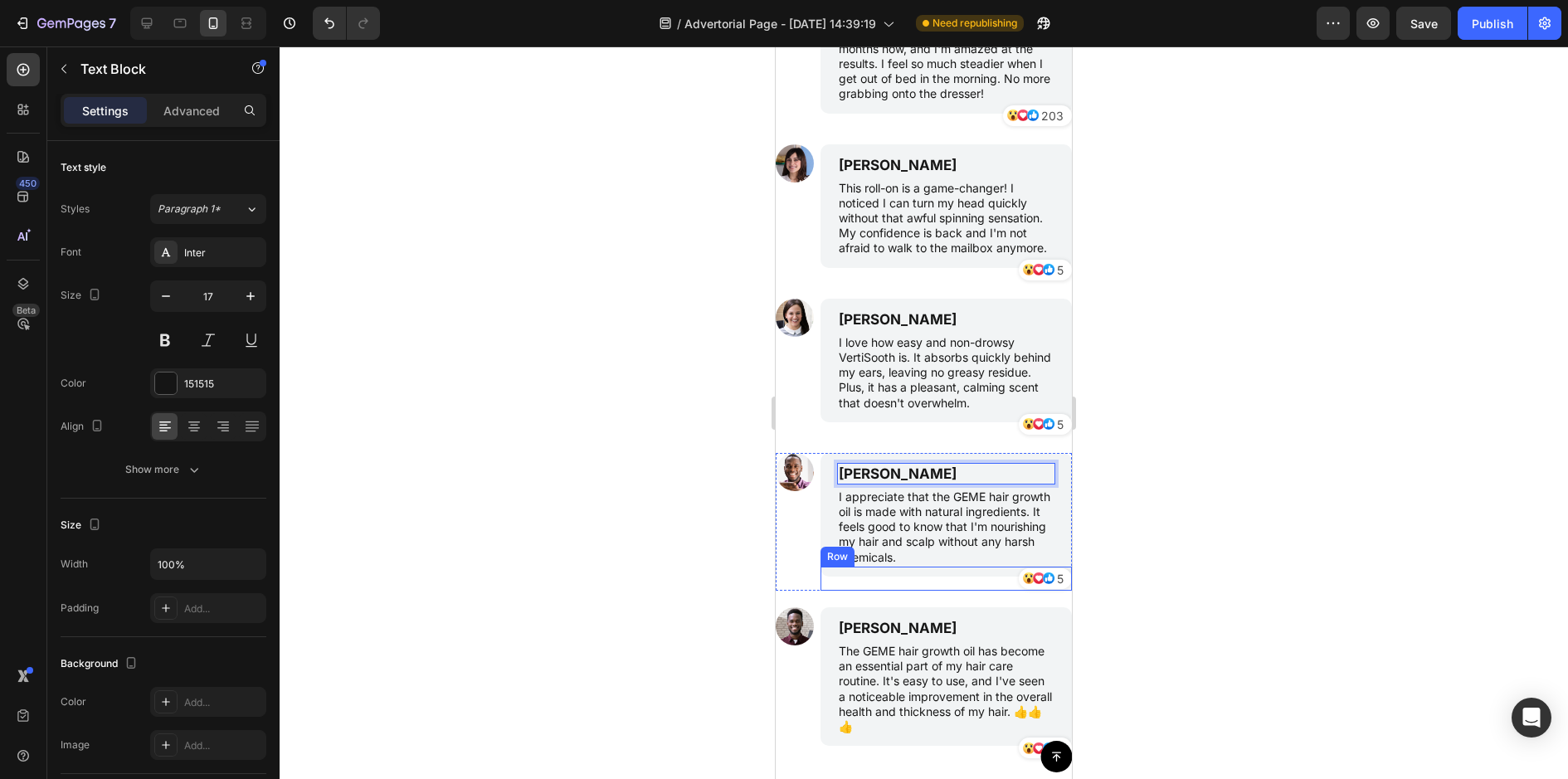
click at [880, 537] on p "I appreciate that the GEME hair growth oil is made with natural ingredients. It…" at bounding box center [945, 527] width 215 height 76
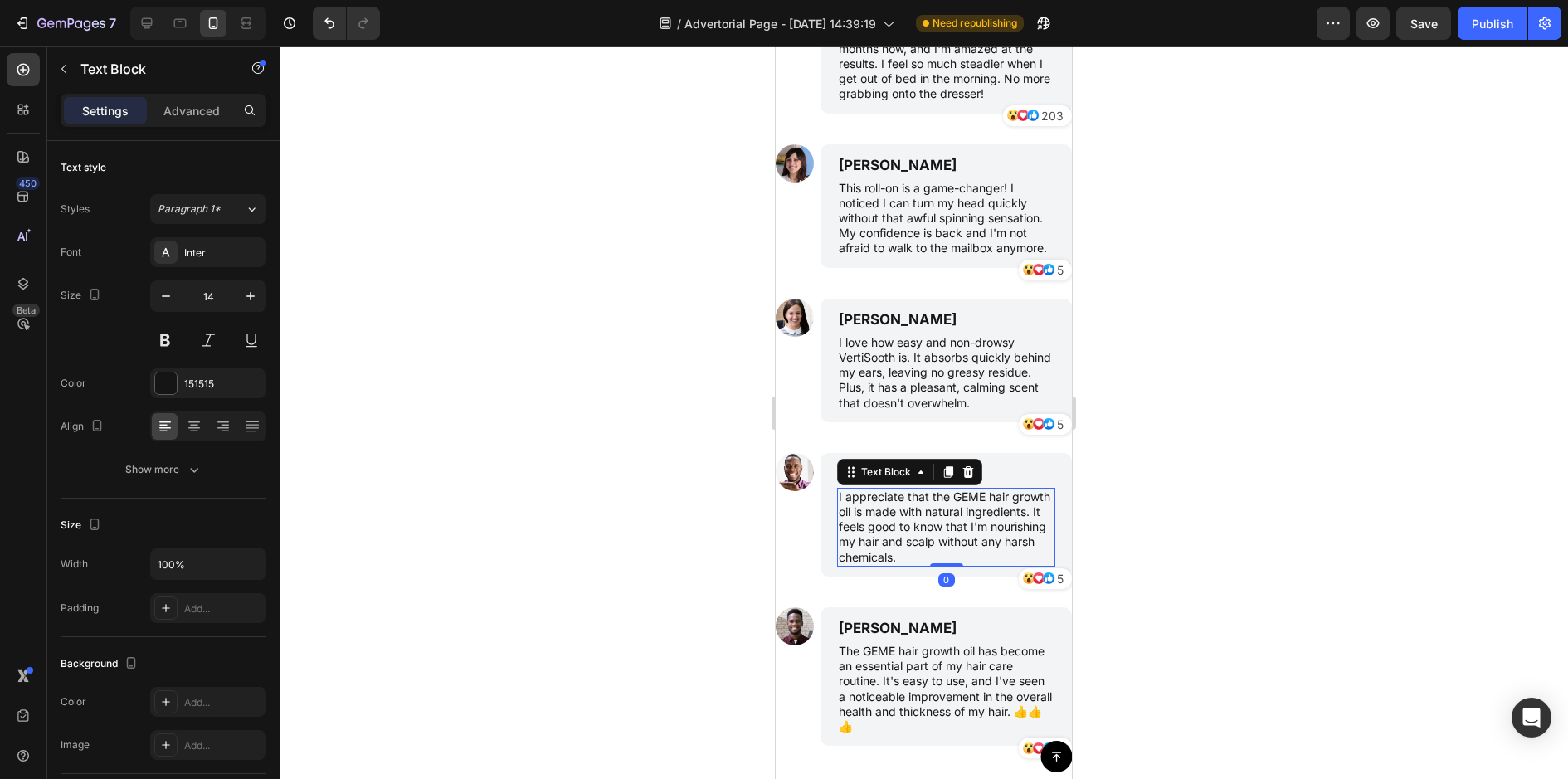
click at [880, 537] on p "I appreciate that the GEME hair growth oil is made with natural ingredients. It…" at bounding box center [945, 527] width 215 height 76
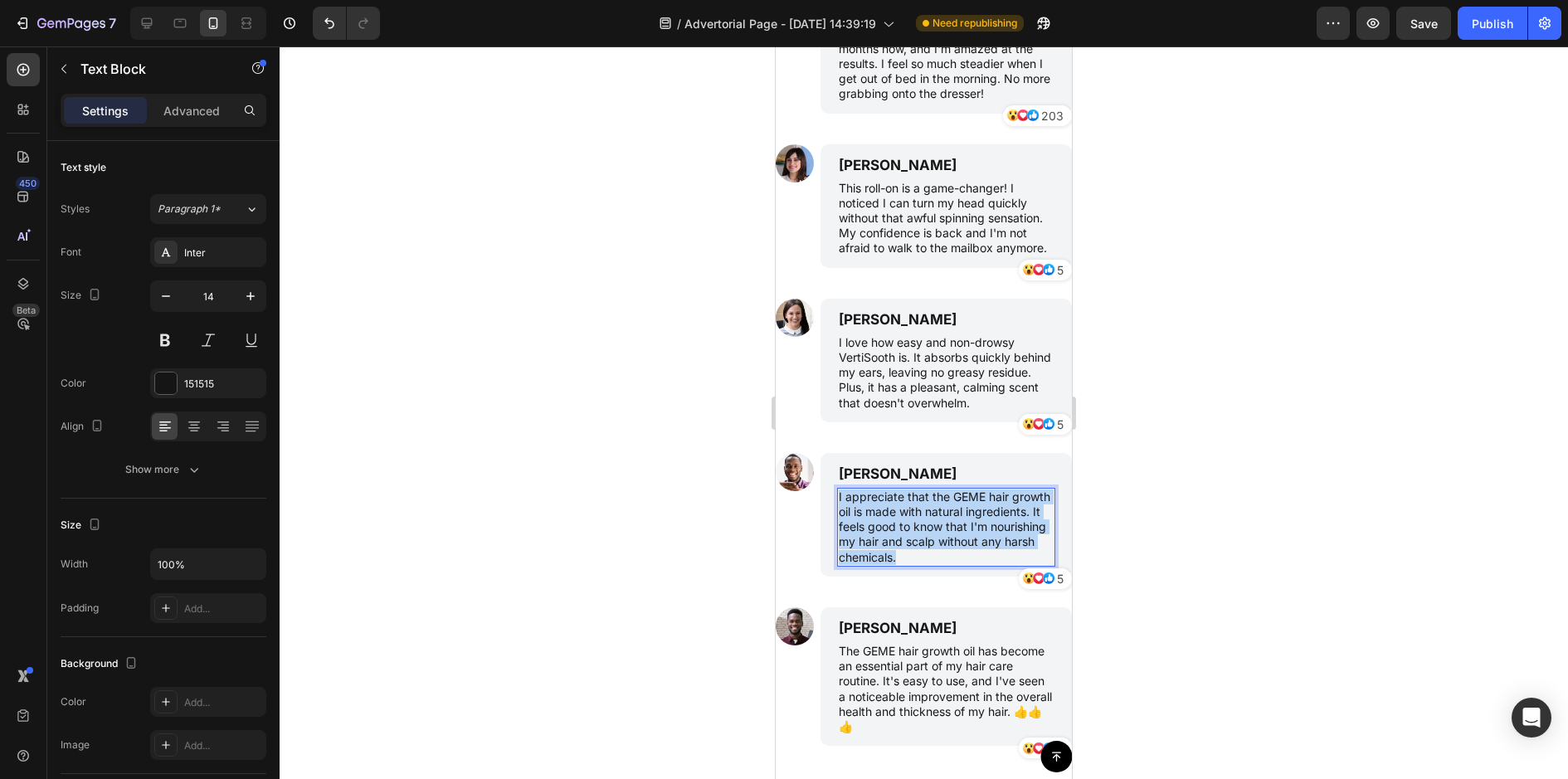
click at [880, 537] on p "I appreciate that the GEME hair growth oil is made with natural ingredients. It…" at bounding box center [945, 527] width 215 height 76
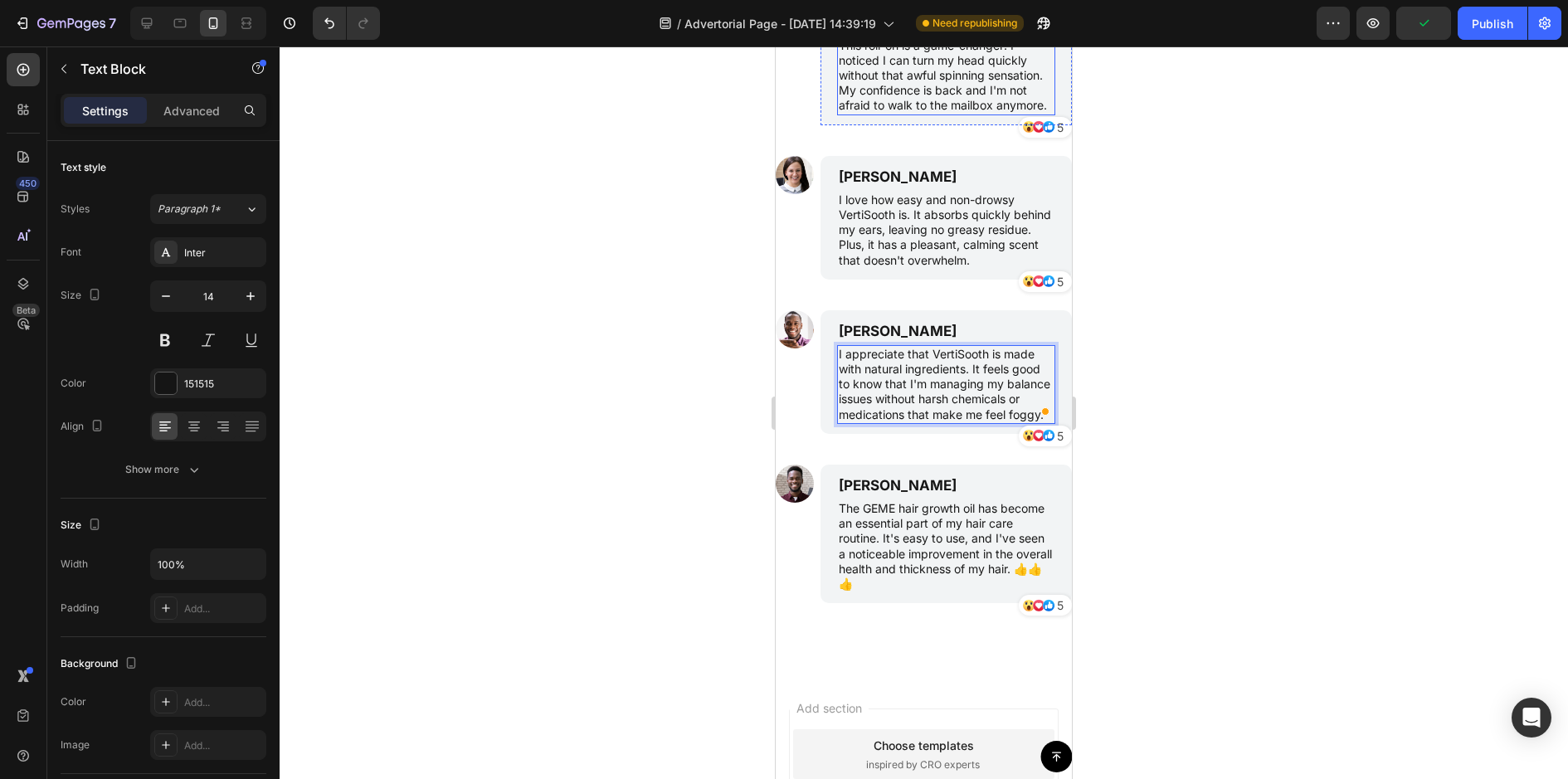
scroll to position [5115, 0]
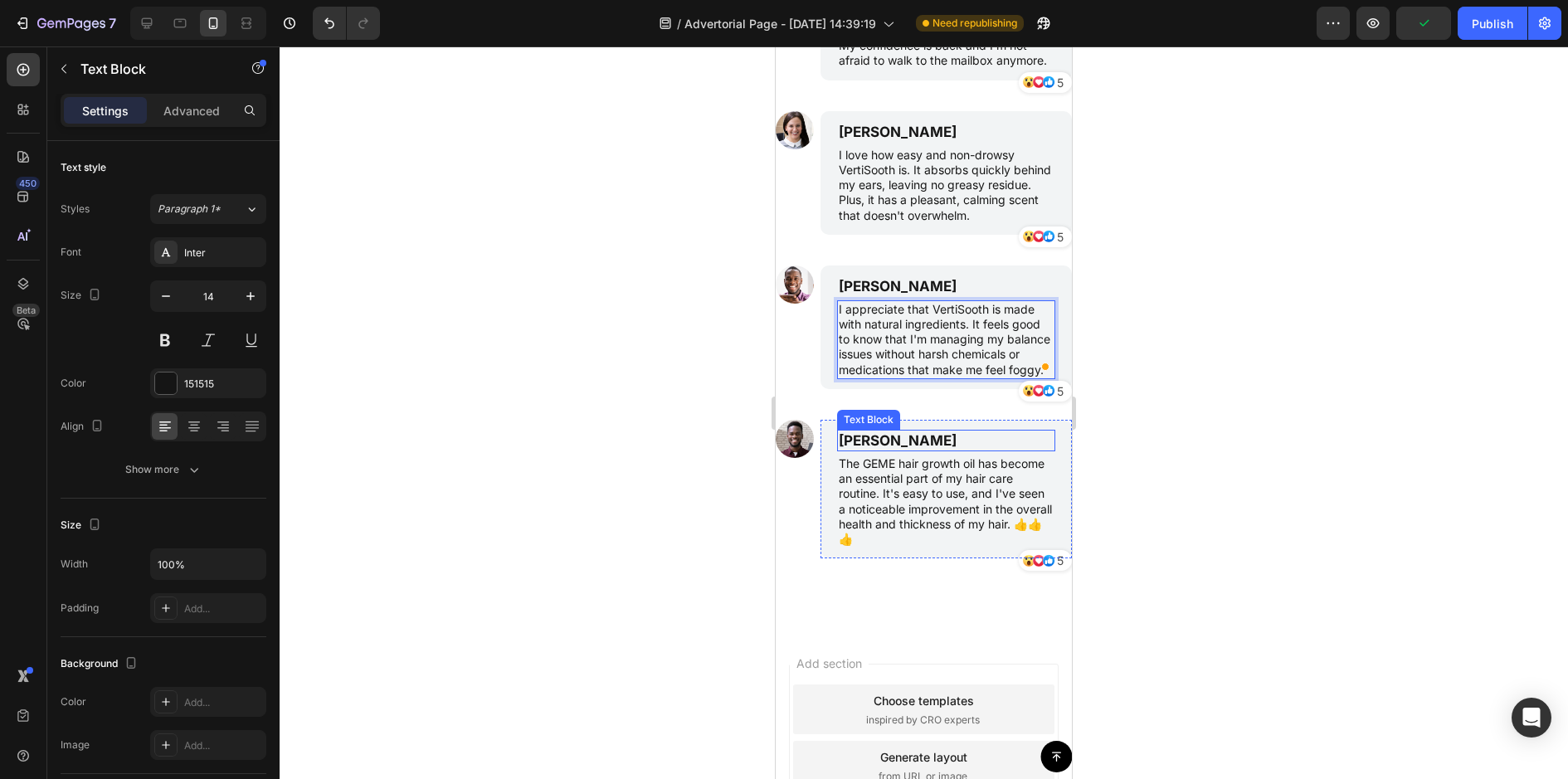
click at [879, 437] on p "[PERSON_NAME]" at bounding box center [945, 441] width 215 height 18
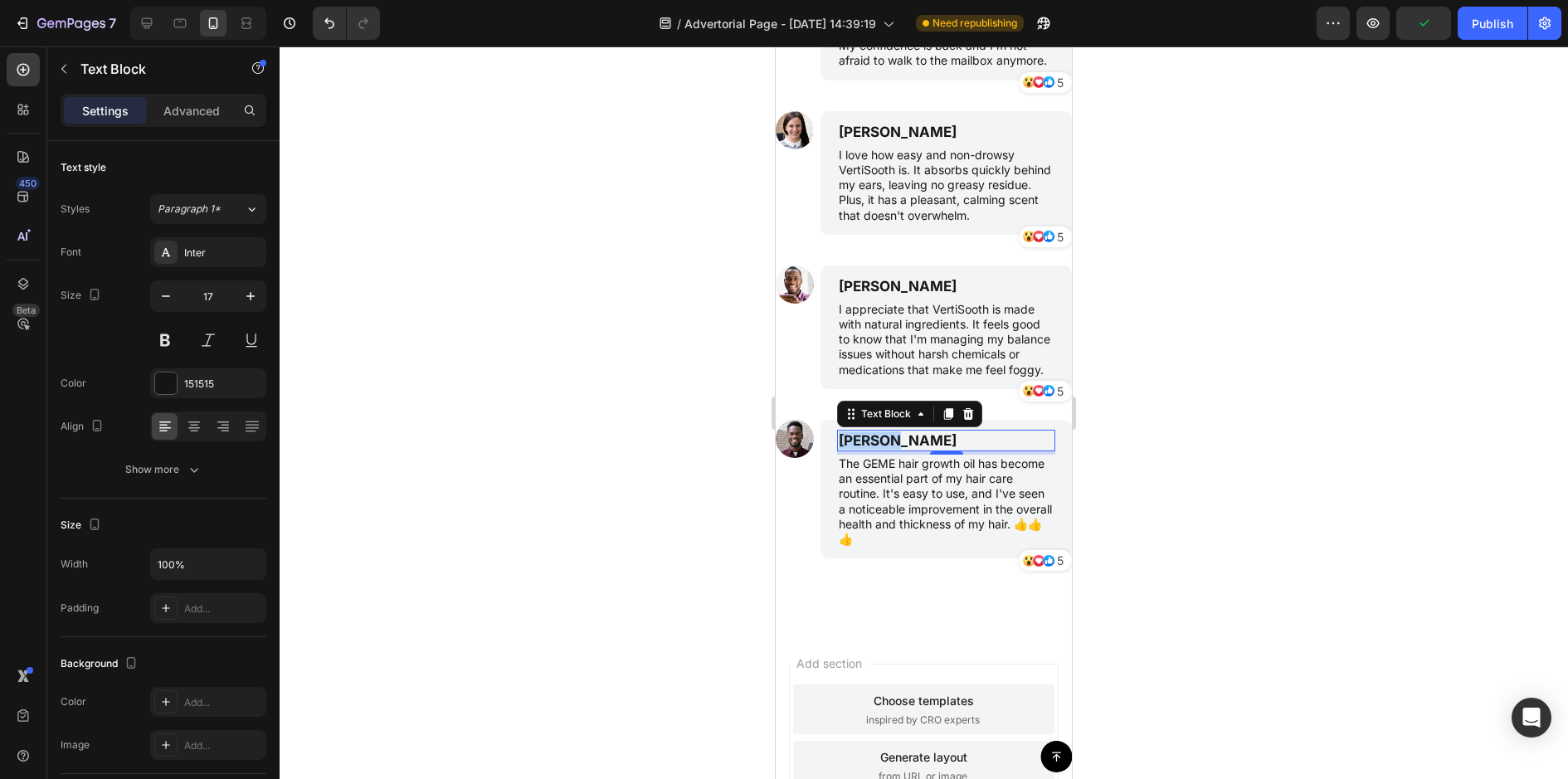
click at [879, 437] on p "[PERSON_NAME]" at bounding box center [945, 441] width 215 height 18
click at [968, 511] on p "The GEME hair growth oil has become an essential part of my hair care routine. …" at bounding box center [945, 502] width 215 height 90
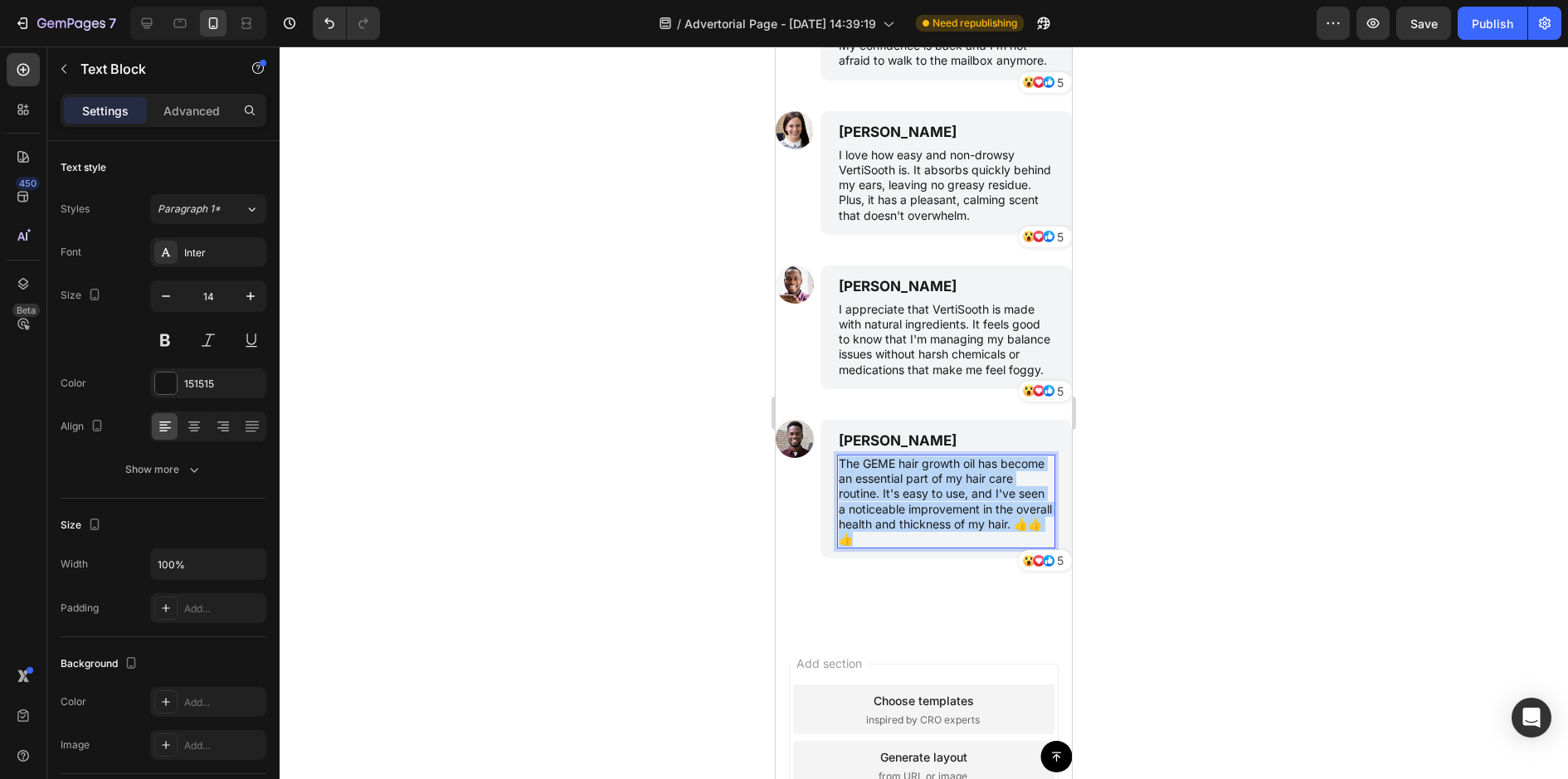
click at [968, 511] on p "The GEME hair growth oil has become an essential part of my hair care routine. …" at bounding box center [945, 502] width 215 height 90
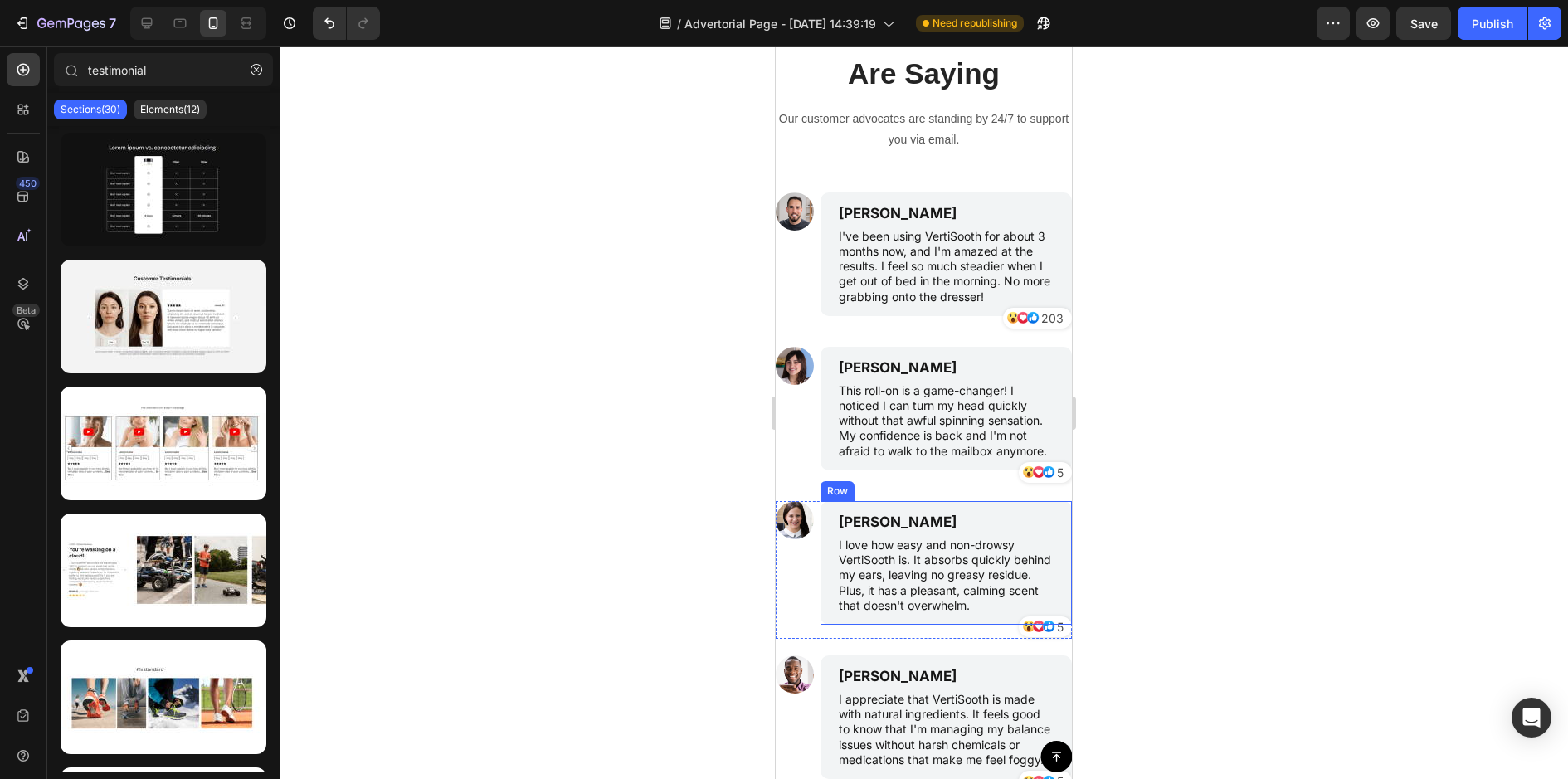
scroll to position [4733, 0]
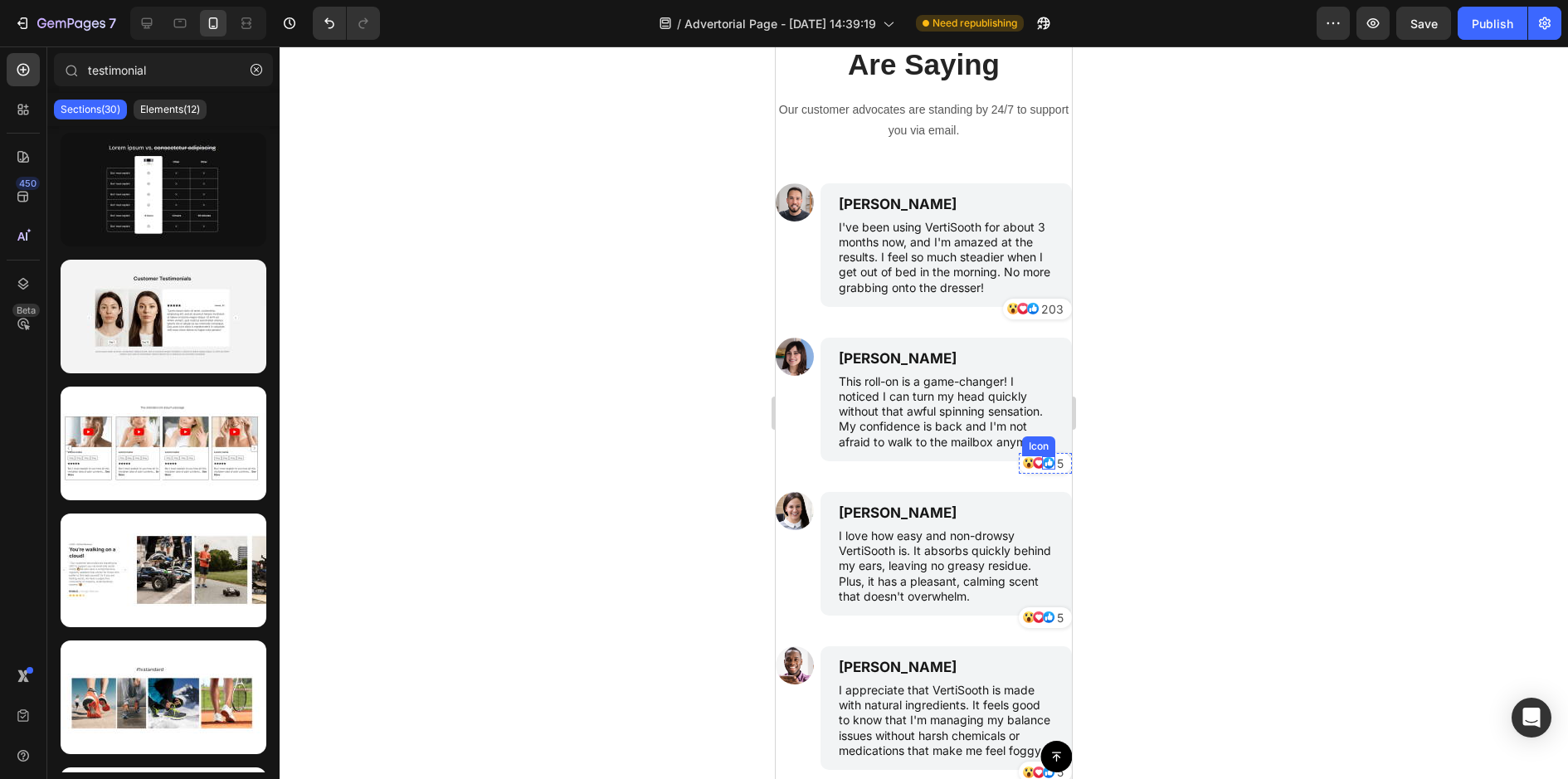
click at [1045, 463] on icon at bounding box center [1046, 465] width 2 height 4
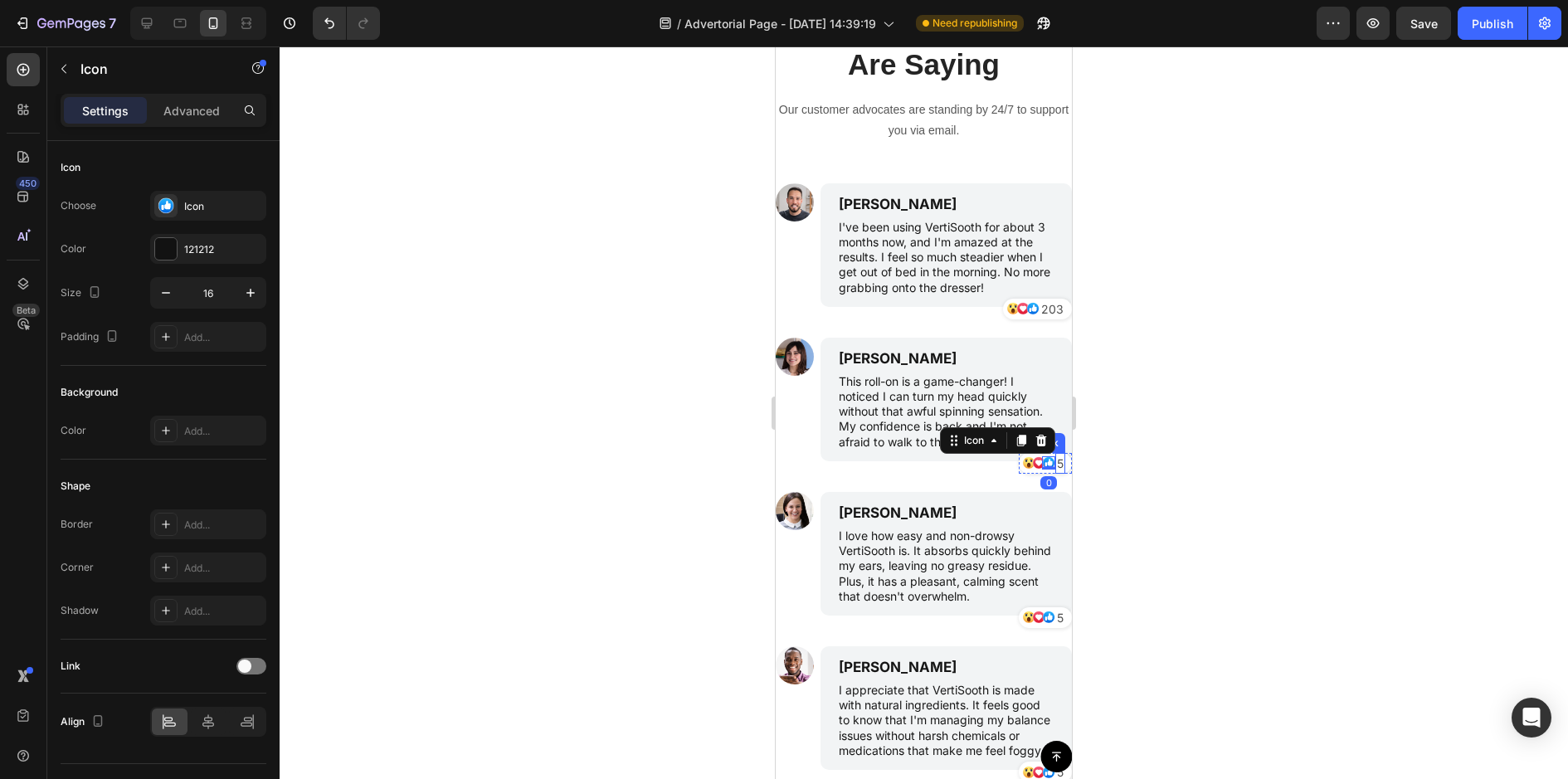
click at [1059, 463] on p "5" at bounding box center [1060, 463] width 6 height 18
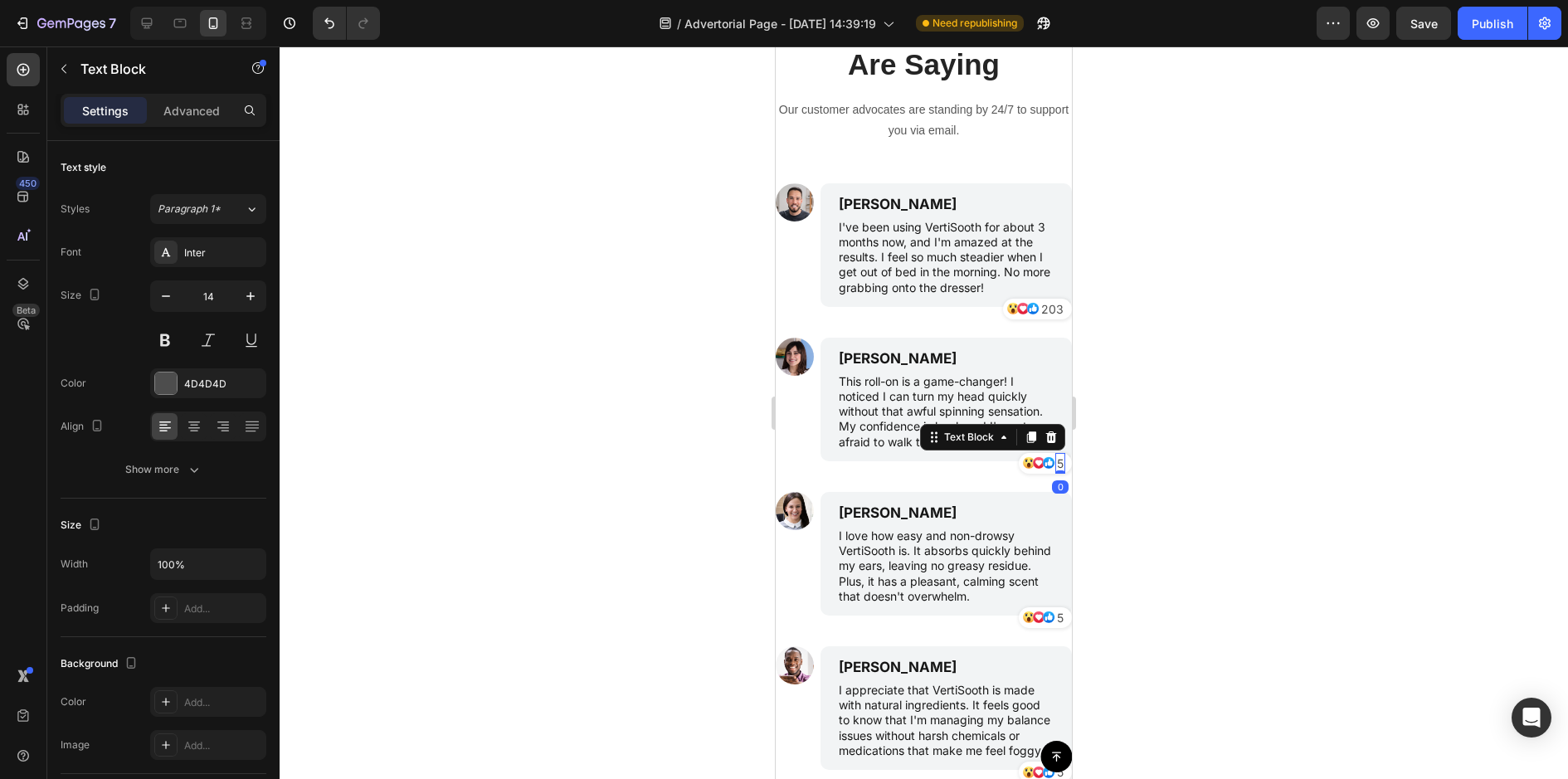
click at [1059, 463] on p "5" at bounding box center [1060, 463] width 6 height 18
click at [1060, 614] on p "5" at bounding box center [1060, 617] width 6 height 18
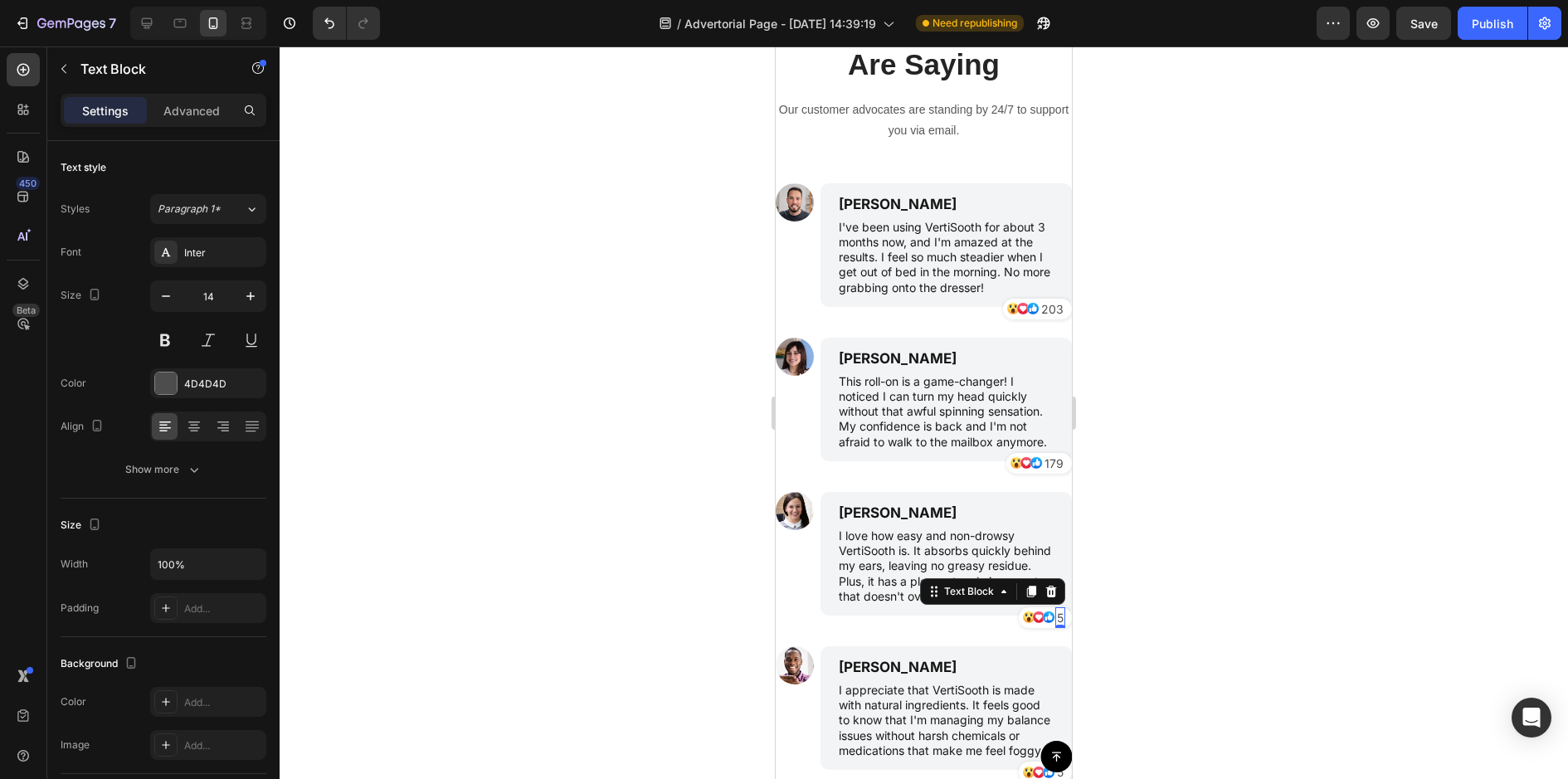
click at [1060, 614] on p "5" at bounding box center [1060, 617] width 6 height 18
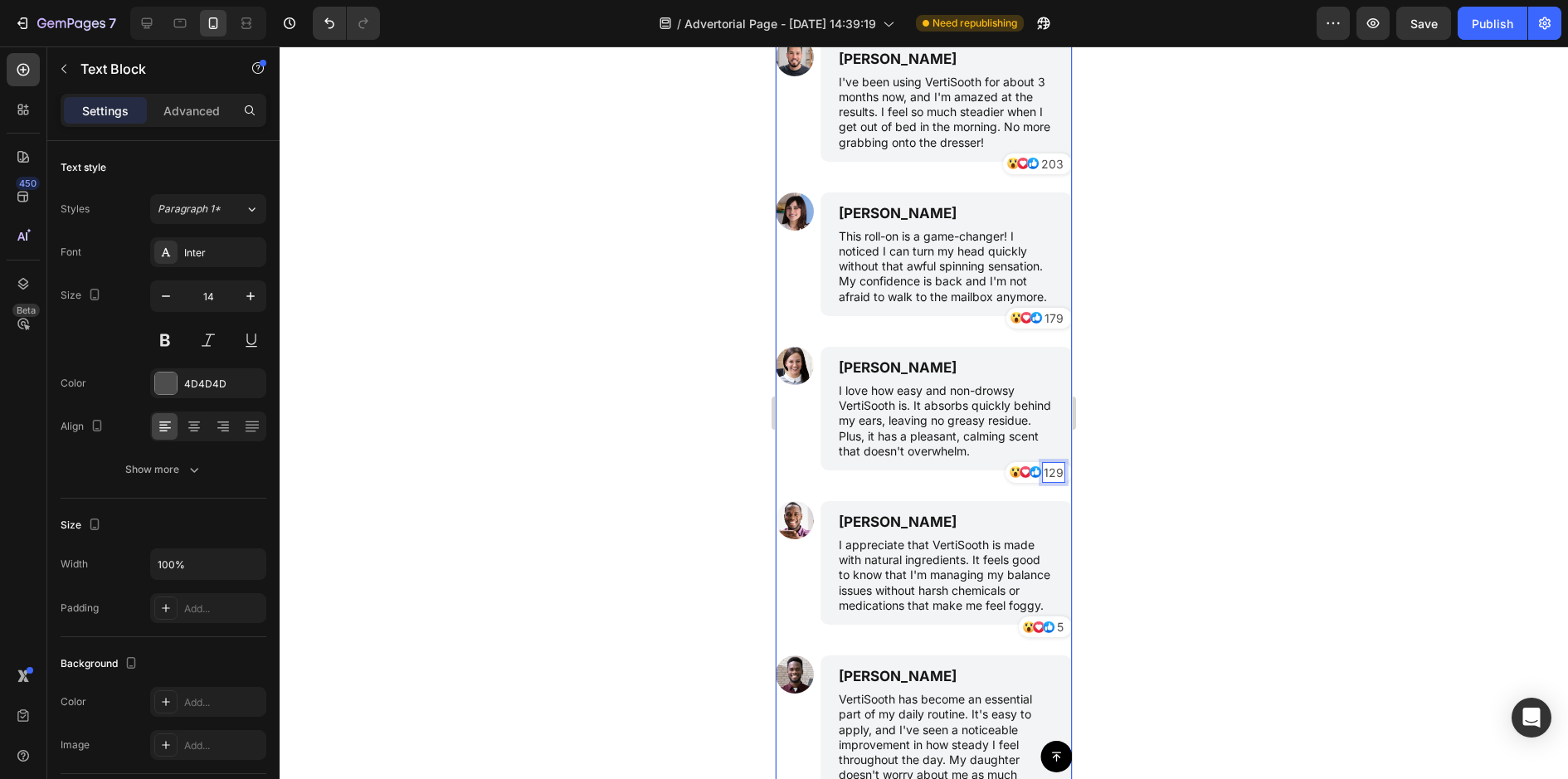
scroll to position [4879, 0]
click at [1058, 624] on p "5" at bounding box center [1060, 625] width 6 height 18
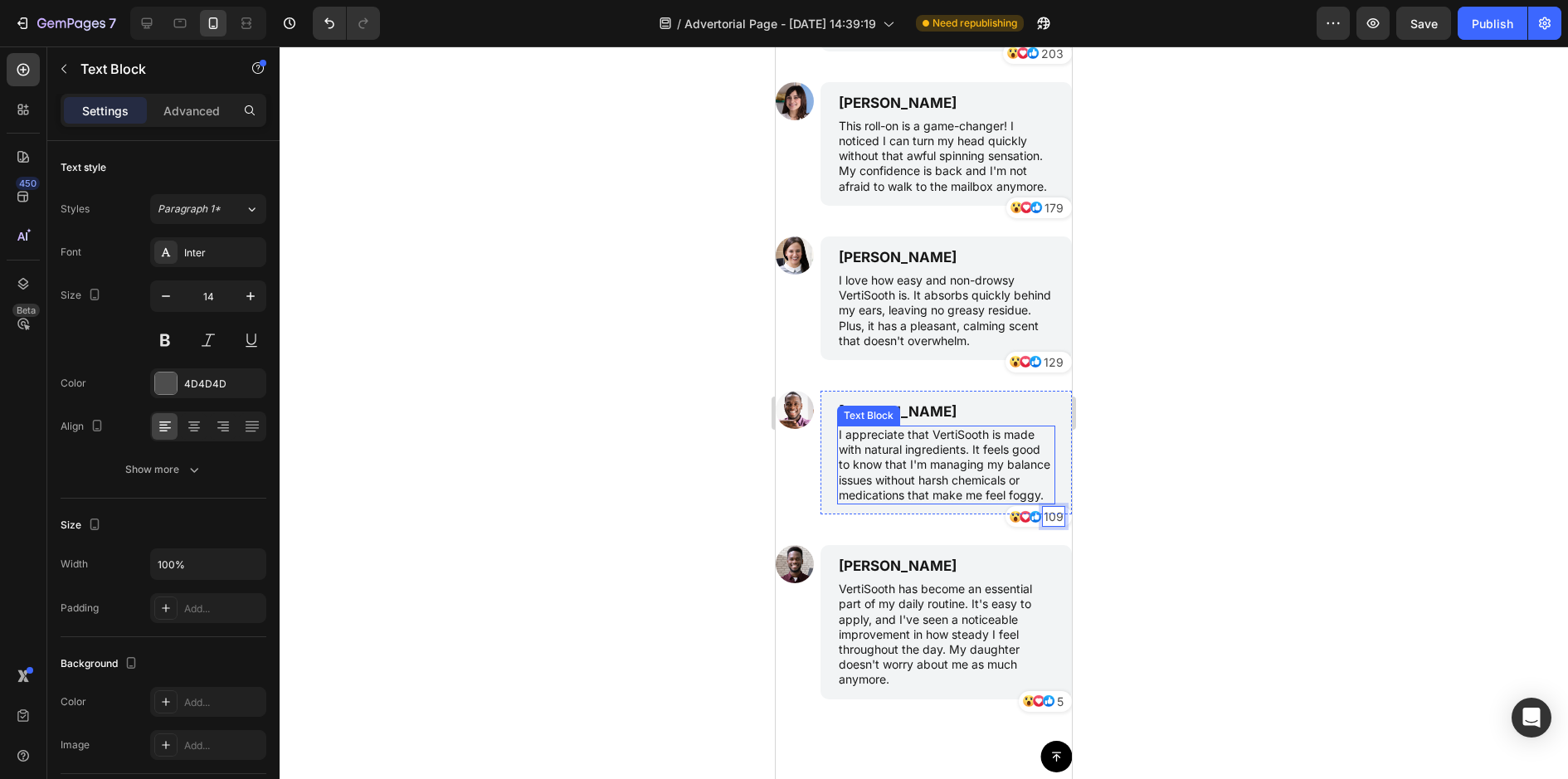
scroll to position [5005, 0]
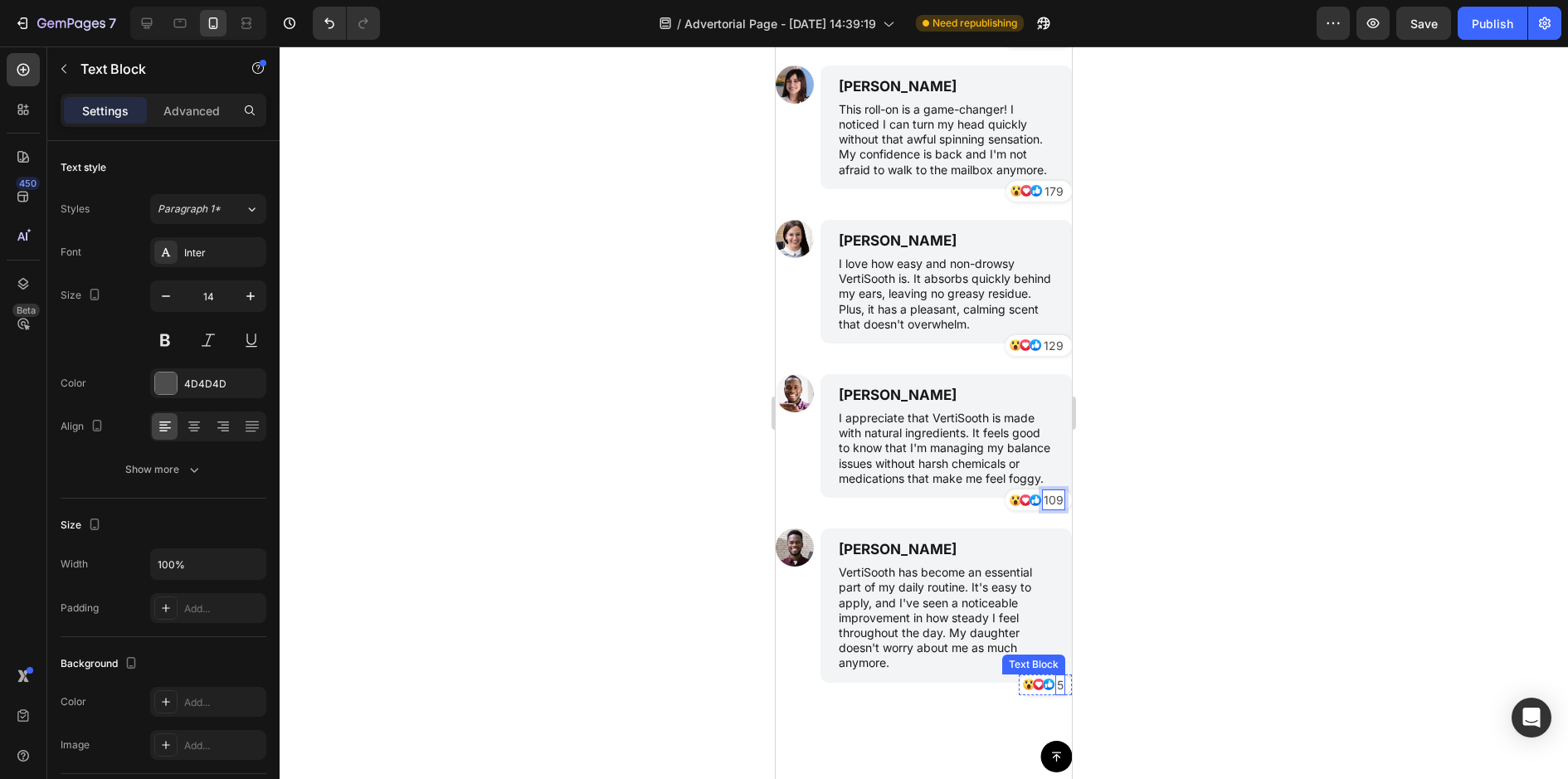
click at [1060, 681] on p "5" at bounding box center [1060, 684] width 6 height 18
click at [1142, 626] on div at bounding box center [923, 412] width 1289 height 732
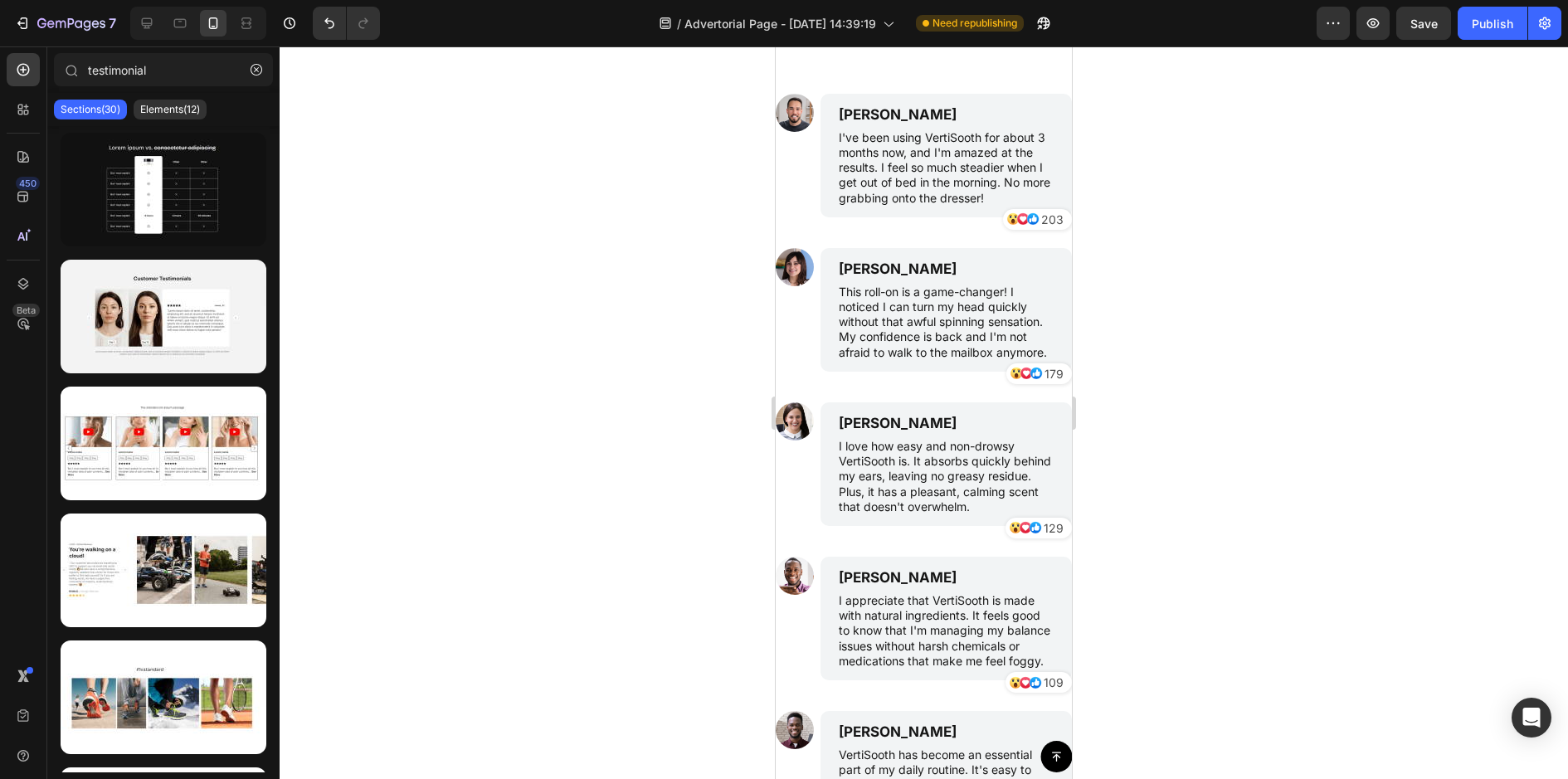
scroll to position [4823, 0]
click at [796, 108] on div "Row" at bounding box center [793, 102] width 28 height 15
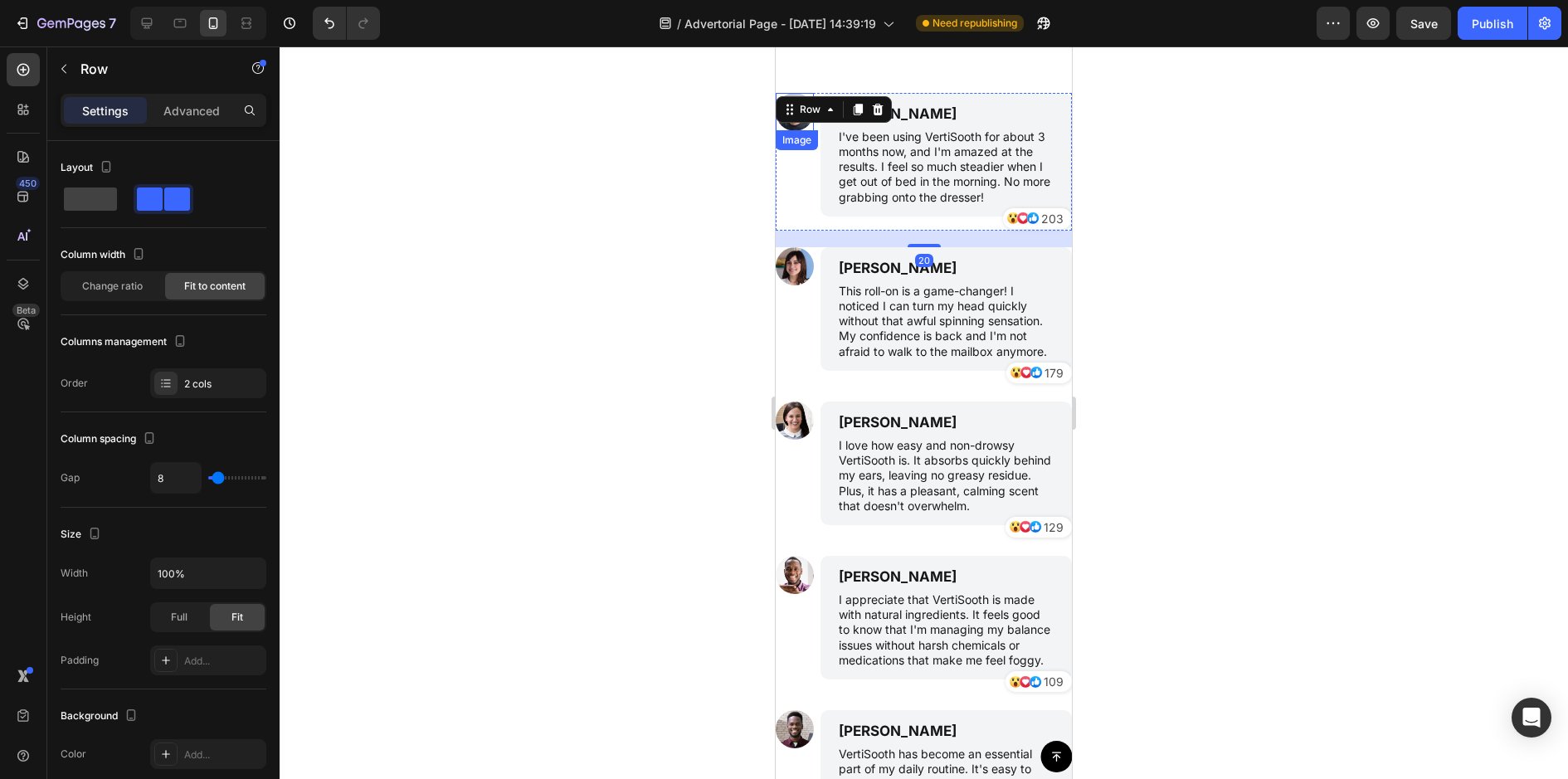
click at [797, 128] on div "Image" at bounding box center [794, 112] width 38 height 38
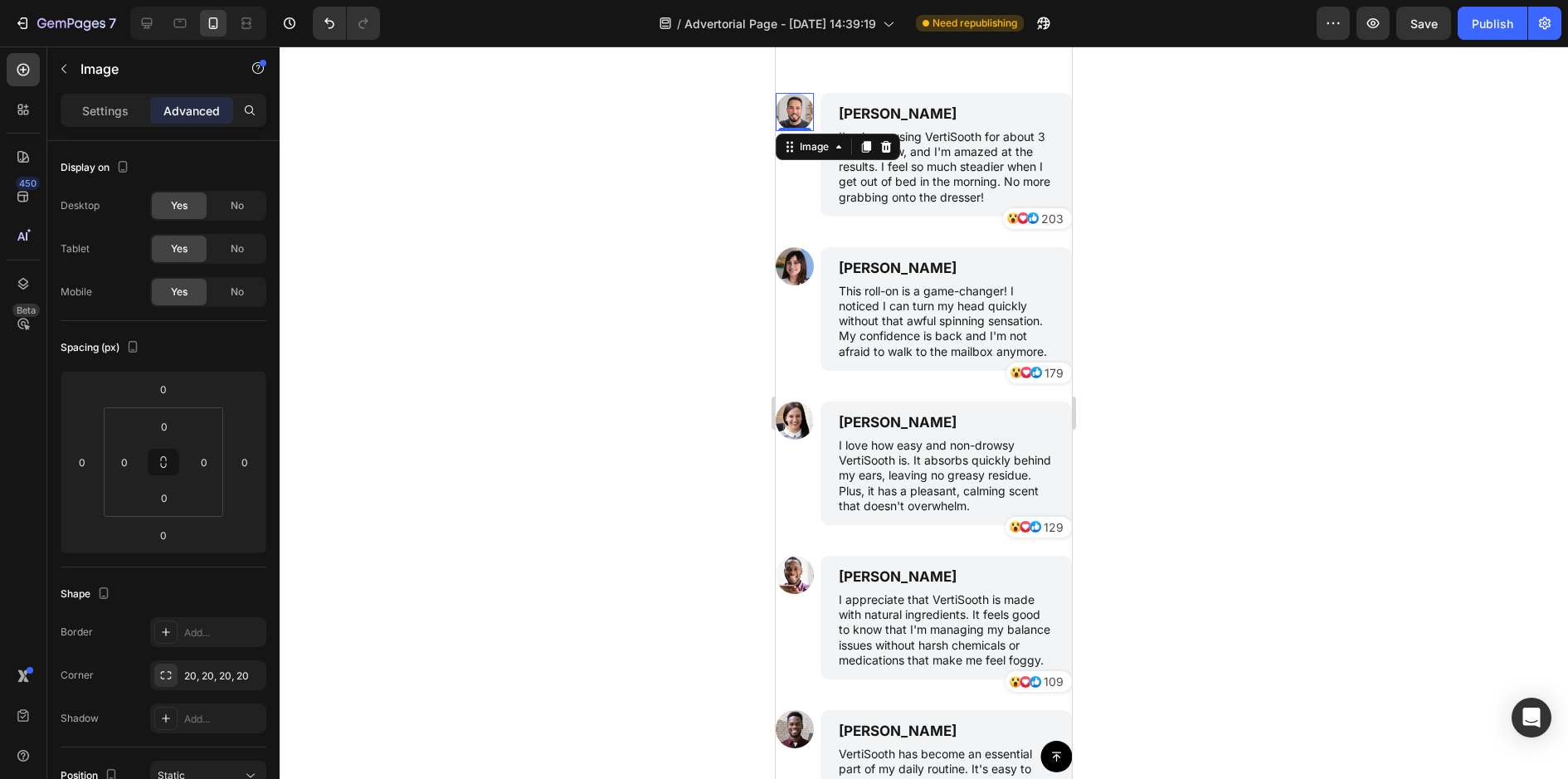
click at [783, 106] on img at bounding box center [794, 112] width 38 height 38
click at [135, 108] on div "Settings" at bounding box center [105, 110] width 83 height 27
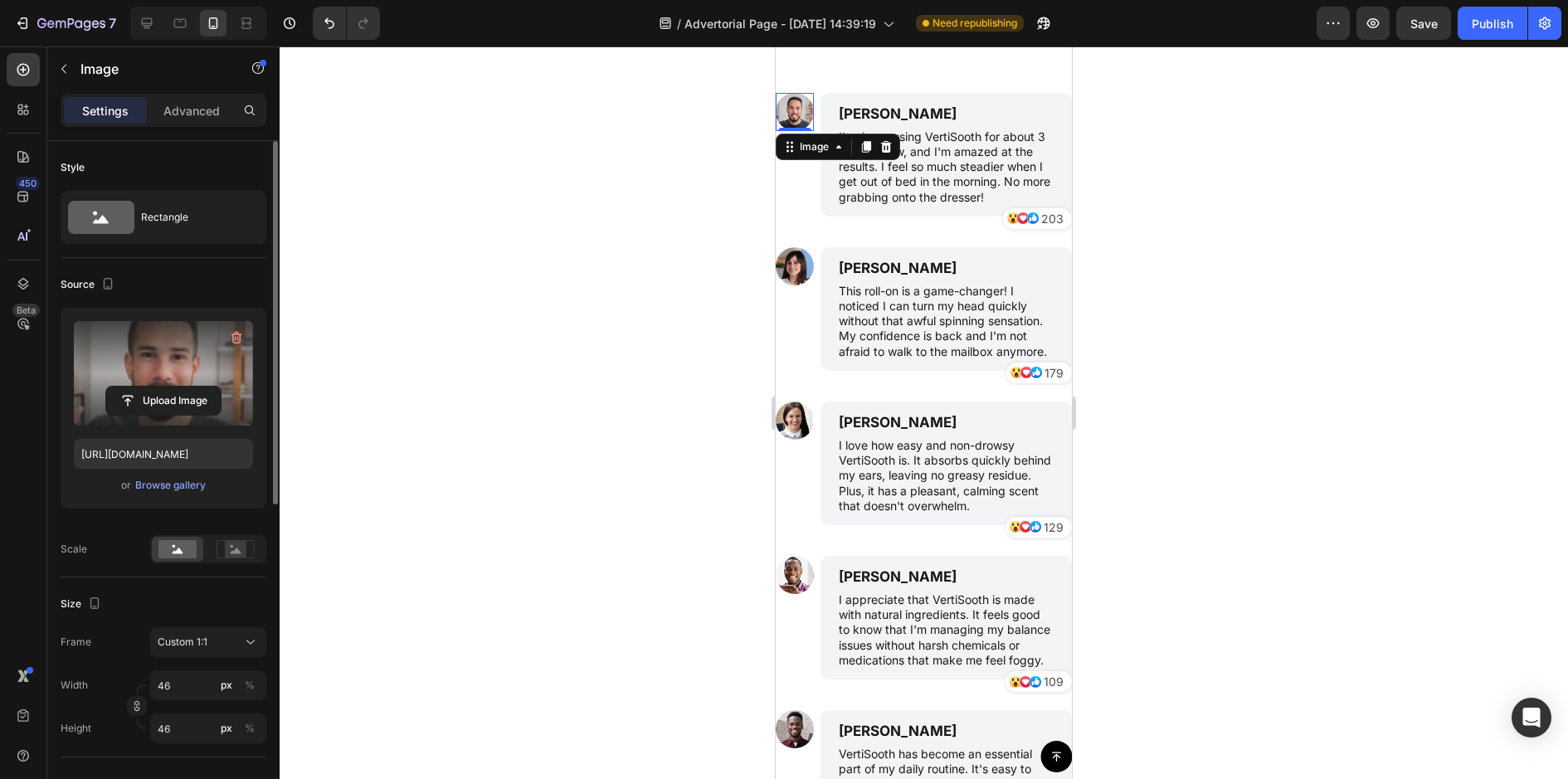
click at [179, 377] on label at bounding box center [163, 372] width 179 height 104
click at [179, 386] on input "file" at bounding box center [163, 400] width 114 height 29
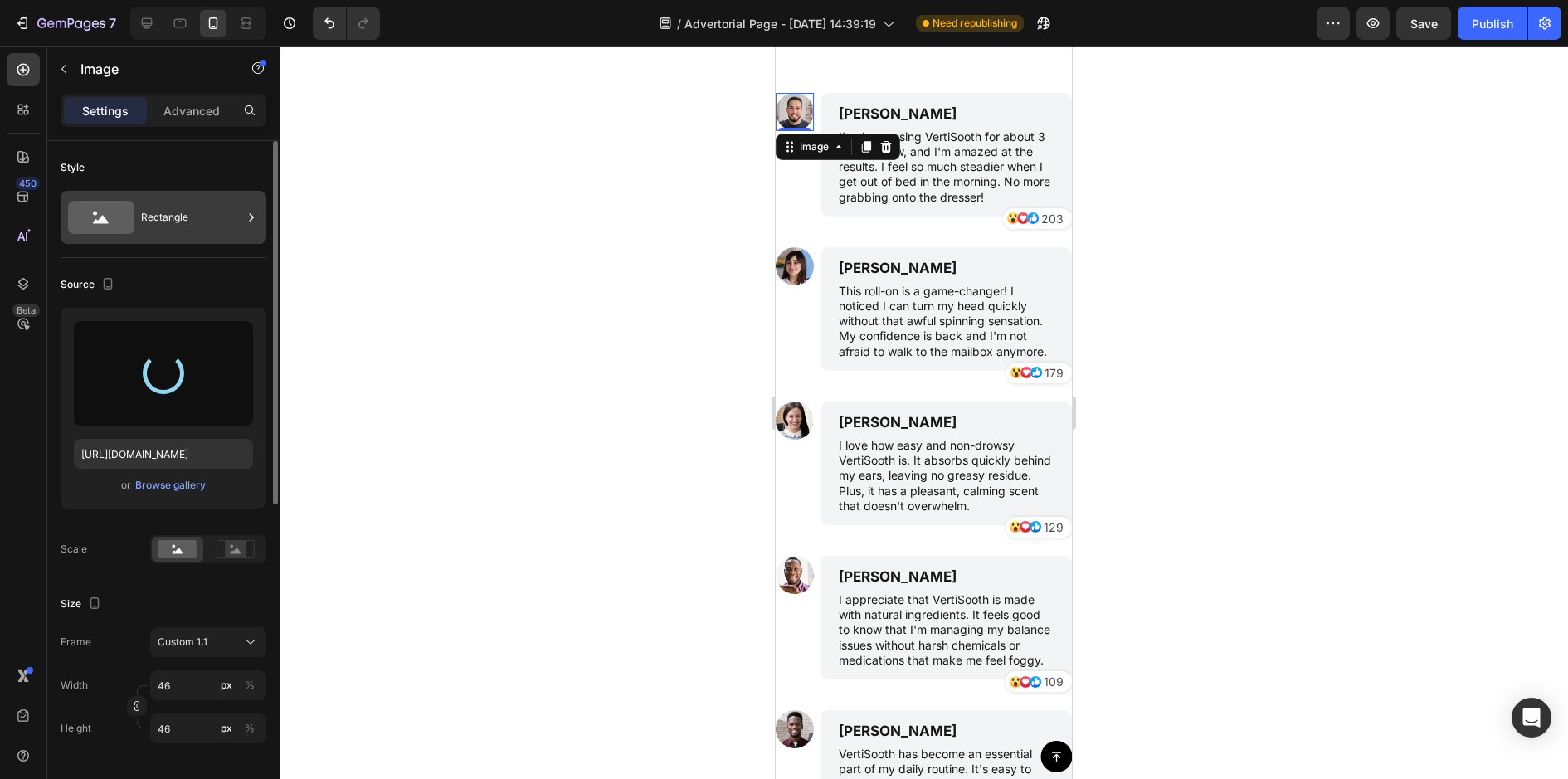
type input "[URL][DOMAIN_NAME]"
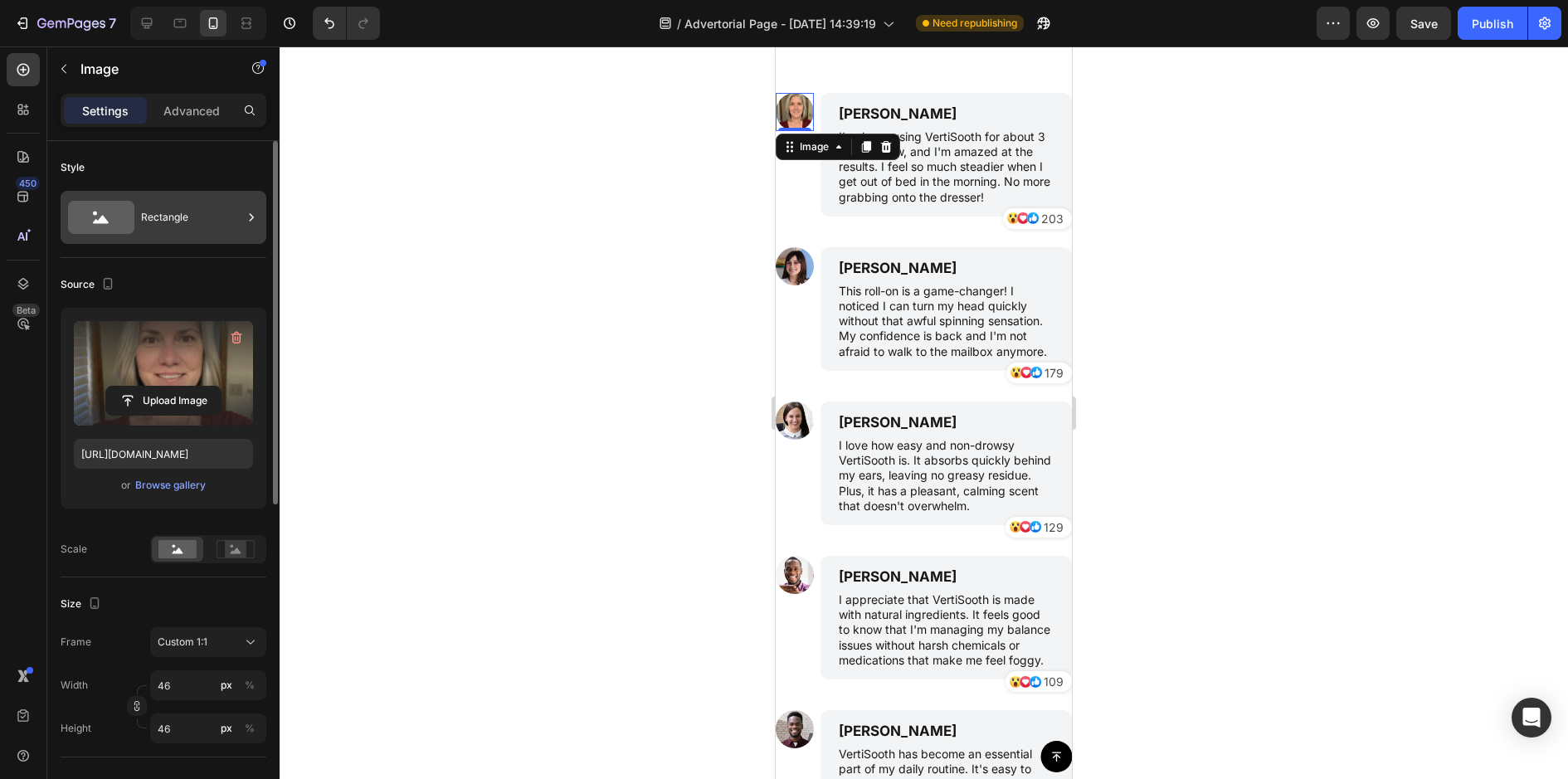
click at [175, 218] on div "Rectangle" at bounding box center [192, 217] width 101 height 38
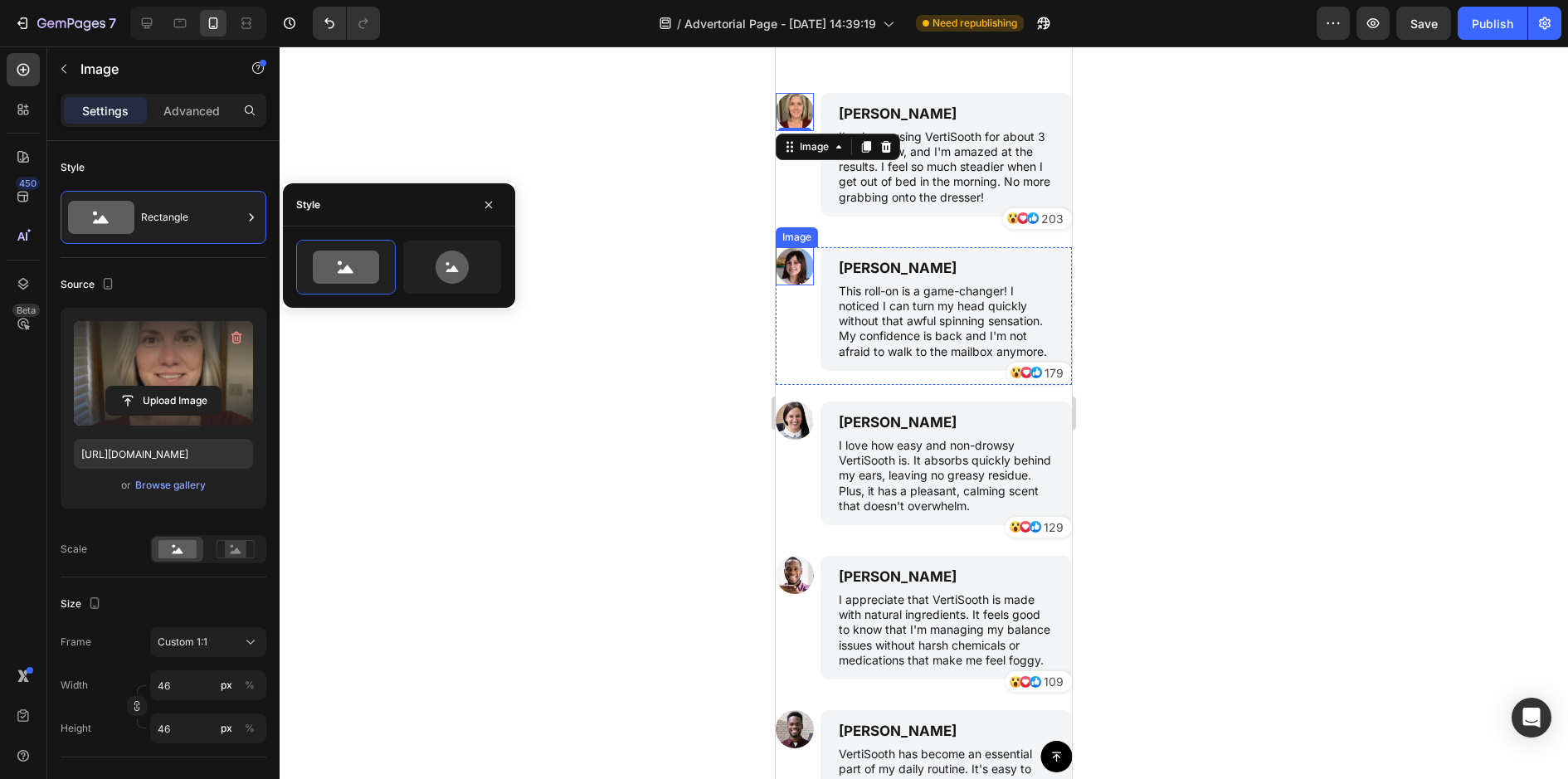
click at [802, 267] on img at bounding box center [794, 266] width 38 height 38
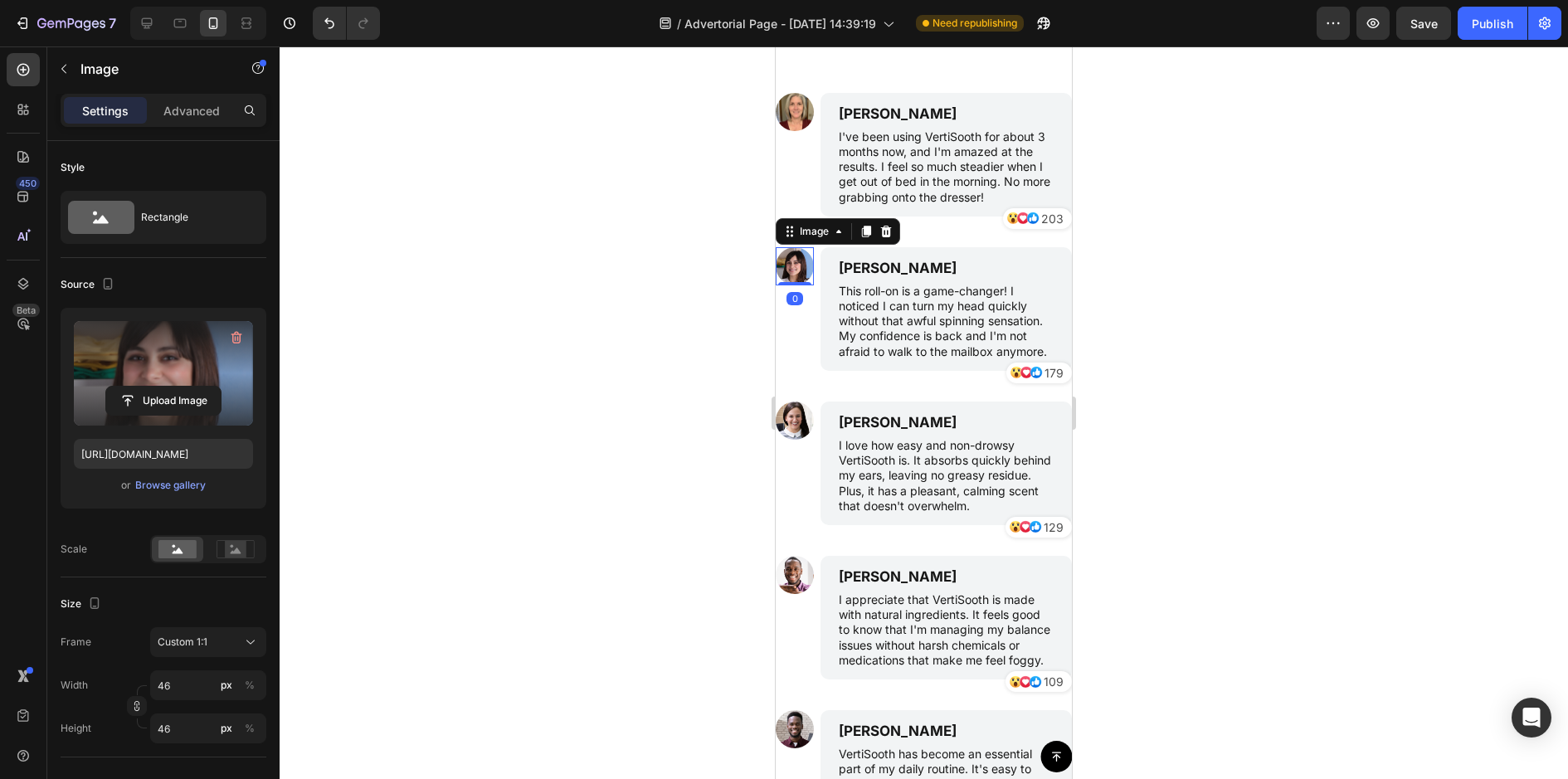
click at [205, 379] on label at bounding box center [163, 372] width 179 height 104
click at [205, 386] on input "file" at bounding box center [163, 400] width 114 height 29
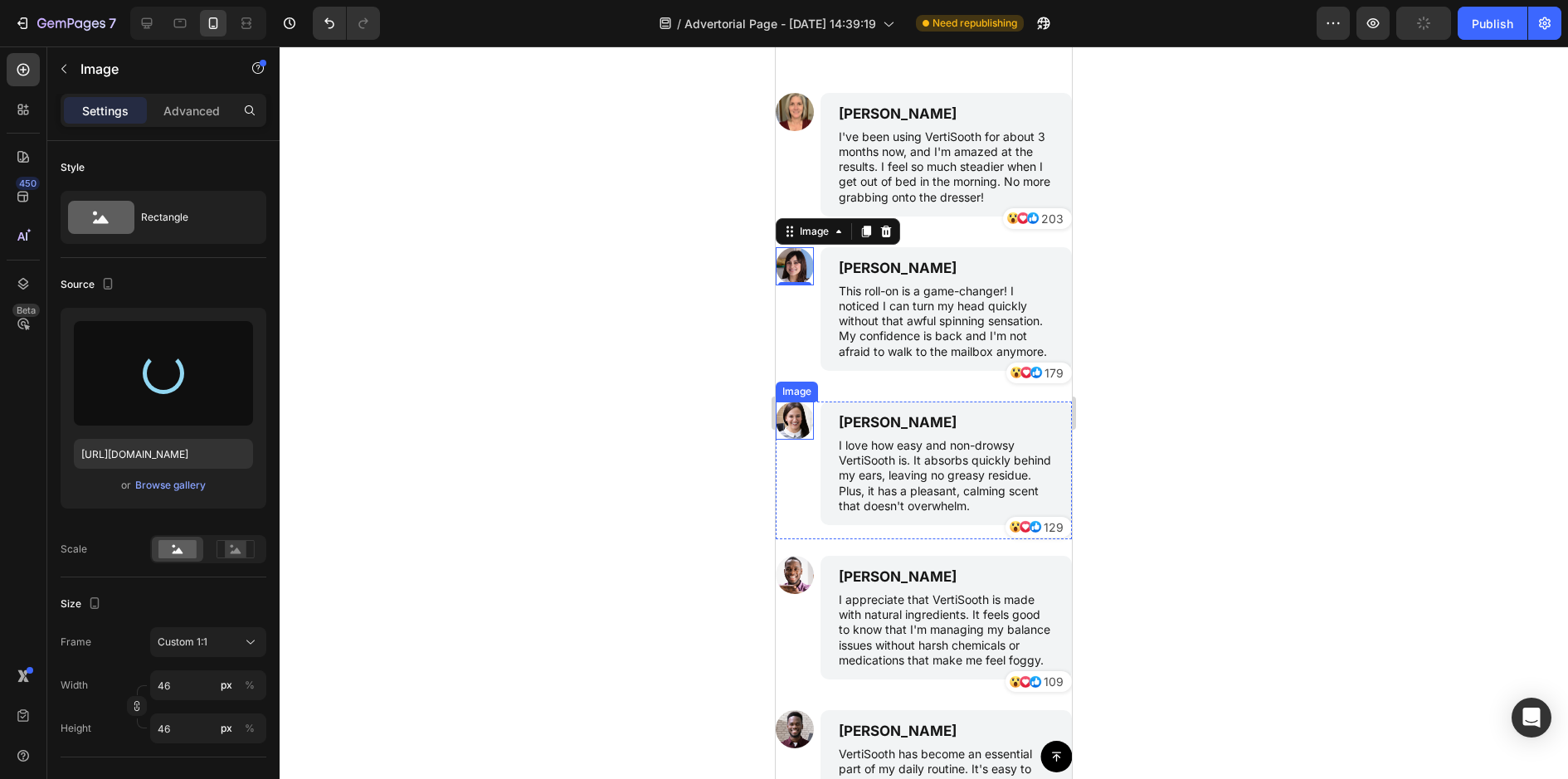
type input "[URL][DOMAIN_NAME]"
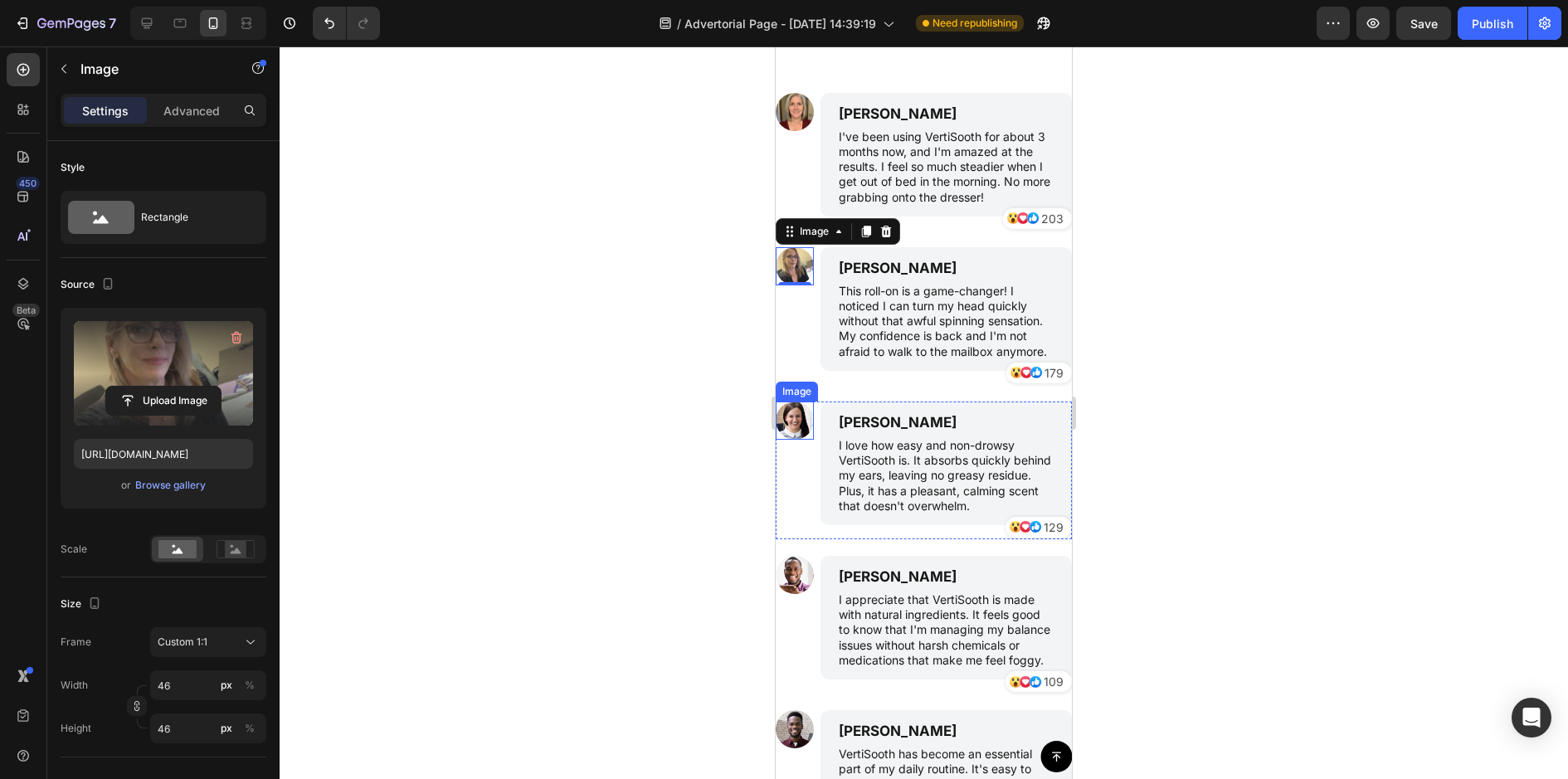
click at [792, 413] on img at bounding box center [794, 419] width 38 height 38
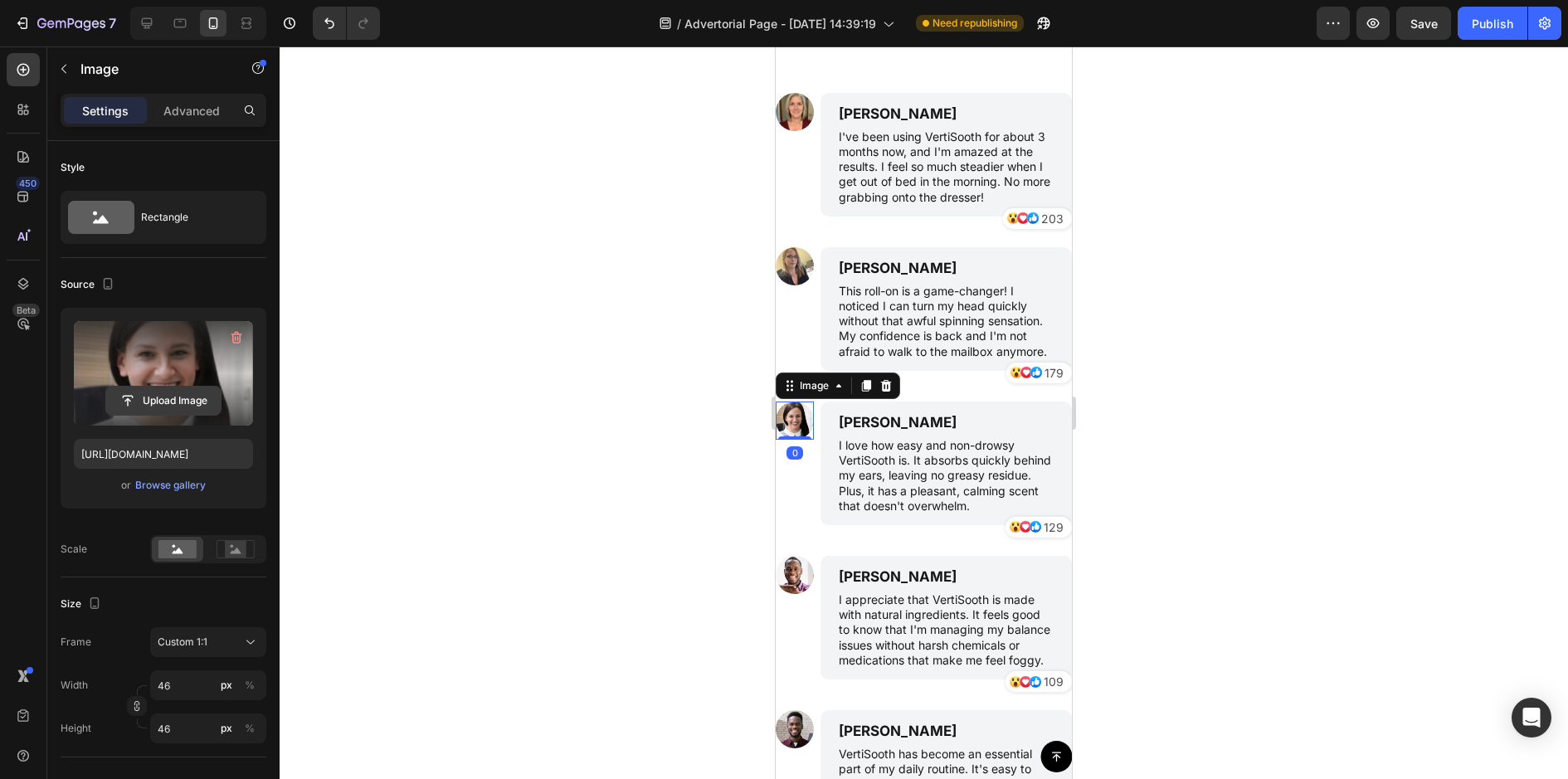
click at [196, 386] on input "file" at bounding box center [163, 400] width 114 height 29
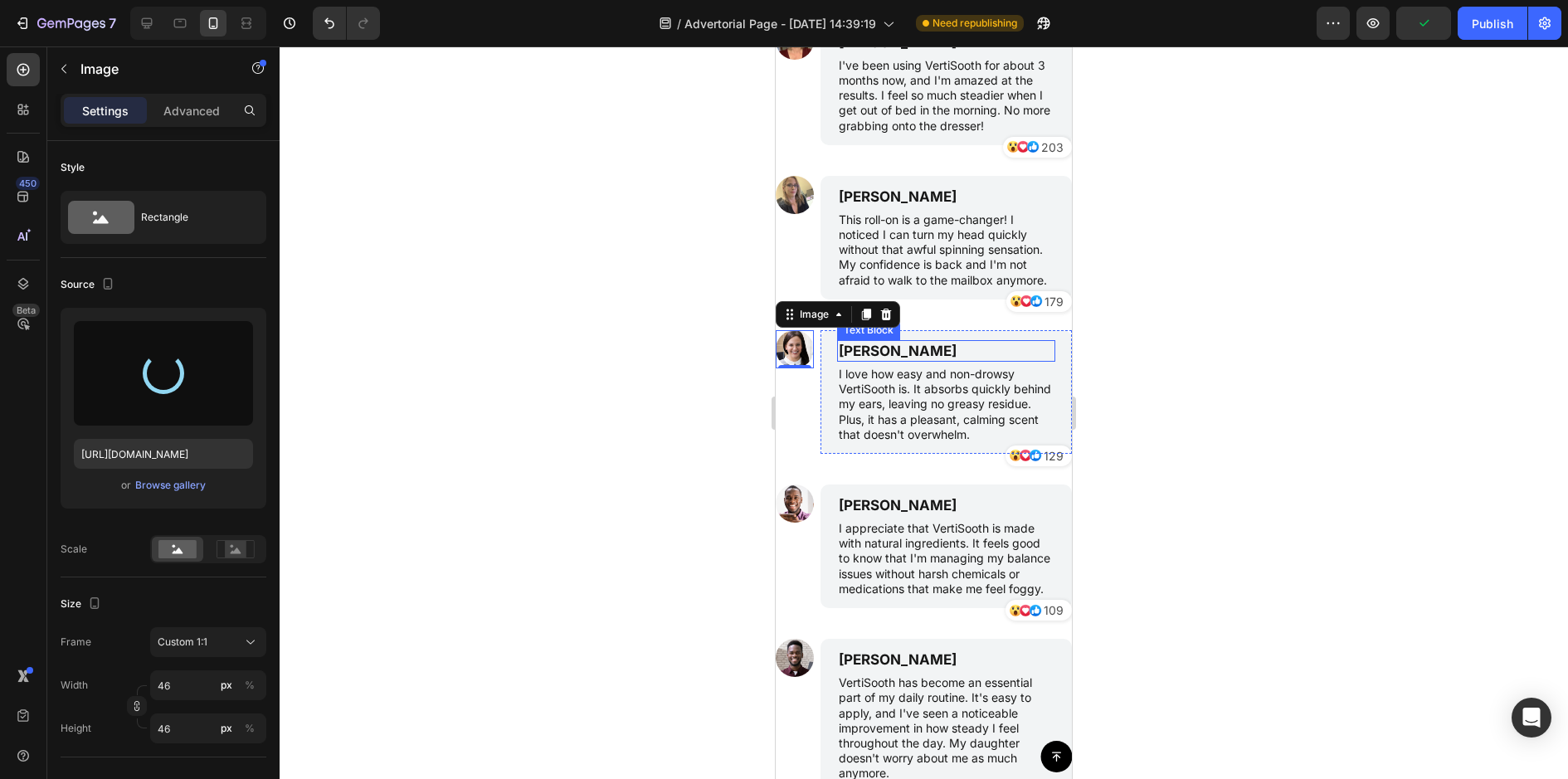
scroll to position [4900, 0]
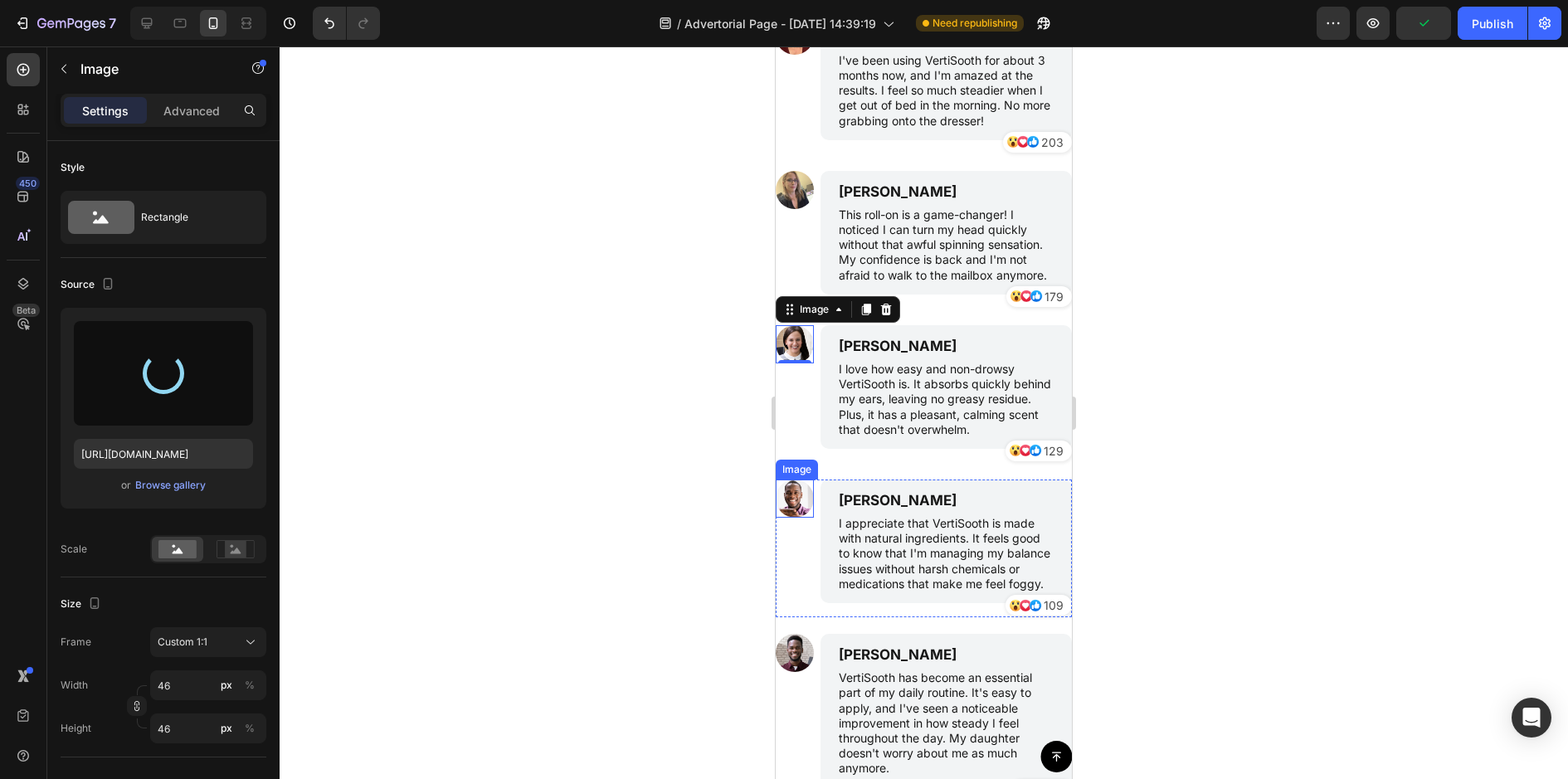
type input "[URL][DOMAIN_NAME]"
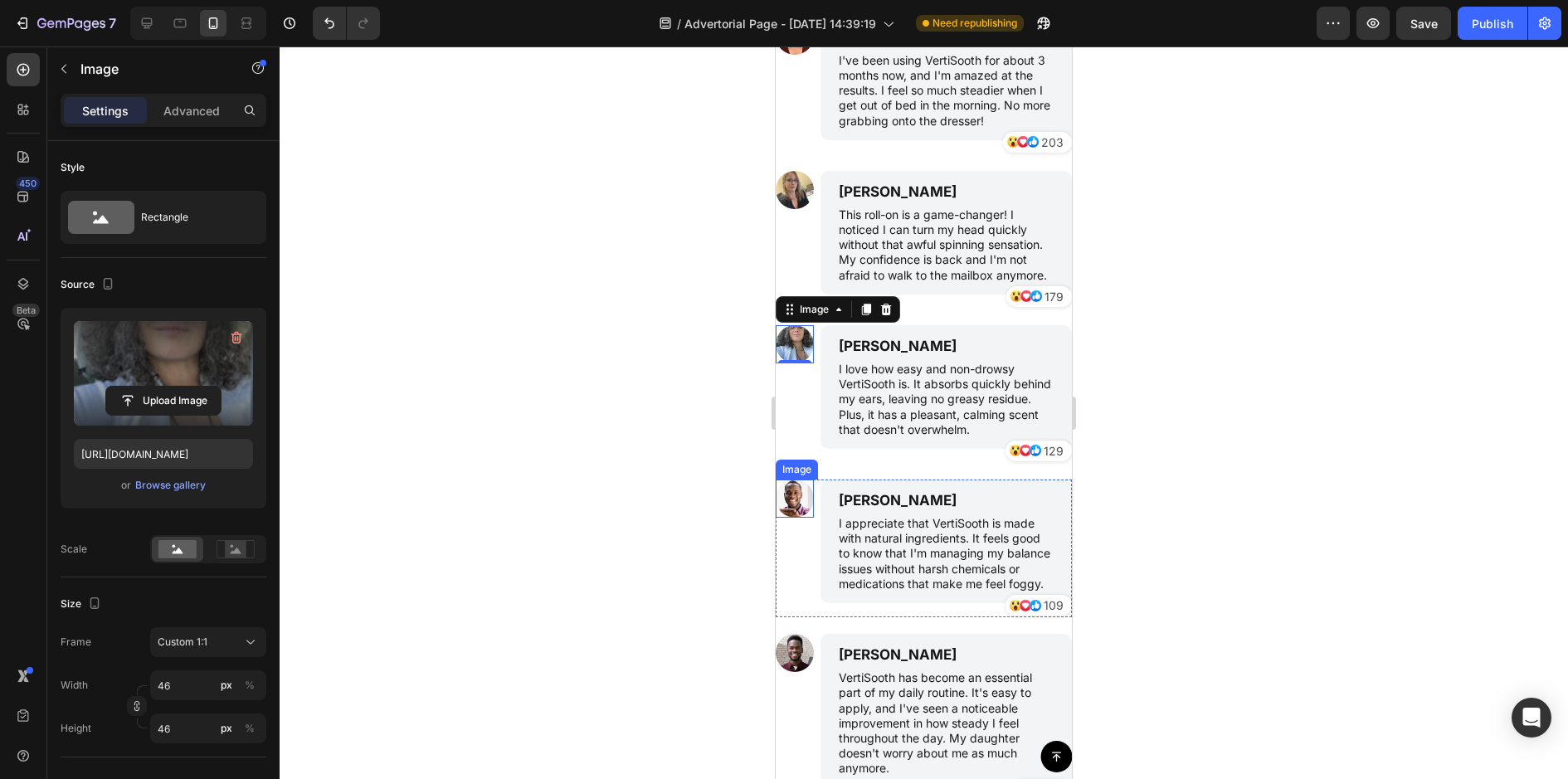
click at [793, 494] on img at bounding box center [794, 498] width 38 height 38
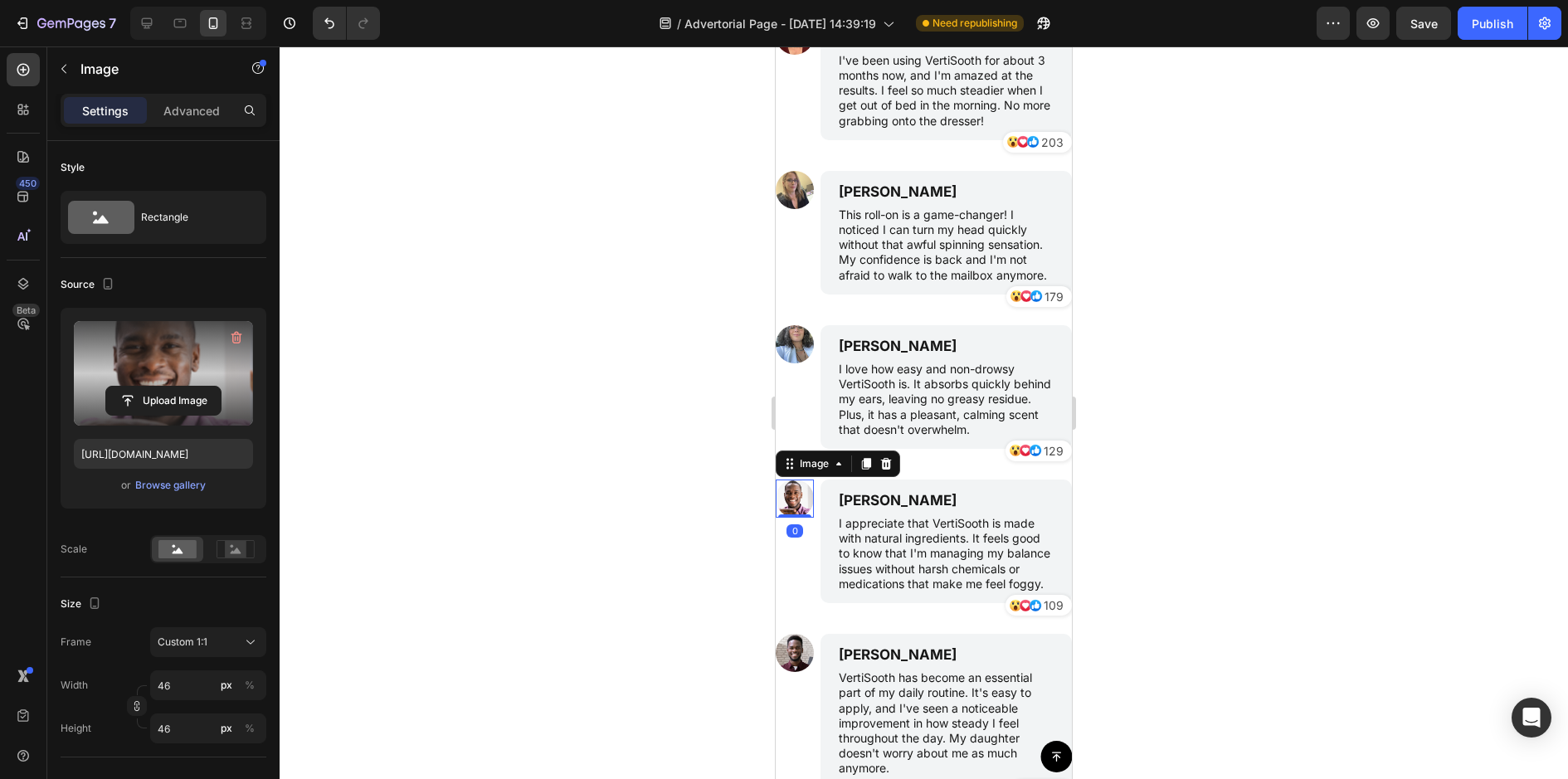
click at [205, 376] on label at bounding box center [163, 372] width 179 height 104
click at [205, 386] on input "file" at bounding box center [163, 400] width 114 height 29
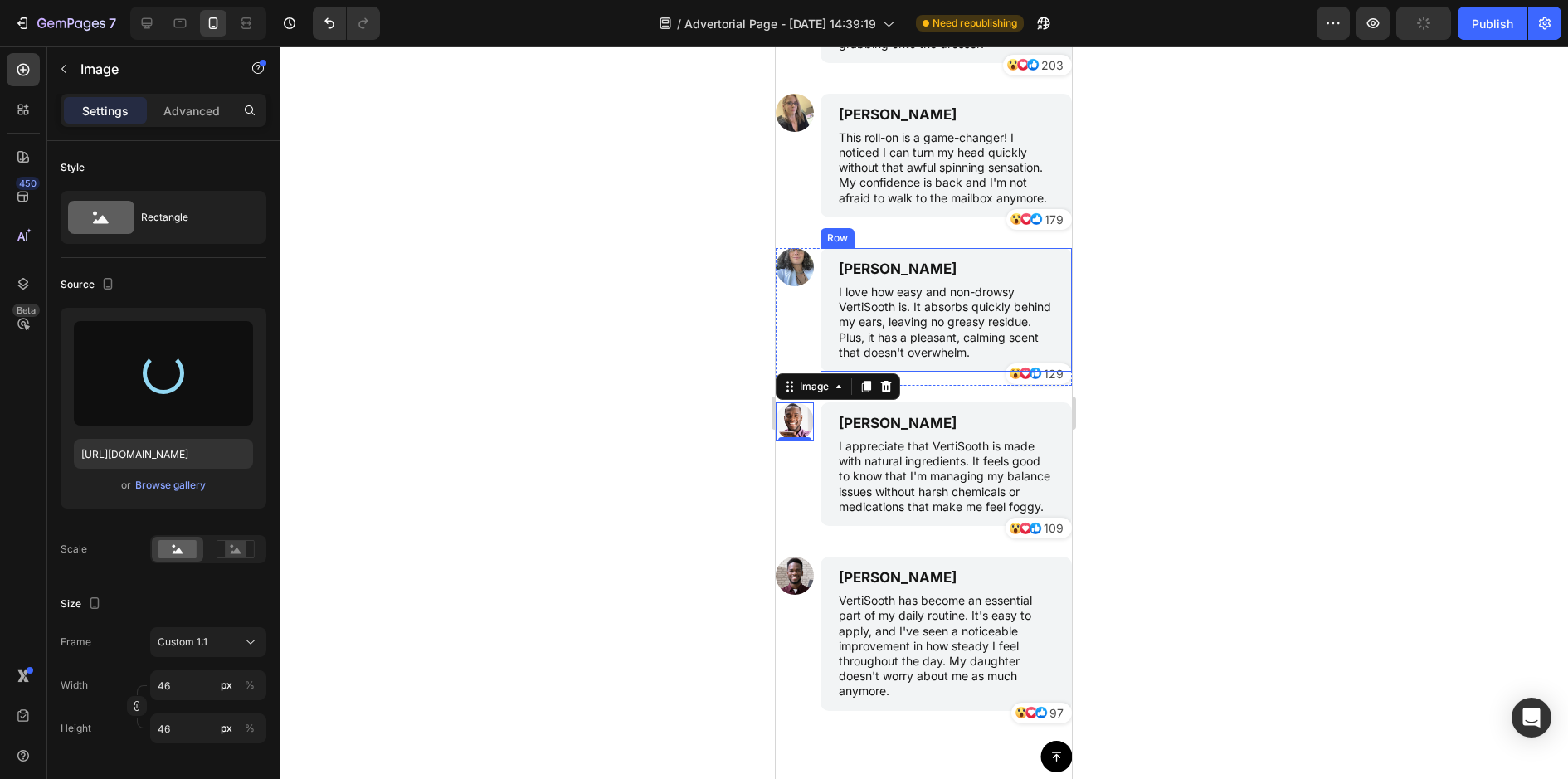
scroll to position [5024, 0]
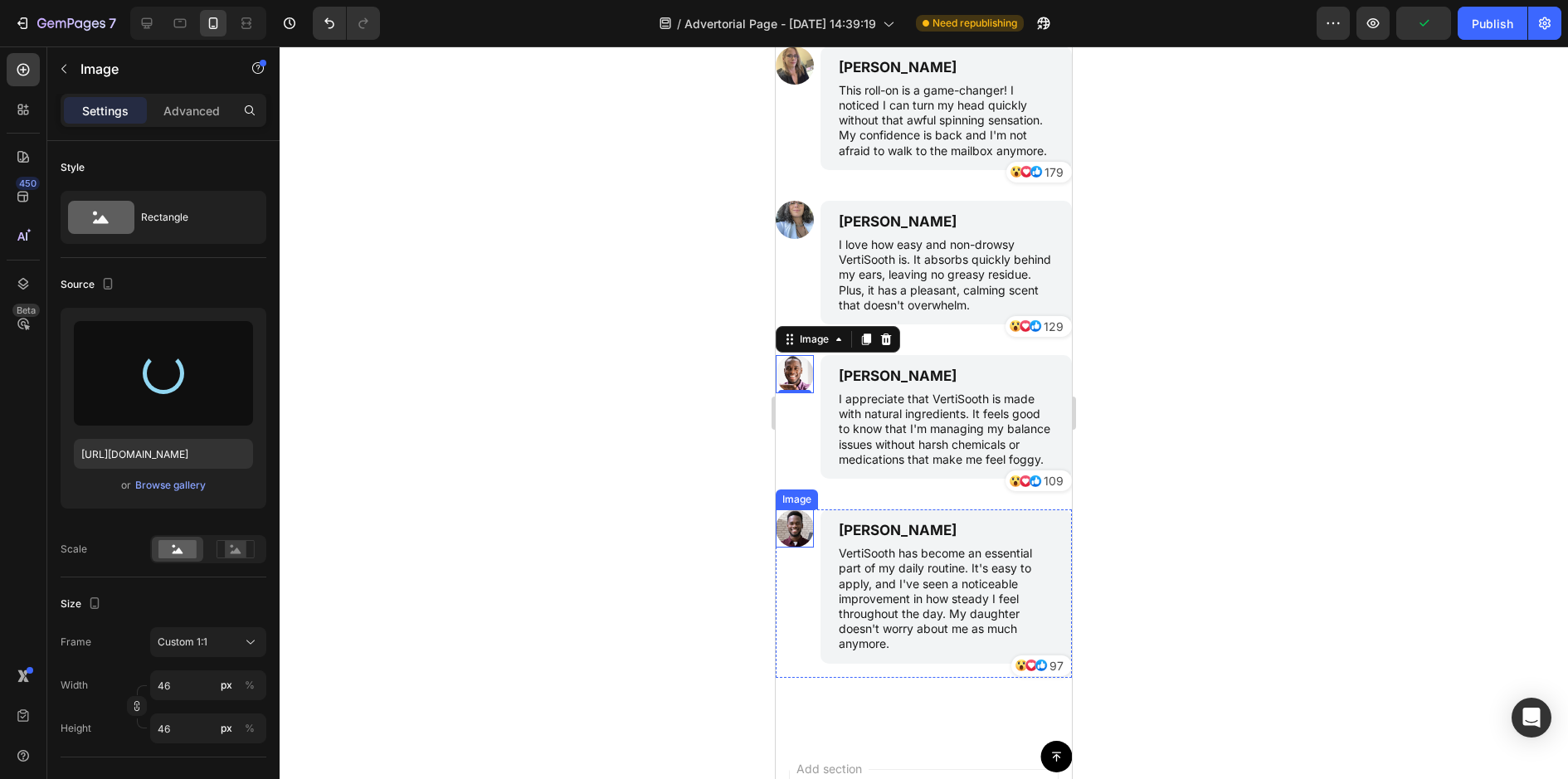
type input "[URL][DOMAIN_NAME]"
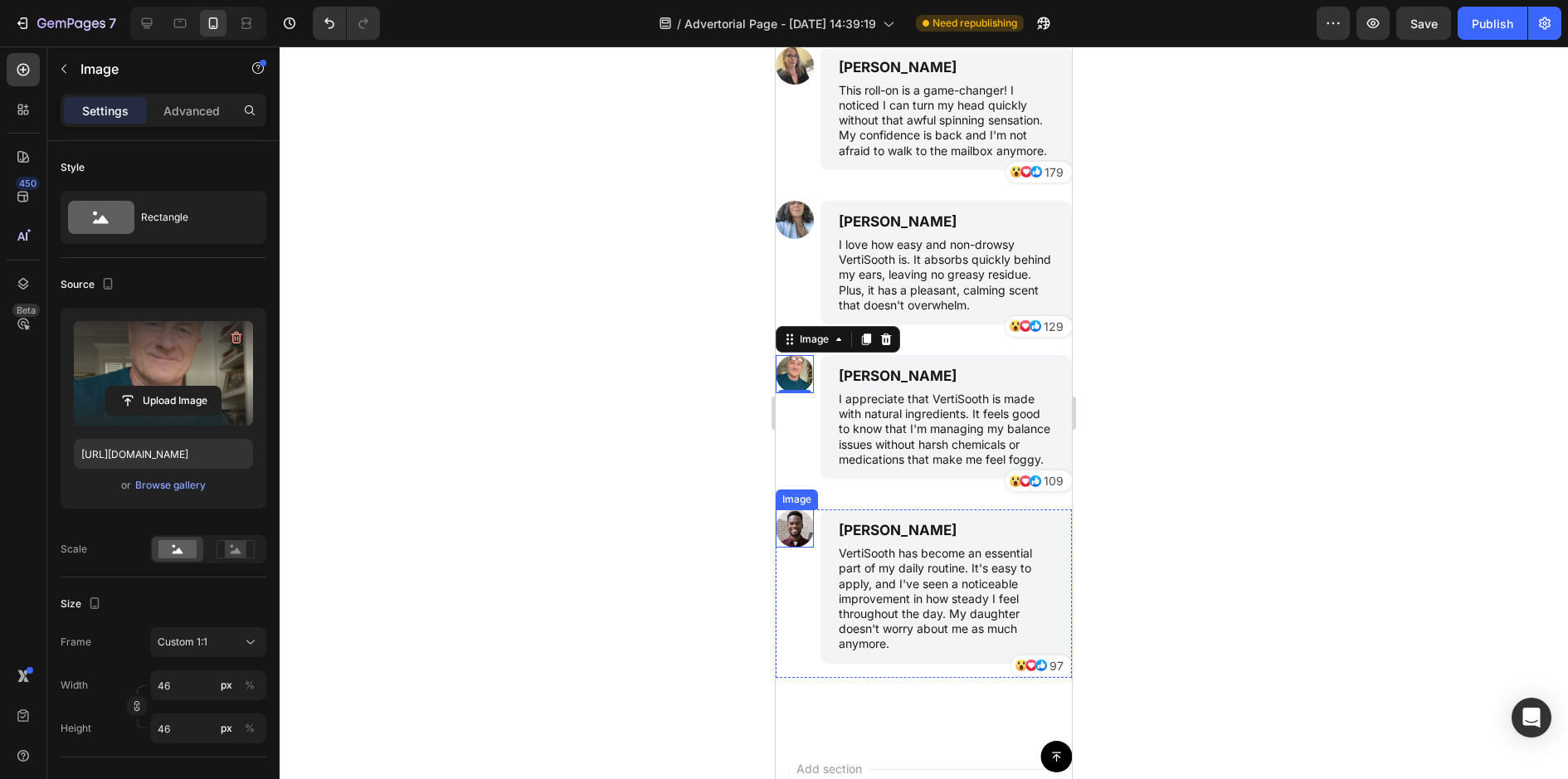
click at [805, 527] on img at bounding box center [794, 527] width 38 height 38
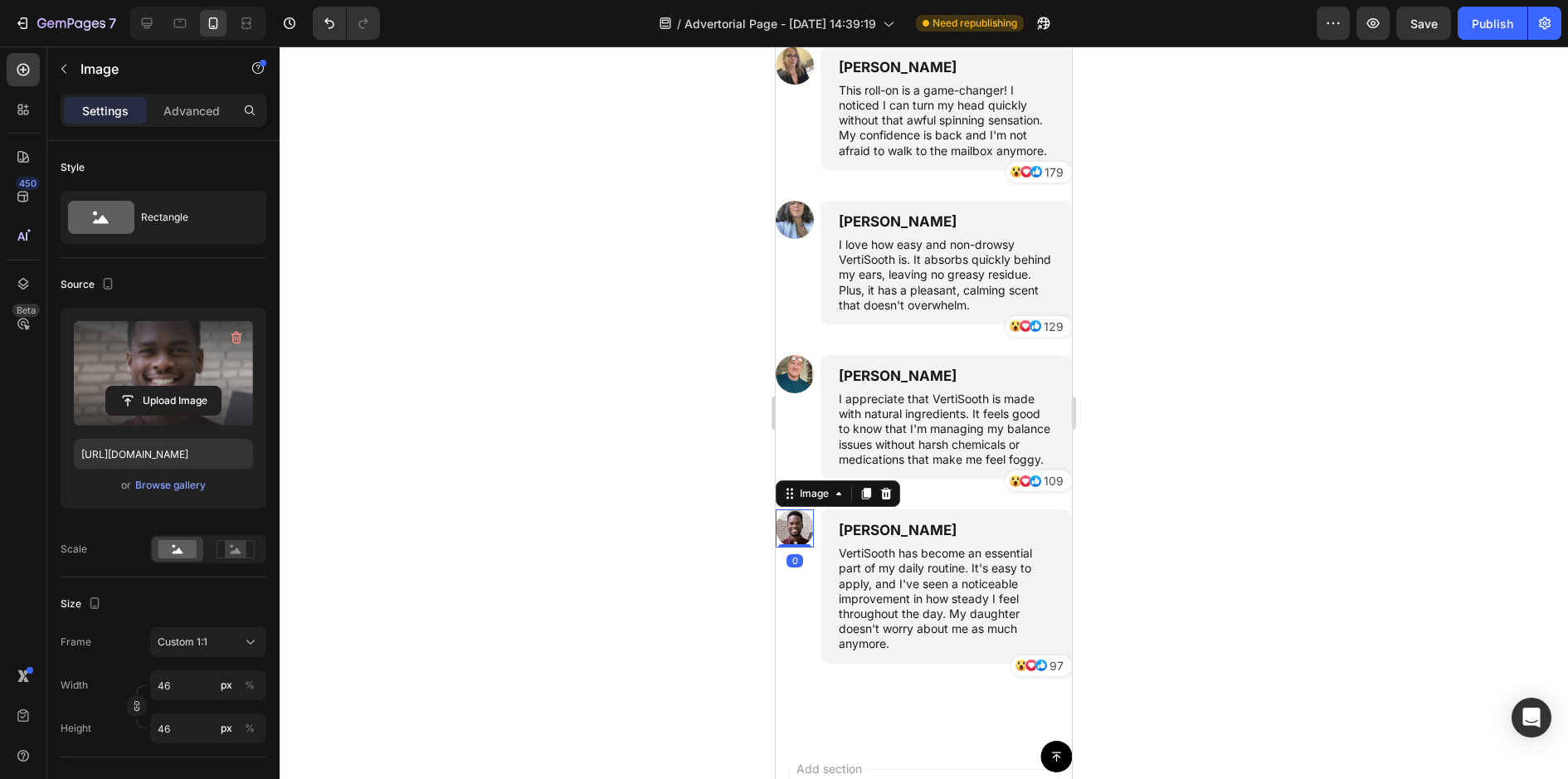
click at [201, 374] on label at bounding box center [163, 372] width 179 height 104
click at [201, 386] on input "file" at bounding box center [163, 400] width 114 height 29
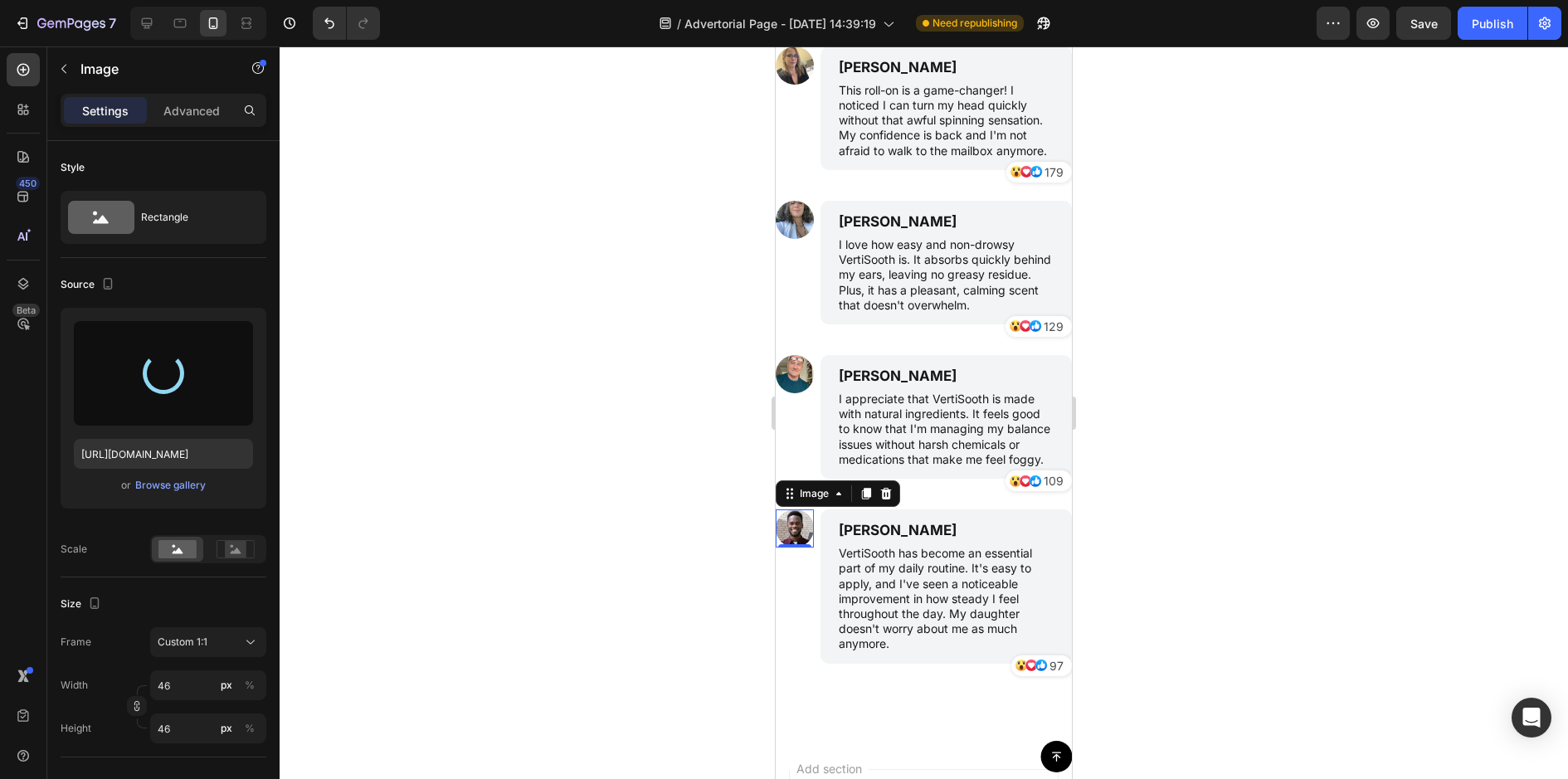
type input "[URL][DOMAIN_NAME]"
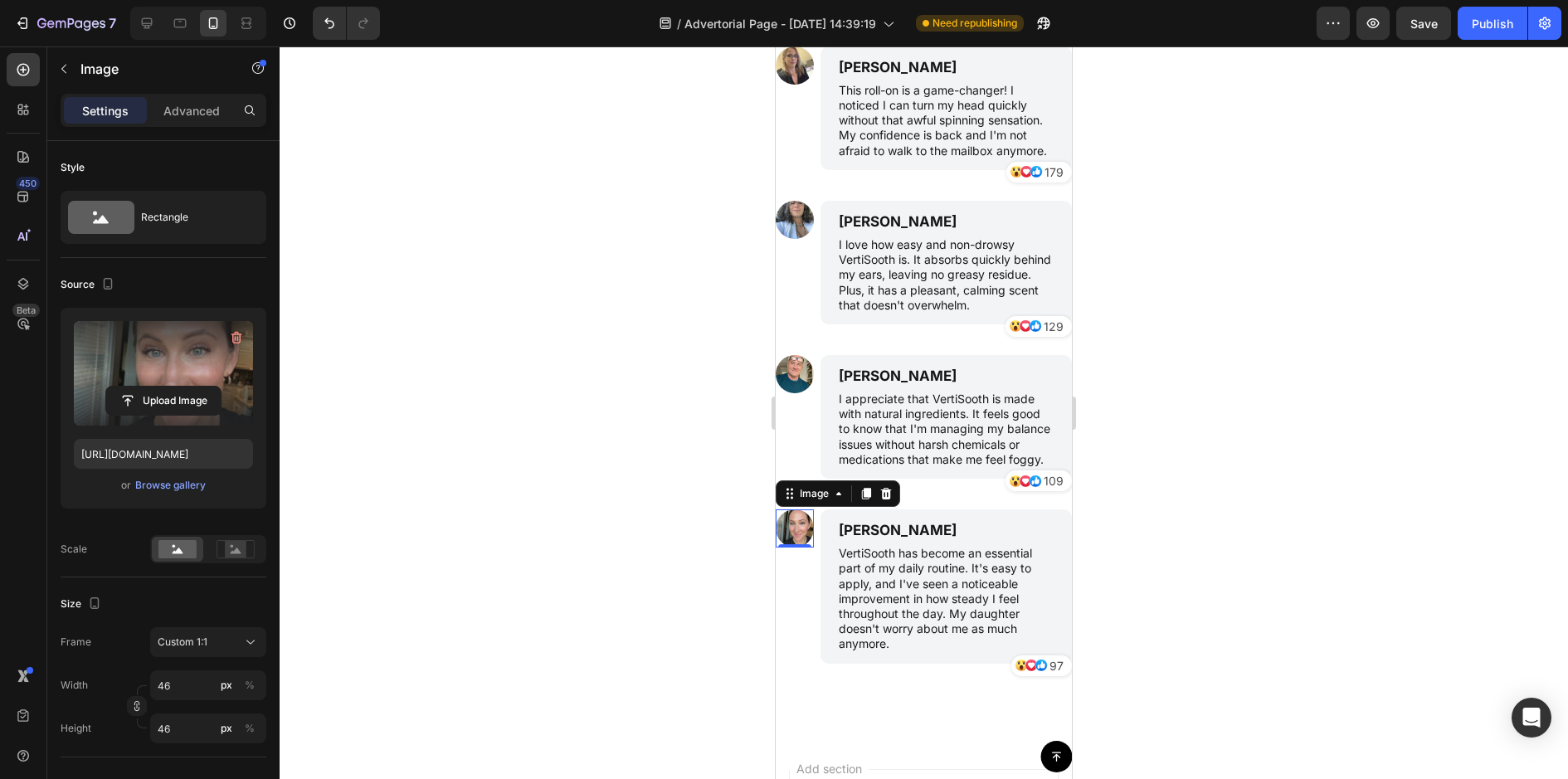
click at [1202, 370] on div at bounding box center [923, 412] width 1289 height 732
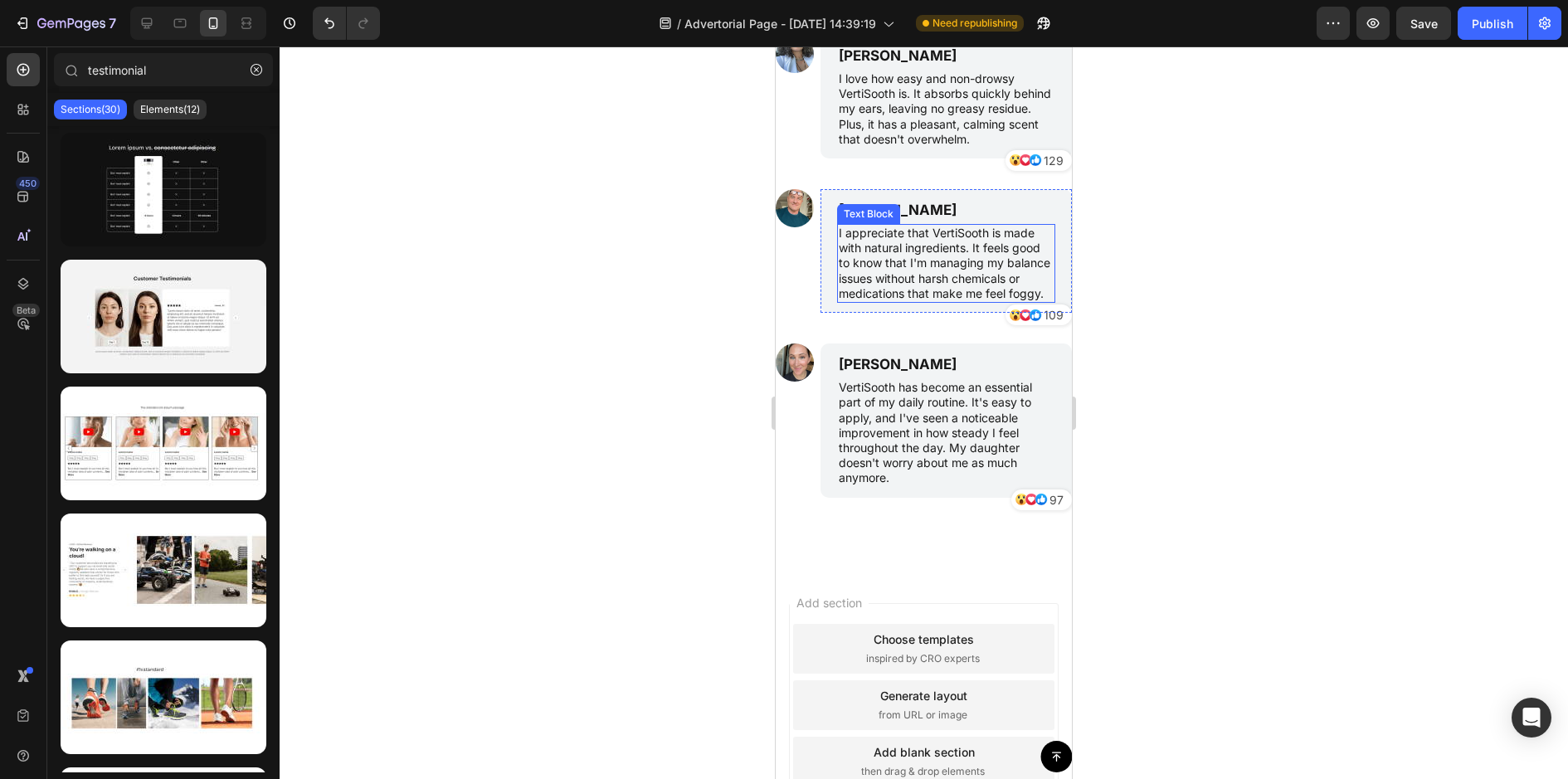
scroll to position [5329, 0]
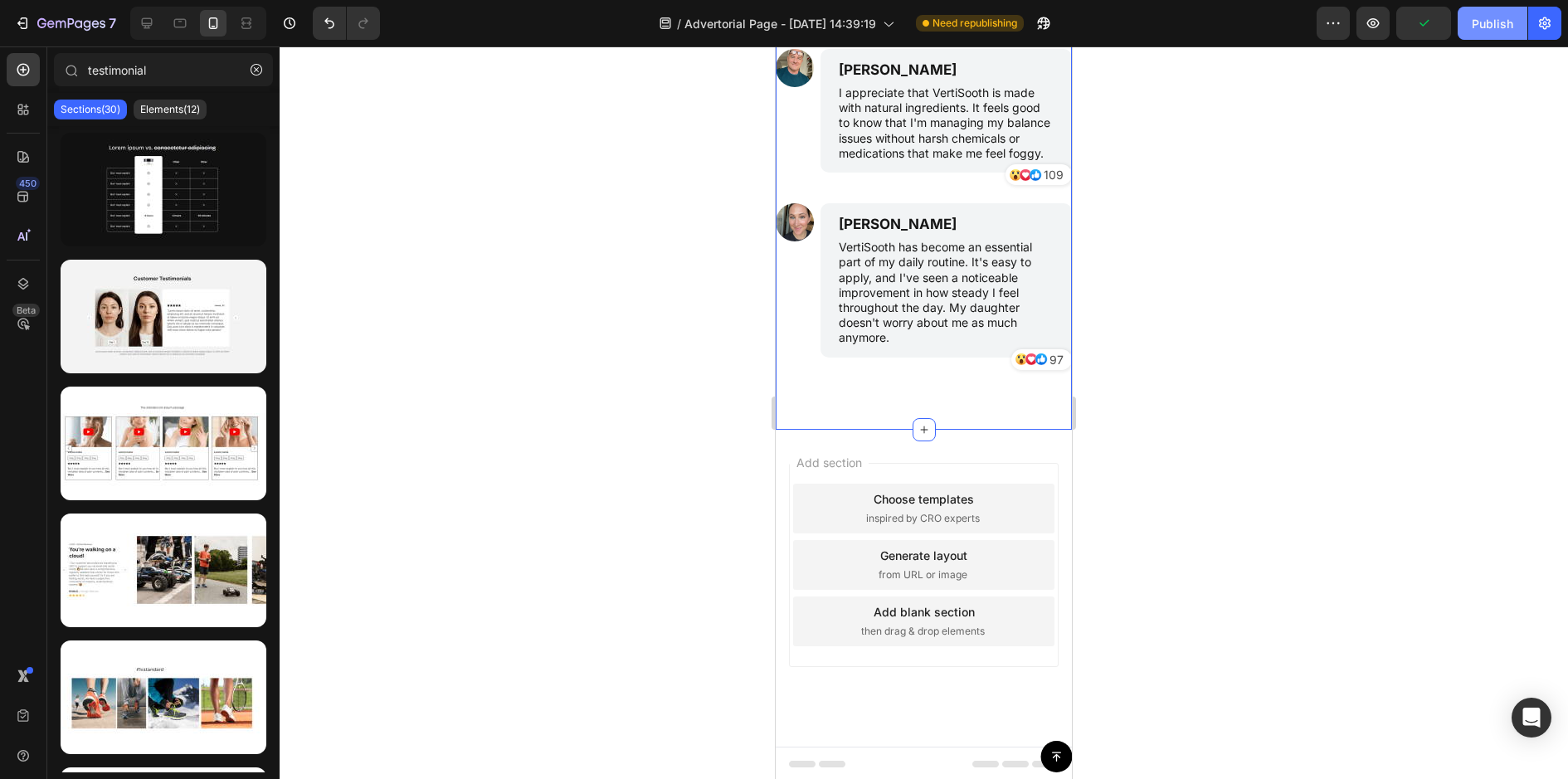
click at [1485, 22] on div "Publish" at bounding box center [1492, 23] width 42 height 18
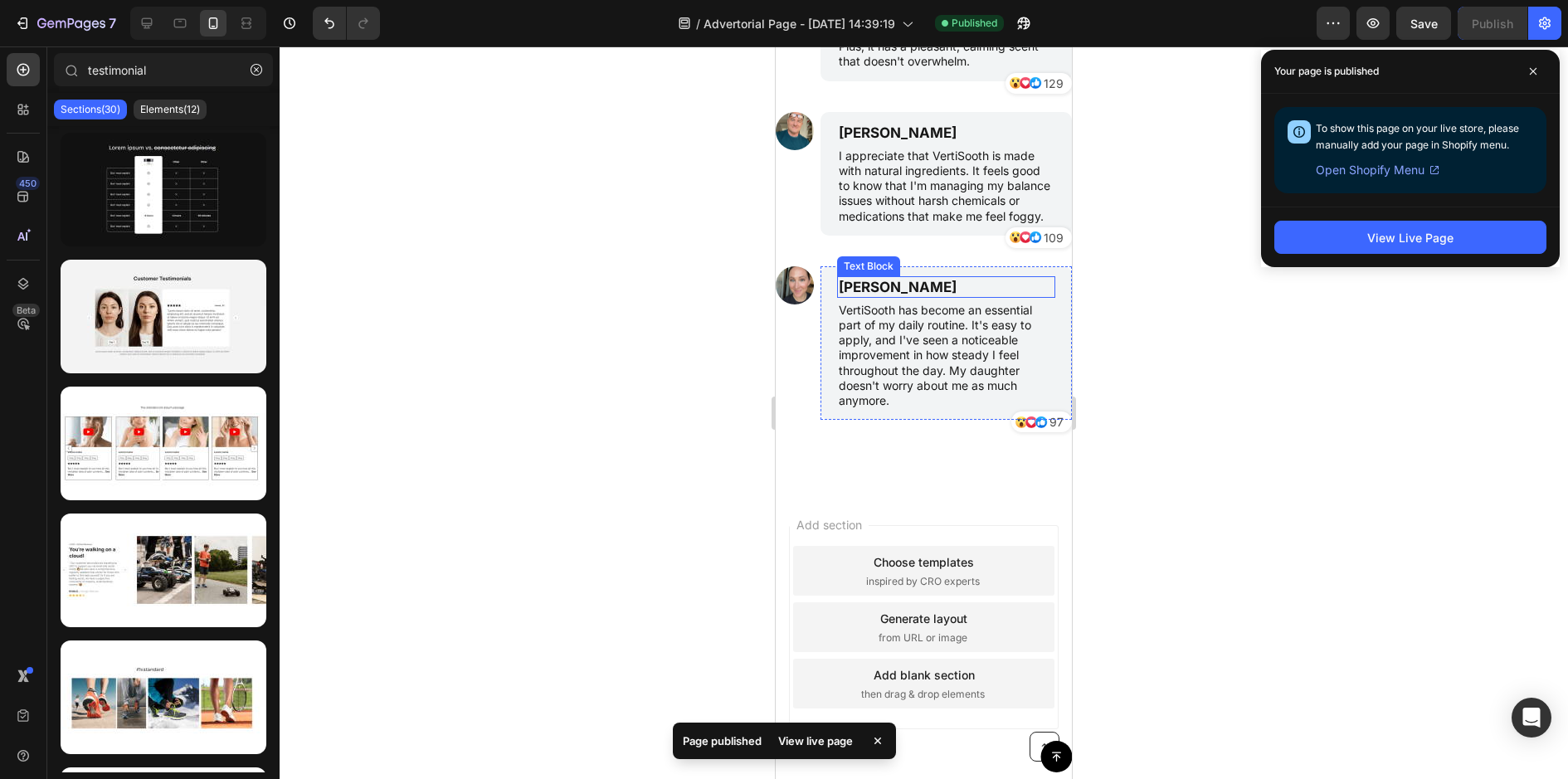
scroll to position [4633, 0]
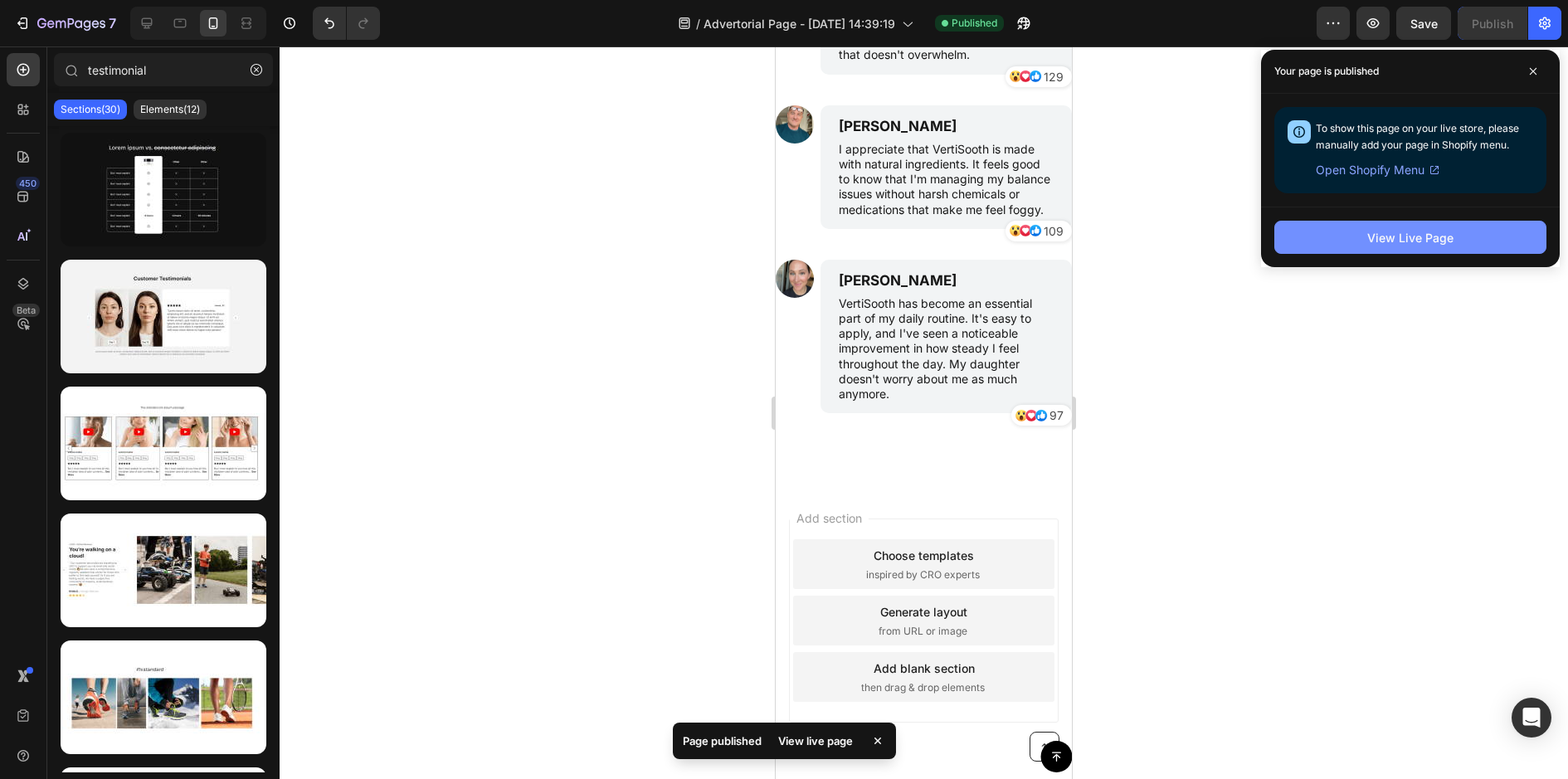
click at [1399, 237] on div "View Live Page" at bounding box center [1410, 237] width 87 height 18
